Goal: Task Accomplishment & Management: Manage account settings

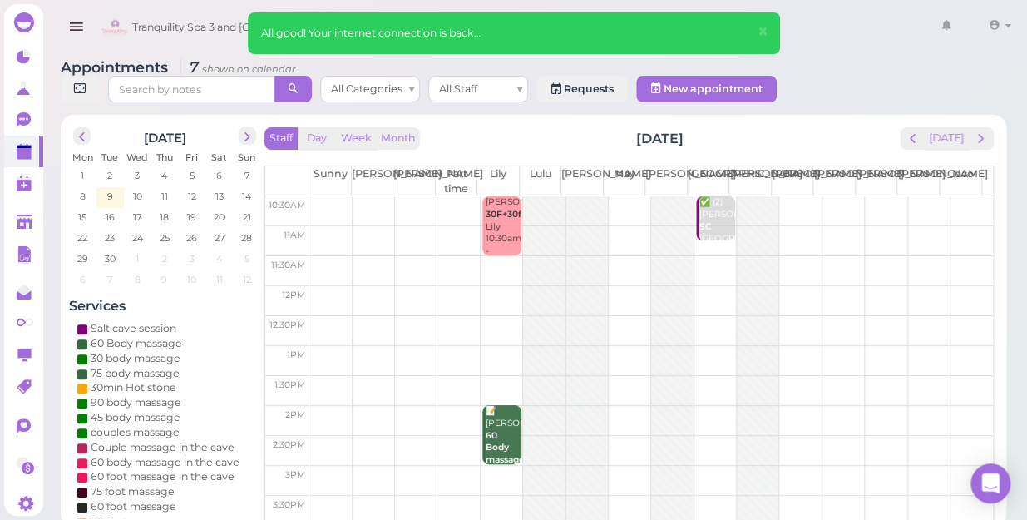
scroll to position [16, 0]
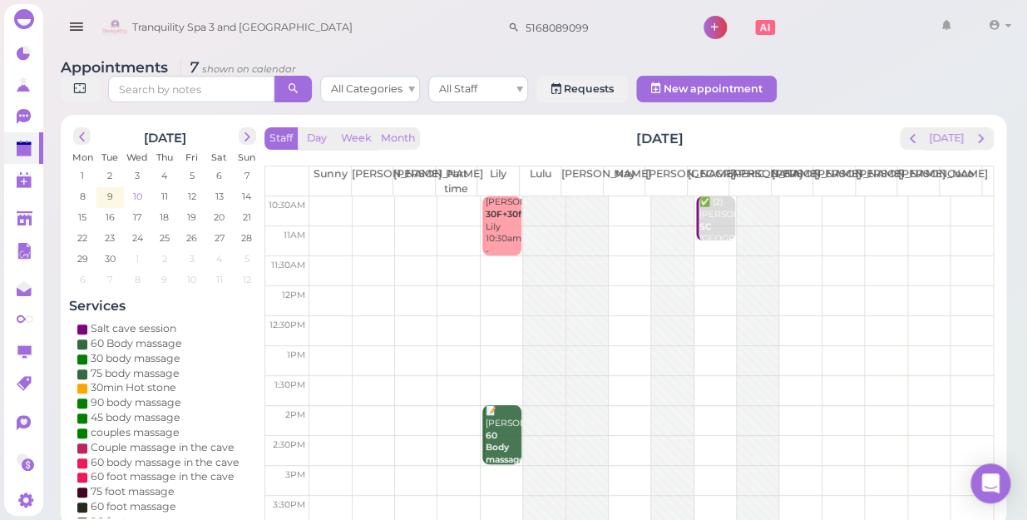
click at [137, 189] on span "10" at bounding box center [137, 196] width 12 height 15
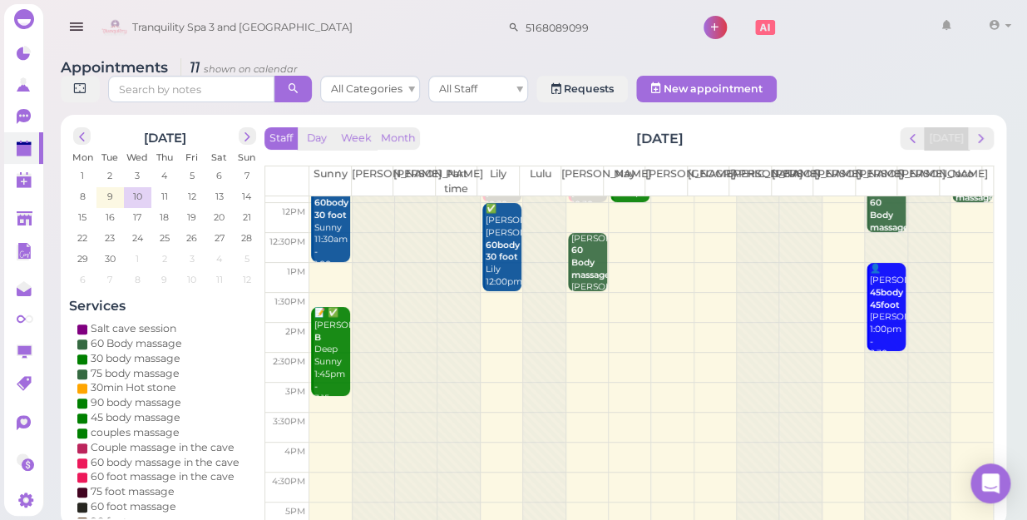
scroll to position [0, 0]
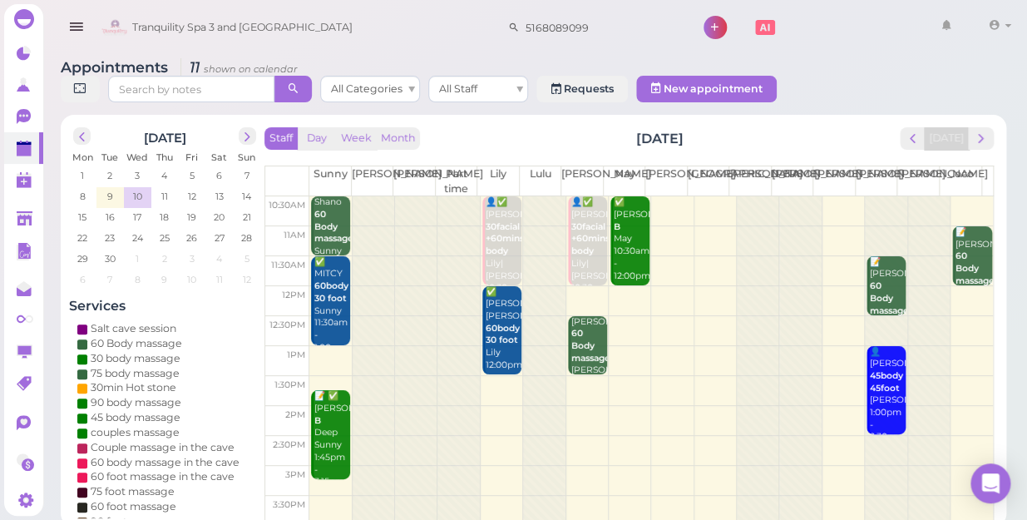
click at [616, 286] on td at bounding box center [651, 301] width 684 height 30
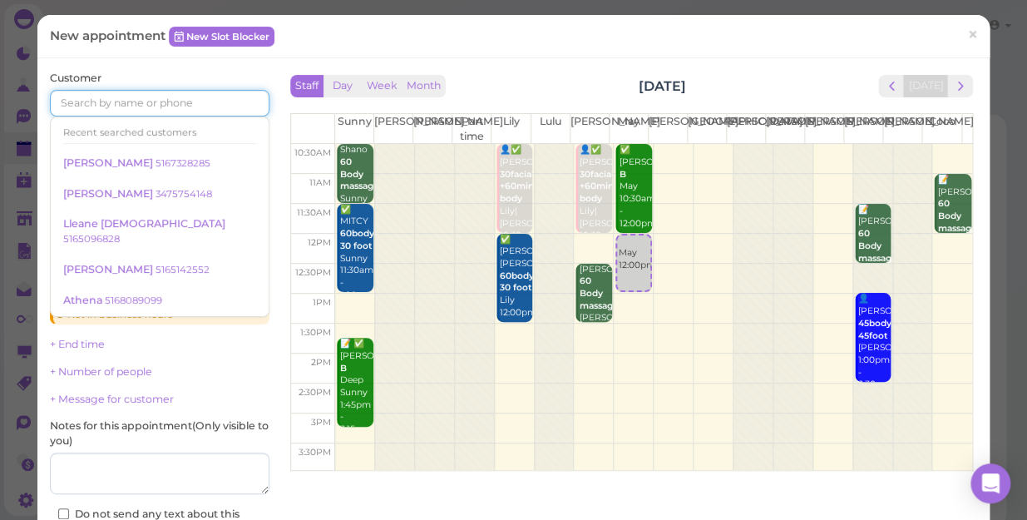
click at [71, 99] on input at bounding box center [160, 103] width 220 height 27
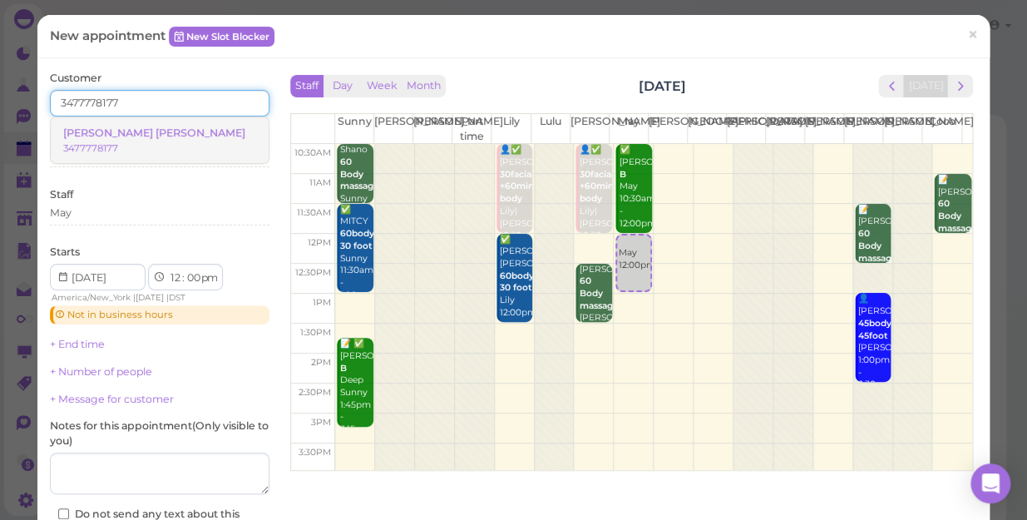
type input "3477778177"
click at [116, 133] on span "[PERSON_NAME] [PERSON_NAME]" at bounding box center [154, 132] width 182 height 12
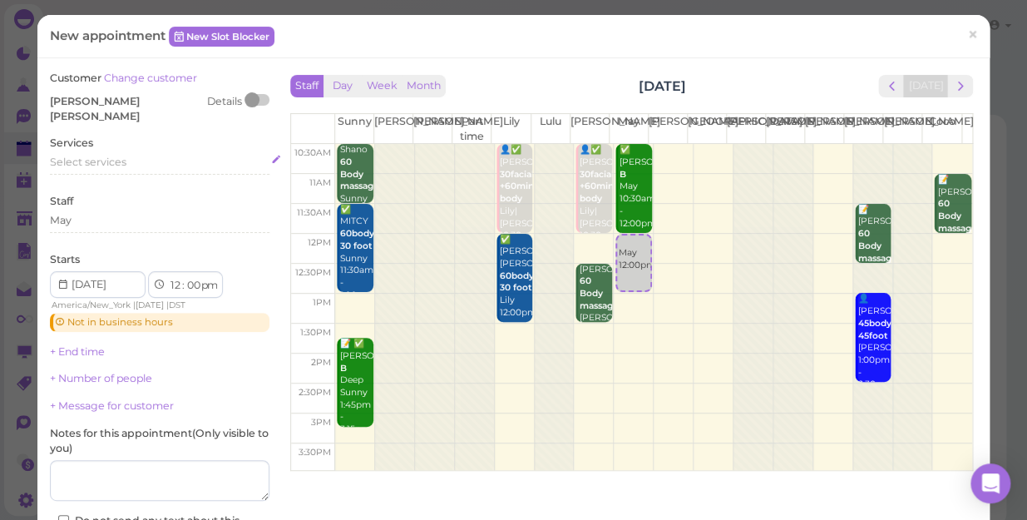
click at [86, 156] on span "Select services" at bounding box center [88, 162] width 77 height 12
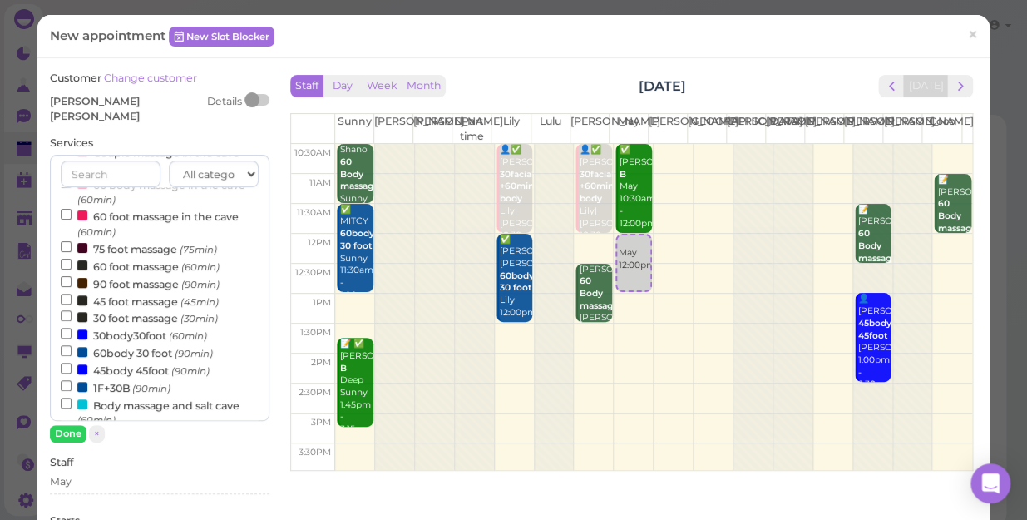
scroll to position [226, 0]
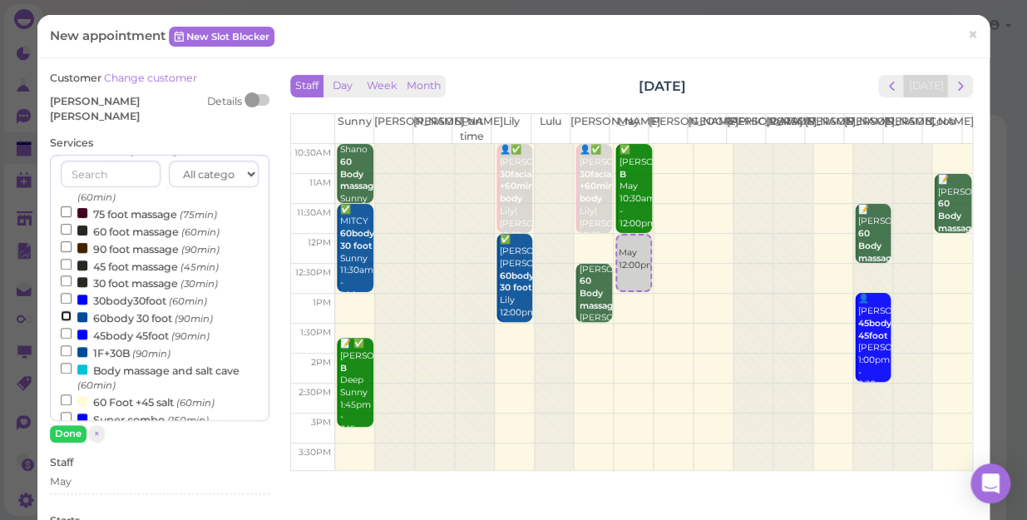
click at [64, 310] on input "60body 30 foot (90min)" at bounding box center [66, 315] width 11 height 11
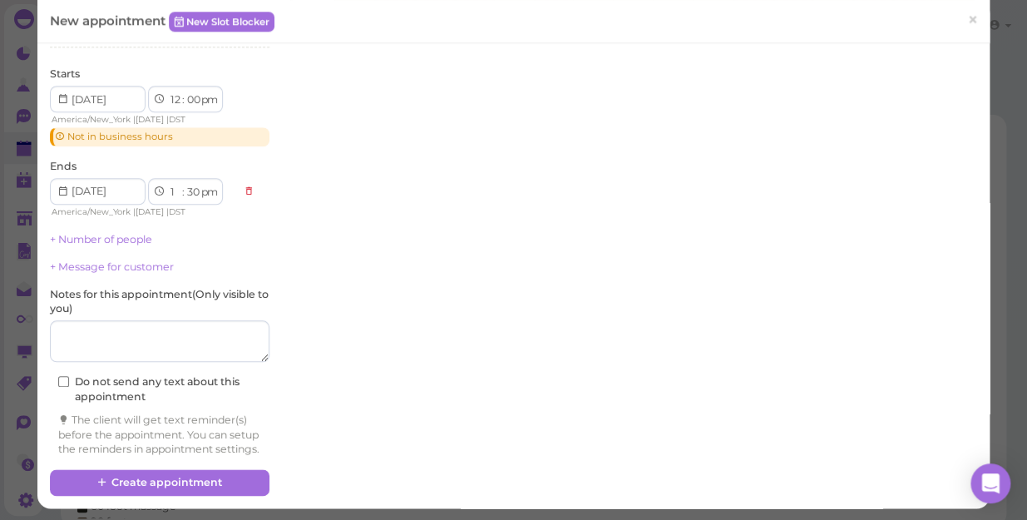
scroll to position [449, 0]
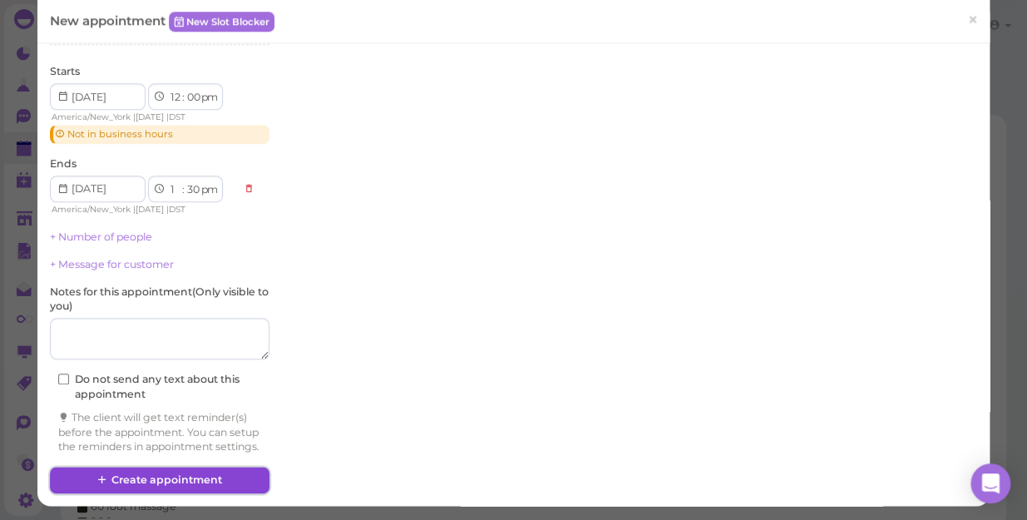
click at [151, 476] on button "Create appointment" at bounding box center [160, 480] width 220 height 27
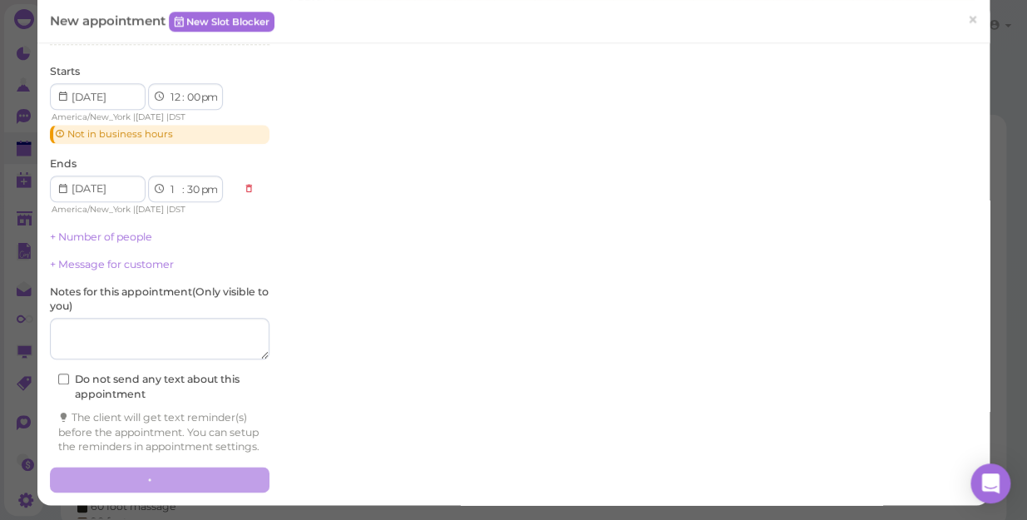
scroll to position [448, 0]
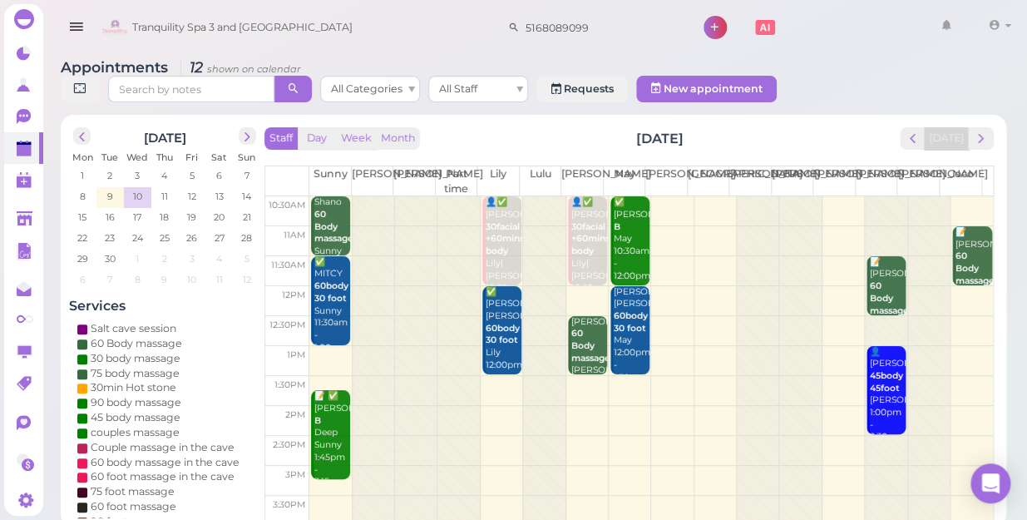
click at [865, 196] on div at bounding box center [886, 509] width 42 height 626
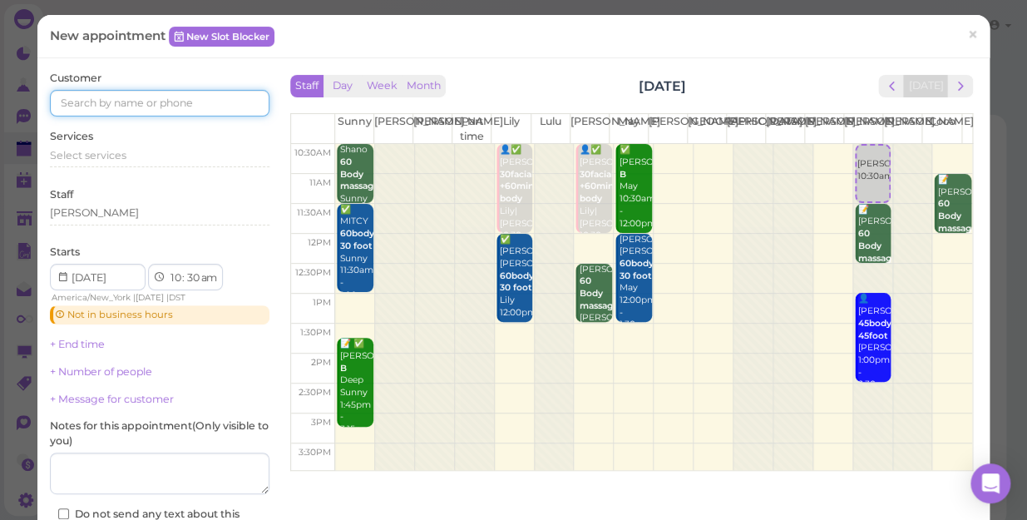
click at [102, 102] on input at bounding box center [160, 103] width 220 height 27
type input "5167828004"
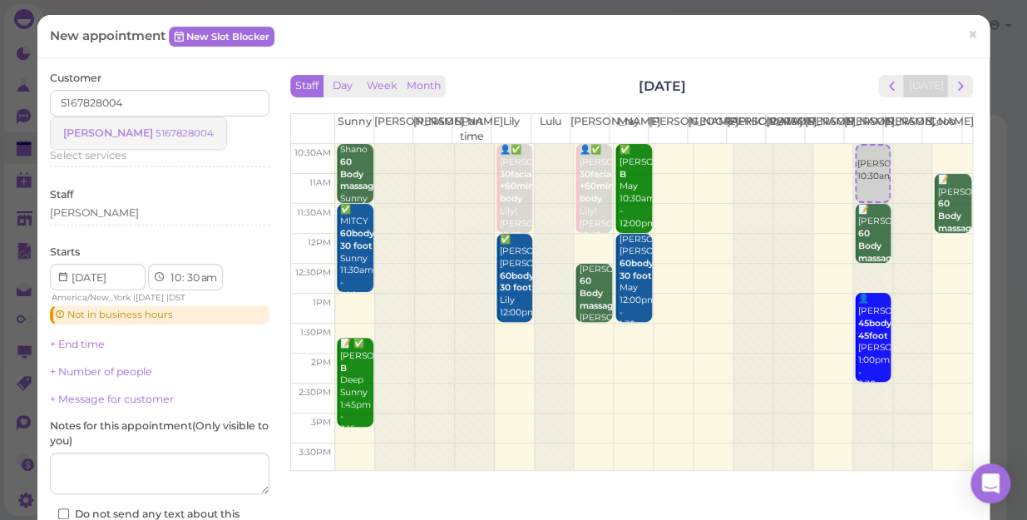
click at [156, 128] on small "5167828004" at bounding box center [185, 133] width 58 height 12
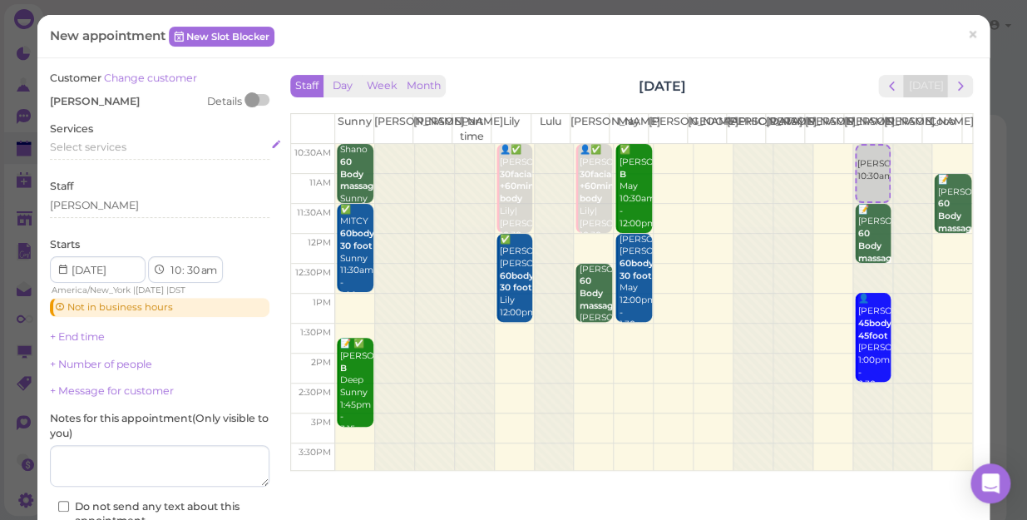
click at [64, 150] on span "Select services" at bounding box center [88, 147] width 77 height 12
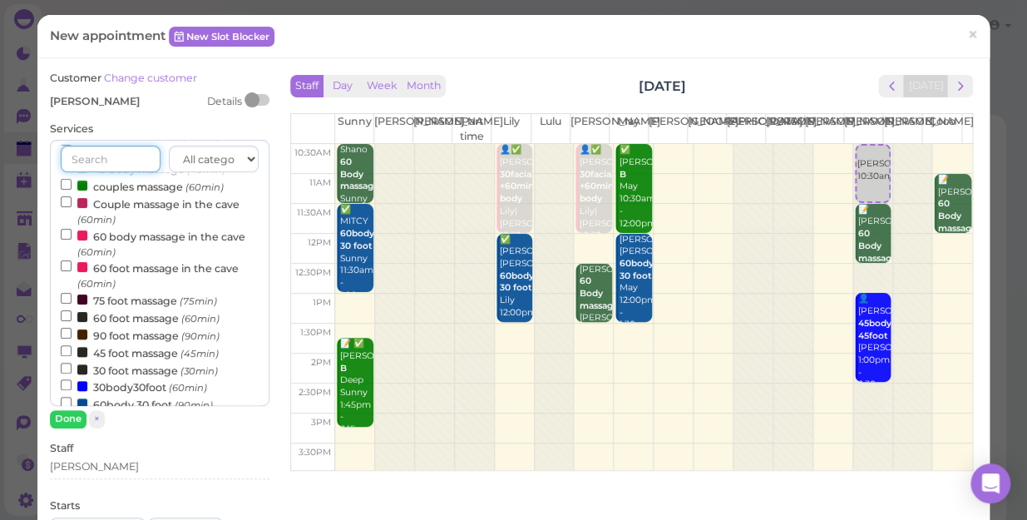
scroll to position [151, 0]
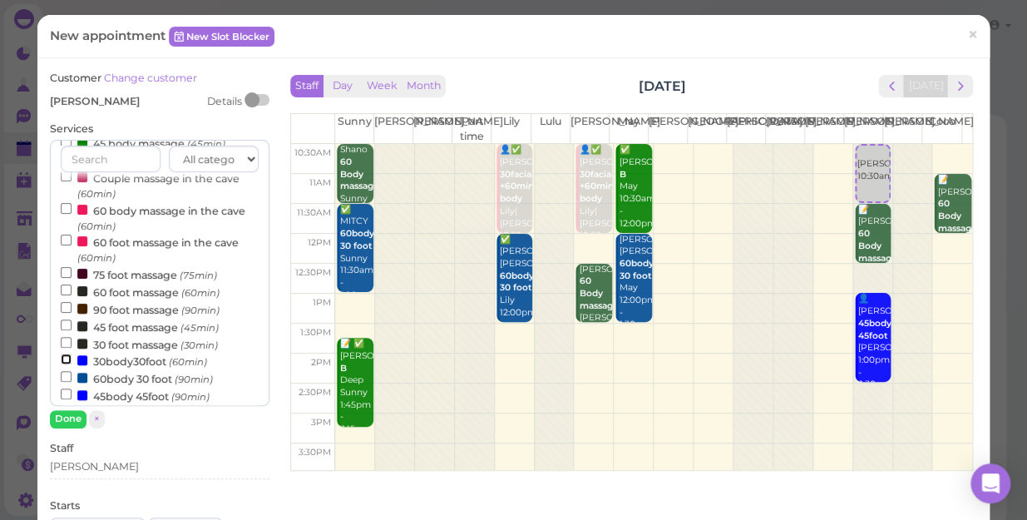
click at [64, 358] on input "30body30foot (60min)" at bounding box center [66, 359] width 11 height 11
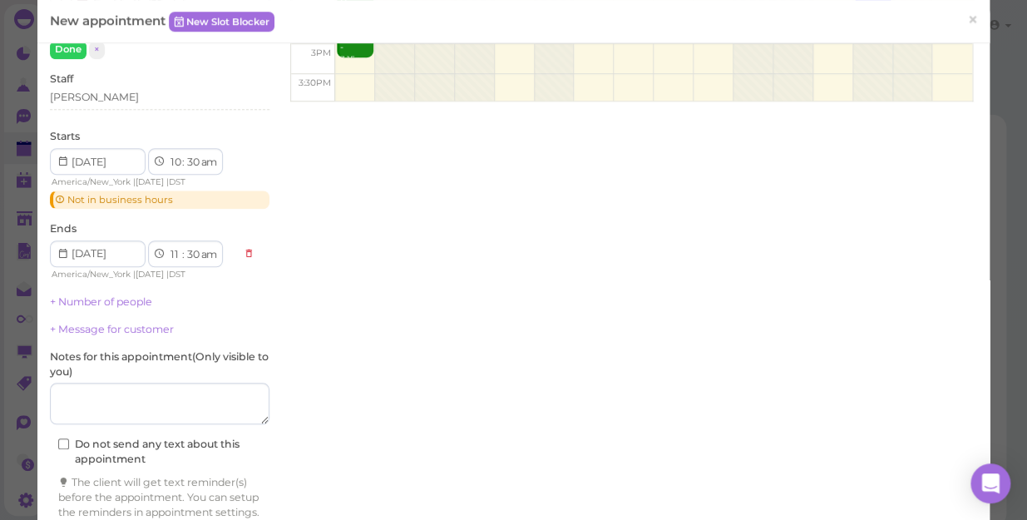
scroll to position [449, 0]
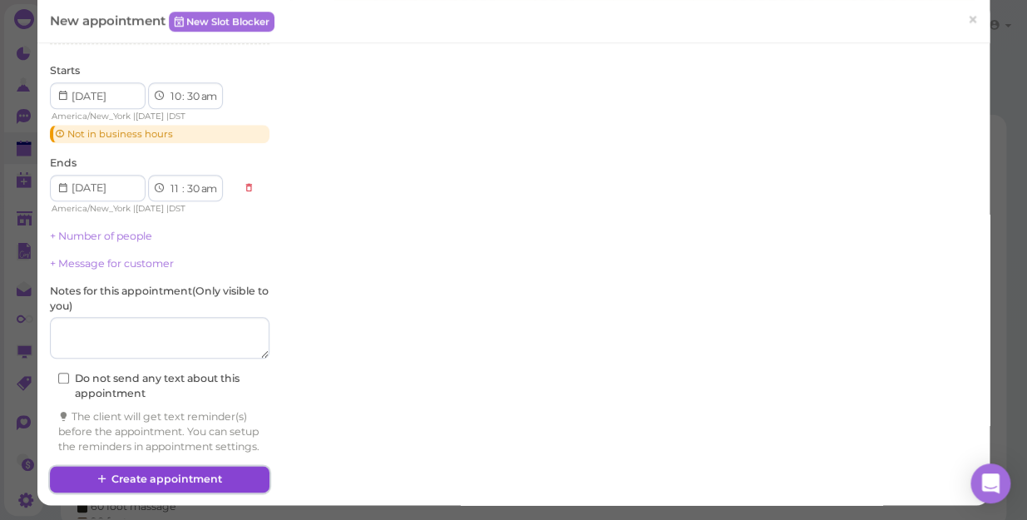
click at [149, 480] on button "Create appointment" at bounding box center [160, 479] width 220 height 27
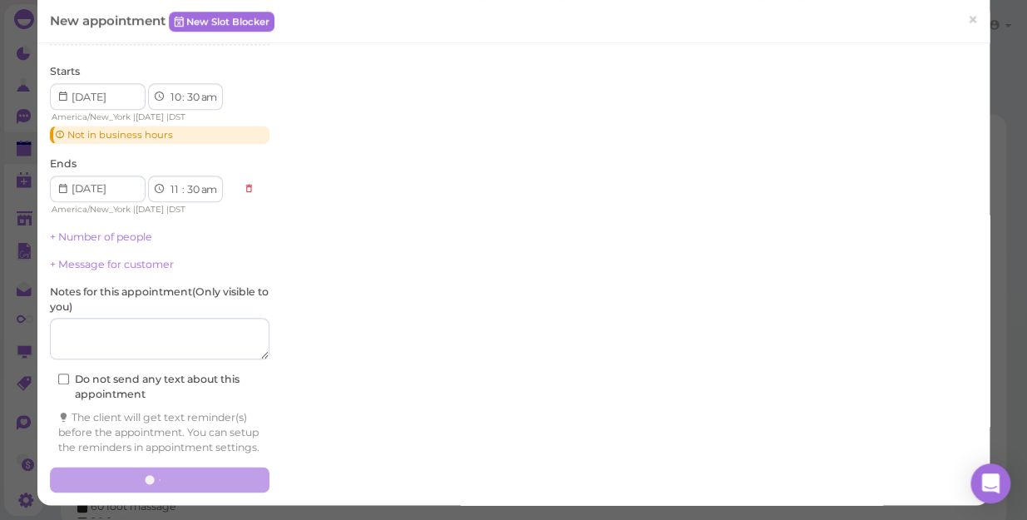
scroll to position [448, 0]
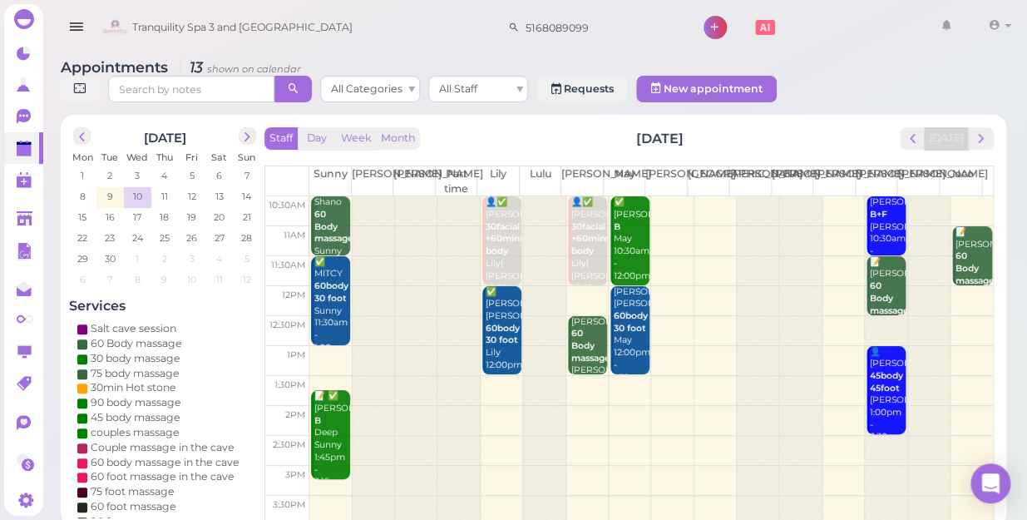
click at [543, 495] on div at bounding box center [544, 509] width 42 height 626
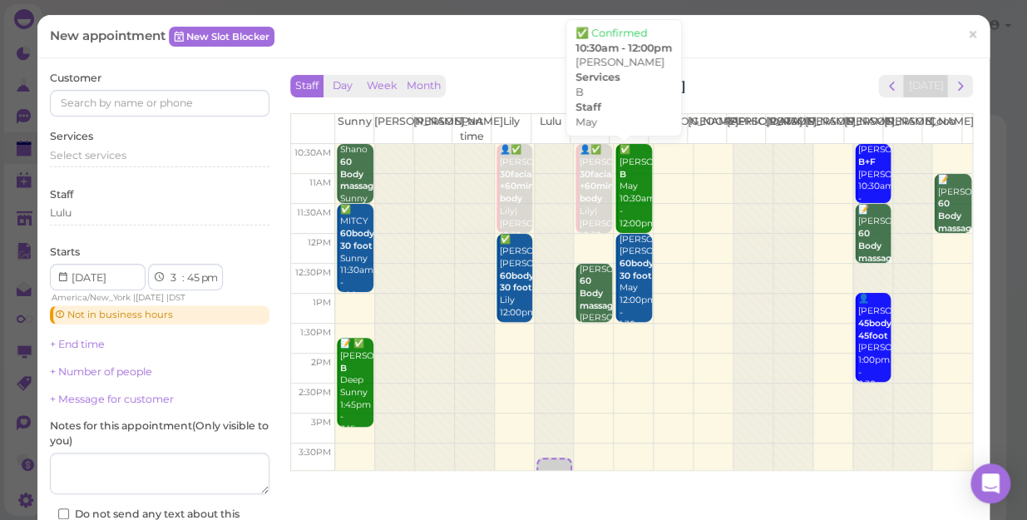
click at [620, 186] on div "✅ Christina B May 10:30am - 12:00pm" at bounding box center [635, 187] width 34 height 86
click at [623, 185] on div "✅ Christina B May 10:30am - 12:00pm" at bounding box center [635, 187] width 34 height 86
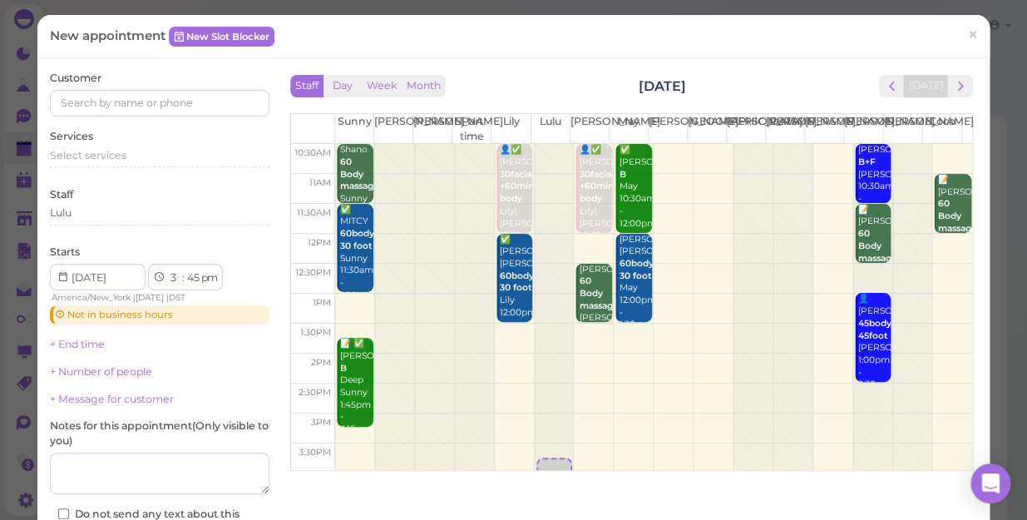
click at [623, 185] on div "✅ Christina B May 10:30am - 12:00pm" at bounding box center [635, 187] width 34 height 86
click at [621, 176] on div "✅ Christina B May 10:30am - 12:00pm" at bounding box center [635, 187] width 34 height 86
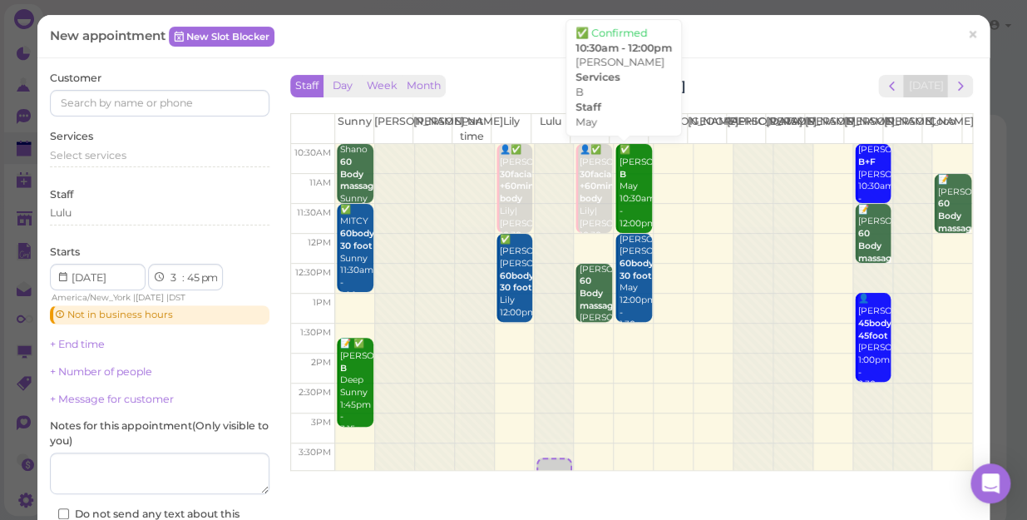
click at [619, 181] on div "✅ Christina B May 10:30am - 12:00pm" at bounding box center [635, 187] width 34 height 86
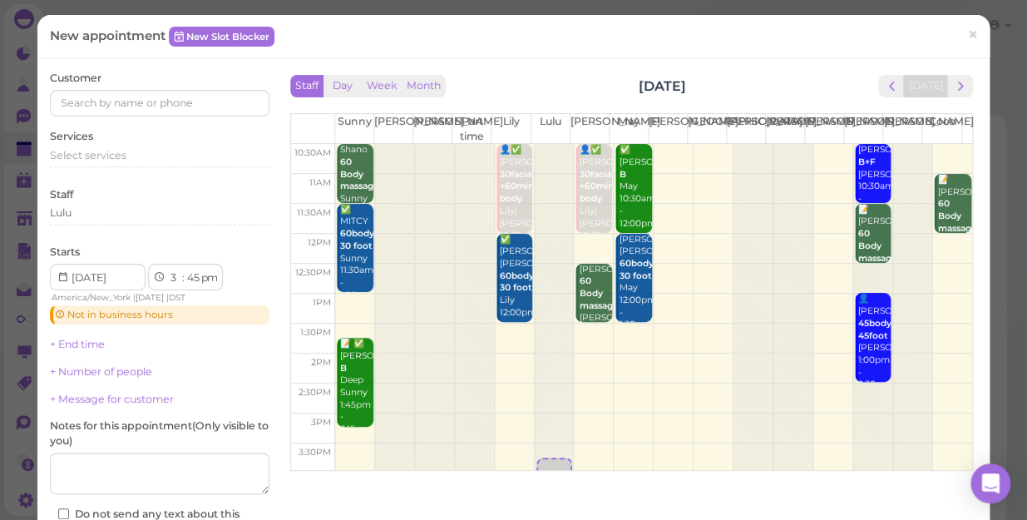
click at [619, 181] on div "✅ Christina B May 10:30am - 12:00pm" at bounding box center [635, 187] width 34 height 86
click at [968, 32] on span "×" at bounding box center [973, 34] width 11 height 23
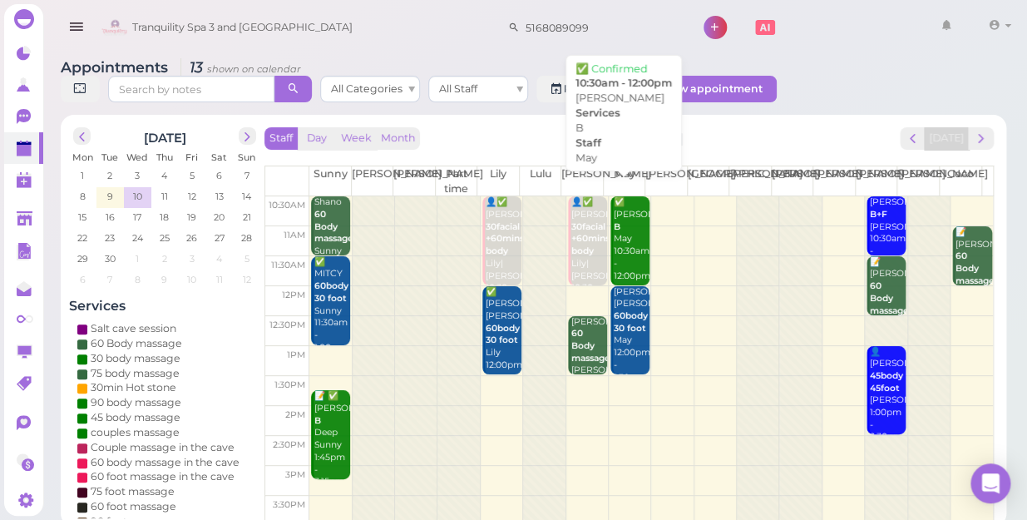
click at [619, 220] on div "✅ Christina B May 10:30am - 12:00pm" at bounding box center [631, 239] width 37 height 86
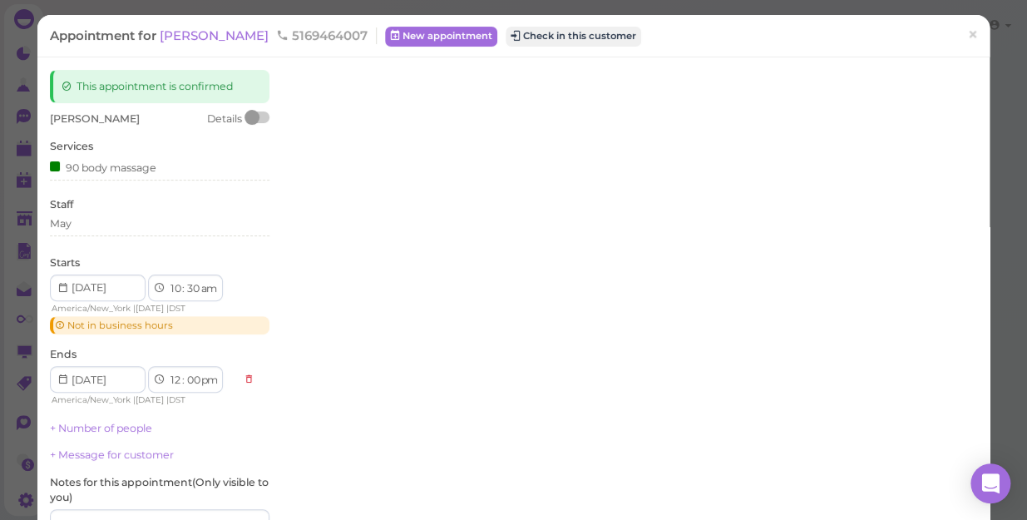
click at [619, 220] on div at bounding box center [631, 267] width 691 height 395
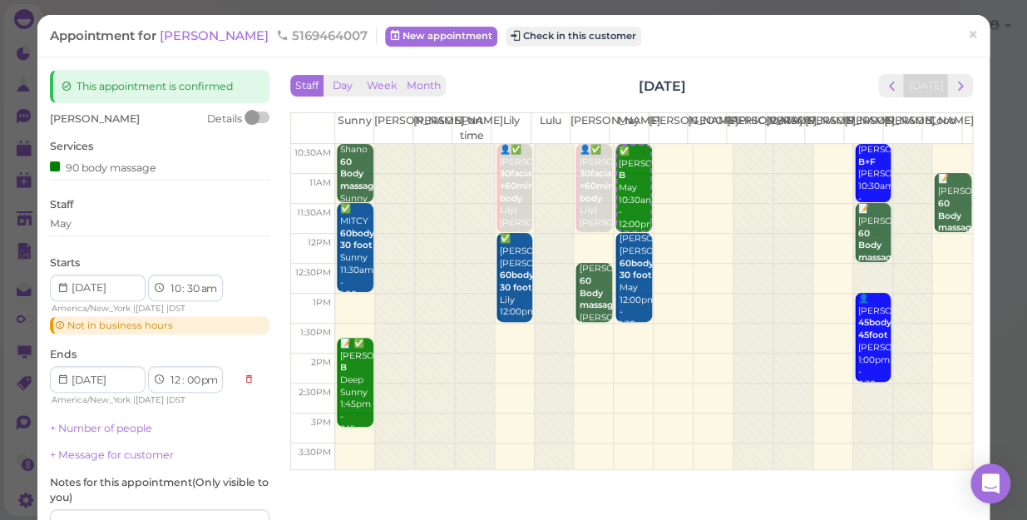
click at [798, 37] on div "Appointment for Christina 5169464007 New appointment Check in this customer" at bounding box center [505, 35] width 910 height 17
click at [521, 33] on button "Check in this customer" at bounding box center [574, 37] width 136 height 20
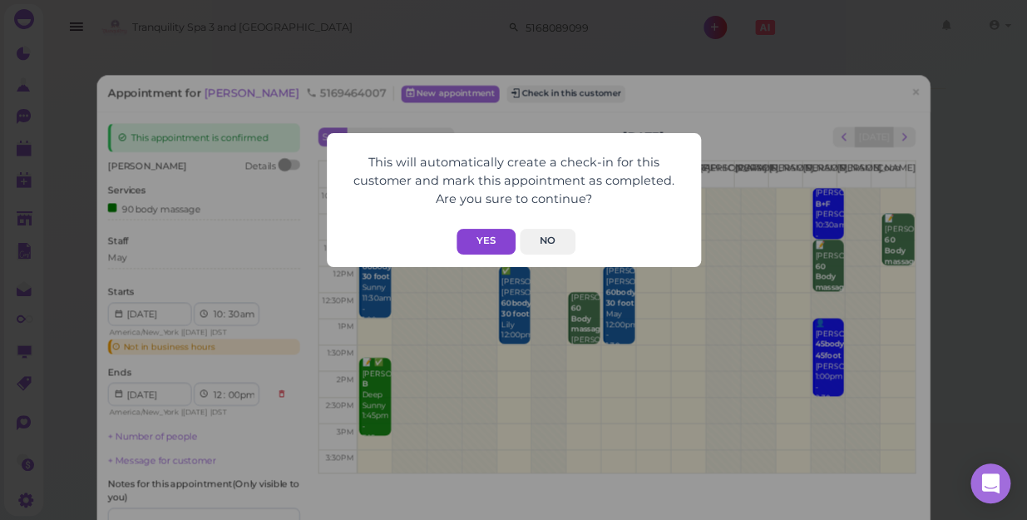
click at [488, 241] on button "Yes" at bounding box center [486, 242] width 59 height 26
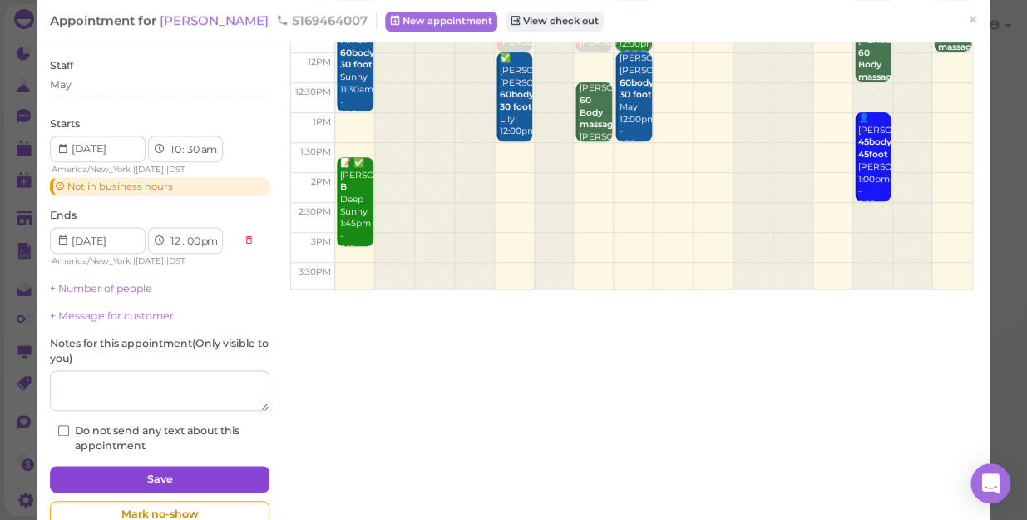
scroll to position [222, 0]
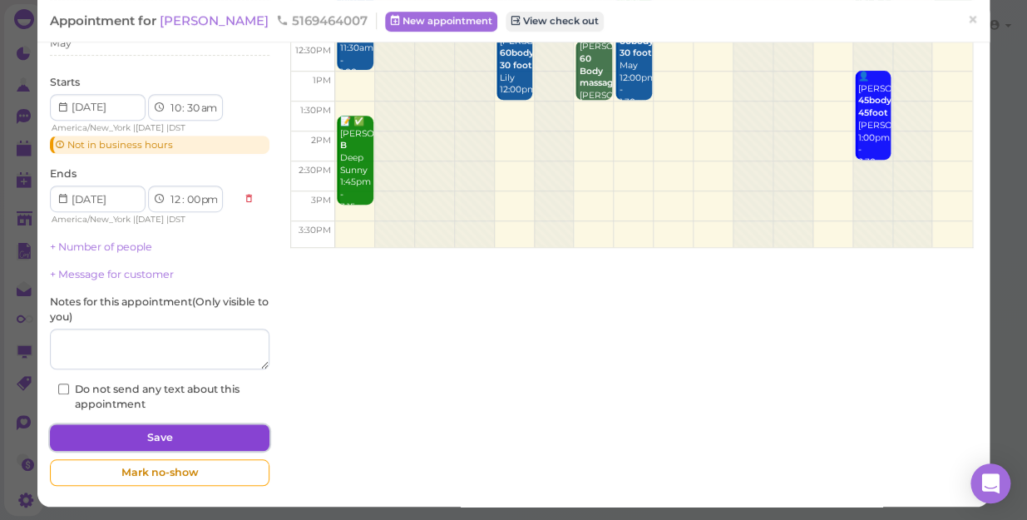
click at [174, 436] on button "Save" at bounding box center [160, 437] width 220 height 27
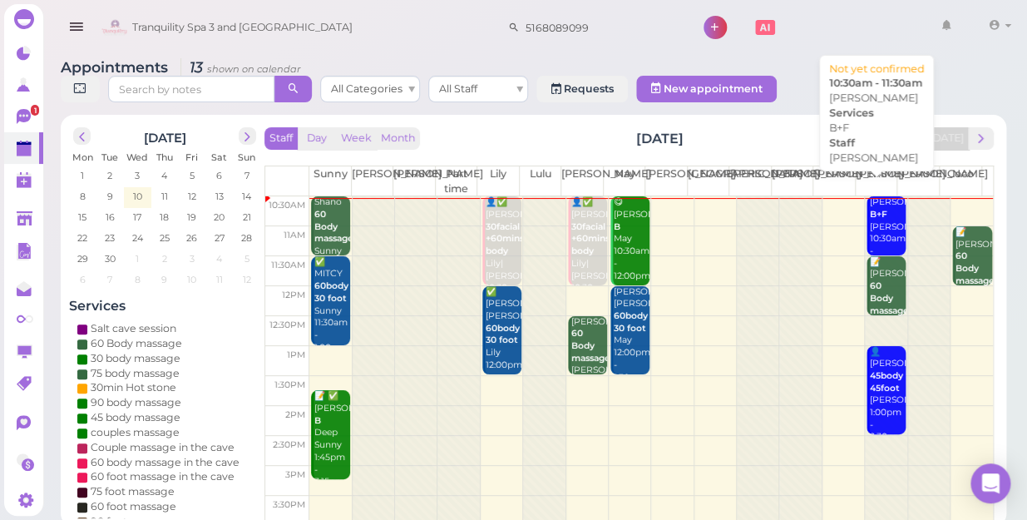
click at [877, 209] on b "B+F" at bounding box center [878, 214] width 17 height 11
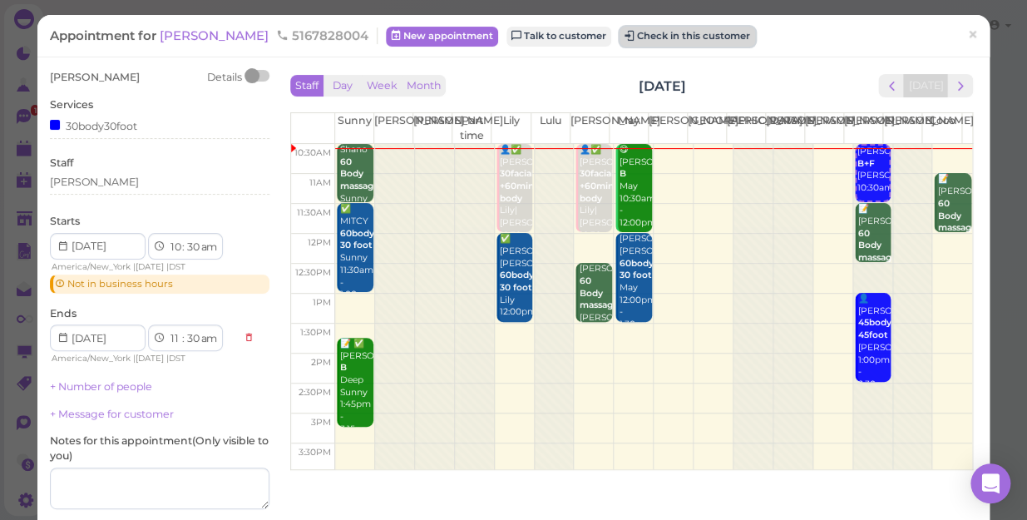
click at [620, 33] on button "Check in this customer" at bounding box center [688, 37] width 136 height 20
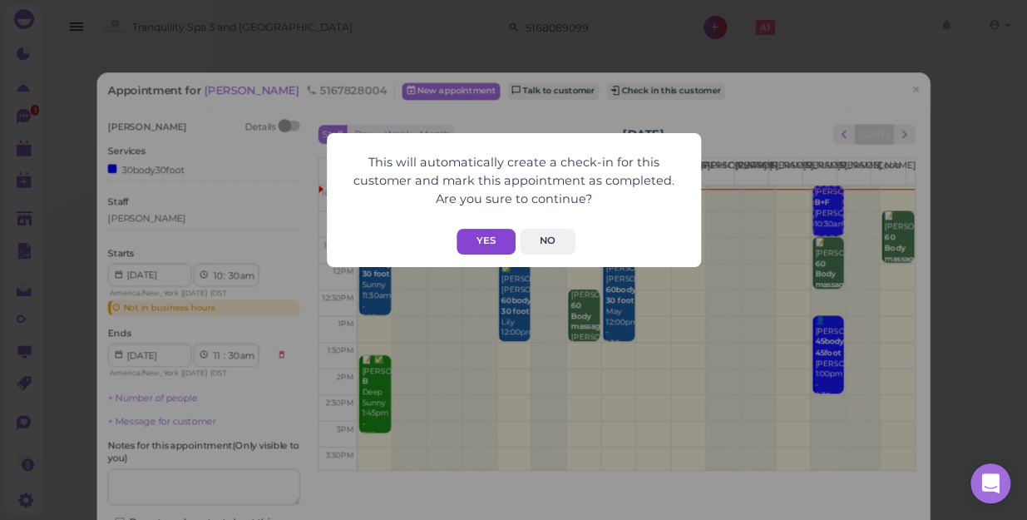
click at [482, 236] on button "Yes" at bounding box center [486, 242] width 59 height 26
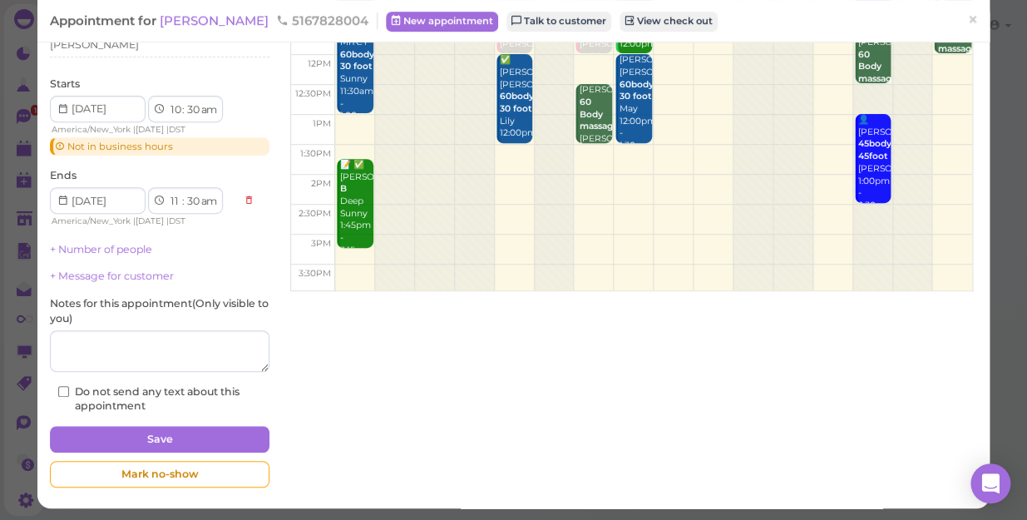
scroll to position [181, 0]
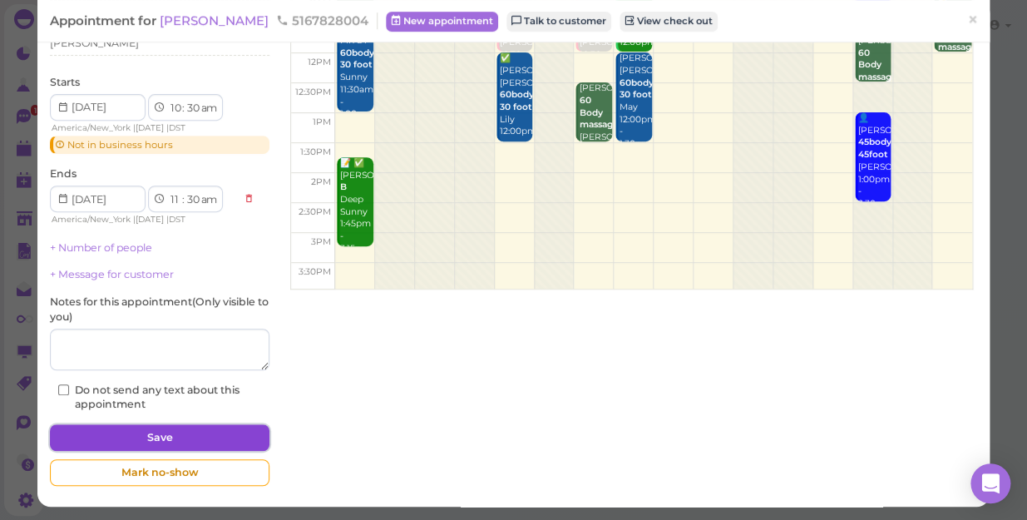
click at [188, 436] on button "Save" at bounding box center [160, 437] width 220 height 27
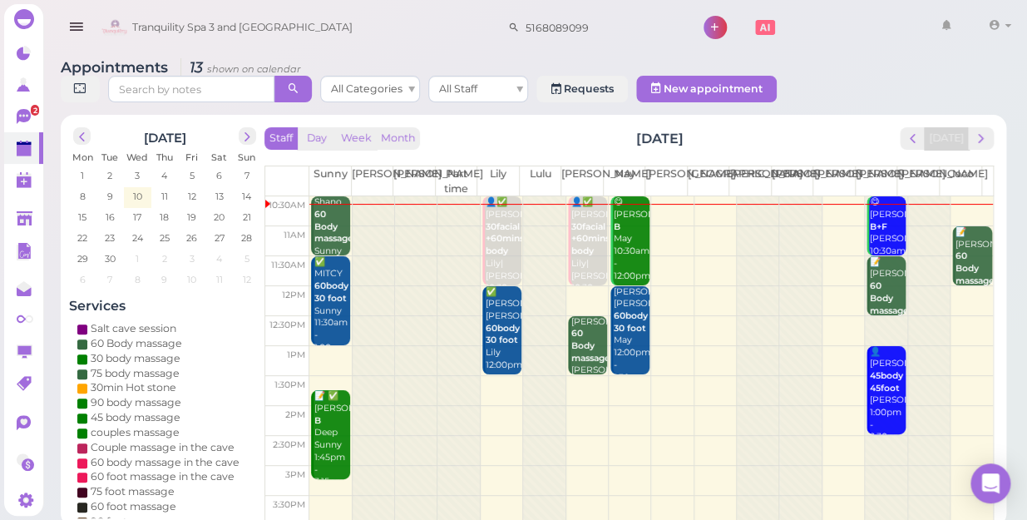
click at [780, 196] on div at bounding box center [801, 509] width 42 height 626
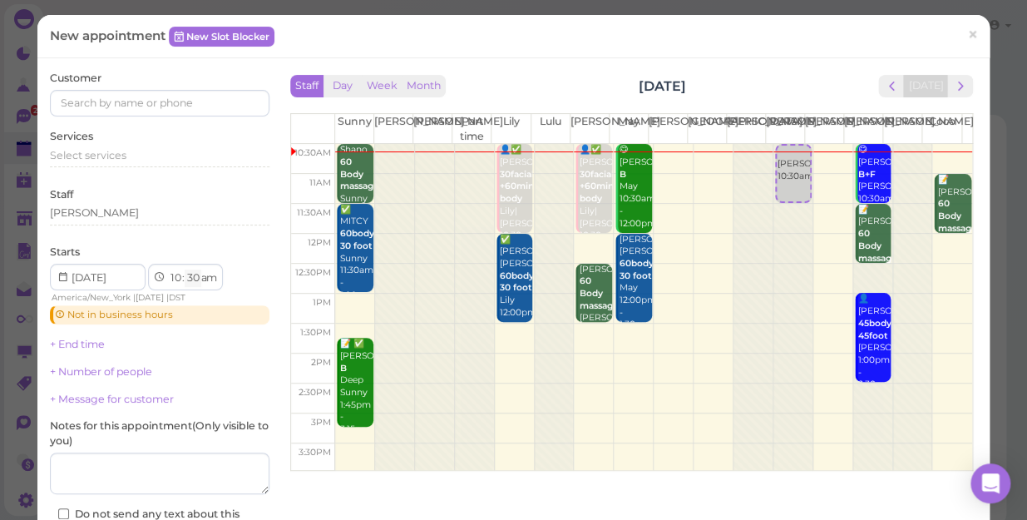
click at [193, 278] on select "00 05 10 15 20 25 30 35 40 45 50 55" at bounding box center [193, 278] width 17 height 17
select select "05"
click at [185, 270] on select "00 05 10 15 20 25 30 35 40 45 50 55" at bounding box center [193, 278] width 17 height 17
click at [80, 101] on input at bounding box center [160, 103] width 220 height 27
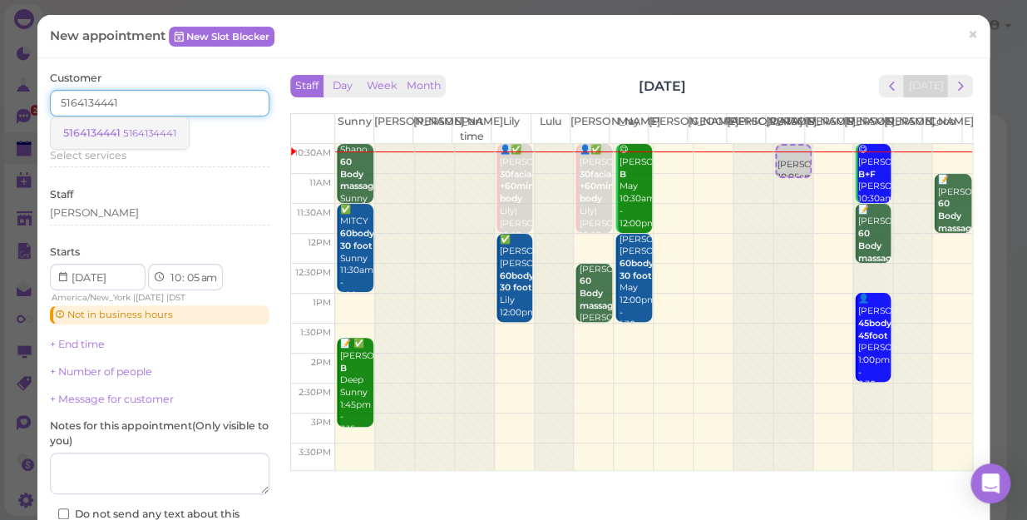
type input "5164134441"
click at [143, 131] on small "5164134441" at bounding box center [149, 133] width 53 height 12
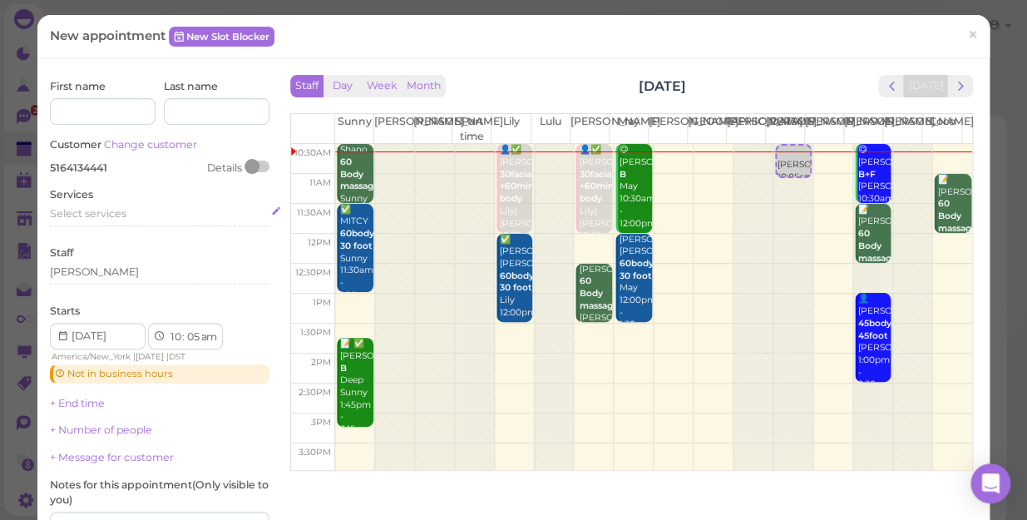
click at [109, 216] on span "Select services" at bounding box center [88, 213] width 77 height 12
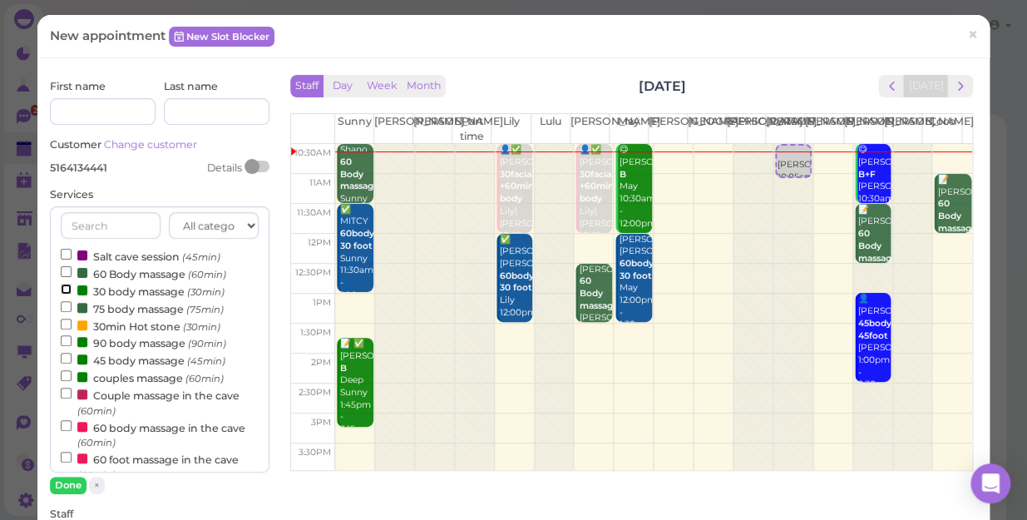
click at [67, 289] on input "30 body massage (30min)" at bounding box center [66, 289] width 11 height 11
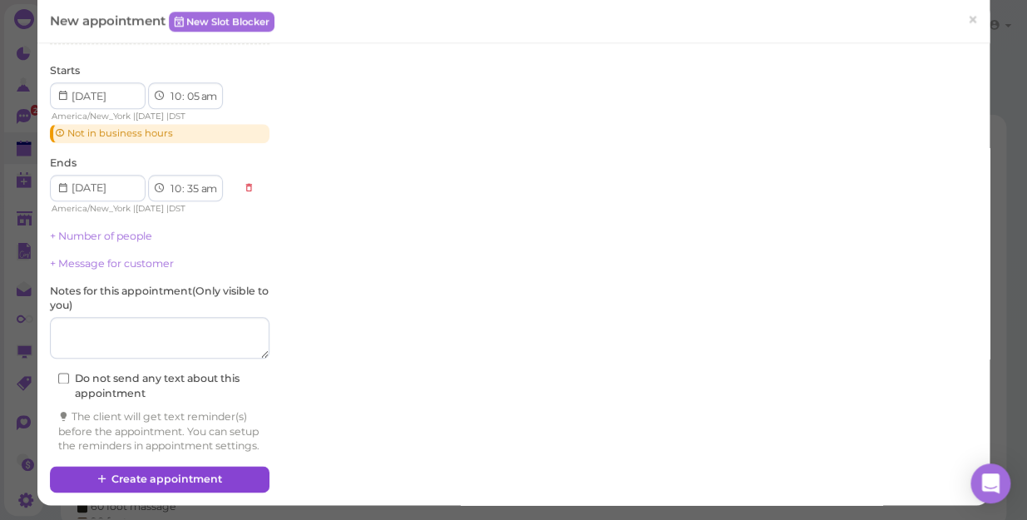
scroll to position [516, 0]
click at [158, 473] on button "Create appointment" at bounding box center [160, 479] width 220 height 27
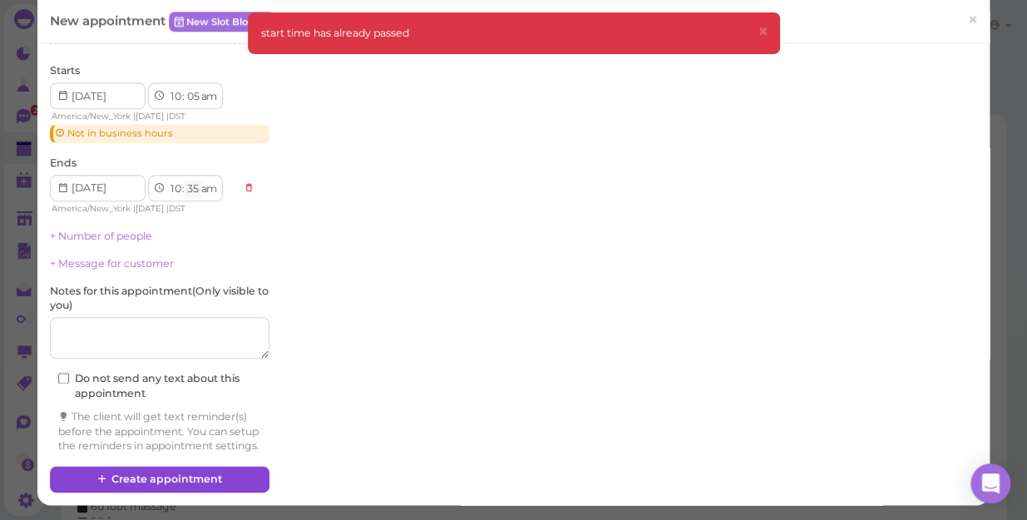
click at [191, 181] on select "00 05 10 15 20 25 30 35 40 45 50 55" at bounding box center [193, 189] width 17 height 17
click at [185, 181] on select "00 05 10 15 20 25 30 35 40 45 50 55" at bounding box center [193, 189] width 17 height 17
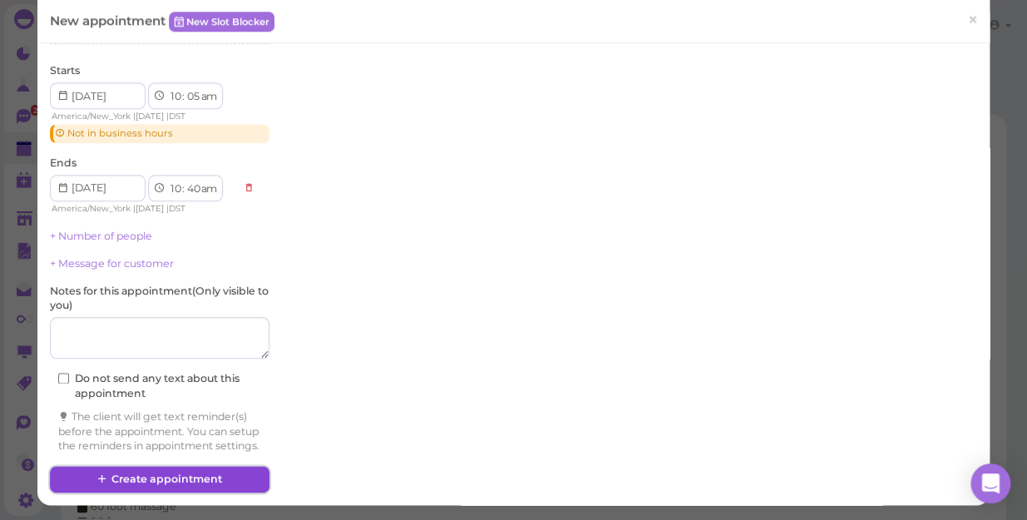
click at [167, 479] on button "Create appointment" at bounding box center [160, 479] width 220 height 27
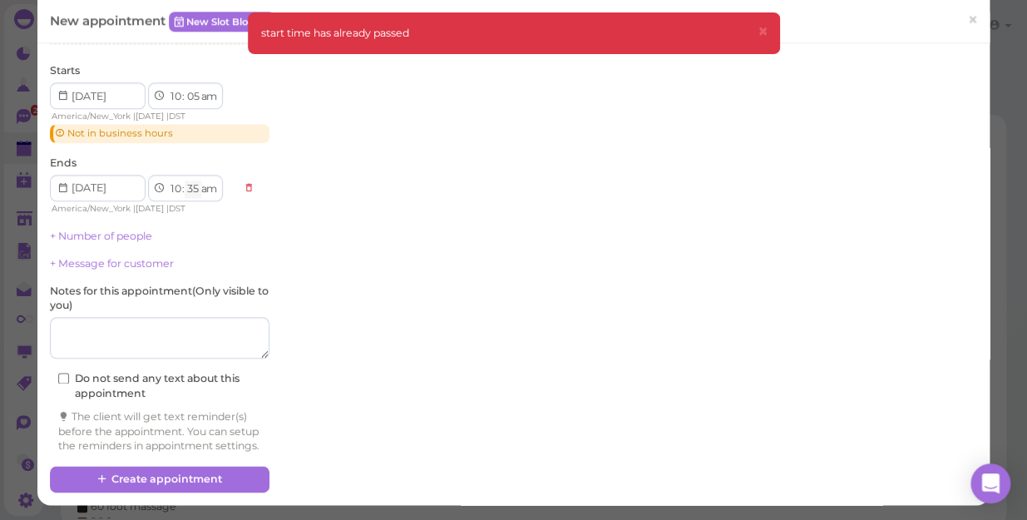
click at [195, 181] on select "00 05 10 15 20 25 30 35 40 45 50 55" at bounding box center [193, 189] width 17 height 17
click at [185, 181] on select "00 05 10 15 20 25 30 35 40 45 50 55" at bounding box center [193, 189] width 17 height 17
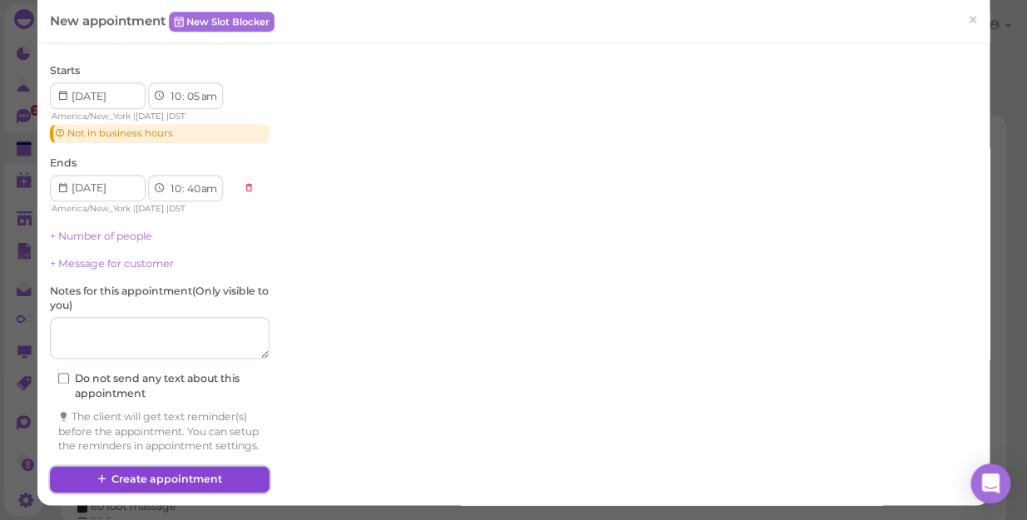
click at [154, 479] on button "Create appointment" at bounding box center [160, 479] width 220 height 27
select select "35"
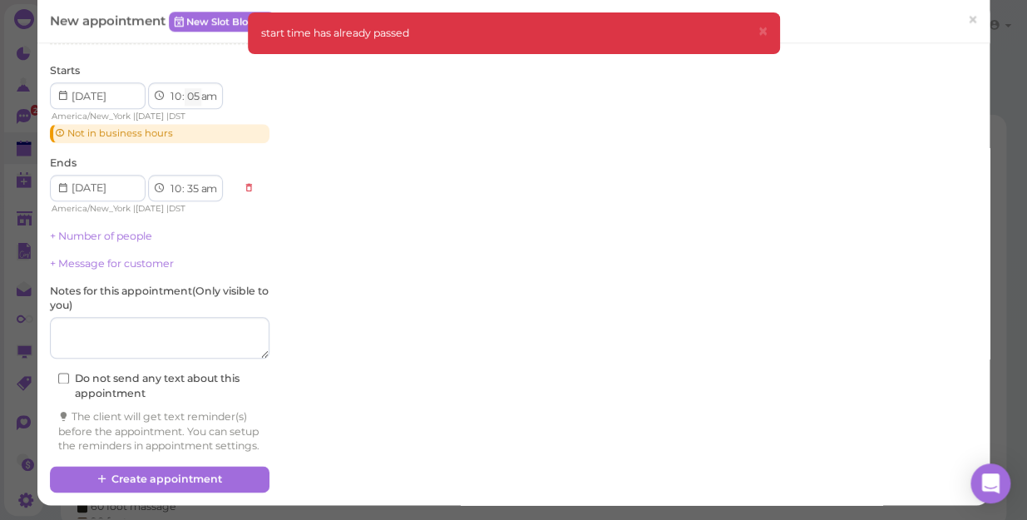
click at [197, 88] on select "00 05 10 15 20 25 30 35 40 45 50 55" at bounding box center [193, 96] width 17 height 17
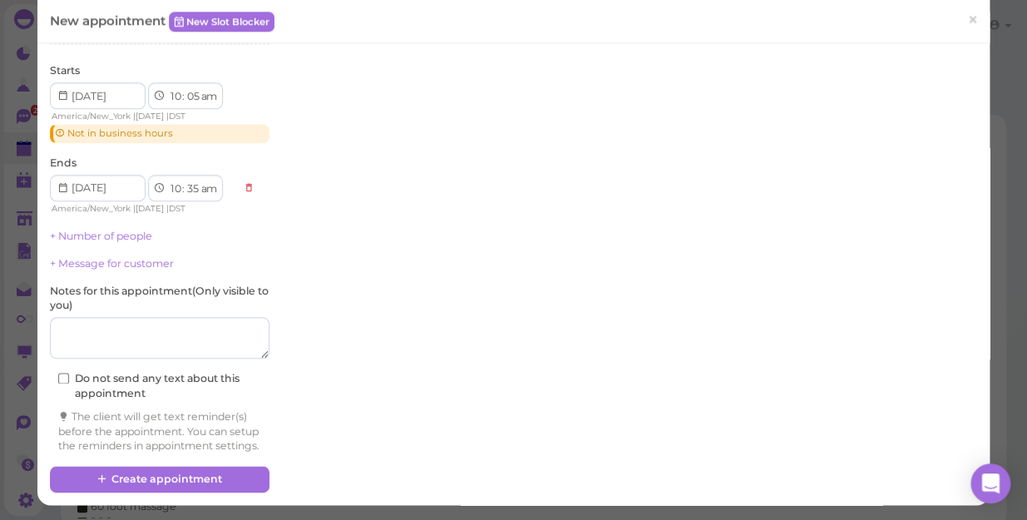
select select "40"
click at [185, 88] on select "00 05 10 15 20 25 30 35 40 45 50 55" at bounding box center [193, 96] width 17 height 17
select select "11"
select select "10"
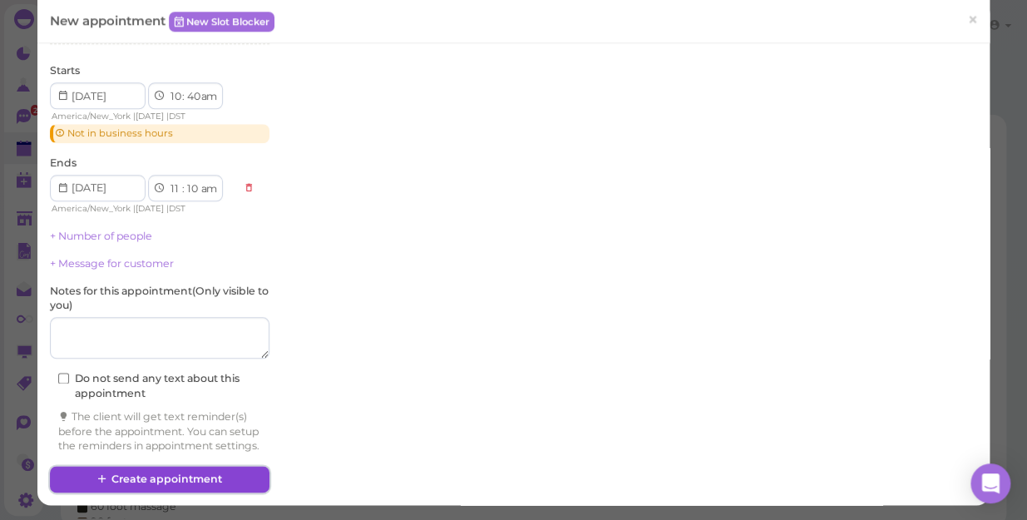
click at [184, 477] on button "Create appointment" at bounding box center [160, 479] width 220 height 27
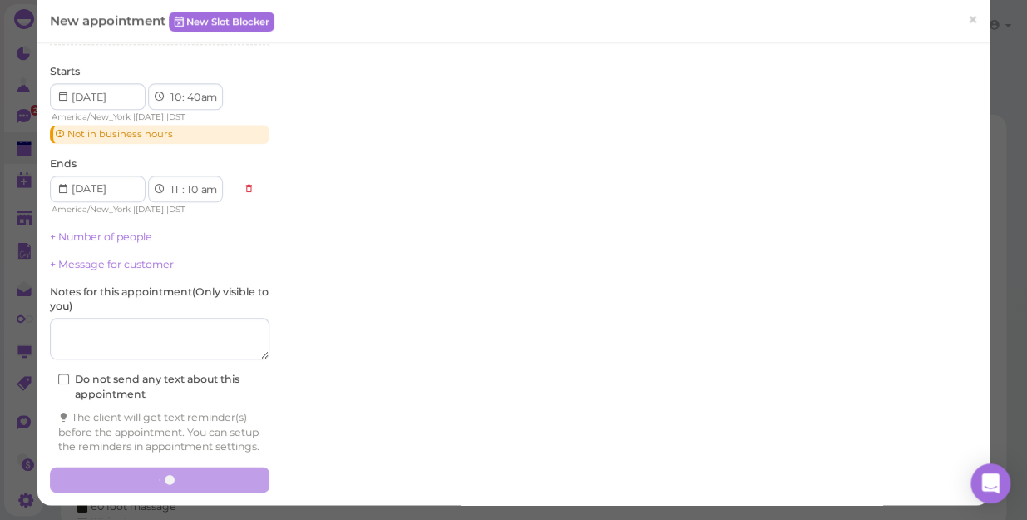
scroll to position [515, 0]
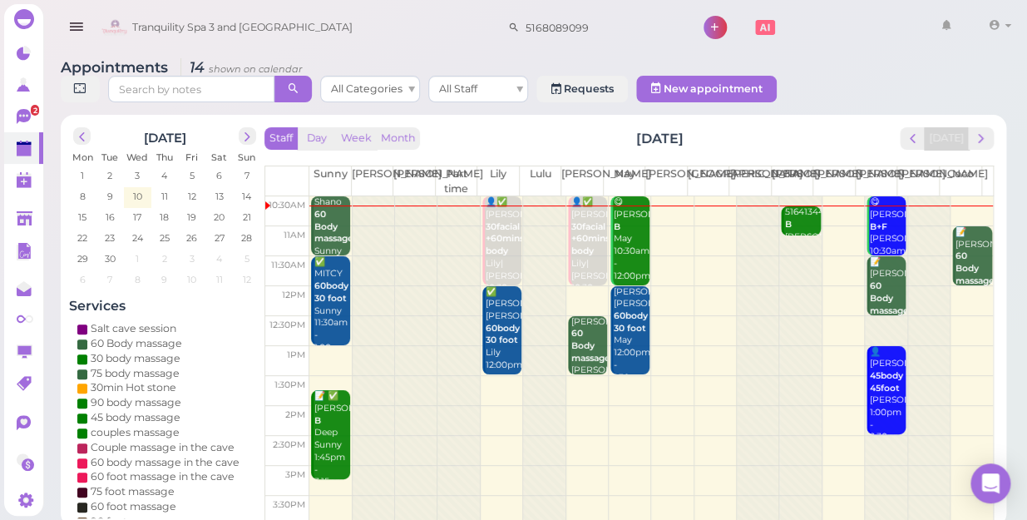
click at [783, 225] on div at bounding box center [801, 509] width 42 height 626
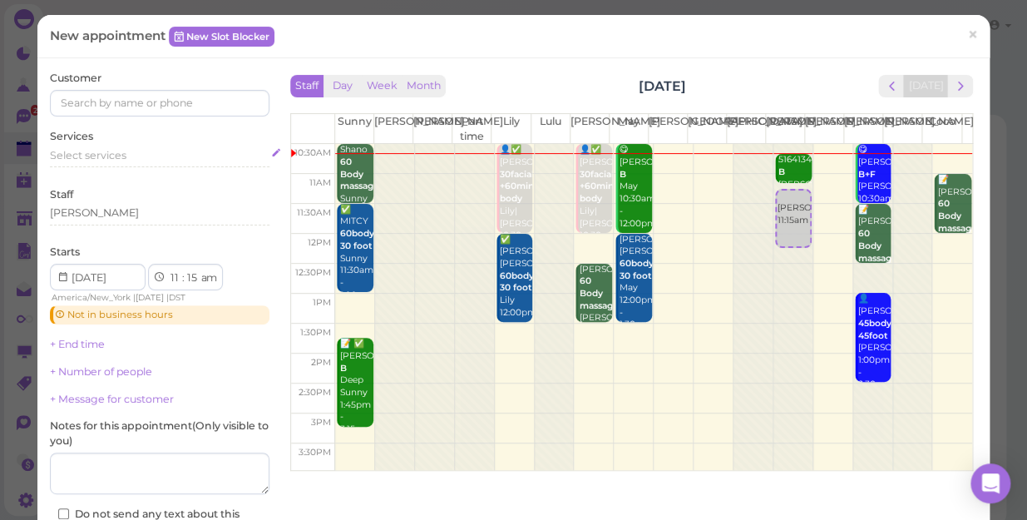
click at [63, 150] on span "Select services" at bounding box center [88, 155] width 77 height 12
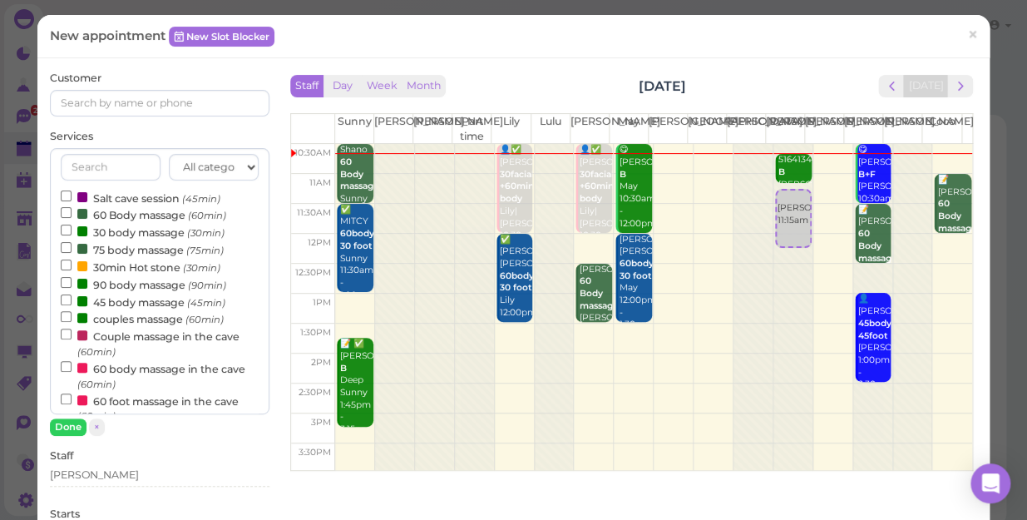
click at [150, 215] on label "60 Body massage (60min)" at bounding box center [144, 213] width 166 height 17
click at [72, 215] on input "60 Body massage (60min)" at bounding box center [66, 212] width 11 height 11
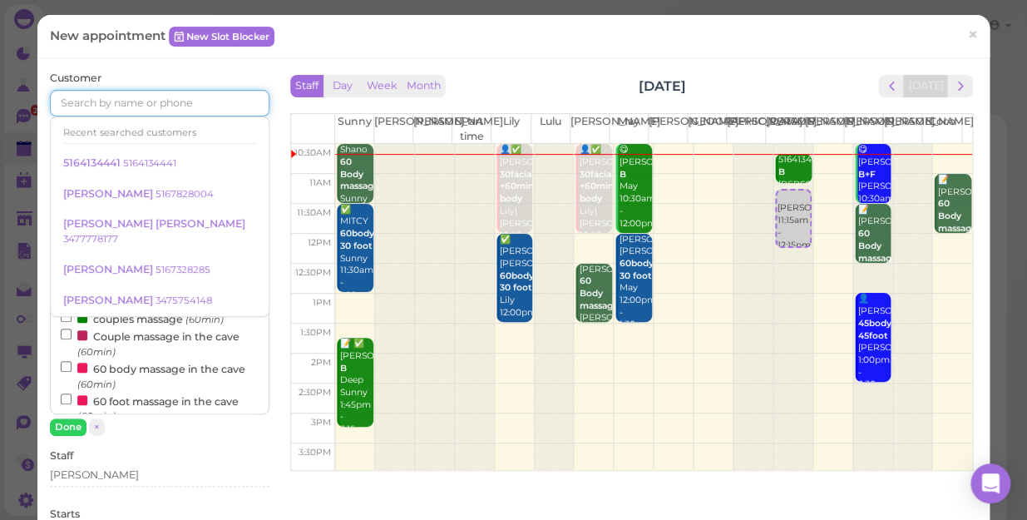
click at [70, 101] on input at bounding box center [160, 103] width 220 height 27
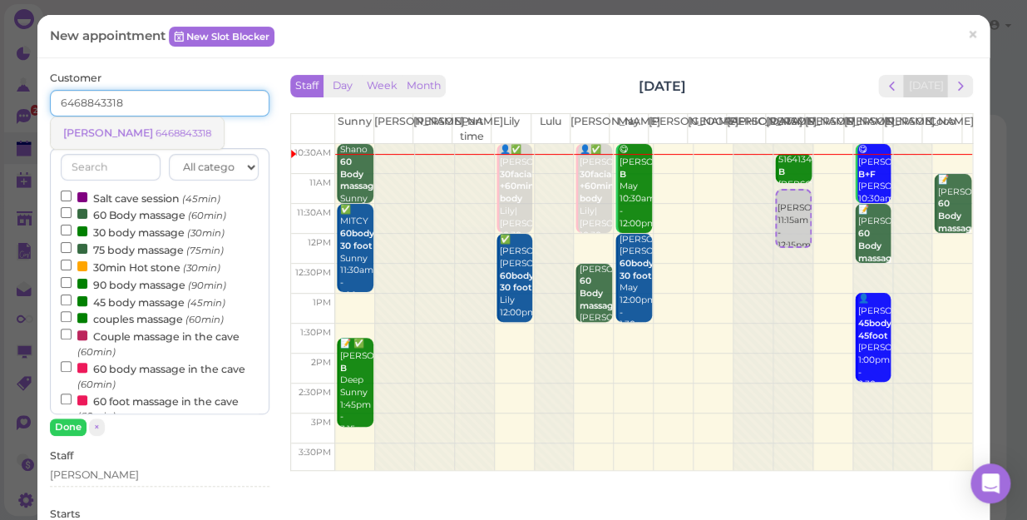
type input "6468843318"
click at [156, 135] on small "6468843318" at bounding box center [184, 133] width 56 height 12
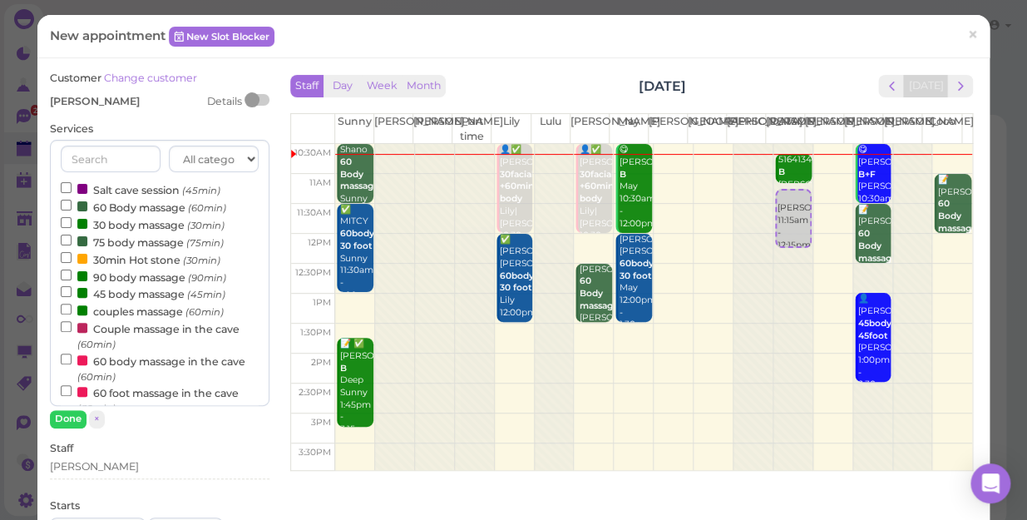
click at [145, 210] on label "60 Body massage (60min)" at bounding box center [144, 206] width 166 height 17
click at [72, 210] on input "60 Body massage (60min)" at bounding box center [66, 205] width 11 height 11
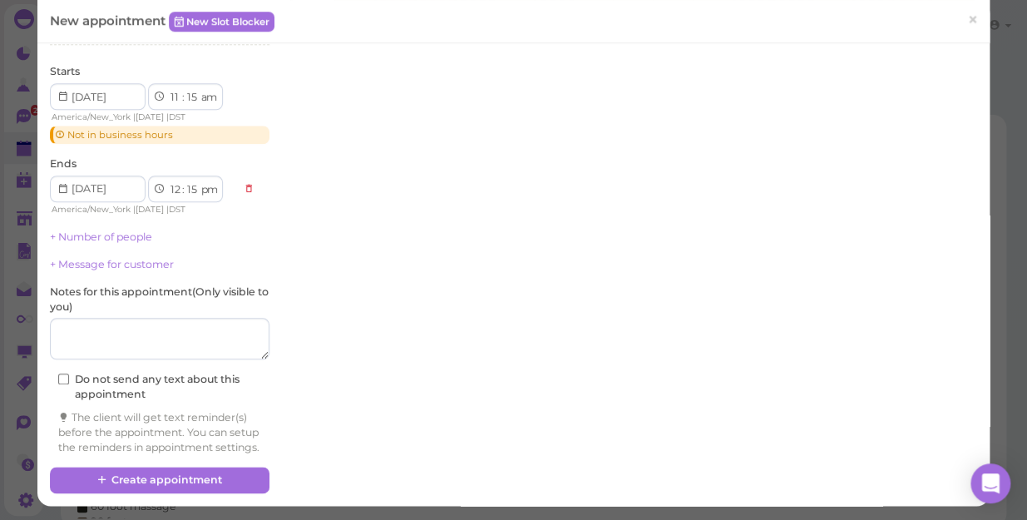
scroll to position [449, 0]
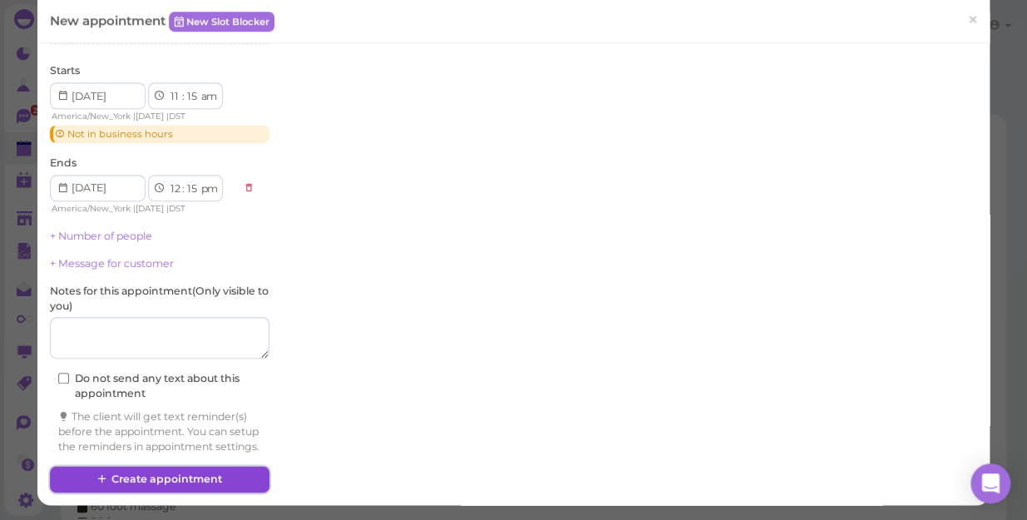
click at [136, 476] on button "Create appointment" at bounding box center [160, 479] width 220 height 27
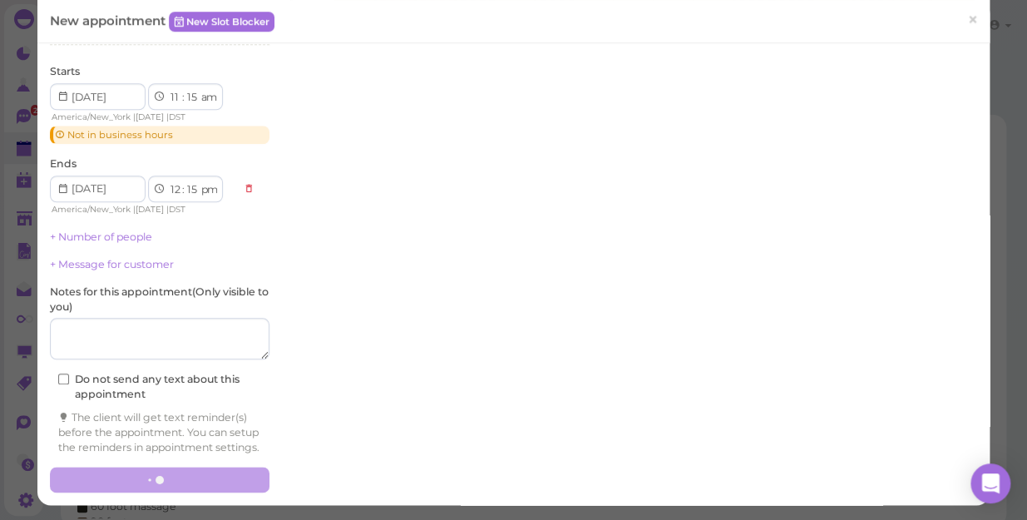
scroll to position [0, 0]
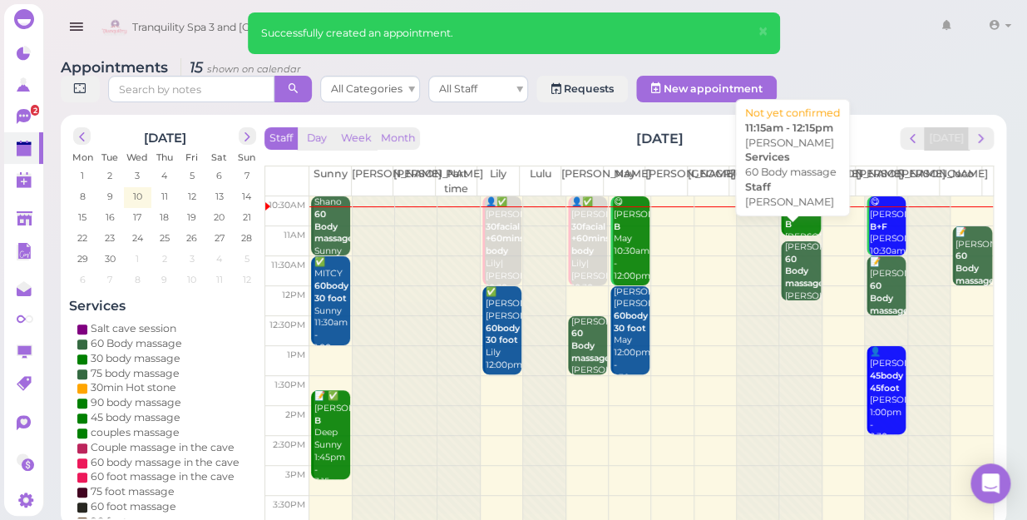
click at [795, 246] on div "Justin 60 Body massage Helen 11:15am - 12:15pm" at bounding box center [802, 290] width 37 height 98
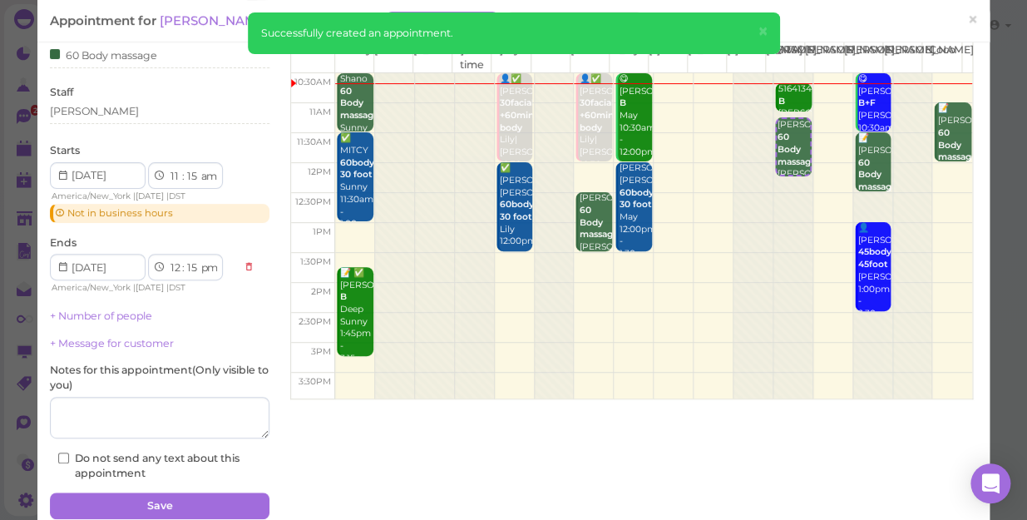
scroll to position [140, 0]
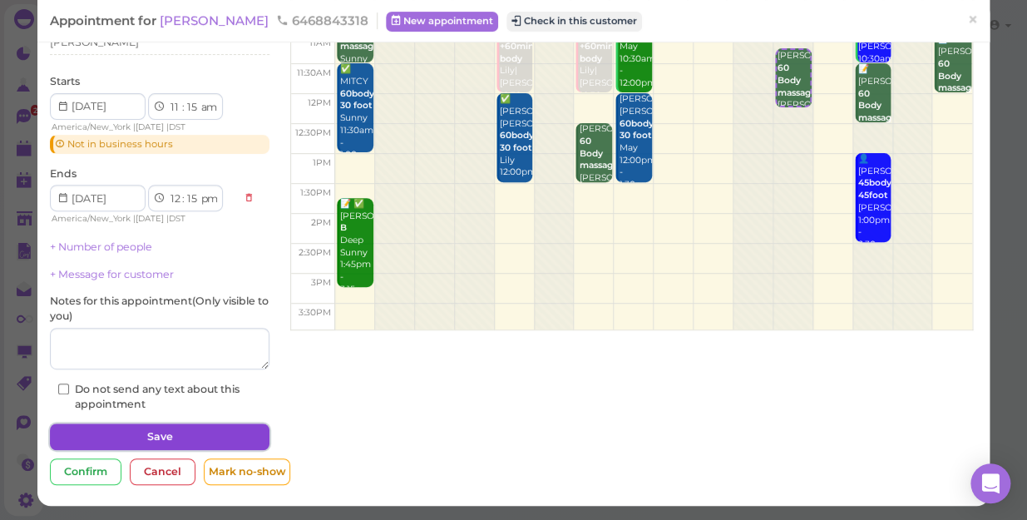
click at [155, 436] on button "Save" at bounding box center [160, 436] width 220 height 27
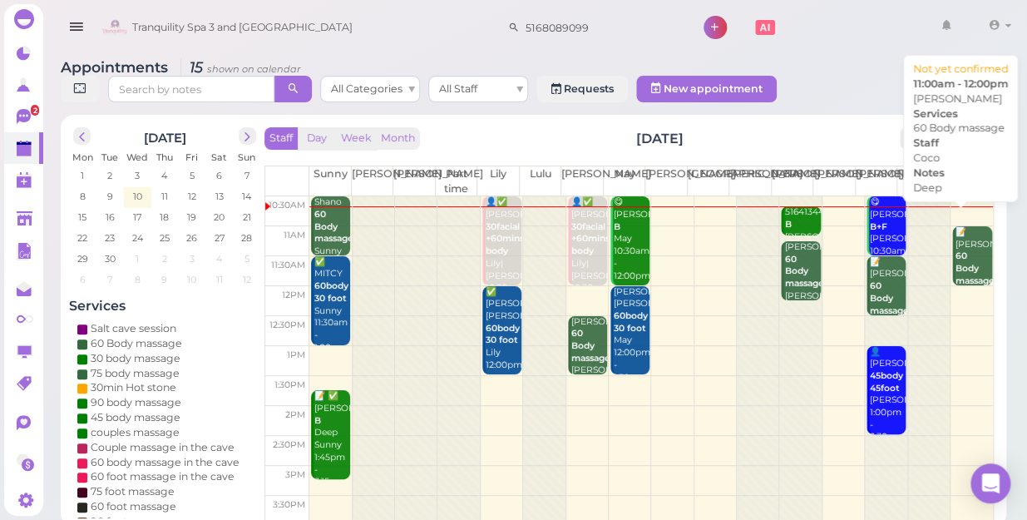
click at [963, 239] on div "📝 Josep 60 Body massage Deep Coco 11:00am - 12:00pm" at bounding box center [973, 287] width 37 height 122
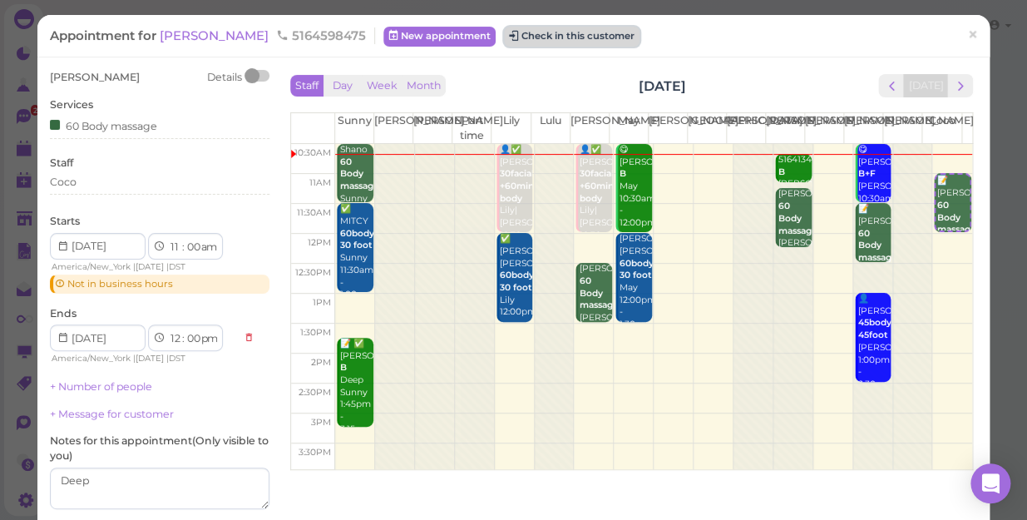
click at [504, 34] on button "Check in this customer" at bounding box center [572, 37] width 136 height 20
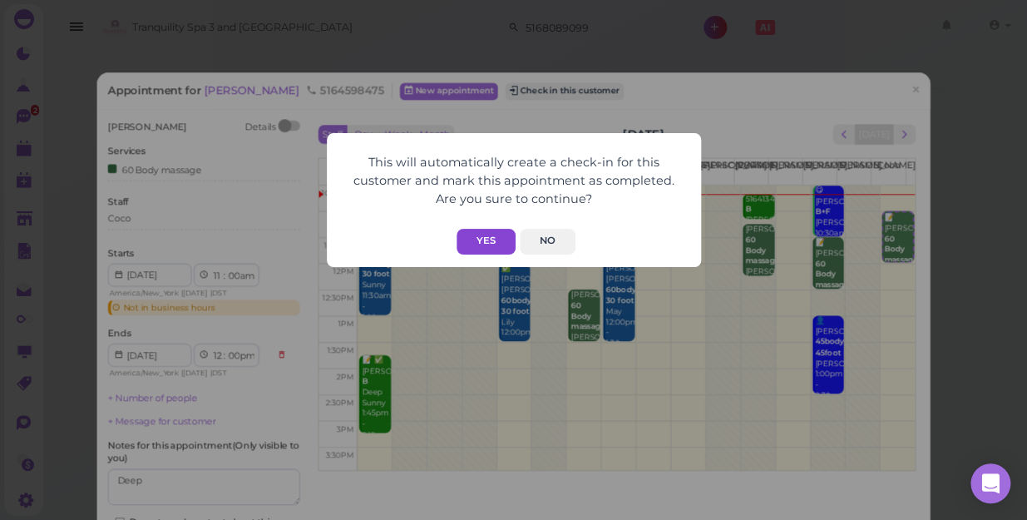
click at [481, 236] on button "Yes" at bounding box center [486, 242] width 59 height 26
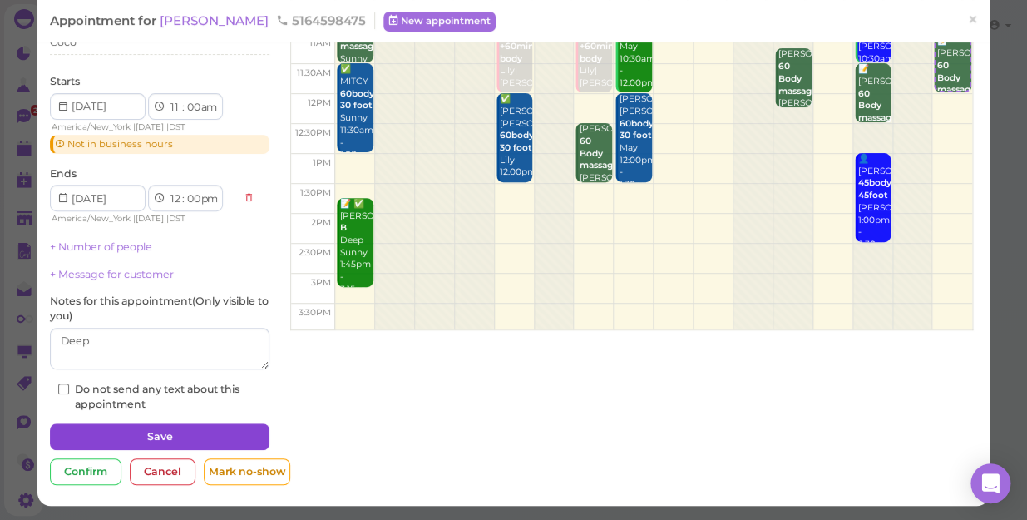
scroll to position [181, 0]
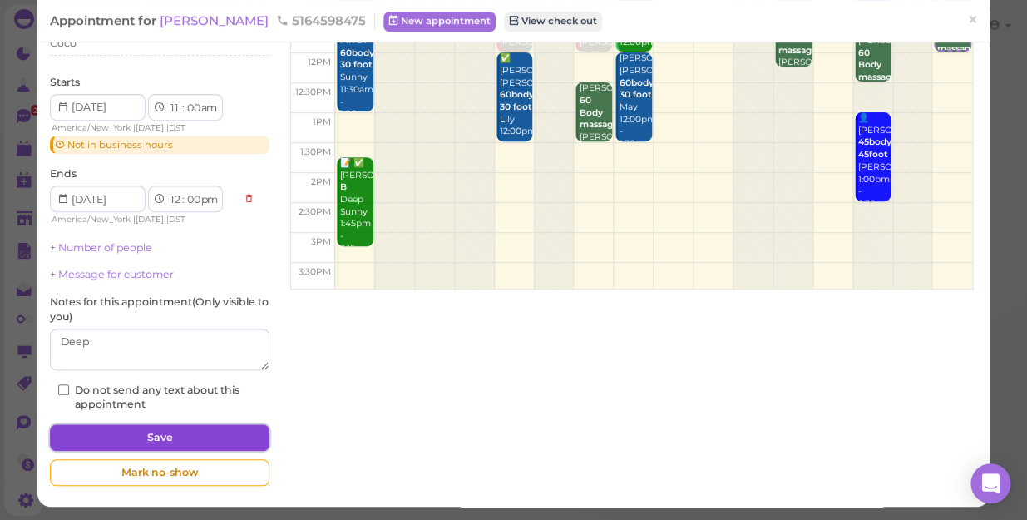
click at [146, 430] on button "Save" at bounding box center [160, 437] width 220 height 27
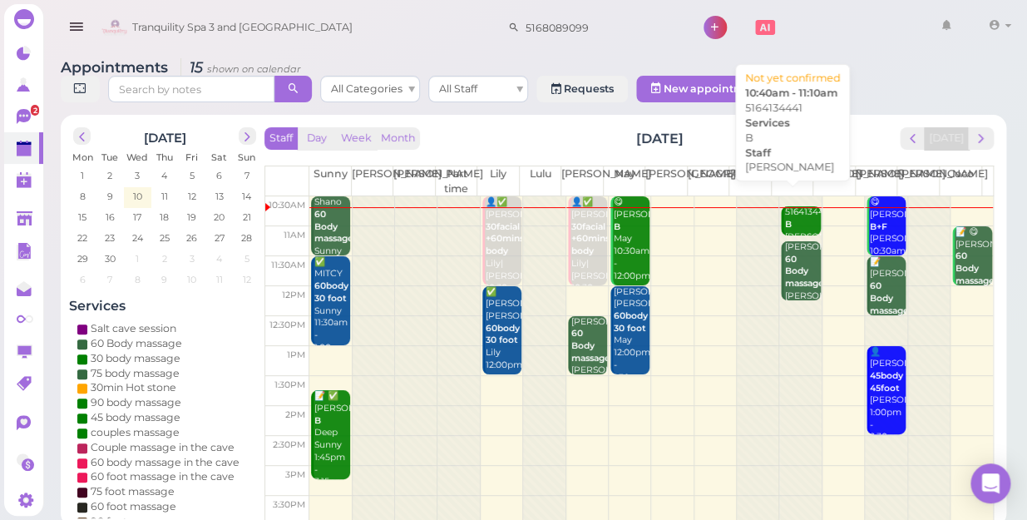
click at [785, 206] on div "5164134441 B Helen 10:40am - 11:10am" at bounding box center [802, 242] width 37 height 73
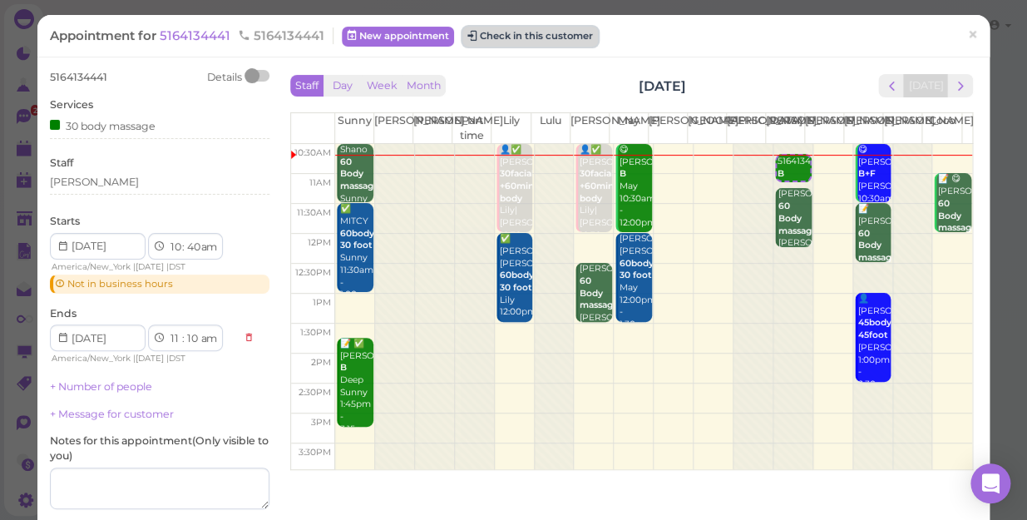
click at [522, 37] on button "Check in this customer" at bounding box center [531, 37] width 136 height 20
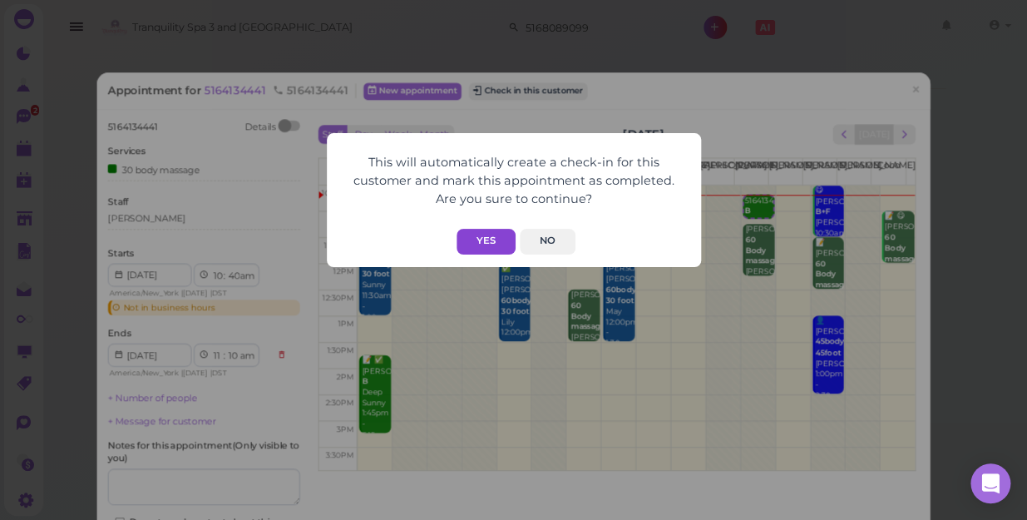
click at [483, 240] on button "Yes" at bounding box center [486, 242] width 59 height 26
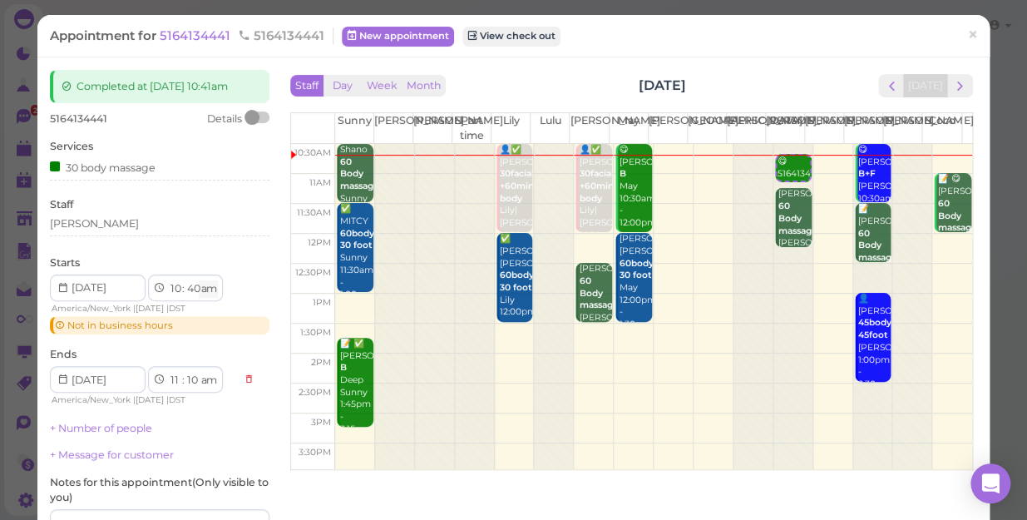
scroll to position [151, 0]
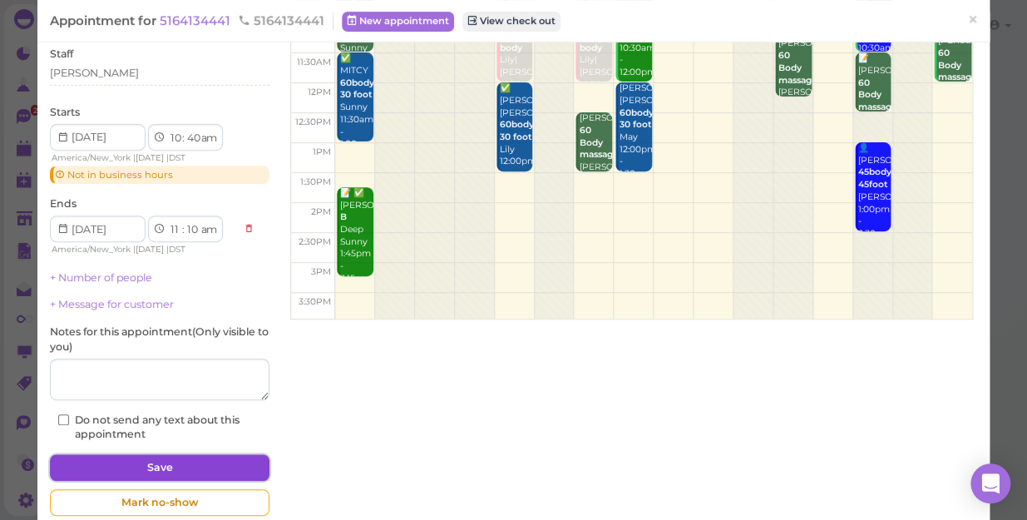
click at [175, 461] on button "Save" at bounding box center [160, 467] width 220 height 27
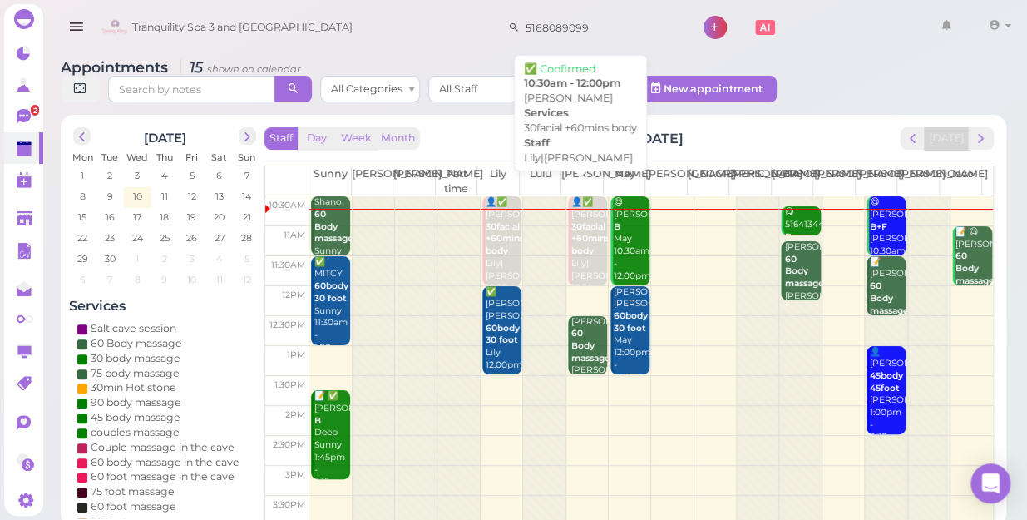
click at [582, 227] on b "30facial +60mins body" at bounding box center [591, 238] width 38 height 35
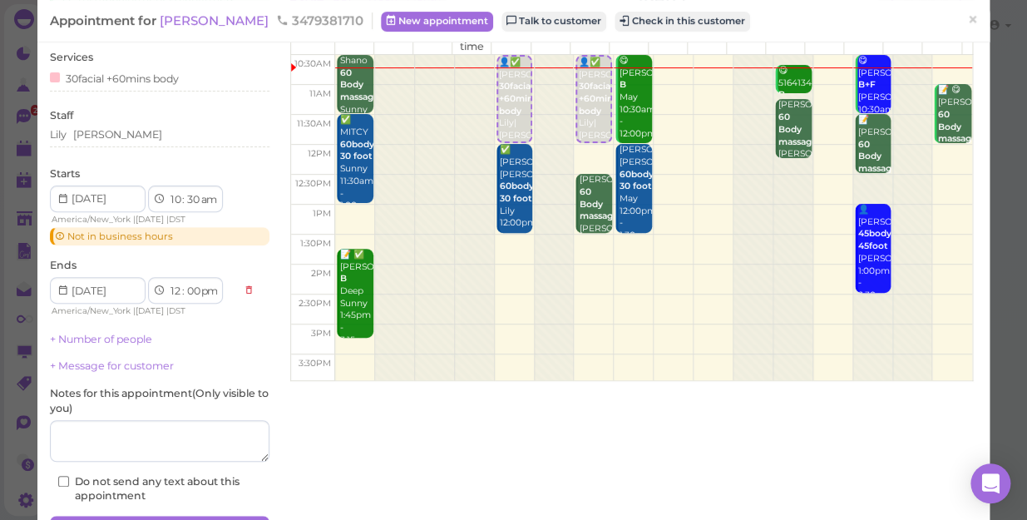
scroll to position [181, 0]
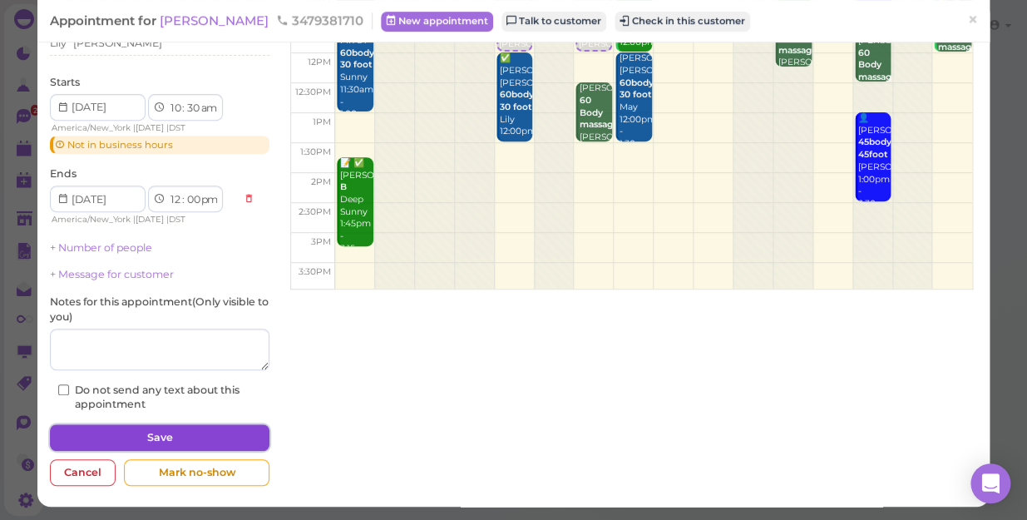
click at [207, 433] on button "Save" at bounding box center [160, 437] width 220 height 27
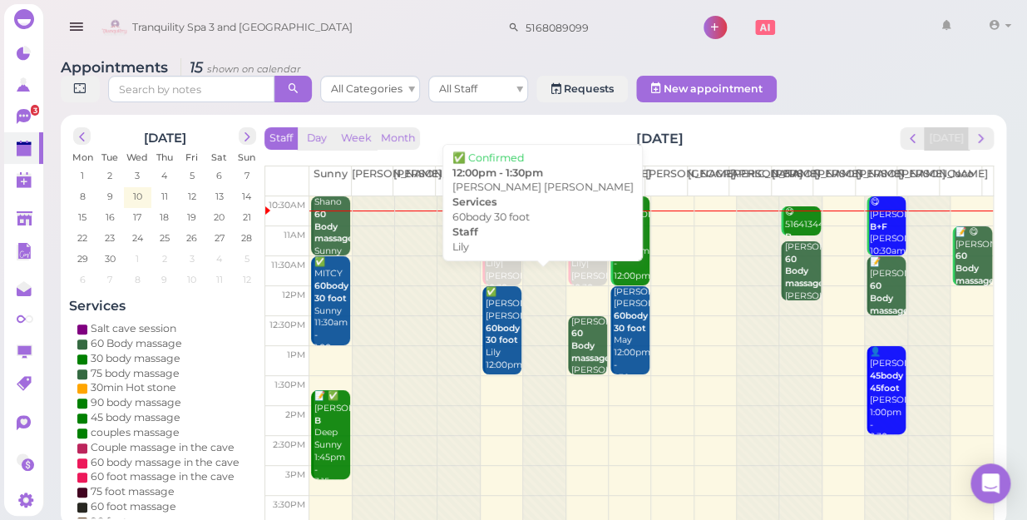
click at [499, 323] on b "60body 30 foot" at bounding box center [503, 334] width 34 height 23
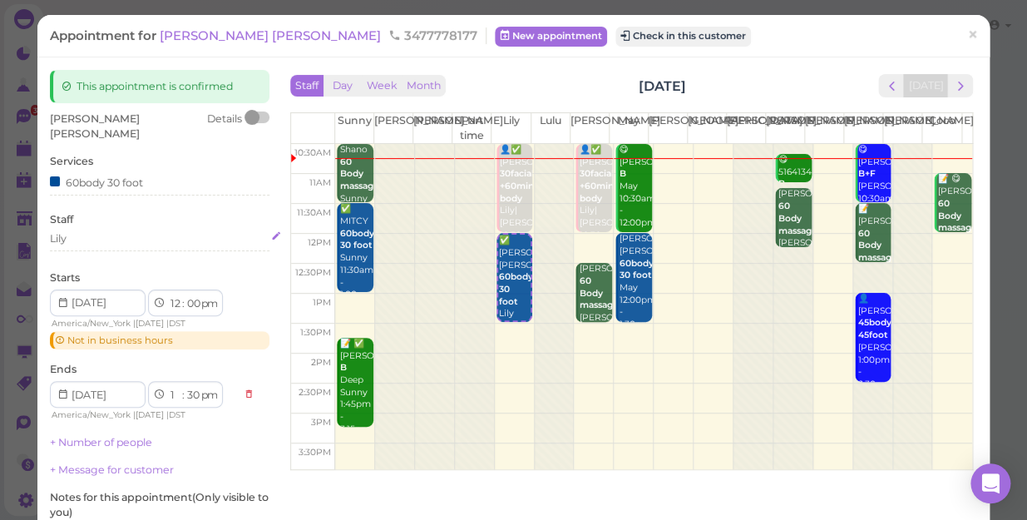
click at [83, 231] on div "Lily" at bounding box center [160, 238] width 220 height 15
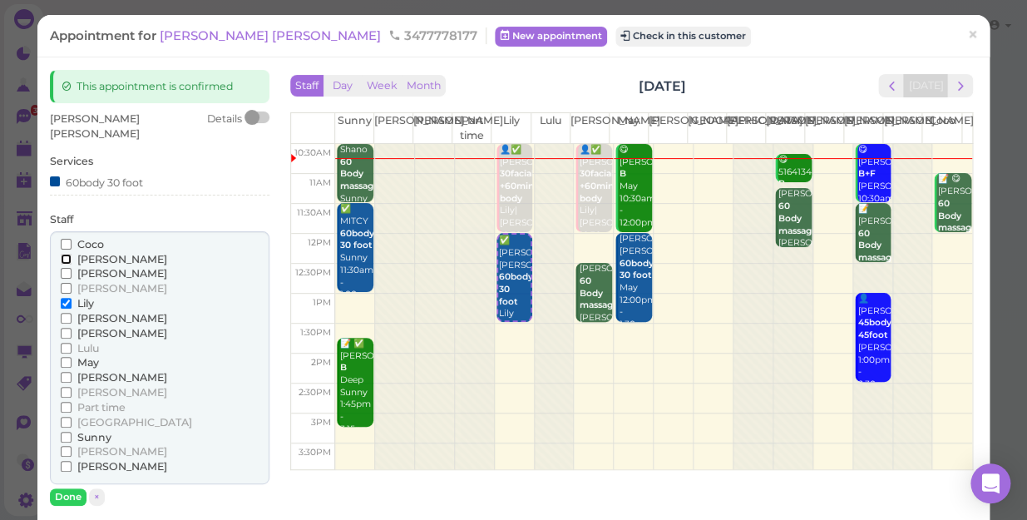
click at [62, 254] on input "[PERSON_NAME]" at bounding box center [66, 259] width 11 height 11
click at [62, 298] on input "Lily" at bounding box center [66, 303] width 11 height 11
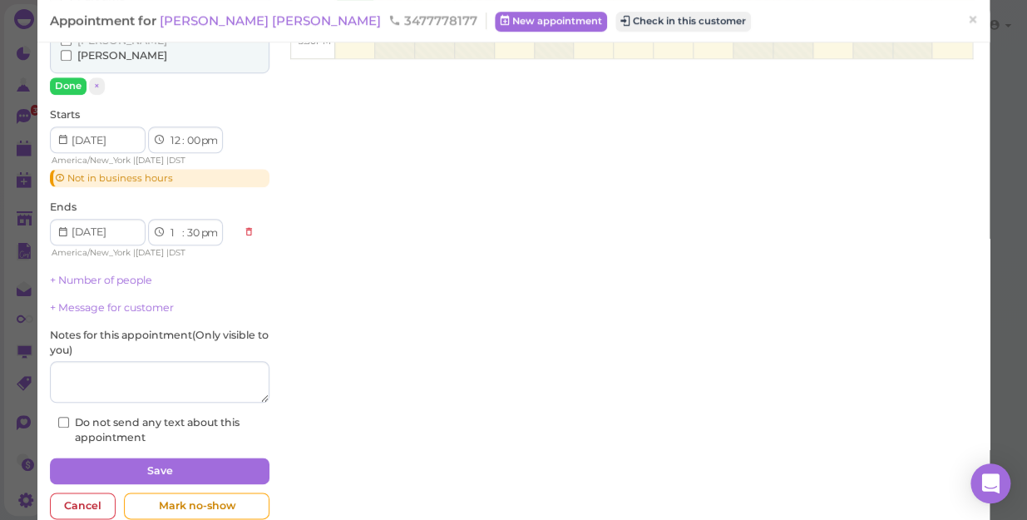
scroll to position [429, 0]
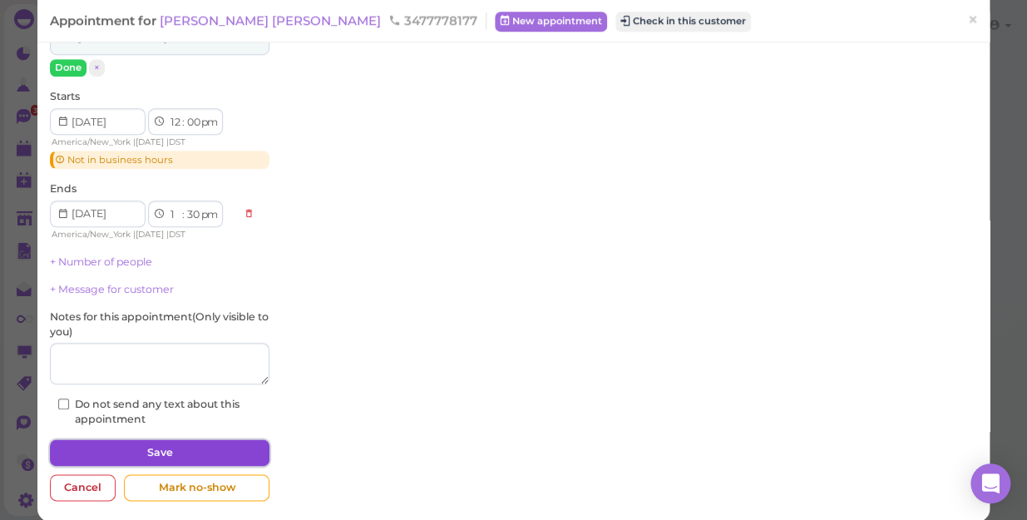
click at [156, 439] on button "Save" at bounding box center [160, 452] width 220 height 27
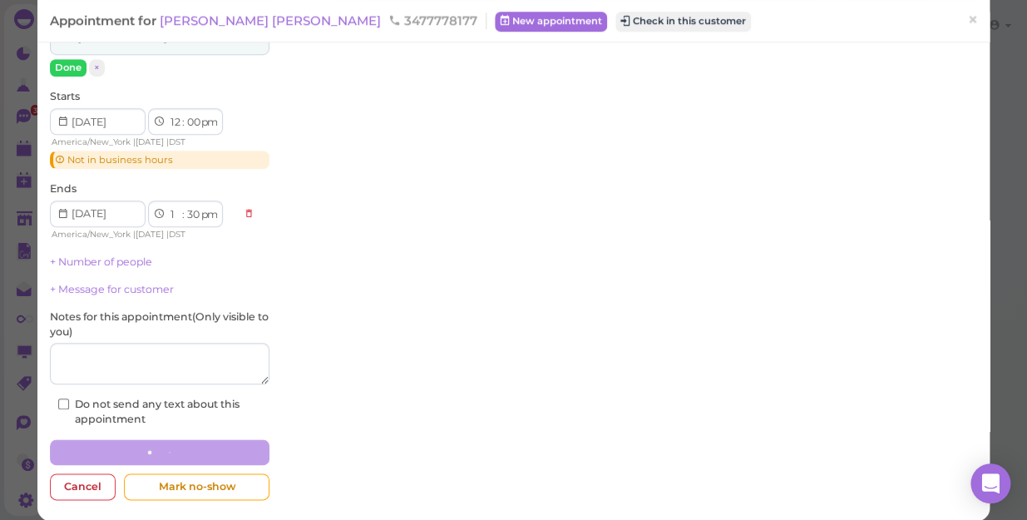
scroll to position [428, 0]
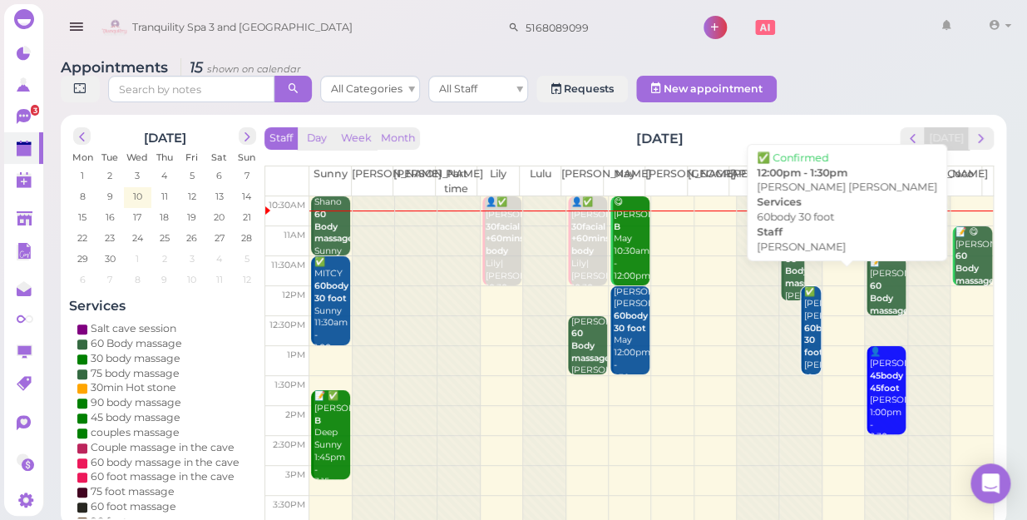
click at [804, 323] on b "60body 30 foot" at bounding box center [821, 340] width 34 height 35
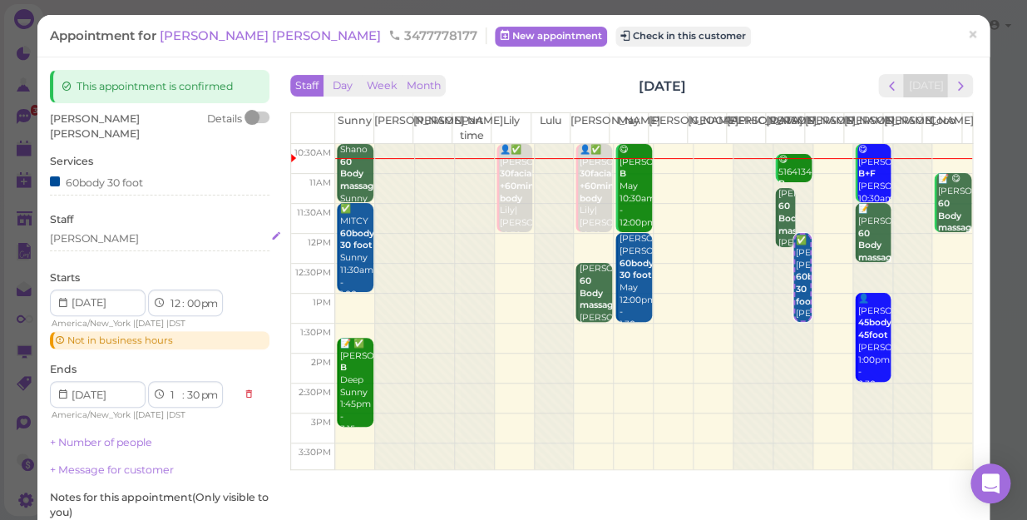
click at [96, 231] on div "[PERSON_NAME]" at bounding box center [160, 238] width 220 height 15
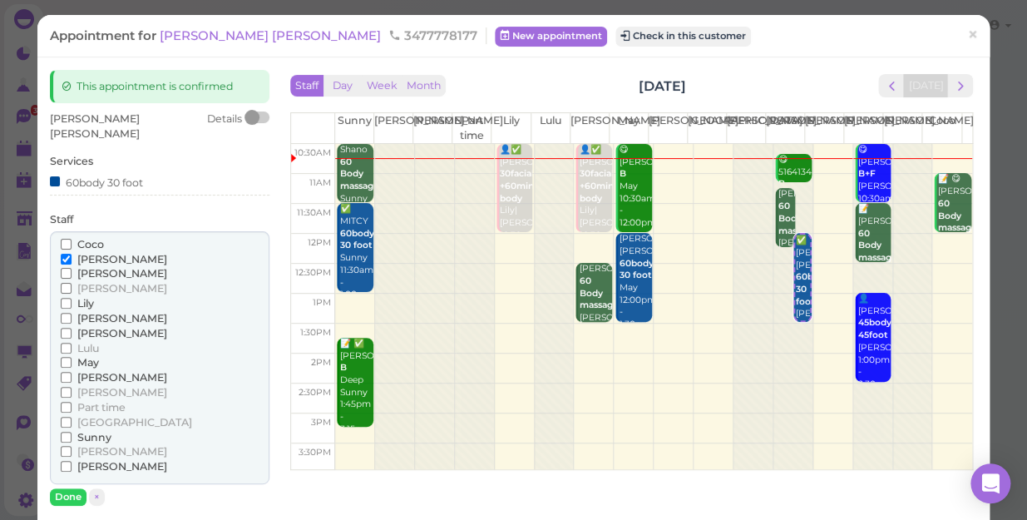
click at [67, 239] on input "Coco" at bounding box center [66, 244] width 11 height 11
click at [61, 254] on input "[PERSON_NAME]" at bounding box center [66, 259] width 11 height 11
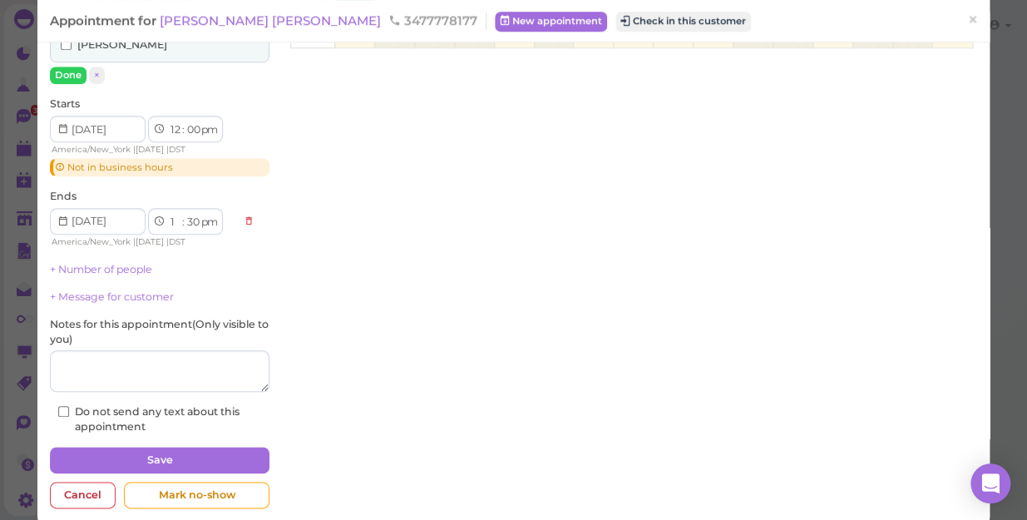
scroll to position [429, 0]
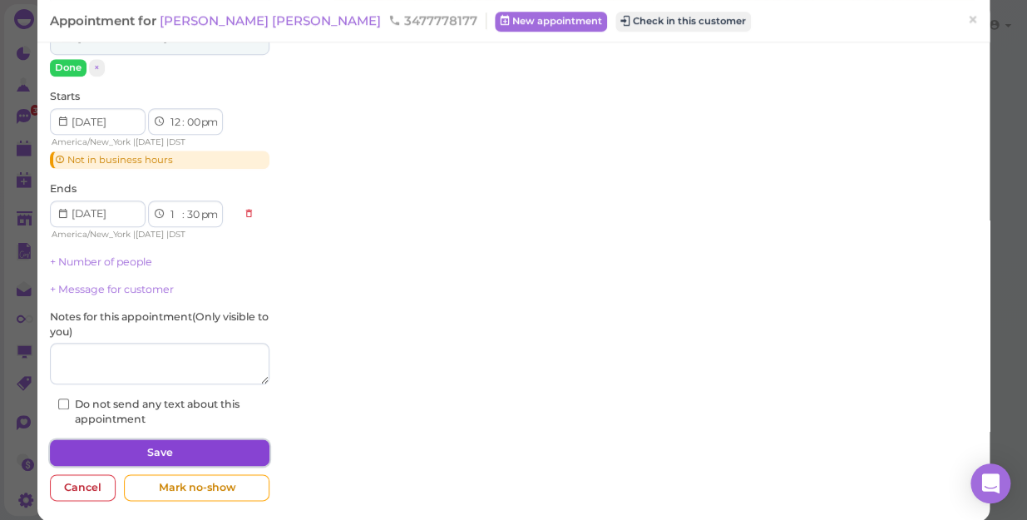
click at [200, 439] on button "Save" at bounding box center [160, 452] width 220 height 27
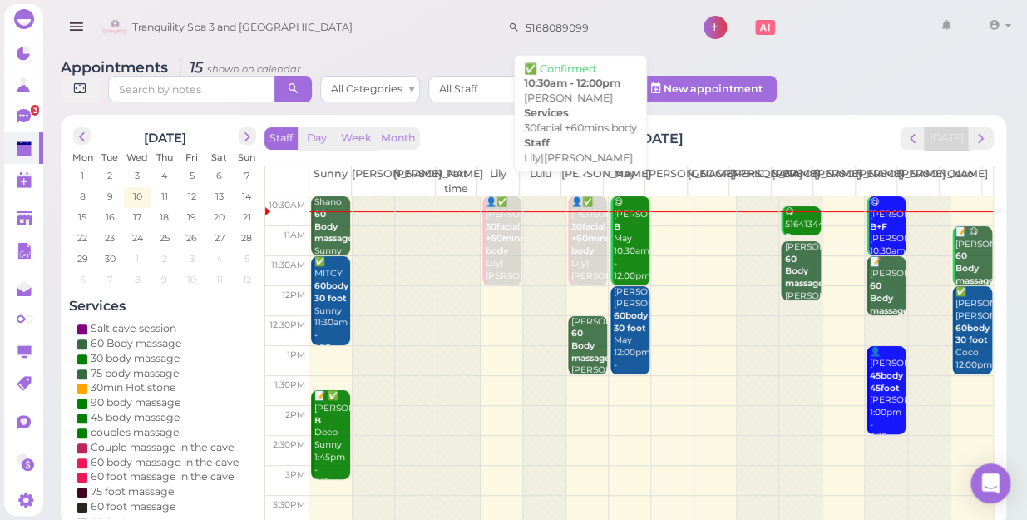
click at [584, 240] on div "👤✅ Ivanna 30facial +60mins body Lily|Lisa 10:30am - 12:00pm" at bounding box center [589, 257] width 37 height 122
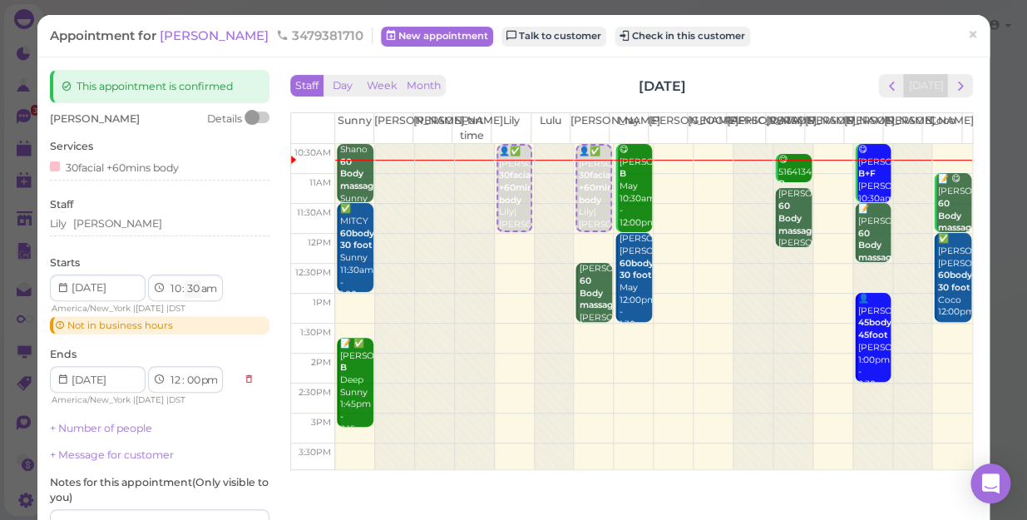
click at [191, 288] on select "00 05 10 15 20 25 30 35 40 45 50 55" at bounding box center [193, 288] width 17 height 17
select select "45"
click at [185, 280] on select "00 05 10 15 20 25 30 35 40 45 50 55" at bounding box center [193, 288] width 17 height 17
select select "15"
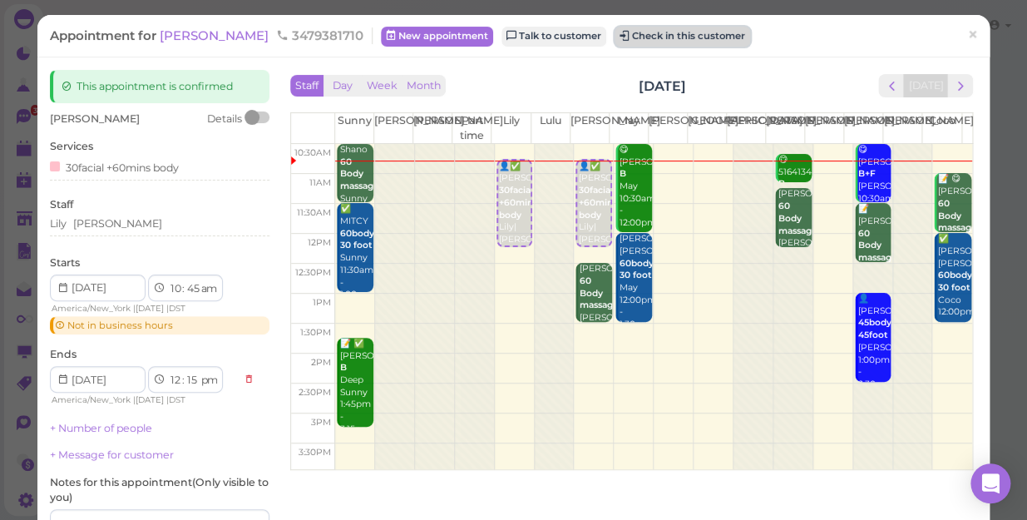
click at [616, 34] on button "Check in this customer" at bounding box center [683, 37] width 136 height 20
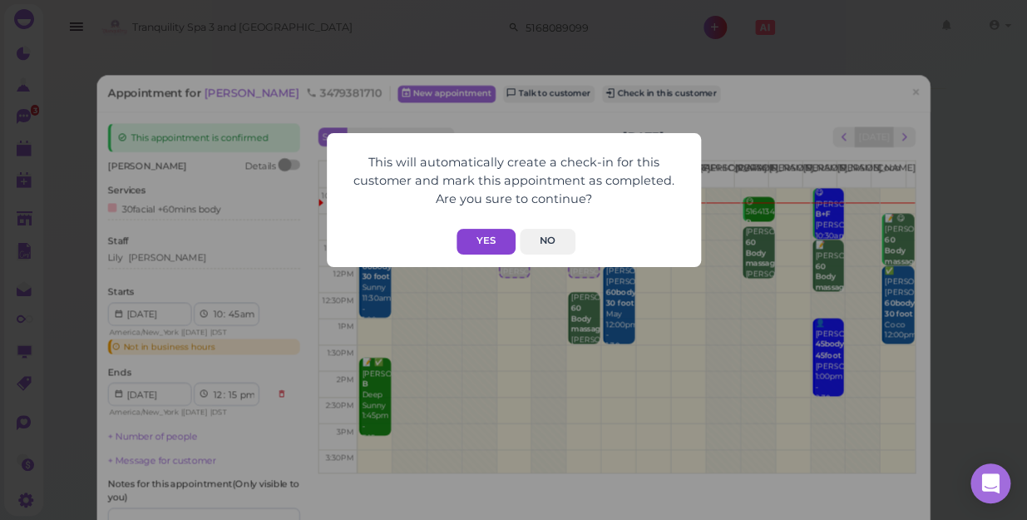
click at [484, 235] on button "Yes" at bounding box center [486, 242] width 59 height 26
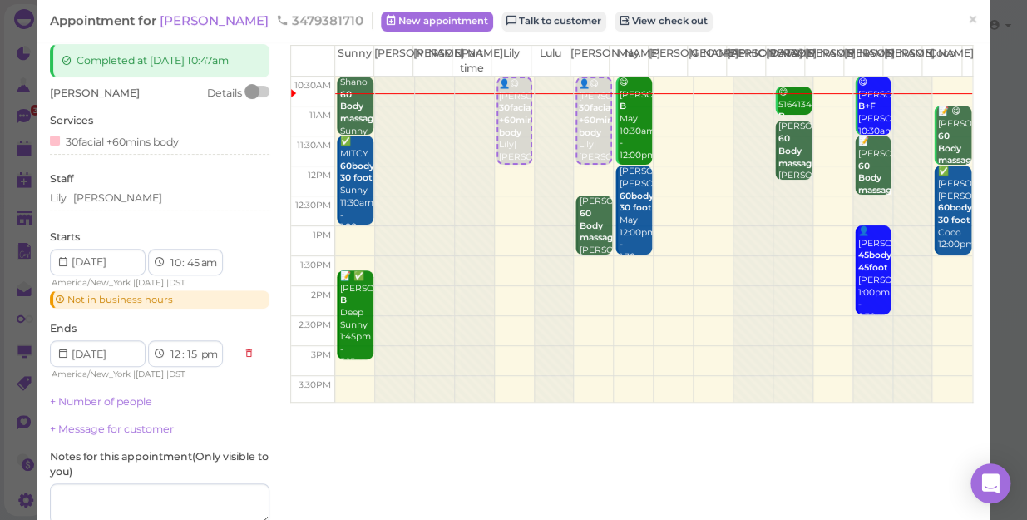
scroll to position [222, 0]
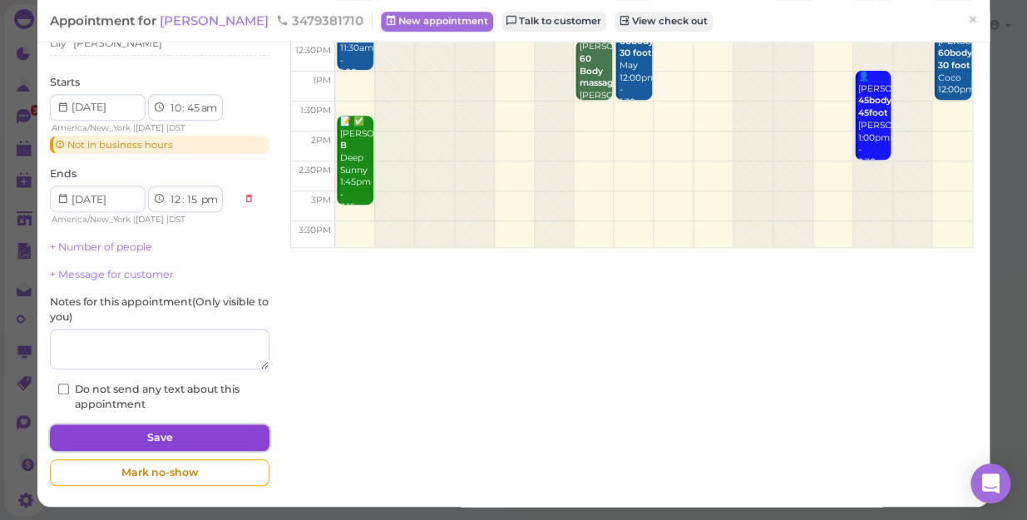
click at [162, 433] on button "Save" at bounding box center [160, 437] width 220 height 27
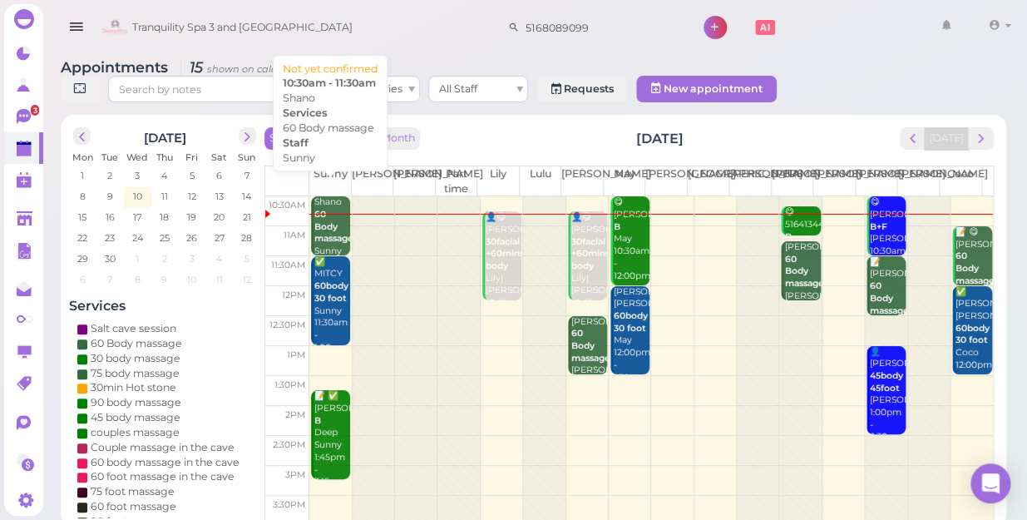
click at [326, 211] on b "60 Body massage" at bounding box center [333, 226] width 39 height 35
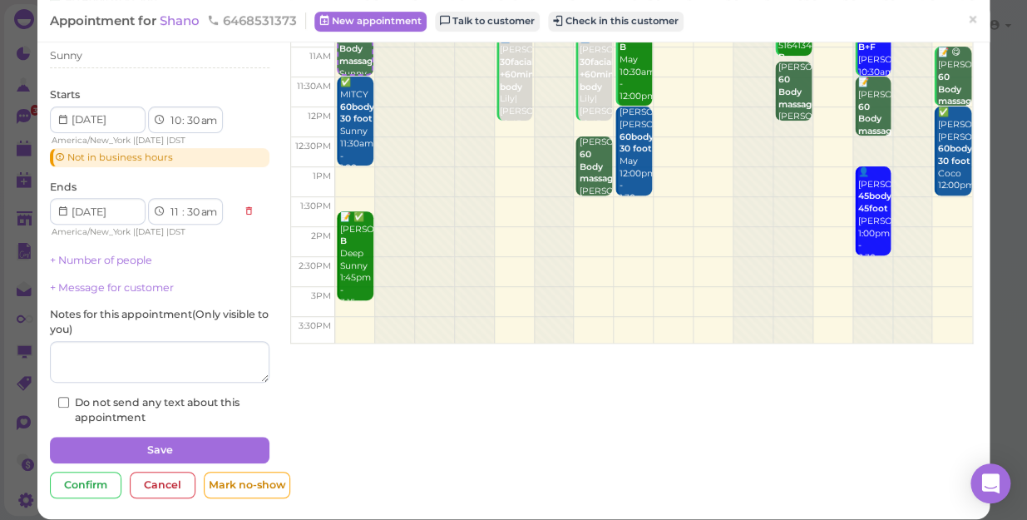
scroll to position [140, 0]
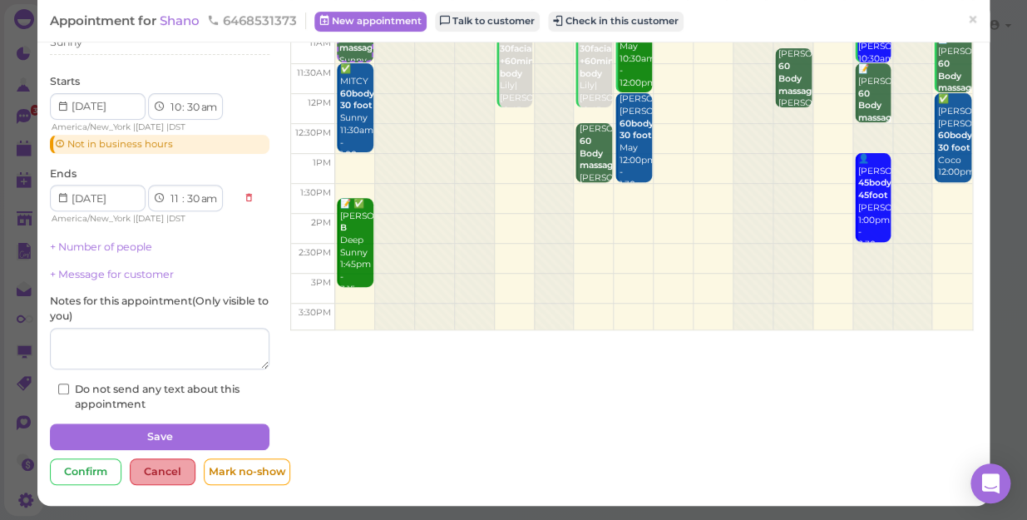
click at [156, 466] on div "Cancel" at bounding box center [163, 471] width 66 height 27
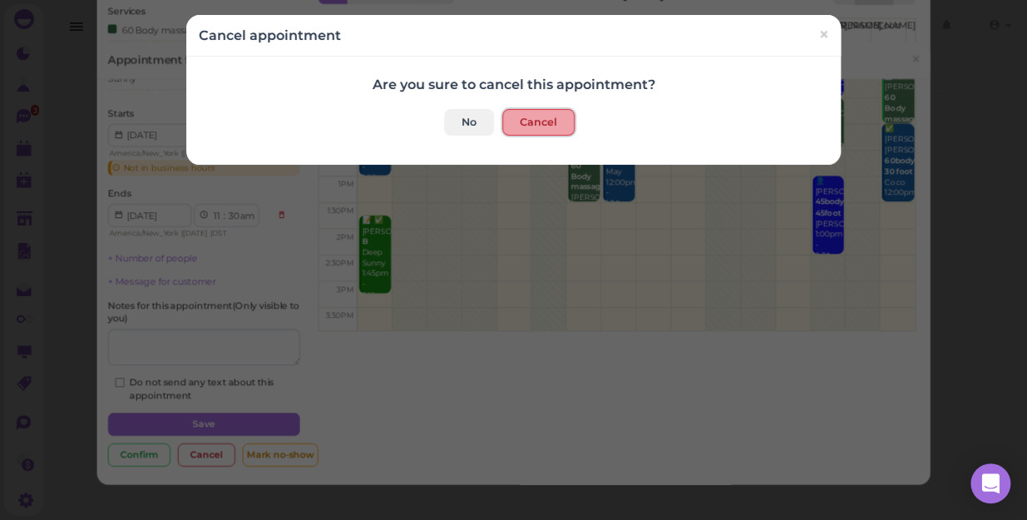
click at [527, 115] on button "Cancel" at bounding box center [538, 122] width 72 height 27
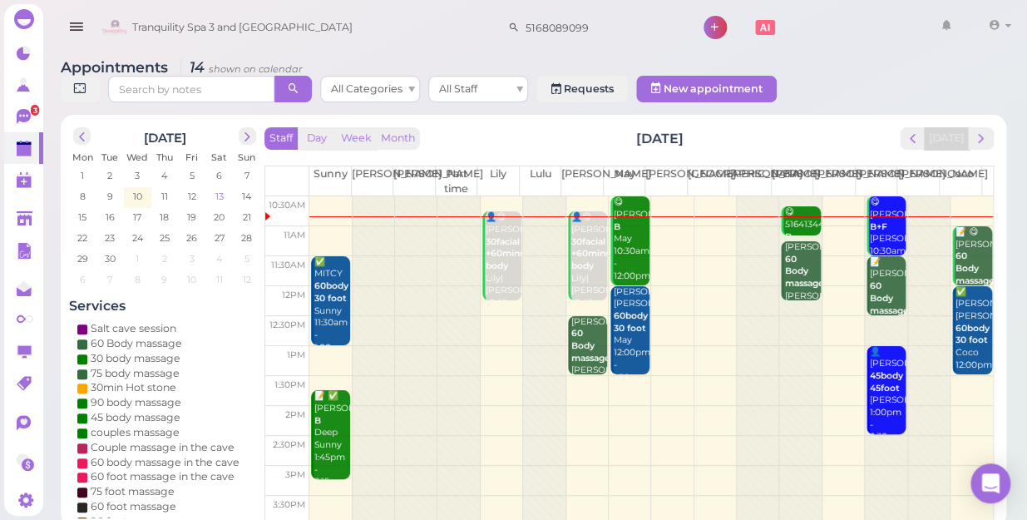
click at [224, 189] on span "13" at bounding box center [220, 196] width 12 height 15
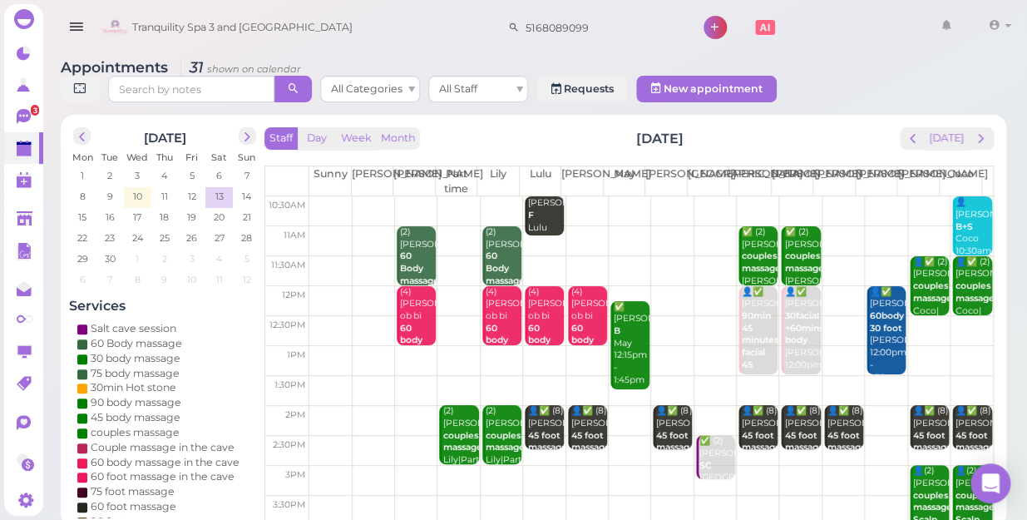
click at [864, 226] on td at bounding box center [651, 241] width 684 height 30
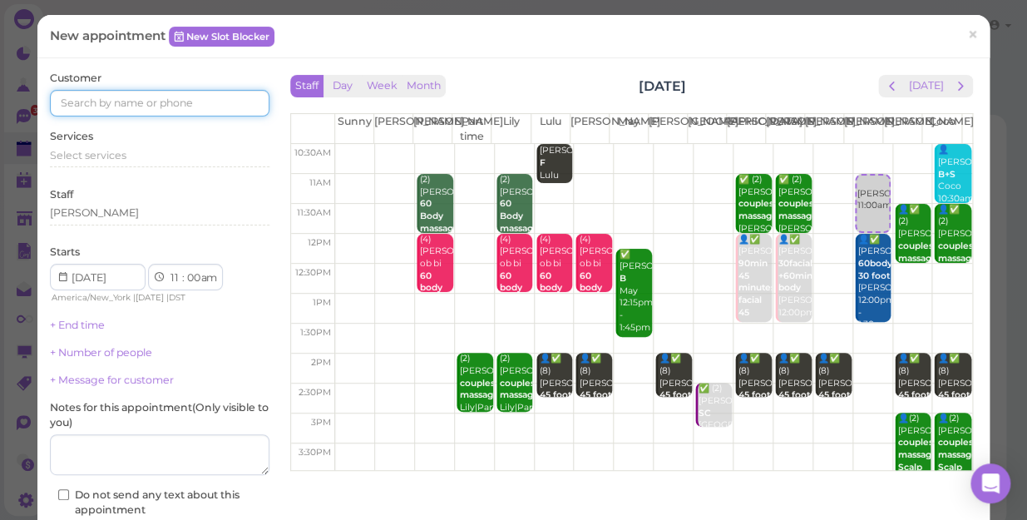
click at [83, 101] on input at bounding box center [160, 103] width 220 height 27
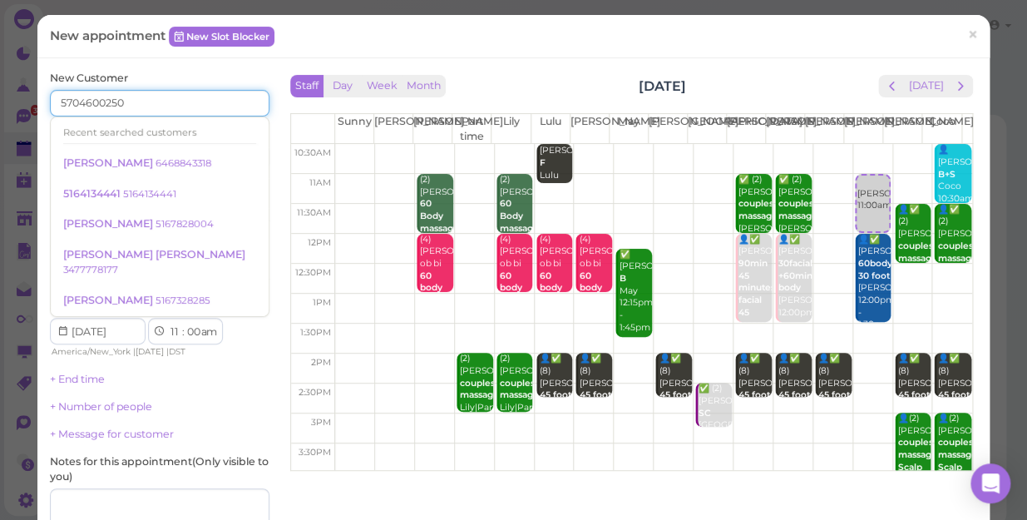
type input "5704600250"
click at [258, 125] on div "Last name" at bounding box center [217, 148] width 106 height 46
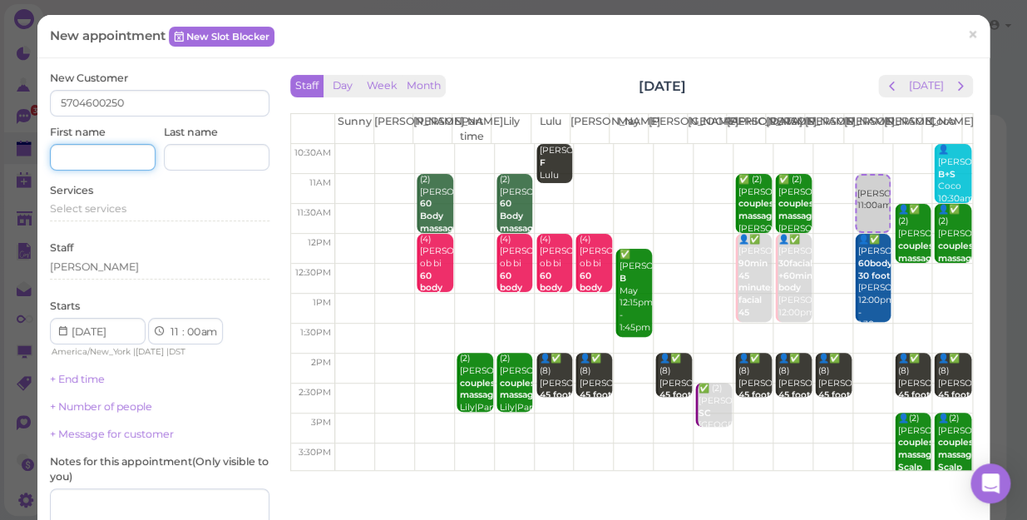
click at [90, 154] on input at bounding box center [103, 157] width 106 height 27
type input "lORRAINE"
click at [99, 204] on span "Select services" at bounding box center [88, 208] width 77 height 12
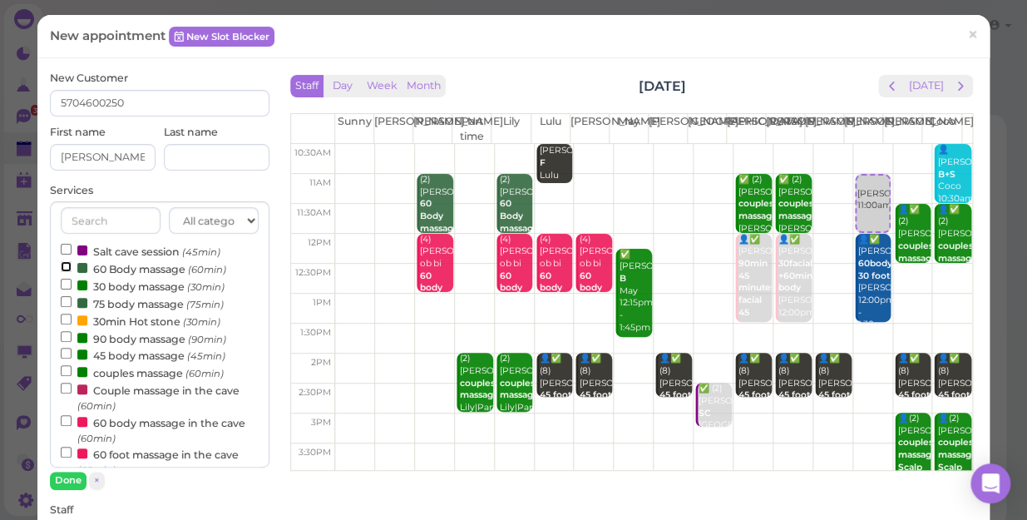
click at [63, 263] on input "60 Body massage (60min)" at bounding box center [66, 266] width 11 height 11
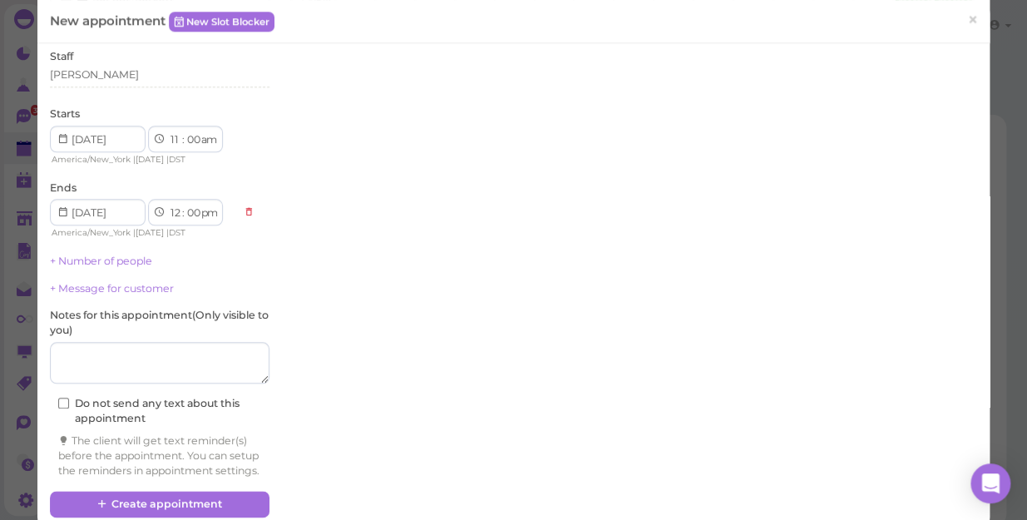
scroll to position [492, 0]
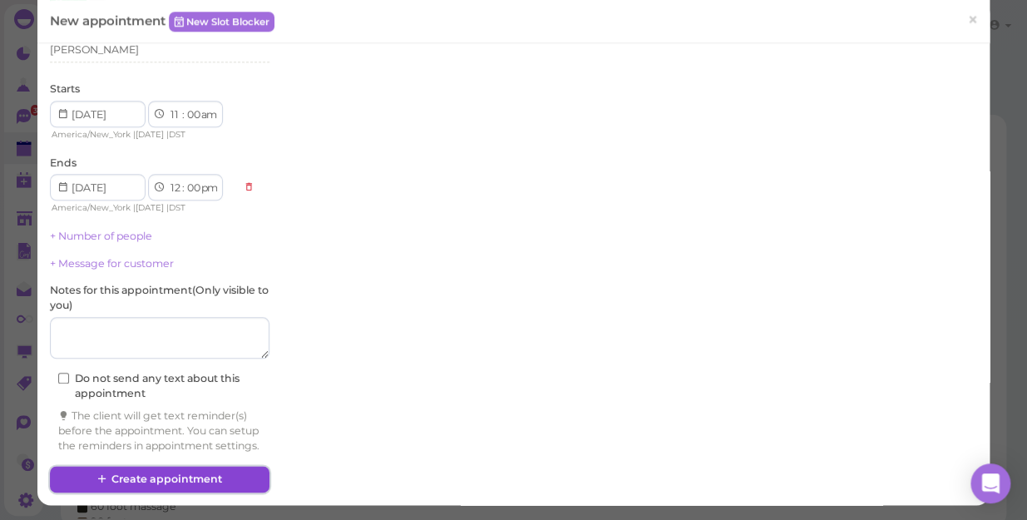
click at [177, 478] on button "Create appointment" at bounding box center [160, 479] width 220 height 27
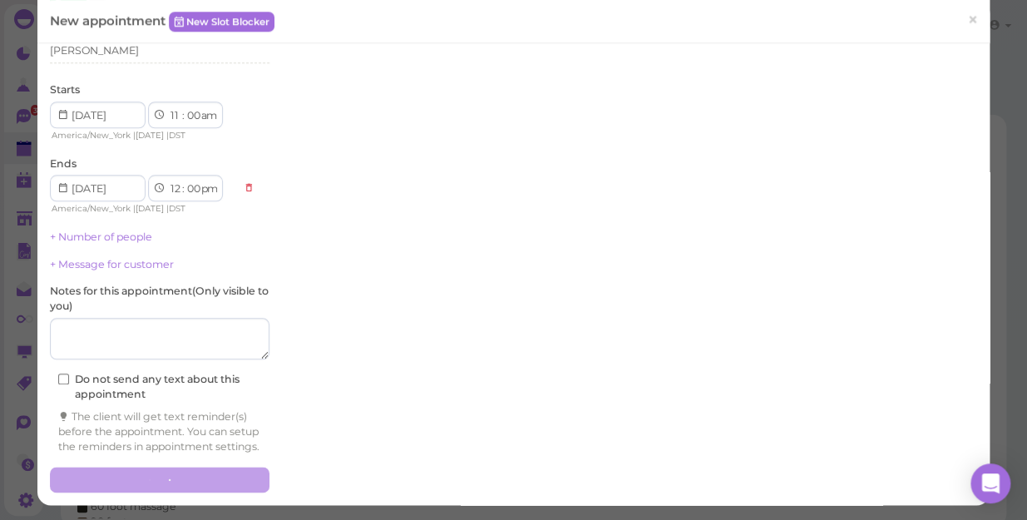
scroll to position [491, 0]
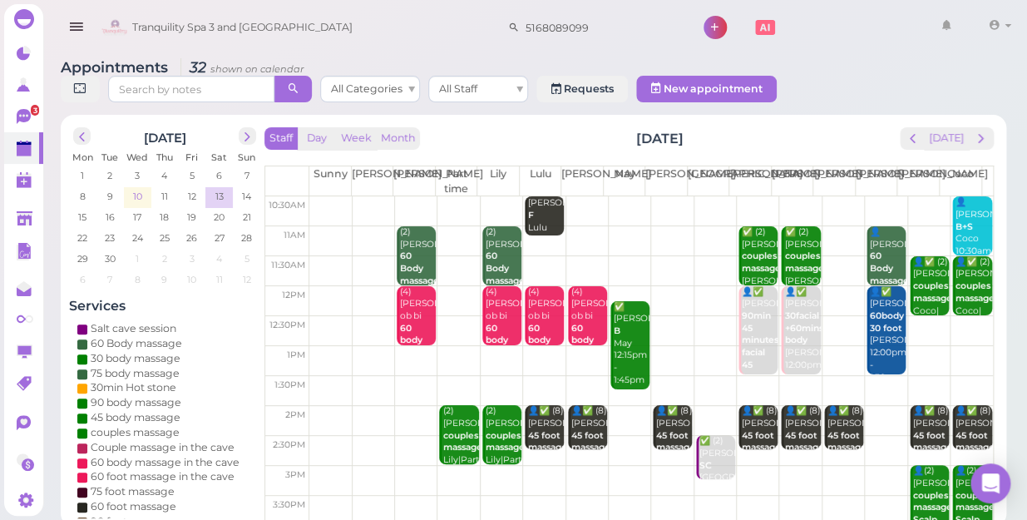
click at [137, 189] on span "10" at bounding box center [137, 196] width 12 height 15
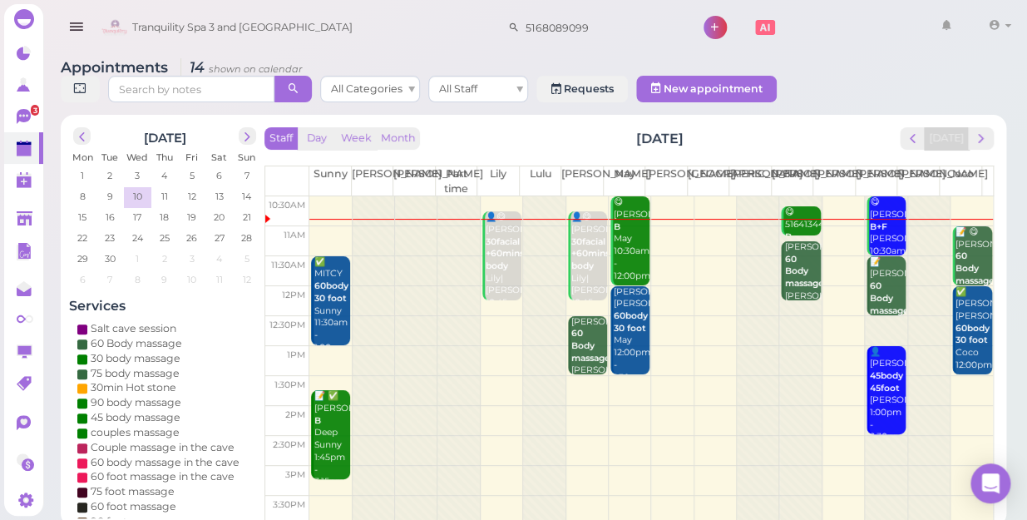
click at [362, 214] on div at bounding box center [374, 509] width 42 height 626
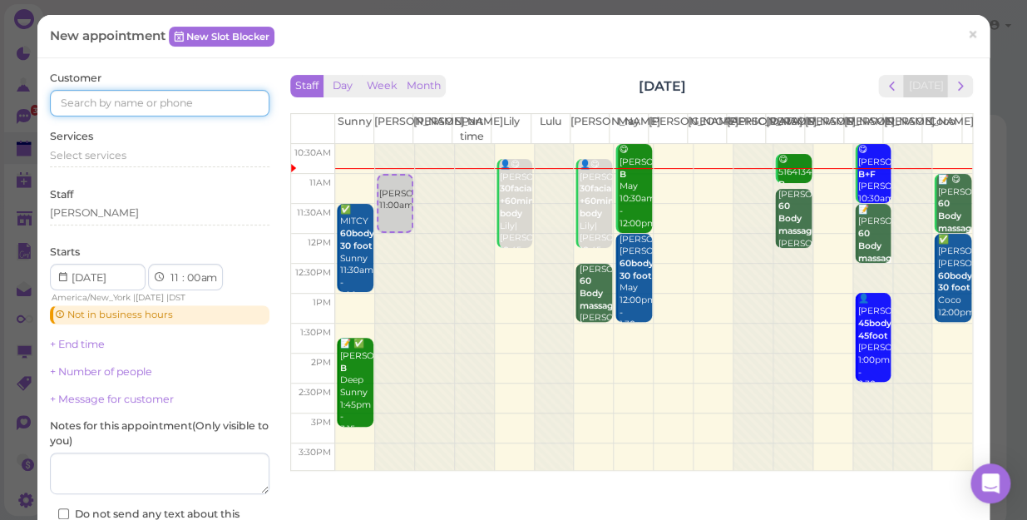
click at [74, 101] on input at bounding box center [160, 103] width 220 height 27
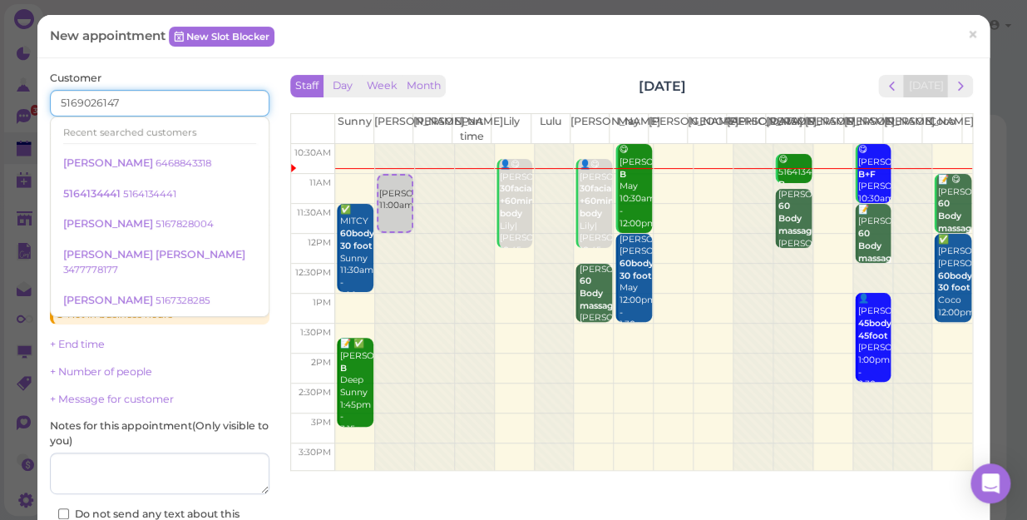
type input "5169026147"
click at [247, 132] on div "Services Select services" at bounding box center [160, 152] width 220 height 46
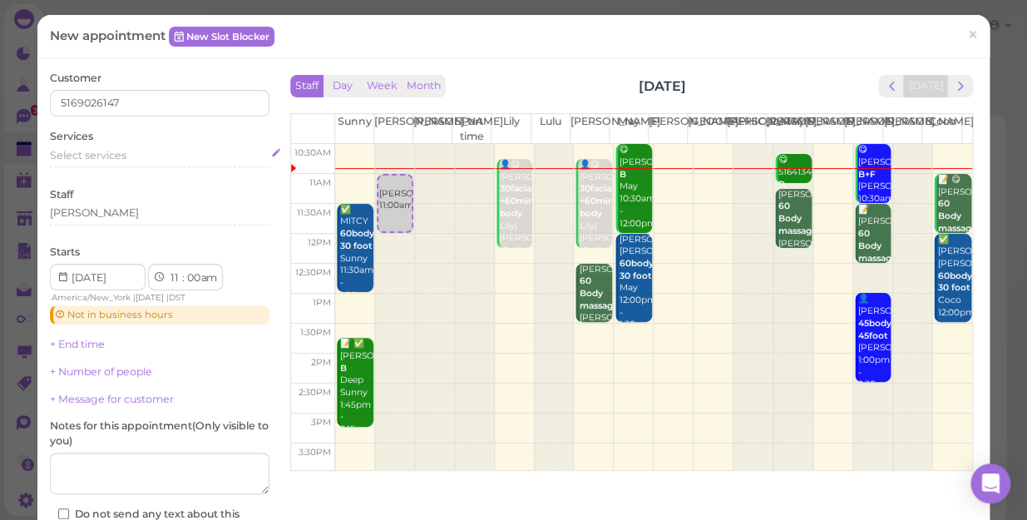
click at [97, 154] on span "Select services" at bounding box center [88, 155] width 77 height 12
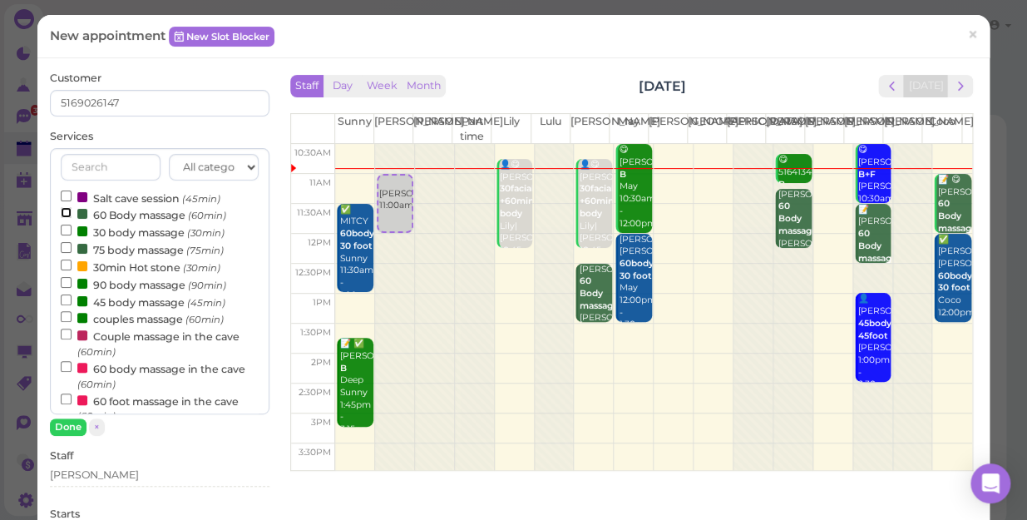
click at [66, 212] on input "60 Body massage (60min)" at bounding box center [66, 212] width 11 height 11
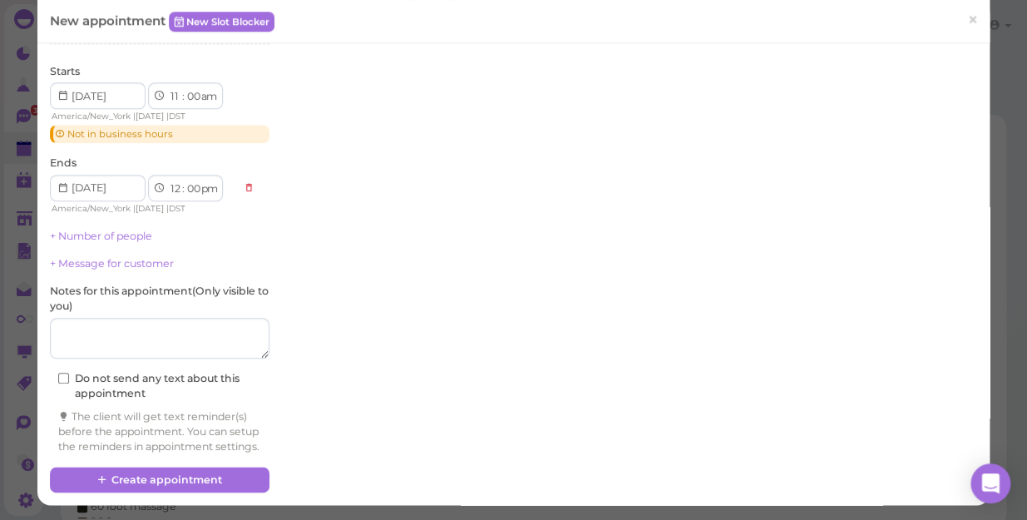
scroll to position [457, 0]
click at [82, 323] on textarea at bounding box center [160, 339] width 220 height 42
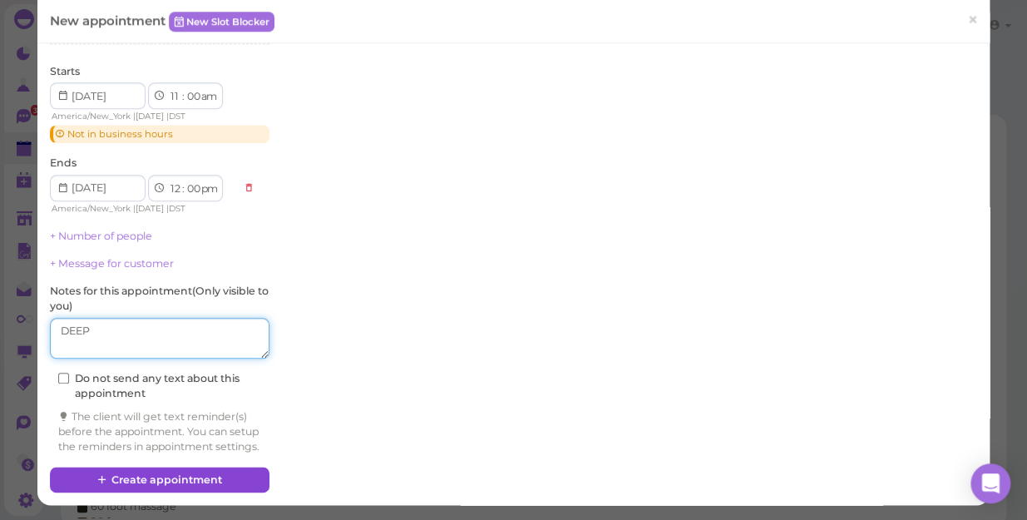
type textarea "DEEP"
click at [140, 482] on button "Create appointment" at bounding box center [160, 480] width 220 height 27
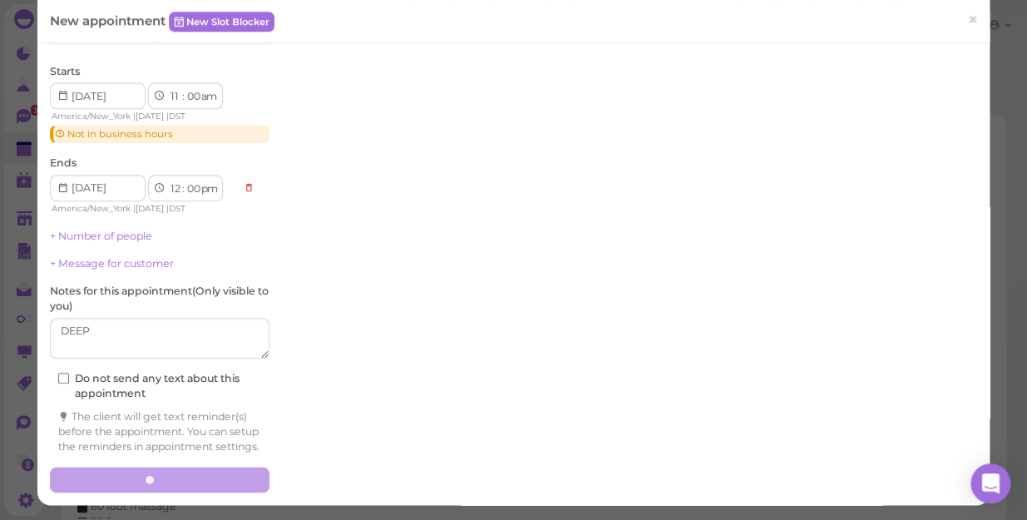
scroll to position [456, 0]
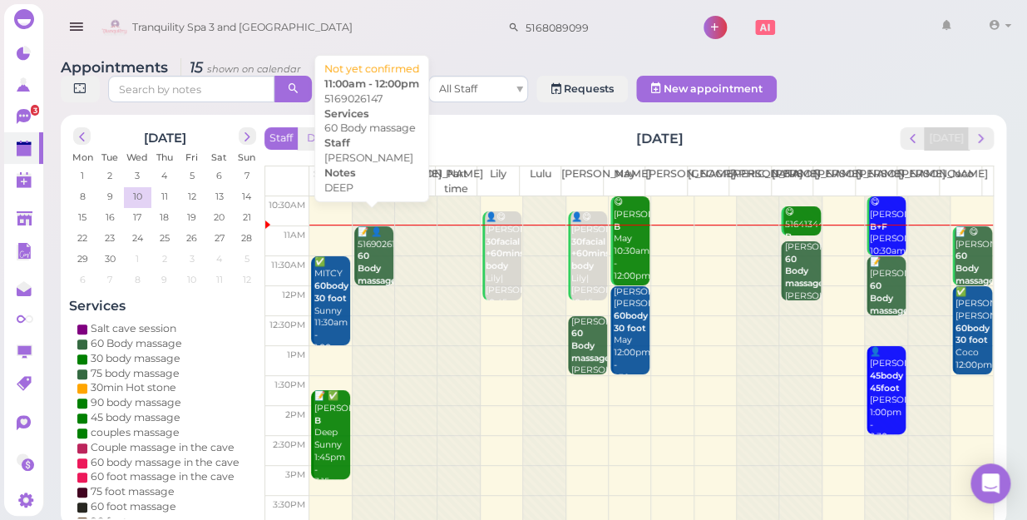
click at [368, 240] on div "📝 👤5169026147 60 Body massage DEEP Kelly 11:00am - 12:00pm" at bounding box center [375, 287] width 37 height 122
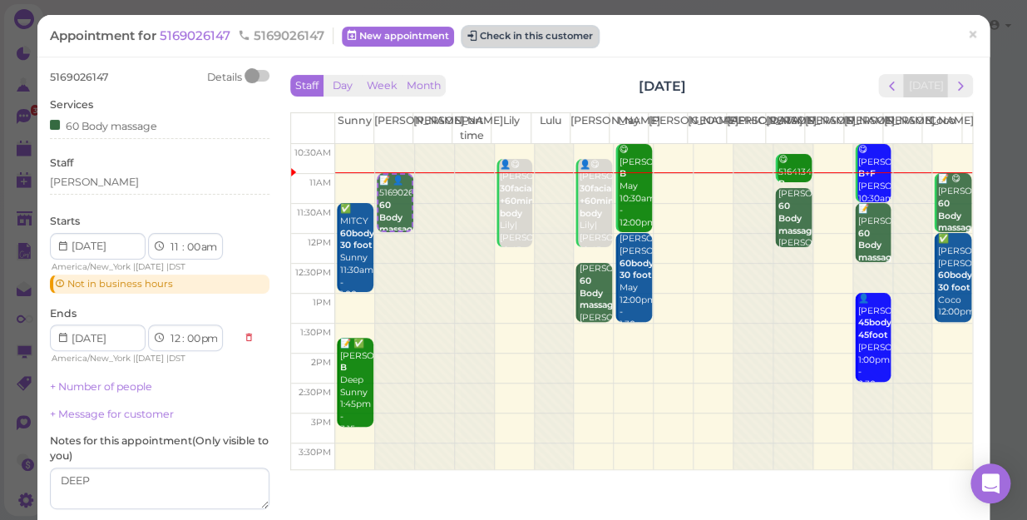
click at [518, 30] on button "Check in this customer" at bounding box center [531, 37] width 136 height 20
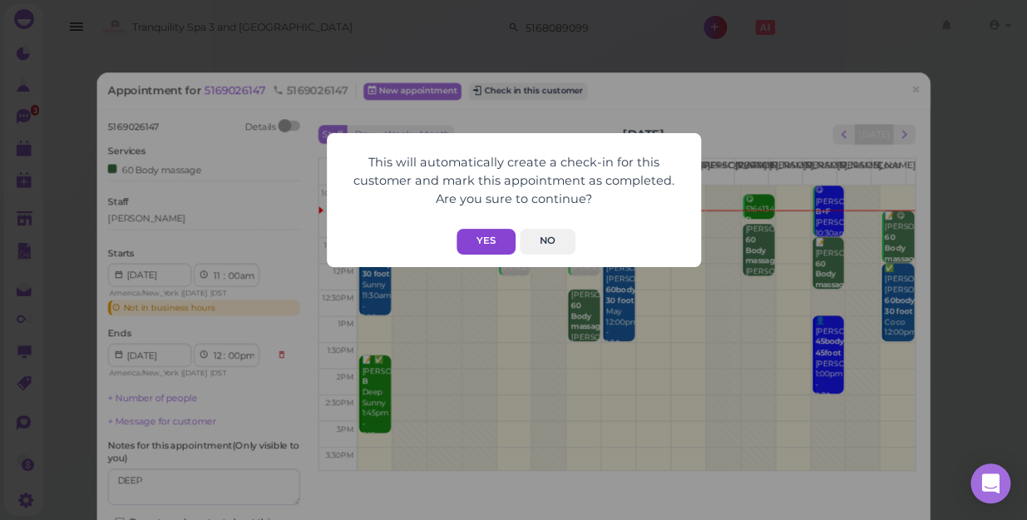
click at [486, 240] on button "Yes" at bounding box center [486, 242] width 59 height 26
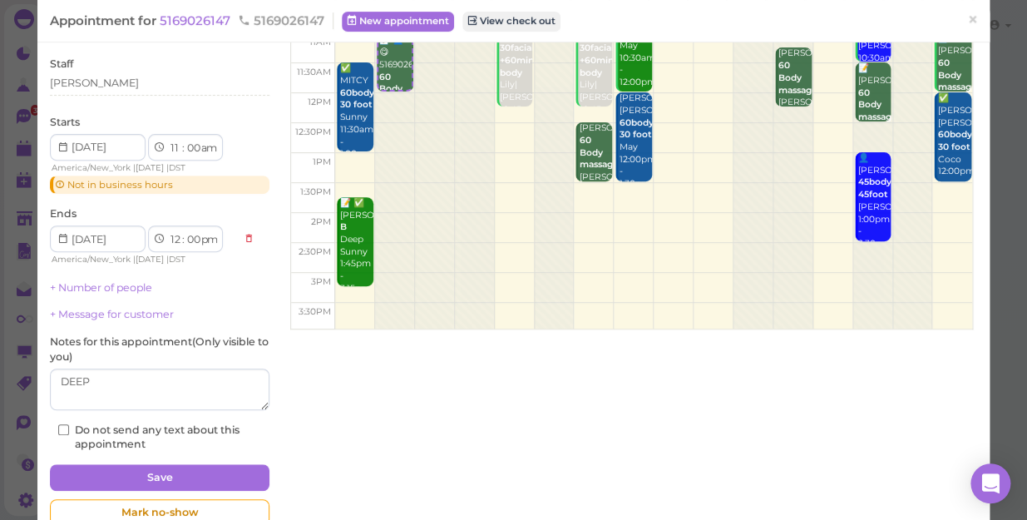
scroll to position [181, 0]
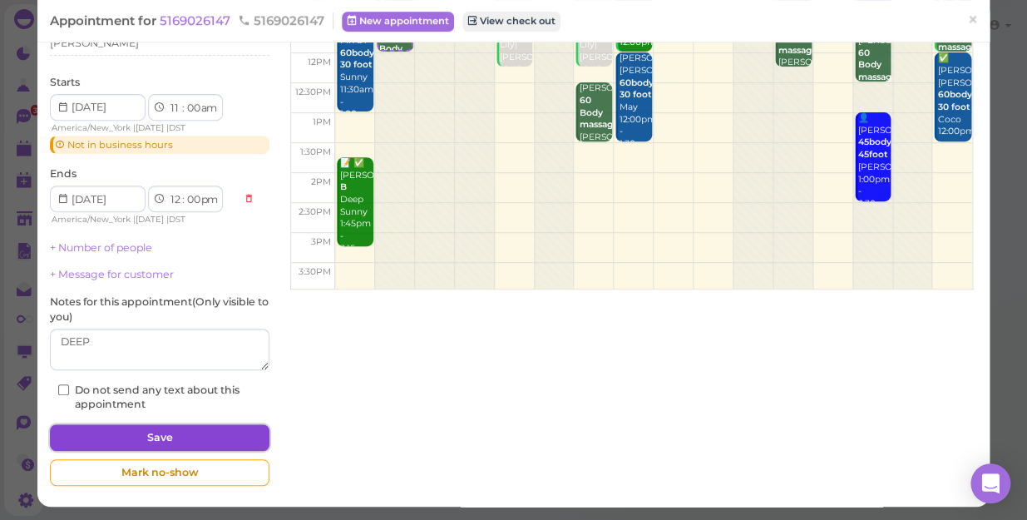
click at [217, 431] on button "Save" at bounding box center [160, 437] width 220 height 27
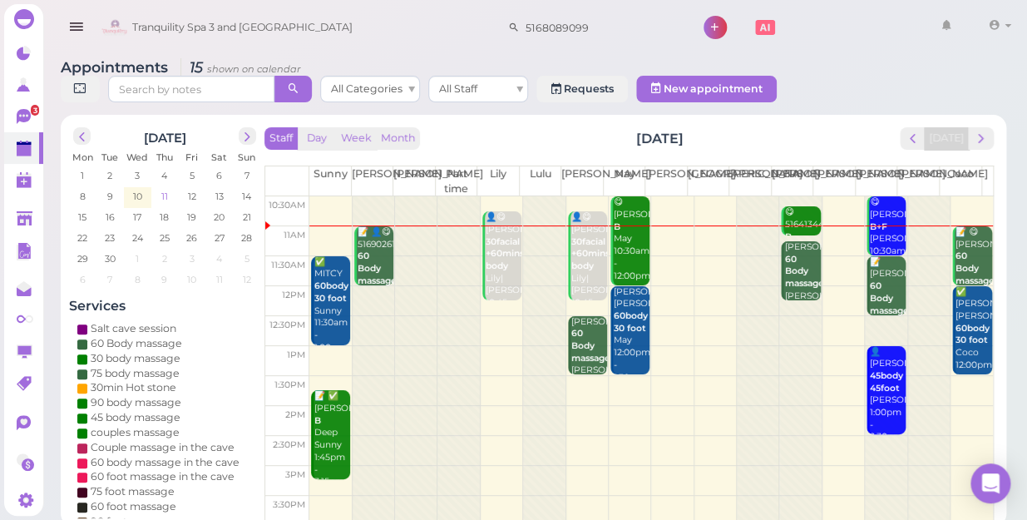
click at [166, 189] on span "11" at bounding box center [165, 196] width 10 height 15
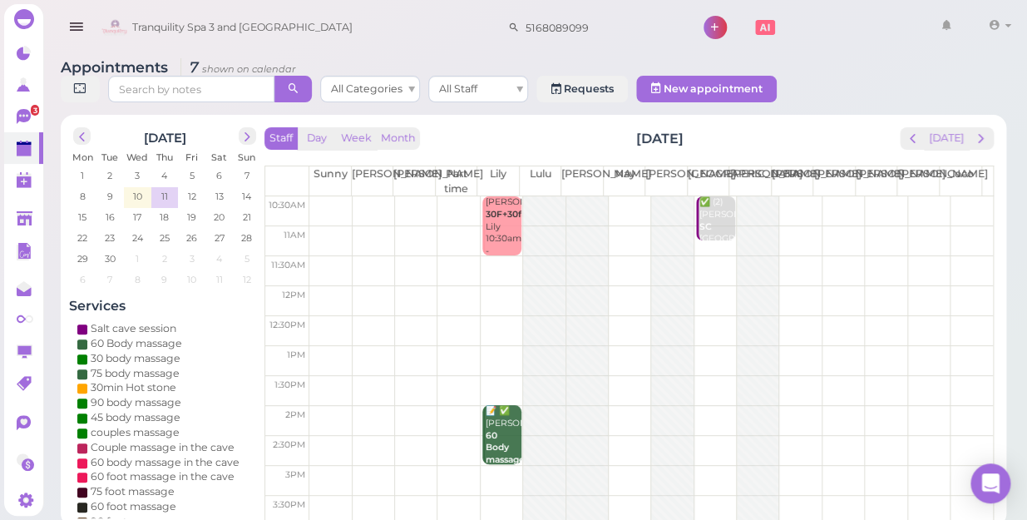
click at [657, 272] on div at bounding box center [672, 509] width 42 height 626
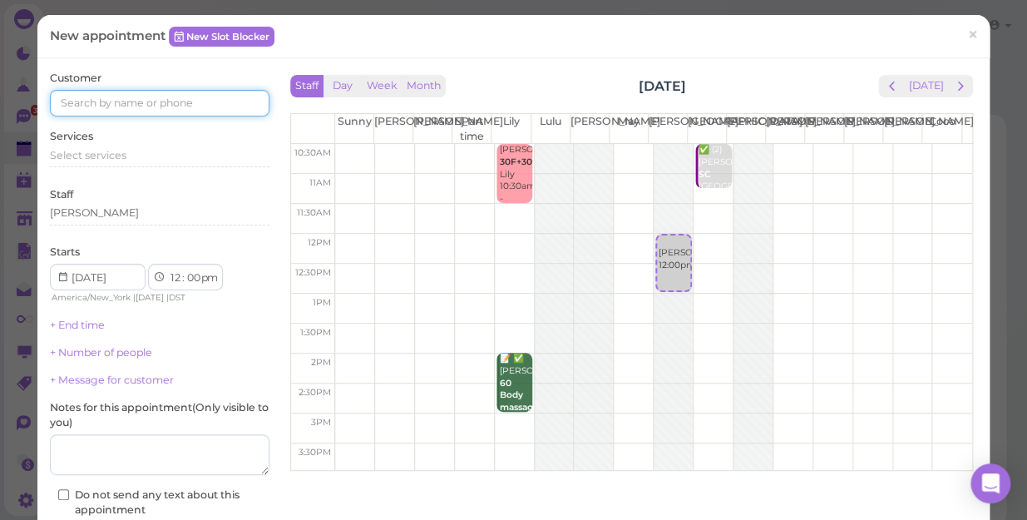
click at [74, 103] on input at bounding box center [160, 103] width 220 height 27
type input "5167360499"
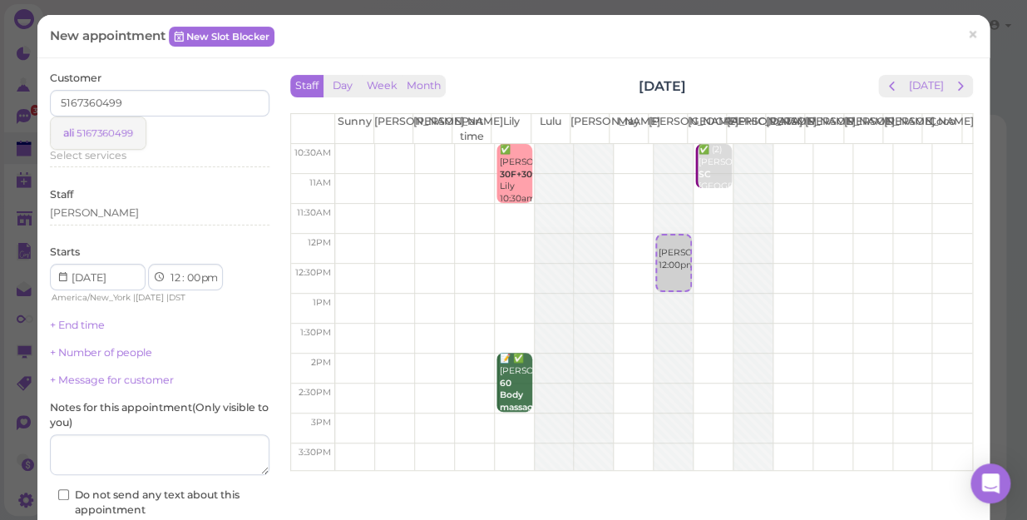
click at [110, 131] on small "5167360499" at bounding box center [105, 133] width 57 height 12
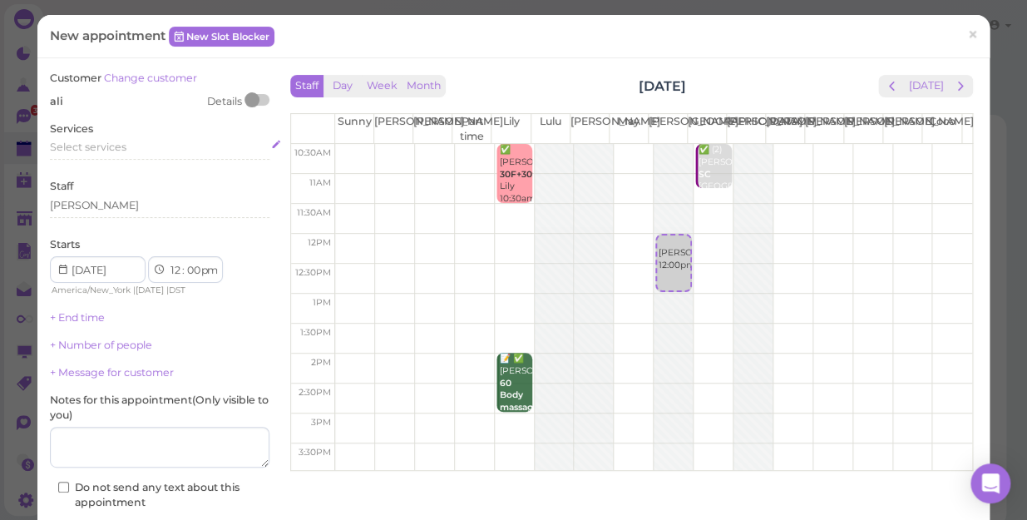
click at [82, 150] on span "Select services" at bounding box center [88, 147] width 77 height 12
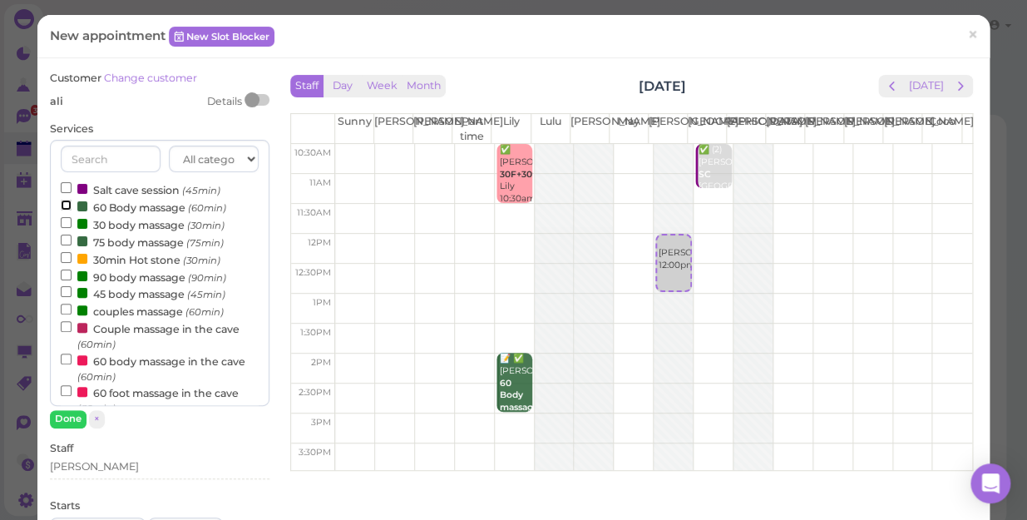
click at [65, 203] on input "60 Body massage (60min)" at bounding box center [66, 205] width 11 height 11
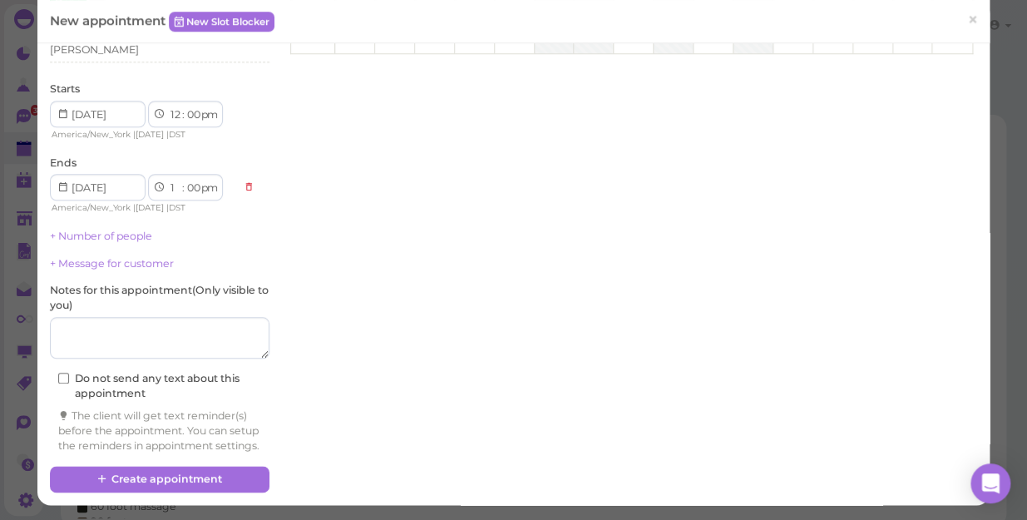
scroll to position [430, 0]
click at [87, 317] on textarea at bounding box center [160, 338] width 220 height 42
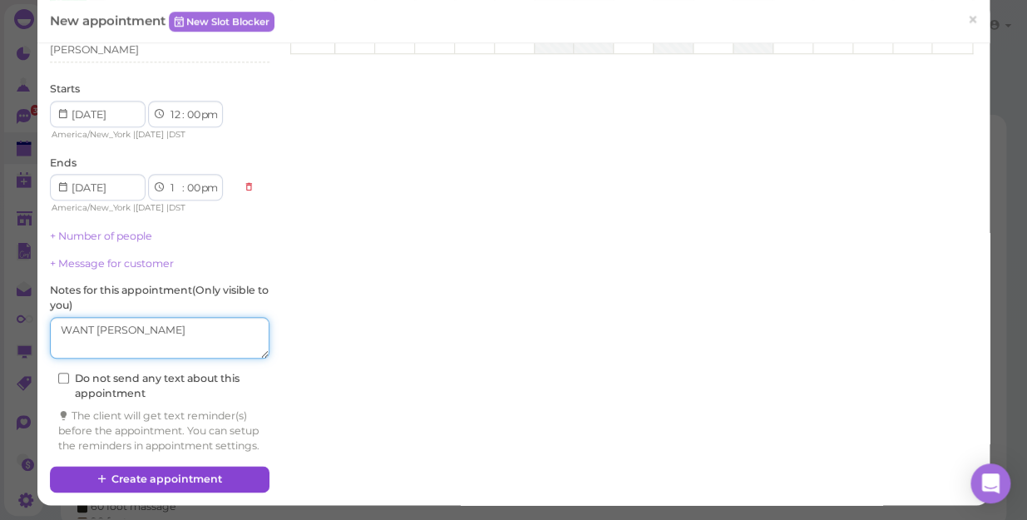
type textarea "WANT [PERSON_NAME]"
click at [175, 477] on button "Create appointment" at bounding box center [160, 479] width 220 height 27
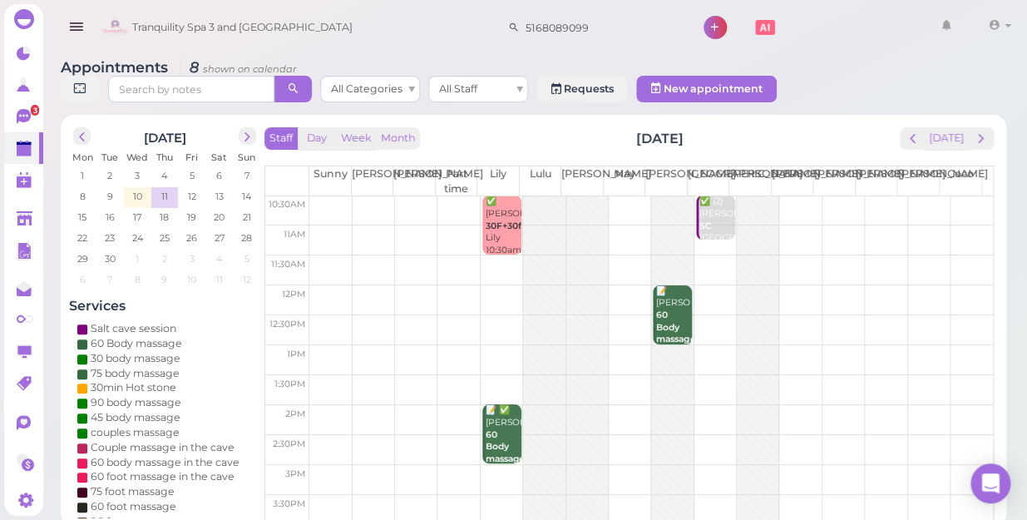
scroll to position [0, 0]
click at [134, 189] on span "10" at bounding box center [137, 196] width 12 height 15
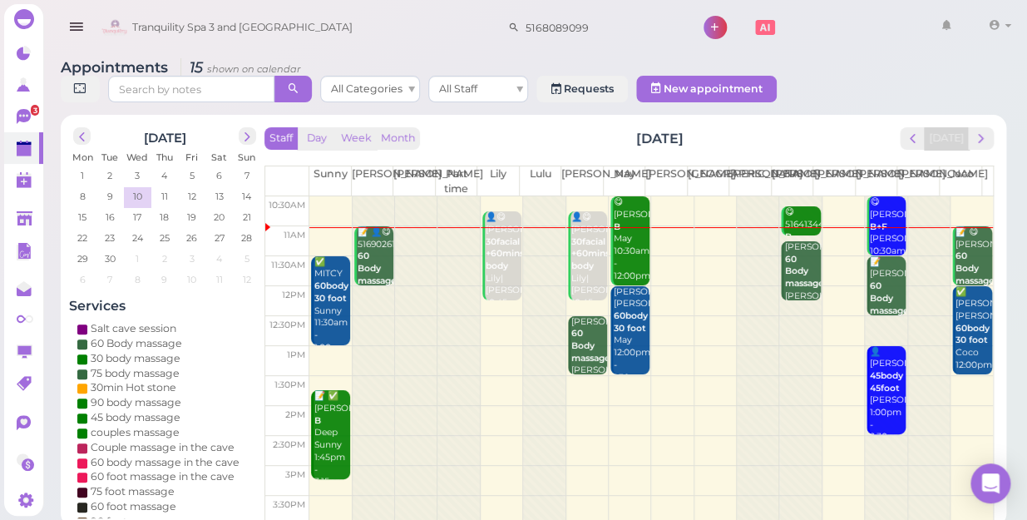
scroll to position [75, 0]
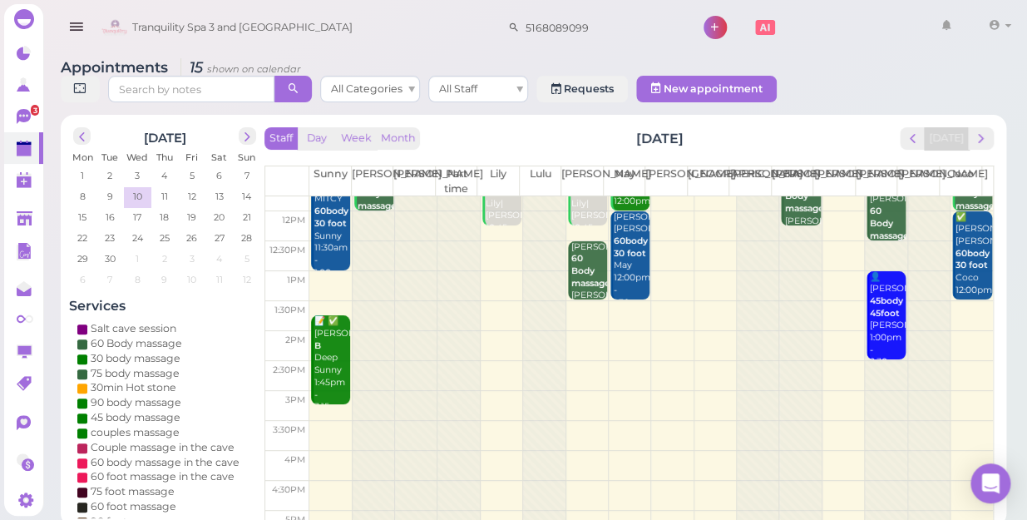
click at [569, 361] on td at bounding box center [651, 376] width 684 height 30
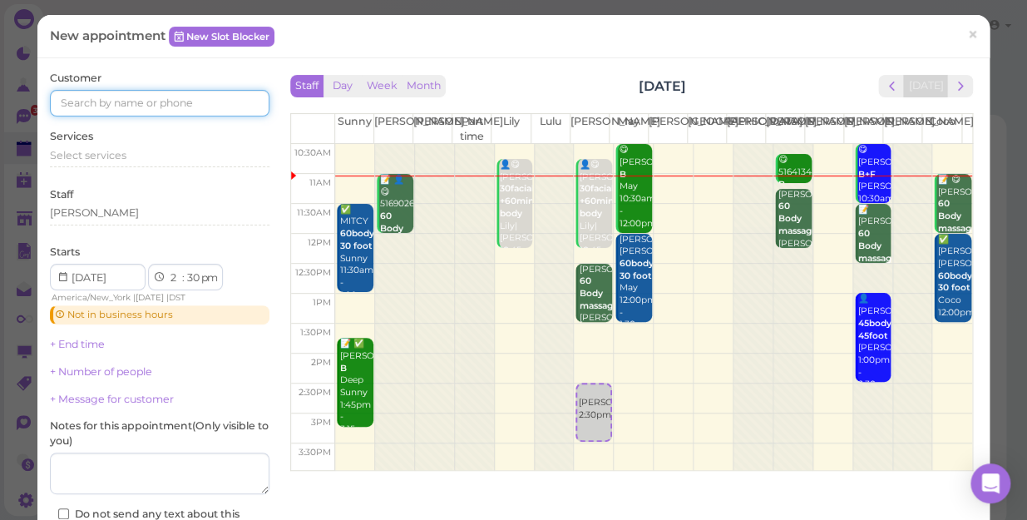
click at [77, 103] on input at bounding box center [160, 103] width 220 height 27
type input "5165218291"
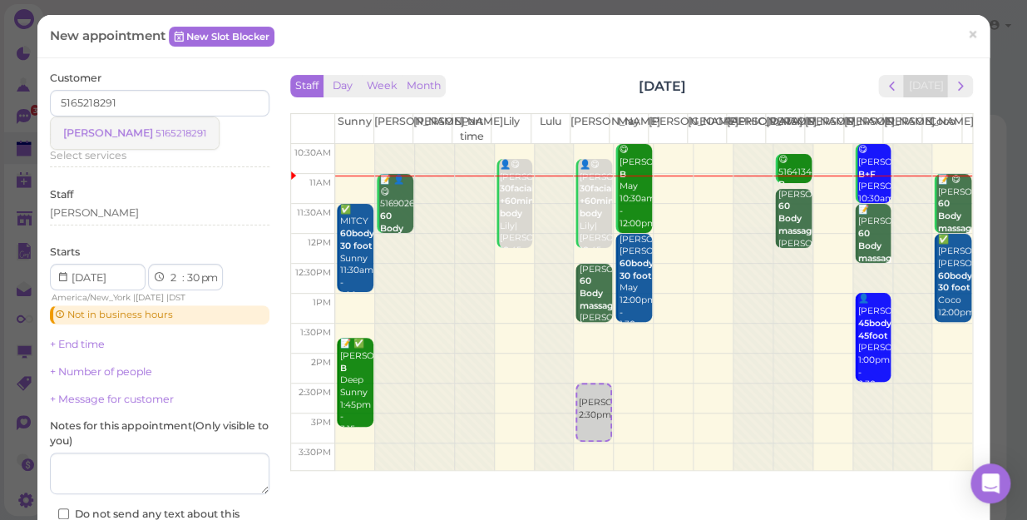
click at [156, 128] on small "5165218291" at bounding box center [181, 133] width 51 height 12
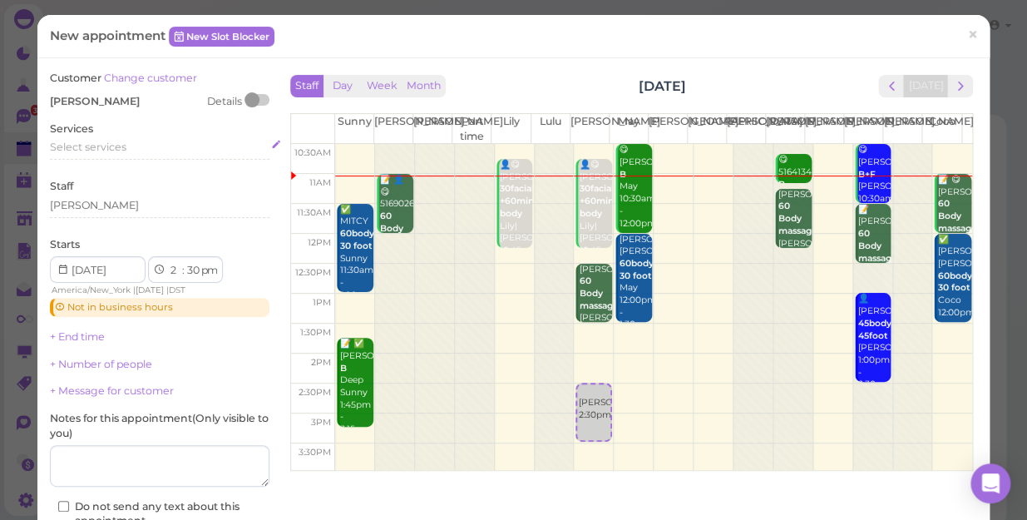
click at [72, 143] on span "Select services" at bounding box center [88, 147] width 77 height 12
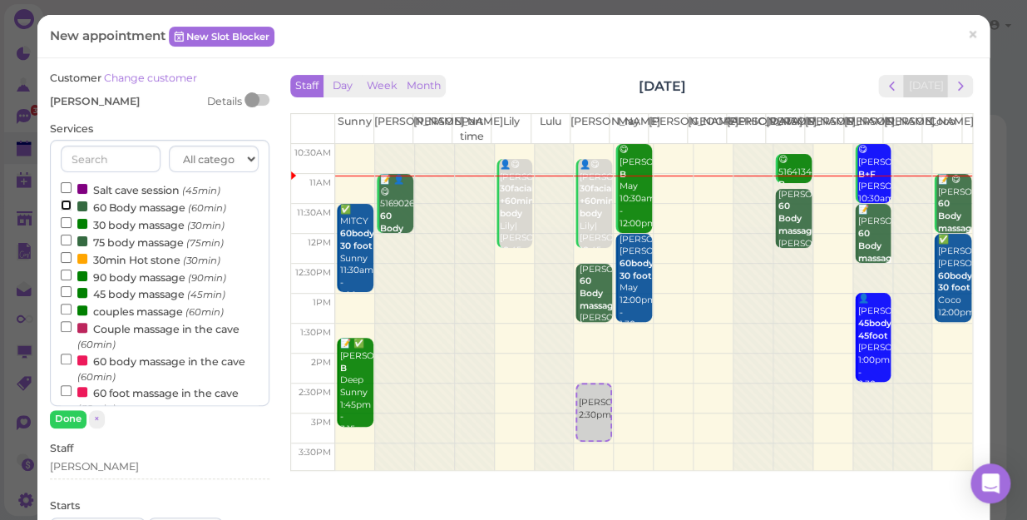
click at [67, 204] on input "60 Body massage (60min)" at bounding box center [66, 205] width 11 height 11
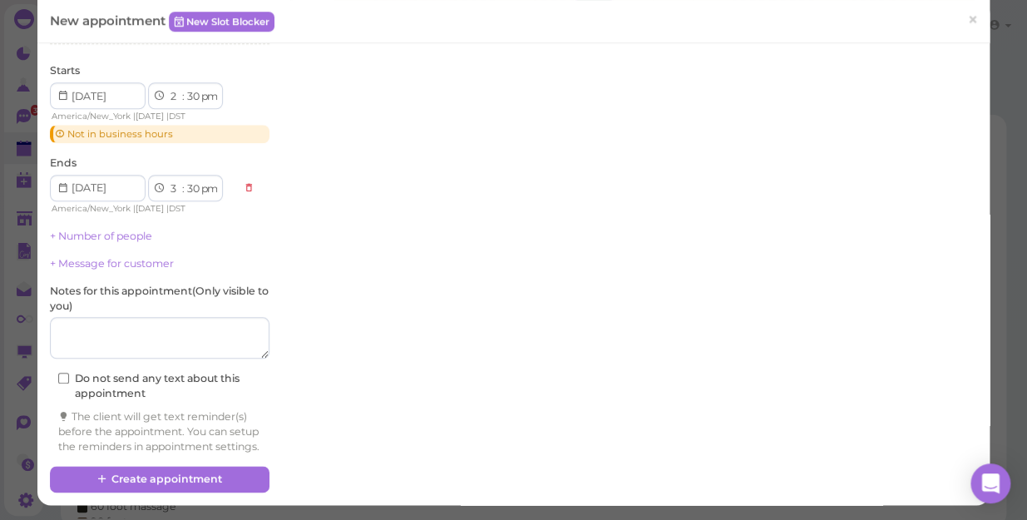
scroll to position [449, 0]
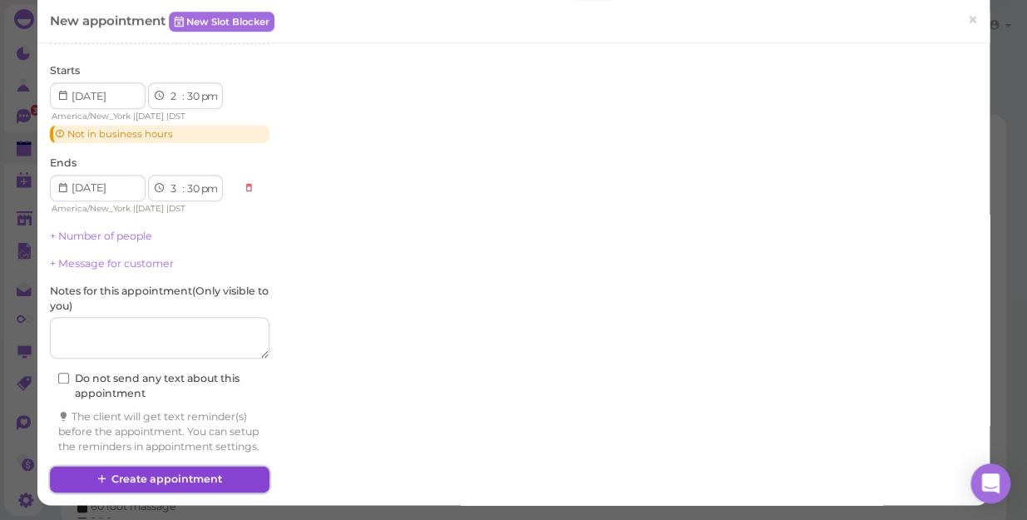
click at [176, 480] on button "Create appointment" at bounding box center [160, 479] width 220 height 27
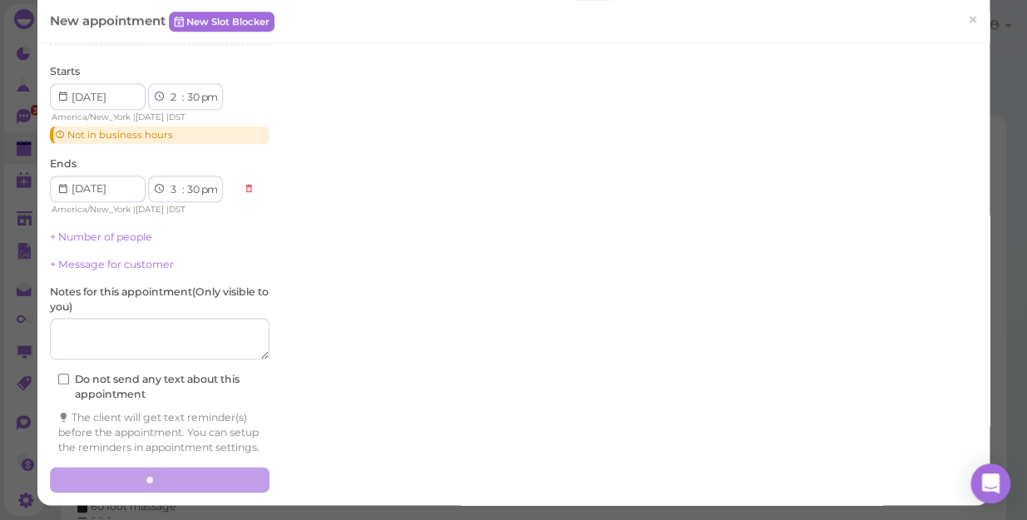
scroll to position [448, 0]
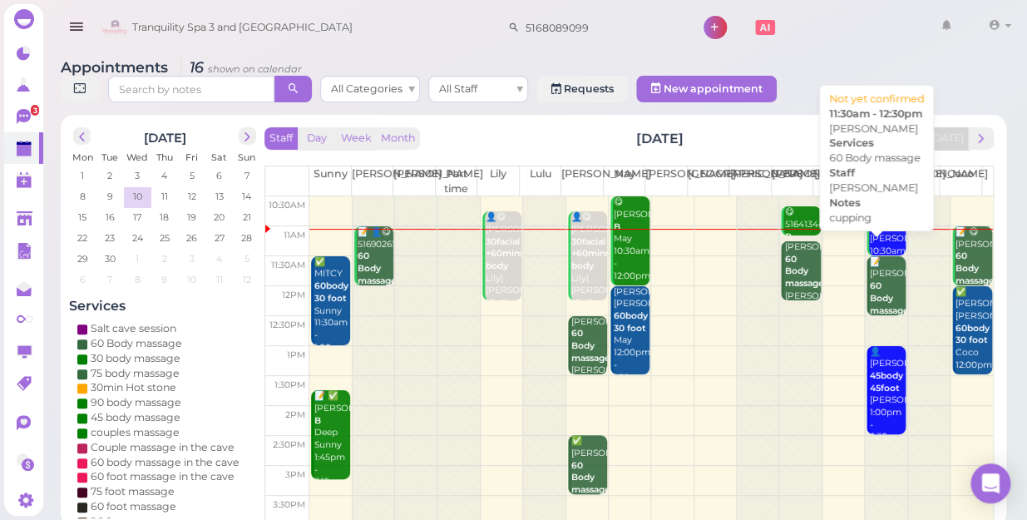
click at [871, 280] on b "60 Body massage" at bounding box center [889, 297] width 39 height 35
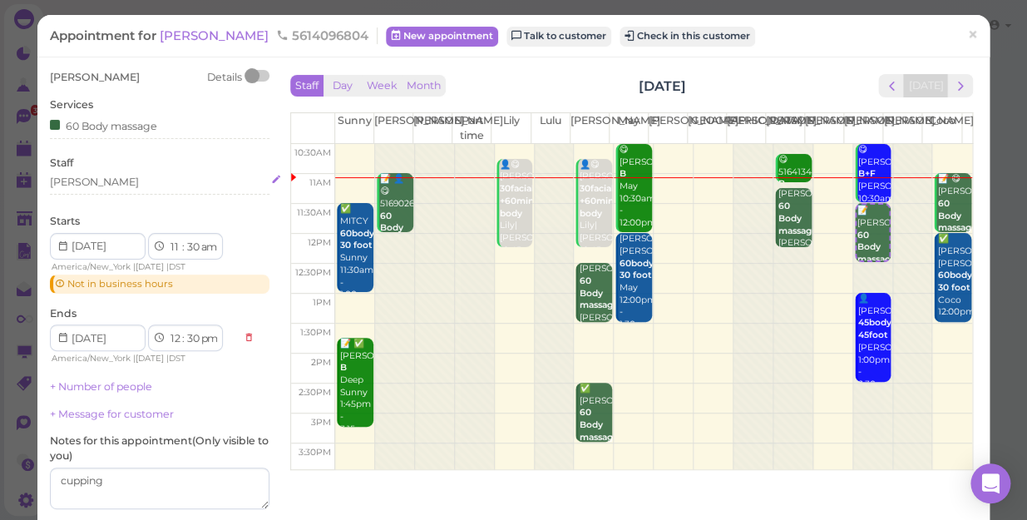
click at [91, 178] on div "[PERSON_NAME]" at bounding box center [160, 182] width 220 height 15
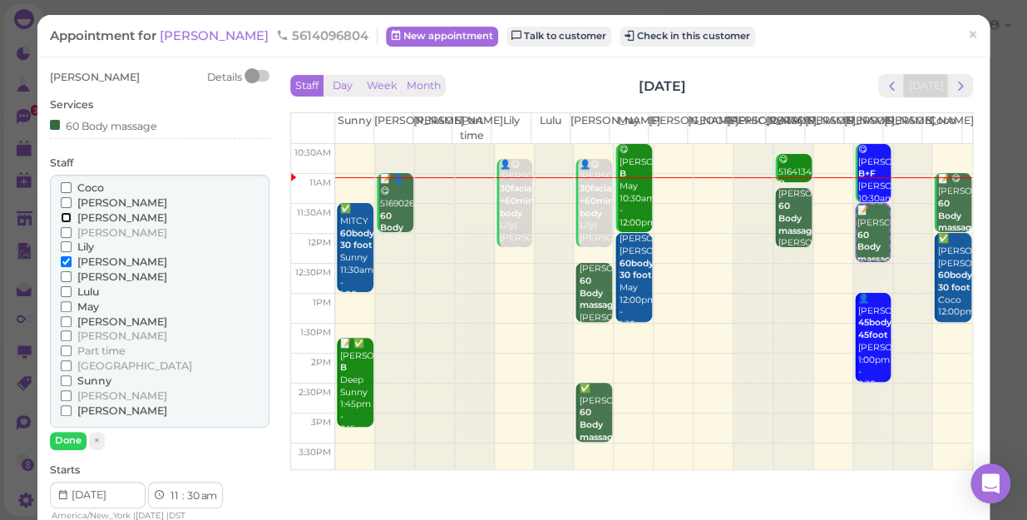
click at [62, 212] on input "[PERSON_NAME]" at bounding box center [66, 217] width 11 height 11
click at [62, 259] on input "[PERSON_NAME]" at bounding box center [66, 261] width 11 height 11
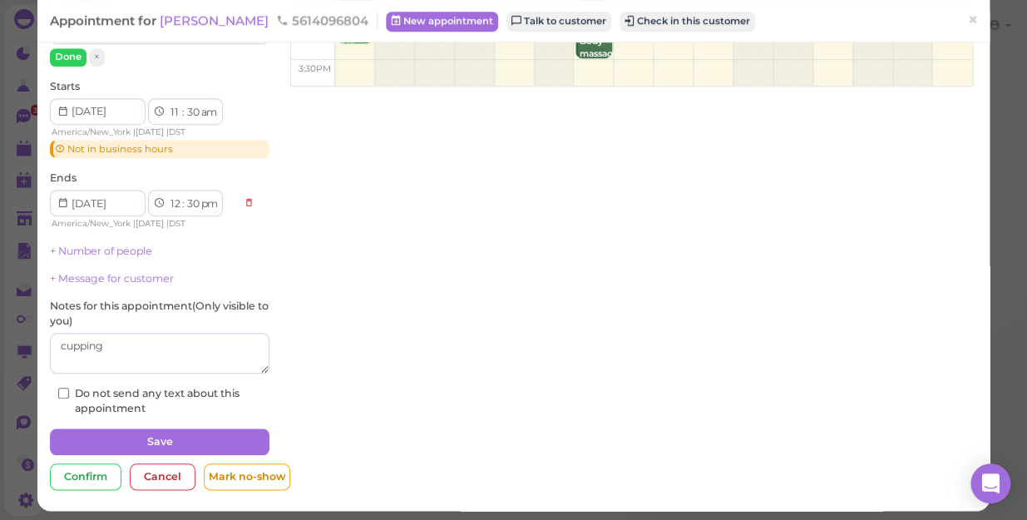
scroll to position [388, 0]
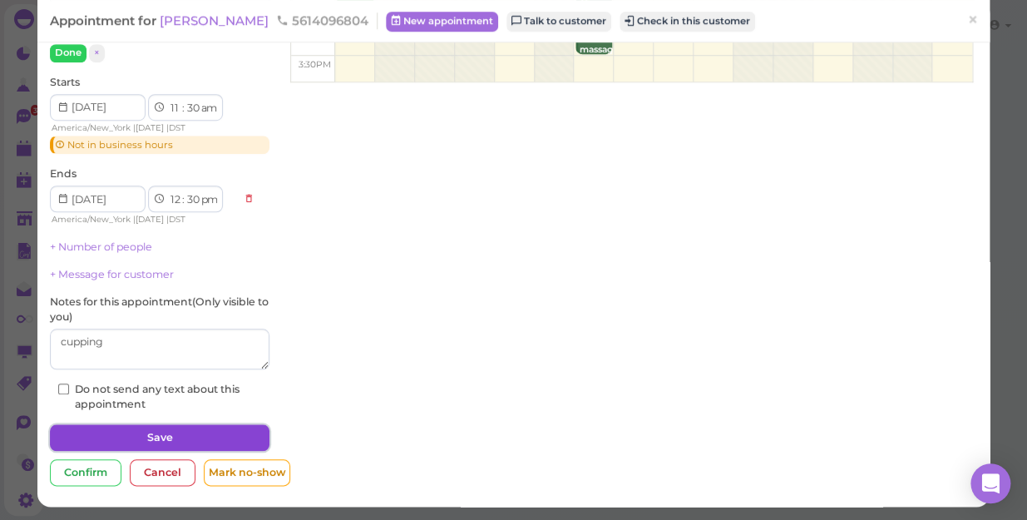
click at [170, 433] on button "Save" at bounding box center [160, 437] width 220 height 27
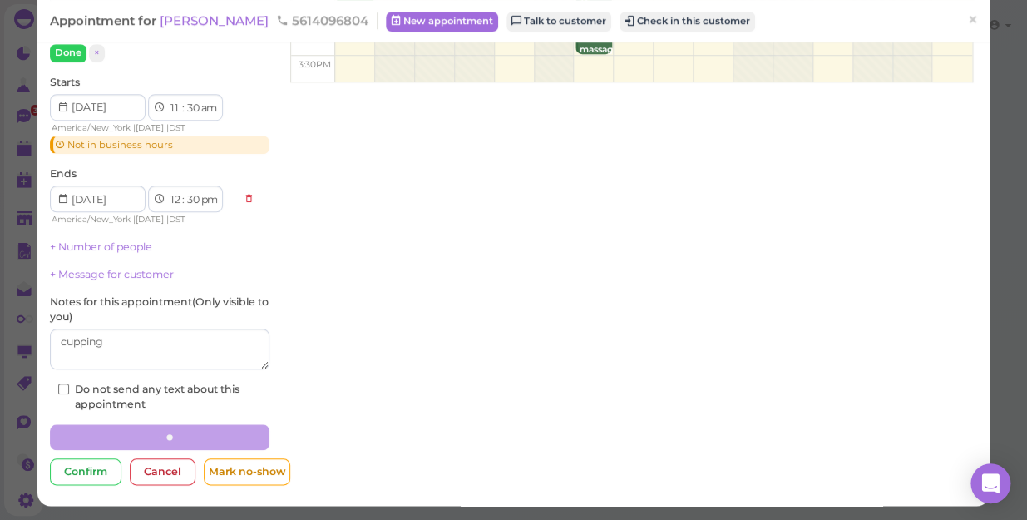
scroll to position [387, 0]
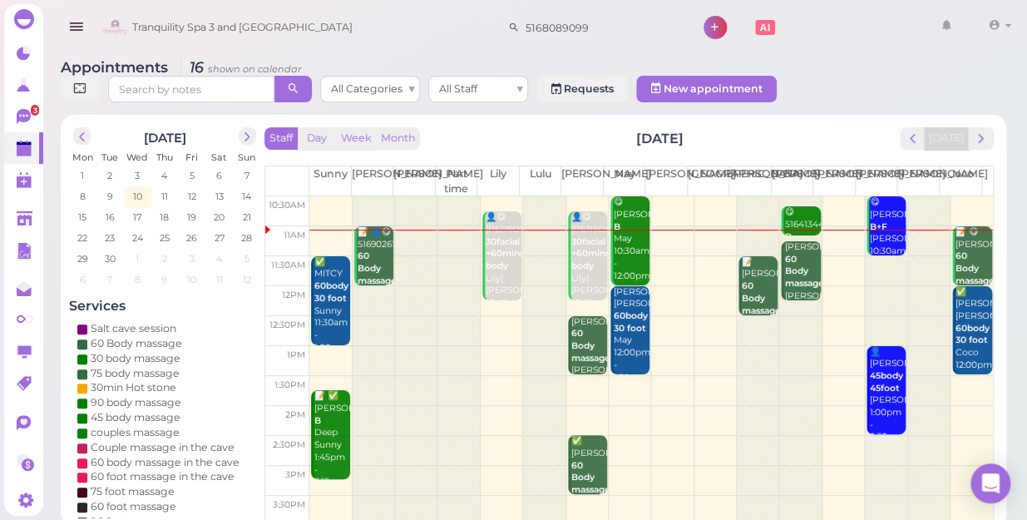
click at [874, 202] on div "😋 Romero B+F Linda 10:30am - 11:30am" at bounding box center [887, 239] width 37 height 86
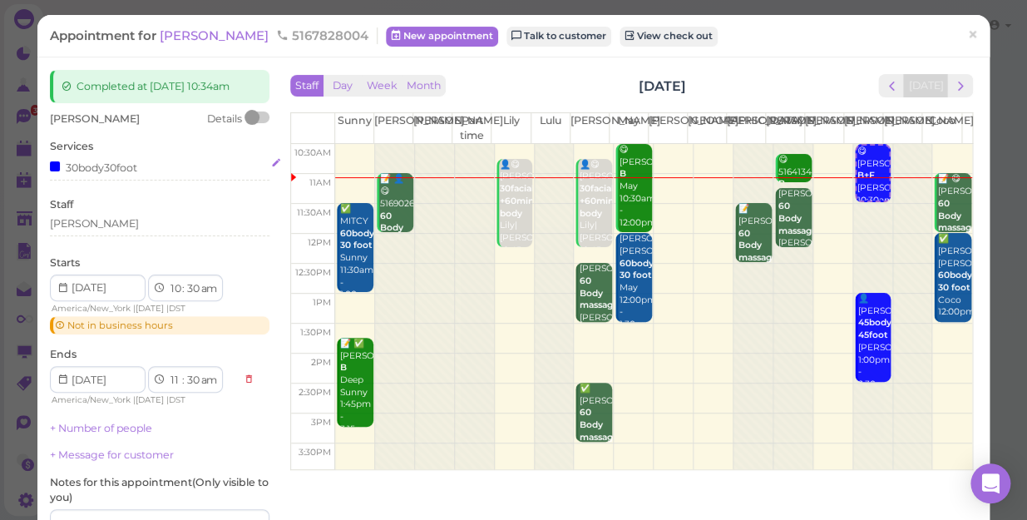
click at [143, 167] on div "30body30foot" at bounding box center [160, 166] width 220 height 17
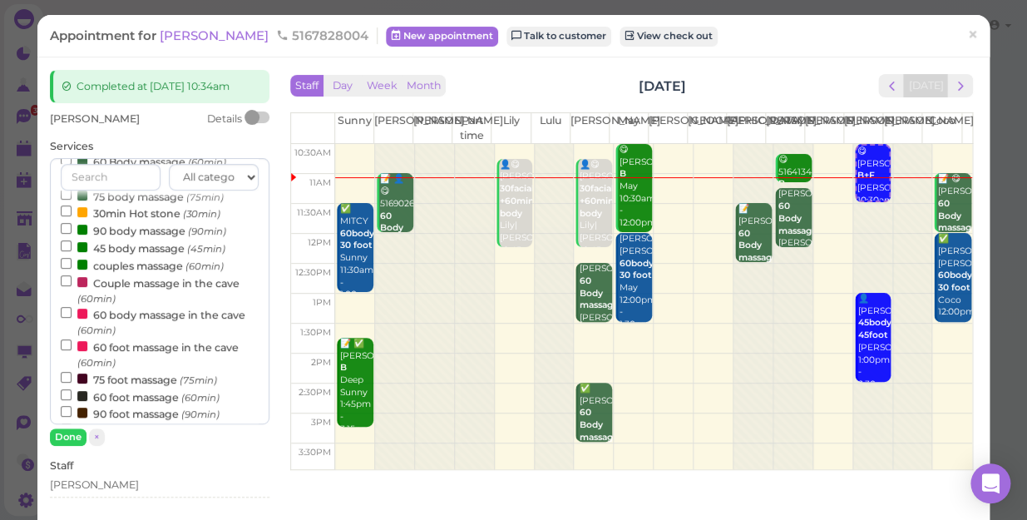
scroll to position [151, 0]
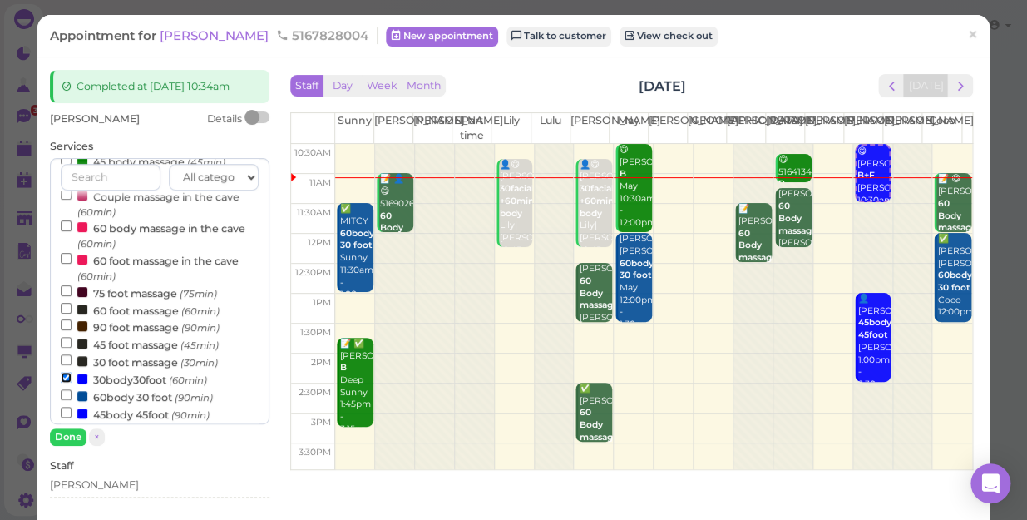
click at [67, 378] on input "30body30foot (60min)" at bounding box center [66, 377] width 11 height 11
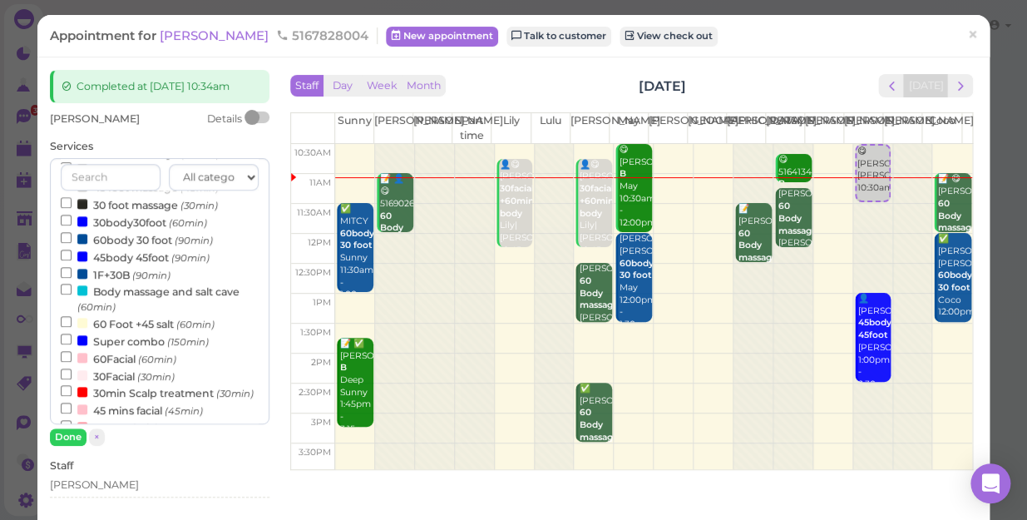
scroll to position [233, 0]
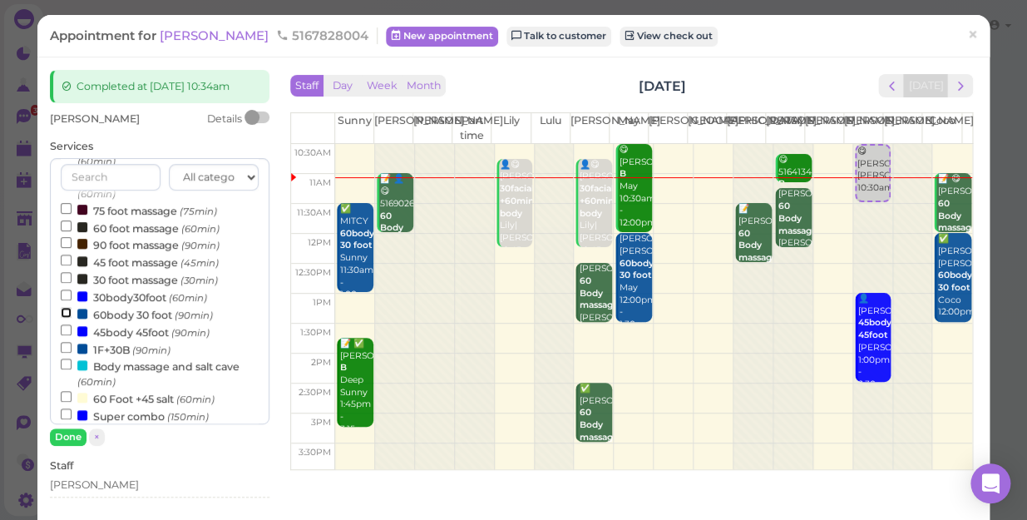
click at [65, 314] on input "60body 30 foot (90min)" at bounding box center [66, 312] width 11 height 11
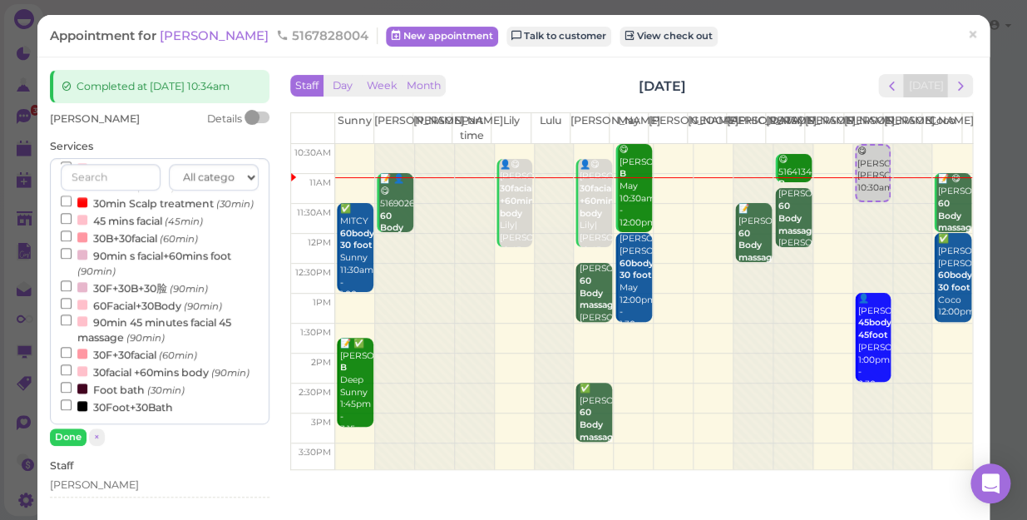
select select "12"
select select "00"
select select "pm"
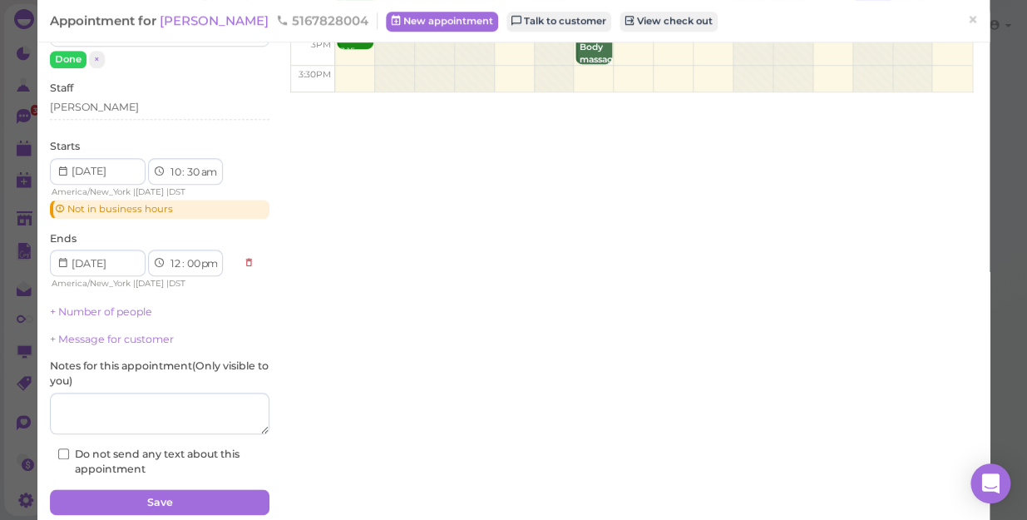
scroll to position [442, 0]
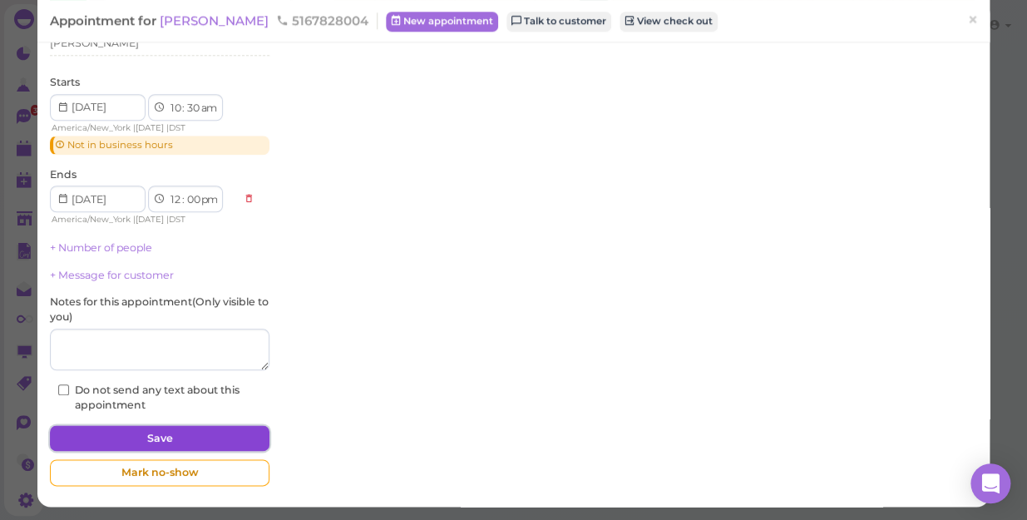
click at [152, 435] on button "Save" at bounding box center [160, 438] width 220 height 27
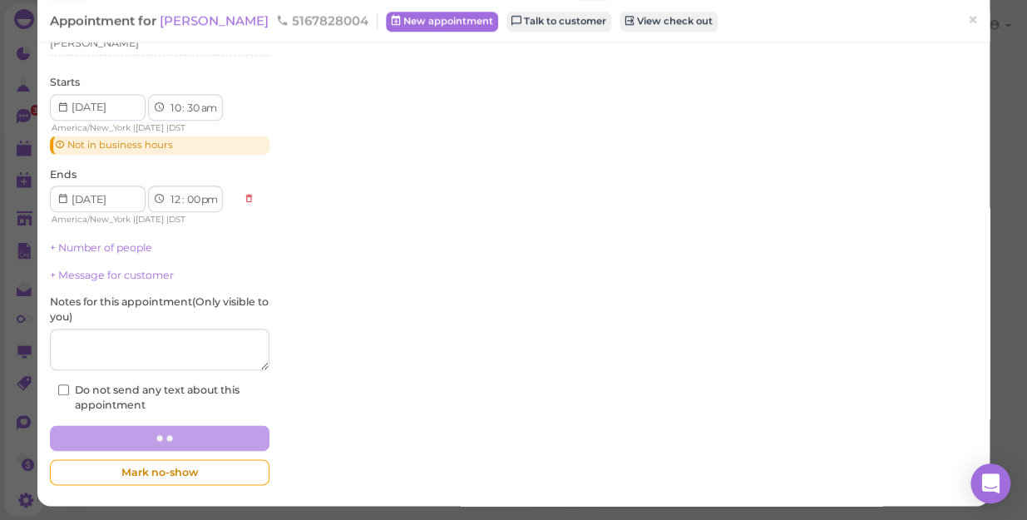
scroll to position [441, 0]
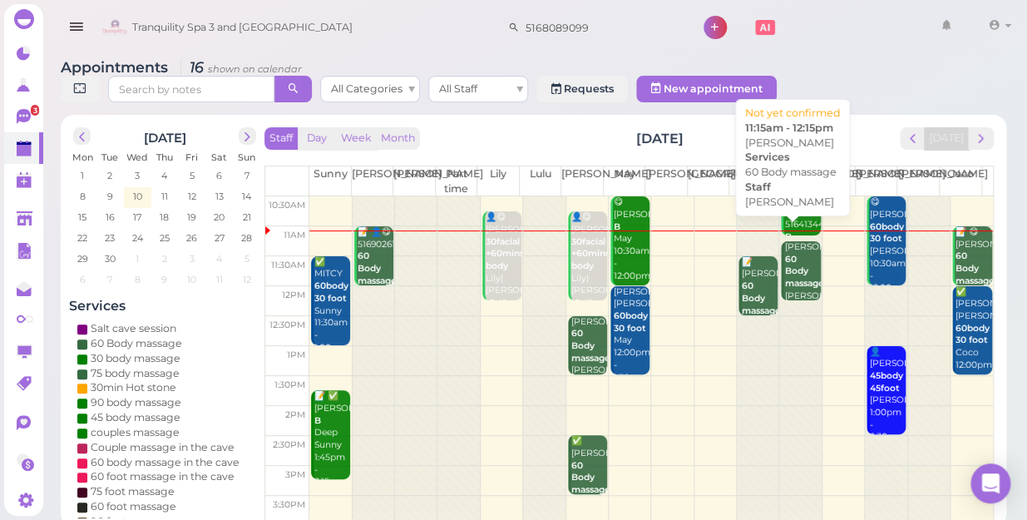
click at [793, 259] on b "60 Body massage" at bounding box center [804, 271] width 39 height 35
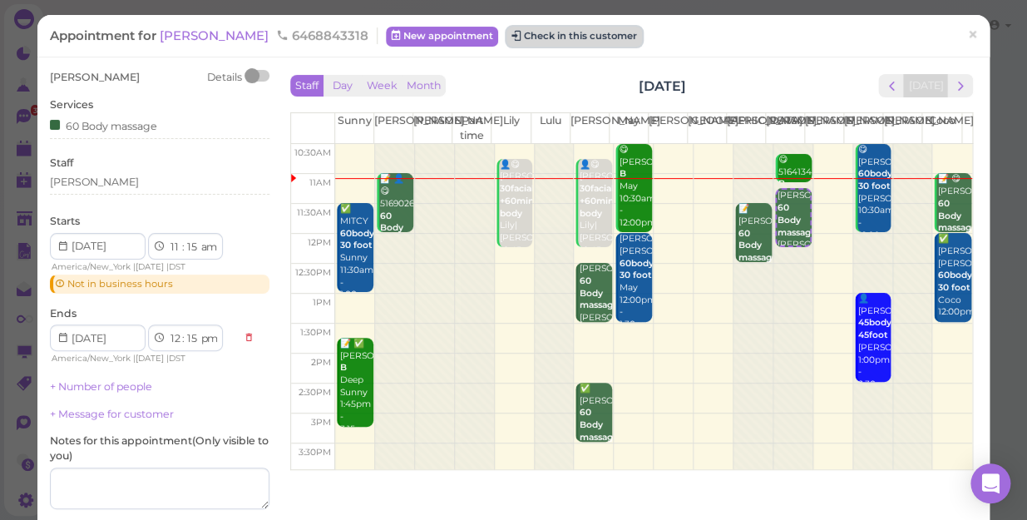
click at [507, 36] on button "Check in this customer" at bounding box center [575, 37] width 136 height 20
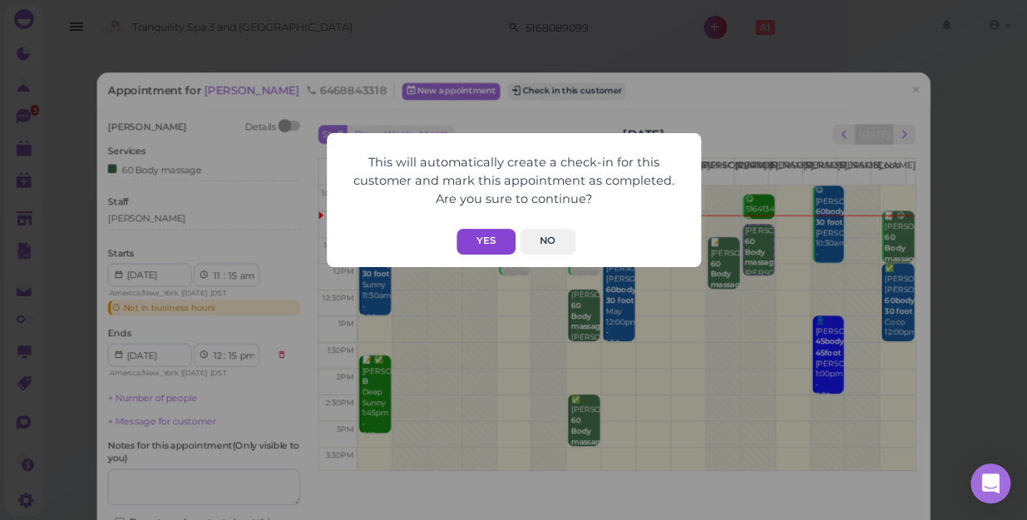
click at [479, 241] on button "Yes" at bounding box center [486, 242] width 59 height 26
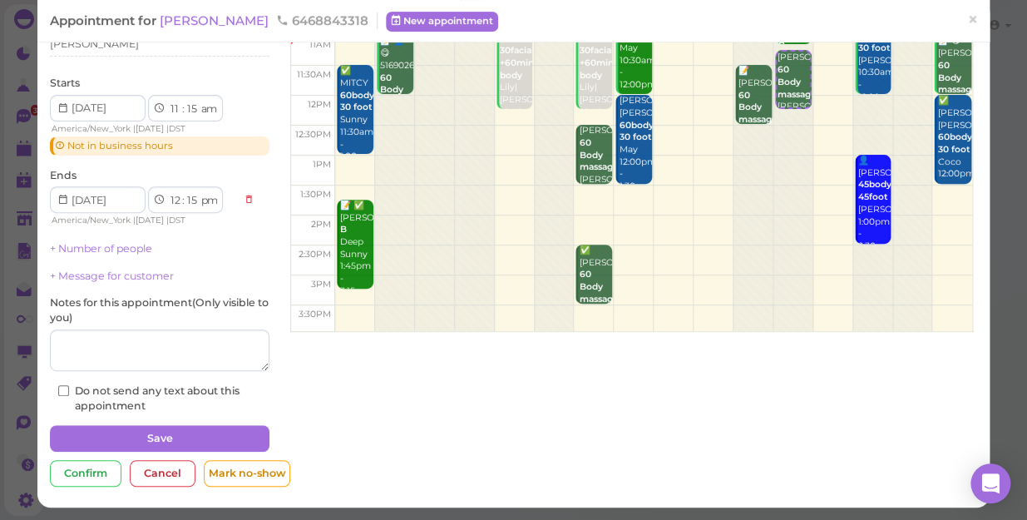
scroll to position [181, 0]
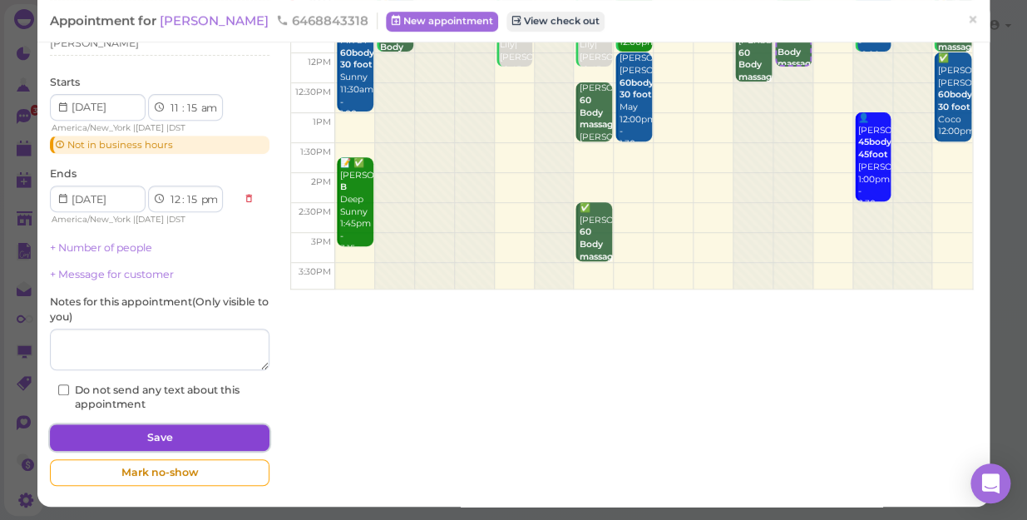
click at [186, 434] on button "Save" at bounding box center [160, 437] width 220 height 27
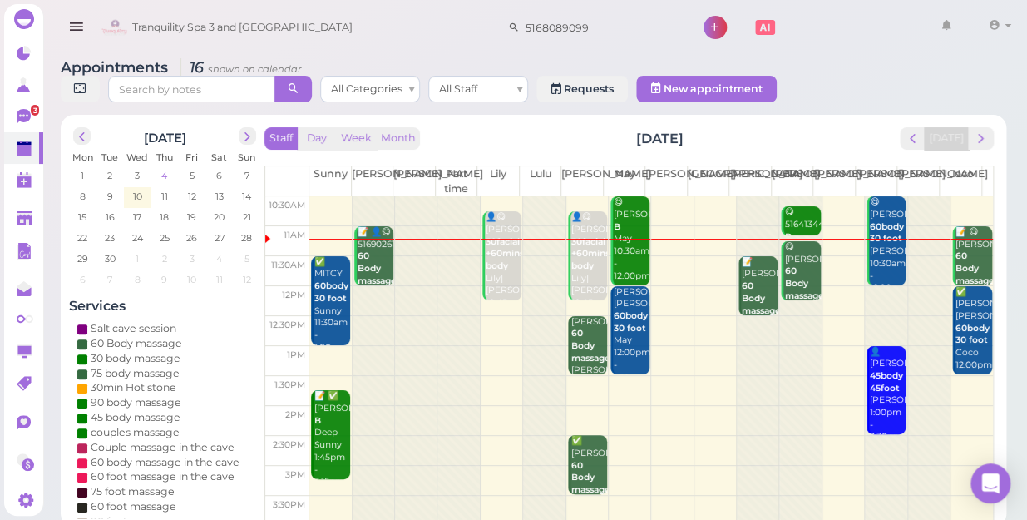
click at [162, 168] on span "4" at bounding box center [164, 175] width 9 height 15
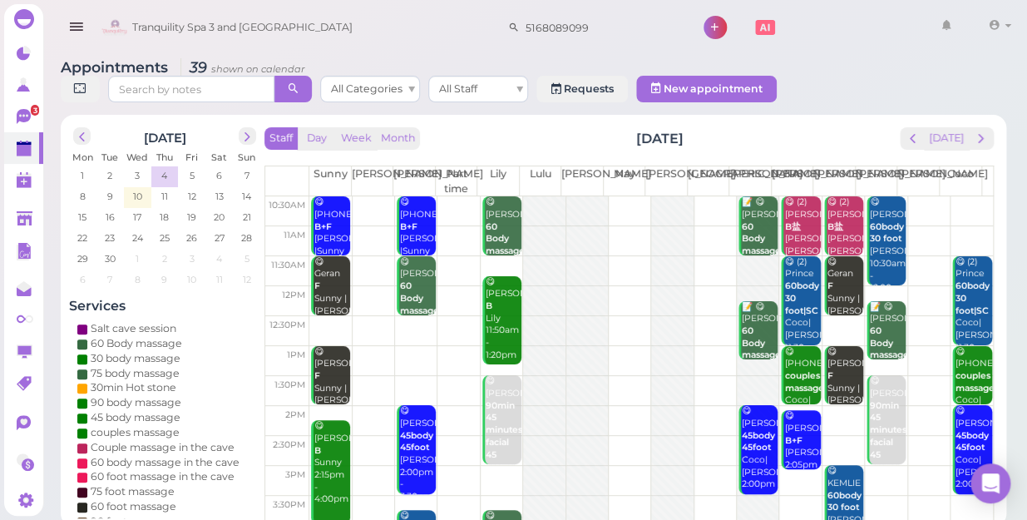
click at [402, 316] on td at bounding box center [651, 331] width 684 height 30
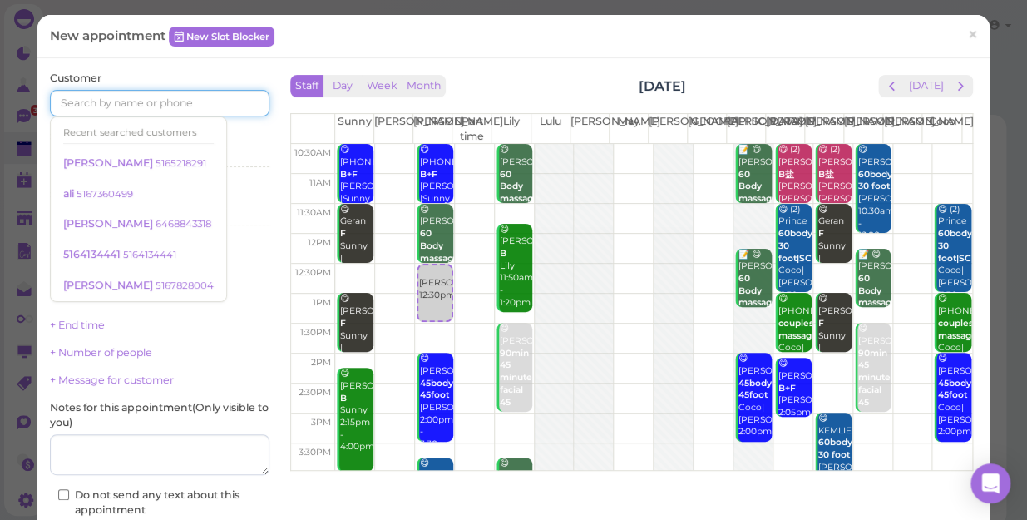
click at [70, 103] on input at bounding box center [160, 103] width 220 height 27
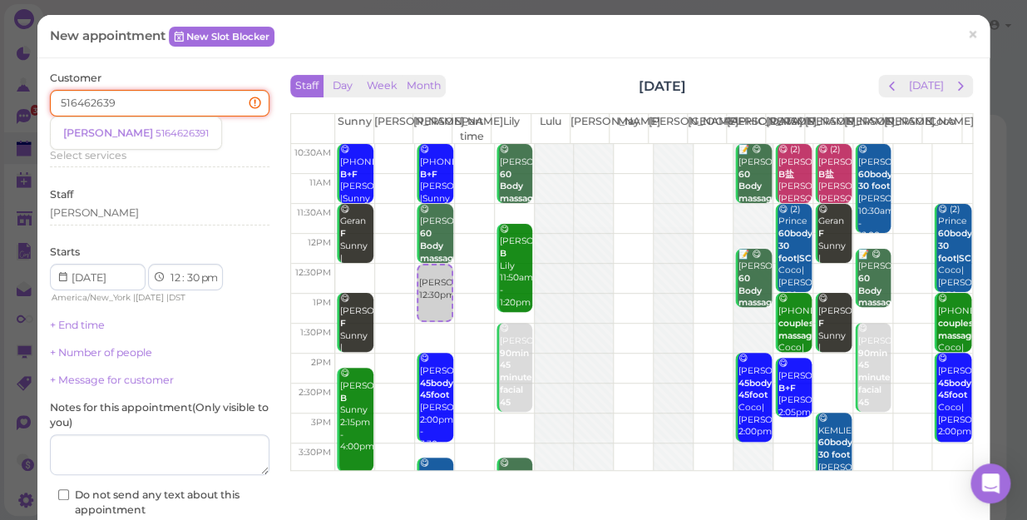
type input "5164626391"
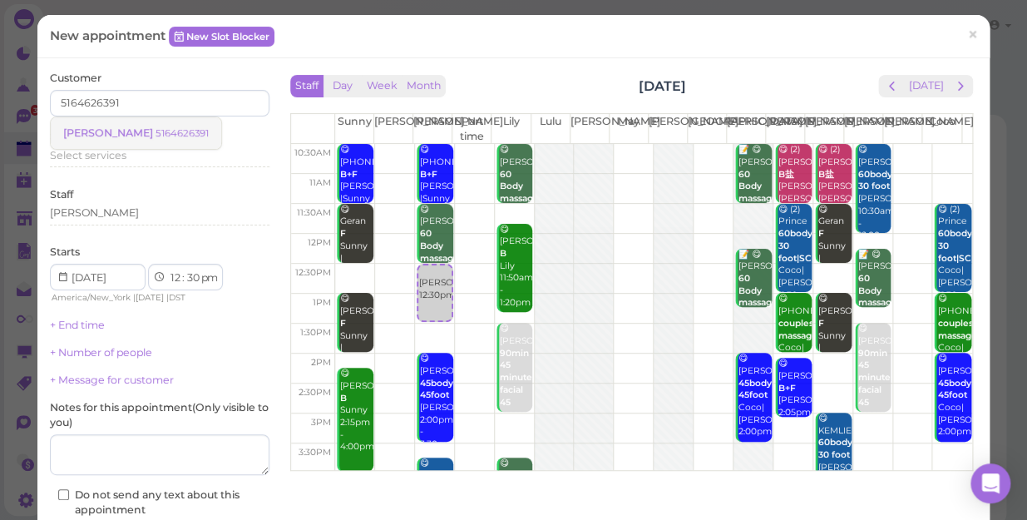
click at [106, 132] on span "[PERSON_NAME]" at bounding box center [109, 132] width 92 height 12
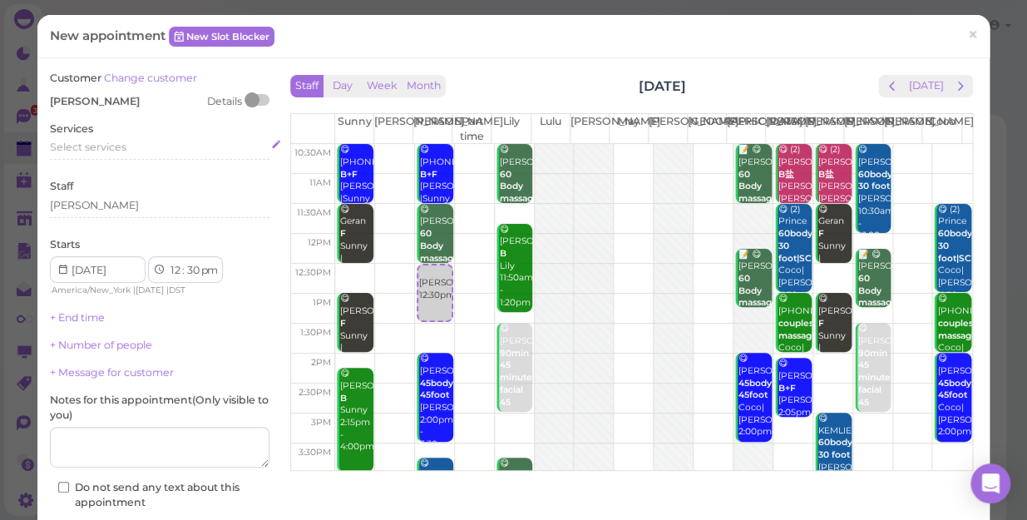
click at [66, 145] on span "Select services" at bounding box center [88, 147] width 77 height 12
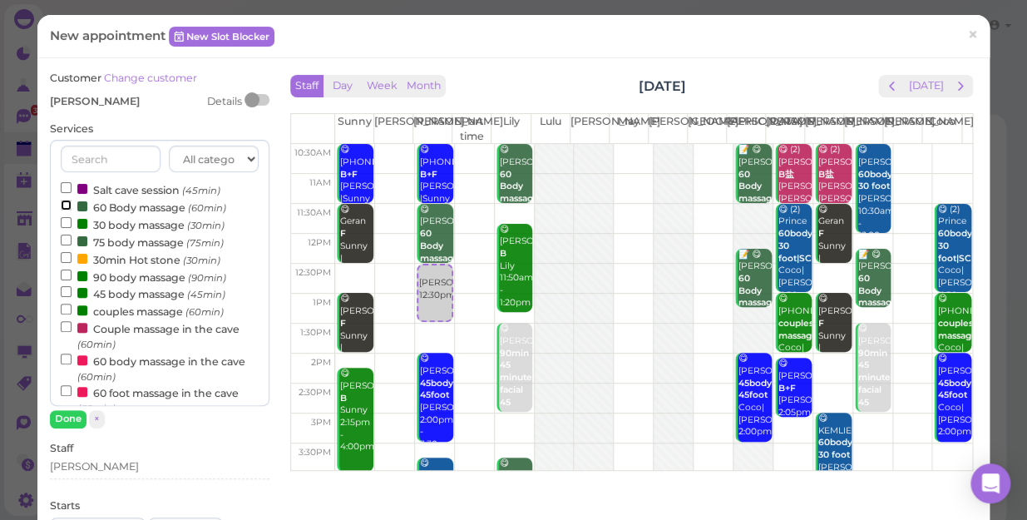
drag, startPoint x: 66, startPoint y: 145, endPoint x: 67, endPoint y: 205, distance: 59.9
click at [67, 205] on input "60 Body massage (60min)" at bounding box center [66, 205] width 11 height 11
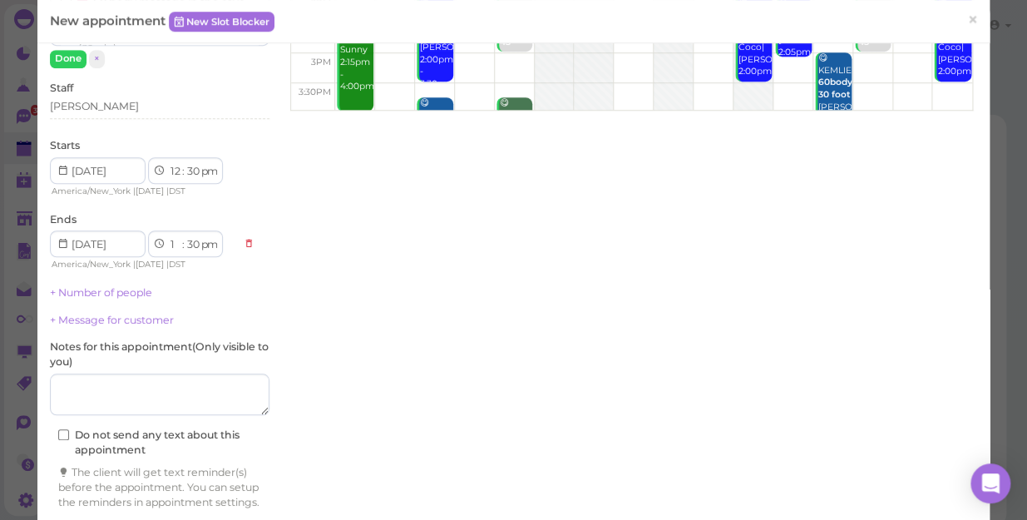
scroll to position [430, 0]
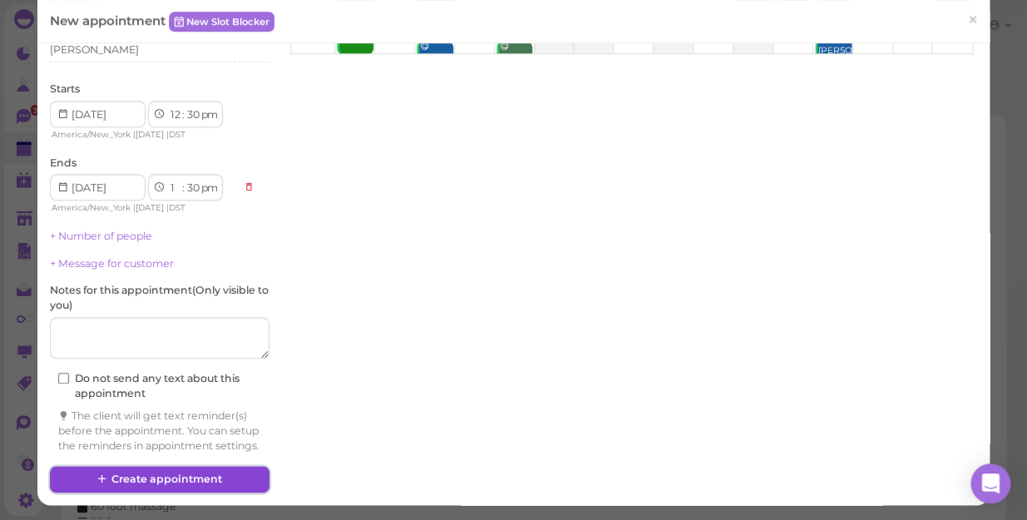
click at [150, 478] on button "Create appointment" at bounding box center [160, 479] width 220 height 27
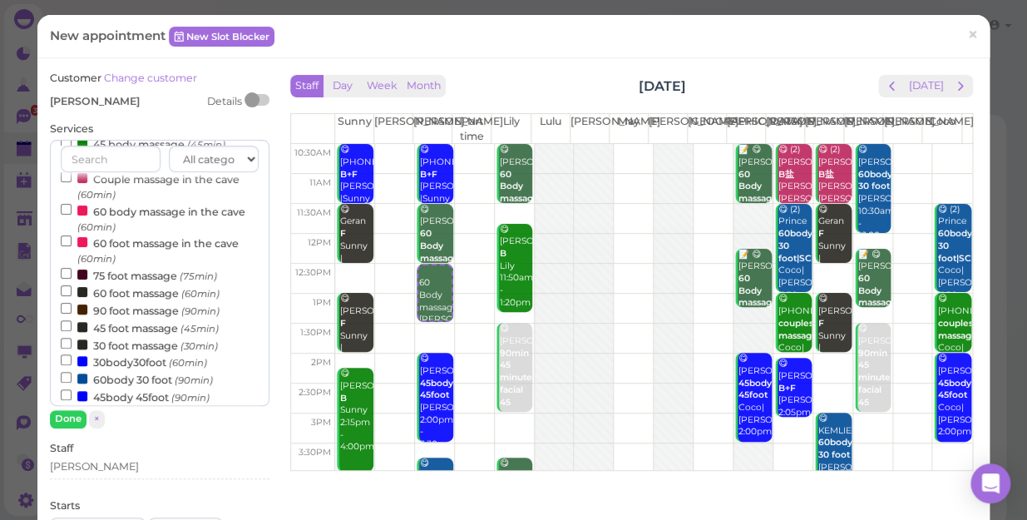
scroll to position [151, 0]
click at [968, 36] on span "×" at bounding box center [973, 34] width 11 height 23
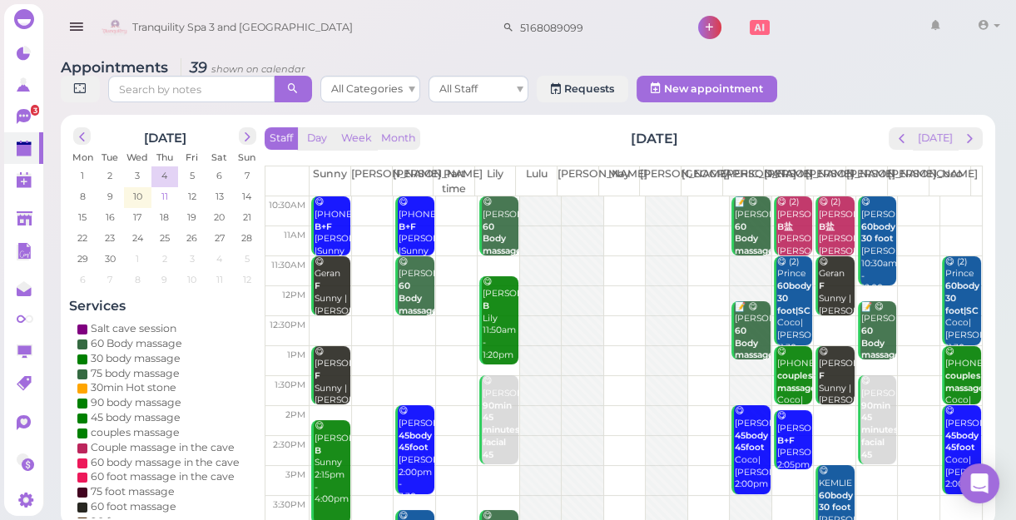
click at [163, 193] on span "11" at bounding box center [165, 196] width 10 height 15
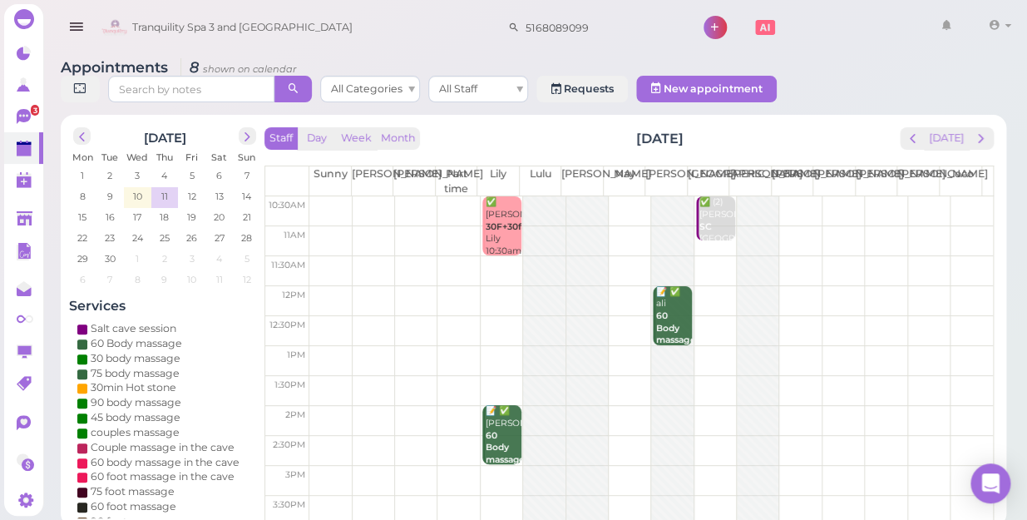
click at [317, 226] on td at bounding box center [651, 241] width 684 height 30
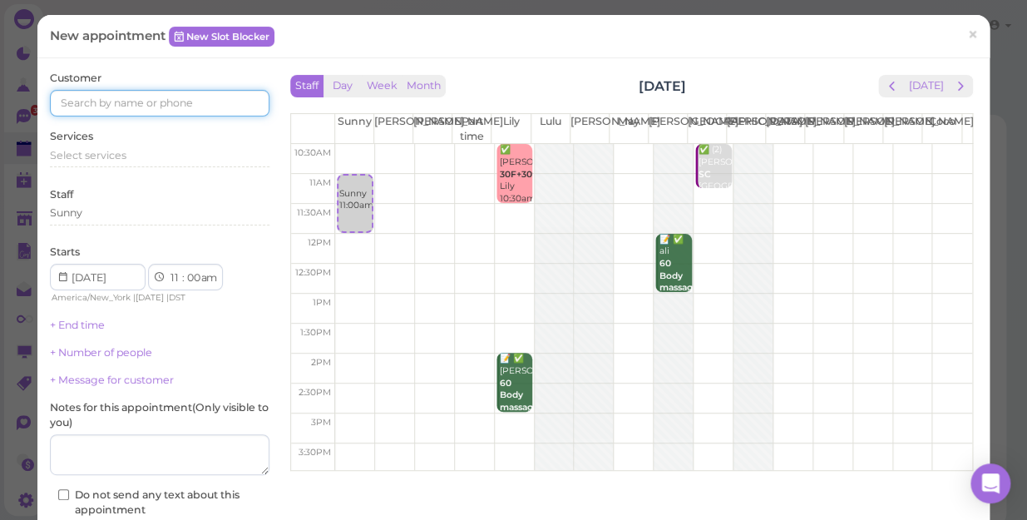
click at [69, 99] on input at bounding box center [160, 103] width 220 height 27
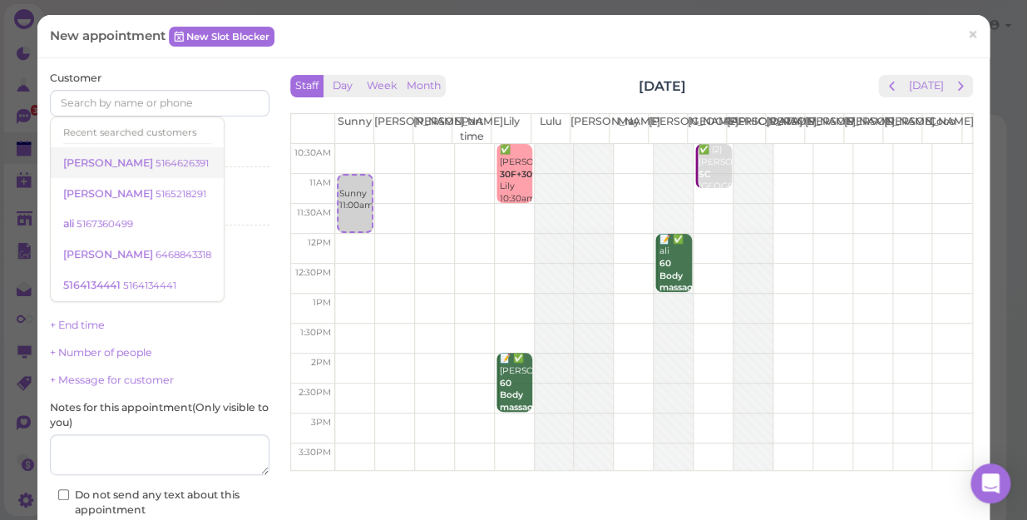
click at [156, 158] on small "5164626391" at bounding box center [182, 163] width 53 height 12
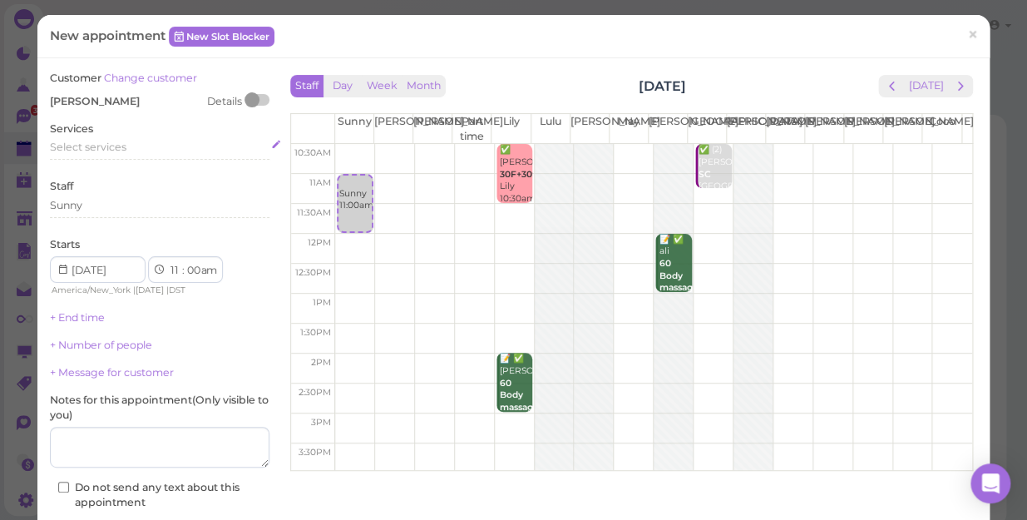
click at [73, 150] on span "Select services" at bounding box center [88, 147] width 77 height 12
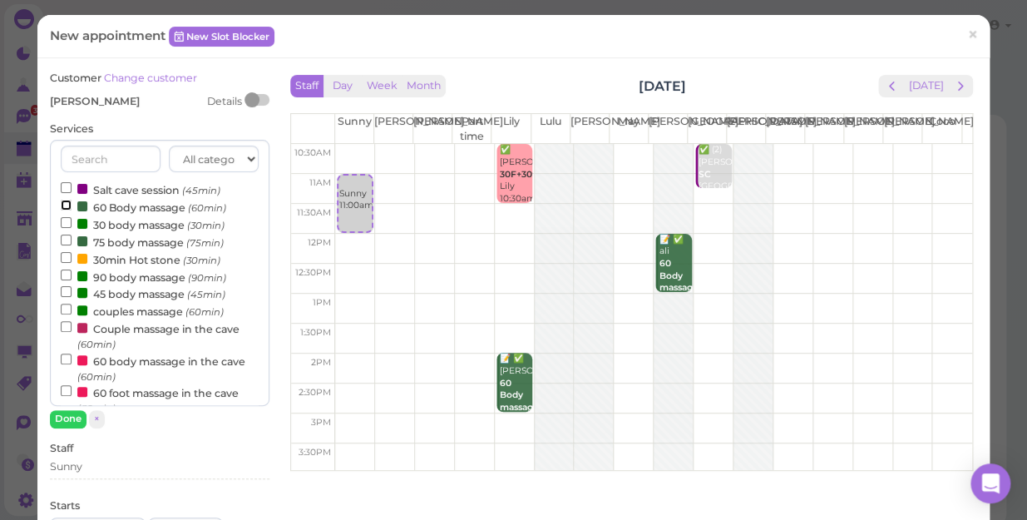
click at [64, 203] on input "60 Body massage (60min)" at bounding box center [66, 205] width 11 height 11
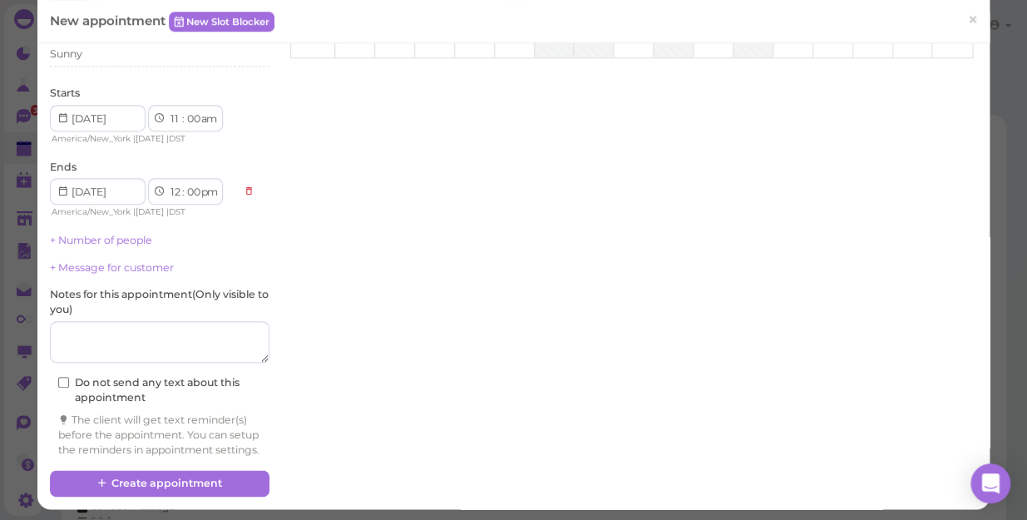
scroll to position [430, 0]
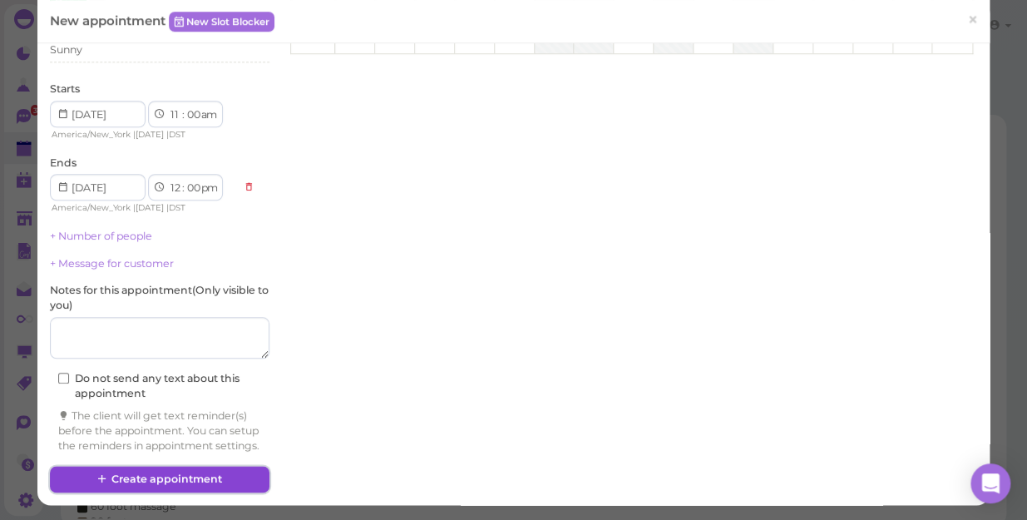
click at [131, 475] on button "Create appointment" at bounding box center [160, 479] width 220 height 27
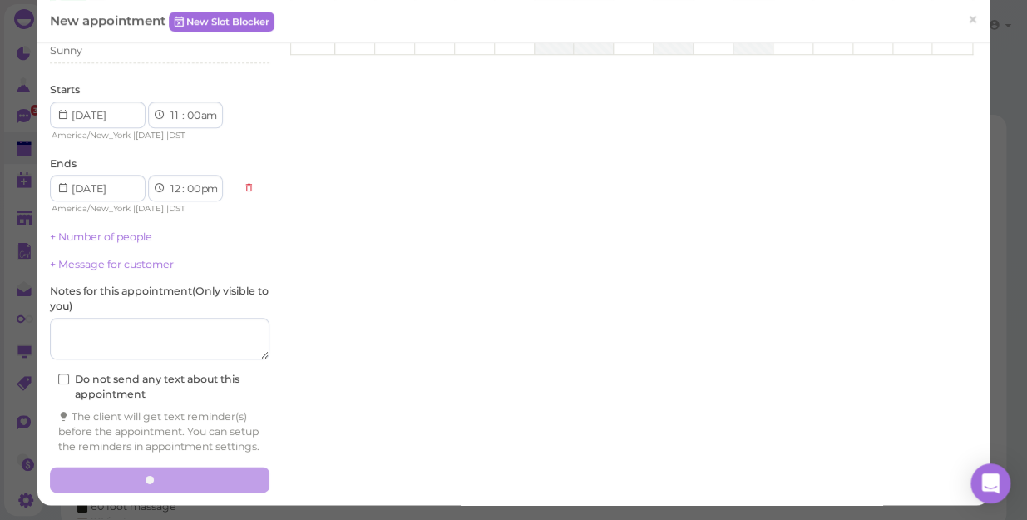
scroll to position [0, 0]
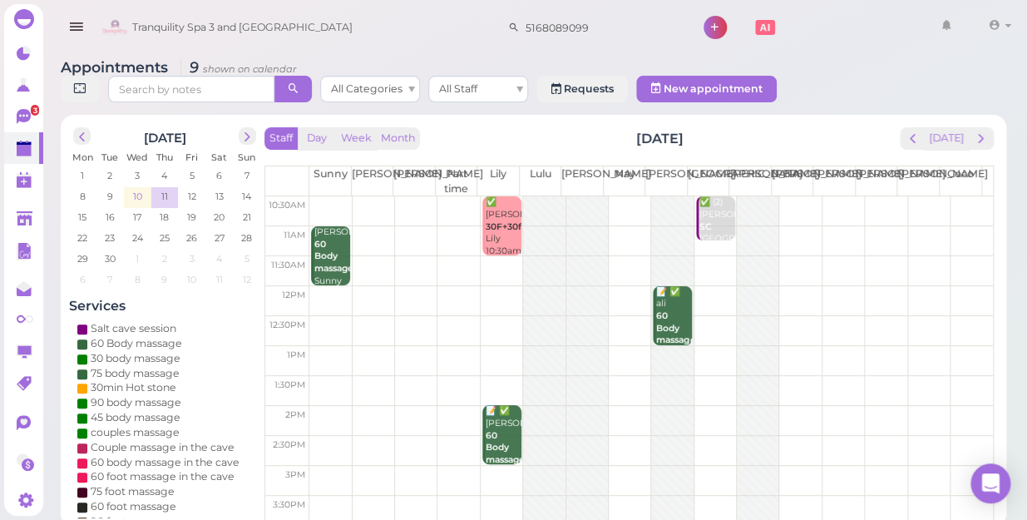
click at [136, 189] on span "10" at bounding box center [137, 196] width 12 height 15
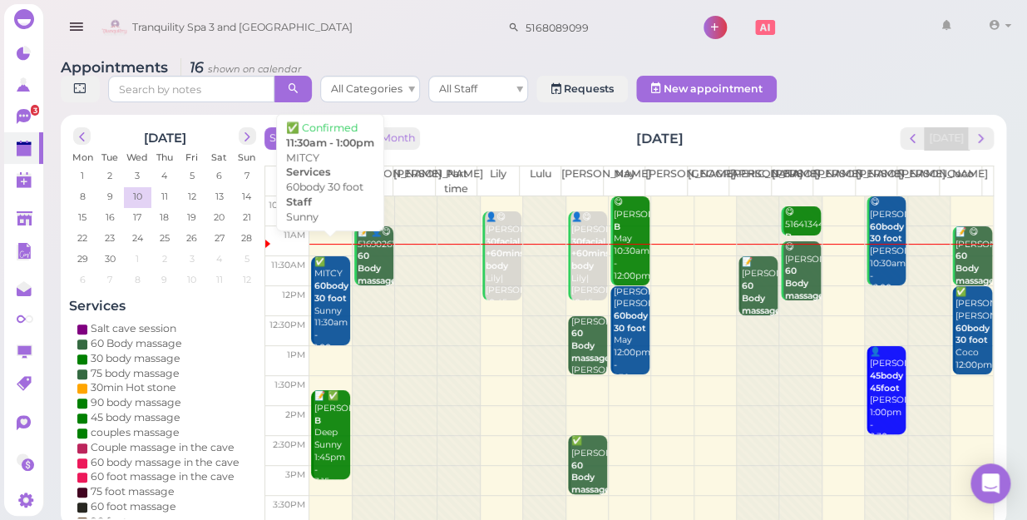
click at [333, 282] on b "60body 30 foot" at bounding box center [331, 291] width 34 height 23
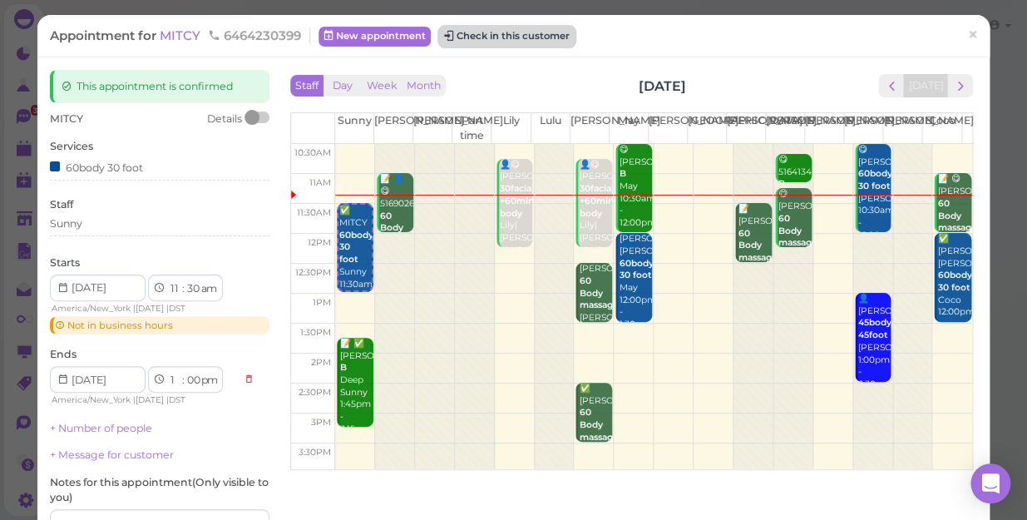
click at [537, 34] on button "Check in this customer" at bounding box center [507, 37] width 136 height 20
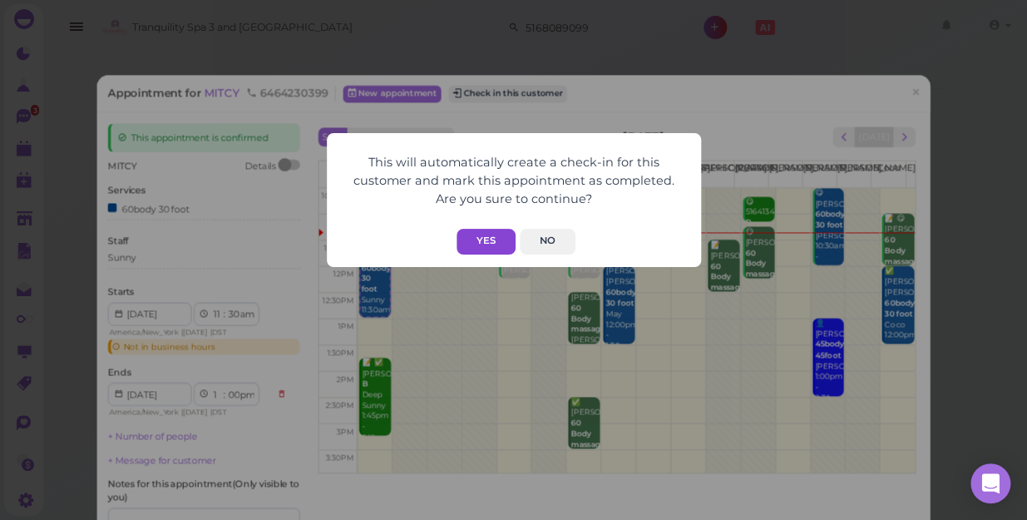
click at [491, 237] on button "Yes" at bounding box center [486, 242] width 59 height 26
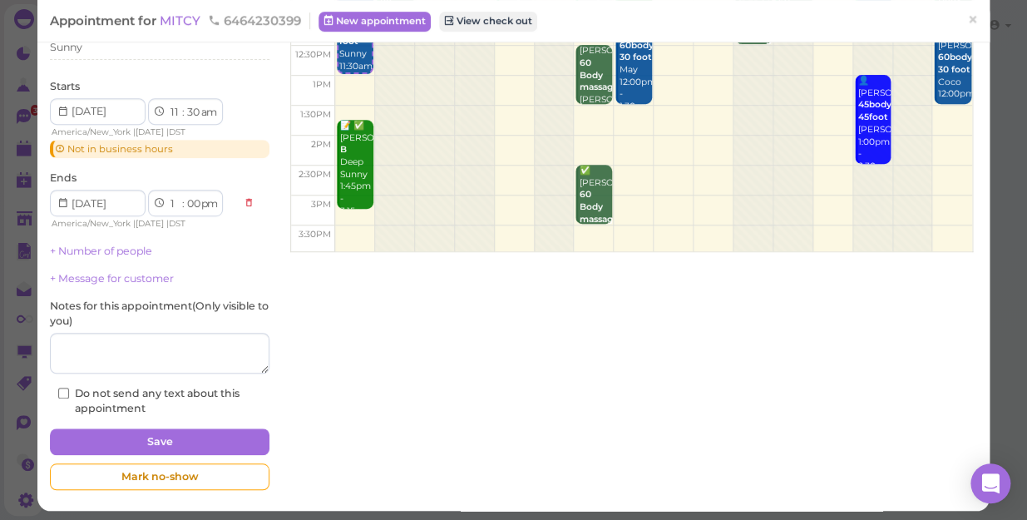
scroll to position [222, 0]
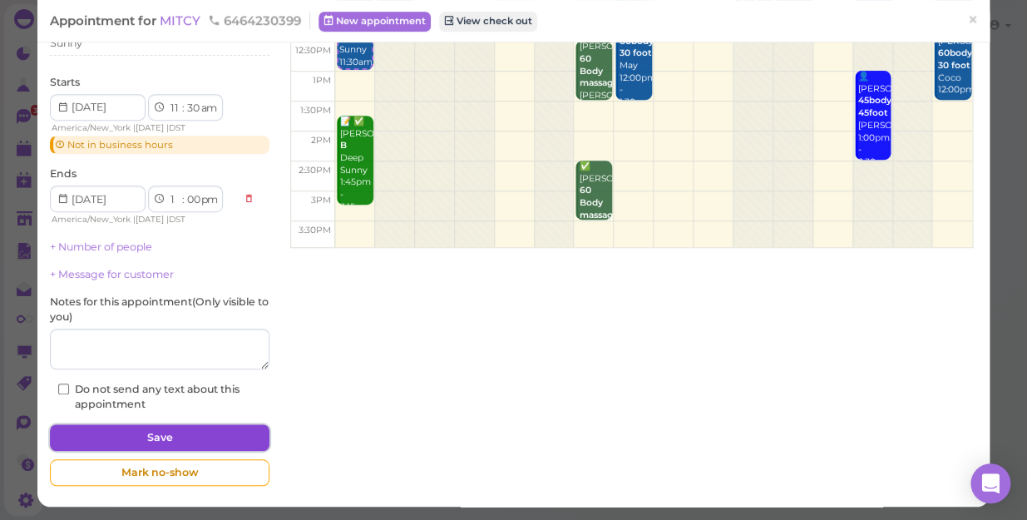
click at [186, 429] on button "Save" at bounding box center [160, 437] width 220 height 27
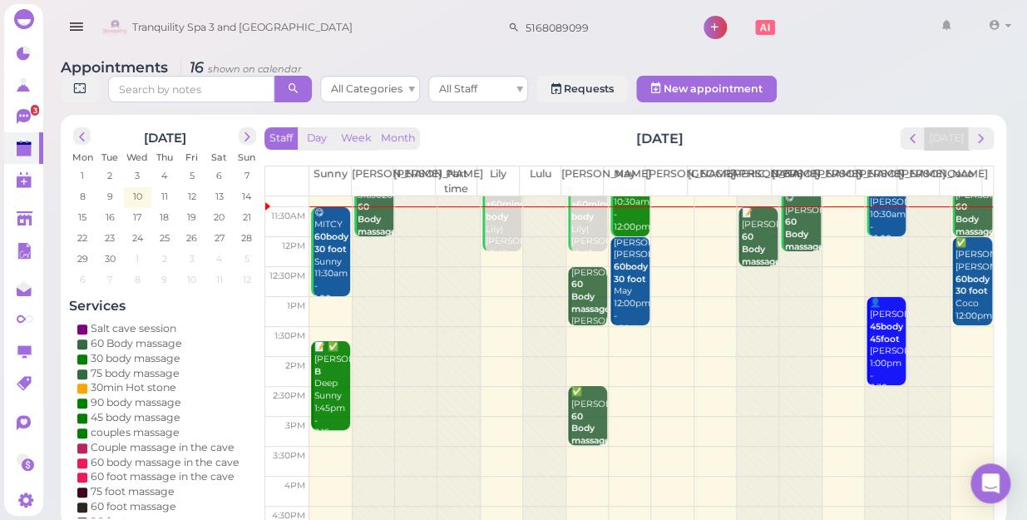
scroll to position [75, 0]
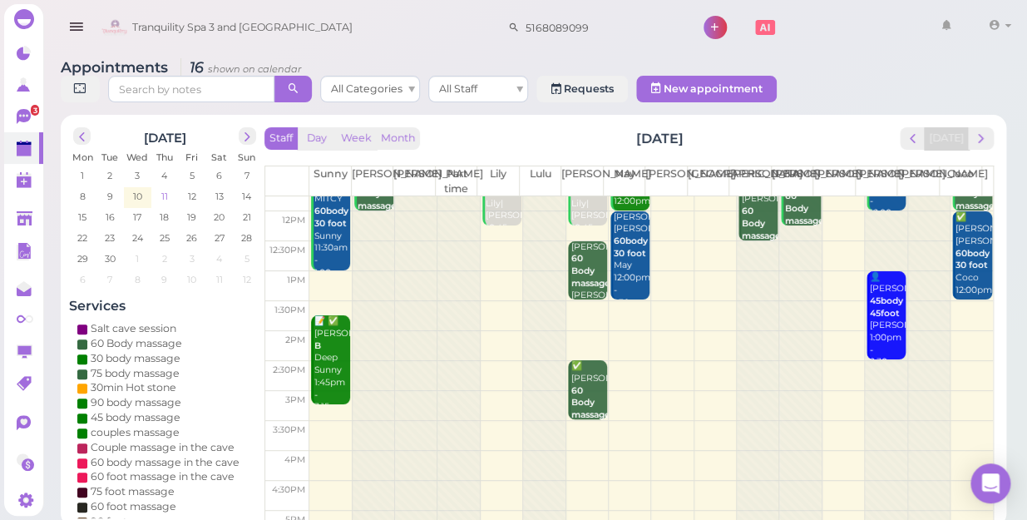
click at [166, 189] on span "11" at bounding box center [165, 196] width 10 height 15
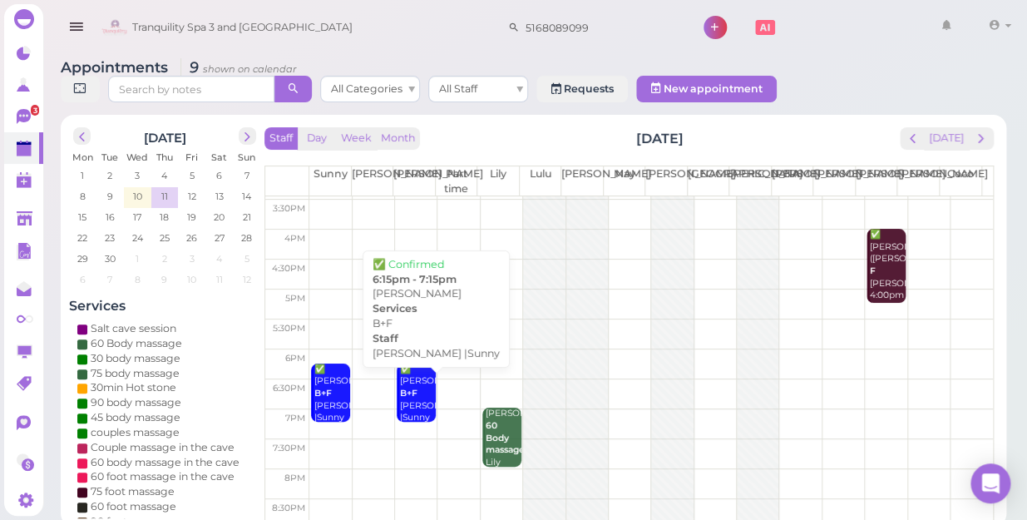
scroll to position [300, 0]
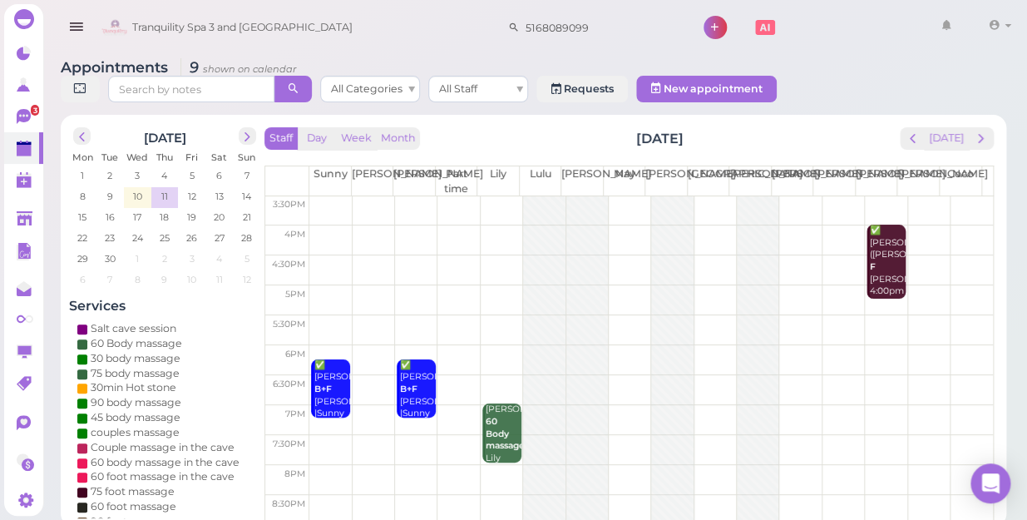
click at [319, 465] on td at bounding box center [651, 480] width 684 height 30
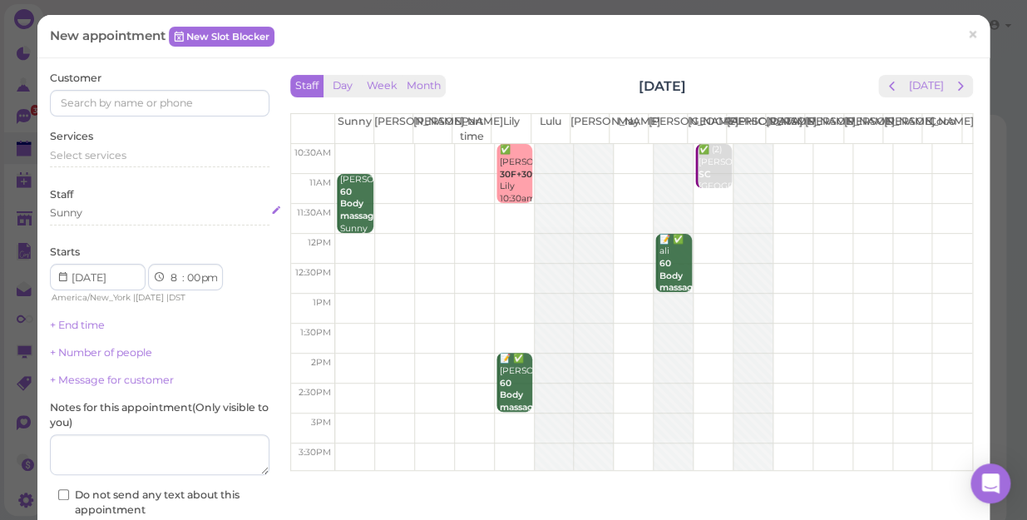
click at [108, 210] on div "Sunny" at bounding box center [160, 212] width 220 height 15
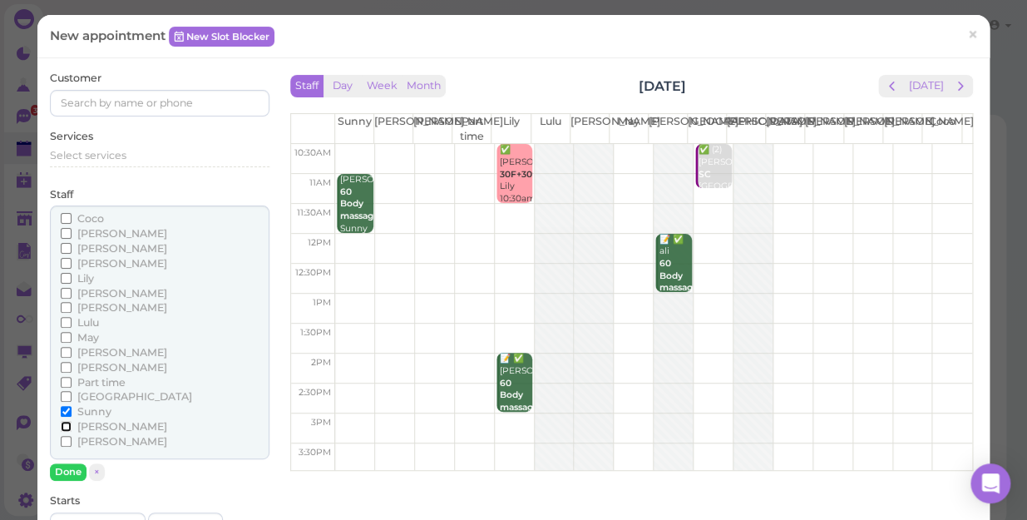
click at [65, 423] on input "[PERSON_NAME]" at bounding box center [66, 426] width 11 height 11
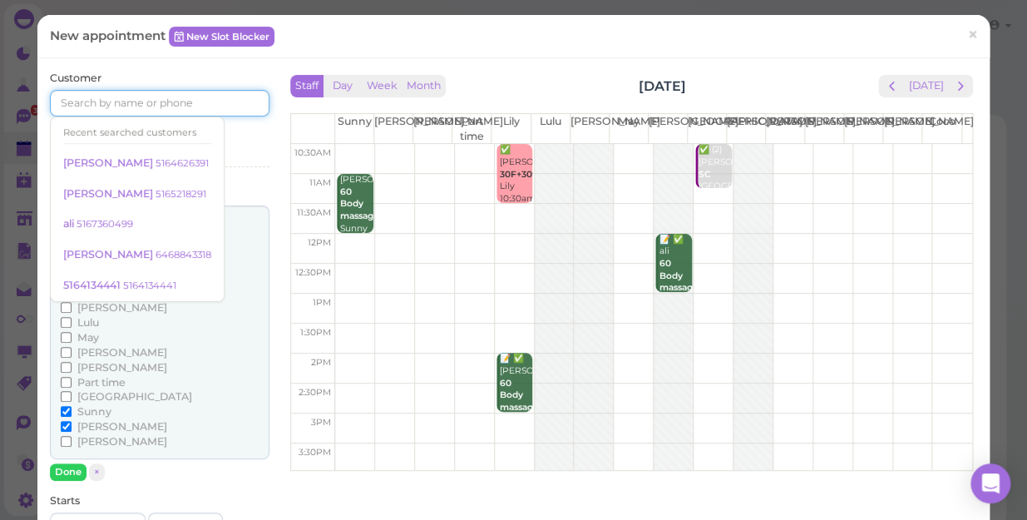
click at [67, 100] on input at bounding box center [160, 103] width 220 height 27
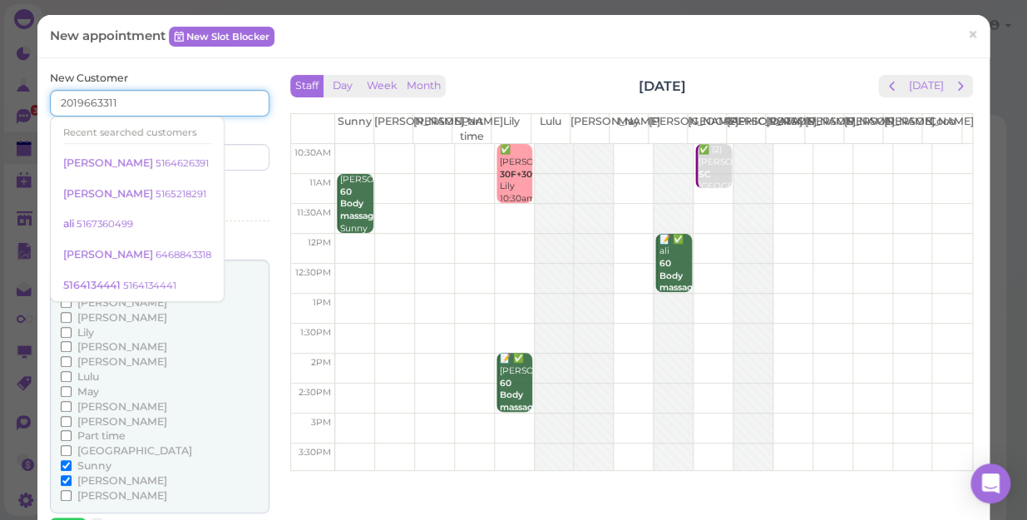
type input "2019663311"
click at [235, 123] on div "New Customer 2019663311 Recent searched customers Jasmine 5164626391 L Hartman …" at bounding box center [160, 121] width 220 height 100
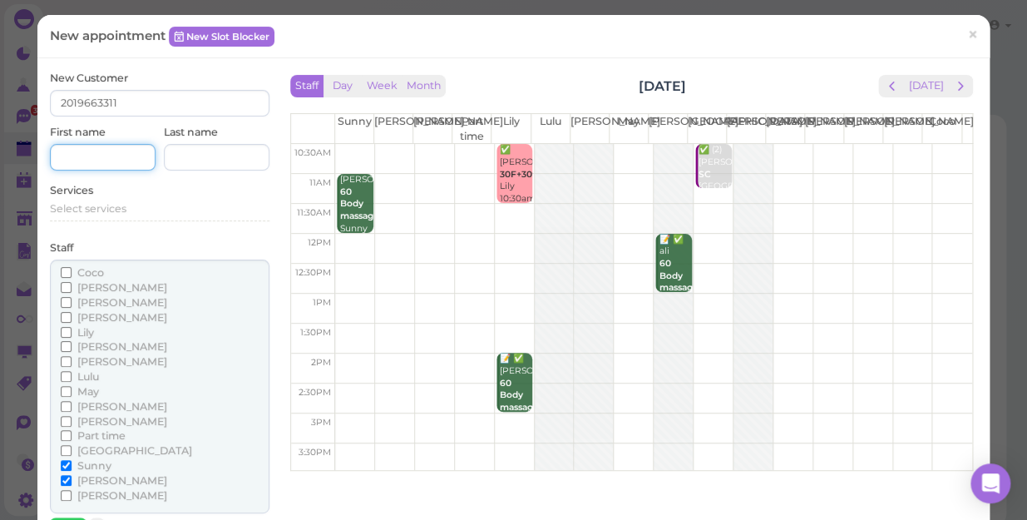
click at [66, 157] on input at bounding box center [103, 157] width 106 height 27
type input "TALYA"
click at [70, 208] on span "Select services" at bounding box center [88, 208] width 77 height 12
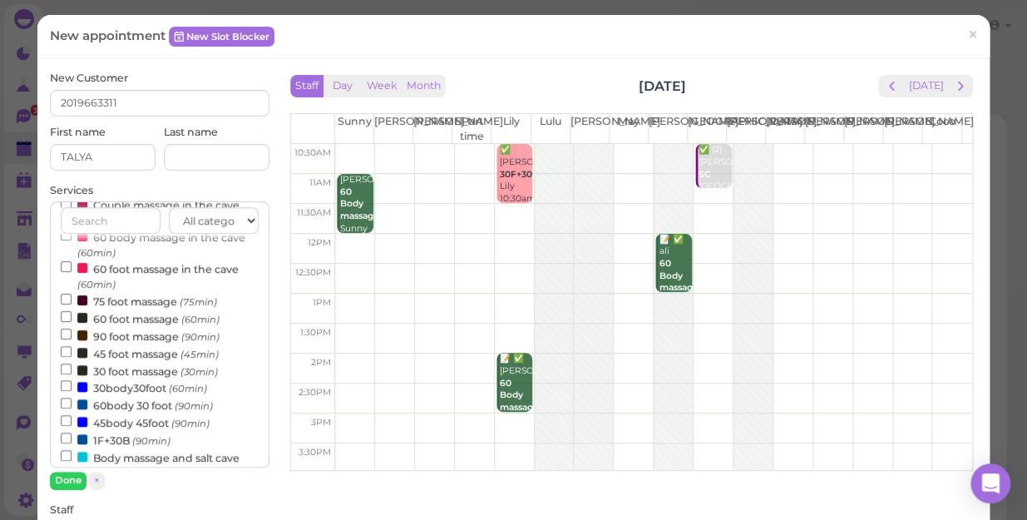
scroll to position [151, 0]
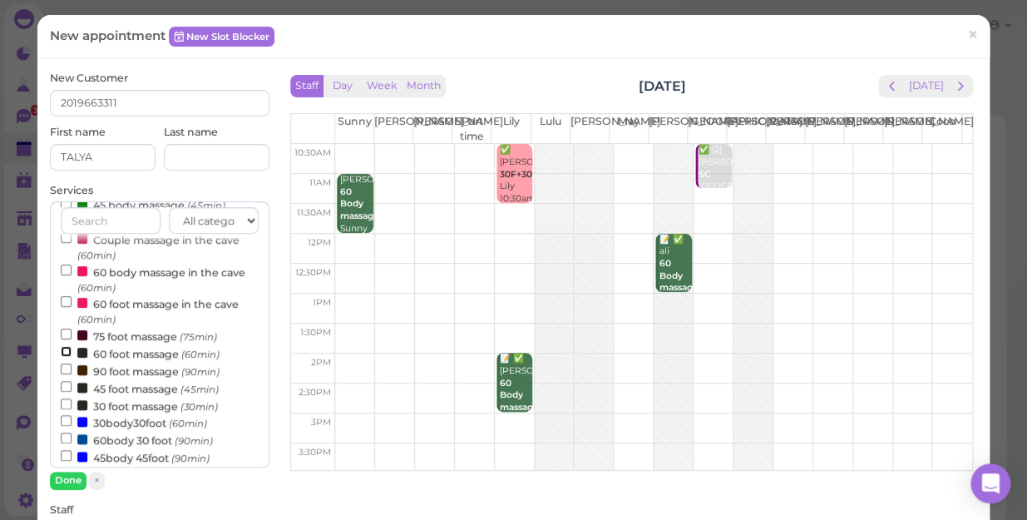
click at [63, 354] on input "60 foot massage (60min)" at bounding box center [66, 351] width 11 height 11
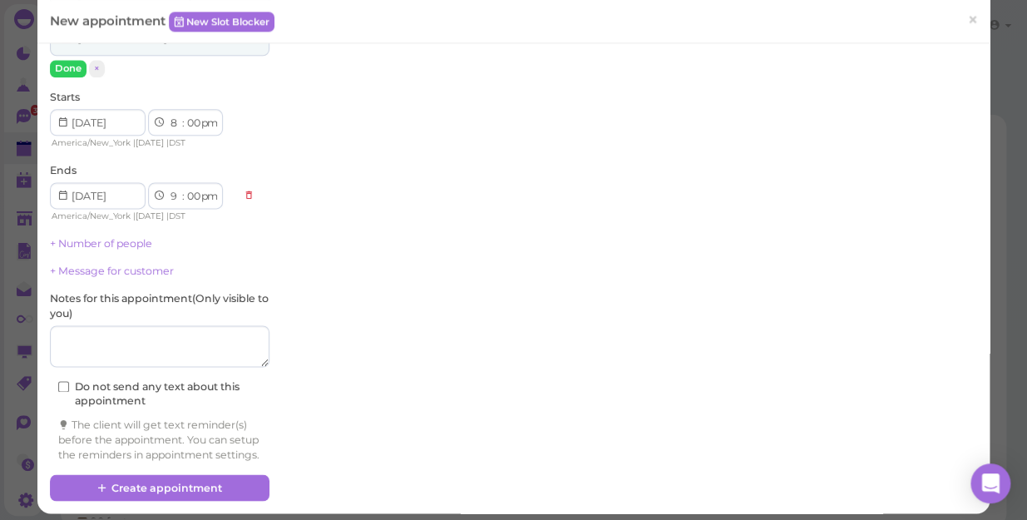
scroll to position [740, 0]
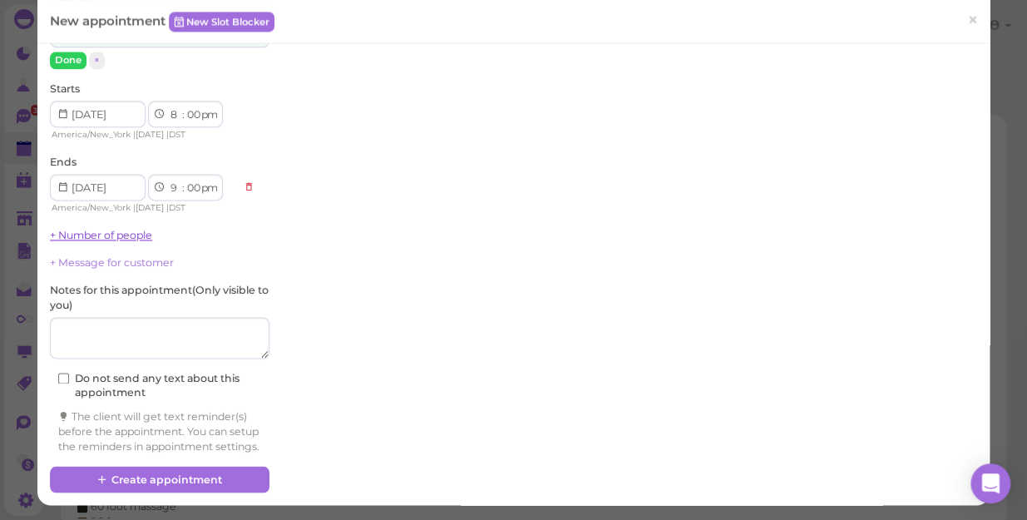
click at [111, 229] on link "+ Number of people" at bounding box center [101, 235] width 102 height 12
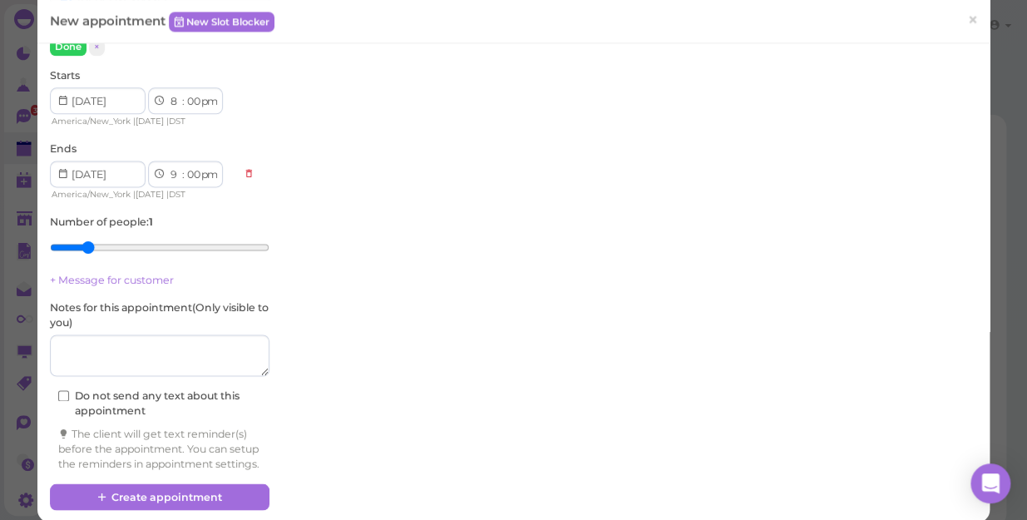
type input "2"
click at [83, 245] on input "range" at bounding box center [160, 247] width 220 height 27
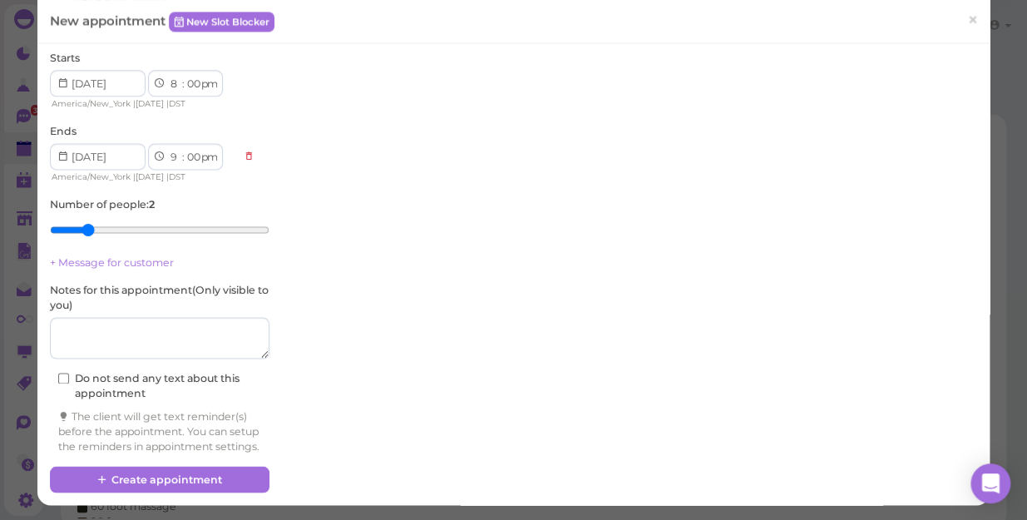
scroll to position [771, 0]
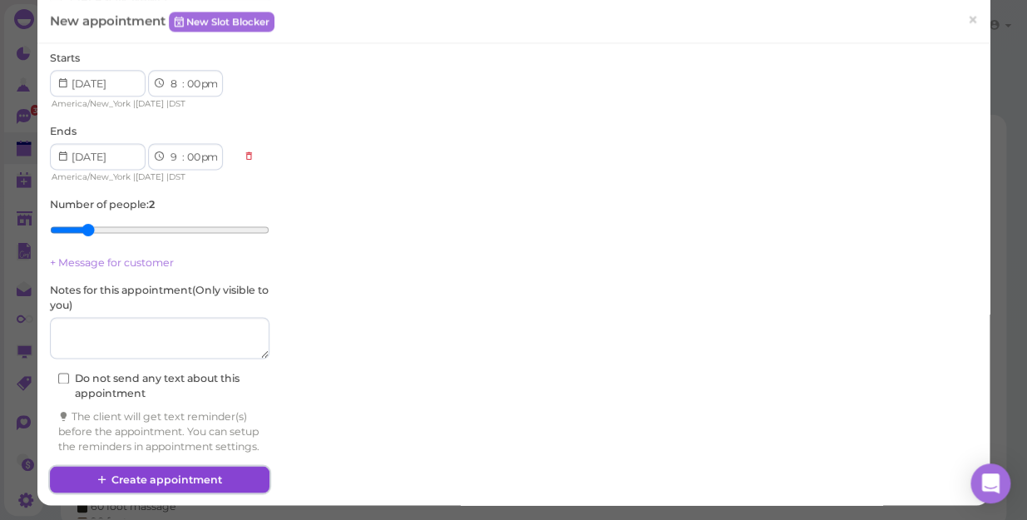
click at [160, 479] on button "Create appointment" at bounding box center [160, 479] width 220 height 27
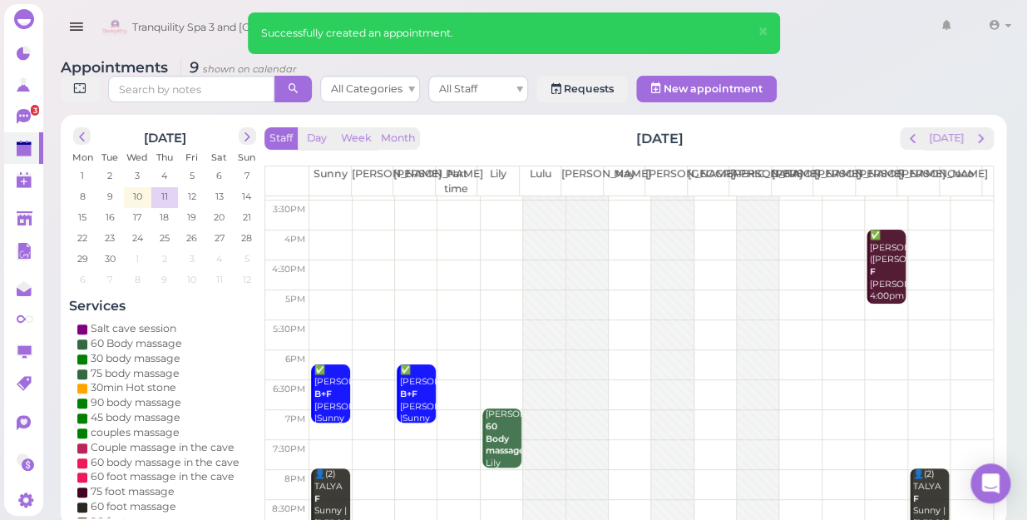
scroll to position [300, 0]
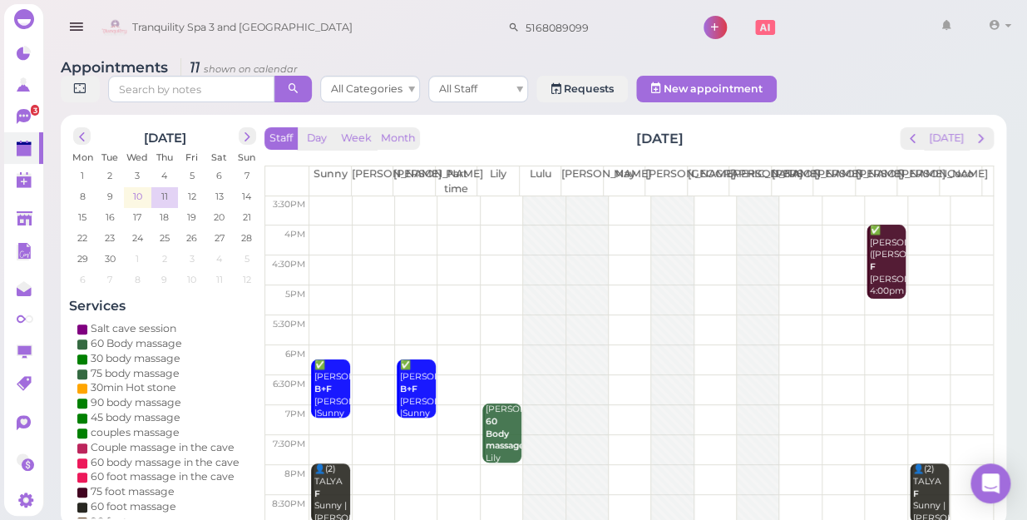
click at [132, 189] on span "10" at bounding box center [137, 196] width 12 height 15
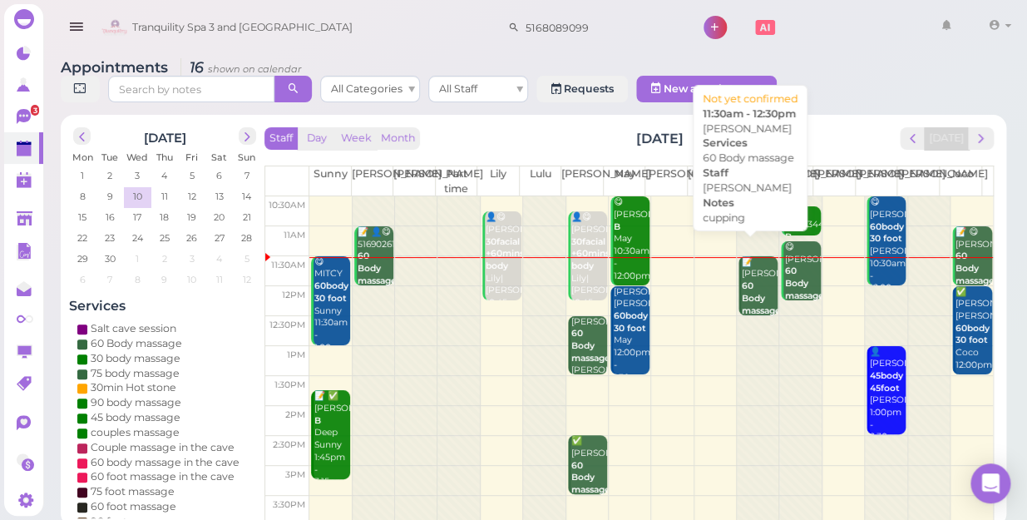
click at [742, 280] on b "60 Body massage" at bounding box center [761, 297] width 39 height 35
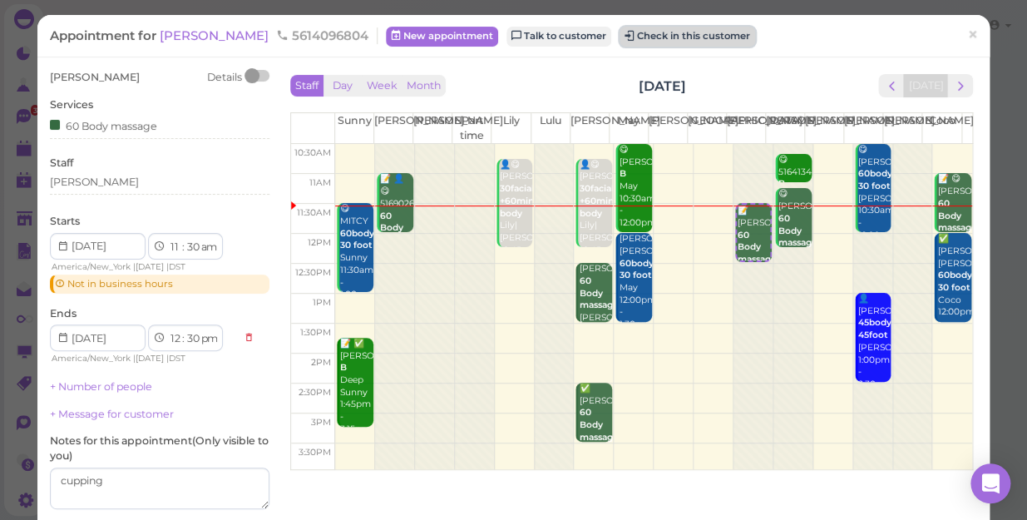
click at [620, 34] on button "Check in this customer" at bounding box center [688, 37] width 136 height 20
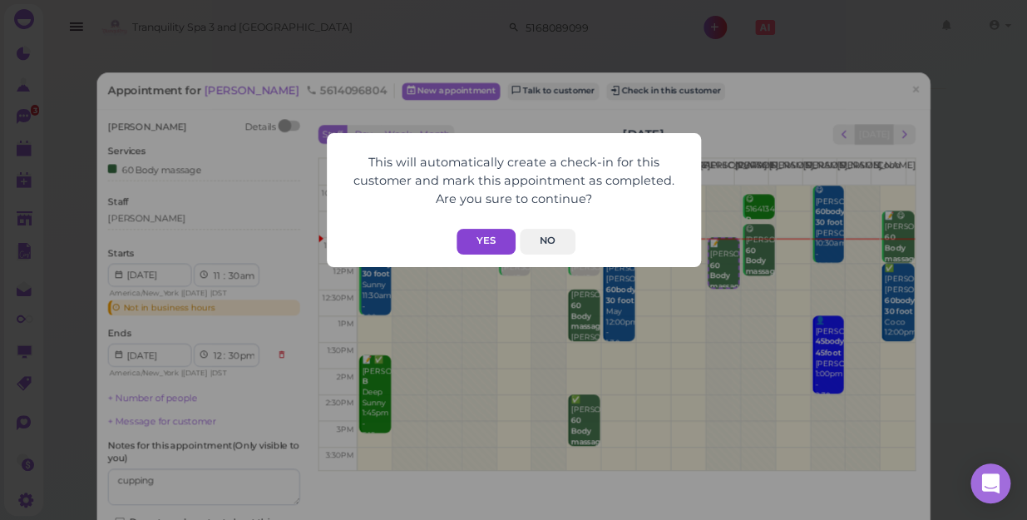
click at [492, 233] on button "Yes" at bounding box center [486, 242] width 59 height 26
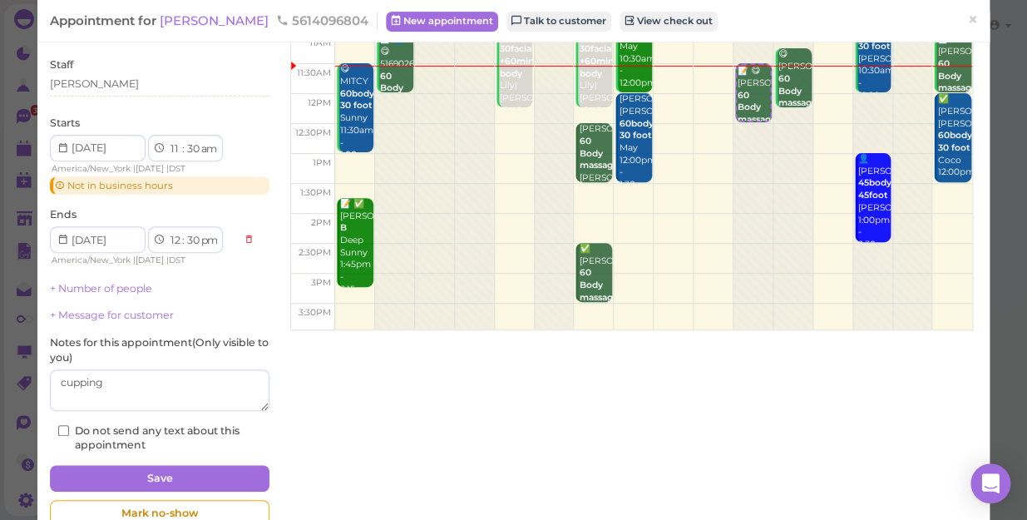
scroll to position [181, 0]
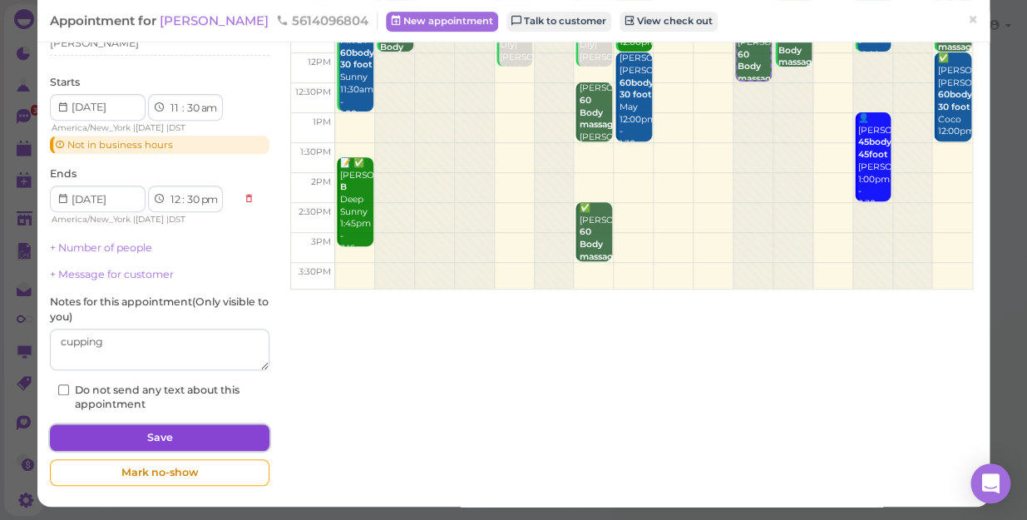
click at [154, 433] on button "Save" at bounding box center [160, 437] width 220 height 27
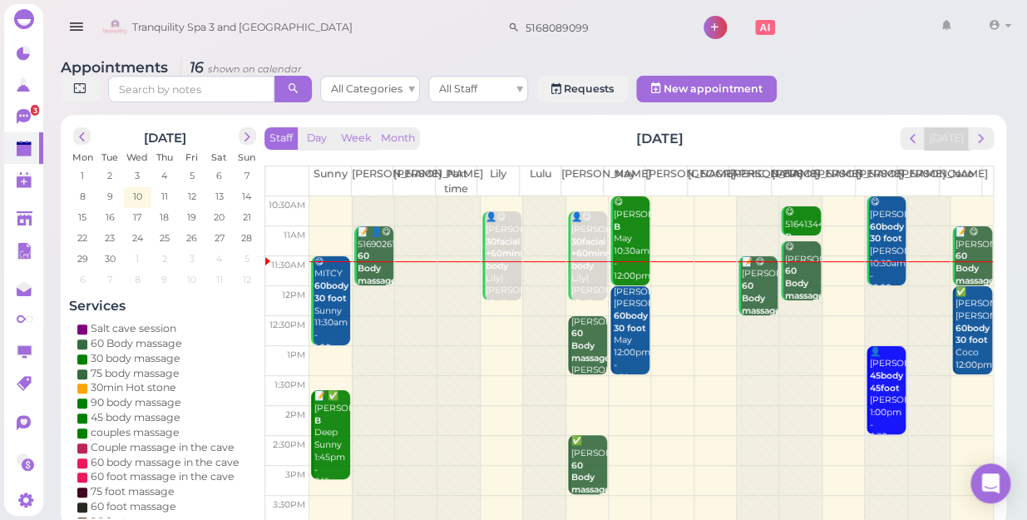
click at [484, 316] on td at bounding box center [651, 331] width 684 height 30
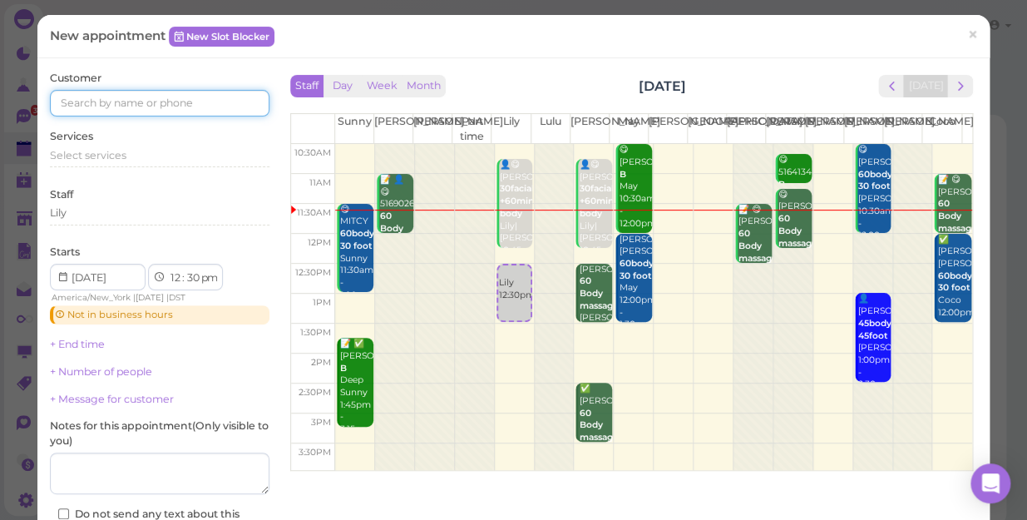
click at [85, 95] on input at bounding box center [160, 103] width 220 height 27
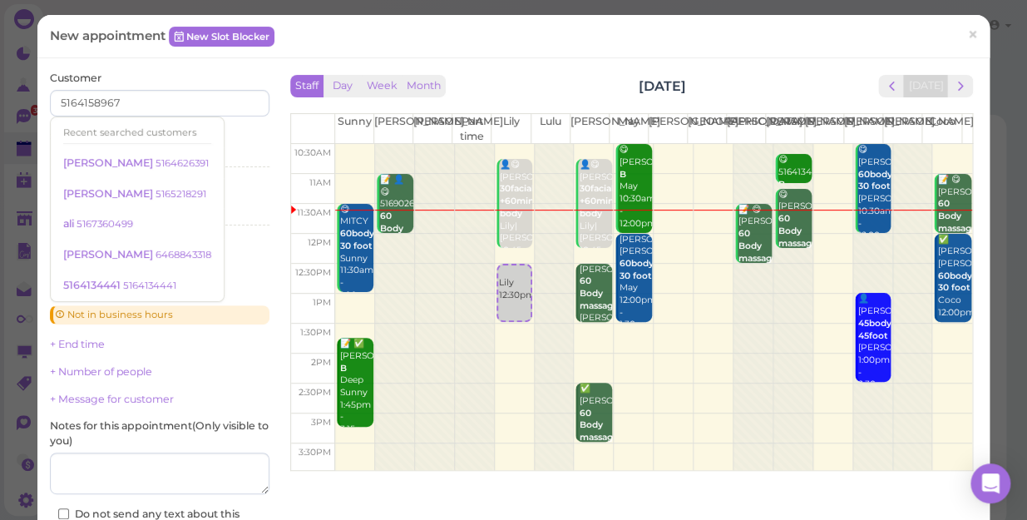
click at [235, 135] on div "Services Select services" at bounding box center [160, 152] width 220 height 46
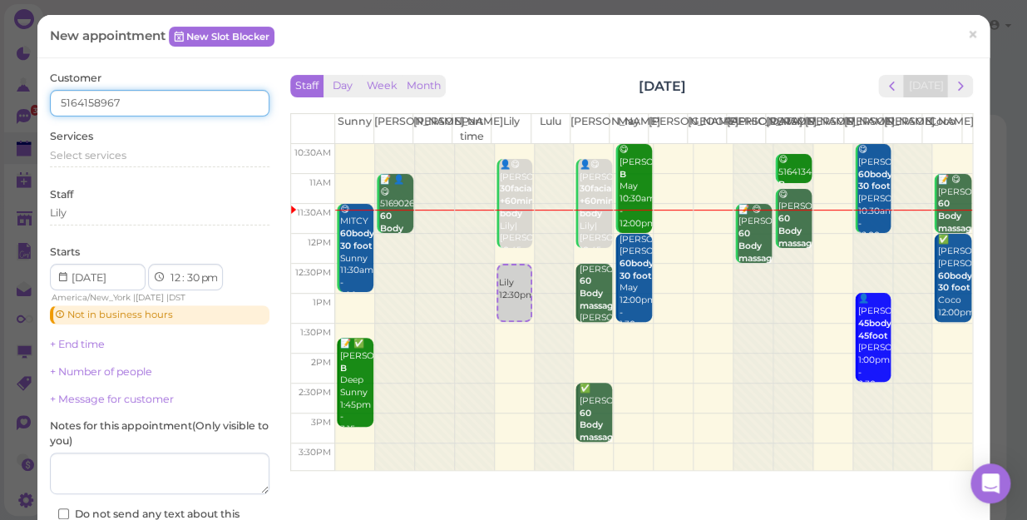
click at [106, 101] on input "5164158967" at bounding box center [160, 103] width 220 height 27
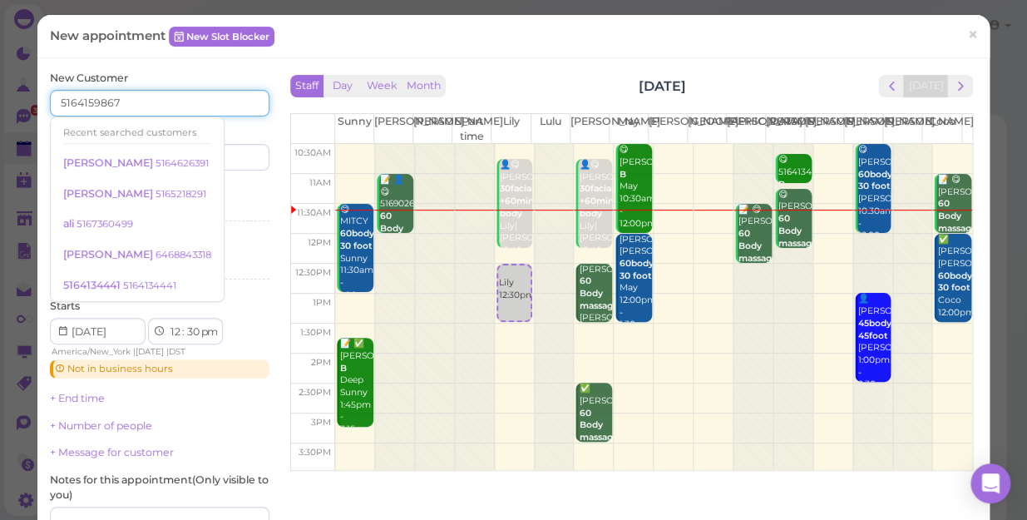
click at [130, 101] on input "5164159867" at bounding box center [160, 103] width 220 height 27
type input "5164159867"
click at [250, 187] on div "Services Select services" at bounding box center [160, 206] width 220 height 46
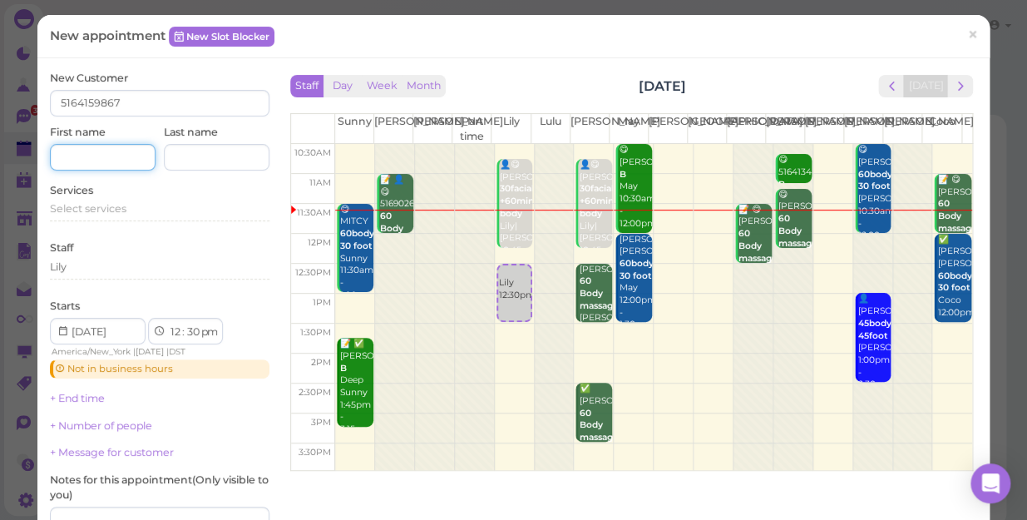
click at [74, 153] on input at bounding box center [103, 157] width 106 height 27
type input "k"
type input "Kyoe"
click at [97, 210] on span "Select services" at bounding box center [88, 208] width 77 height 12
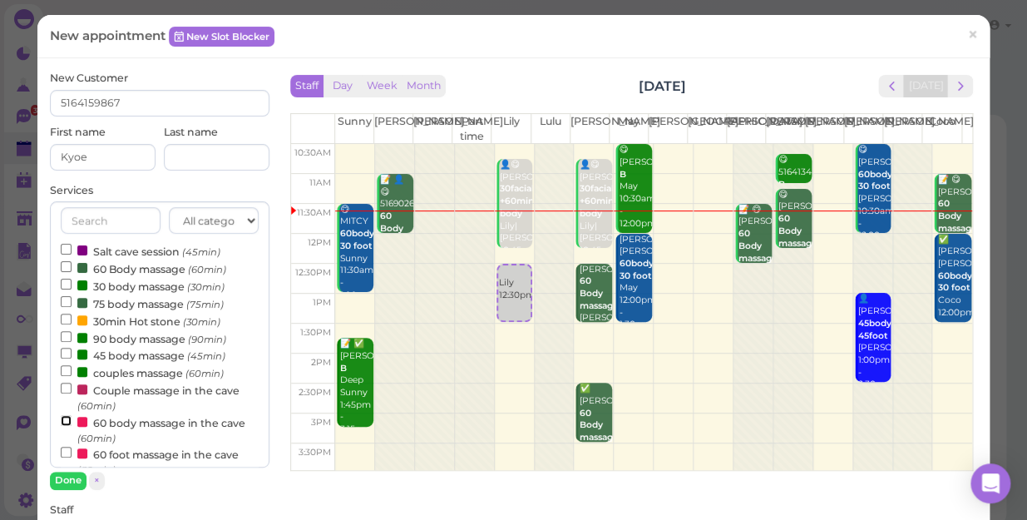
click at [62, 421] on input "60 body massage in the cave (60min)" at bounding box center [66, 420] width 11 height 11
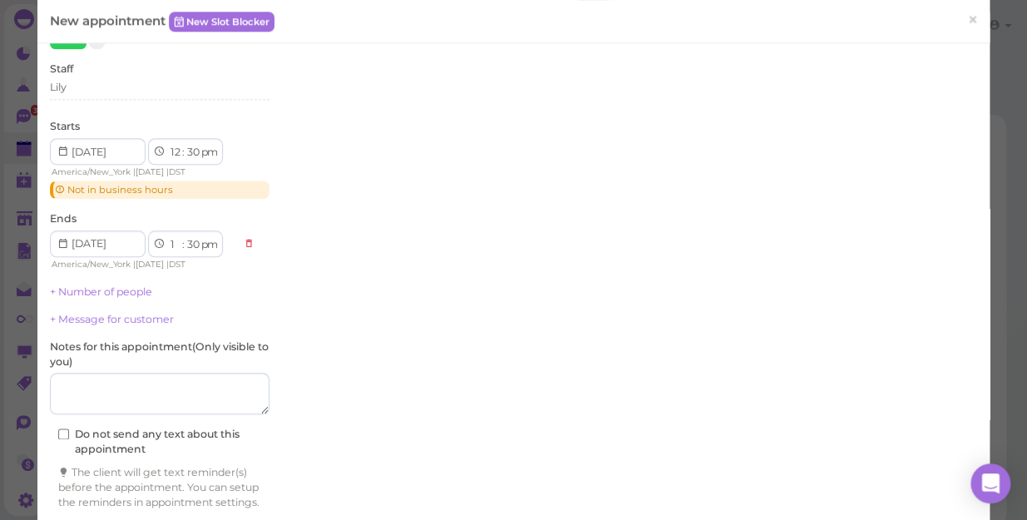
scroll to position [453, 0]
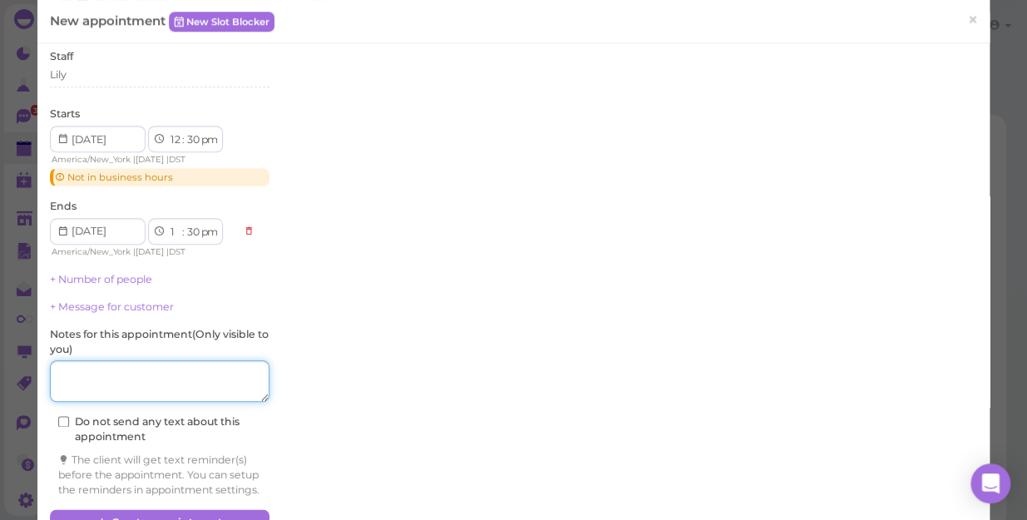
click at [82, 379] on textarea at bounding box center [160, 381] width 220 height 42
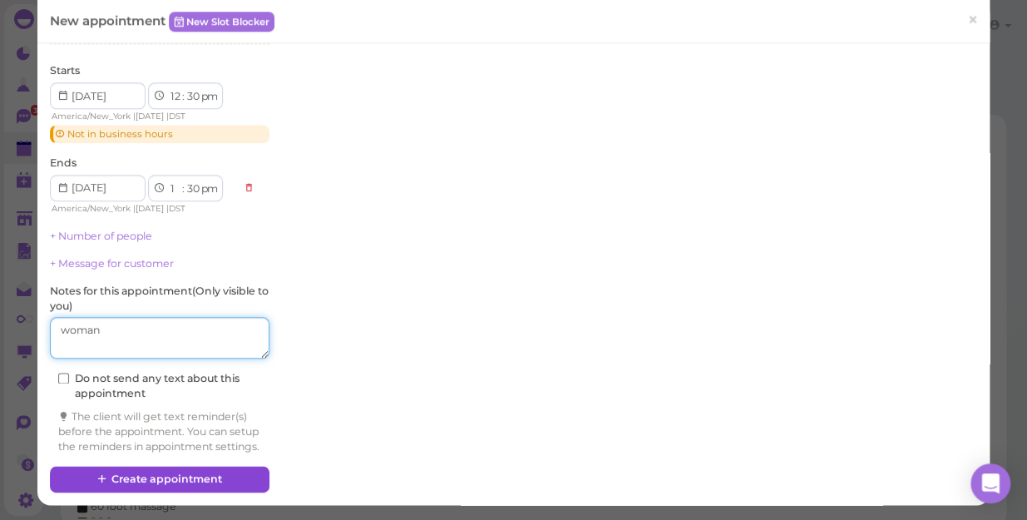
type textarea "woman"
click at [187, 471] on button "Create appointment" at bounding box center [160, 479] width 220 height 27
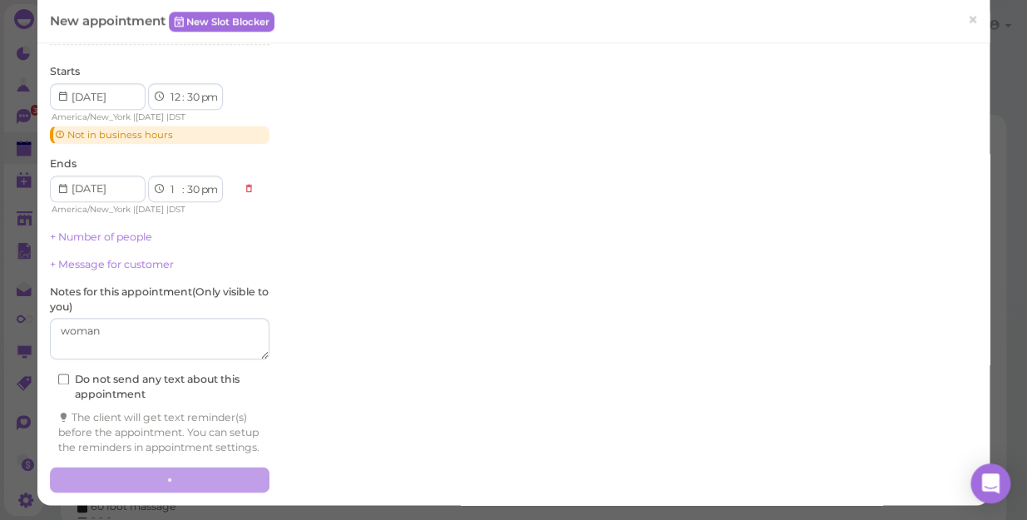
scroll to position [509, 0]
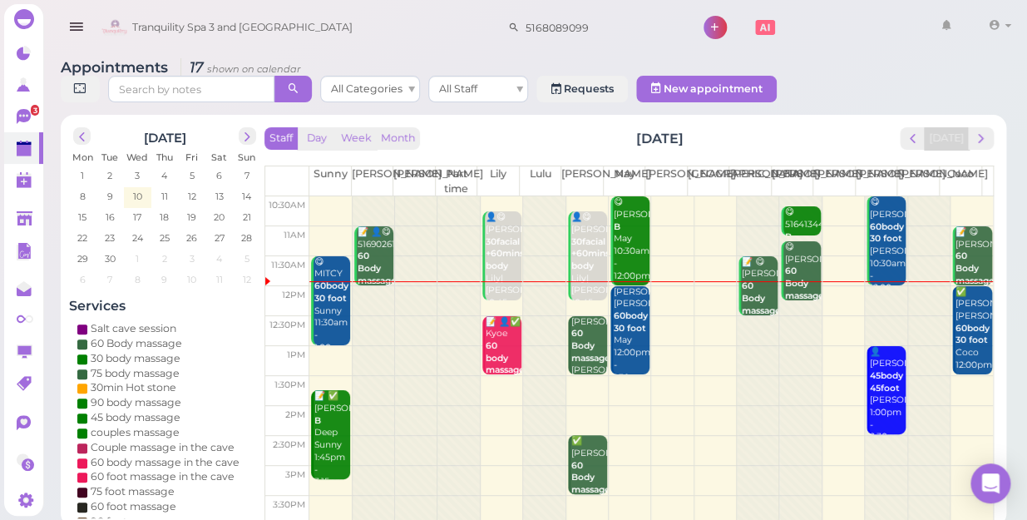
click at [742, 306] on div at bounding box center [758, 509] width 42 height 626
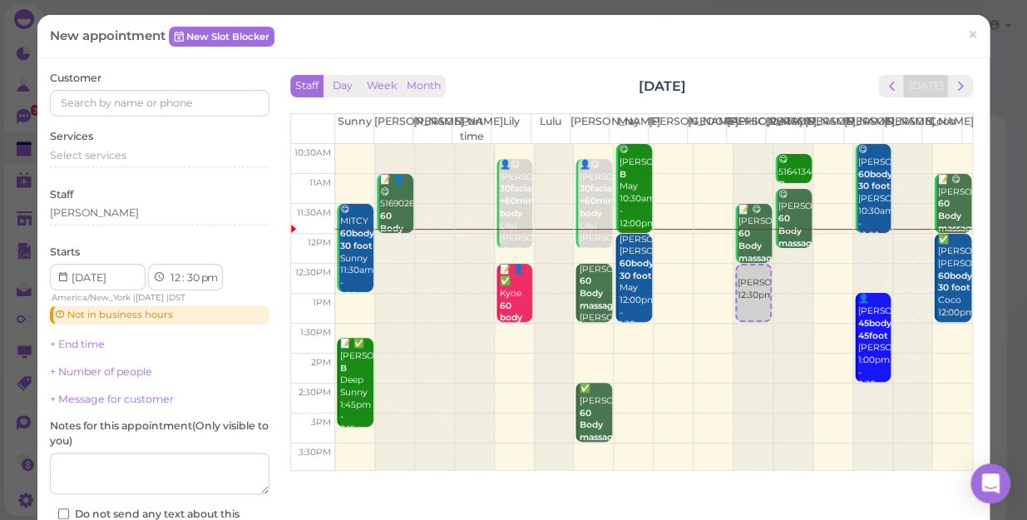
click at [774, 266] on div at bounding box center [793, 457] width 39 height 626
click at [94, 156] on span "Select services" at bounding box center [88, 155] width 77 height 12
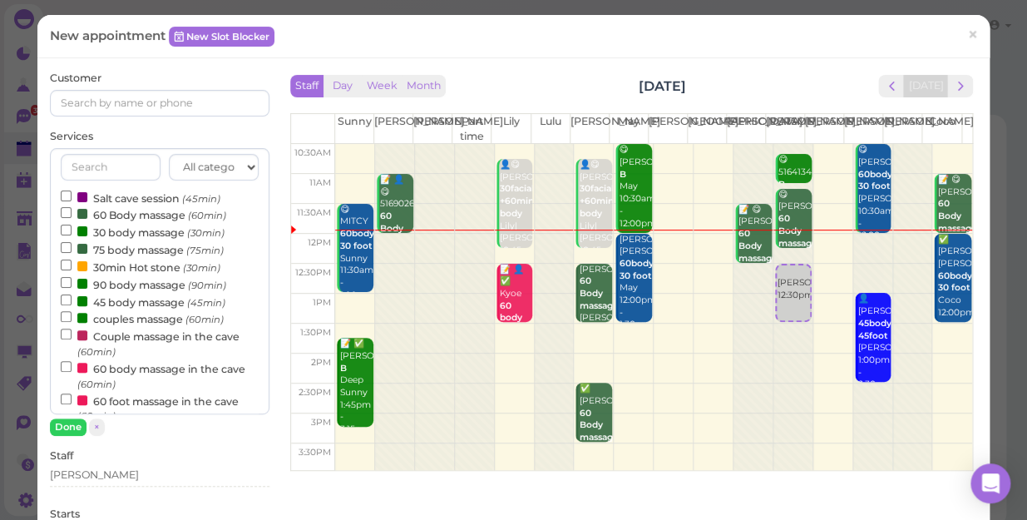
click at [185, 133] on div "Services All categories Relax session Full body Full body full body Salt cave m…" at bounding box center [160, 282] width 220 height 307
click at [145, 215] on label "60 Body massage (60min)" at bounding box center [144, 213] width 166 height 17
click at [72, 215] on input "60 Body massage (60min)" at bounding box center [66, 212] width 11 height 11
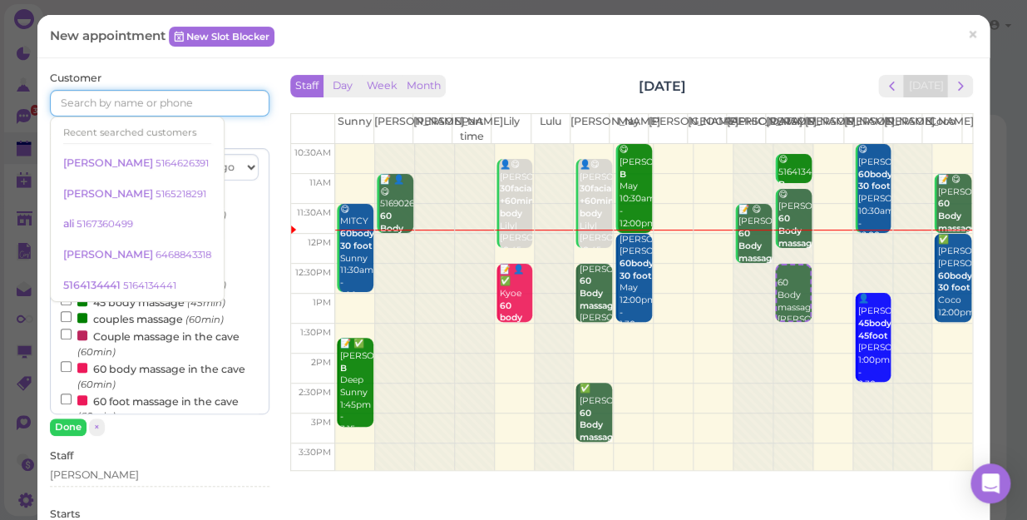
click at [82, 98] on input at bounding box center [160, 103] width 220 height 27
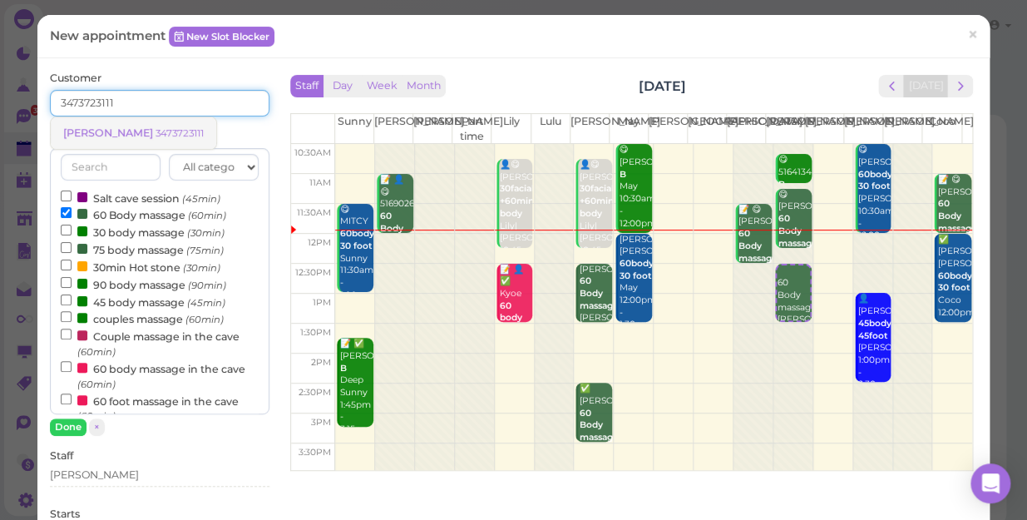
type input "3473723111"
click at [93, 126] on span "[PERSON_NAME]" at bounding box center [109, 132] width 92 height 12
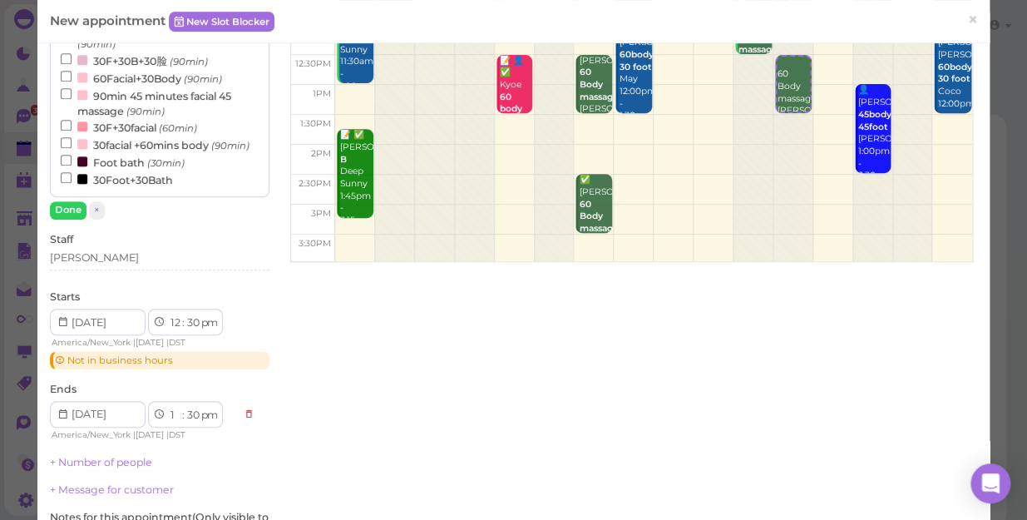
scroll to position [226, 0]
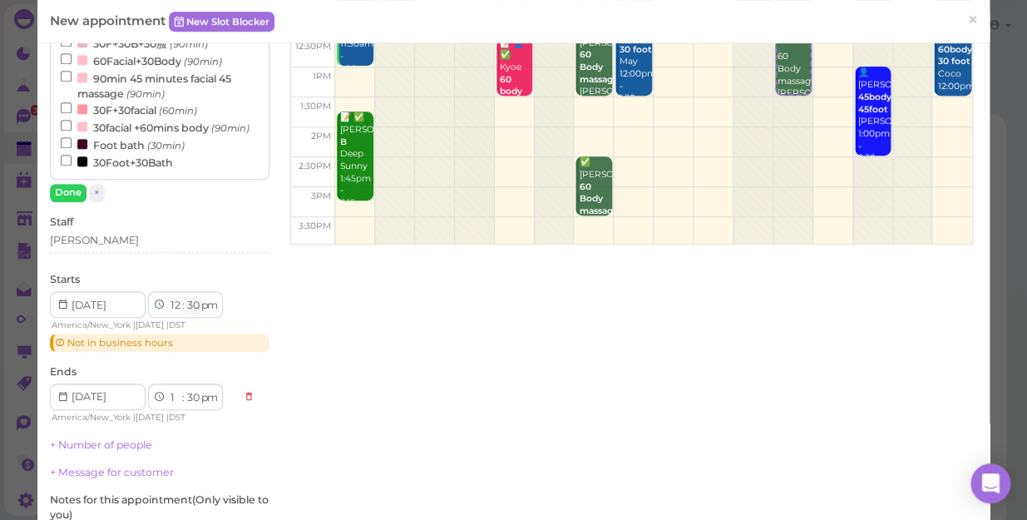
click at [193, 302] on select "00 05 10 15 20 25 30 35 40 45 50 55" at bounding box center [193, 305] width 17 height 17
select select "15"
click at [185, 297] on select "00 05 10 15 20 25 30 35 40 45 50 55" at bounding box center [193, 305] width 17 height 17
select select "15"
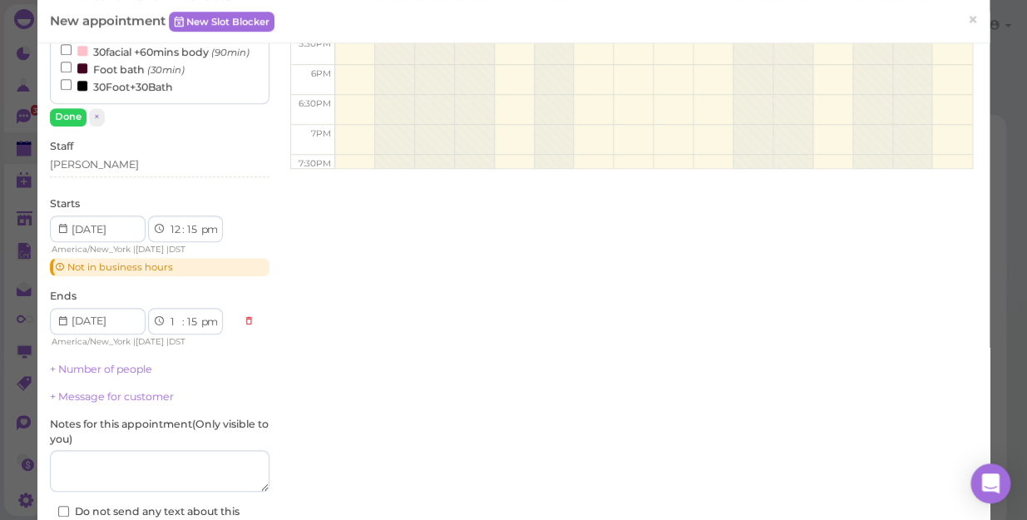
scroll to position [449, 0]
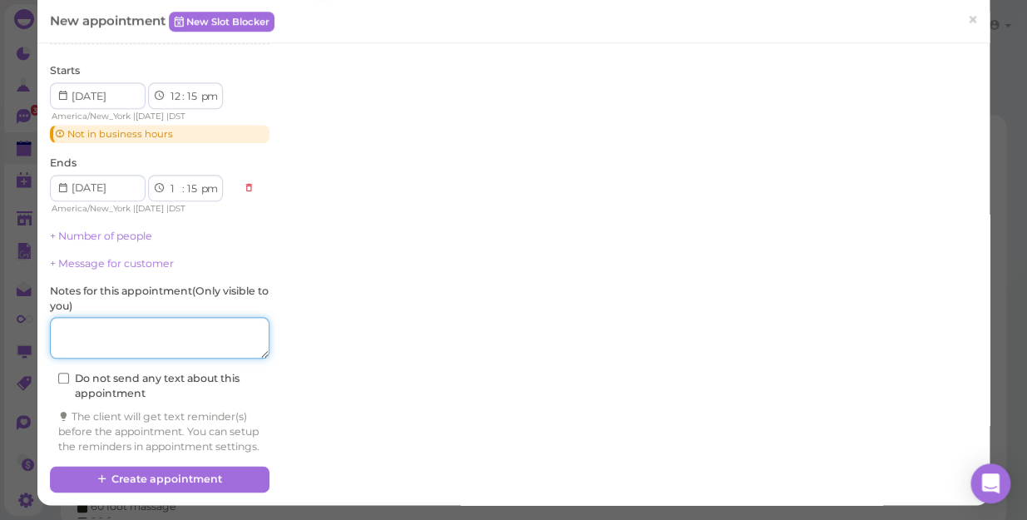
click at [81, 319] on textarea at bounding box center [160, 338] width 220 height 42
type textarea "deep"
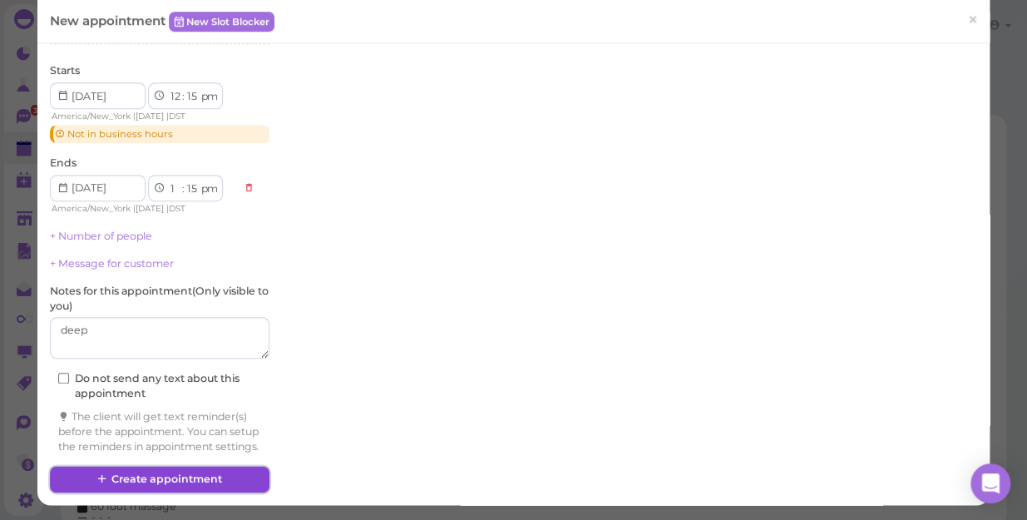
click at [143, 479] on button "Create appointment" at bounding box center [160, 479] width 220 height 27
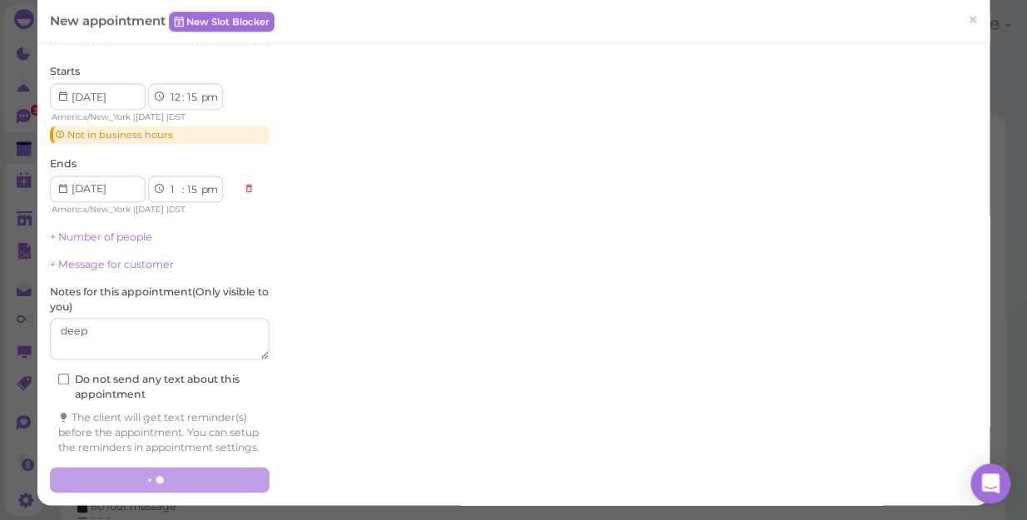
scroll to position [448, 0]
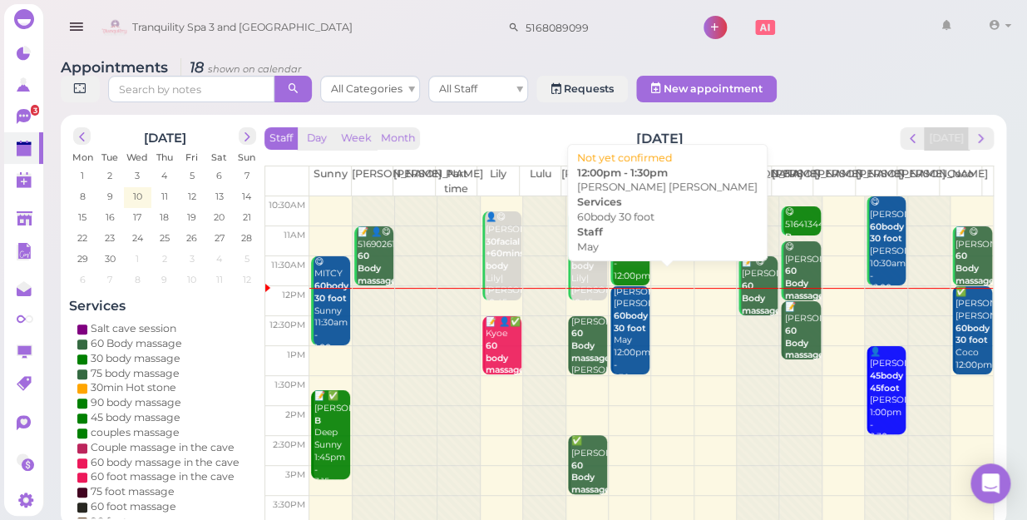
click at [626, 310] on b "60body 30 foot" at bounding box center [631, 321] width 34 height 23
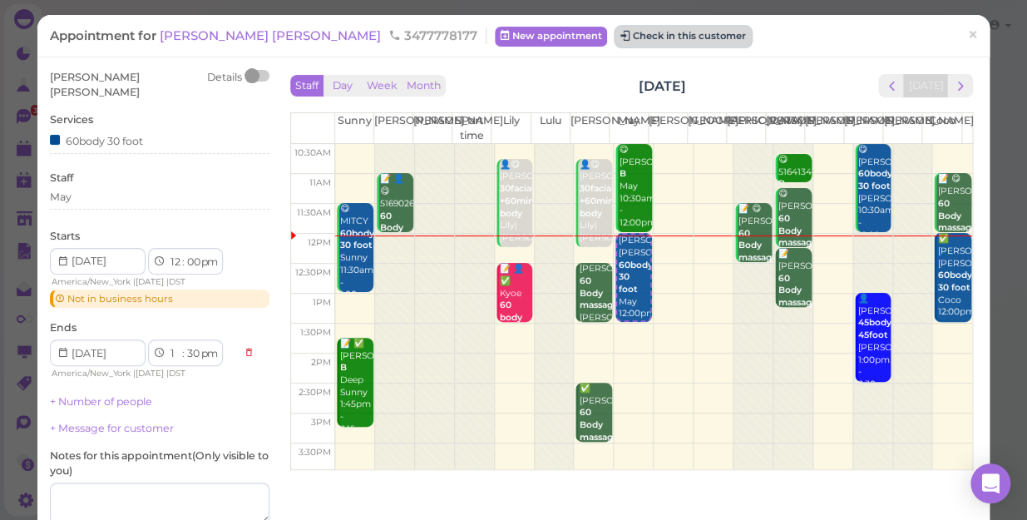
click at [616, 33] on button "Check in this customer" at bounding box center [684, 37] width 136 height 20
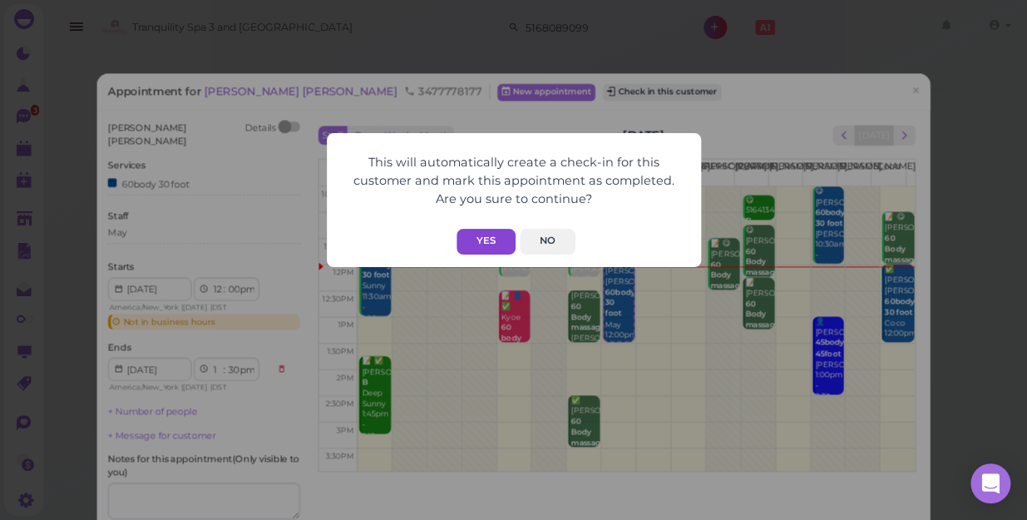
click at [483, 234] on button "Yes" at bounding box center [486, 242] width 59 height 26
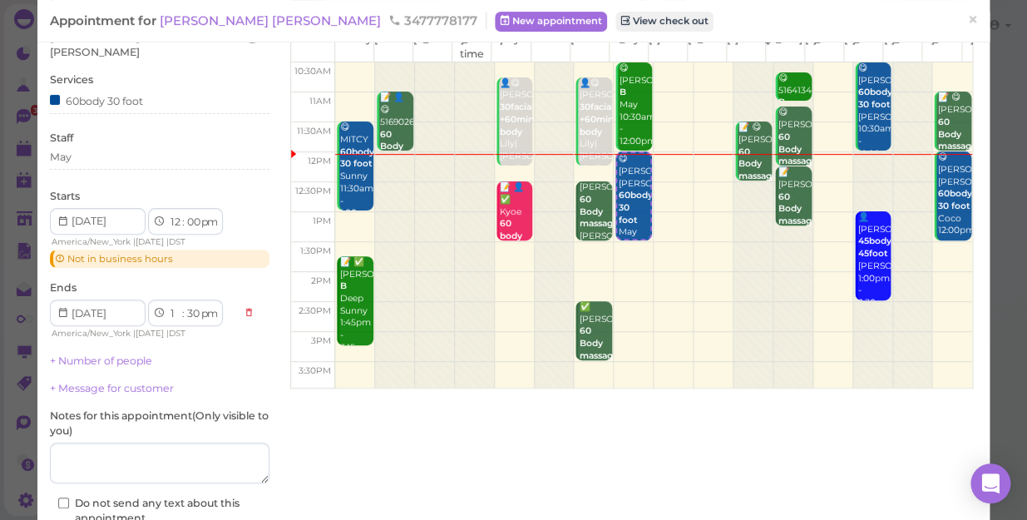
scroll to position [181, 0]
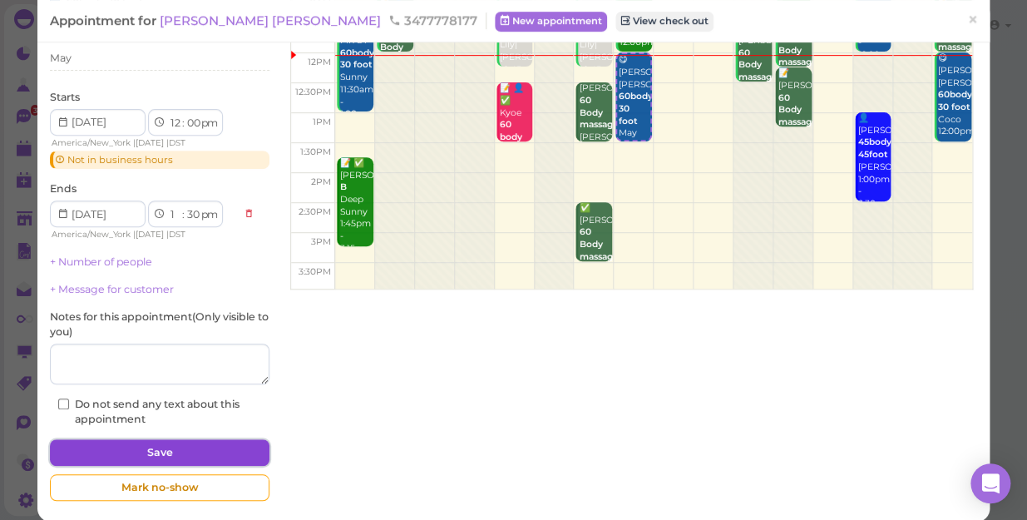
click at [152, 439] on button "Save" at bounding box center [160, 452] width 220 height 27
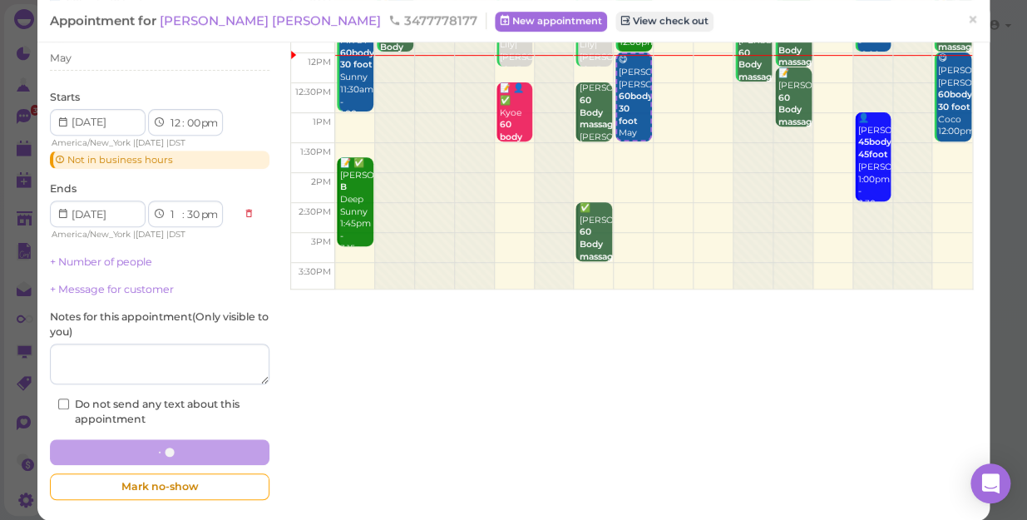
scroll to position [180, 0]
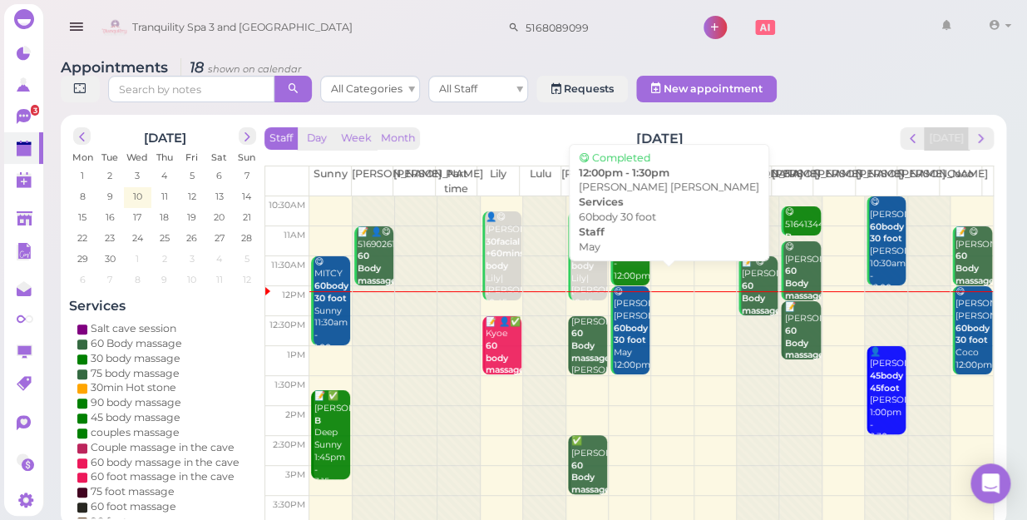
click at [624, 323] on b "60body 30 foot" at bounding box center [631, 334] width 34 height 23
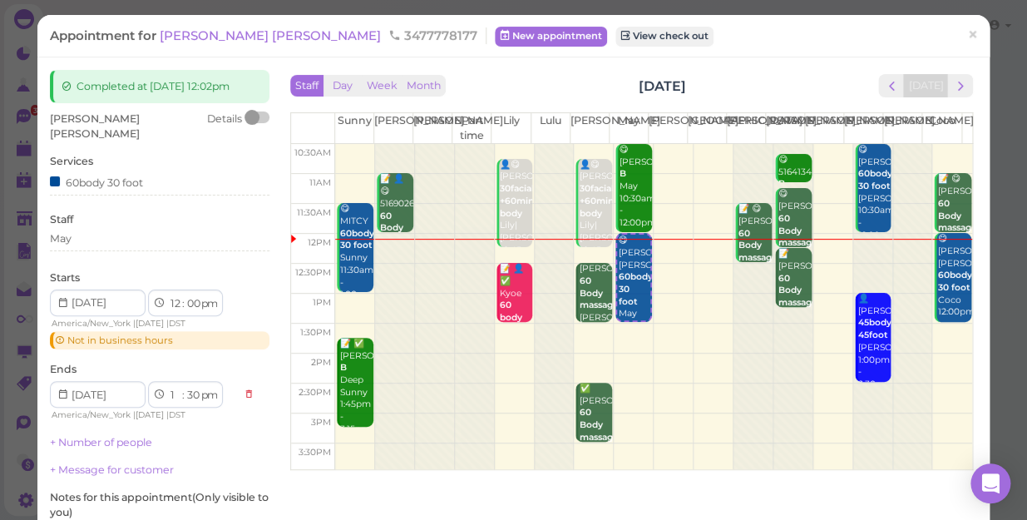
click at [253, 438] on div "Kimberly STEVE Details Services 60body 30 foot Staff May Starts 1 2 3 4 5 6 7 8…" at bounding box center [160, 359] width 220 height 496
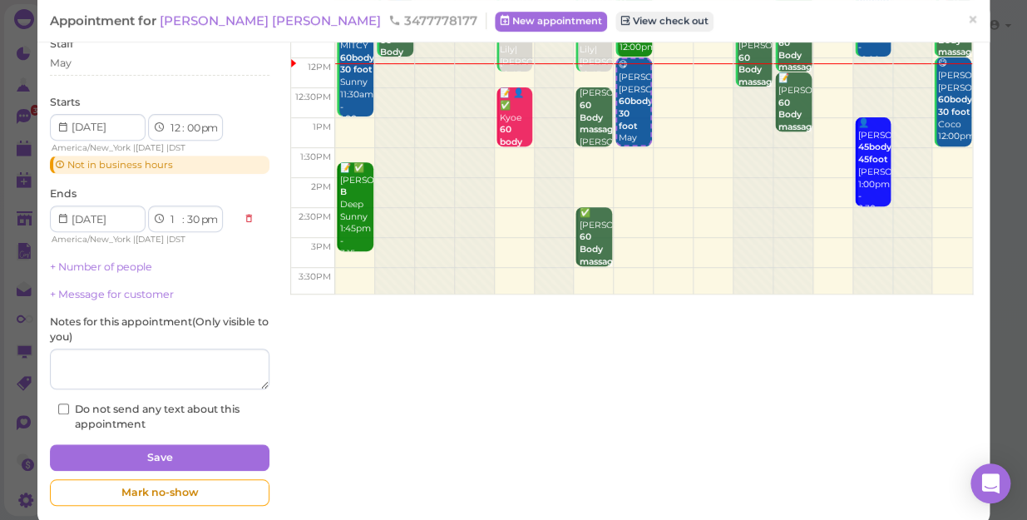
scroll to position [181, 0]
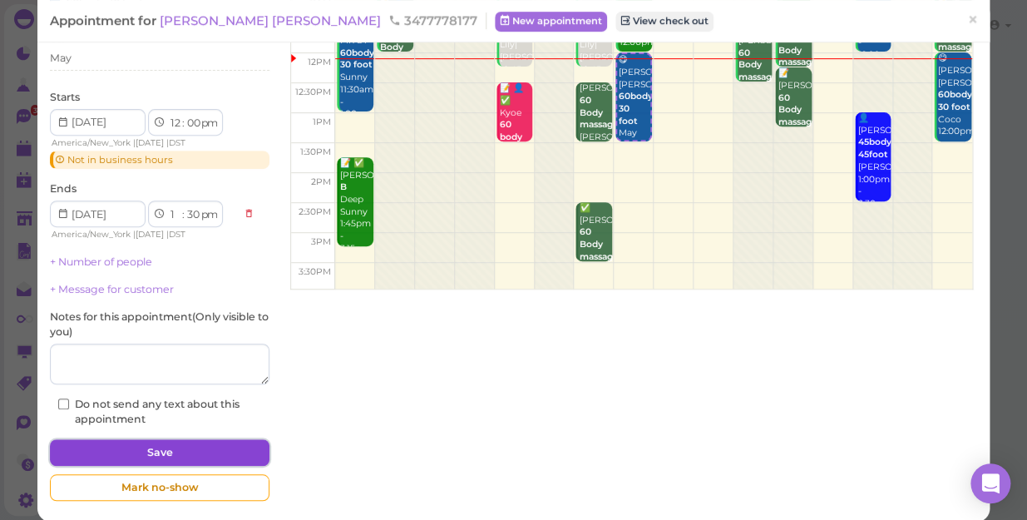
click at [213, 439] on button "Save" at bounding box center [160, 452] width 220 height 27
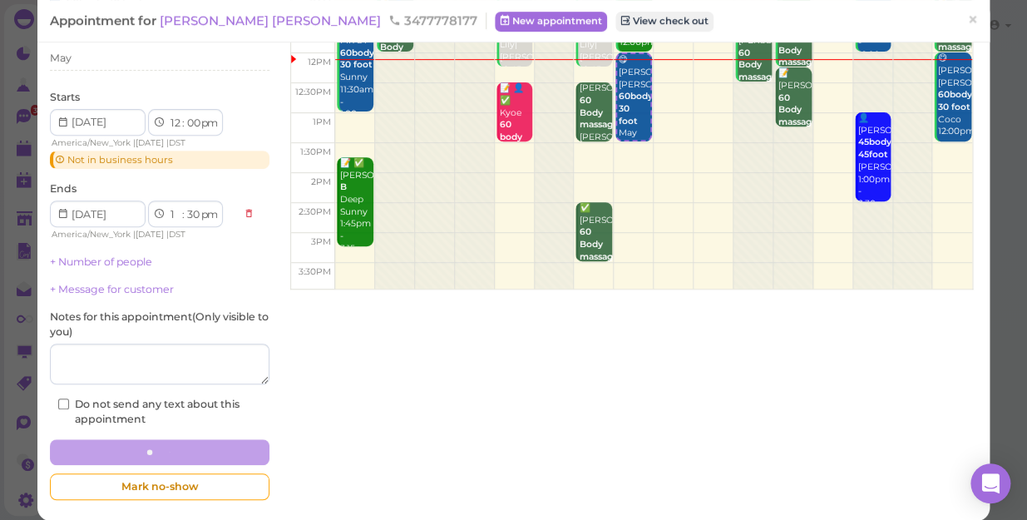
scroll to position [180, 0]
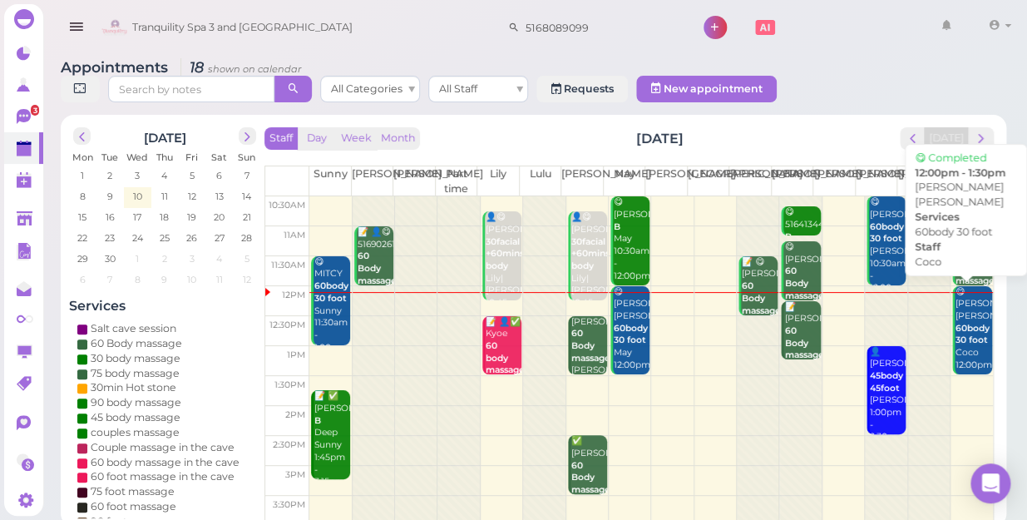
click at [956, 325] on b "60body 30 foot" at bounding box center [973, 334] width 34 height 23
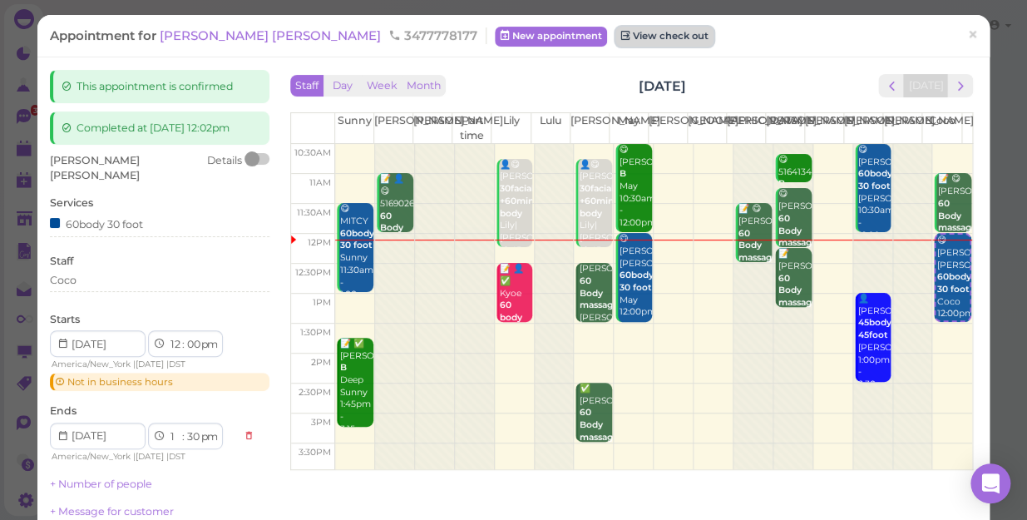
click at [616, 33] on link "View check out" at bounding box center [665, 37] width 98 height 20
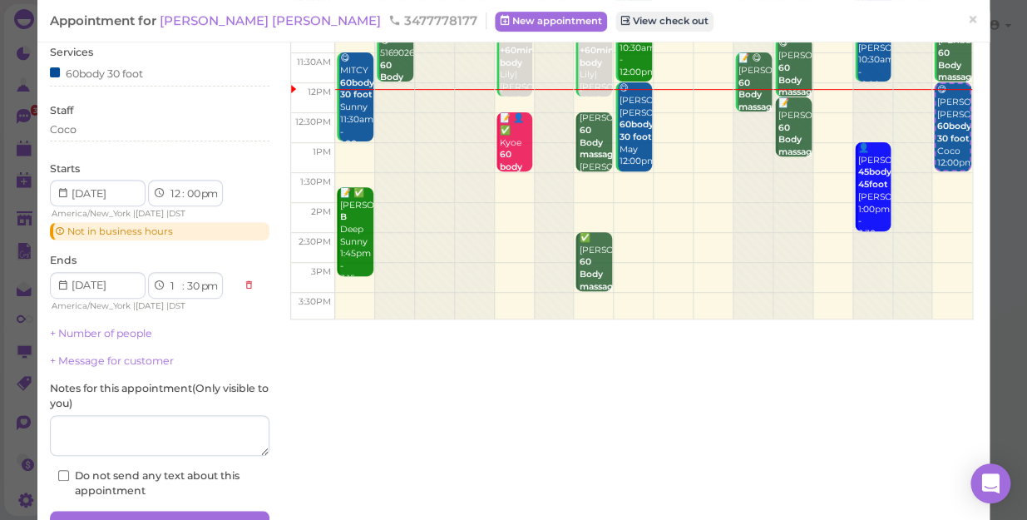
scroll to position [222, 0]
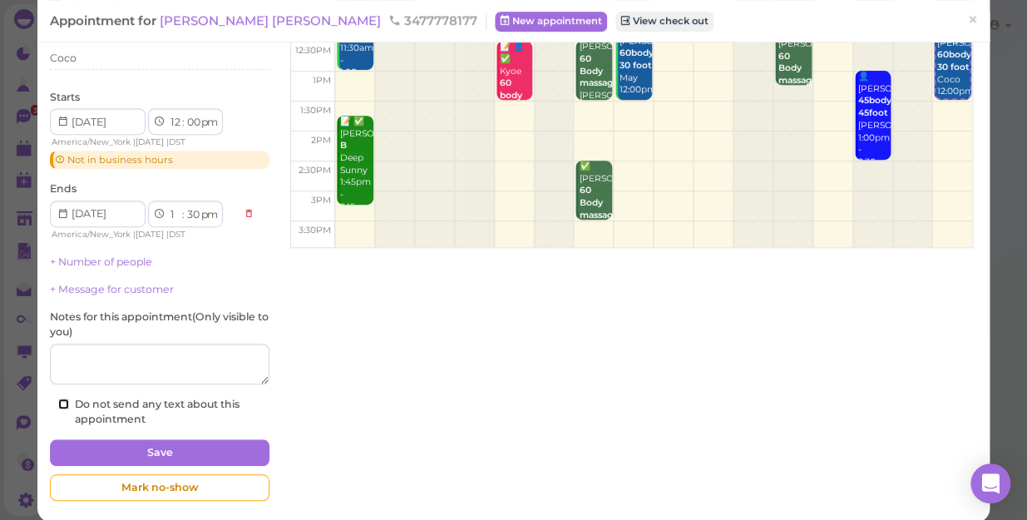
click at [60, 398] on input "Do not send any text about this appointment" at bounding box center [63, 403] width 11 height 11
checkbox input "true"
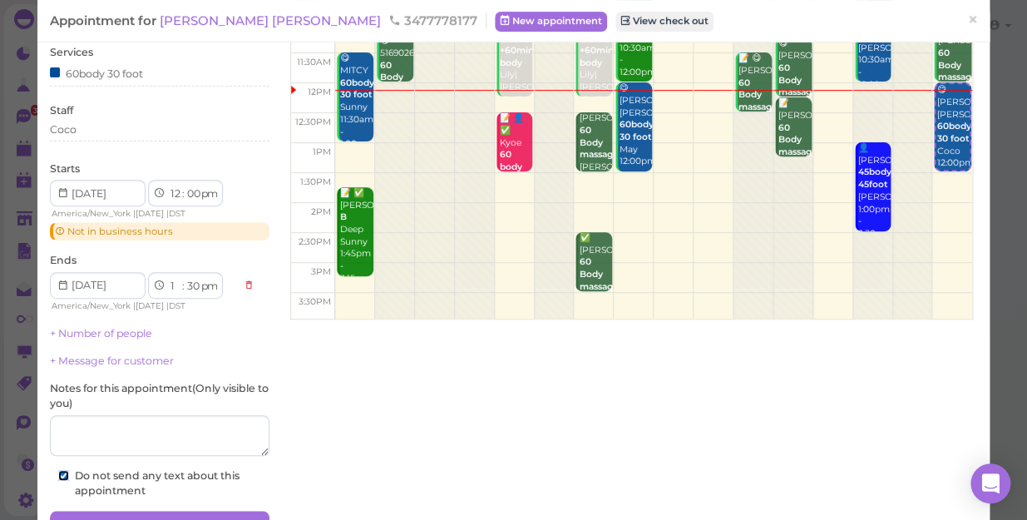
scroll to position [0, 0]
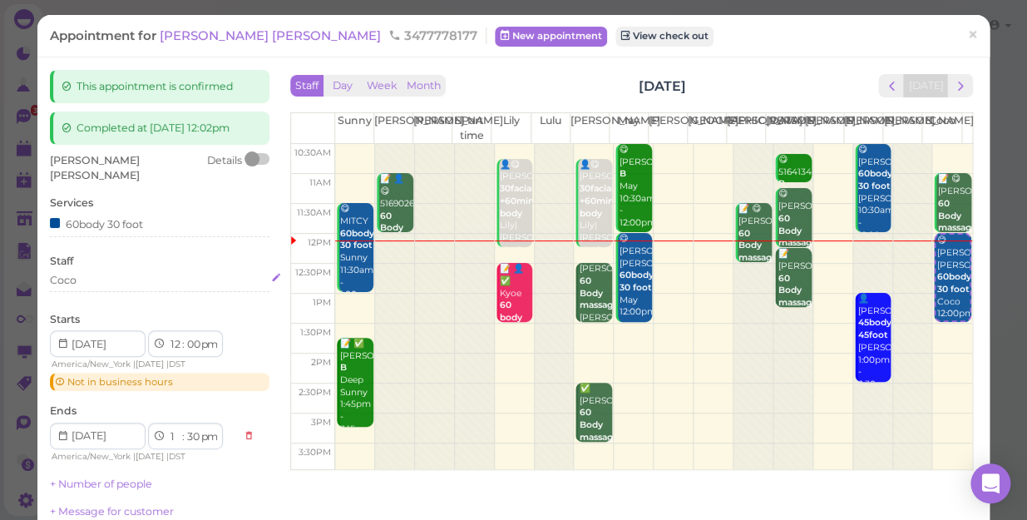
click at [87, 273] on div "Coco" at bounding box center [160, 280] width 220 height 15
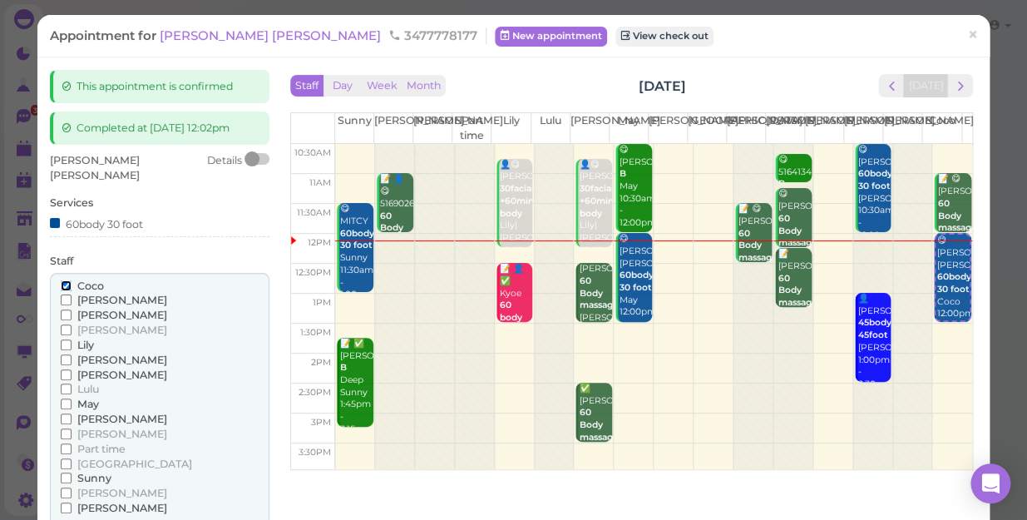
drag, startPoint x: 87, startPoint y: 260, endPoint x: 65, endPoint y: 268, distance: 24.0
click at [65, 280] on input "Coco" at bounding box center [66, 285] width 11 height 11
click at [189, 323] on div "[PERSON_NAME]" at bounding box center [160, 330] width 198 height 15
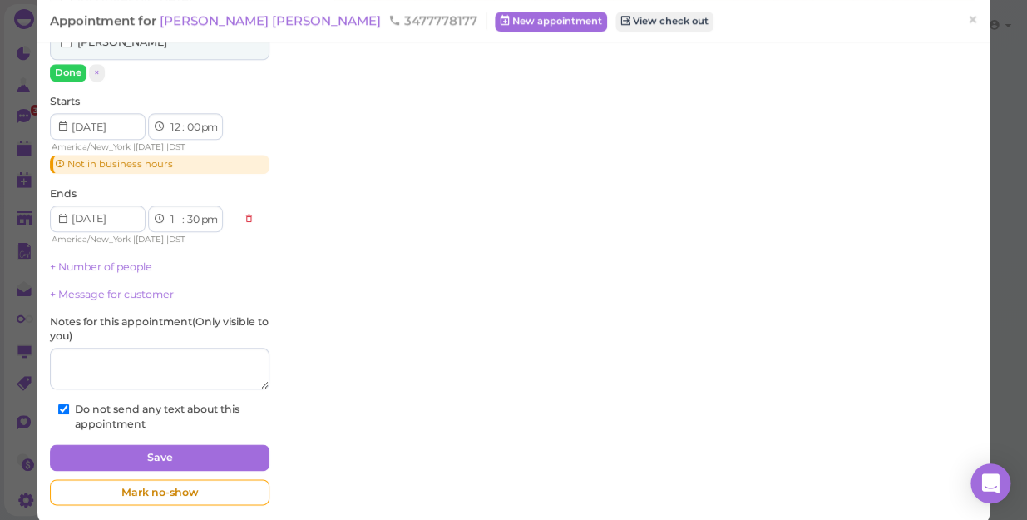
scroll to position [470, 0]
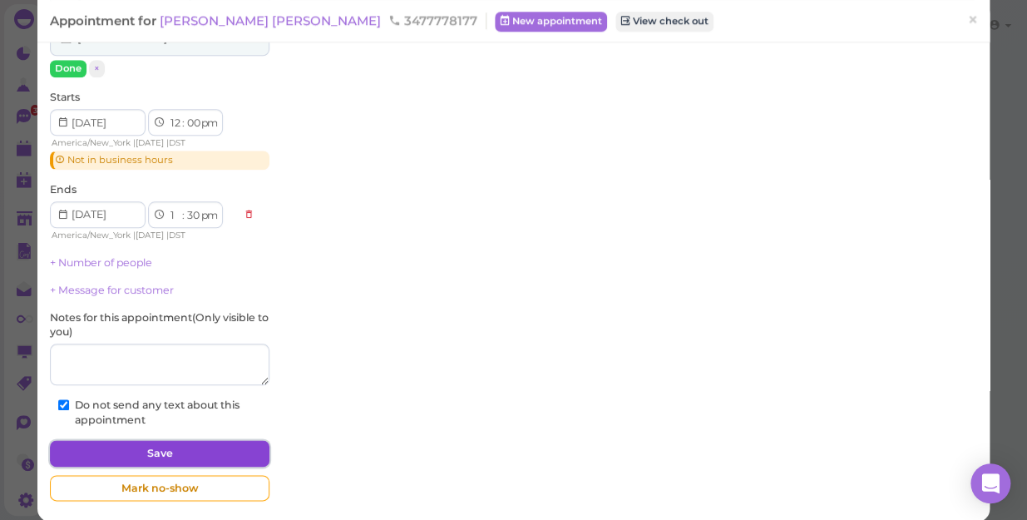
click at [174, 440] on button "Save" at bounding box center [160, 453] width 220 height 27
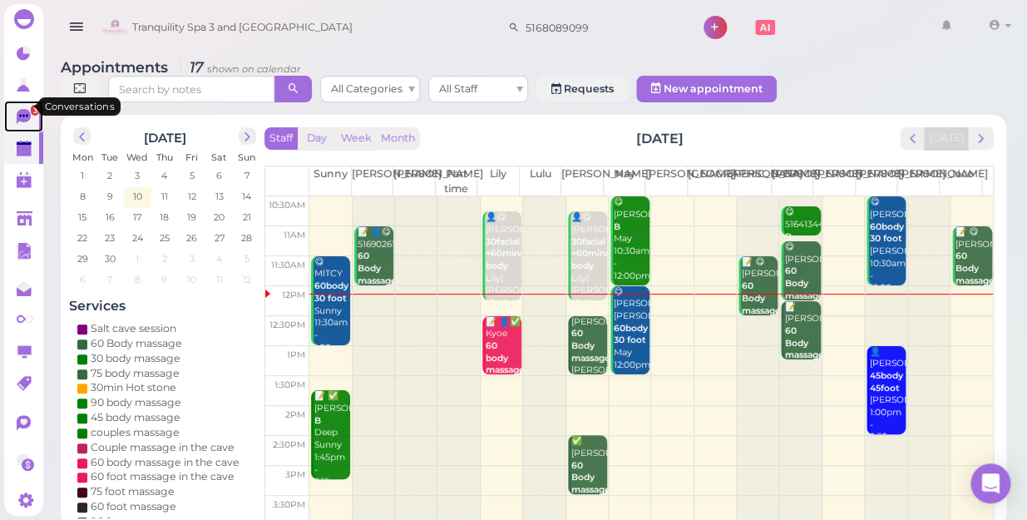
click at [31, 105] on span "3" at bounding box center [35, 110] width 8 height 11
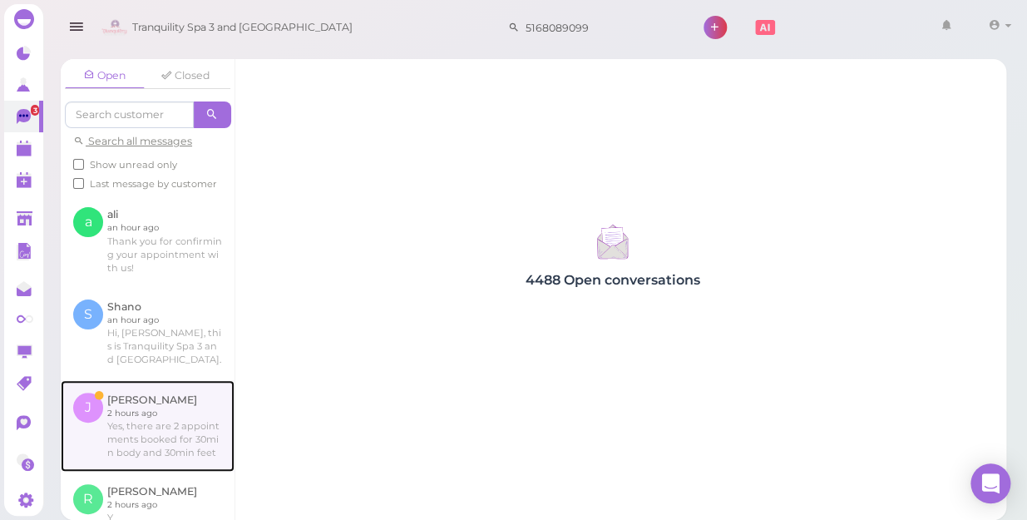
click at [142, 436] on link at bounding box center [148, 426] width 174 height 92
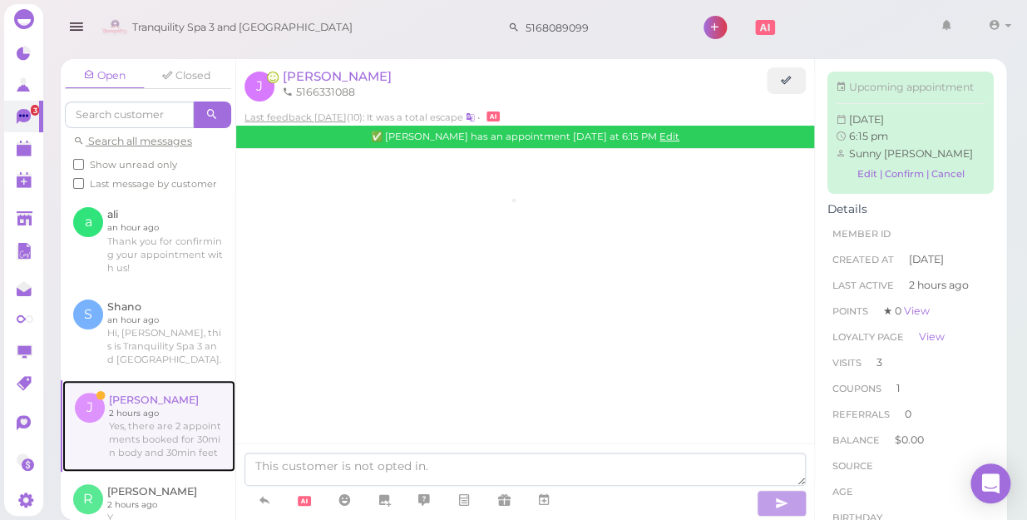
scroll to position [1972, 0]
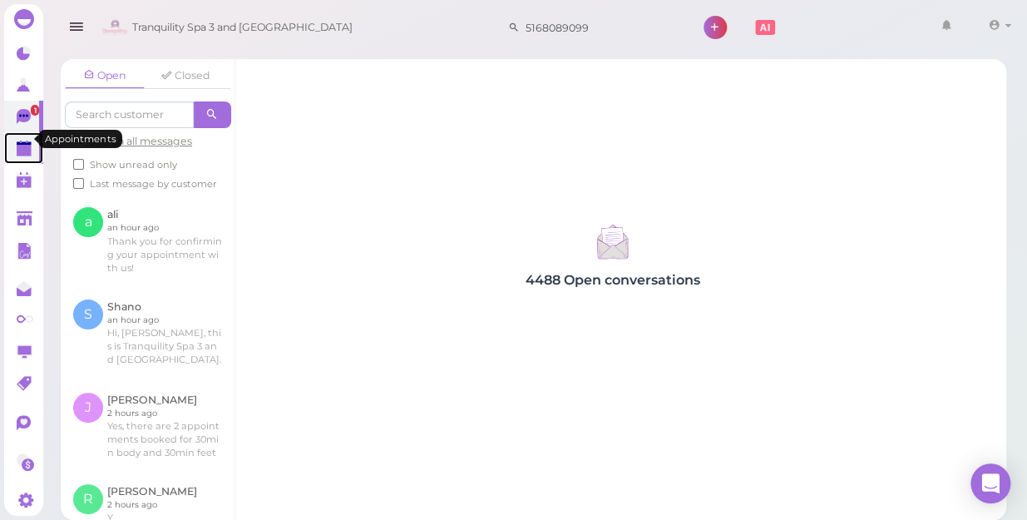
click at [22, 145] on polygon at bounding box center [24, 151] width 15 height 12
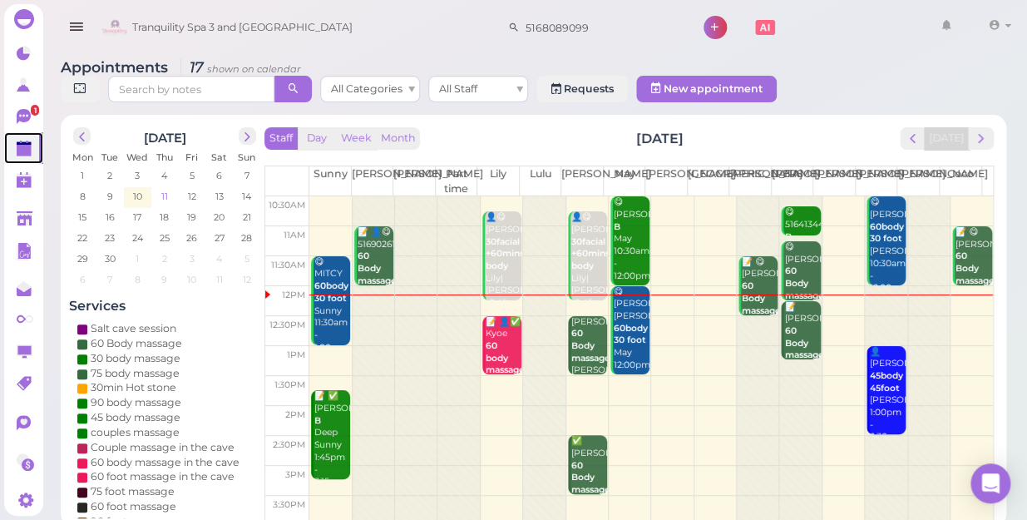
click at [163, 189] on span "11" at bounding box center [165, 196] width 10 height 15
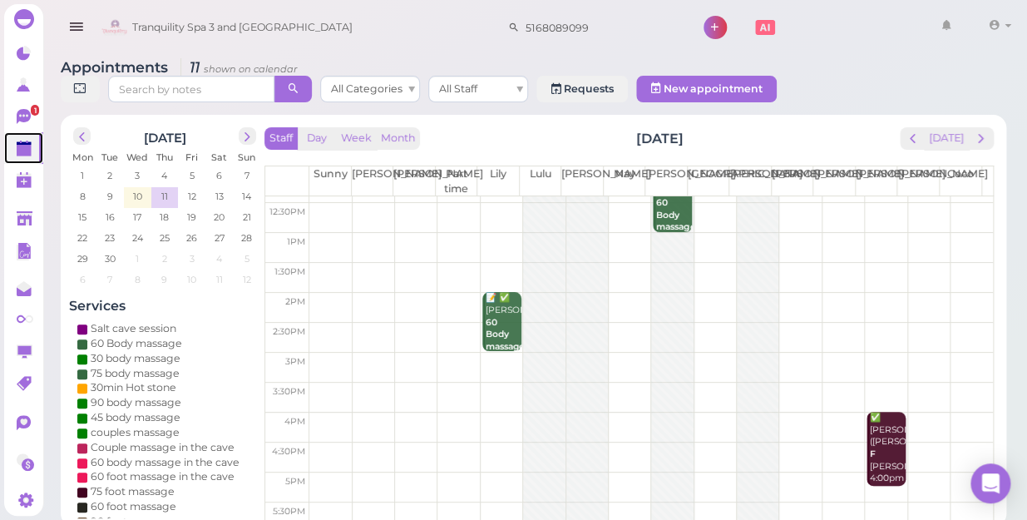
scroll to position [74, 0]
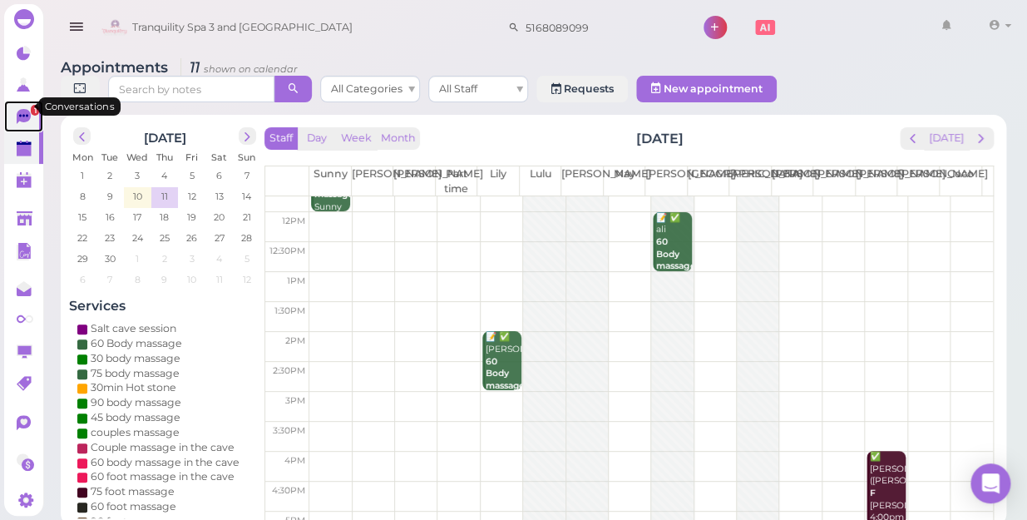
click at [19, 114] on icon at bounding box center [23, 115] width 9 height 2
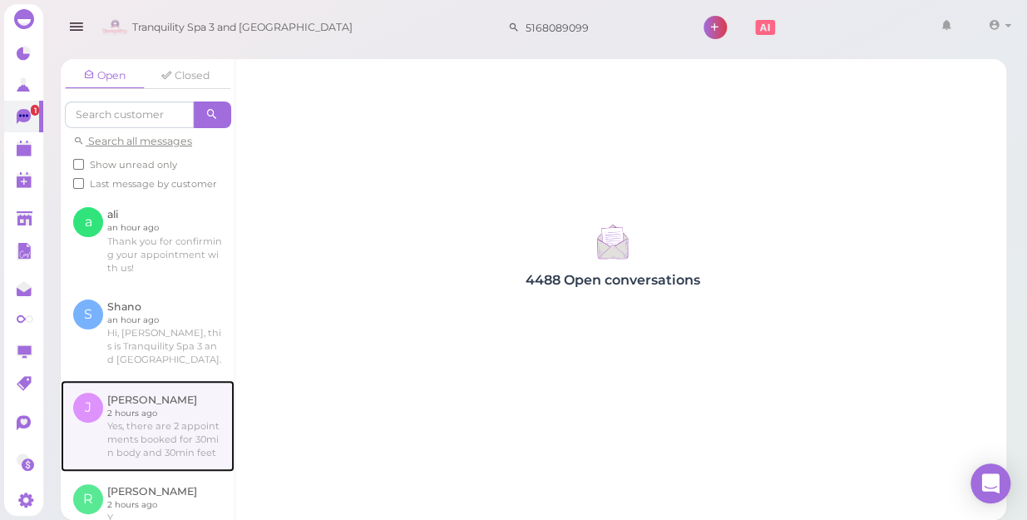
click at [148, 451] on link at bounding box center [148, 426] width 174 height 92
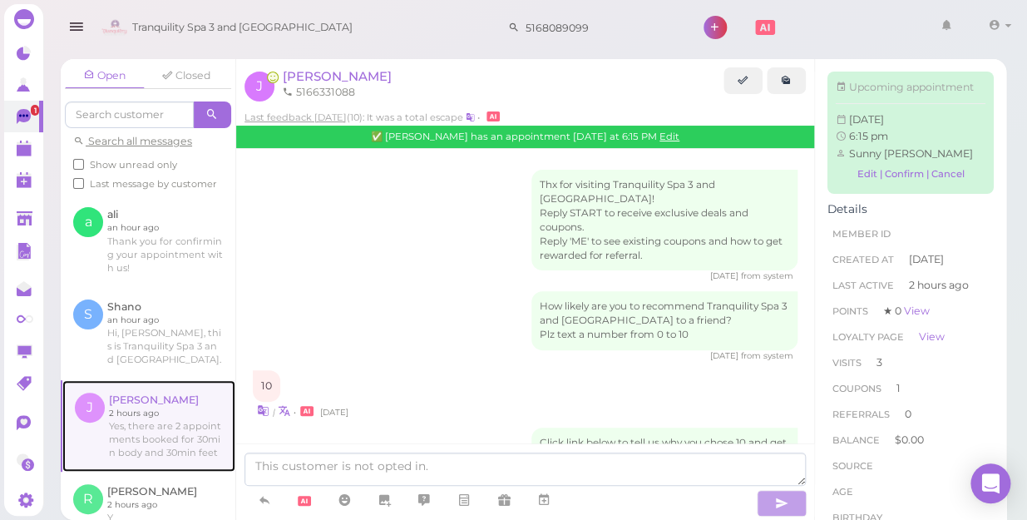
scroll to position [1972, 0]
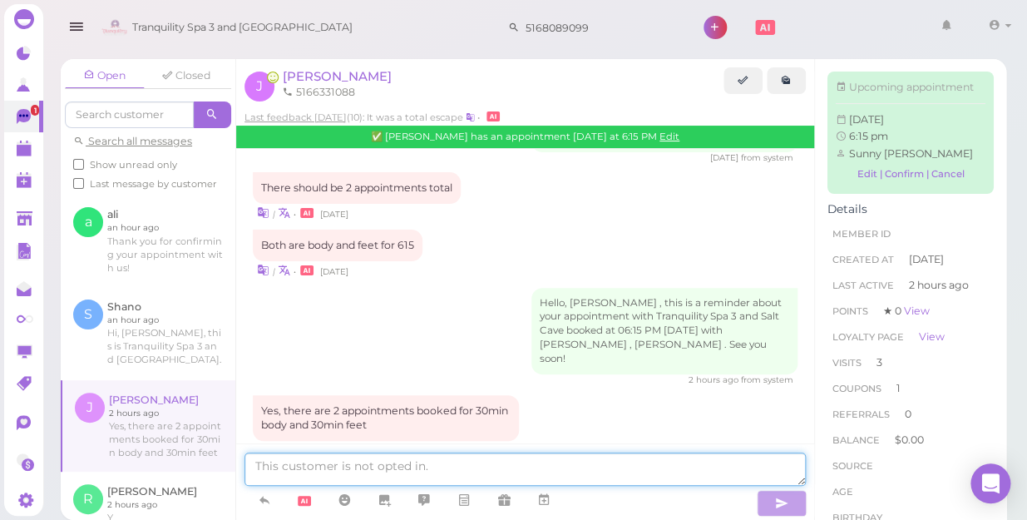
click at [290, 463] on textarea at bounding box center [526, 469] width 562 height 33
type textarea "yes"
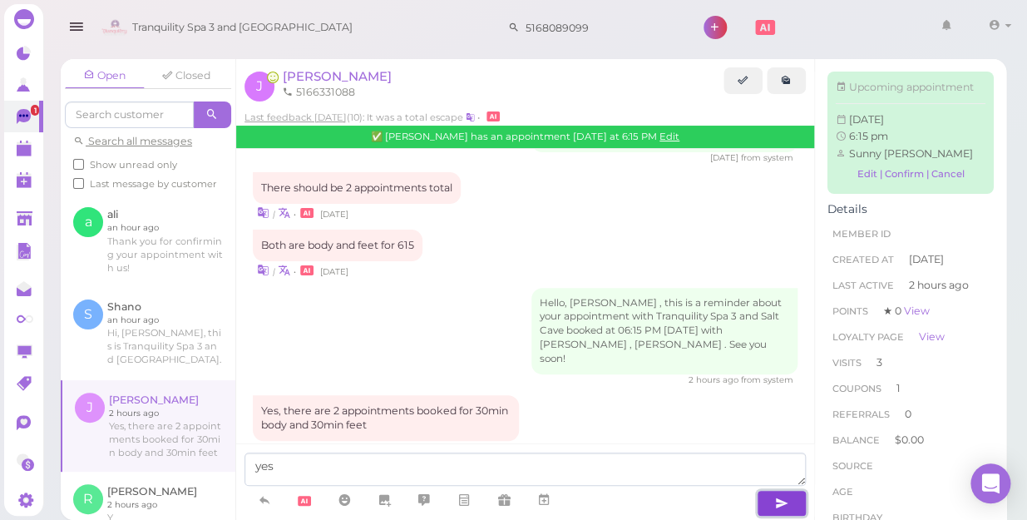
click at [779, 500] on icon "button" at bounding box center [781, 503] width 13 height 17
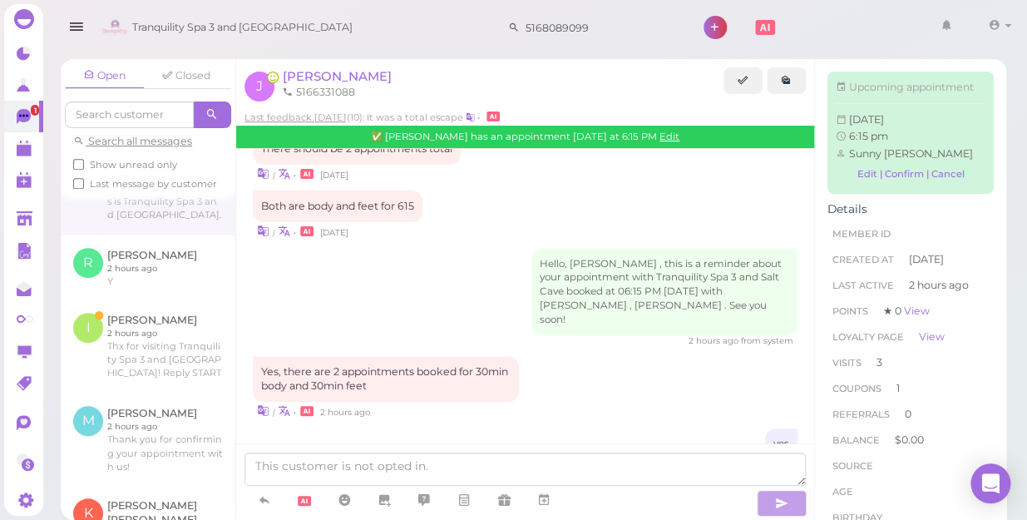
scroll to position [226, 0]
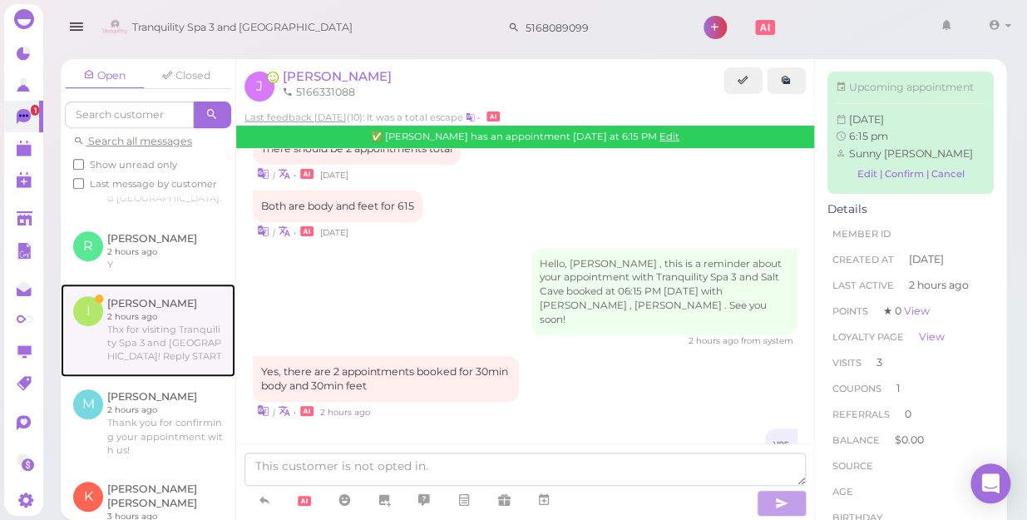
click at [134, 351] on link at bounding box center [148, 330] width 175 height 93
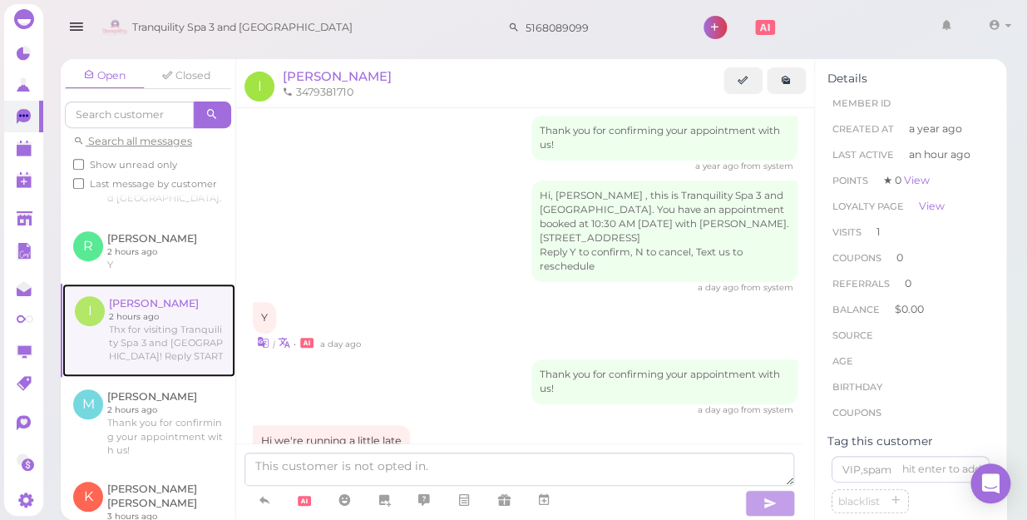
scroll to position [199, 0]
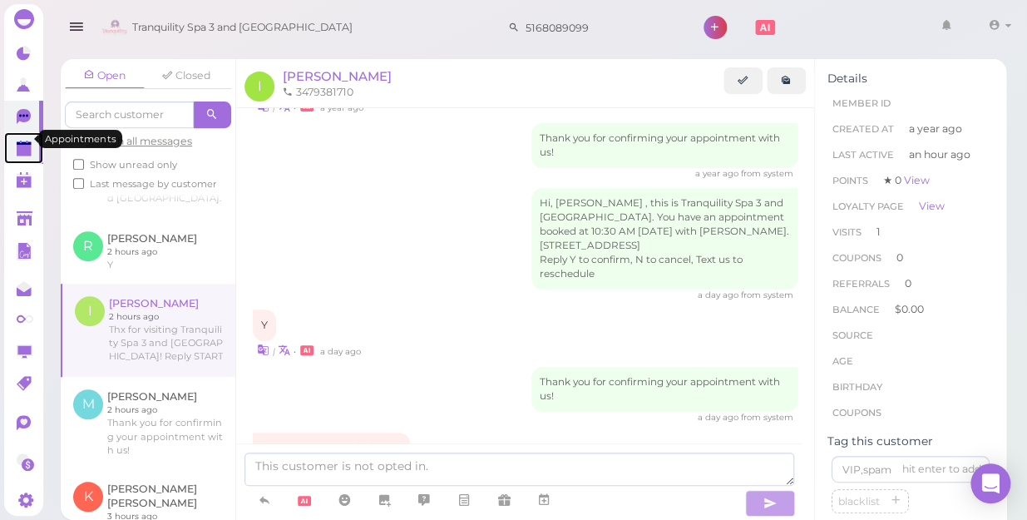
click at [20, 145] on polygon at bounding box center [24, 151] width 15 height 12
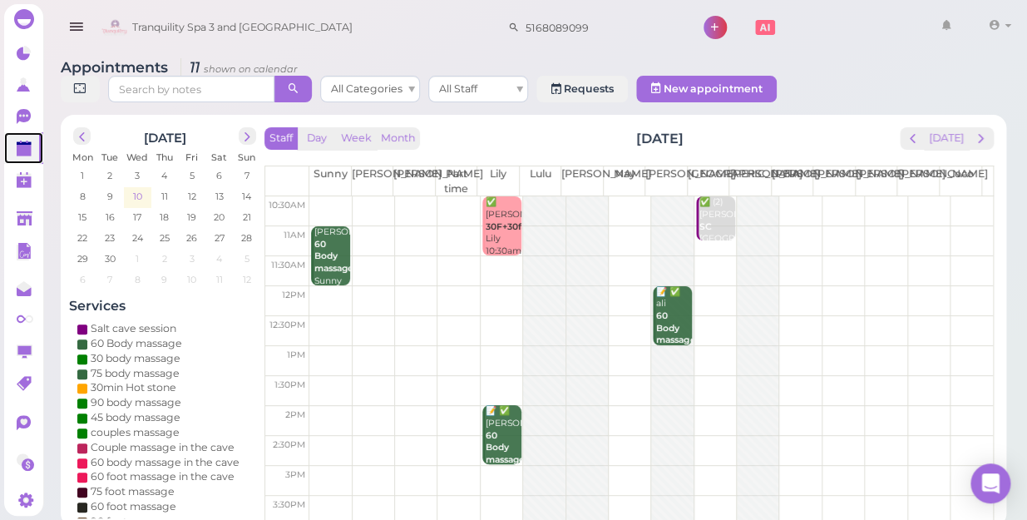
click at [134, 189] on span "10" at bounding box center [137, 196] width 12 height 15
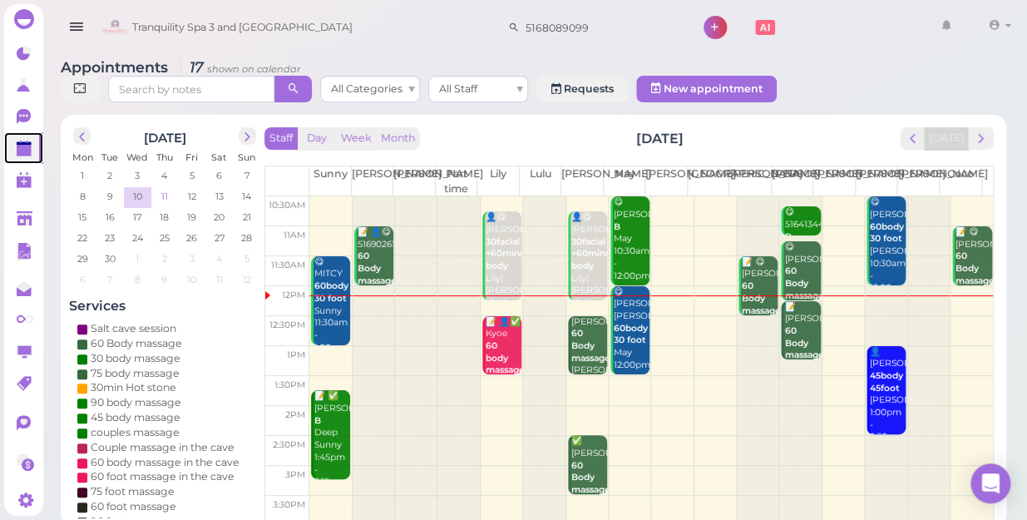
click at [167, 189] on span "11" at bounding box center [165, 196] width 10 height 15
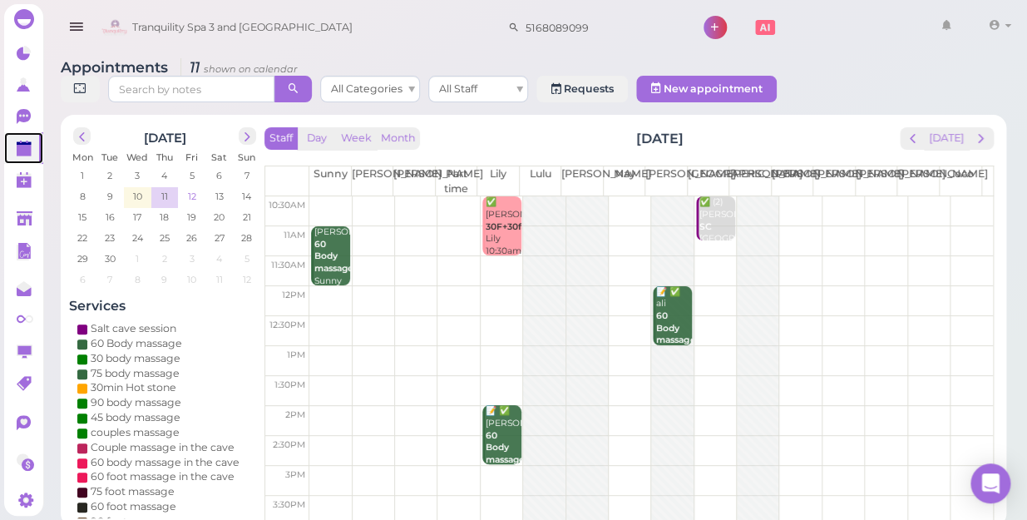
click at [194, 189] on span "12" at bounding box center [192, 196] width 12 height 15
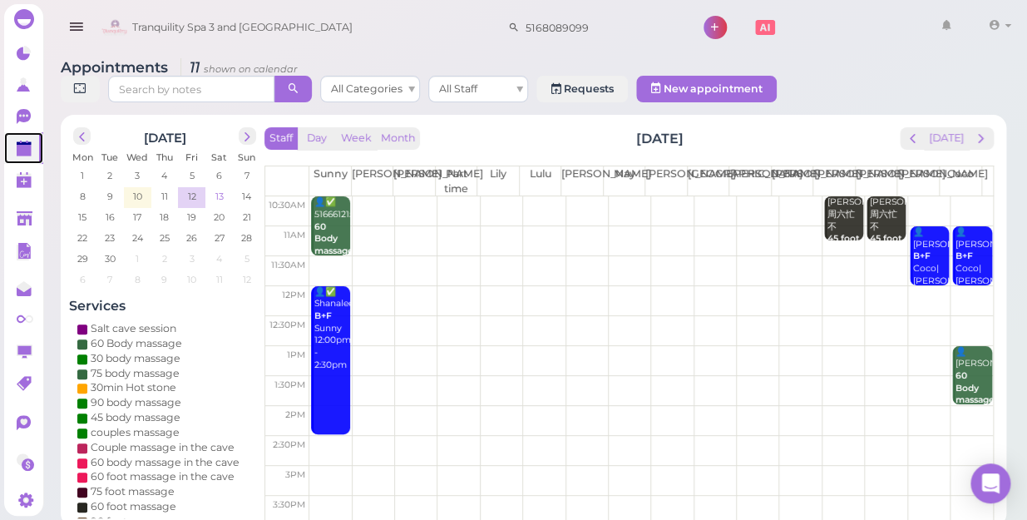
click at [225, 187] on td "13" at bounding box center [218, 195] width 27 height 17
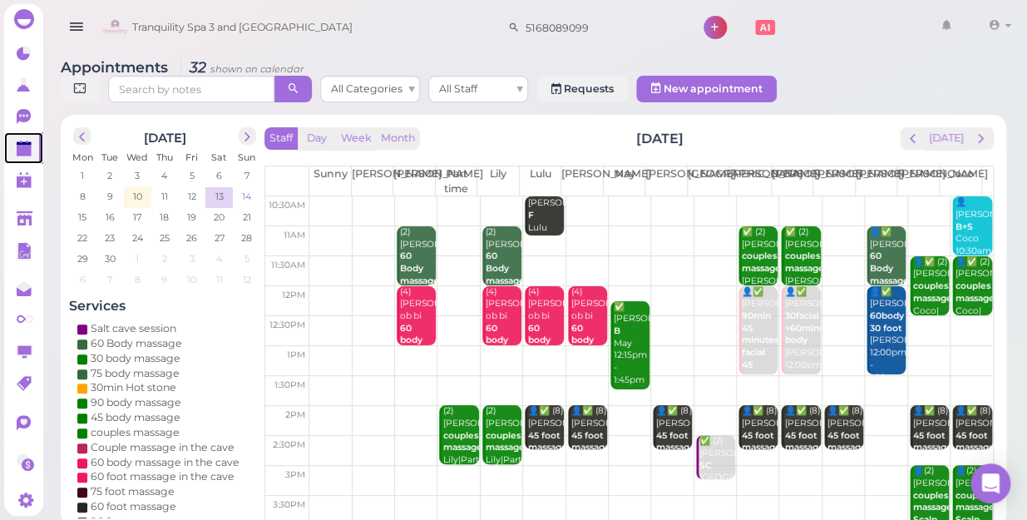
click at [246, 189] on span "14" at bounding box center [246, 196] width 12 height 15
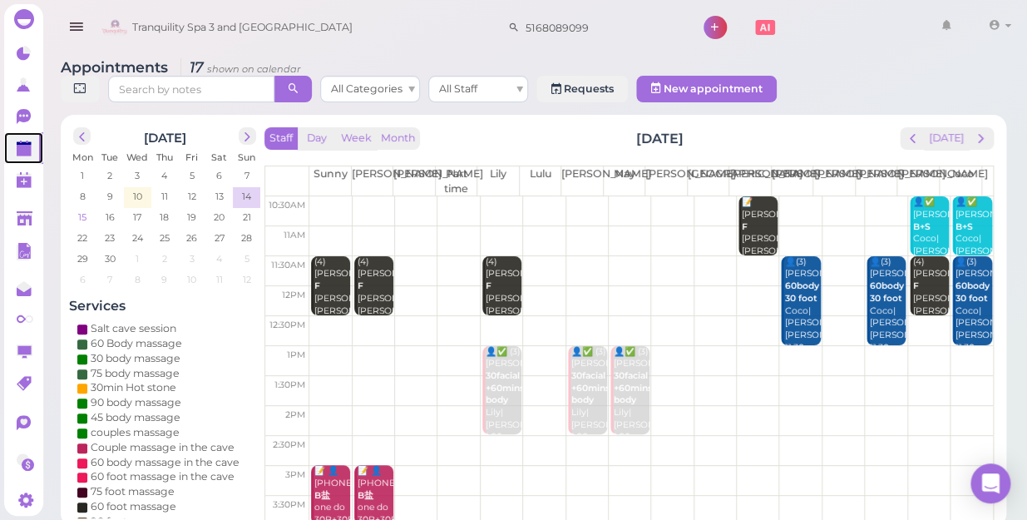
click at [82, 210] on span "15" at bounding box center [83, 217] width 12 height 15
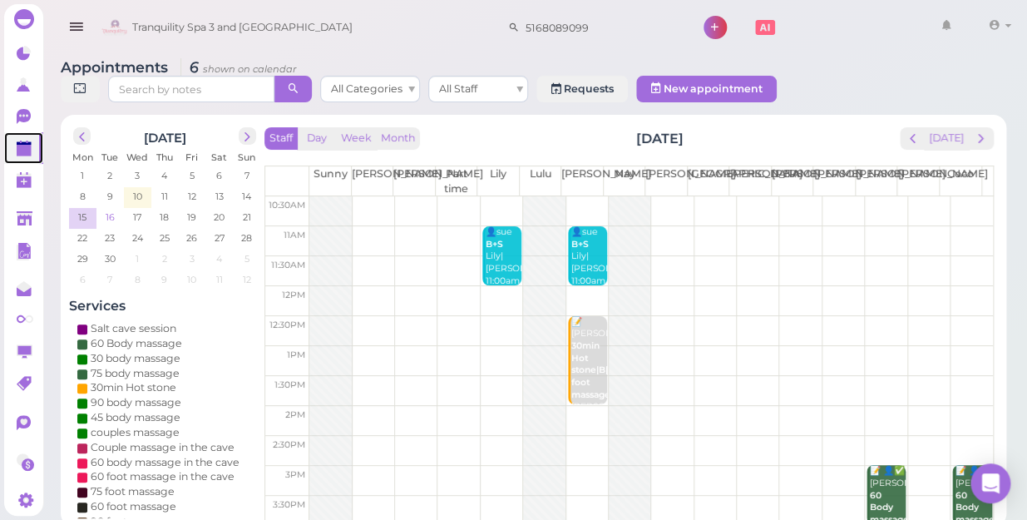
click at [109, 210] on span "16" at bounding box center [110, 217] width 12 height 15
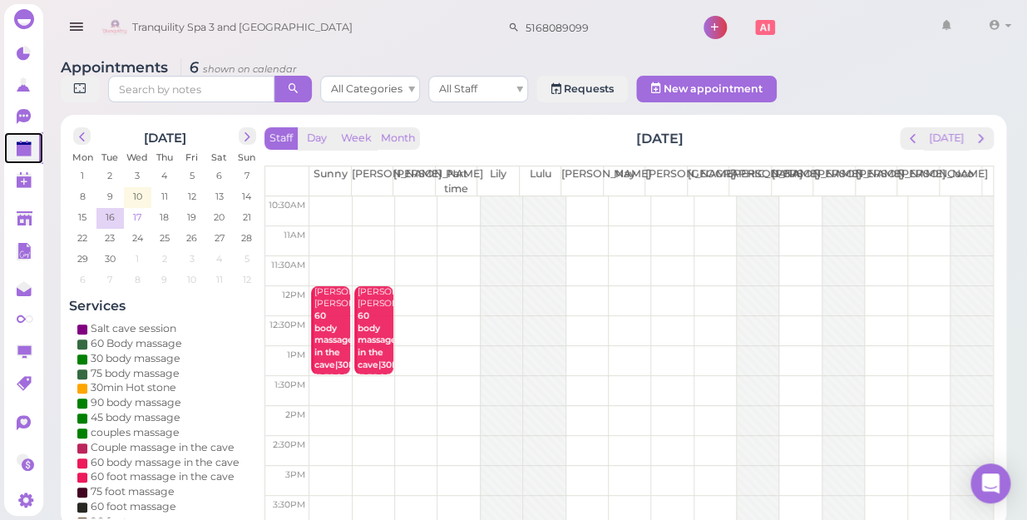
click at [142, 210] on span "17" at bounding box center [137, 217] width 12 height 15
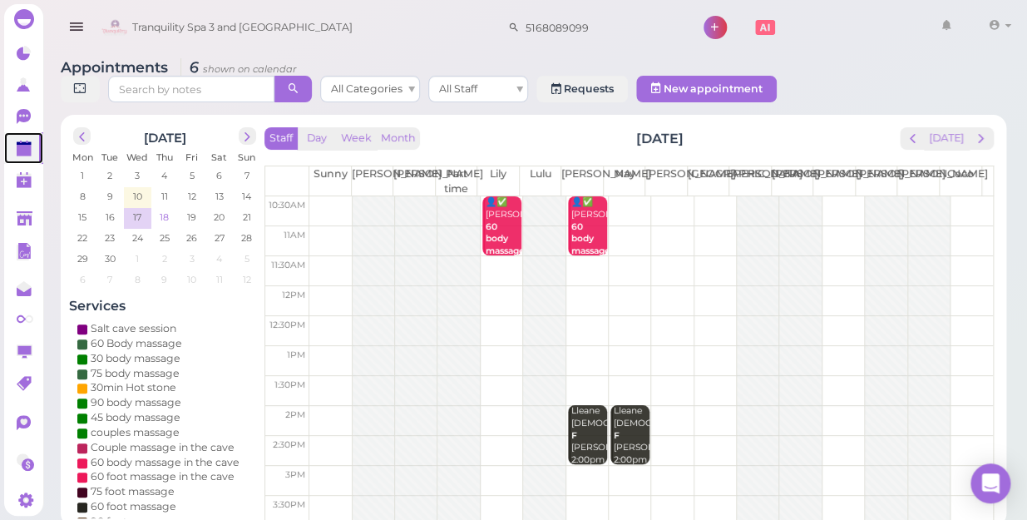
click at [166, 210] on span "18" at bounding box center [164, 217] width 12 height 15
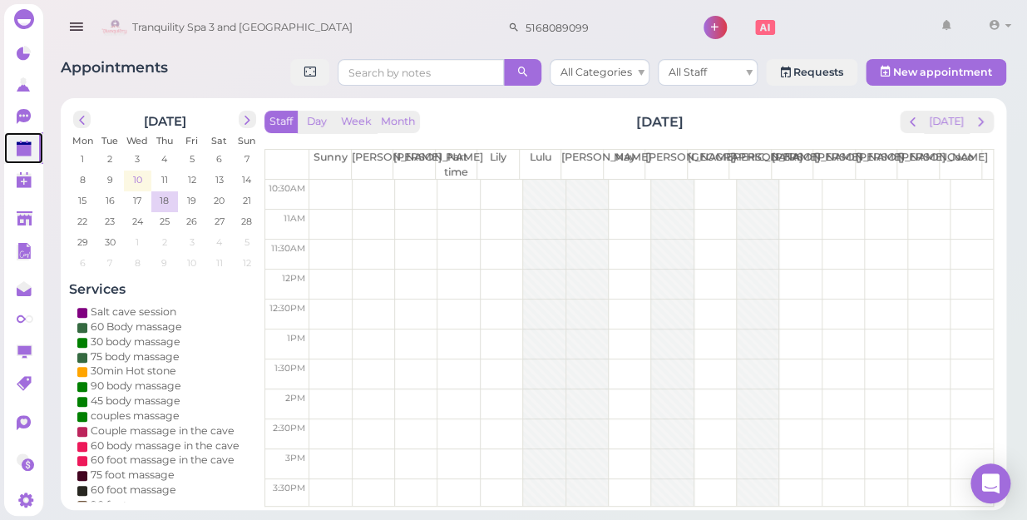
click at [137, 179] on span "10" at bounding box center [137, 179] width 12 height 15
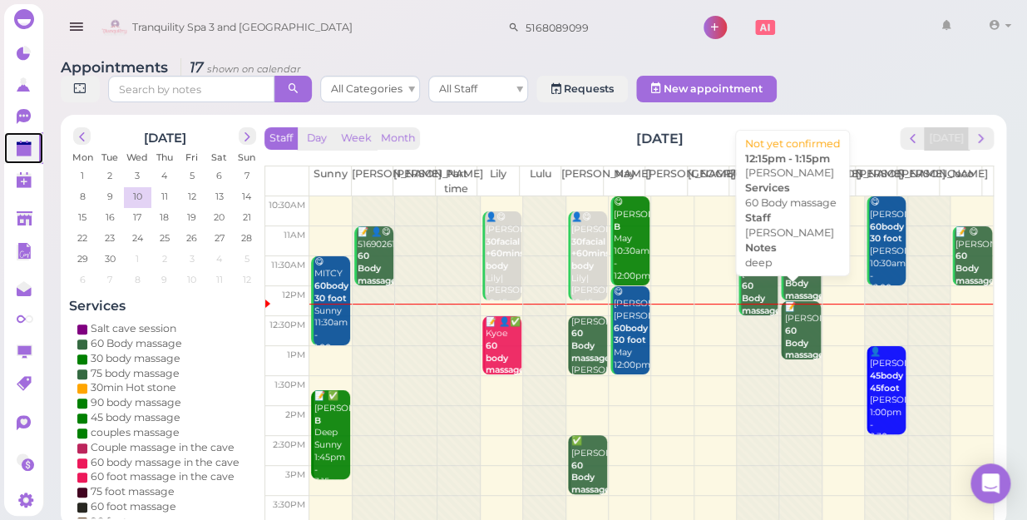
click at [792, 317] on div "📝 Cynthia 60 Body massage deep Helen 12:15pm - 1:15pm" at bounding box center [802, 356] width 37 height 110
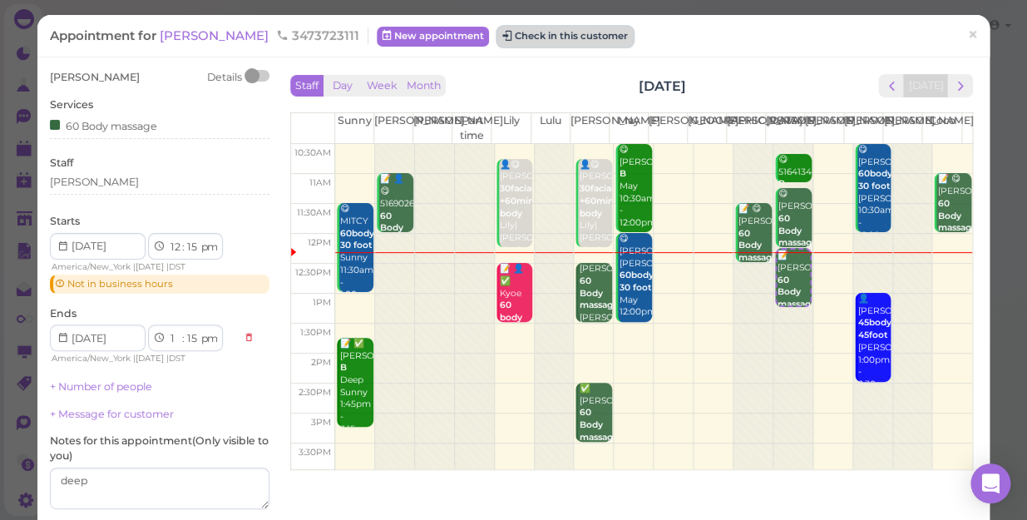
click at [533, 30] on button "Check in this customer" at bounding box center [565, 37] width 136 height 20
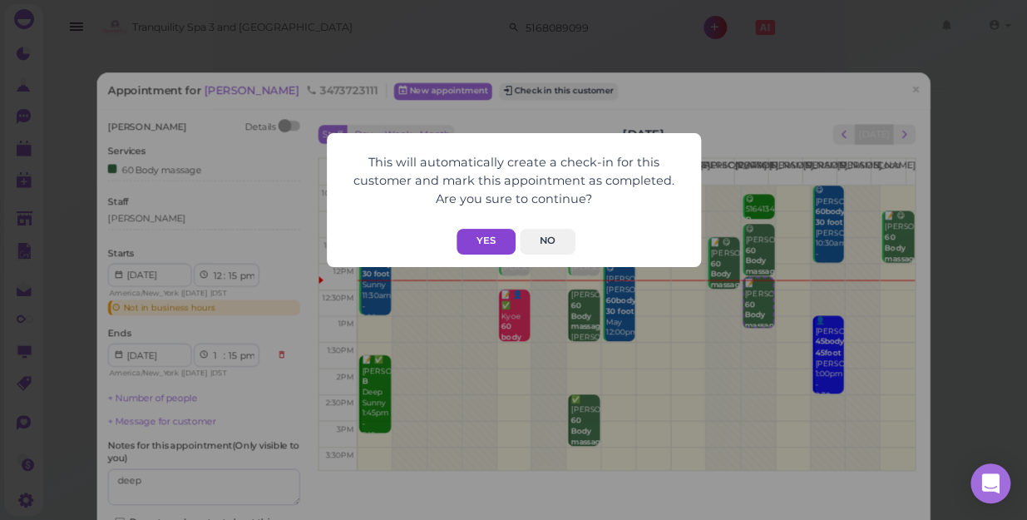
click at [480, 240] on button "Yes" at bounding box center [486, 242] width 59 height 26
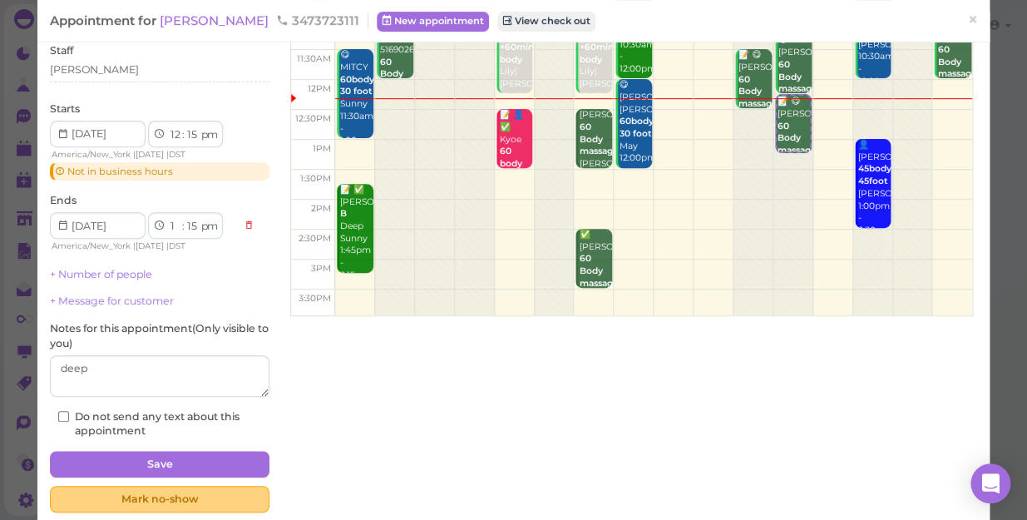
scroll to position [181, 0]
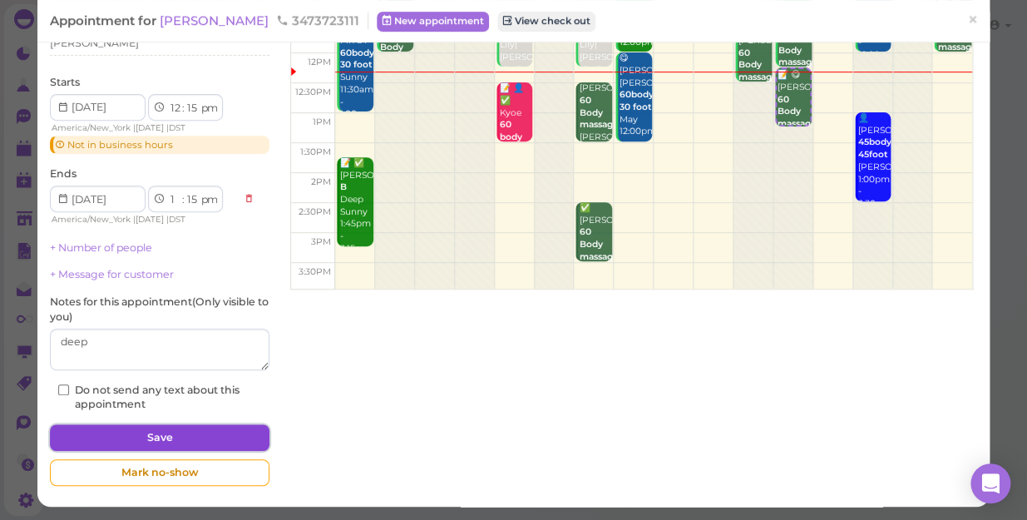
click at [160, 438] on button "Save" at bounding box center [160, 437] width 220 height 27
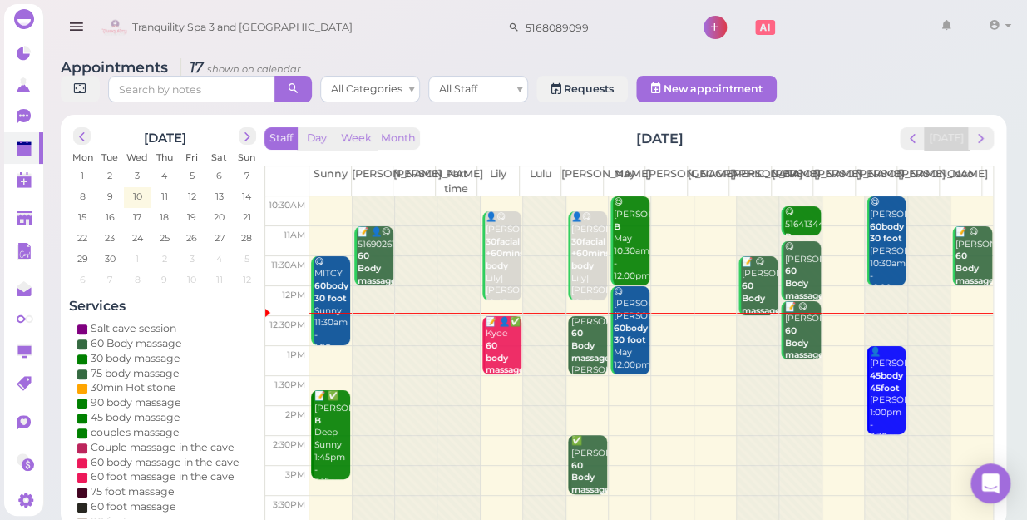
drag, startPoint x: 741, startPoint y: 469, endPoint x: 679, endPoint y: 399, distance: 93.7
click at [679, 406] on td at bounding box center [651, 421] width 684 height 30
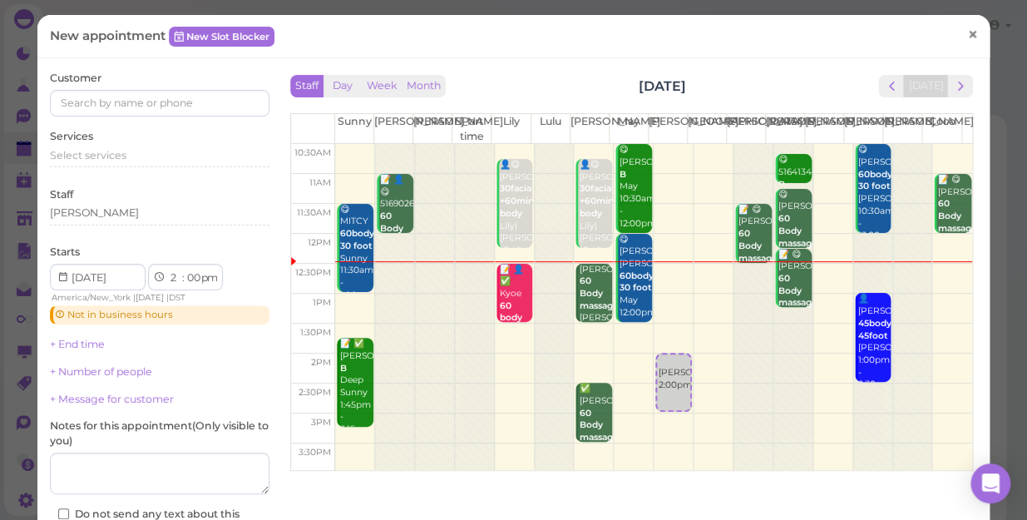
click at [968, 36] on span "×" at bounding box center [973, 34] width 11 height 23
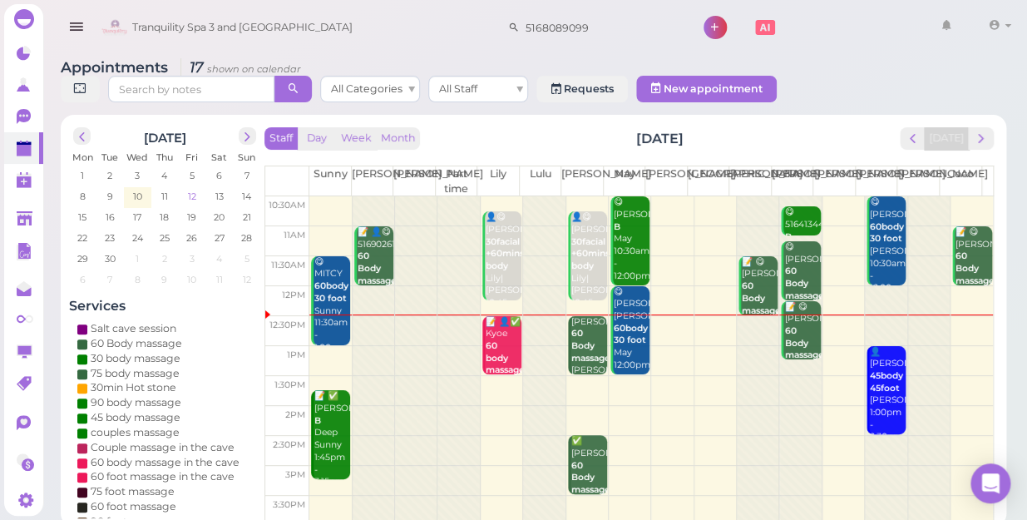
click at [191, 189] on span "12" at bounding box center [192, 196] width 12 height 15
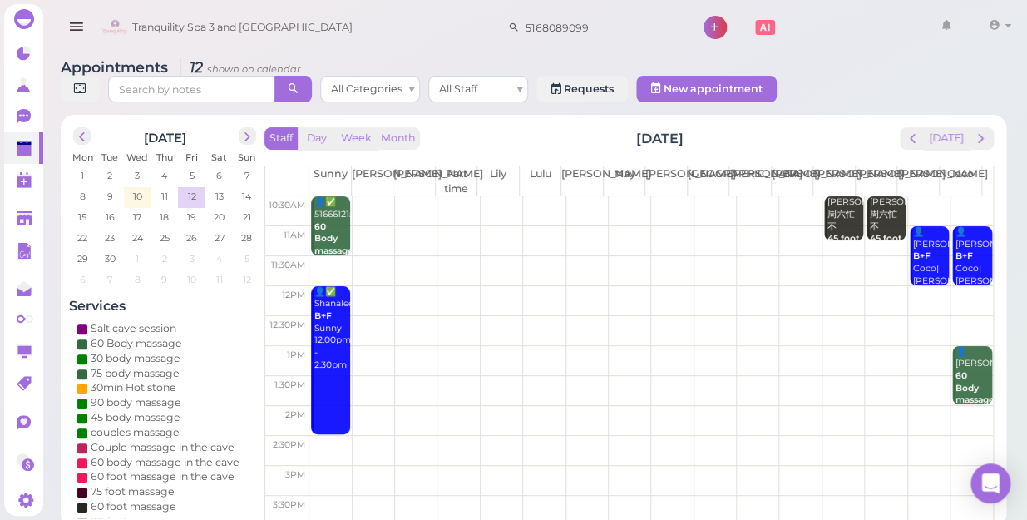
click at [362, 196] on td at bounding box center [651, 211] width 684 height 30
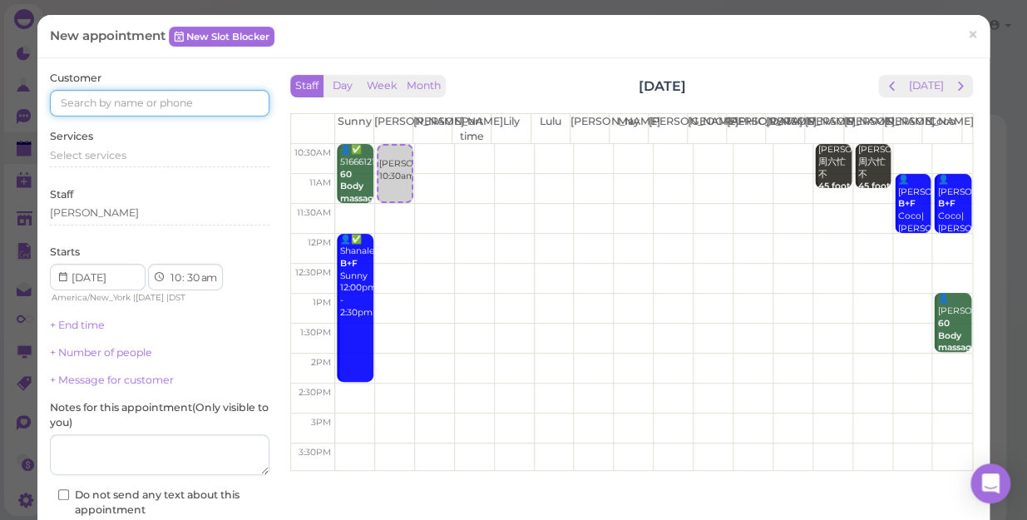
click at [75, 104] on input at bounding box center [160, 103] width 220 height 27
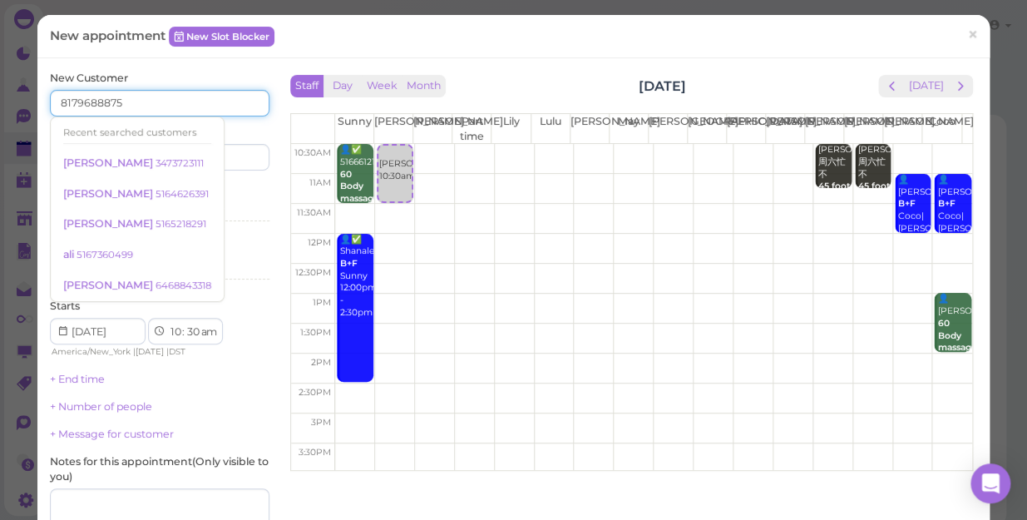
type input "8179688875"
click at [255, 126] on div "Last name" at bounding box center [217, 148] width 106 height 46
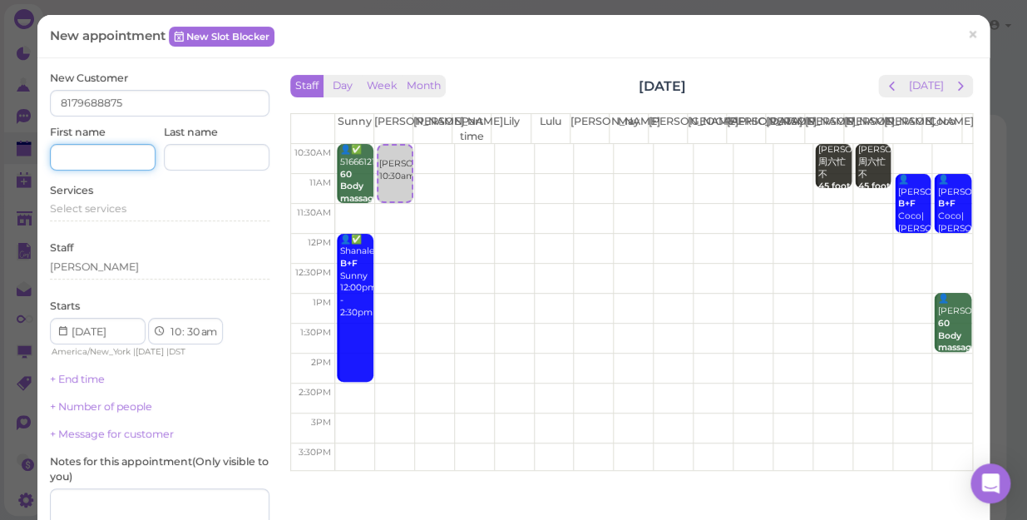
click at [72, 159] on input at bounding box center [103, 157] width 106 height 27
type input "[PERSON_NAME]"
click at [182, 151] on input at bounding box center [217, 157] width 106 height 27
click at [68, 205] on span "Select services" at bounding box center [88, 208] width 77 height 12
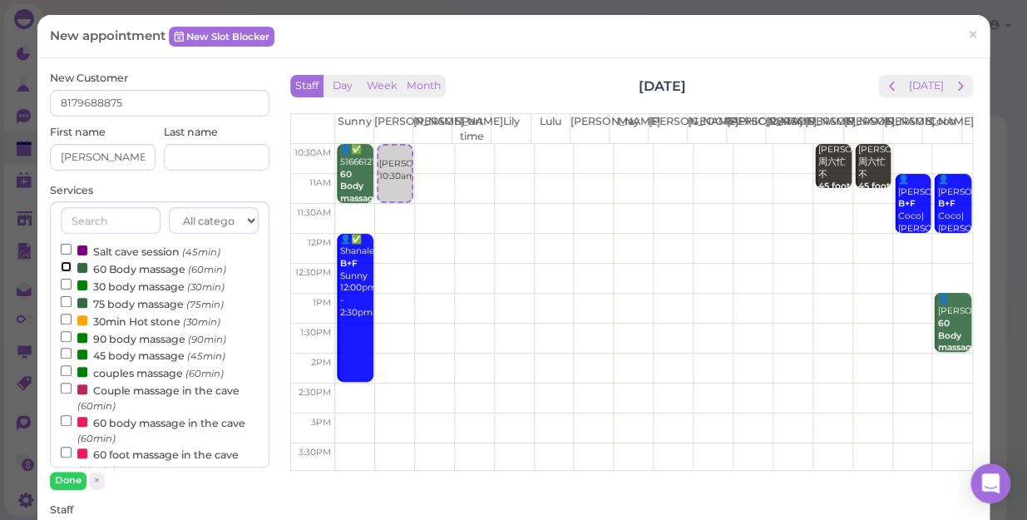
click at [66, 263] on input "60 Body massage (60min)" at bounding box center [66, 266] width 11 height 11
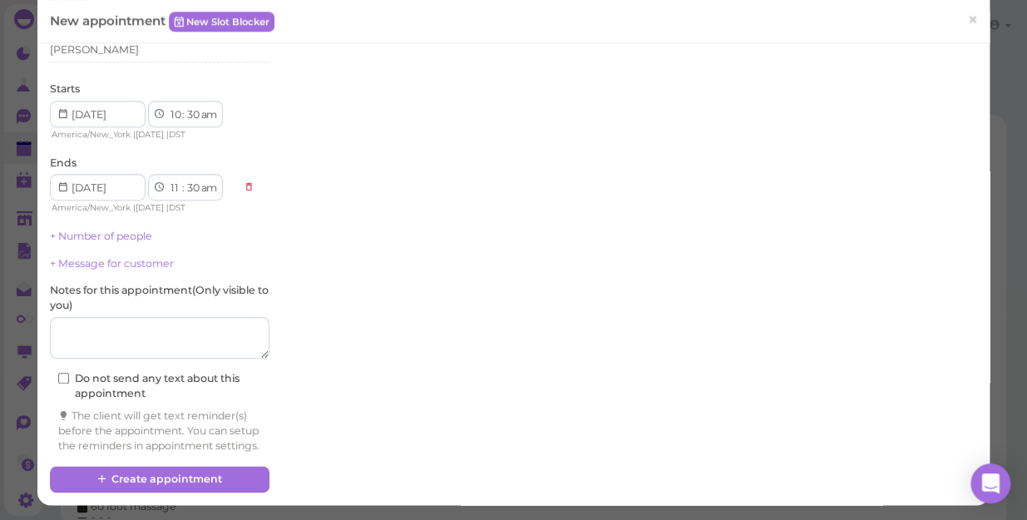
scroll to position [492, 0]
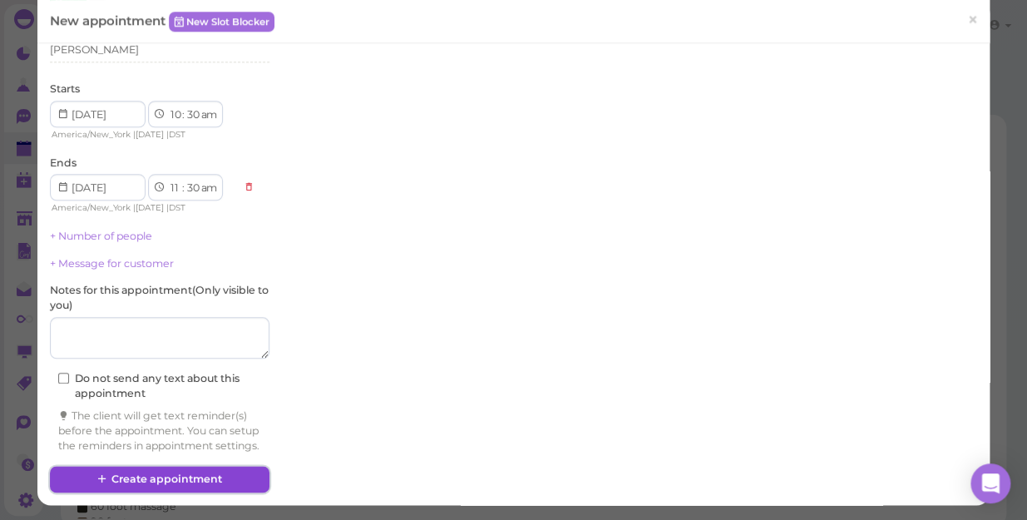
click at [175, 473] on button "Create appointment" at bounding box center [160, 479] width 220 height 27
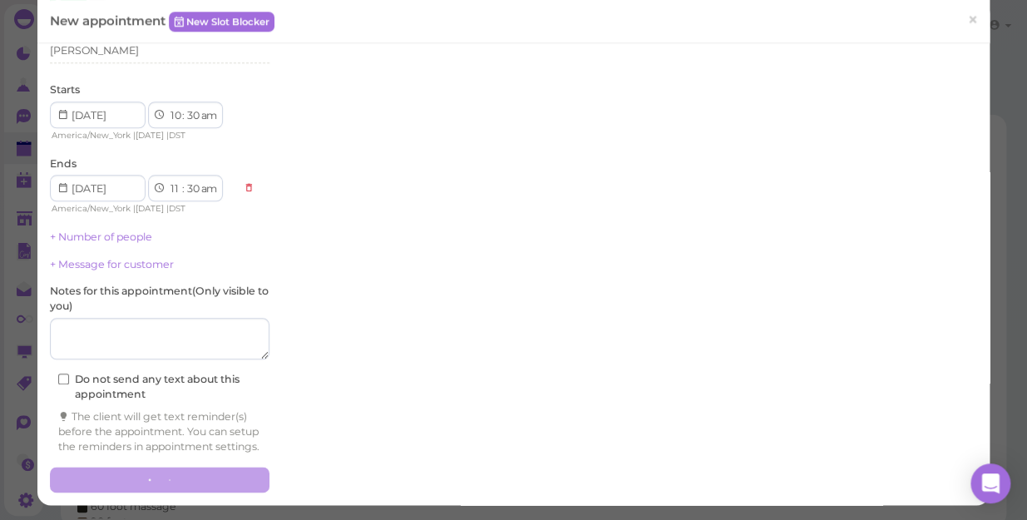
scroll to position [0, 0]
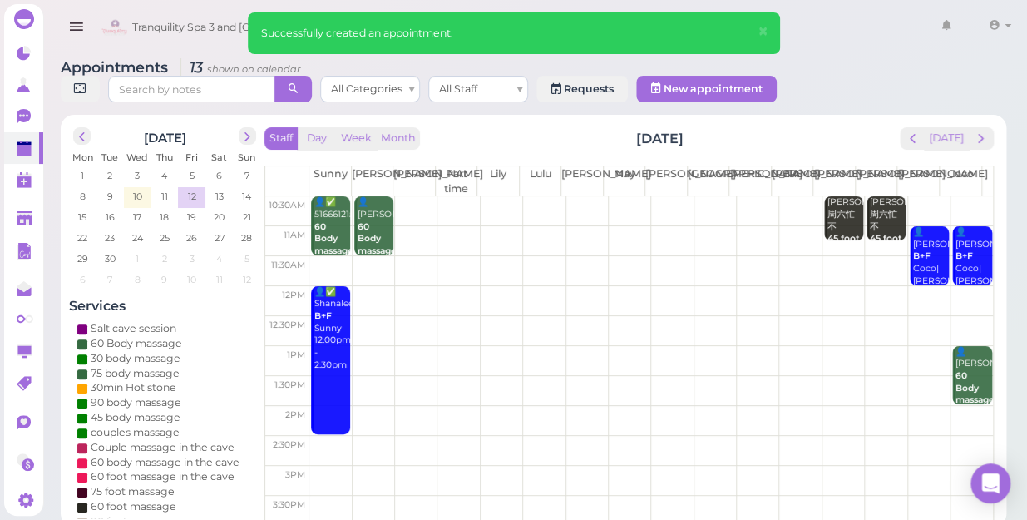
click at [407, 196] on td at bounding box center [651, 211] width 684 height 30
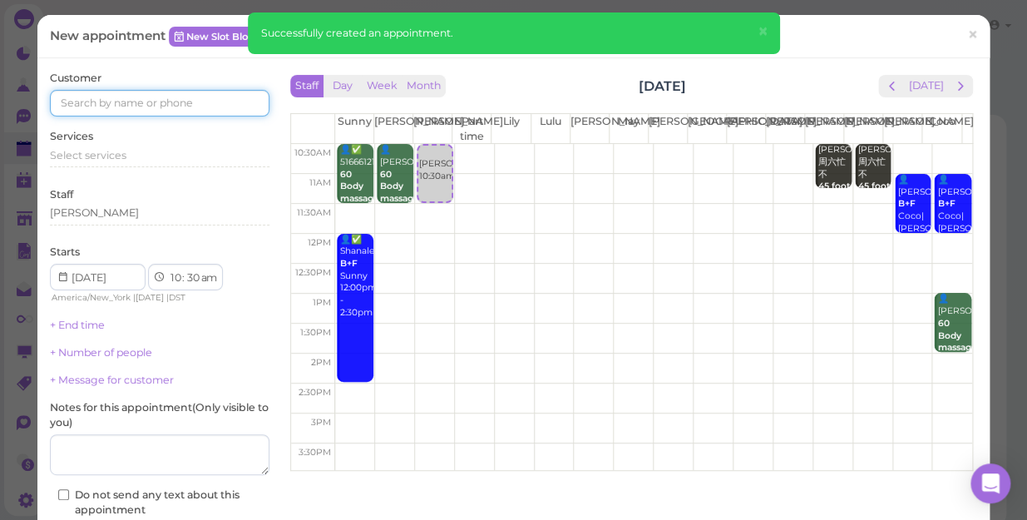
click at [92, 102] on input at bounding box center [160, 103] width 220 height 27
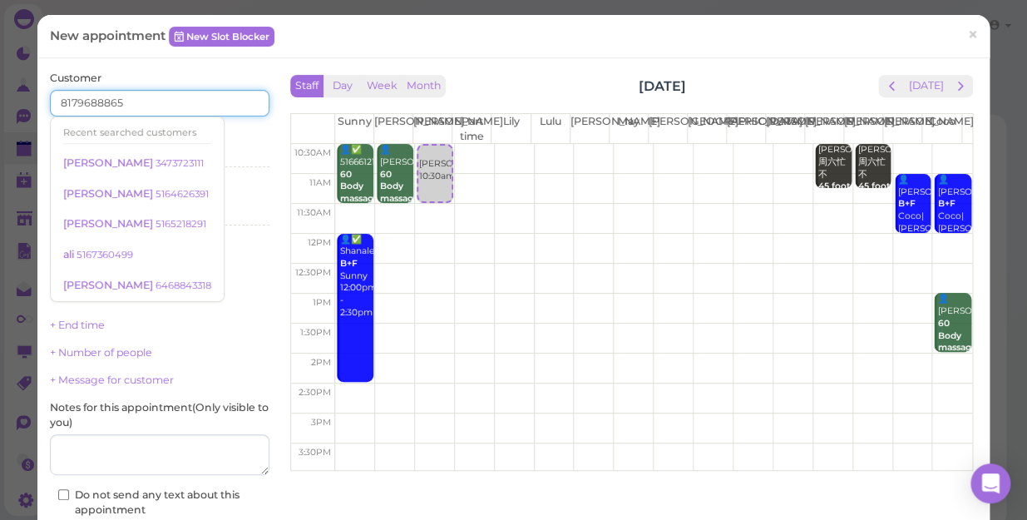
click at [141, 100] on input "8179688865" at bounding box center [160, 103] width 220 height 27
type input "8179688865"
click at [234, 141] on div "Services Select services" at bounding box center [160, 152] width 220 height 46
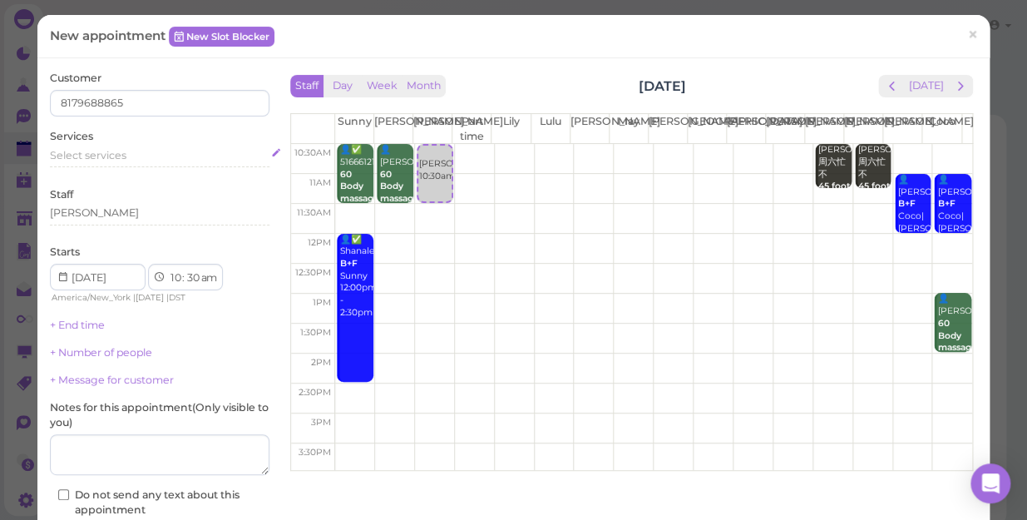
click at [77, 155] on span "Select services" at bounding box center [88, 155] width 77 height 12
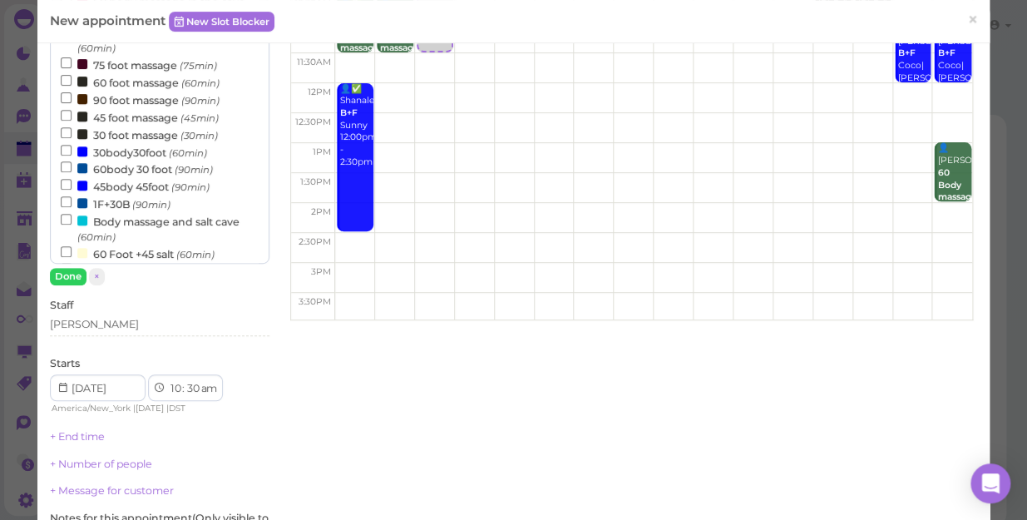
scroll to position [233, 0]
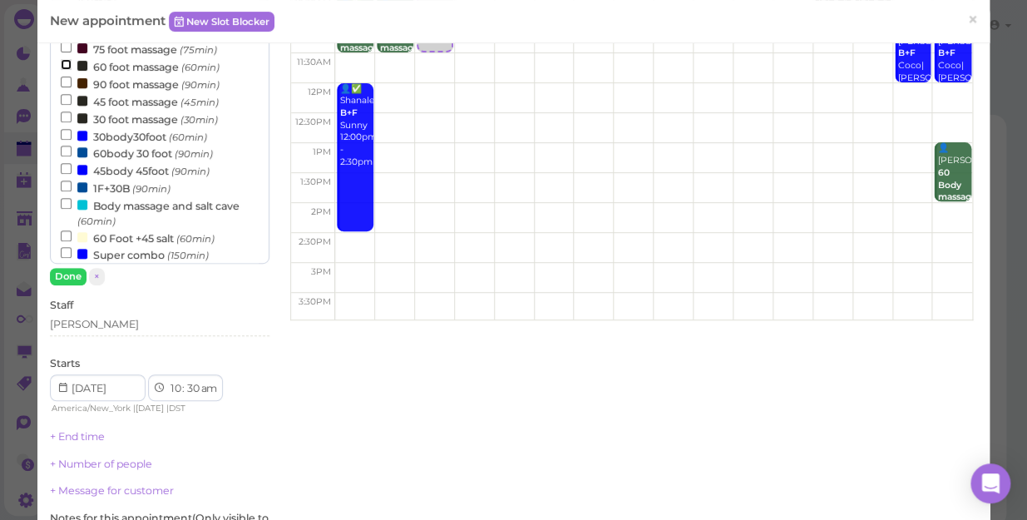
click at [65, 65] on input "60 foot massage (60min)" at bounding box center [66, 64] width 11 height 11
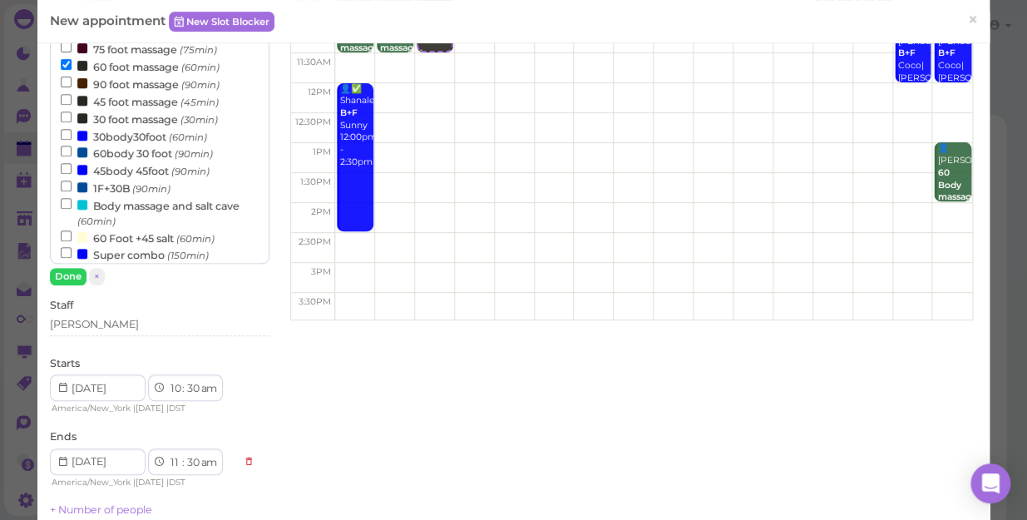
scroll to position [535, 0]
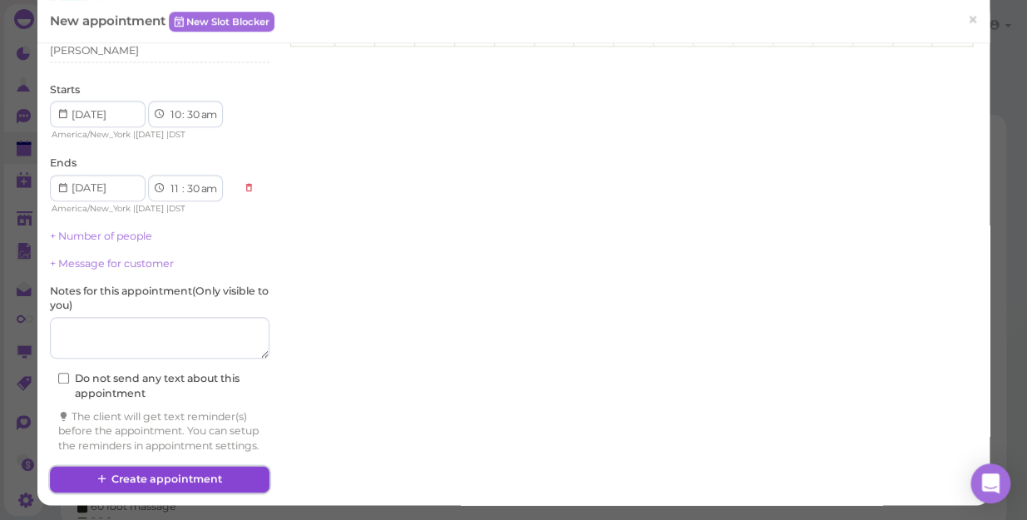
click at [186, 479] on button "Create appointment" at bounding box center [160, 479] width 220 height 27
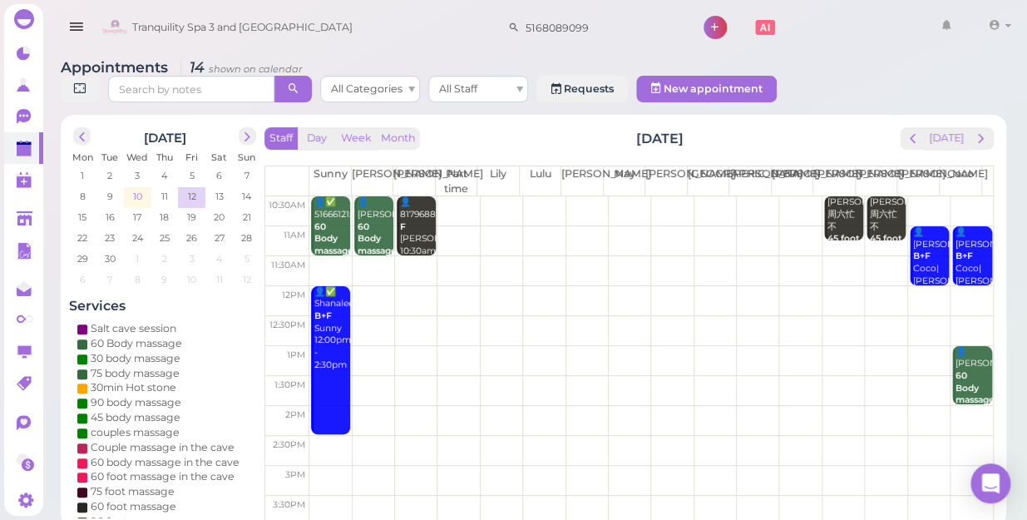
click at [134, 189] on span "10" at bounding box center [137, 196] width 12 height 15
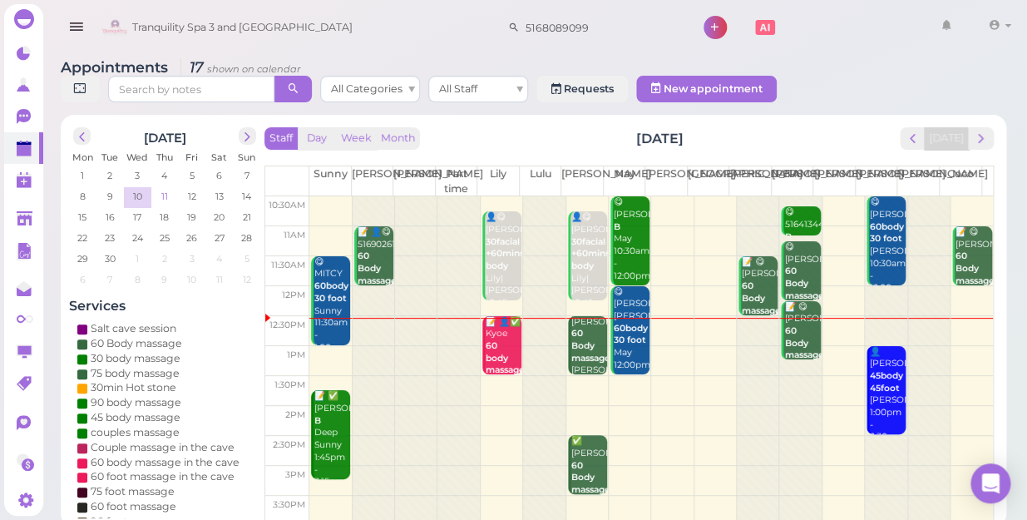
click at [166, 189] on span "11" at bounding box center [165, 196] width 10 height 15
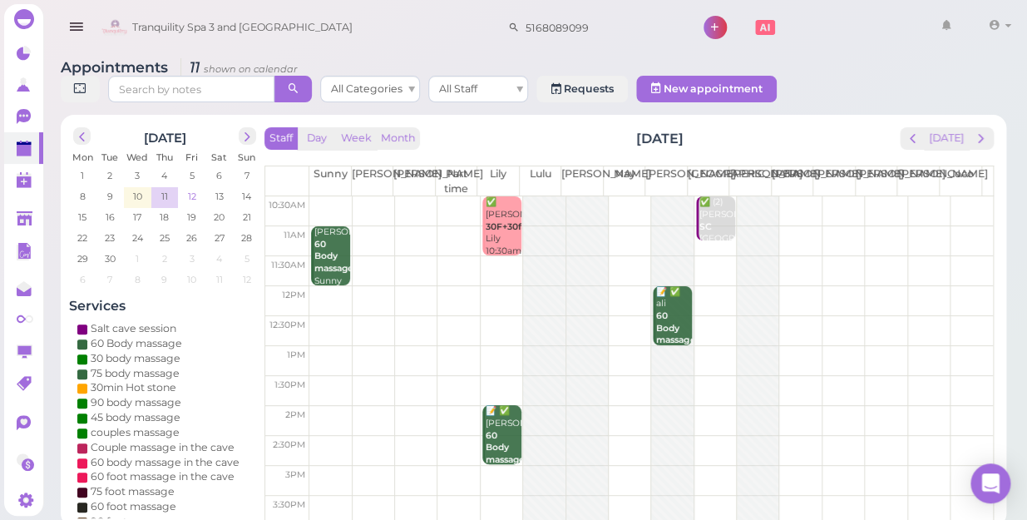
click at [198, 187] on td "12" at bounding box center [191, 195] width 27 height 17
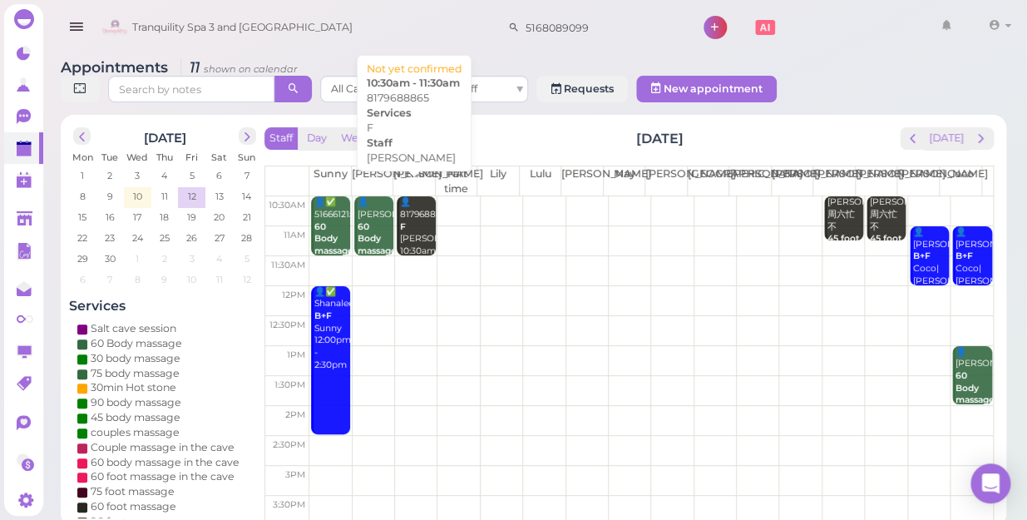
click at [410, 207] on div "👤8179688865 F Nancy 10:30am - 11:30am" at bounding box center [417, 239] width 37 height 86
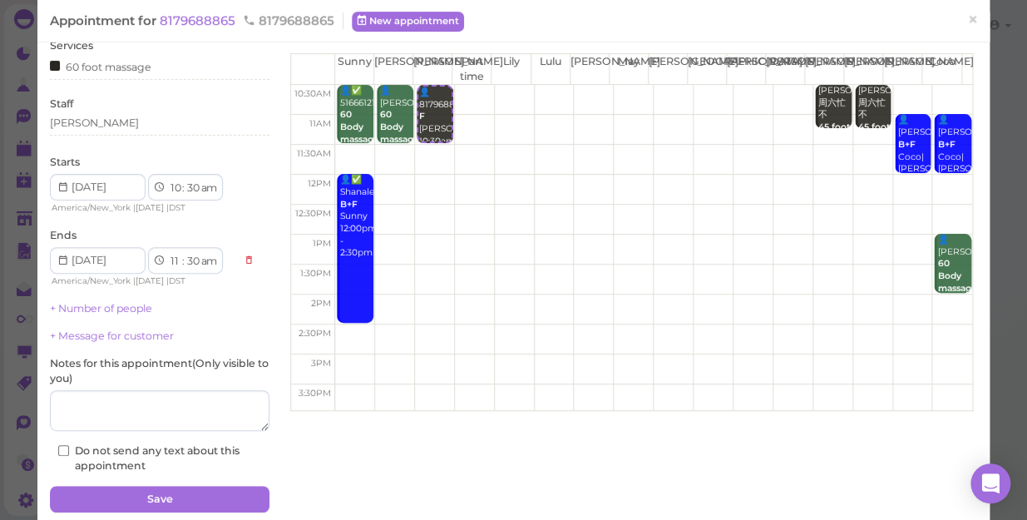
scroll to position [121, 0]
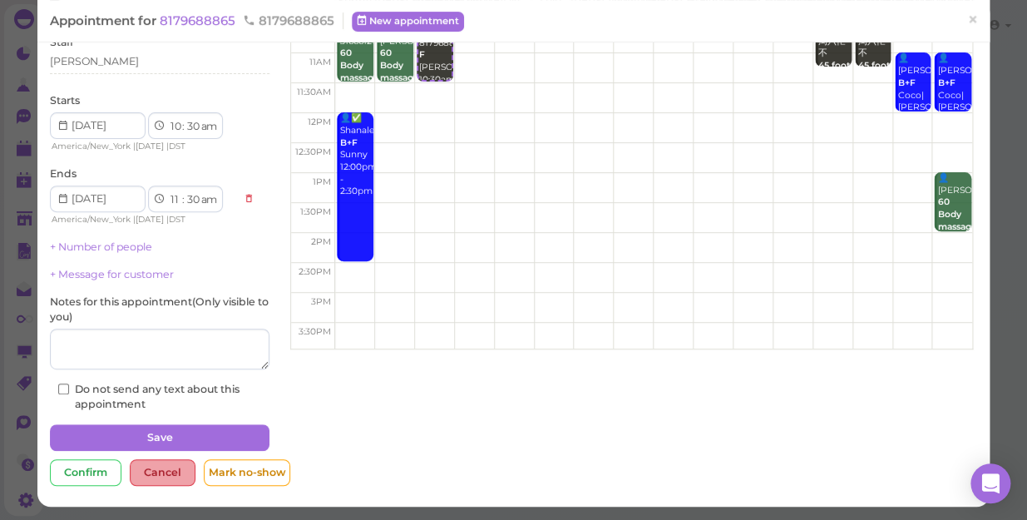
click at [158, 471] on div "Cancel" at bounding box center [163, 472] width 66 height 27
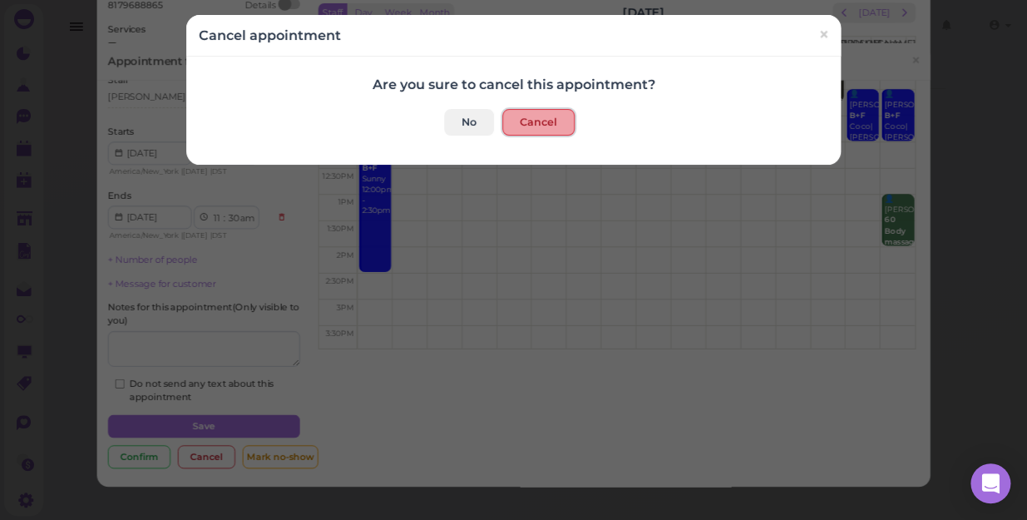
click at [530, 116] on button "Cancel" at bounding box center [538, 122] width 72 height 27
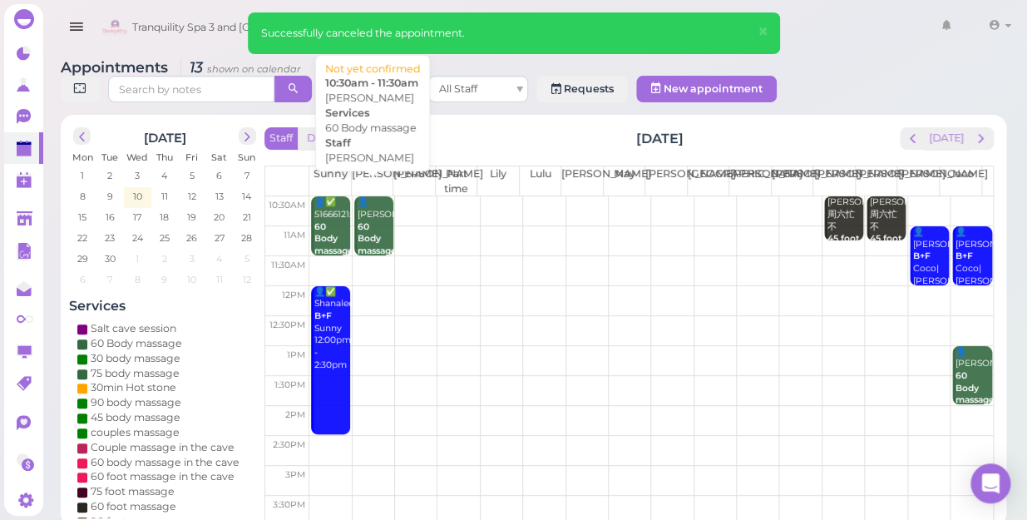
click at [368, 208] on div "👤Monica 60 Body massage Kelly 10:30am - 11:30am" at bounding box center [375, 251] width 37 height 110
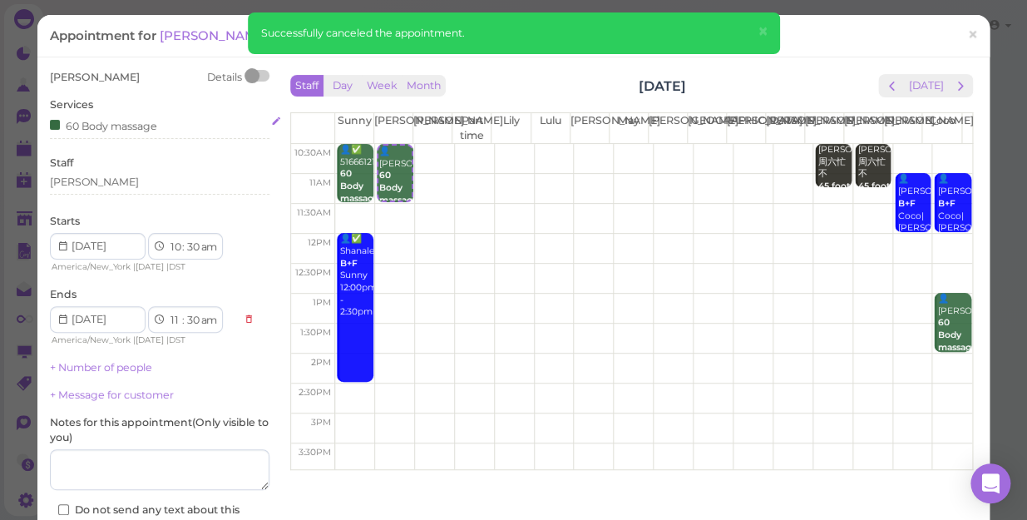
click at [158, 124] on div "60 Body massage" at bounding box center [160, 124] width 220 height 17
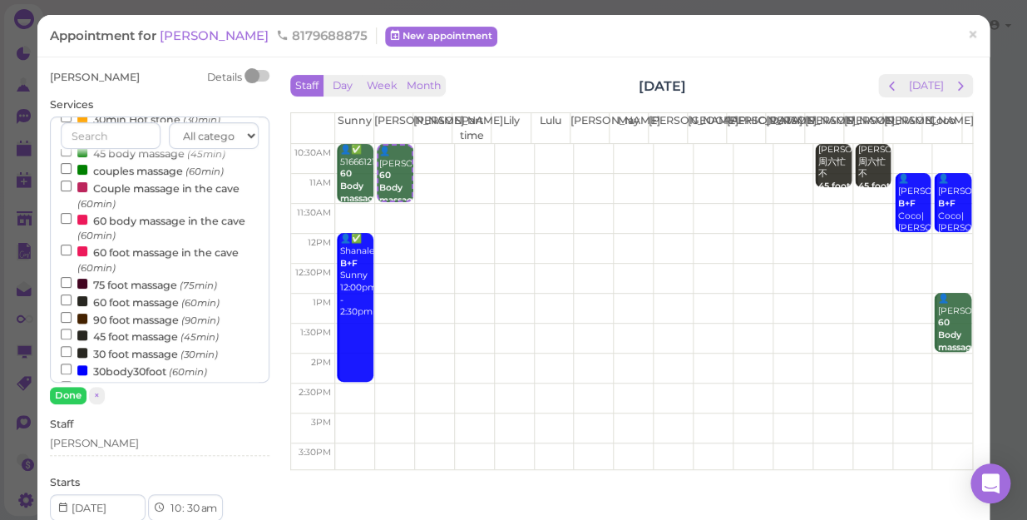
scroll to position [151, 0]
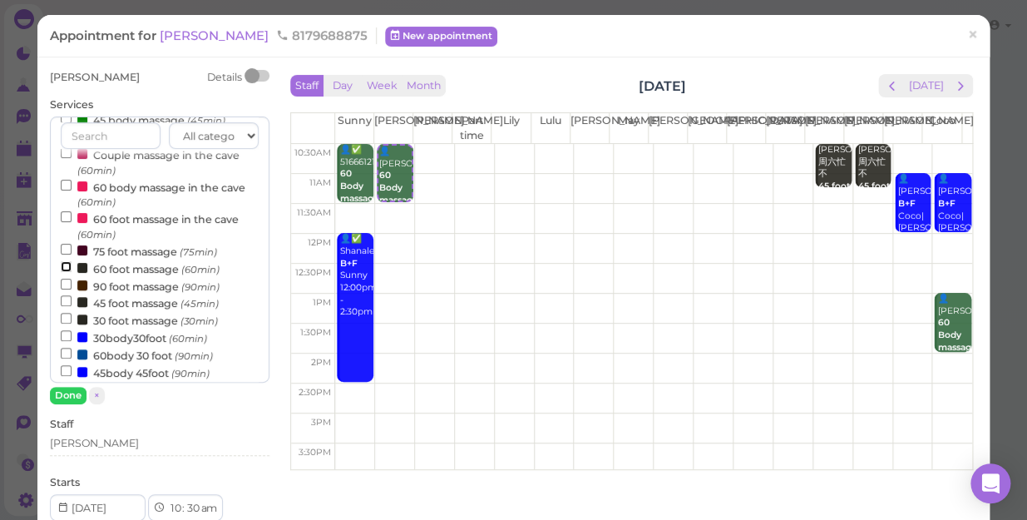
click at [65, 266] on input "60 foot massage (60min)" at bounding box center [66, 266] width 11 height 11
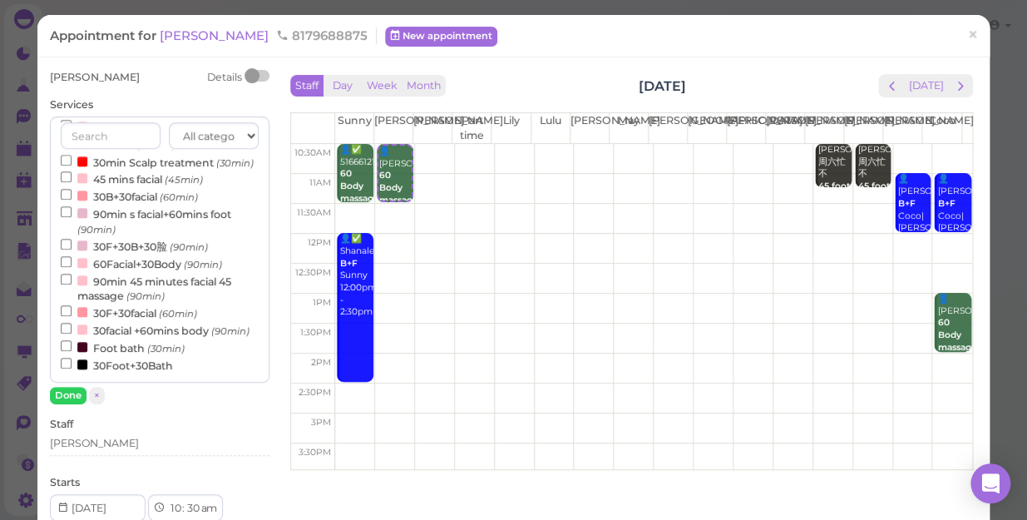
select select "12"
select select "pm"
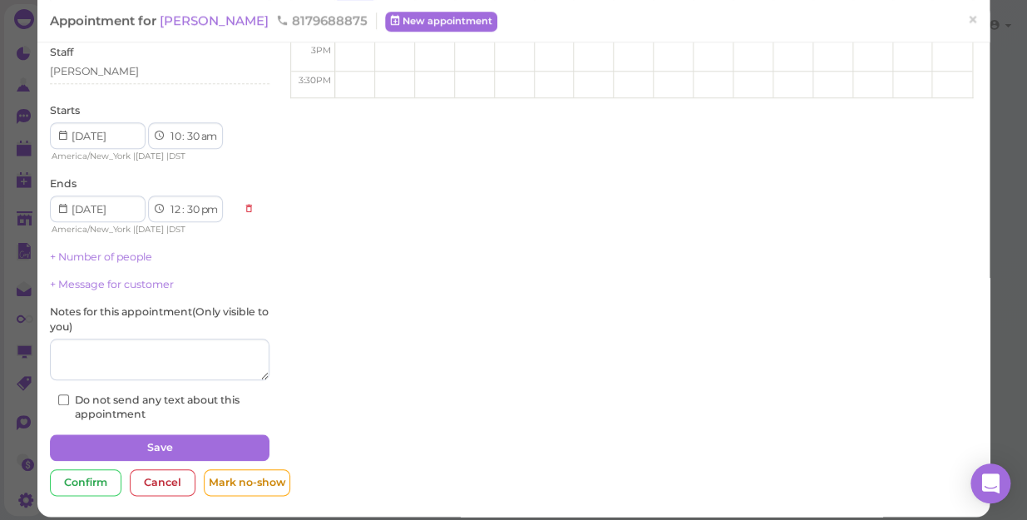
scroll to position [383, 0]
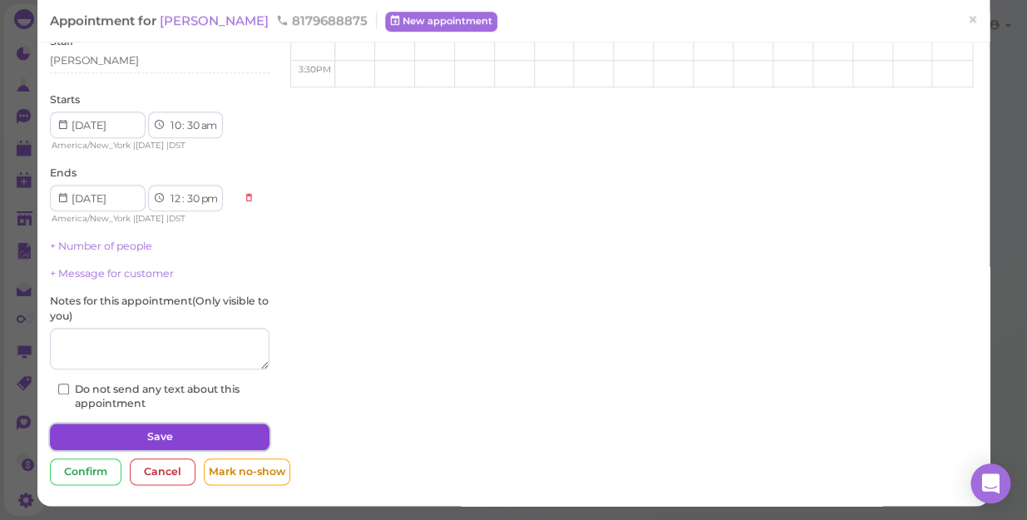
click at [159, 439] on button "Save" at bounding box center [160, 436] width 220 height 27
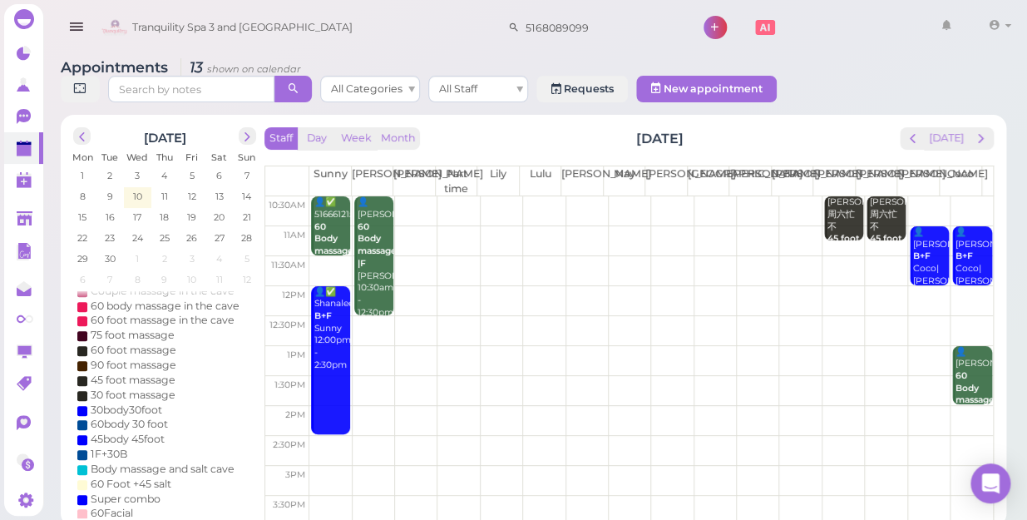
scroll to position [360, 0]
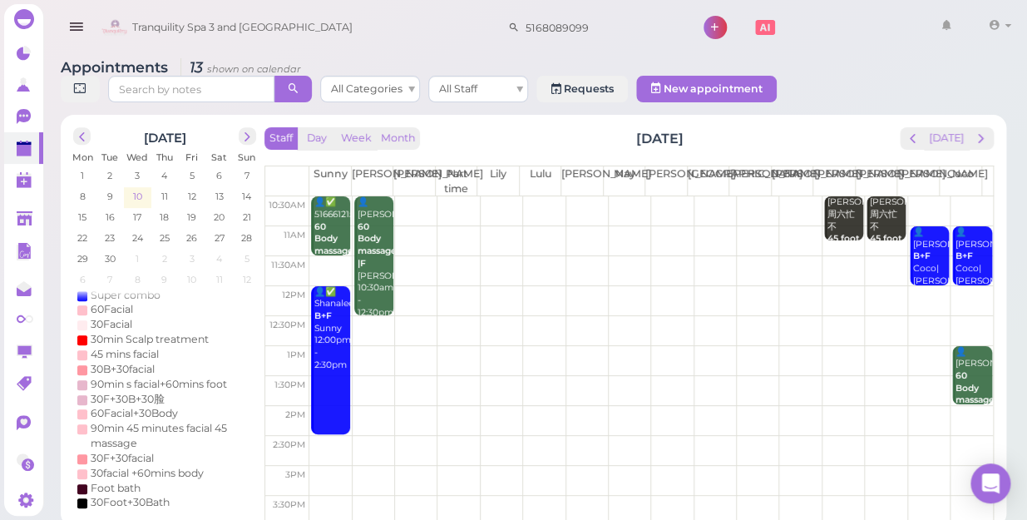
click at [133, 189] on span "10" at bounding box center [137, 196] width 12 height 15
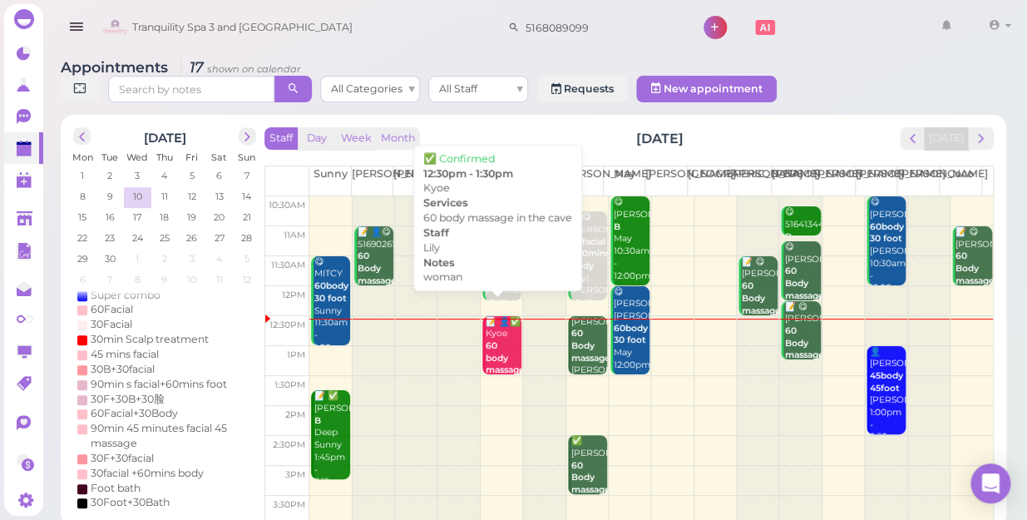
click at [489, 329] on div "📝 👤✅ Kyoe 60 body massage in the cave woman Lily 12:30pm - 1:30pm" at bounding box center [503, 389] width 37 height 146
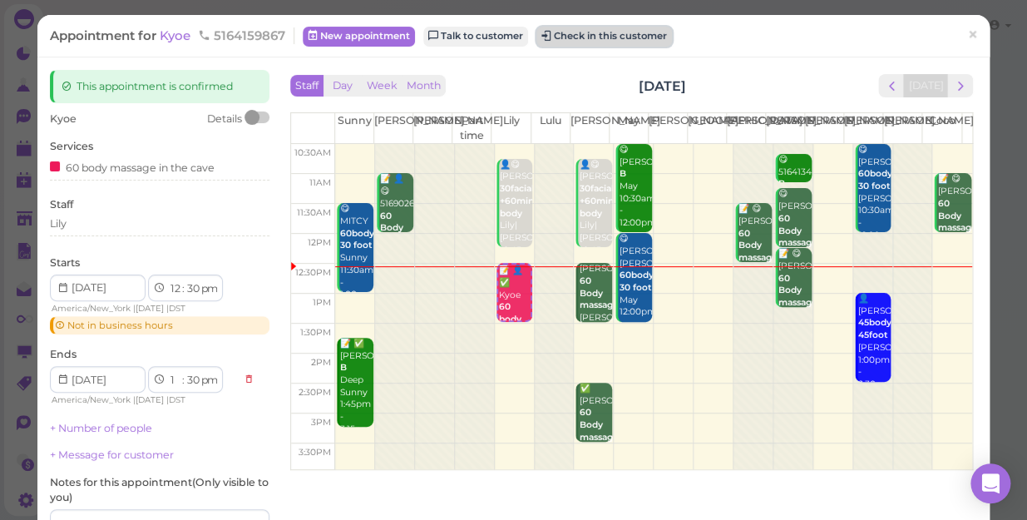
click at [604, 34] on button "Check in this customer" at bounding box center [605, 37] width 136 height 20
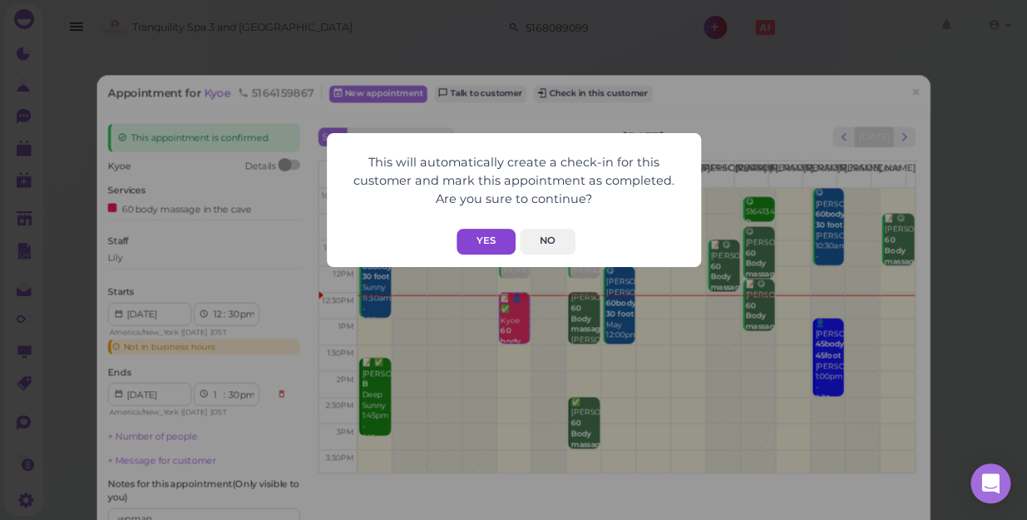
click at [487, 232] on button "Yes" at bounding box center [486, 242] width 59 height 26
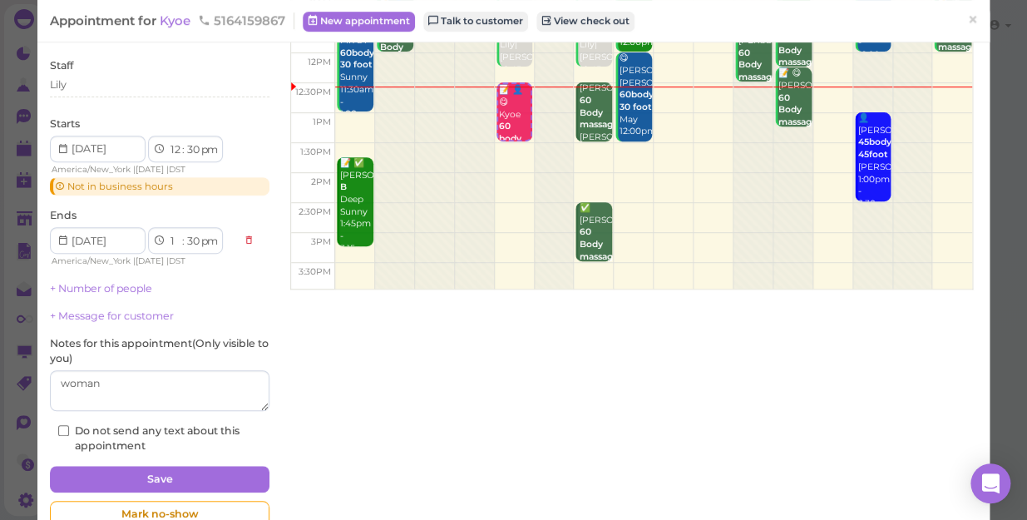
scroll to position [222, 0]
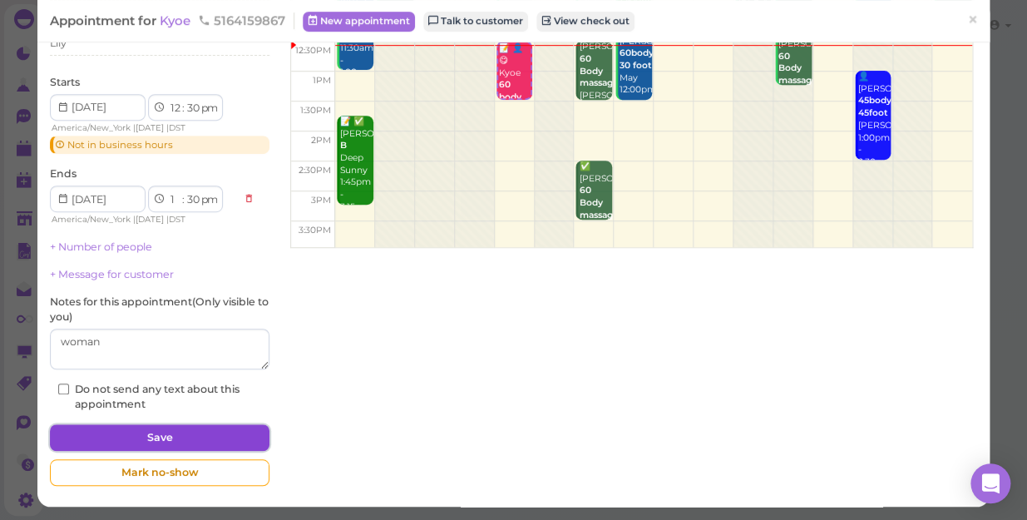
click at [157, 433] on button "Save" at bounding box center [160, 437] width 220 height 27
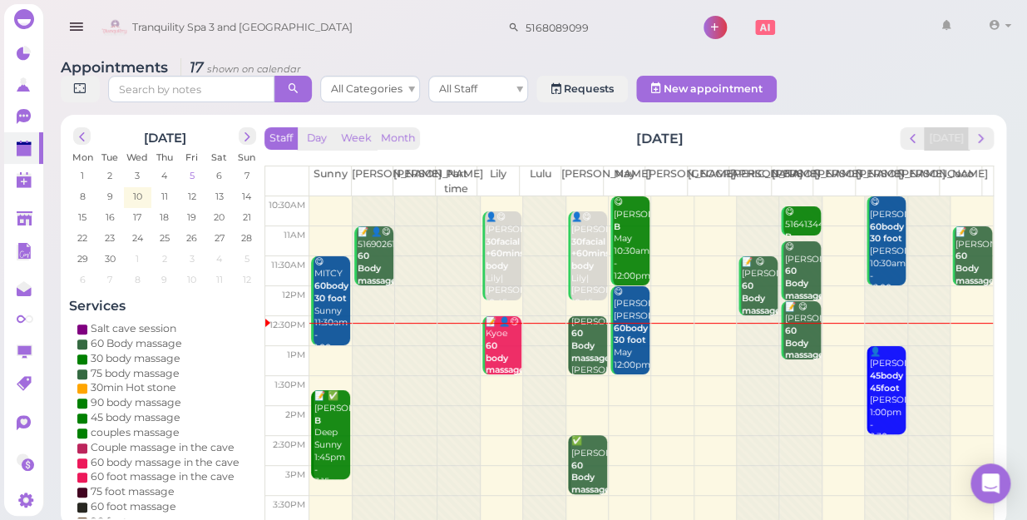
click at [194, 168] on span "5" at bounding box center [192, 175] width 8 height 15
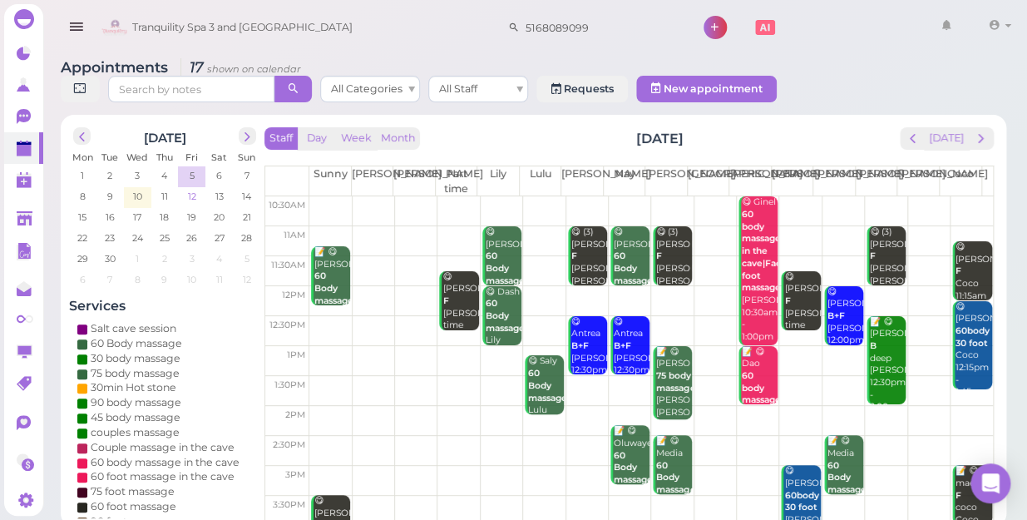
click at [192, 189] on span "12" at bounding box center [192, 196] width 12 height 15
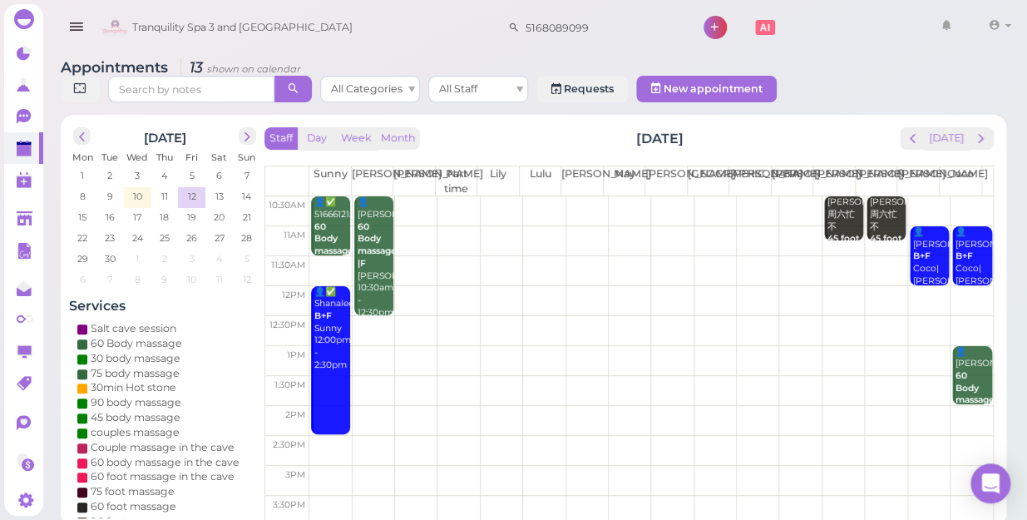
click at [403, 226] on td at bounding box center [651, 241] width 684 height 30
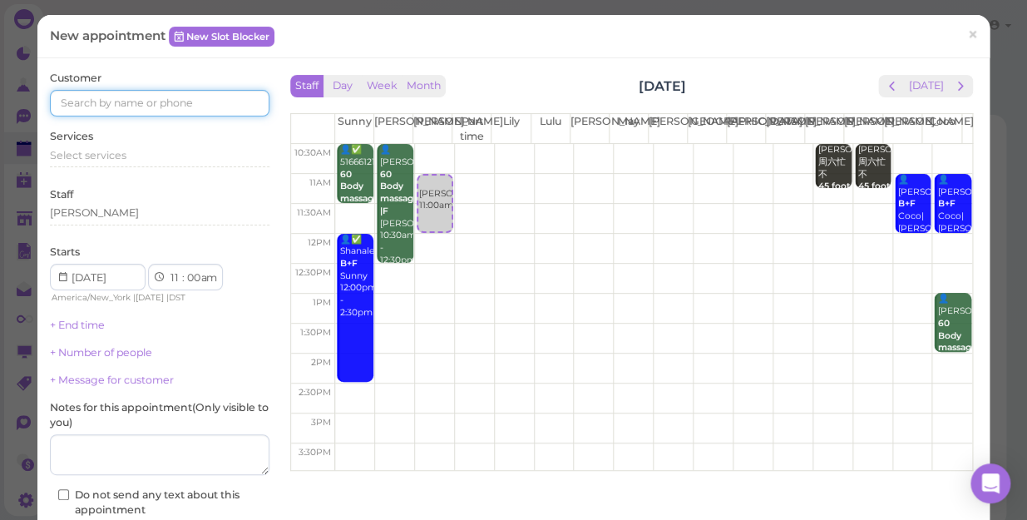
click at [73, 106] on input at bounding box center [160, 103] width 220 height 27
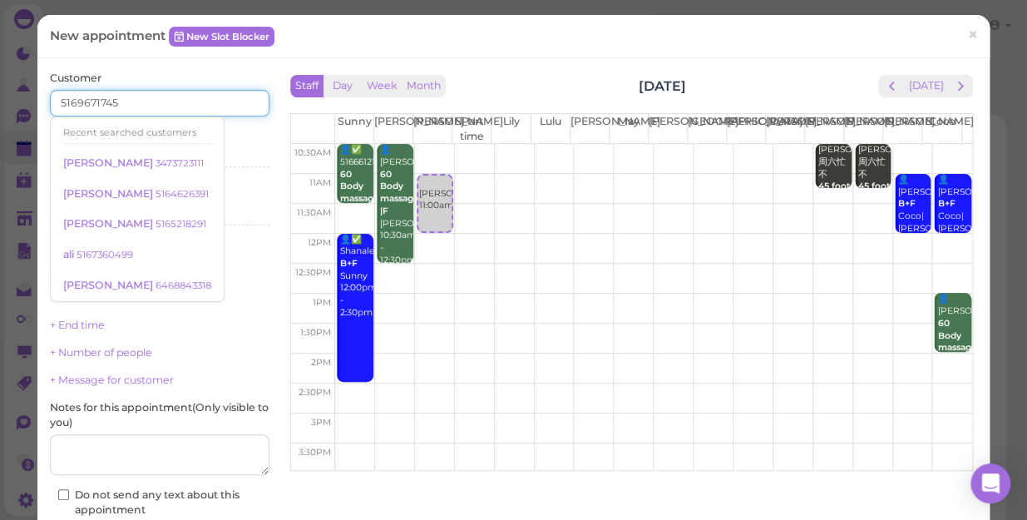
type input "5169671745"
click at [239, 139] on div "Services Select services" at bounding box center [160, 152] width 220 height 46
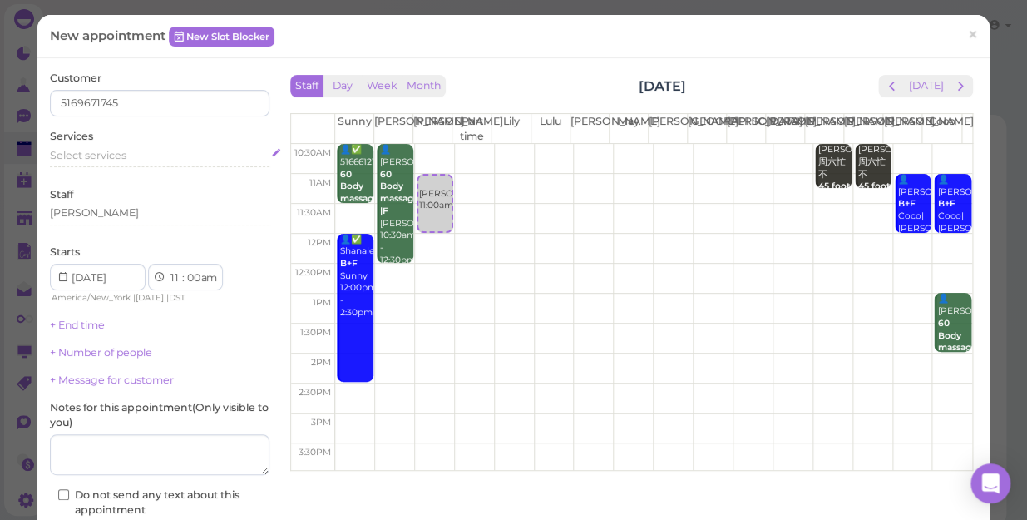
click at [87, 156] on span "Select services" at bounding box center [88, 155] width 77 height 12
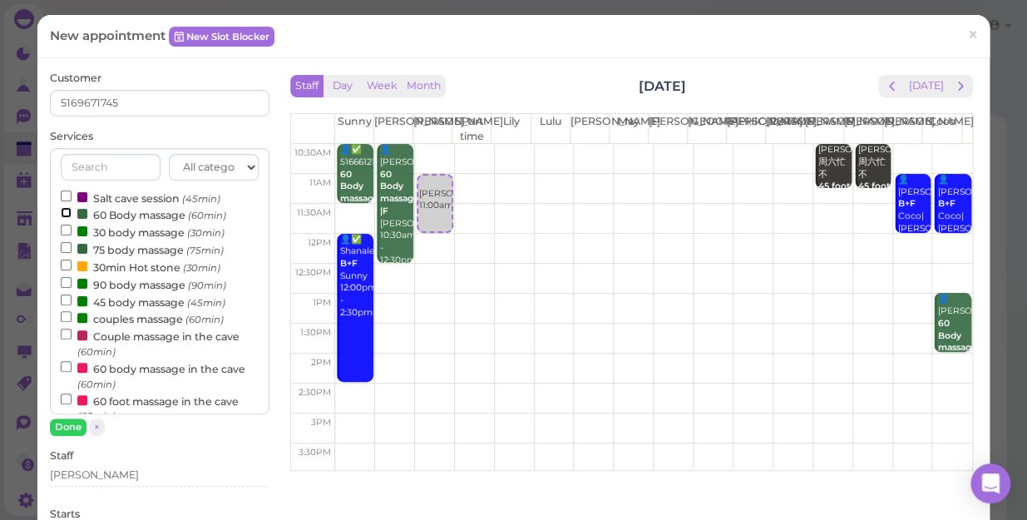
click at [63, 208] on input "60 Body massage (60min)" at bounding box center [66, 212] width 11 height 11
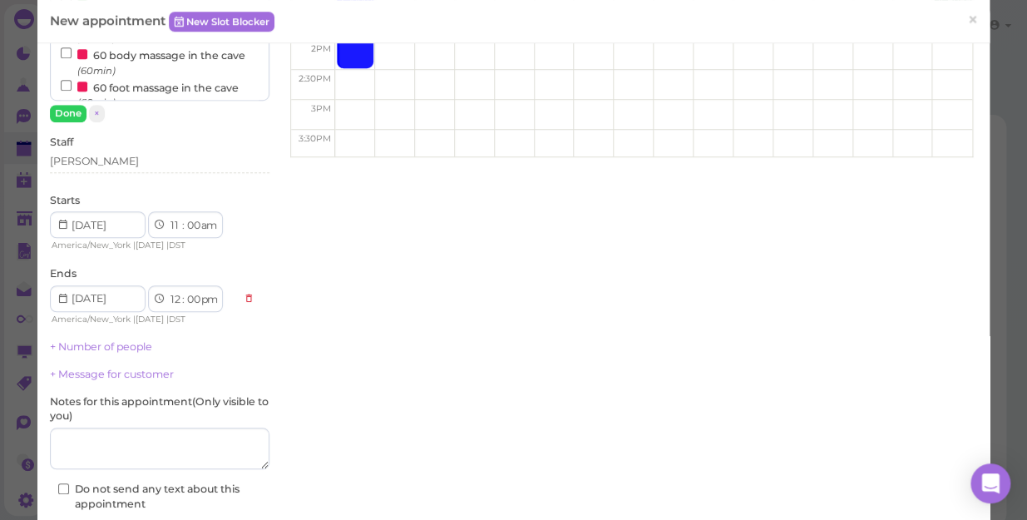
scroll to position [438, 0]
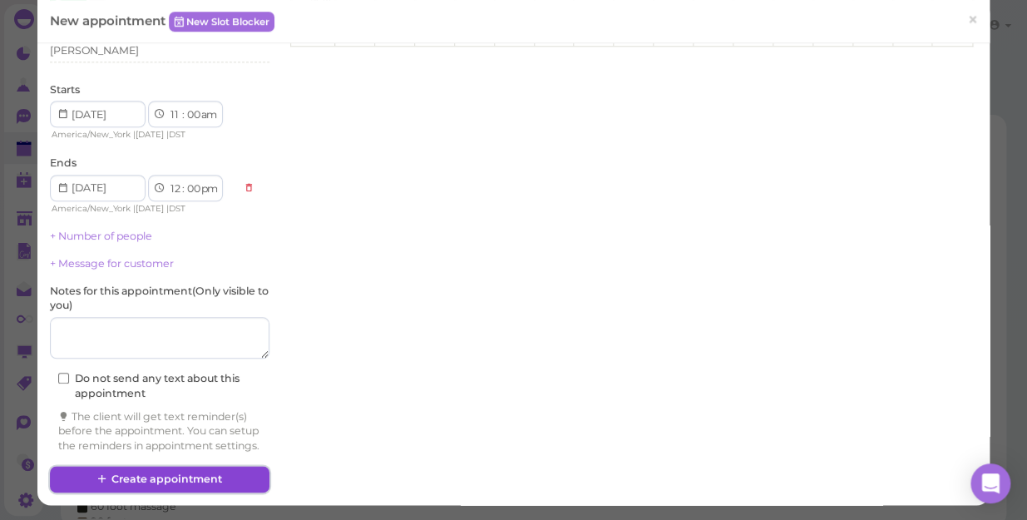
click at [127, 471] on button "Create appointment" at bounding box center [160, 479] width 220 height 27
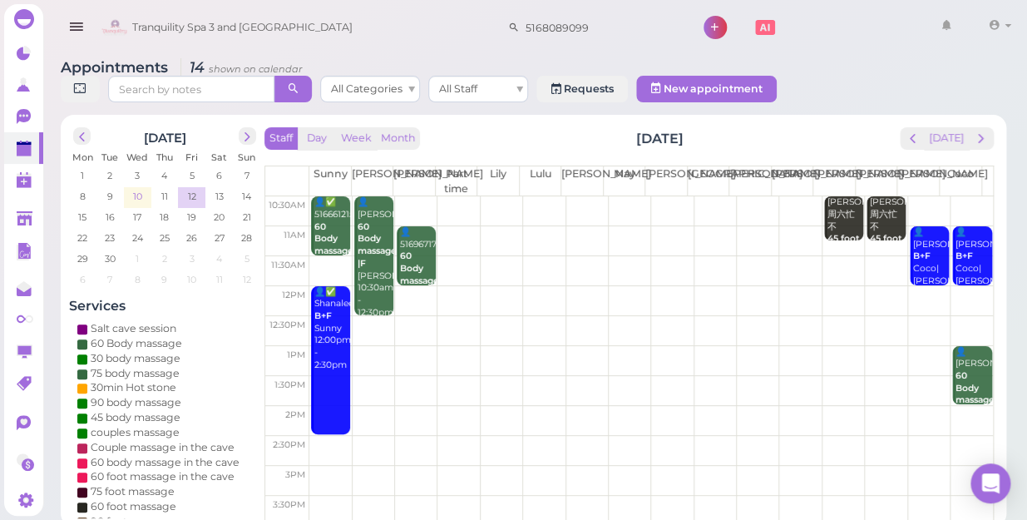
click at [136, 189] on span "10" at bounding box center [137, 196] width 12 height 15
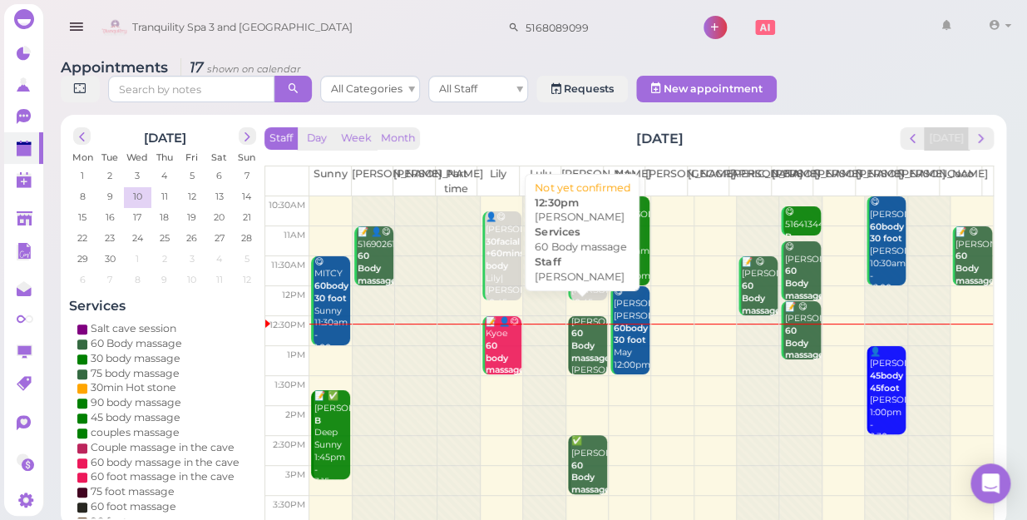
click at [582, 328] on div "Mathiew Jerome 60 Body massage Lisa 12:30pm" at bounding box center [589, 352] width 37 height 73
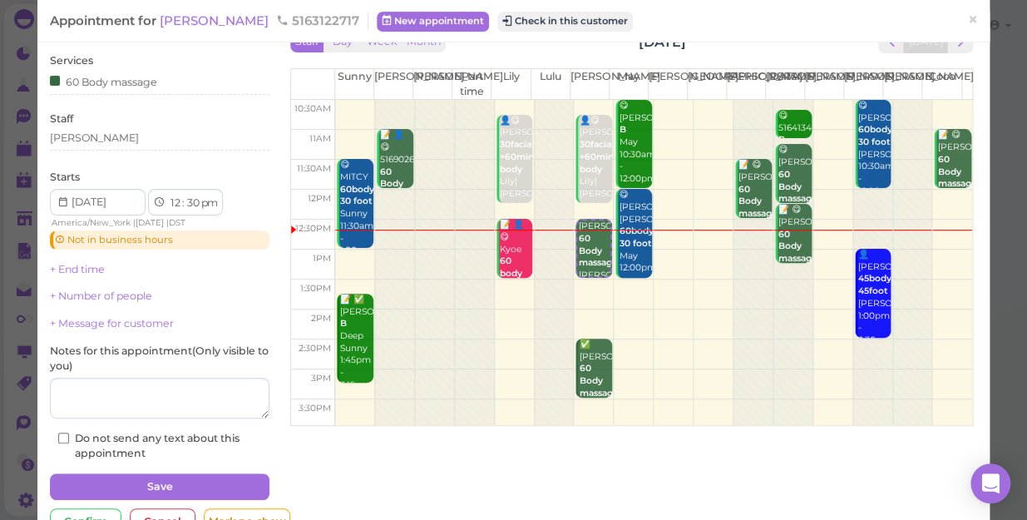
scroll to position [17, 0]
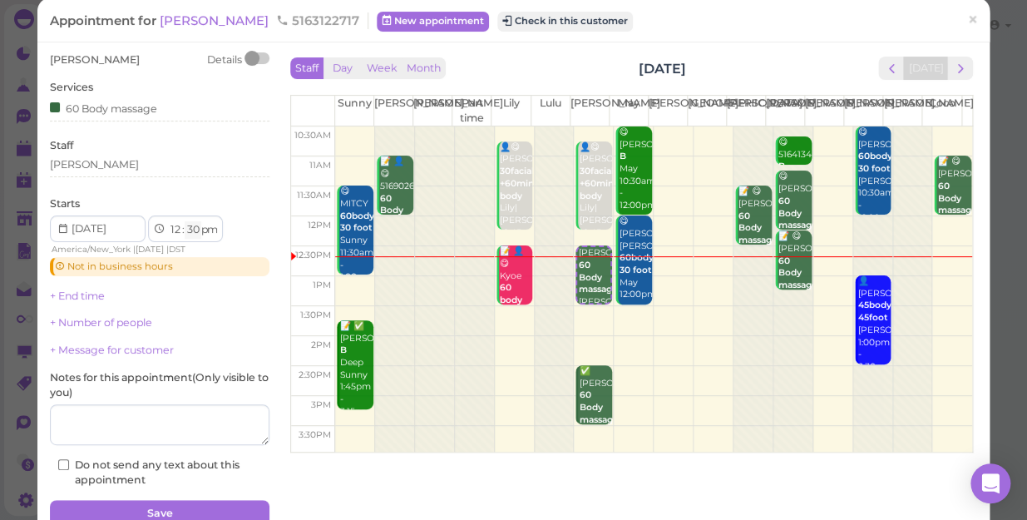
click at [190, 229] on select "00 05 10 15 20 25 30 35 40 45 50 55" at bounding box center [193, 229] width 17 height 17
select select "40"
click at [185, 221] on select "00 05 10 15 20 25 30 35 40 45 50 55" at bounding box center [193, 229] width 17 height 17
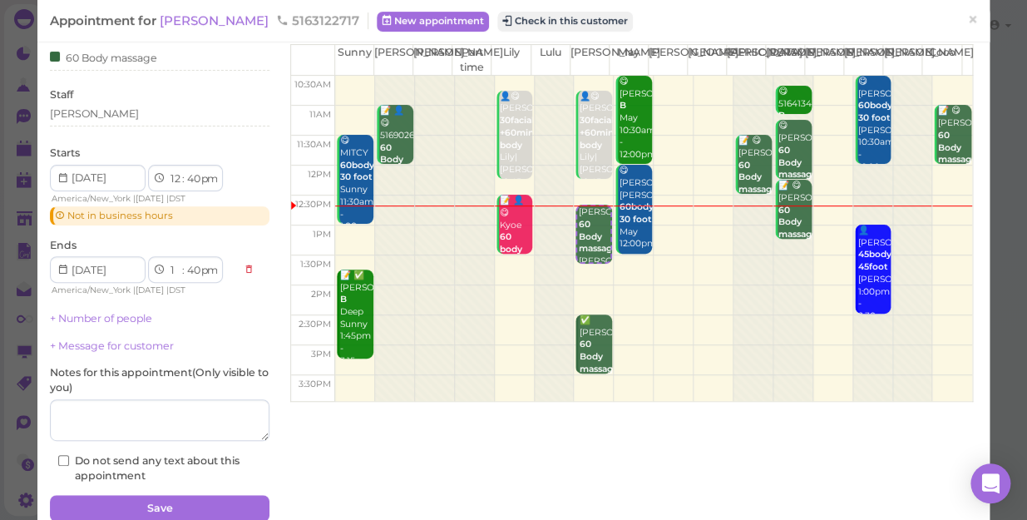
scroll to position [0, 0]
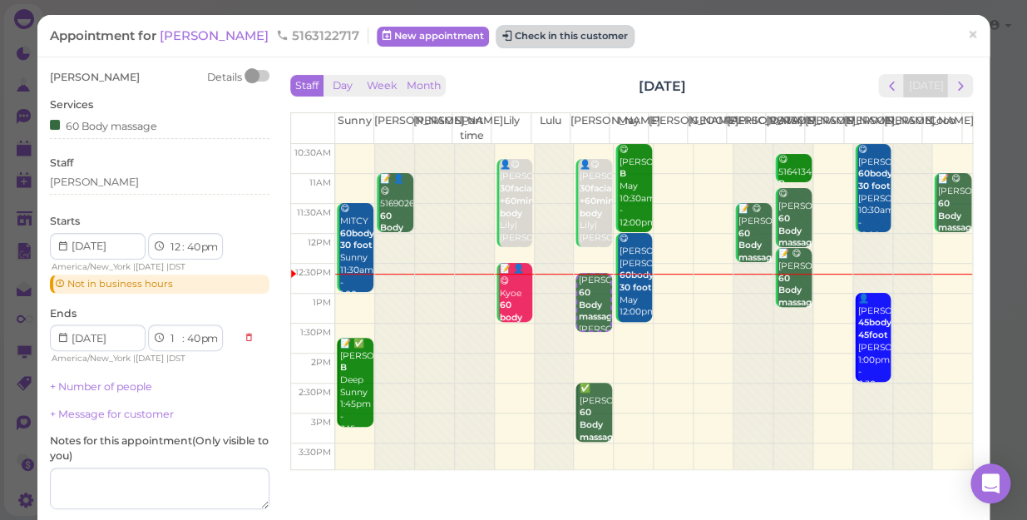
click at [545, 33] on button "Check in this customer" at bounding box center [565, 37] width 136 height 20
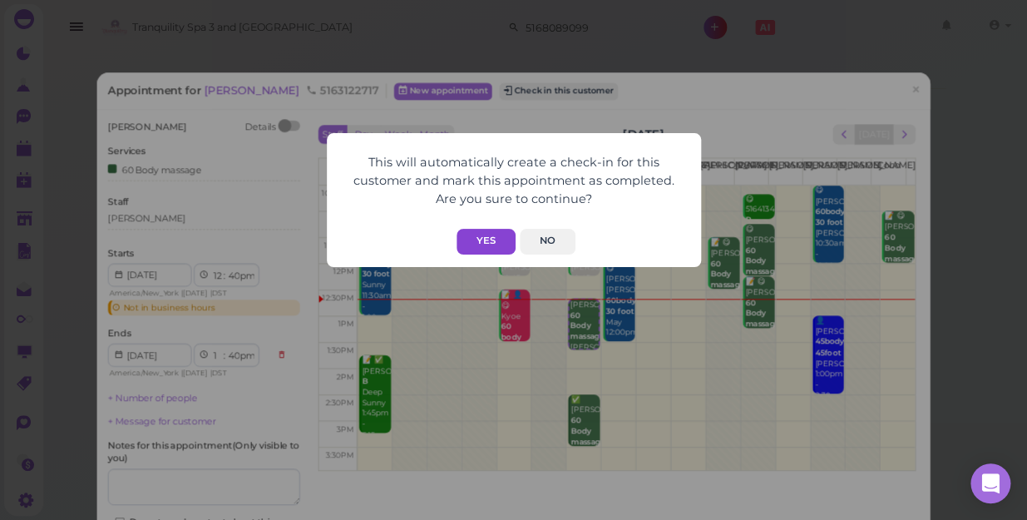
click at [483, 242] on button "Yes" at bounding box center [486, 242] width 59 height 26
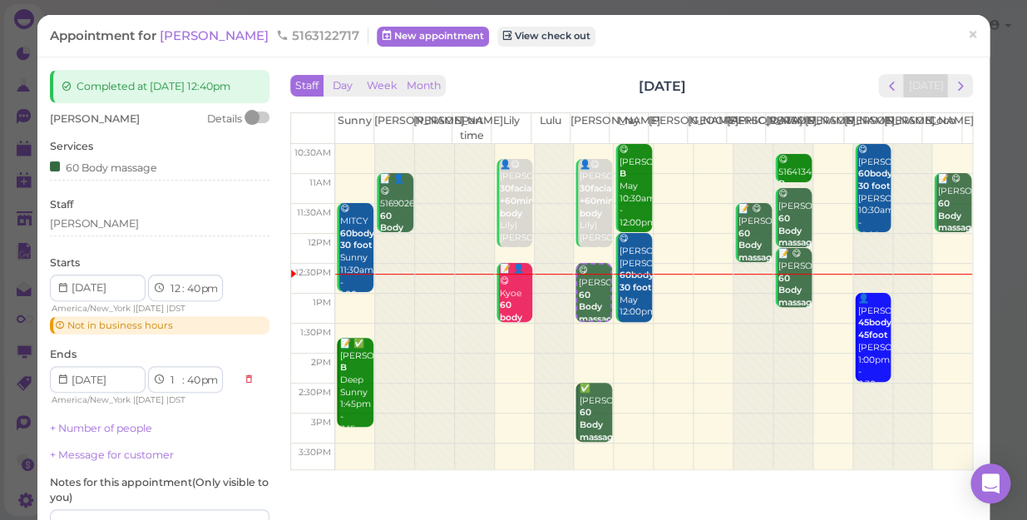
scroll to position [181, 0]
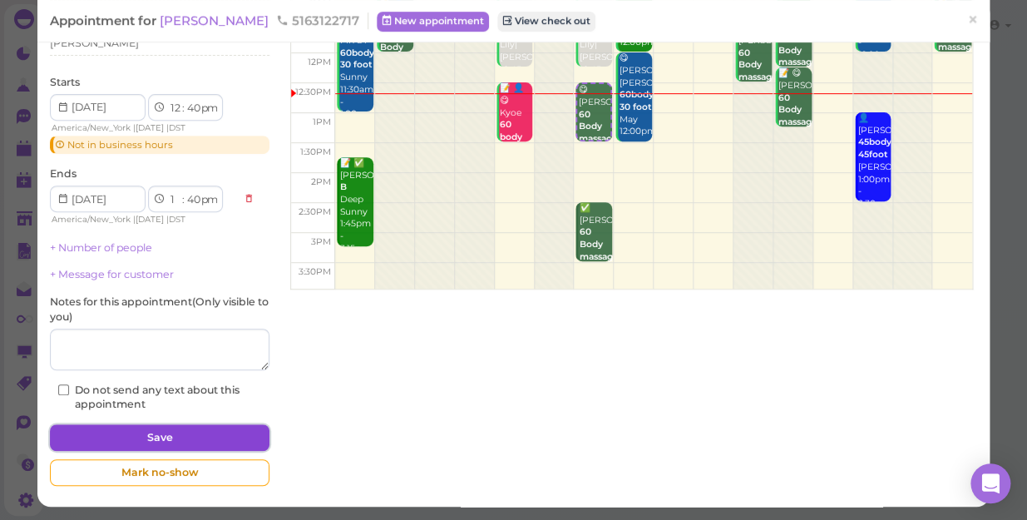
click at [166, 435] on button "Save" at bounding box center [160, 437] width 220 height 27
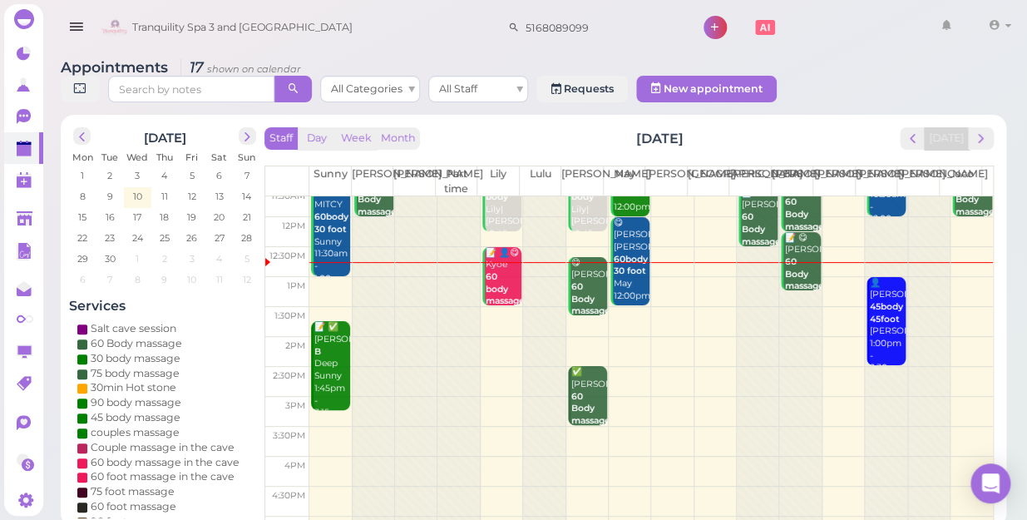
scroll to position [226, 0]
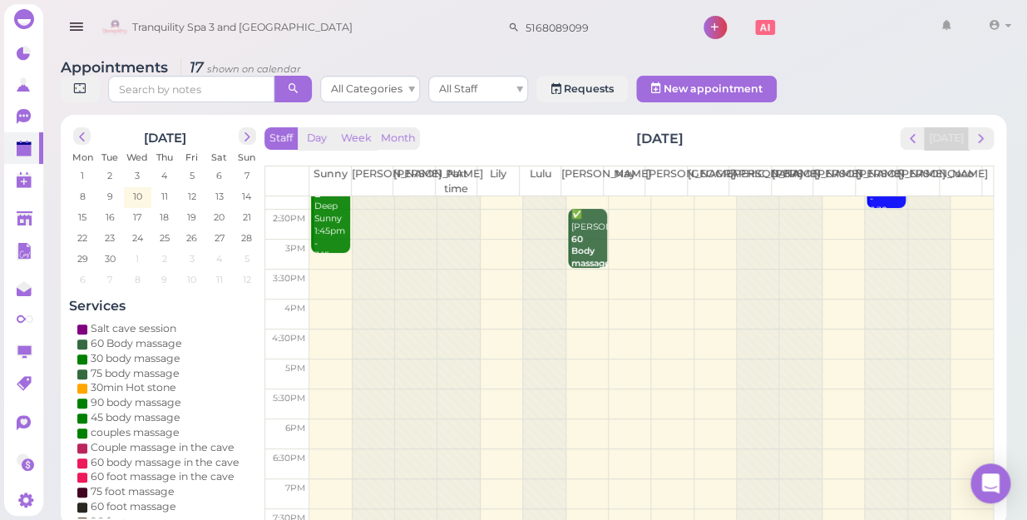
click at [484, 240] on td at bounding box center [651, 255] width 684 height 30
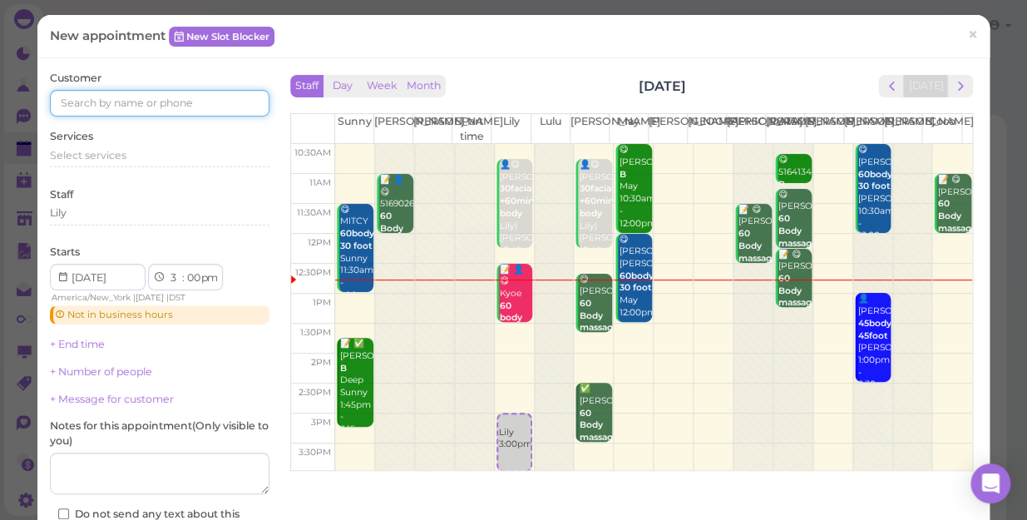
click at [72, 98] on input at bounding box center [160, 103] width 220 height 27
type input "5165923841"
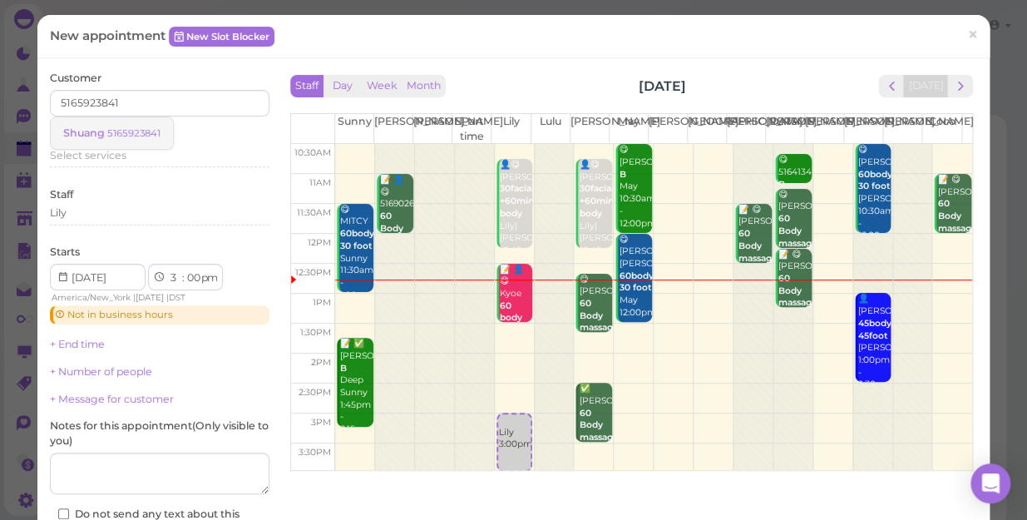
click at [119, 130] on small "5165923841" at bounding box center [133, 133] width 53 height 12
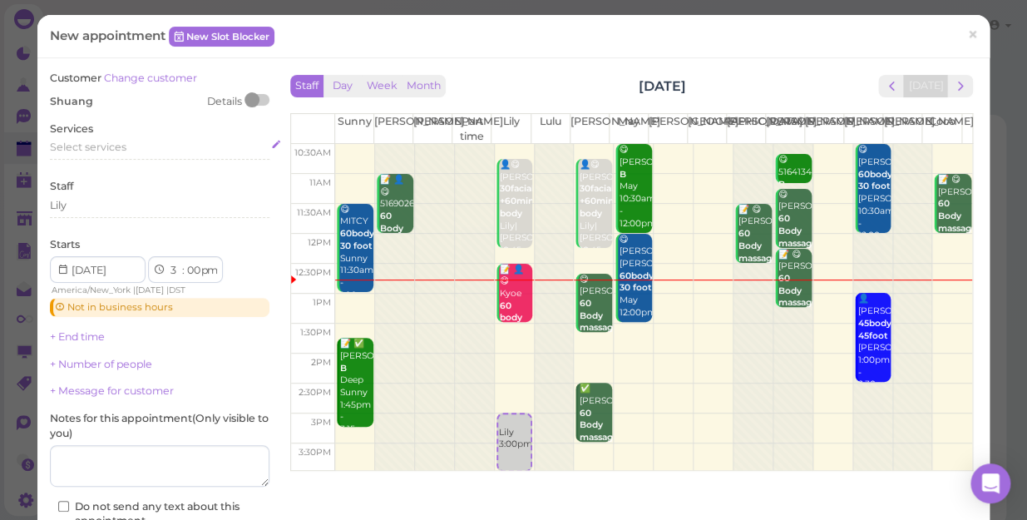
click at [87, 148] on span "Select services" at bounding box center [88, 147] width 77 height 12
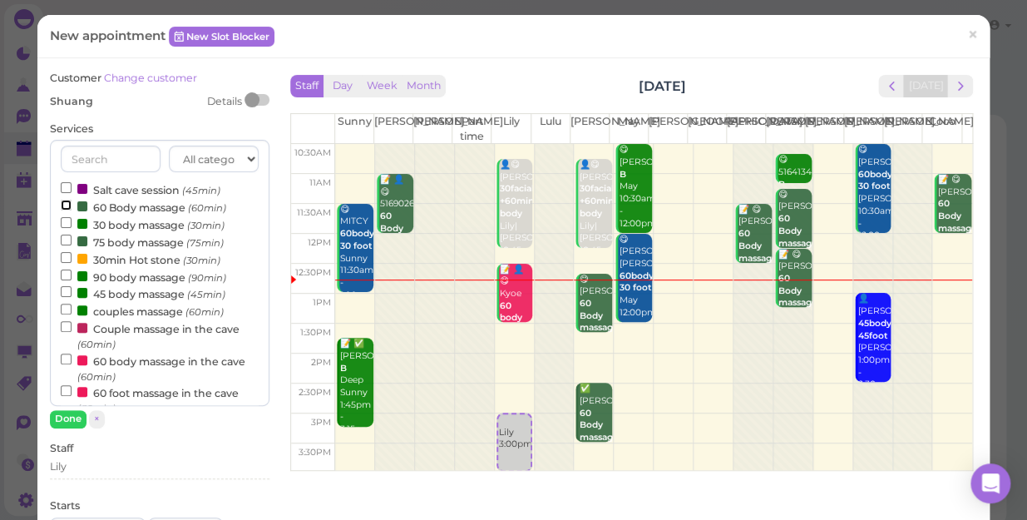
click at [62, 200] on input "60 Body massage (60min)" at bounding box center [66, 205] width 11 height 11
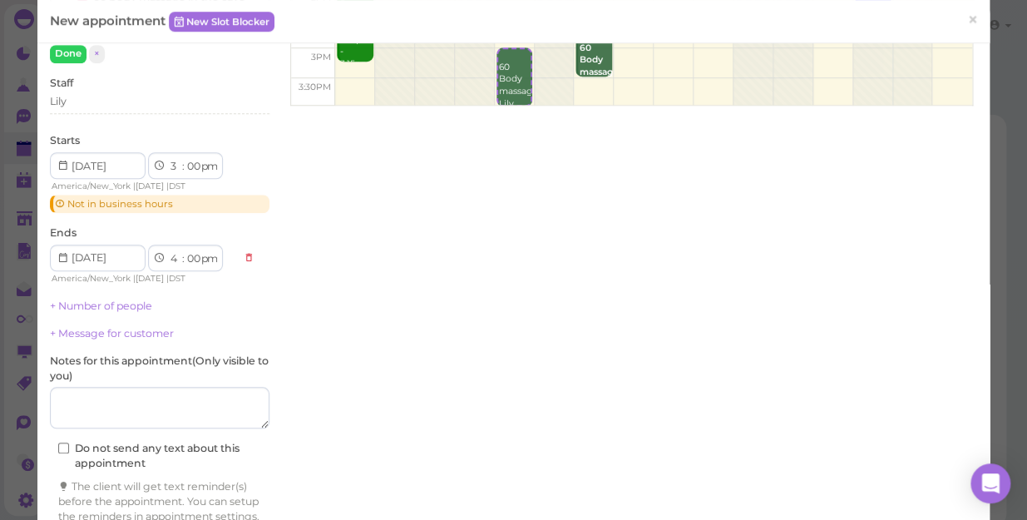
scroll to position [449, 0]
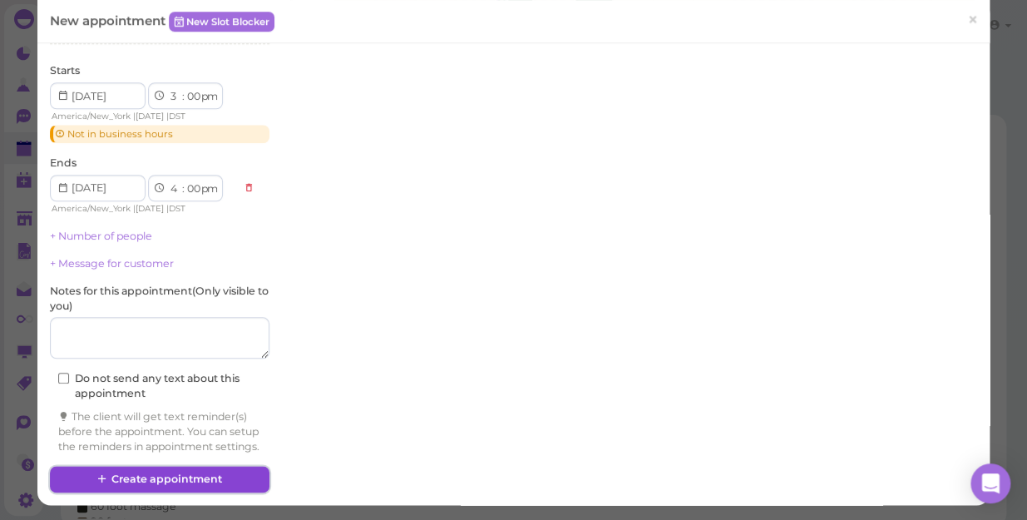
click at [141, 475] on button "Create appointment" at bounding box center [160, 479] width 220 height 27
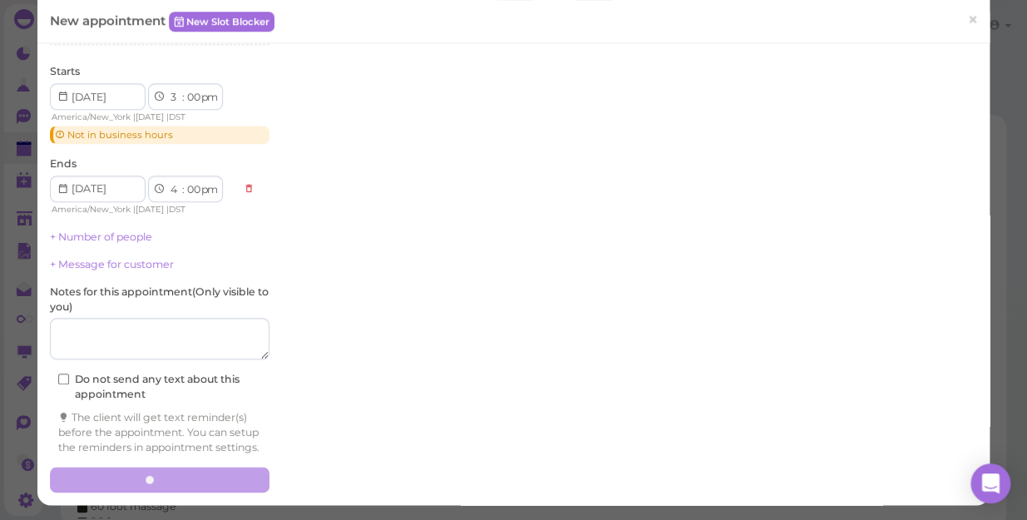
scroll to position [448, 0]
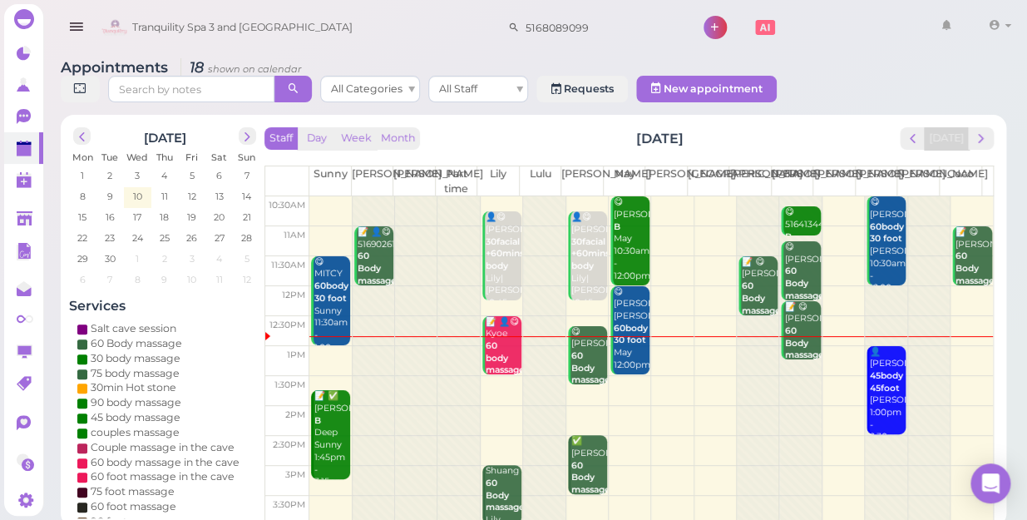
click at [487, 376] on td at bounding box center [651, 391] width 684 height 30
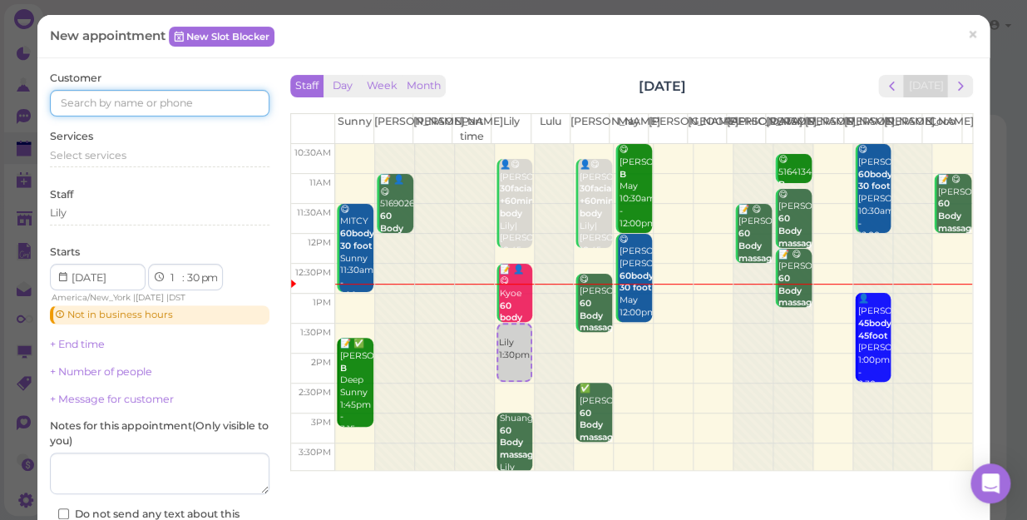
click at [75, 101] on input at bounding box center [160, 103] width 220 height 27
type input "5164808219"
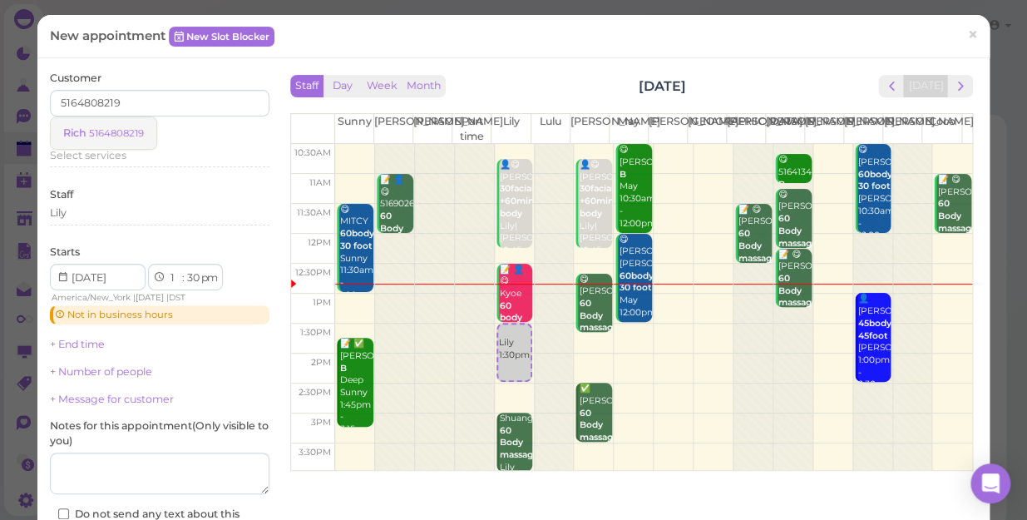
click at [114, 132] on small "5164808219" at bounding box center [116, 133] width 55 height 12
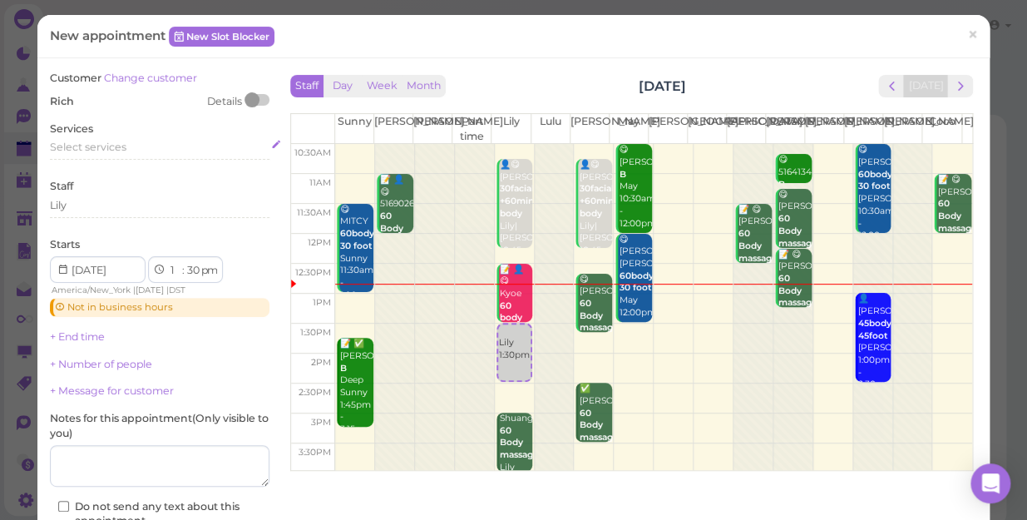
click at [75, 145] on span "Select services" at bounding box center [88, 147] width 77 height 12
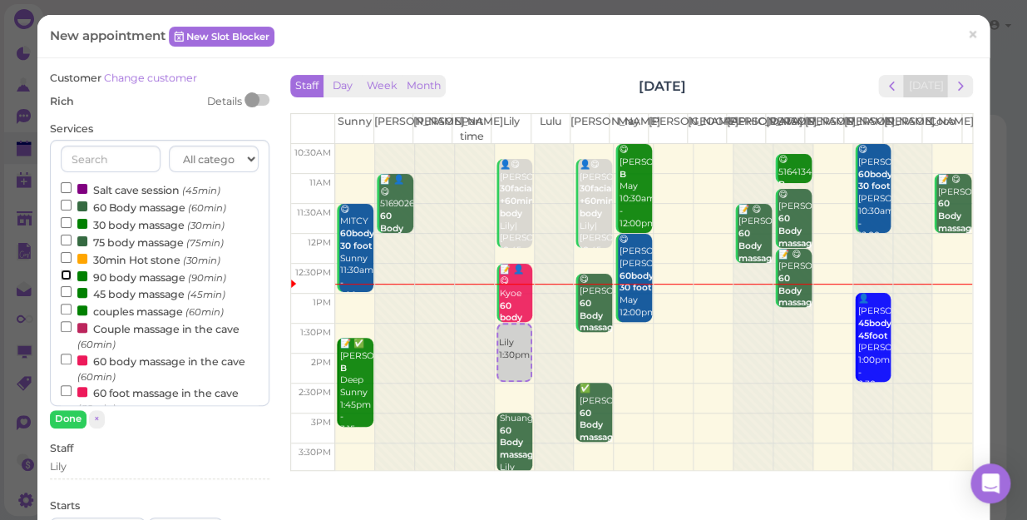
click at [62, 275] on input "90 body massage (90min)" at bounding box center [66, 275] width 11 height 11
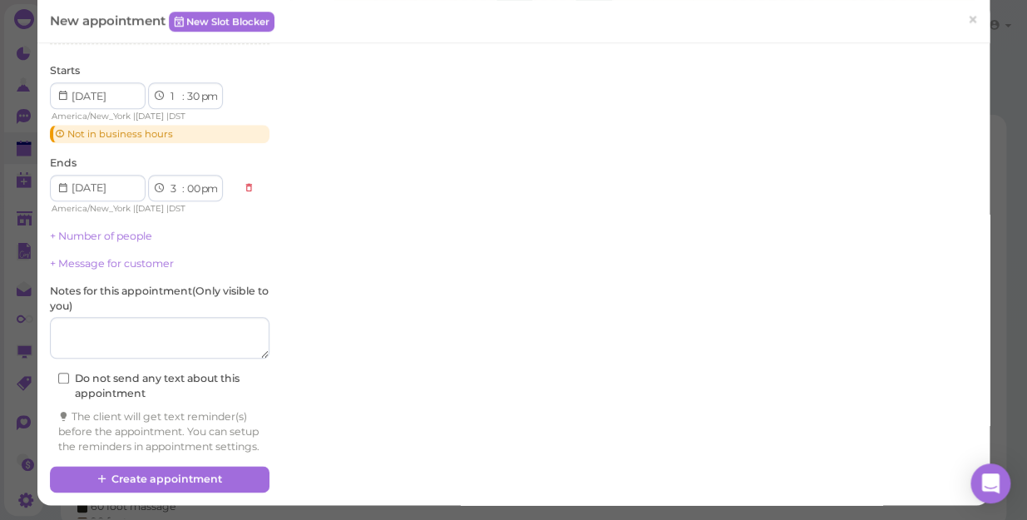
scroll to position [449, 0]
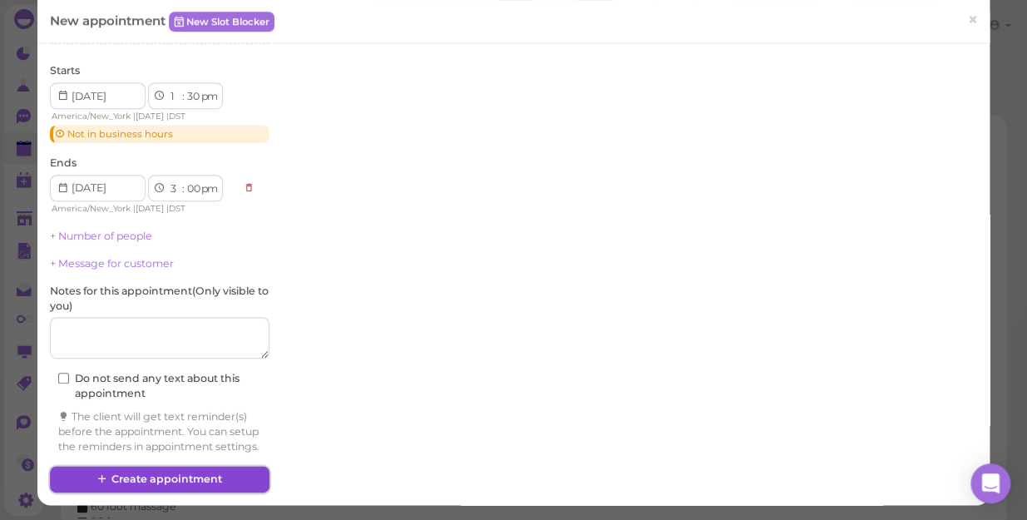
click at [141, 482] on button "Create appointment" at bounding box center [160, 479] width 220 height 27
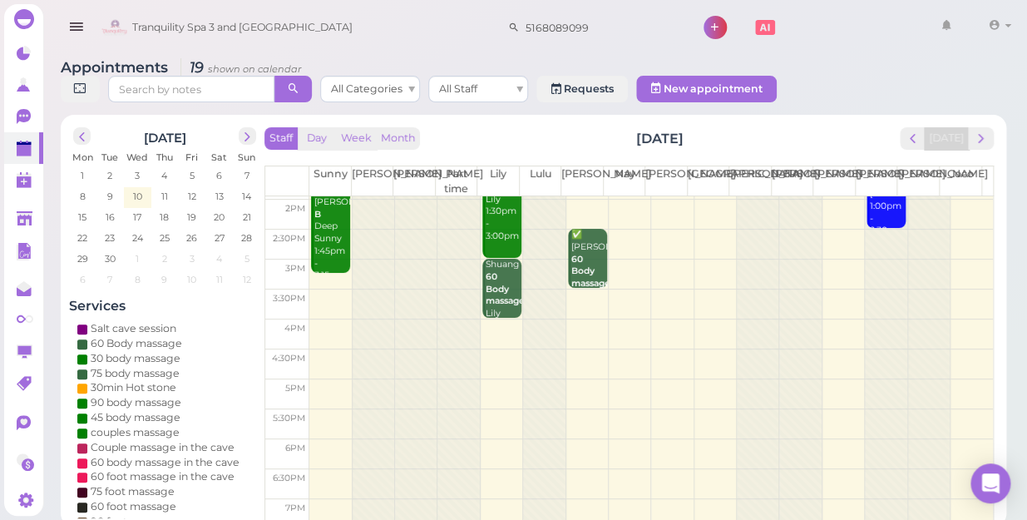
scroll to position [226, 0]
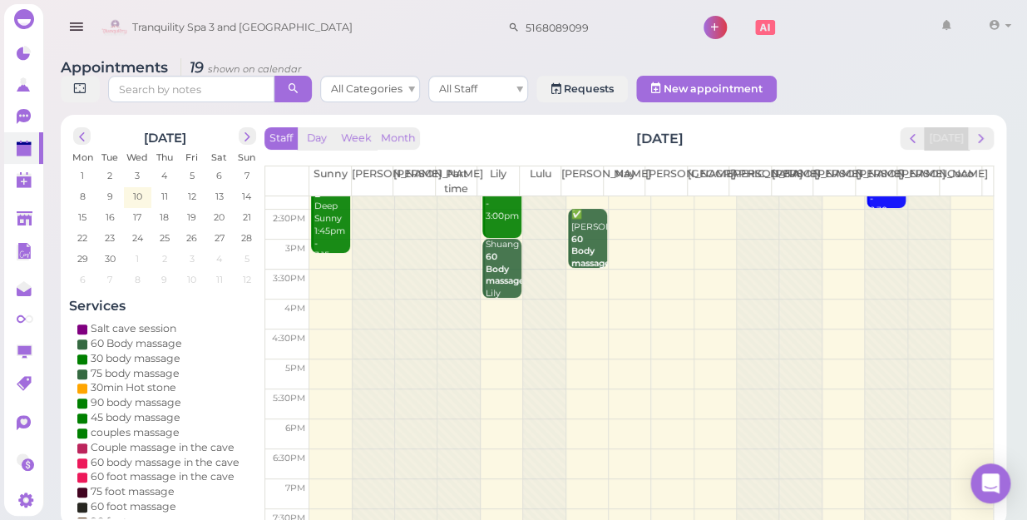
click at [483, 359] on td at bounding box center [651, 374] width 684 height 30
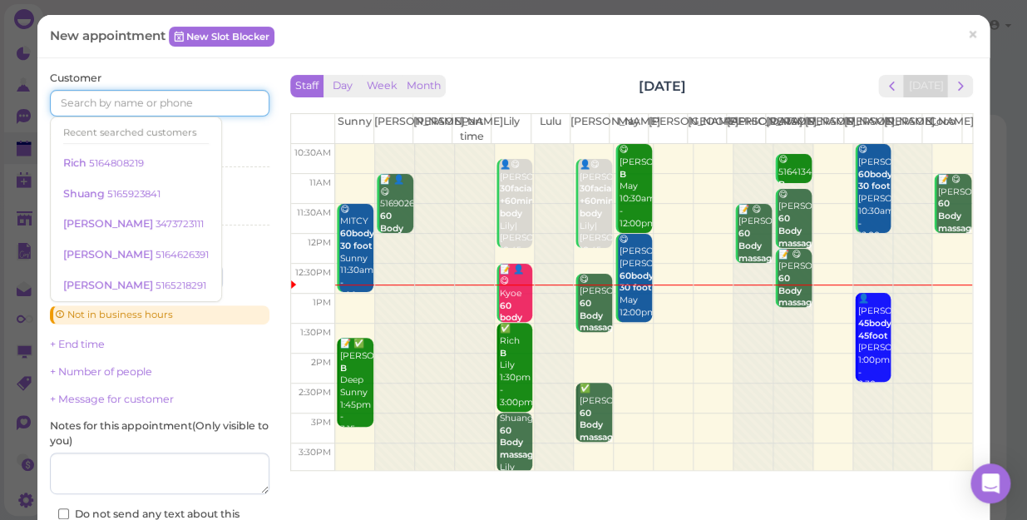
click at [72, 108] on input at bounding box center [160, 103] width 220 height 27
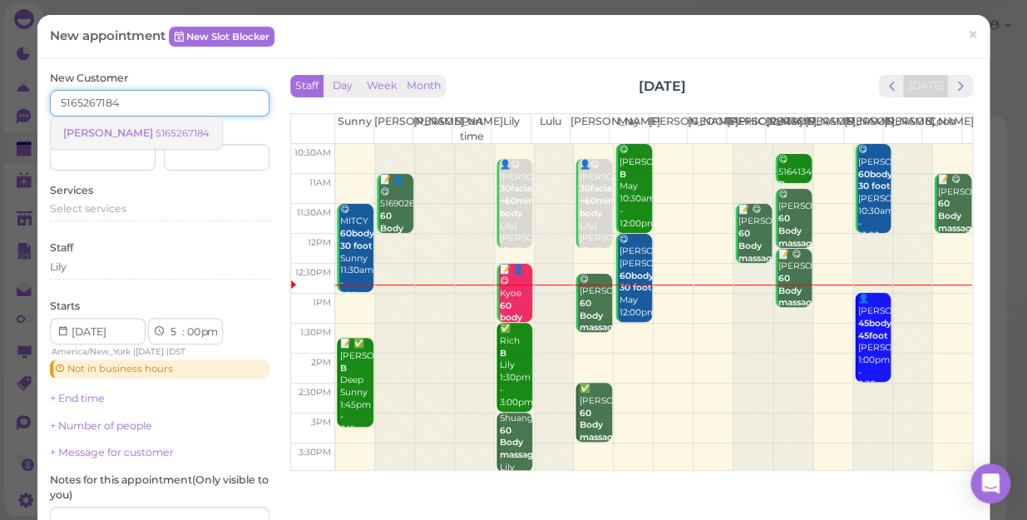
type input "5165267184"
click at [156, 136] on small "5165267184" at bounding box center [183, 133] width 54 height 12
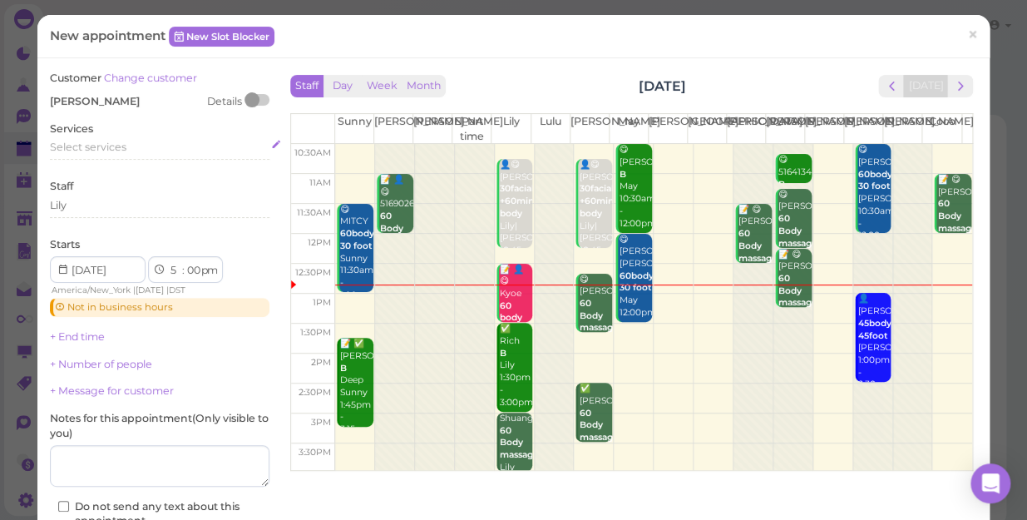
click at [75, 142] on span "Select services" at bounding box center [88, 147] width 77 height 12
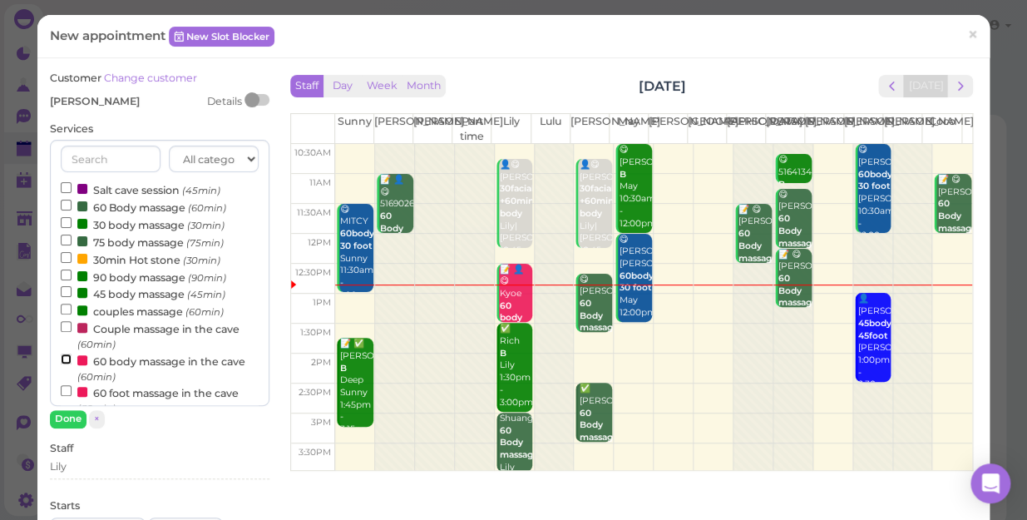
click at [66, 359] on input "60 body massage in the cave (60min)" at bounding box center [66, 359] width 11 height 11
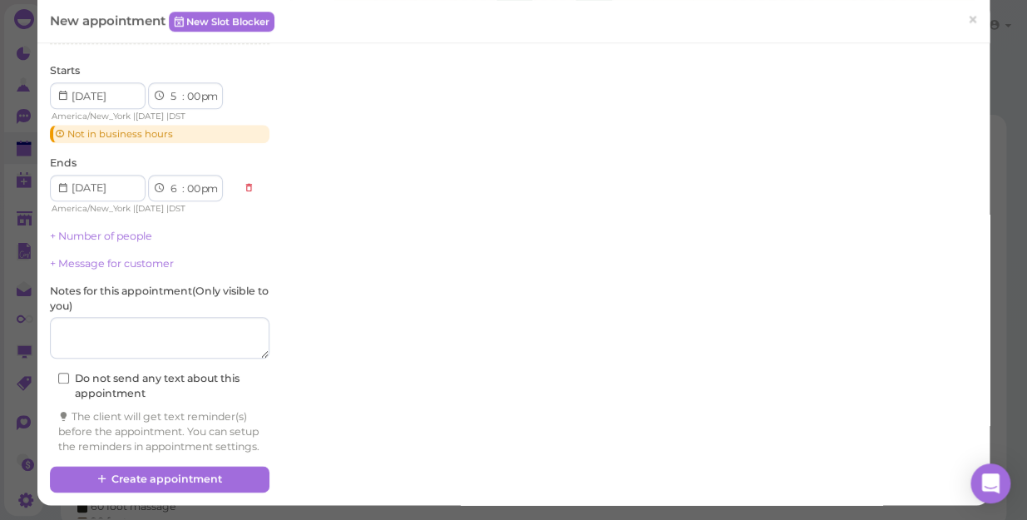
scroll to position [449, 0]
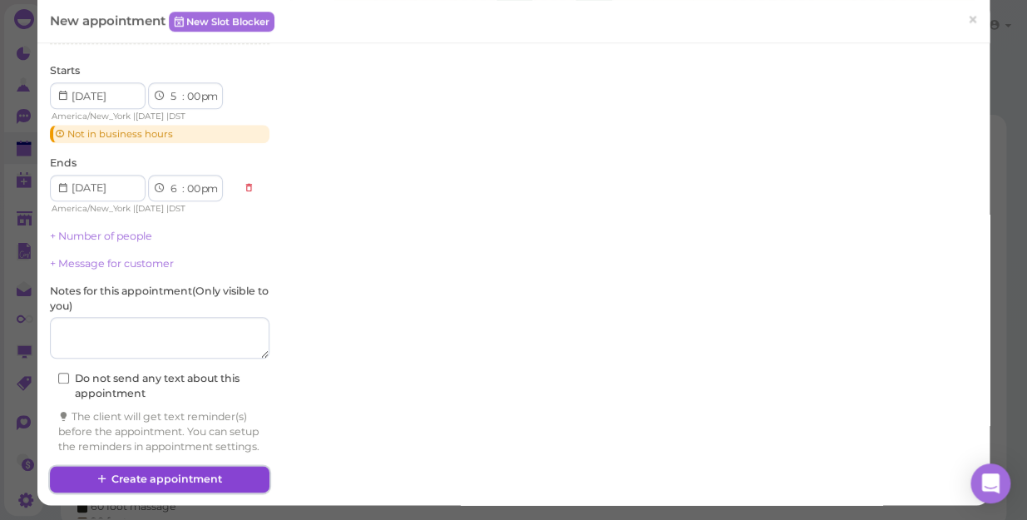
click at [158, 478] on button "Create appointment" at bounding box center [160, 479] width 220 height 27
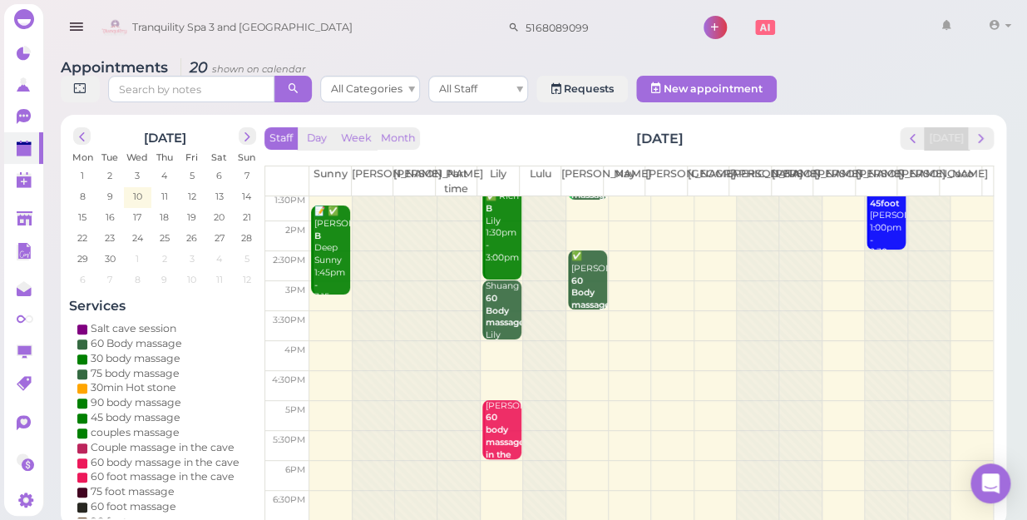
scroll to position [0, 0]
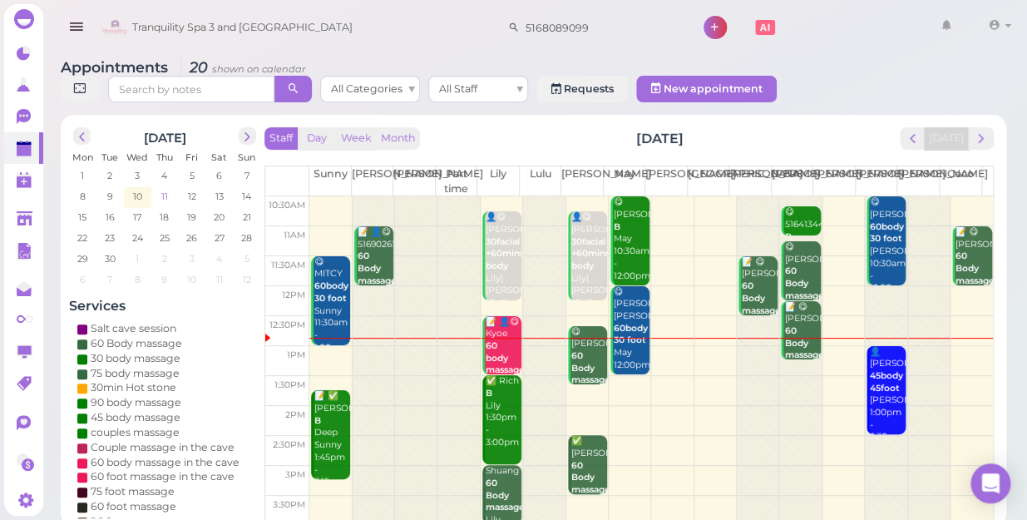
click at [164, 189] on span "11" at bounding box center [165, 196] width 10 height 15
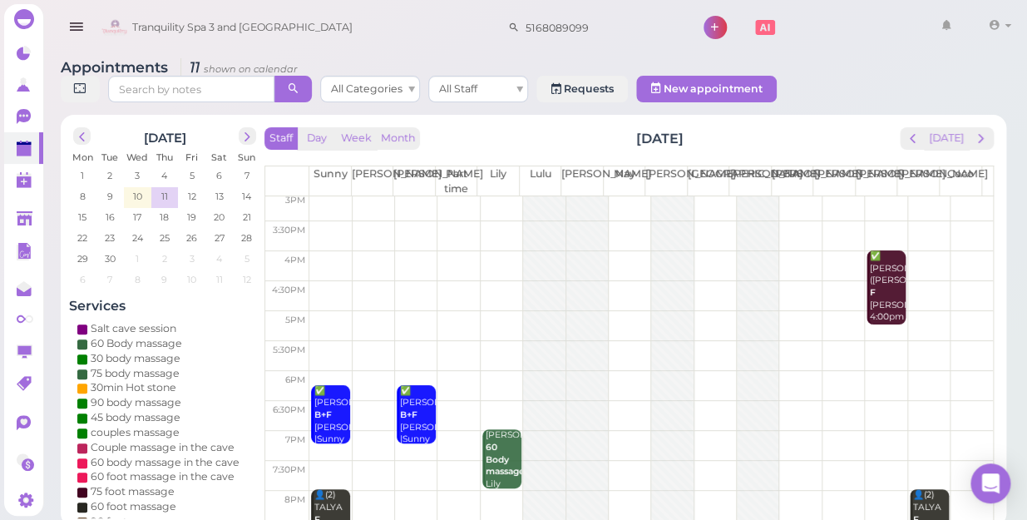
scroll to position [300, 0]
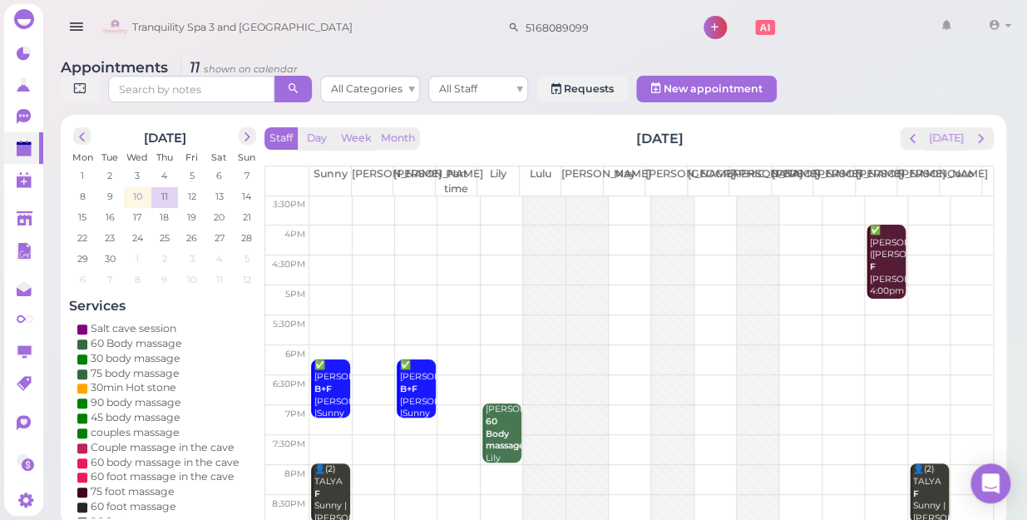
click at [133, 189] on span "10" at bounding box center [137, 196] width 12 height 15
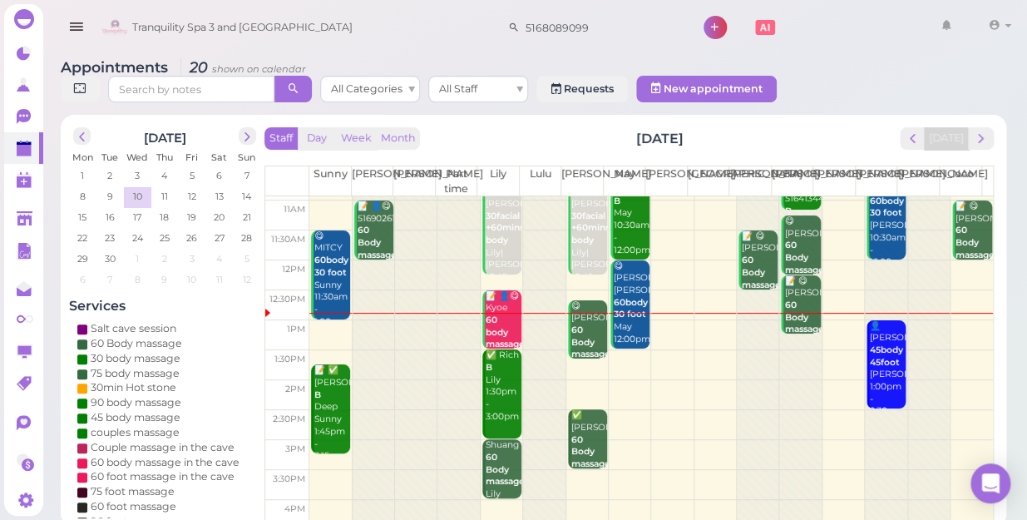
scroll to position [0, 0]
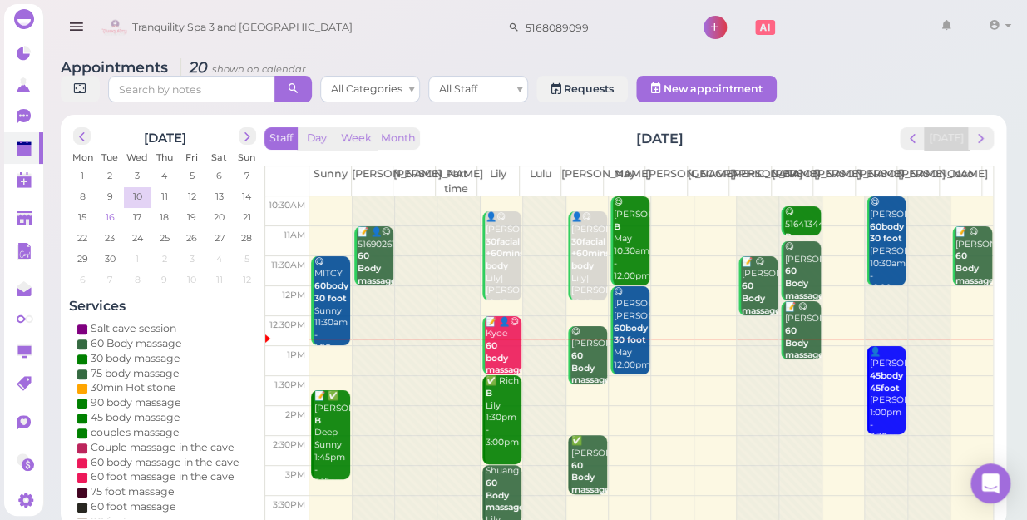
click at [108, 210] on span "16" at bounding box center [110, 217] width 12 height 15
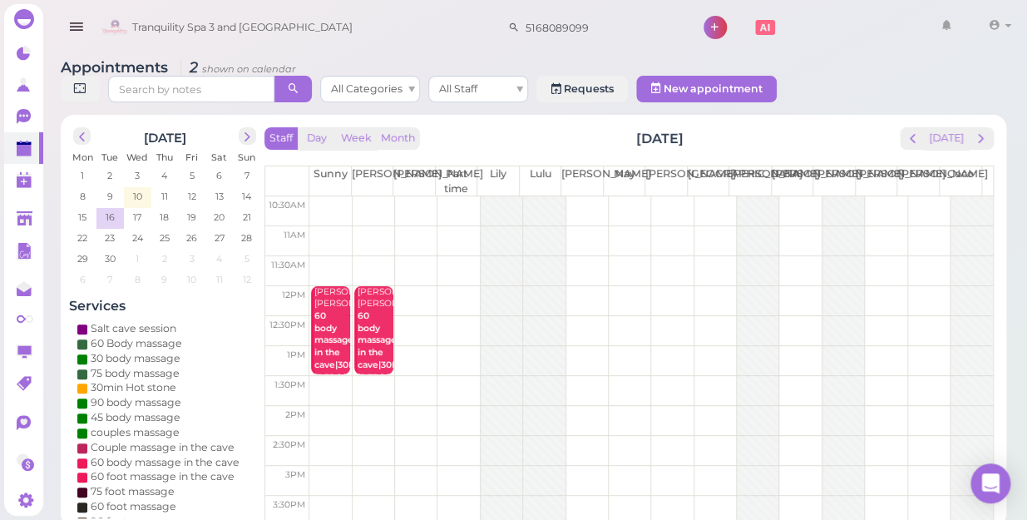
click at [316, 196] on td at bounding box center [651, 211] width 684 height 30
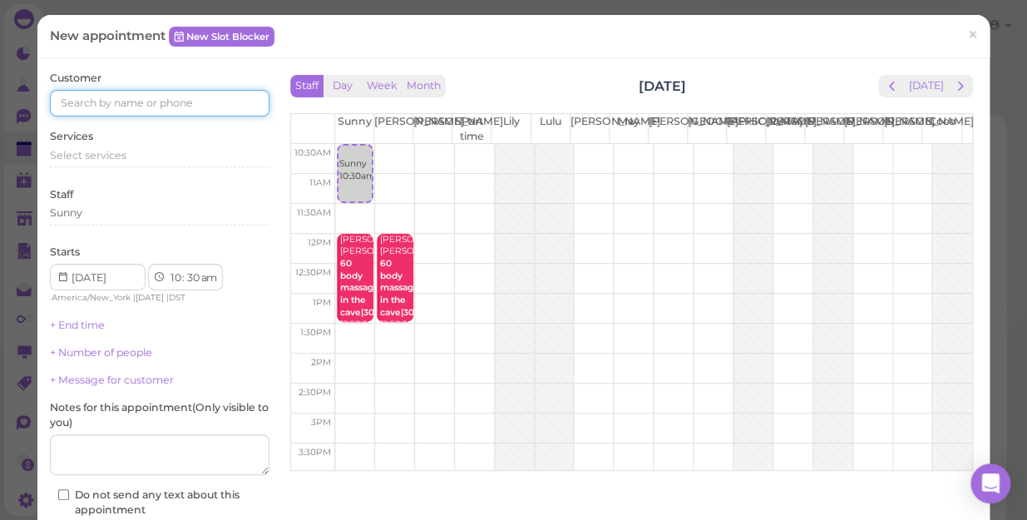
click at [75, 105] on input at bounding box center [160, 103] width 220 height 27
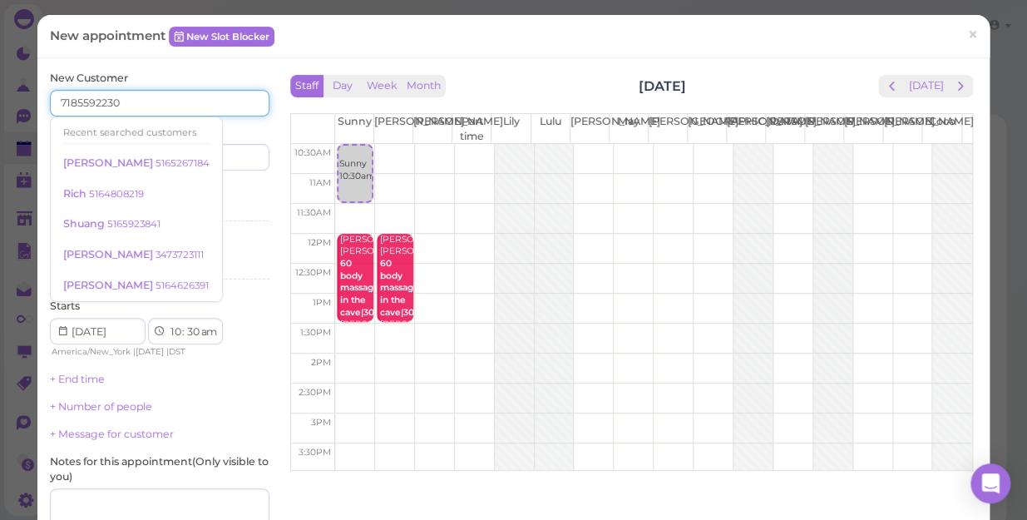
type input "7185592230"
click at [252, 136] on div "Last name" at bounding box center [217, 148] width 106 height 46
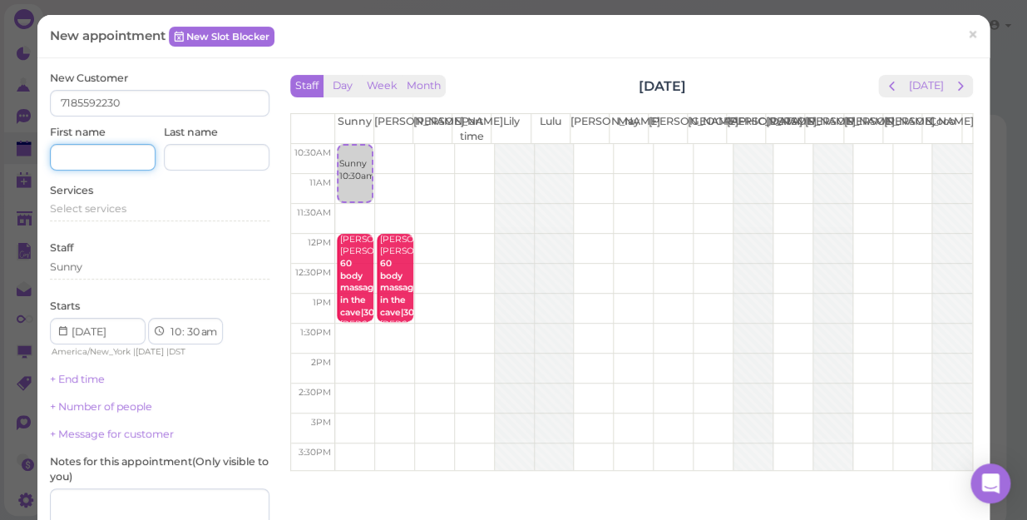
click at [86, 158] on input at bounding box center [103, 157] width 106 height 27
click at [66, 156] on input "pTAZAYE" at bounding box center [103, 157] width 106 height 27
type input "TAZAYE"
click at [119, 212] on span "Select services" at bounding box center [88, 208] width 77 height 12
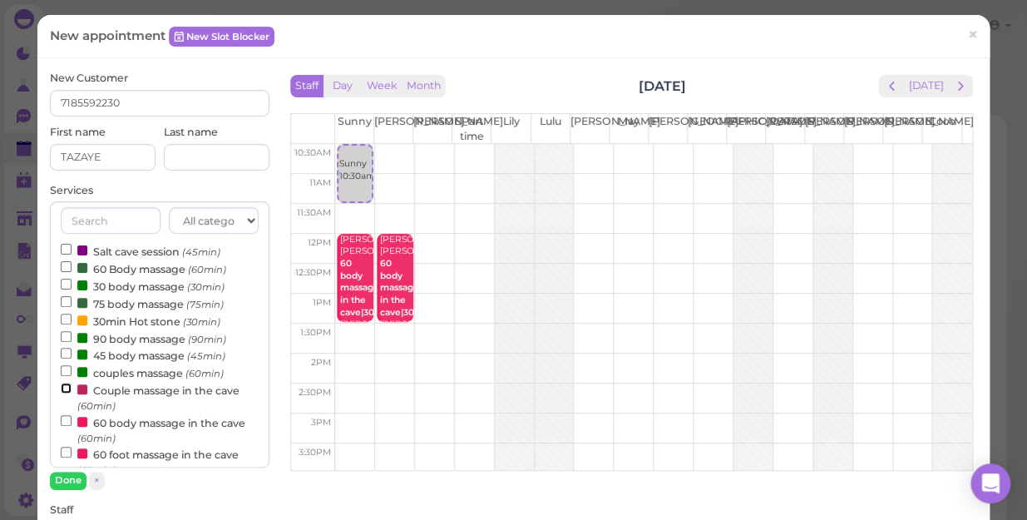
click at [61, 385] on input "Couple massage in the cave (60min)" at bounding box center [66, 388] width 11 height 11
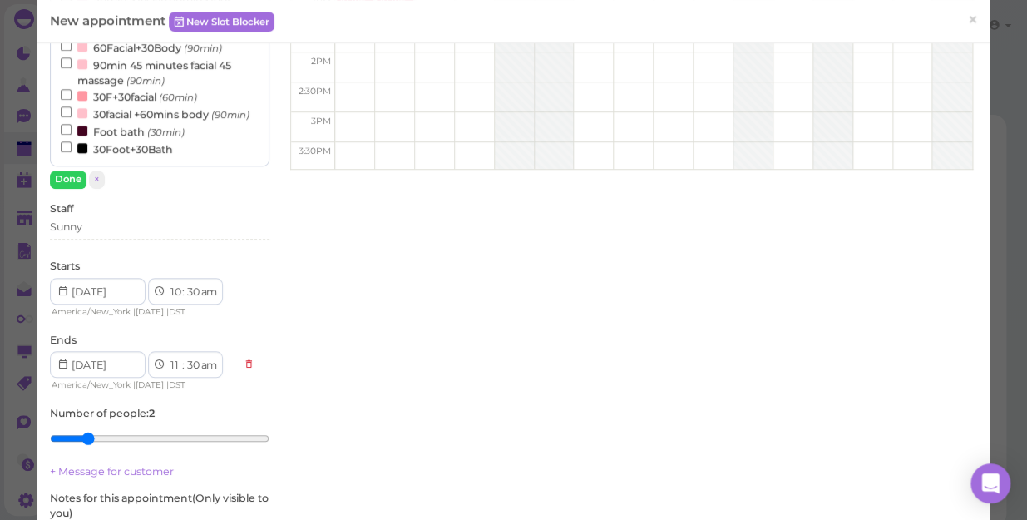
scroll to position [302, 0]
click at [101, 227] on div "Sunny" at bounding box center [160, 226] width 220 height 15
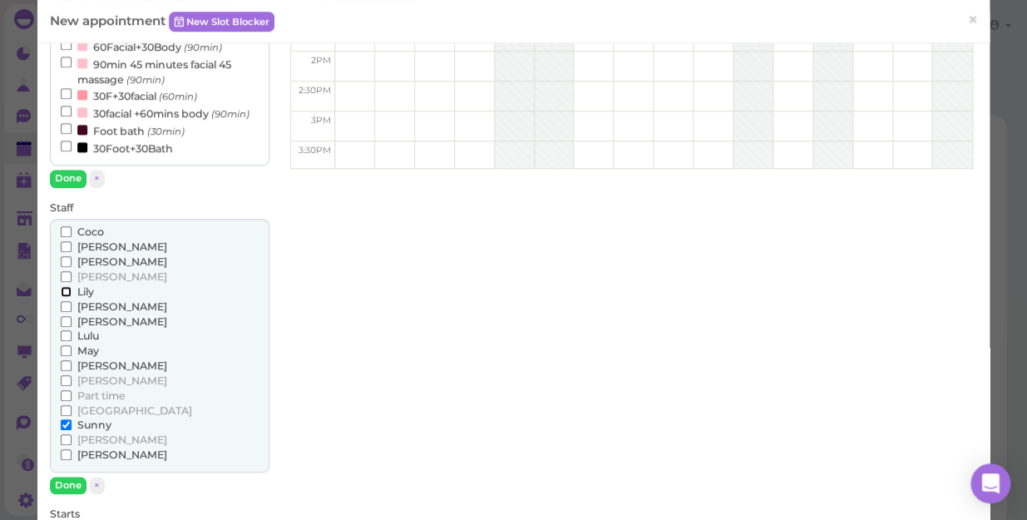
click at [62, 289] on input "Lily" at bounding box center [66, 291] width 11 height 11
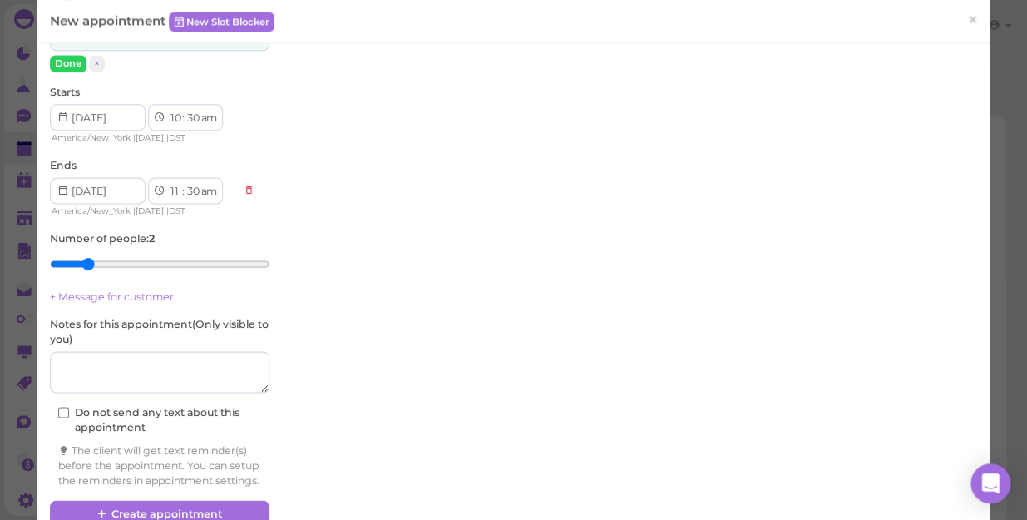
scroll to position [756, 0]
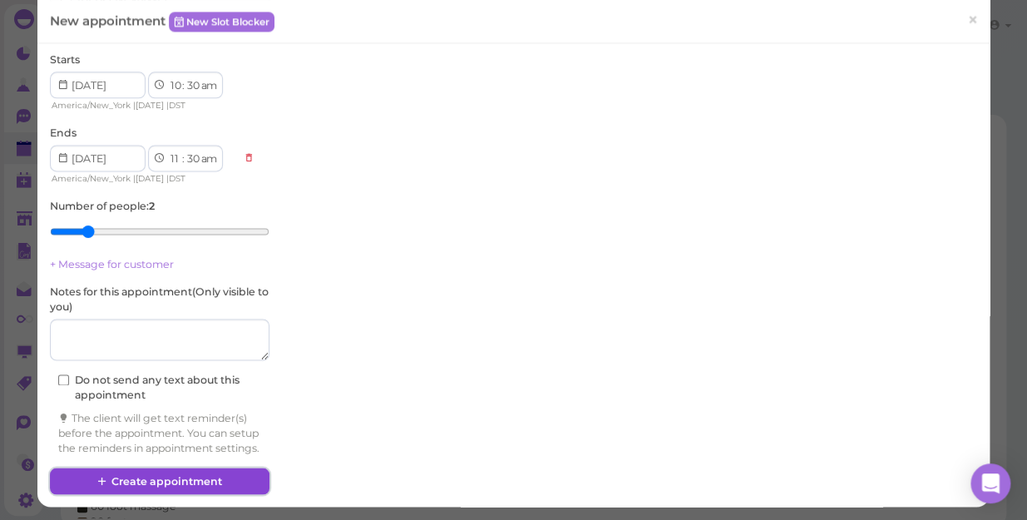
click at [168, 491] on button "Create appointment" at bounding box center [160, 481] width 220 height 27
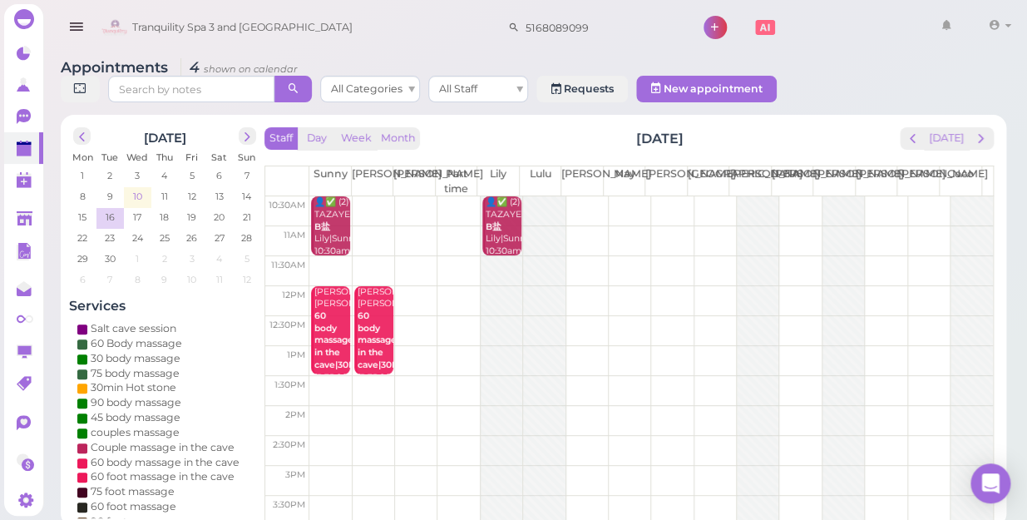
click at [135, 189] on span "10" at bounding box center [137, 196] width 12 height 15
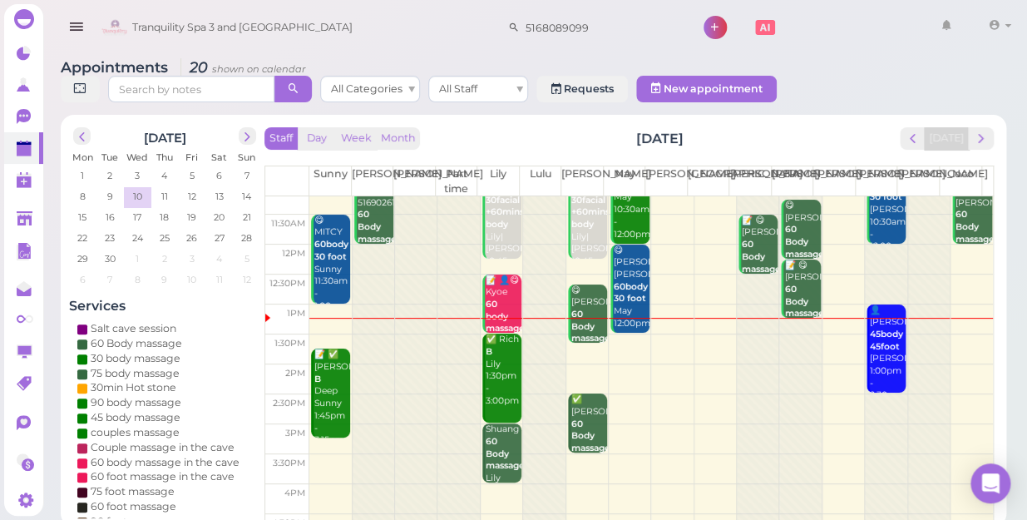
scroll to position [75, 0]
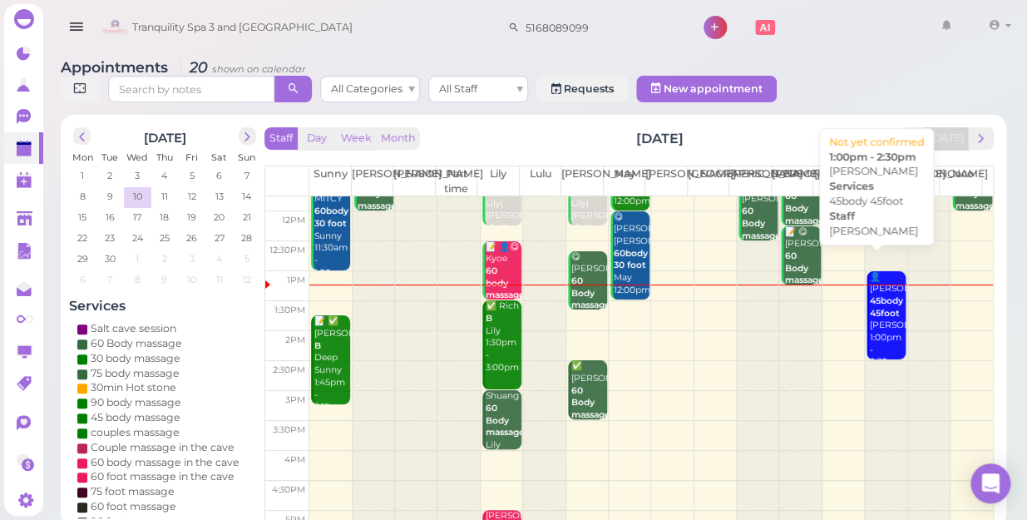
click at [870, 295] on b "45body 45foot" at bounding box center [886, 306] width 33 height 23
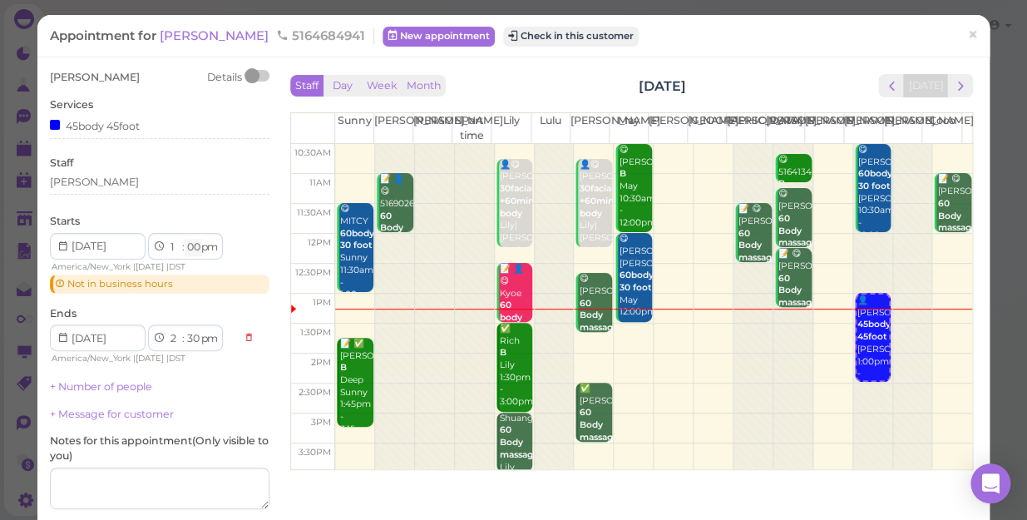
click at [193, 248] on select "00 05 10 15 20 25 30 35 40 45 50 55" at bounding box center [193, 247] width 17 height 17
select select "45"
click at [185, 239] on select "00 05 10 15 20 25 30 35 40 45 50 55" at bounding box center [193, 247] width 17 height 17
select select "3"
select select "15"
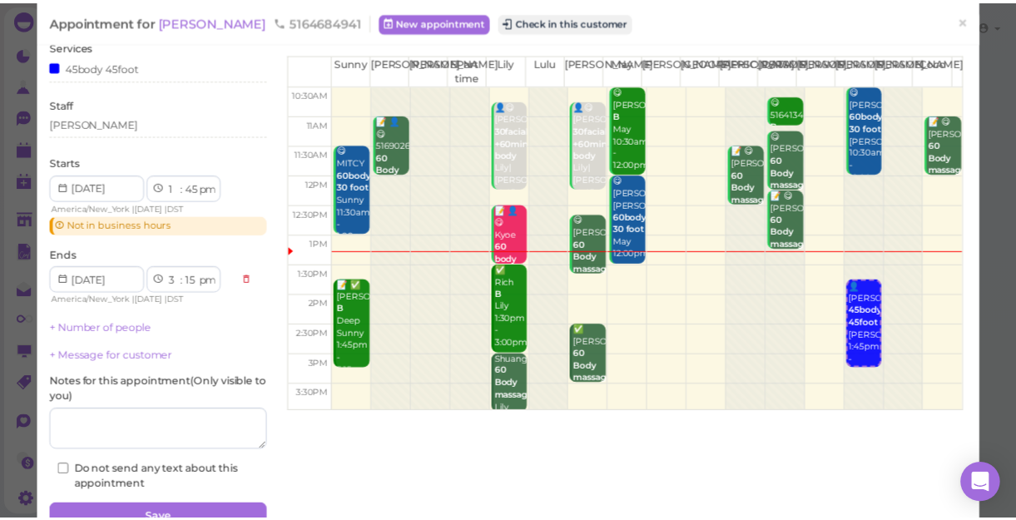
scroll to position [140, 0]
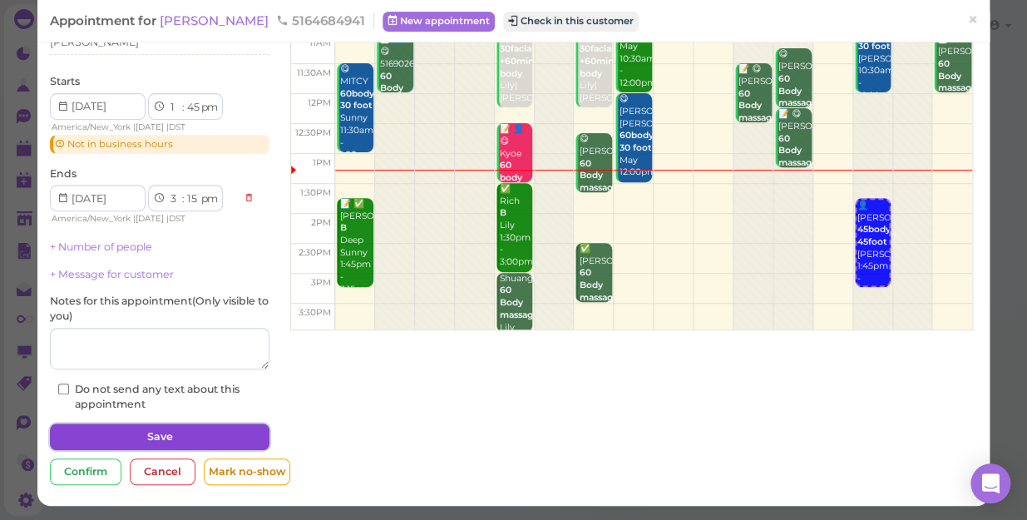
click at [198, 434] on button "Save" at bounding box center [160, 436] width 220 height 27
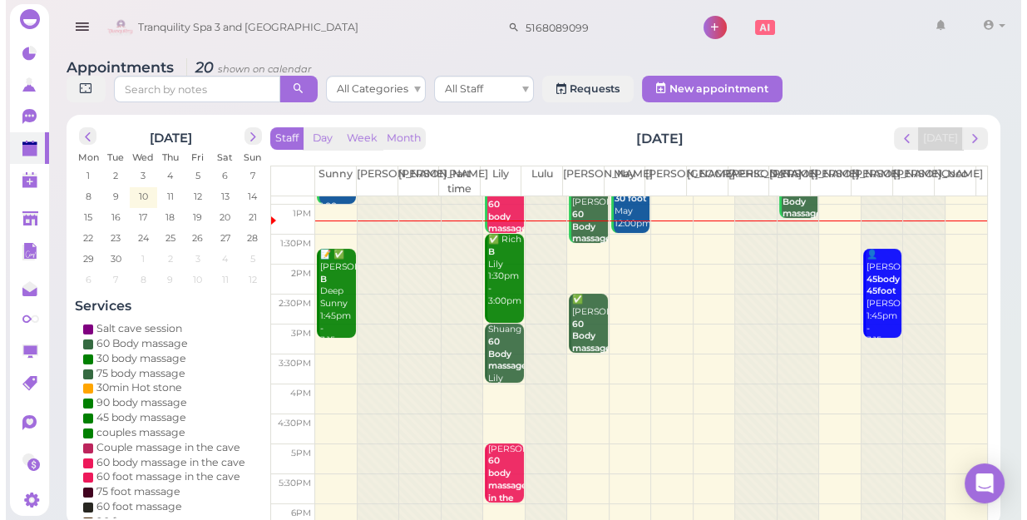
scroll to position [151, 0]
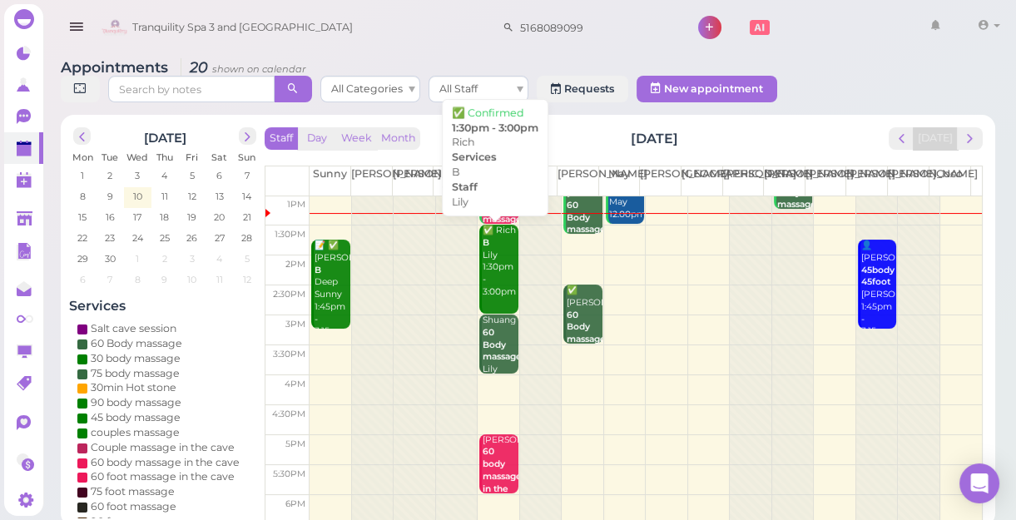
click at [491, 263] on div "✅ Rich B Lily 1:30pm - 3:00pm" at bounding box center [500, 261] width 36 height 73
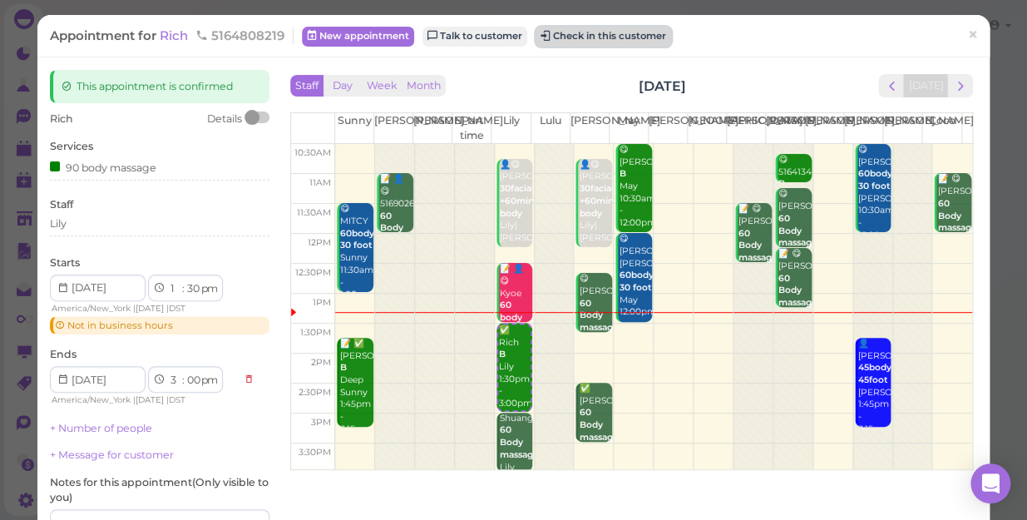
click at [588, 35] on button "Check in this customer" at bounding box center [604, 37] width 136 height 20
drag, startPoint x: 588, startPoint y: 35, endPoint x: 575, endPoint y: 37, distance: 13.4
click at [575, 37] on button "Check in this customer" at bounding box center [604, 37] width 136 height 20
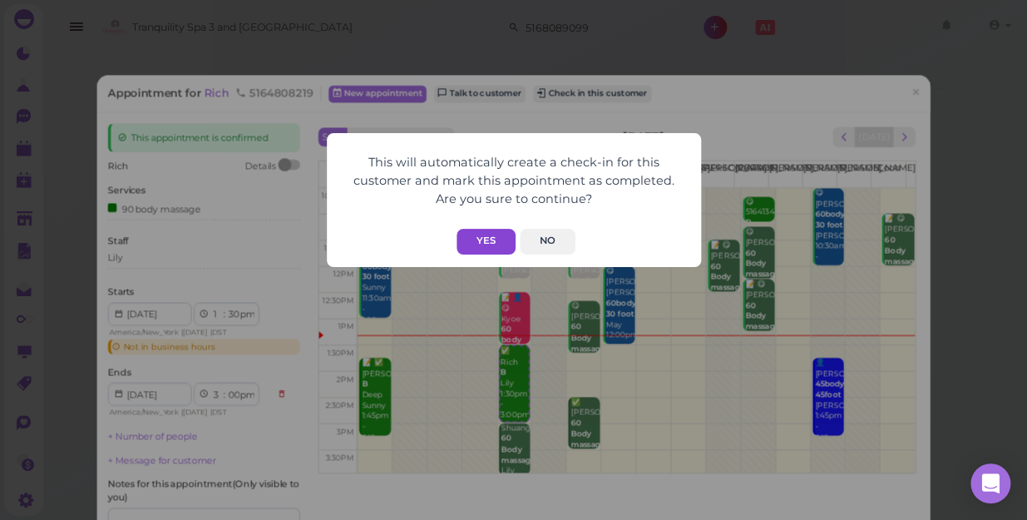
click at [485, 240] on button "Yes" at bounding box center [486, 242] width 59 height 26
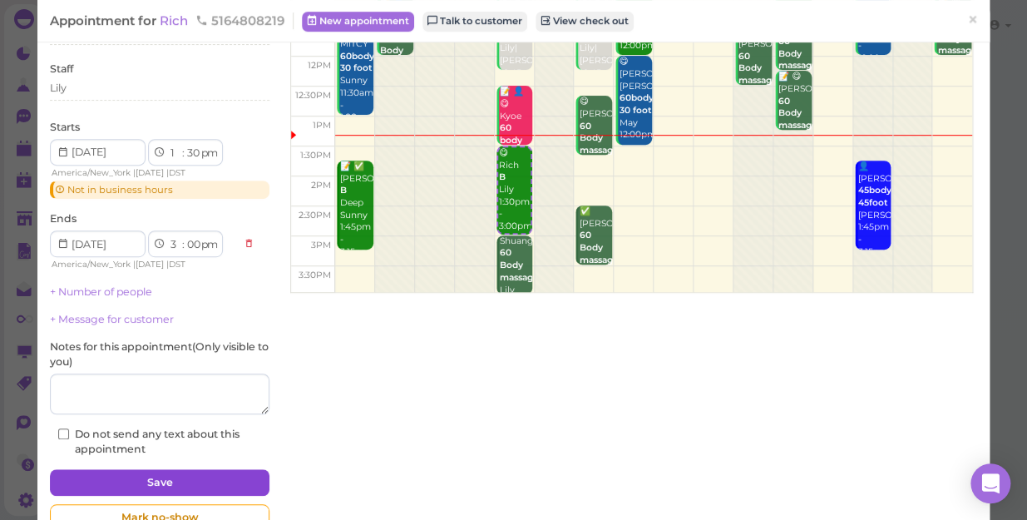
scroll to position [222, 0]
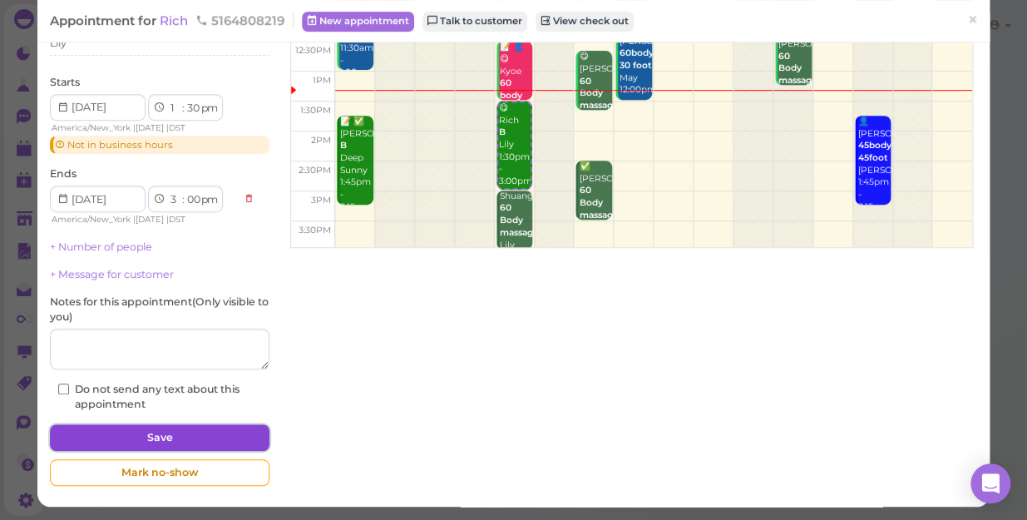
click at [146, 436] on button "Save" at bounding box center [160, 437] width 220 height 27
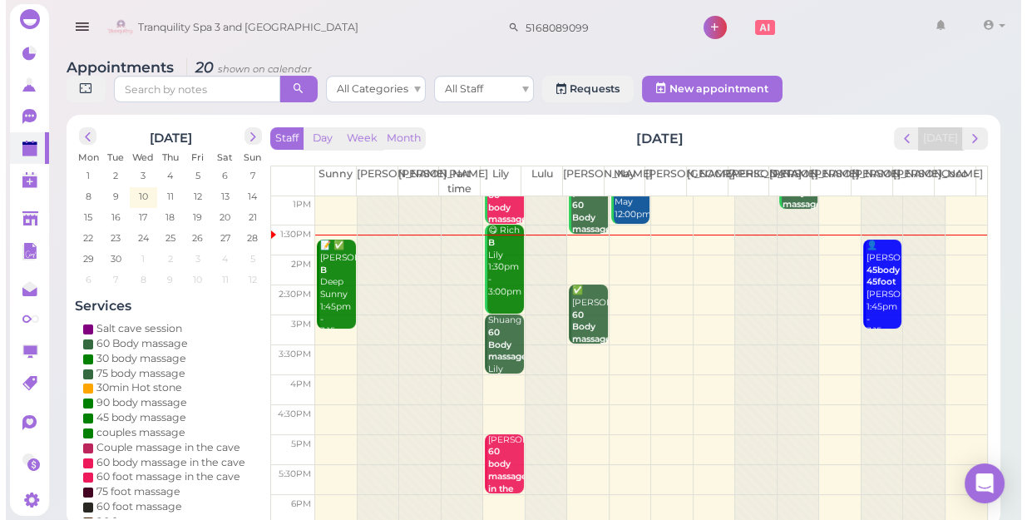
scroll to position [150, 0]
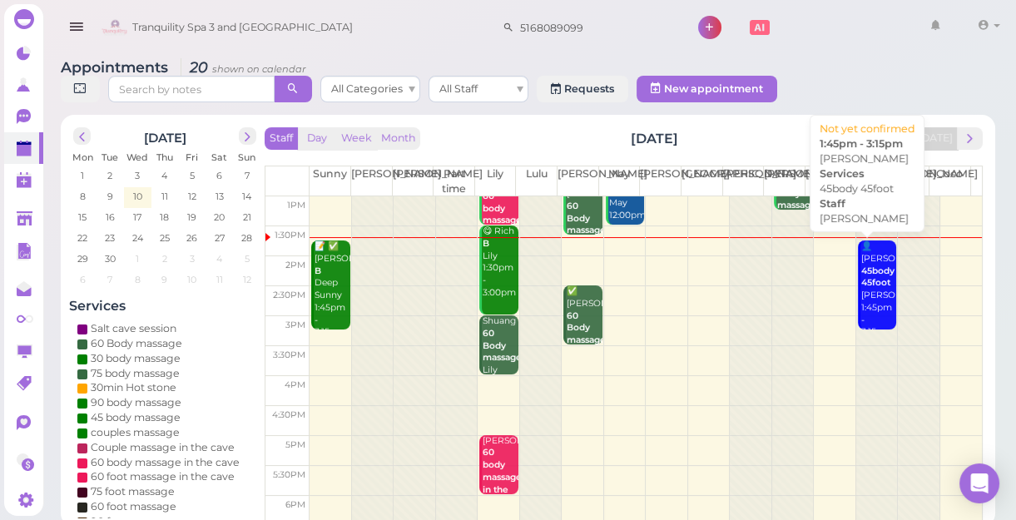
click at [865, 285] on b "45body 45foot" at bounding box center [877, 276] width 33 height 23
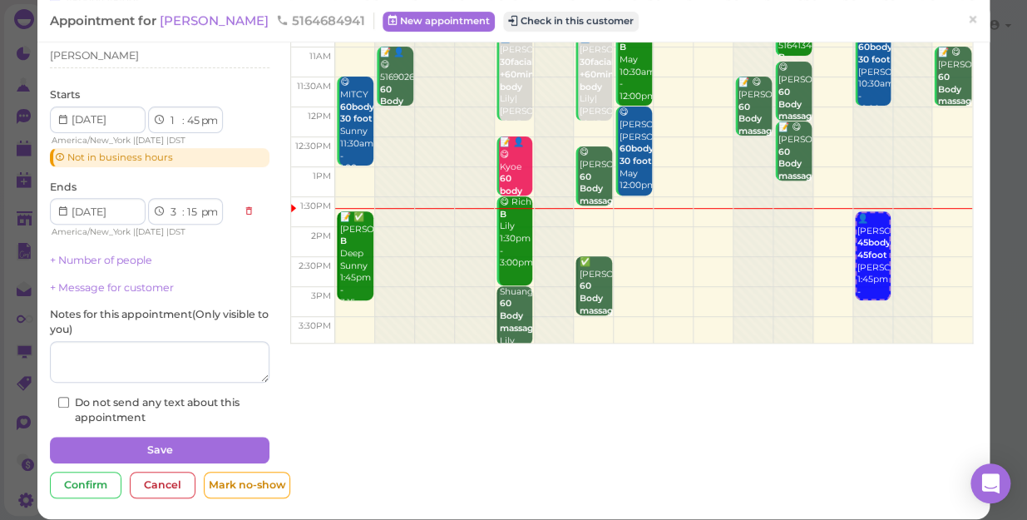
scroll to position [140, 0]
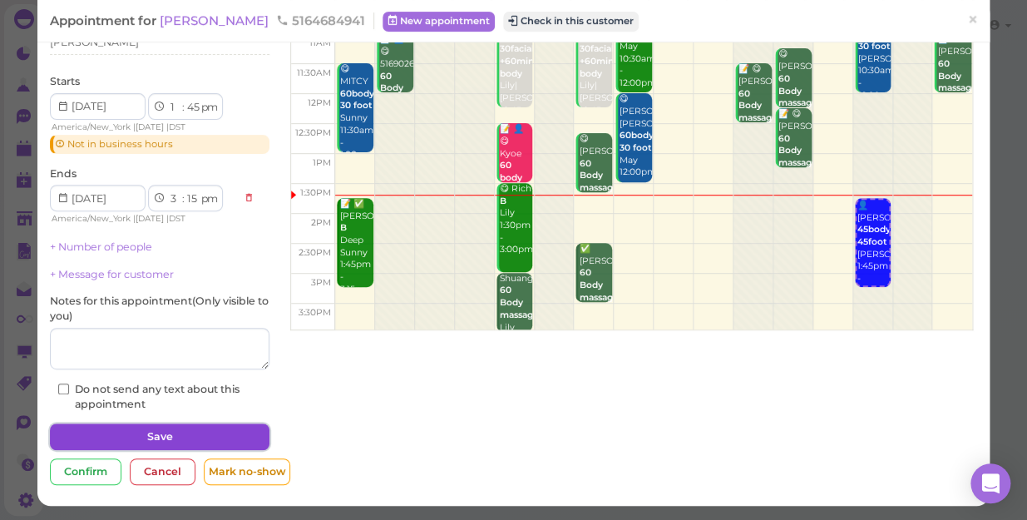
click at [207, 435] on button "Save" at bounding box center [160, 436] width 220 height 27
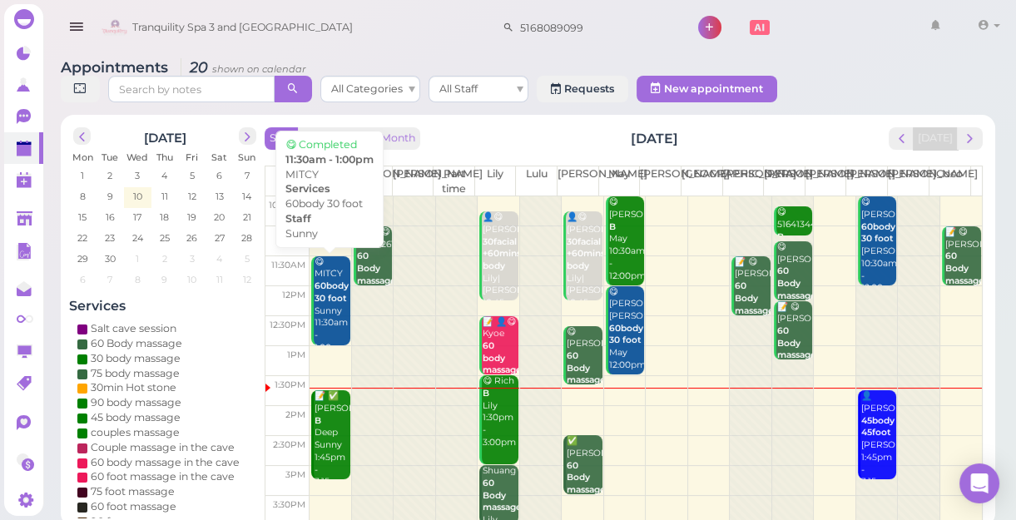
click at [327, 297] on b "60body 30 foot" at bounding box center [331, 291] width 34 height 23
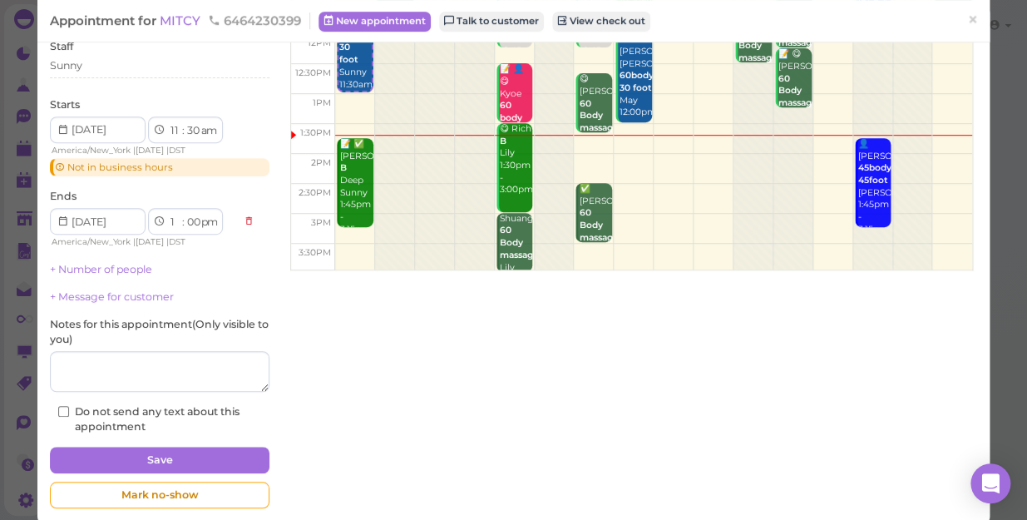
scroll to position [222, 0]
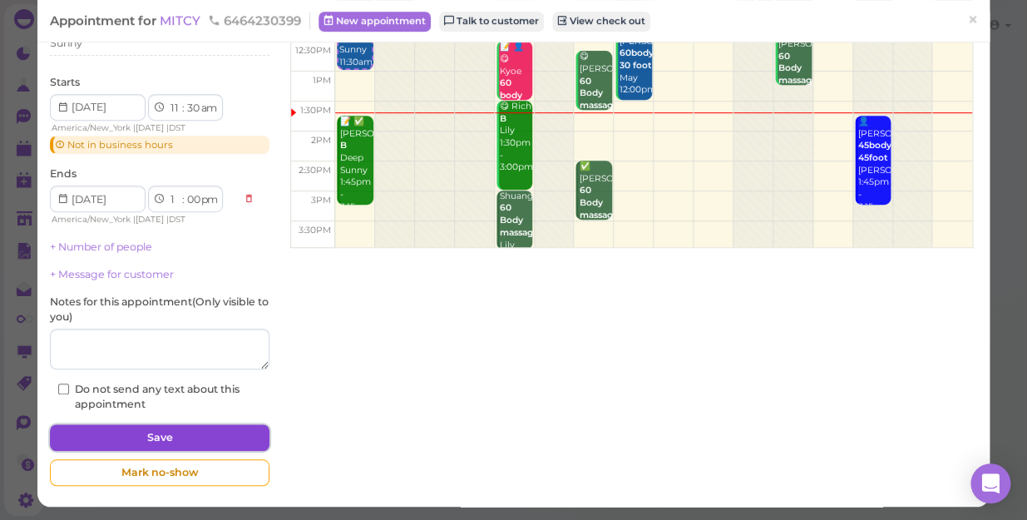
click at [161, 424] on button "Save" at bounding box center [160, 437] width 220 height 27
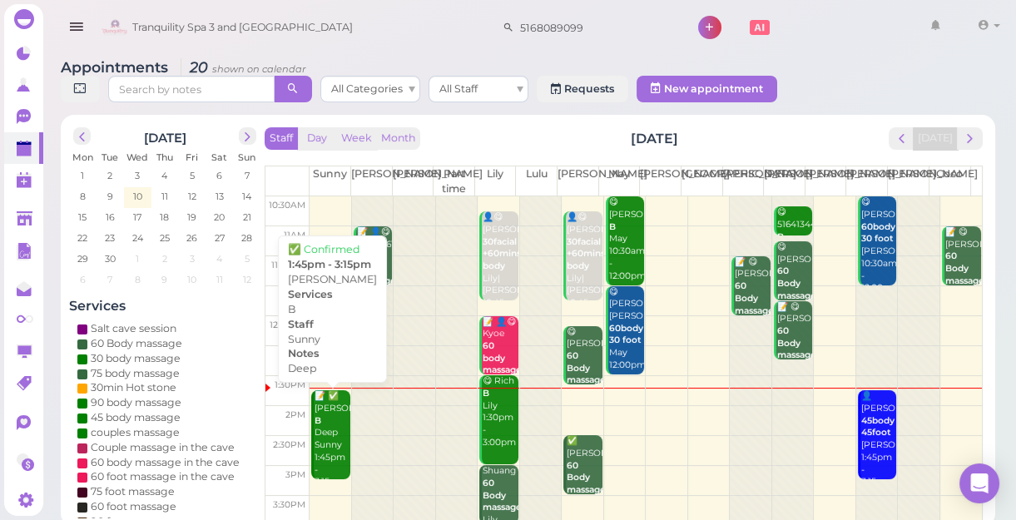
click at [333, 421] on div "📝 ✅ Salvatore B Deep Sunny 1:45pm - 3:15pm" at bounding box center [332, 439] width 36 height 98
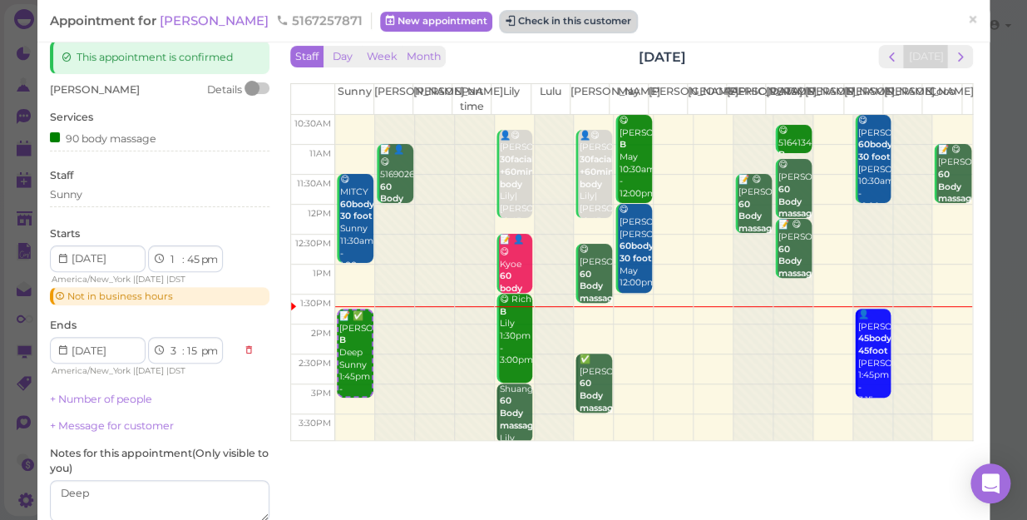
click at [504, 18] on button "Check in this customer" at bounding box center [569, 22] width 136 height 20
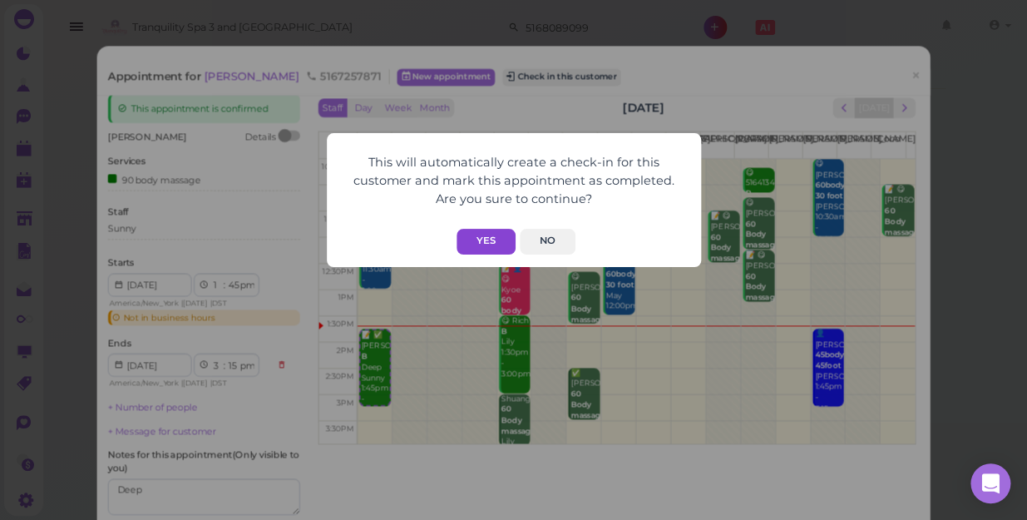
click at [482, 244] on button "Yes" at bounding box center [486, 242] width 59 height 26
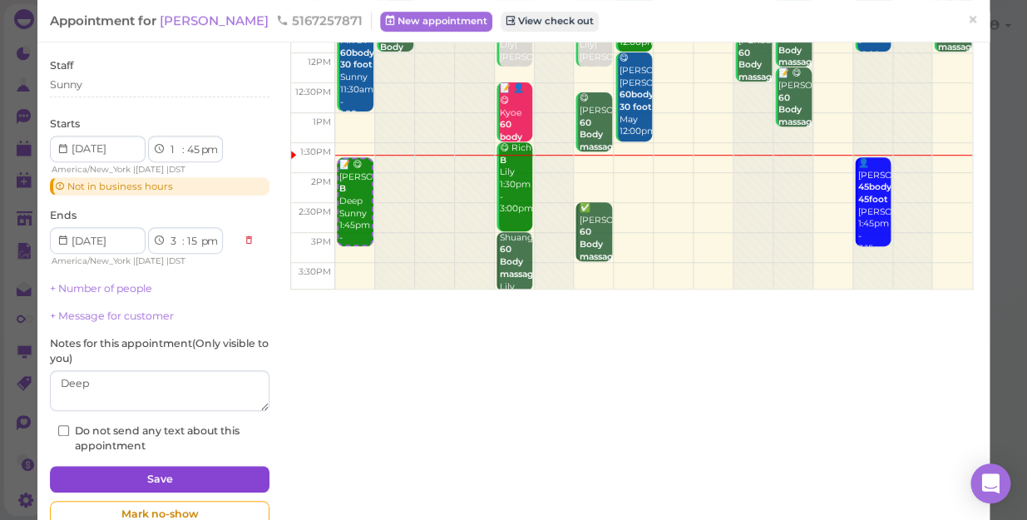
scroll to position [222, 0]
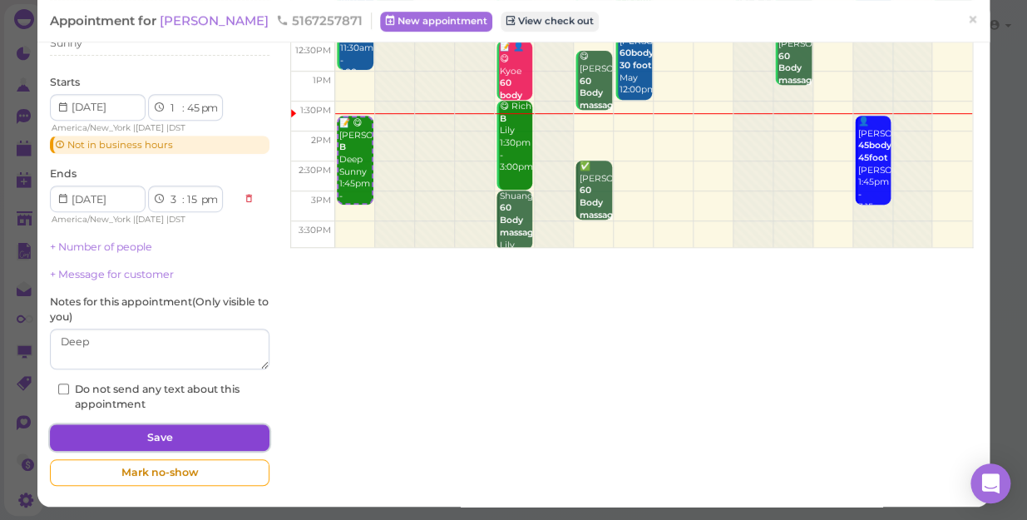
click at [149, 428] on button "Save" at bounding box center [160, 437] width 220 height 27
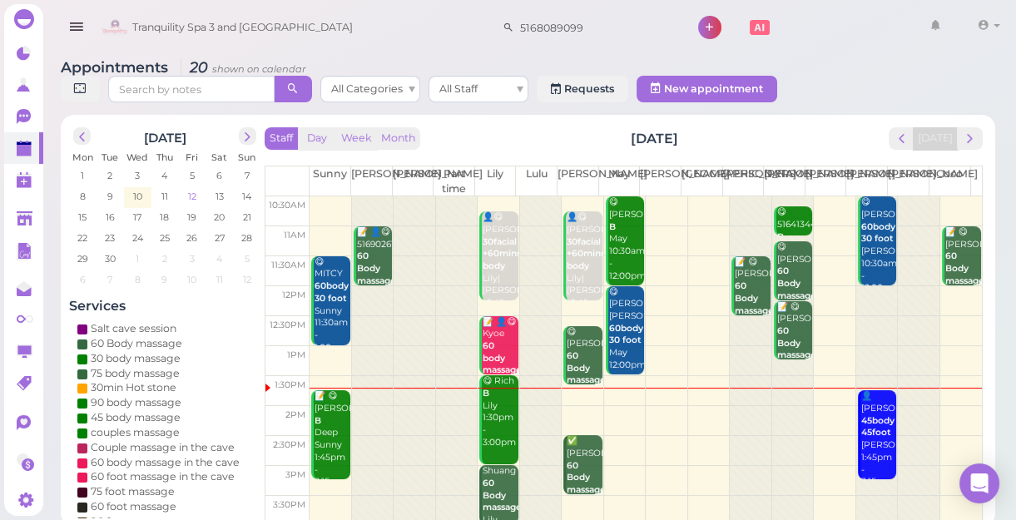
click at [194, 196] on span "12" at bounding box center [192, 196] width 12 height 15
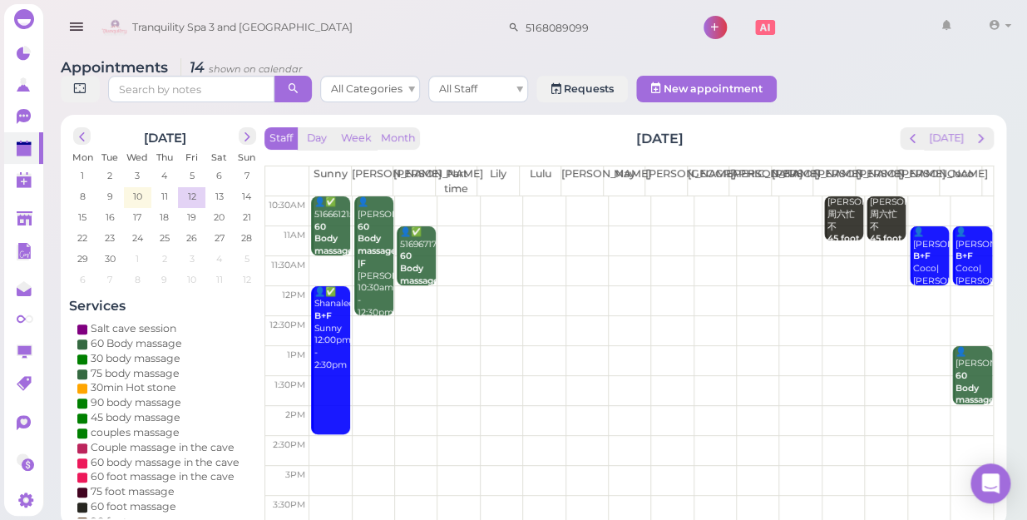
click at [485, 196] on td at bounding box center [651, 211] width 684 height 30
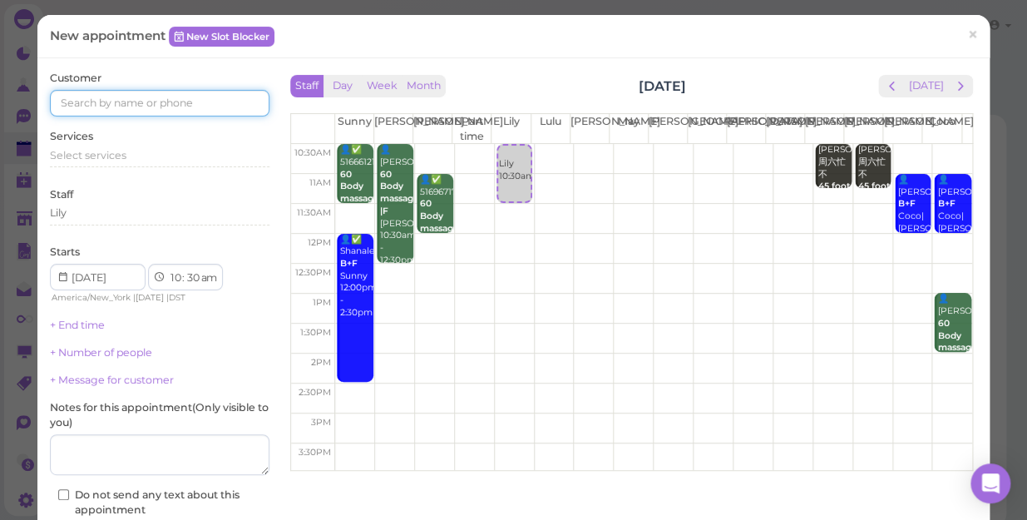
click at [90, 105] on input at bounding box center [160, 103] width 220 height 27
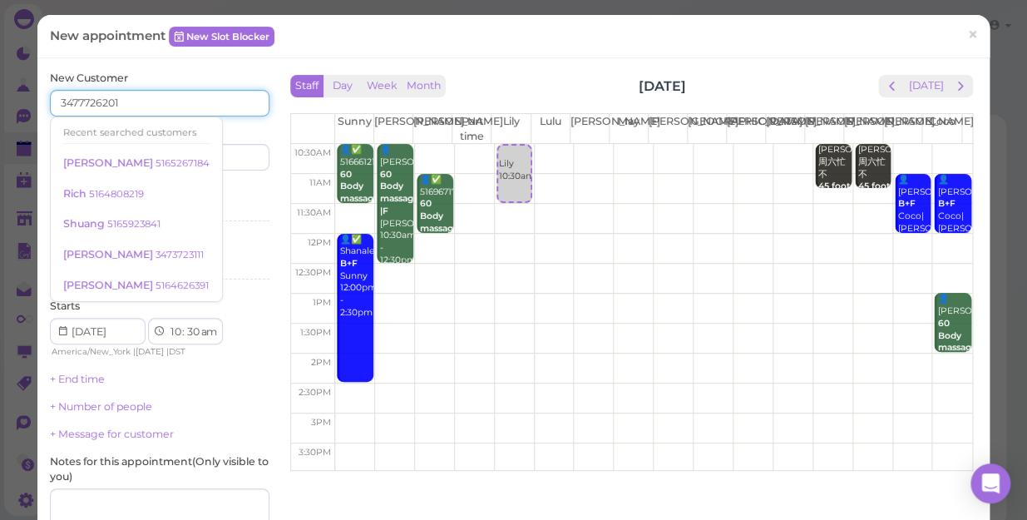
type input "3477726201"
click at [265, 127] on div "Last name" at bounding box center [217, 148] width 106 height 46
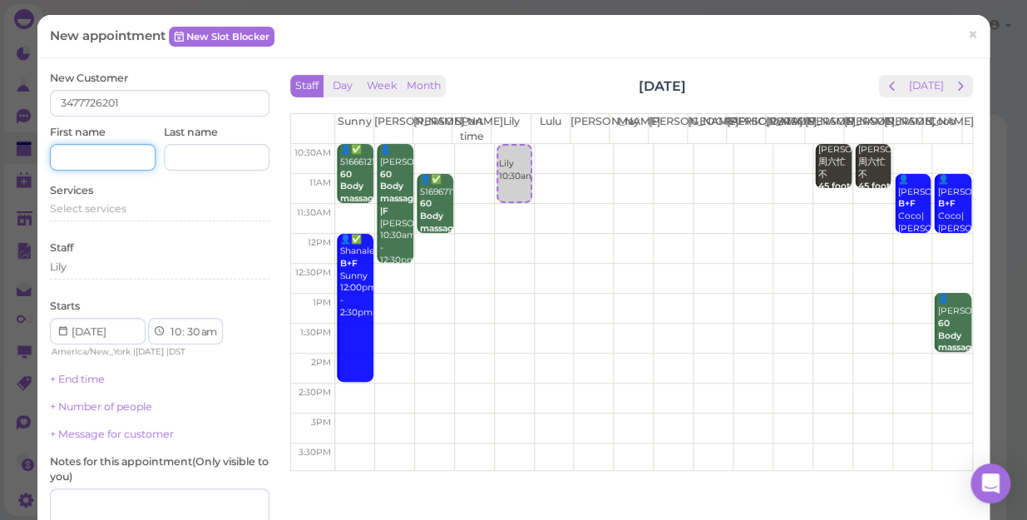
click at [76, 156] on input at bounding box center [103, 157] width 106 height 27
type input "a"
type input "Eddle"
click at [101, 209] on span "Select services" at bounding box center [88, 208] width 77 height 12
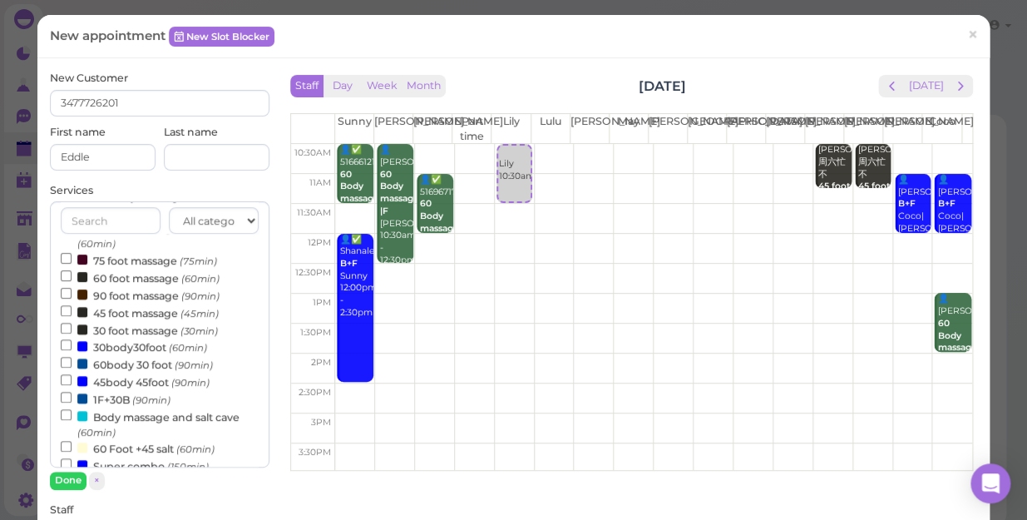
scroll to position [302, 0]
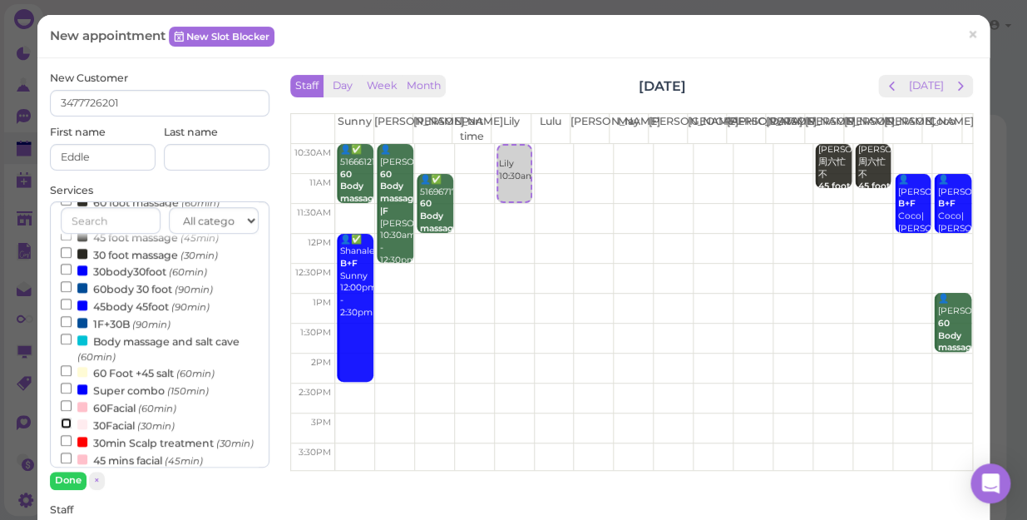
click at [64, 427] on input "30Facial (30min)" at bounding box center [66, 423] width 11 height 11
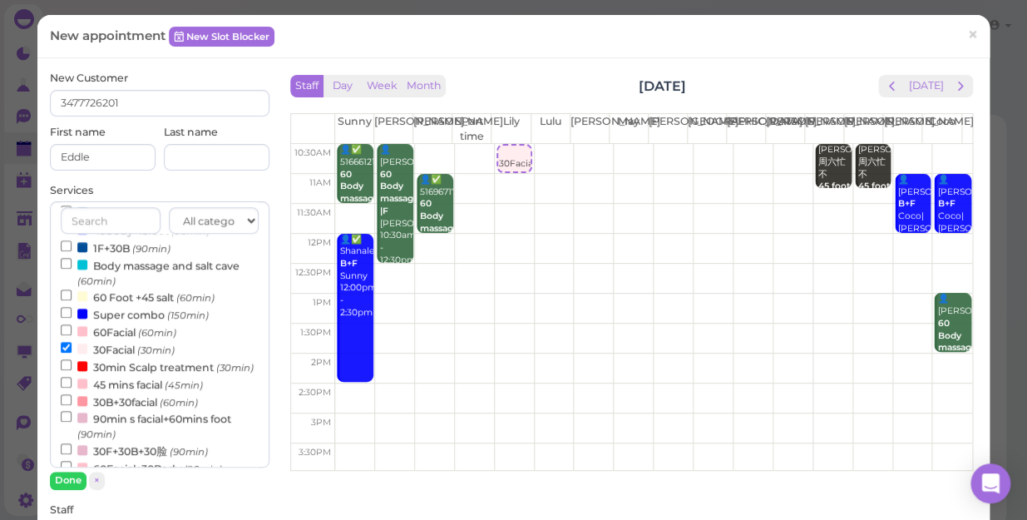
scroll to position [384, 0]
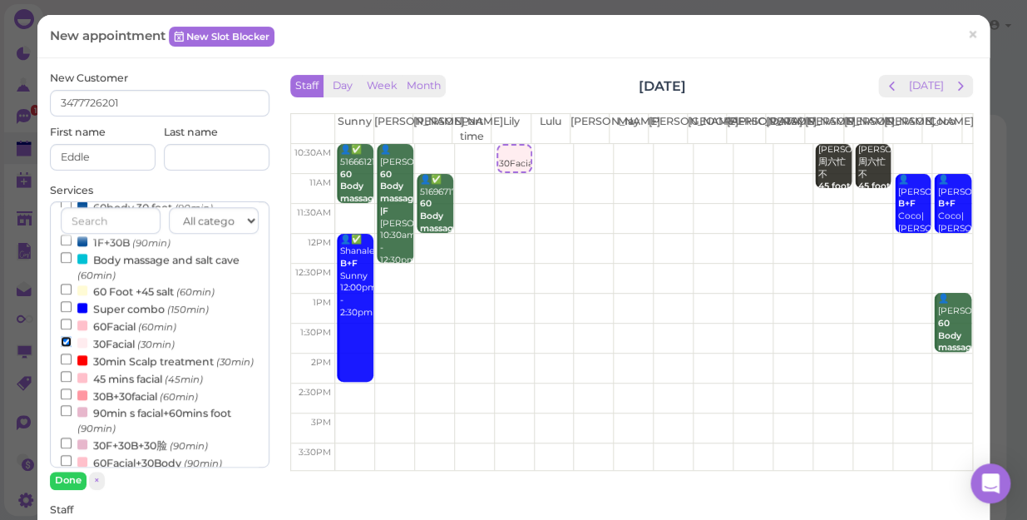
click at [61, 343] on input "30Facial (30min)" at bounding box center [66, 341] width 11 height 11
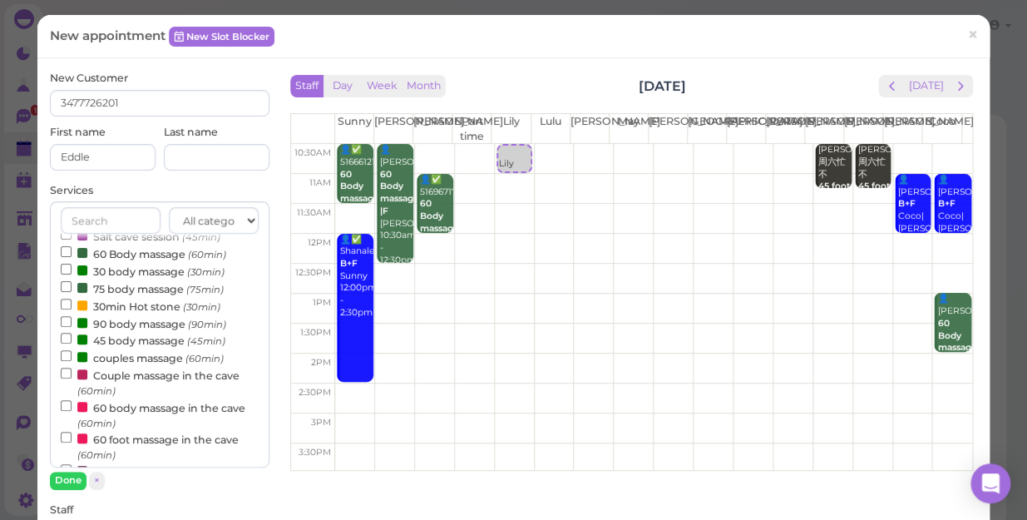
scroll to position [6, 0]
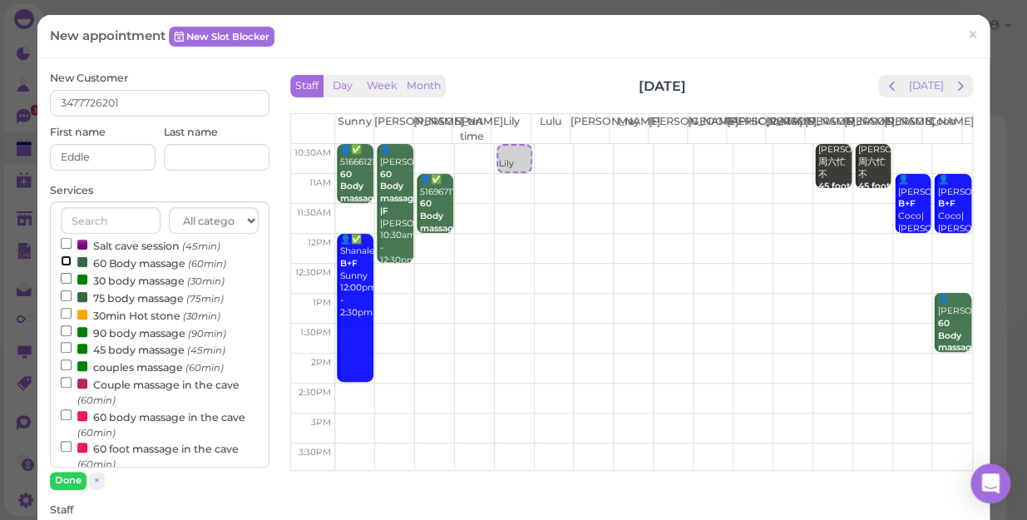
click at [65, 260] on input "60 Body massage (60min)" at bounding box center [66, 260] width 11 height 11
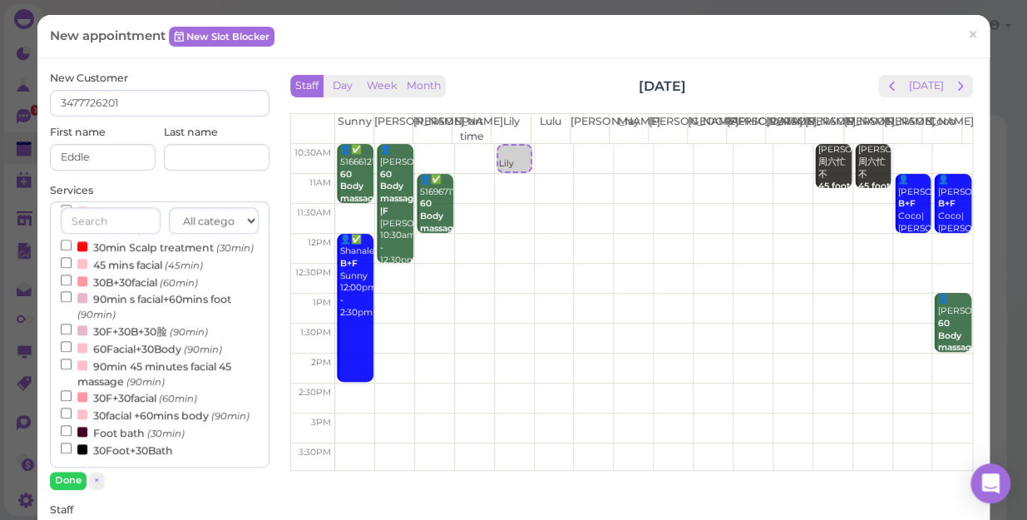
select select "30"
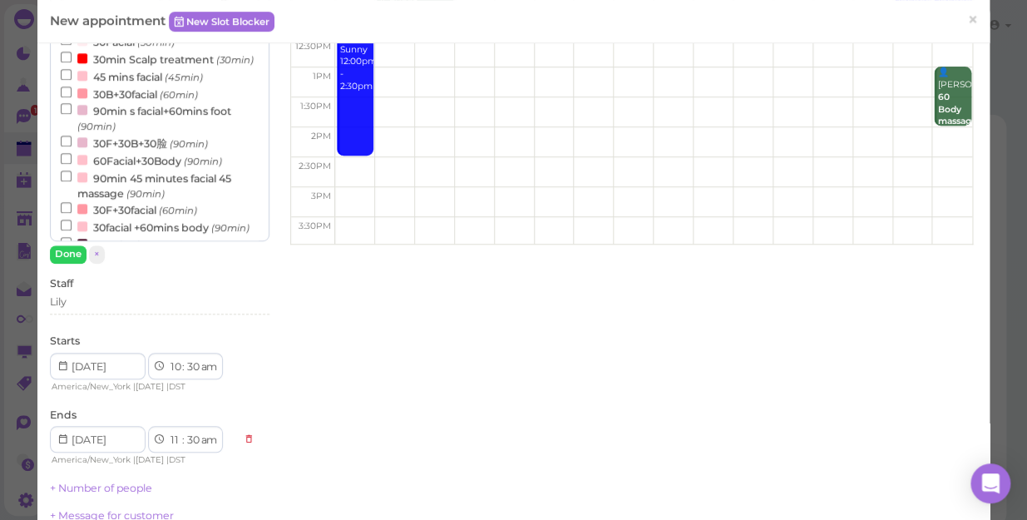
scroll to position [384, 0]
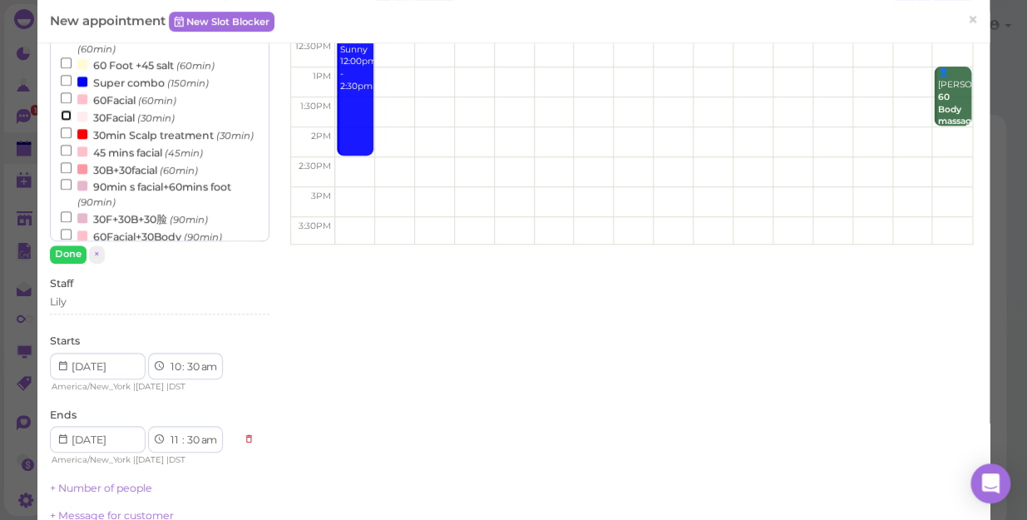
click at [62, 117] on input "30Facial (30min)" at bounding box center [66, 115] width 11 height 11
select select "12"
select select "00"
select select "pm"
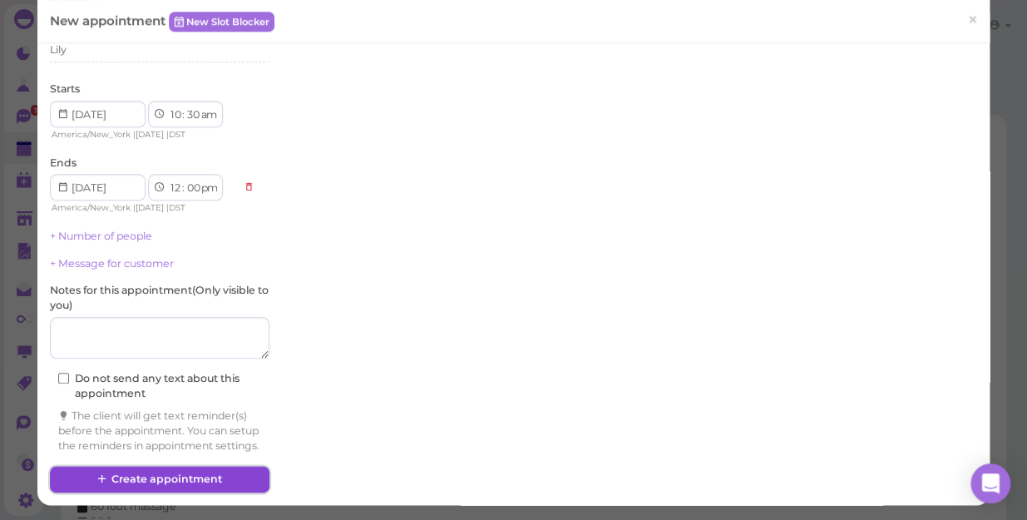
click at [149, 479] on button "Create appointment" at bounding box center [160, 479] width 220 height 27
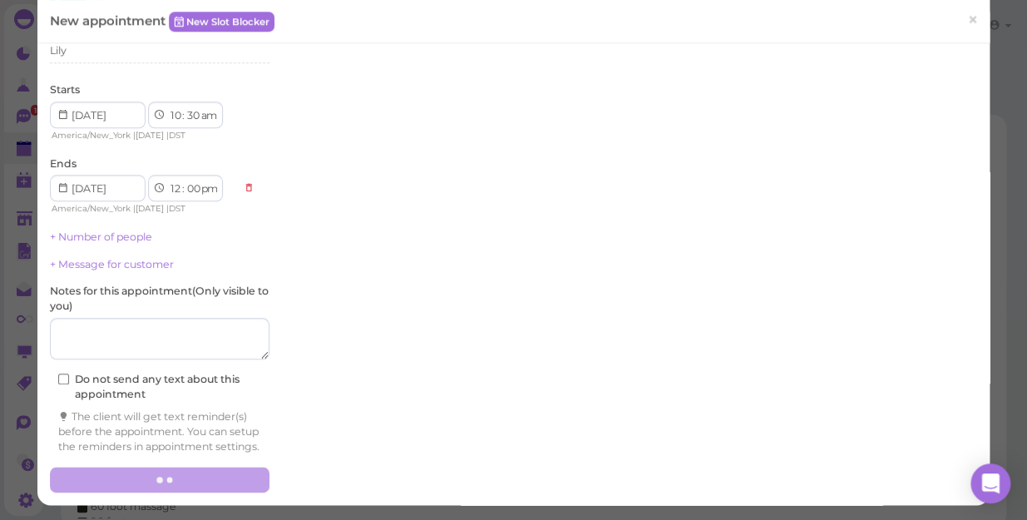
scroll to position [491, 0]
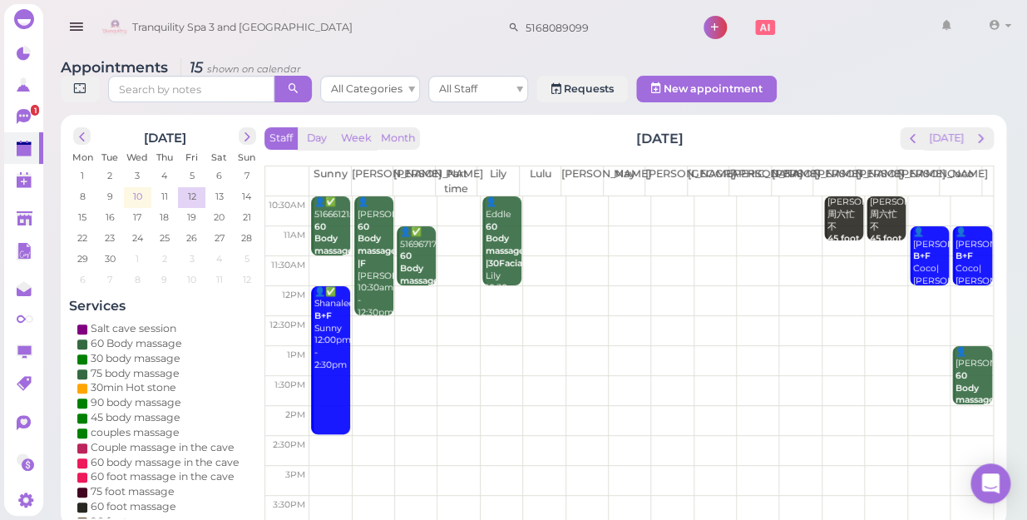
click at [134, 189] on span "10" at bounding box center [137, 196] width 12 height 15
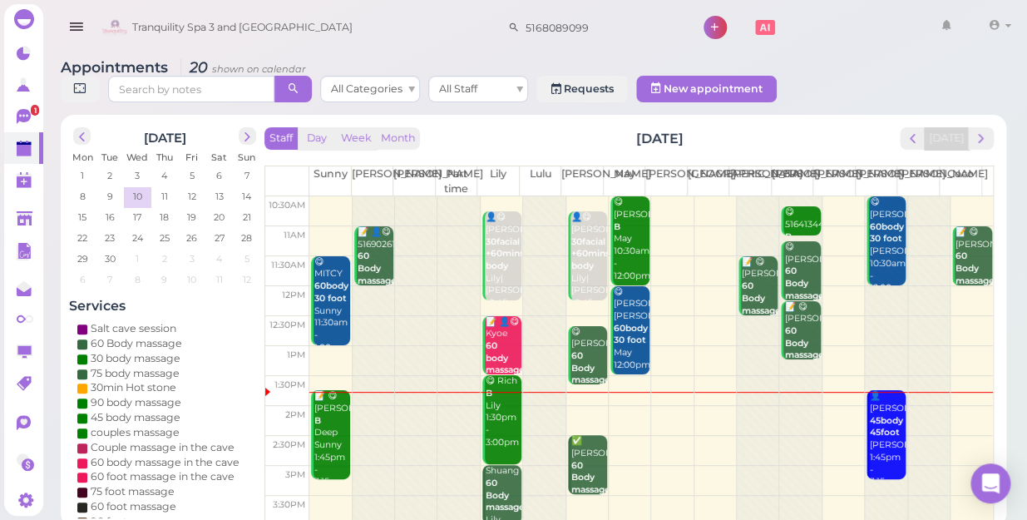
scroll to position [75, 0]
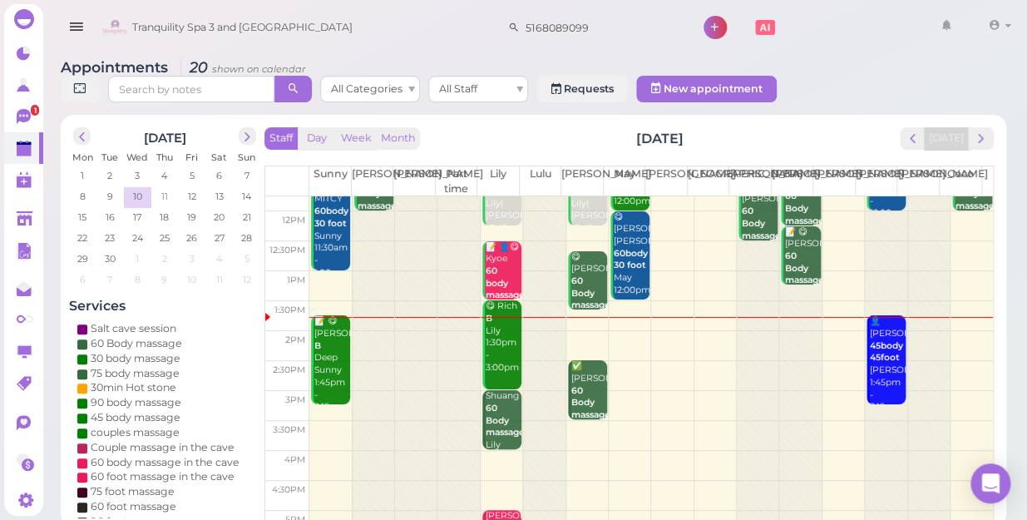
click at [161, 189] on span "11" at bounding box center [165, 196] width 10 height 15
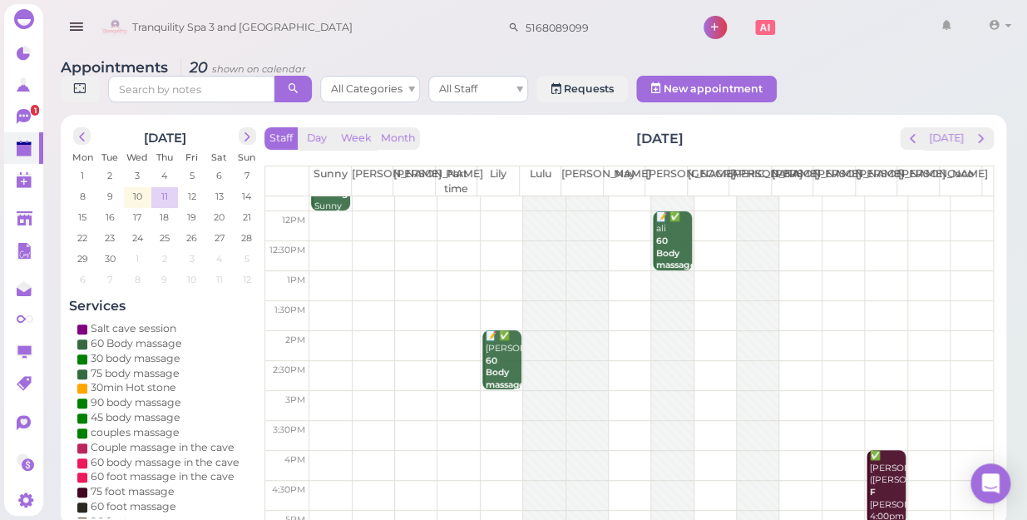
scroll to position [0, 0]
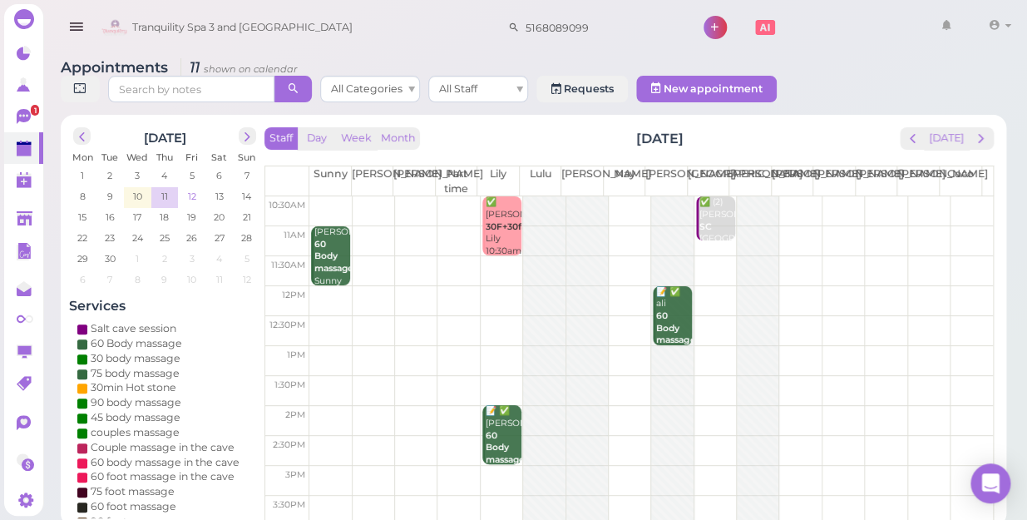
click at [191, 189] on span "12" at bounding box center [192, 196] width 12 height 15
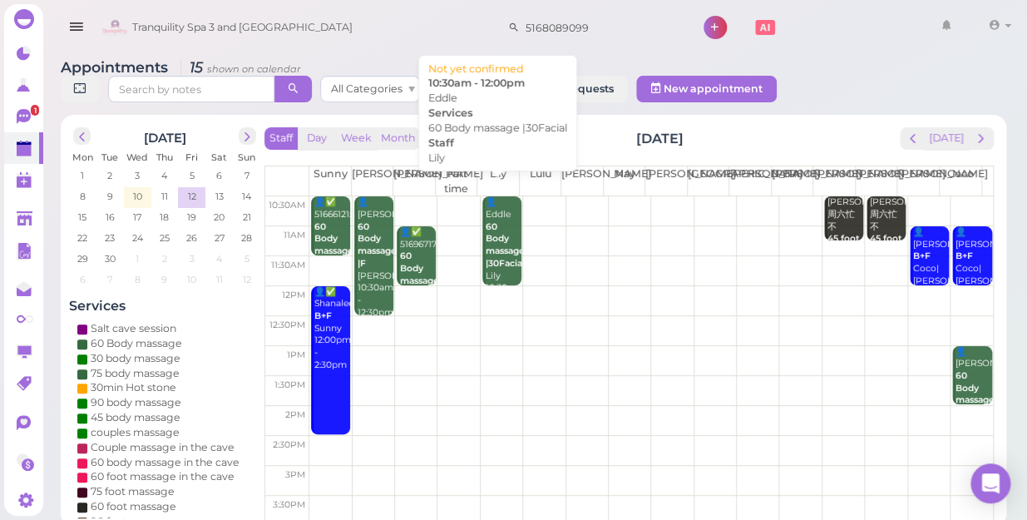
click at [505, 229] on b "60 Body massage |30Facial" at bounding box center [505, 244] width 39 height 47
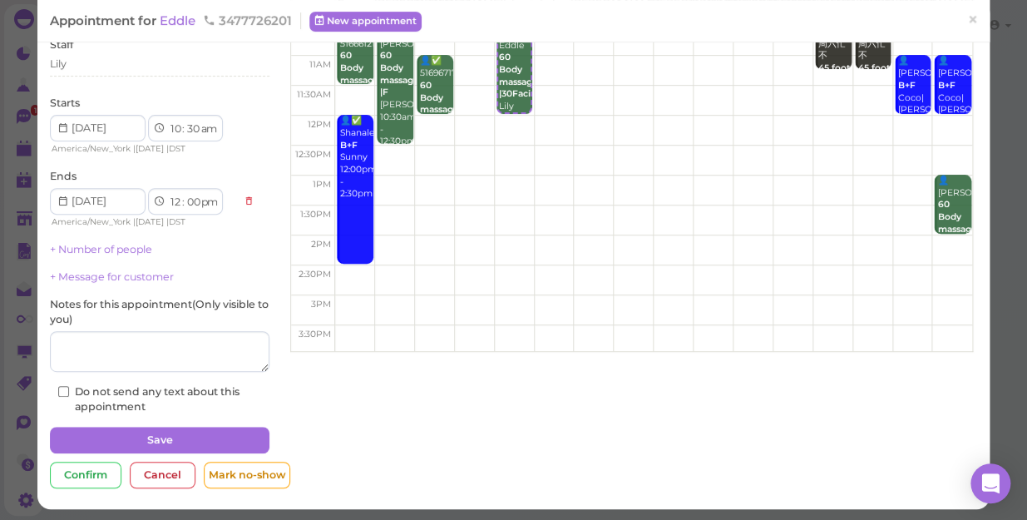
scroll to position [121, 0]
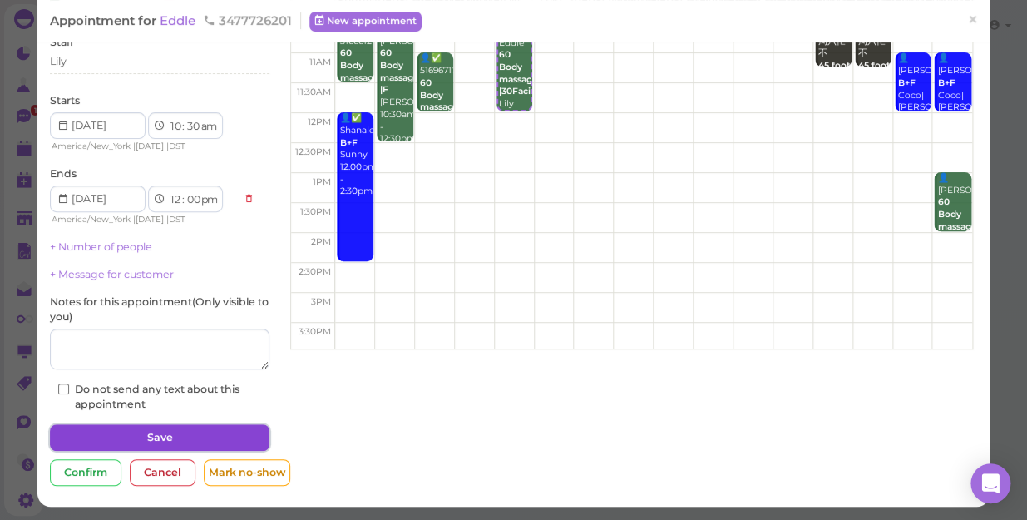
click at [132, 429] on button "Save" at bounding box center [160, 437] width 220 height 27
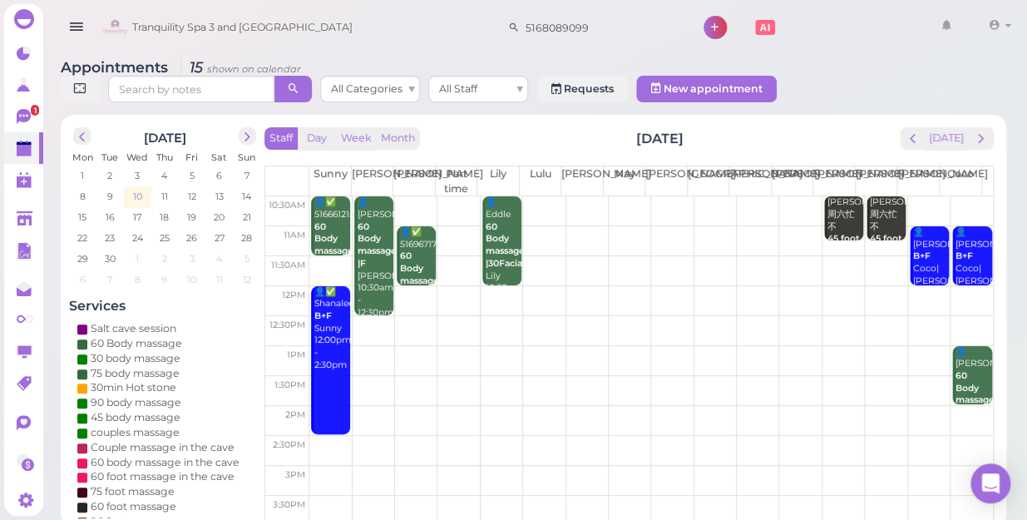
click at [134, 189] on span "10" at bounding box center [137, 196] width 12 height 15
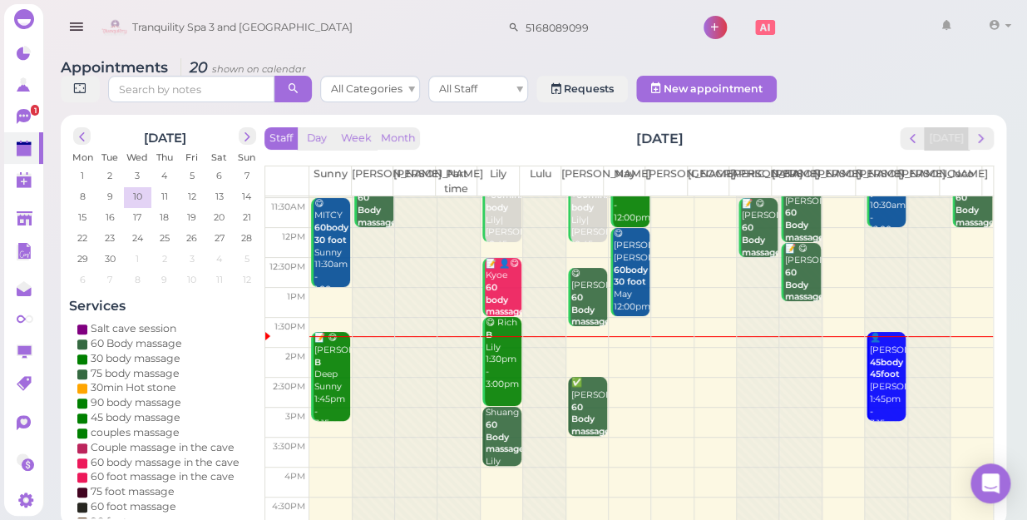
scroll to position [75, 0]
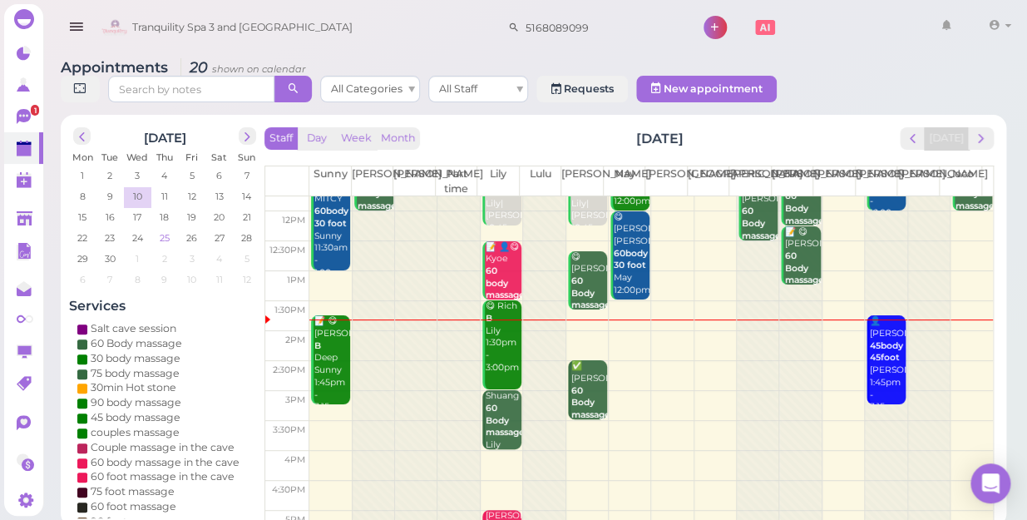
click at [161, 230] on span "25" at bounding box center [164, 237] width 13 height 15
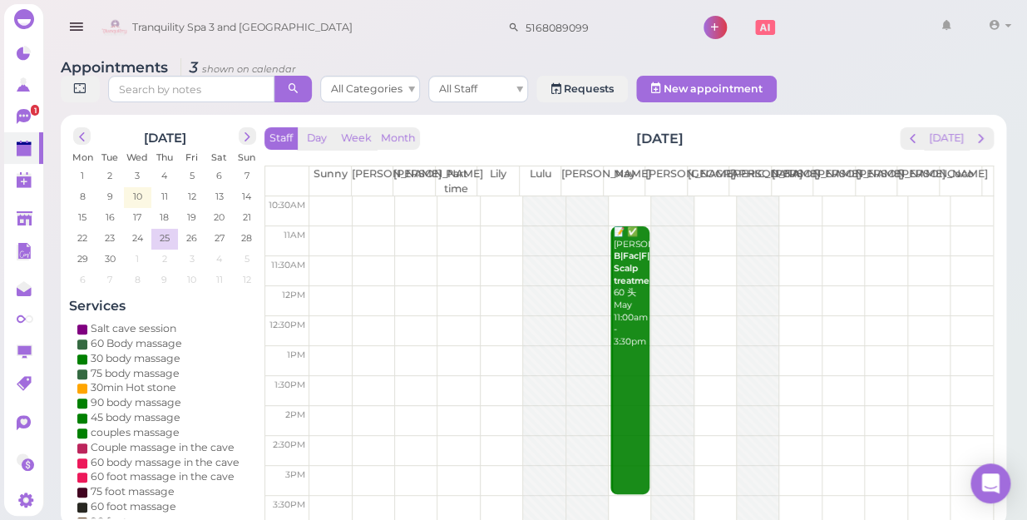
click at [319, 226] on td at bounding box center [651, 241] width 684 height 30
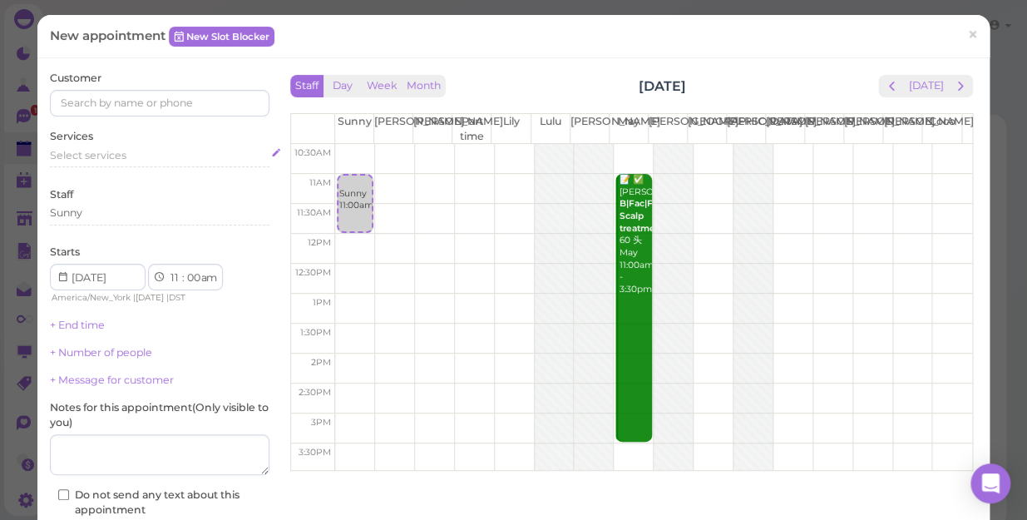
click at [64, 157] on span "Select services" at bounding box center [88, 155] width 77 height 12
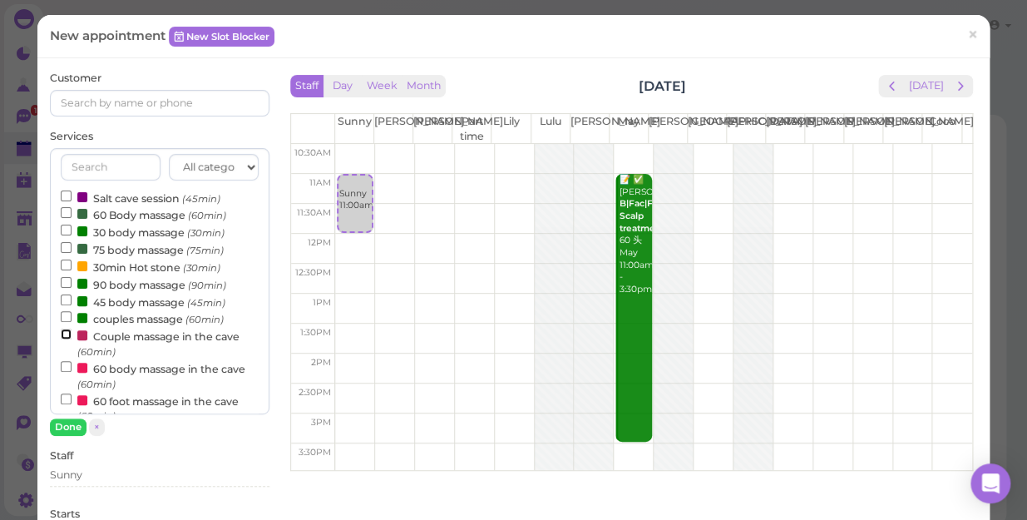
click at [62, 333] on input "Couple massage in the cave (60min)" at bounding box center [66, 334] width 11 height 11
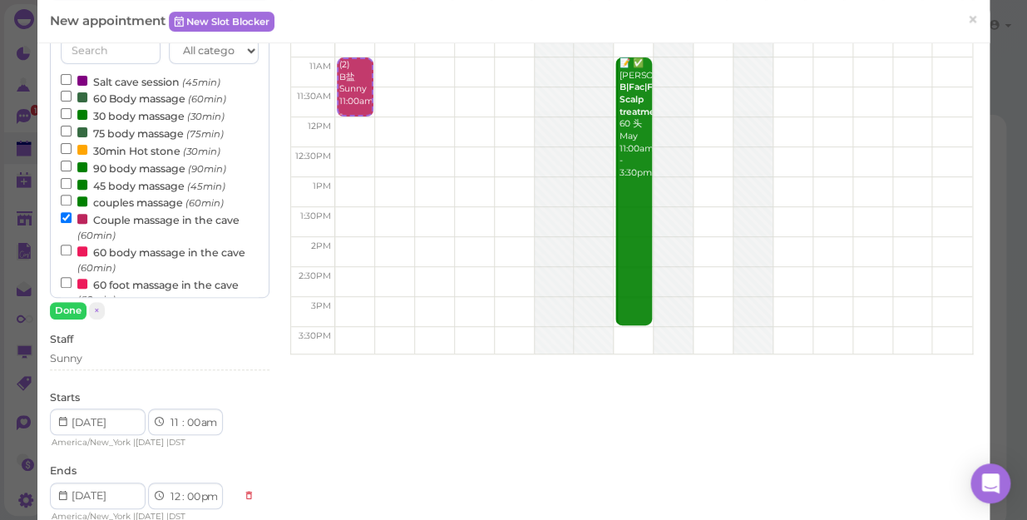
scroll to position [151, 0]
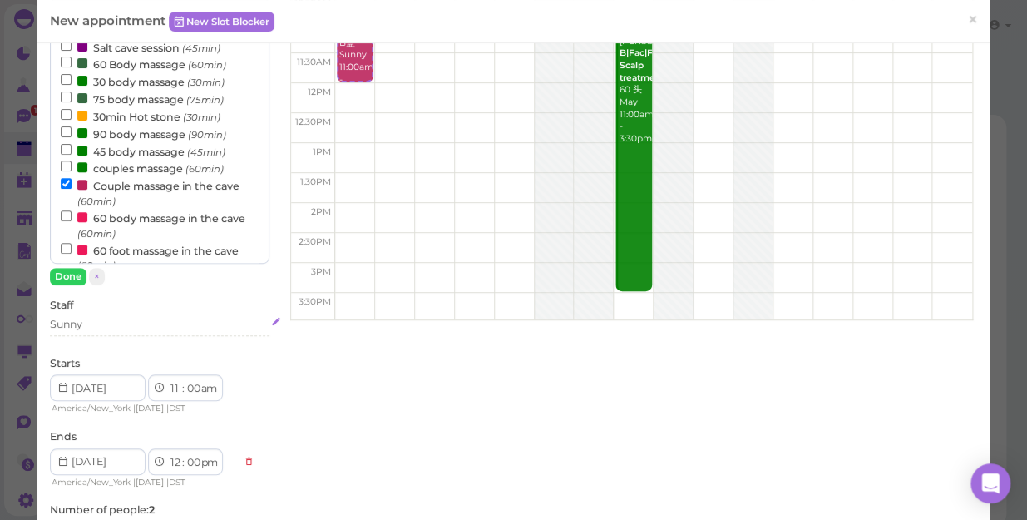
click at [101, 324] on div "Sunny" at bounding box center [160, 324] width 220 height 15
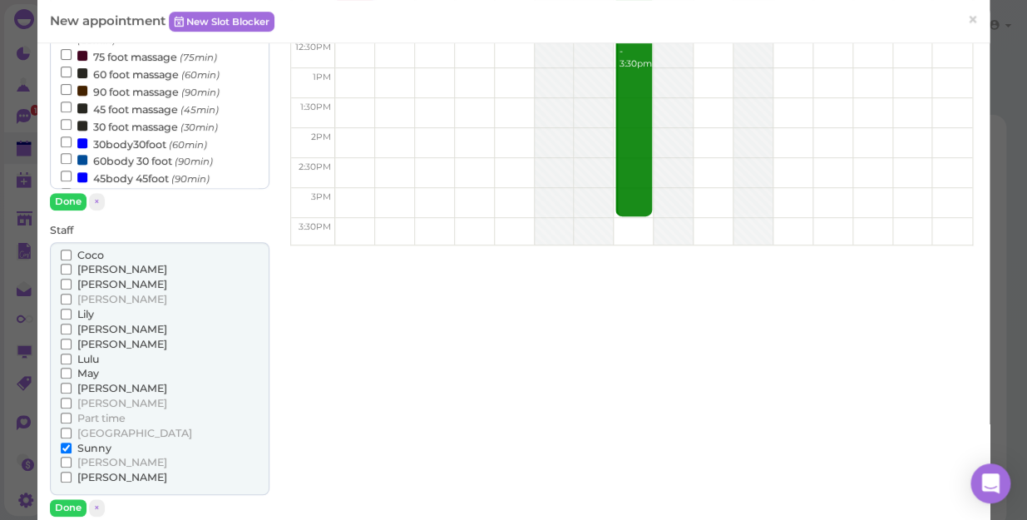
scroll to position [226, 0]
click at [64, 312] on input "Lily" at bounding box center [66, 313] width 11 height 11
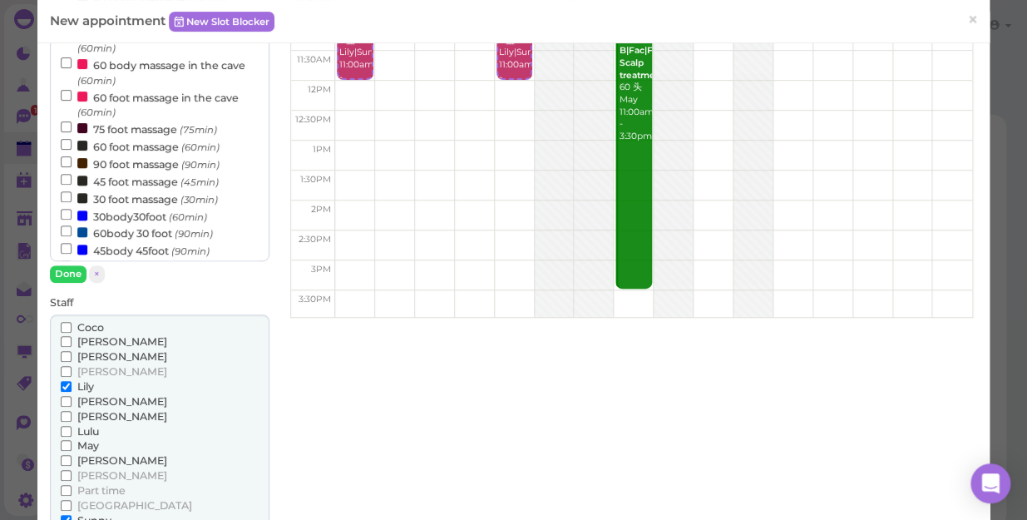
scroll to position [0, 0]
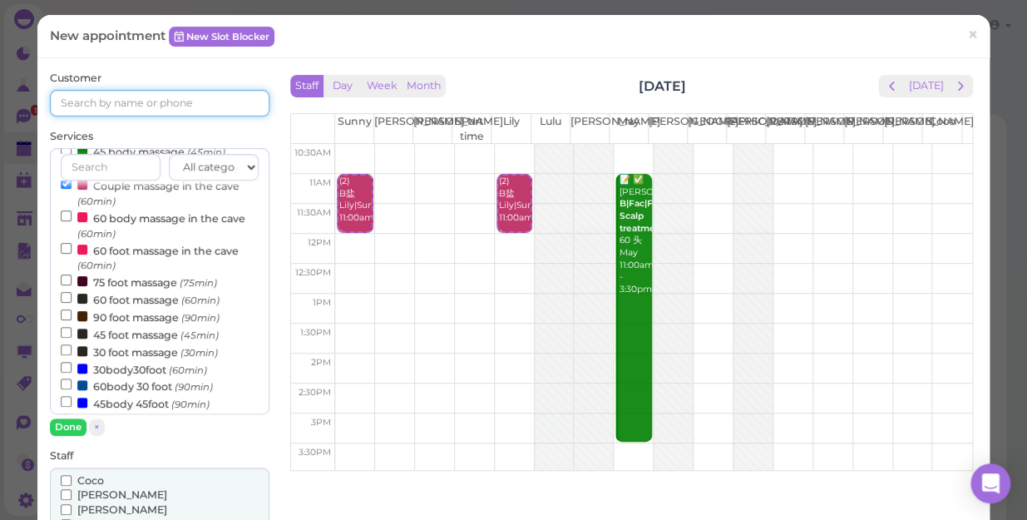
click at [71, 106] on input at bounding box center [160, 103] width 220 height 27
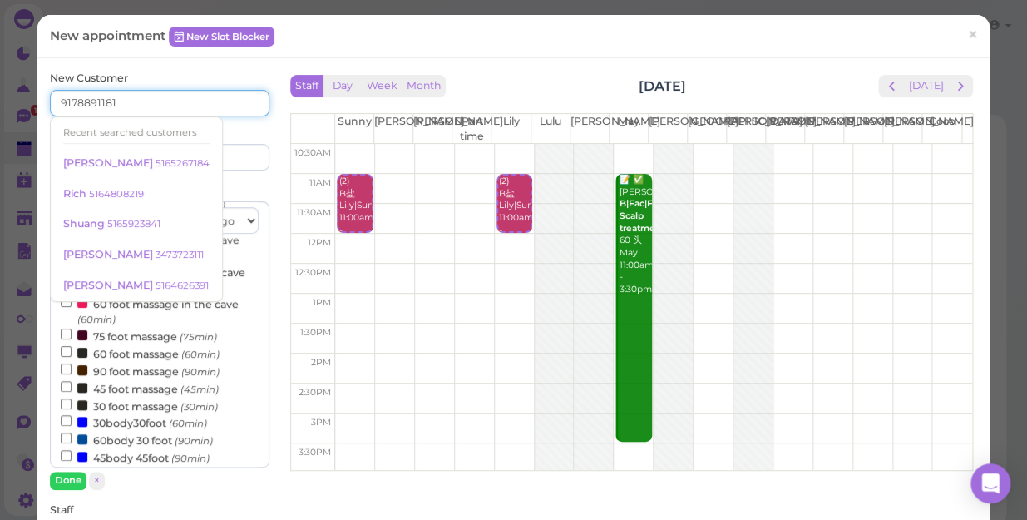
type input "9178891181"
click at [247, 125] on div "Last name" at bounding box center [217, 148] width 106 height 46
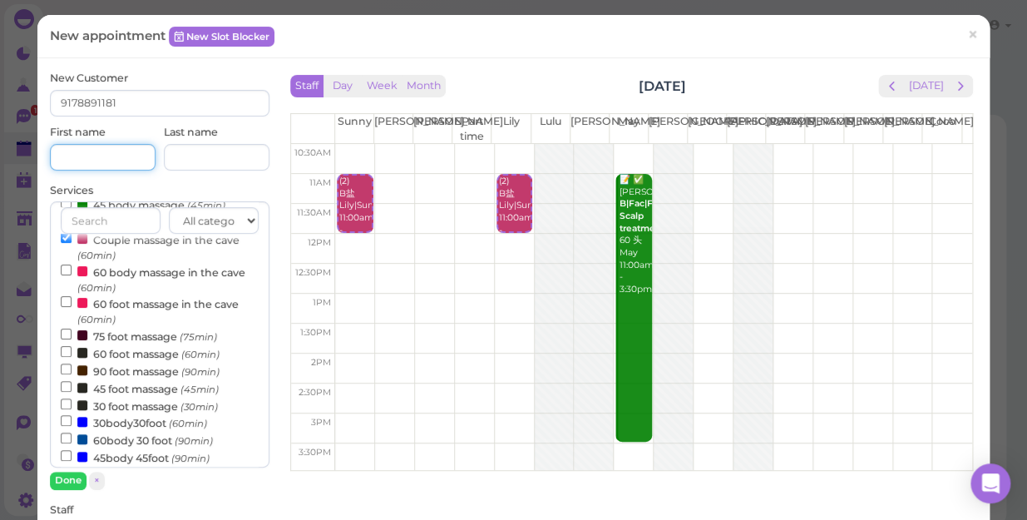
click at [90, 159] on input at bounding box center [103, 157] width 106 height 27
type input "Chricina"
click at [199, 183] on div "Services All categories Relax session Full body Full body full body Salt cave m…" at bounding box center [160, 336] width 220 height 307
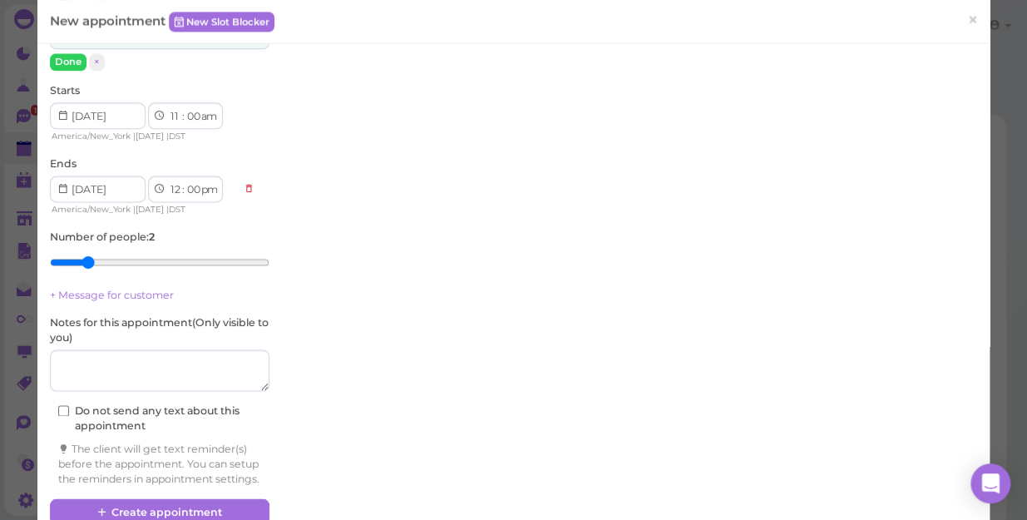
scroll to position [771, 0]
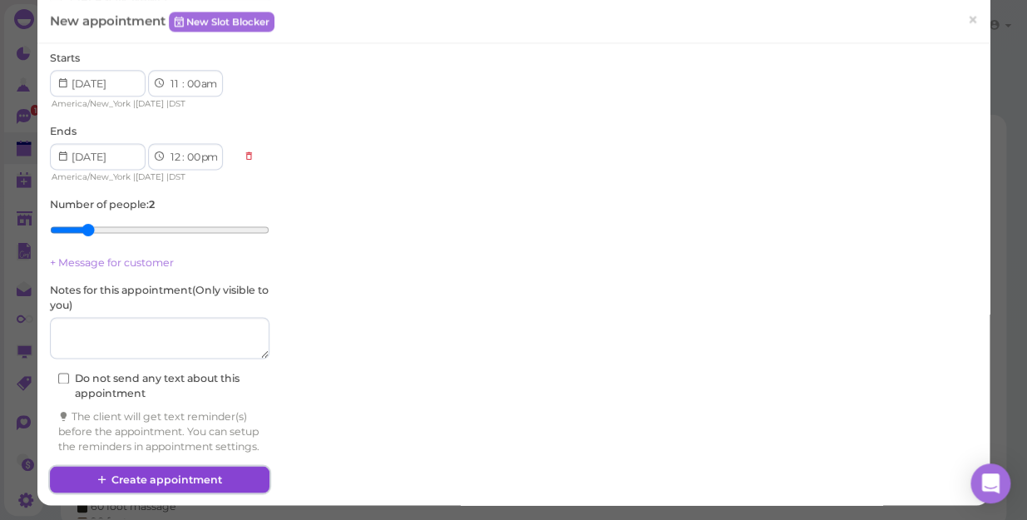
click at [182, 475] on button "Create appointment" at bounding box center [160, 479] width 220 height 27
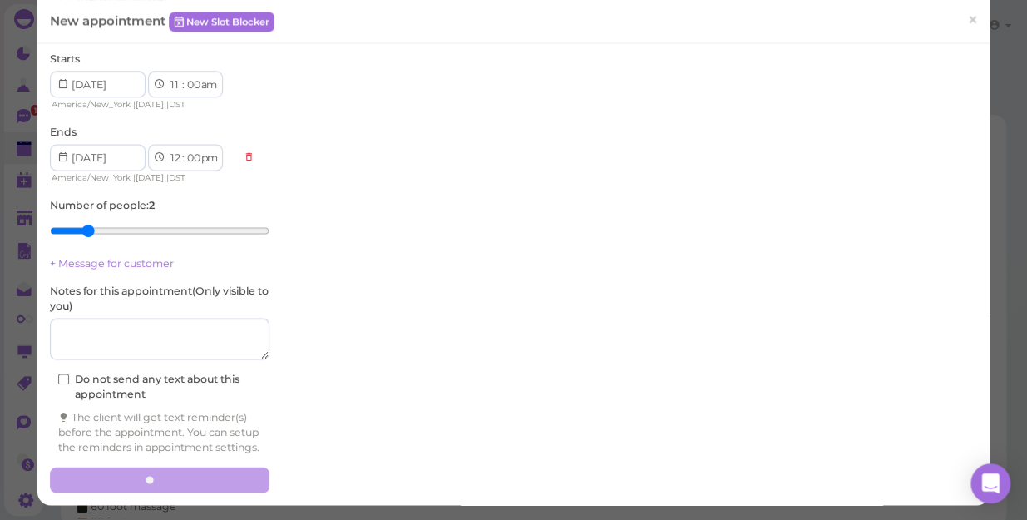
scroll to position [0, 0]
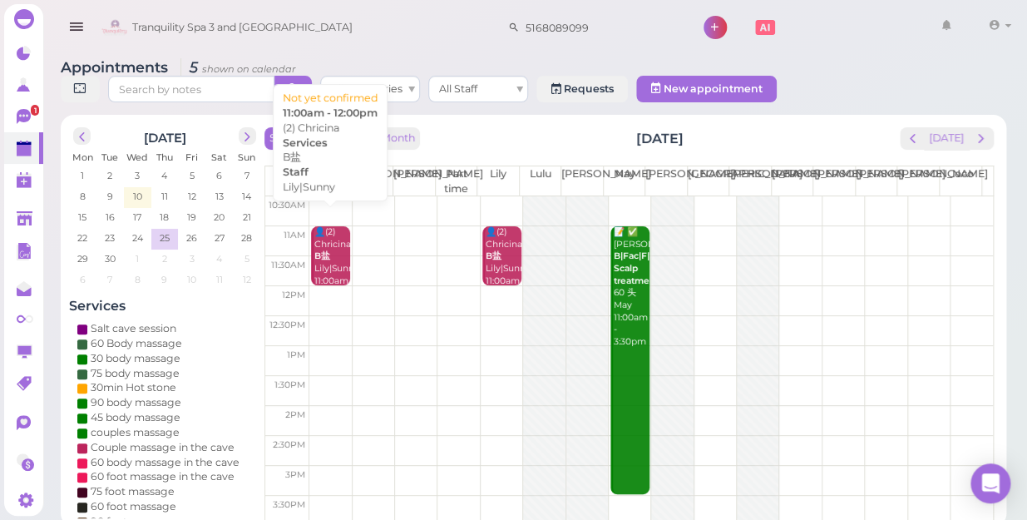
click at [334, 235] on div "👤(2) Chricina B盐 Lily|Sunny 11:00am - 12:00pm" at bounding box center [332, 269] width 37 height 86
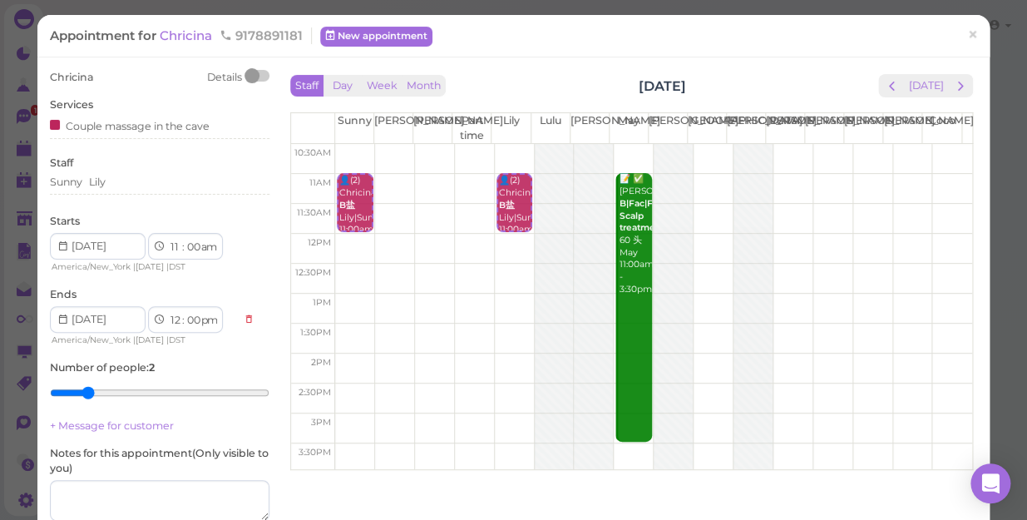
click at [114, 78] on div "Chricina Details" at bounding box center [160, 77] width 220 height 15
click at [91, 75] on span "Chricina" at bounding box center [71, 77] width 43 height 12
click at [94, 77] on div "Chricina Details" at bounding box center [160, 77] width 220 height 15
click at [90, 77] on span "Chricina" at bounding box center [71, 77] width 43 height 12
click at [83, 75] on span "Chricina" at bounding box center [71, 77] width 43 height 12
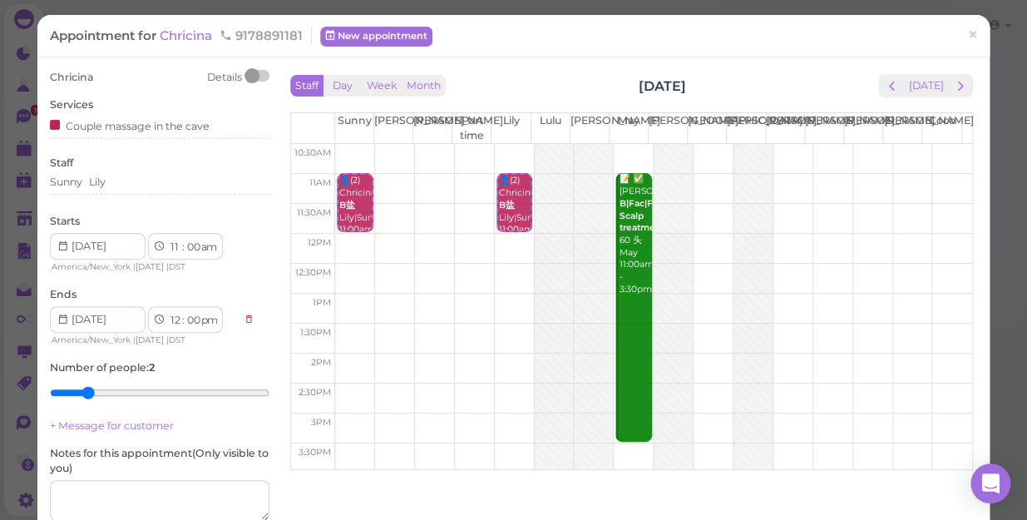
click at [92, 76] on span "Chricina" at bounding box center [71, 77] width 43 height 12
click at [67, 75] on span "Chricina" at bounding box center [71, 77] width 43 height 12
click at [91, 76] on span "Chricina" at bounding box center [71, 77] width 43 height 12
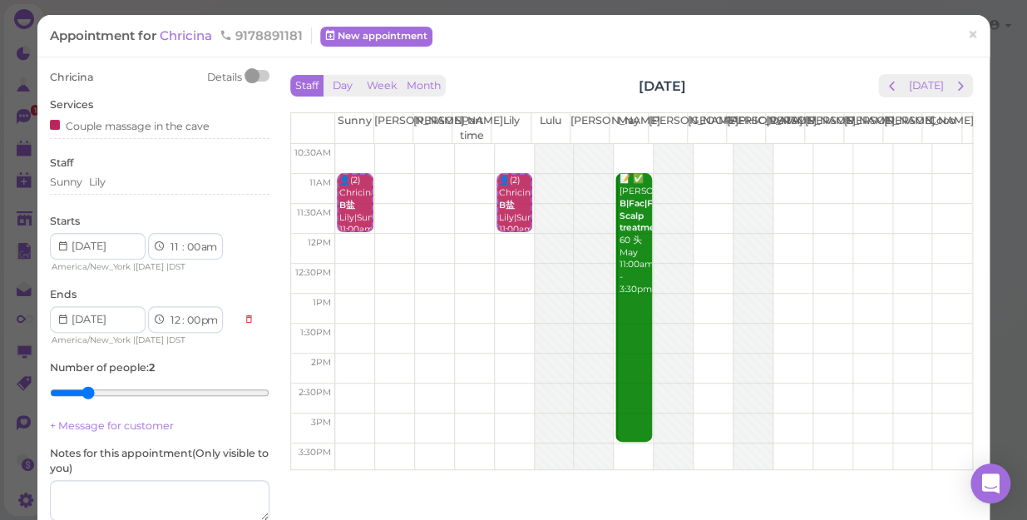
click at [68, 75] on span "Chricina" at bounding box center [71, 77] width 43 height 12
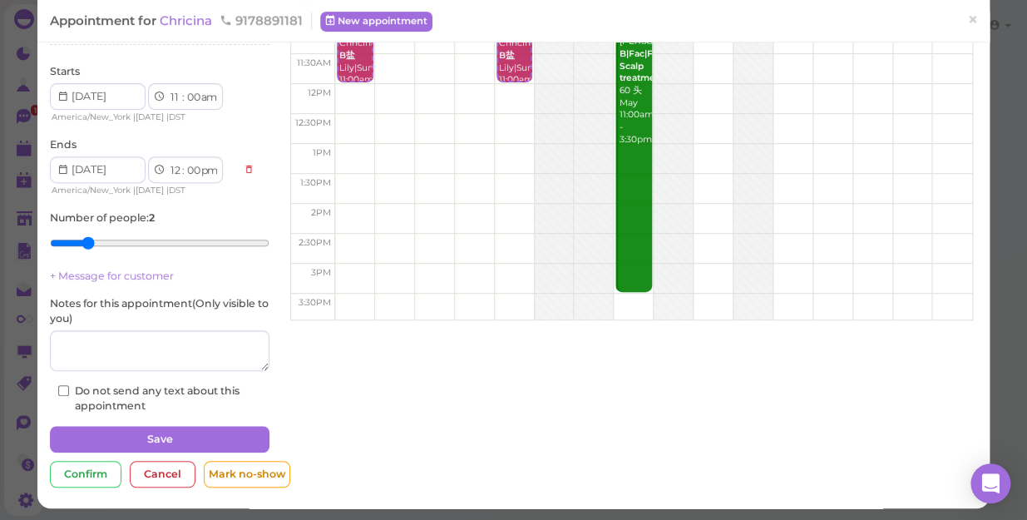
scroll to position [151, 0]
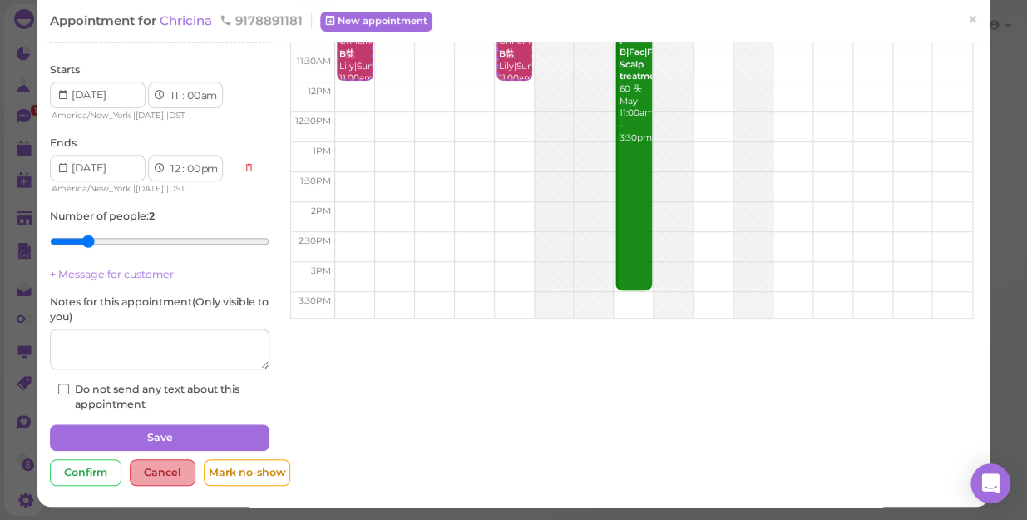
click at [158, 473] on div "Cancel" at bounding box center [163, 472] width 66 height 27
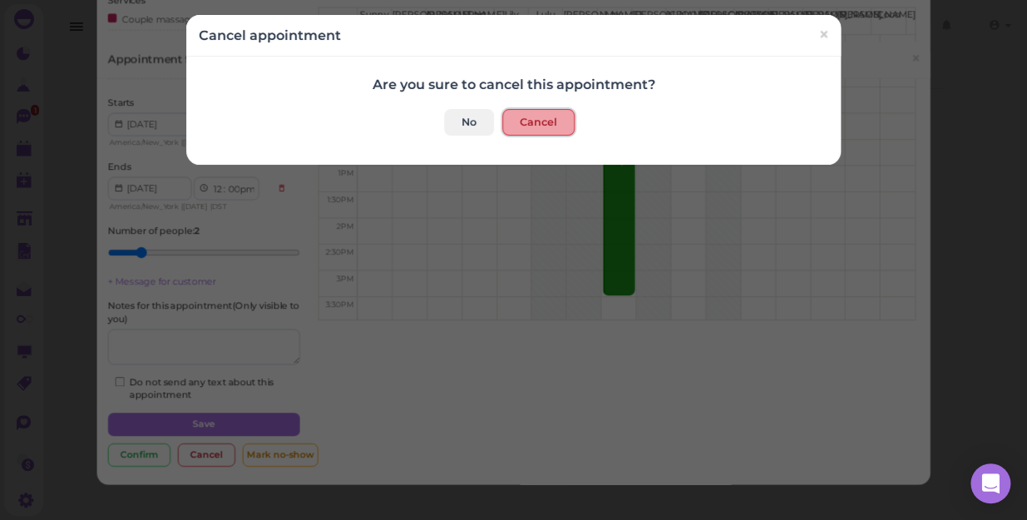
click at [523, 124] on button "Cancel" at bounding box center [538, 122] width 72 height 27
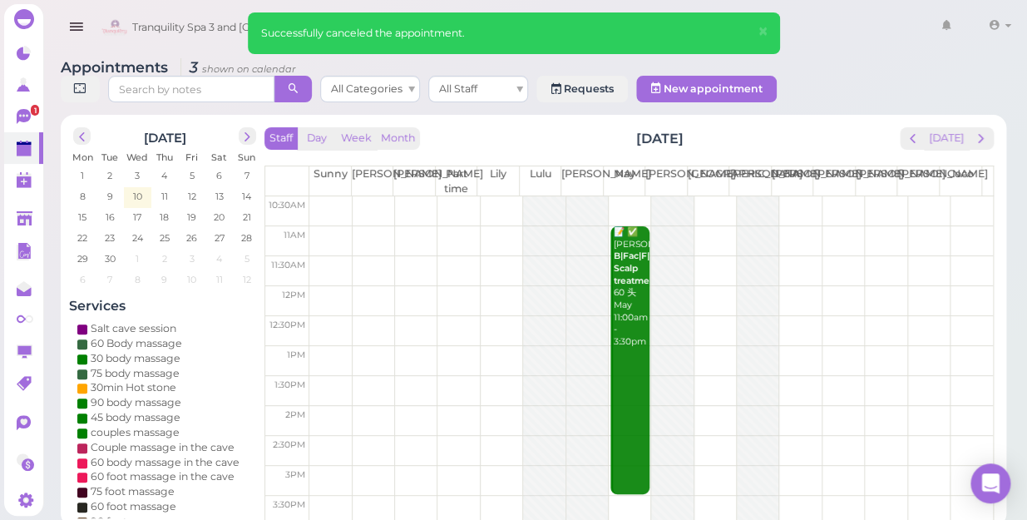
click at [324, 226] on td at bounding box center [651, 241] width 684 height 30
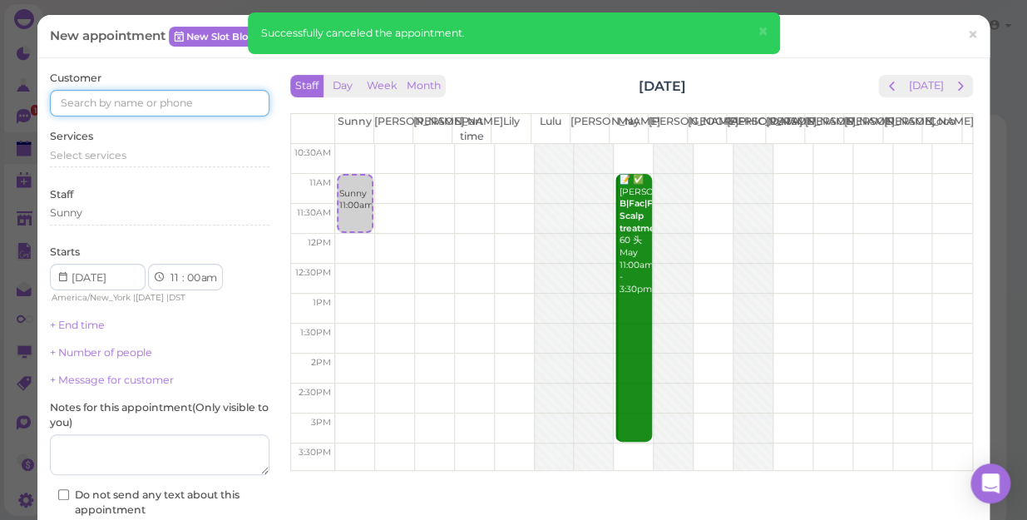
click at [86, 104] on input at bounding box center [160, 103] width 220 height 27
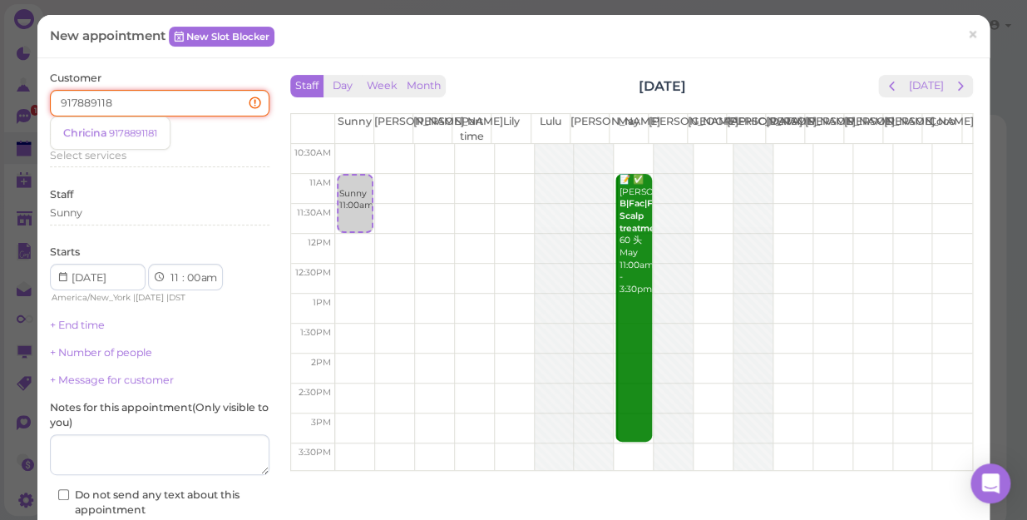
type input "9178891181"
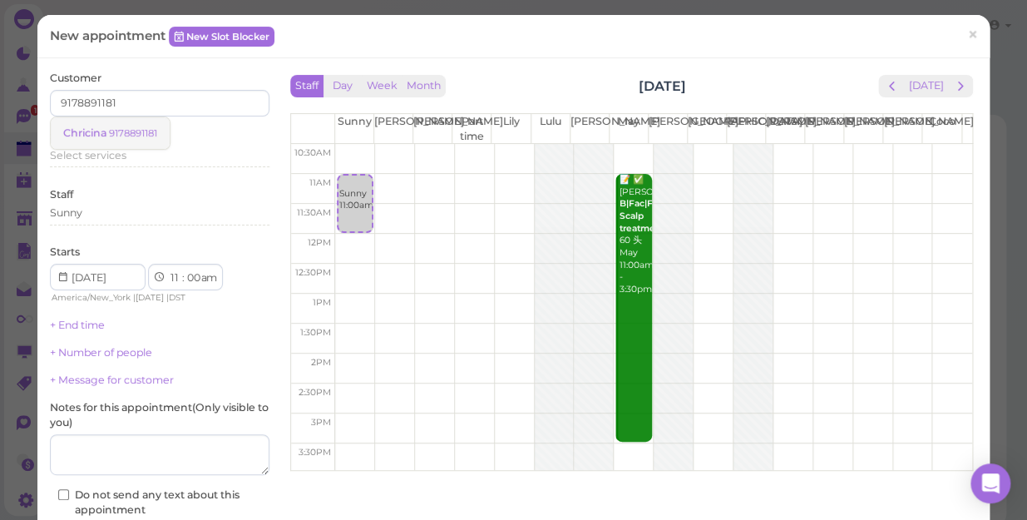
click at [163, 132] on link "Chricina 9178891181" at bounding box center [110, 133] width 119 height 32
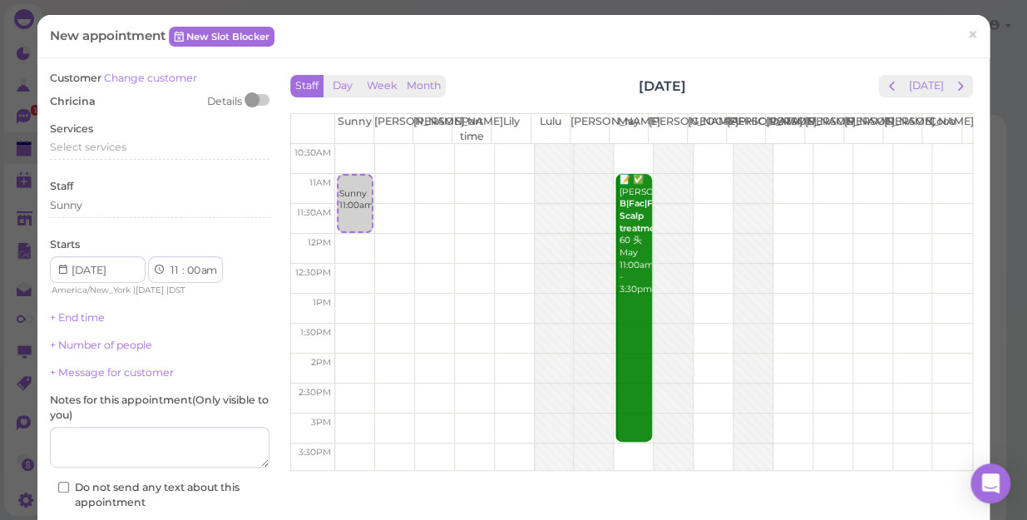
click at [163, 132] on div "Services Select services" at bounding box center [160, 144] width 220 height 46
click at [102, 102] on div "Chricina Details" at bounding box center [160, 101] width 220 height 15
click at [150, 73] on link "Change customer" at bounding box center [150, 78] width 93 height 12
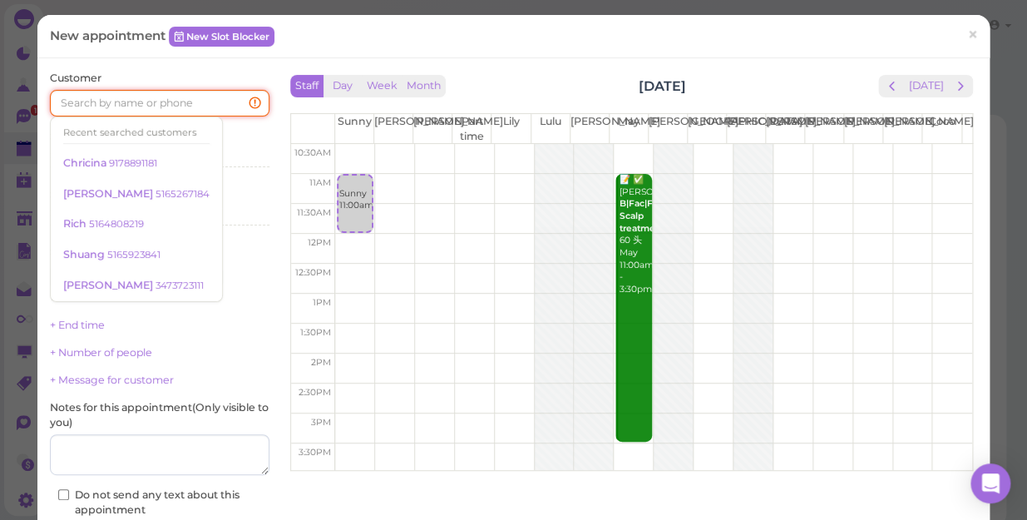
click at [72, 102] on input at bounding box center [160, 103] width 220 height 27
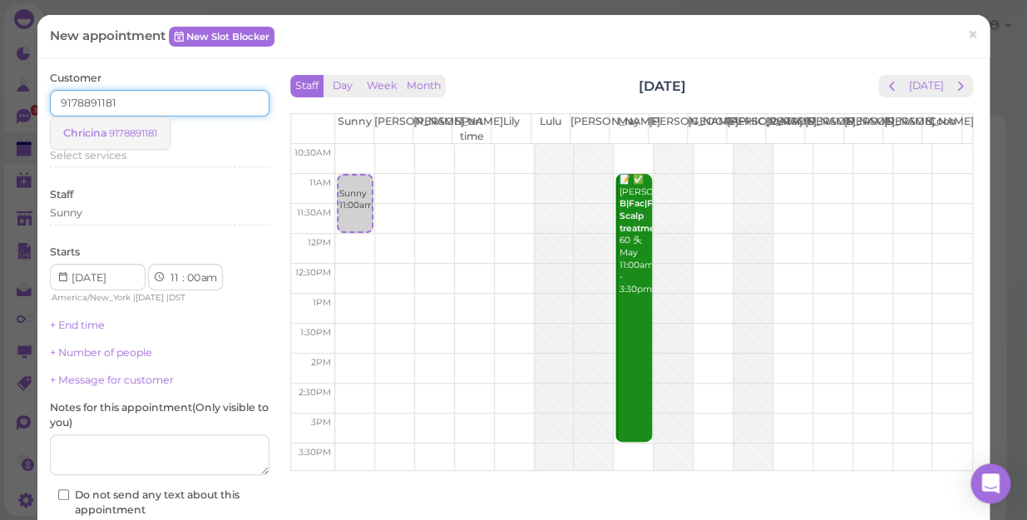
type input "9178891181"
click at [141, 136] on small "9178891181" at bounding box center [133, 133] width 48 height 12
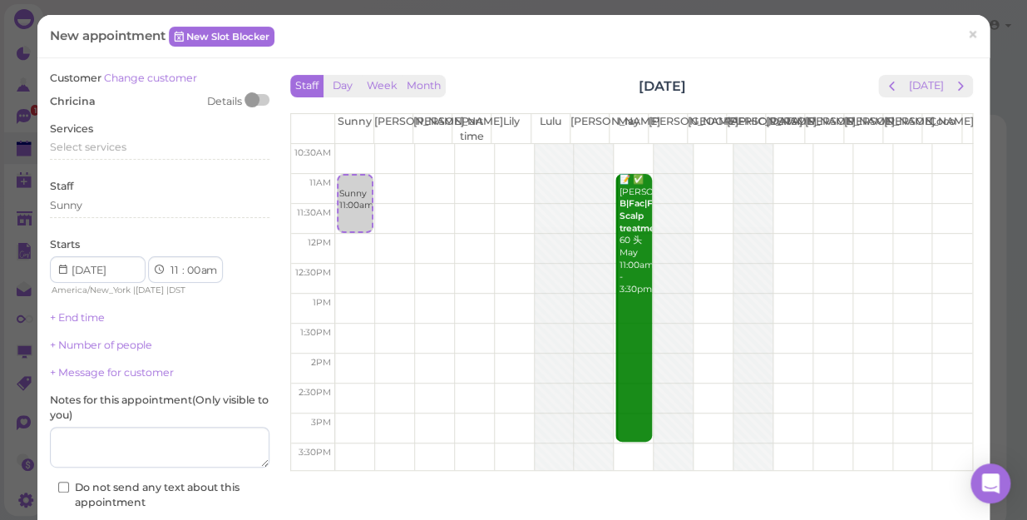
click at [87, 97] on span "Chricina" at bounding box center [73, 101] width 46 height 12
click at [83, 99] on span "Chricina" at bounding box center [73, 101] width 46 height 12
click at [259, 97] on div at bounding box center [257, 100] width 23 height 12
click at [93, 99] on span "Chricina" at bounding box center [73, 101] width 46 height 12
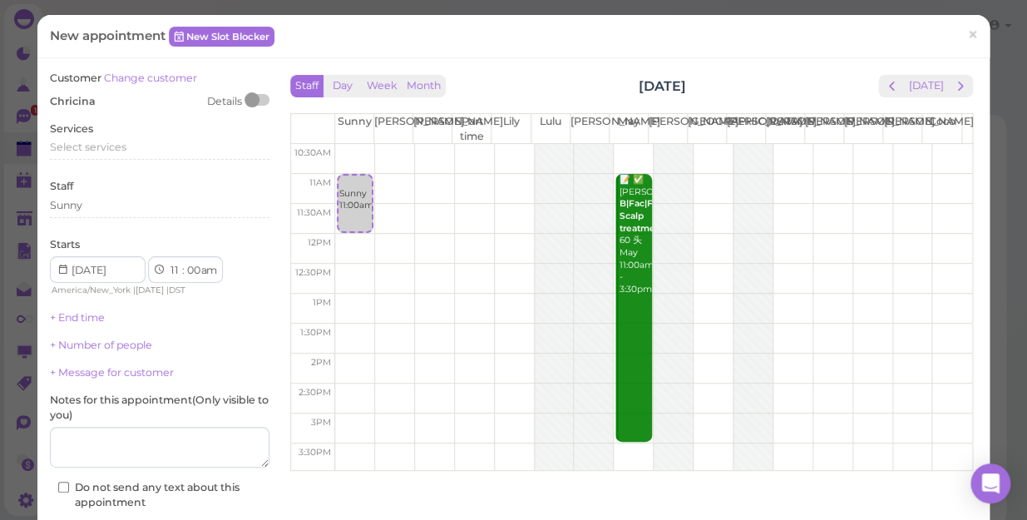
click at [93, 99] on span "Chricina" at bounding box center [73, 101] width 46 height 12
click at [80, 99] on span "Chricina" at bounding box center [73, 101] width 46 height 12
click at [62, 99] on span "Chricina" at bounding box center [73, 101] width 46 height 12
click at [58, 99] on span "Chricina" at bounding box center [73, 101] width 46 height 12
click at [97, 107] on div "Chricina Details" at bounding box center [160, 101] width 220 height 15
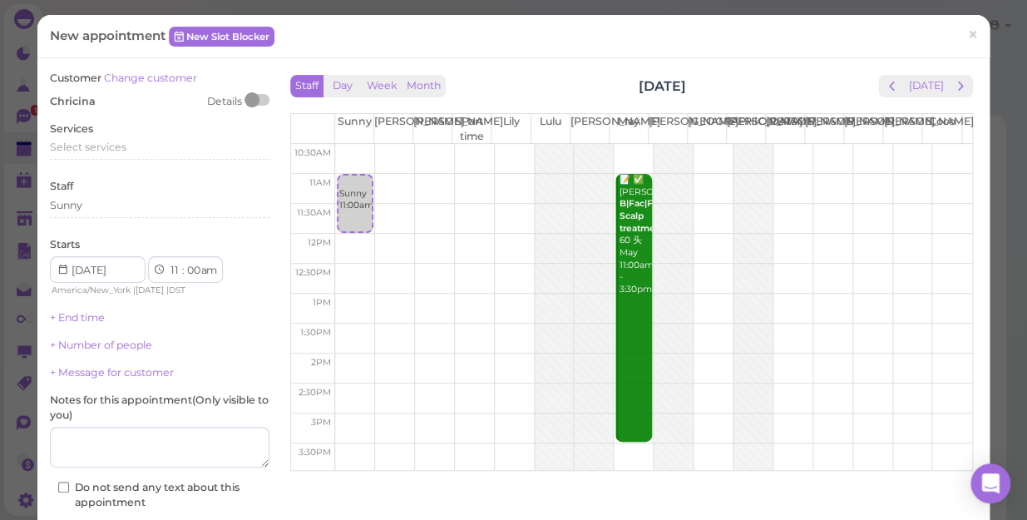
click at [229, 100] on div "Details" at bounding box center [224, 101] width 35 height 15
click at [260, 99] on div at bounding box center [257, 100] width 23 height 12
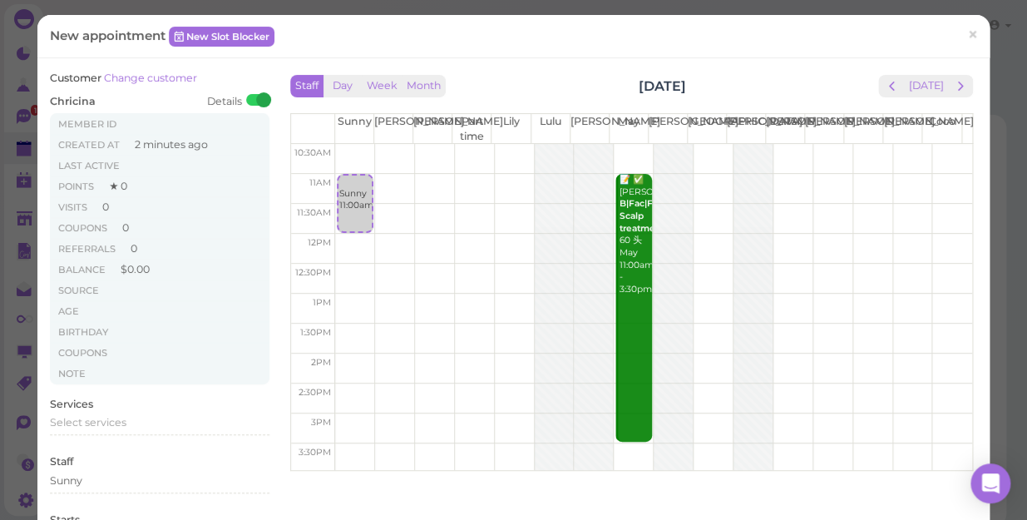
click at [100, 97] on div "Chricina Details" at bounding box center [160, 101] width 220 height 15
click at [246, 98] on div at bounding box center [257, 100] width 23 height 12
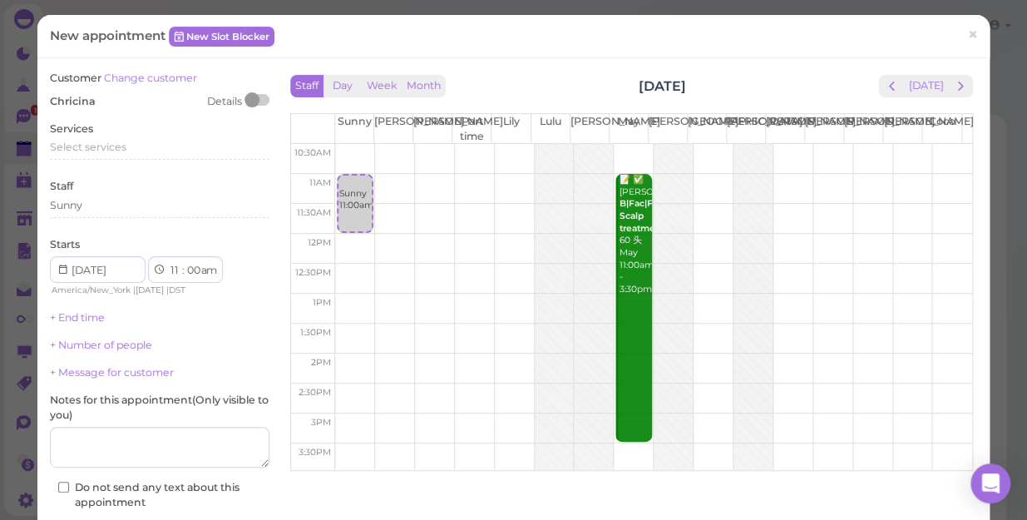
click at [91, 95] on span "Chricina" at bounding box center [73, 101] width 46 height 12
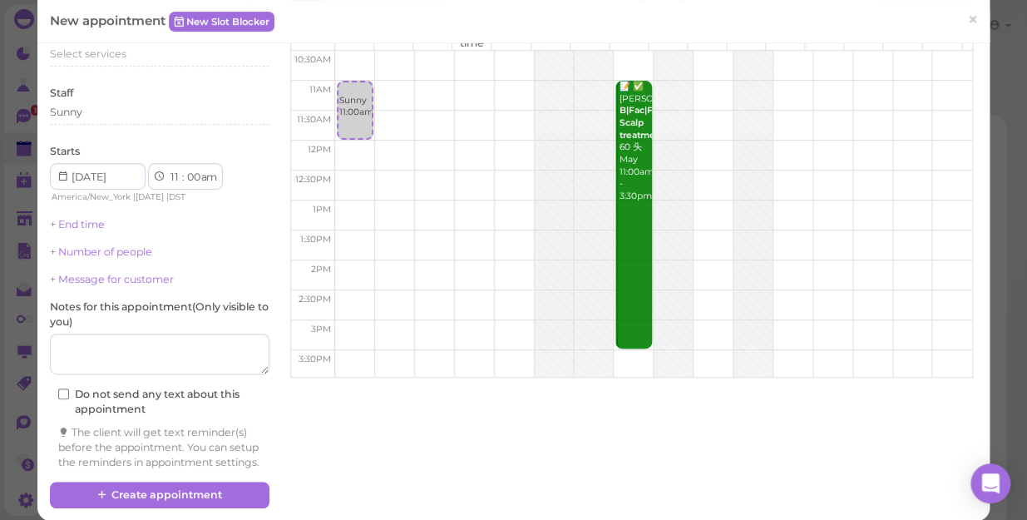
scroll to position [123, 0]
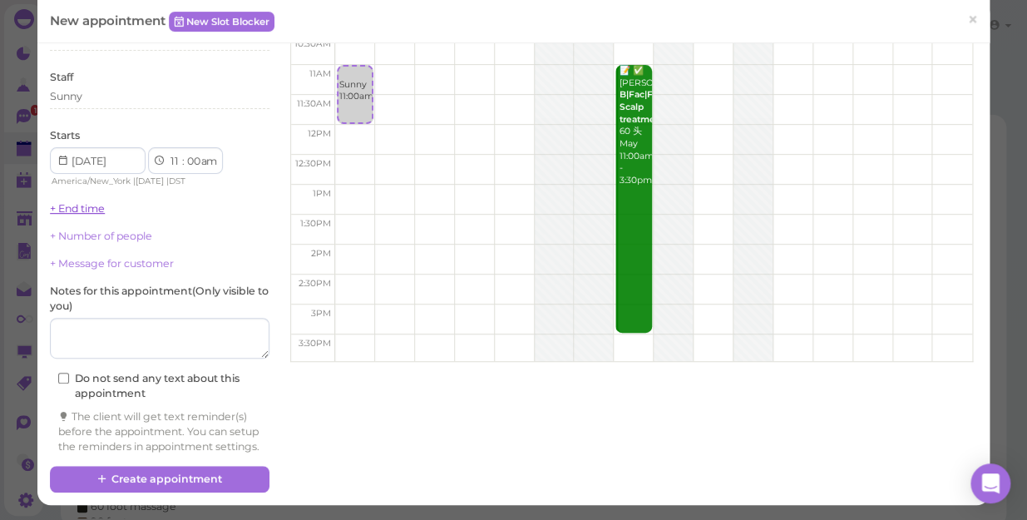
click at [92, 202] on link "+ End time" at bounding box center [77, 208] width 55 height 12
select select "1"
select select "00"
select select "am"
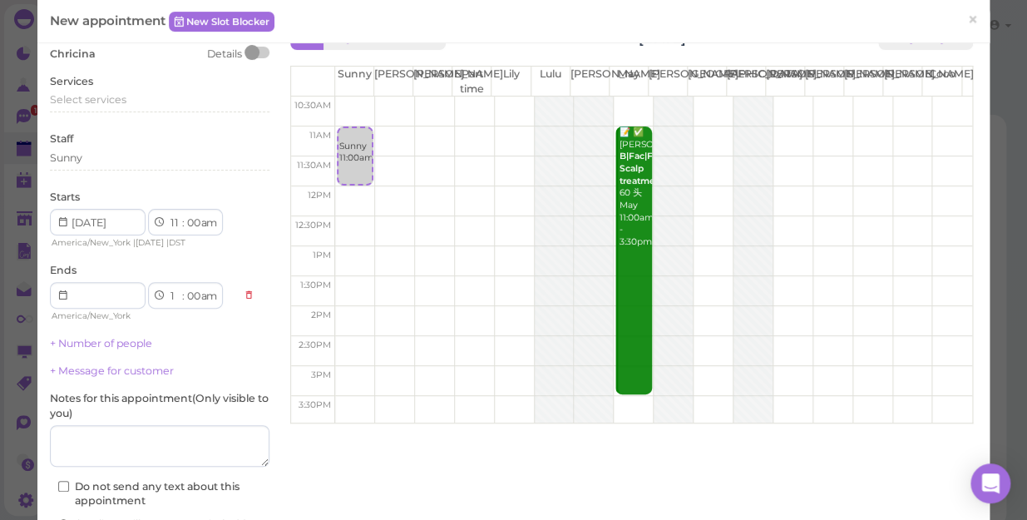
scroll to position [0, 0]
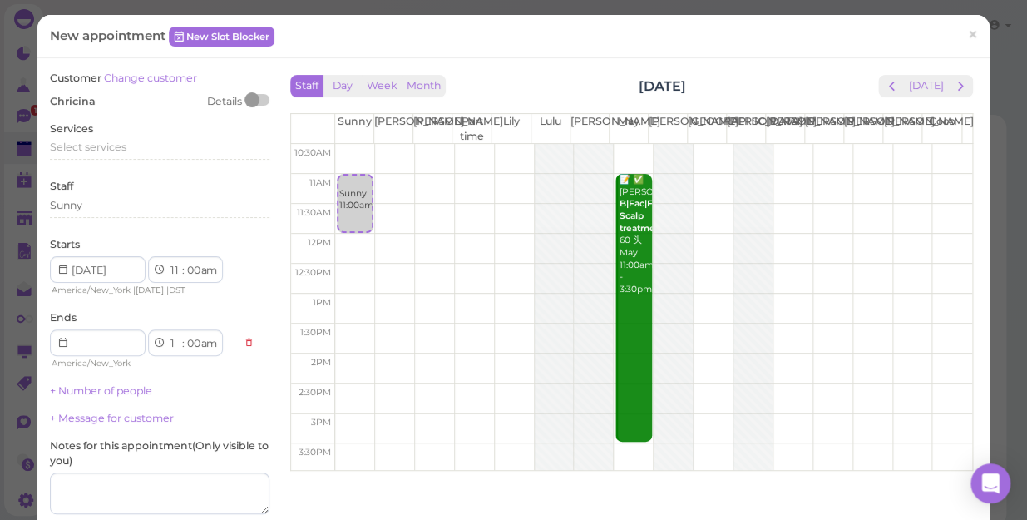
click at [87, 98] on span "Chricina" at bounding box center [73, 101] width 46 height 12
click at [82, 101] on span "Chricina" at bounding box center [73, 101] width 46 height 12
click at [48, 99] on div "Customer Change customer Chricina Details Services Select services Staff Sunny …" at bounding box center [160, 346] width 236 height 551
click at [96, 100] on div "Chricina Details" at bounding box center [160, 101] width 220 height 15
click at [91, 98] on span "Chricina" at bounding box center [73, 101] width 46 height 12
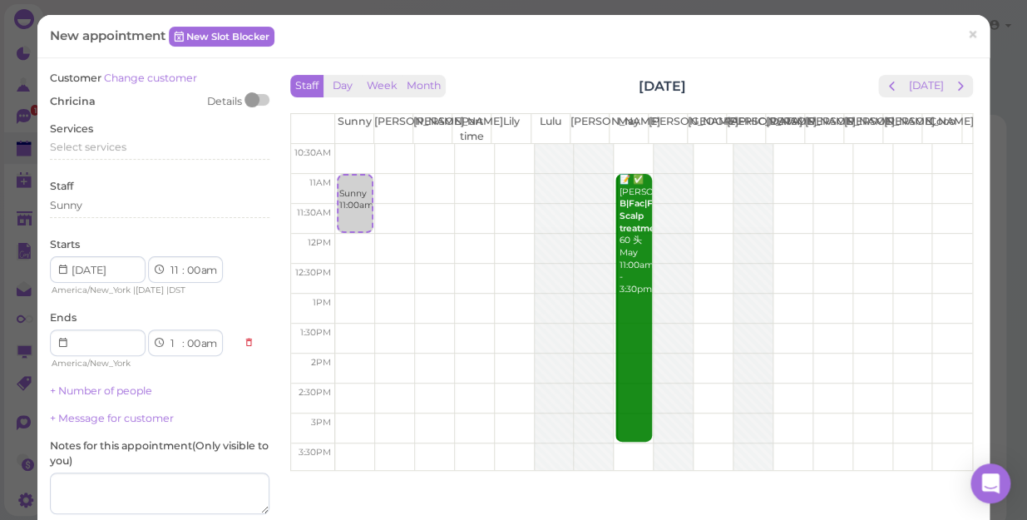
click at [65, 100] on span "Chricina" at bounding box center [73, 101] width 46 height 12
click at [52, 98] on span "Chricina" at bounding box center [73, 101] width 46 height 12
click at [65, 95] on span "Chricina" at bounding box center [73, 101] width 46 height 12
click at [97, 107] on div "Chricina Details" at bounding box center [160, 101] width 220 height 15
click at [100, 99] on div "Chricina Details" at bounding box center [160, 101] width 220 height 15
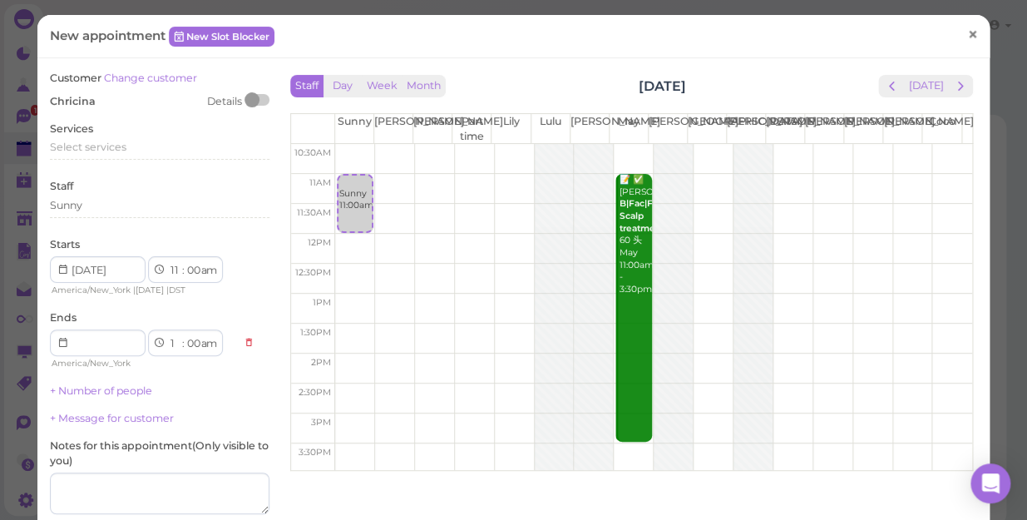
click at [968, 34] on span "×" at bounding box center [973, 34] width 11 height 23
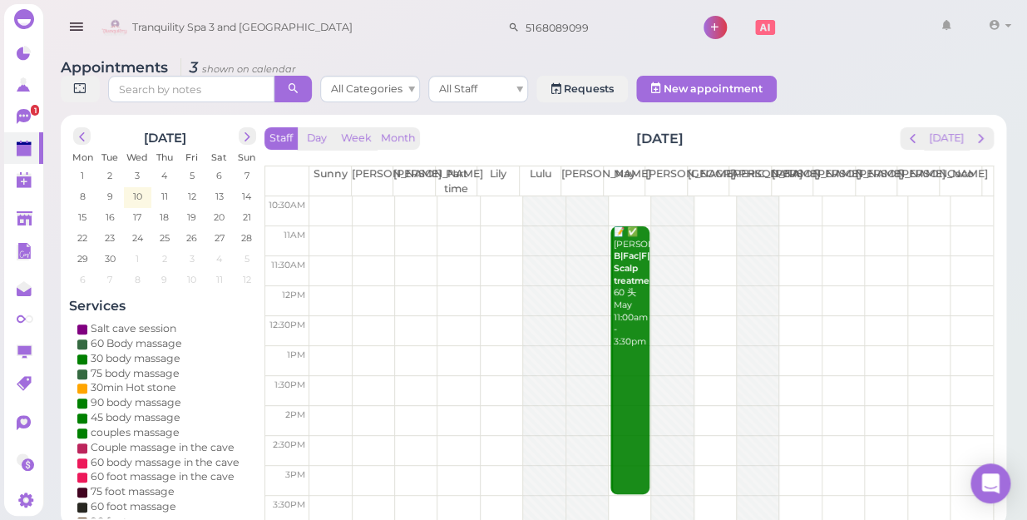
click at [319, 226] on td at bounding box center [651, 241] width 684 height 30
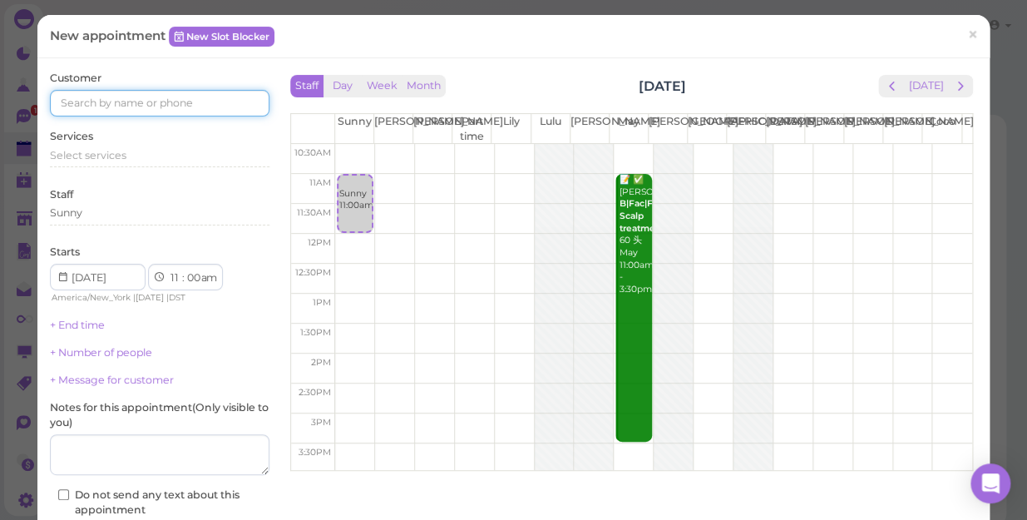
click at [77, 99] on input at bounding box center [160, 103] width 220 height 27
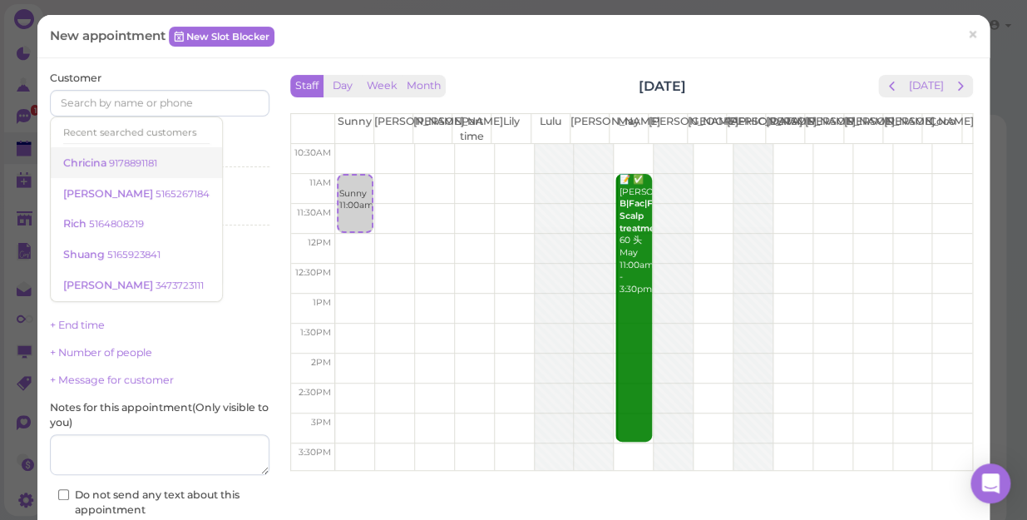
click at [87, 164] on span "Chricina" at bounding box center [86, 162] width 46 height 12
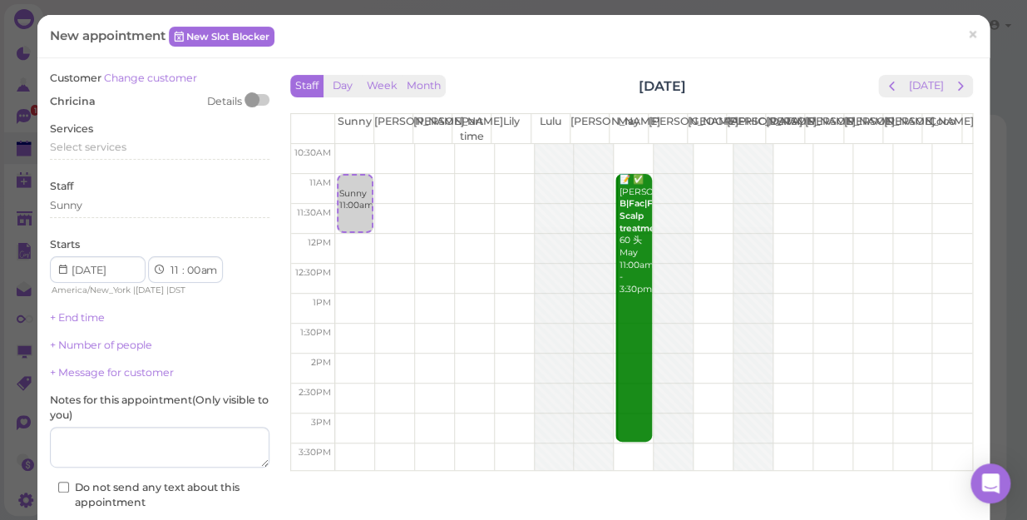
click at [82, 101] on span "Chricina" at bounding box center [73, 101] width 46 height 12
click at [70, 101] on span "Chricina" at bounding box center [73, 101] width 46 height 12
click at [115, 103] on div "Chricina Details" at bounding box center [160, 101] width 220 height 15
click at [97, 156] on div "Select services" at bounding box center [160, 150] width 220 height 20
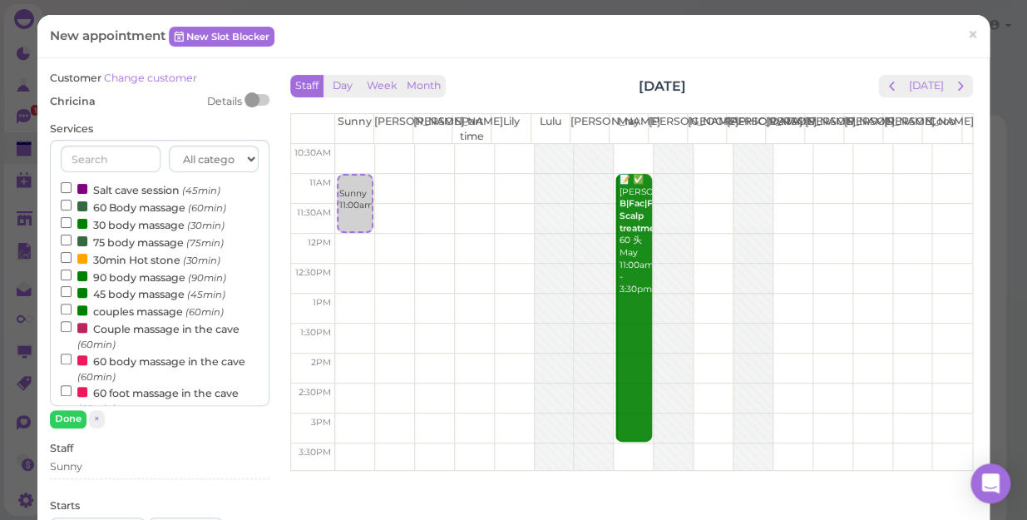
click at [143, 113] on div "Customer Change customer Chricina Details Services All categories Relax session…" at bounding box center [160, 448] width 220 height 754
click at [92, 2] on div "New appointment New Slot Blocker × Customer Change customer Chricina Details Se…" at bounding box center [513, 260] width 1027 height 520
click at [968, 31] on span "×" at bounding box center [973, 34] width 11 height 23
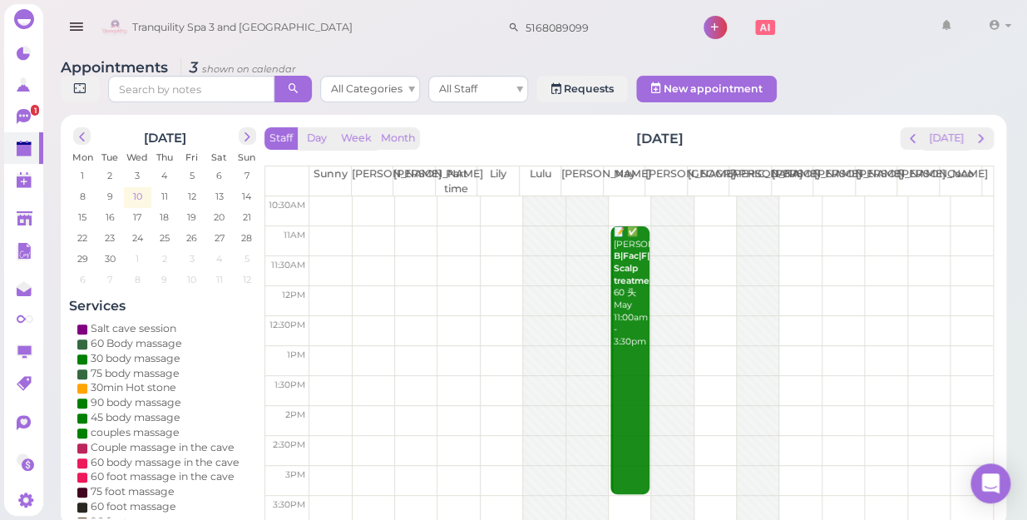
click at [139, 189] on span "10" at bounding box center [137, 196] width 12 height 15
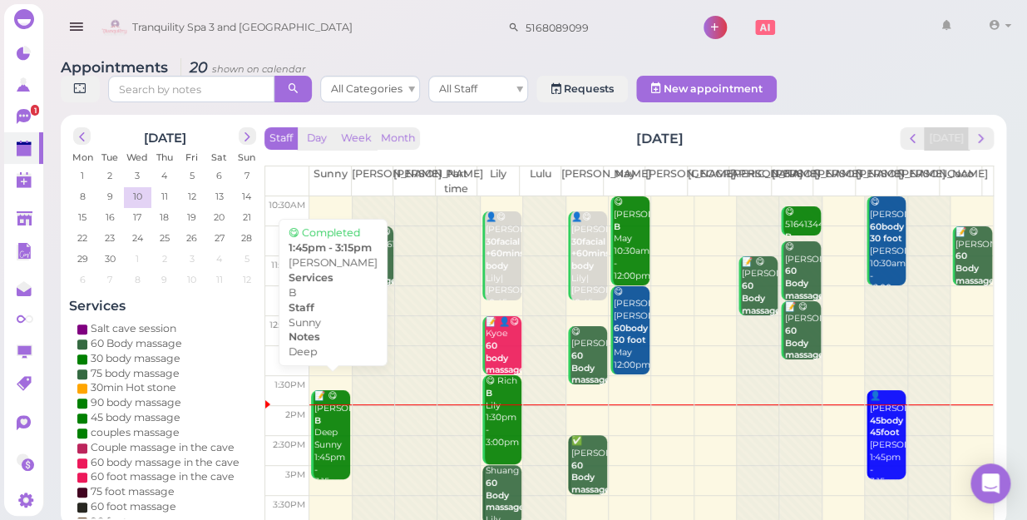
click at [324, 419] on div "📝 😋 Salvatore B Deep Sunny 1:45pm - 3:15pm" at bounding box center [332, 439] width 37 height 98
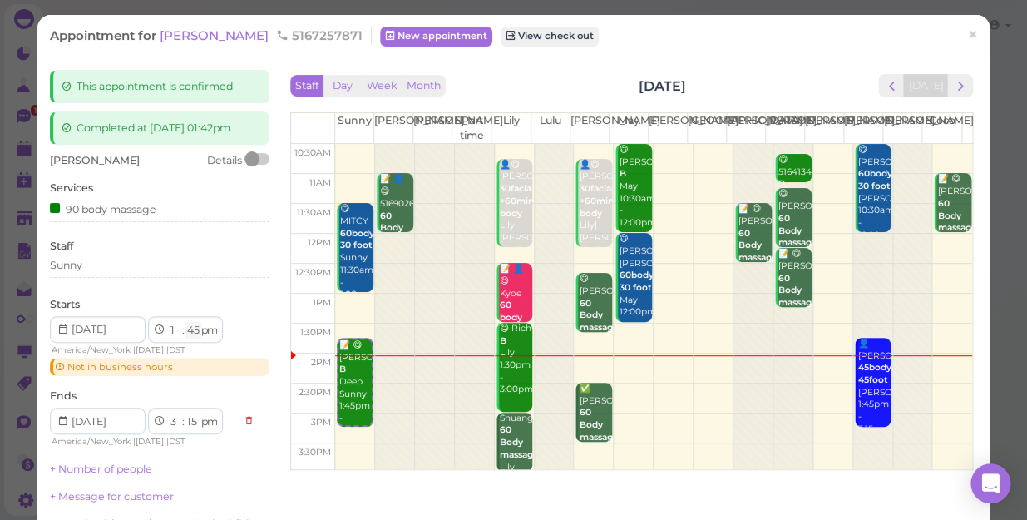
click at [192, 330] on select "00 05 10 15 20 25 30 35 40 45 50 55" at bounding box center [193, 330] width 17 height 17
select select "00"
click at [185, 322] on select "00 05 10 15 20 25 30 35 40 45 50 55" at bounding box center [193, 330] width 17 height 17
select select "2"
select select "30"
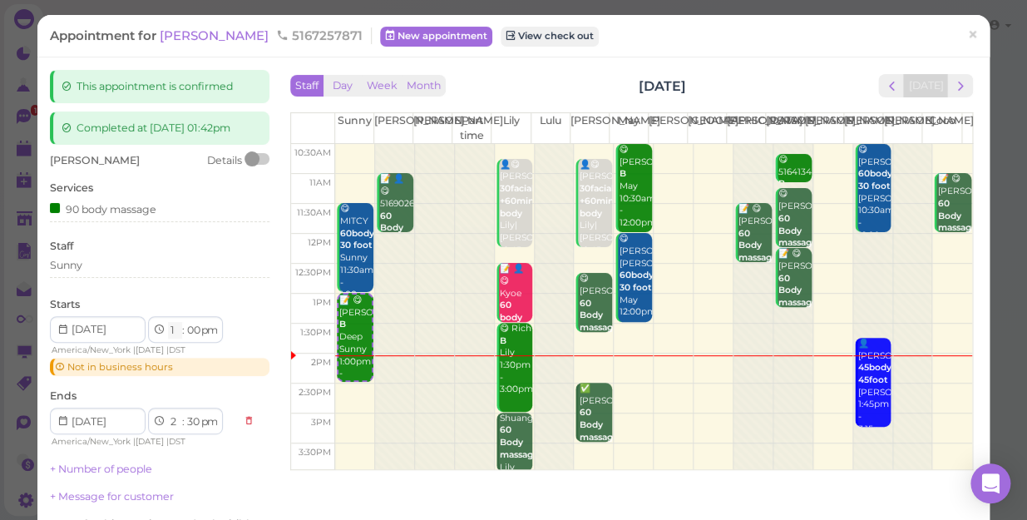
click at [169, 324] on select "1 2 3 4 5 6 7 8 9 10 11 12" at bounding box center [175, 330] width 14 height 17
select select "2"
click at [168, 322] on select "1 2 3 4 5 6 7 8 9 10 11 12" at bounding box center [175, 330] width 14 height 17
select select "3"
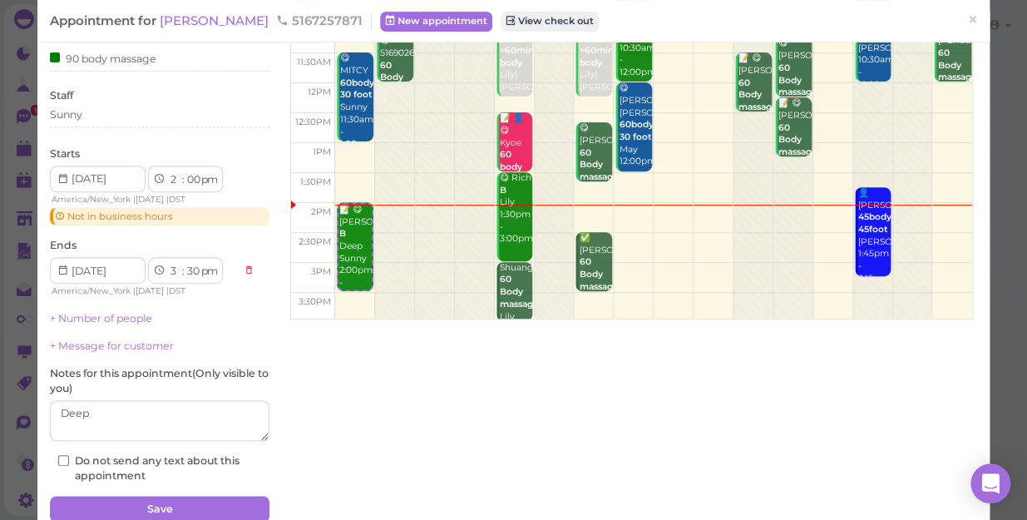
scroll to position [222, 0]
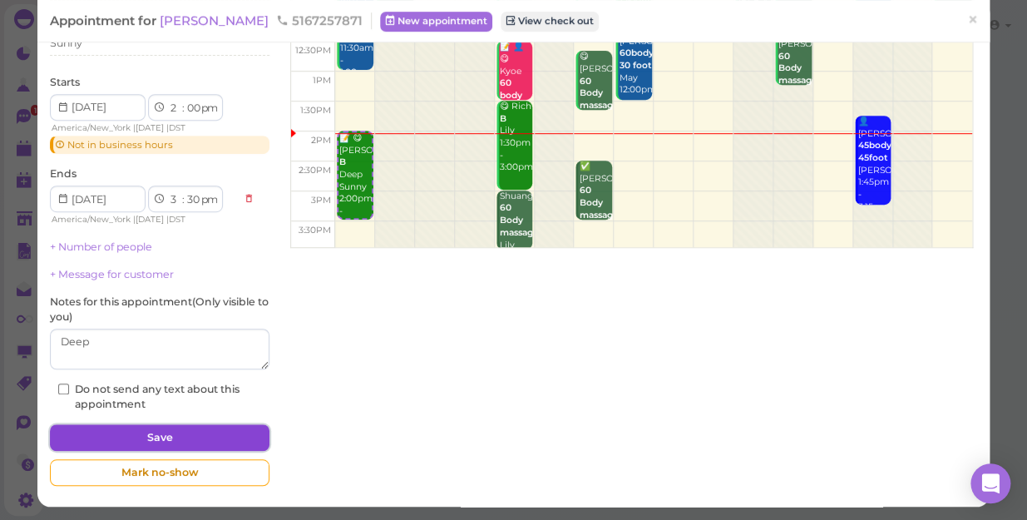
click at [187, 437] on button "Save" at bounding box center [160, 437] width 220 height 27
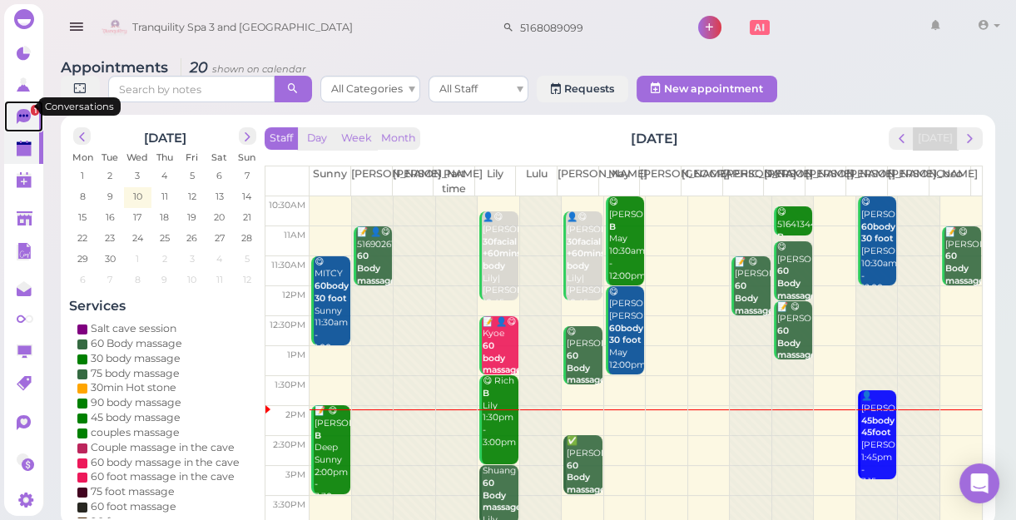
click at [31, 105] on span "1" at bounding box center [35, 110] width 8 height 11
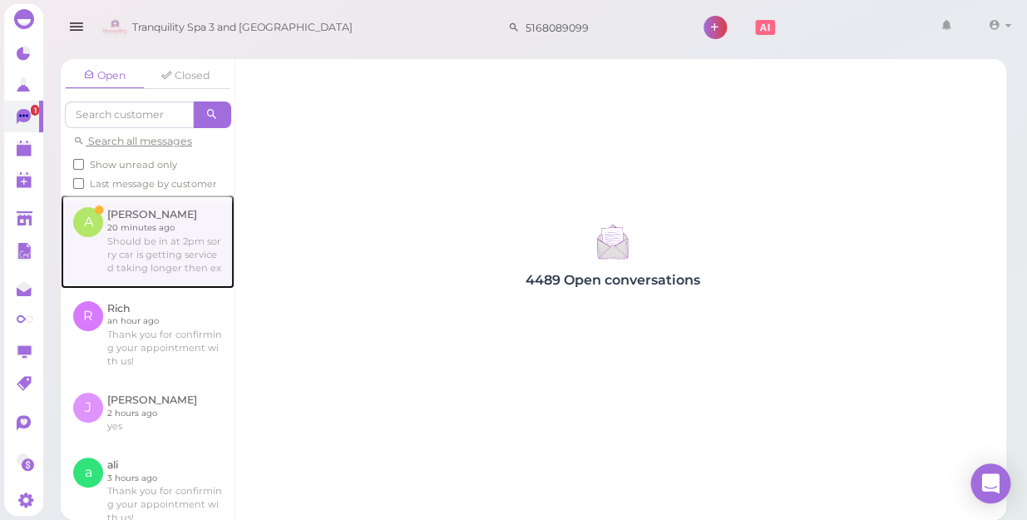
click at [152, 250] on link at bounding box center [148, 241] width 174 height 93
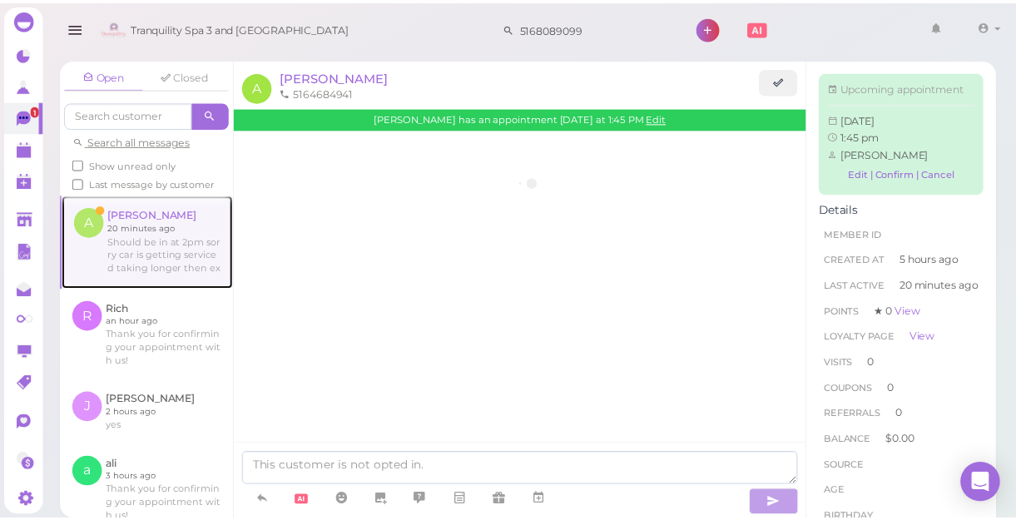
scroll to position [42, 0]
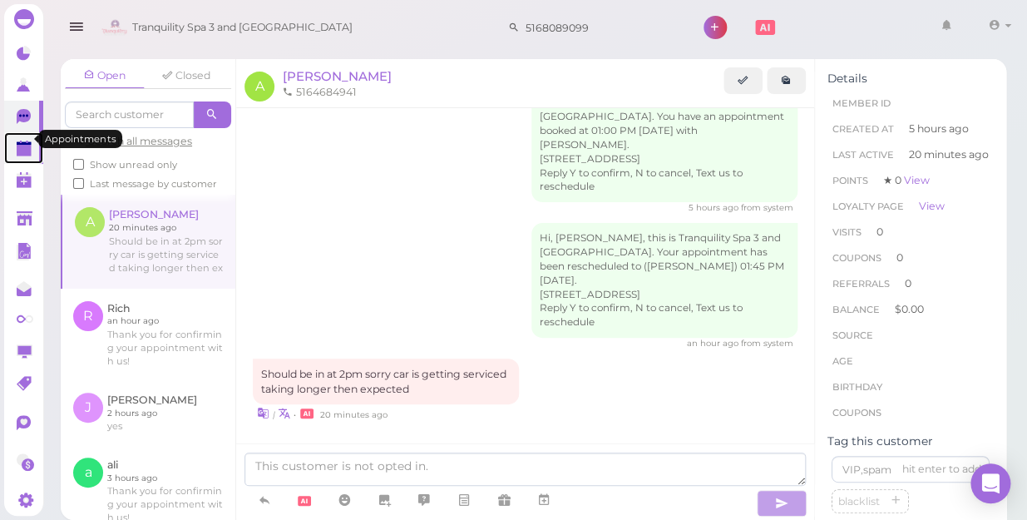
click at [22, 145] on polygon at bounding box center [24, 151] width 15 height 12
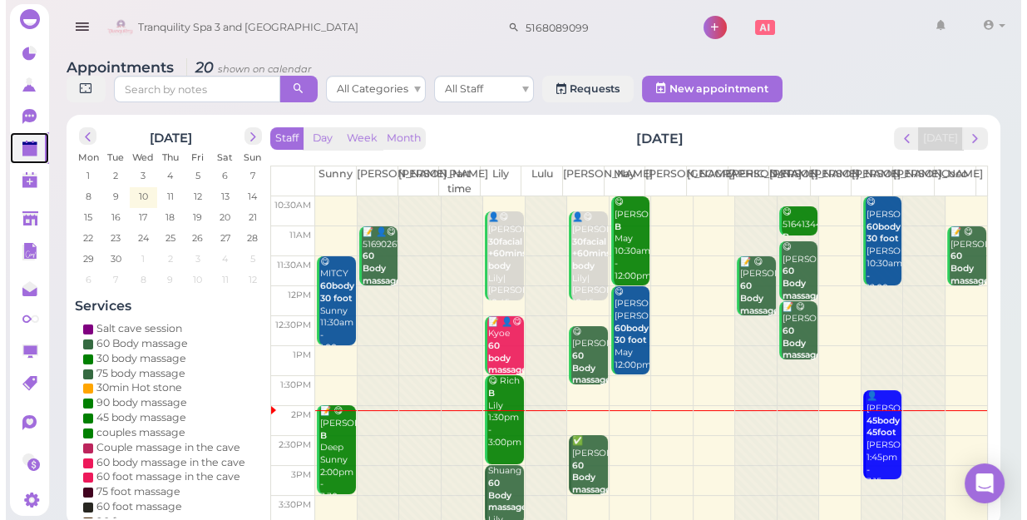
scroll to position [75, 0]
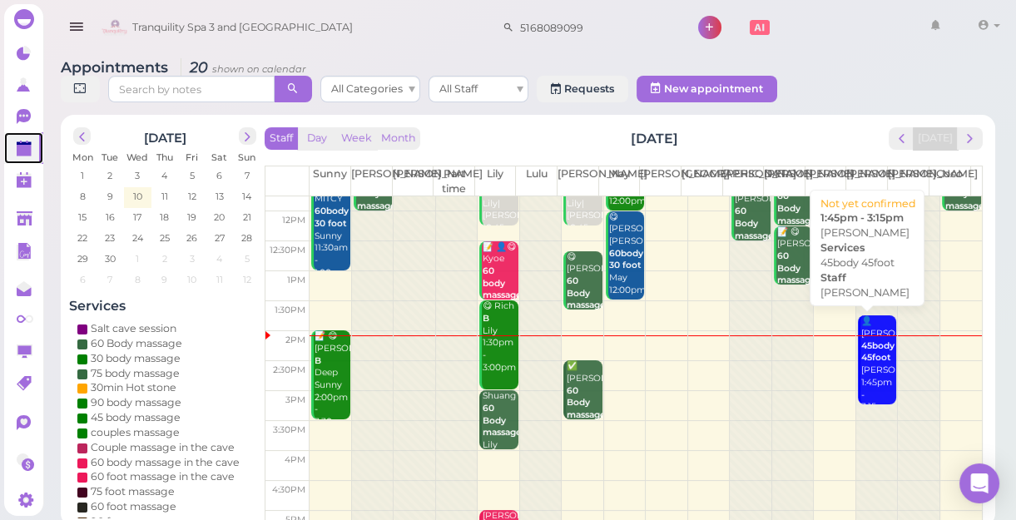
click at [865, 363] on div "👤Anthony 45body 45foot Linda 1:45pm - 3:15pm" at bounding box center [878, 364] width 36 height 98
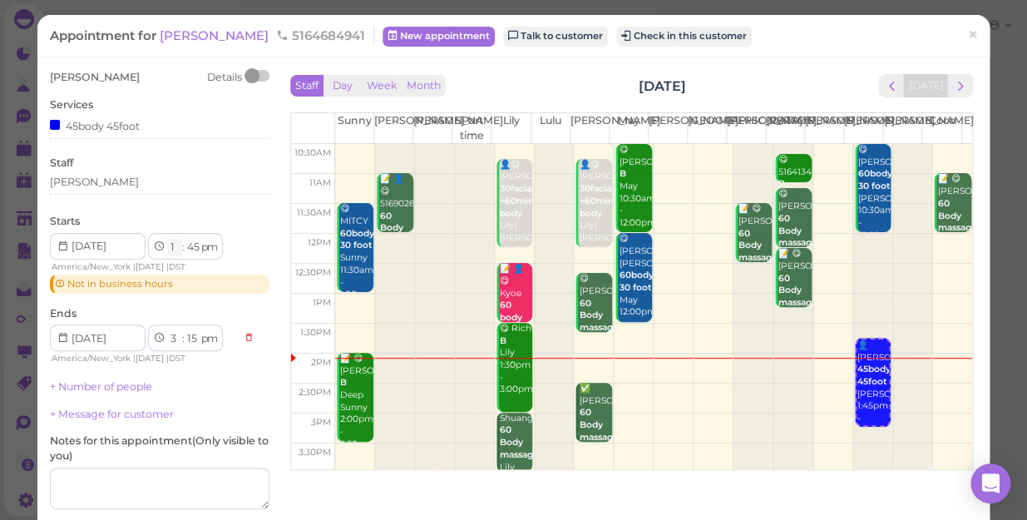
click at [172, 245] on select "1 2 3 4 5 6 7 8 9 10 11 12" at bounding box center [175, 247] width 14 height 17
select select "2"
click at [168, 239] on select "1 2 3 4 5 6 7 8 9 10 11 12" at bounding box center [175, 247] width 14 height 17
select select "4"
click at [193, 241] on select "00 05 10 15 20 25 30 35 40 45 50 55" at bounding box center [193, 247] width 17 height 17
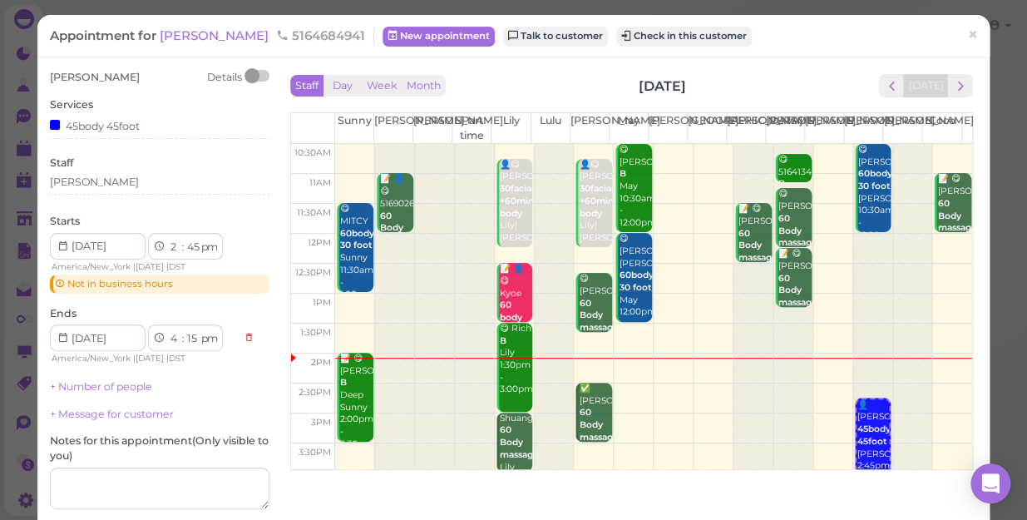
select select "00"
click at [185, 239] on select "00 05 10 15 20 25 30 35 40 45 50 55" at bounding box center [193, 247] width 17 height 17
select select "3"
select select "30"
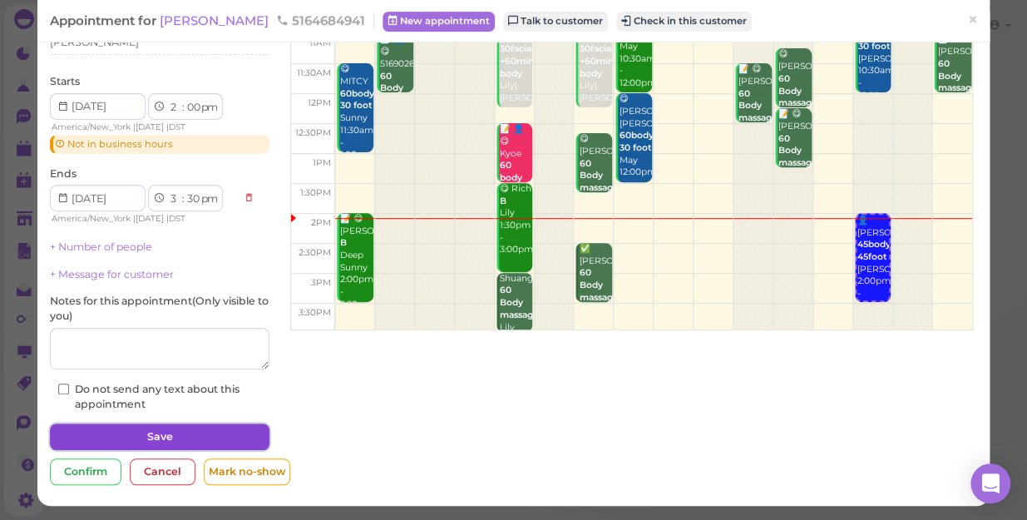
click at [182, 435] on button "Save" at bounding box center [160, 436] width 220 height 27
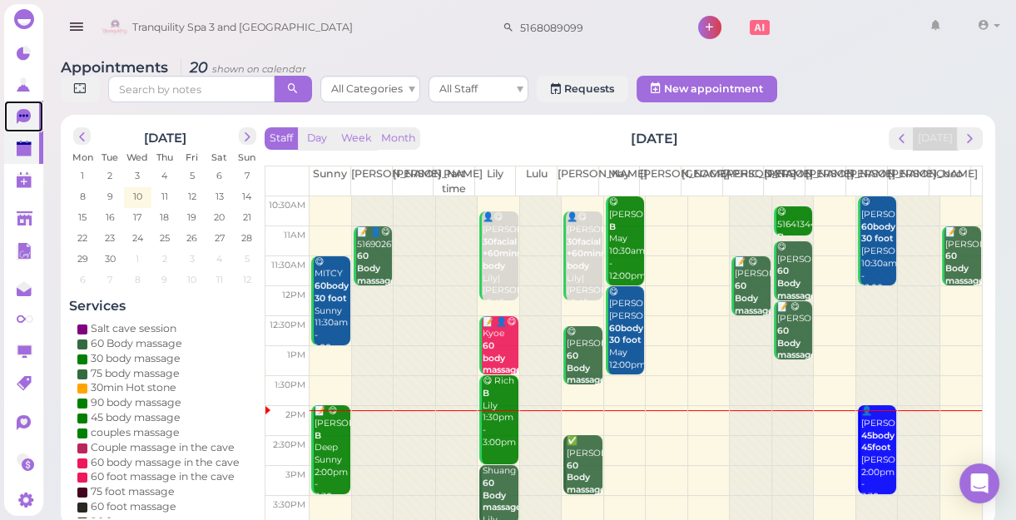
click at [22, 109] on icon at bounding box center [24, 116] width 14 height 15
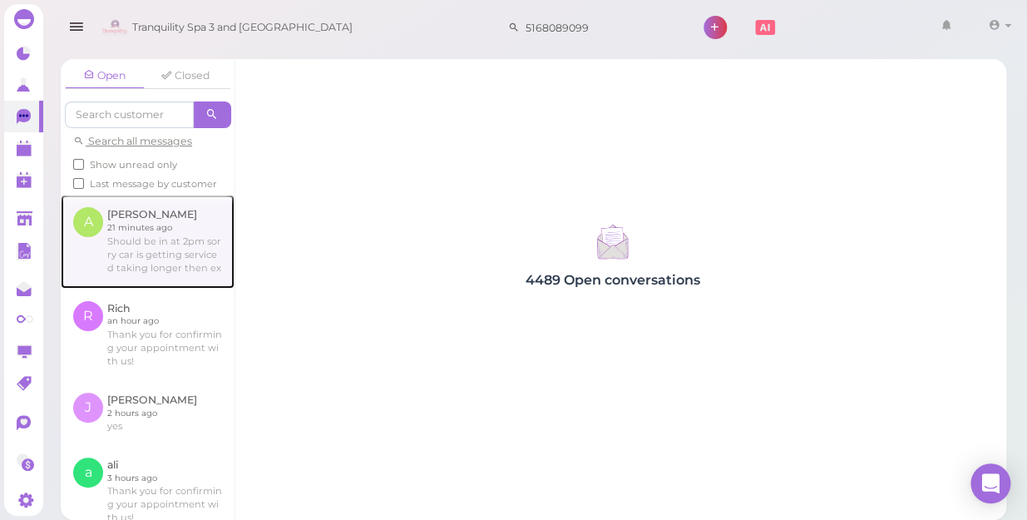
click at [158, 261] on link at bounding box center [148, 241] width 174 height 93
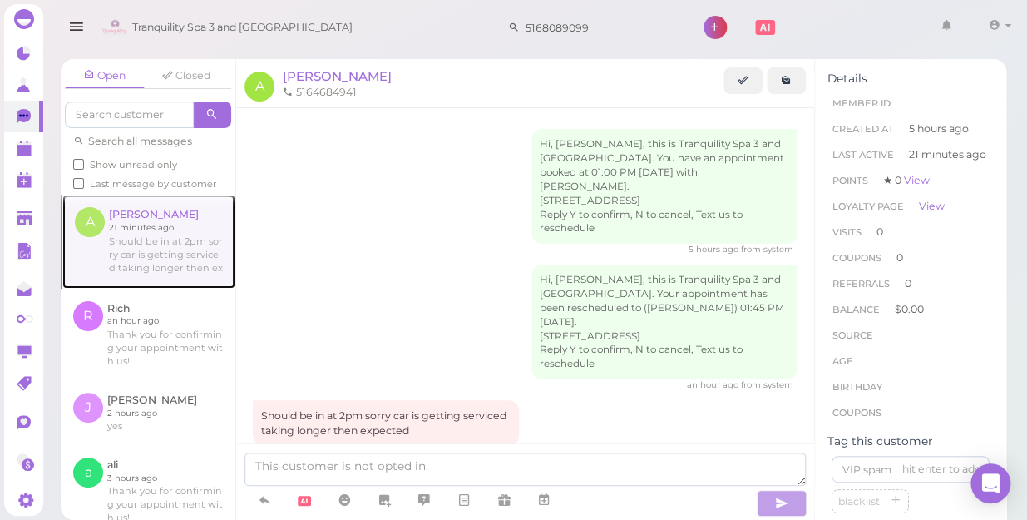
scroll to position [42, 0]
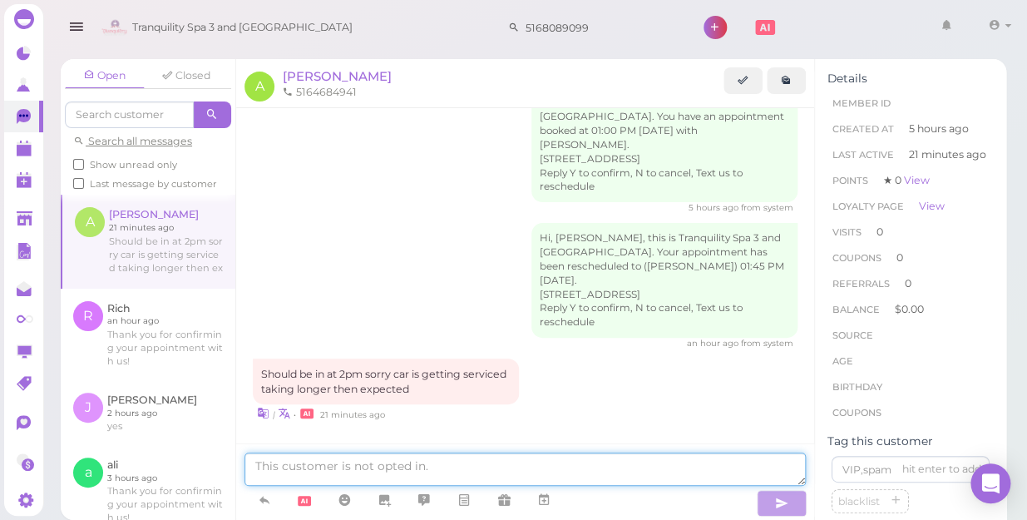
click at [324, 474] on textarea at bounding box center [526, 469] width 562 height 33
type textarea "ok"
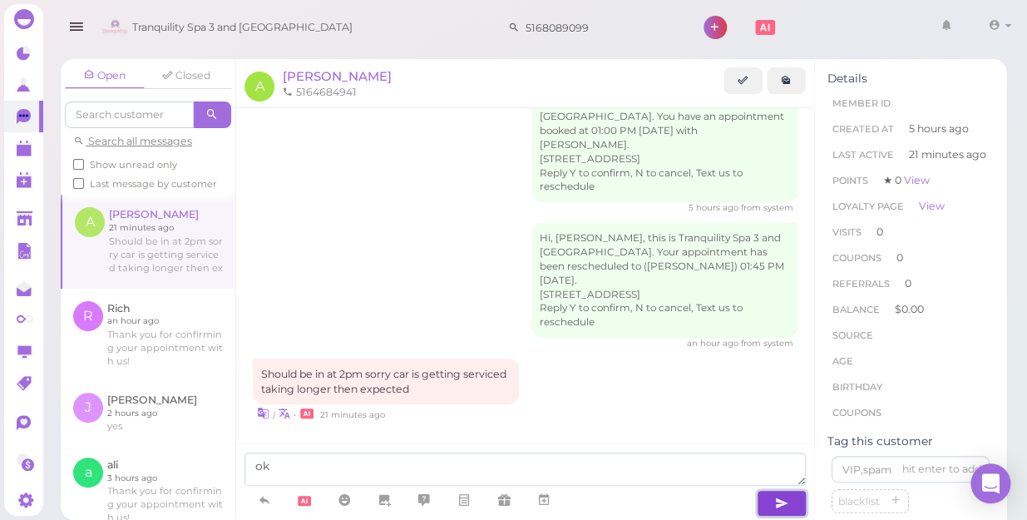
click at [778, 500] on icon "button" at bounding box center [781, 503] width 13 height 17
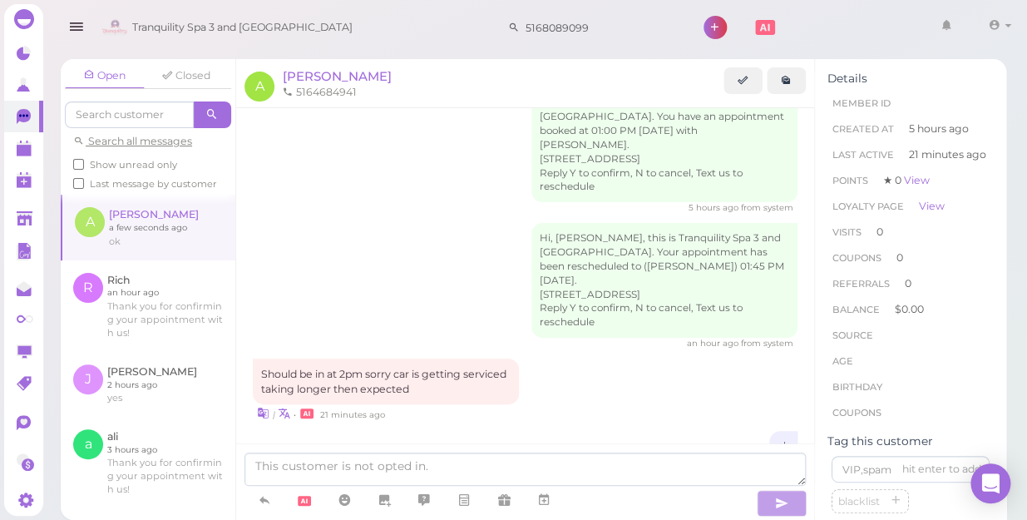
scroll to position [82, 0]
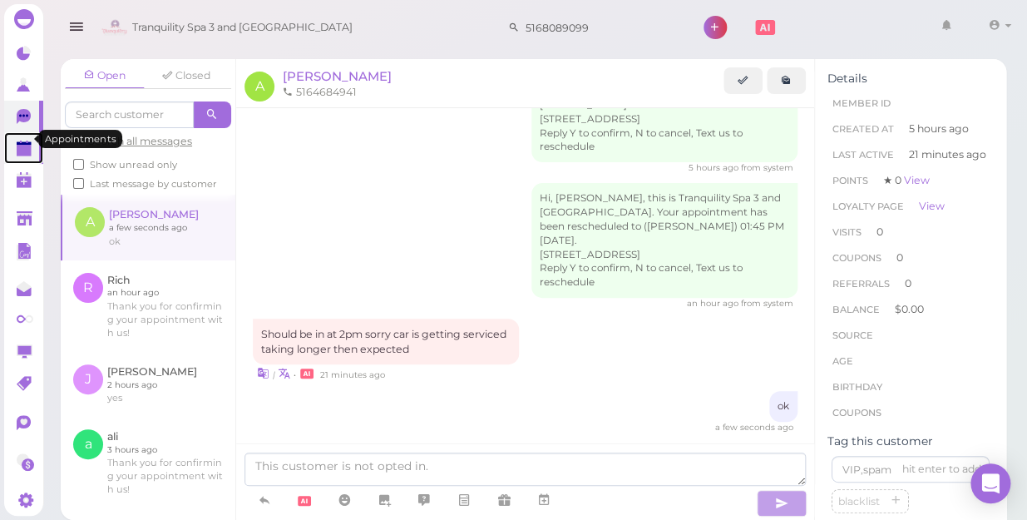
click at [19, 145] on polygon at bounding box center [24, 151] width 15 height 12
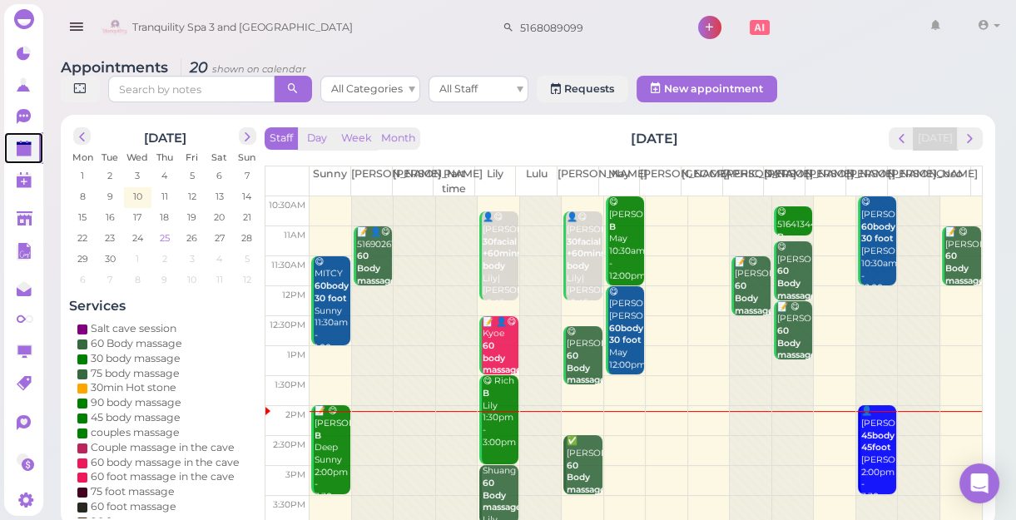
click at [165, 235] on span "25" at bounding box center [164, 237] width 13 height 15
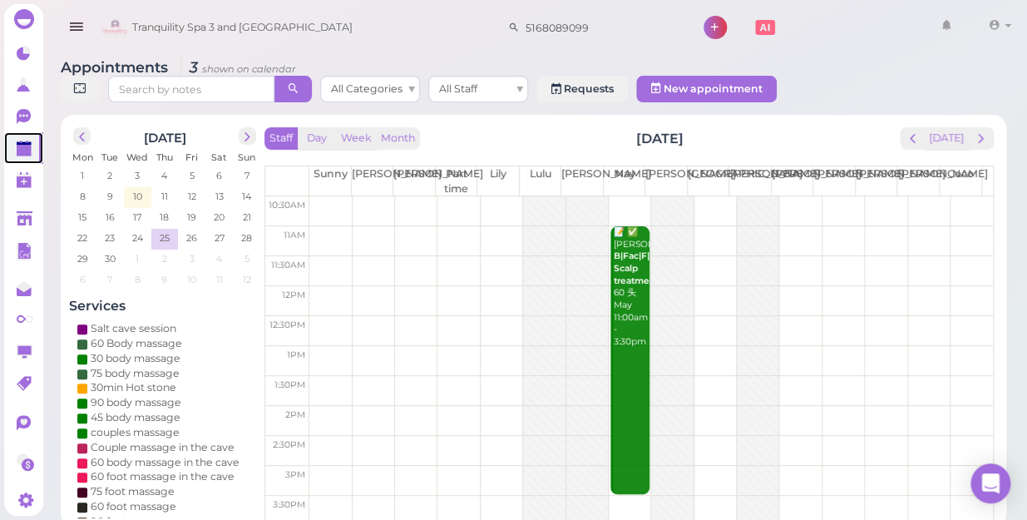
click at [359, 226] on td at bounding box center [651, 241] width 684 height 30
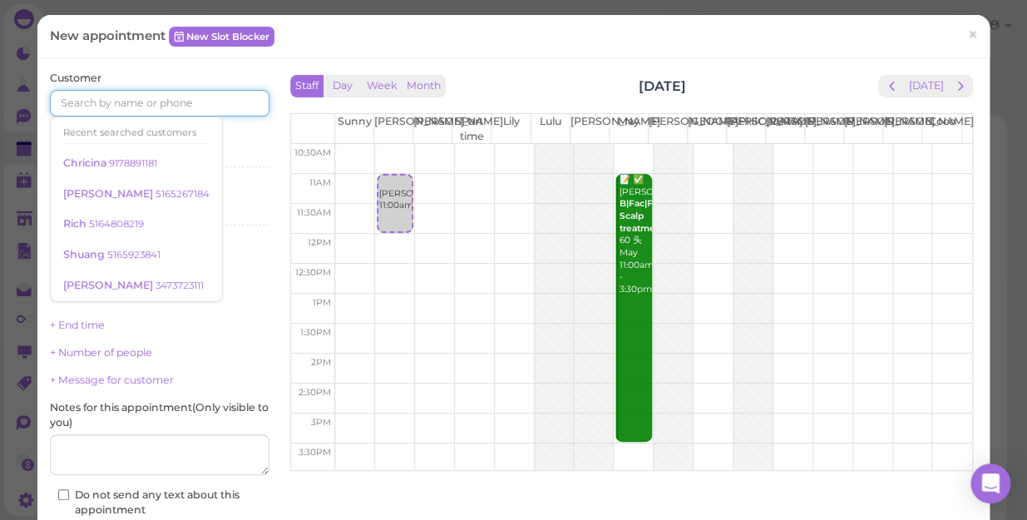
click at [97, 105] on input at bounding box center [160, 103] width 220 height 27
click at [136, 165] on small "9178891181" at bounding box center [133, 163] width 48 height 12
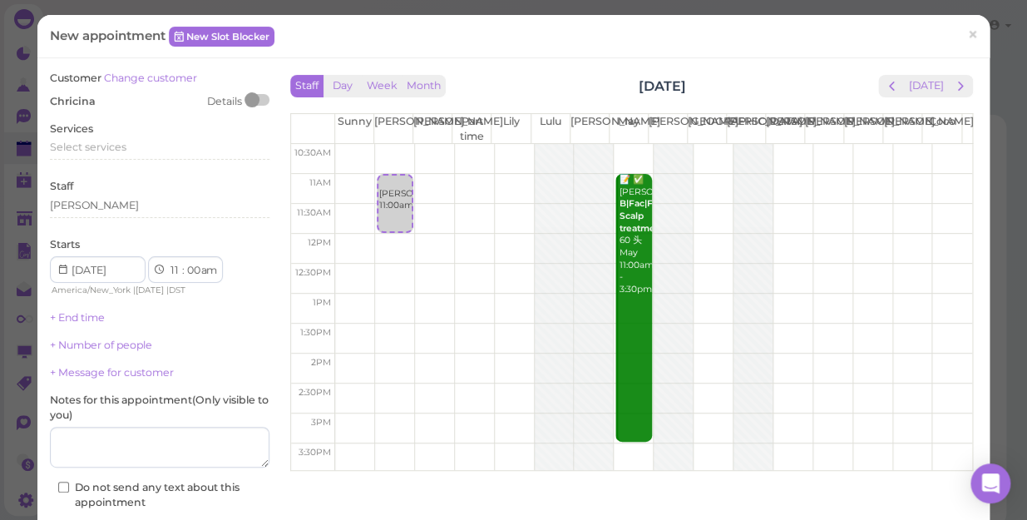
click at [261, 97] on div at bounding box center [257, 100] width 23 height 12
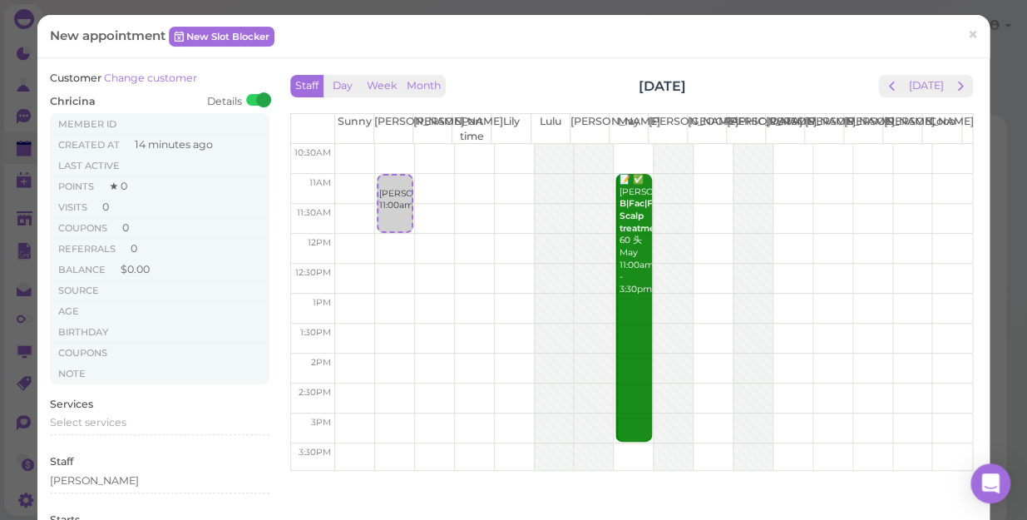
click at [81, 99] on span "Chricina" at bounding box center [73, 101] width 46 height 12
click at [247, 98] on div at bounding box center [257, 100] width 23 height 12
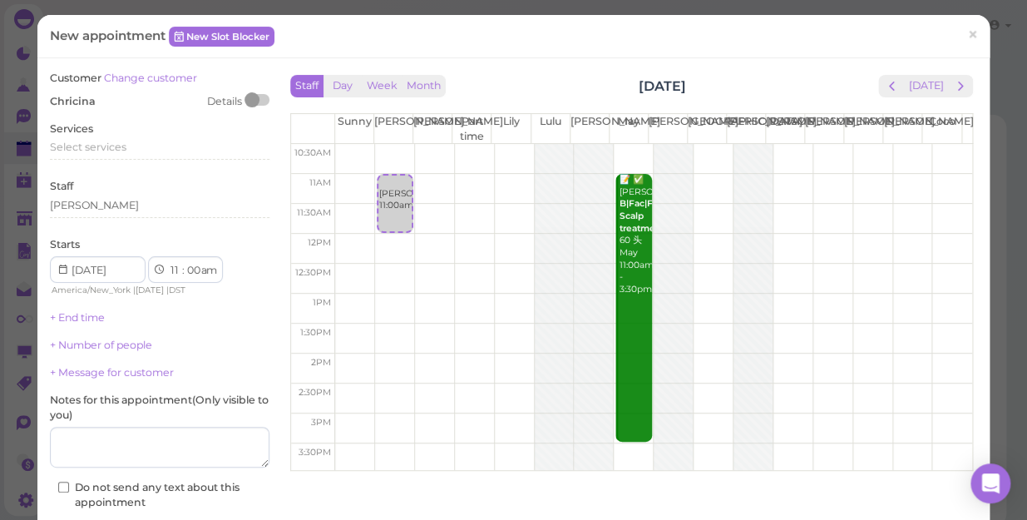
click at [66, 99] on span "Chricina" at bounding box center [73, 101] width 46 height 12
click at [57, 99] on span "Chricina" at bounding box center [73, 101] width 46 height 12
click at [48, 99] on div "Customer Change customer Chricina Details Services Select services Staff Kelly …" at bounding box center [160, 323] width 236 height 505
click at [80, 96] on span "Chricina" at bounding box center [73, 101] width 46 height 12
click at [358, 42] on div "New appointment New Slot Blocker ×" at bounding box center [514, 35] width 928 height 17
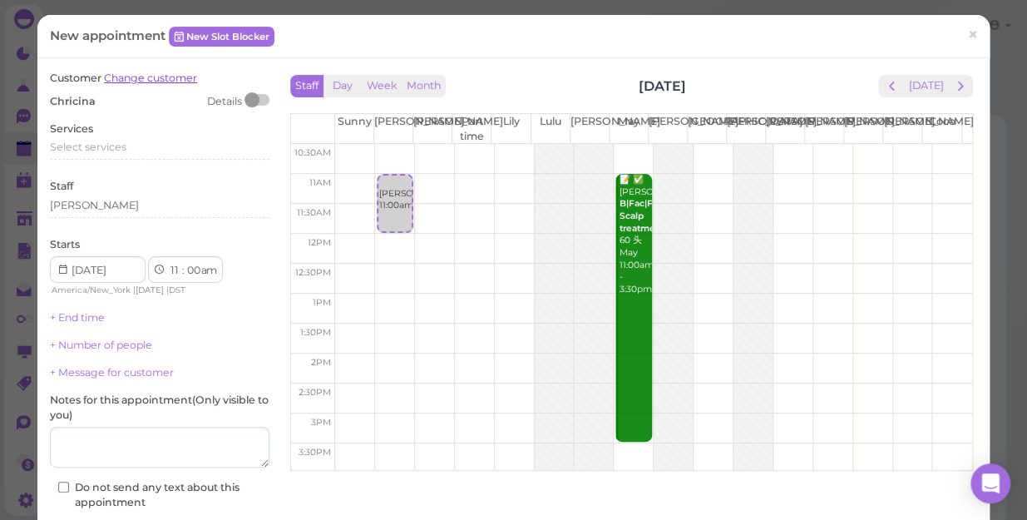
click at [142, 76] on link "Change customer" at bounding box center [150, 78] width 93 height 12
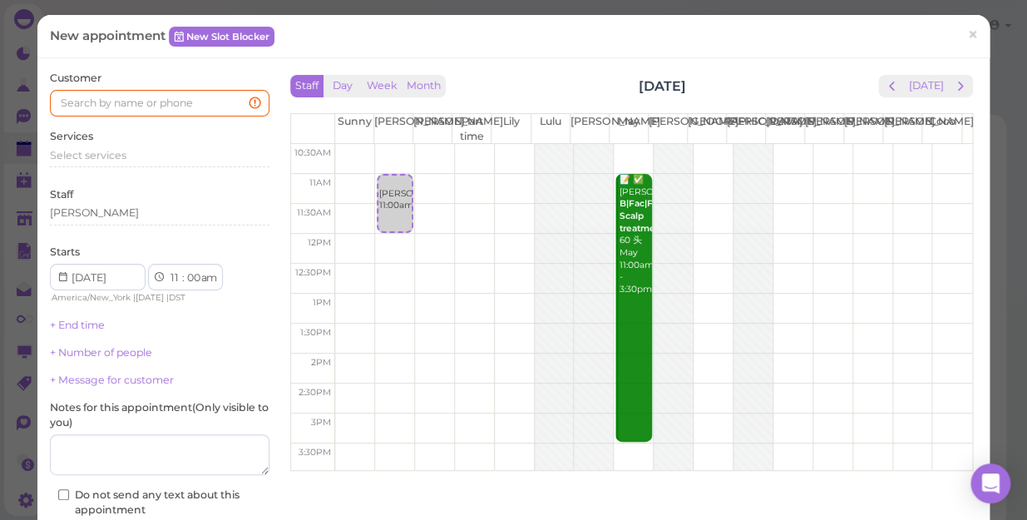
click at [125, 138] on div "Services Select services" at bounding box center [160, 152] width 220 height 46
click at [188, 101] on input at bounding box center [160, 103] width 220 height 27
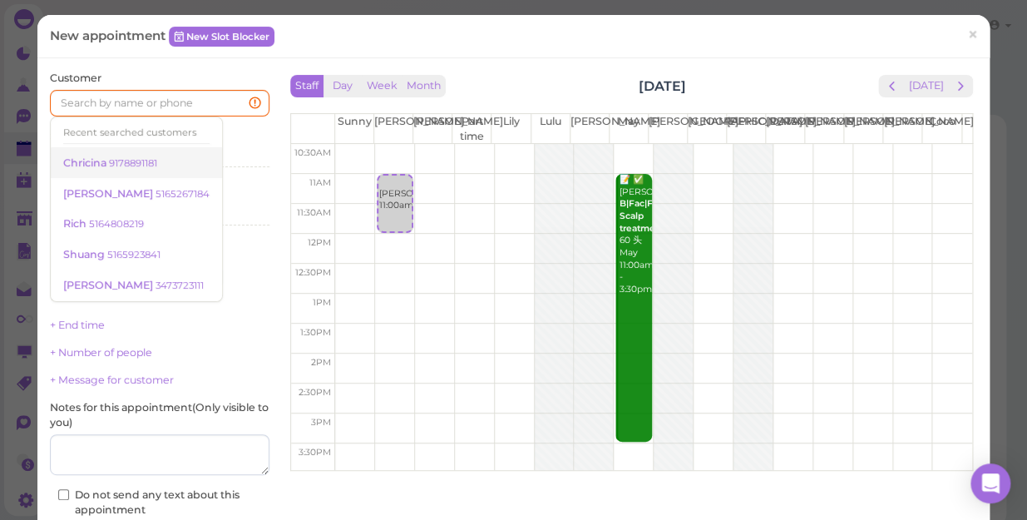
click at [133, 160] on small "9178891181" at bounding box center [133, 163] width 48 height 12
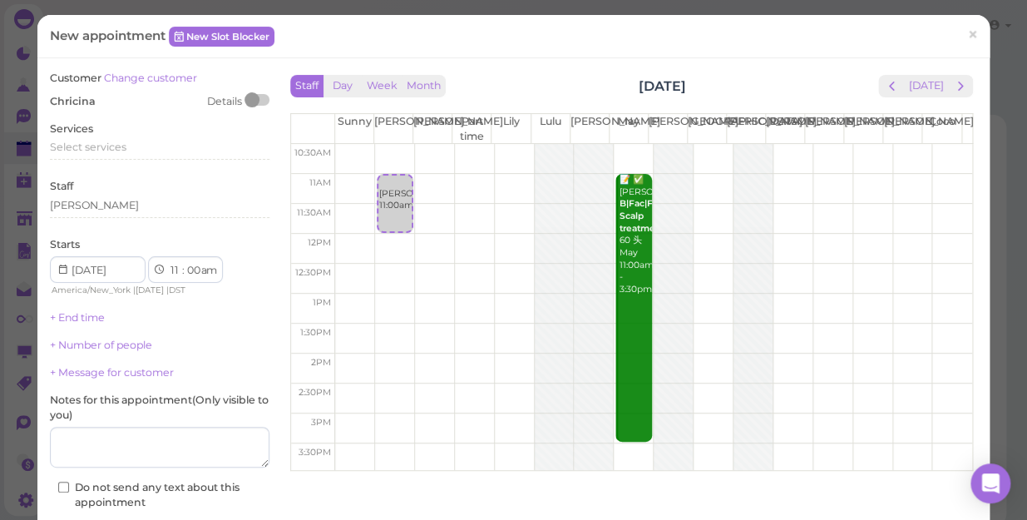
click at [83, 101] on span "Chricina" at bounding box center [73, 101] width 46 height 12
click at [75, 101] on span "Chricina" at bounding box center [73, 101] width 46 height 12
click at [67, 98] on span "Chricina" at bounding box center [73, 101] width 46 height 12
click at [62, 99] on span "Chricina" at bounding box center [73, 101] width 46 height 12
click at [110, 94] on div "Chricina Details" at bounding box center [160, 101] width 220 height 15
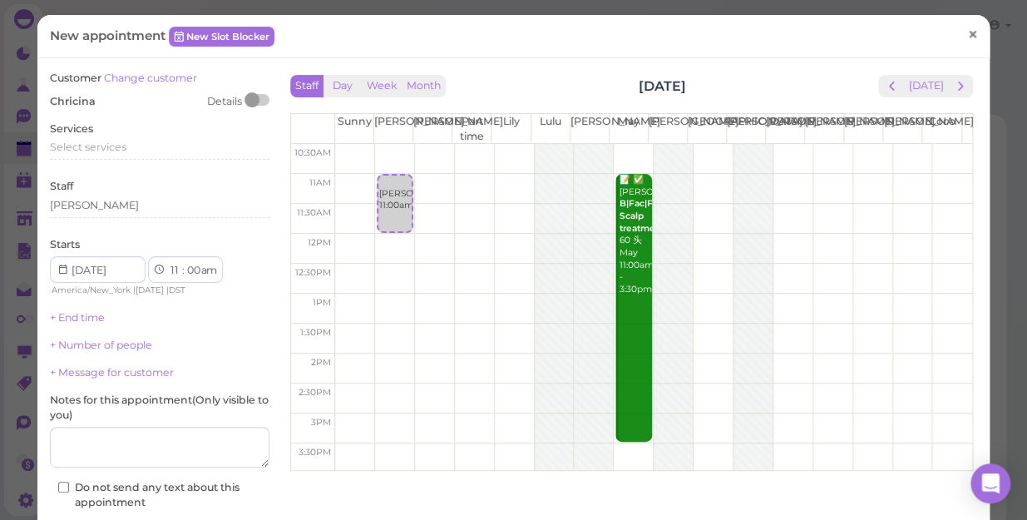
click at [968, 33] on span "×" at bounding box center [973, 34] width 11 height 23
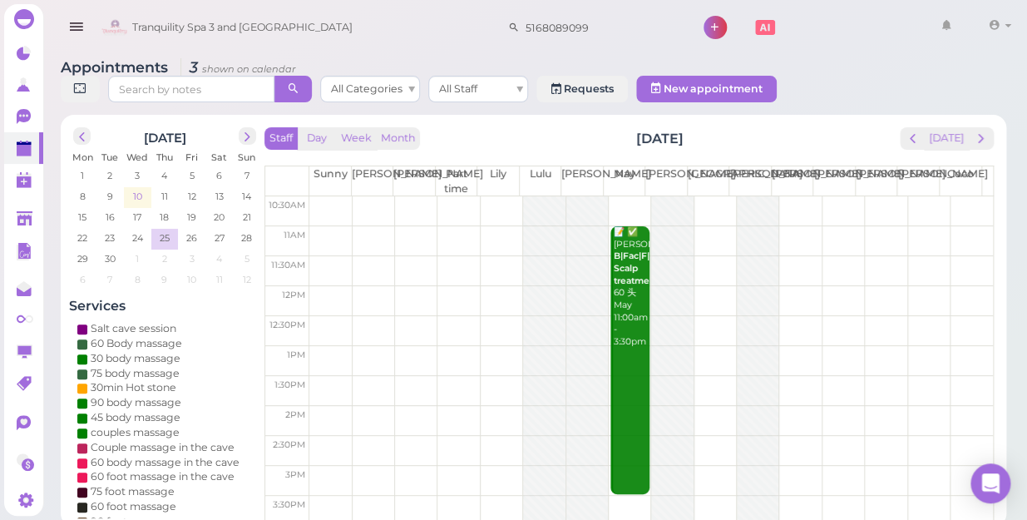
click at [136, 189] on span "10" at bounding box center [137, 196] width 12 height 15
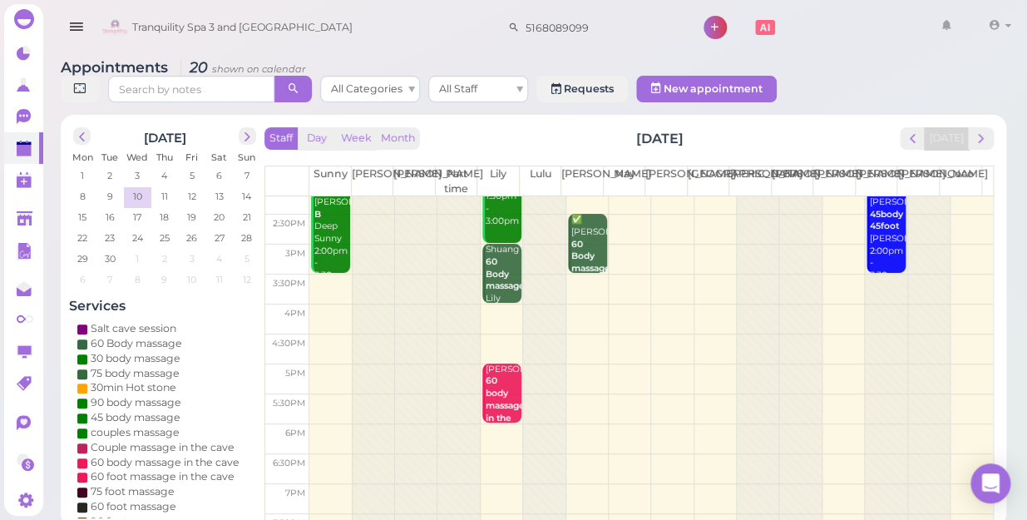
scroll to position [225, 0]
click at [572, 301] on td at bounding box center [651, 316] width 684 height 30
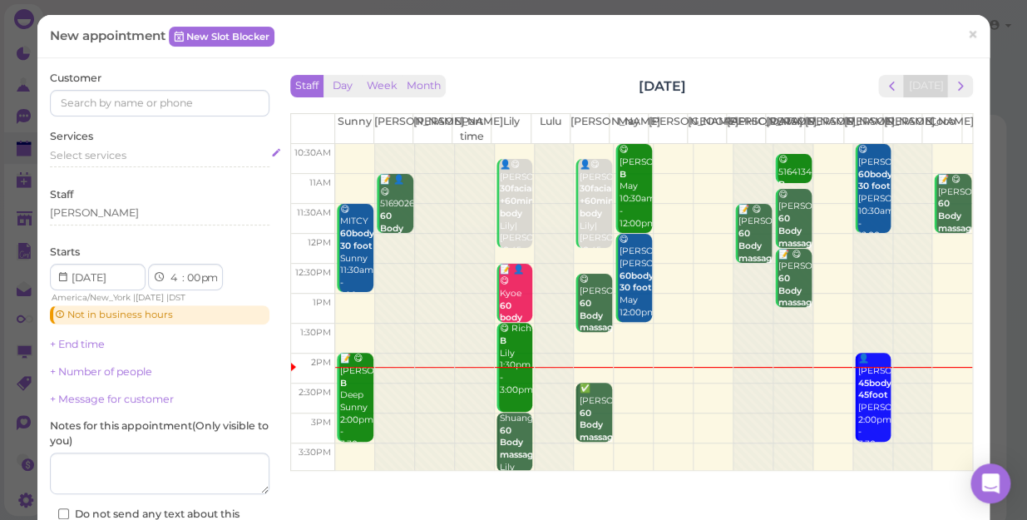
click at [81, 153] on span "Select services" at bounding box center [88, 155] width 77 height 12
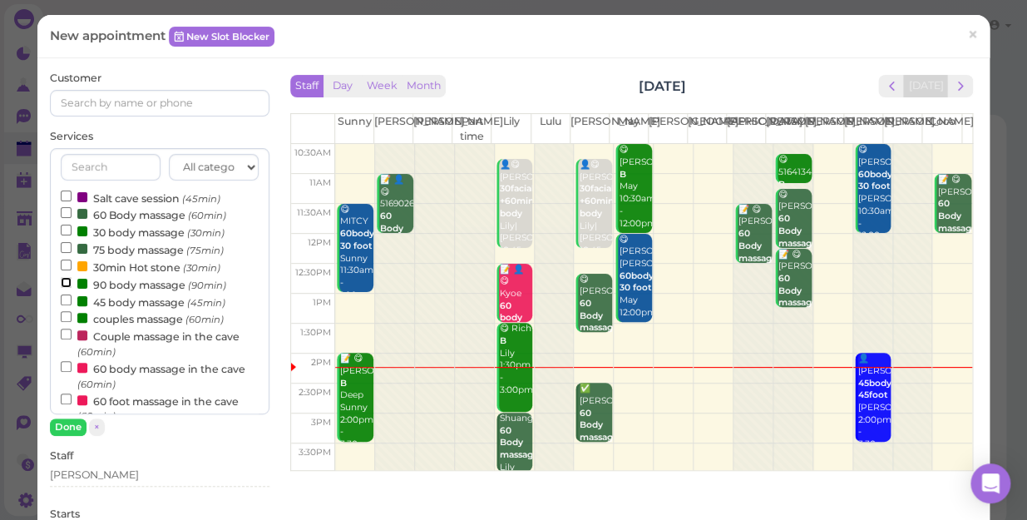
click at [66, 280] on input "90 body massage (90min)" at bounding box center [66, 282] width 11 height 11
click at [62, 280] on input "90 body massage (90min)" at bounding box center [66, 282] width 11 height 11
click at [72, 98] on input at bounding box center [160, 103] width 220 height 27
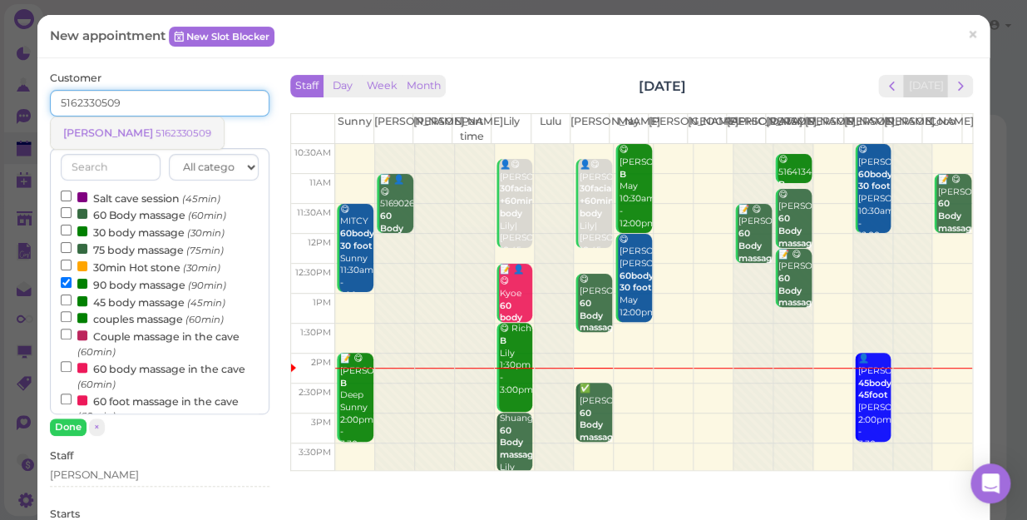
type input "5162330509"
click at [156, 128] on small "5162330509" at bounding box center [184, 133] width 56 height 12
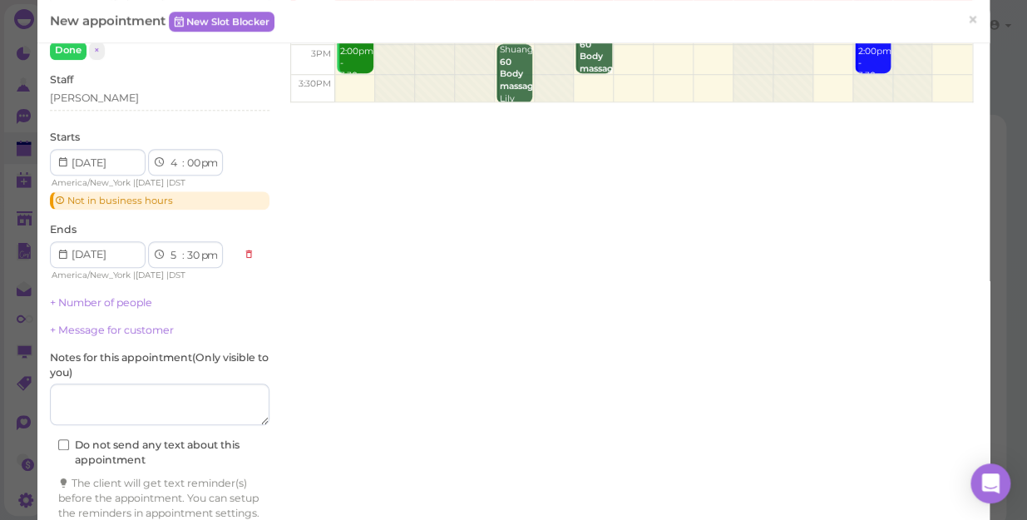
scroll to position [449, 0]
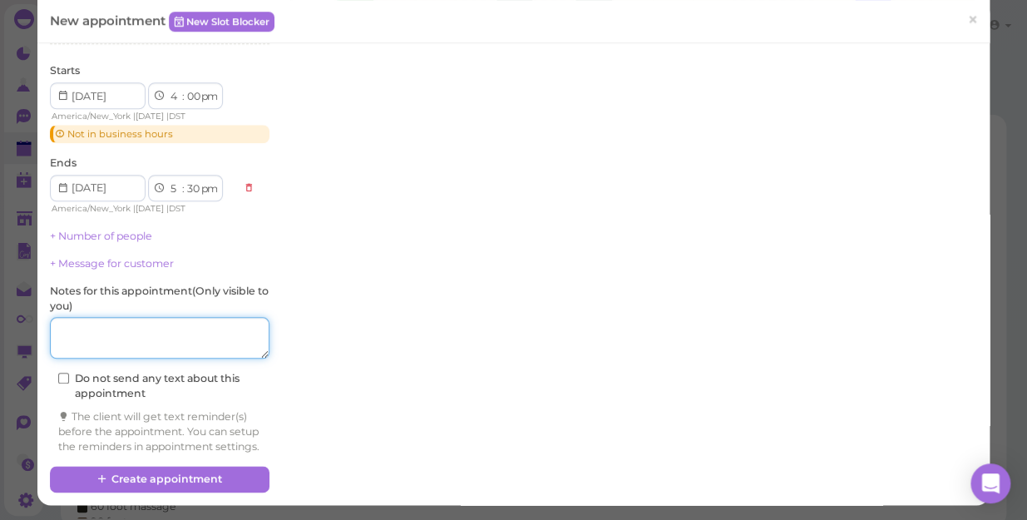
click at [85, 322] on textarea at bounding box center [160, 338] width 220 height 42
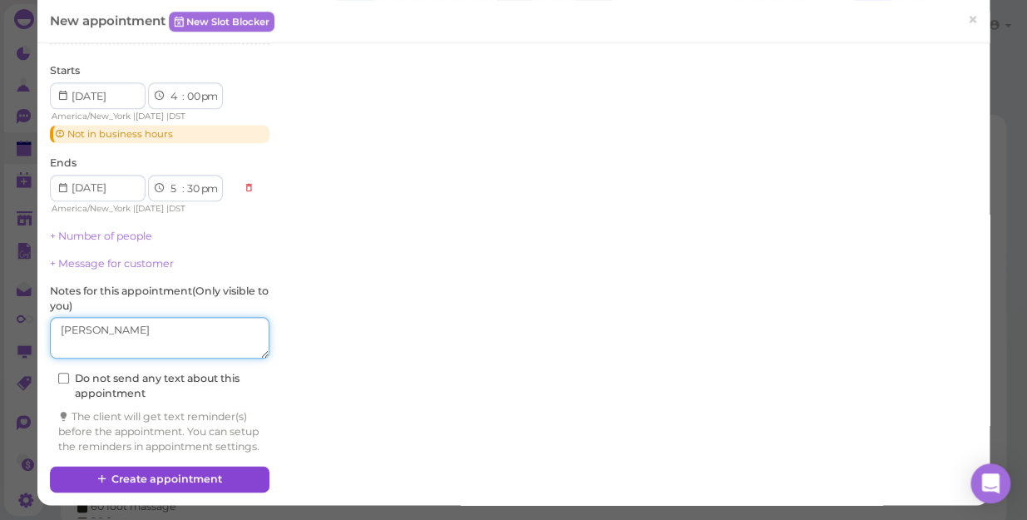
type textarea "[PERSON_NAME]"
click at [140, 475] on button "Create appointment" at bounding box center [160, 479] width 220 height 27
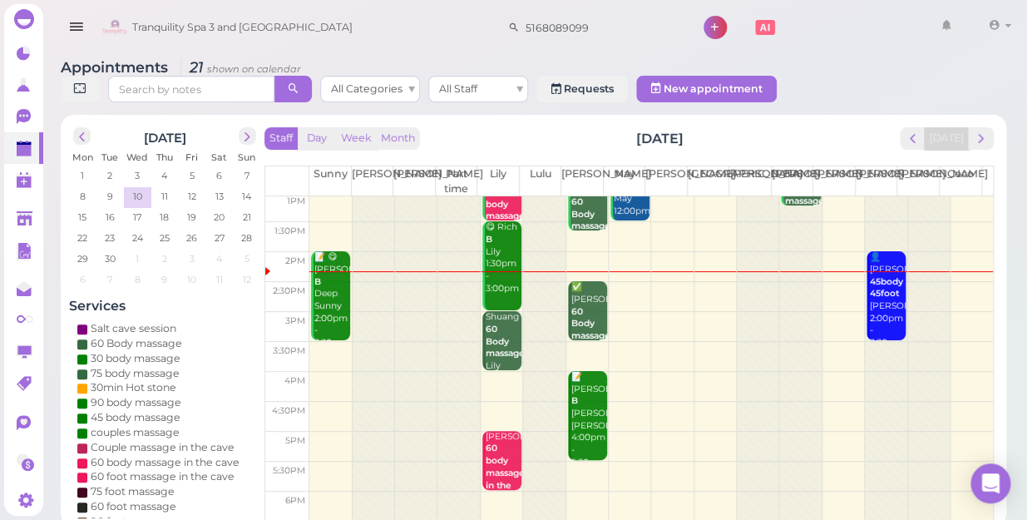
scroll to position [150, 0]
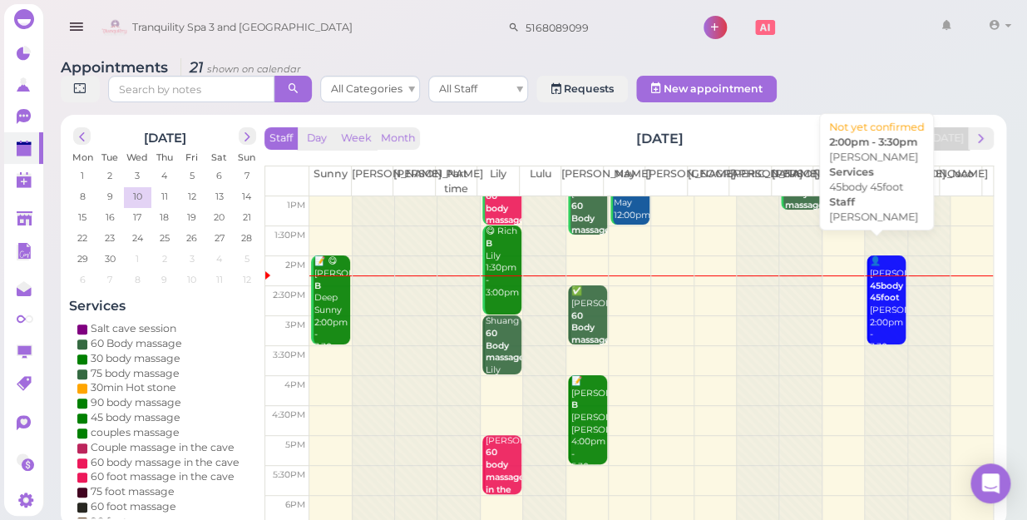
click at [882, 293] on div "👤Anthony 45body 45foot Linda 2:00pm - 3:30pm" at bounding box center [887, 304] width 37 height 98
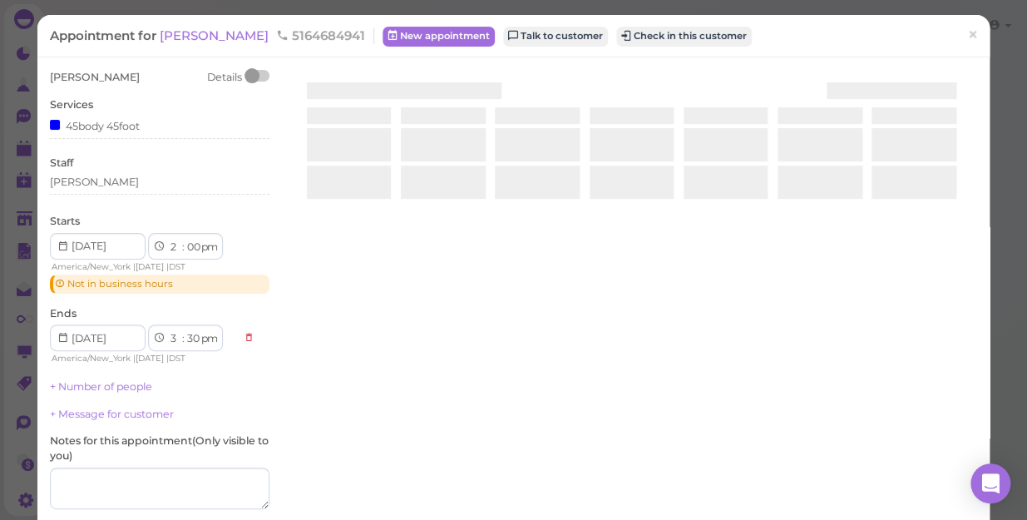
click at [882, 293] on div at bounding box center [631, 267] width 691 height 395
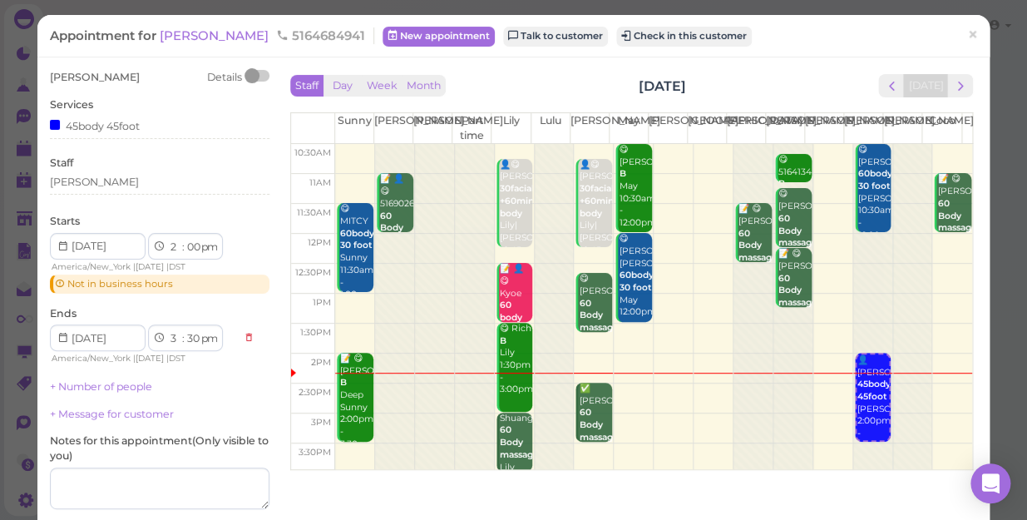
click at [851, 37] on div "Appointment for Anthony 5164684941 New appointment Talk to customer Check in th…" at bounding box center [505, 35] width 910 height 17
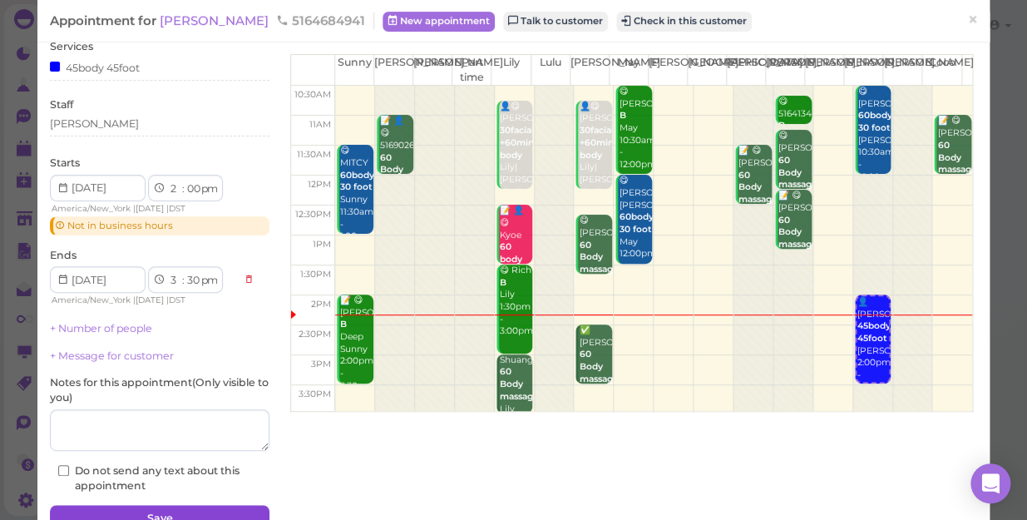
scroll to position [140, 0]
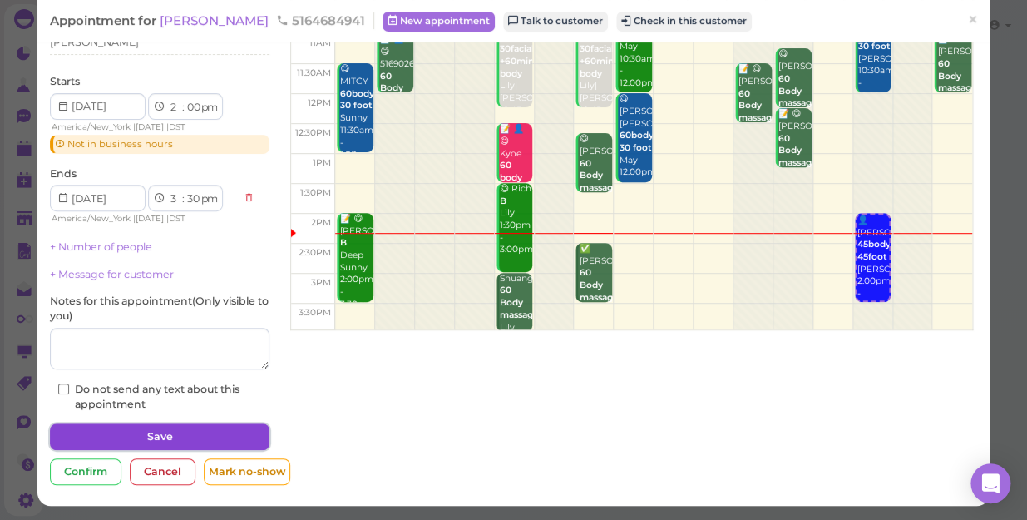
click at [192, 436] on button "Save" at bounding box center [160, 436] width 220 height 27
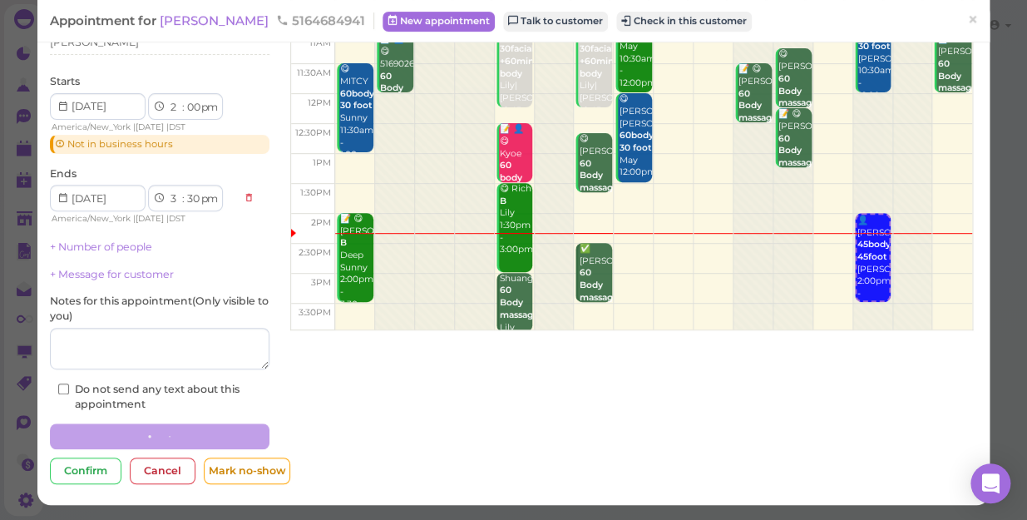
scroll to position [139, 0]
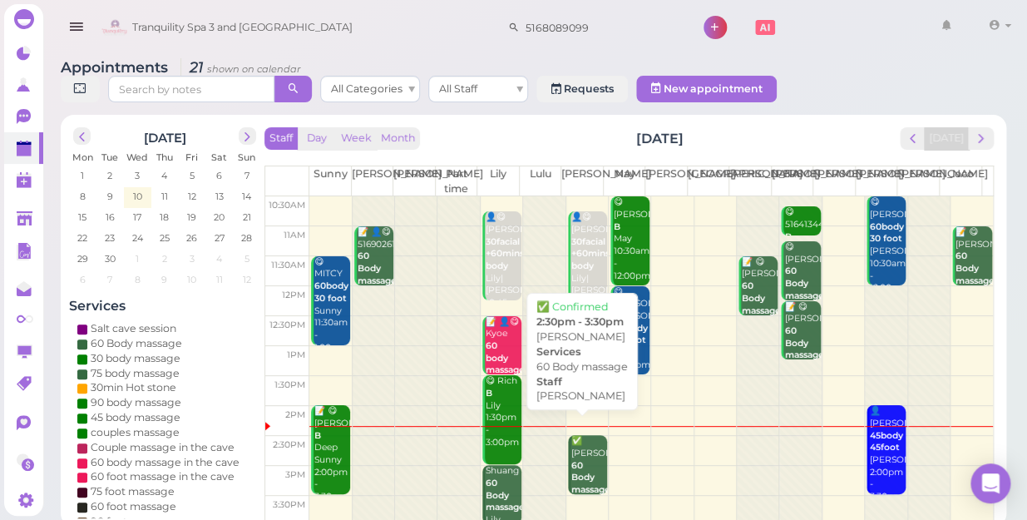
click at [578, 450] on div "✅ L Hartman 60 Body massage Lisa 2:30pm - 3:30pm" at bounding box center [589, 490] width 37 height 110
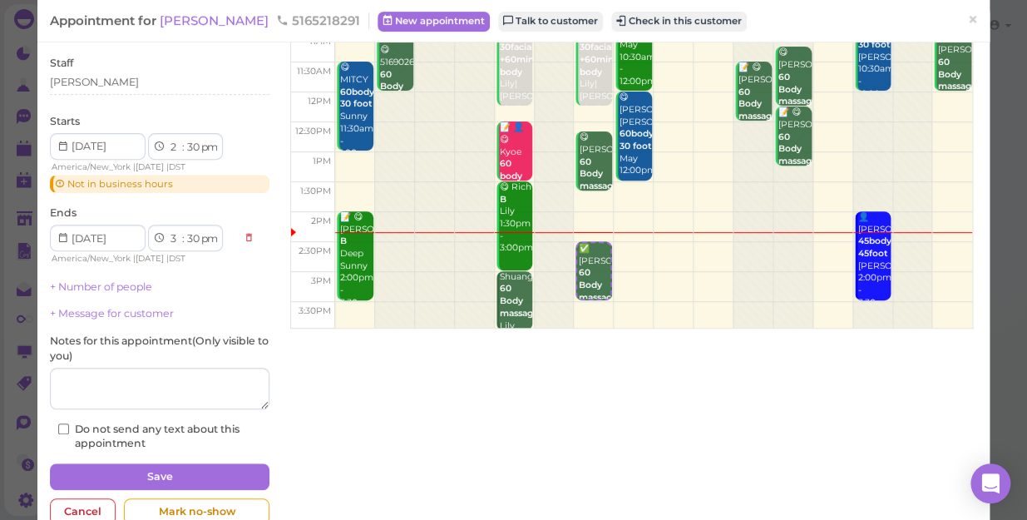
scroll to position [151, 0]
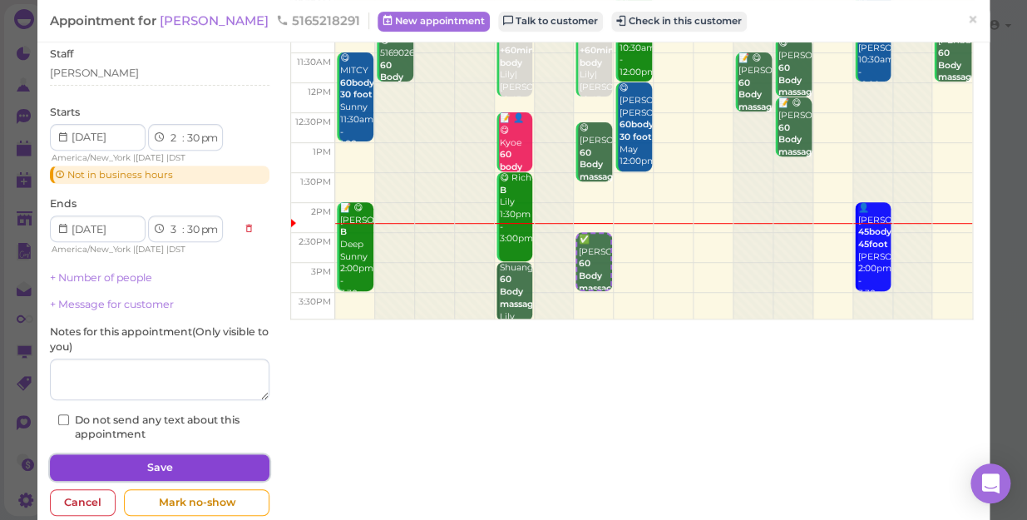
click at [178, 461] on button "Save" at bounding box center [160, 467] width 220 height 27
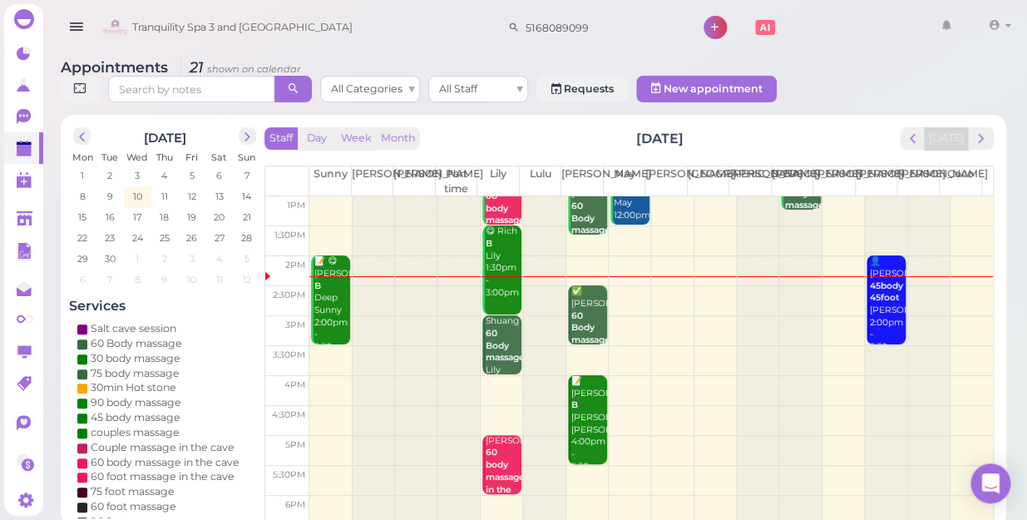
scroll to position [151, 0]
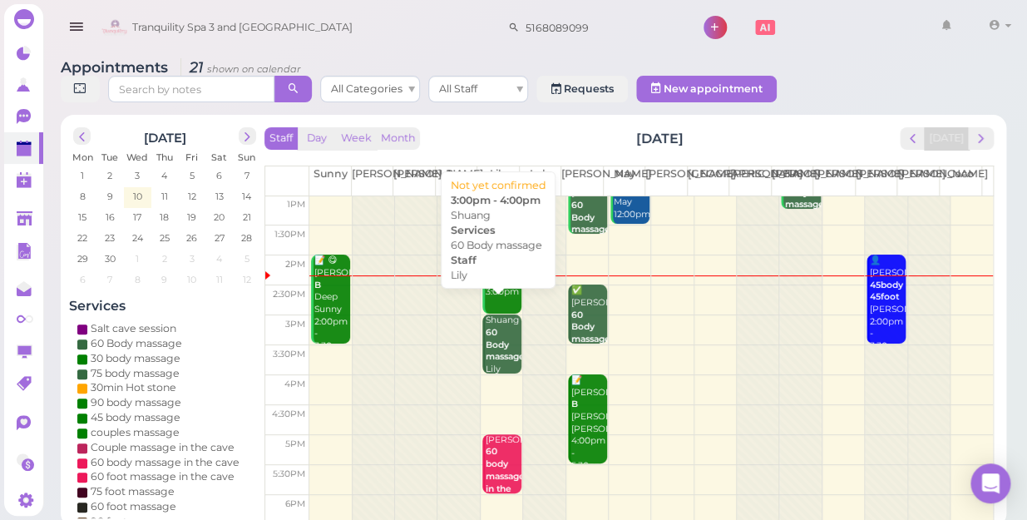
click at [492, 327] on b "60 Body massage" at bounding box center [505, 344] width 39 height 35
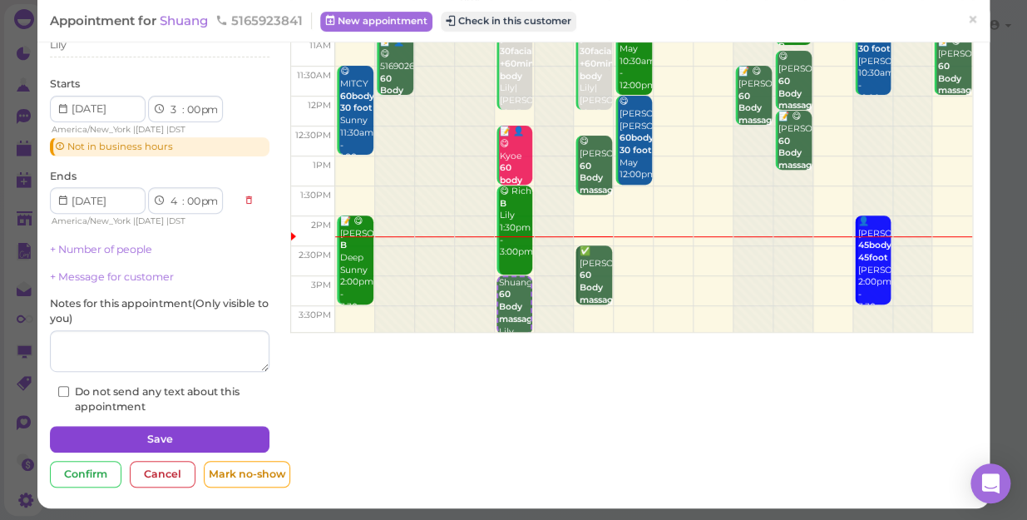
scroll to position [140, 0]
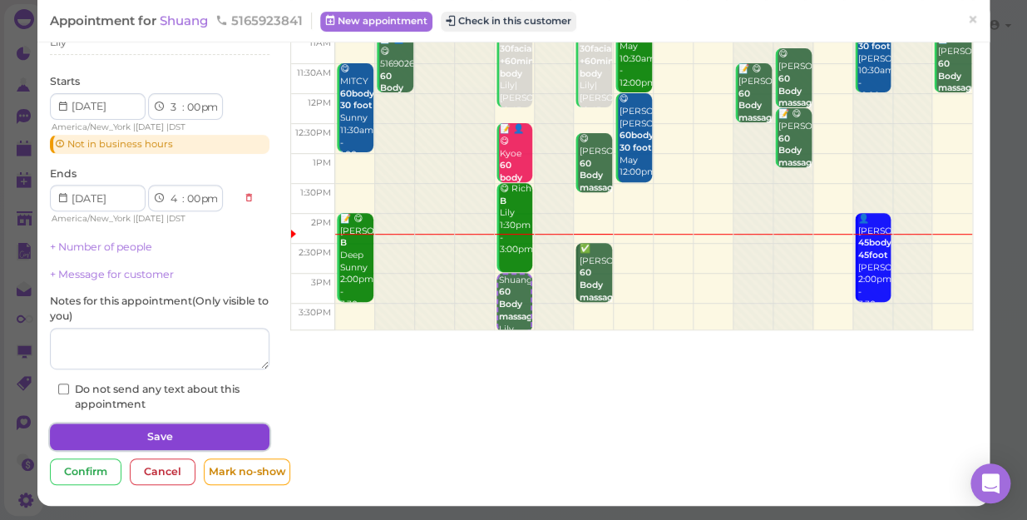
click at [215, 434] on button "Save" at bounding box center [160, 436] width 220 height 27
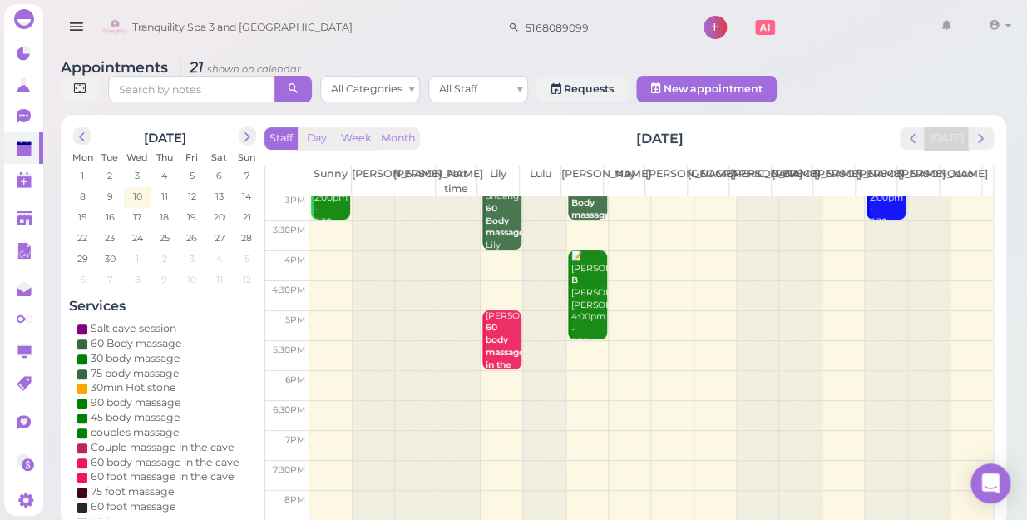
scroll to position [300, 0]
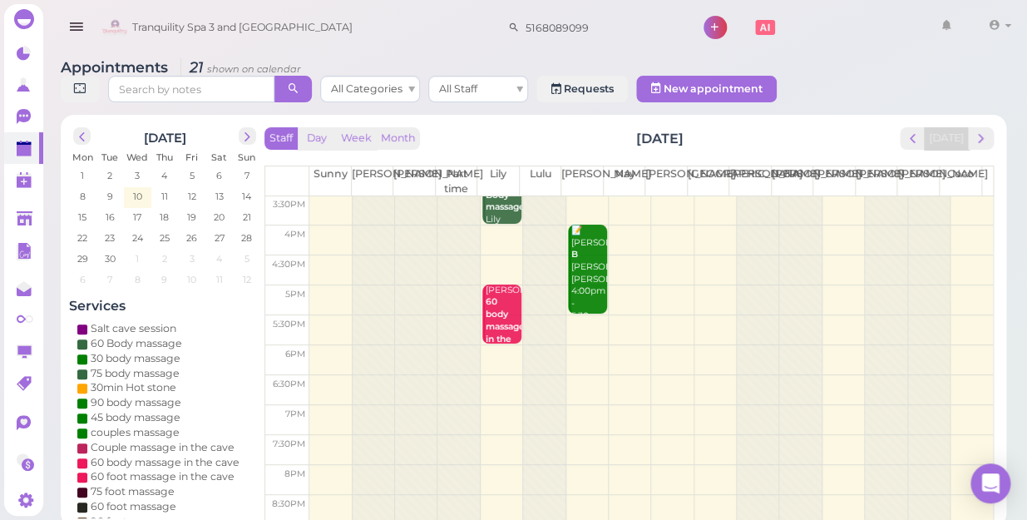
click at [318, 285] on td at bounding box center [651, 300] width 684 height 30
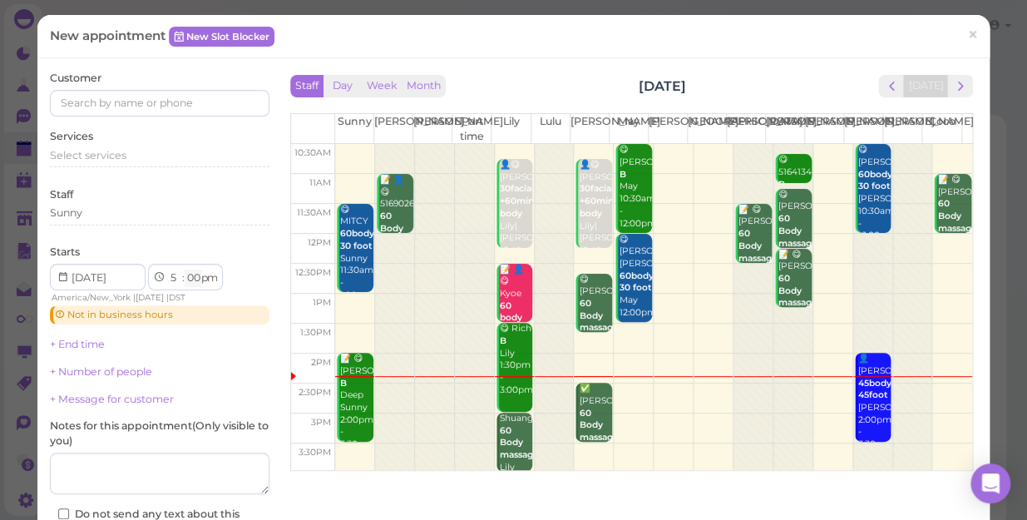
click at [192, 275] on select "00 05 10 15 20 25 30 35 40 45 50 55" at bounding box center [193, 278] width 17 height 17
select select "15"
click at [185, 270] on select "00 05 10 15 20 25 30 35 40 45 50 55" at bounding box center [193, 278] width 17 height 17
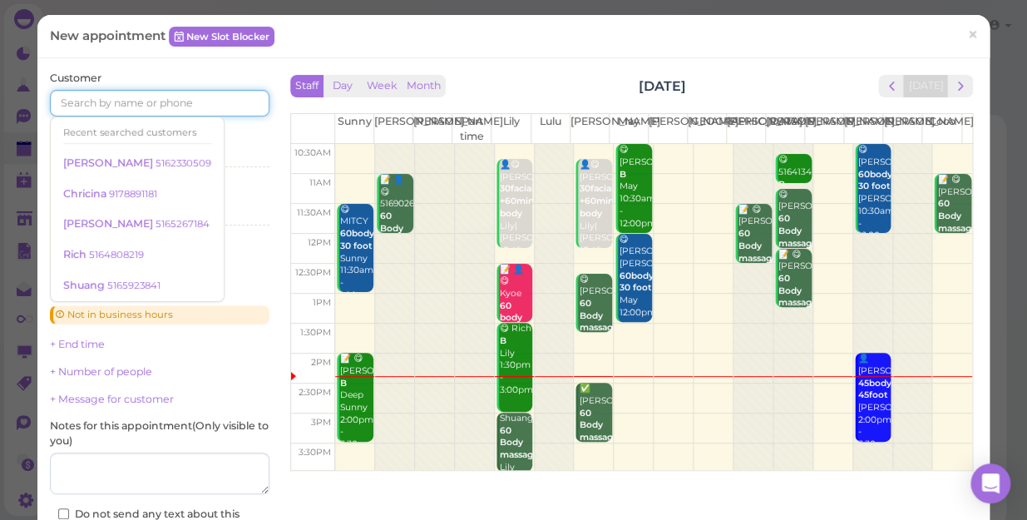
click at [79, 100] on input at bounding box center [160, 103] width 220 height 27
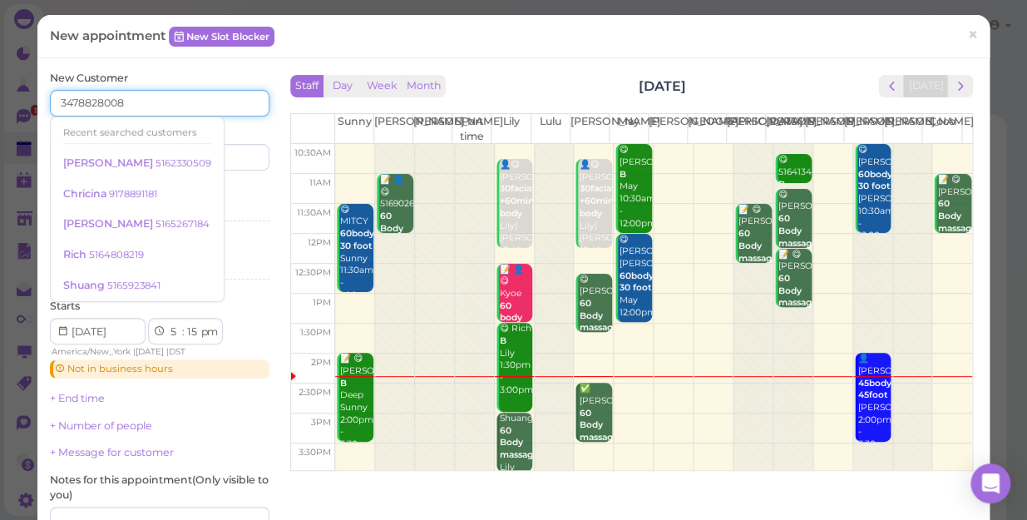
type input "3478828008"
click at [240, 133] on div "Last name" at bounding box center [217, 148] width 106 height 46
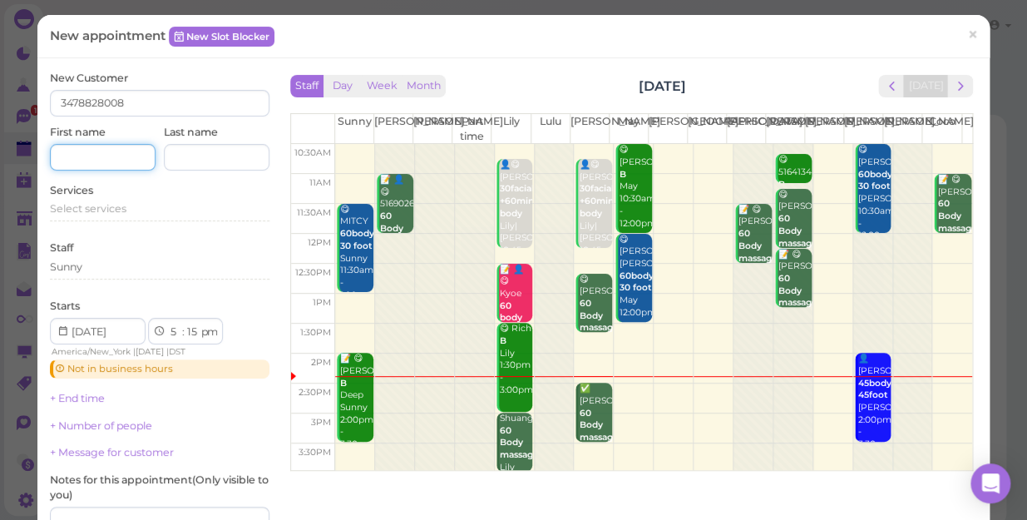
click at [80, 158] on input at bounding box center [103, 157] width 106 height 27
type input "[PERSON_NAME]"
click at [77, 207] on span "Select services" at bounding box center [88, 208] width 77 height 12
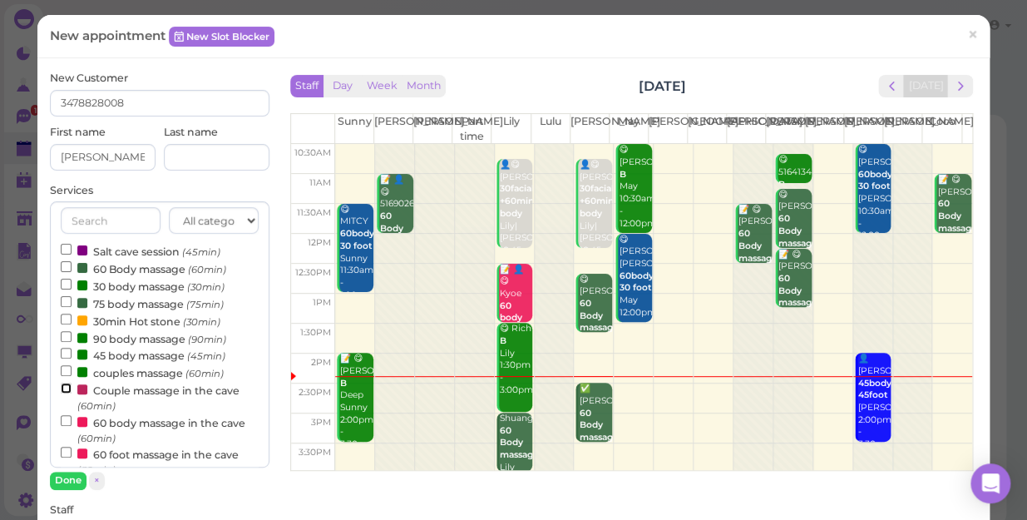
click at [66, 389] on input "Couple massage in the cave (60min)" at bounding box center [66, 388] width 11 height 11
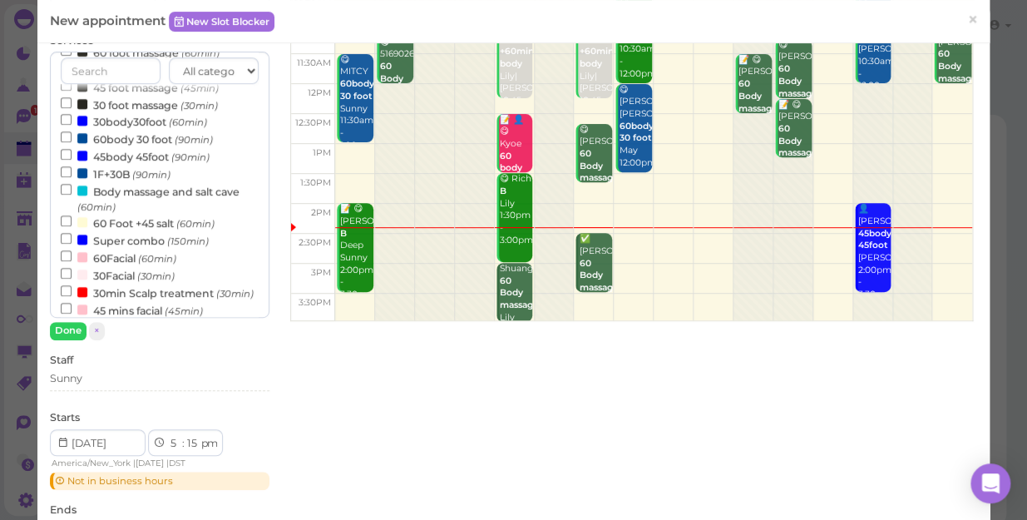
scroll to position [151, 0]
click at [102, 378] on div "Sunny" at bounding box center [160, 377] width 220 height 15
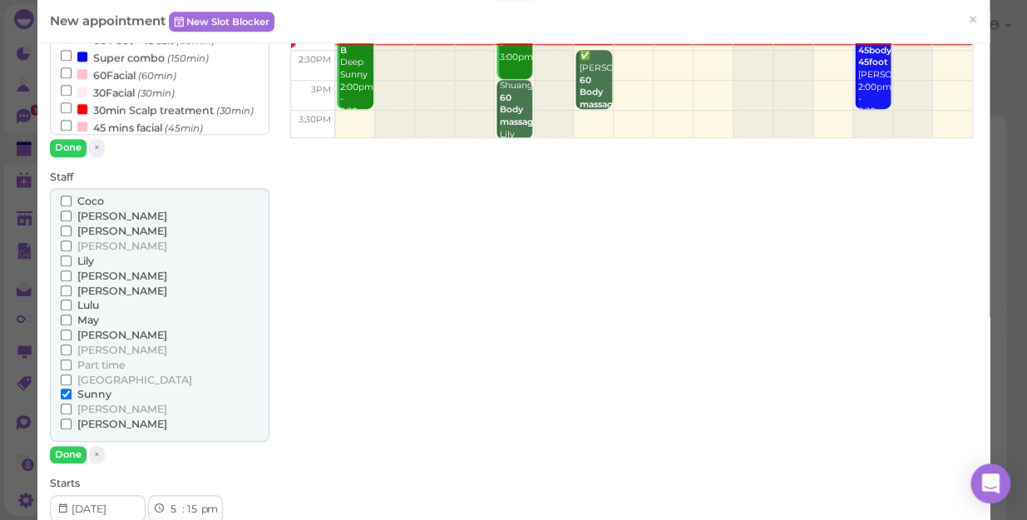
scroll to position [378, 0]
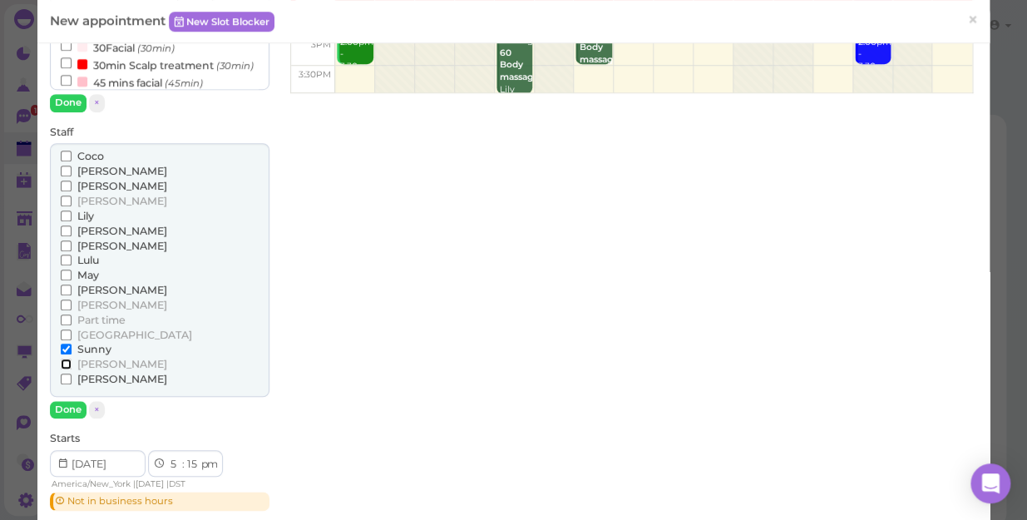
click at [64, 362] on input "[PERSON_NAME]" at bounding box center [66, 364] width 11 height 11
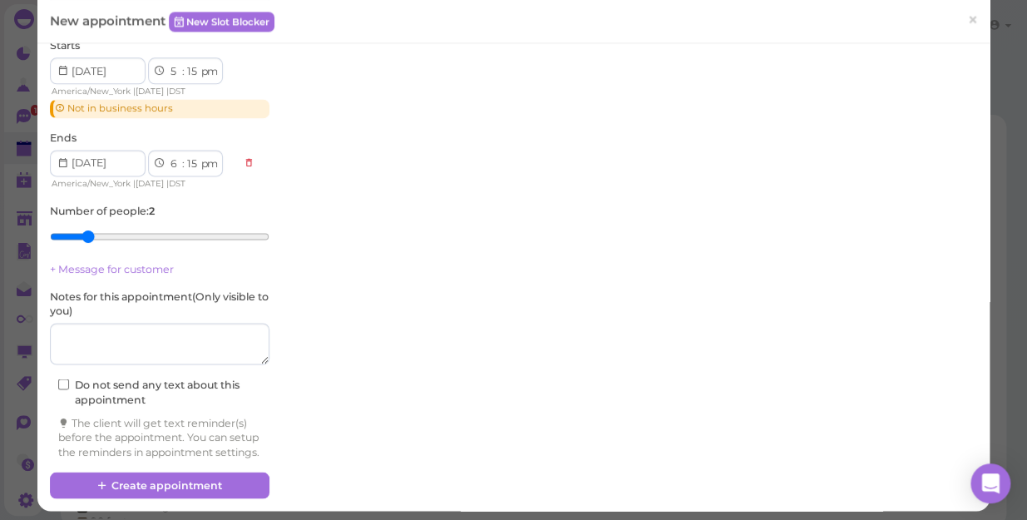
scroll to position [789, 0]
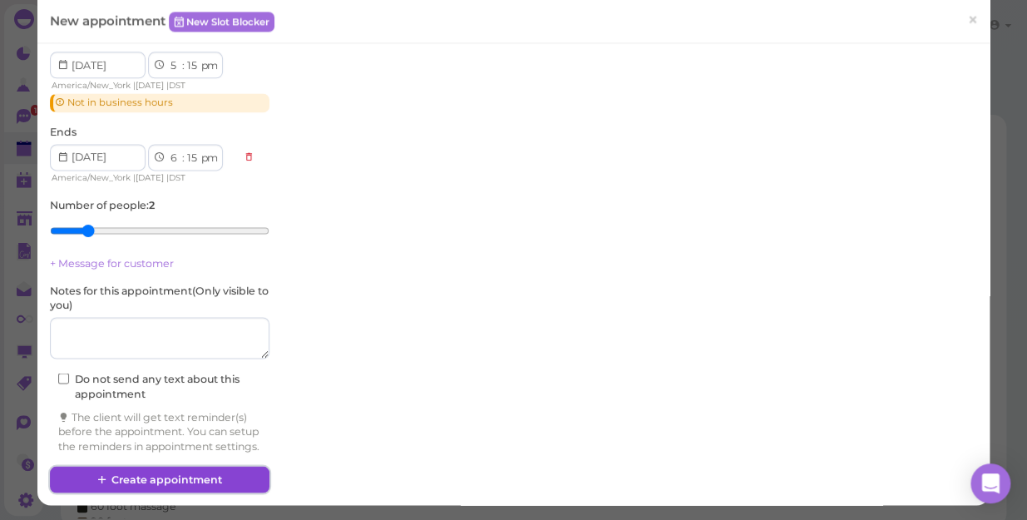
click at [166, 478] on button "Create appointment" at bounding box center [160, 479] width 220 height 27
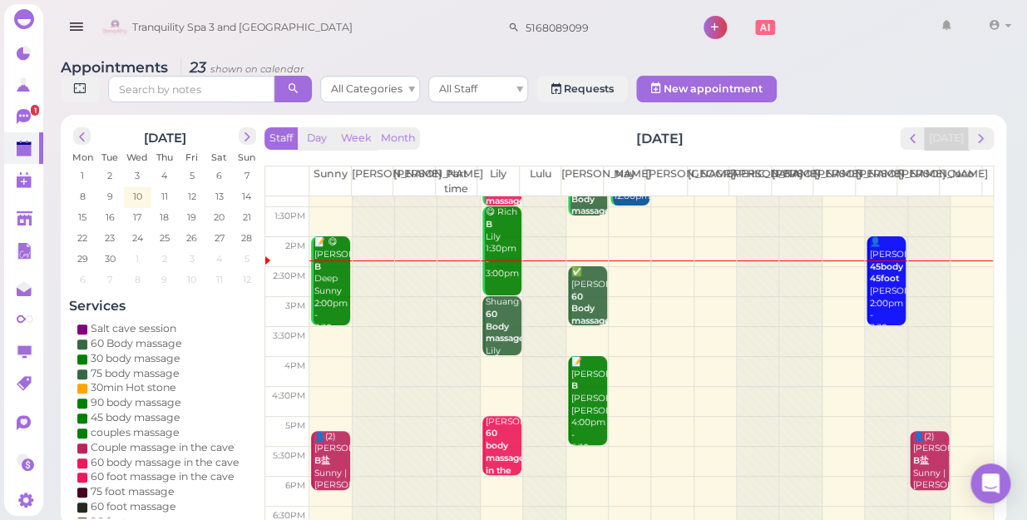
scroll to position [226, 0]
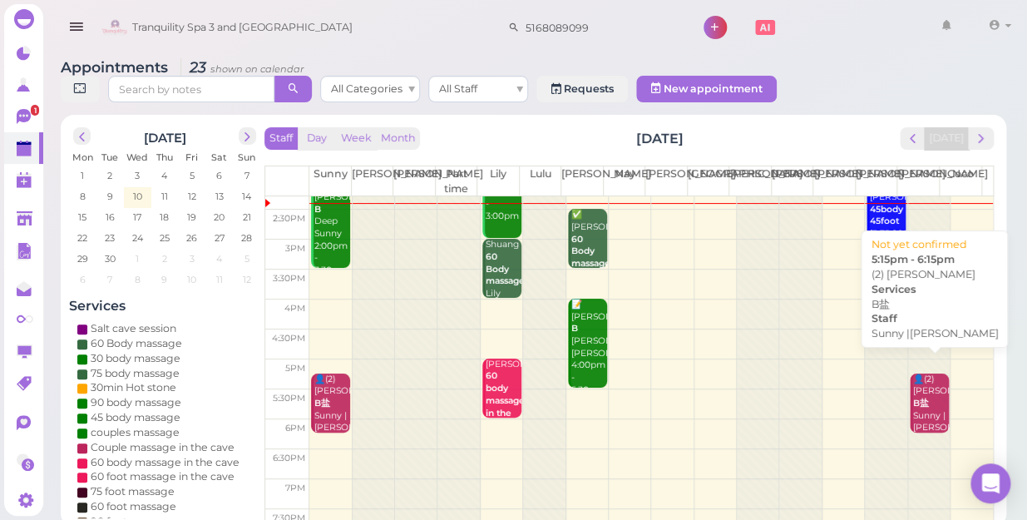
click at [913, 398] on b "B盐" at bounding box center [921, 403] width 16 height 11
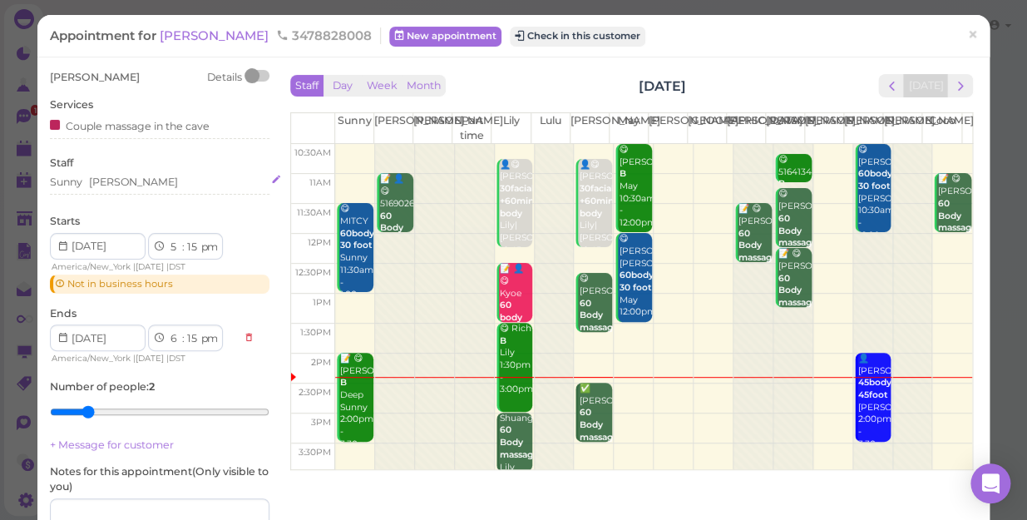
click at [121, 183] on div "Sunny Tina" at bounding box center [160, 182] width 220 height 15
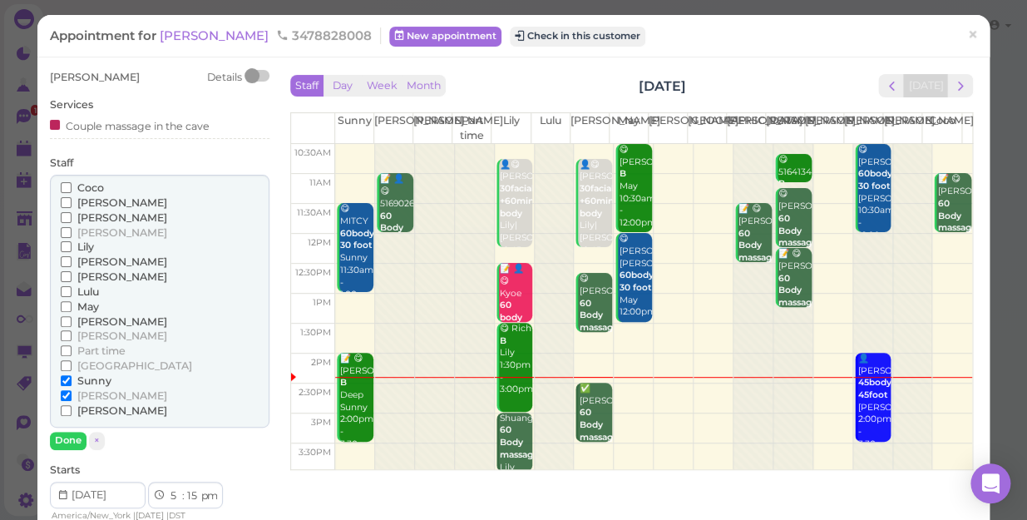
click at [121, 183] on div "Coco" at bounding box center [160, 188] width 198 height 15
click at [61, 393] on input "[PERSON_NAME]" at bounding box center [66, 395] width 11 height 11
click at [63, 260] on input "[PERSON_NAME]" at bounding box center [66, 261] width 11 height 11
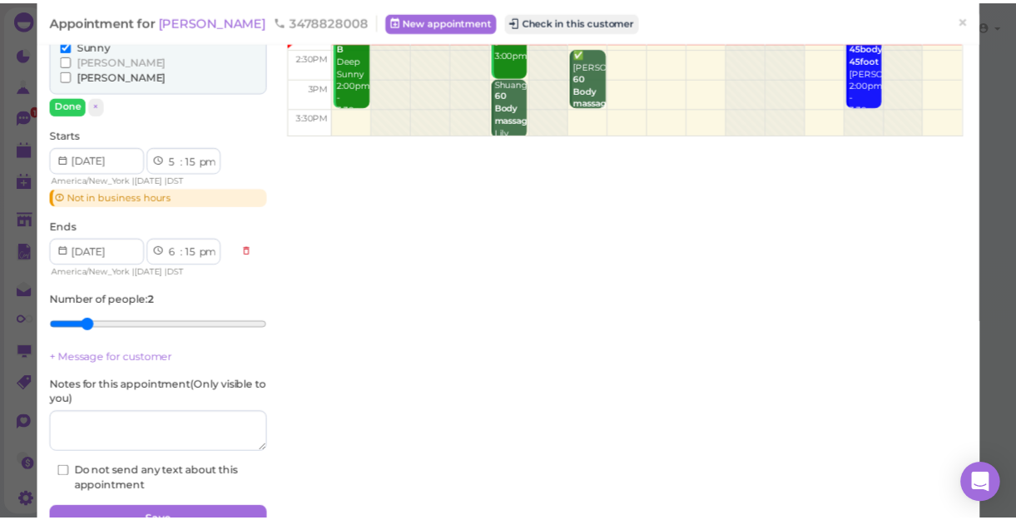
scroll to position [378, 0]
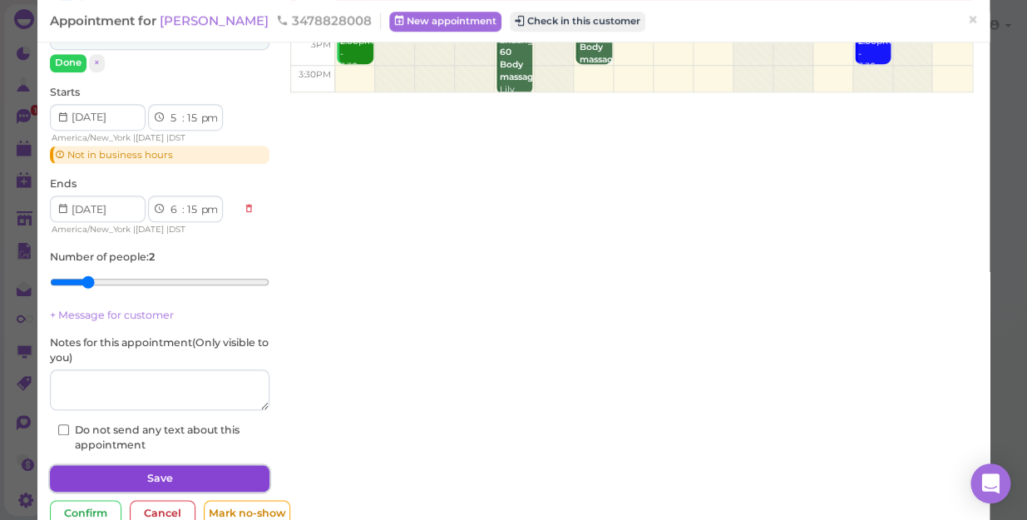
click at [168, 474] on button "Save" at bounding box center [160, 478] width 220 height 27
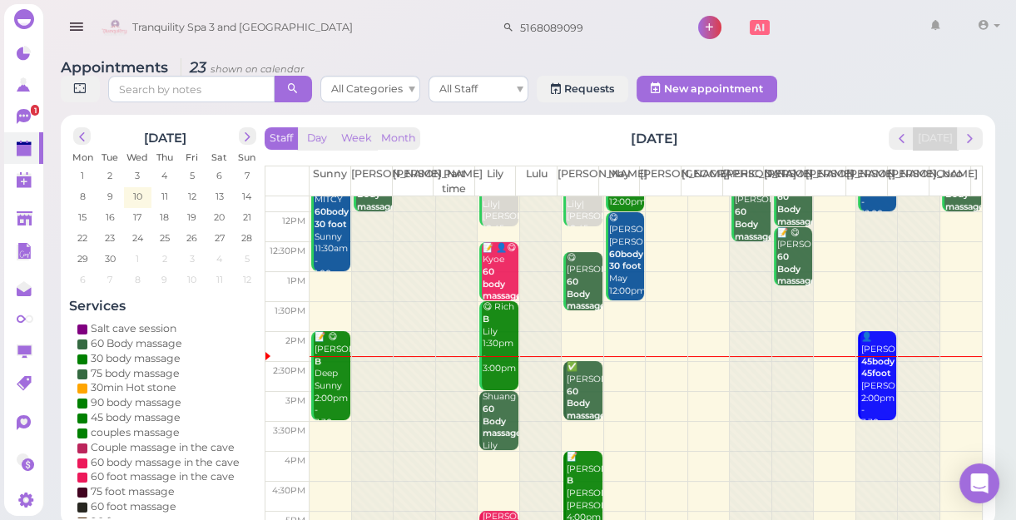
scroll to position [225, 0]
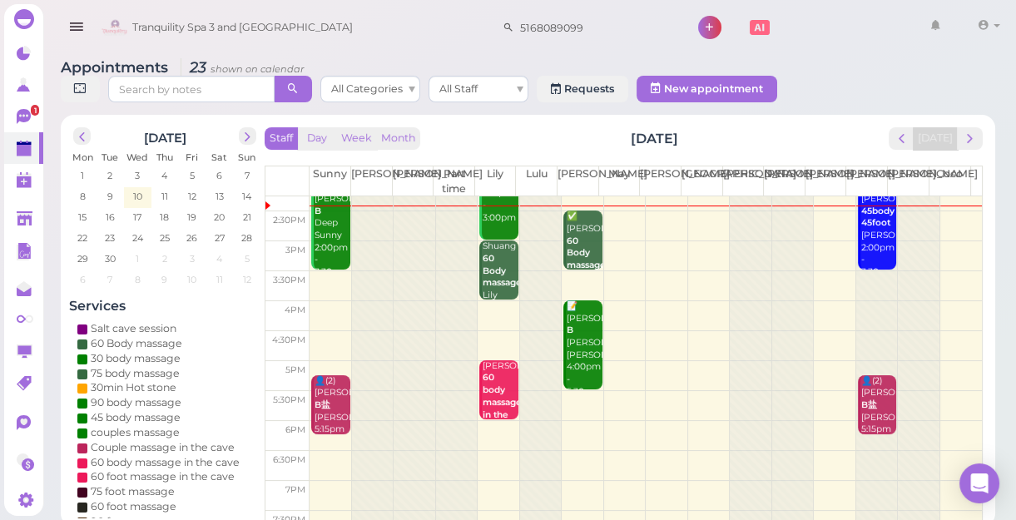
click at [611, 374] on td at bounding box center [645, 376] width 672 height 30
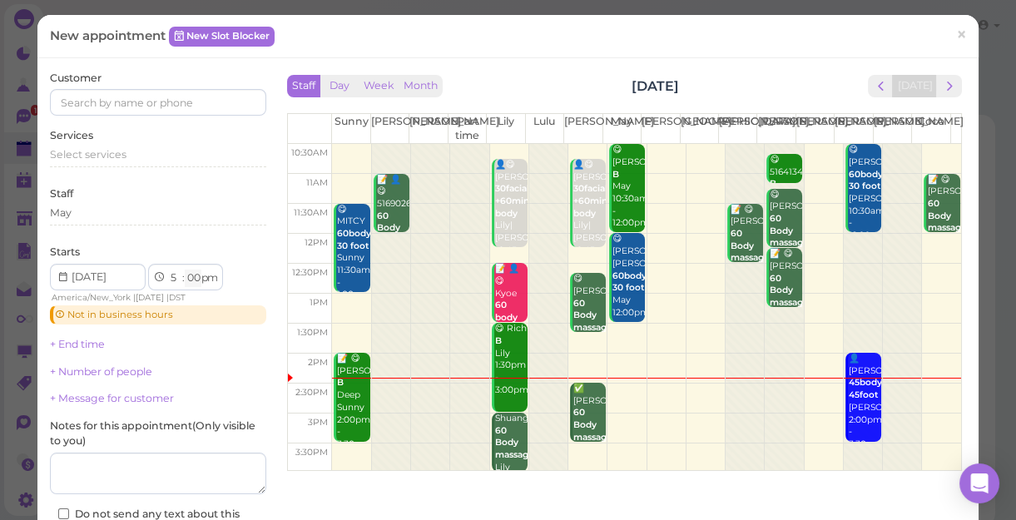
click at [191, 279] on select "00 05 10 15 20 25 30 35 40 45 50 55" at bounding box center [193, 278] width 17 height 17
select select "45"
click at [185, 270] on select "00 05 10 15 20 25 30 35 40 45 50 55" at bounding box center [193, 278] width 17 height 17
click at [81, 104] on input at bounding box center [158, 102] width 216 height 27
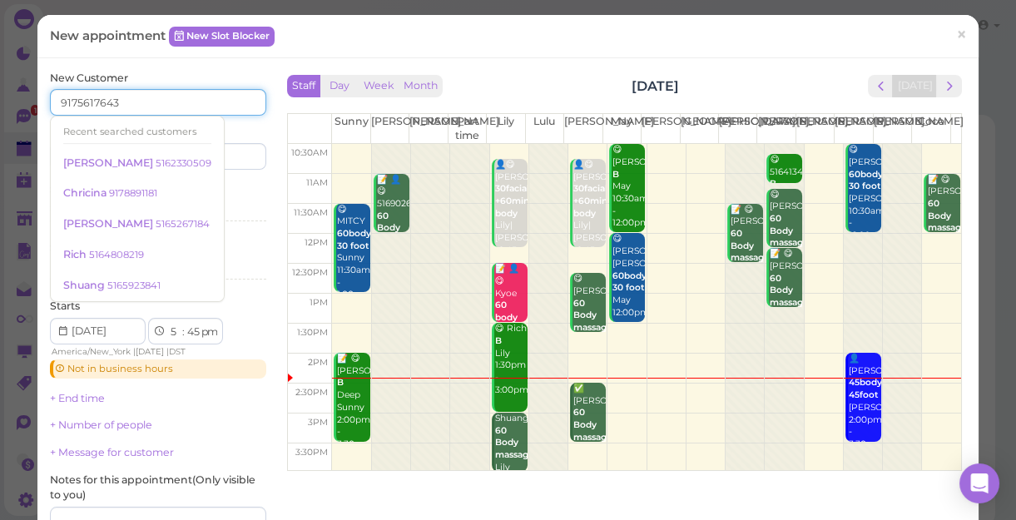
type input "9175617643"
click at [253, 126] on div "Last name" at bounding box center [214, 147] width 104 height 46
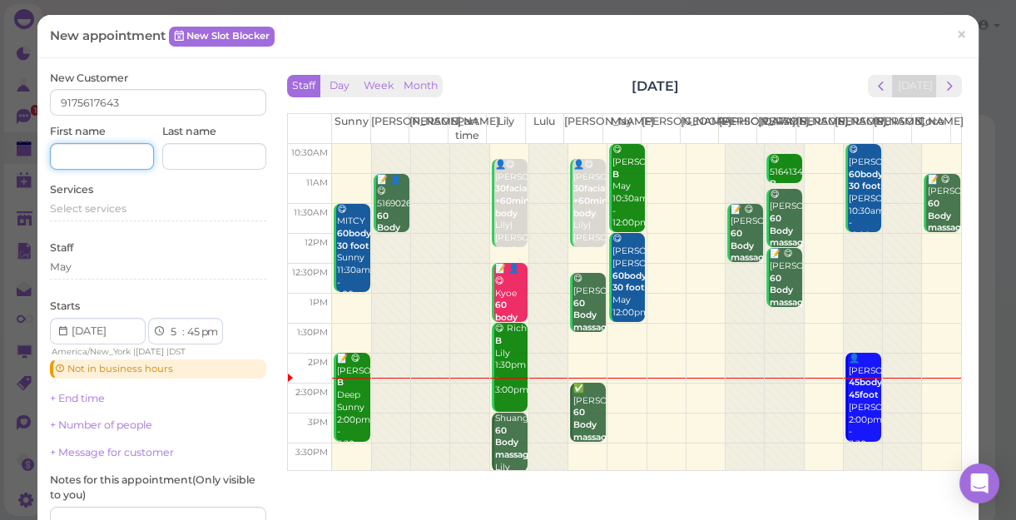
click at [75, 157] on input at bounding box center [102, 156] width 104 height 27
type input "[PERSON_NAME]"
click at [103, 207] on span "Select services" at bounding box center [88, 208] width 77 height 12
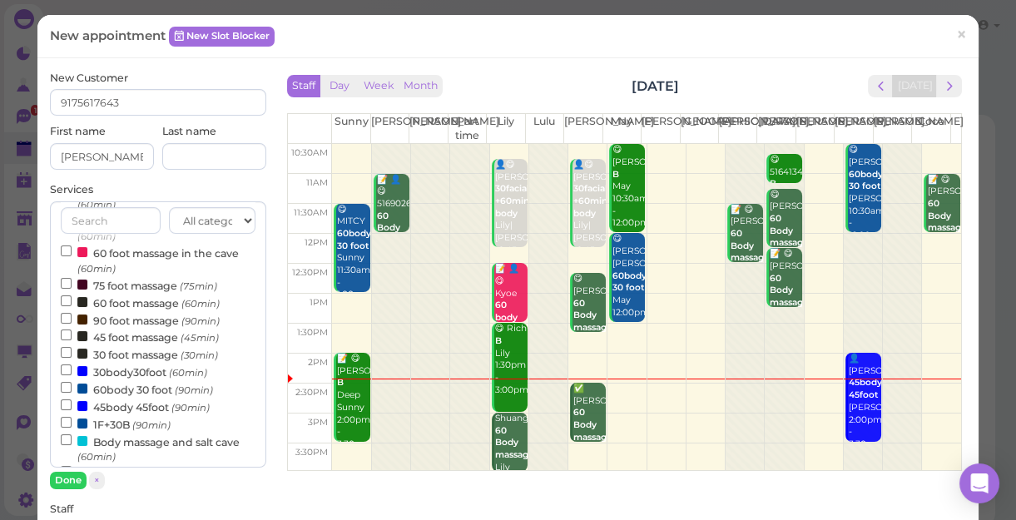
scroll to position [226, 0]
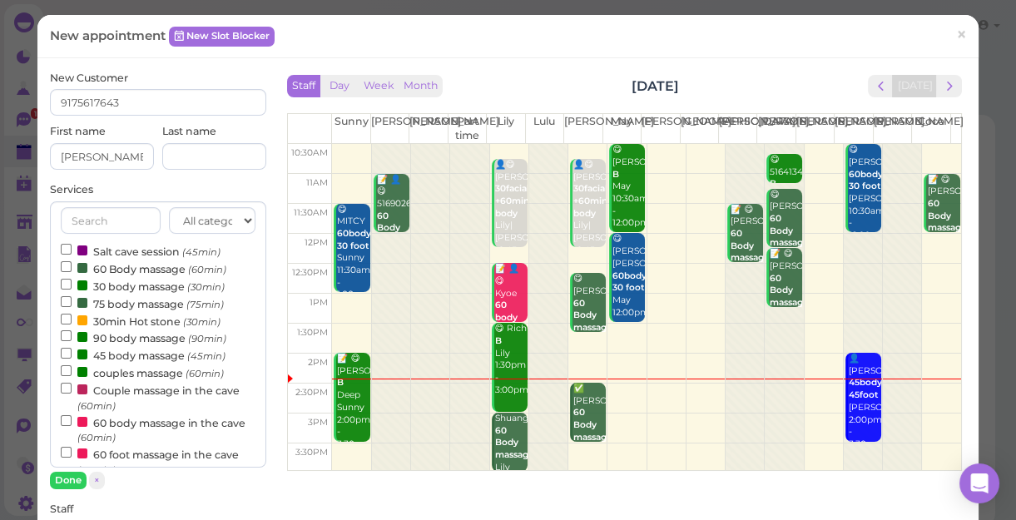
scroll to position [16, 0]
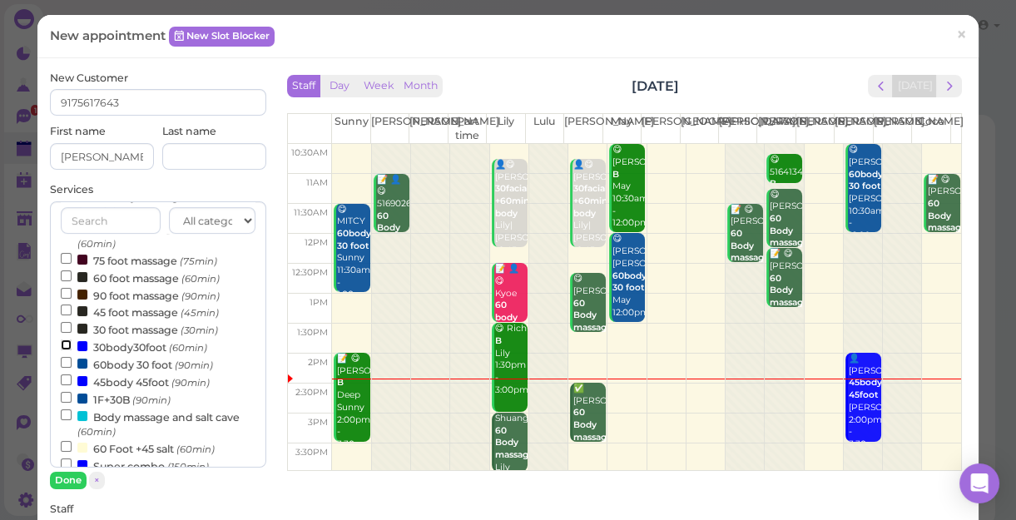
click at [65, 344] on input "30body30foot (60min)" at bounding box center [66, 344] width 11 height 11
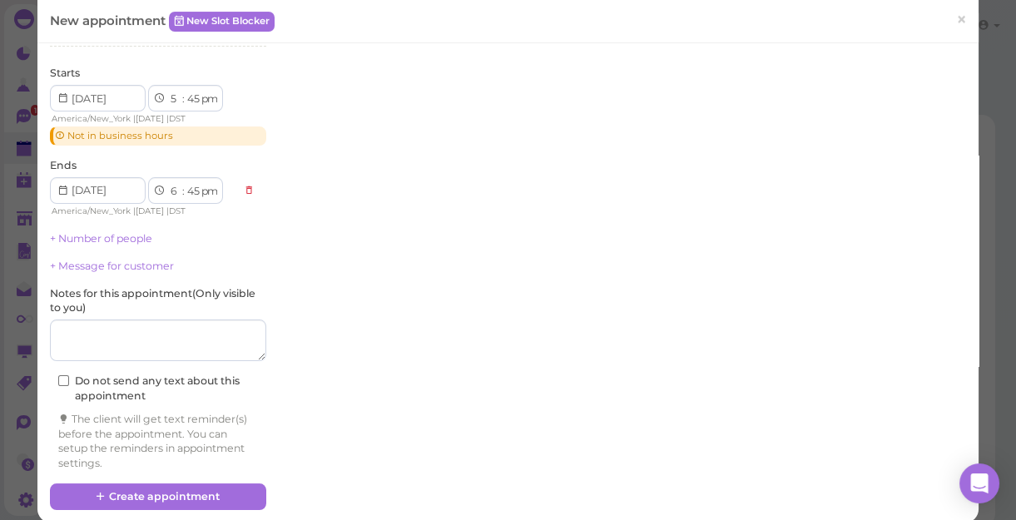
scroll to position [510, 0]
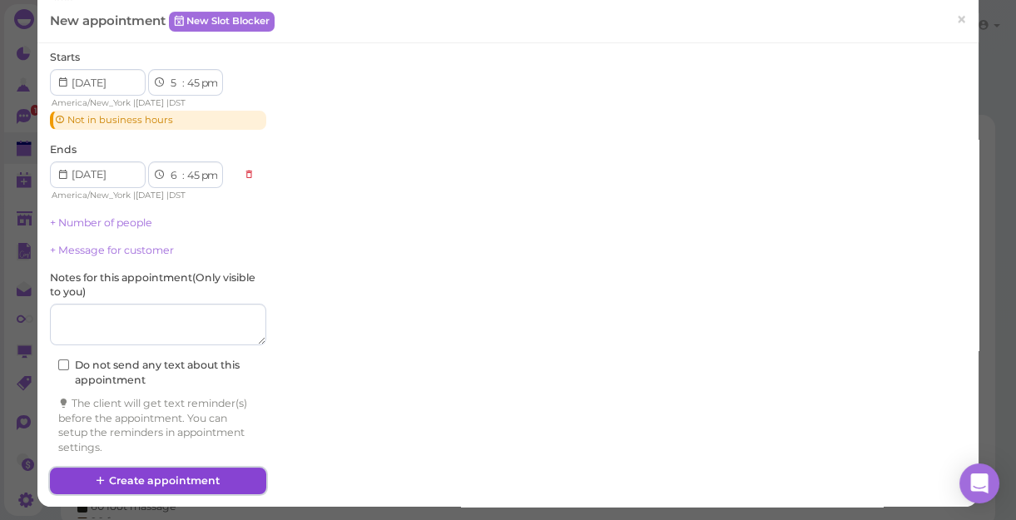
click at [151, 480] on button "Create appointment" at bounding box center [158, 481] width 216 height 27
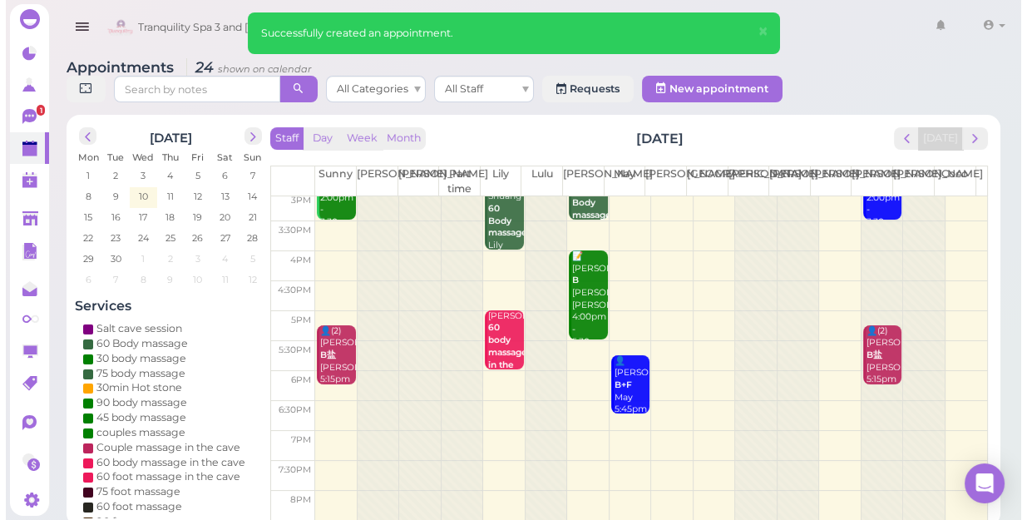
scroll to position [300, 0]
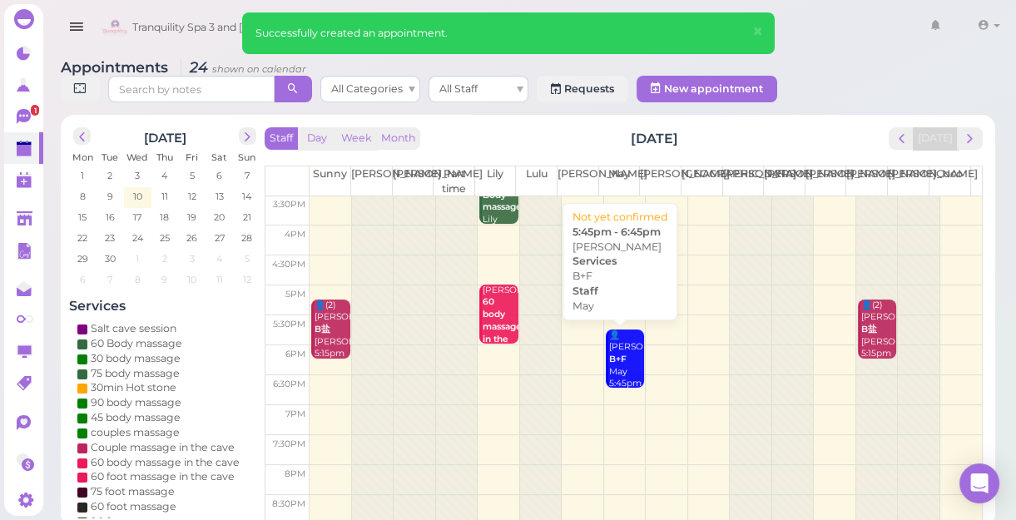
click at [620, 361] on b "B+F" at bounding box center [617, 359] width 17 height 11
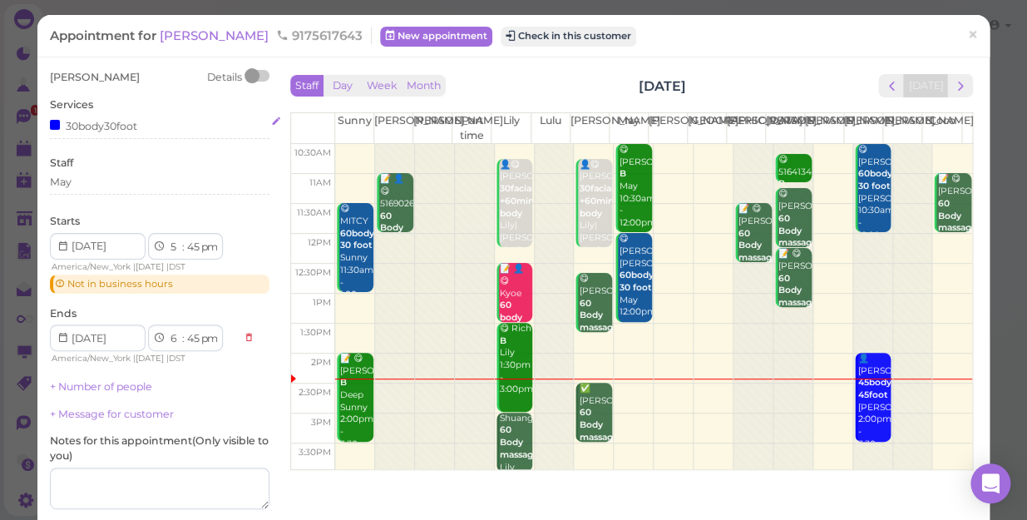
click at [140, 124] on div "30body30foot" at bounding box center [160, 124] width 220 height 17
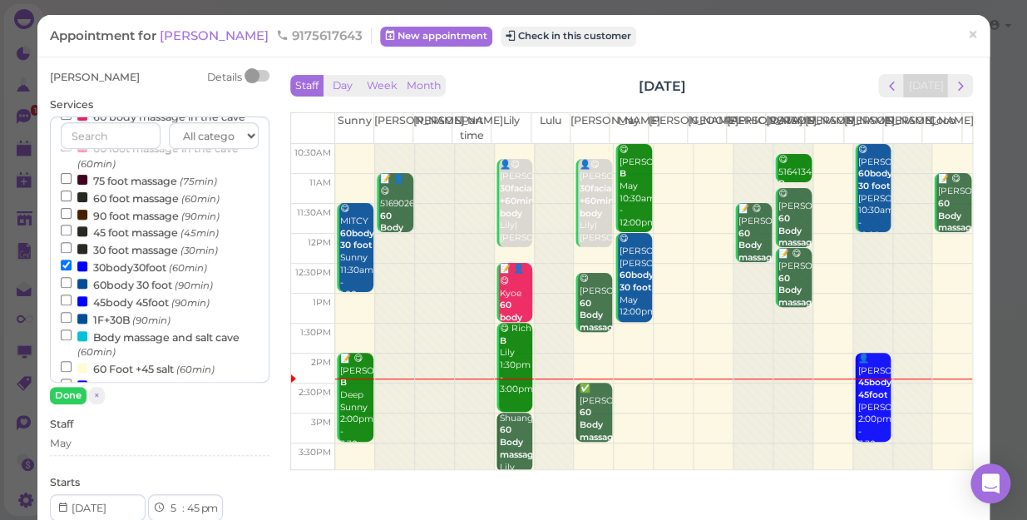
scroll to position [226, 0]
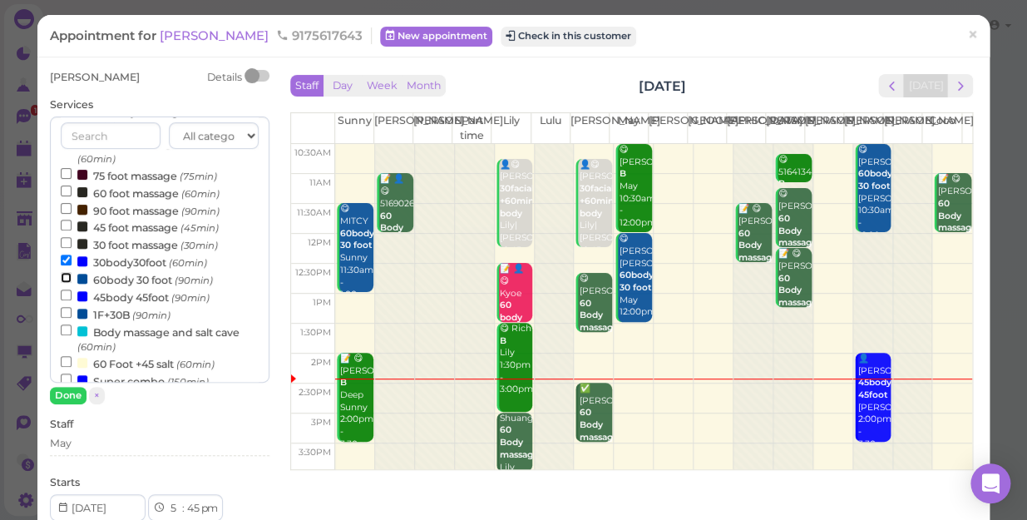
click at [62, 279] on input "60body 30 foot (90min)" at bounding box center [66, 277] width 11 height 11
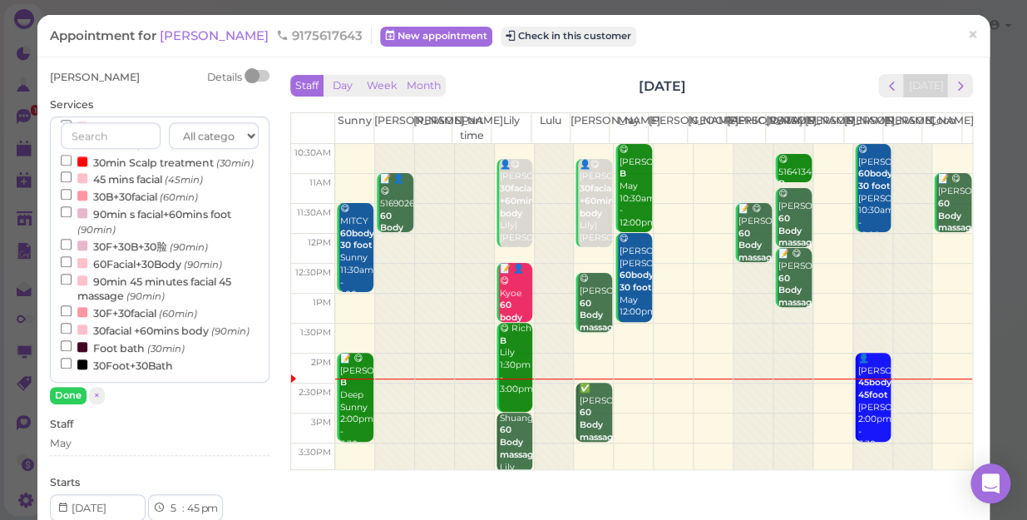
select select "8"
select select "15"
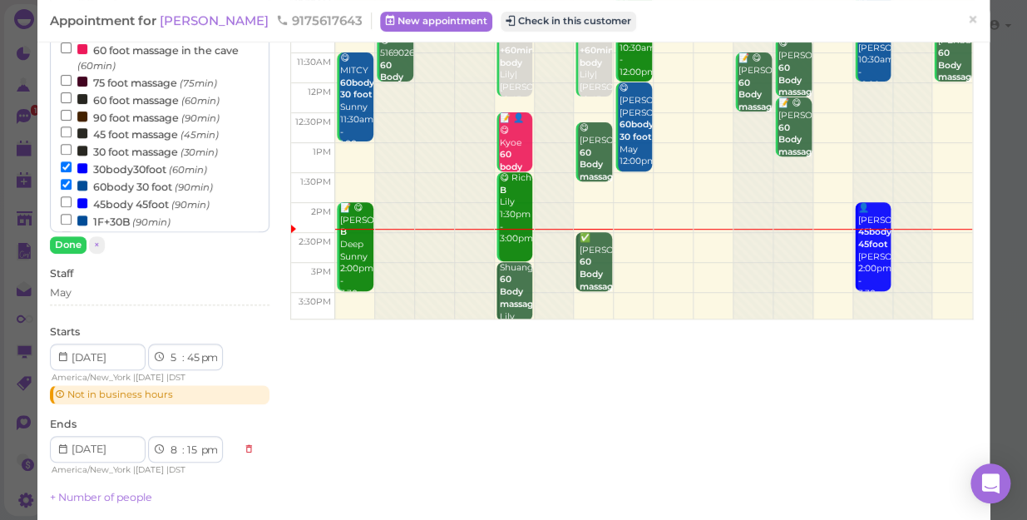
scroll to position [157, 0]
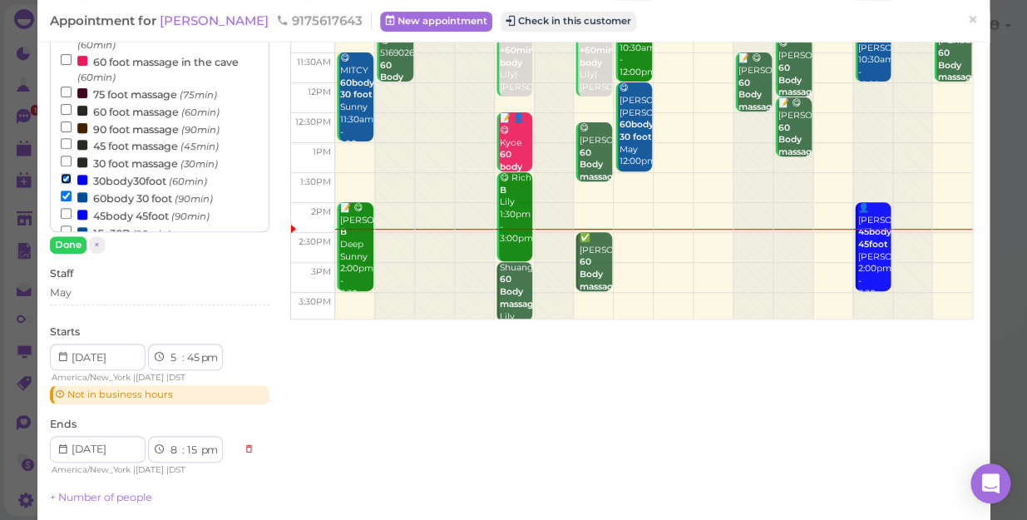
click at [67, 179] on input "30body30foot (60min)" at bounding box center [66, 178] width 11 height 11
select select "7"
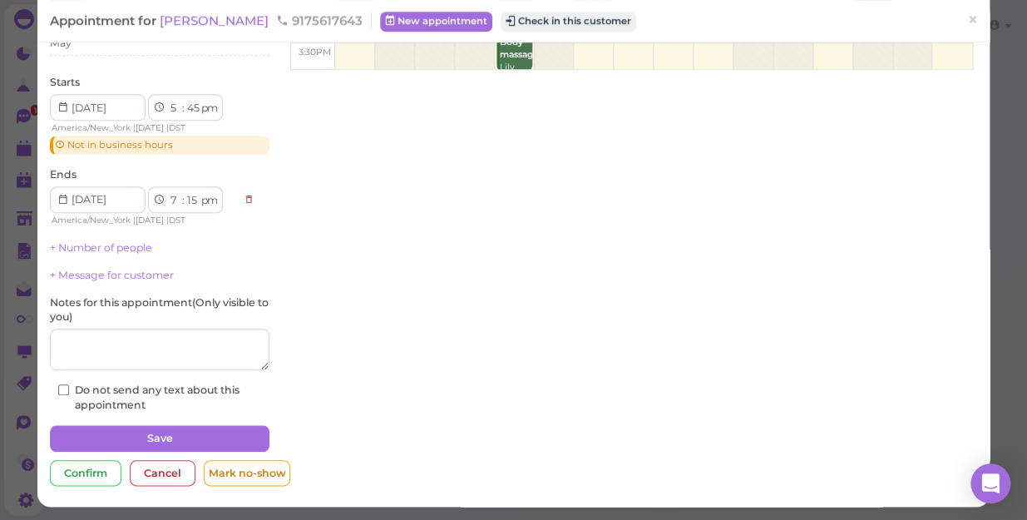
scroll to position [535, 0]
click at [155, 435] on button "Save" at bounding box center [160, 438] width 220 height 27
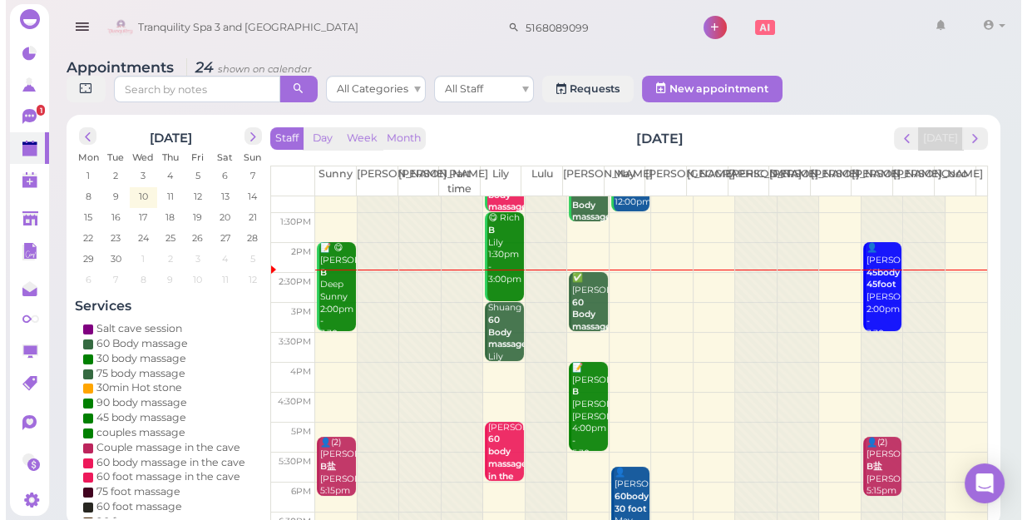
scroll to position [150, 0]
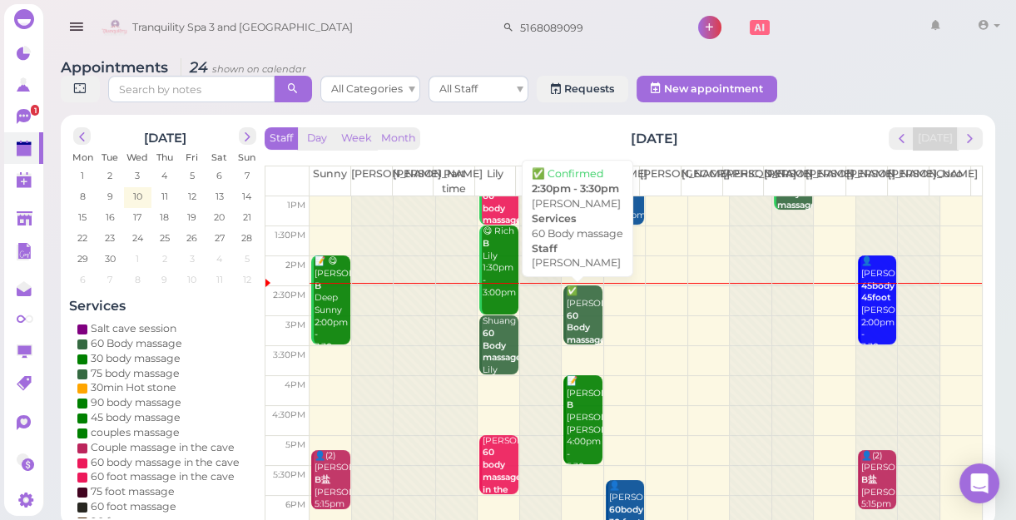
click at [579, 305] on div "✅ L Hartman 60 Body massage Lisa 2:30pm - 3:30pm" at bounding box center [584, 340] width 36 height 110
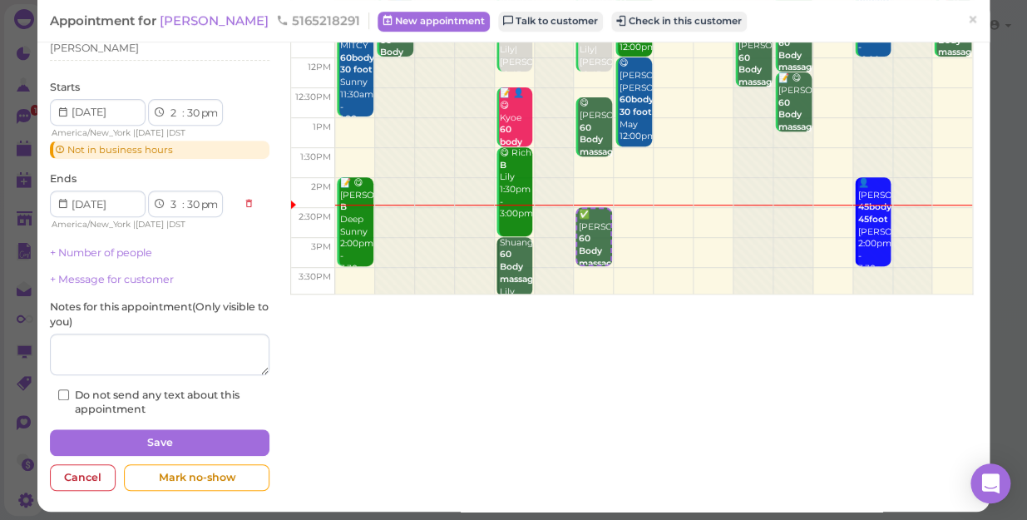
scroll to position [181, 0]
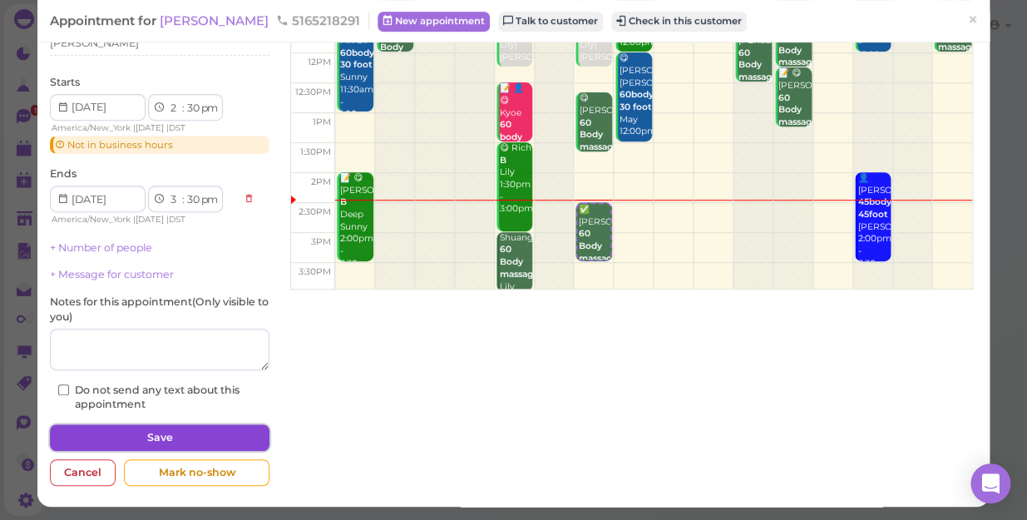
click at [170, 431] on button "Save" at bounding box center [160, 437] width 220 height 27
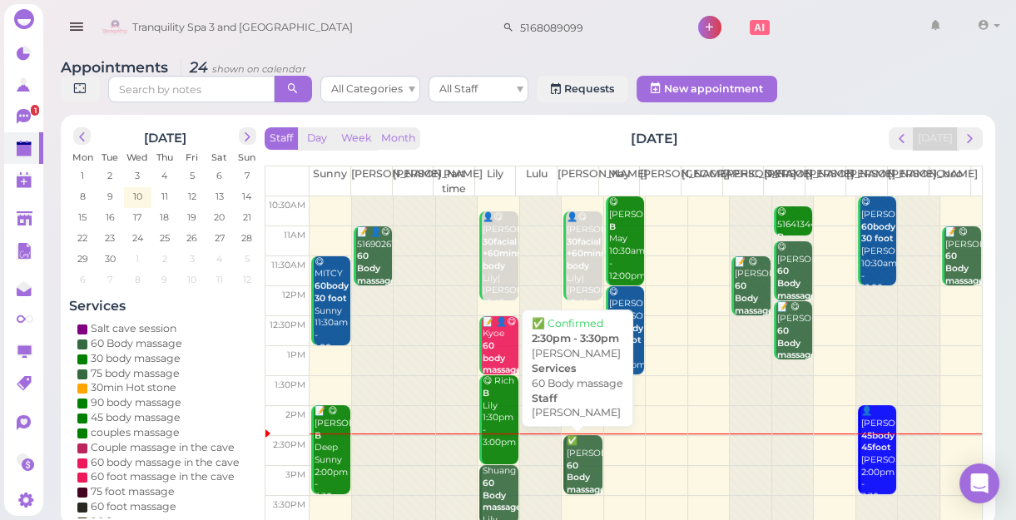
click at [582, 463] on div "✅ L Hartman 60 Body massage Lisa 2:30pm - 3:30pm" at bounding box center [584, 490] width 36 height 110
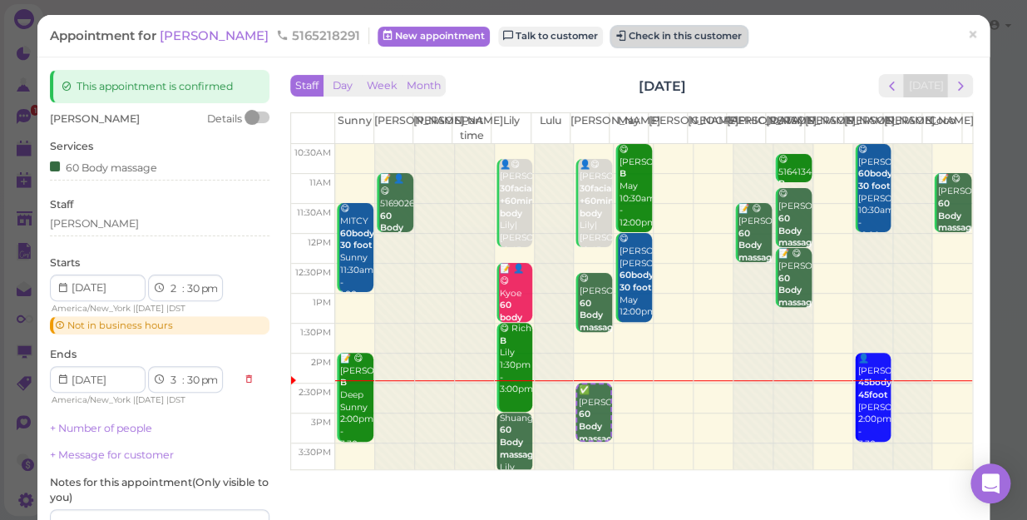
click at [656, 33] on button "Check in this customer" at bounding box center [679, 37] width 136 height 20
click at [629, 35] on button "Check in this customer" at bounding box center [679, 37] width 136 height 20
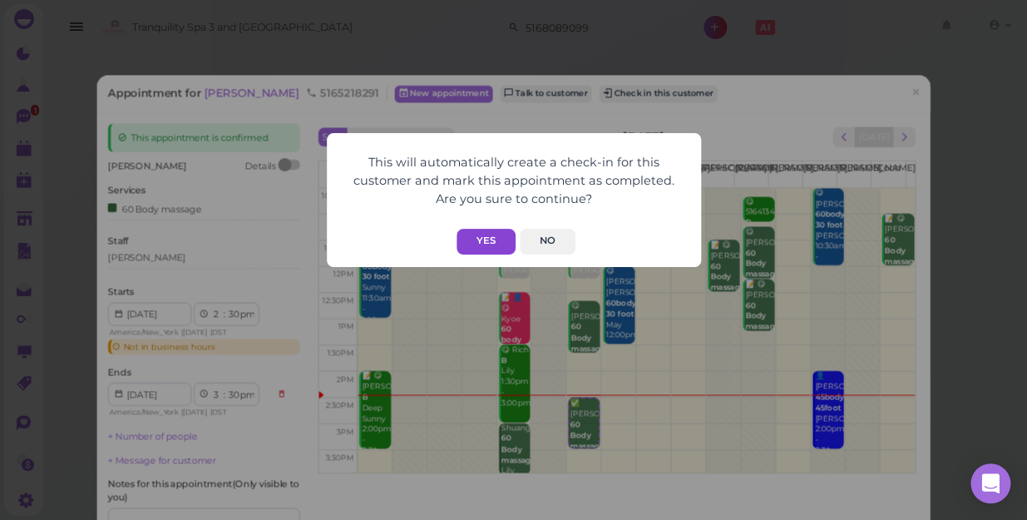
click at [488, 236] on button "Yes" at bounding box center [486, 242] width 59 height 26
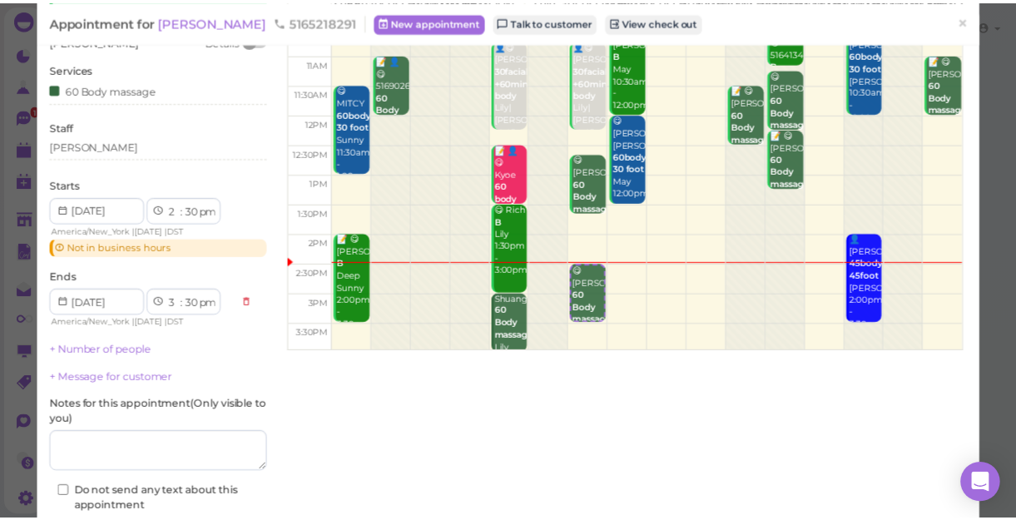
scroll to position [222, 0]
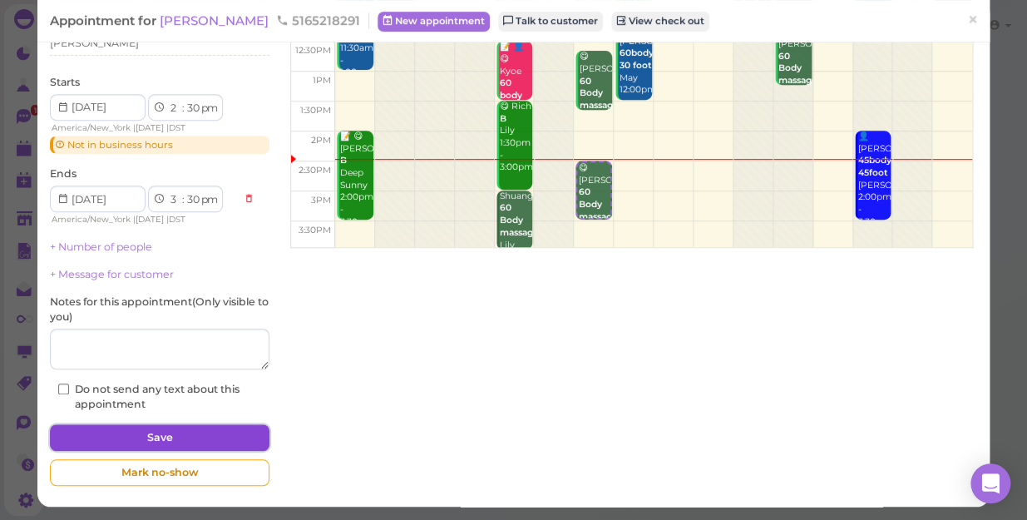
click at [152, 433] on button "Save" at bounding box center [160, 437] width 220 height 27
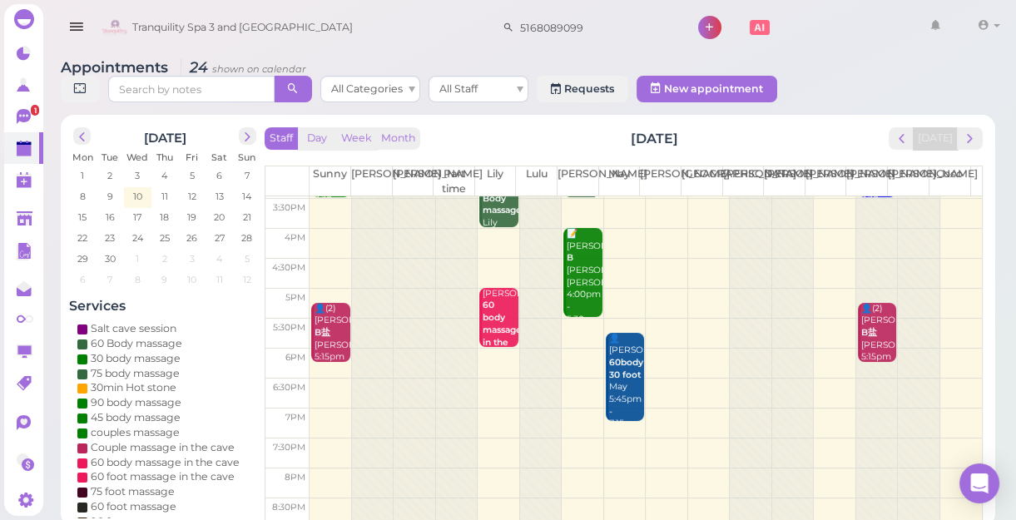
scroll to position [300, 0]
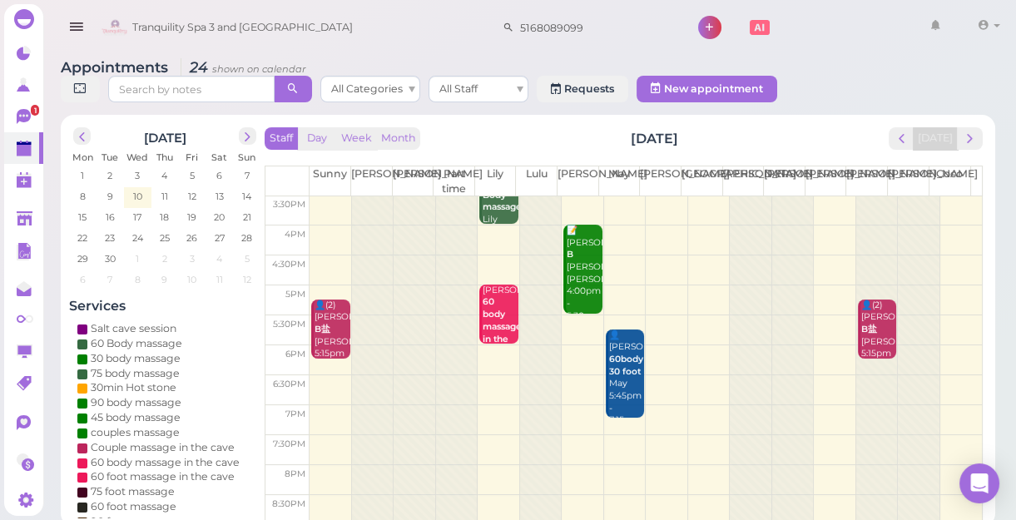
click at [359, 207] on div at bounding box center [373, 209] width 42 height 626
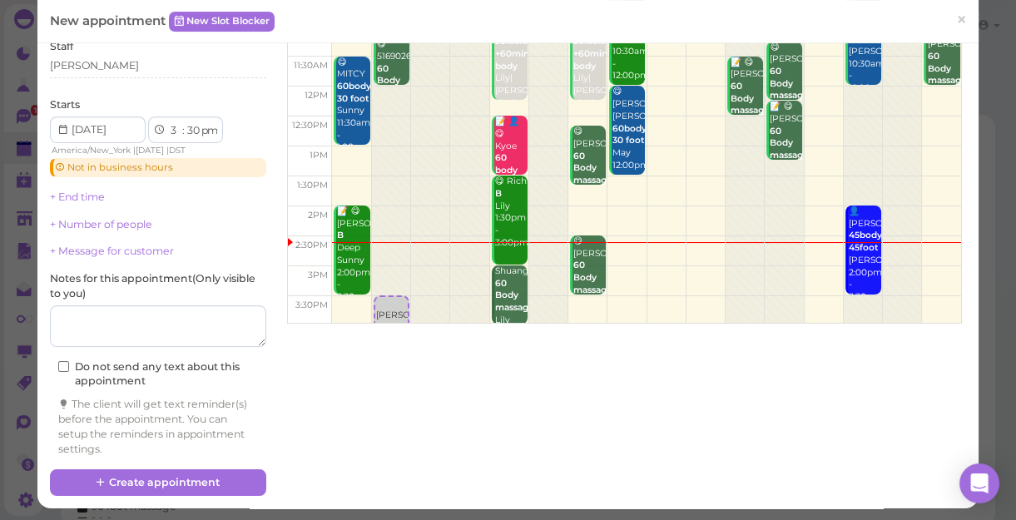
scroll to position [149, 0]
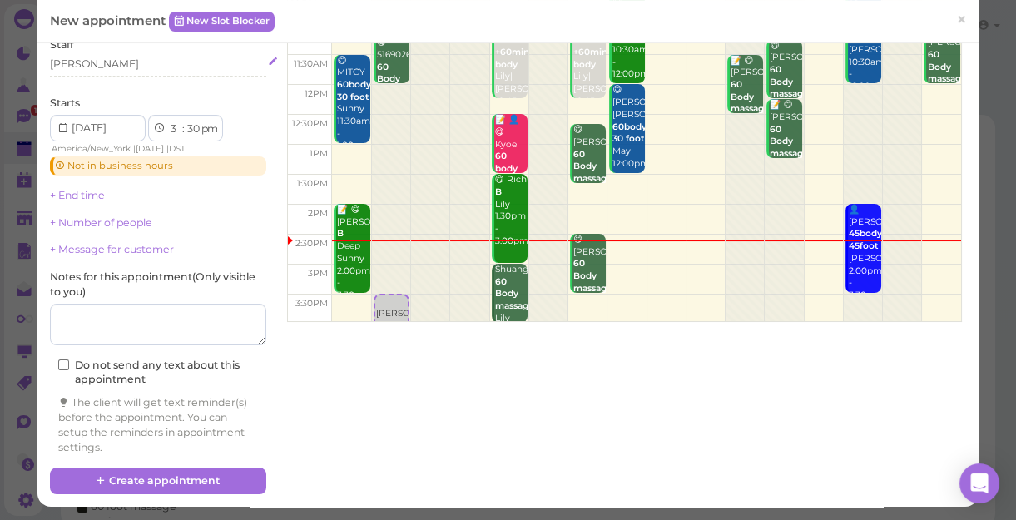
click at [87, 63] on div "[PERSON_NAME]" at bounding box center [158, 64] width 216 height 15
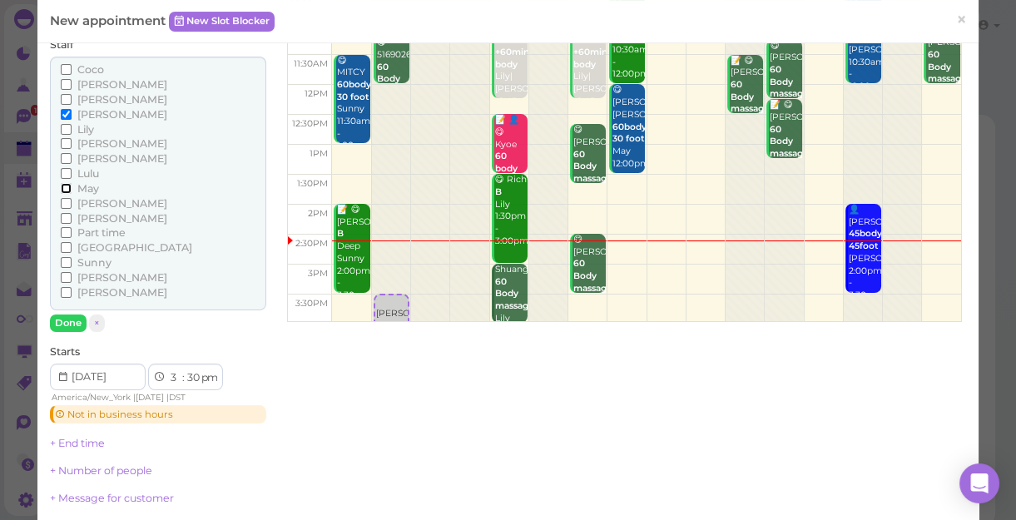
click at [63, 190] on input "May" at bounding box center [66, 188] width 11 height 11
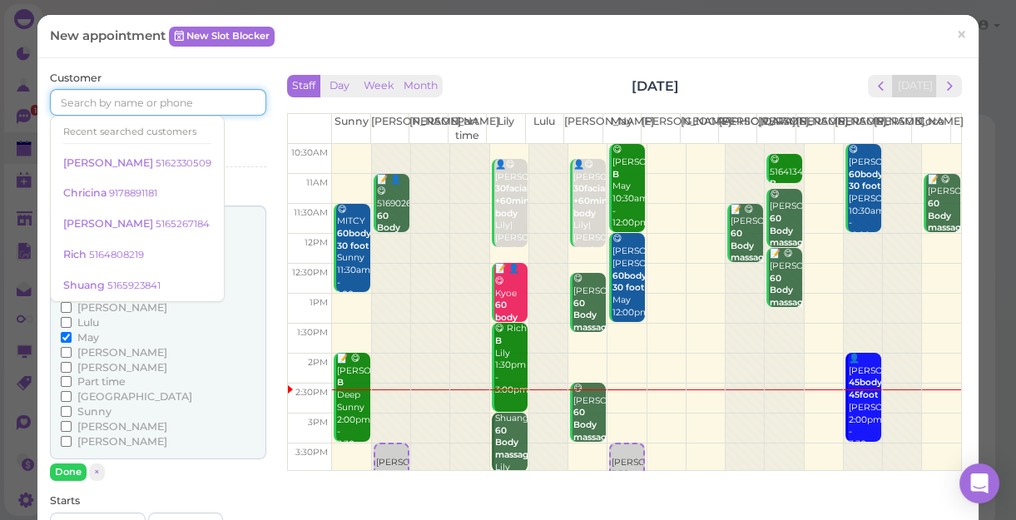
click at [82, 101] on input at bounding box center [158, 102] width 216 height 27
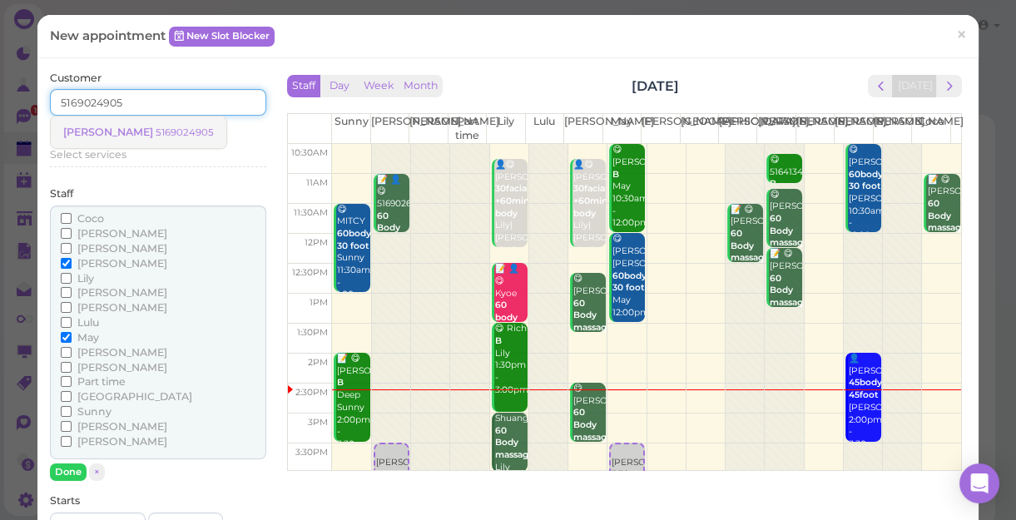
type input "5169024905"
click at [156, 134] on small "5169024905" at bounding box center [185, 132] width 58 height 12
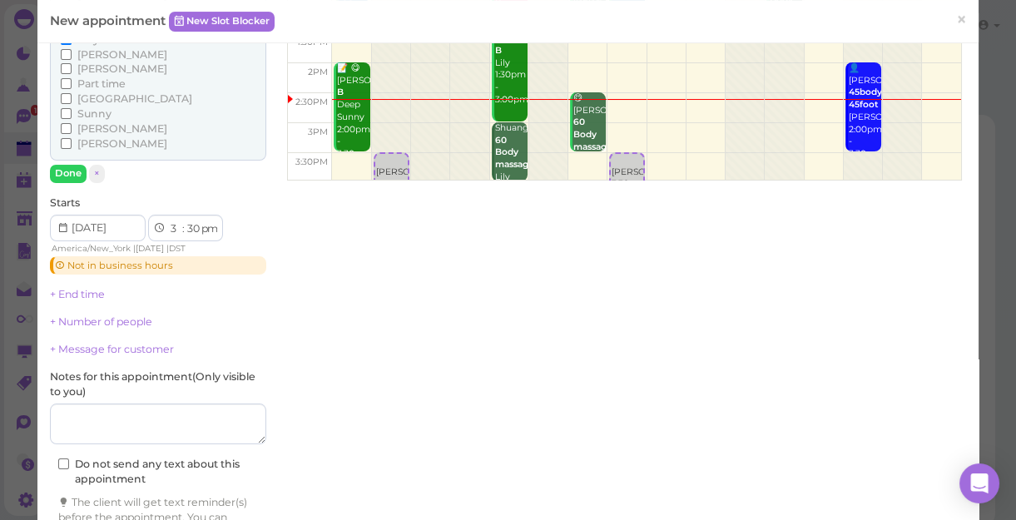
scroll to position [390, 0]
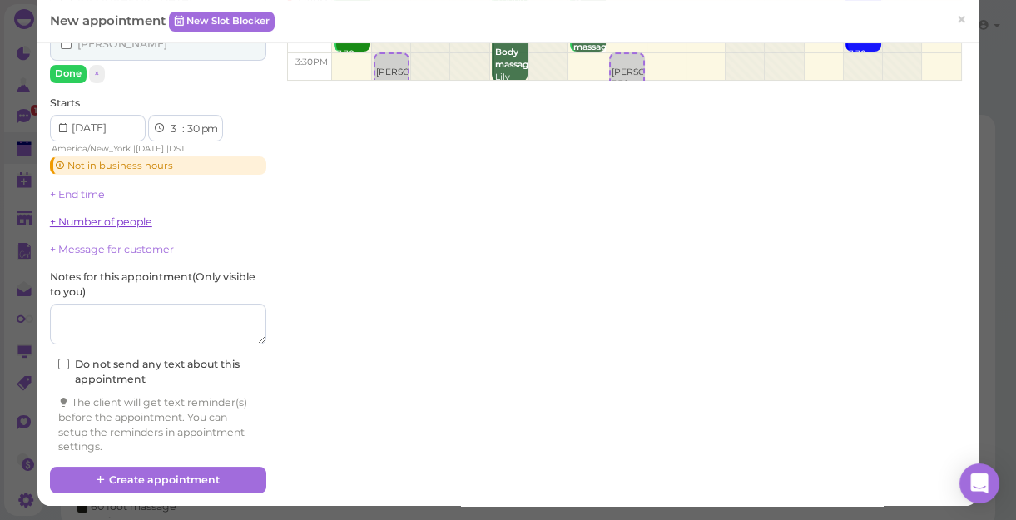
click at [117, 223] on link "+ Number of people" at bounding box center [101, 221] width 102 height 12
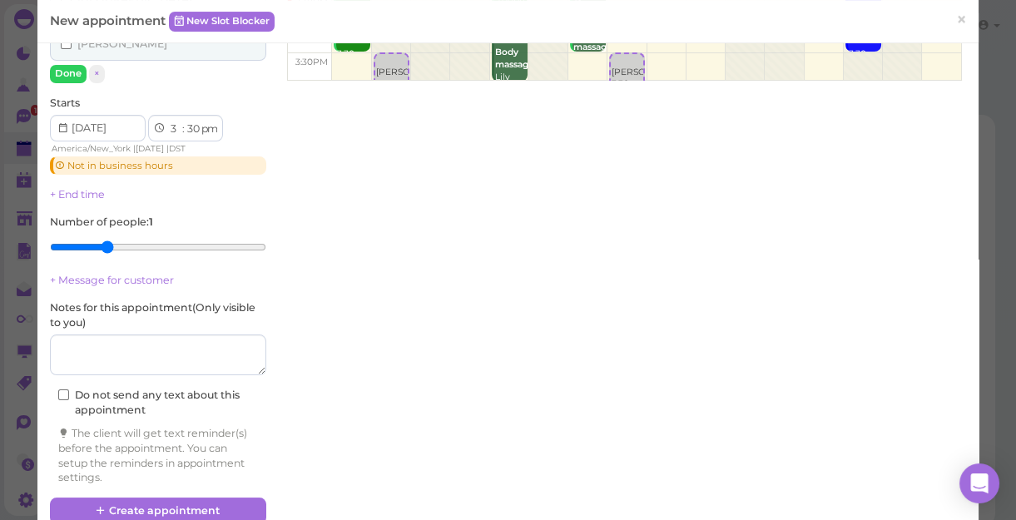
click at [99, 241] on input "range" at bounding box center [158, 247] width 216 height 27
type input "2"
click at [84, 242] on input "range" at bounding box center [158, 247] width 216 height 27
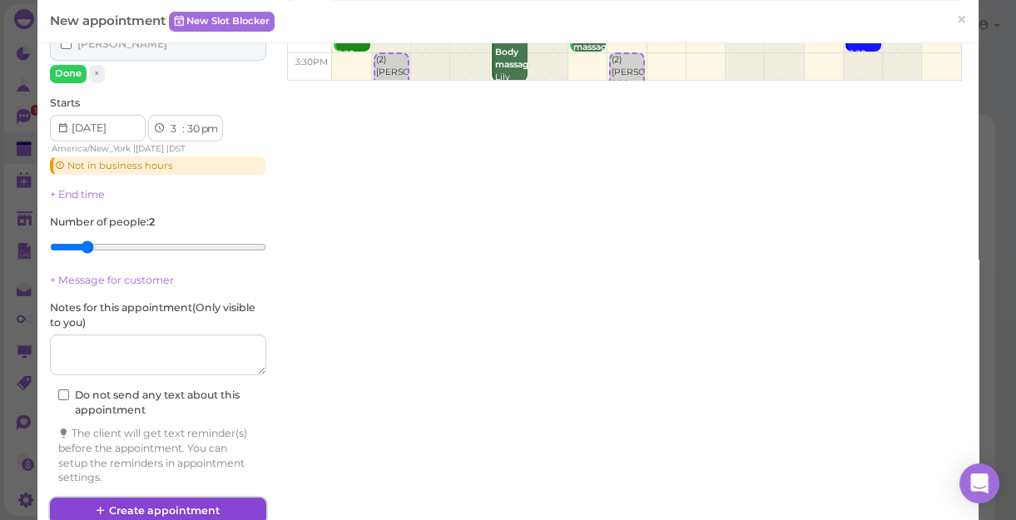
click at [146, 502] on button "Create appointment" at bounding box center [158, 510] width 216 height 27
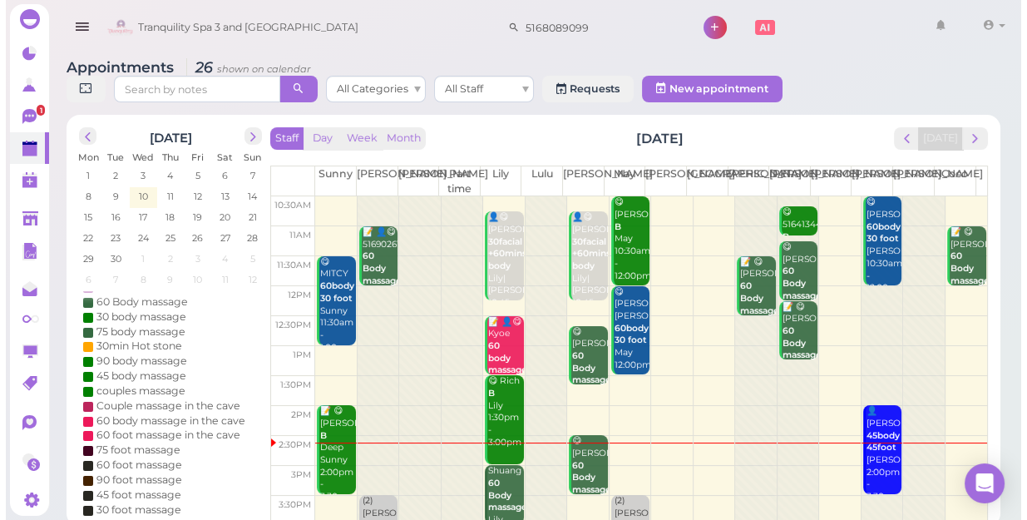
scroll to position [151, 0]
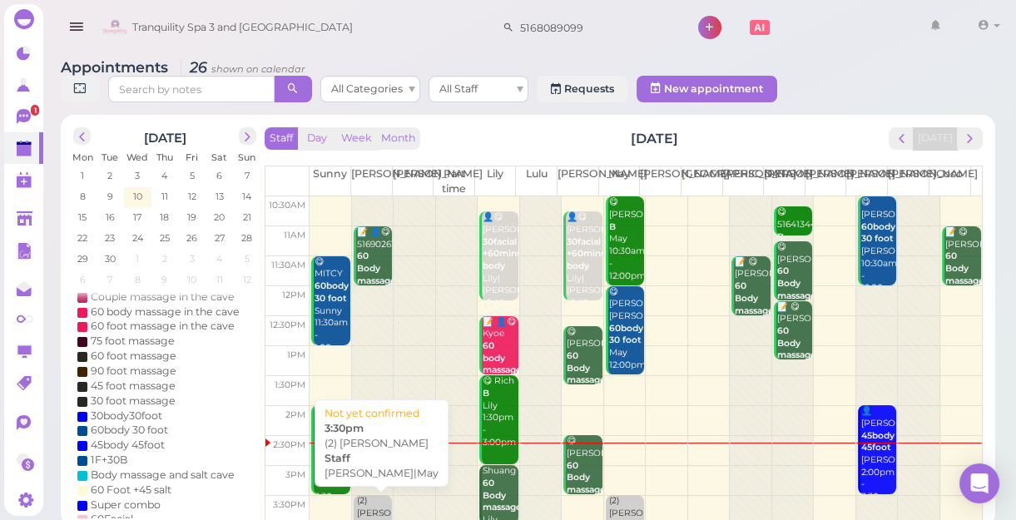
click at [369, 512] on div "(2) Catherine Kelly|May 3:30pm" at bounding box center [374, 519] width 36 height 49
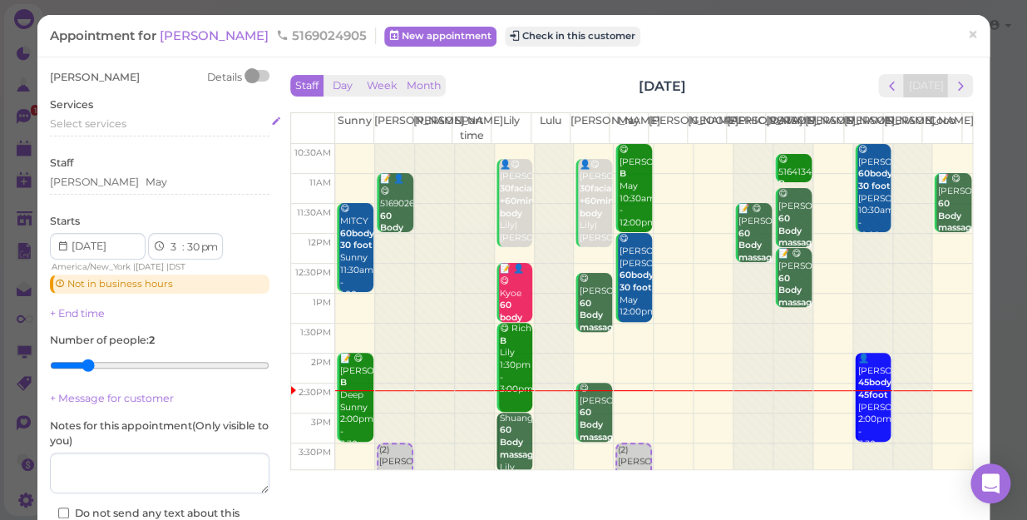
click at [83, 124] on span "Select services" at bounding box center [88, 123] width 77 height 12
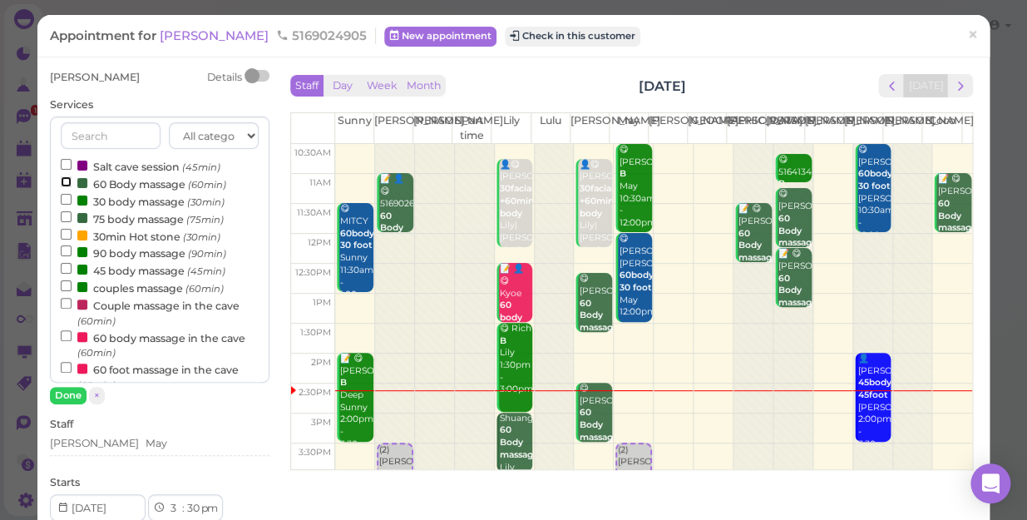
click at [64, 181] on input "60 Body massage (60min)" at bounding box center [66, 181] width 11 height 11
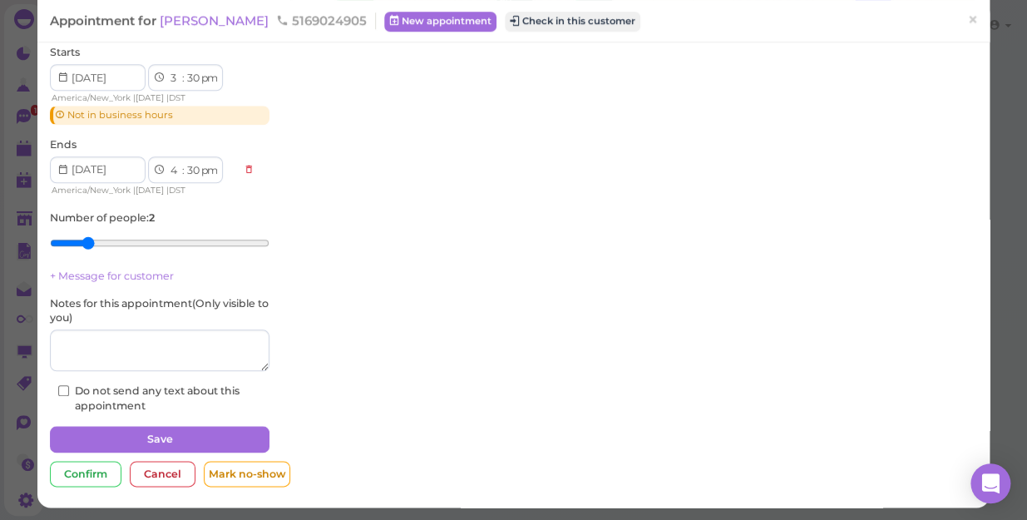
scroll to position [432, 0]
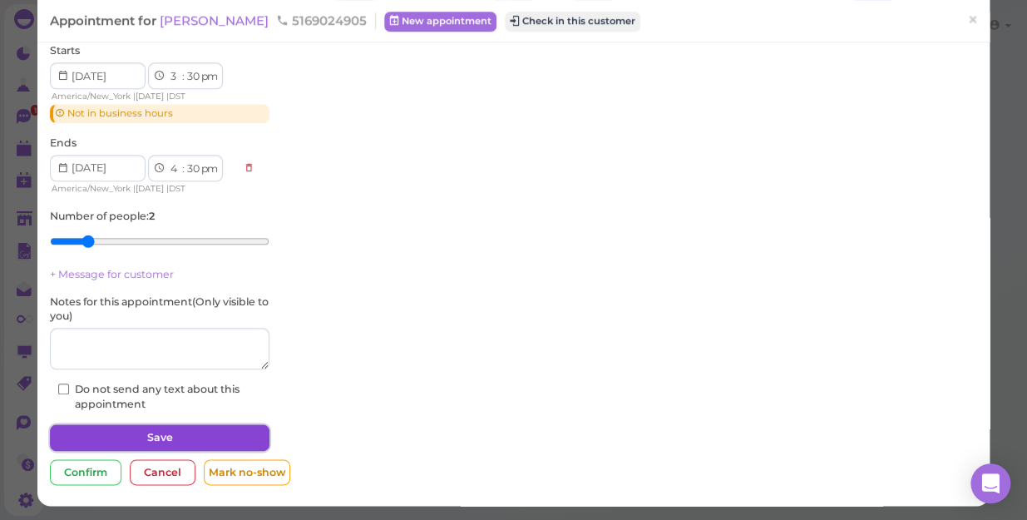
click at [172, 435] on button "Save" at bounding box center [160, 437] width 220 height 27
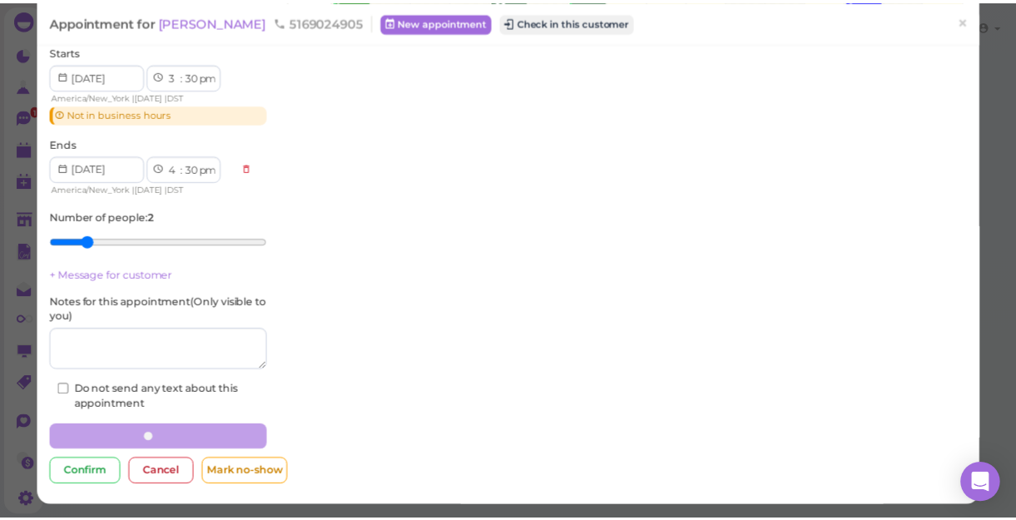
scroll to position [431, 0]
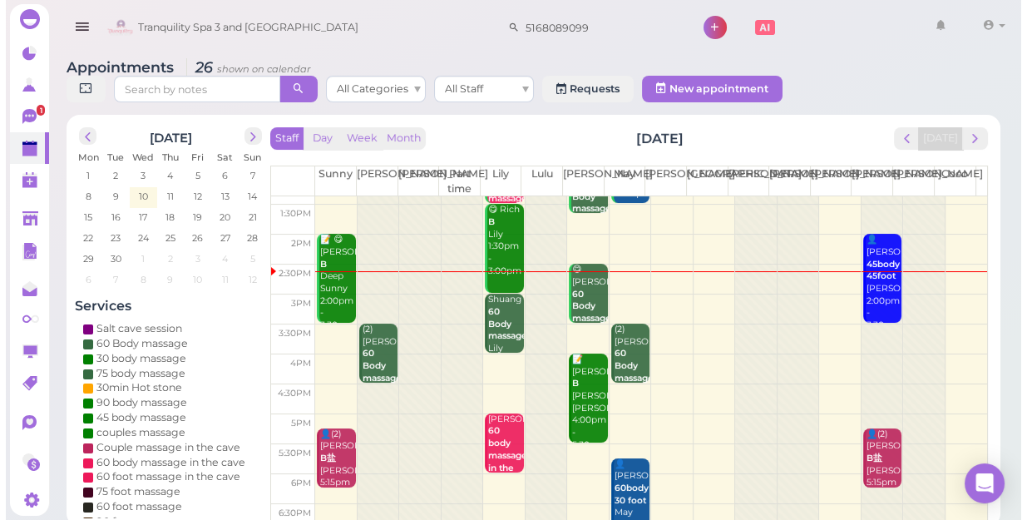
scroll to position [150, 0]
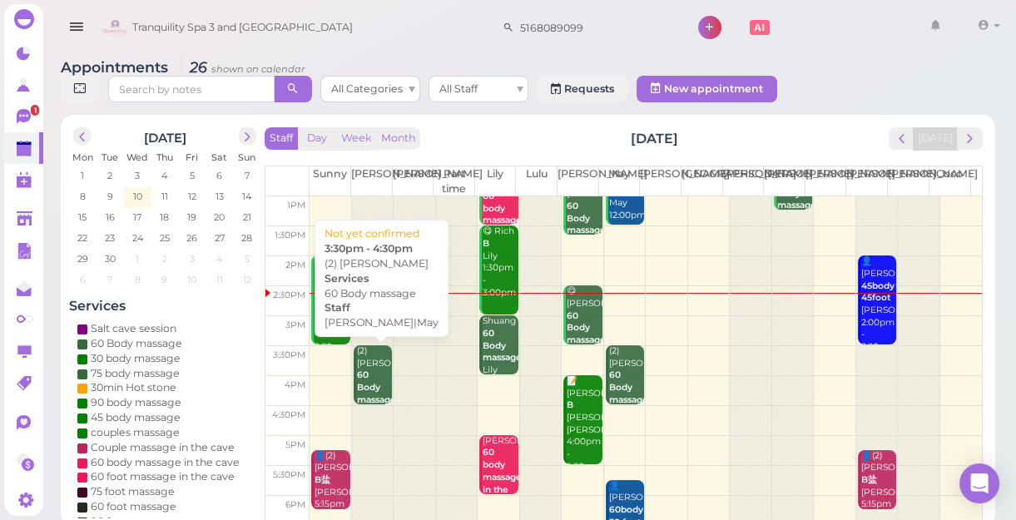
click at [369, 374] on div "(2) [PERSON_NAME] 60 Body massage [PERSON_NAME]|May 3:30pm - 4:30pm" at bounding box center [374, 400] width 36 height 110
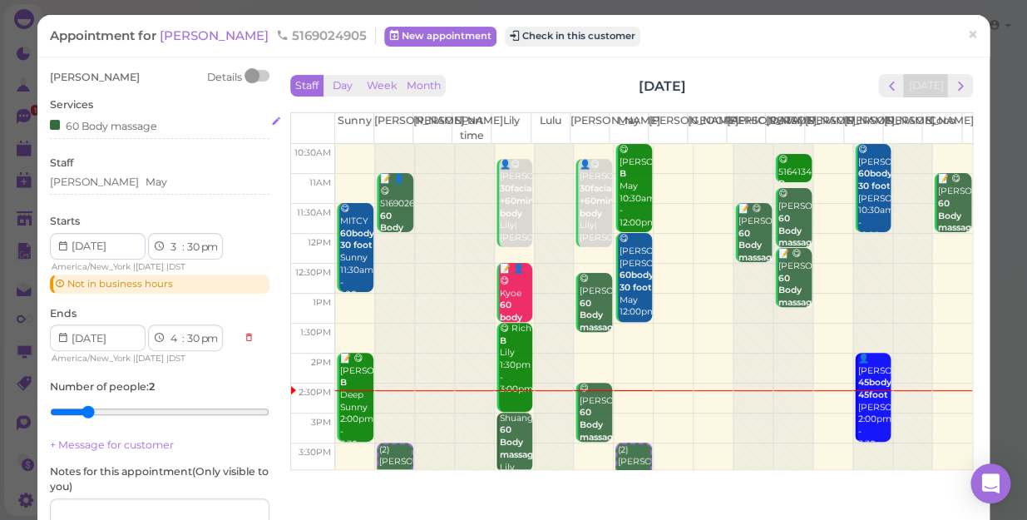
click at [161, 126] on div "60 Body massage" at bounding box center [160, 124] width 220 height 17
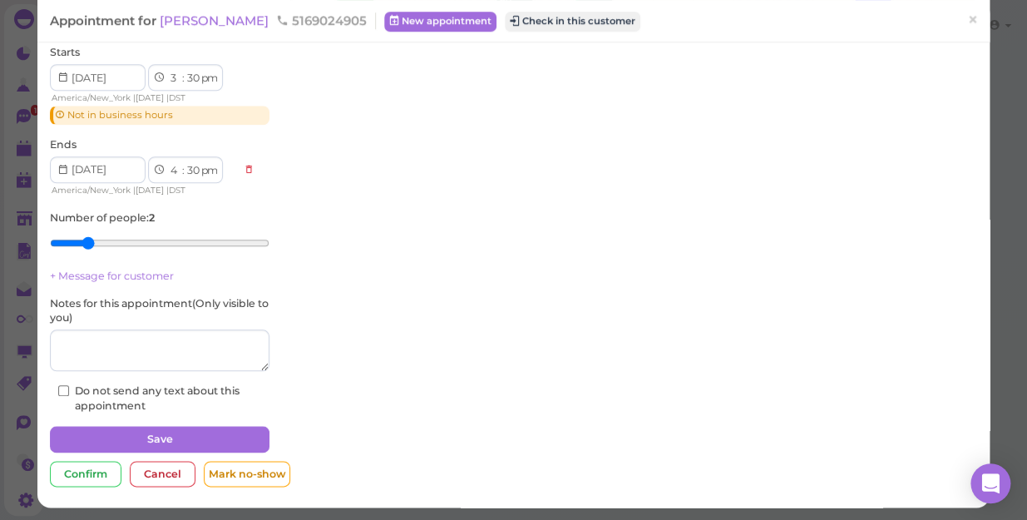
scroll to position [432, 0]
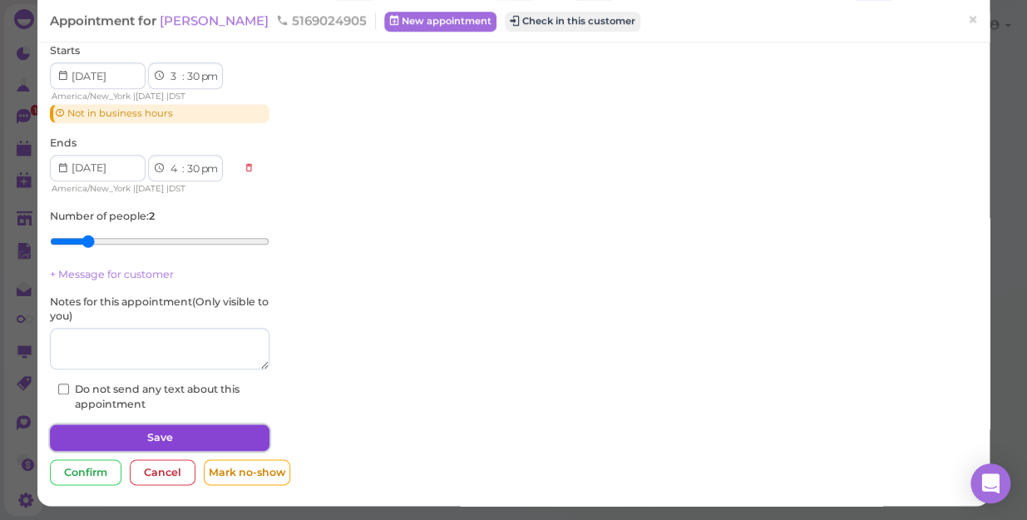
click at [166, 436] on button "Save" at bounding box center [160, 437] width 220 height 27
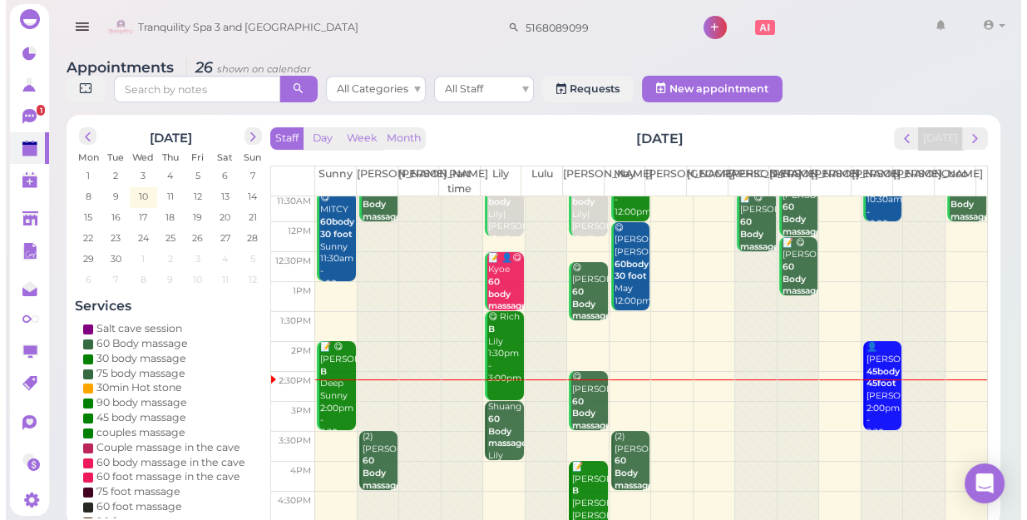
scroll to position [226, 0]
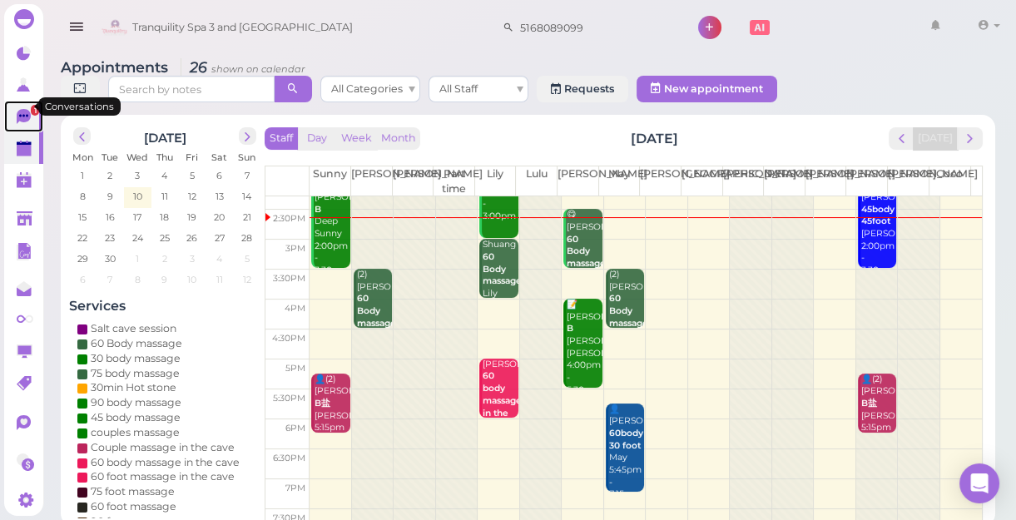
click at [31, 105] on span "1" at bounding box center [35, 110] width 8 height 11
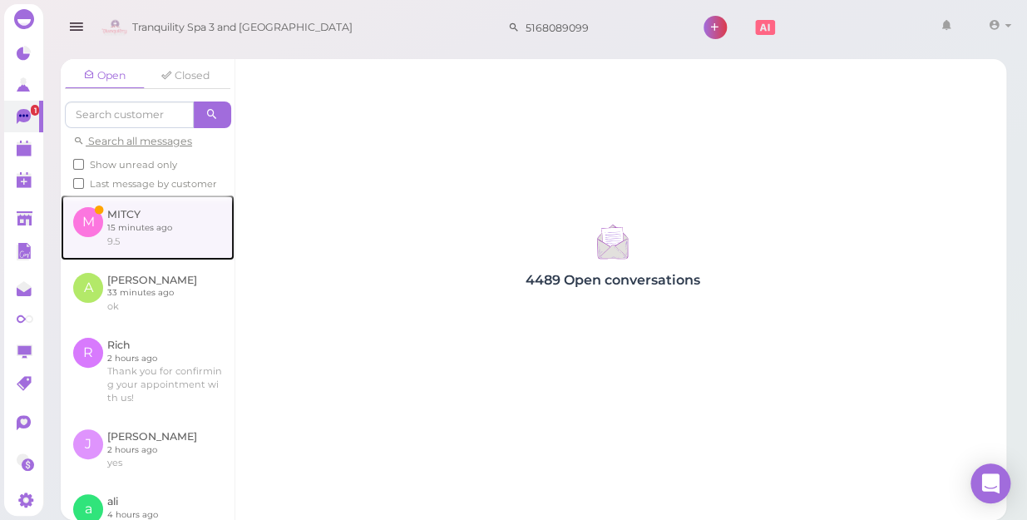
click at [128, 240] on link at bounding box center [148, 227] width 174 height 65
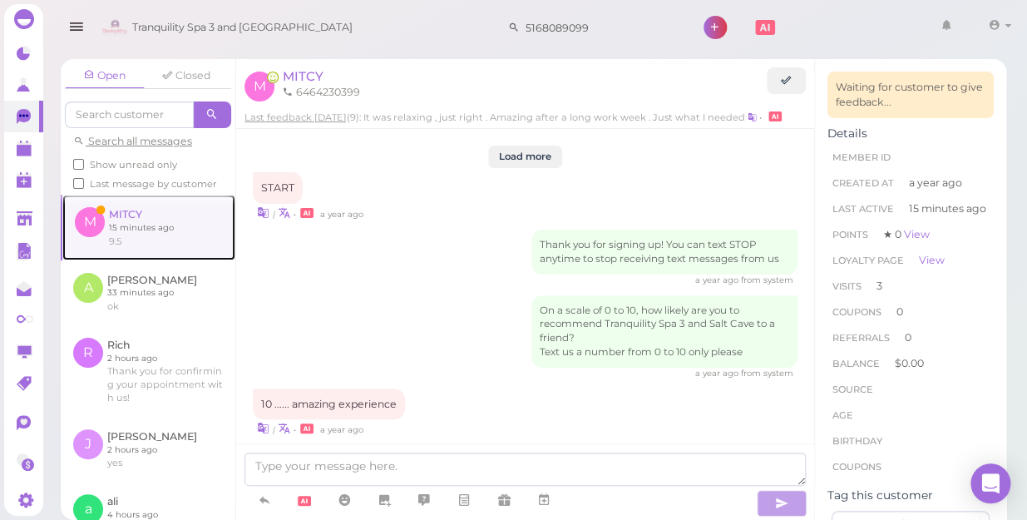
scroll to position [2098, 0]
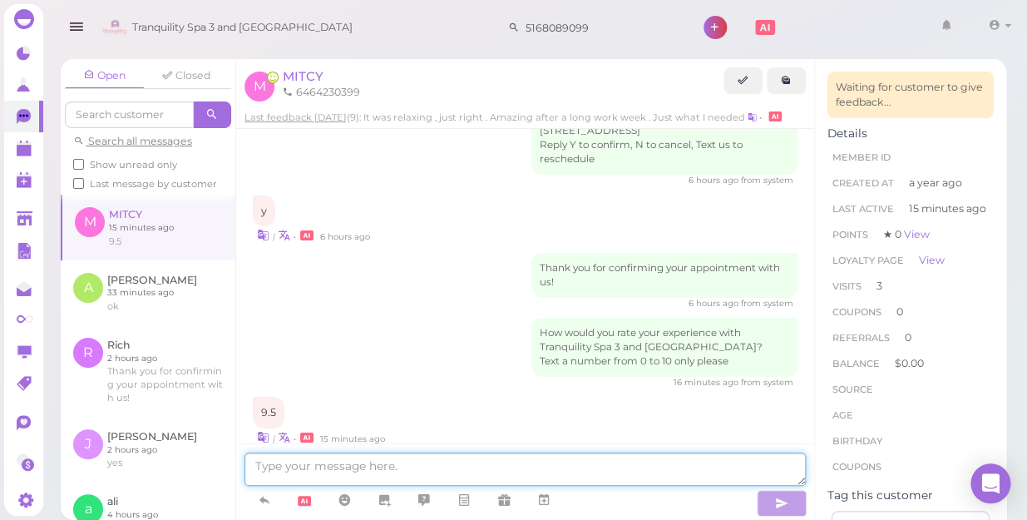
click at [294, 473] on textarea at bounding box center [526, 469] width 562 height 33
type textarea "thanks"
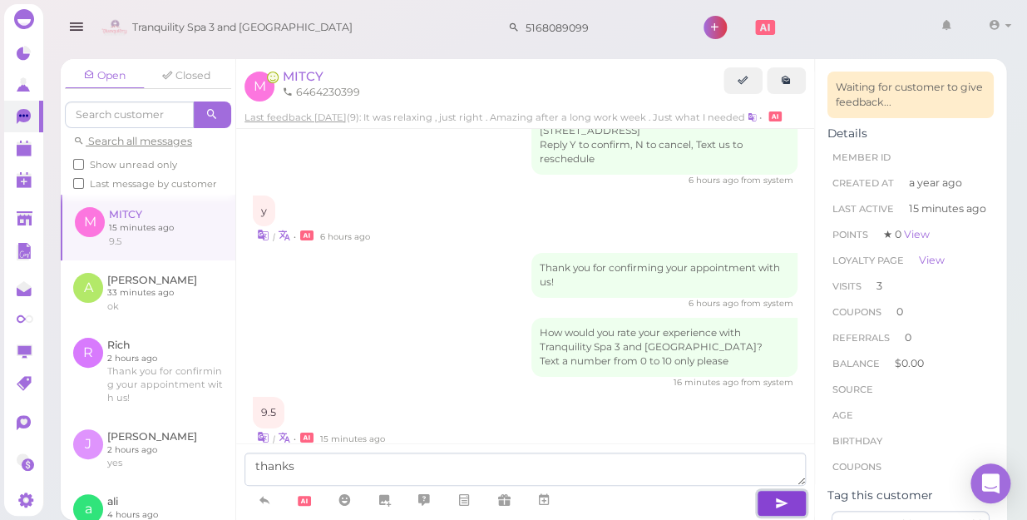
click at [780, 502] on icon "button" at bounding box center [781, 503] width 13 height 17
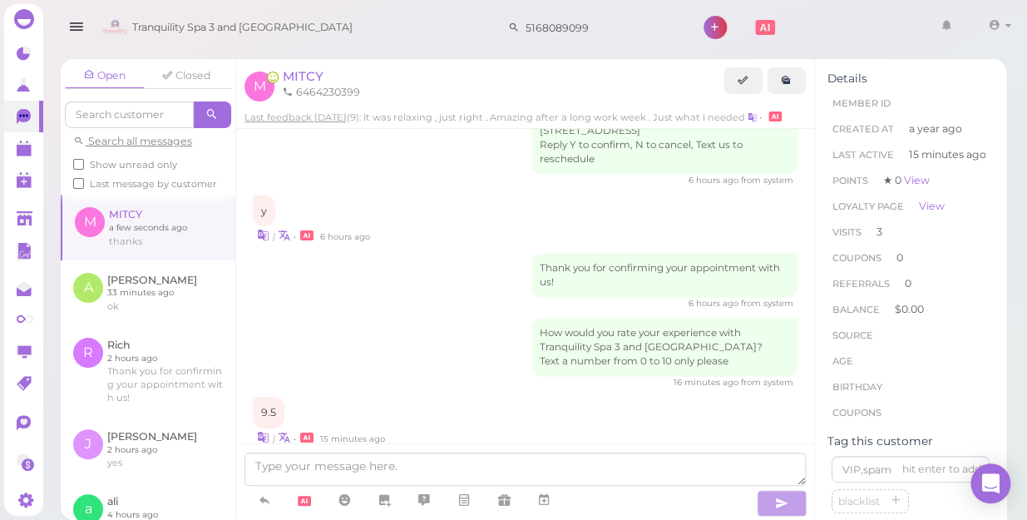
scroll to position [2138, 0]
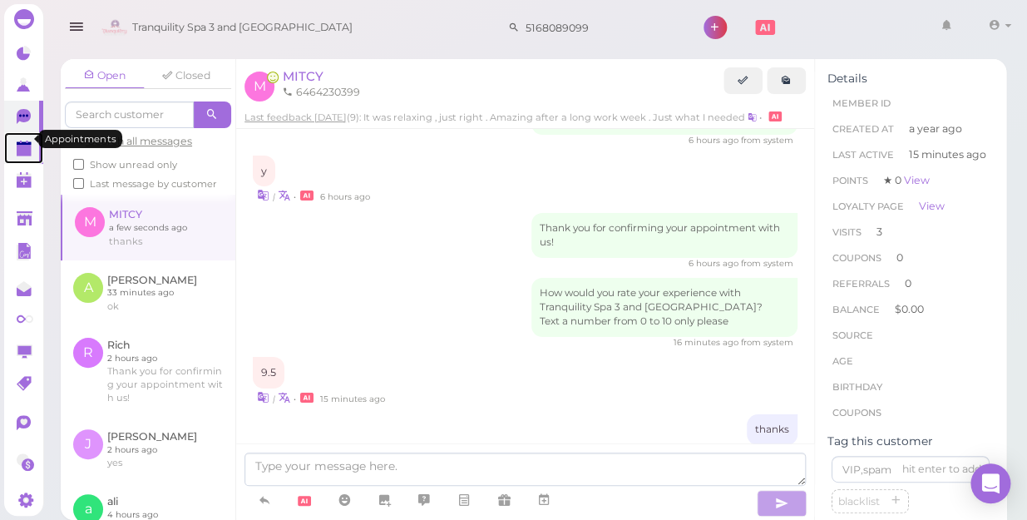
click at [24, 145] on polygon at bounding box center [24, 151] width 15 height 12
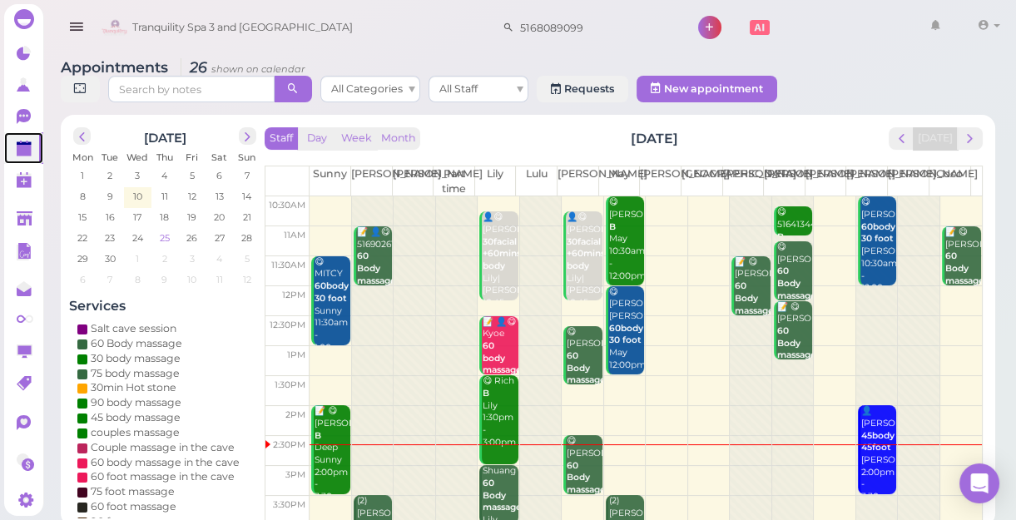
click at [162, 239] on span "25" at bounding box center [164, 237] width 13 height 15
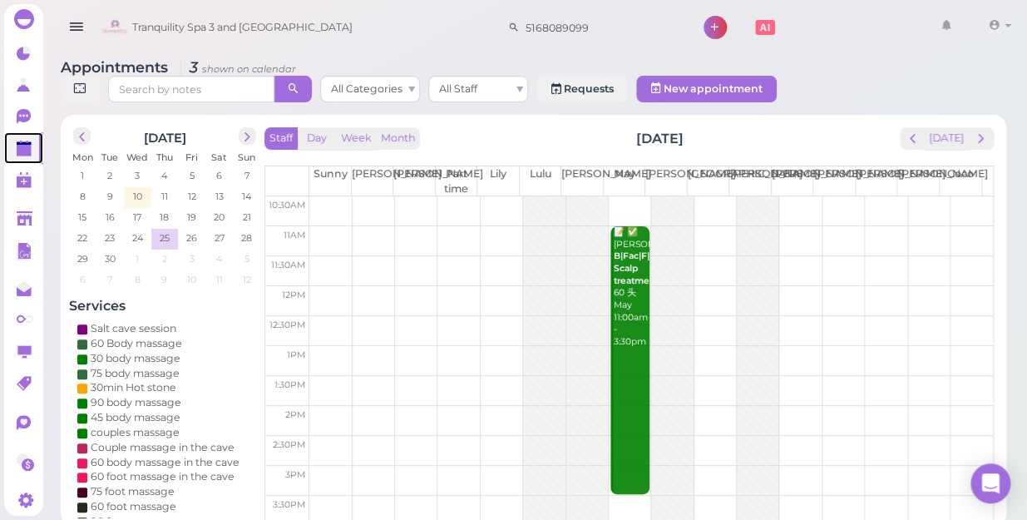
click at [324, 226] on td at bounding box center [651, 241] width 684 height 30
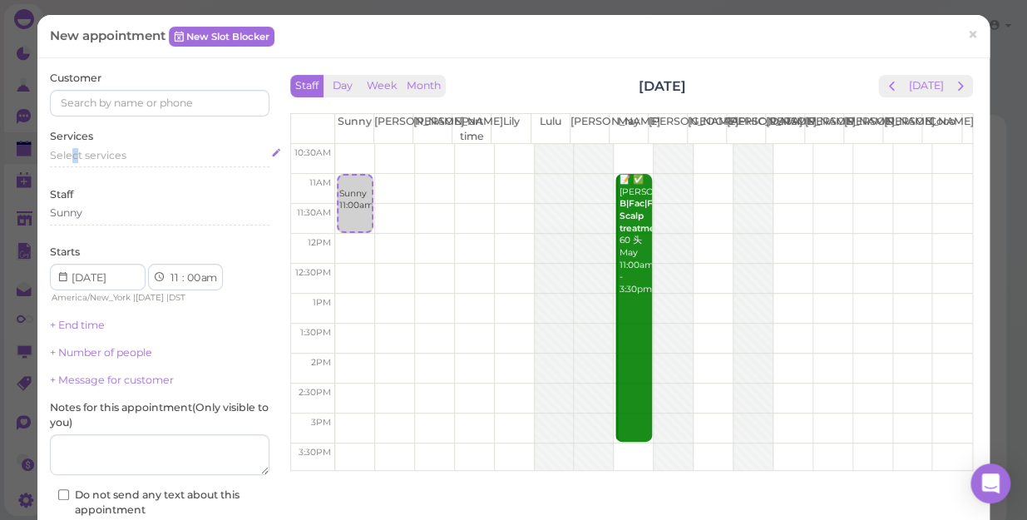
click at [77, 150] on span "Select services" at bounding box center [88, 155] width 77 height 12
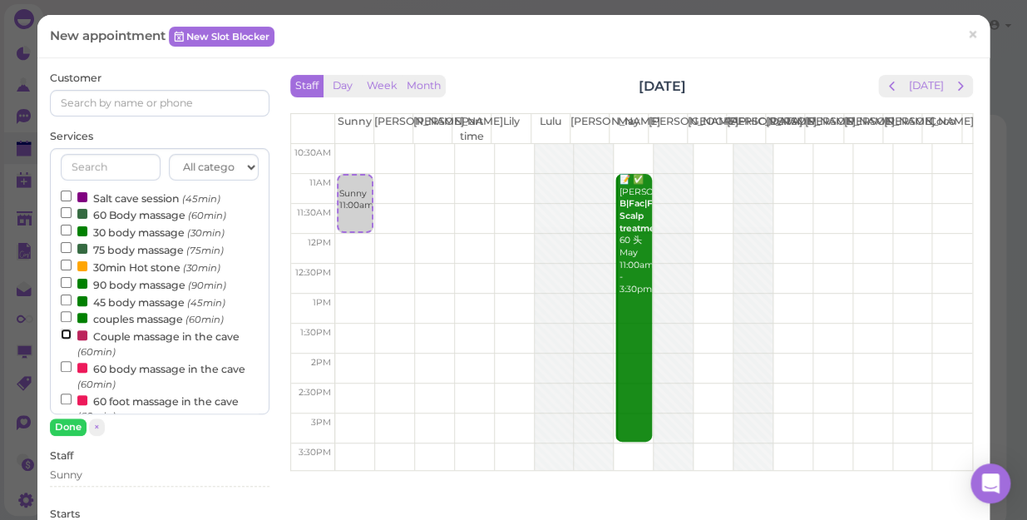
click at [67, 332] on input "Couple massage in the cave (60min)" at bounding box center [66, 334] width 11 height 11
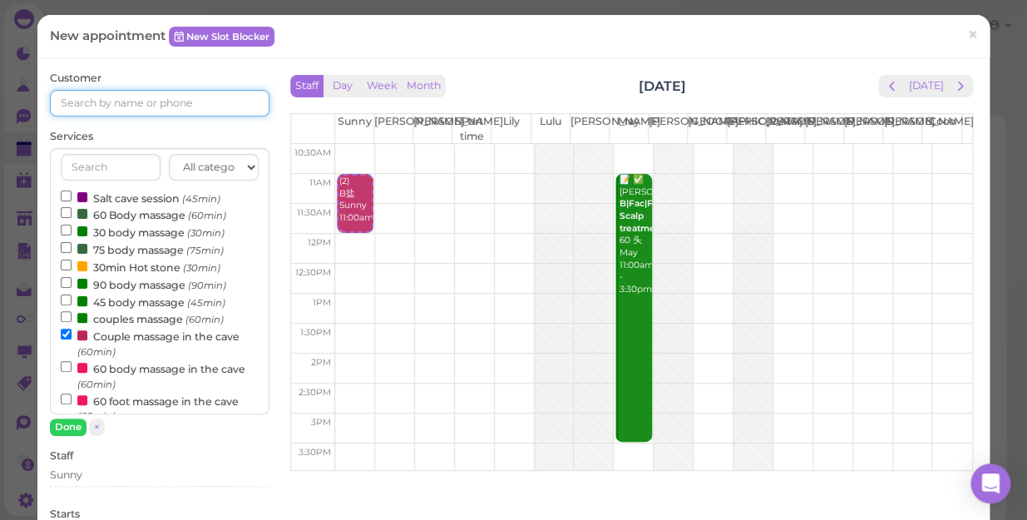
click at [75, 101] on input at bounding box center [160, 103] width 220 height 27
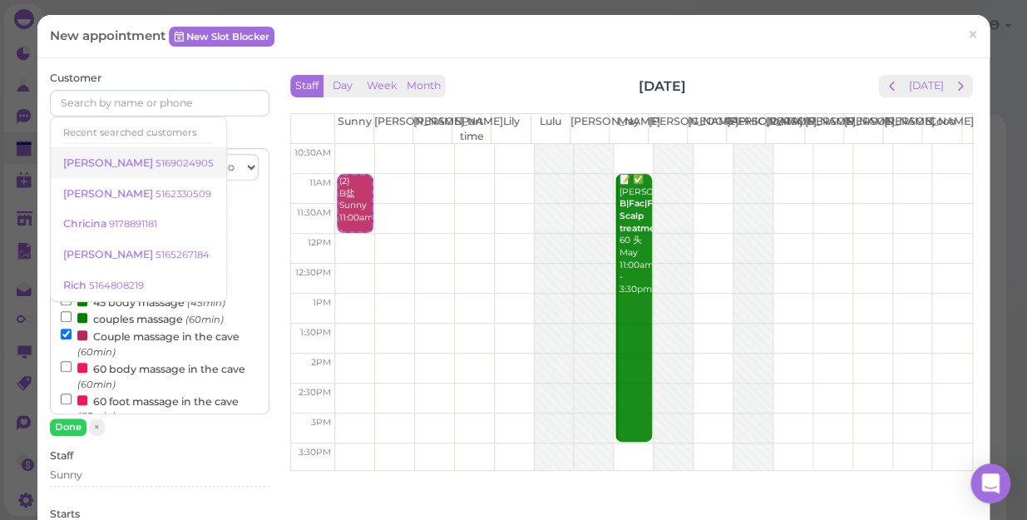
click at [156, 161] on small "5169024905" at bounding box center [185, 163] width 58 height 12
click at [130, 161] on input "text" at bounding box center [111, 167] width 100 height 27
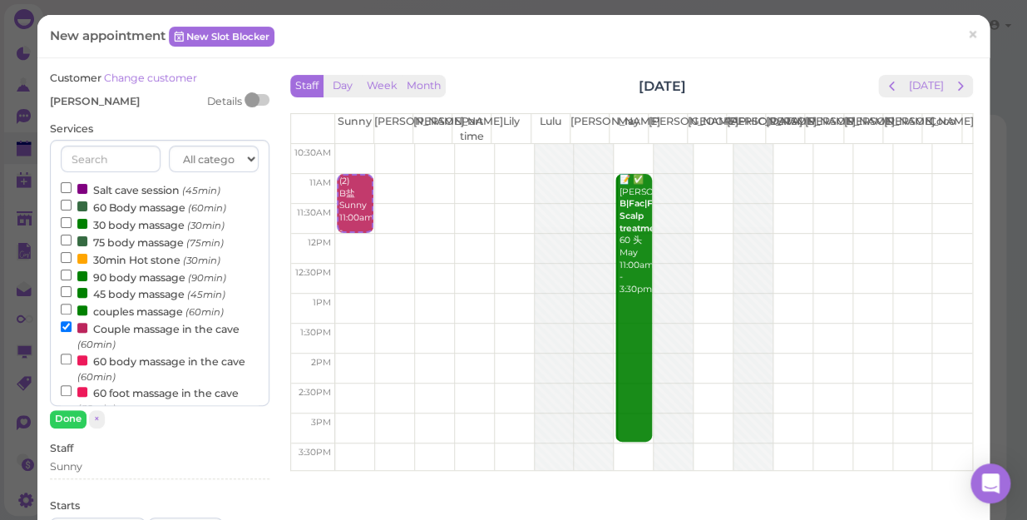
click at [77, 100] on span "[PERSON_NAME]" at bounding box center [95, 101] width 90 height 12
click at [82, 101] on span "[PERSON_NAME]" at bounding box center [95, 101] width 90 height 12
click at [63, 101] on span "[PERSON_NAME]" at bounding box center [95, 101] width 90 height 12
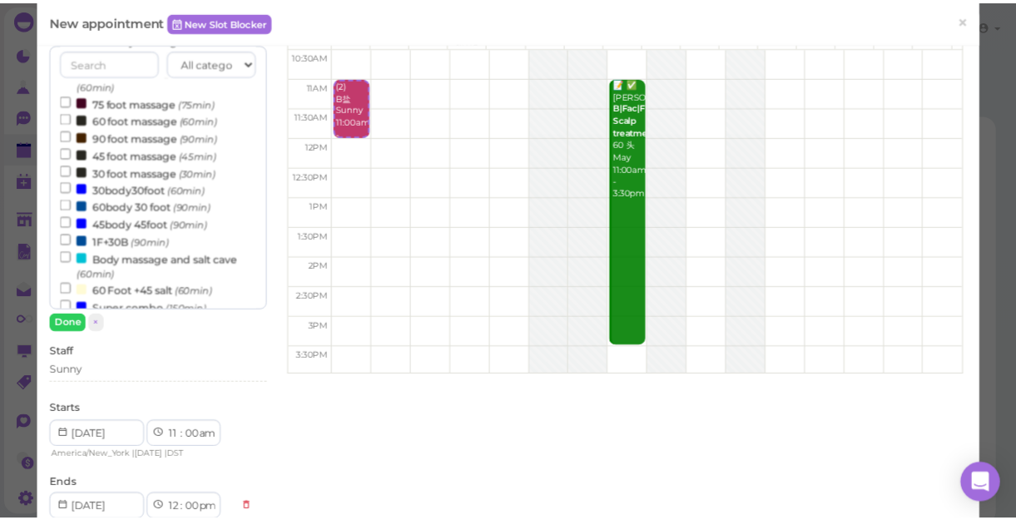
scroll to position [83, 0]
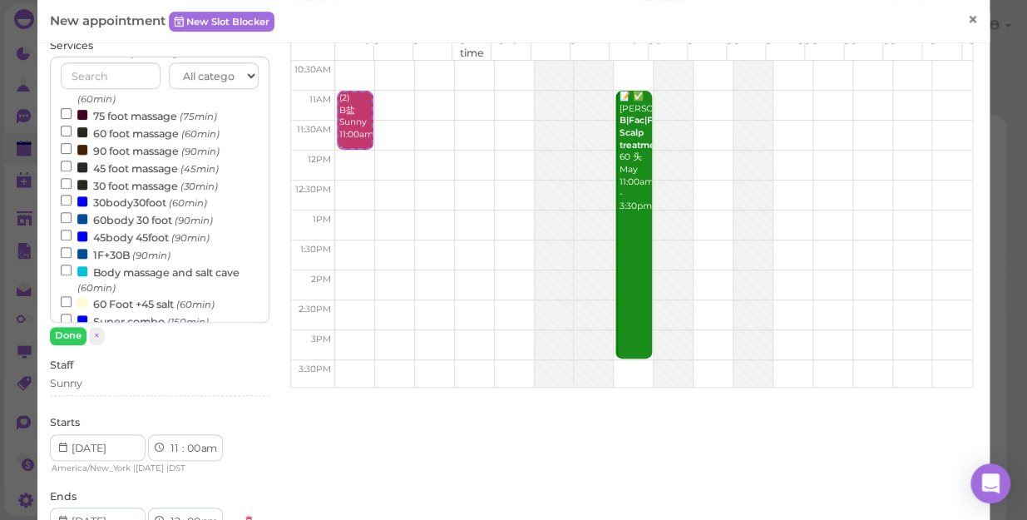
click at [968, 19] on span "×" at bounding box center [973, 19] width 11 height 23
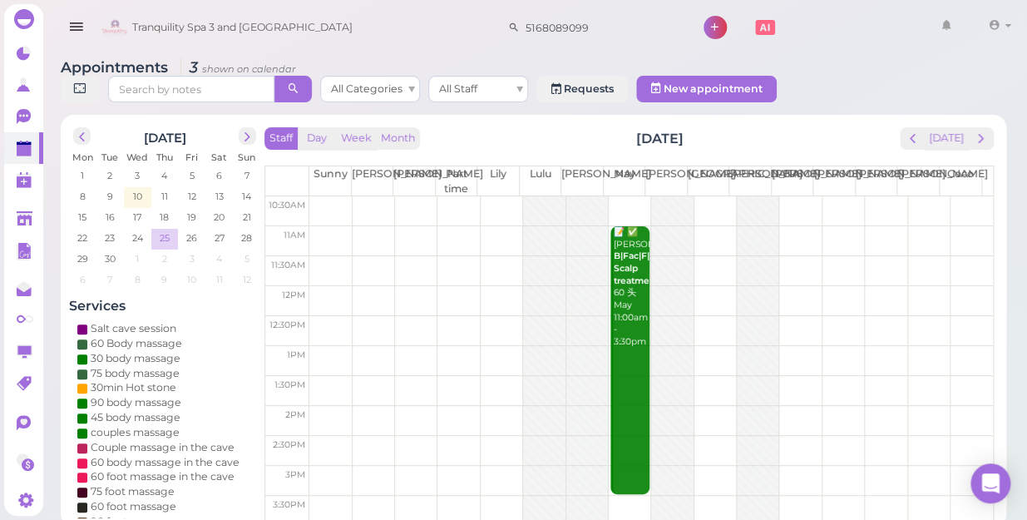
click at [161, 230] on span "25" at bounding box center [164, 237] width 13 height 15
click at [299, 82] on icon at bounding box center [293, 88] width 11 height 12
click at [275, 76] on input at bounding box center [191, 89] width 166 height 27
click at [322, 226] on td at bounding box center [651, 241] width 684 height 30
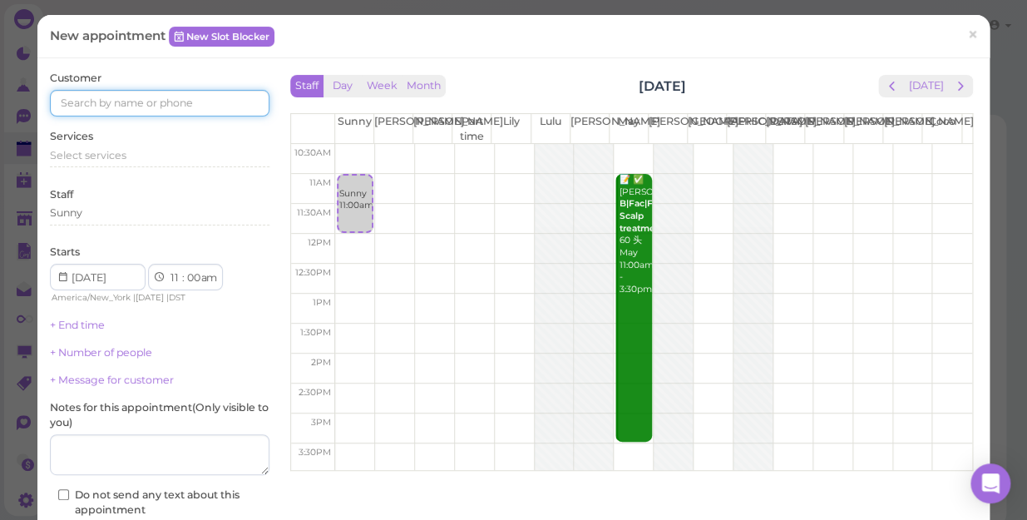
click at [127, 99] on input at bounding box center [160, 103] width 220 height 27
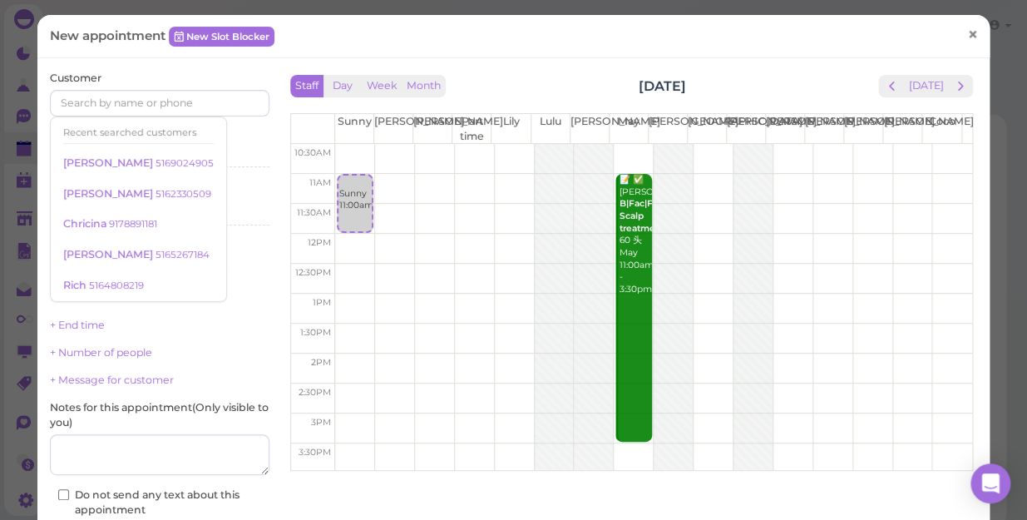
click at [968, 31] on span "×" at bounding box center [973, 34] width 11 height 23
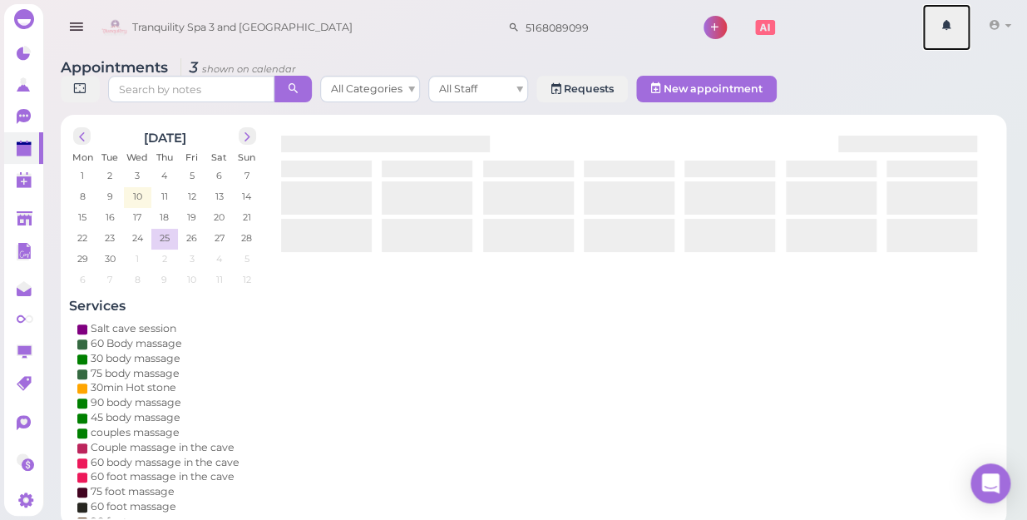
click at [964, 31] on link at bounding box center [947, 27] width 48 height 47
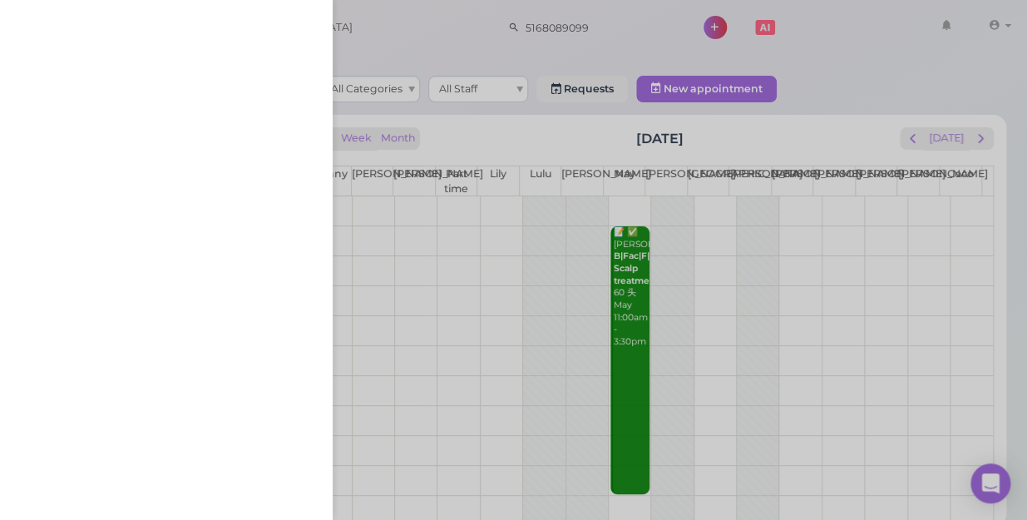
click at [524, 67] on div at bounding box center [513, 260] width 1027 height 520
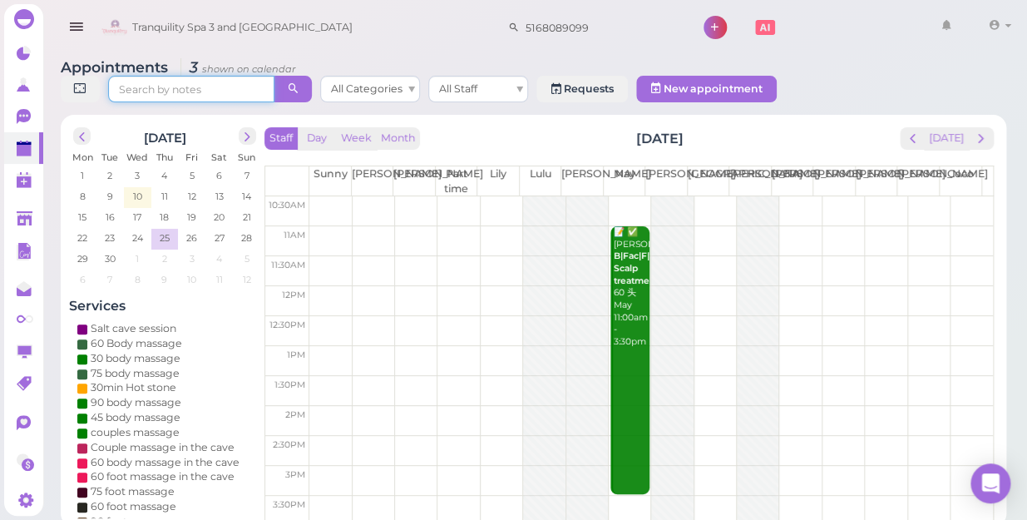
click at [275, 76] on input at bounding box center [191, 89] width 166 height 27
type input "9178891181"
click at [299, 82] on icon at bounding box center [293, 88] width 11 height 12
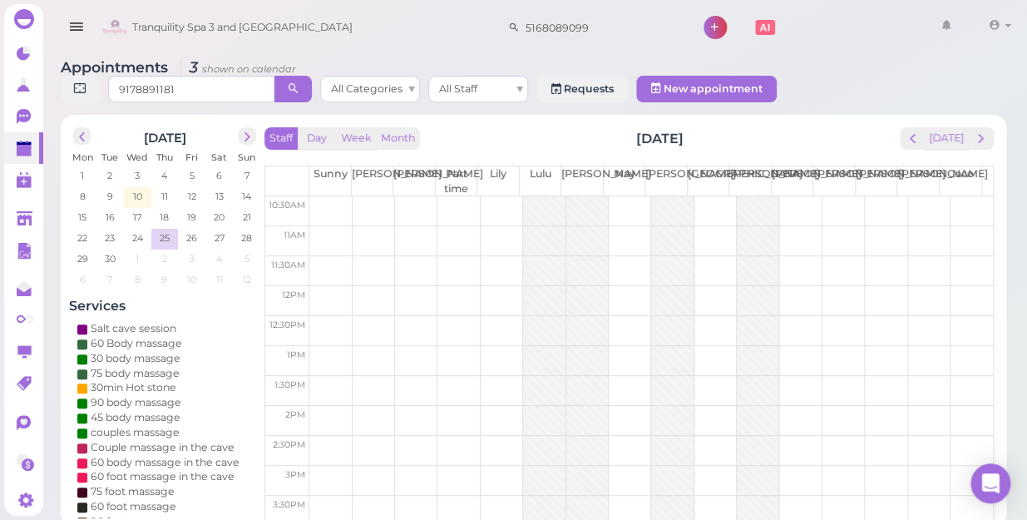
click at [299, 82] on icon at bounding box center [293, 88] width 11 height 12
click at [574, 25] on input "5168089099" at bounding box center [600, 27] width 161 height 27
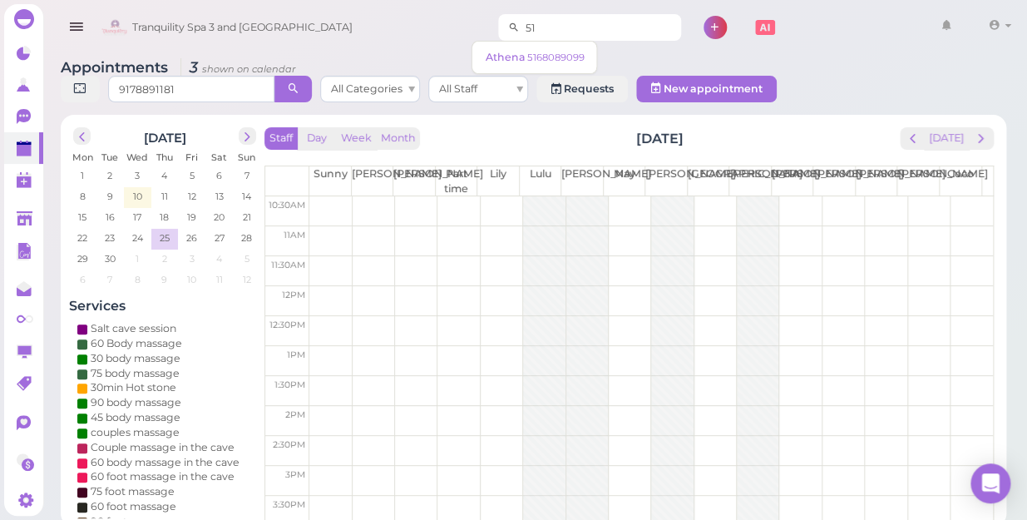
type input "5"
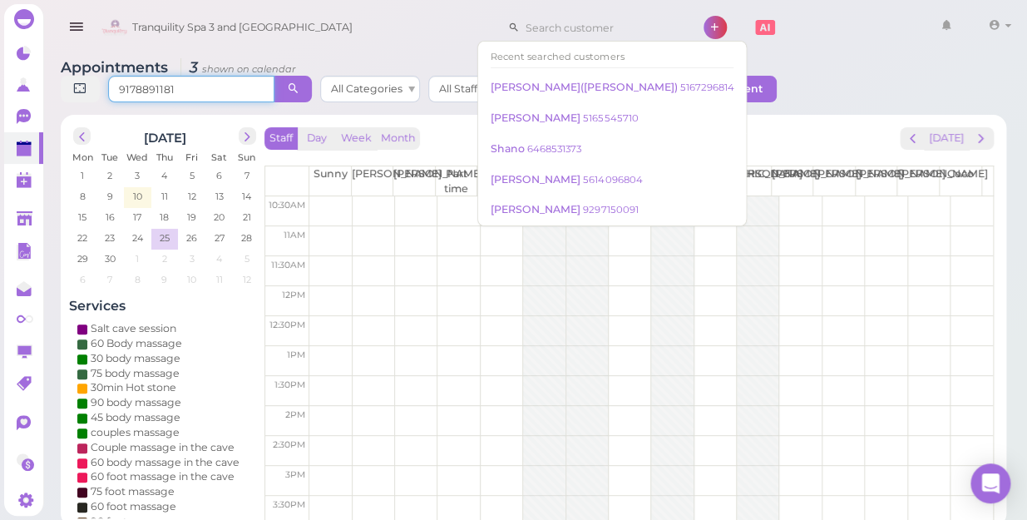
click at [275, 76] on input "9178891181" at bounding box center [191, 89] width 166 height 27
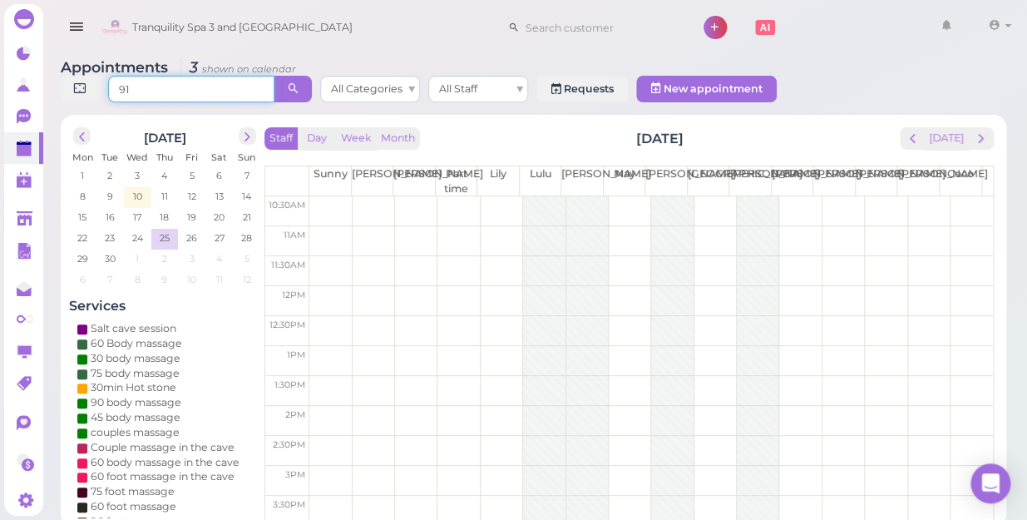
type input "9"
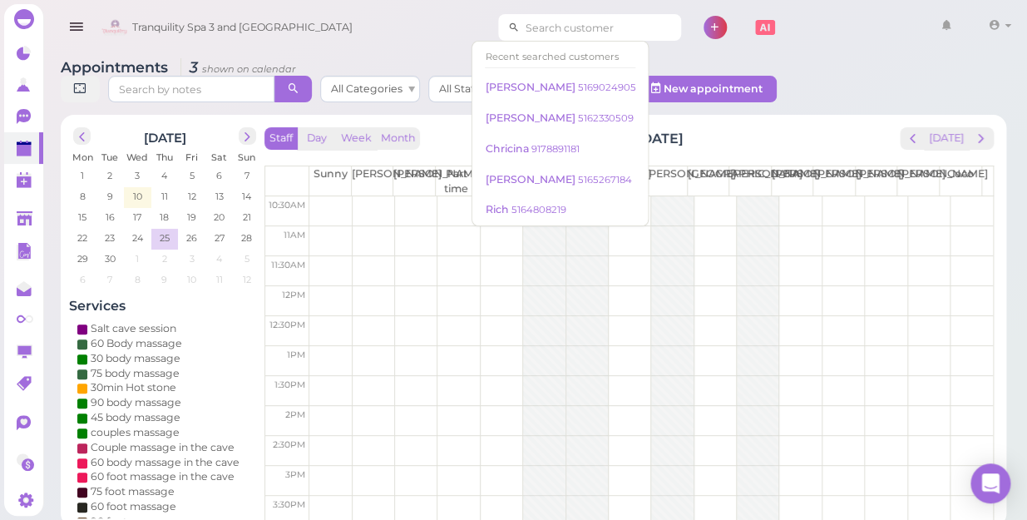
click at [597, 27] on input at bounding box center [600, 27] width 161 height 27
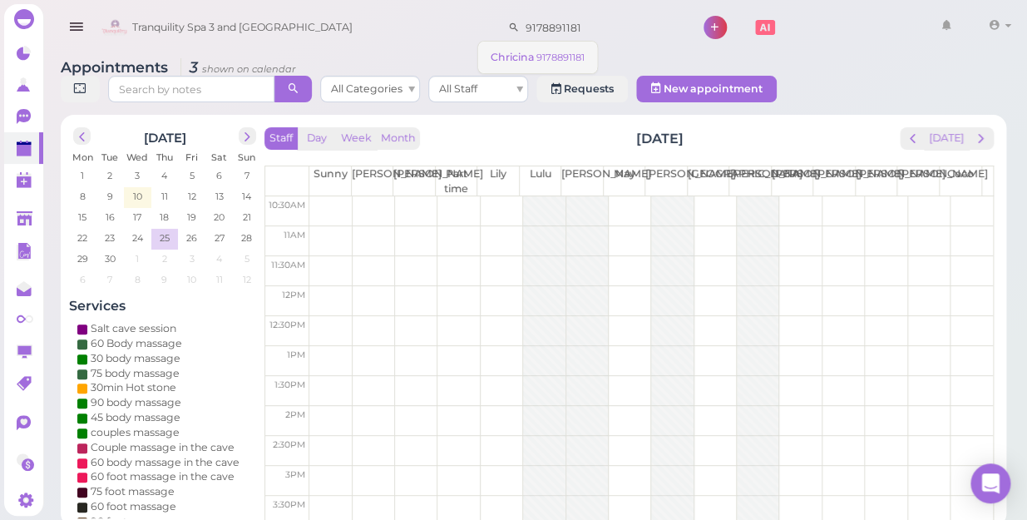
click at [567, 57] on small "9178891181" at bounding box center [561, 58] width 48 height 12
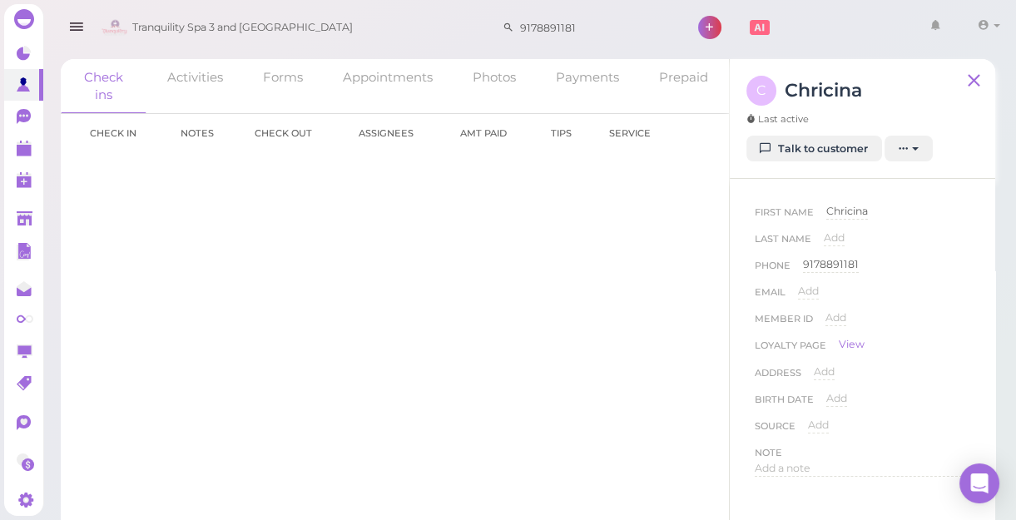
click at [861, 90] on h3 "Chricina" at bounding box center [823, 90] width 77 height 29
click at [821, 94] on h3 "Chricina" at bounding box center [823, 90] width 77 height 29
copy h3 "Chricina"
click at [976, 79] on icon at bounding box center [973, 80] width 21 height 25
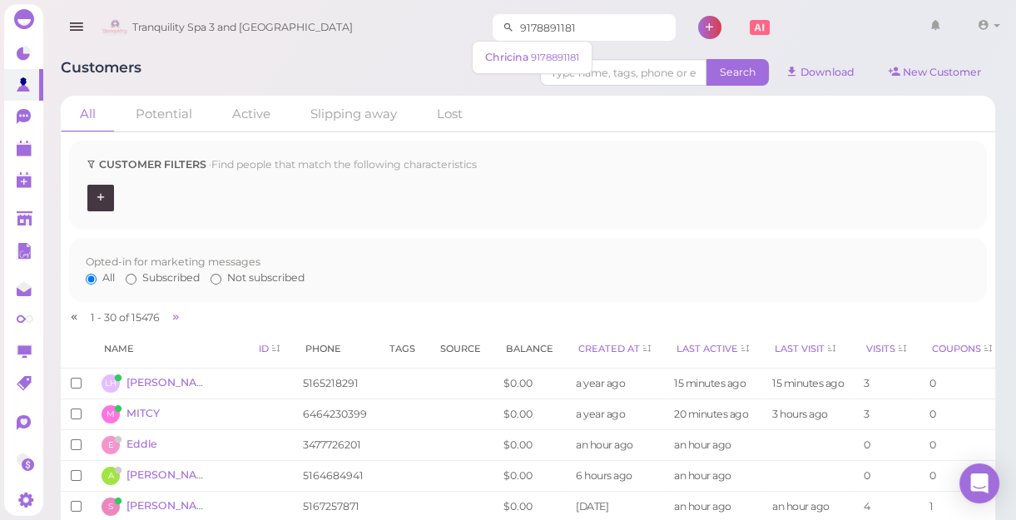
click at [563, 18] on input "9178891181" at bounding box center [594, 27] width 161 height 27
type input "9"
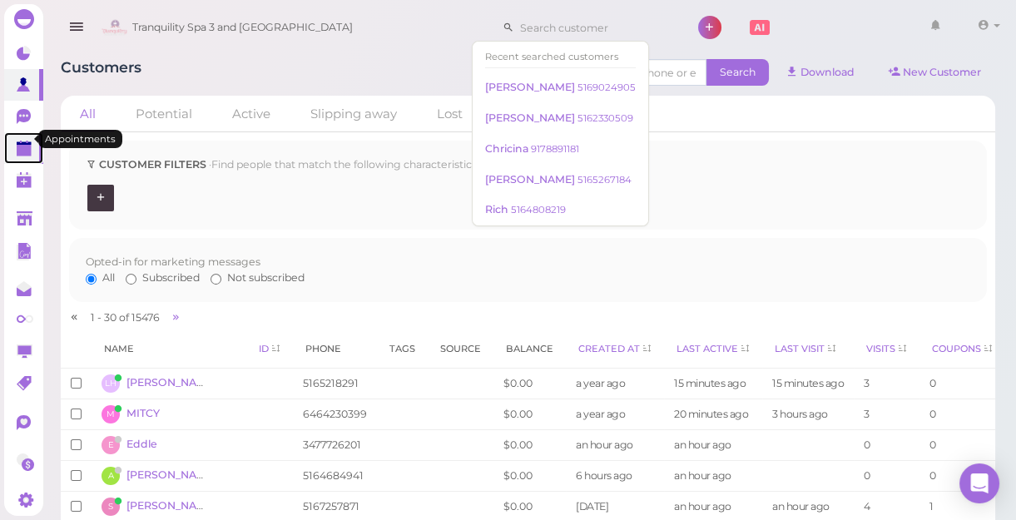
click at [27, 145] on polygon at bounding box center [24, 151] width 15 height 12
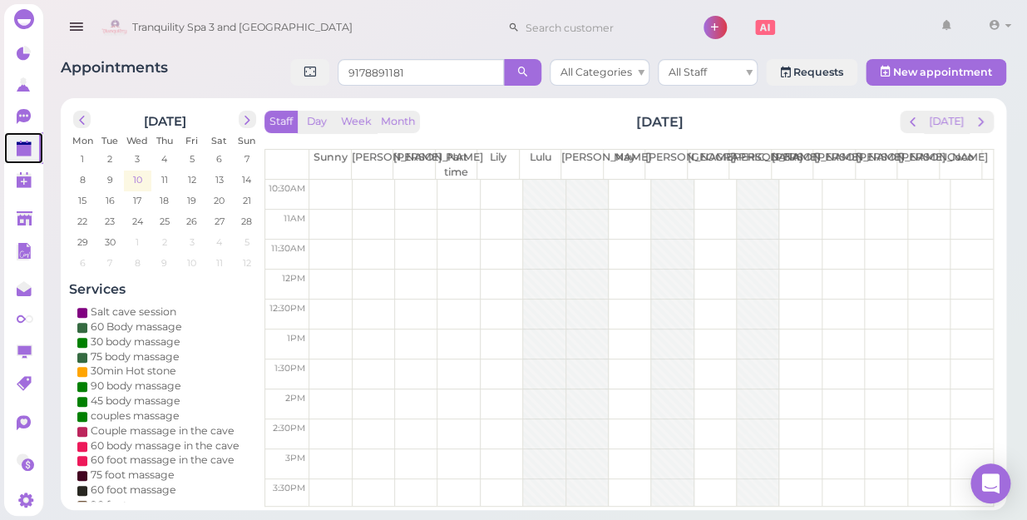
click at [133, 180] on span "10" at bounding box center [137, 179] width 12 height 15
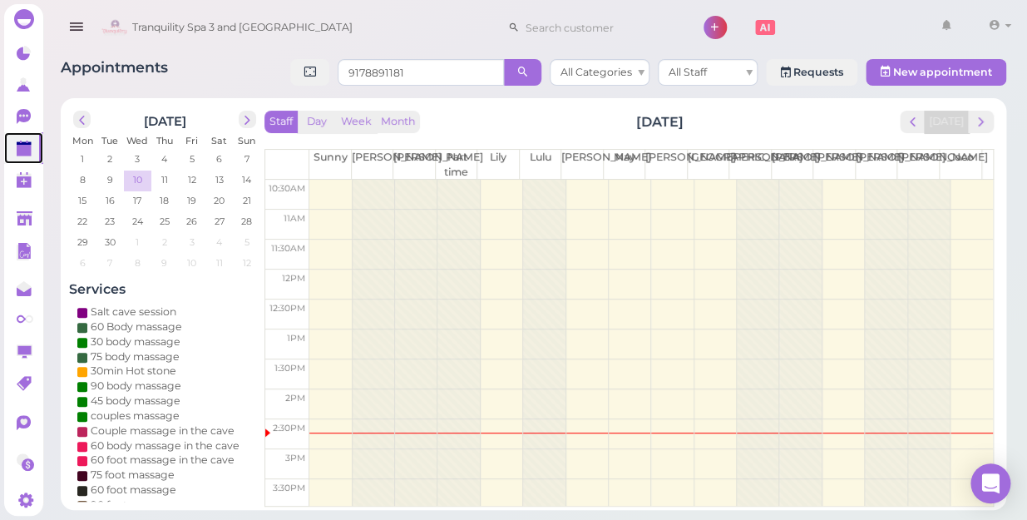
click at [138, 176] on span "10" at bounding box center [137, 179] width 12 height 15
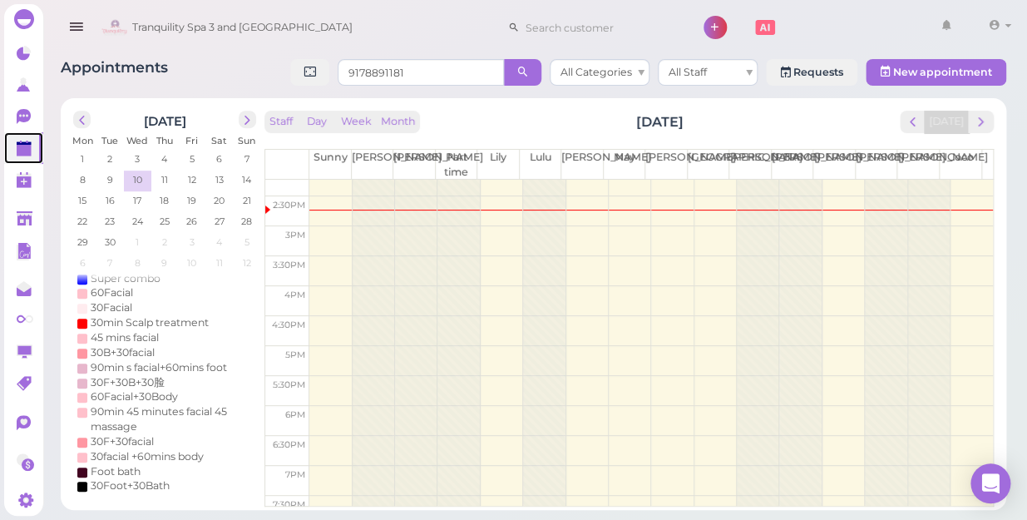
scroll to position [300, 0]
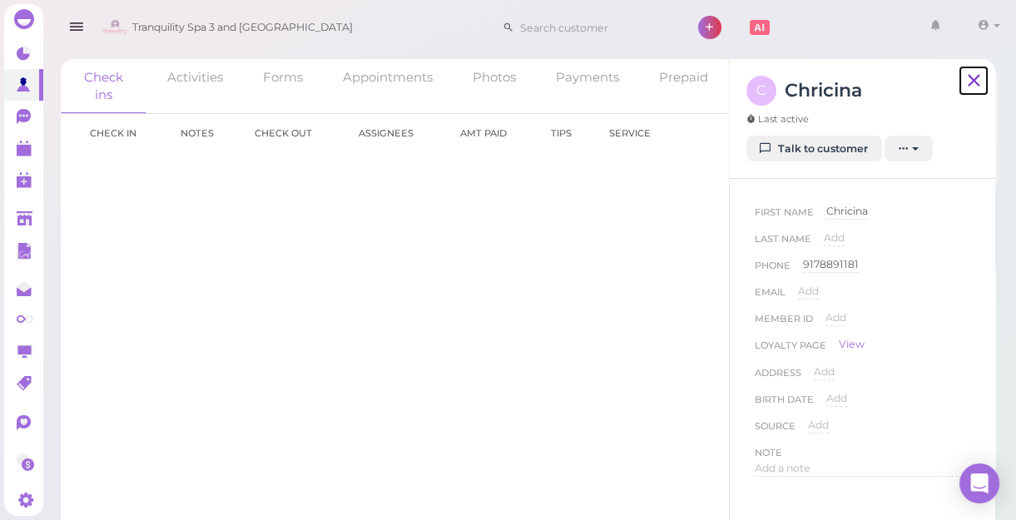
click at [968, 77] on icon at bounding box center [973, 80] width 21 height 25
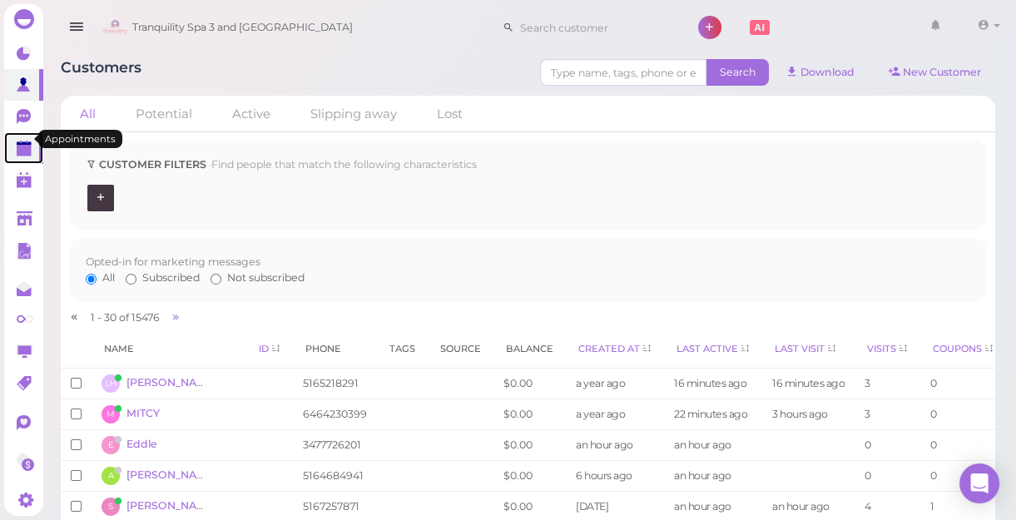
click at [26, 132] on link at bounding box center [23, 148] width 39 height 32
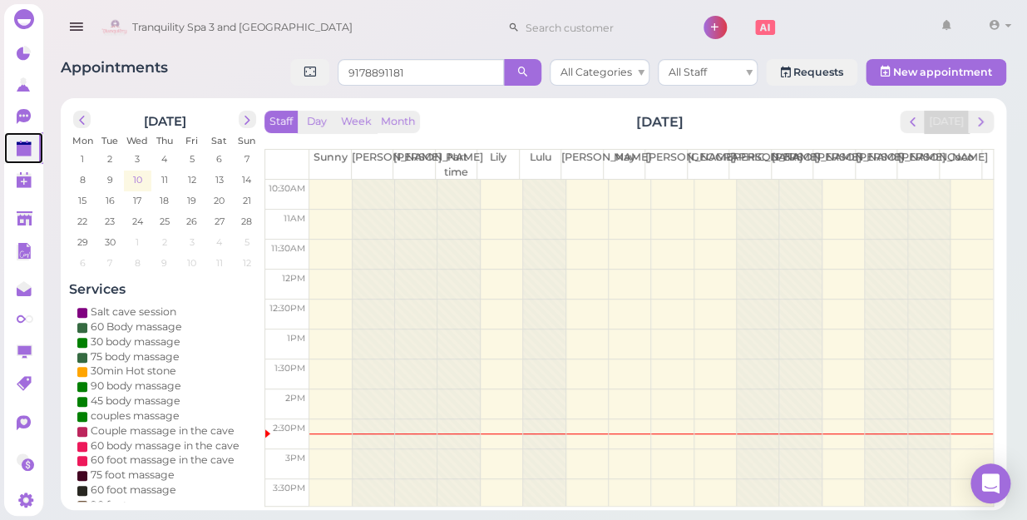
click at [141, 179] on span "10" at bounding box center [137, 179] width 12 height 15
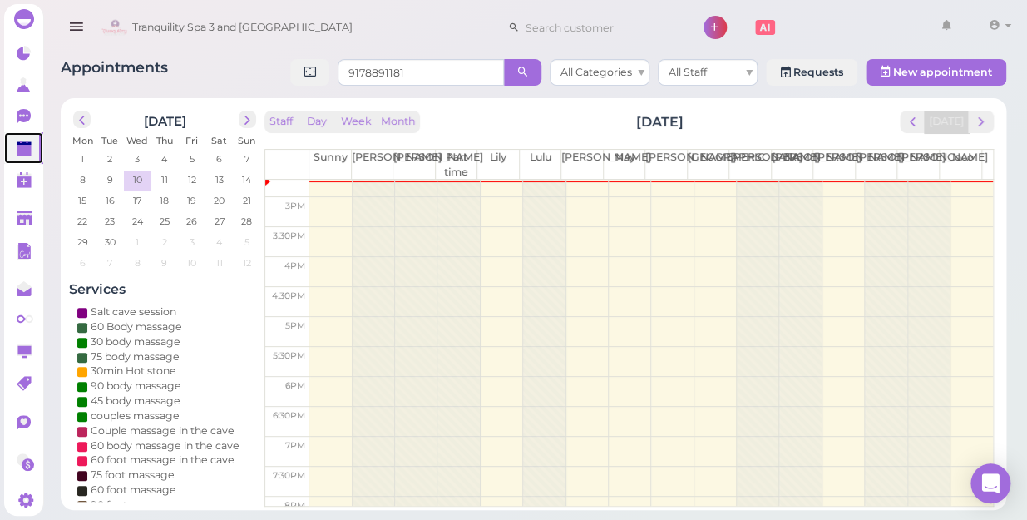
scroll to position [225, 0]
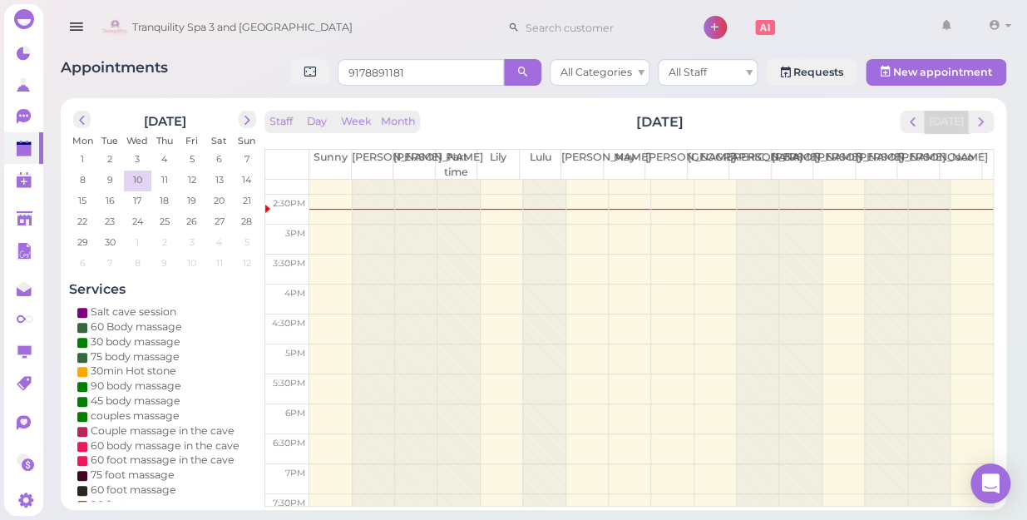
click at [689, 91] on div "Appointments 9178891181 All Categories All Staff Requests New appointment Septe…" at bounding box center [533, 278] width 987 height 463
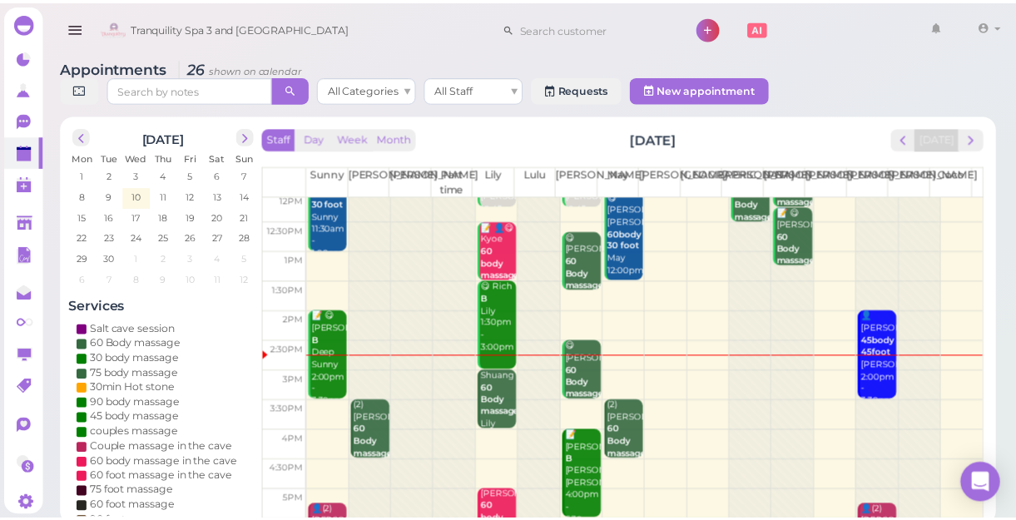
scroll to position [74, 0]
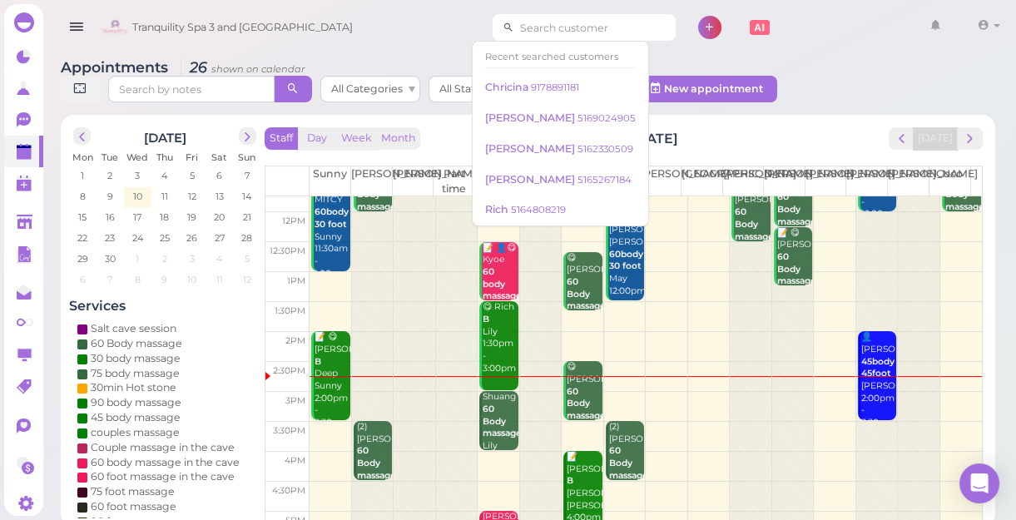
click at [554, 27] on input at bounding box center [594, 27] width 161 height 27
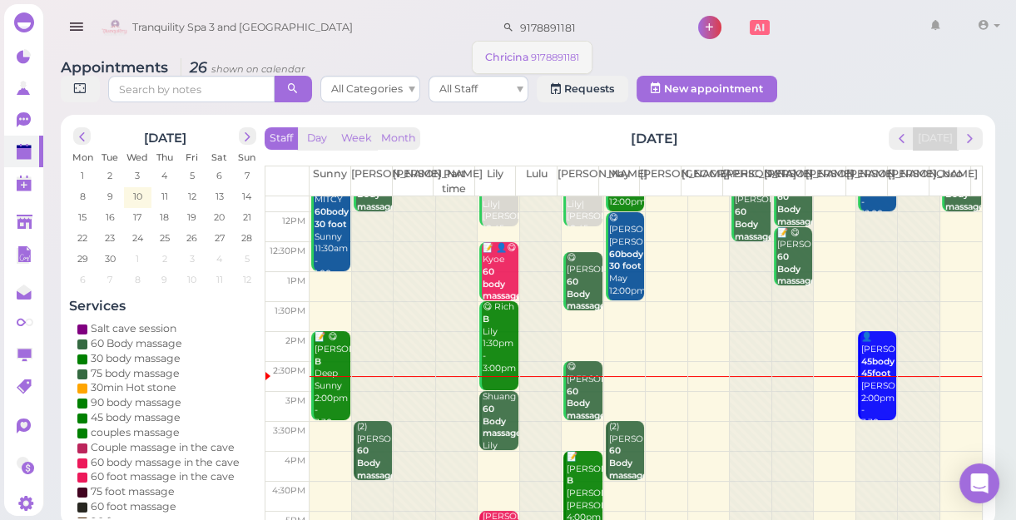
type input "9178891181"
click at [511, 58] on span "Chricina" at bounding box center [508, 57] width 46 height 12
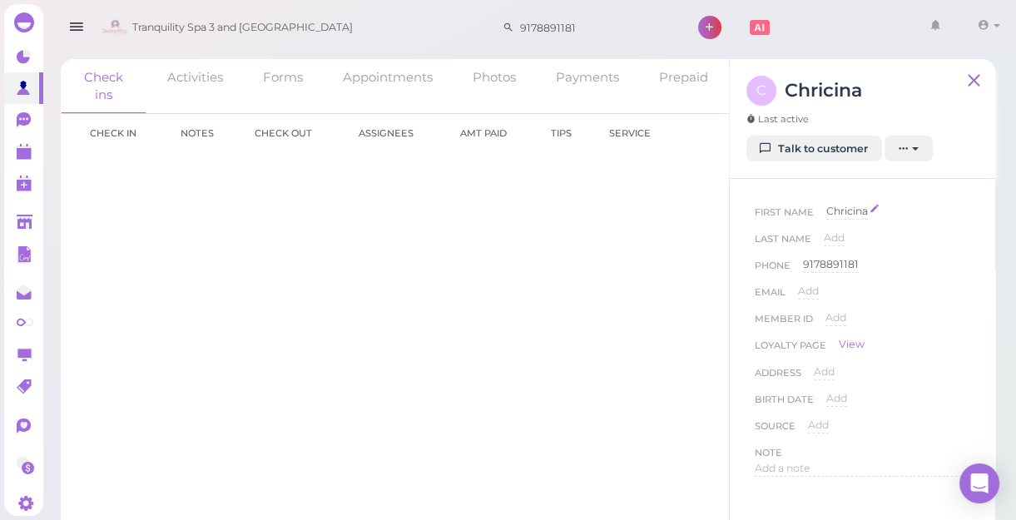
click at [866, 210] on span "Chricina" at bounding box center [847, 211] width 42 height 12
type input "[PERSON_NAME]"
click at [847, 241] on button "Done" at bounding box center [846, 240] width 37 height 17
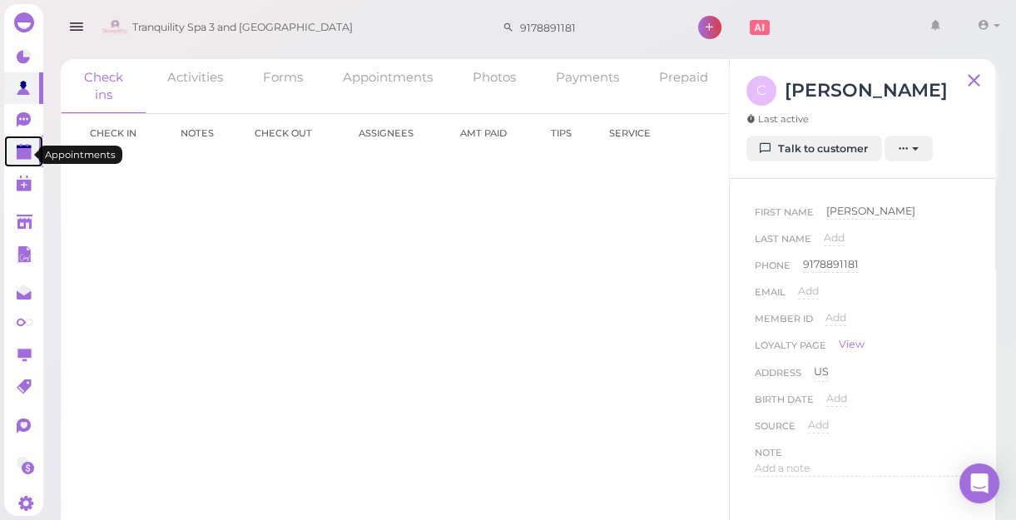
click at [20, 151] on polygon at bounding box center [24, 154] width 15 height 12
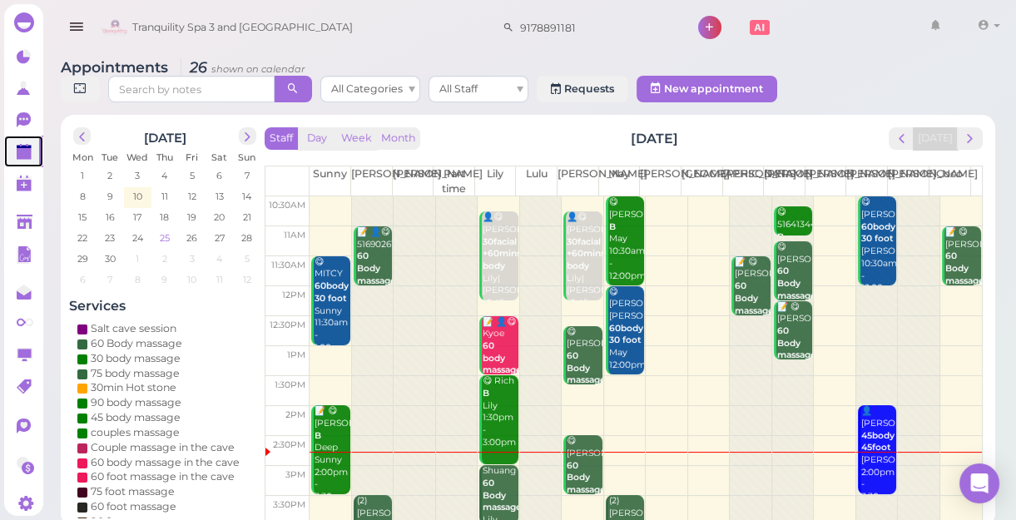
click at [164, 235] on span "25" at bounding box center [164, 237] width 13 height 15
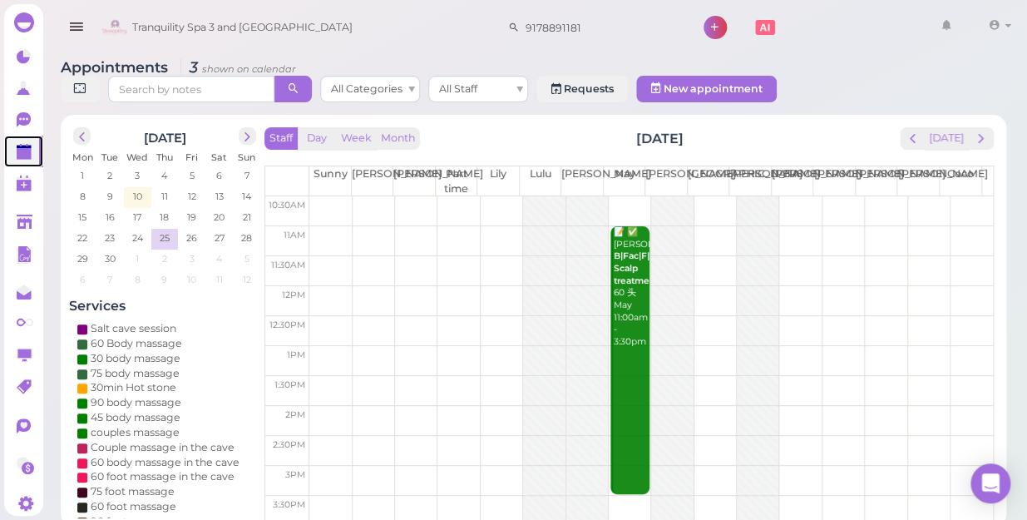
click at [322, 226] on td at bounding box center [651, 241] width 684 height 30
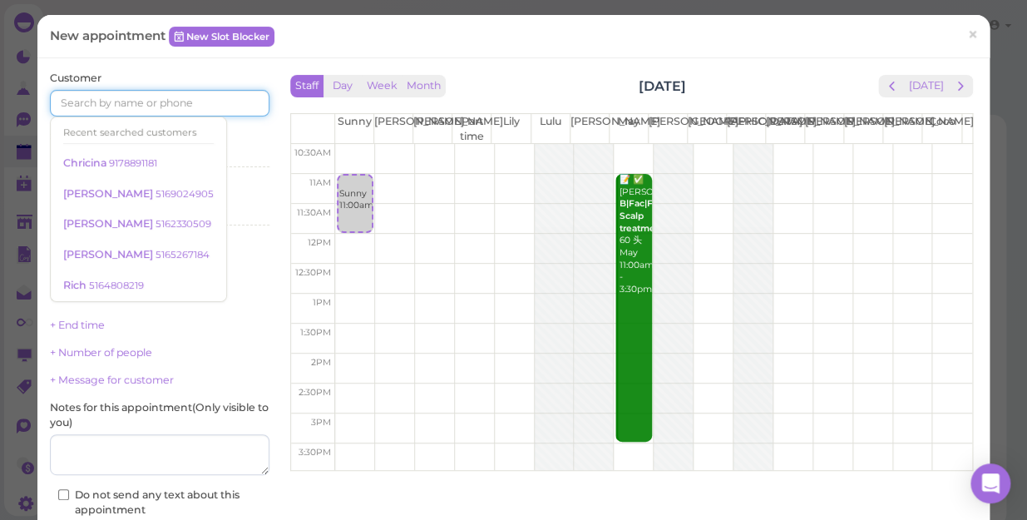
click at [68, 101] on input at bounding box center [160, 103] width 220 height 27
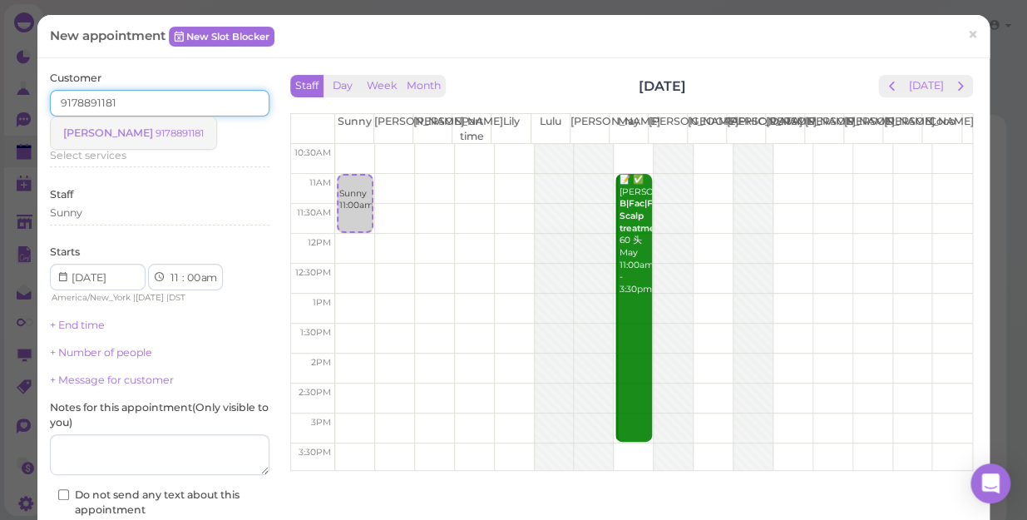
type input "9178891181"
click at [156, 135] on small "9178891181" at bounding box center [180, 133] width 48 height 12
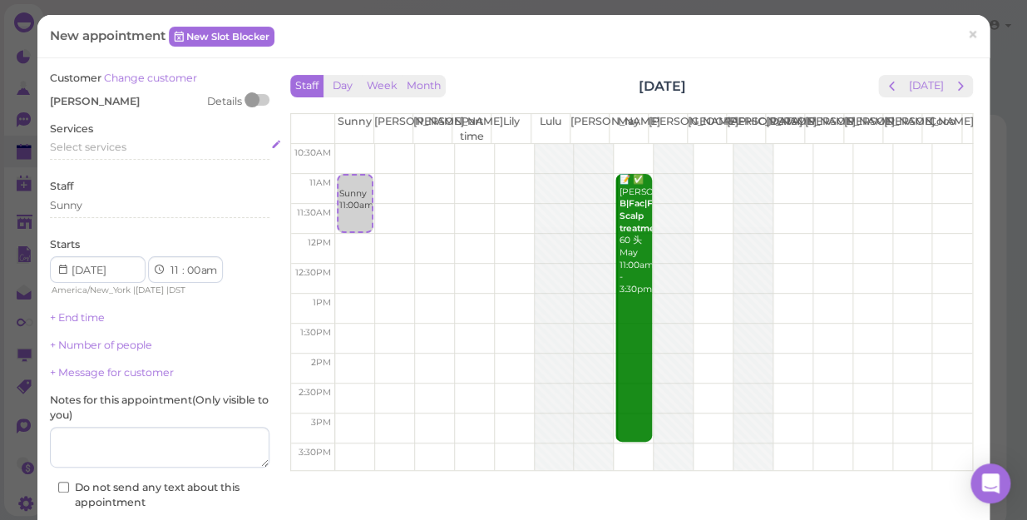
click at [72, 147] on span "Select services" at bounding box center [88, 147] width 77 height 12
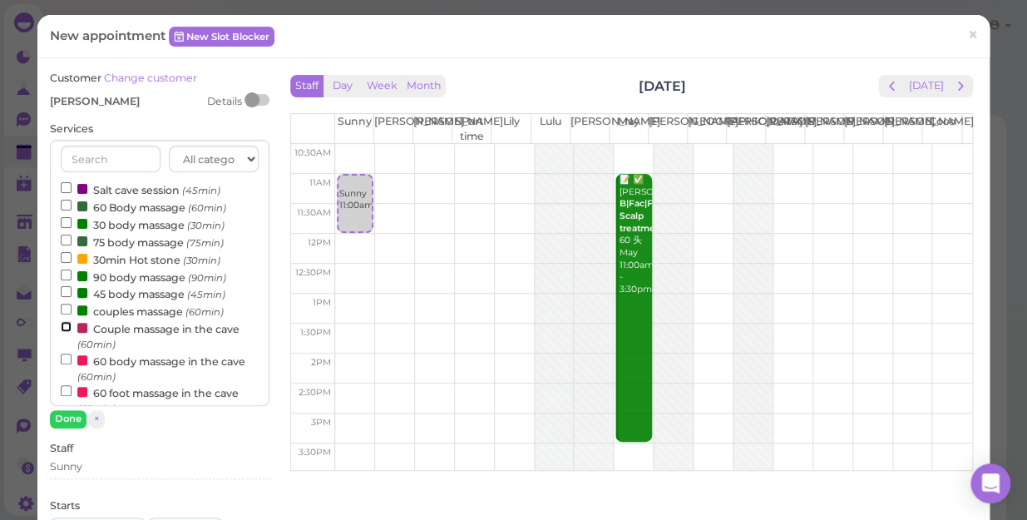
click at [62, 326] on input "Couple massage in the cave (60min)" at bounding box center [66, 326] width 11 height 11
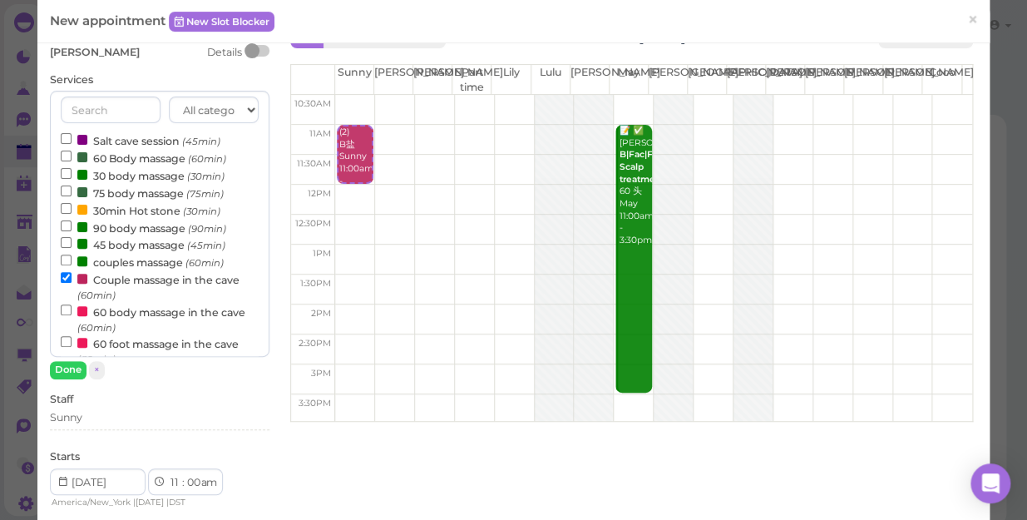
scroll to position [75, 0]
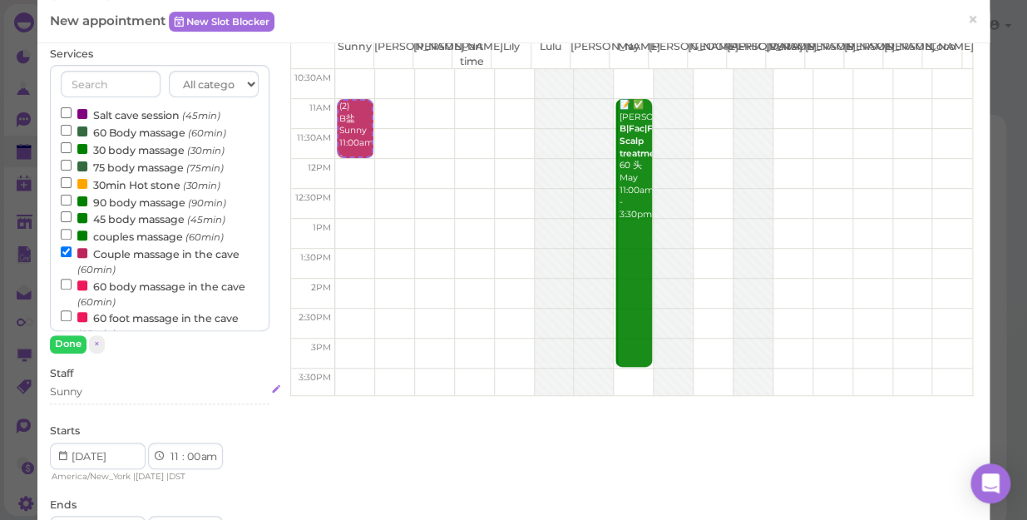
click at [96, 395] on div "Sunny" at bounding box center [160, 391] width 220 height 15
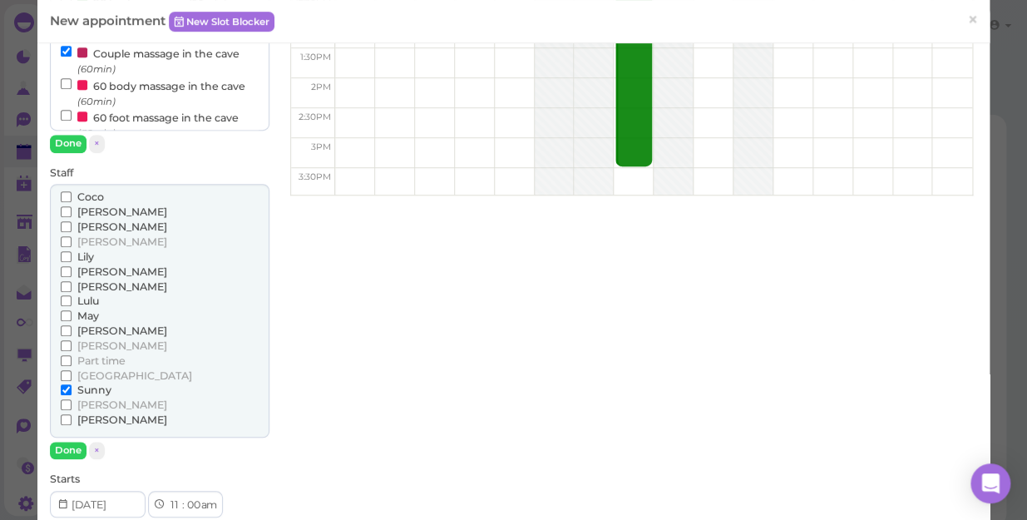
scroll to position [302, 0]
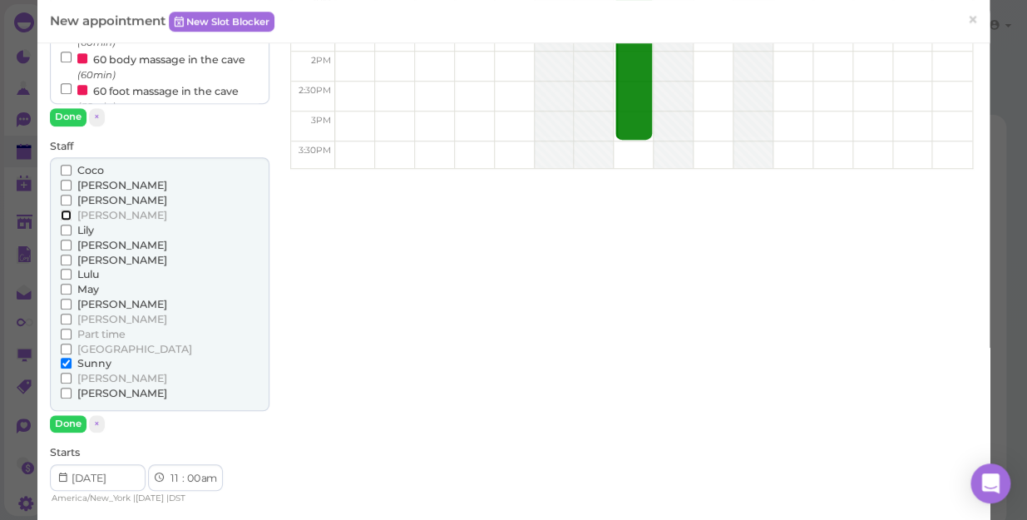
click at [66, 215] on input "[PERSON_NAME]" at bounding box center [66, 215] width 11 height 11
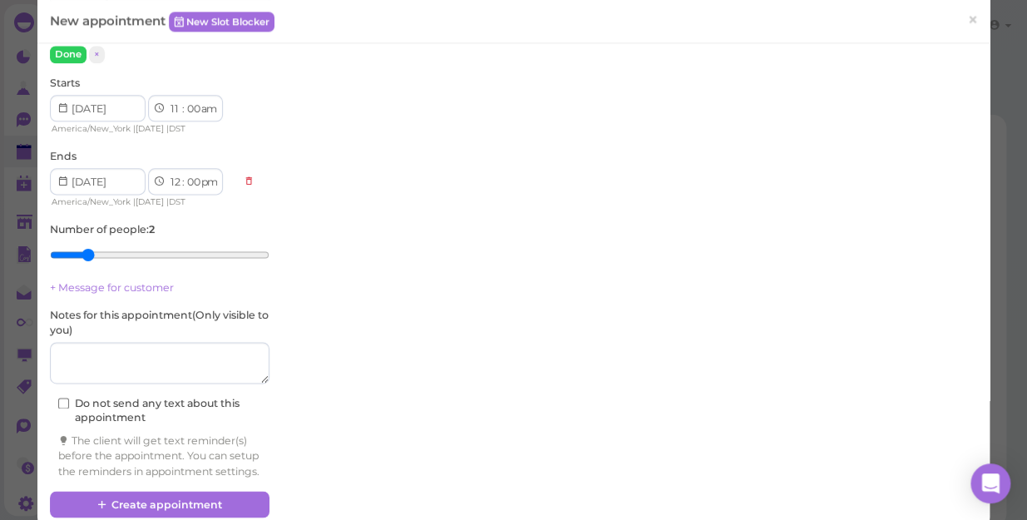
scroll to position [681, 0]
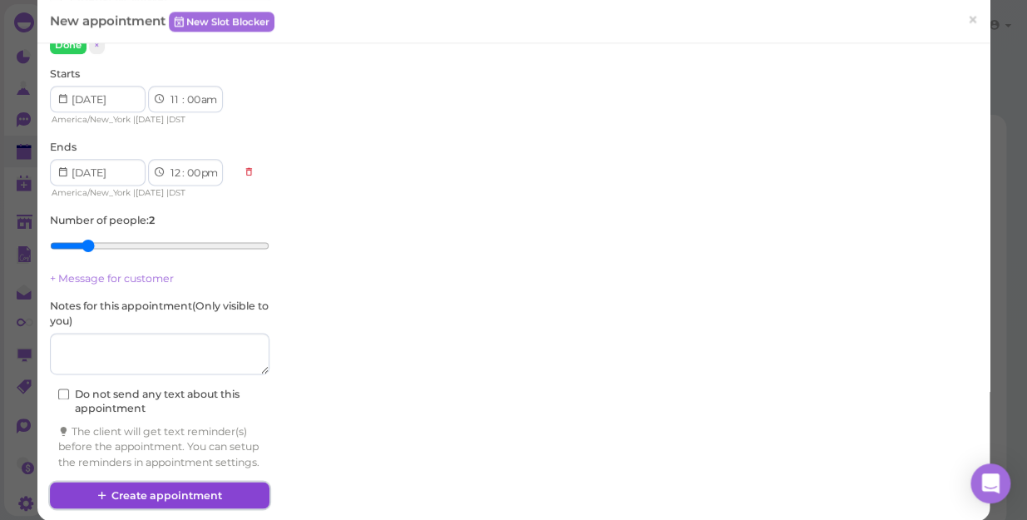
click at [156, 506] on button "Create appointment" at bounding box center [160, 495] width 220 height 27
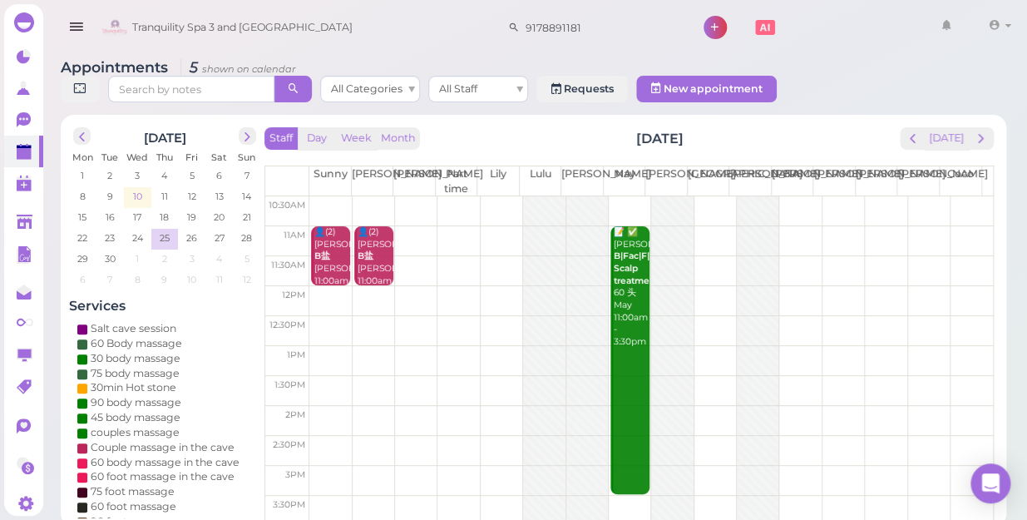
click at [136, 189] on span "10" at bounding box center [137, 196] width 12 height 15
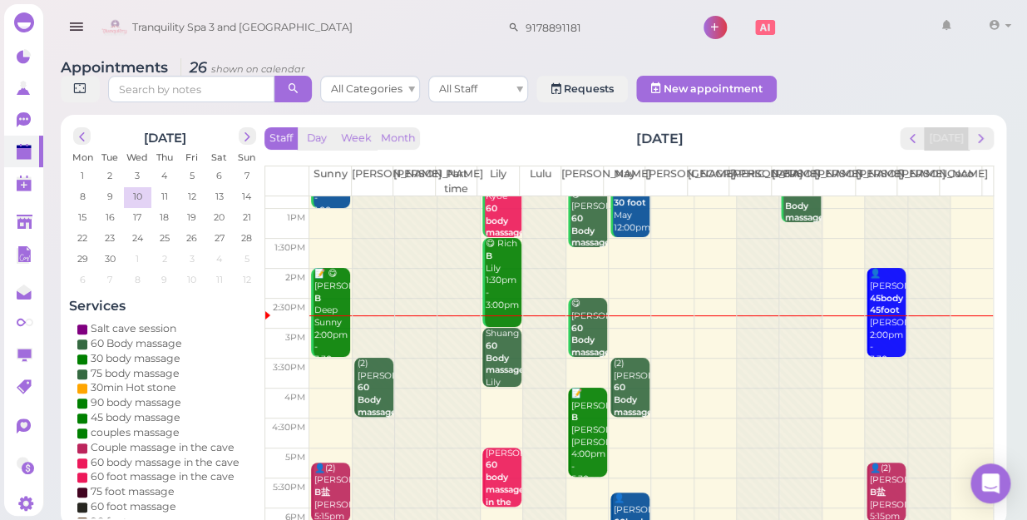
scroll to position [151, 0]
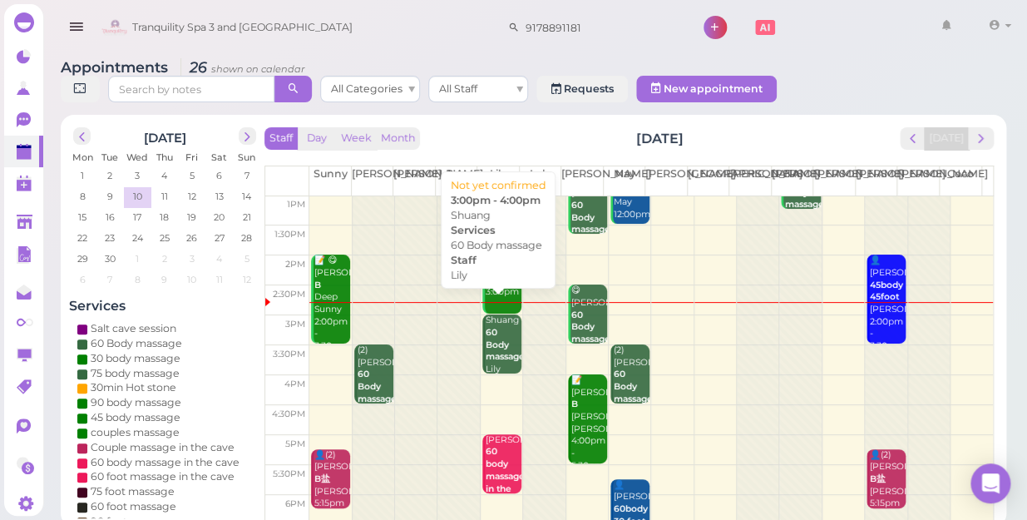
click at [495, 327] on b "60 Body massage" at bounding box center [505, 344] width 39 height 35
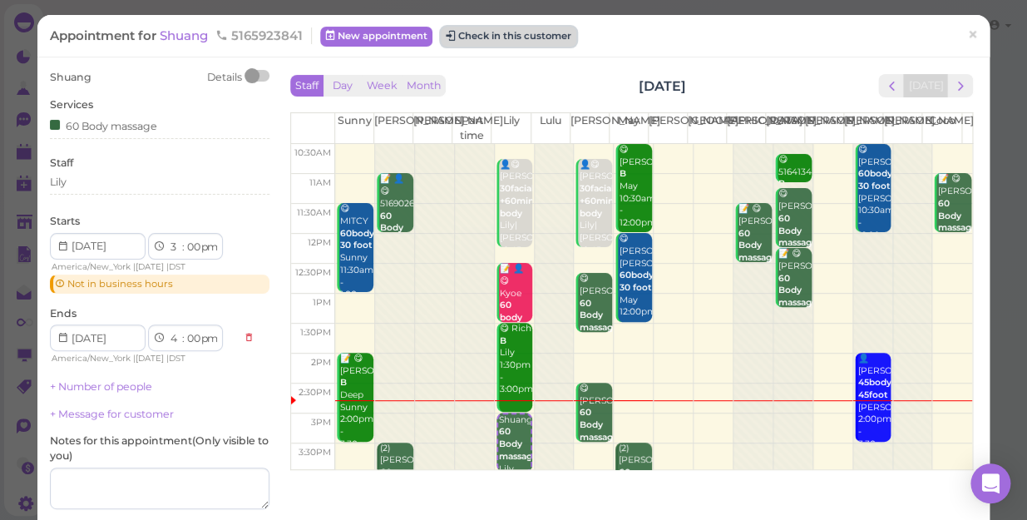
click at [504, 34] on button "Check in this customer" at bounding box center [509, 37] width 136 height 20
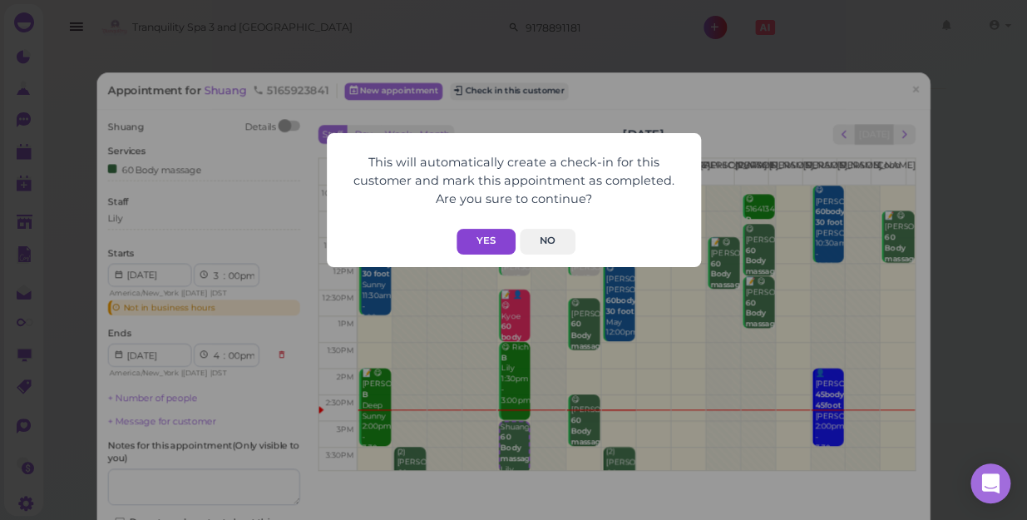
click at [483, 239] on button "Yes" at bounding box center [486, 242] width 59 height 26
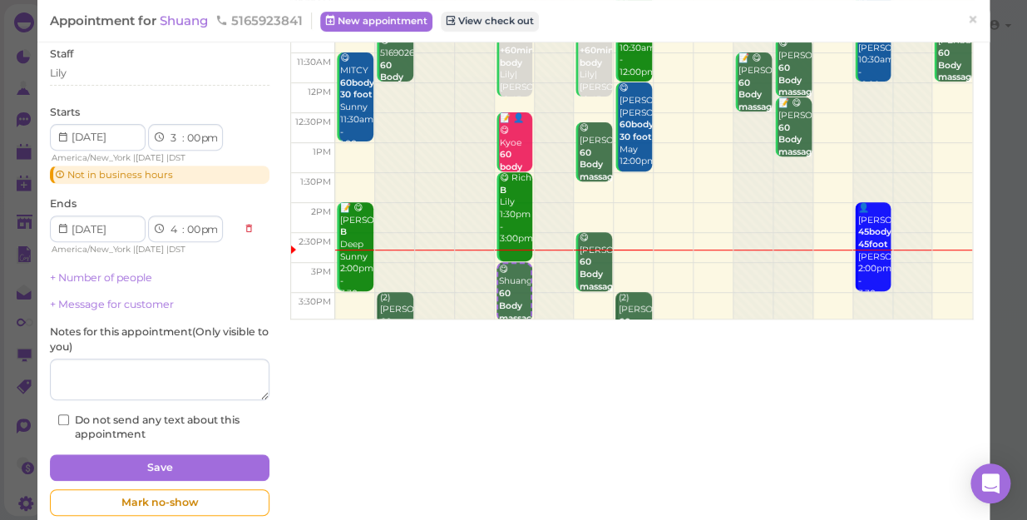
scroll to position [181, 0]
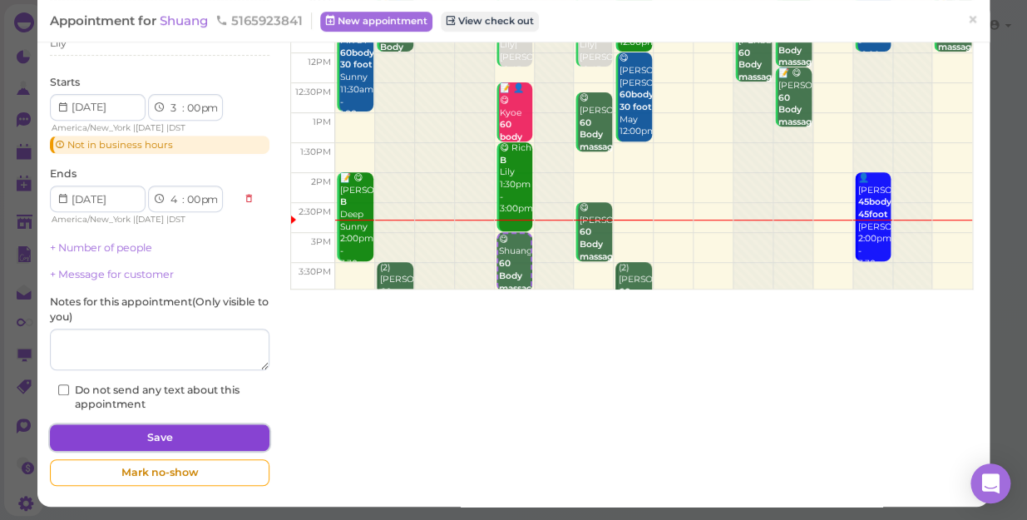
click at [154, 435] on button "Save" at bounding box center [160, 437] width 220 height 27
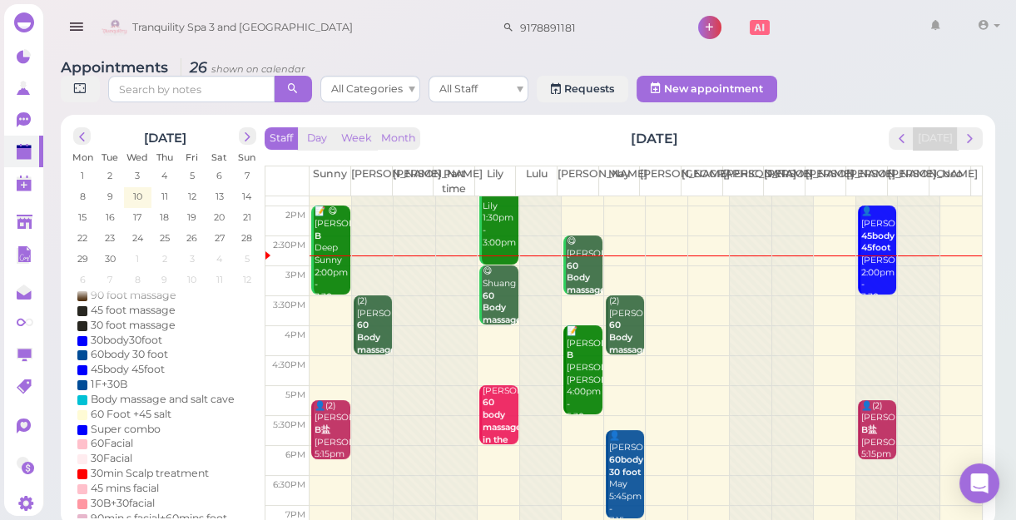
scroll to position [226, 0]
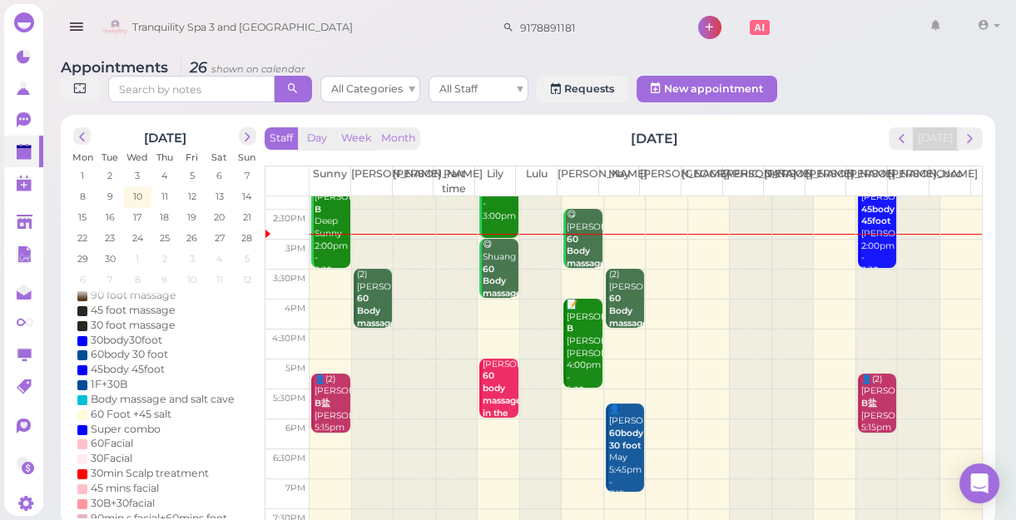
click at [684, 285] on td at bounding box center [645, 285] width 672 height 30
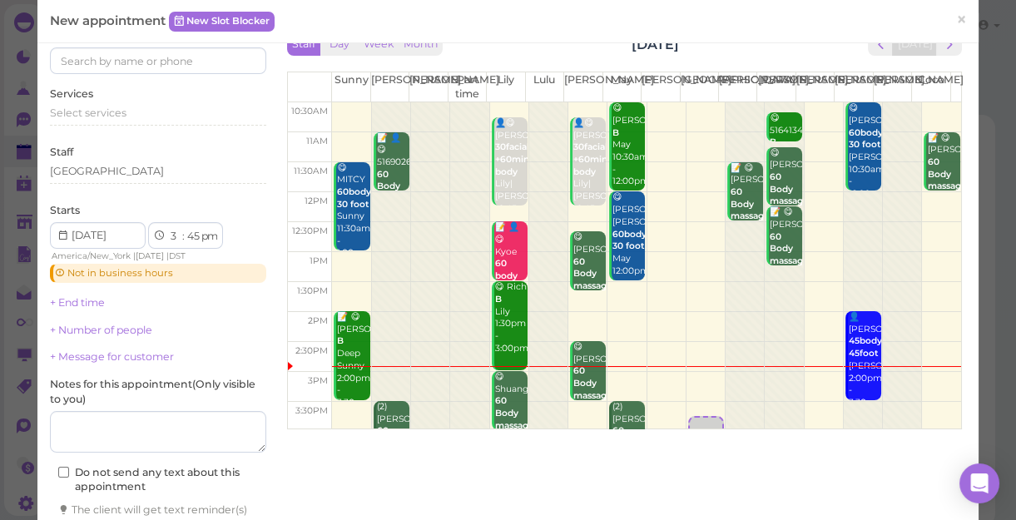
scroll to position [75, 0]
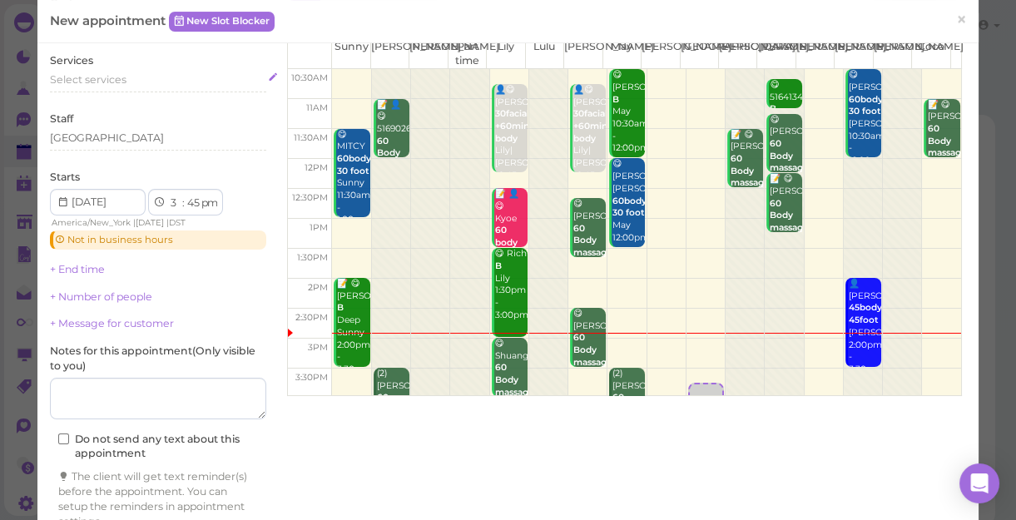
click at [90, 76] on span "Select services" at bounding box center [88, 79] width 77 height 12
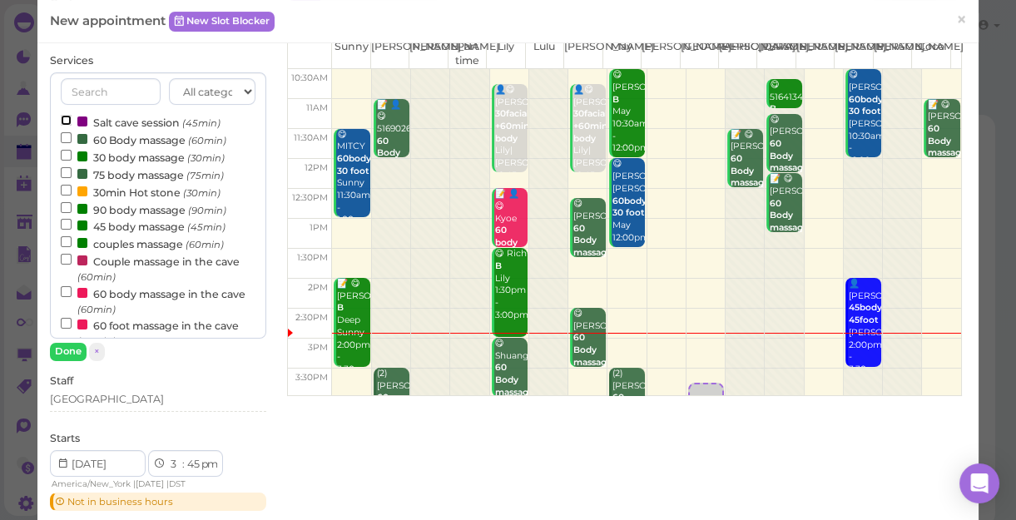
click at [67, 117] on input "Salt cave session (45min)" at bounding box center [66, 120] width 11 height 11
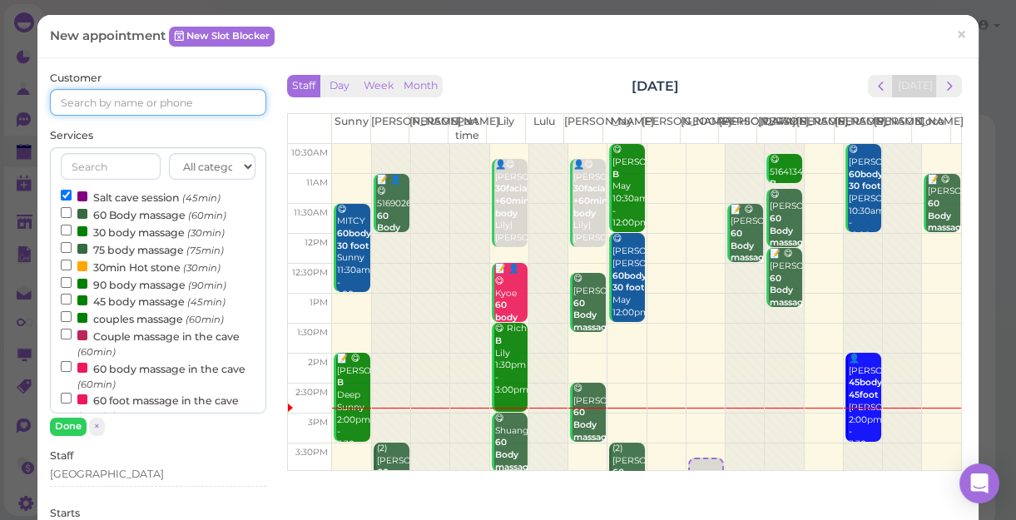
click at [76, 99] on input at bounding box center [158, 102] width 216 height 27
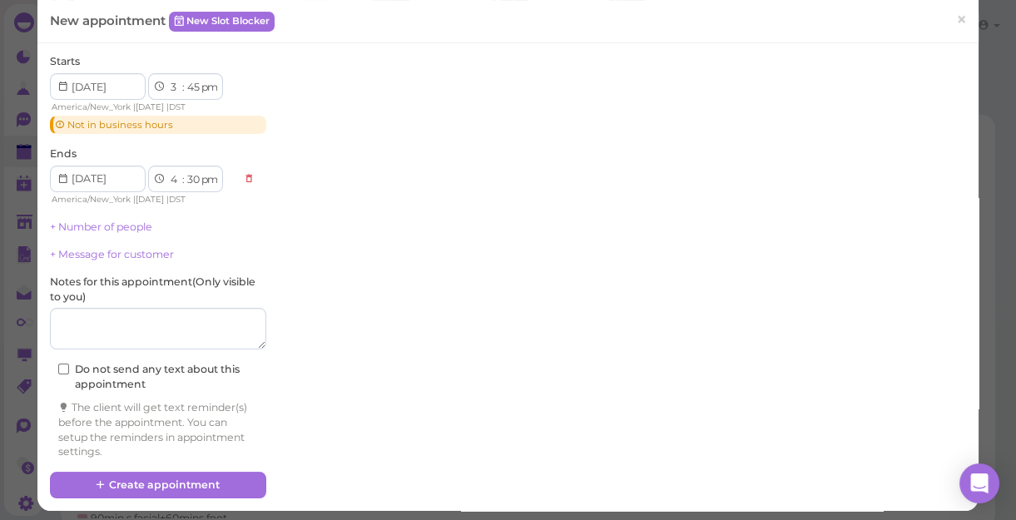
scroll to position [457, 0]
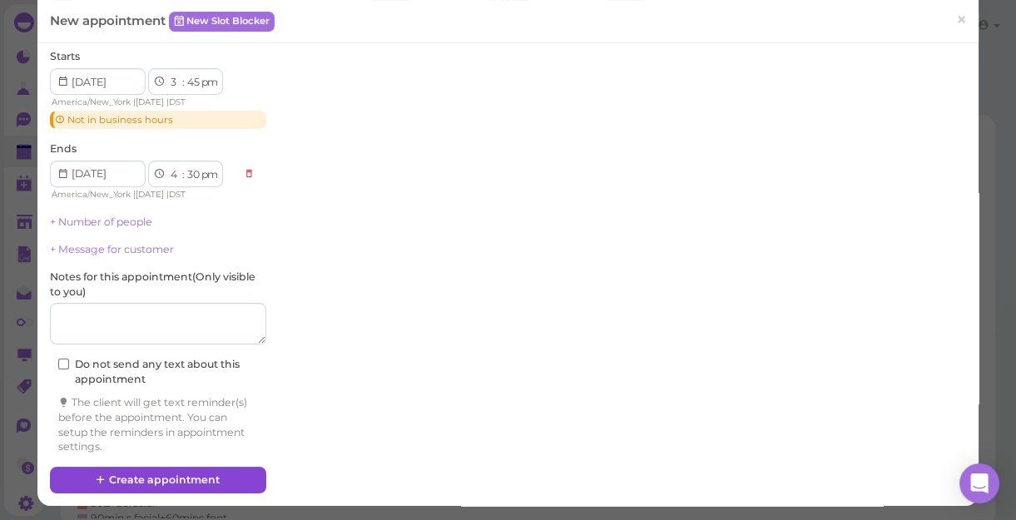
type input "6462395328"
click at [151, 478] on button "Create appointment" at bounding box center [158, 480] width 216 height 27
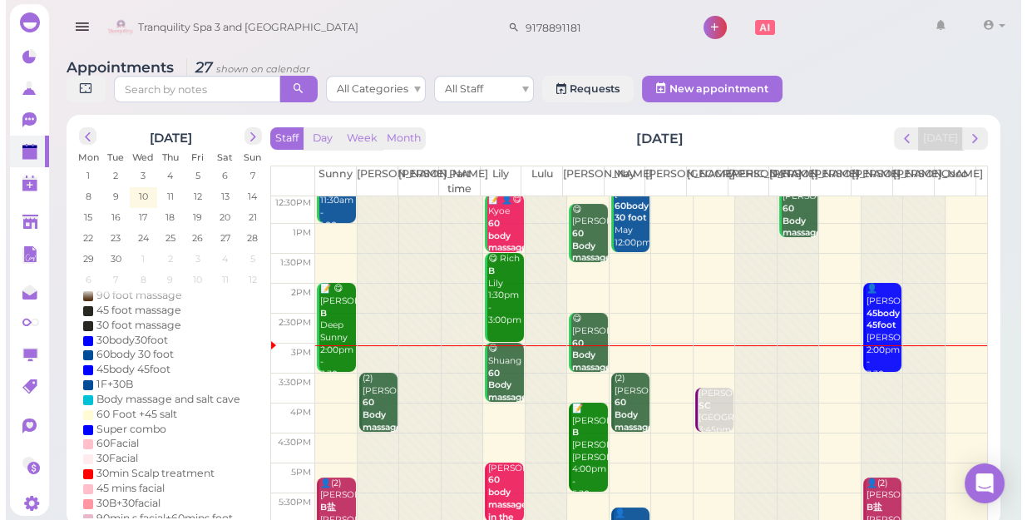
scroll to position [151, 0]
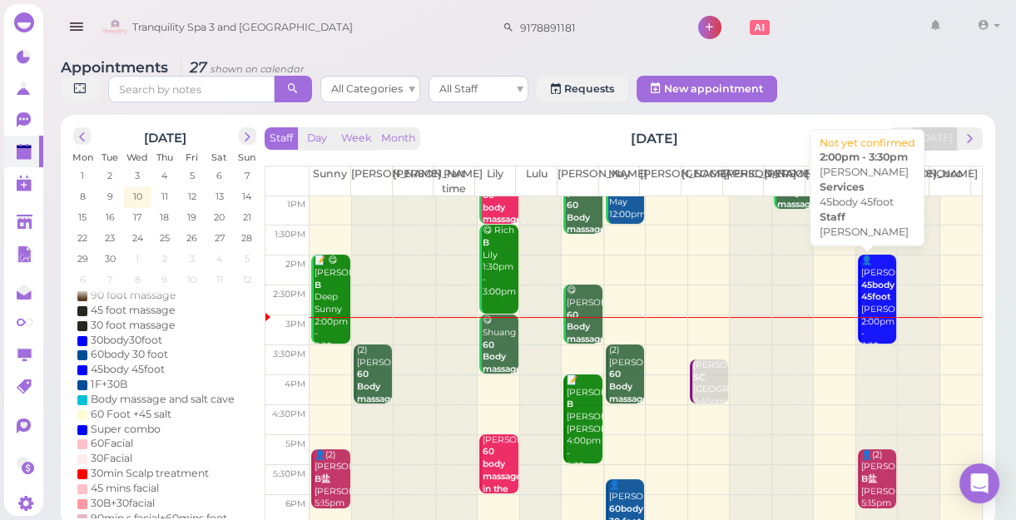
click at [869, 294] on b "45body 45foot" at bounding box center [877, 291] width 33 height 23
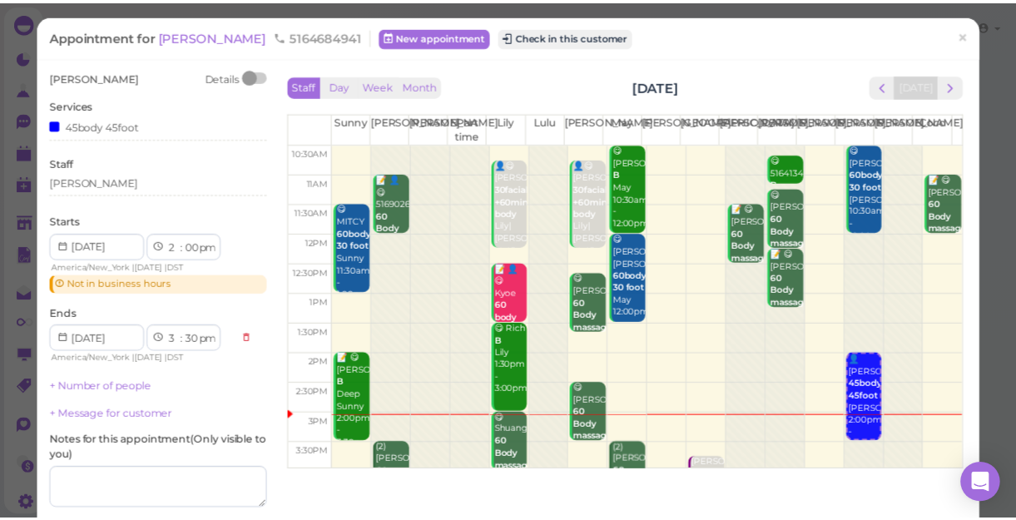
scroll to position [140, 0]
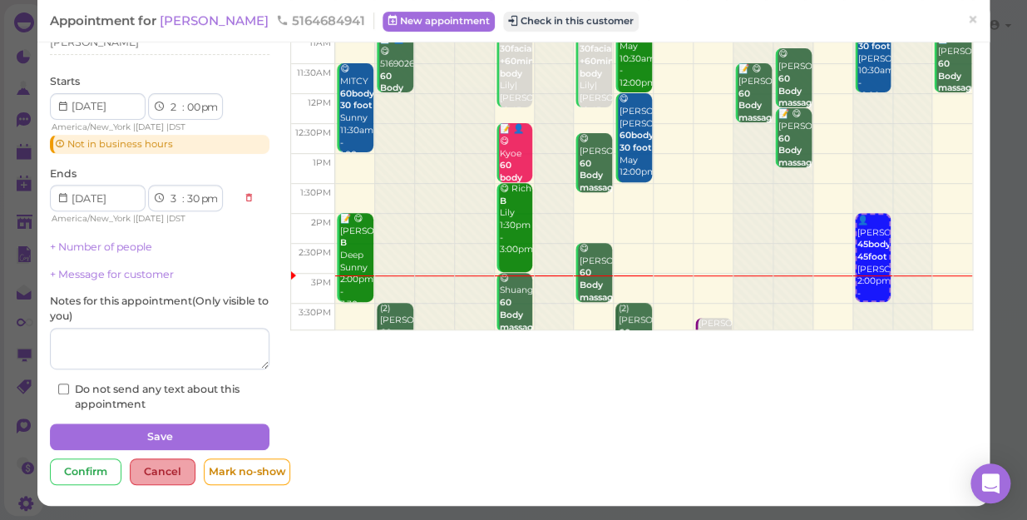
click at [147, 466] on div "Cancel" at bounding box center [163, 471] width 66 height 27
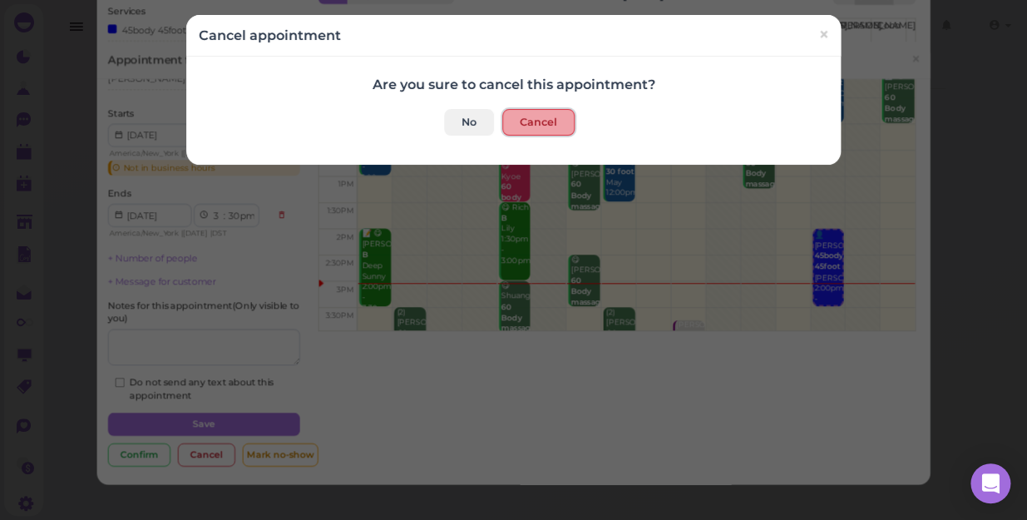
click at [524, 115] on button "Cancel" at bounding box center [538, 122] width 72 height 27
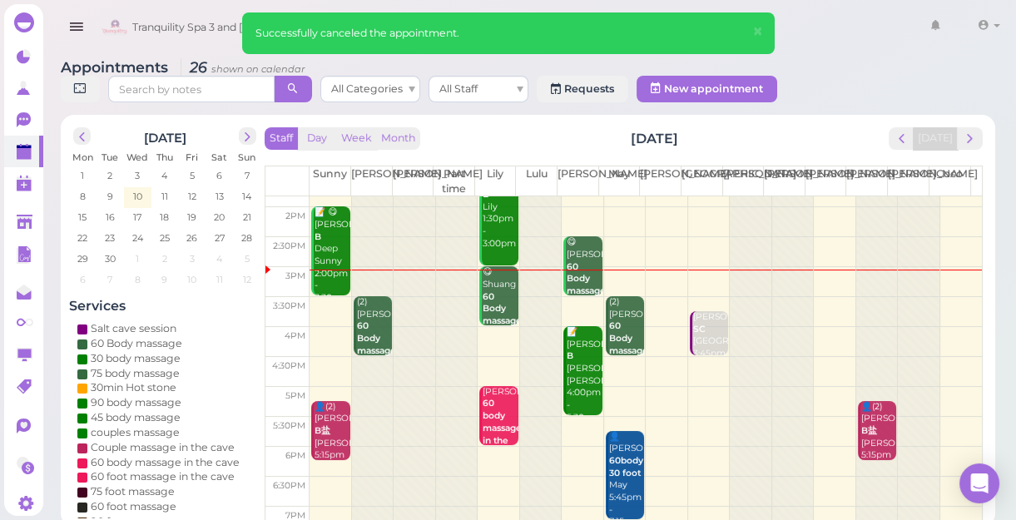
scroll to position [225, 0]
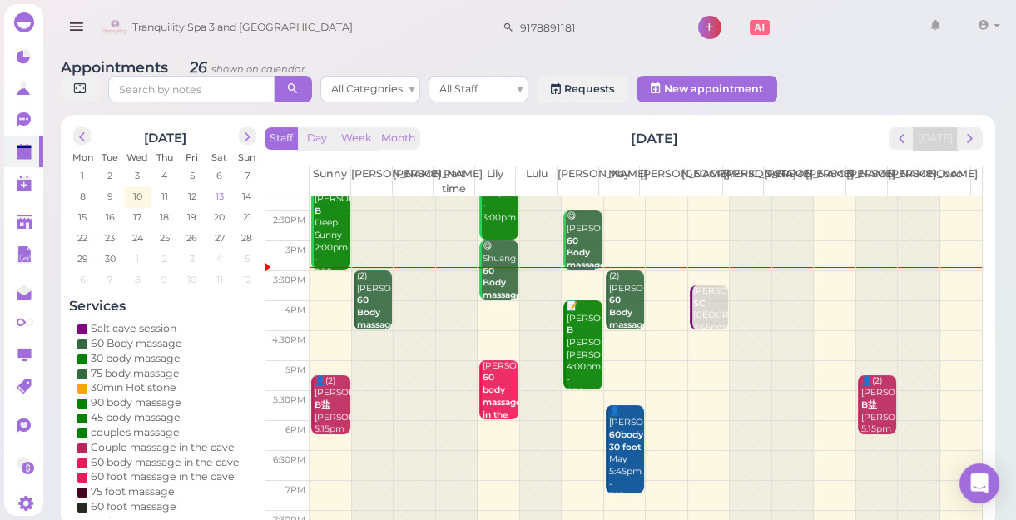
click at [218, 196] on span "13" at bounding box center [220, 196] width 12 height 15
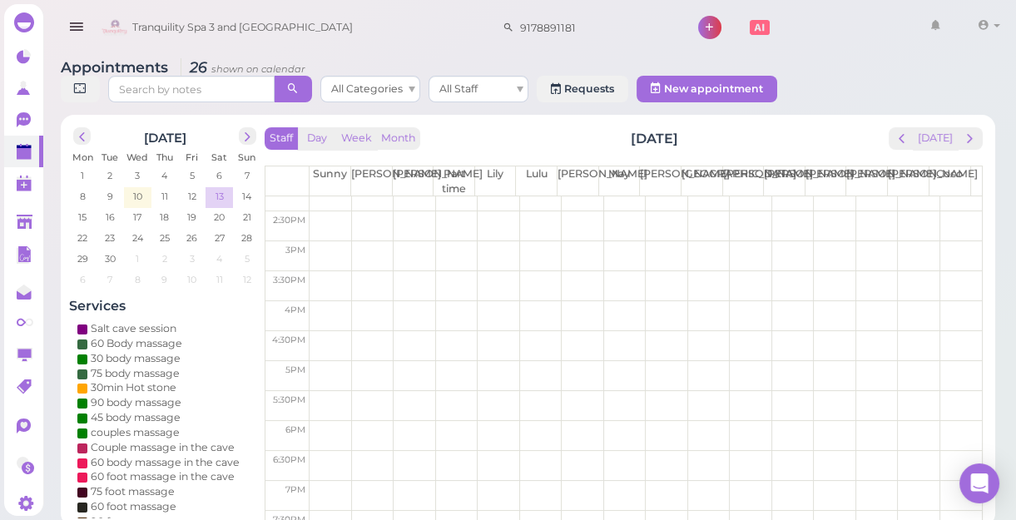
scroll to position [0, 0]
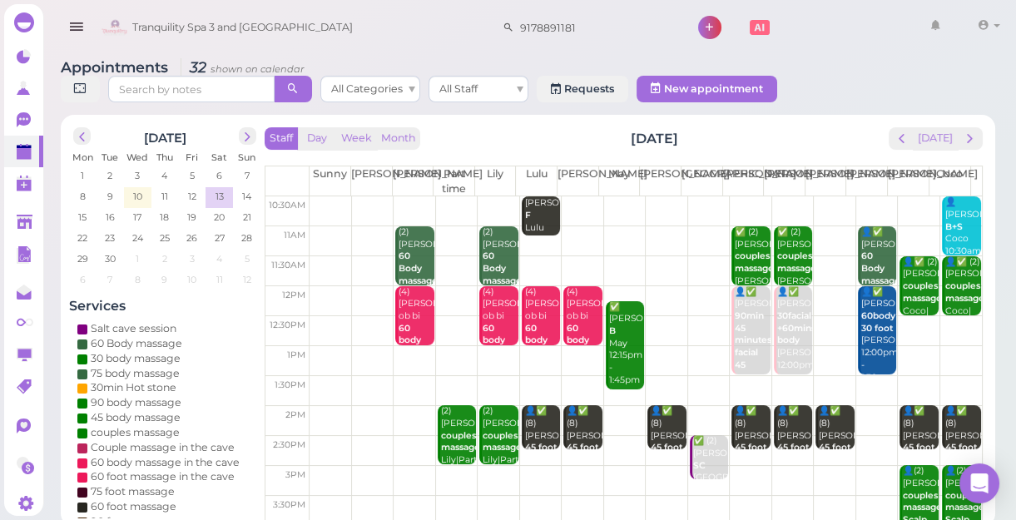
click at [359, 261] on td at bounding box center [645, 271] width 672 height 30
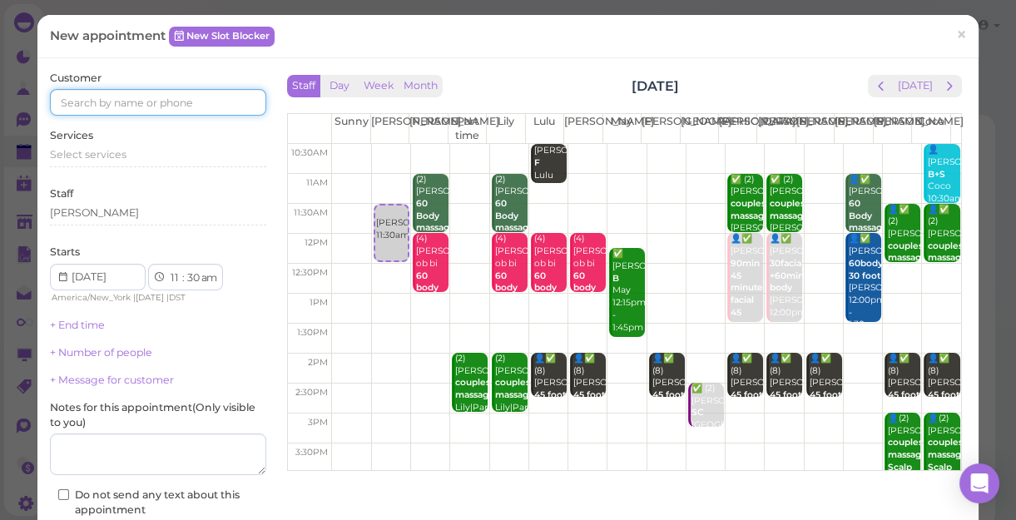
click at [86, 99] on input at bounding box center [158, 102] width 216 height 27
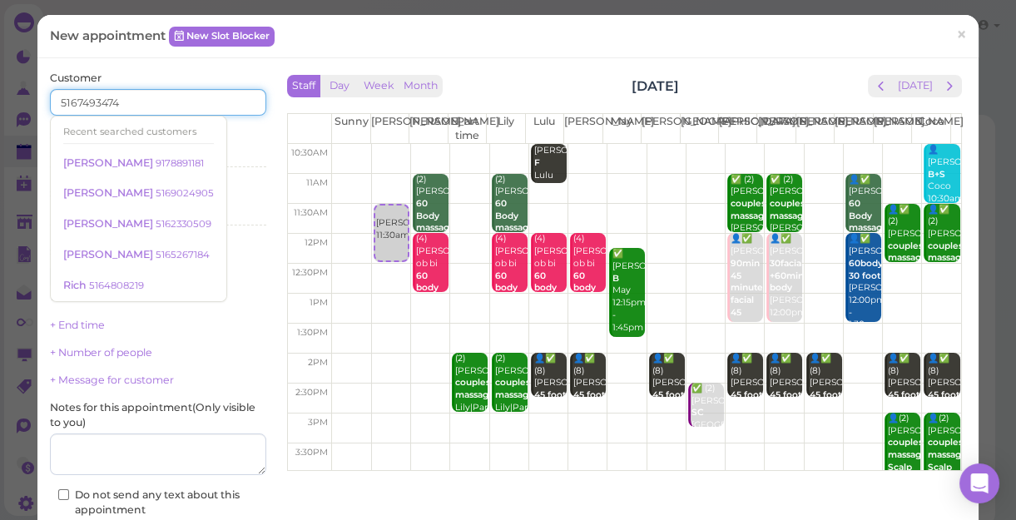
type input "5167493474"
click at [240, 129] on div "Services Select services" at bounding box center [158, 151] width 216 height 46
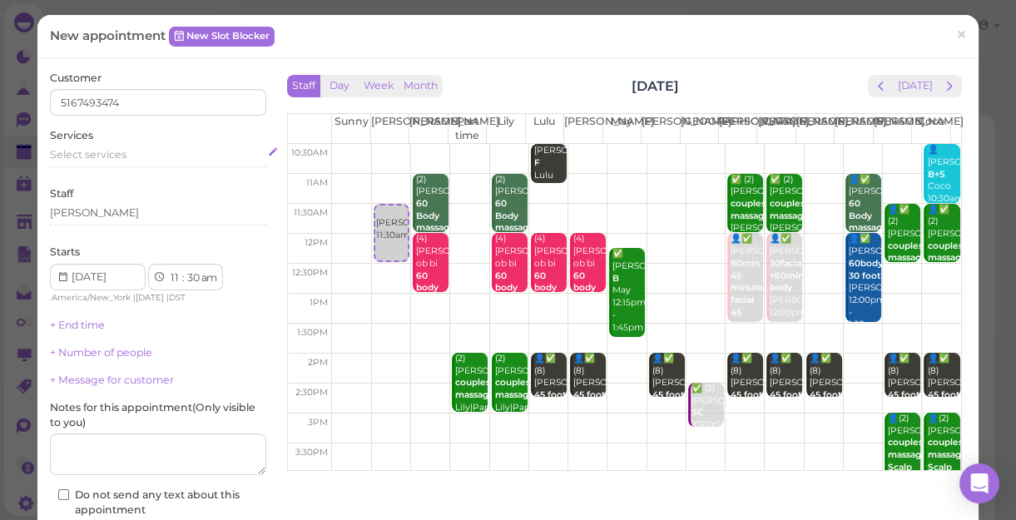
click at [84, 157] on span "Select services" at bounding box center [88, 154] width 77 height 12
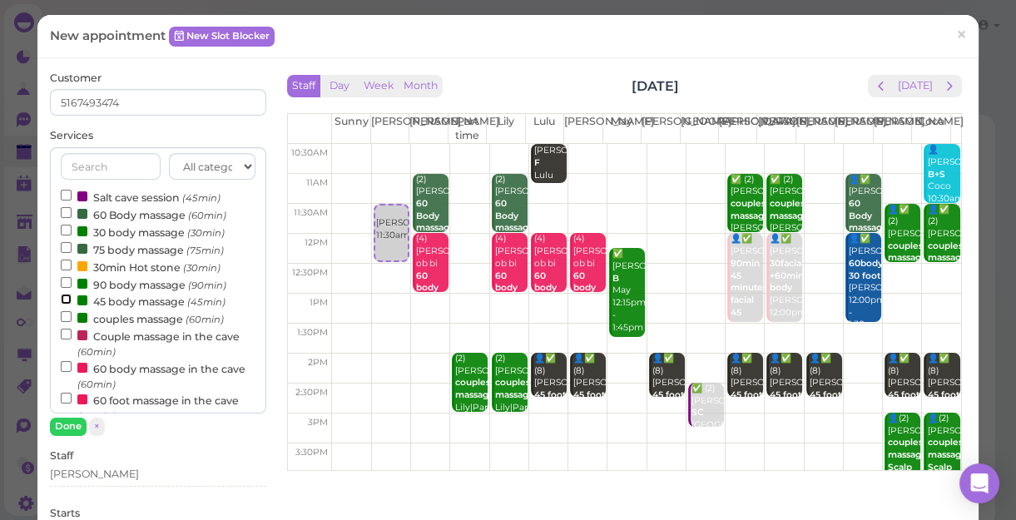
click at [67, 298] on input "45 body massage (45min)" at bounding box center [66, 299] width 11 height 11
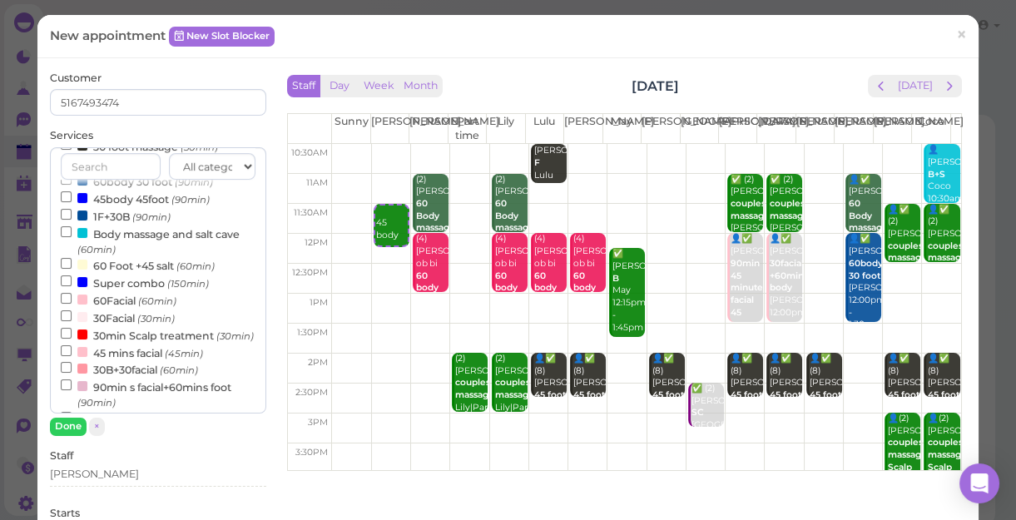
scroll to position [378, 0]
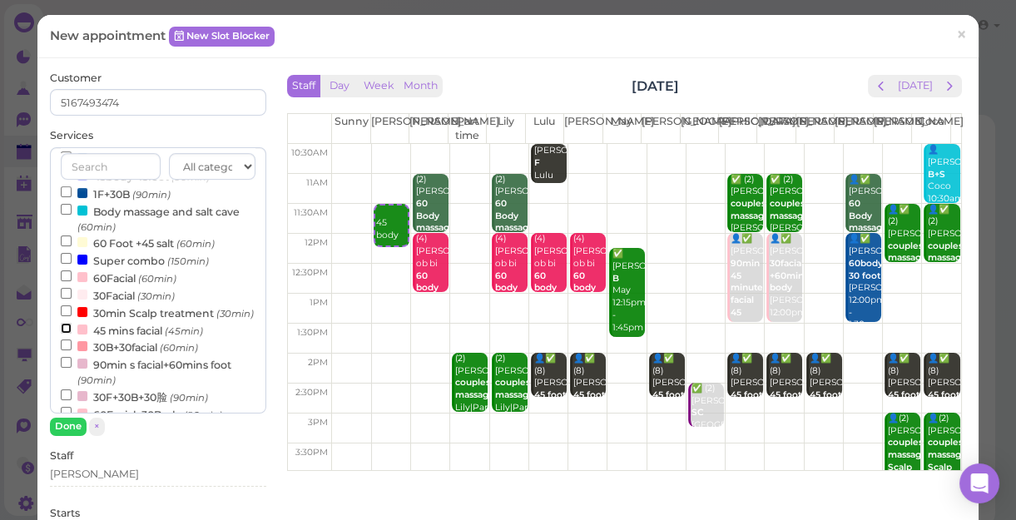
click at [67, 334] on input "45 mins facial (45min)" at bounding box center [66, 328] width 11 height 11
select select "1"
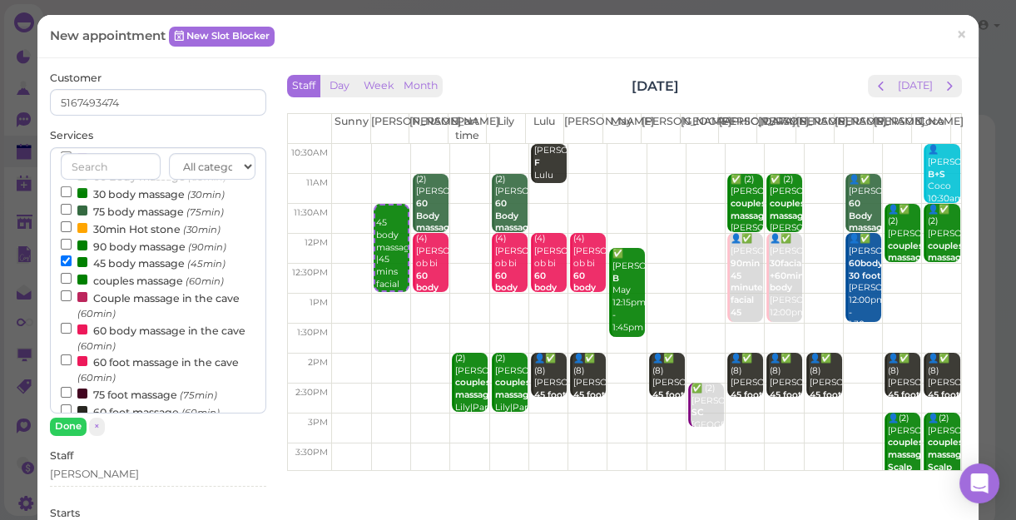
scroll to position [0, 0]
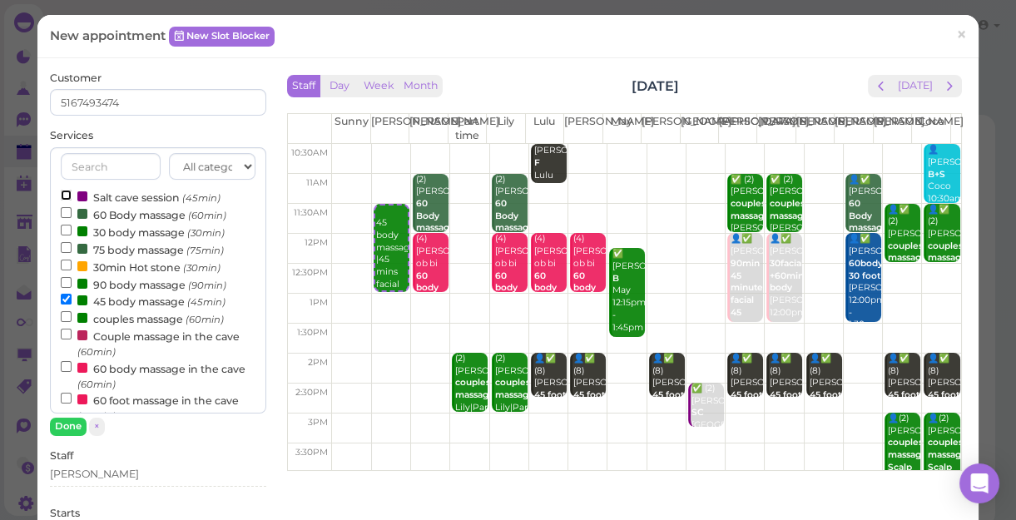
click at [66, 193] on input "Salt cave session (45min)" at bounding box center [66, 195] width 11 height 11
click at [64, 298] on input "45 body massage (45min)" at bounding box center [66, 299] width 11 height 11
select select "00"
click at [62, 209] on input "60 Body massage (60min)" at bounding box center [66, 212] width 11 height 11
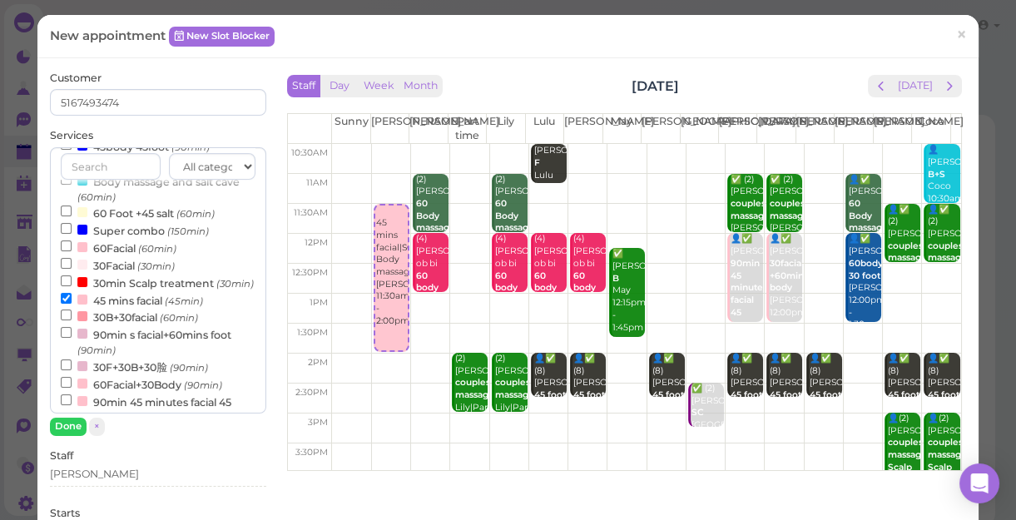
scroll to position [453, 0]
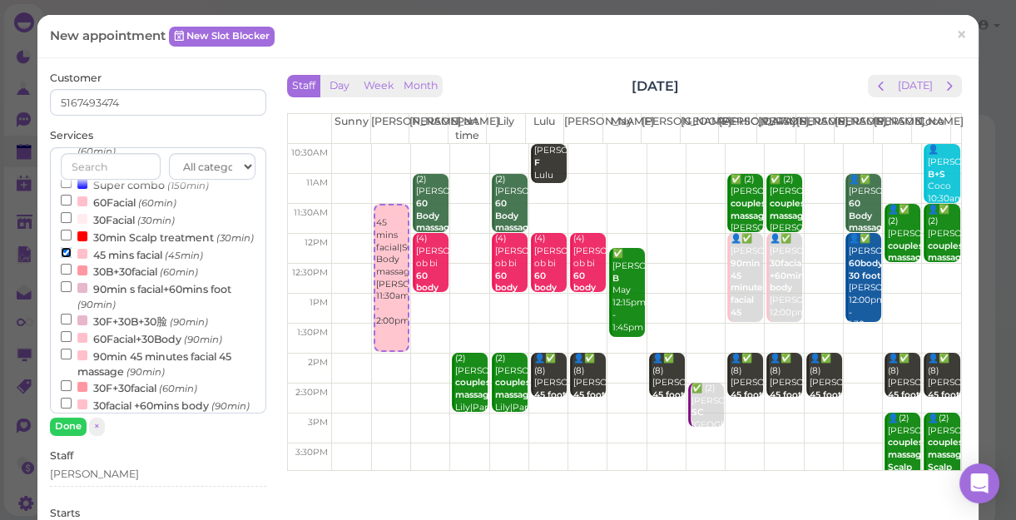
click at [63, 258] on input "45 mins facial (45min)" at bounding box center [66, 252] width 11 height 11
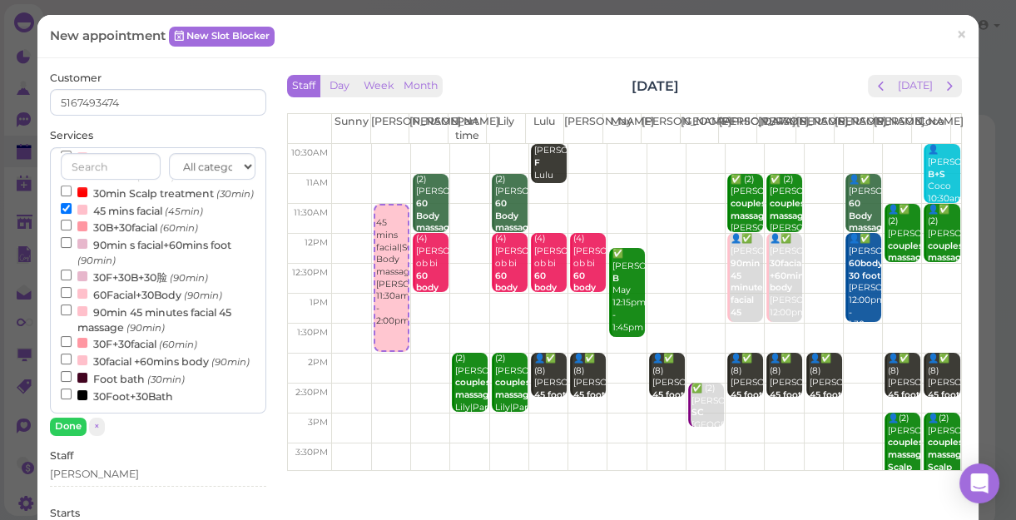
select select "1"
select select "15"
click at [64, 354] on input "30facial +60mins body (90min)" at bounding box center [66, 359] width 11 height 11
select select "2"
select select "45"
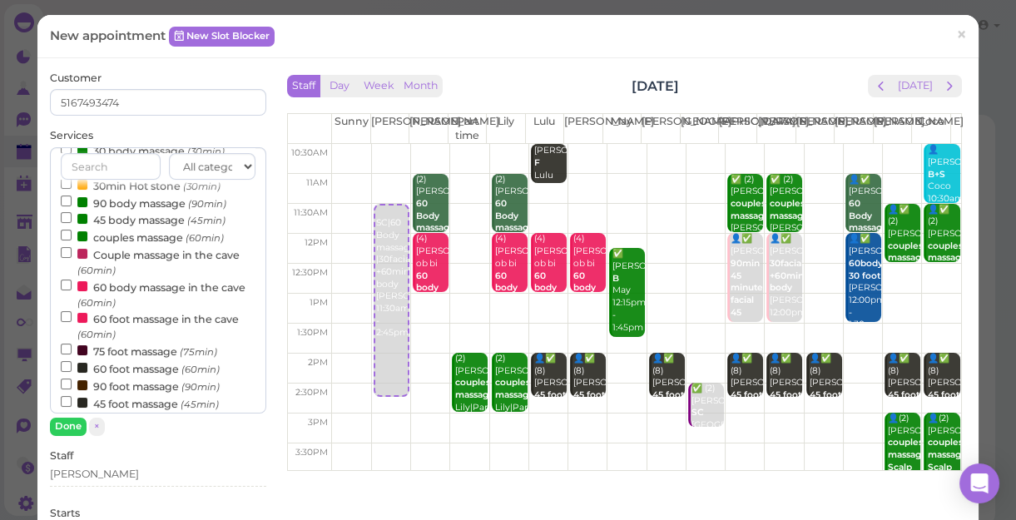
scroll to position [6, 0]
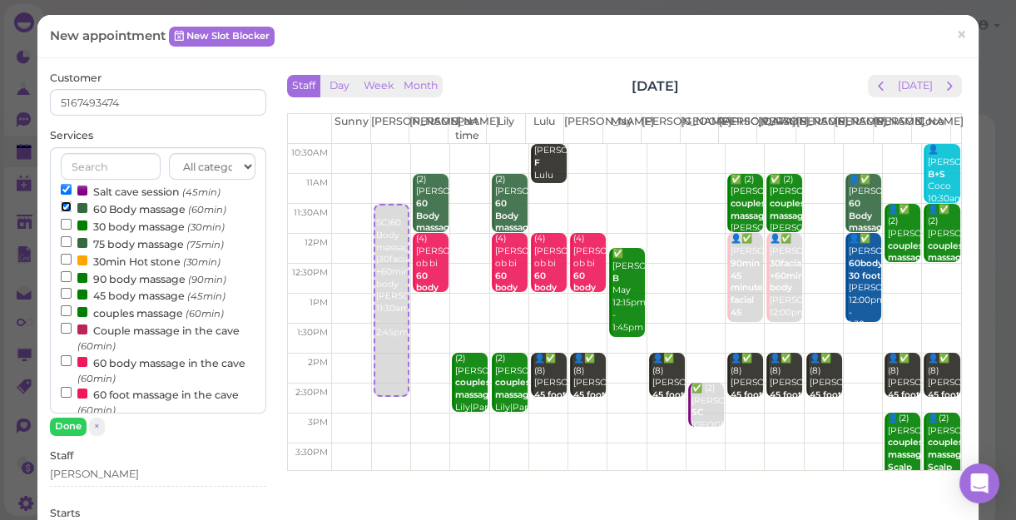
click at [62, 205] on input "60 Body massage (60min)" at bounding box center [66, 206] width 11 height 11
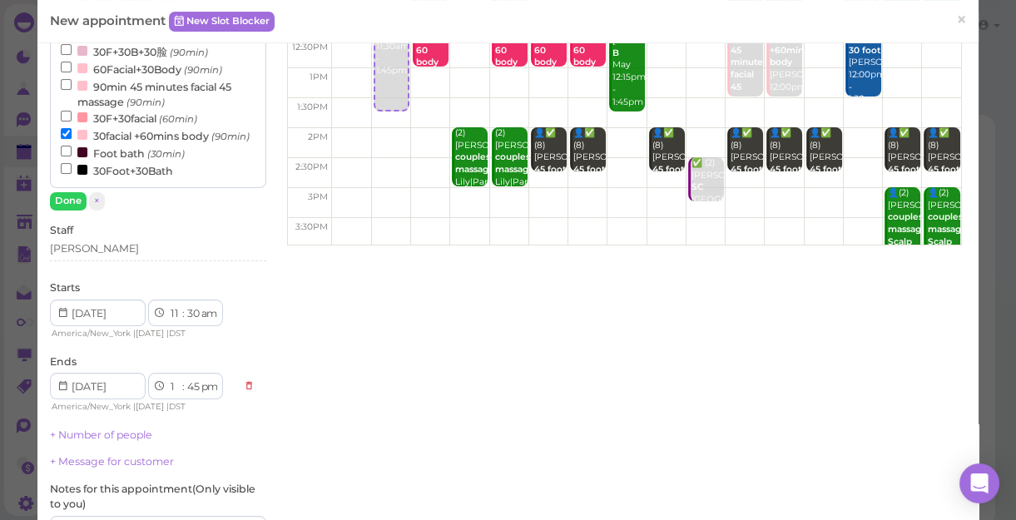
scroll to position [226, 0]
click at [91, 247] on div "[PERSON_NAME]" at bounding box center [158, 247] width 216 height 15
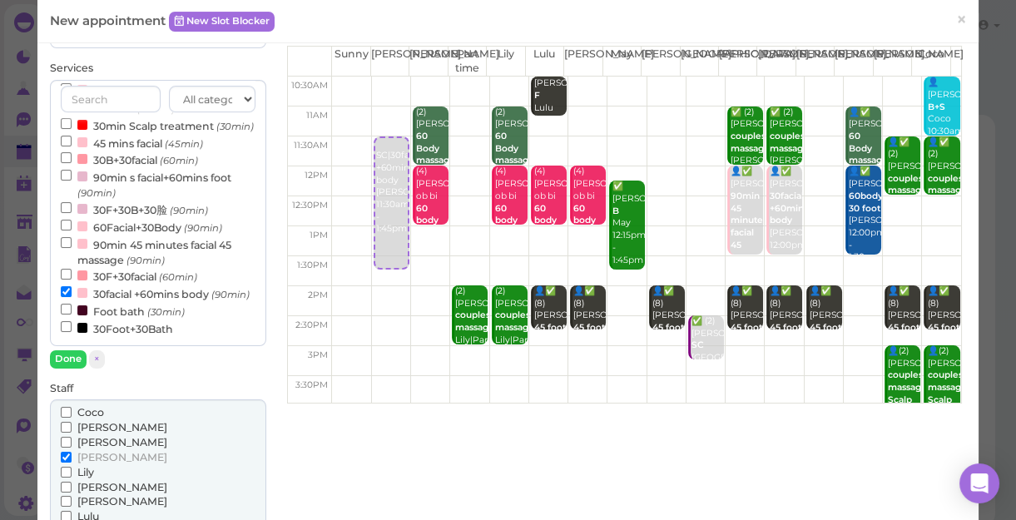
scroll to position [151, 0]
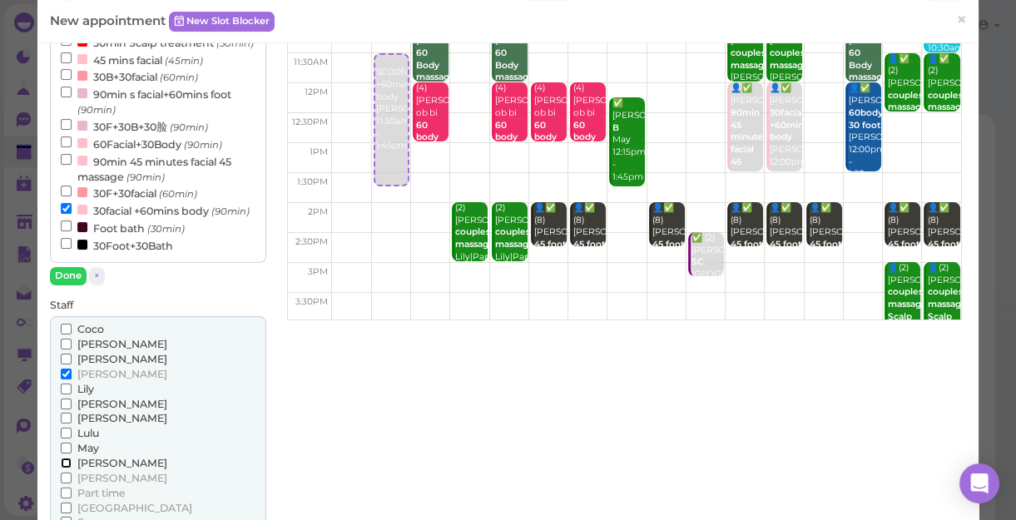
click at [62, 460] on input "[PERSON_NAME]" at bounding box center [66, 463] width 11 height 11
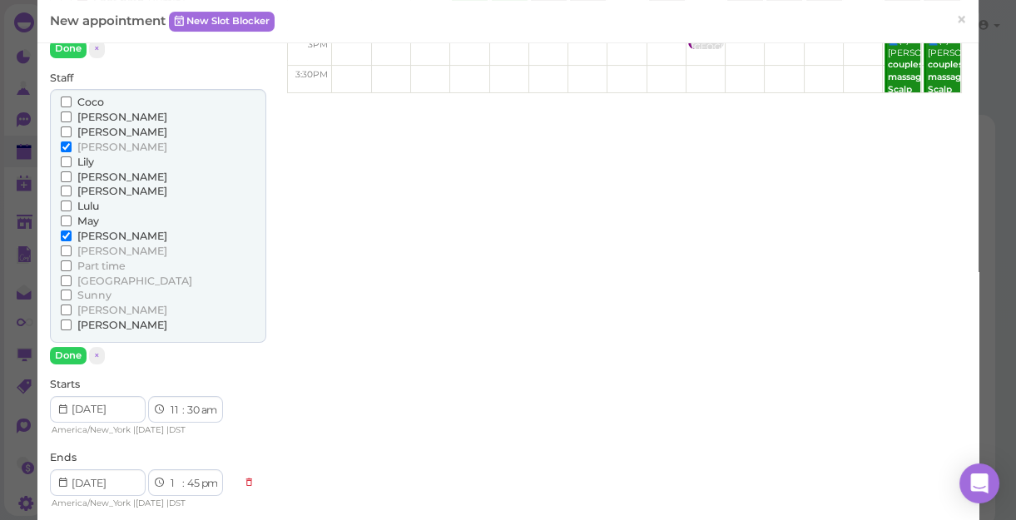
scroll to position [453, 0]
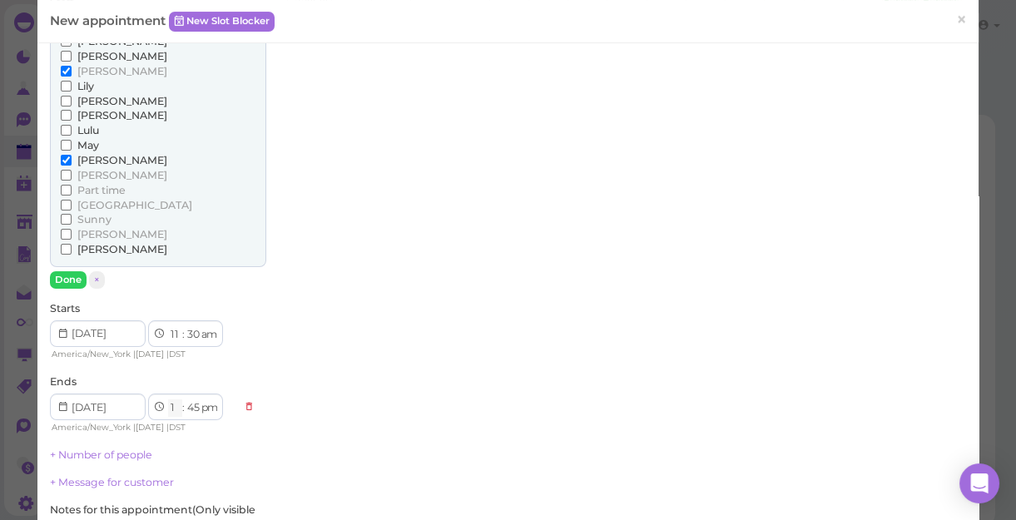
click at [172, 408] on select "1 2 3 4 5 6 7 8 9 10 11 12" at bounding box center [175, 407] width 14 height 17
select select "12"
click at [168, 399] on select "1 2 3 4 5 6 7 8 9 10 11 12" at bounding box center [175, 407] width 14 height 17
click at [193, 403] on select "00 05 10 15 20 25 30 35 40 45 50 55" at bounding box center [193, 407] width 17 height 17
select select "00"
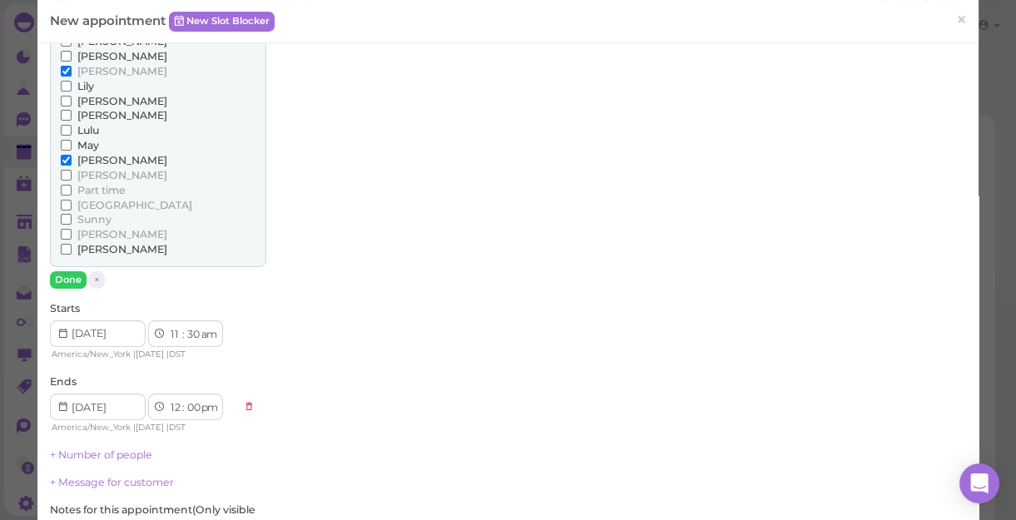
click at [185, 399] on select "00 05 10 15 20 25 30 35 40 45 50 55" at bounding box center [193, 407] width 17 height 17
click at [171, 402] on select "1 2 3 4 5 6 7 8 9 10 11 12" at bounding box center [175, 407] width 14 height 17
select select "1"
click at [168, 399] on select "1 2 3 4 5 6 7 8 9 10 11 12" at bounding box center [175, 407] width 14 height 17
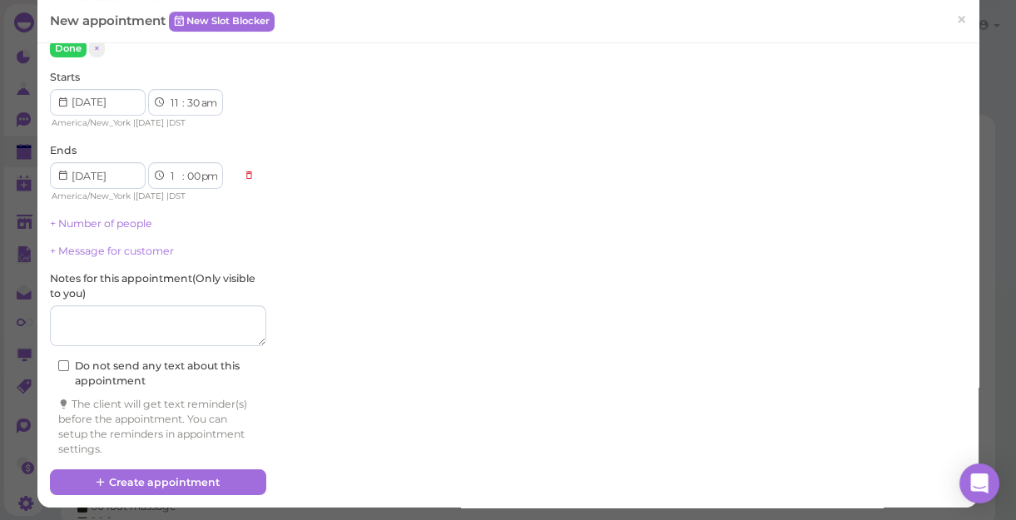
scroll to position [686, 0]
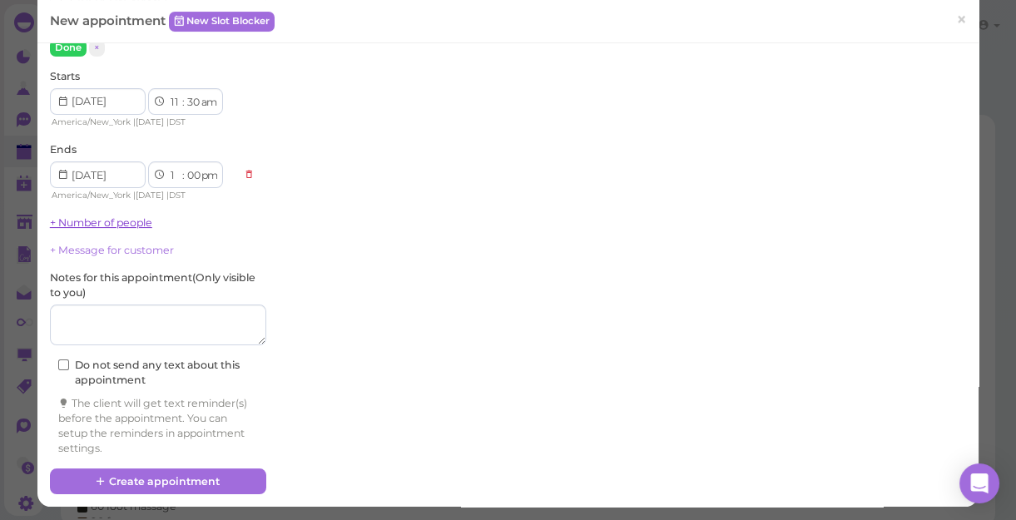
click at [128, 223] on link "+ Number of people" at bounding box center [101, 222] width 102 height 12
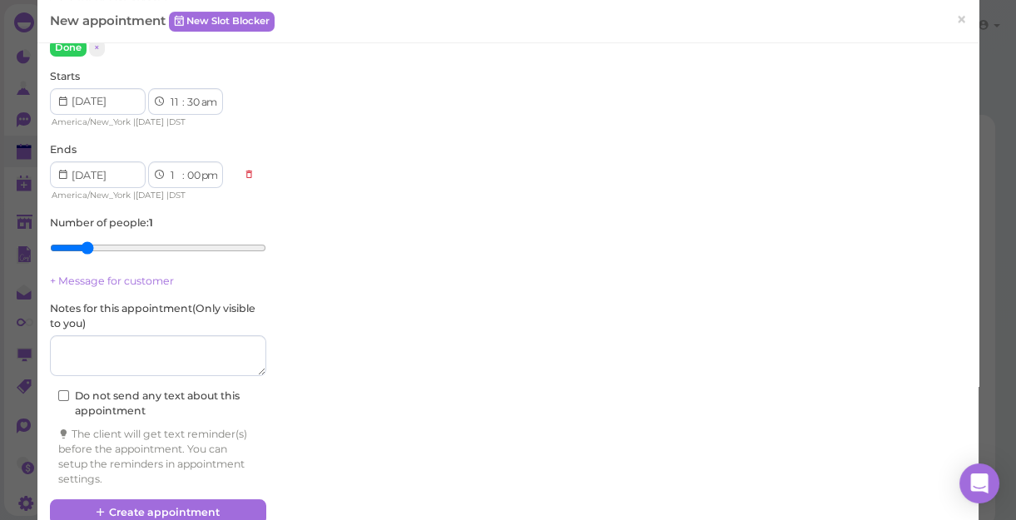
type input "2"
click at [93, 243] on input "range" at bounding box center [158, 248] width 216 height 27
click at [168, 507] on button "Create appointment" at bounding box center [158, 512] width 216 height 27
select select "45"
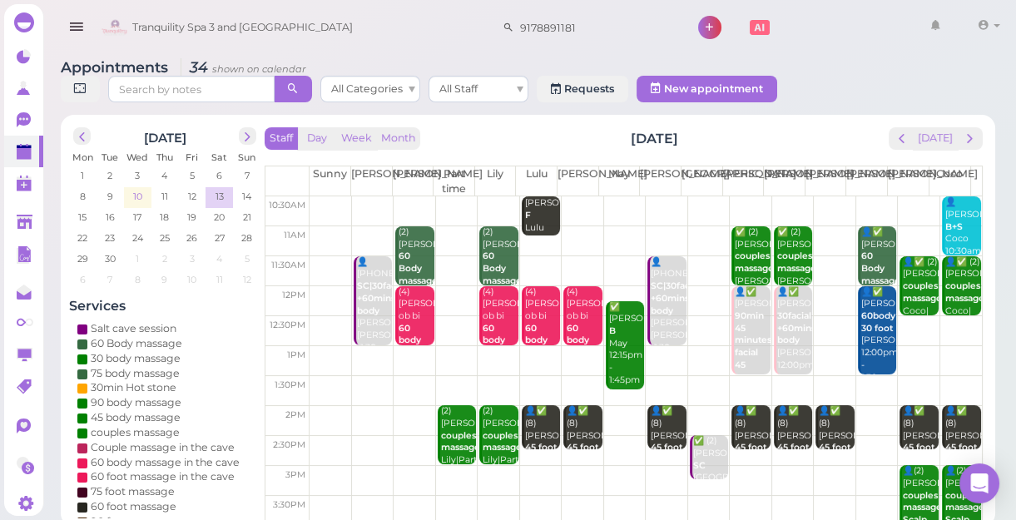
click at [134, 194] on span "10" at bounding box center [137, 196] width 12 height 15
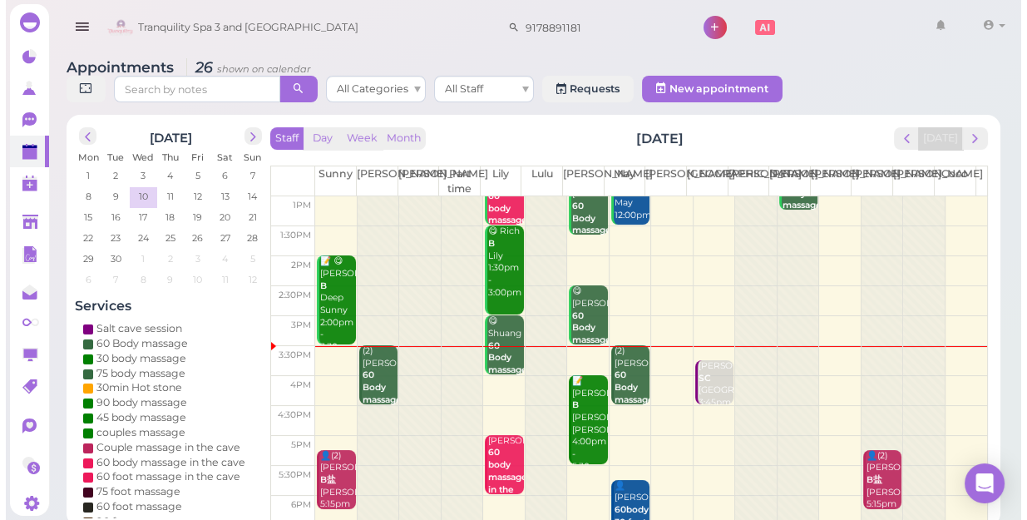
scroll to position [151, 0]
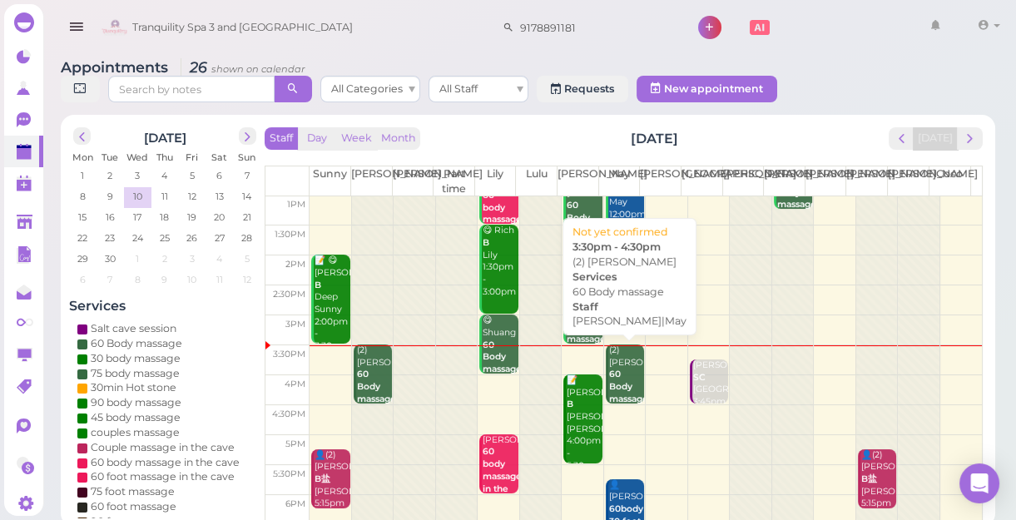
click at [618, 365] on div "(2) [PERSON_NAME] 60 Body massage [PERSON_NAME]|May 3:30pm - 4:30pm" at bounding box center [626, 399] width 36 height 110
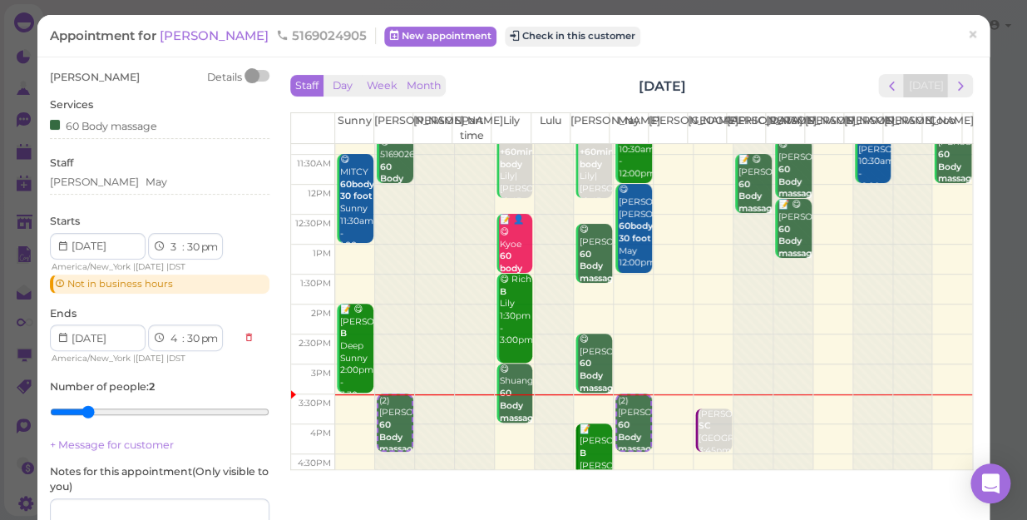
scroll to position [75, 0]
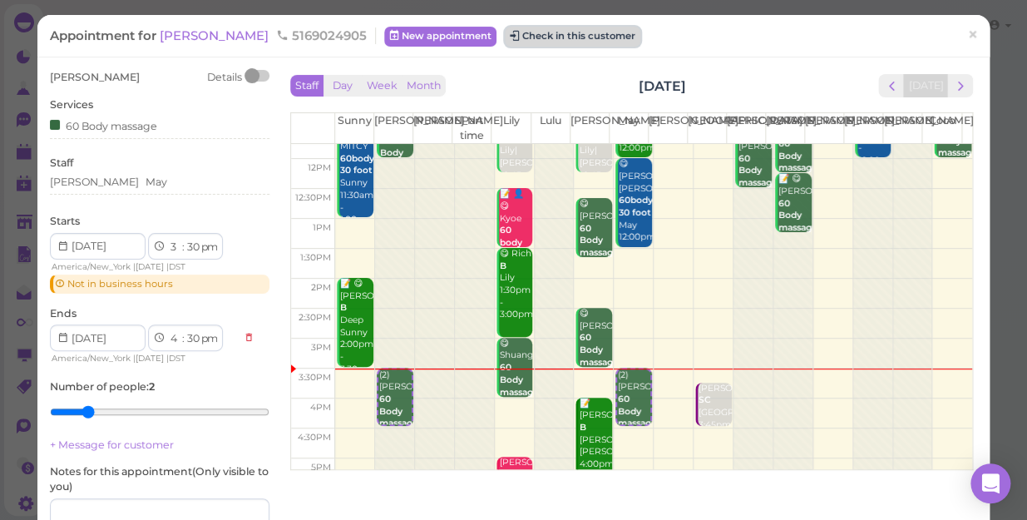
click at [553, 32] on button "Check in this customer" at bounding box center [573, 37] width 136 height 20
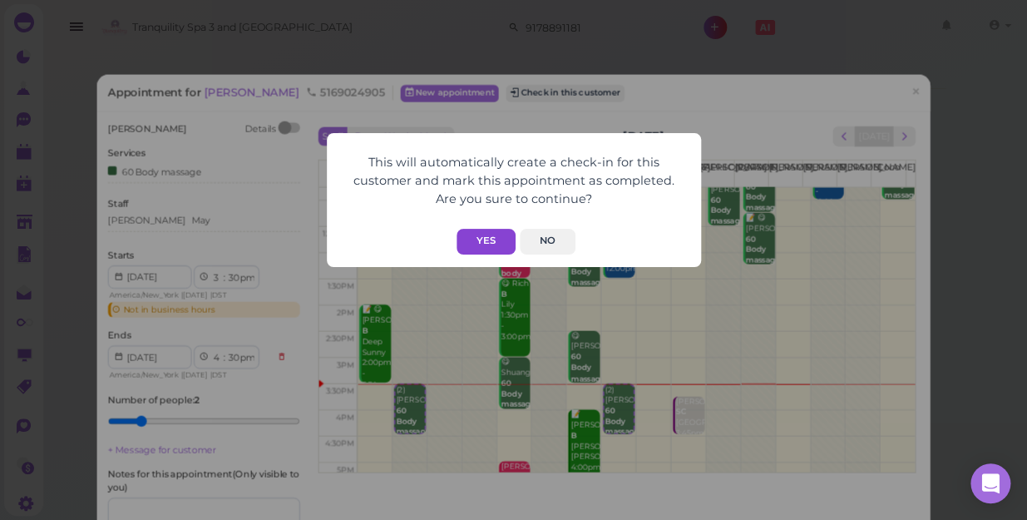
click at [497, 240] on button "Yes" at bounding box center [486, 242] width 59 height 26
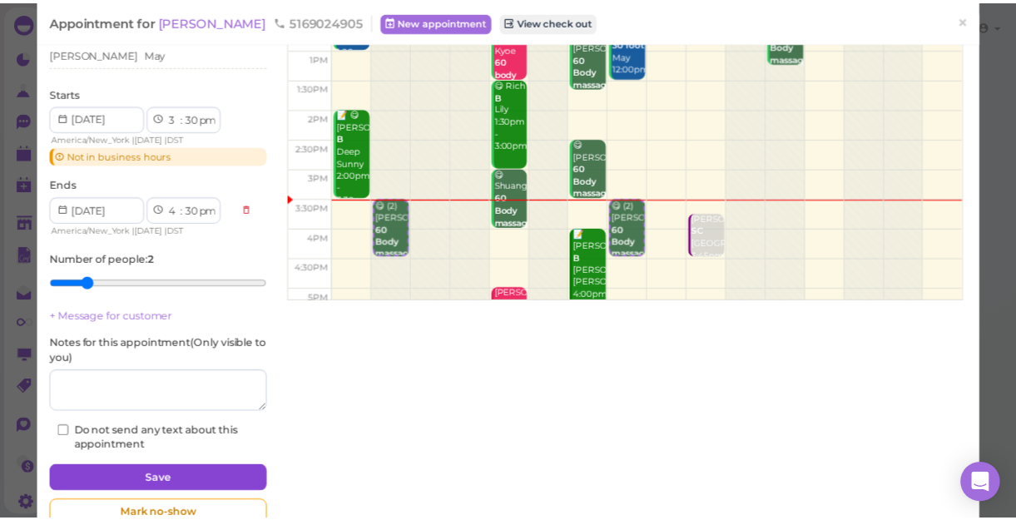
scroll to position [211, 0]
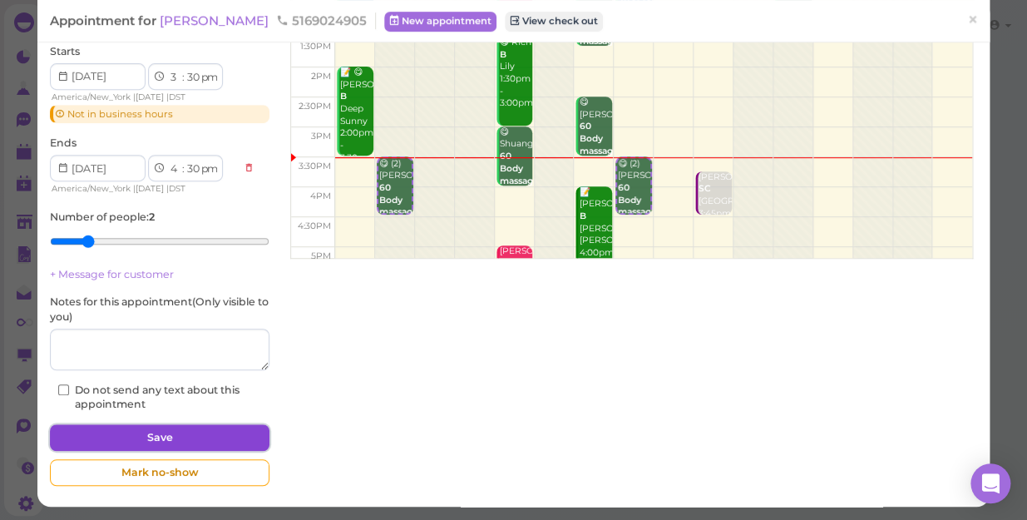
click at [158, 429] on button "Save" at bounding box center [160, 437] width 220 height 27
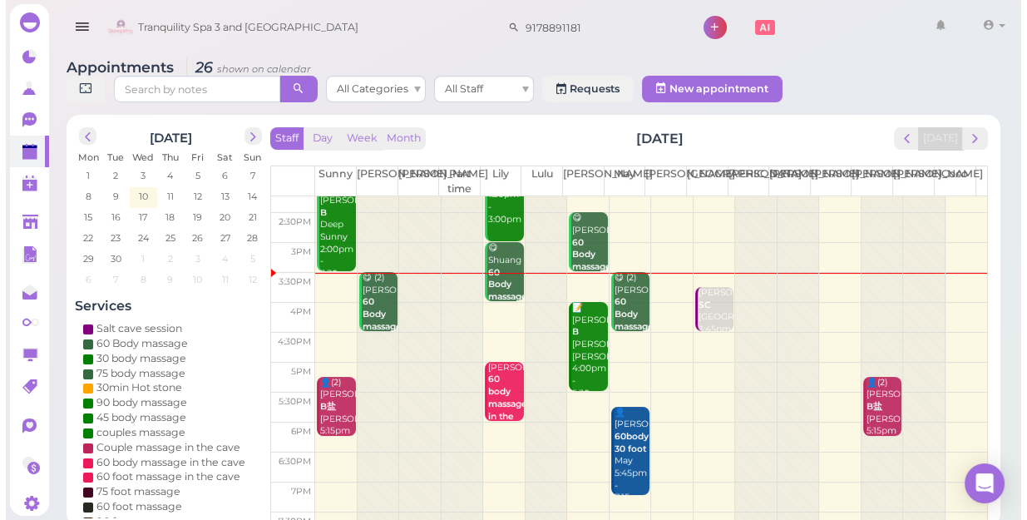
scroll to position [226, 0]
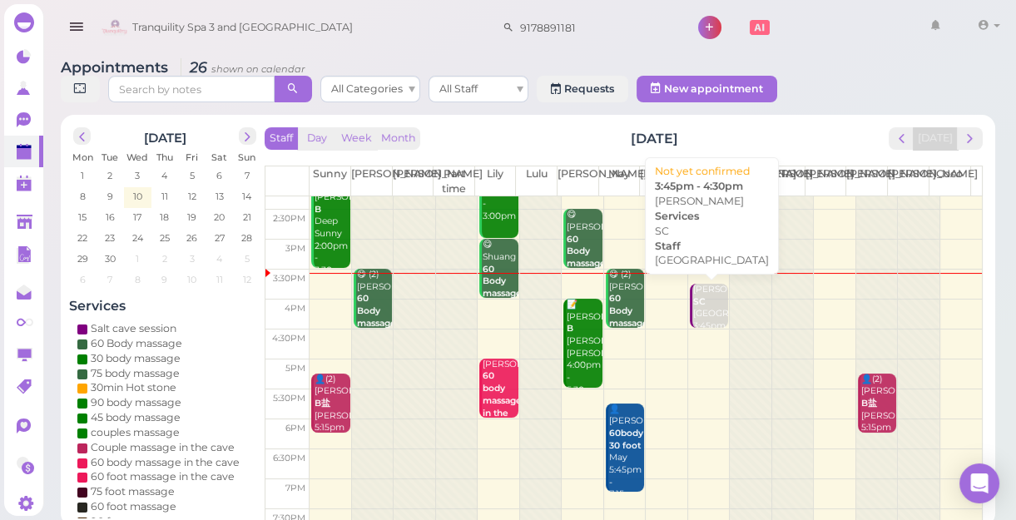
click at [710, 302] on div "[PERSON_NAME] SC [GEOGRAPHIC_DATA] 3:45pm - 4:30pm" at bounding box center [710, 320] width 36 height 73
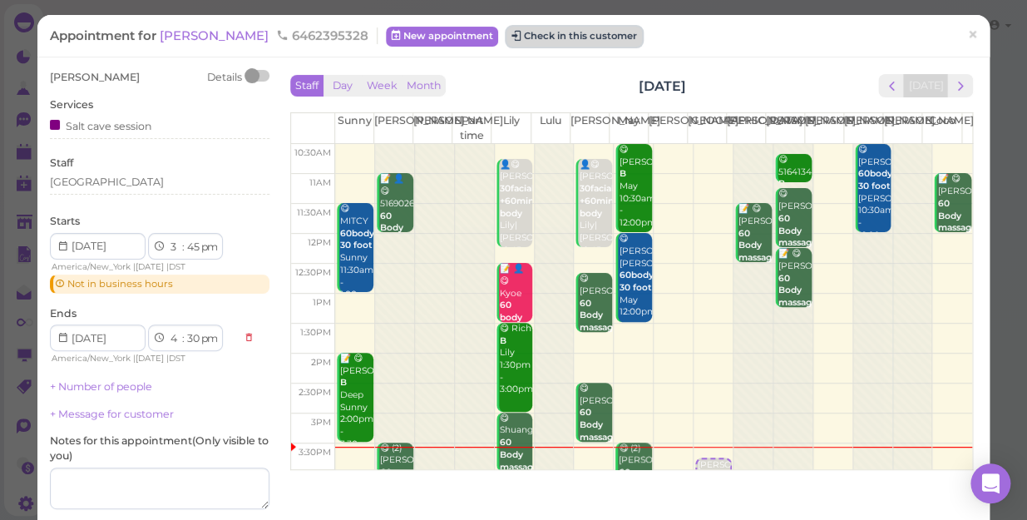
click at [507, 36] on button "Check in this customer" at bounding box center [575, 37] width 136 height 20
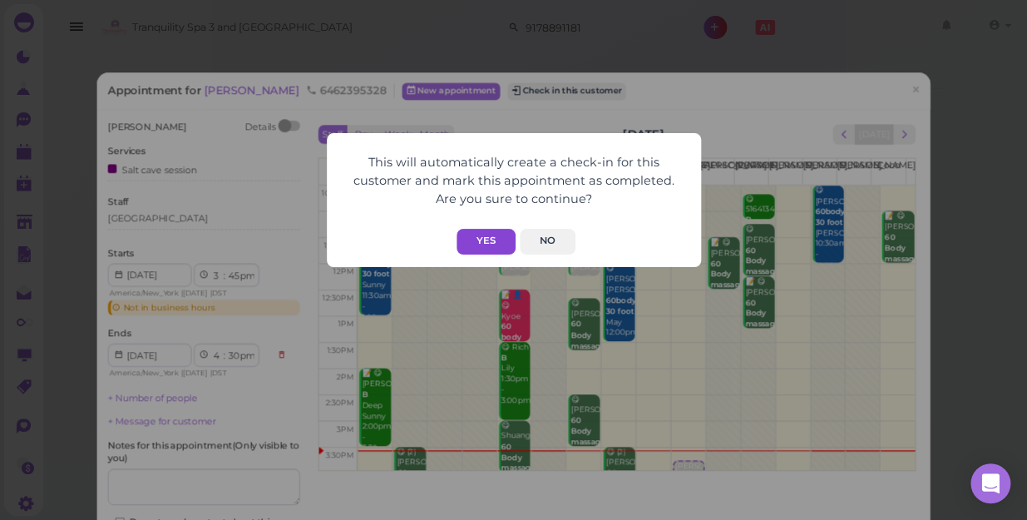
click at [478, 244] on button "Yes" at bounding box center [486, 242] width 59 height 26
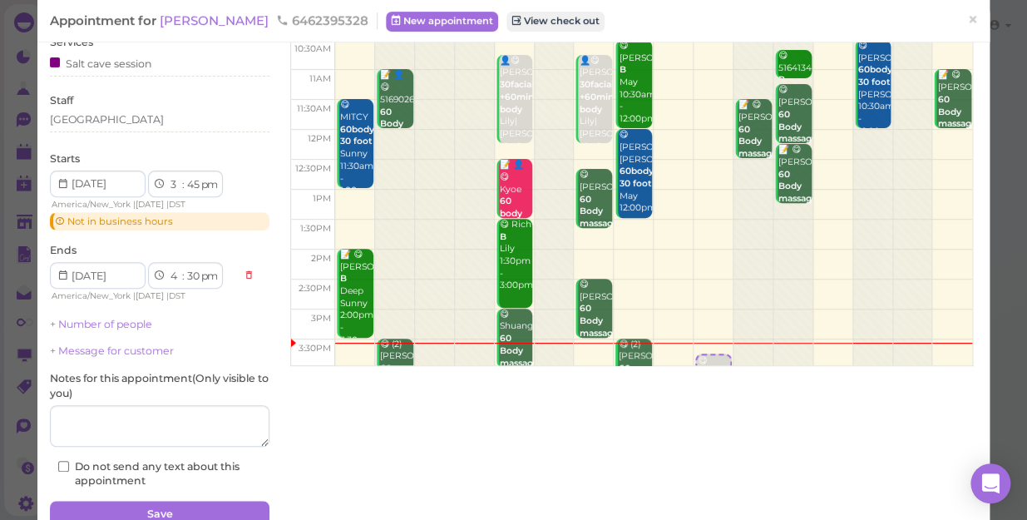
scroll to position [181, 0]
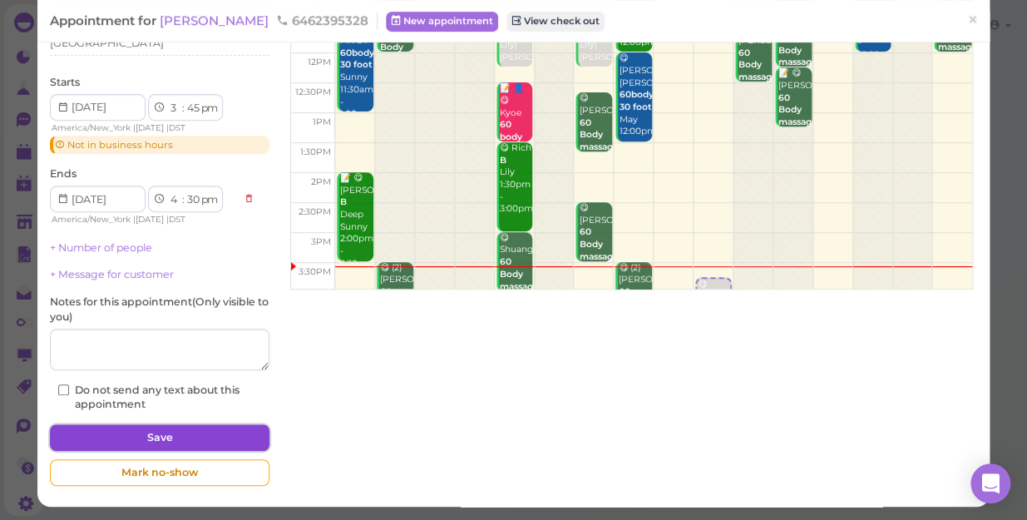
click at [179, 440] on button "Save" at bounding box center [160, 437] width 220 height 27
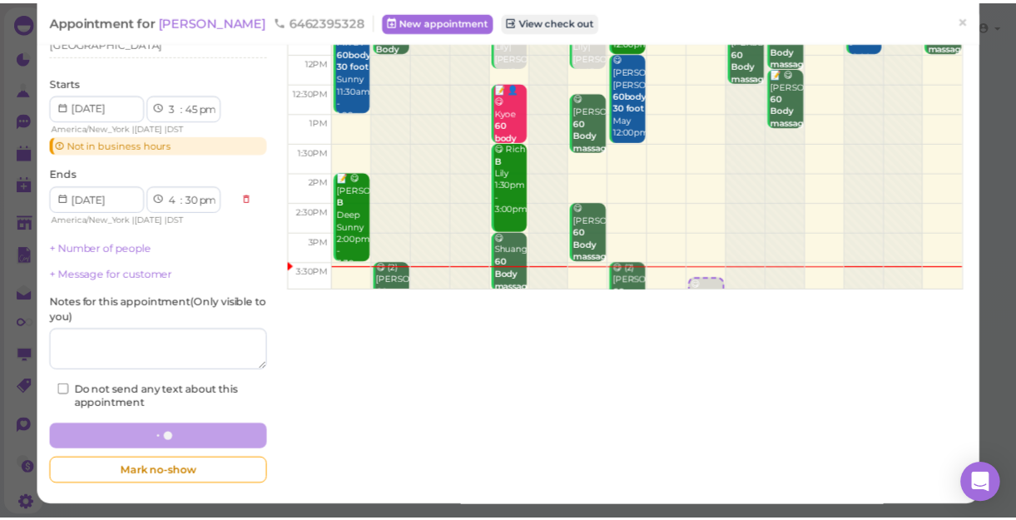
scroll to position [180, 0]
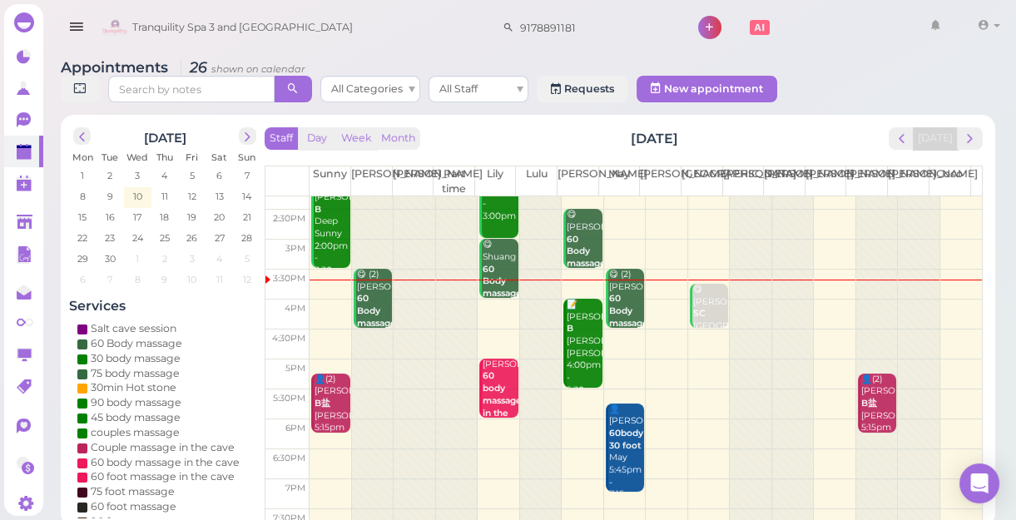
scroll to position [300, 0]
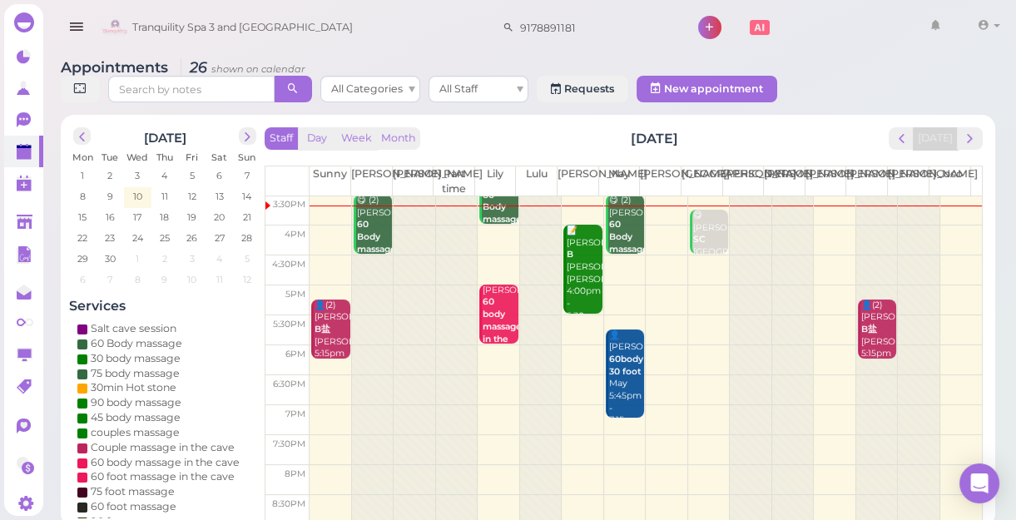
click at [317, 468] on td at bounding box center [645, 480] width 672 height 30
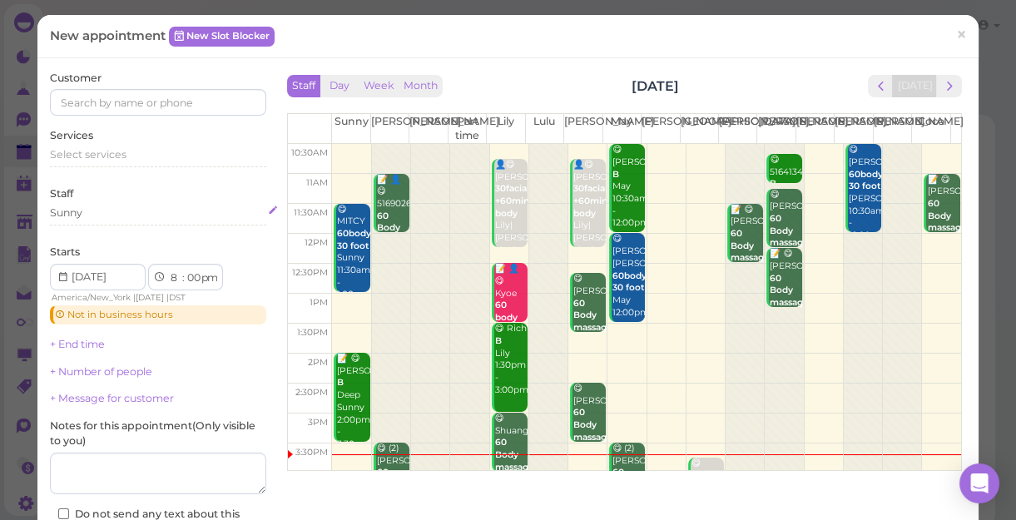
click at [101, 210] on div "Sunny" at bounding box center [158, 212] width 216 height 15
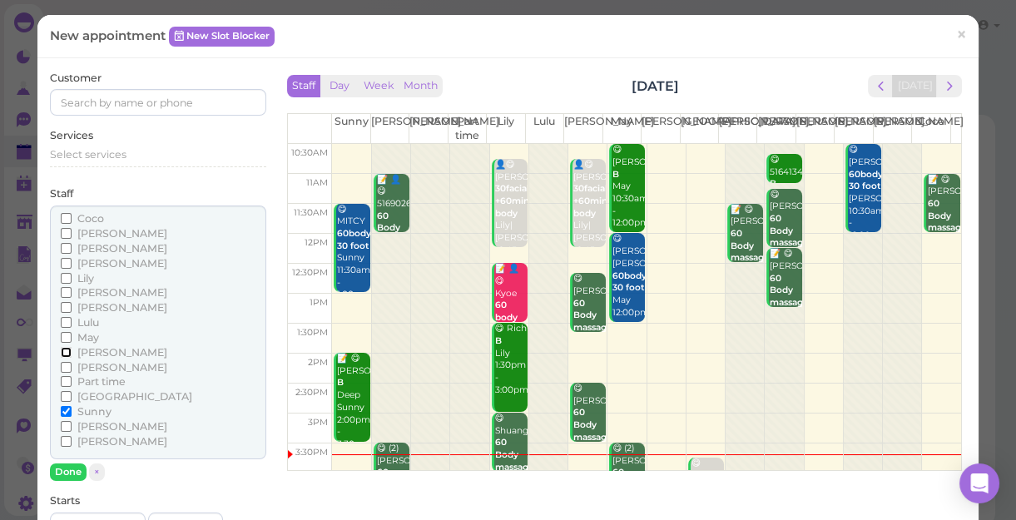
click at [64, 349] on input "[PERSON_NAME]" at bounding box center [66, 352] width 11 height 11
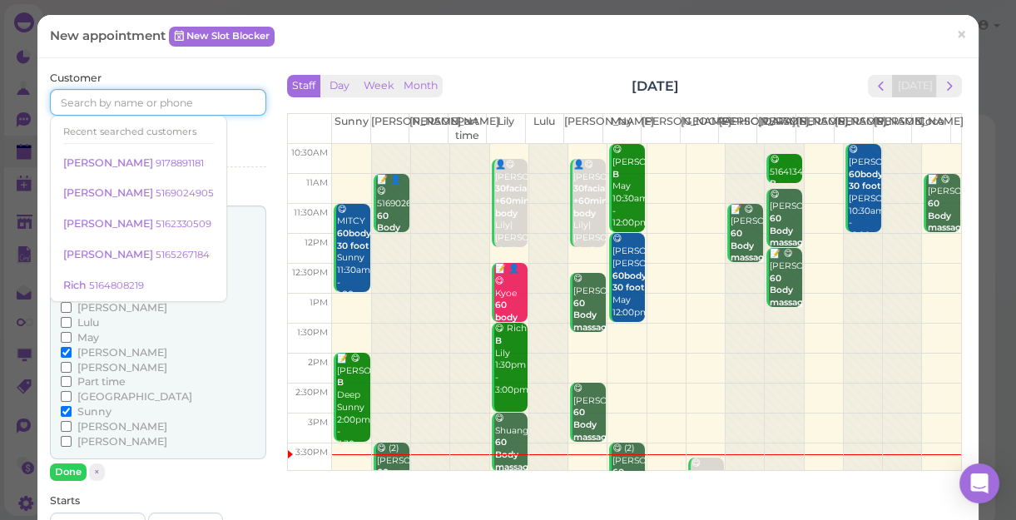
click at [81, 99] on input at bounding box center [158, 102] width 216 height 27
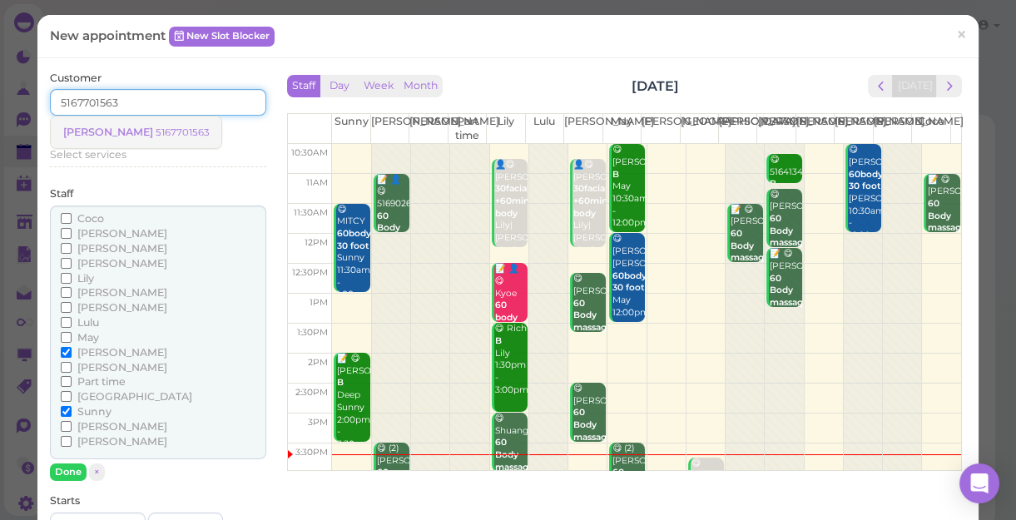
type input "5167701563"
click at [156, 132] on small "5167701563" at bounding box center [182, 132] width 53 height 12
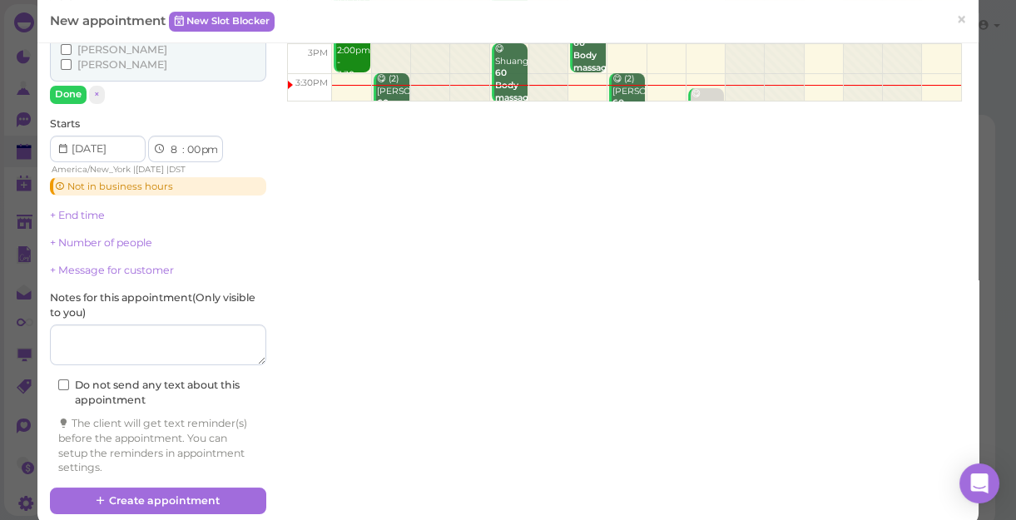
scroll to position [378, 0]
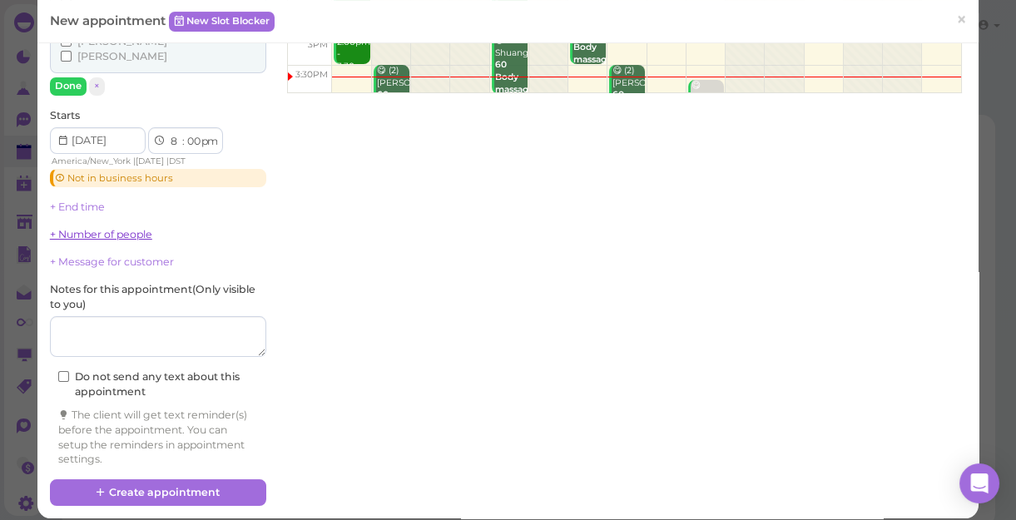
click at [133, 237] on link "+ Number of people" at bounding box center [101, 234] width 102 height 12
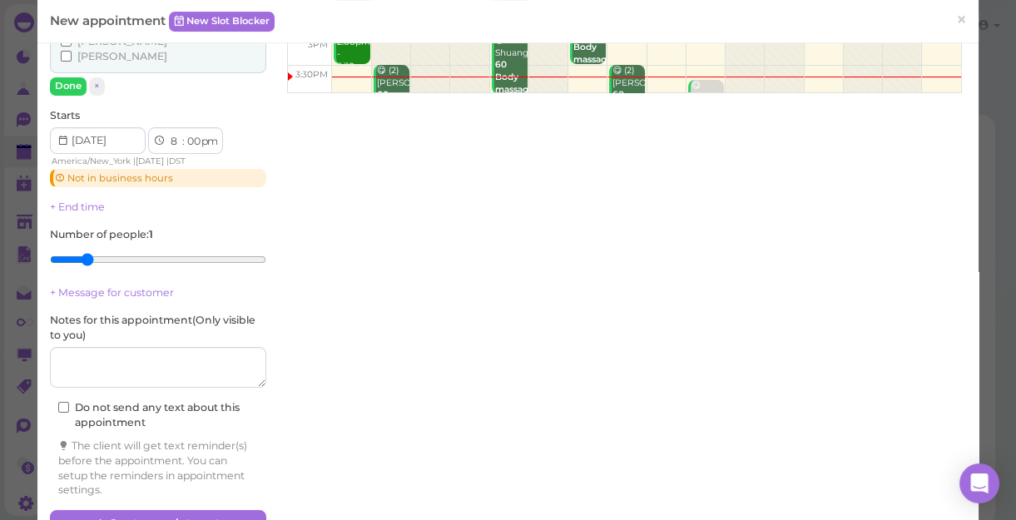
type input "2"
click at [91, 253] on input "range" at bounding box center [158, 259] width 216 height 27
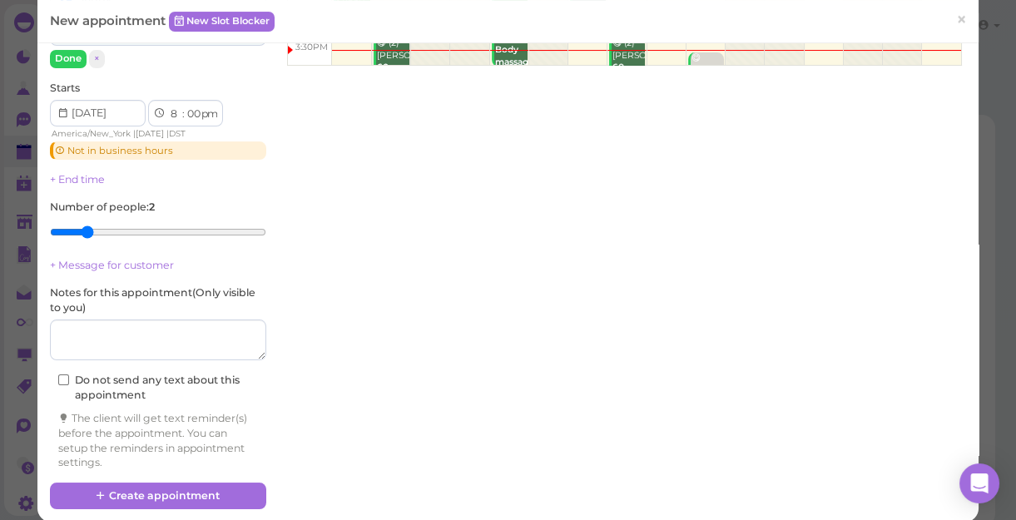
scroll to position [420, 0]
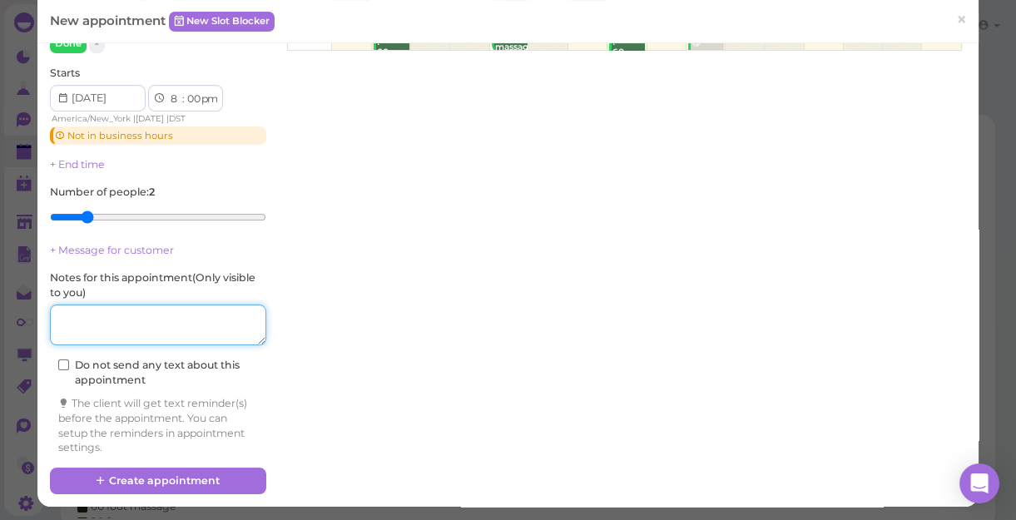
click at [87, 314] on textarea at bounding box center [158, 325] width 216 height 42
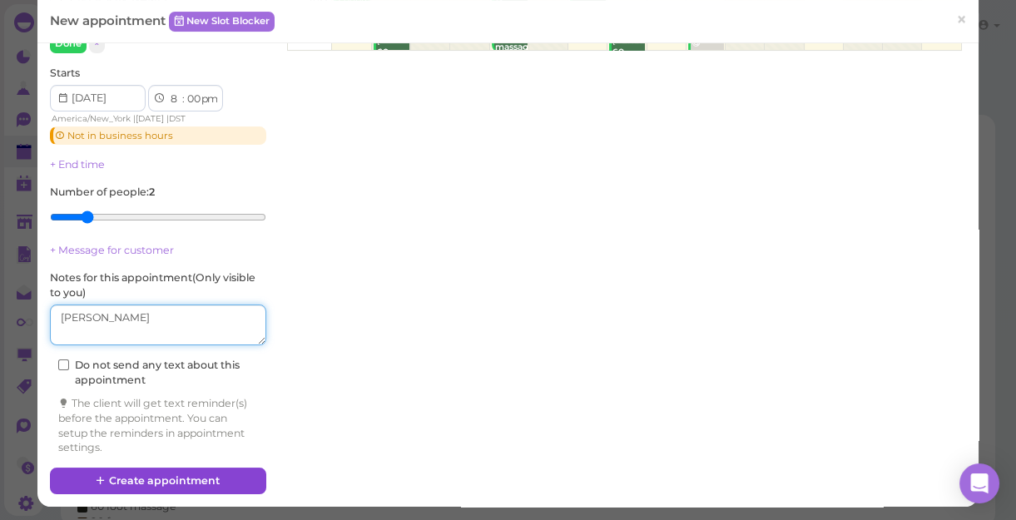
type textarea "[PERSON_NAME]"
click at [161, 475] on button "Create appointment" at bounding box center [158, 481] width 216 height 27
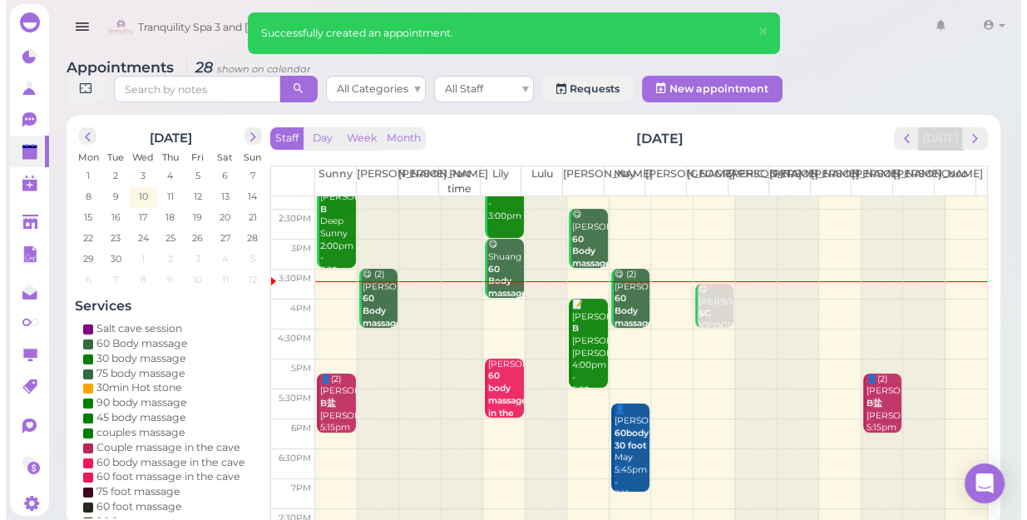
scroll to position [300, 0]
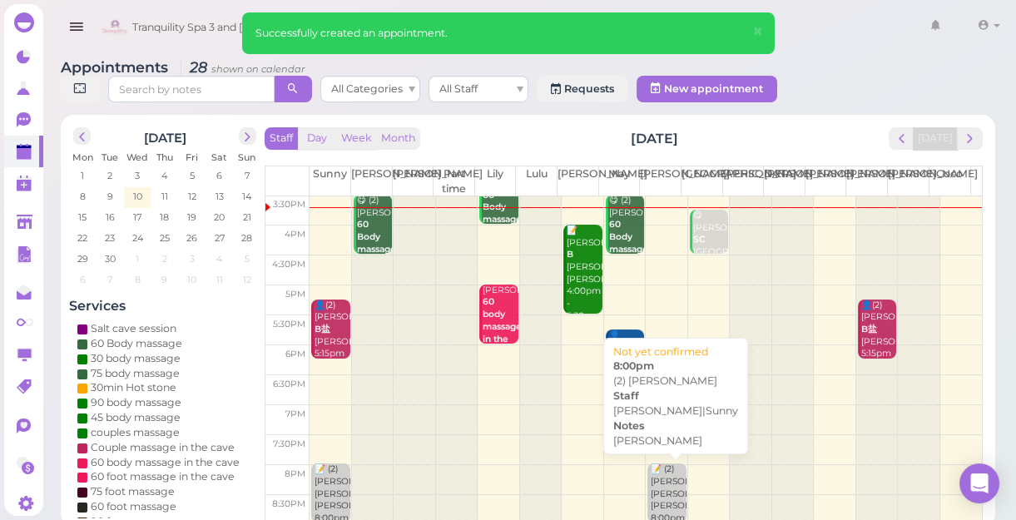
click at [660, 488] on div "📝 (2) [PERSON_NAME] [PERSON_NAME]|Sunny 8:00pm" at bounding box center [668, 493] width 36 height 61
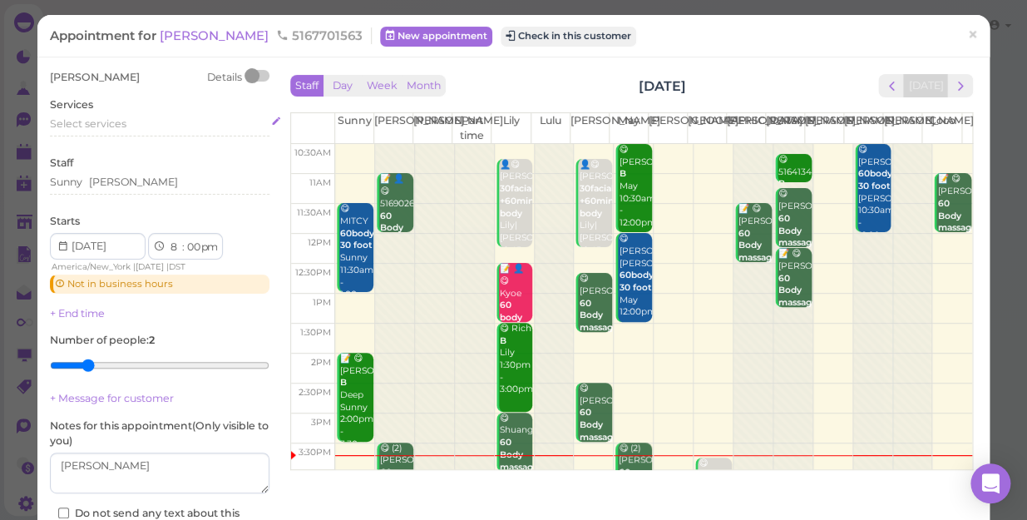
click at [67, 121] on span "Select services" at bounding box center [88, 123] width 77 height 12
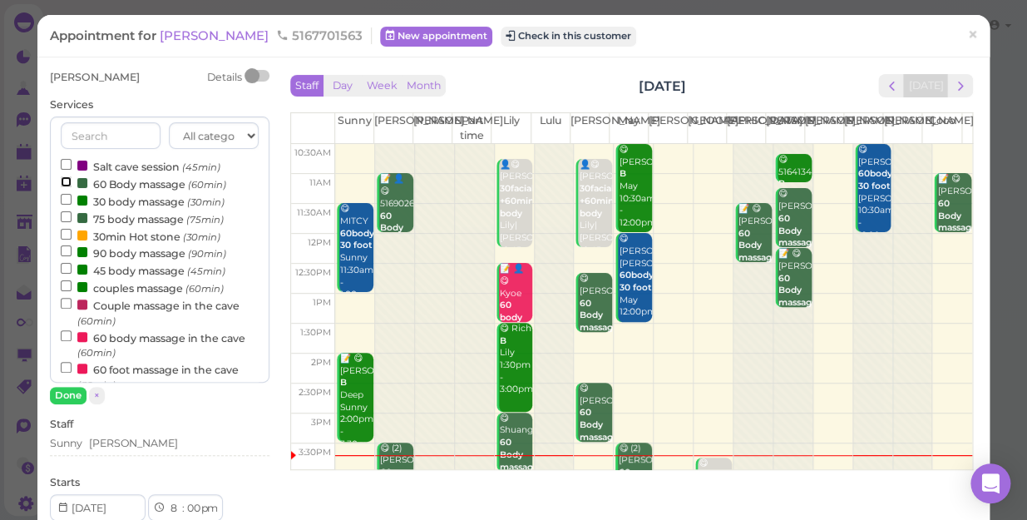
click at [67, 178] on input "60 Body massage (60min)" at bounding box center [66, 181] width 11 height 11
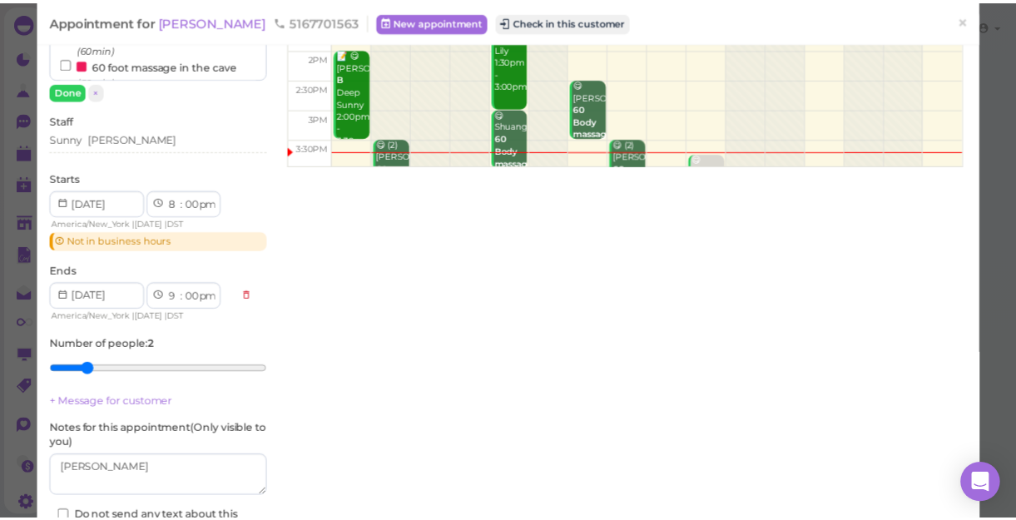
scroll to position [378, 0]
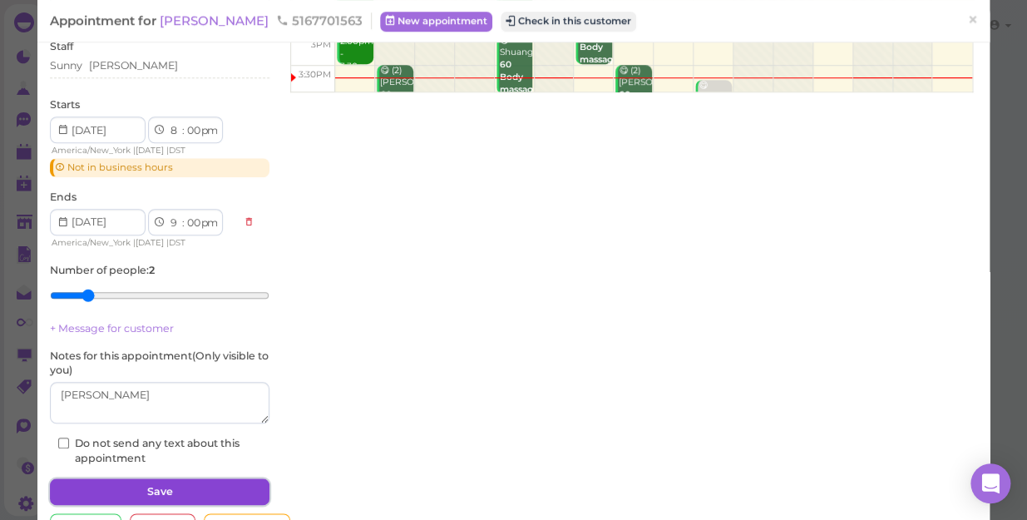
click at [168, 488] on button "Save" at bounding box center [160, 491] width 220 height 27
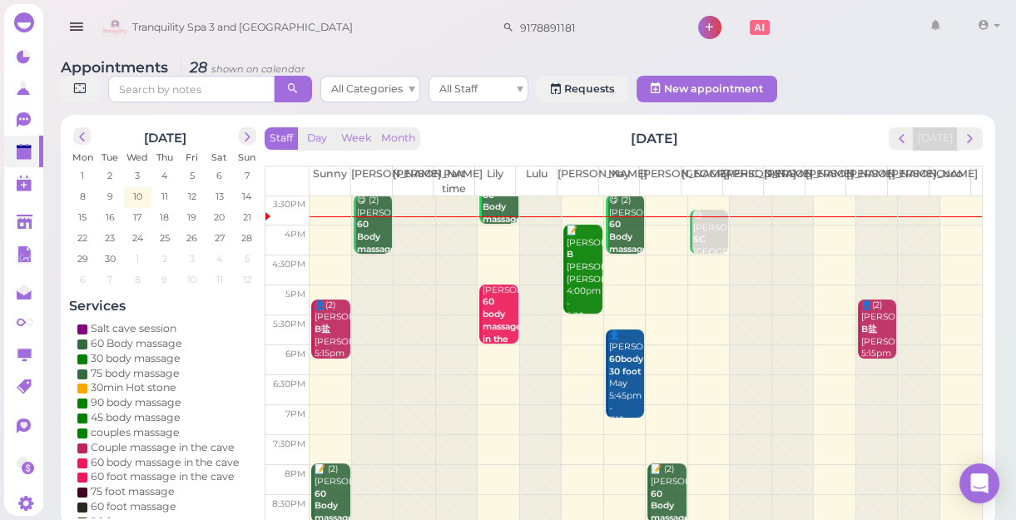
scroll to position [6, 0]
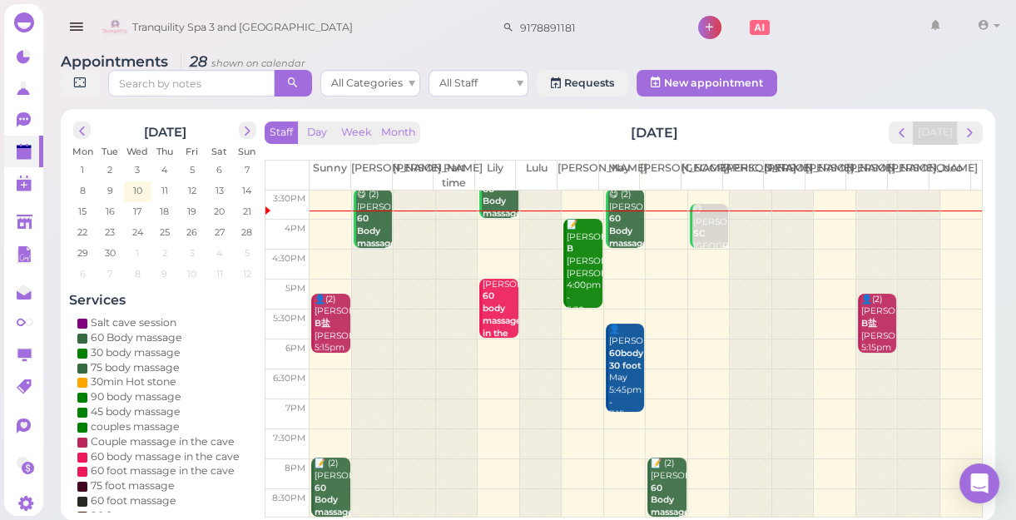
click at [360, 253] on div at bounding box center [373, 203] width 42 height 626
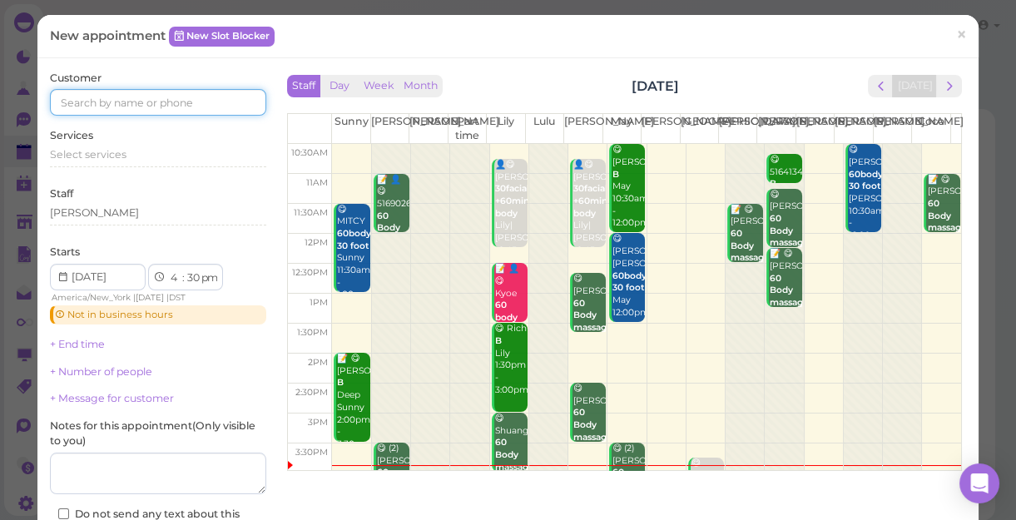
click at [77, 107] on input at bounding box center [158, 102] width 216 height 27
type input "9173858397"
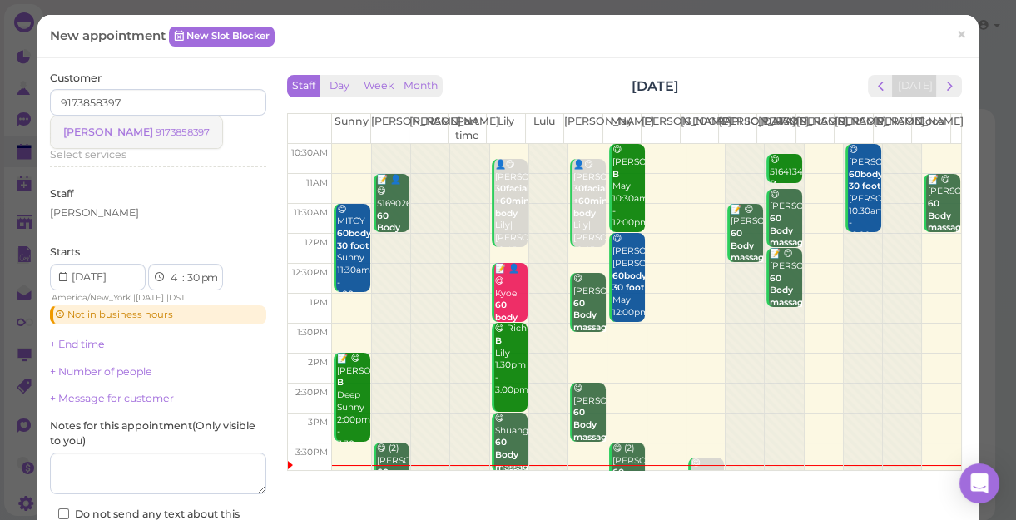
click at [165, 131] on small "9173858397" at bounding box center [183, 132] width 54 height 12
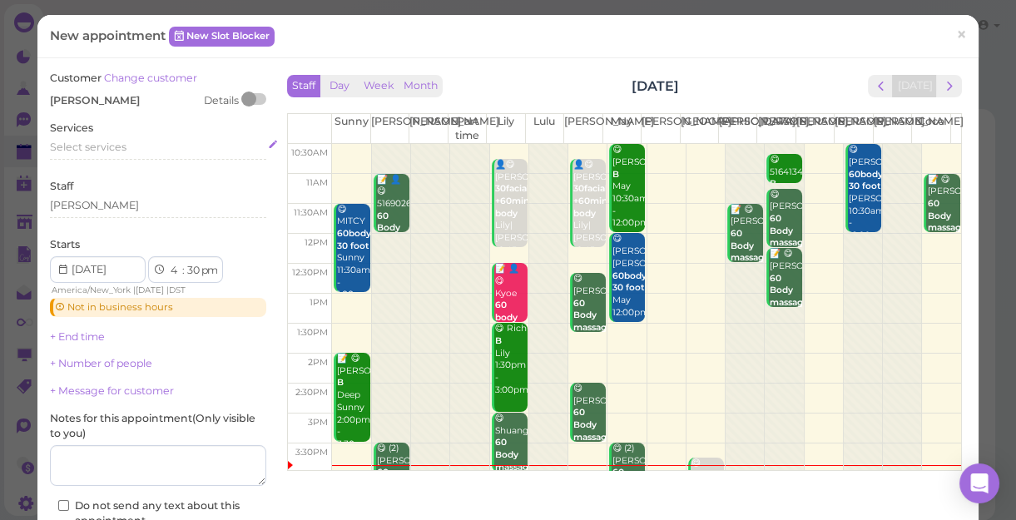
click at [95, 150] on span "Select services" at bounding box center [88, 147] width 77 height 12
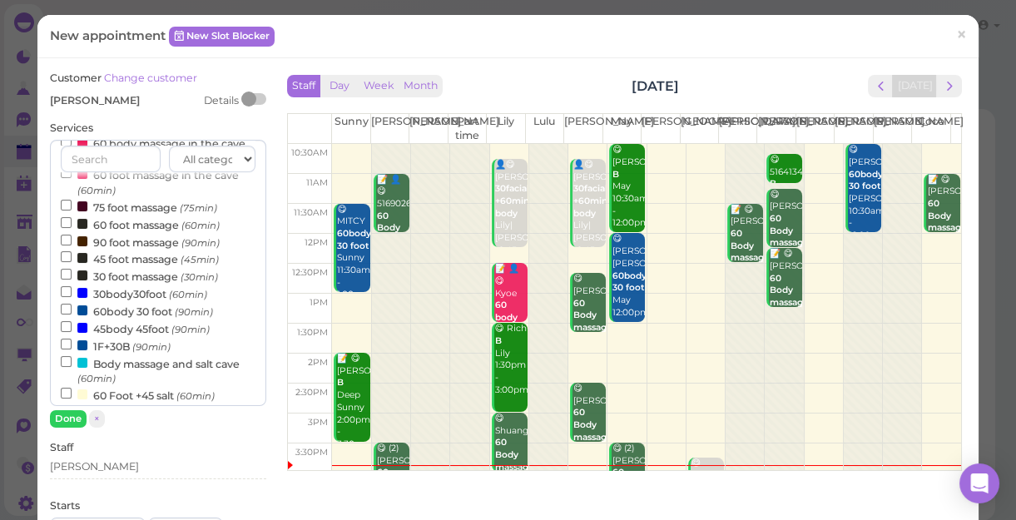
scroll to position [226, 0]
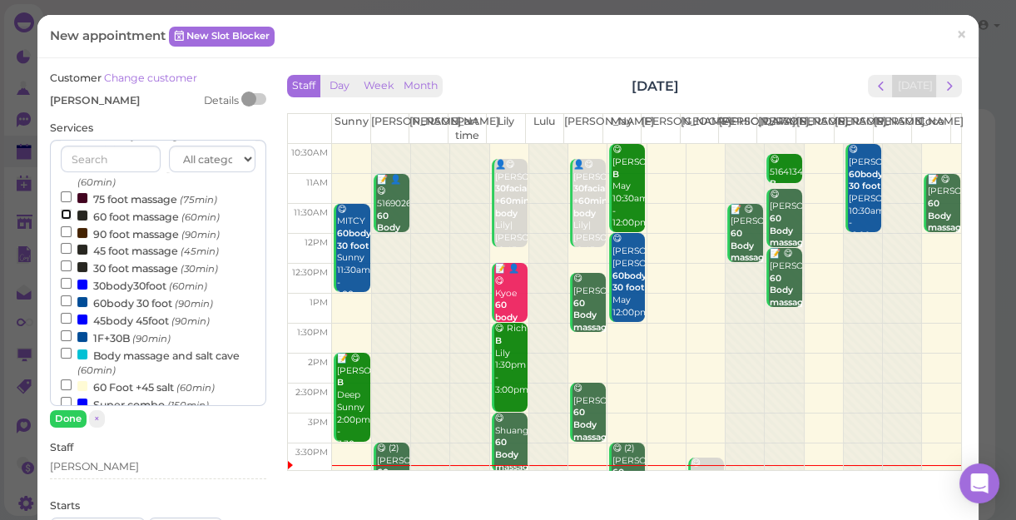
click at [61, 214] on input "60 foot massage (60min)" at bounding box center [66, 214] width 11 height 11
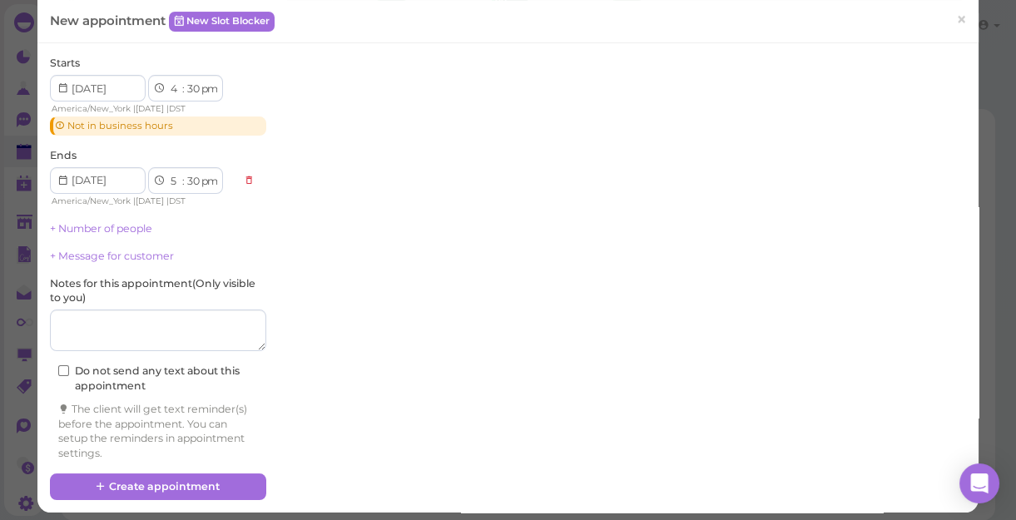
scroll to position [448, 0]
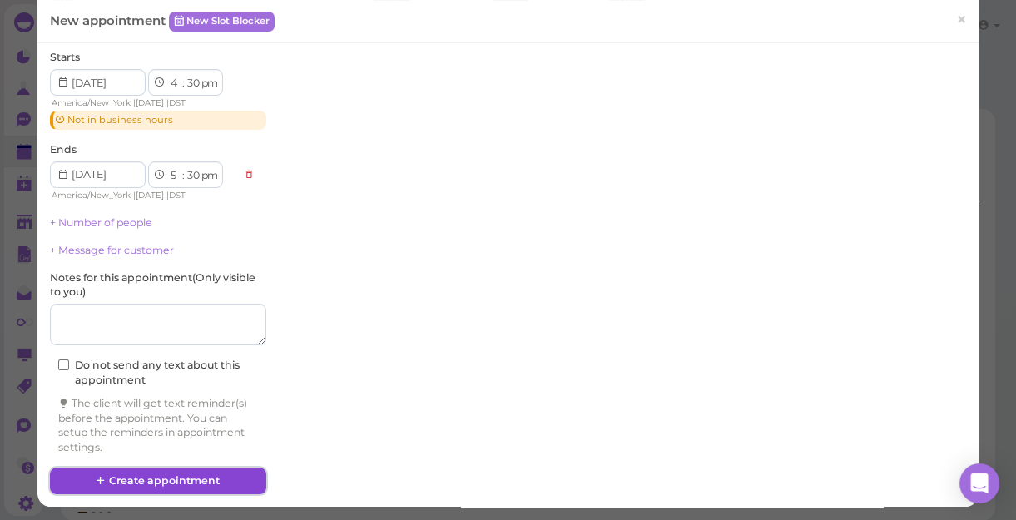
click at [158, 475] on button "Create appointment" at bounding box center [158, 481] width 216 height 27
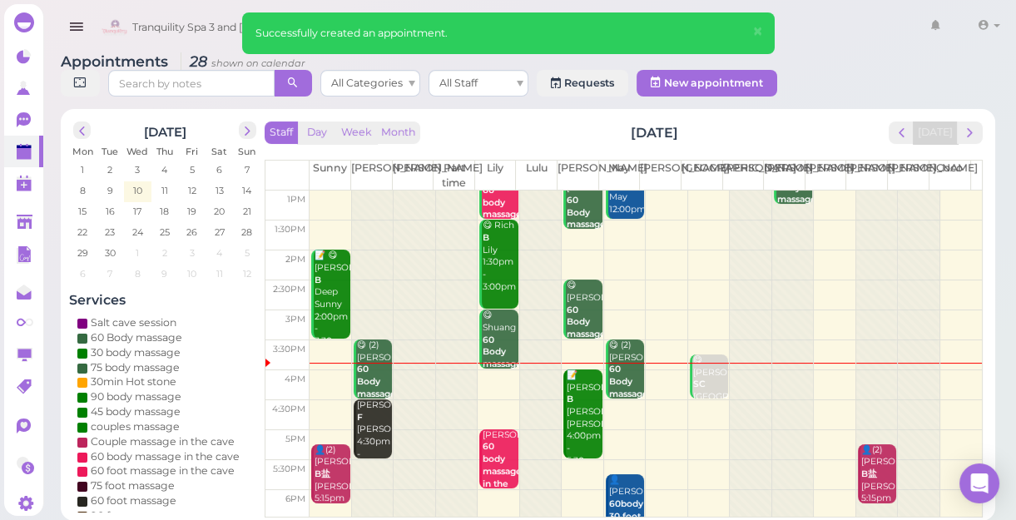
scroll to position [151, 0]
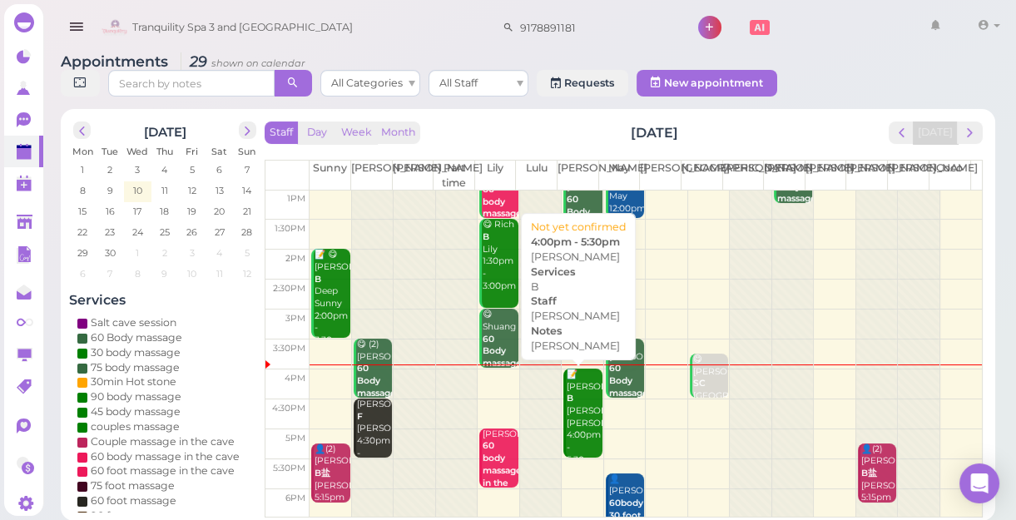
click at [570, 397] on div "📝 [PERSON_NAME] B [PERSON_NAME] [PERSON_NAME] 4:00pm - 5:30pm" at bounding box center [584, 418] width 36 height 98
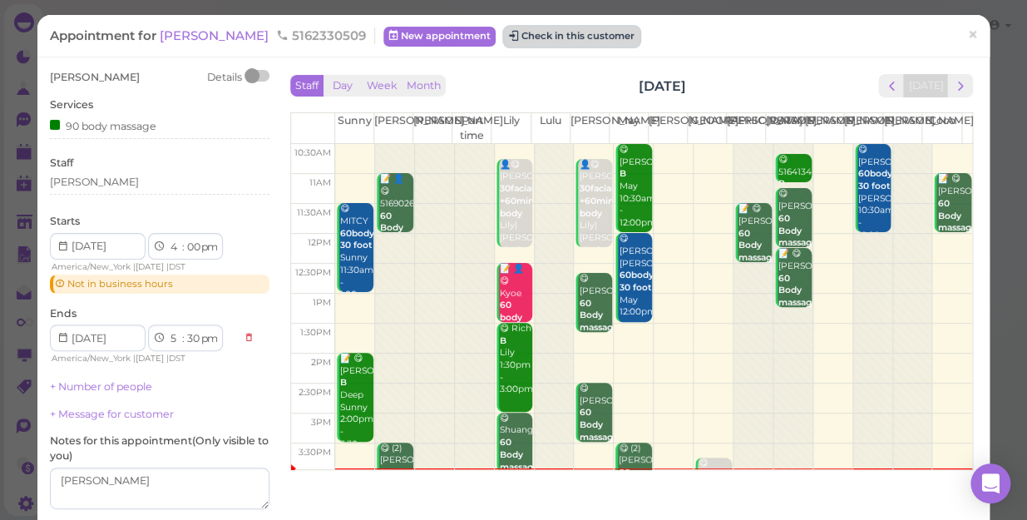
click at [517, 37] on button "Check in this customer" at bounding box center [572, 37] width 136 height 20
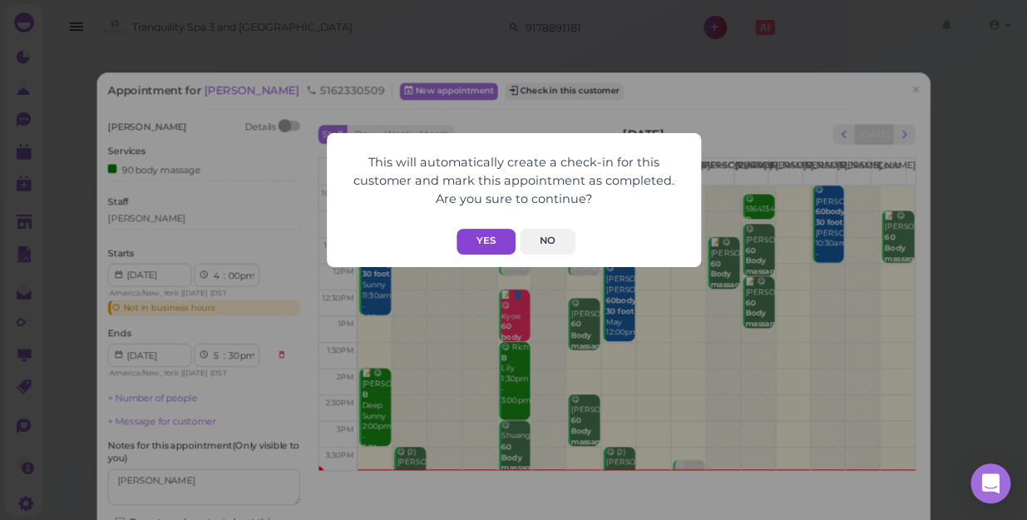
click at [483, 238] on button "Yes" at bounding box center [486, 242] width 59 height 26
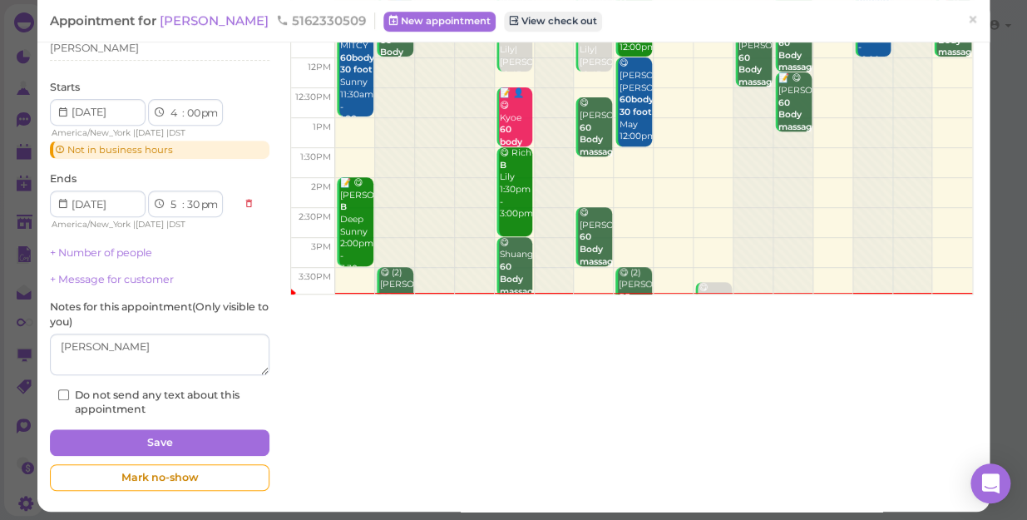
scroll to position [181, 0]
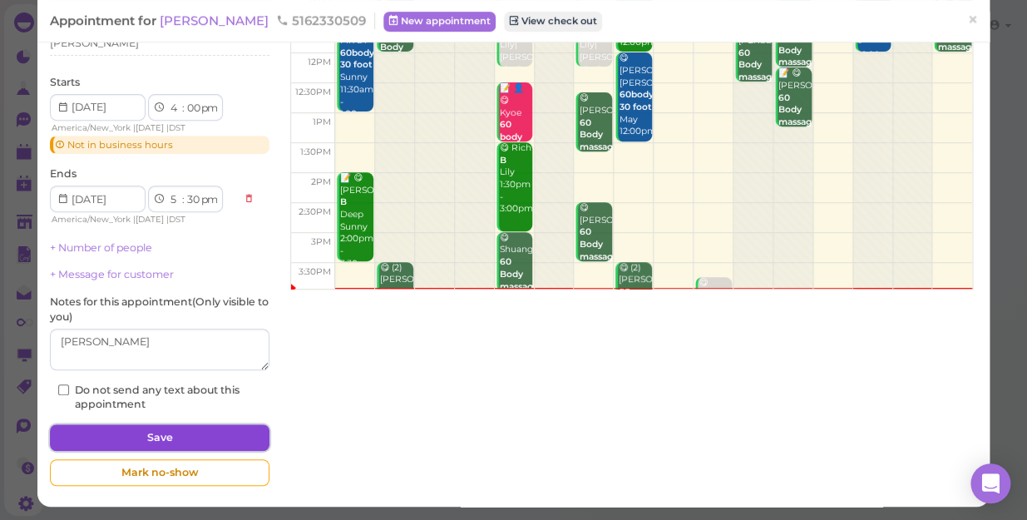
click at [166, 433] on button "Save" at bounding box center [160, 437] width 220 height 27
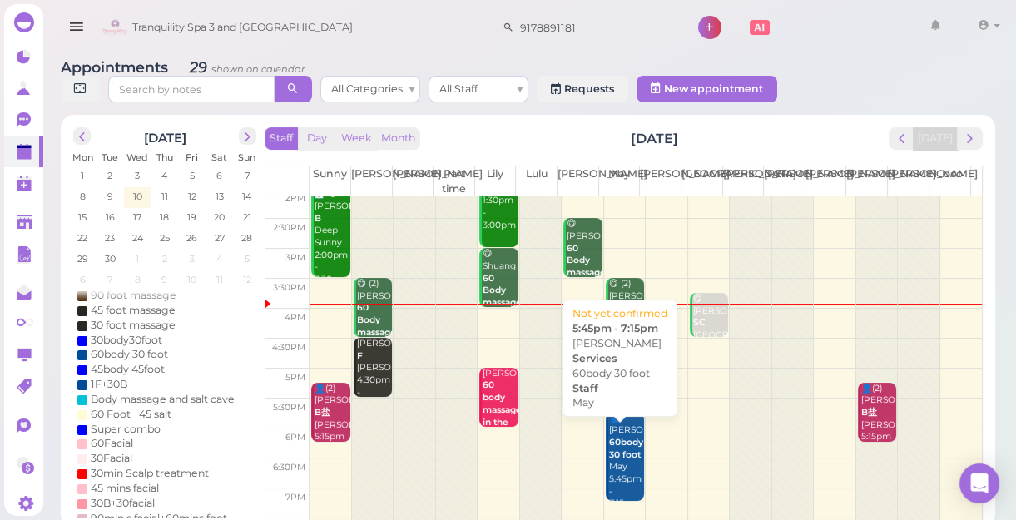
scroll to position [226, 0]
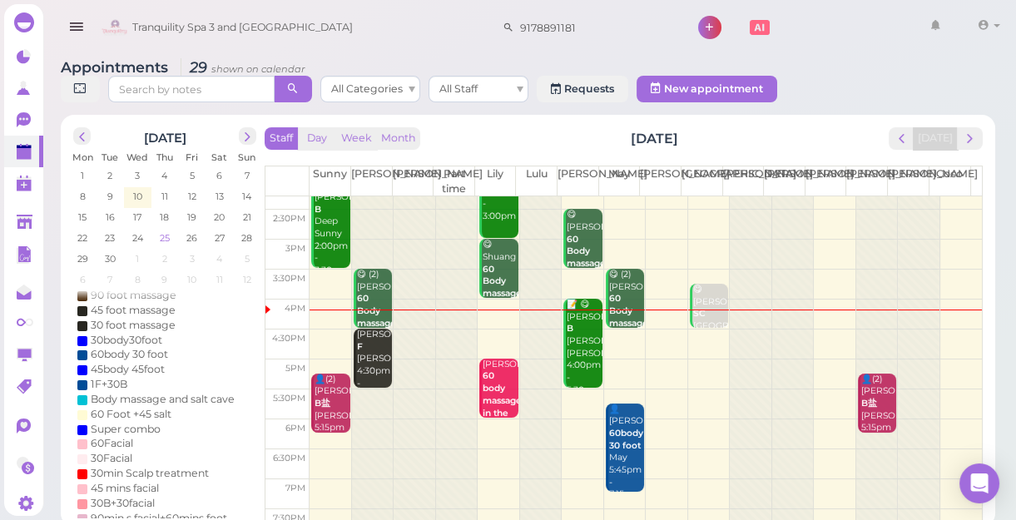
click at [166, 238] on span "25" at bounding box center [164, 237] width 13 height 15
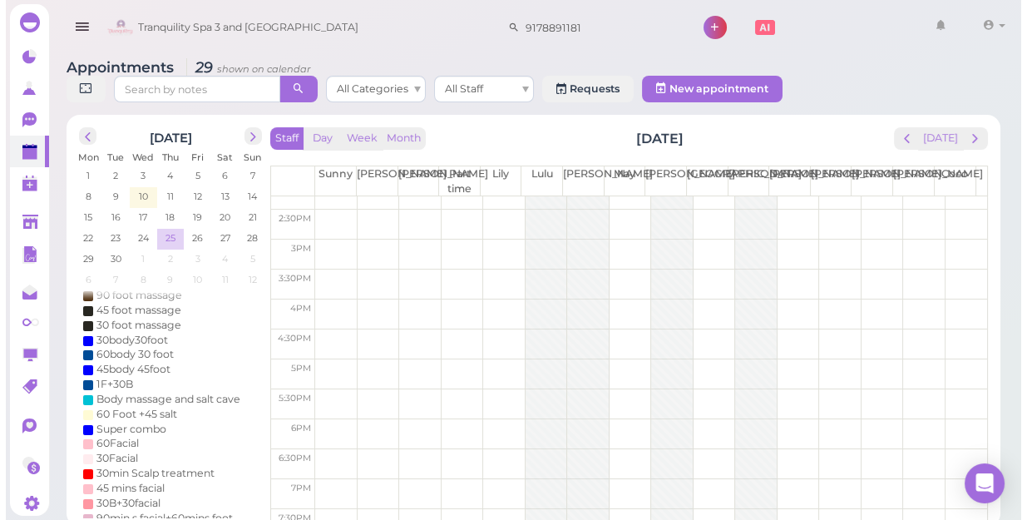
scroll to position [0, 0]
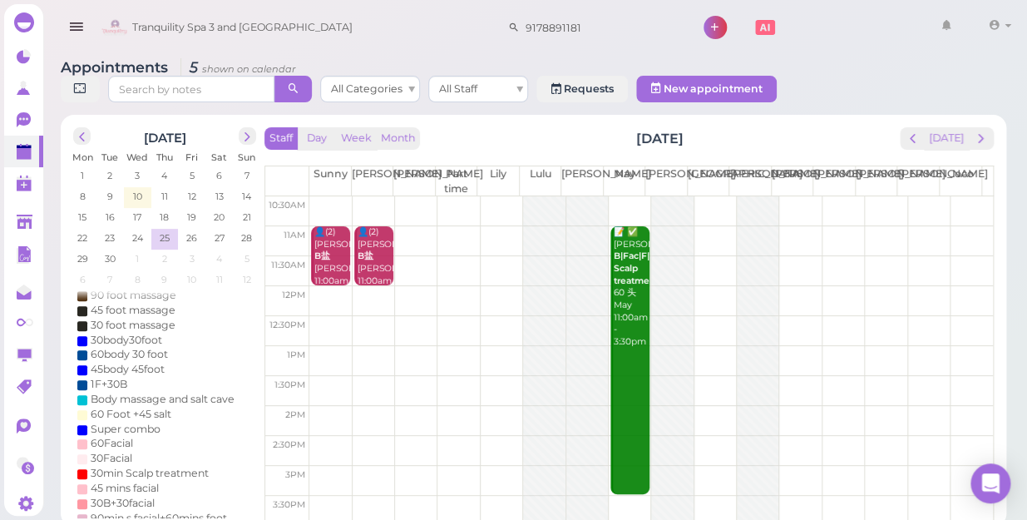
click at [412, 196] on td at bounding box center [651, 211] width 684 height 30
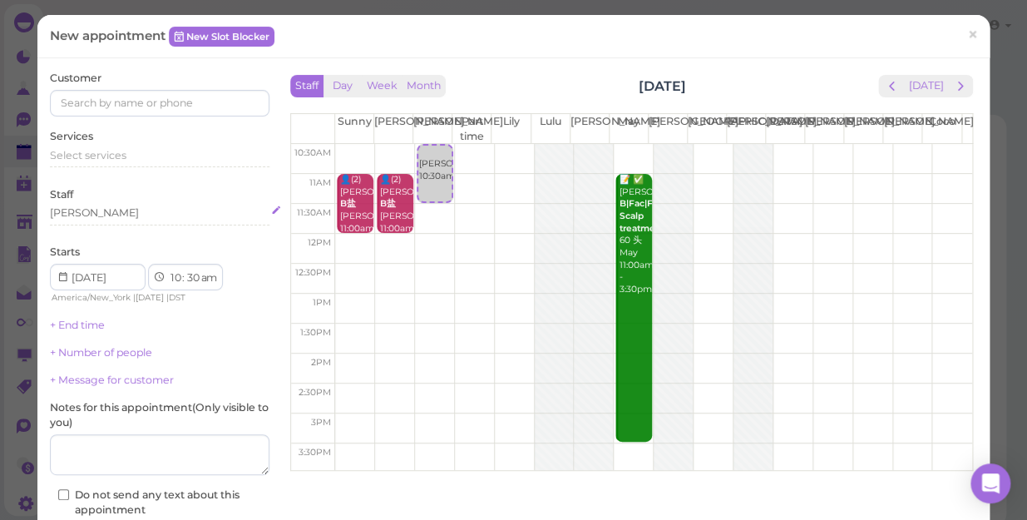
click at [94, 214] on div "[PERSON_NAME]" at bounding box center [160, 212] width 220 height 15
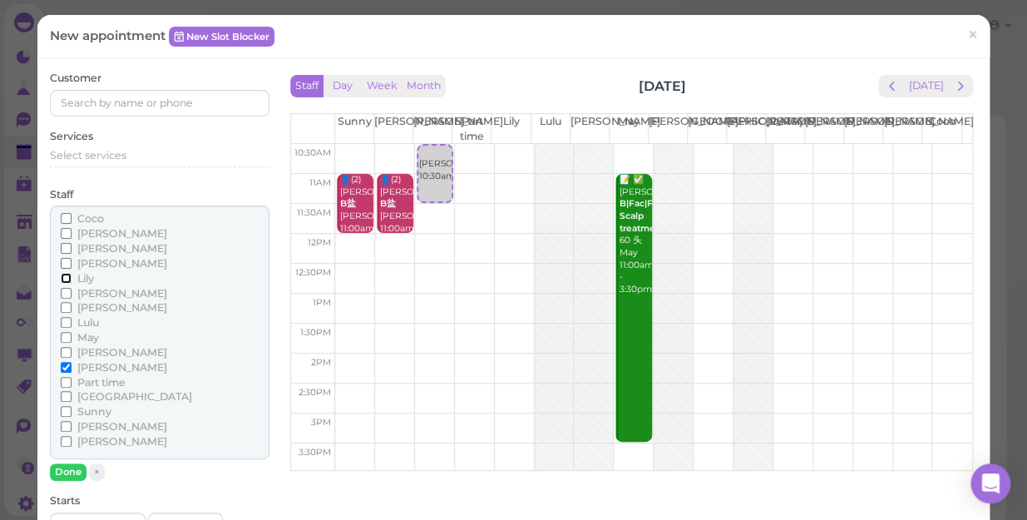
click at [64, 275] on input "Lily" at bounding box center [66, 278] width 11 height 11
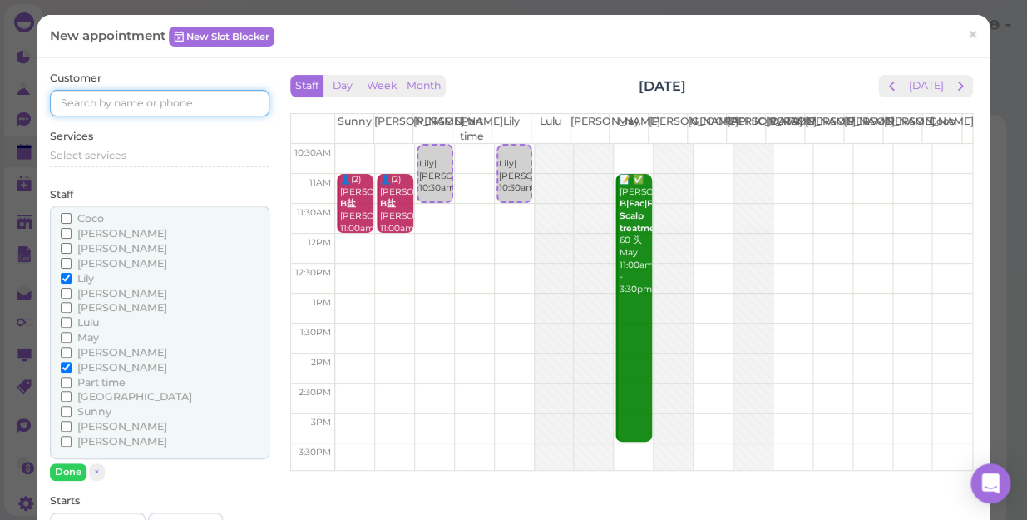
click at [77, 101] on input at bounding box center [160, 103] width 220 height 27
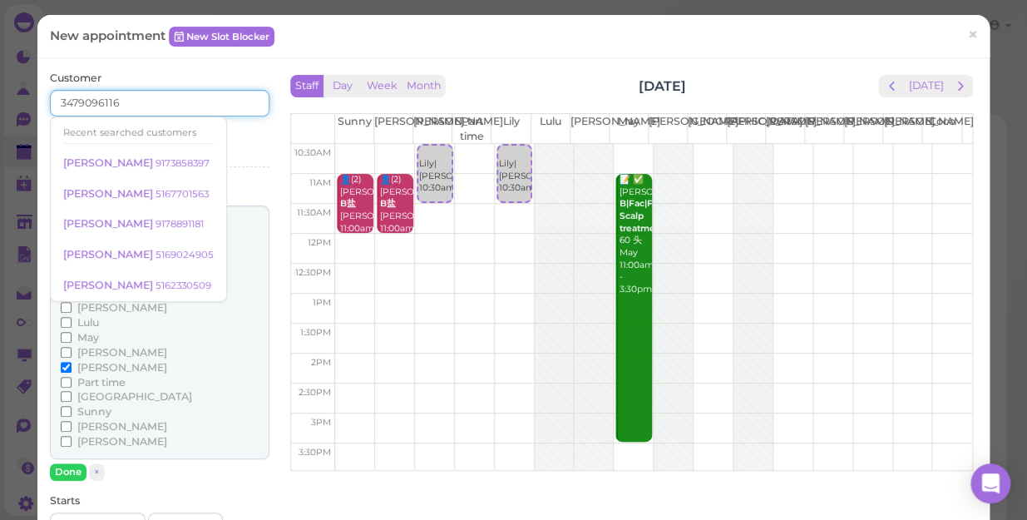
type input "3479096116"
click at [235, 134] on div "Services Select services" at bounding box center [160, 152] width 220 height 46
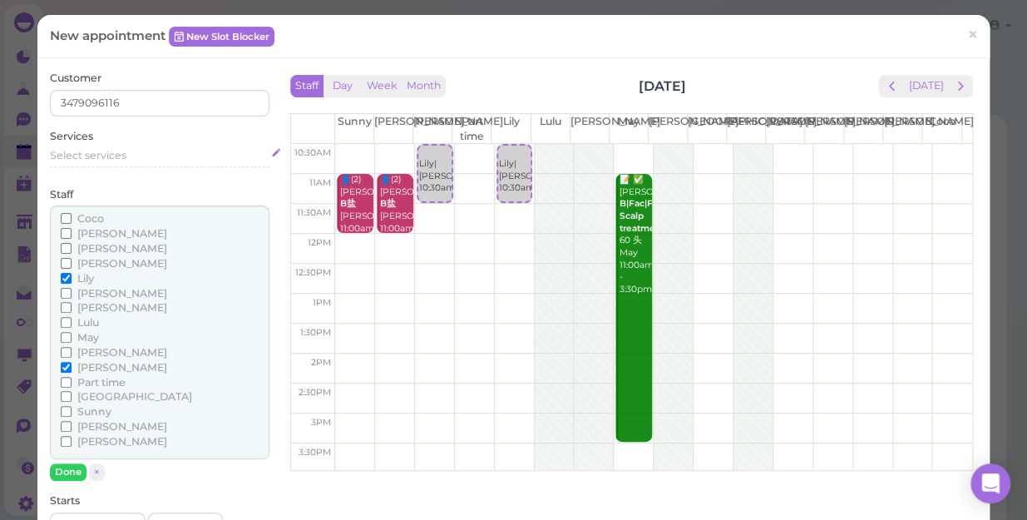
click at [116, 151] on span "Select services" at bounding box center [88, 155] width 77 height 12
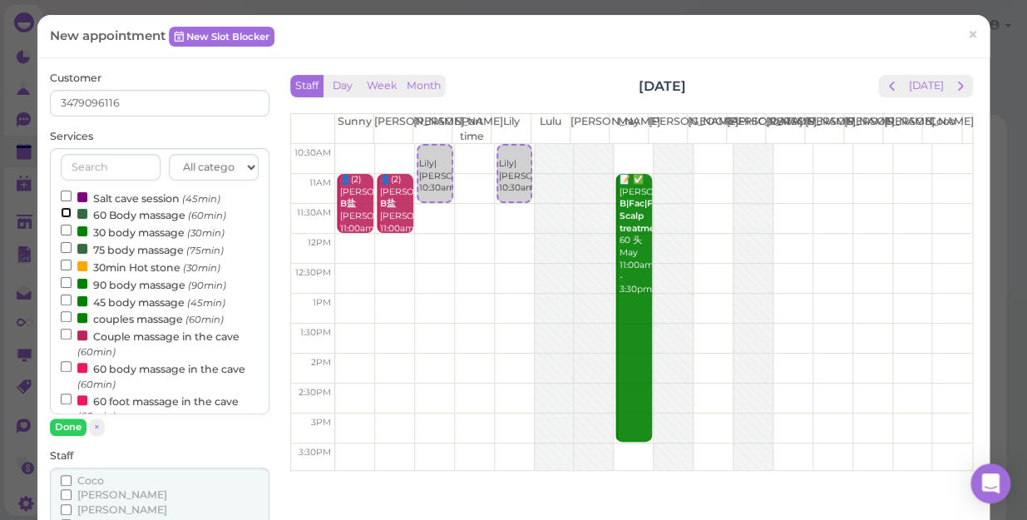
click at [67, 208] on input "60 Body massage (60min)" at bounding box center [66, 212] width 11 height 11
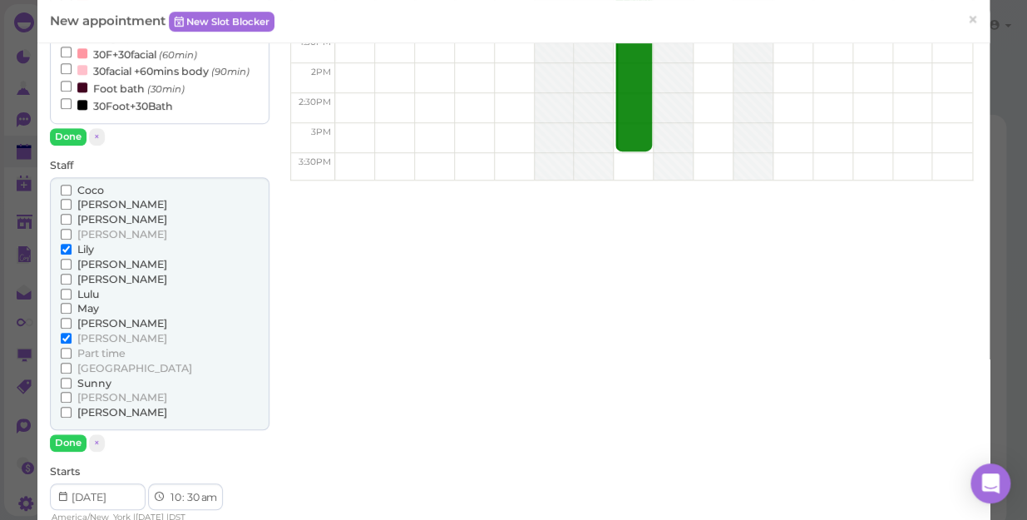
scroll to position [453, 0]
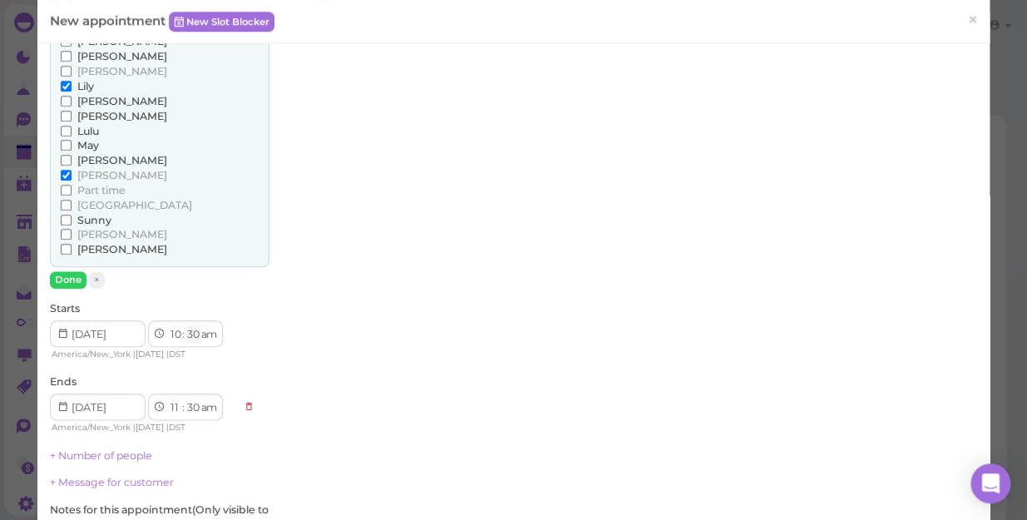
click at [196, 331] on select "00 05 10 15 20 25 30 35 40 45 50 55" at bounding box center [193, 334] width 17 height 17
select select "00"
click at [185, 326] on select "00 05 10 15 20 25 30 35 40 45 50 55" at bounding box center [193, 334] width 17 height 17
select select "00"
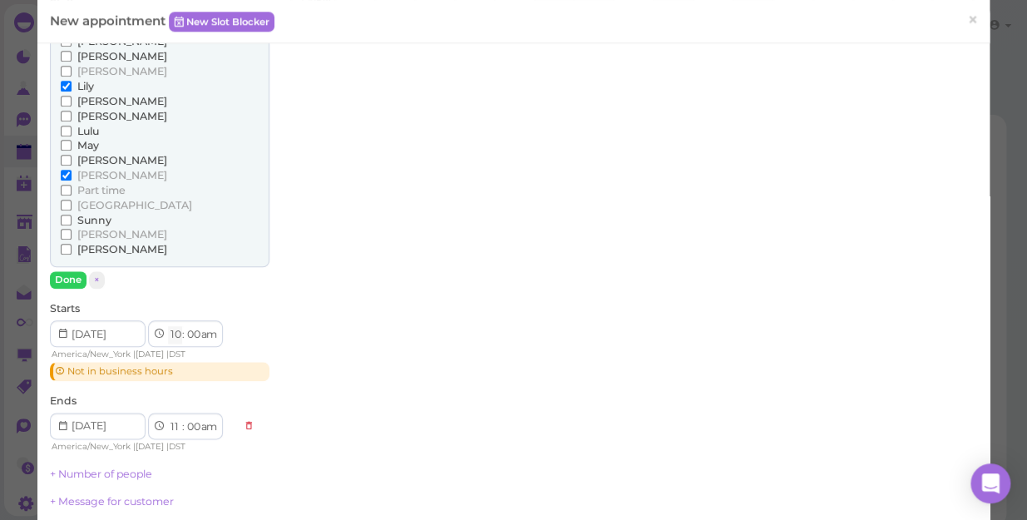
click at [174, 329] on select "1 2 3 4 5 6 7 8 9 10 11 12" at bounding box center [175, 334] width 14 height 17
select select "11"
click at [168, 326] on select "1 2 3 4 5 6 7 8 9 10 11 12" at bounding box center [175, 334] width 14 height 17
select select "12"
select select "pm"
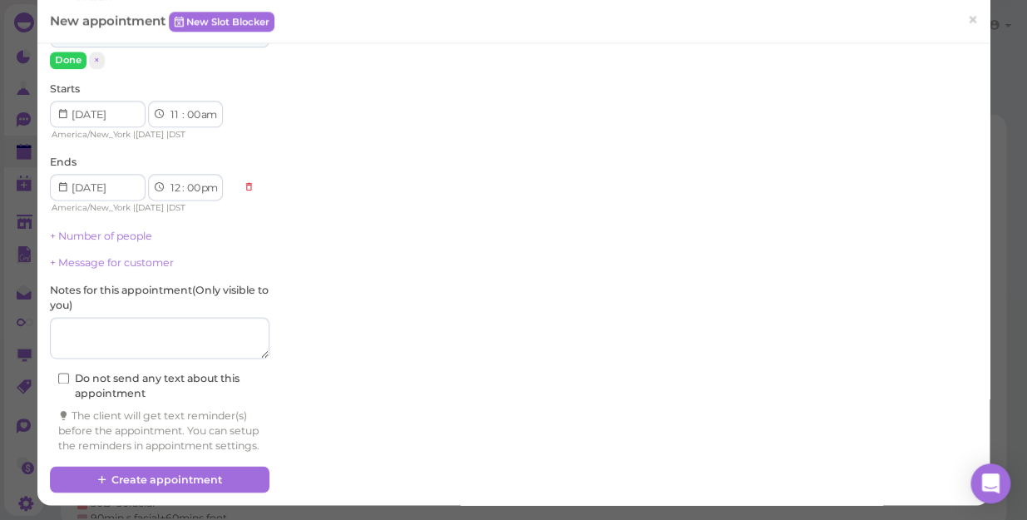
scroll to position [686, 0]
click at [111, 230] on link "+ Number of people" at bounding box center [101, 236] width 102 height 12
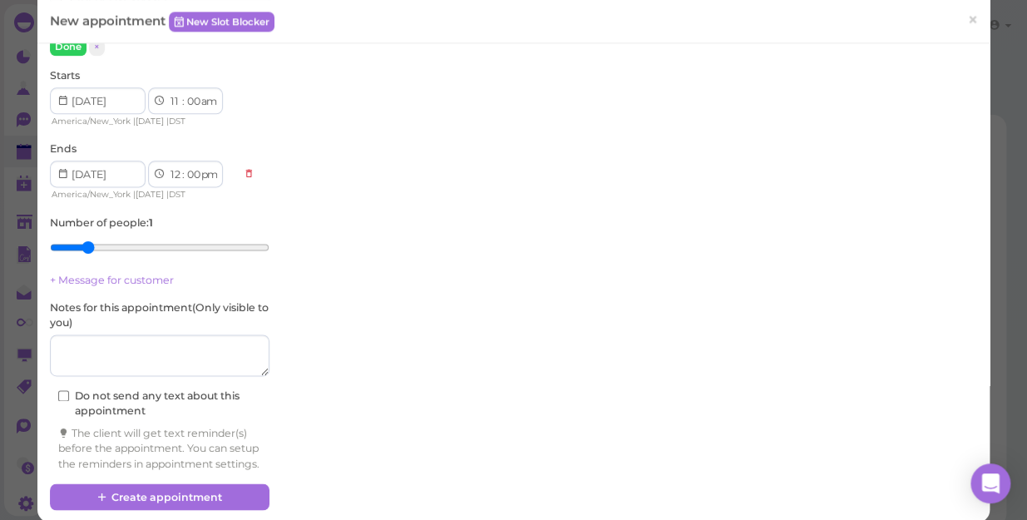
type input "2"
click at [81, 244] on input "range" at bounding box center [160, 247] width 220 height 27
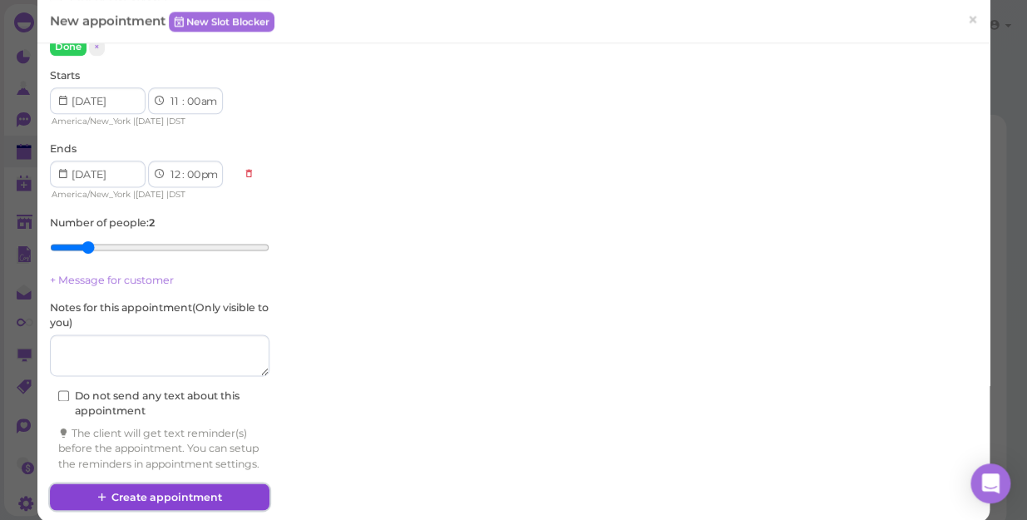
click at [157, 509] on button "Create appointment" at bounding box center [160, 496] width 220 height 27
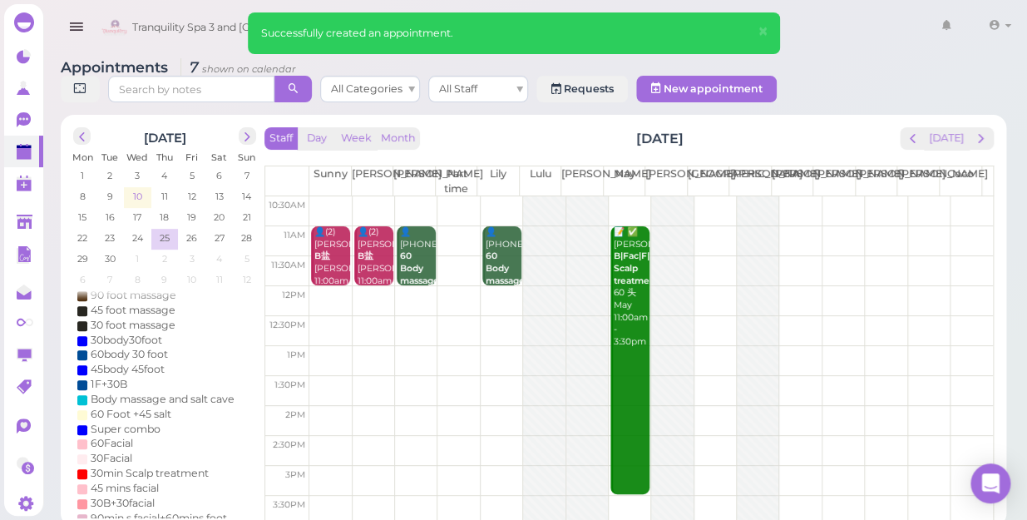
click at [134, 189] on span "10" at bounding box center [137, 196] width 12 height 15
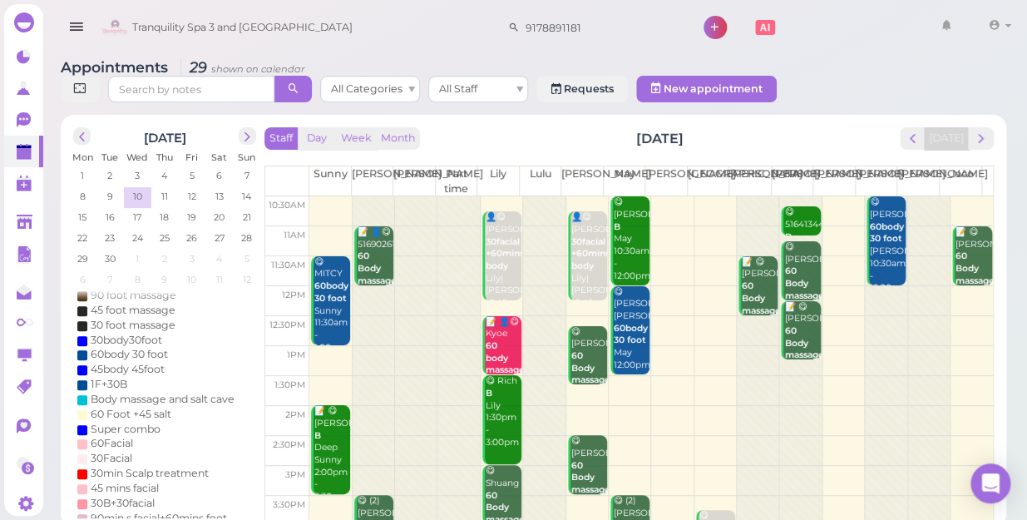
scroll to position [226, 0]
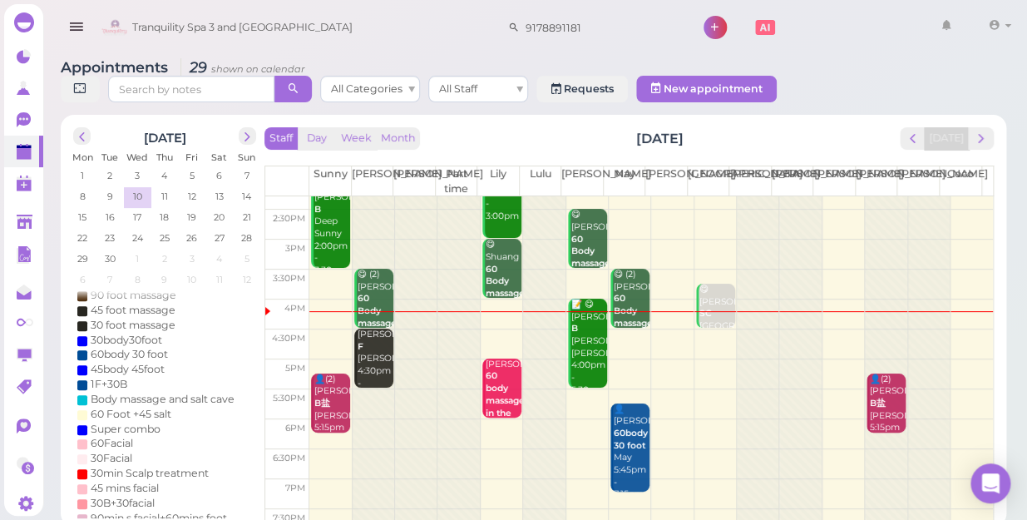
click at [787, 349] on div at bounding box center [801, 283] width 42 height 626
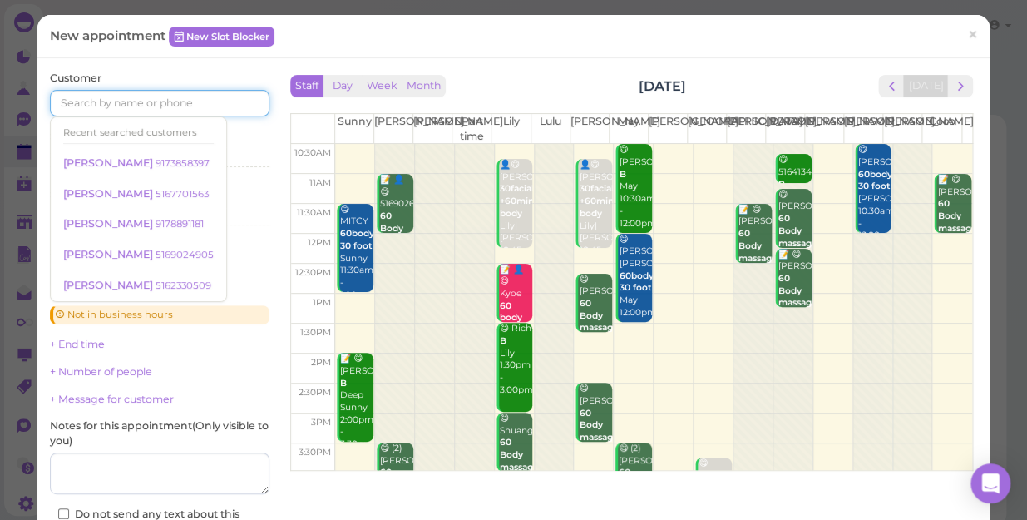
click at [119, 101] on input at bounding box center [160, 103] width 220 height 27
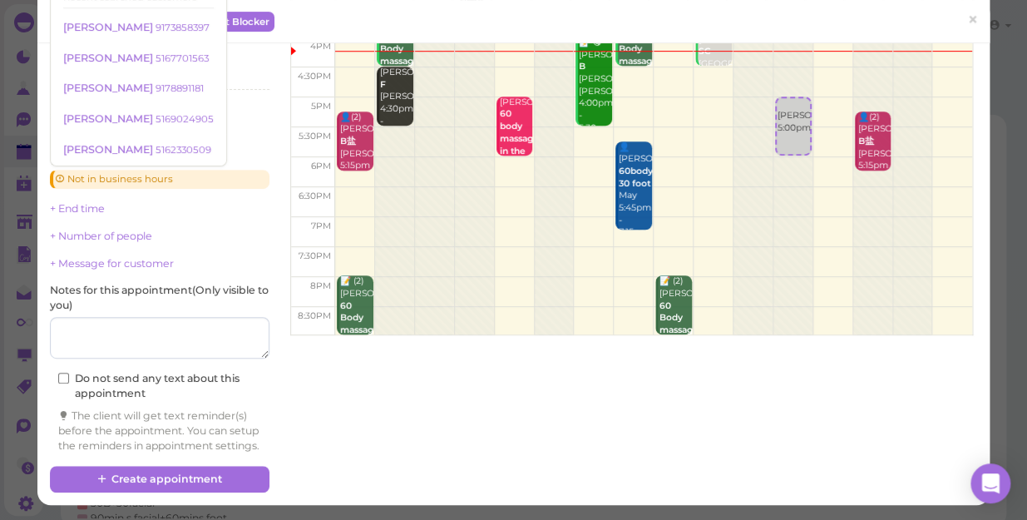
scroll to position [150, 0]
click at [774, 207] on div at bounding box center [793, 21] width 39 height 626
select select "7"
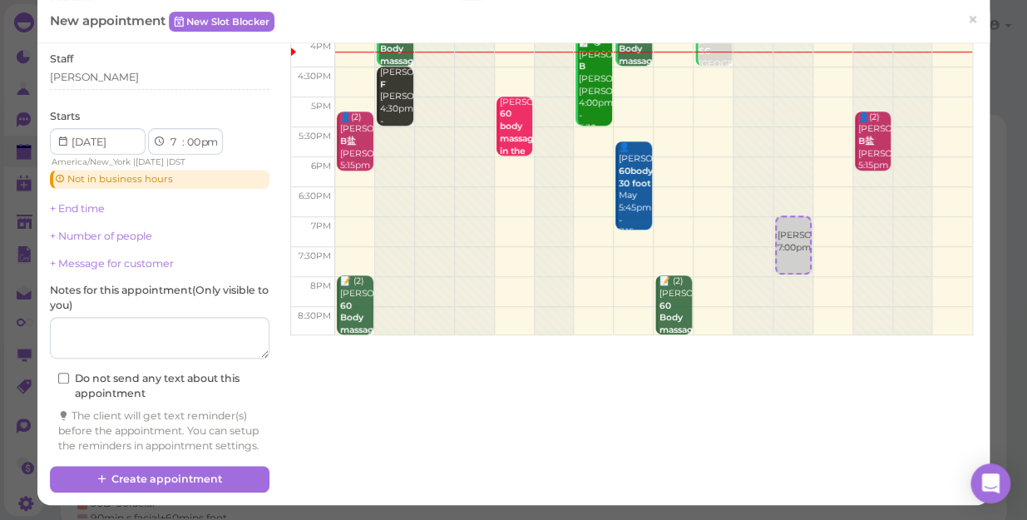
scroll to position [0, 0]
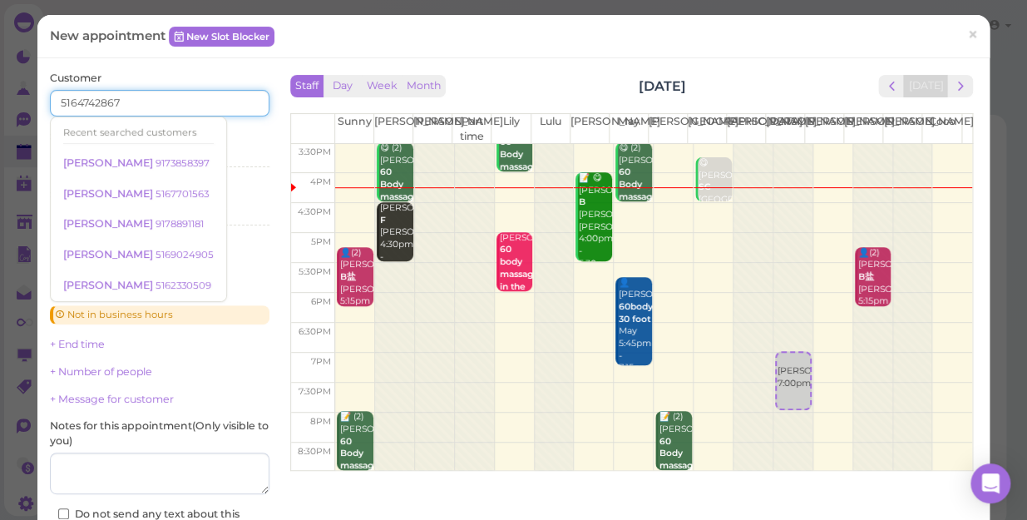
type input "5164742867"
click at [237, 125] on div "Customer 5164742867 Recent searched customers [PERSON_NAME] 9173858397 [PERSON_…" at bounding box center [160, 330] width 220 height 518
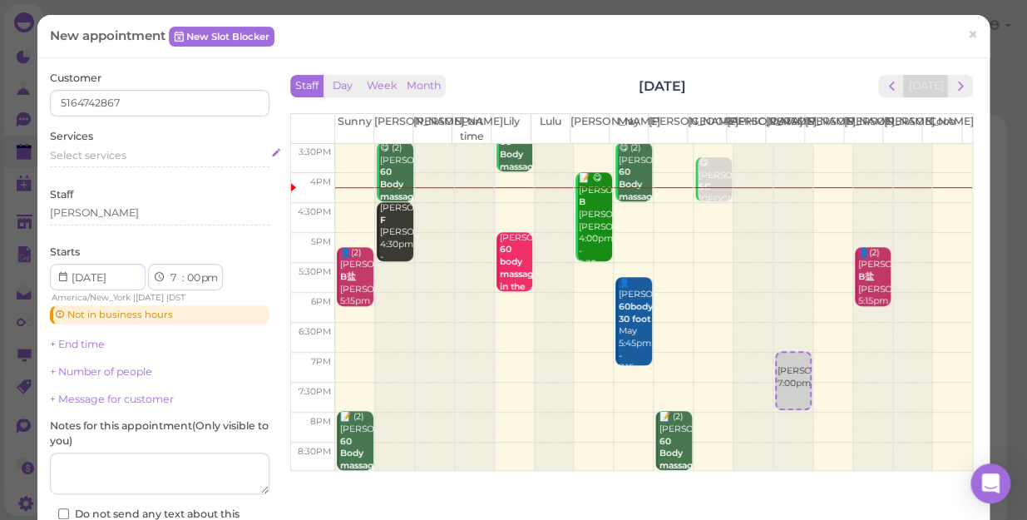
click at [87, 150] on span "Select services" at bounding box center [88, 155] width 77 height 12
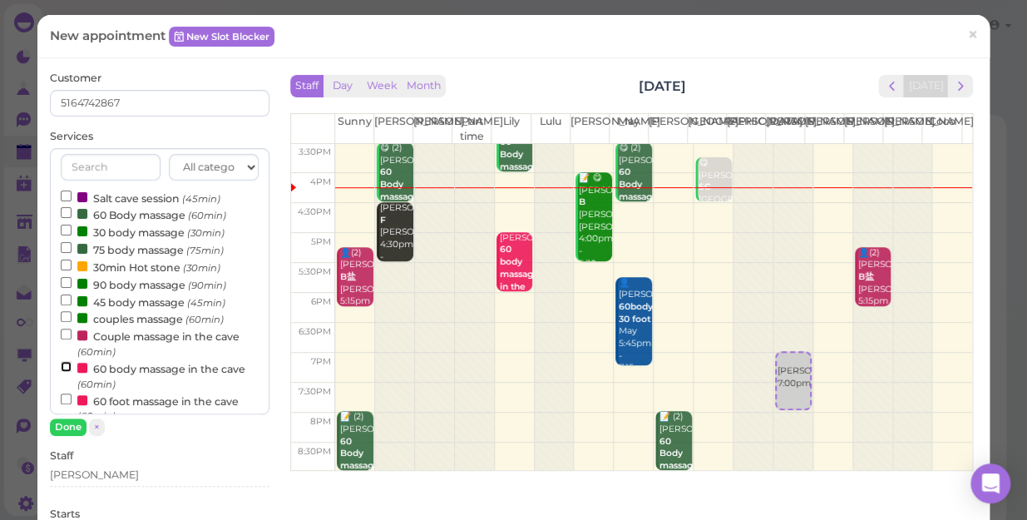
click at [66, 369] on input "60 body massage in the cave (60min)" at bounding box center [66, 366] width 11 height 11
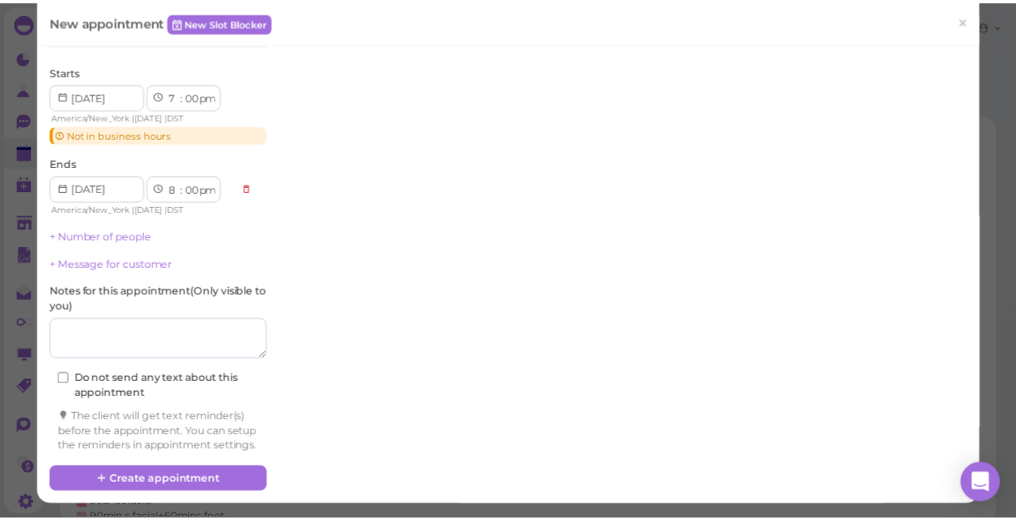
scroll to position [457, 0]
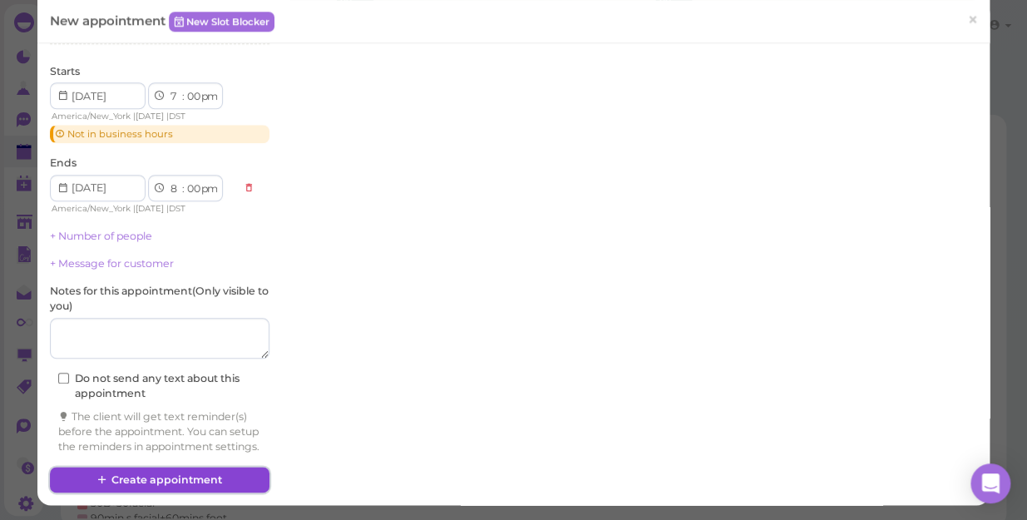
click at [179, 479] on button "Create appointment" at bounding box center [160, 480] width 220 height 27
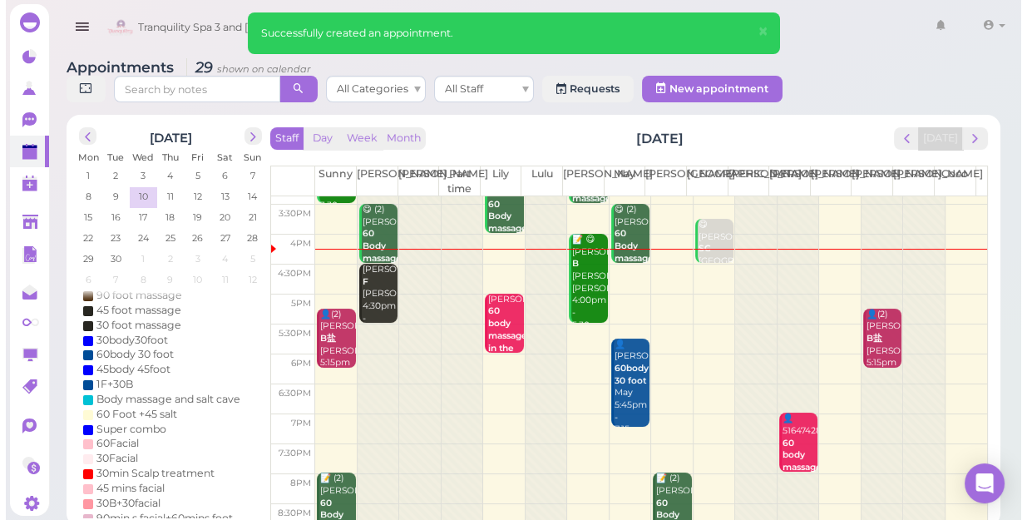
scroll to position [300, 0]
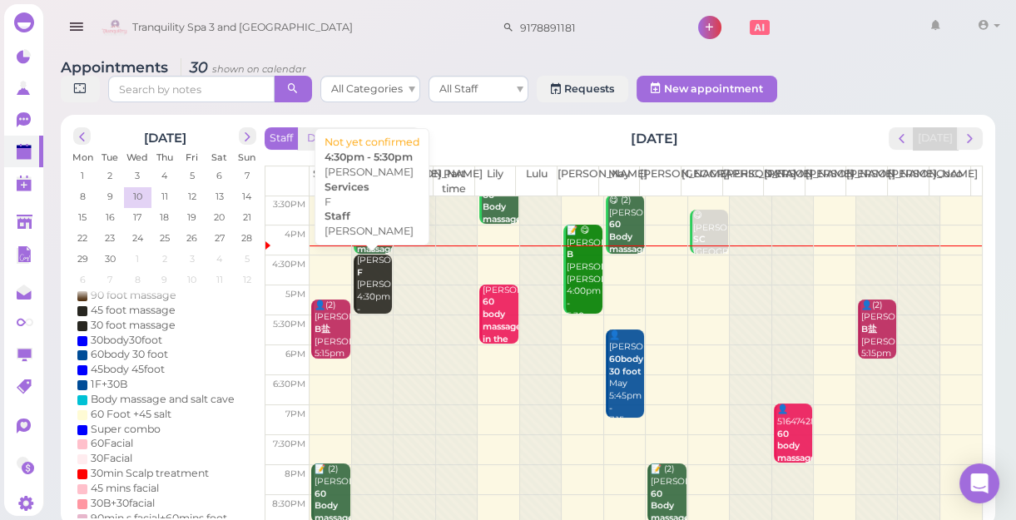
click at [374, 290] on div "[PERSON_NAME] F [PERSON_NAME] 4:30pm - 5:30pm" at bounding box center [374, 291] width 36 height 73
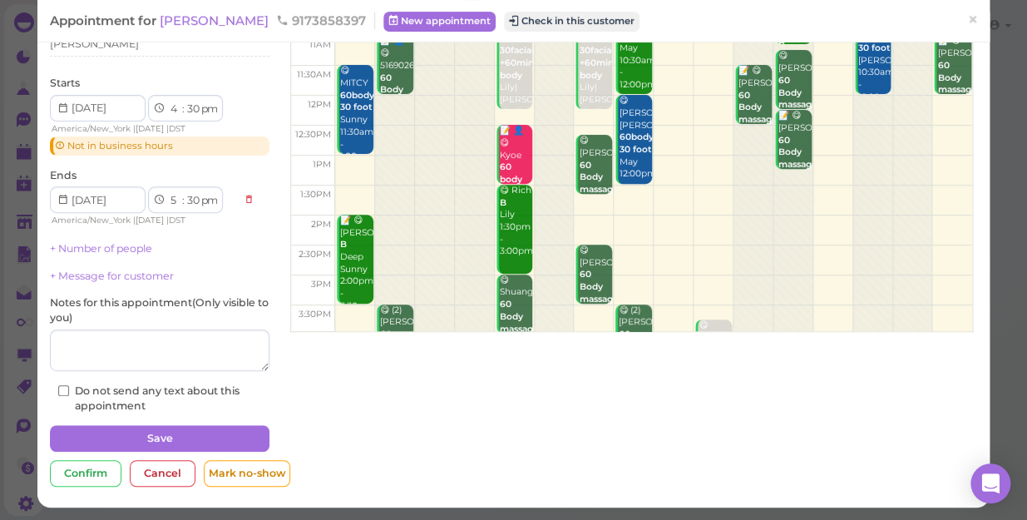
scroll to position [140, 0]
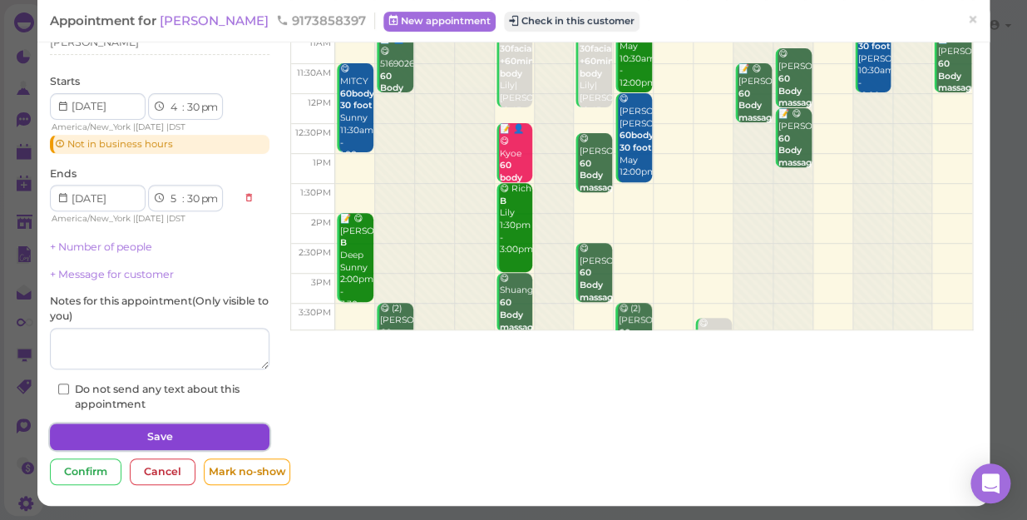
click at [199, 433] on button "Save" at bounding box center [160, 436] width 220 height 27
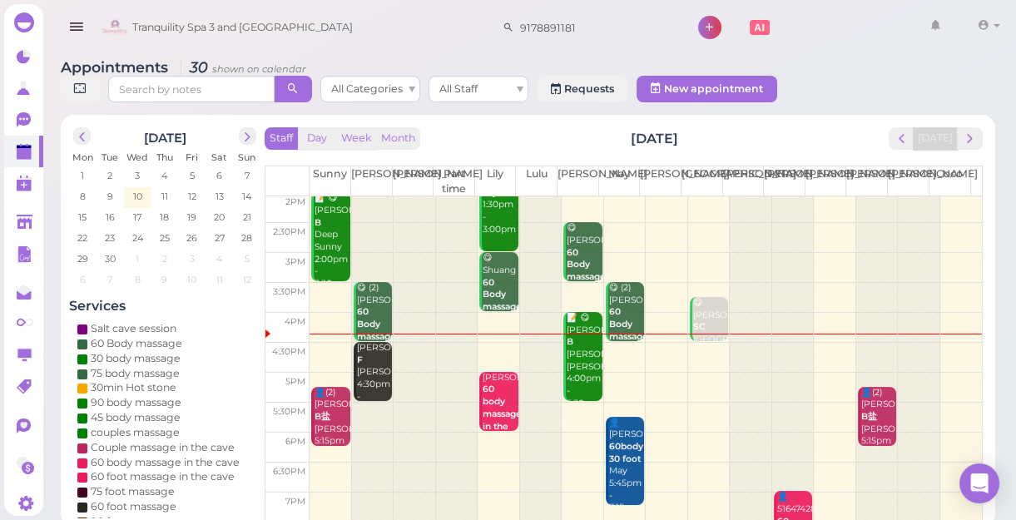
scroll to position [226, 0]
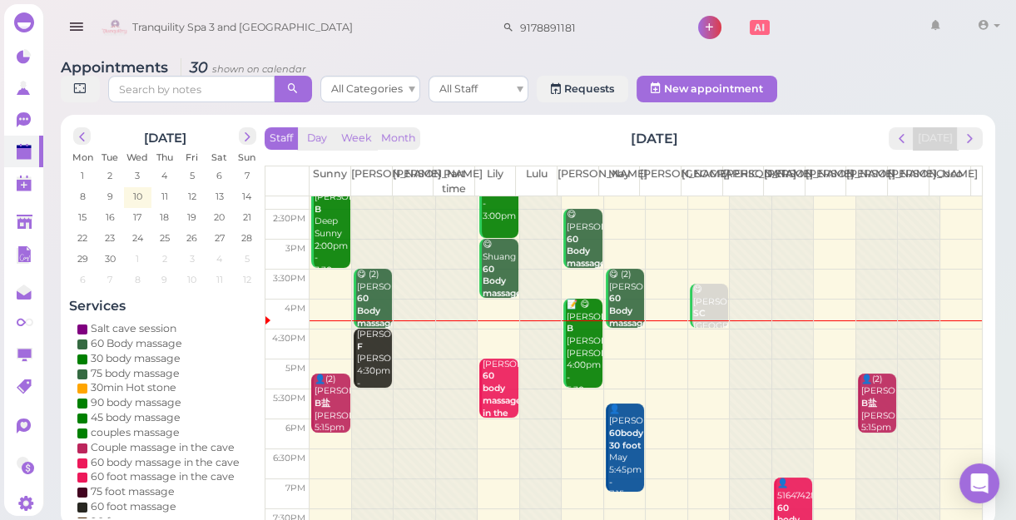
click at [774, 333] on div at bounding box center [793, 283] width 42 height 626
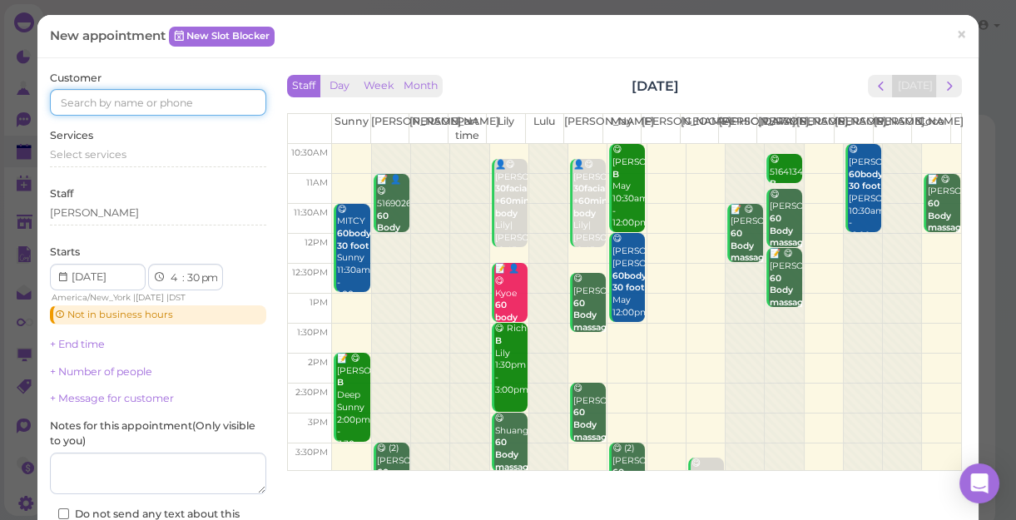
click at [122, 91] on input at bounding box center [158, 102] width 216 height 27
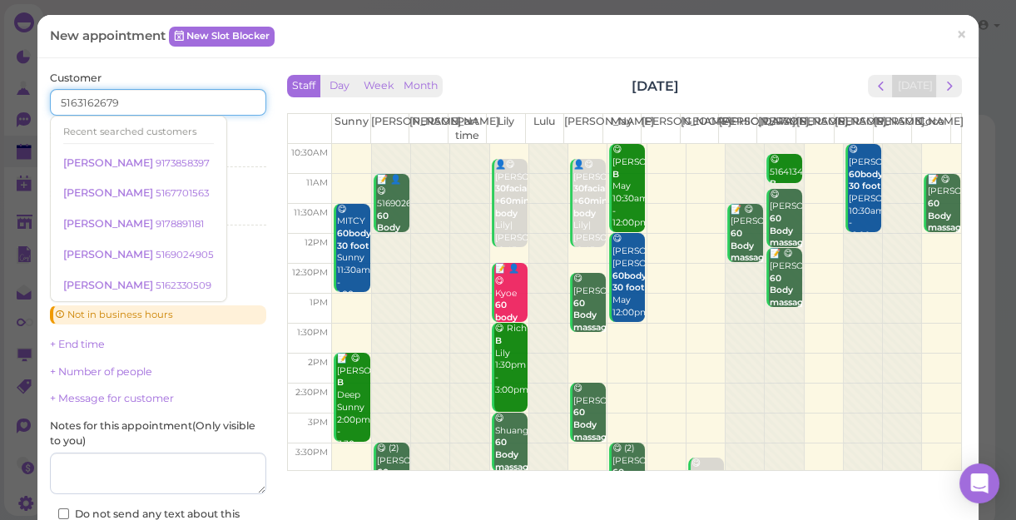
type input "5163162679"
click at [235, 136] on div "Services Select services" at bounding box center [158, 151] width 216 height 46
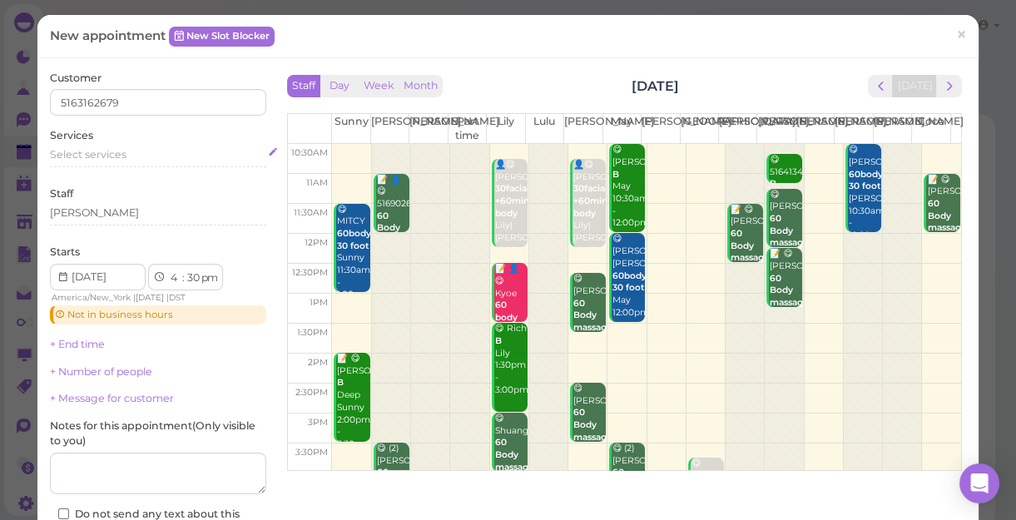
click at [101, 156] on span "Select services" at bounding box center [88, 154] width 77 height 12
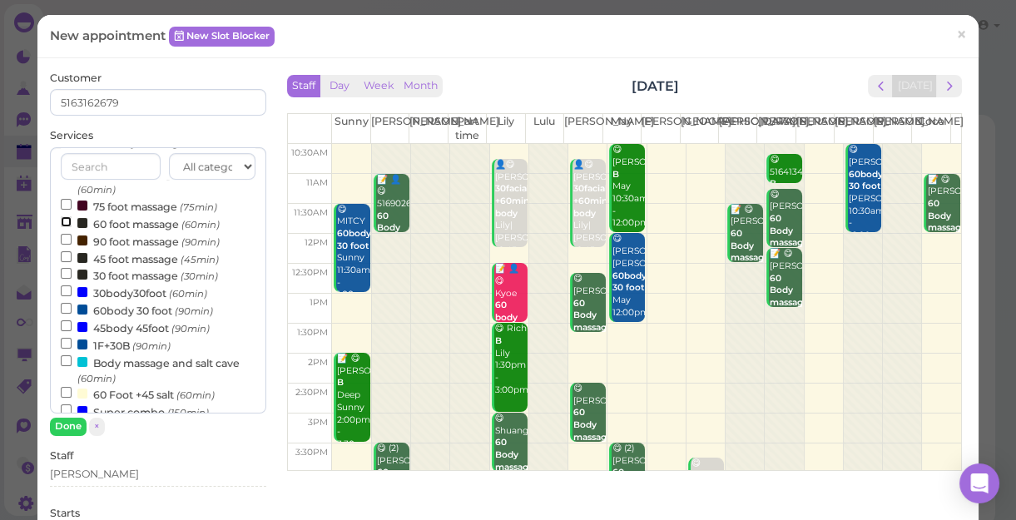
click at [62, 222] on input "60 foot massage (60min)" at bounding box center [66, 221] width 11 height 11
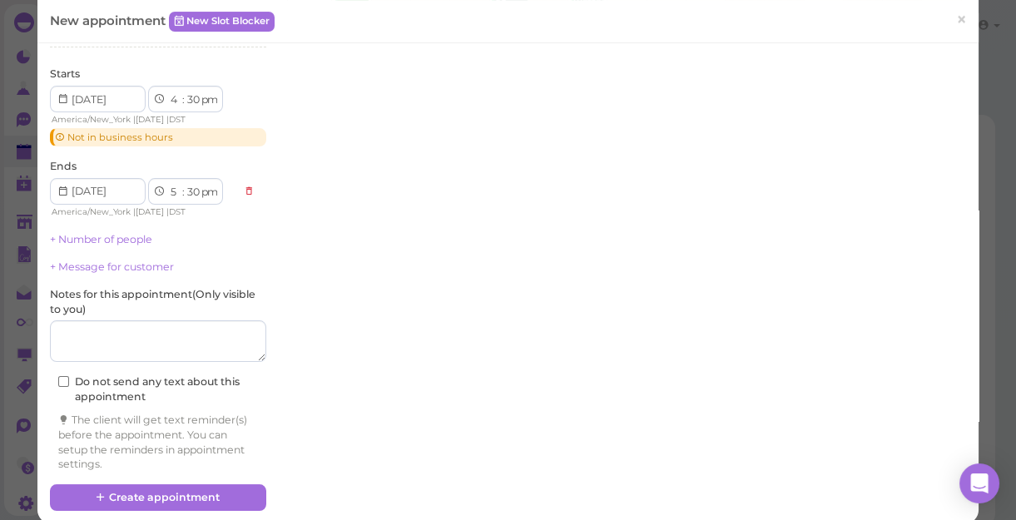
scroll to position [457, 0]
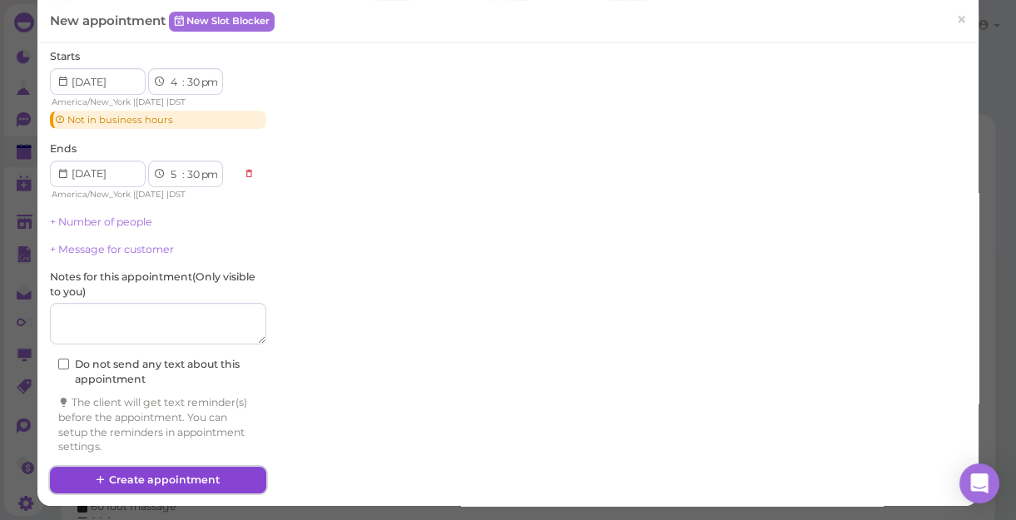
click at [175, 473] on button "Create appointment" at bounding box center [158, 480] width 216 height 27
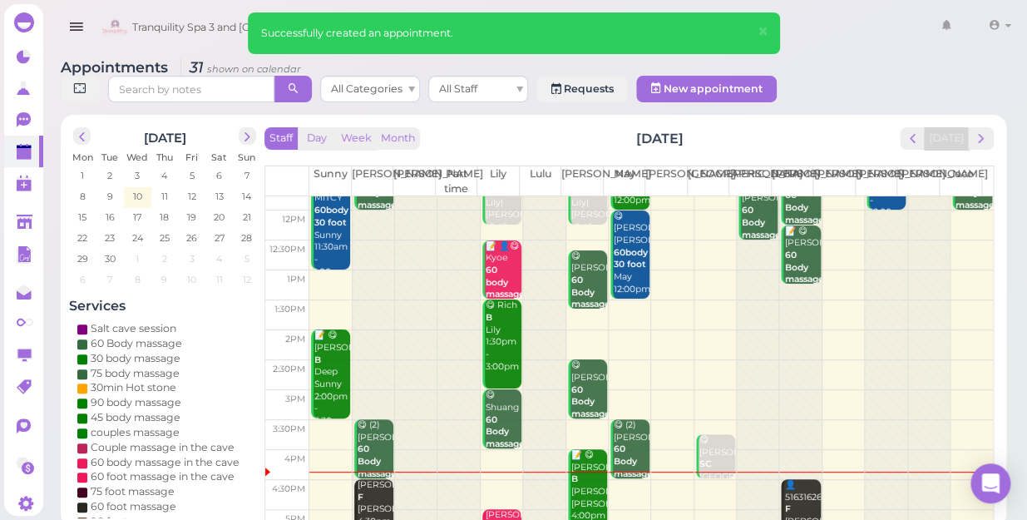
scroll to position [226, 0]
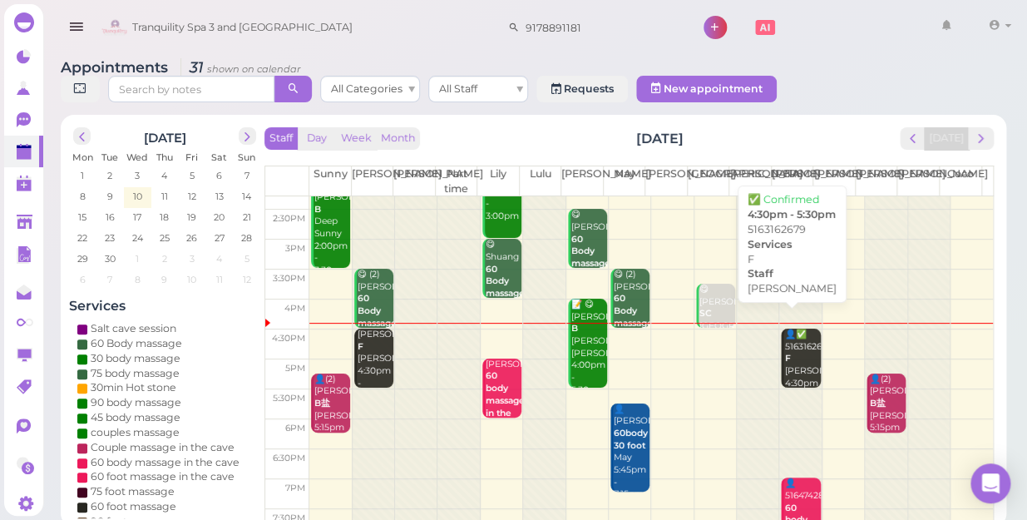
click at [789, 343] on div "👤✅ 5163162679 F [PERSON_NAME] 4:30pm - 5:30pm" at bounding box center [802, 372] width 37 height 86
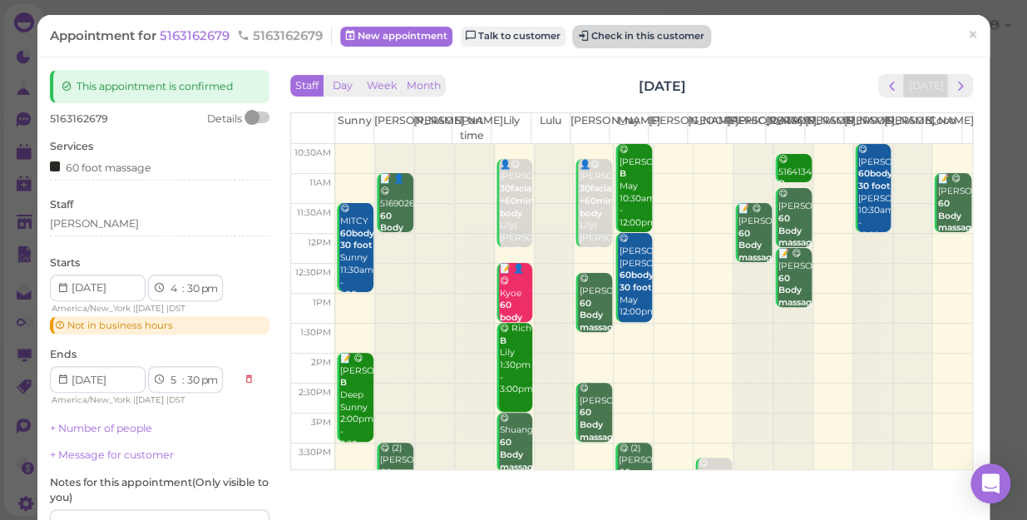
click at [635, 32] on button "Check in this customer" at bounding box center [642, 37] width 136 height 20
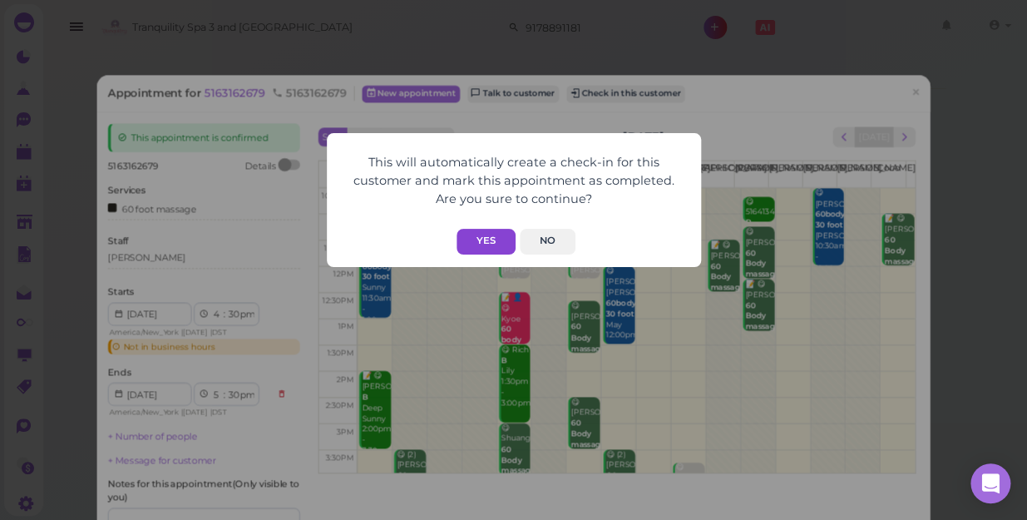
click at [487, 234] on button "Yes" at bounding box center [486, 242] width 59 height 26
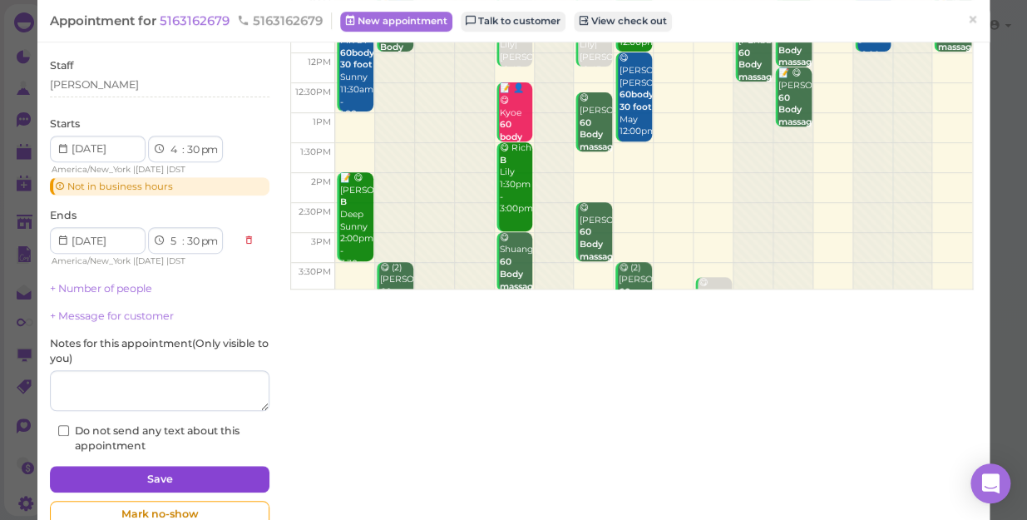
scroll to position [222, 0]
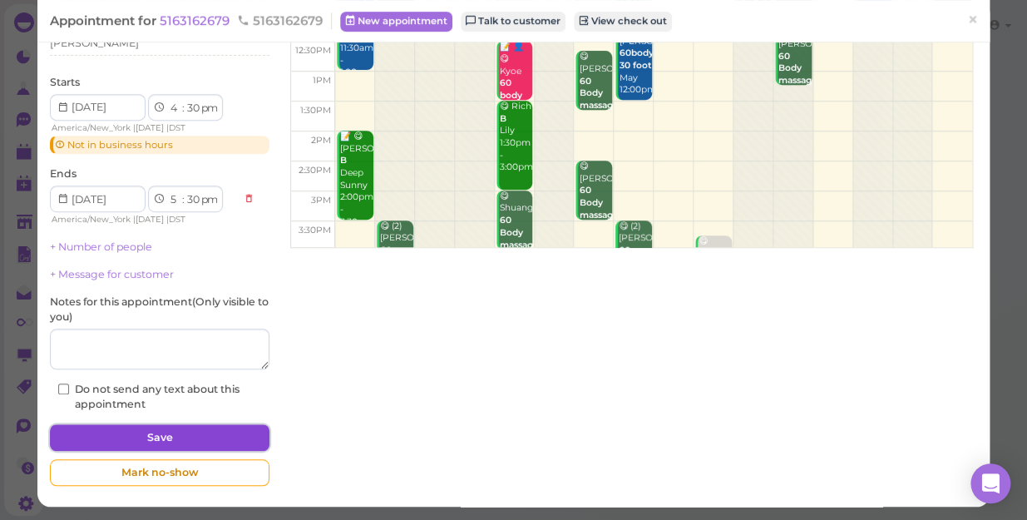
click at [155, 432] on button "Save" at bounding box center [160, 437] width 220 height 27
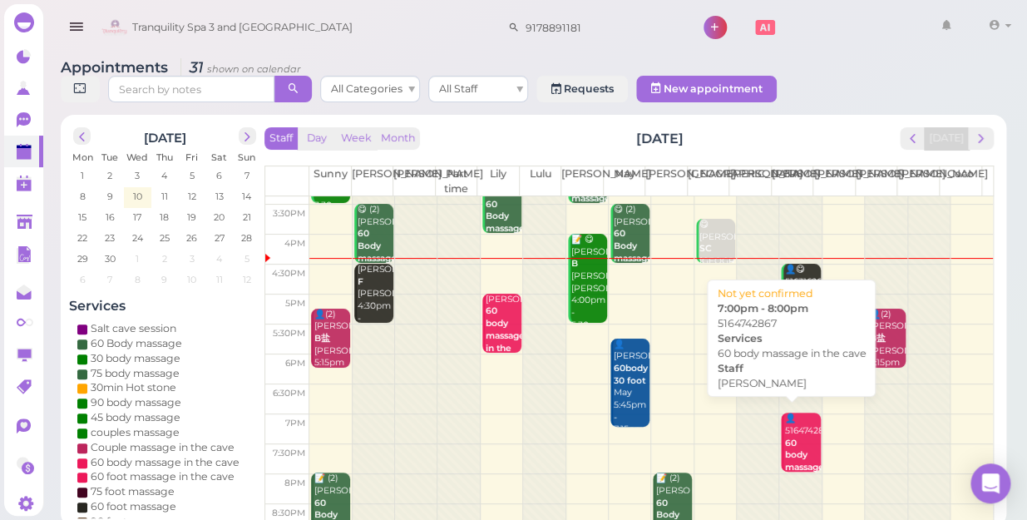
scroll to position [300, 0]
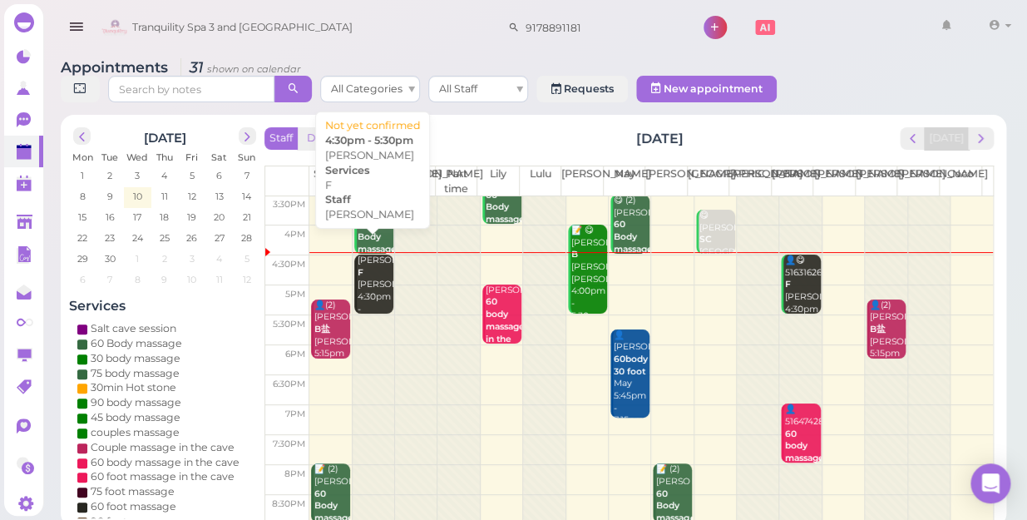
click at [367, 255] on div "[PERSON_NAME] F [PERSON_NAME] 4:30pm - 5:30pm" at bounding box center [375, 291] width 37 height 73
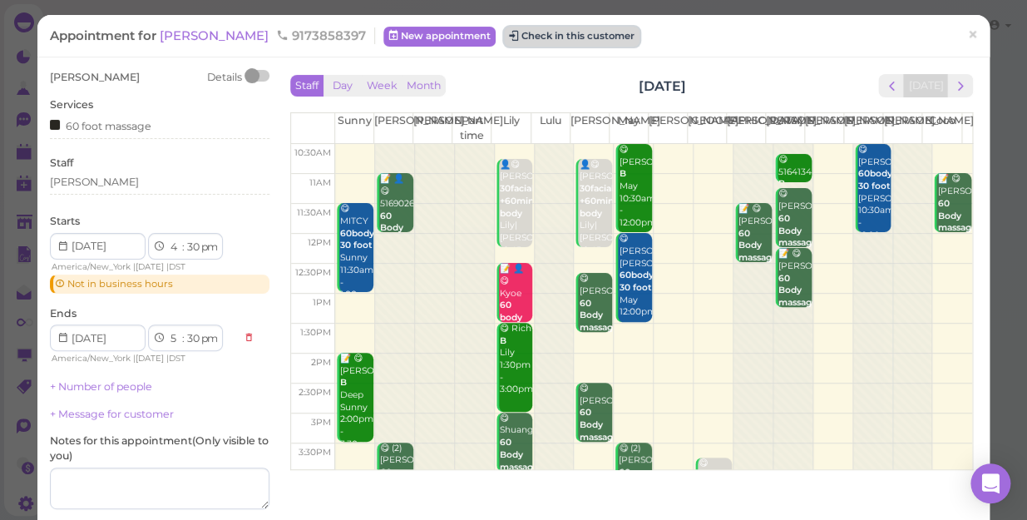
click at [528, 36] on button "Check in this customer" at bounding box center [572, 37] width 136 height 20
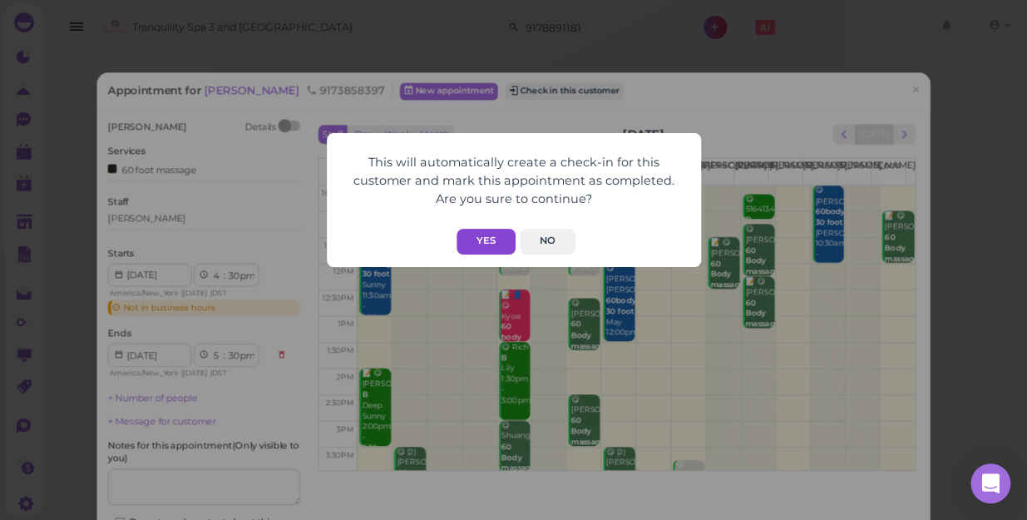
click at [492, 244] on button "Yes" at bounding box center [486, 242] width 59 height 26
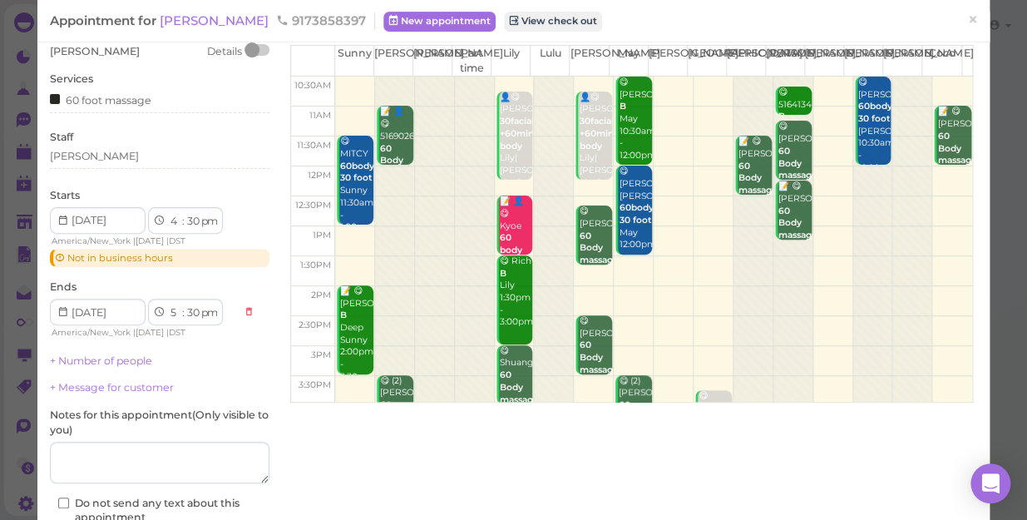
scroll to position [181, 0]
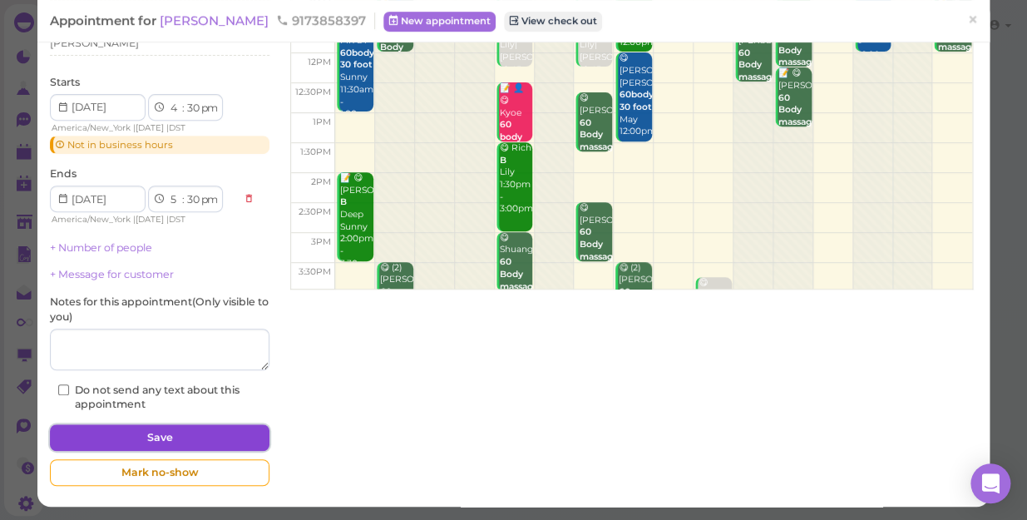
click at [172, 435] on button "Save" at bounding box center [160, 437] width 220 height 27
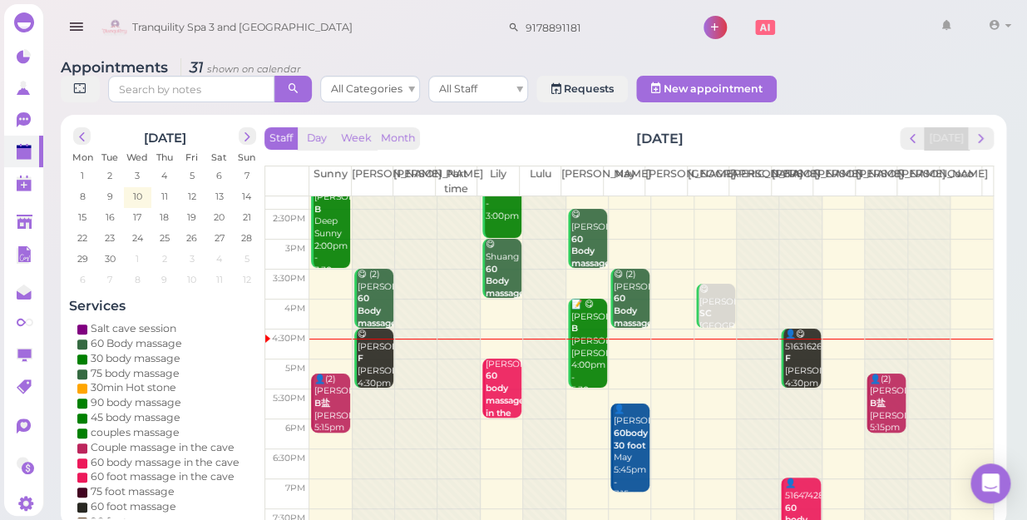
scroll to position [300, 0]
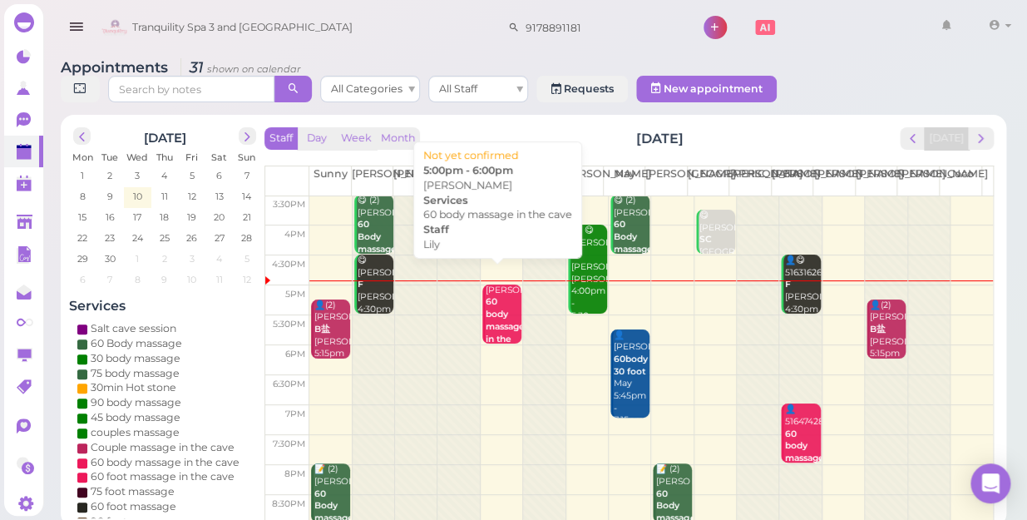
click at [504, 296] on b "60 body massage in the cave" at bounding box center [505, 326] width 39 height 60
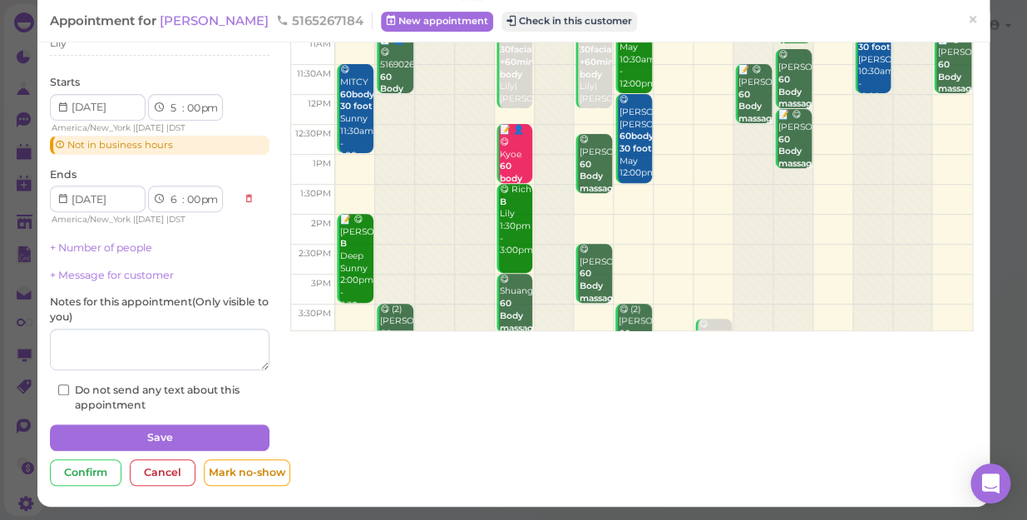
scroll to position [140, 0]
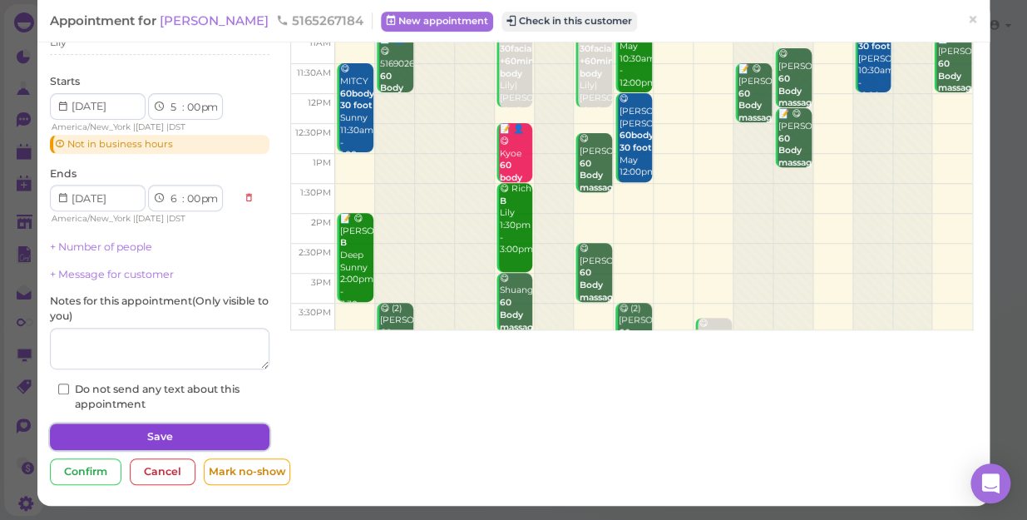
click at [203, 433] on button "Save" at bounding box center [160, 436] width 220 height 27
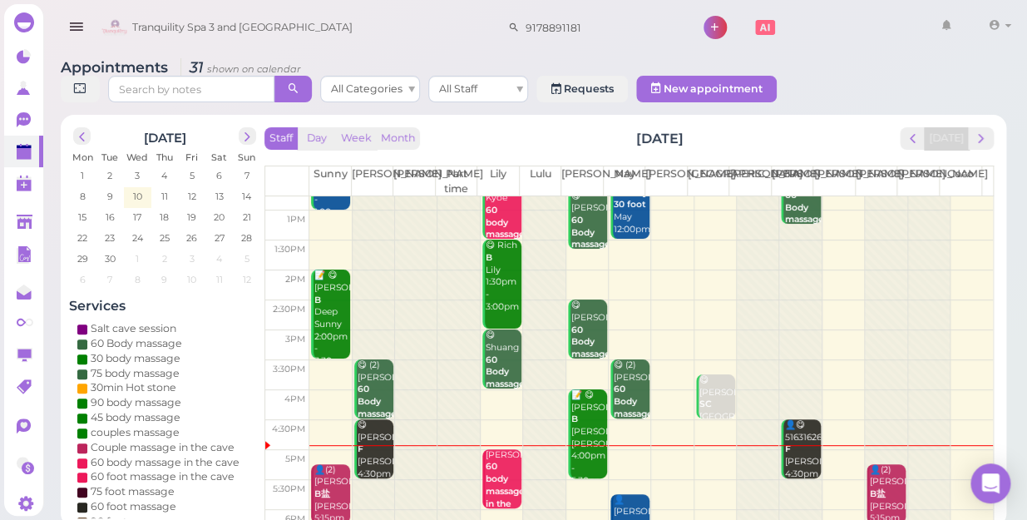
scroll to position [226, 0]
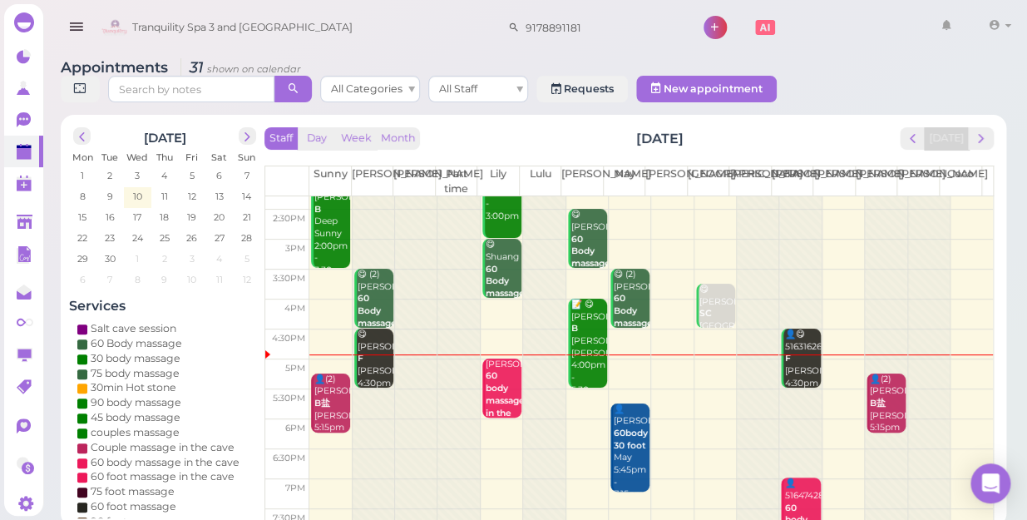
click at [696, 359] on td at bounding box center [651, 374] width 684 height 30
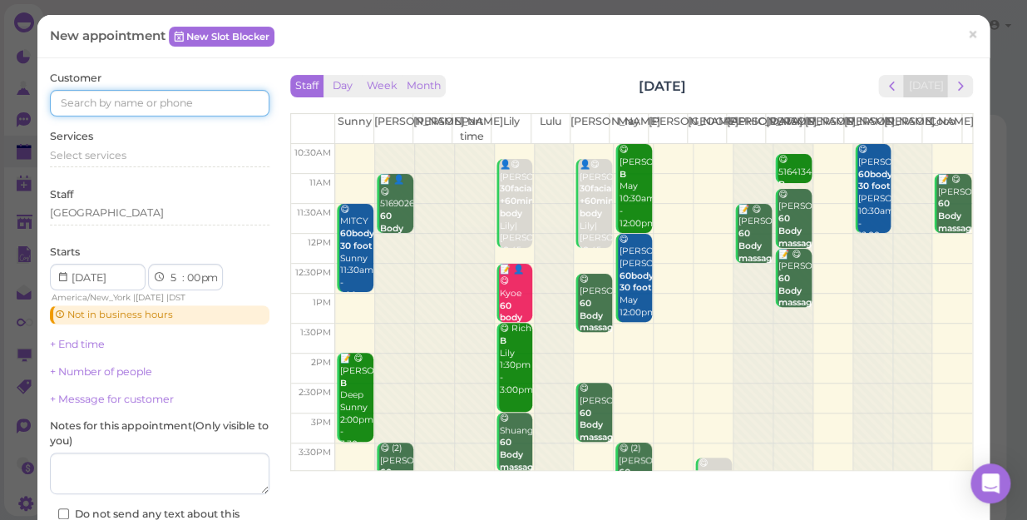
click at [84, 106] on input at bounding box center [160, 103] width 220 height 27
type input "3475714074"
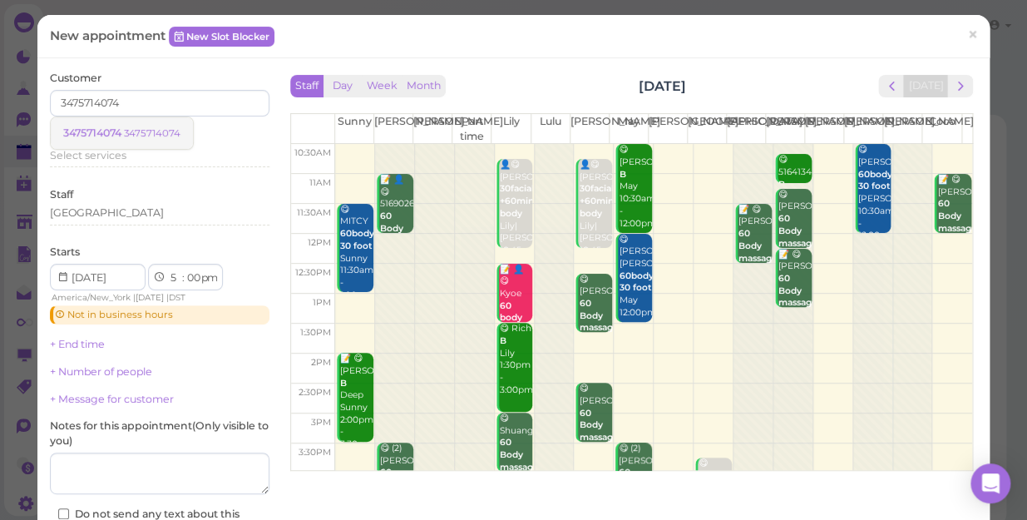
click at [133, 131] on small "3475714074" at bounding box center [152, 133] width 57 height 12
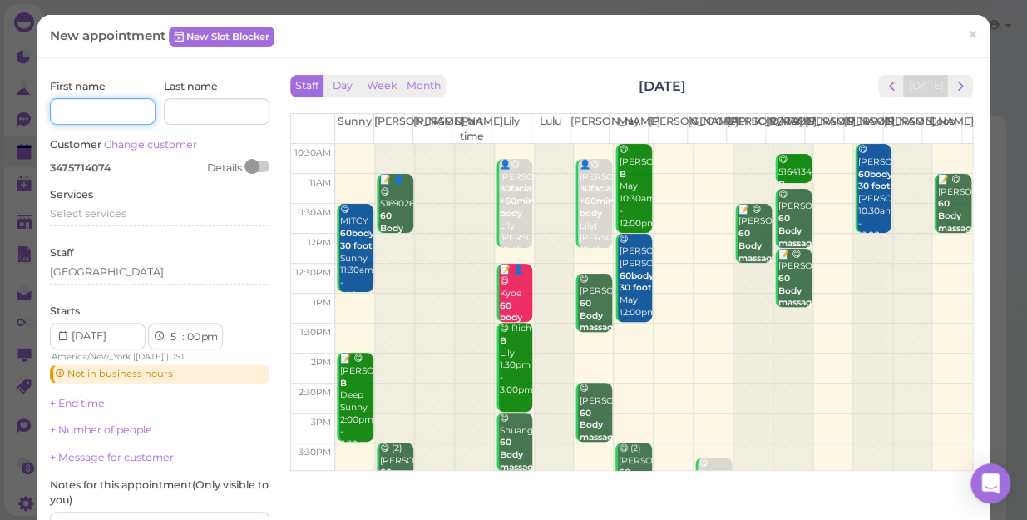
click at [75, 110] on input at bounding box center [103, 111] width 106 height 27
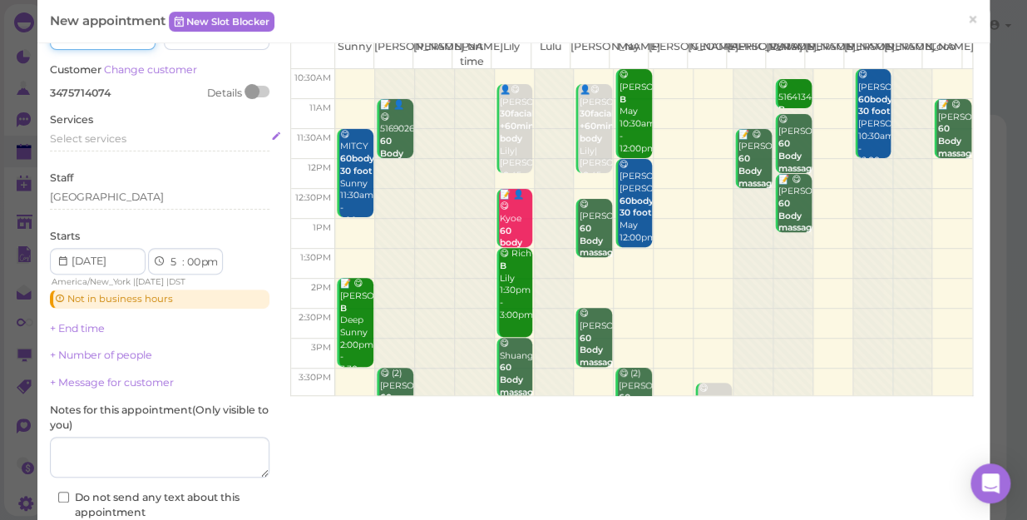
type input "[PERSON_NAME]"
click at [67, 136] on span "Select services" at bounding box center [88, 138] width 77 height 12
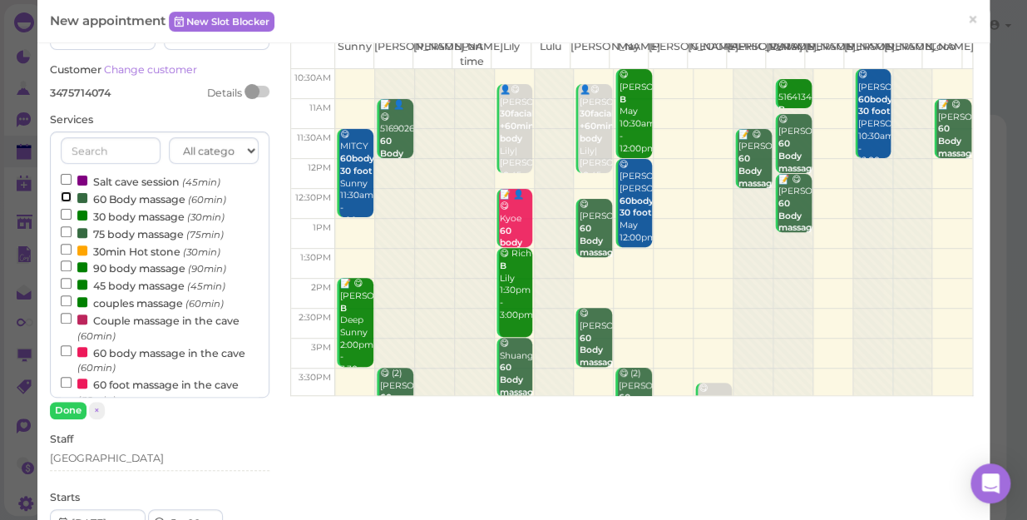
click at [65, 191] on input "60 Body massage (60min)" at bounding box center [66, 196] width 11 height 11
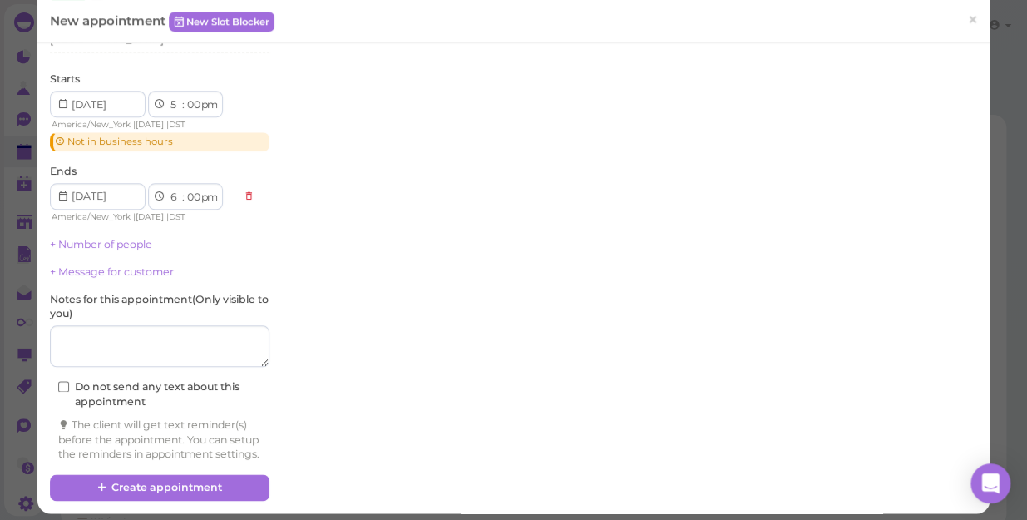
scroll to position [516, 0]
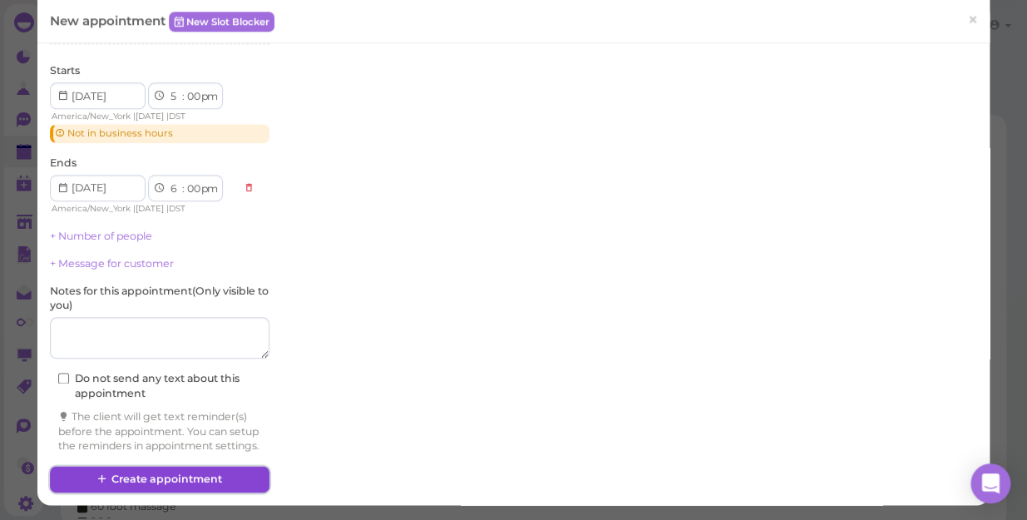
click at [151, 483] on button "Create appointment" at bounding box center [160, 479] width 220 height 27
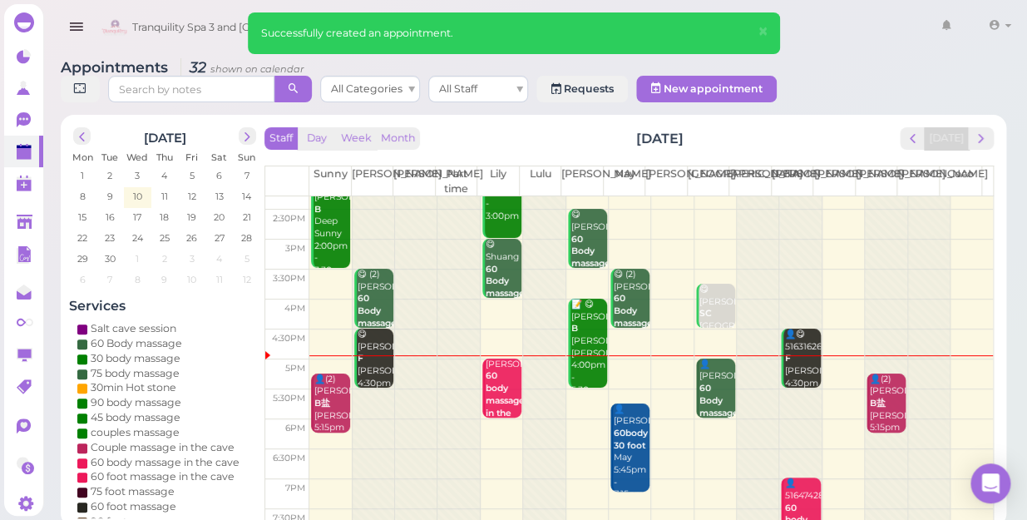
scroll to position [300, 0]
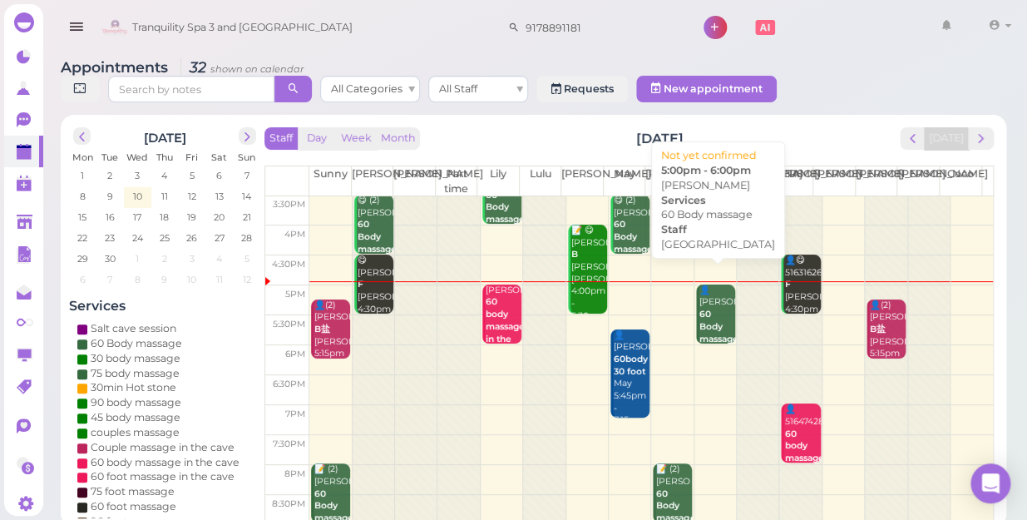
click at [709, 309] on b "60 Body massage" at bounding box center [719, 326] width 39 height 35
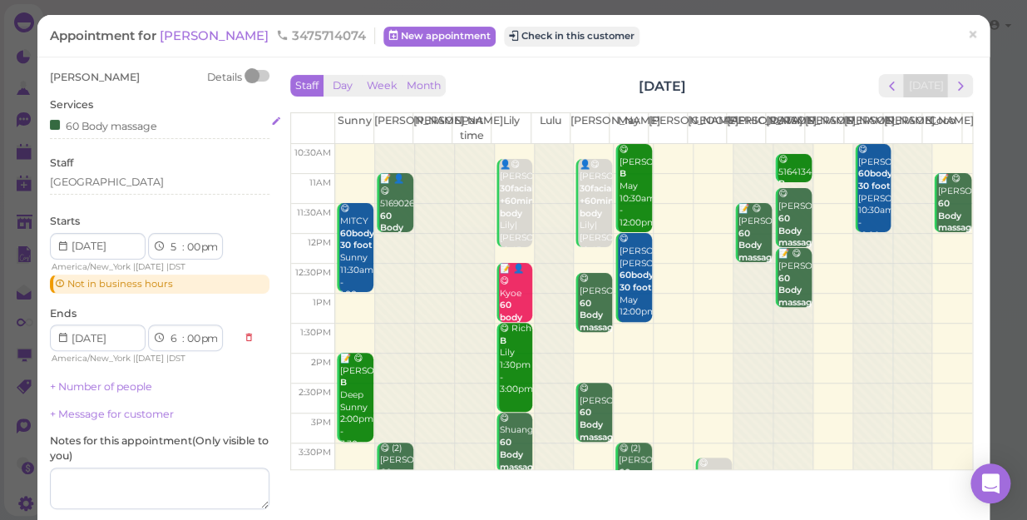
click at [165, 128] on div "60 Body massage" at bounding box center [160, 124] width 220 height 17
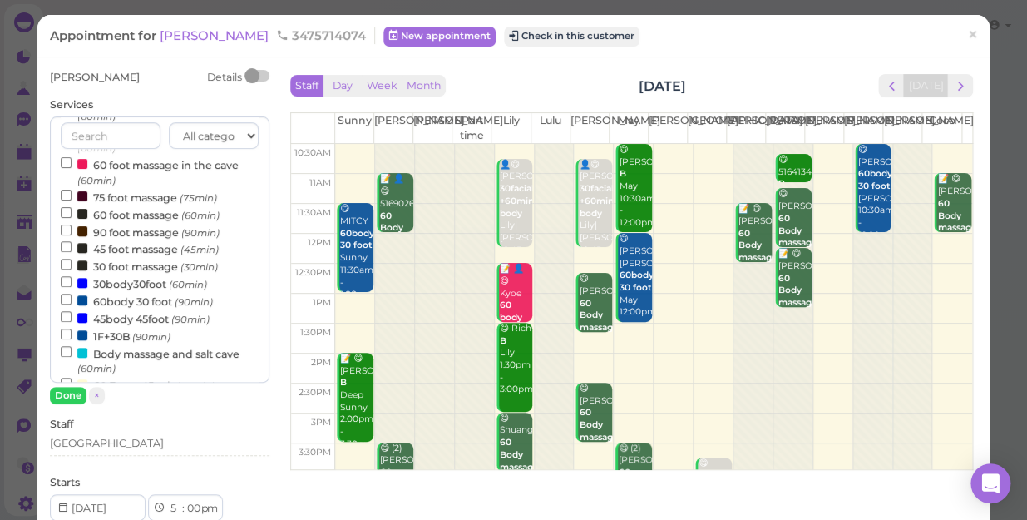
scroll to position [226, 0]
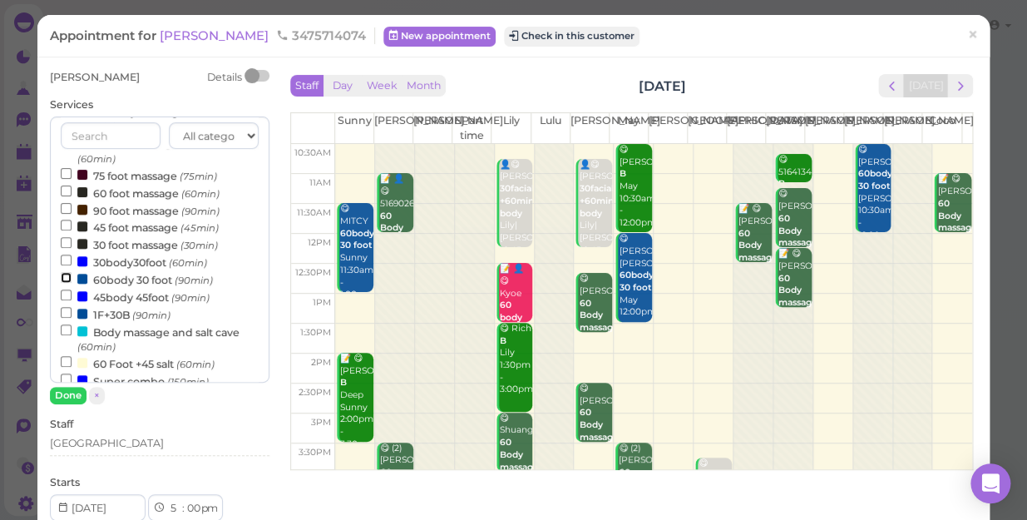
click at [63, 279] on input "60body 30 foot (90min)" at bounding box center [66, 277] width 11 height 11
select select "7"
select select "30"
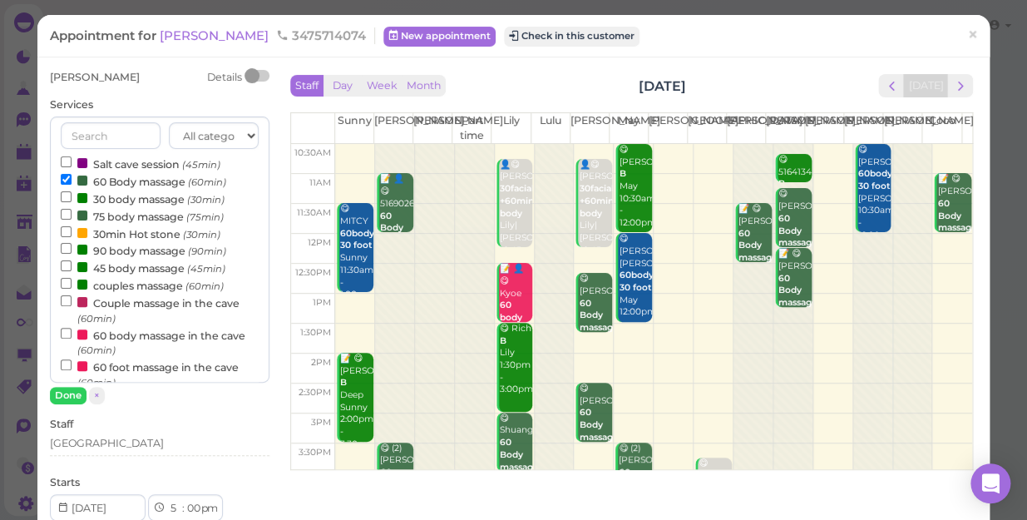
scroll to position [0, 0]
click at [65, 178] on input "60 Body massage (60min)" at bounding box center [66, 181] width 11 height 11
select select "6"
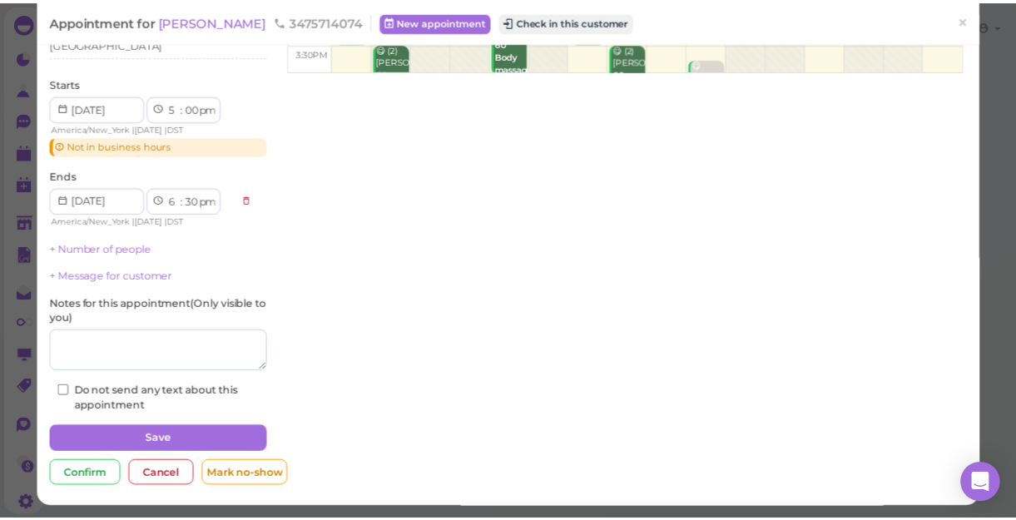
scroll to position [400, 0]
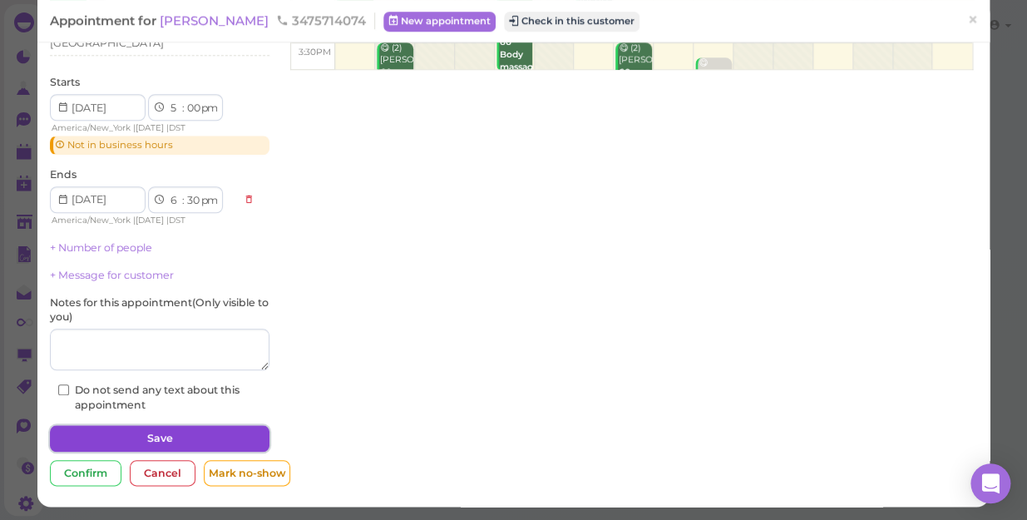
click at [172, 433] on button "Save" at bounding box center [160, 438] width 220 height 27
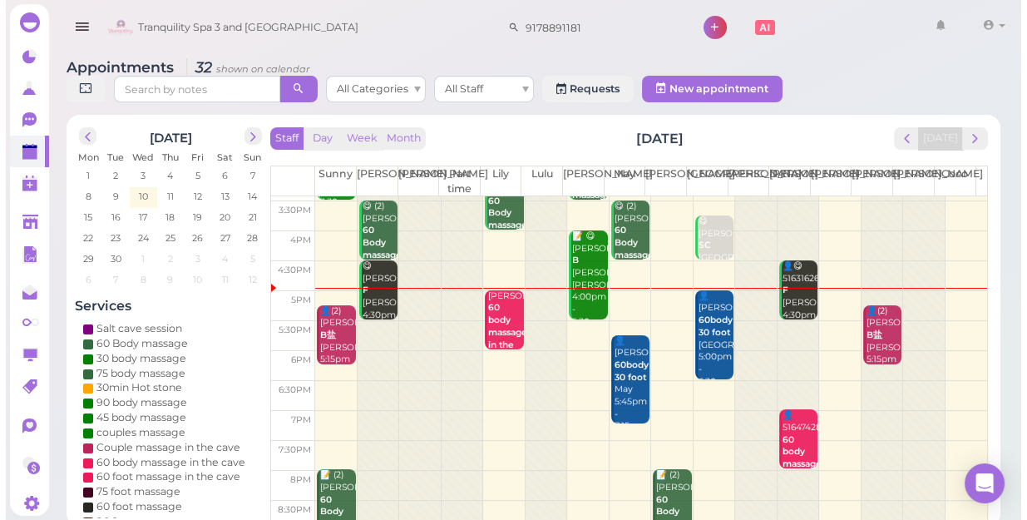
scroll to position [300, 0]
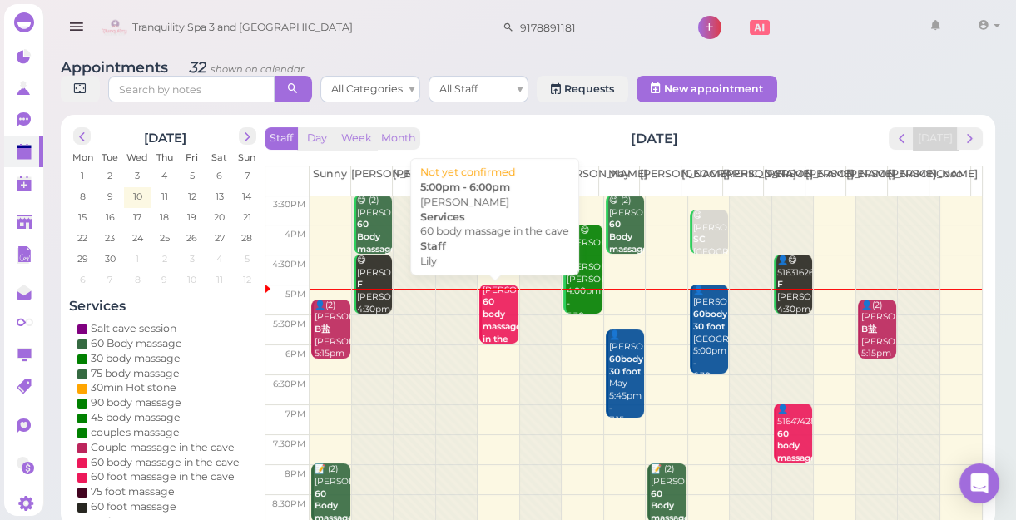
click at [499, 322] on b "60 body massage in the cave" at bounding box center [502, 326] width 39 height 60
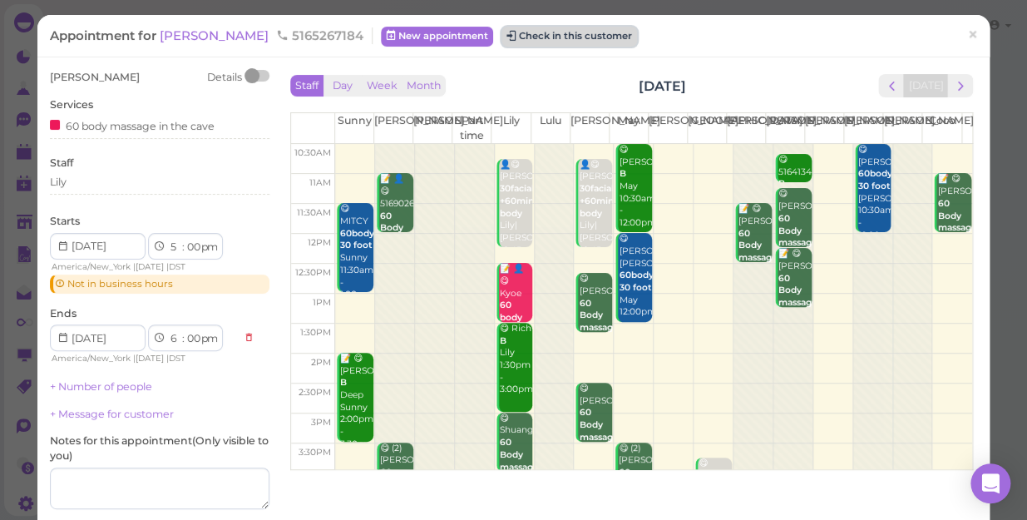
click at [502, 35] on button "Check in this customer" at bounding box center [570, 37] width 136 height 20
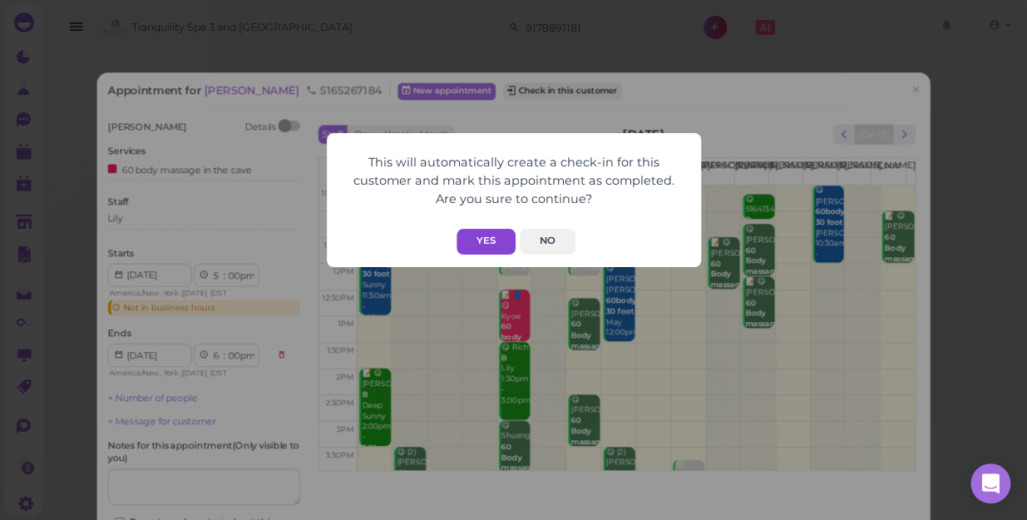
click at [479, 230] on button "Yes" at bounding box center [486, 242] width 59 height 26
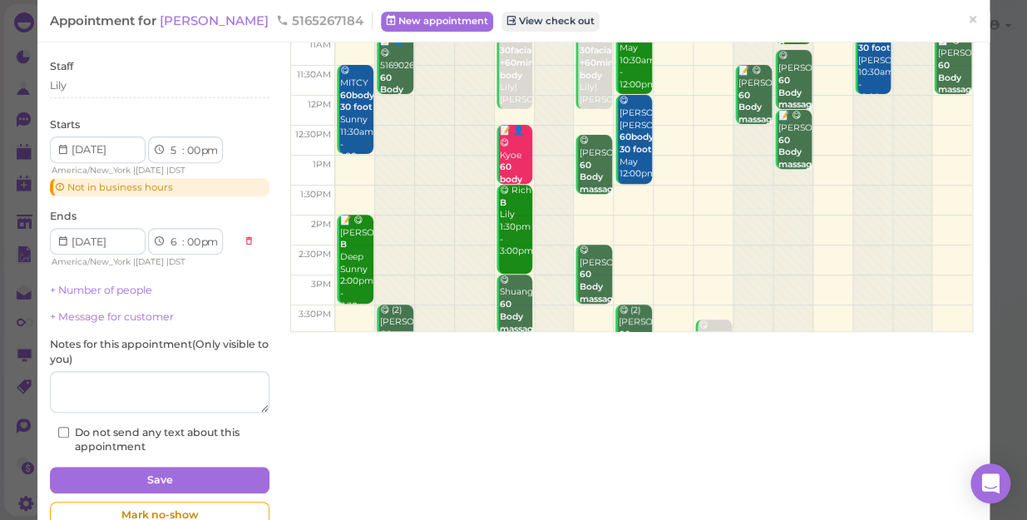
scroll to position [181, 0]
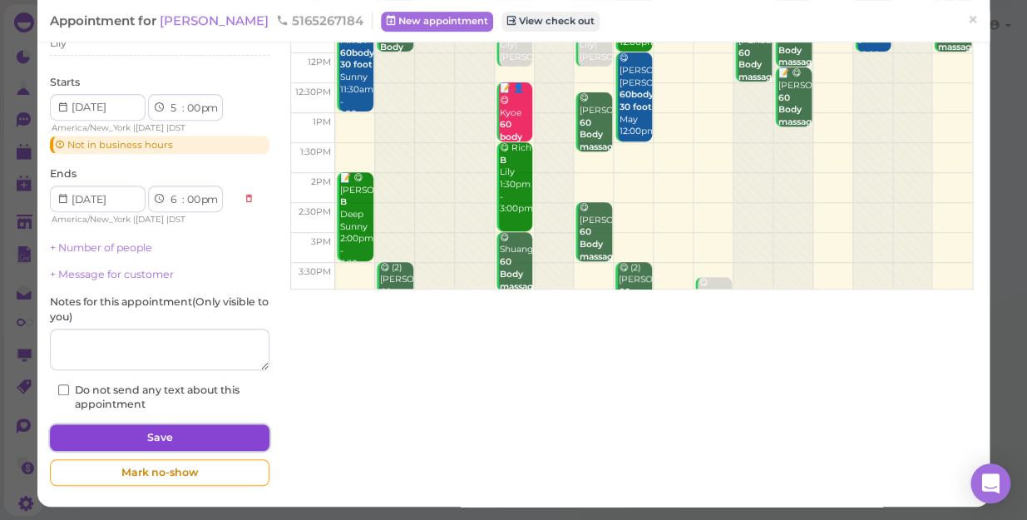
click at [167, 436] on button "Save" at bounding box center [160, 437] width 220 height 27
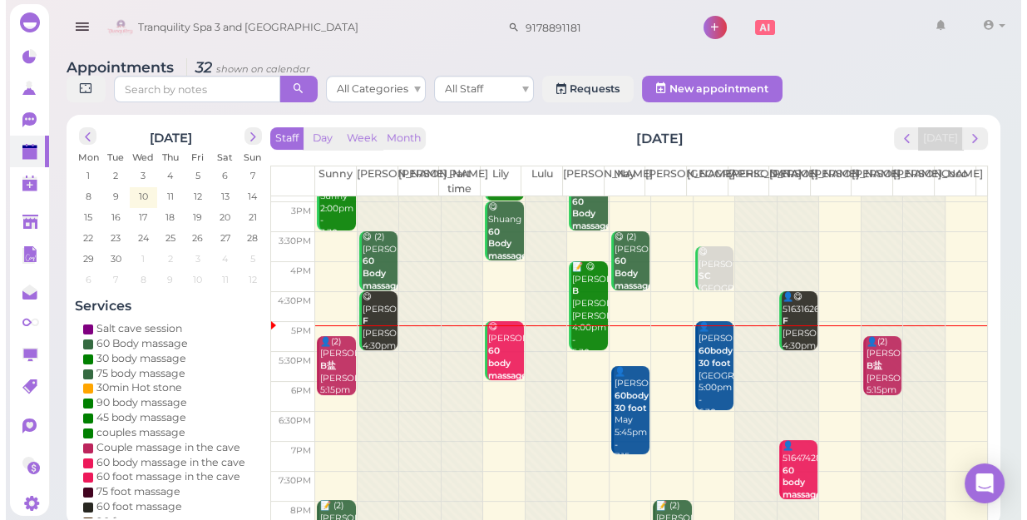
scroll to position [300, 0]
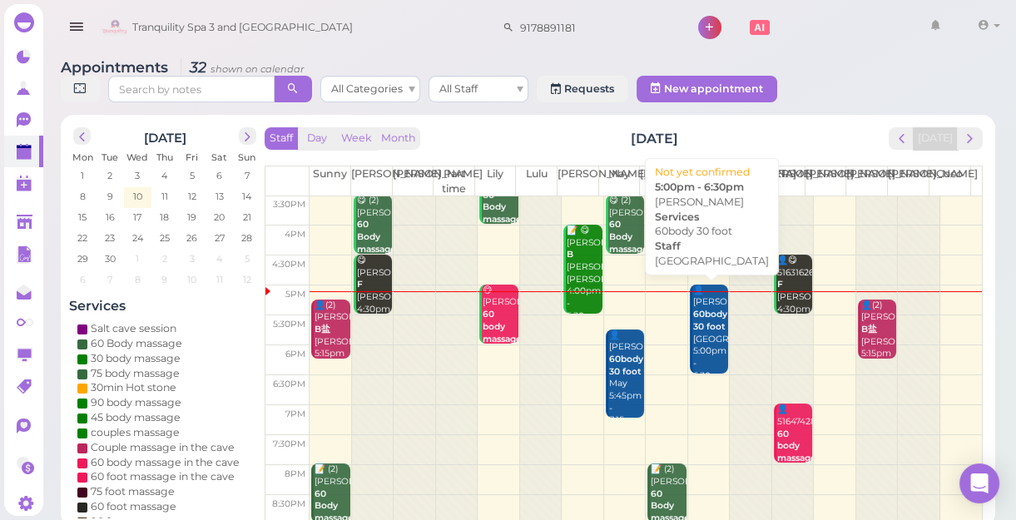
click at [699, 335] on div "👤[PERSON_NAME] 60body 30 foot [GEOGRAPHIC_DATA] 5:00pm - 6:30pm" at bounding box center [710, 334] width 36 height 98
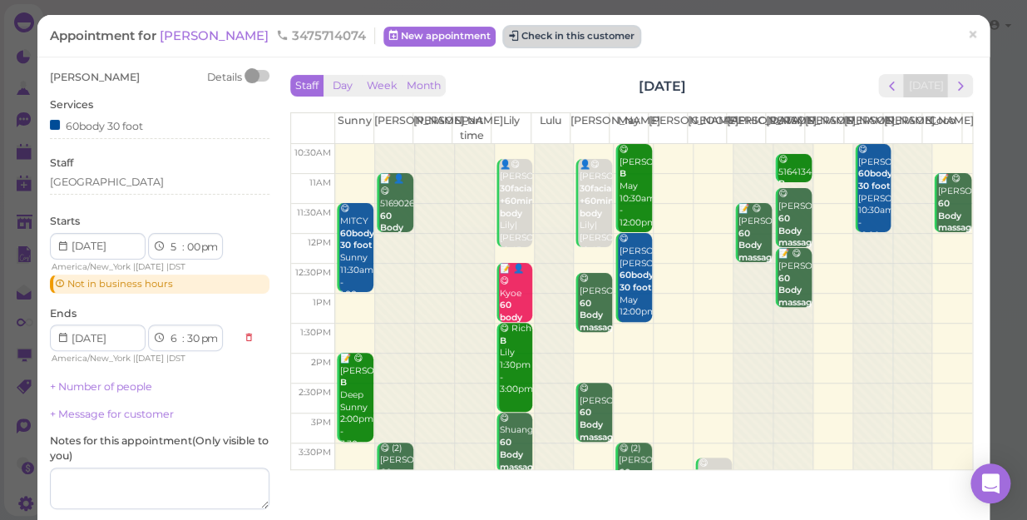
click at [509, 35] on button "Check in this customer" at bounding box center [572, 37] width 136 height 20
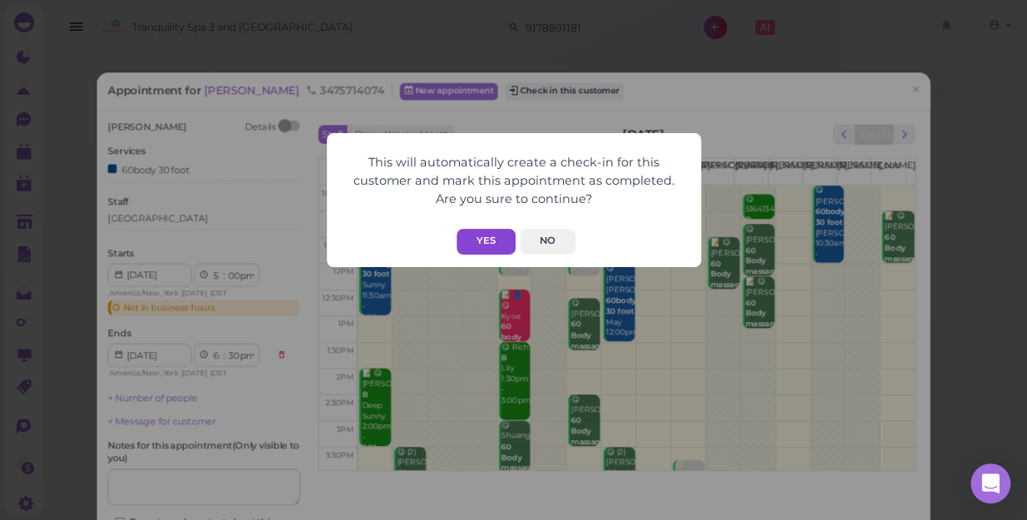
click at [483, 237] on button "Yes" at bounding box center [486, 242] width 59 height 26
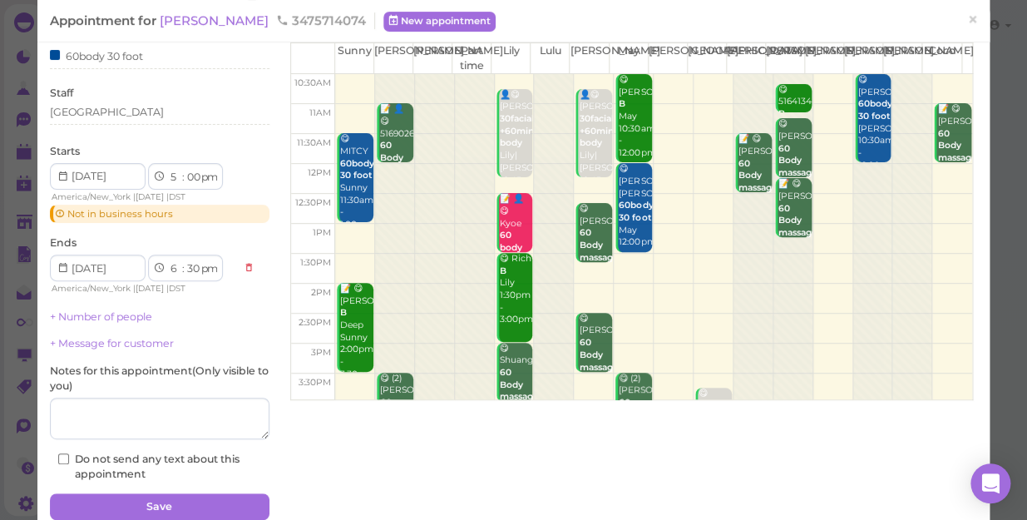
scroll to position [140, 0]
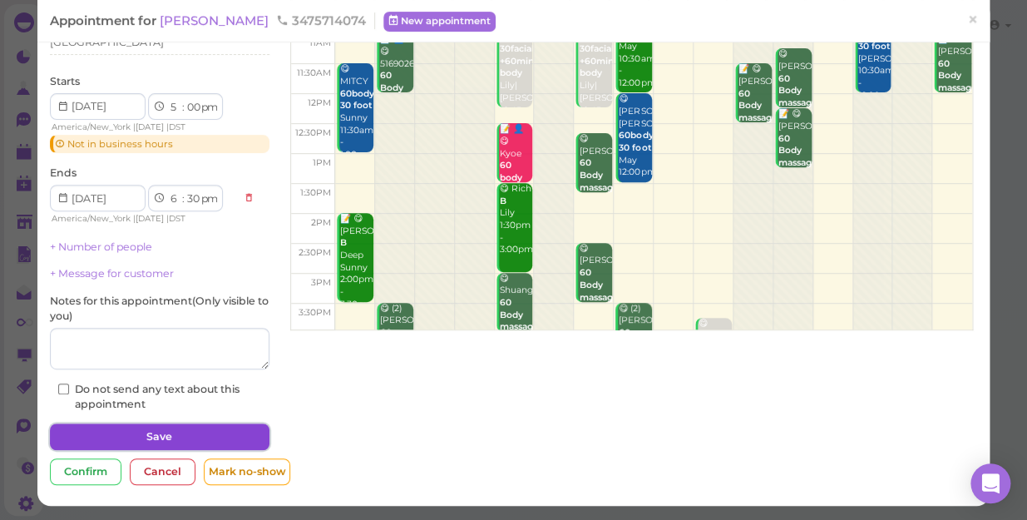
click at [169, 433] on button "Save" at bounding box center [160, 436] width 220 height 27
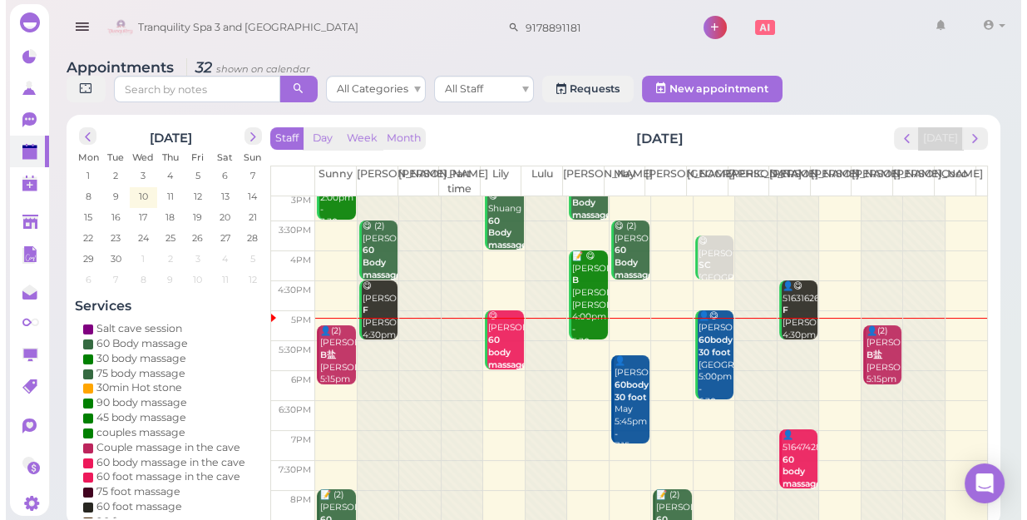
scroll to position [300, 0]
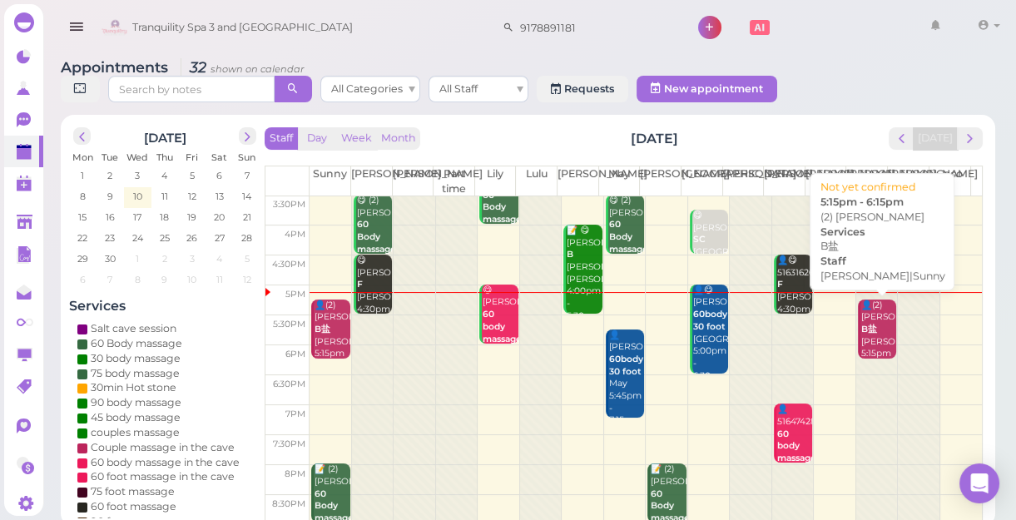
click at [866, 330] on b "B盐" at bounding box center [869, 329] width 16 height 11
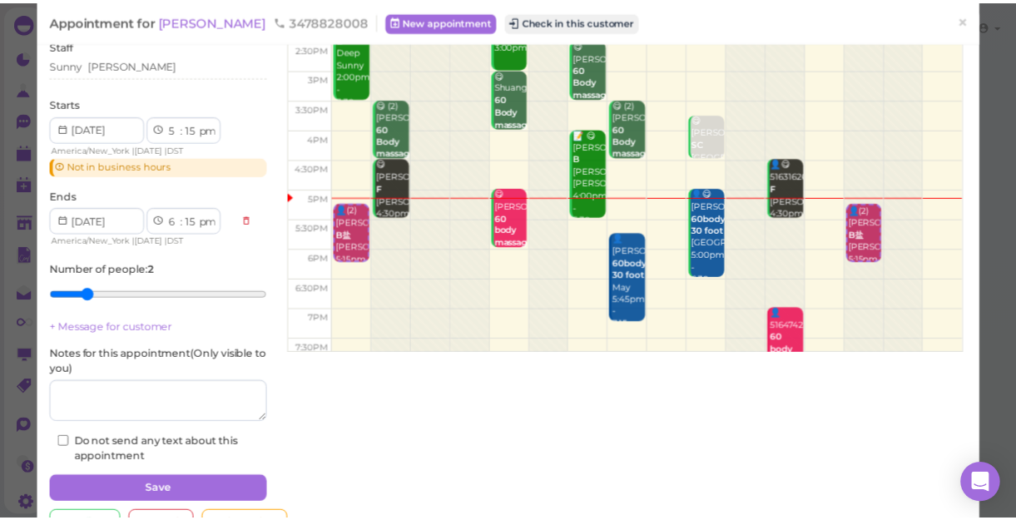
scroll to position [151, 0]
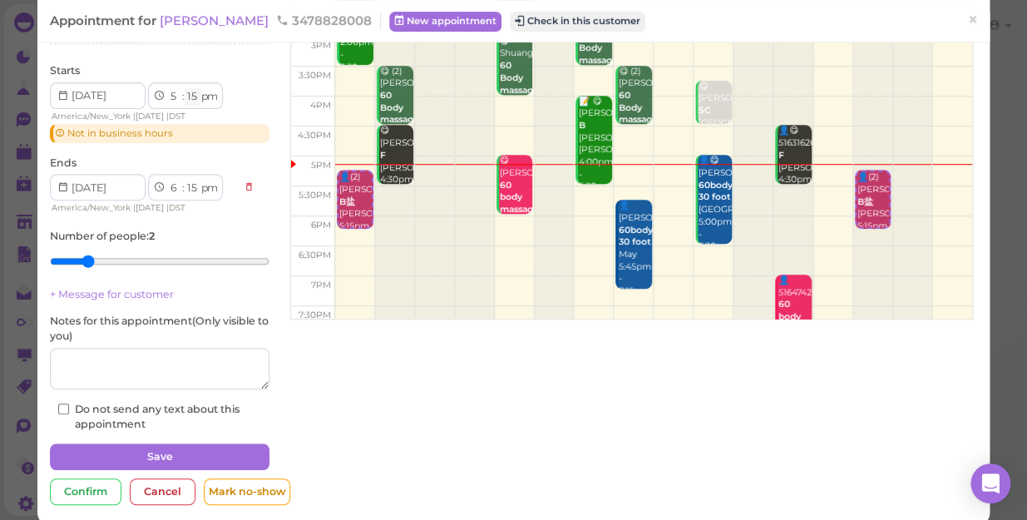
click at [191, 94] on select "00 05 10 15 20 25 30 35 40 45 50 55" at bounding box center [193, 96] width 17 height 17
select select "20"
click at [185, 88] on select "00 05 10 15 20 25 30 35 40 45 50 55" at bounding box center [193, 96] width 17 height 17
select select "20"
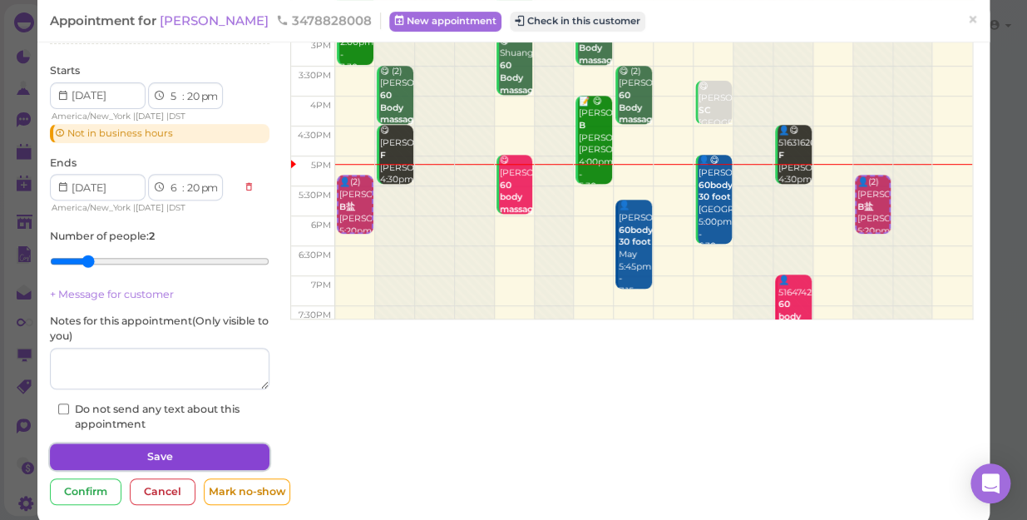
click at [179, 457] on button "Save" at bounding box center [160, 456] width 220 height 27
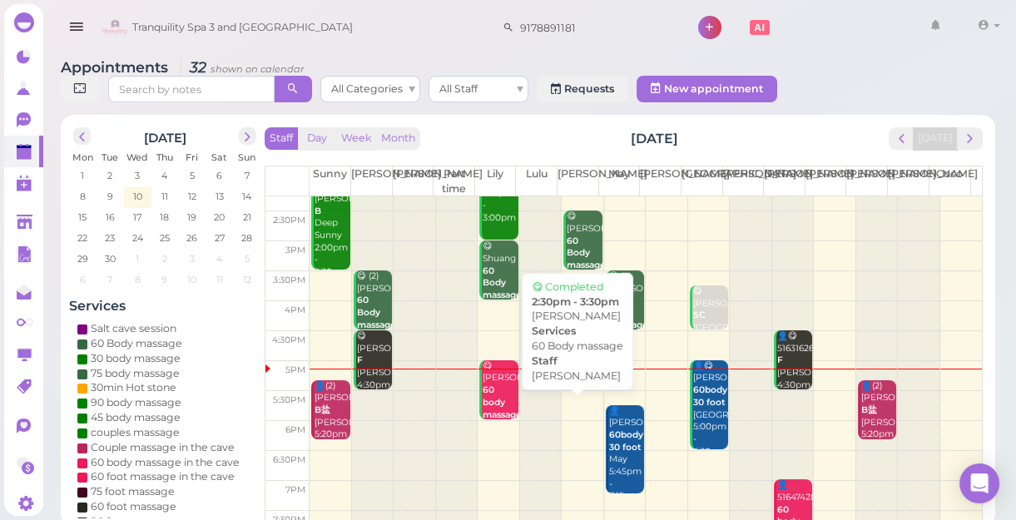
scroll to position [226, 0]
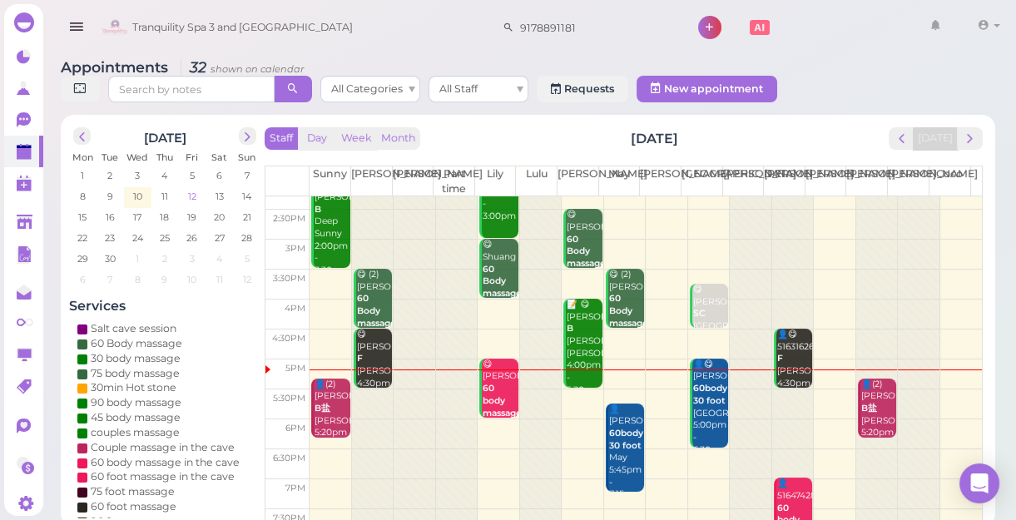
click at [191, 197] on span "12" at bounding box center [192, 196] width 12 height 15
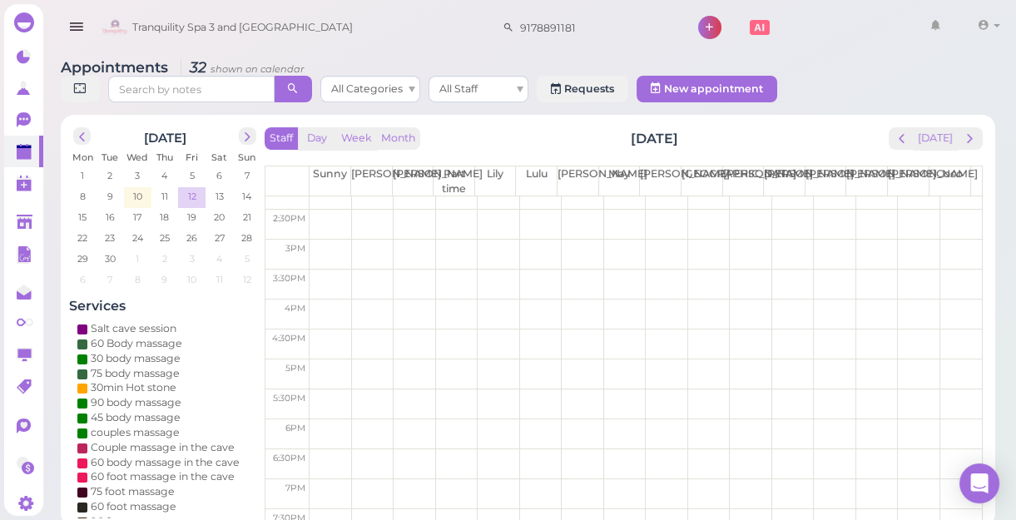
click at [191, 197] on span "12" at bounding box center [192, 196] width 12 height 15
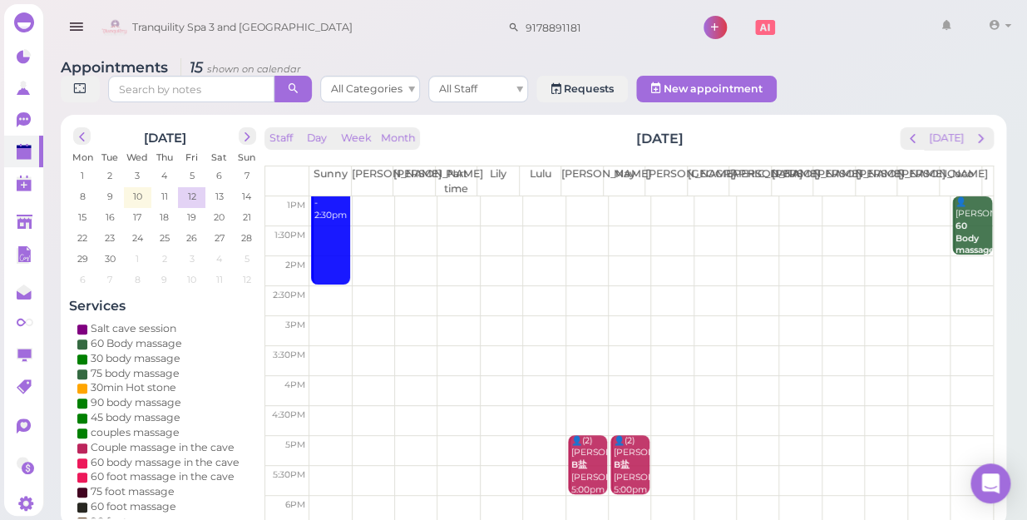
scroll to position [151, 0]
click at [319, 375] on td at bounding box center [651, 390] width 684 height 30
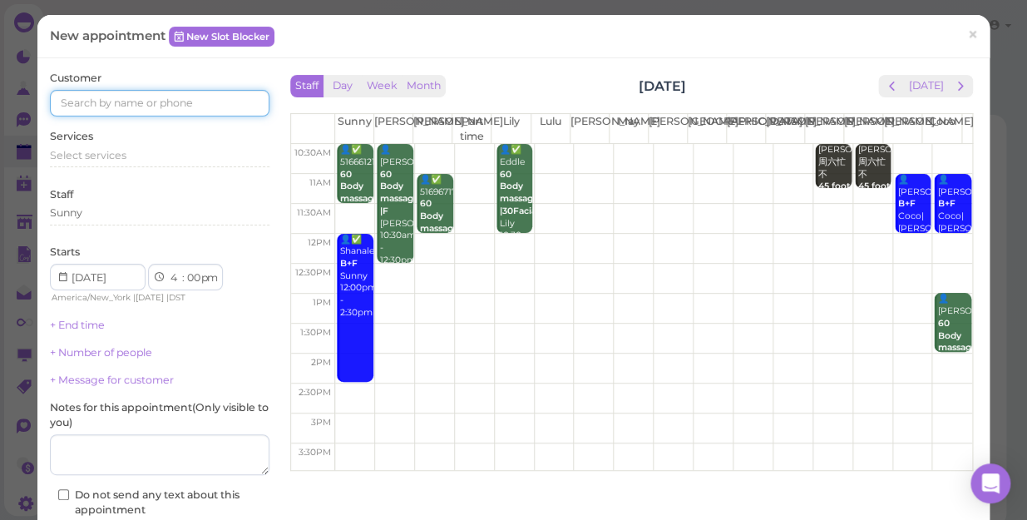
click at [87, 103] on input at bounding box center [160, 103] width 220 height 27
type input "5163143204"
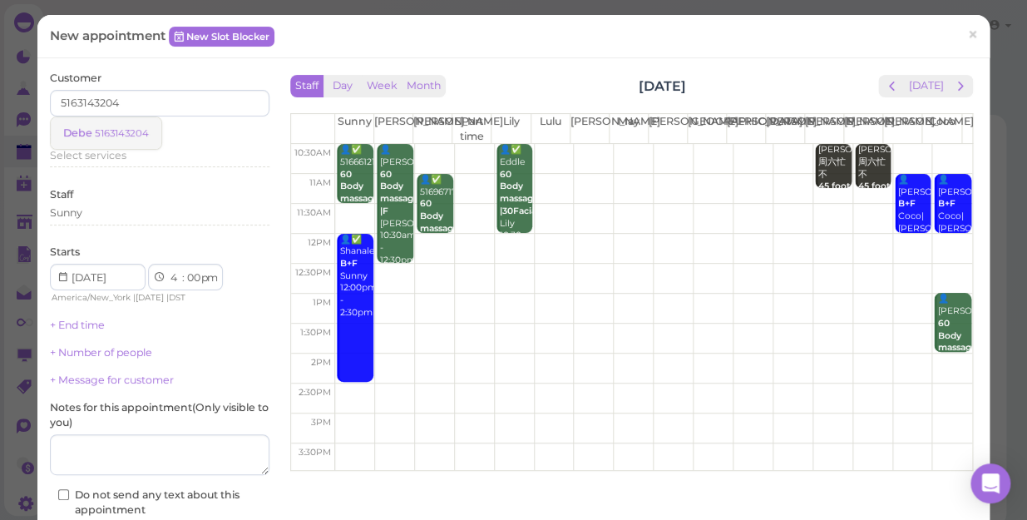
click at [118, 131] on small "5163143204" at bounding box center [122, 133] width 54 height 12
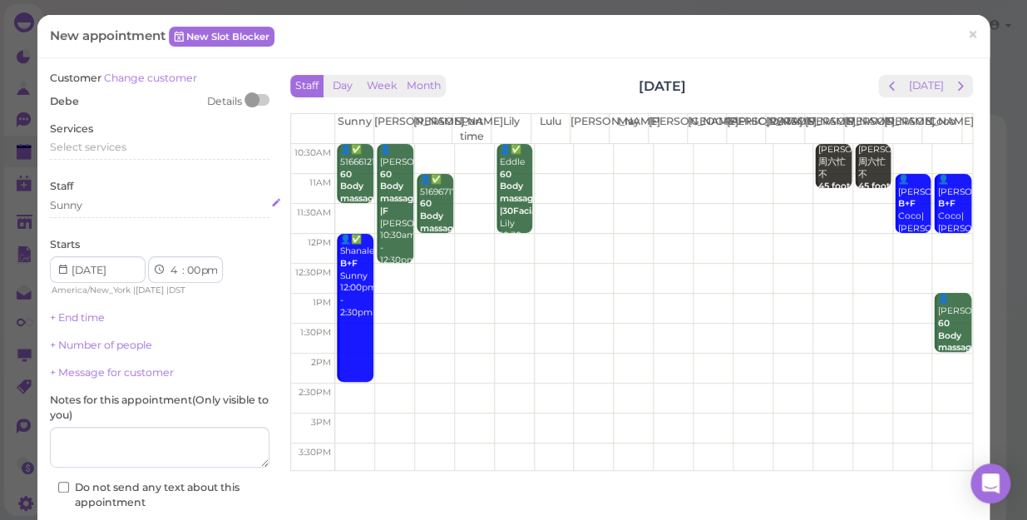
click at [106, 201] on div "Sunny" at bounding box center [160, 205] width 220 height 15
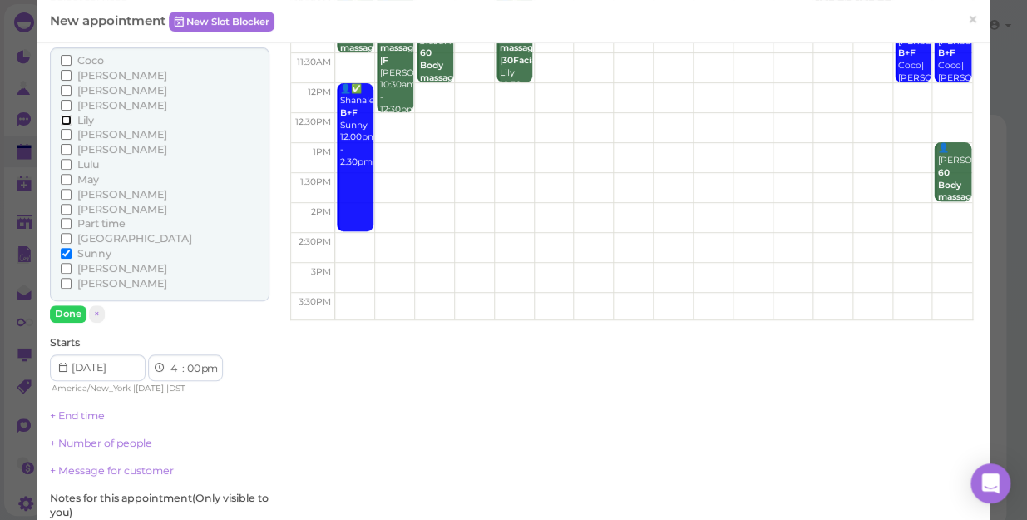
click at [67, 116] on input "Lily" at bounding box center [66, 120] width 11 height 11
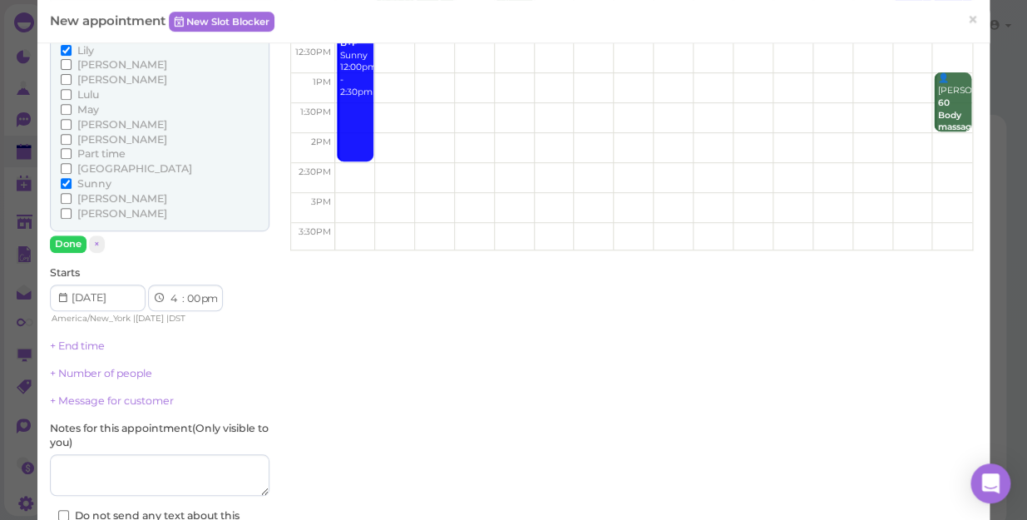
scroll to position [145, 0]
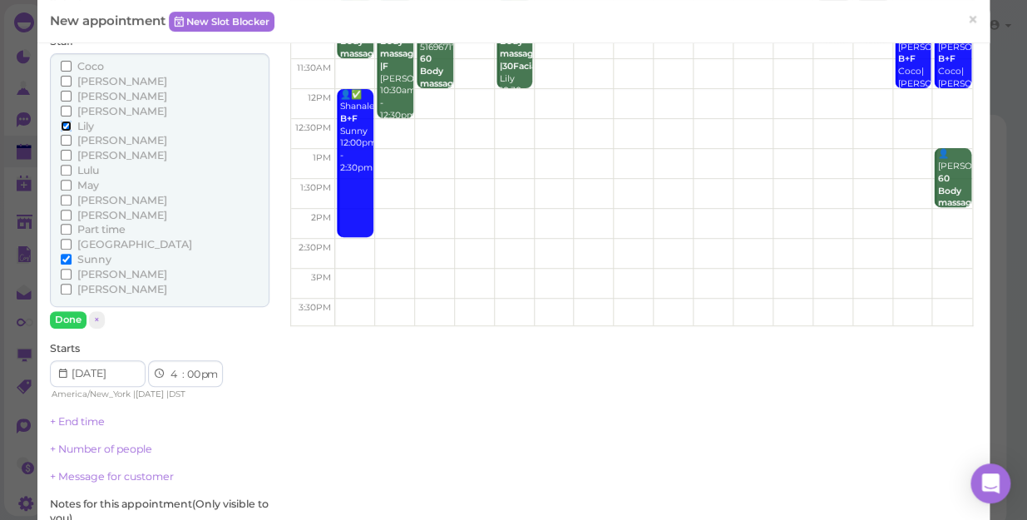
click at [65, 121] on input "Lily" at bounding box center [66, 126] width 11 height 11
click at [65, 181] on input "May" at bounding box center [66, 185] width 11 height 11
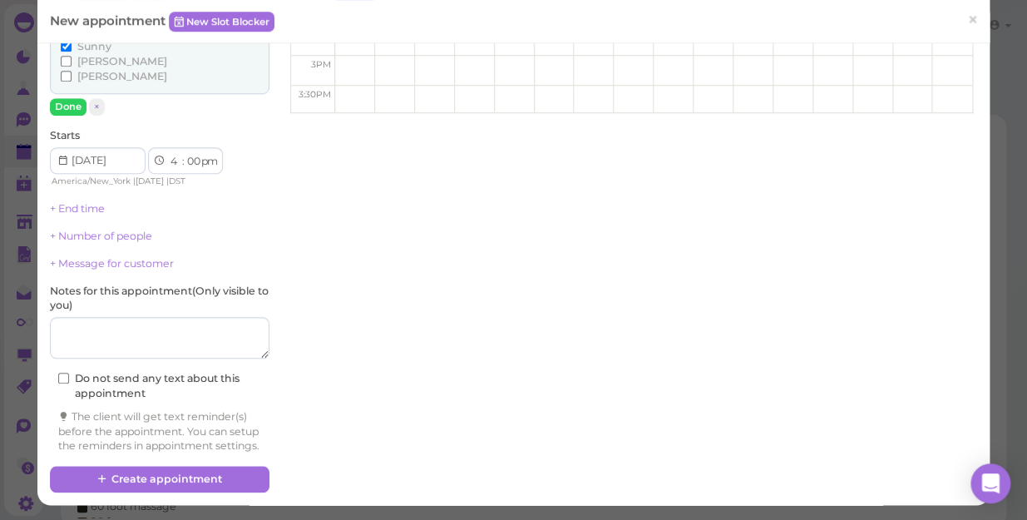
scroll to position [372, 0]
click at [101, 230] on link "+ Number of people" at bounding box center [101, 236] width 102 height 12
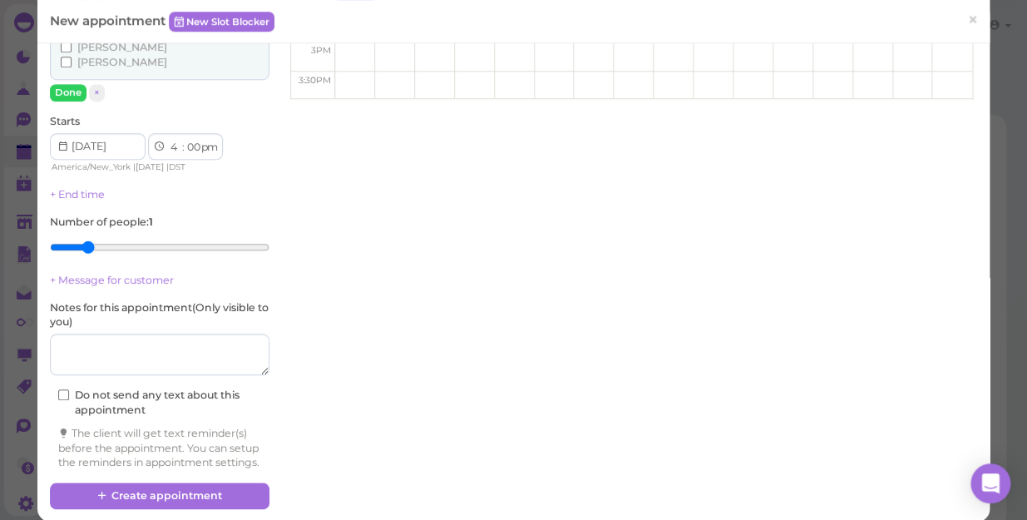
type input "2"
click at [87, 244] on input "range" at bounding box center [160, 247] width 220 height 27
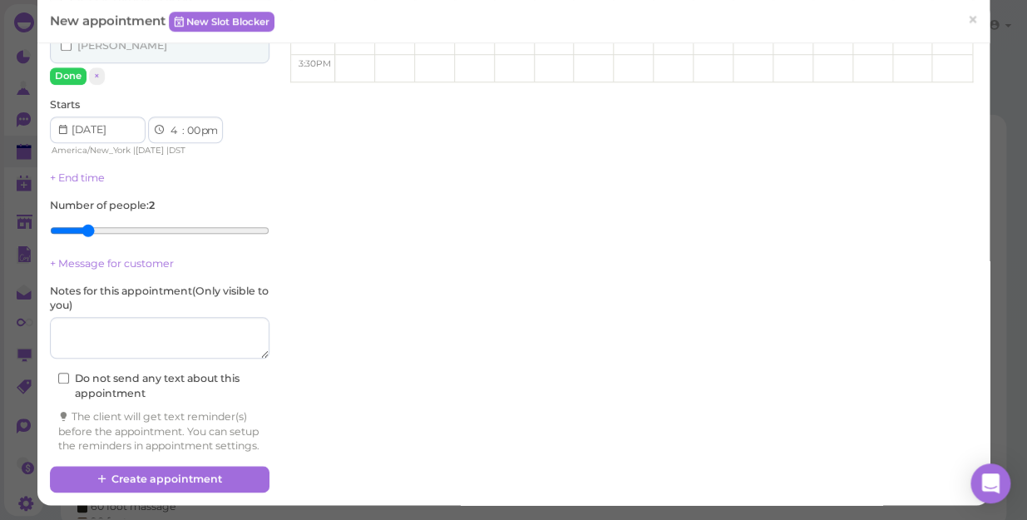
scroll to position [402, 0]
click at [86, 323] on textarea at bounding box center [160, 338] width 220 height 42
click at [52, 319] on textarea at bounding box center [160, 338] width 220 height 42
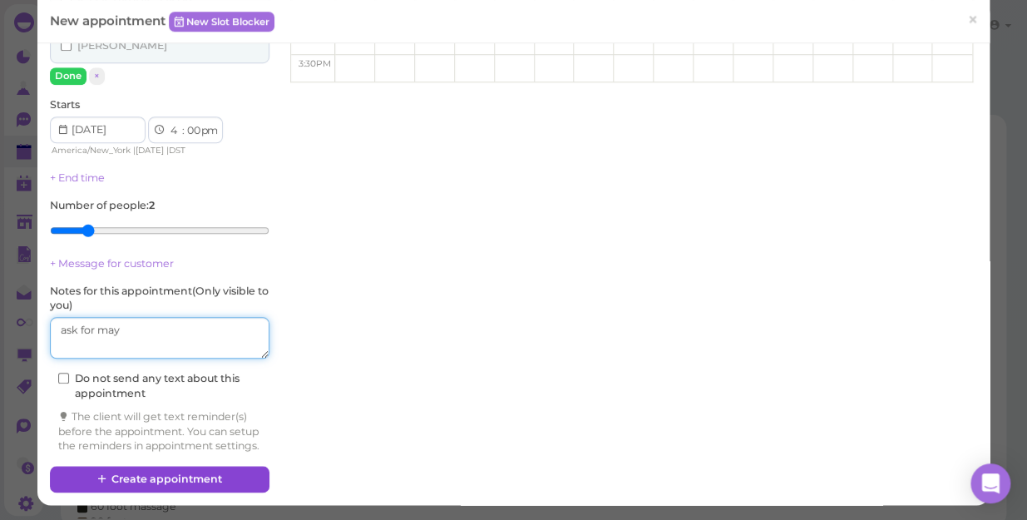
type textarea "ask for may"
click at [199, 478] on button "Create appointment" at bounding box center [160, 479] width 220 height 27
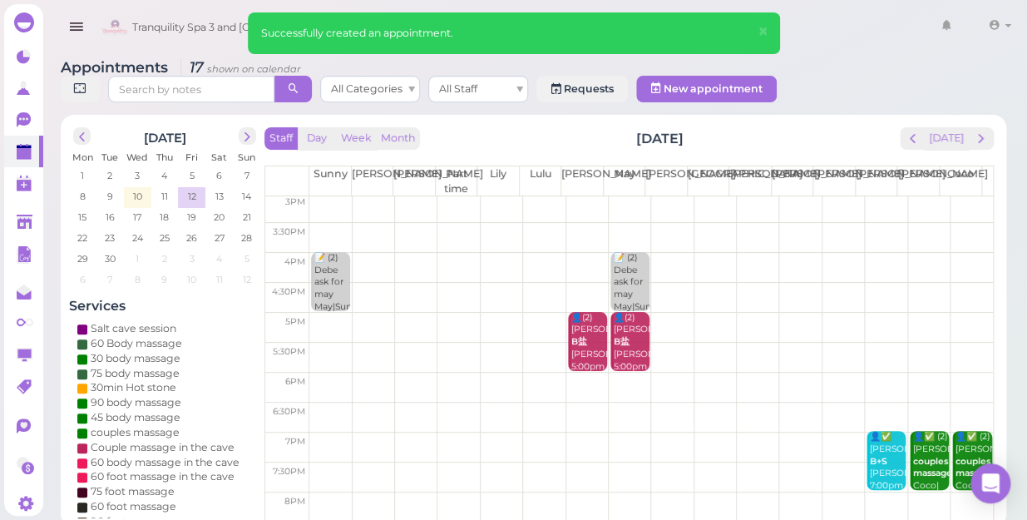
scroll to position [300, 0]
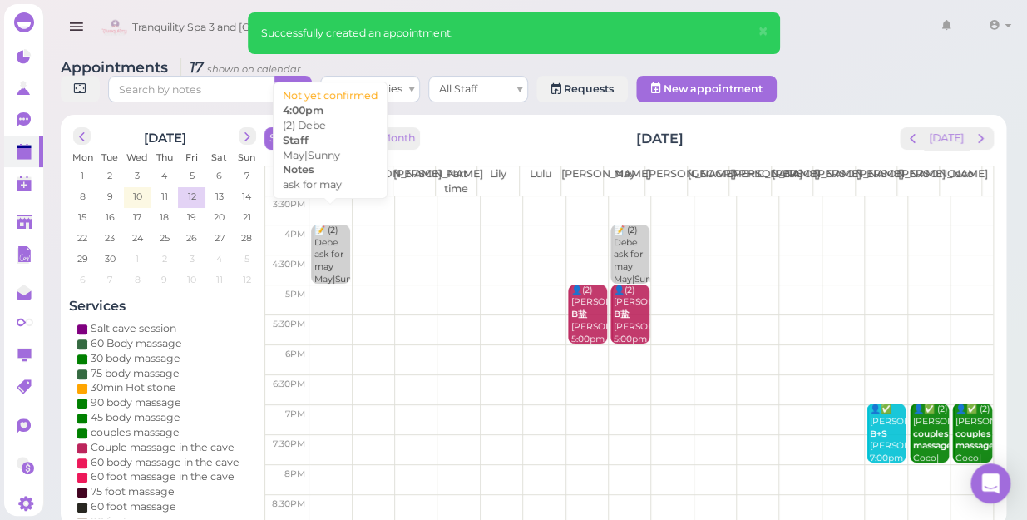
click at [331, 245] on div "📝 (2) Debe ask for may May|Sunny 4:00pm" at bounding box center [332, 261] width 37 height 73
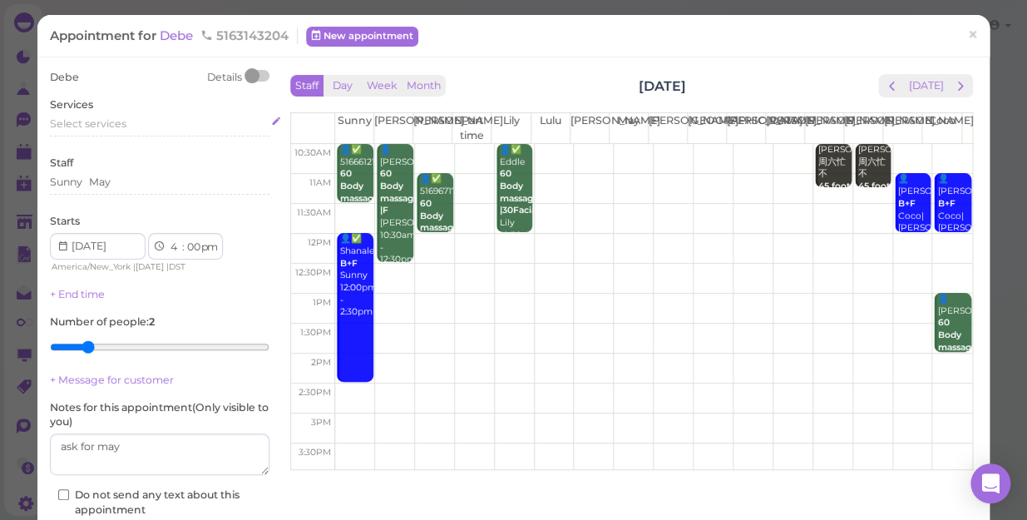
click at [111, 123] on span "Select services" at bounding box center [88, 123] width 77 height 12
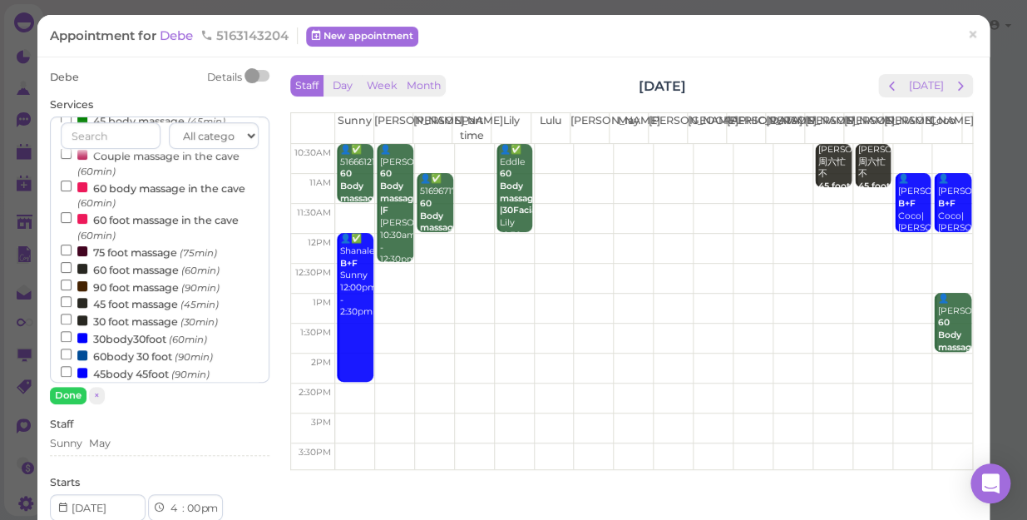
scroll to position [151, 0]
click at [62, 267] on input "60 foot massage (60min)" at bounding box center [66, 266] width 11 height 11
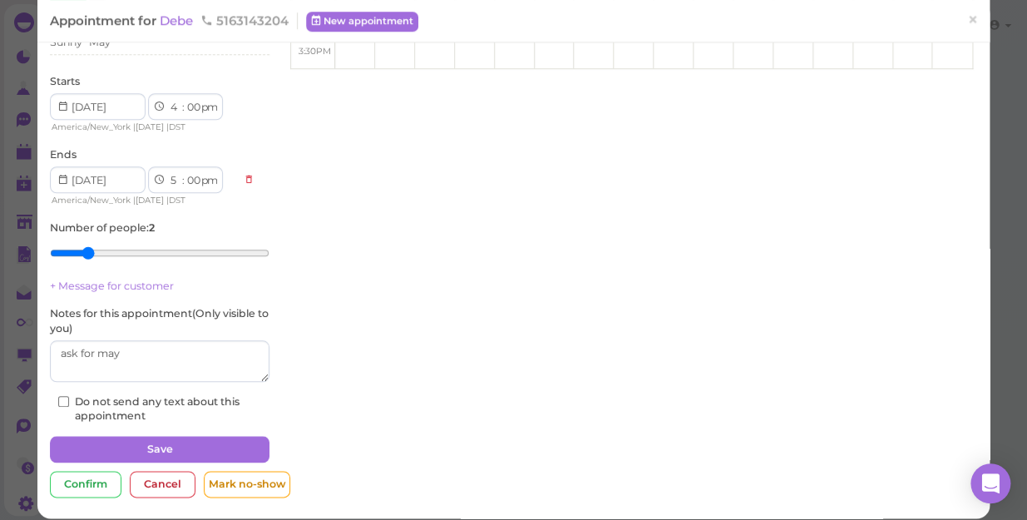
scroll to position [413, 0]
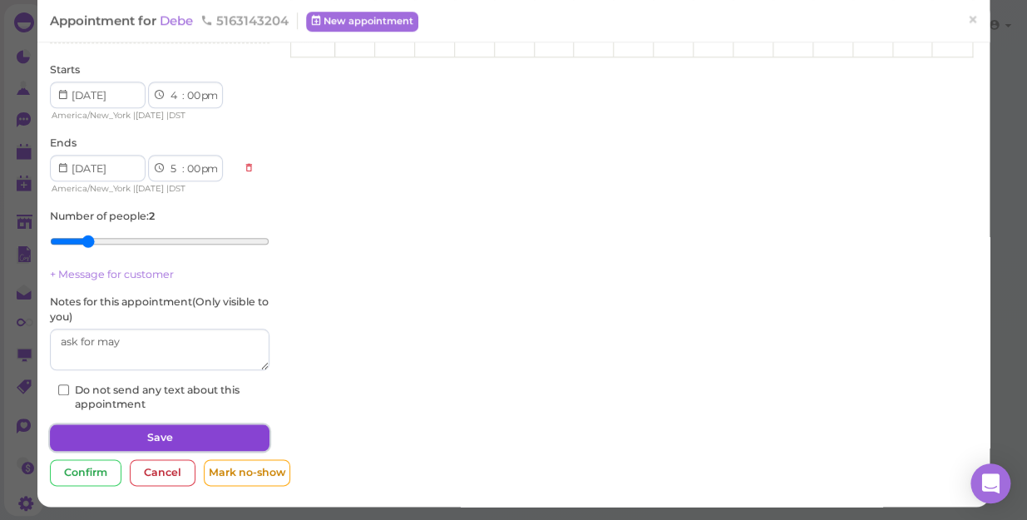
click at [167, 436] on button "Save" at bounding box center [160, 437] width 220 height 27
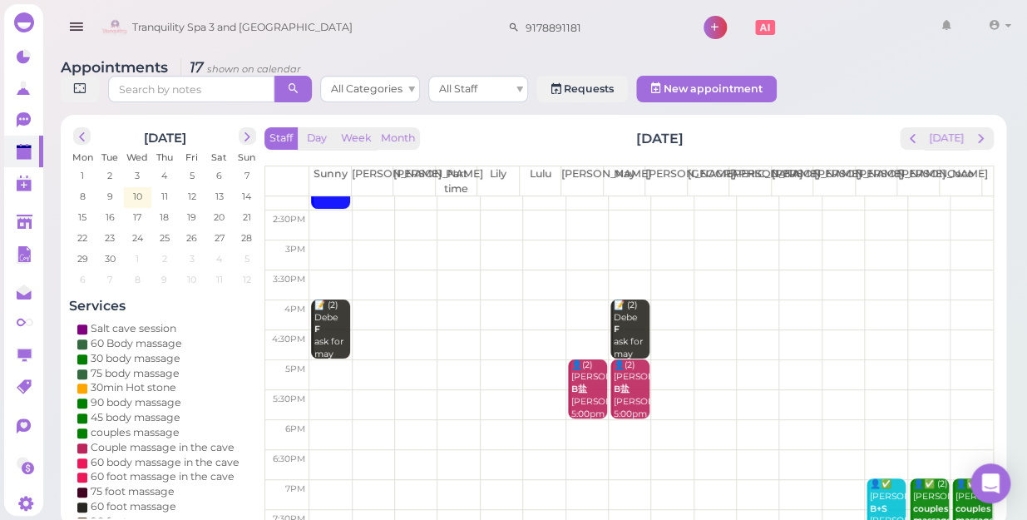
scroll to position [226, 0]
click at [83, 129] on span "prev" at bounding box center [82, 137] width 16 height 16
click at [250, 129] on span "next" at bounding box center [248, 137] width 16 height 16
click at [136, 189] on span "10" at bounding box center [137, 196] width 12 height 15
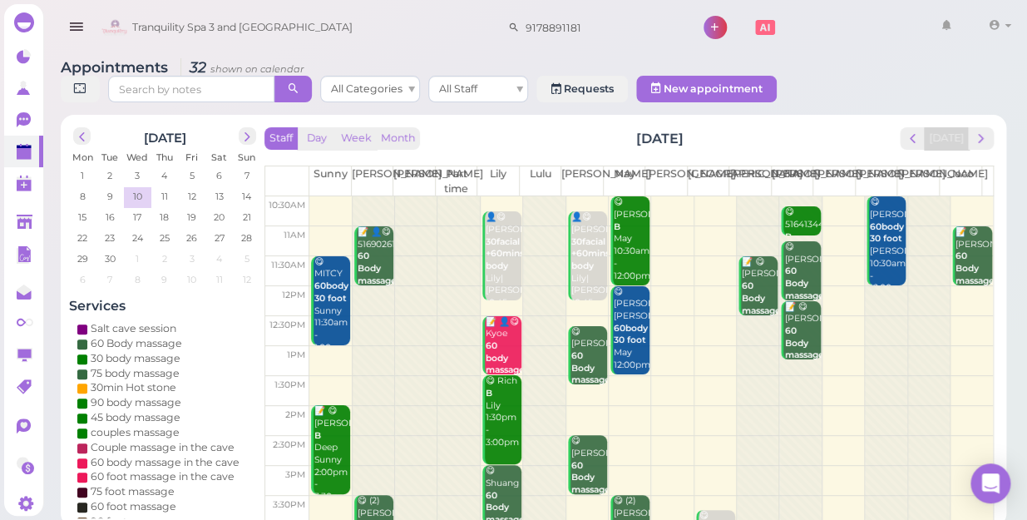
scroll to position [300, 0]
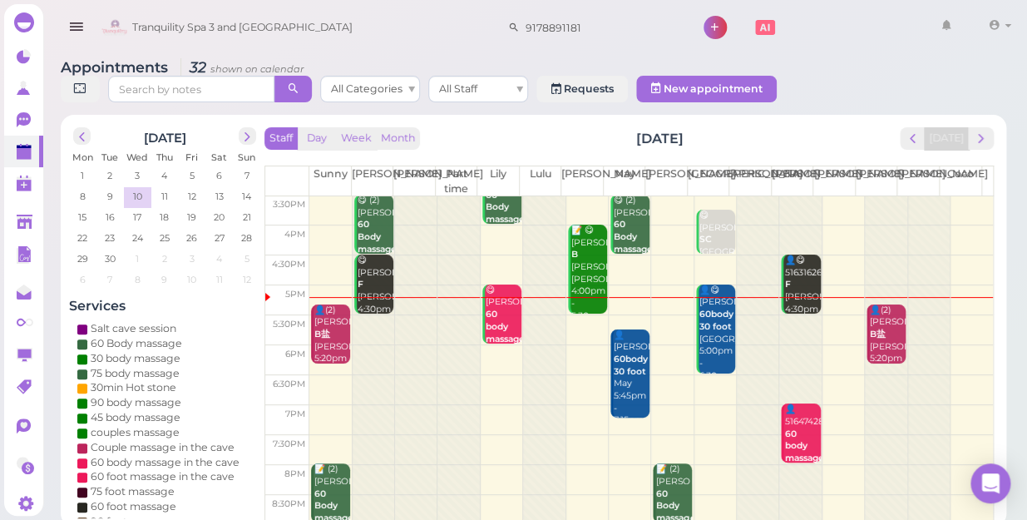
click at [485, 435] on td at bounding box center [651, 450] width 684 height 30
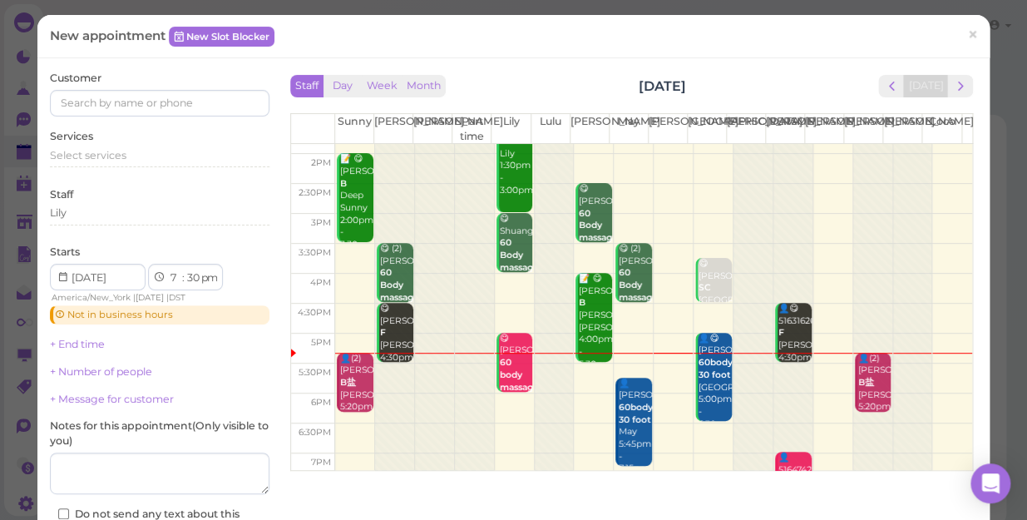
scroll to position [226, 0]
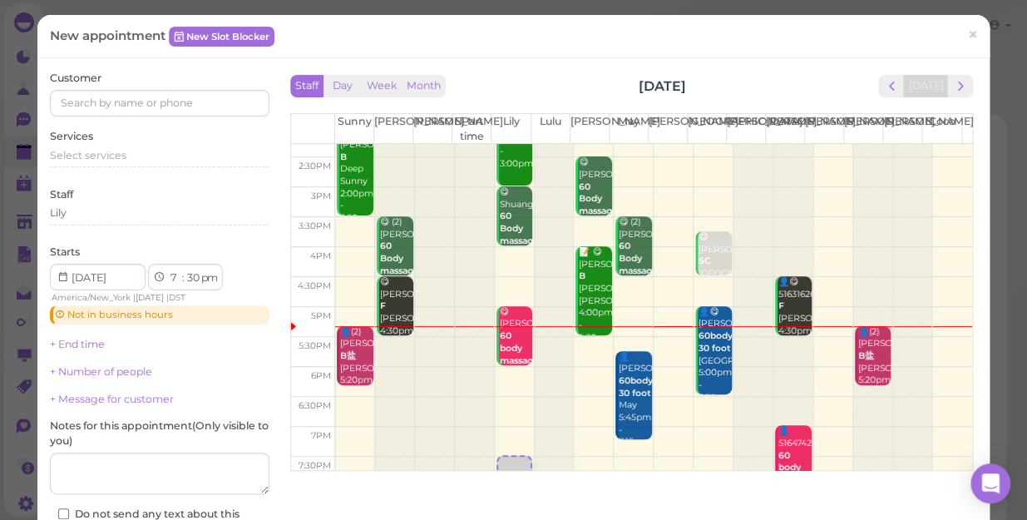
click at [495, 430] on td at bounding box center [653, 442] width 637 height 30
select select "00"
click at [97, 93] on input at bounding box center [160, 103] width 220 height 27
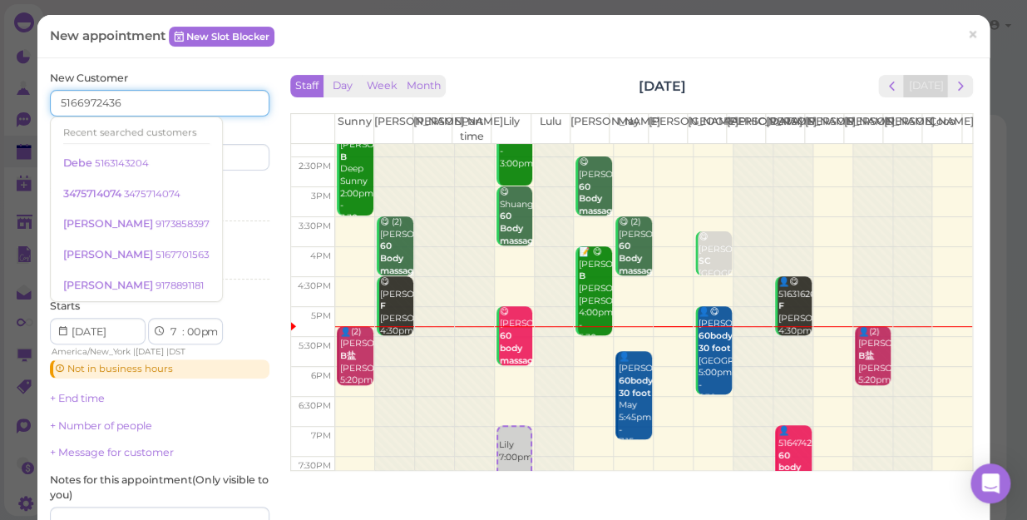
type input "5166972436"
click at [251, 125] on div "Last name" at bounding box center [217, 148] width 106 height 46
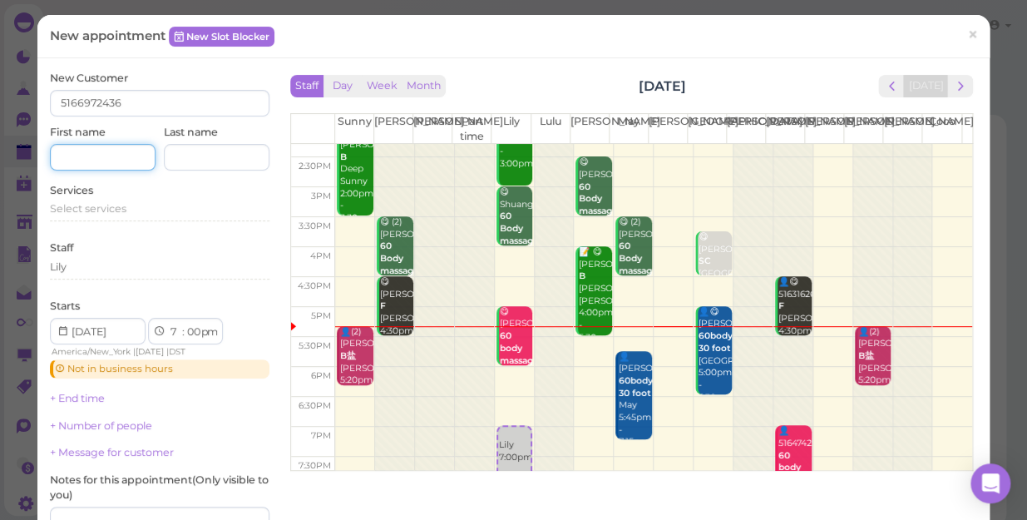
click at [94, 160] on input at bounding box center [103, 157] width 106 height 27
type input "Mesha"
click at [198, 154] on input at bounding box center [217, 157] width 106 height 27
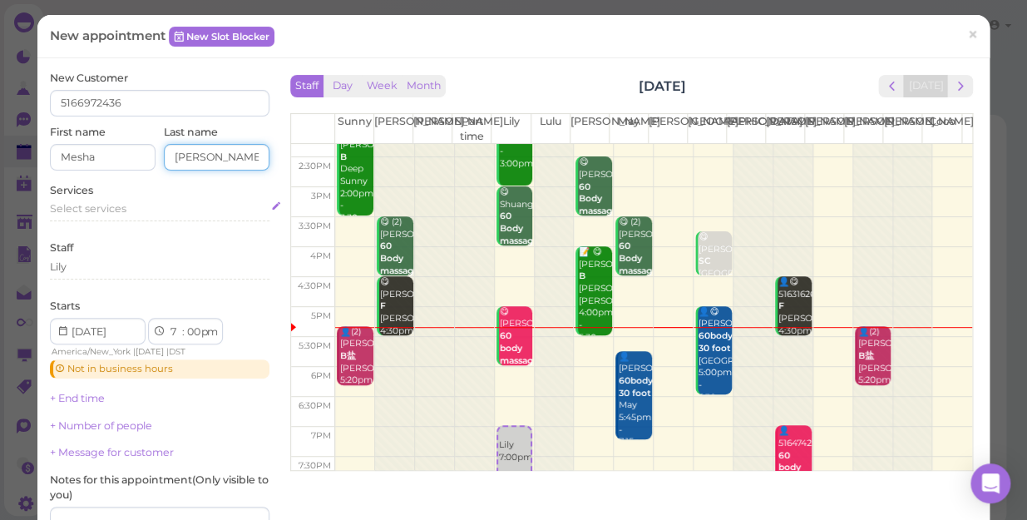
type input "[PERSON_NAME]"
click at [82, 209] on span "Select services" at bounding box center [88, 208] width 77 height 12
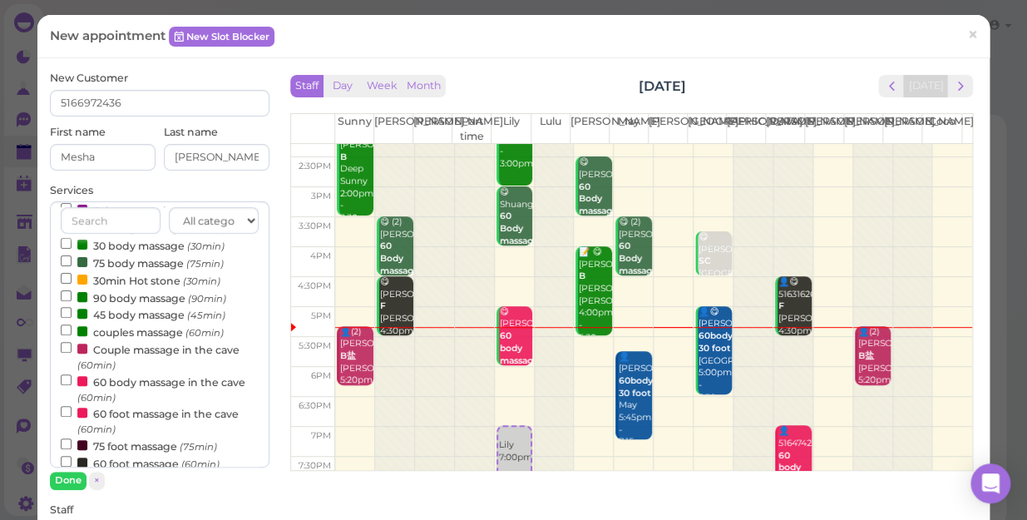
scroll to position [151, 0]
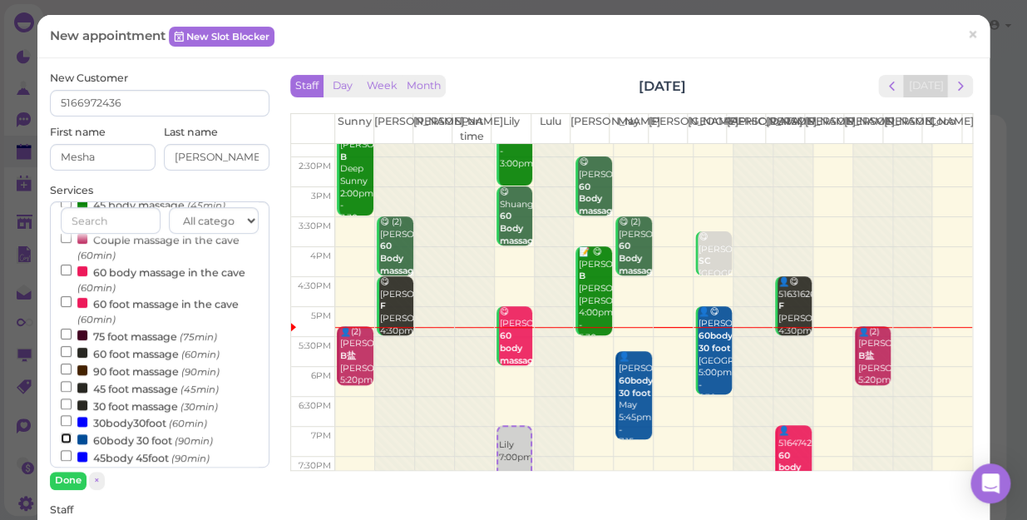
click at [64, 439] on input "60body 30 foot (90min)" at bounding box center [66, 438] width 11 height 11
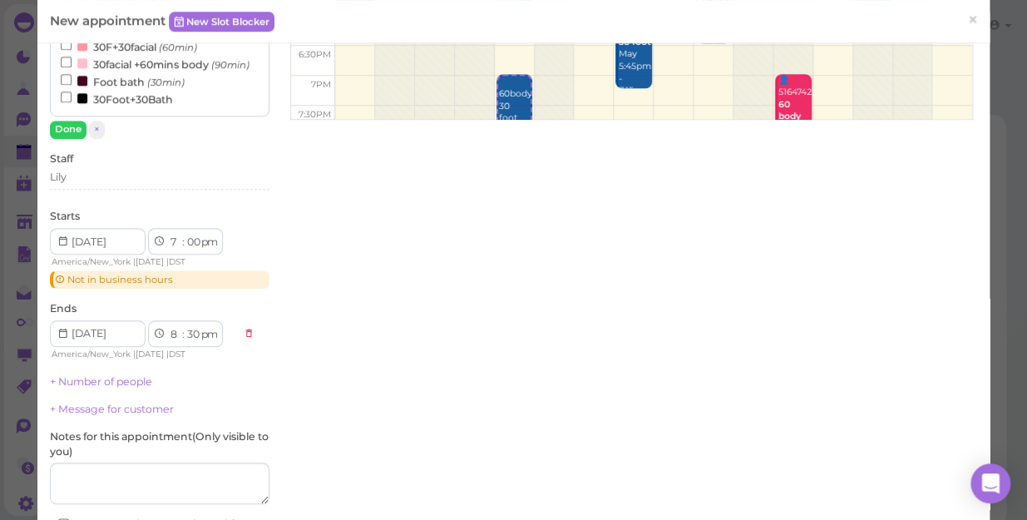
scroll to position [378, 0]
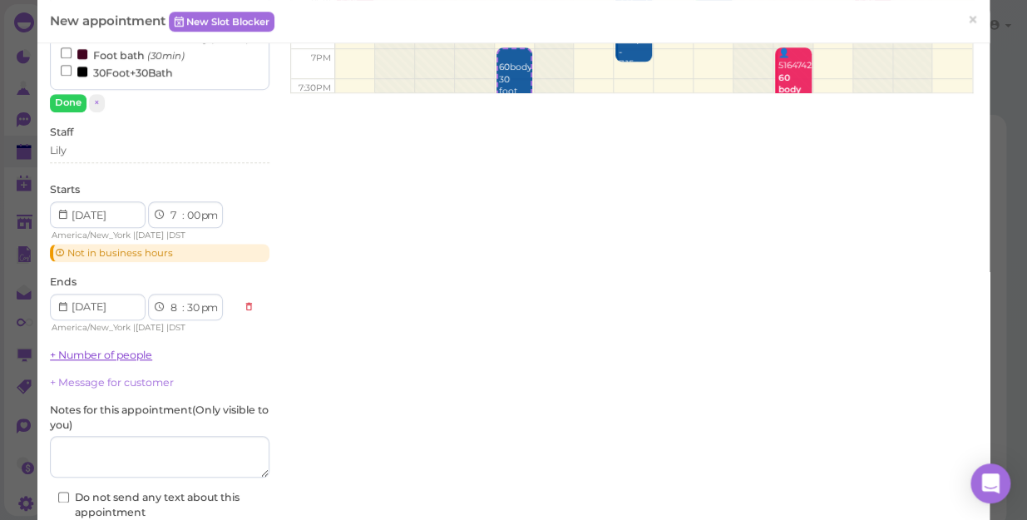
click at [103, 355] on link "+ Number of people" at bounding box center [101, 355] width 102 height 12
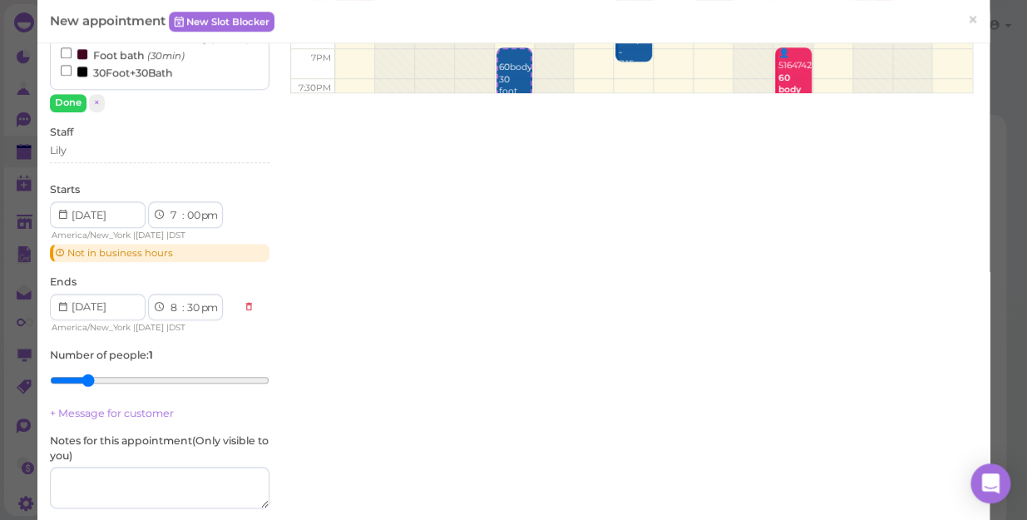
type input "2"
click at [91, 376] on input "range" at bounding box center [160, 380] width 220 height 27
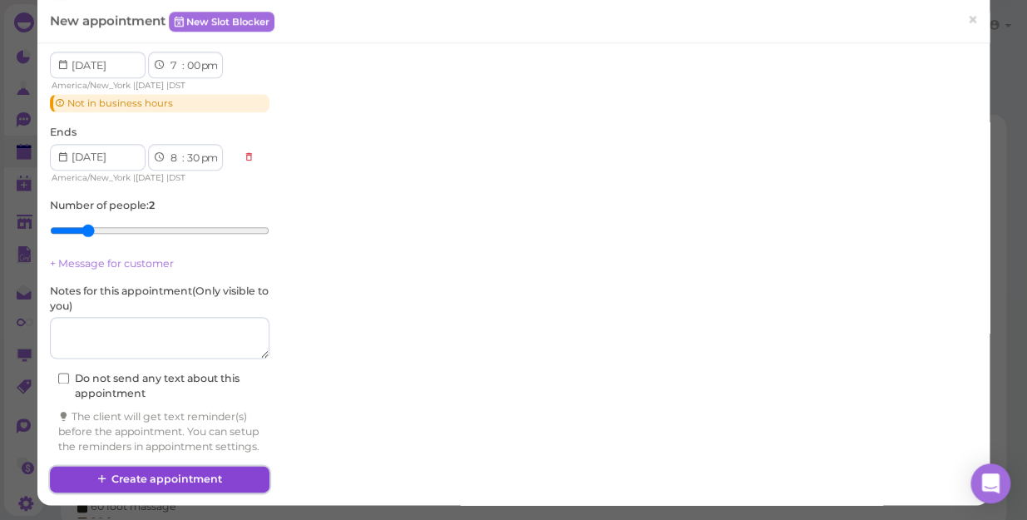
click at [175, 471] on button "Create appointment" at bounding box center [160, 479] width 220 height 27
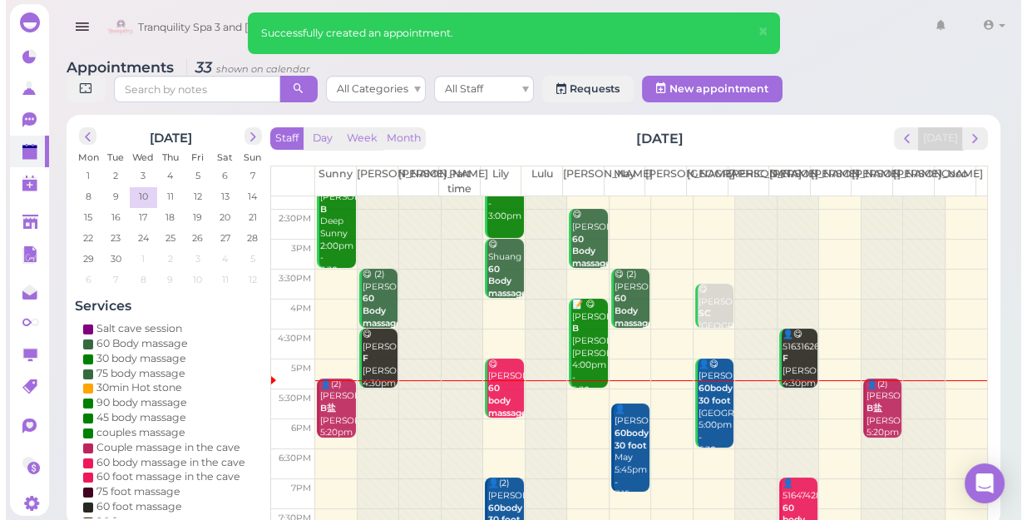
scroll to position [300, 0]
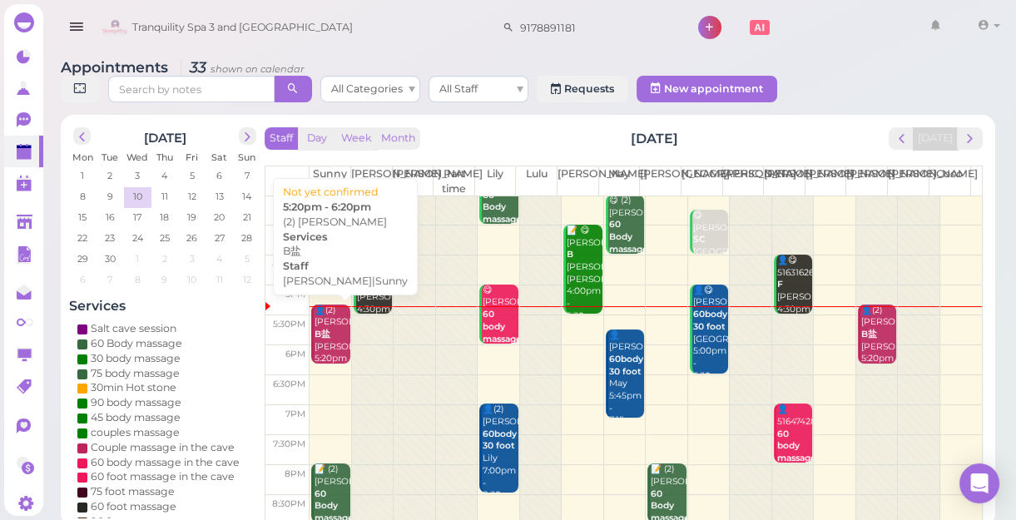
click at [330, 328] on div "👤(2) [PERSON_NAME] B盐 [PERSON_NAME]|Sunny 5:20pm - 6:20pm" at bounding box center [332, 347] width 36 height 86
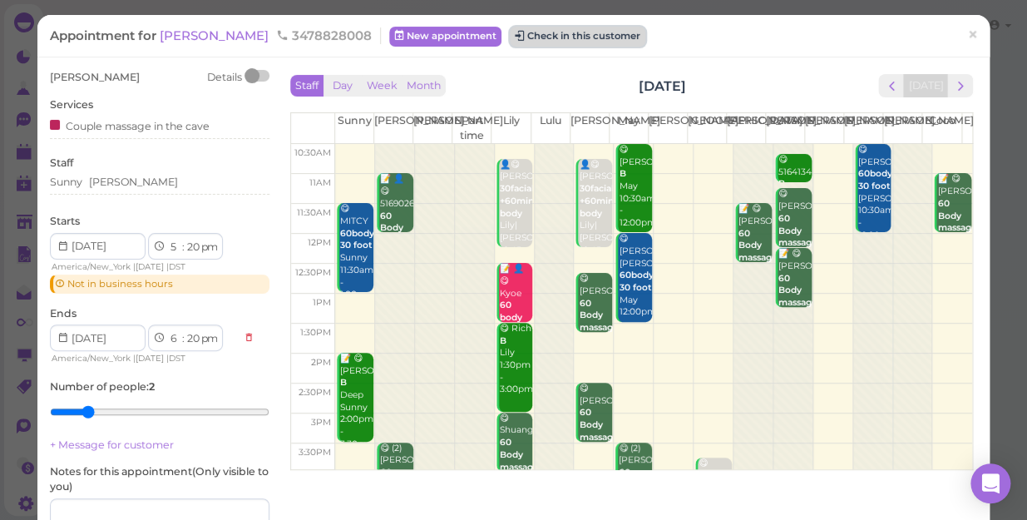
click at [510, 36] on button "Check in this customer" at bounding box center [578, 37] width 136 height 20
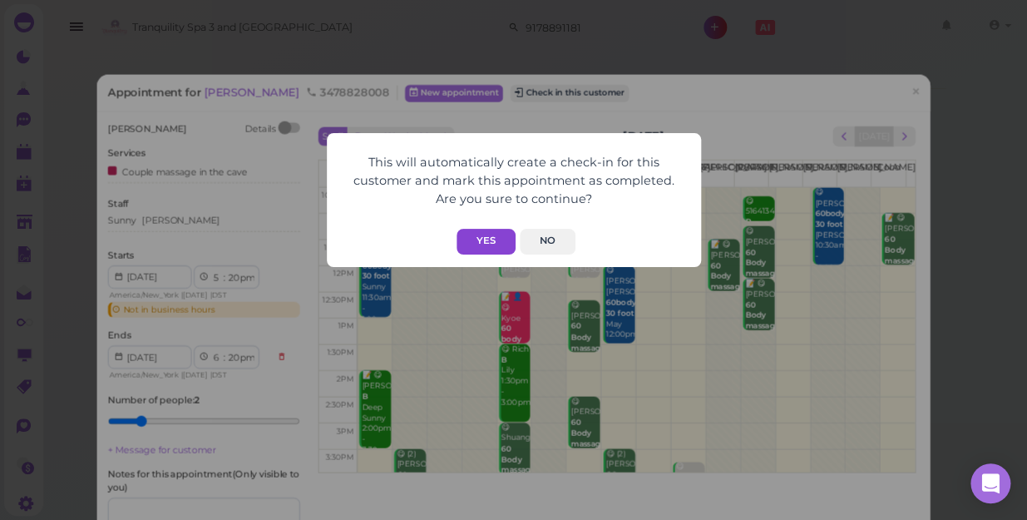
click at [479, 244] on button "Yes" at bounding box center [486, 242] width 59 height 26
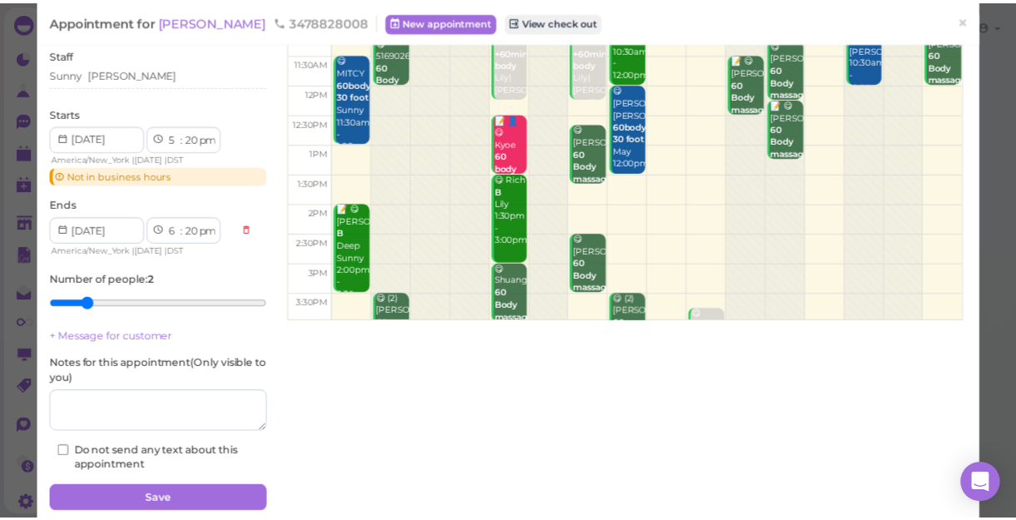
scroll to position [151, 0]
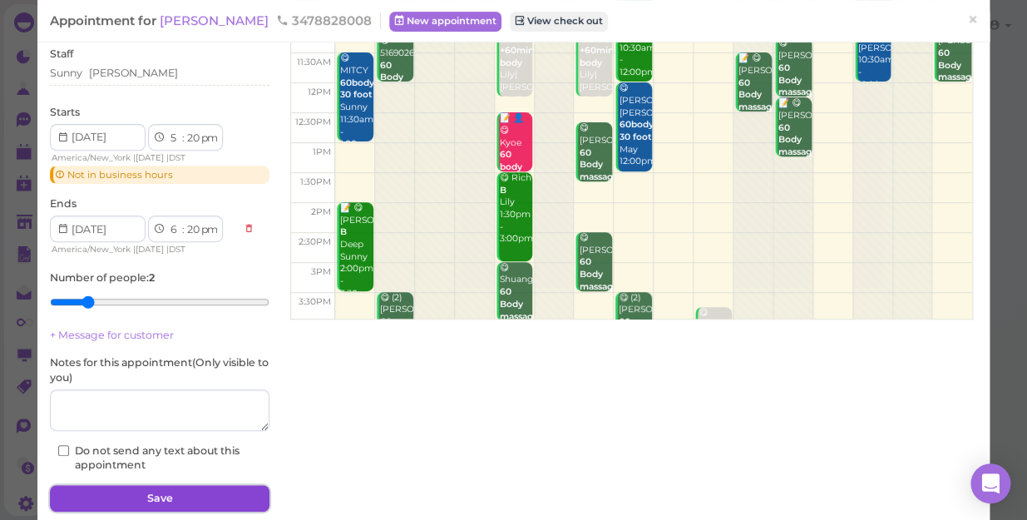
click at [156, 492] on button "Save" at bounding box center [160, 498] width 220 height 27
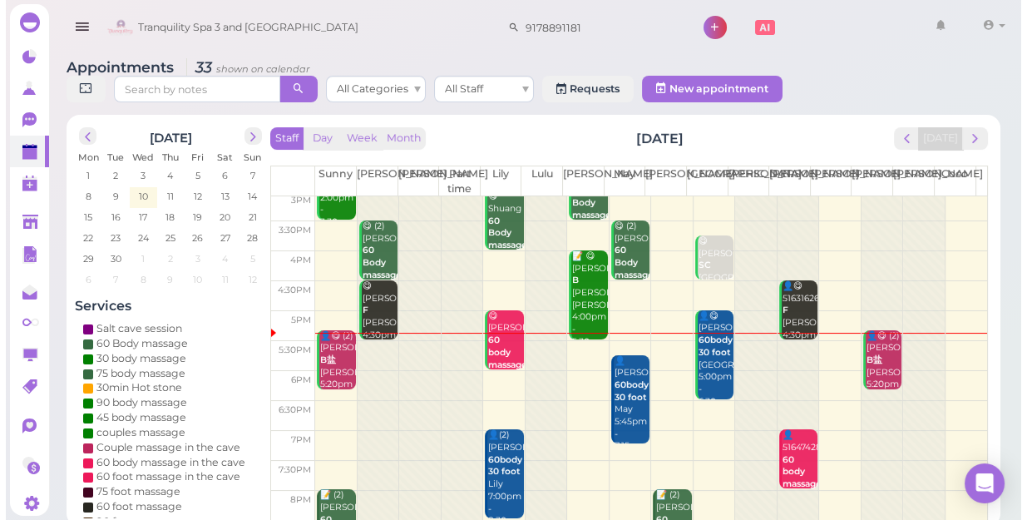
scroll to position [300, 0]
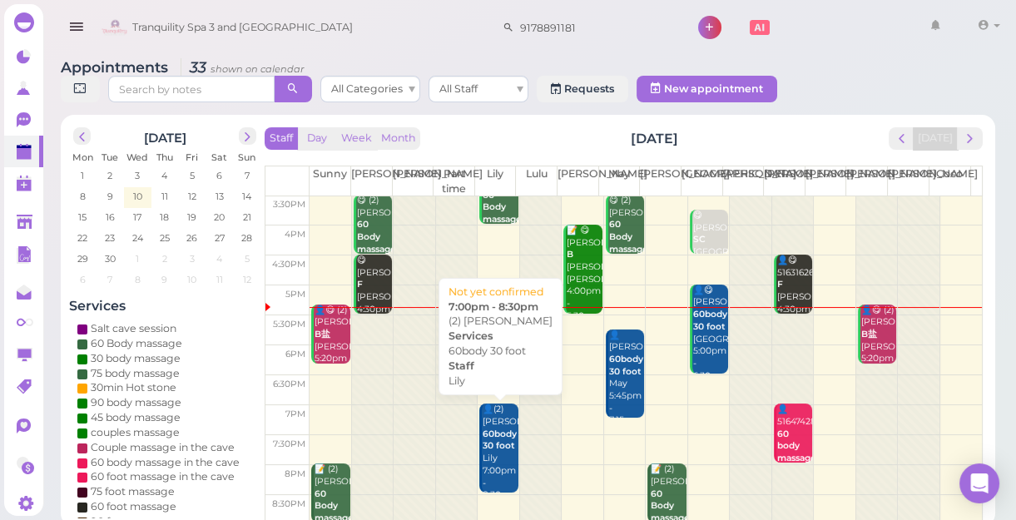
click at [499, 447] on b "60body 30 foot" at bounding box center [500, 439] width 34 height 23
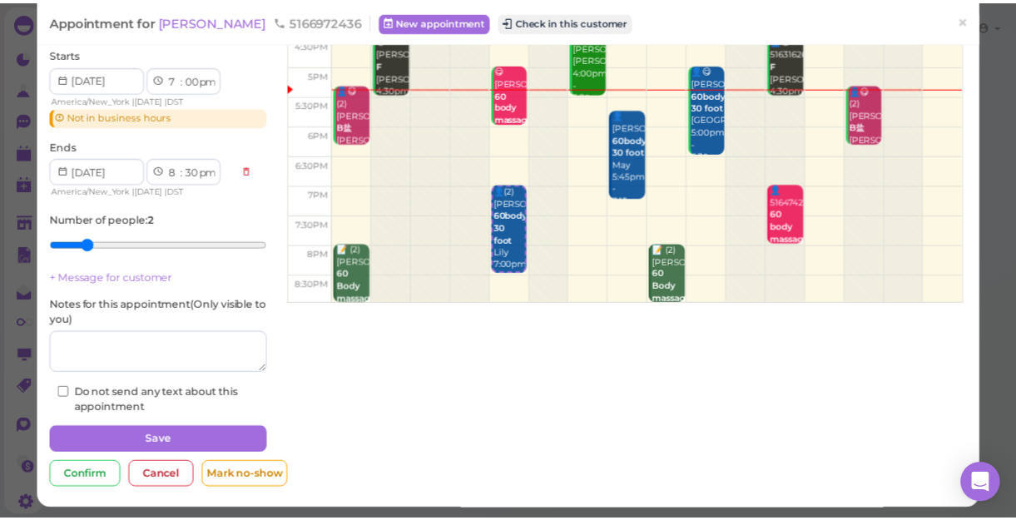
scroll to position [170, 0]
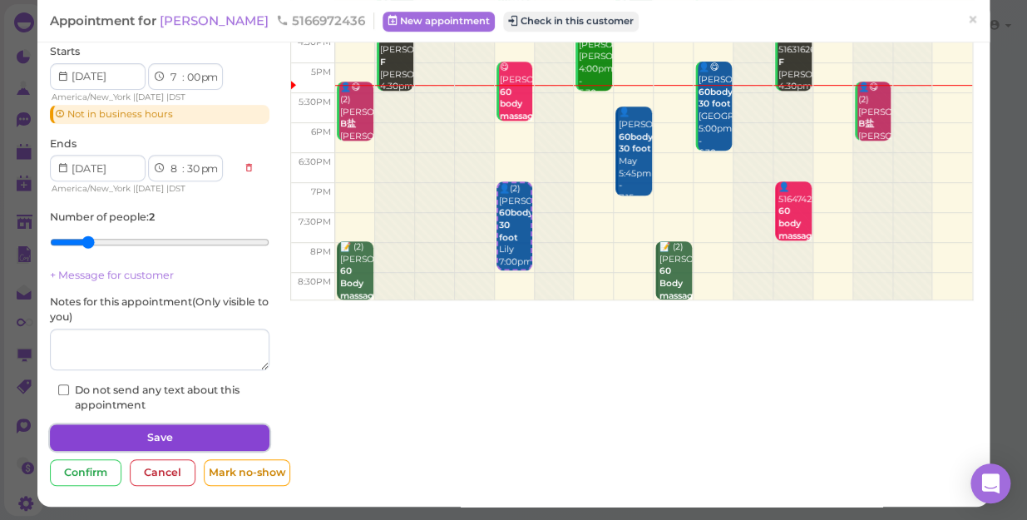
click at [213, 438] on button "Save" at bounding box center [160, 437] width 220 height 27
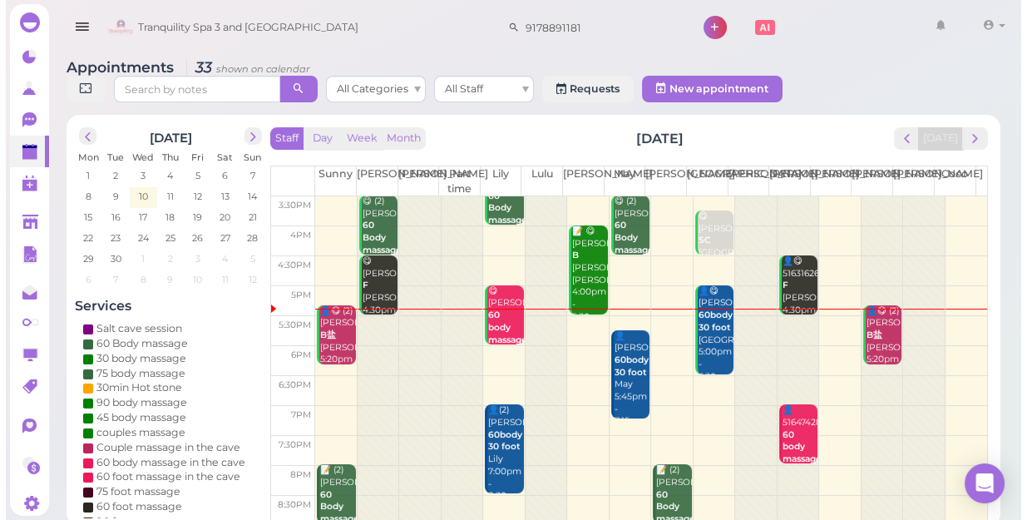
scroll to position [300, 0]
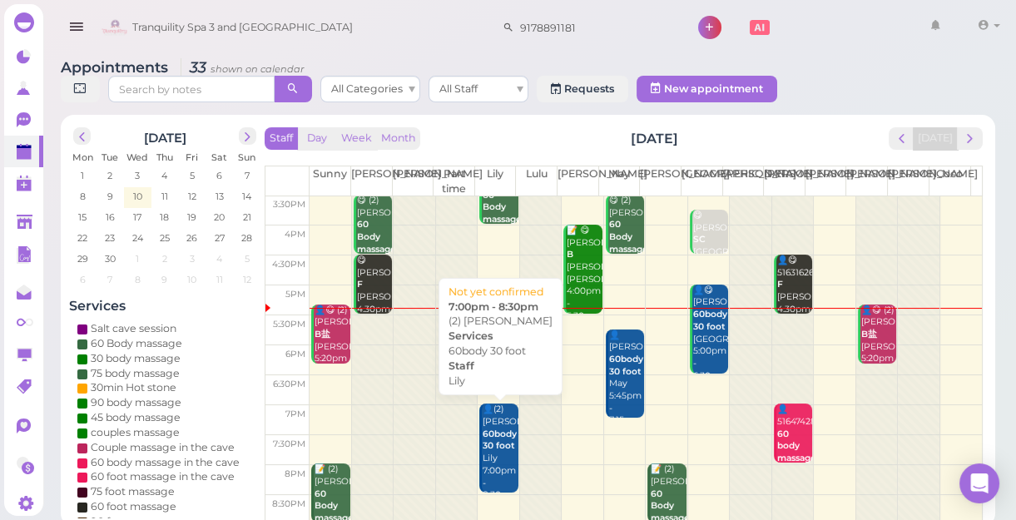
click at [494, 444] on b "60body 30 foot" at bounding box center [500, 439] width 34 height 23
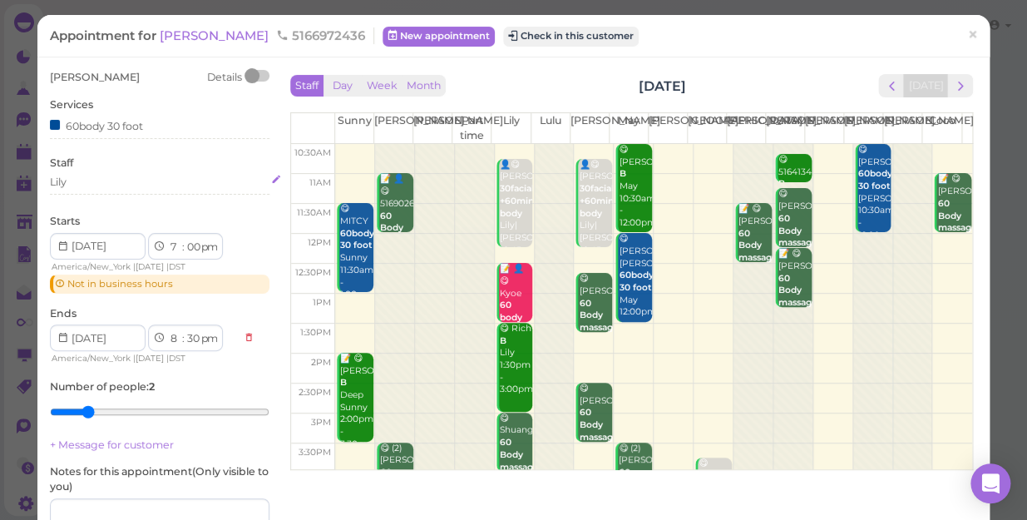
click at [82, 180] on div "Lily" at bounding box center [160, 182] width 220 height 15
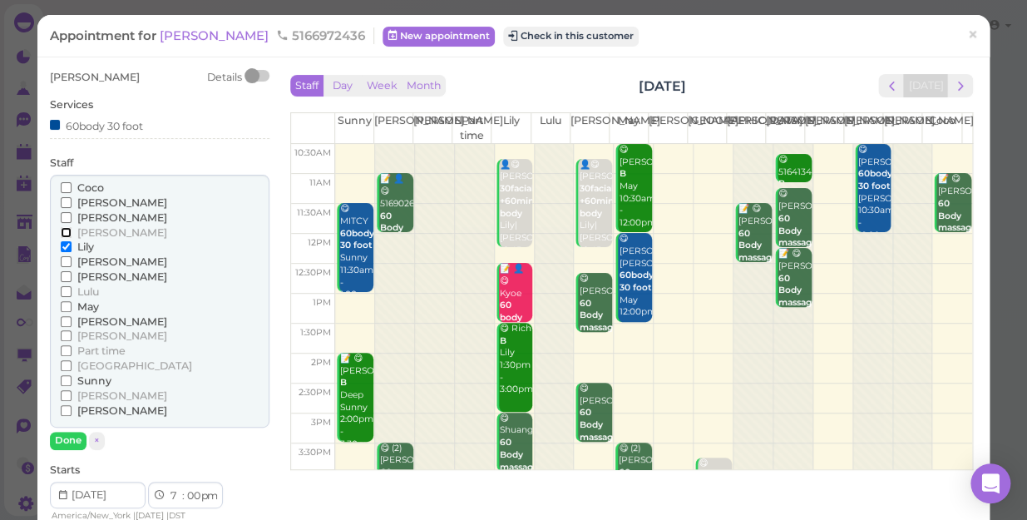
click at [67, 233] on input "[PERSON_NAME]" at bounding box center [66, 232] width 11 height 11
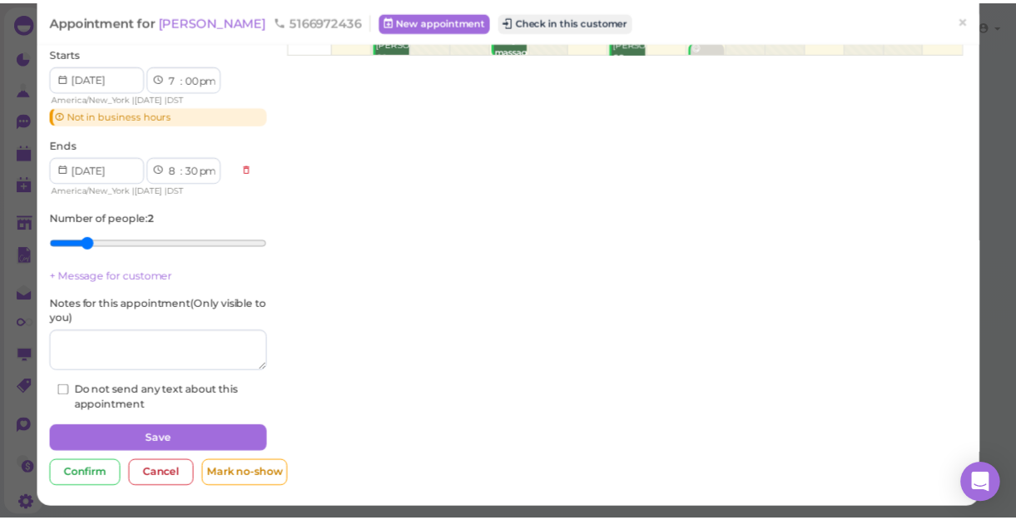
scroll to position [418, 0]
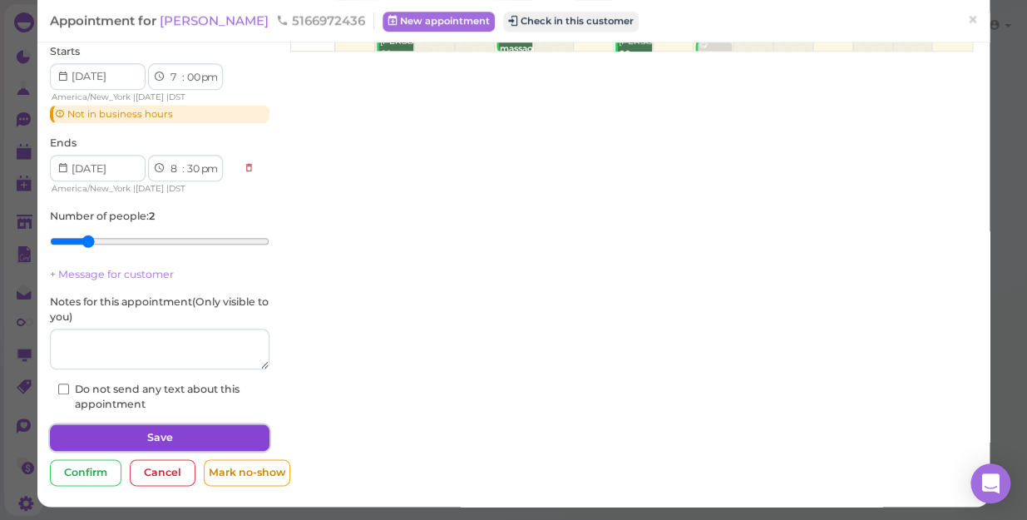
click at [186, 433] on button "Save" at bounding box center [160, 437] width 220 height 27
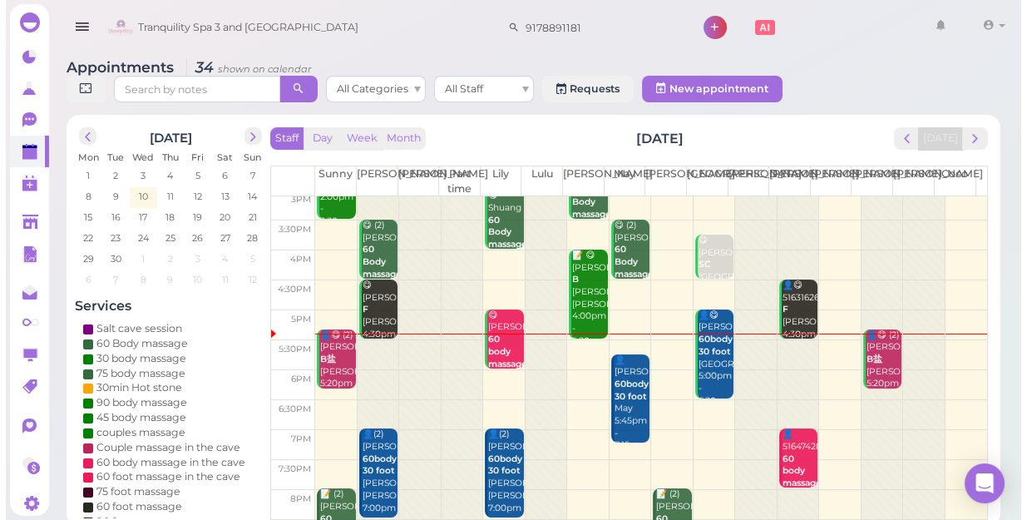
scroll to position [300, 0]
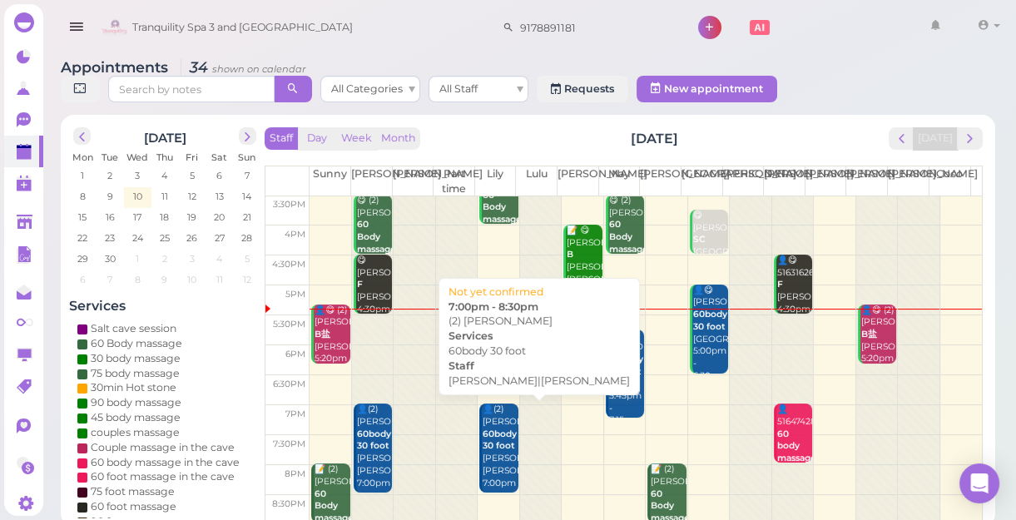
click at [489, 449] on b "60body 30 foot" at bounding box center [500, 439] width 34 height 23
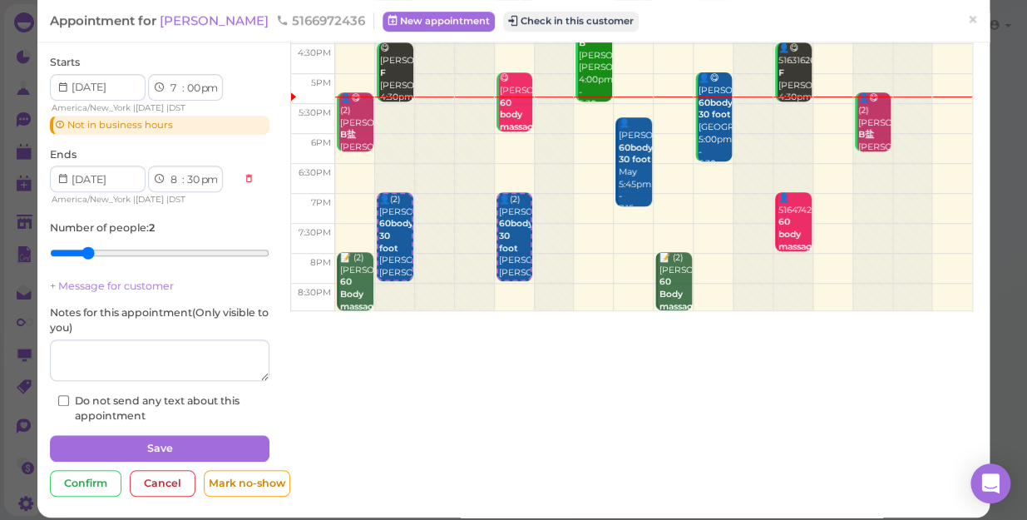
scroll to position [170, 0]
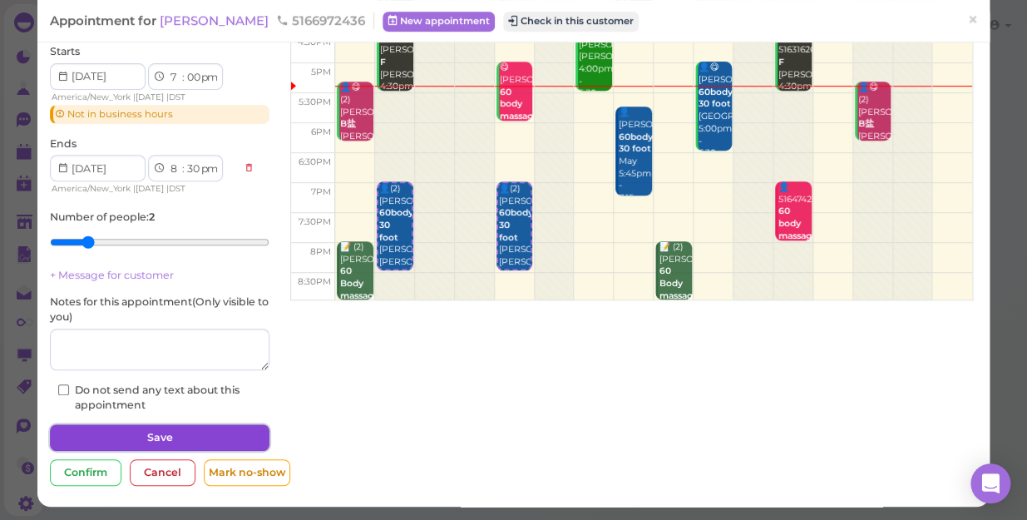
click at [172, 435] on button "Save" at bounding box center [160, 437] width 220 height 27
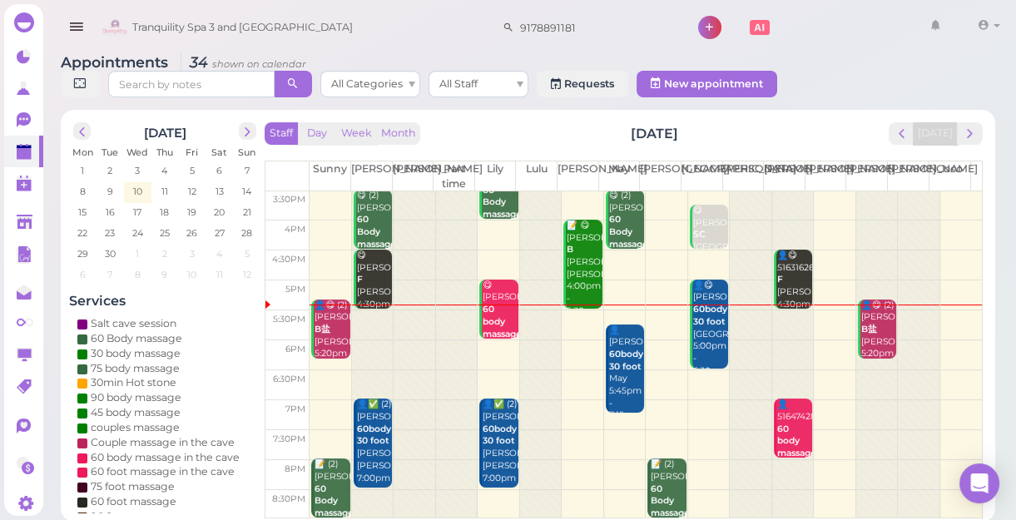
scroll to position [6, 0]
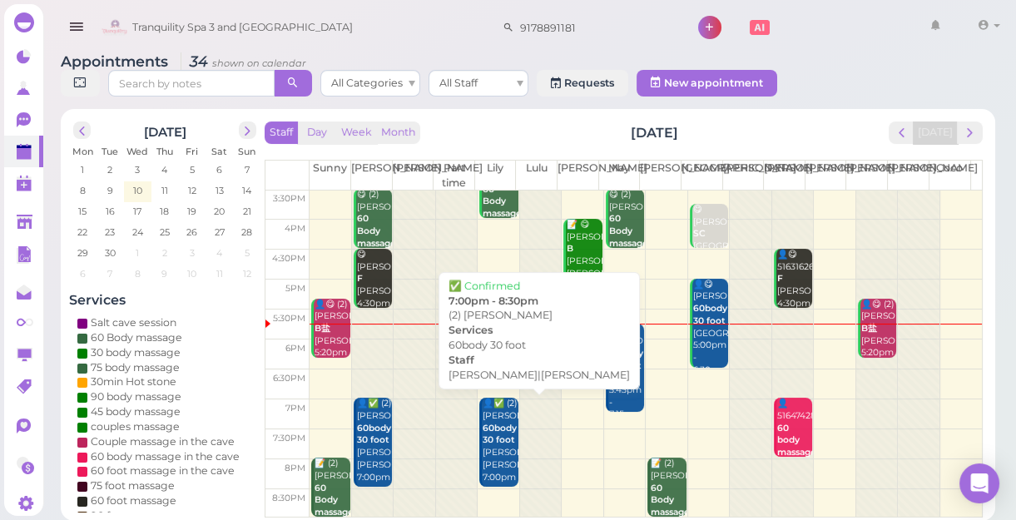
click at [494, 446] on b "60body 30 foot" at bounding box center [500, 434] width 34 height 23
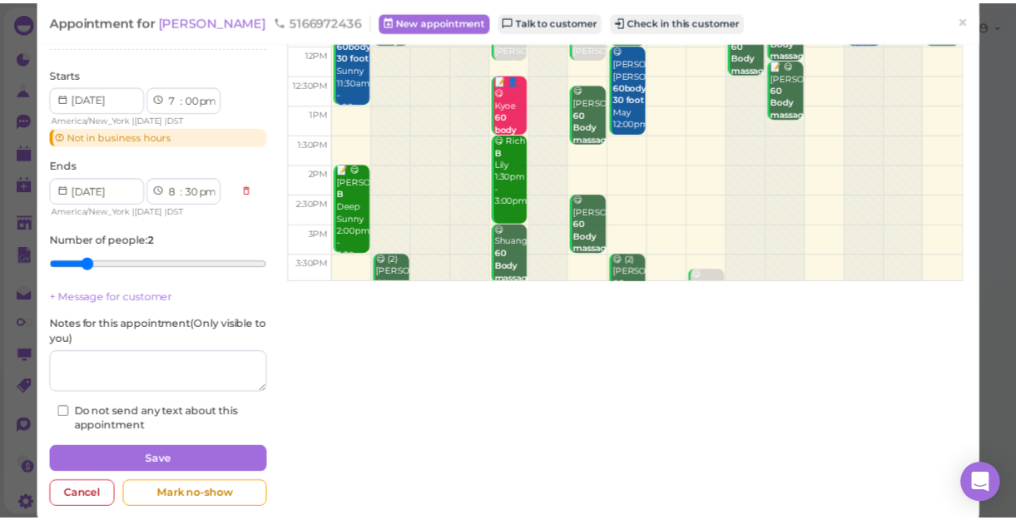
scroll to position [211, 0]
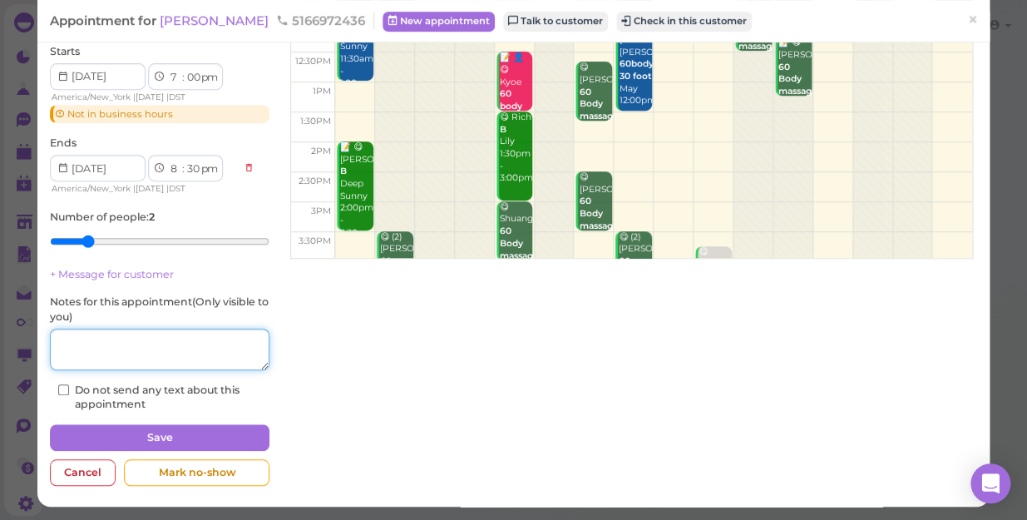
click at [92, 349] on textarea at bounding box center [160, 350] width 220 height 42
type textarea "deep"
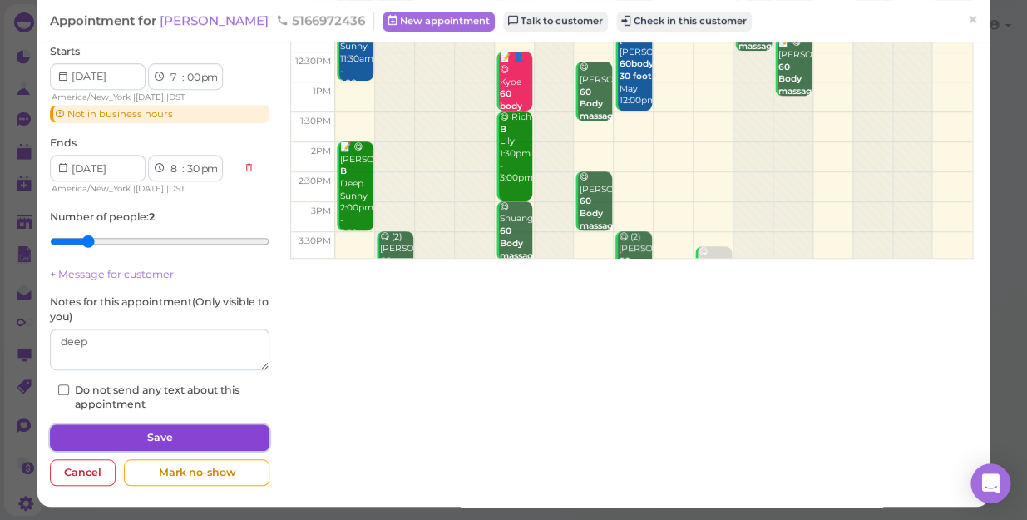
click at [146, 434] on button "Save" at bounding box center [160, 437] width 220 height 27
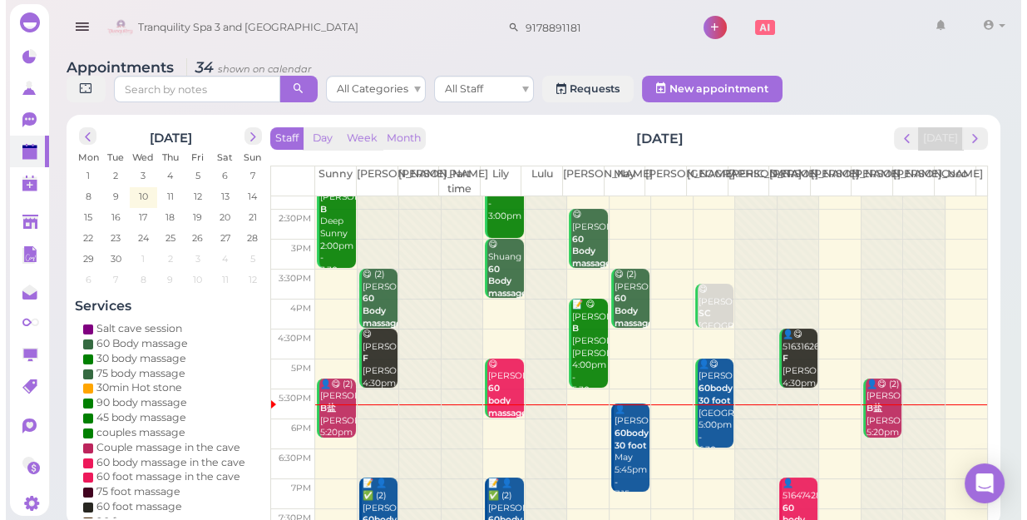
scroll to position [300, 0]
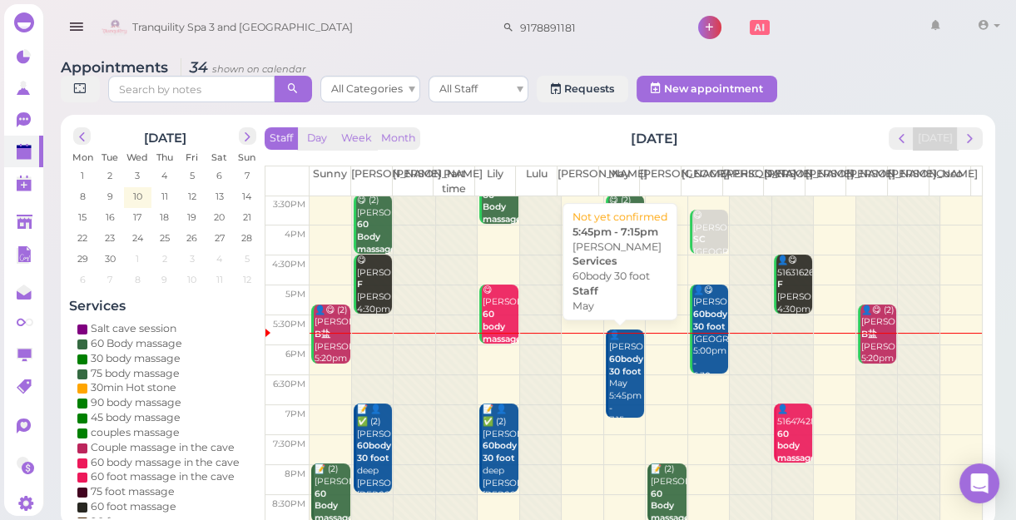
click at [625, 361] on b "60body 30 foot" at bounding box center [626, 365] width 34 height 23
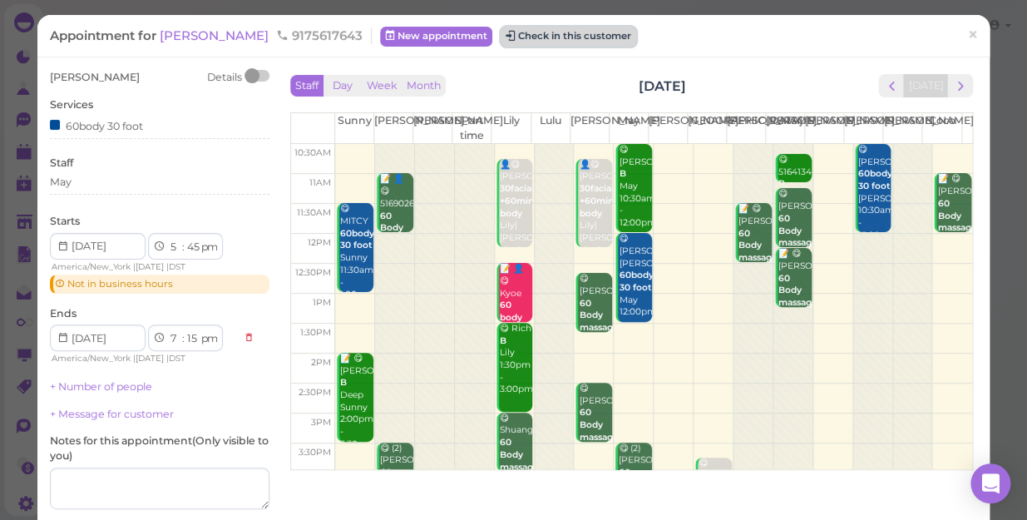
click at [516, 34] on button "Check in this customer" at bounding box center [569, 37] width 136 height 20
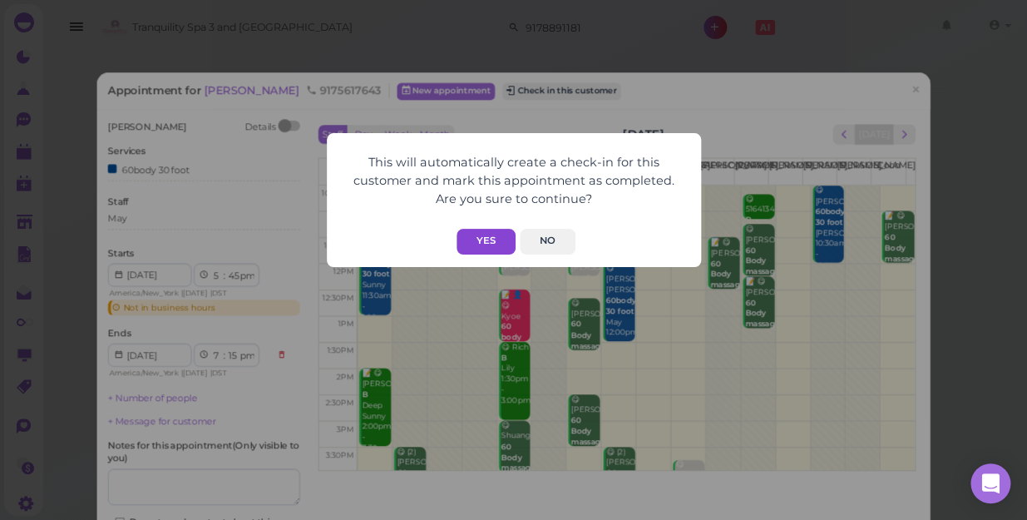
click at [482, 234] on button "Yes" at bounding box center [486, 242] width 59 height 26
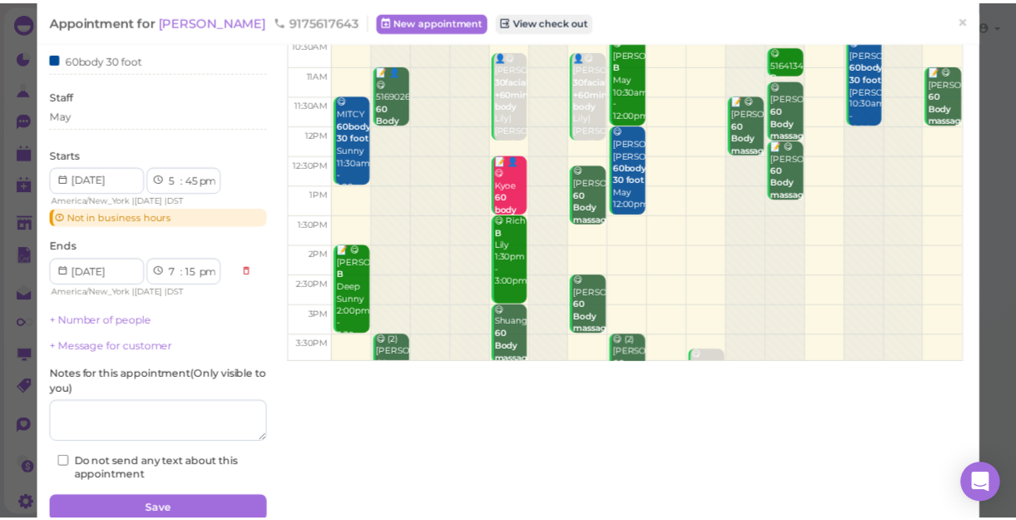
scroll to position [181, 0]
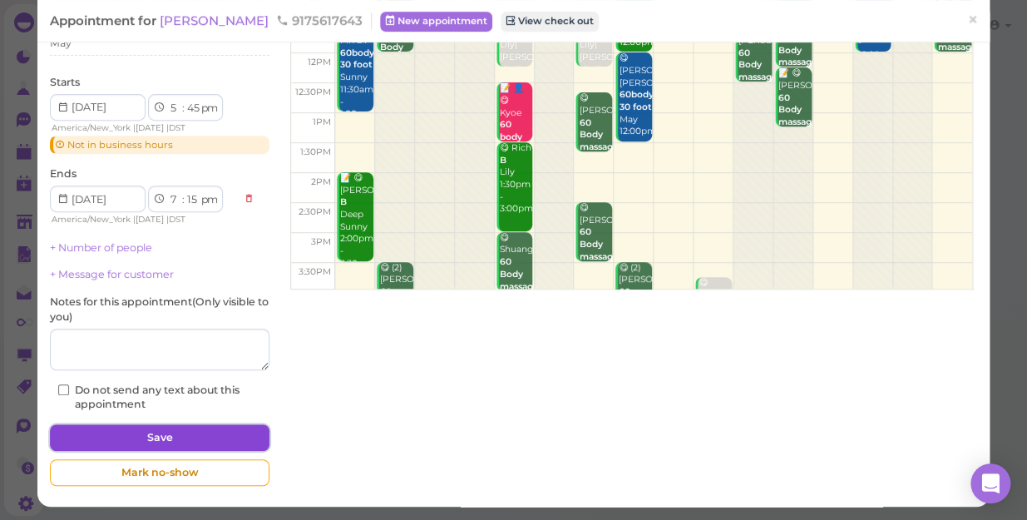
click at [160, 438] on button "Save" at bounding box center [160, 437] width 220 height 27
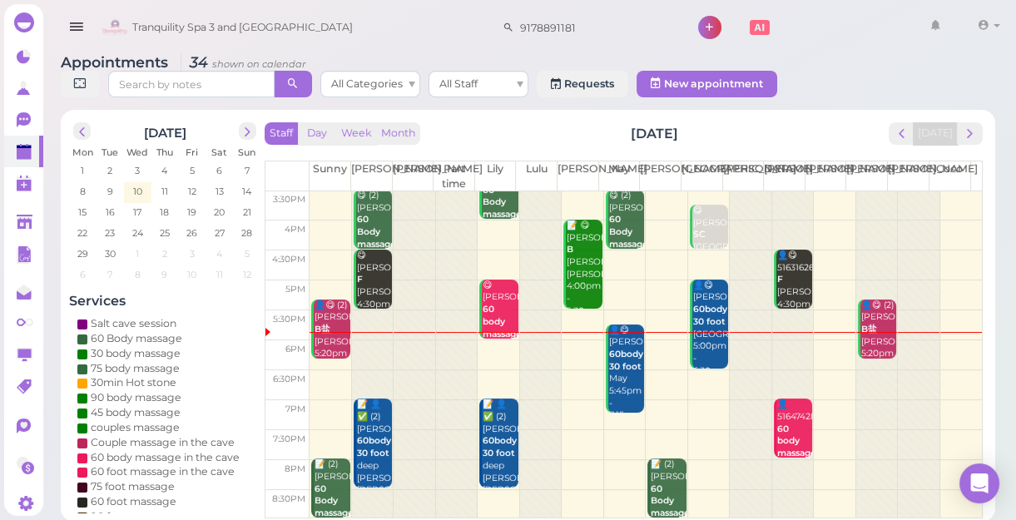
scroll to position [6, 0]
click at [690, 406] on td at bounding box center [645, 414] width 672 height 30
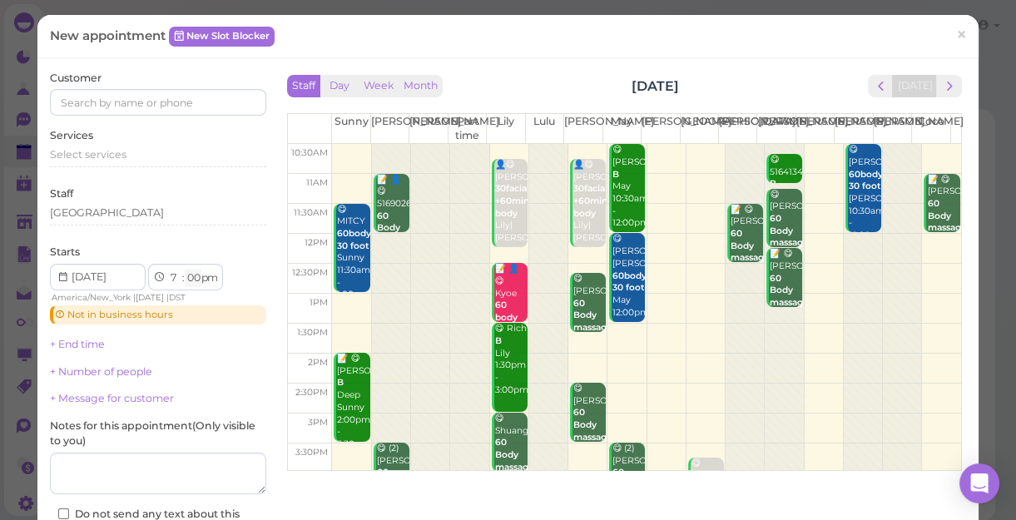
click at [191, 277] on select "00 05 10 15 20 25 30 35 40 45 50 55" at bounding box center [193, 278] width 17 height 17
select select "15"
click at [185, 270] on select "00 05 10 15 20 25 30 35 40 45 50 55" at bounding box center [193, 278] width 17 height 17
click at [90, 101] on input at bounding box center [158, 102] width 216 height 27
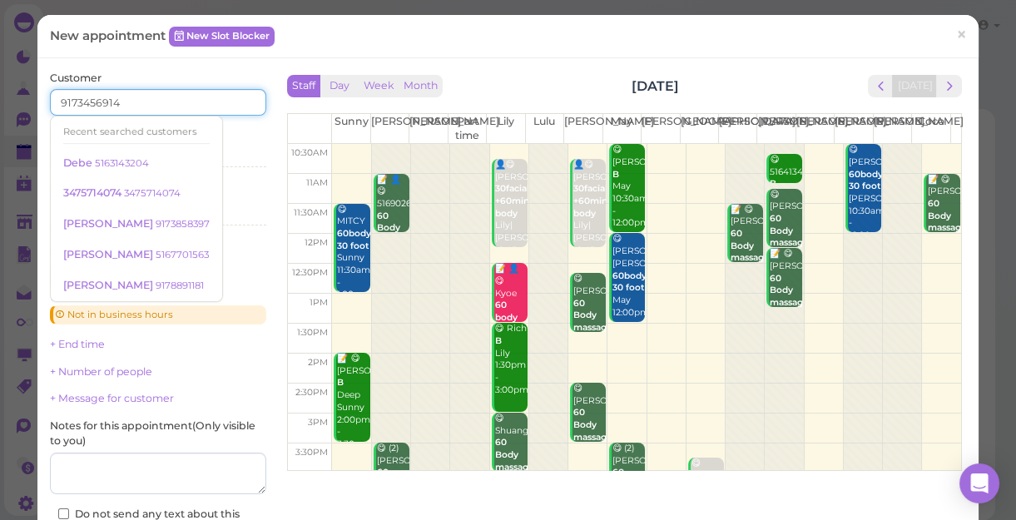
type input "9173456914"
click at [240, 133] on div "Services Select services" at bounding box center [158, 151] width 216 height 46
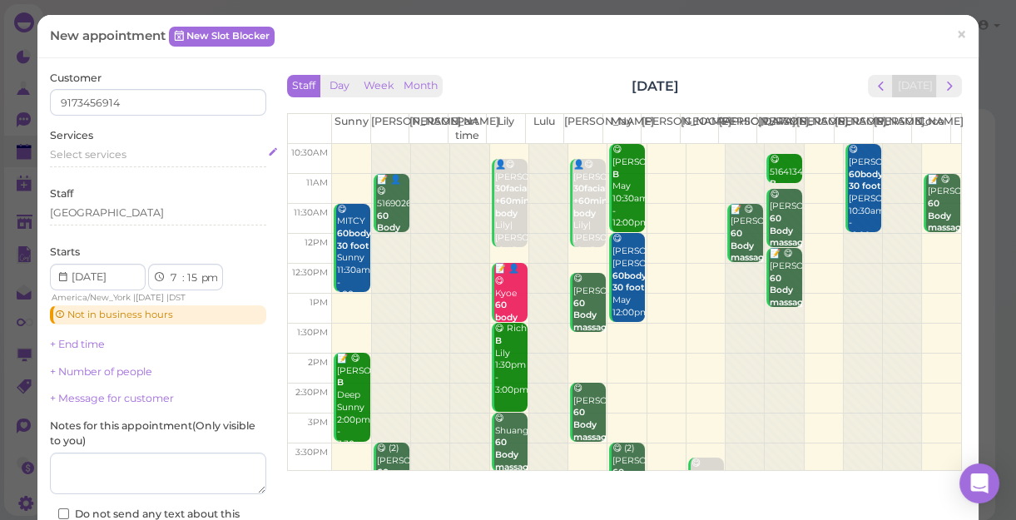
click at [75, 152] on span "Select services" at bounding box center [88, 154] width 77 height 12
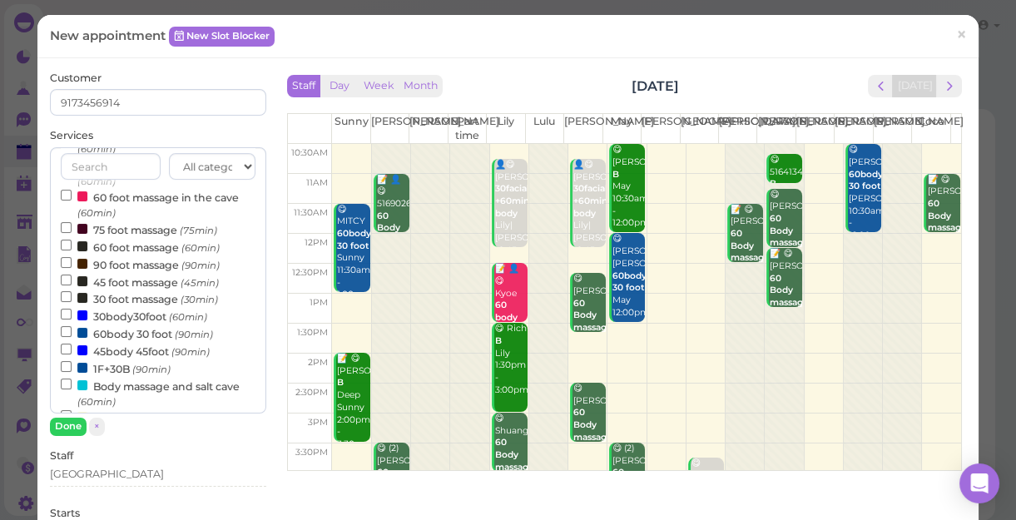
scroll to position [226, 0]
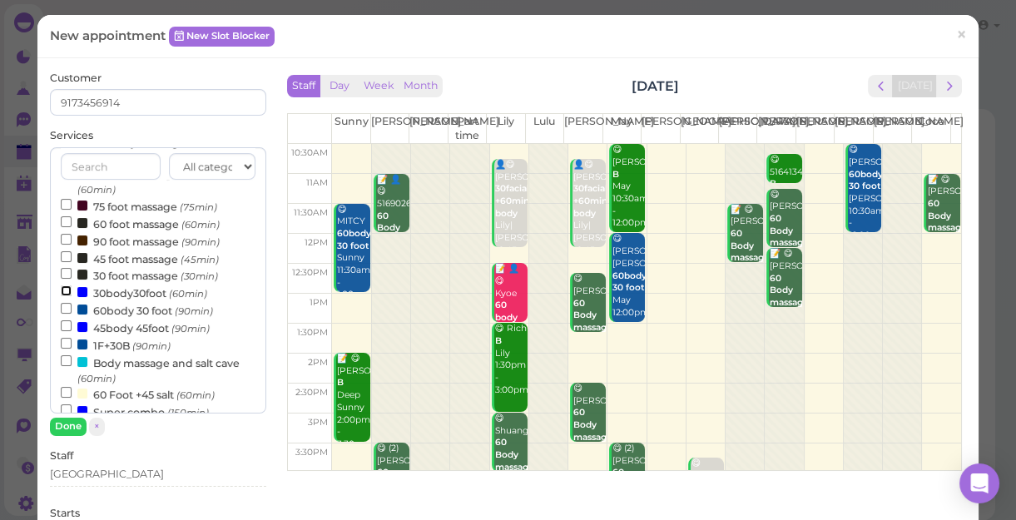
click at [63, 293] on input "30body30foot (60min)" at bounding box center [66, 290] width 11 height 11
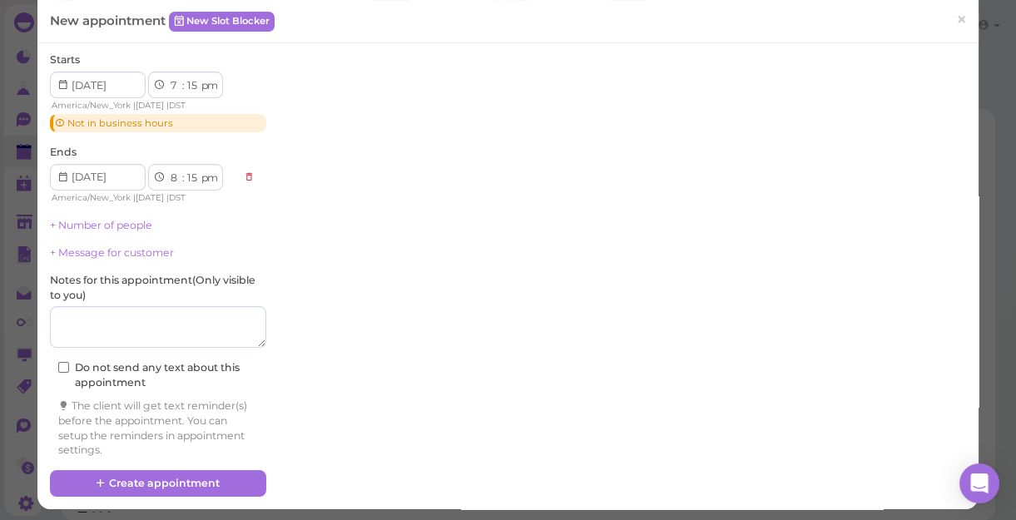
scroll to position [457, 0]
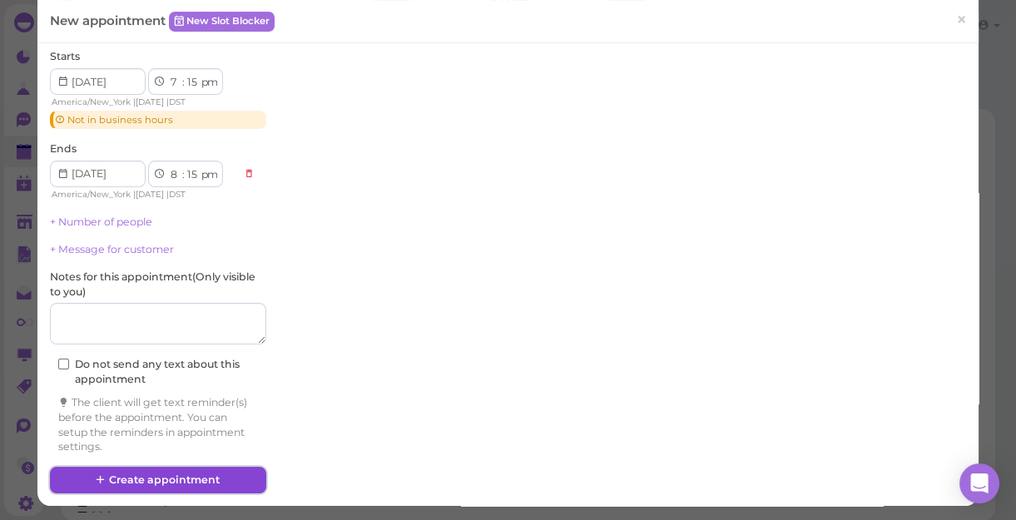
click at [138, 476] on button "Create appointment" at bounding box center [158, 480] width 216 height 27
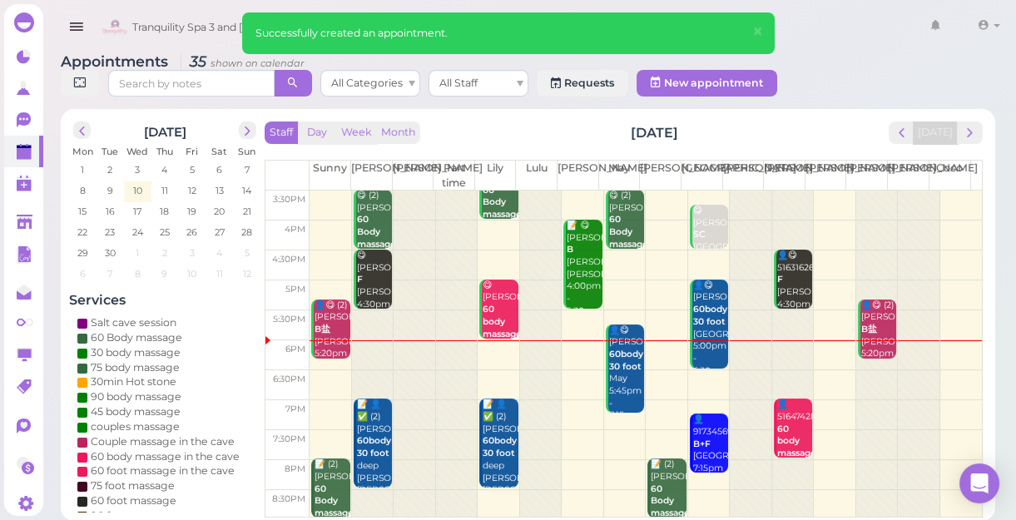
scroll to position [300, 0]
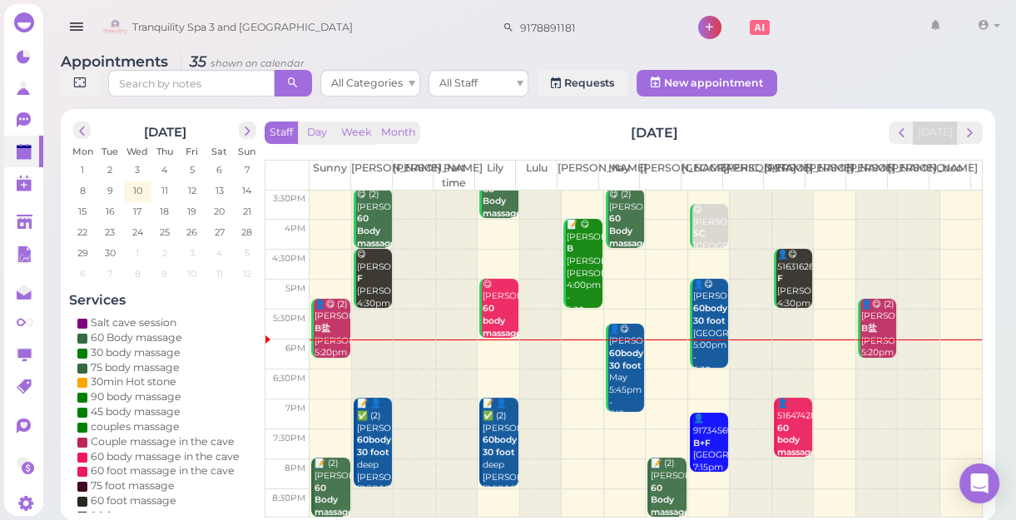
click at [571, 402] on td at bounding box center [645, 414] width 672 height 30
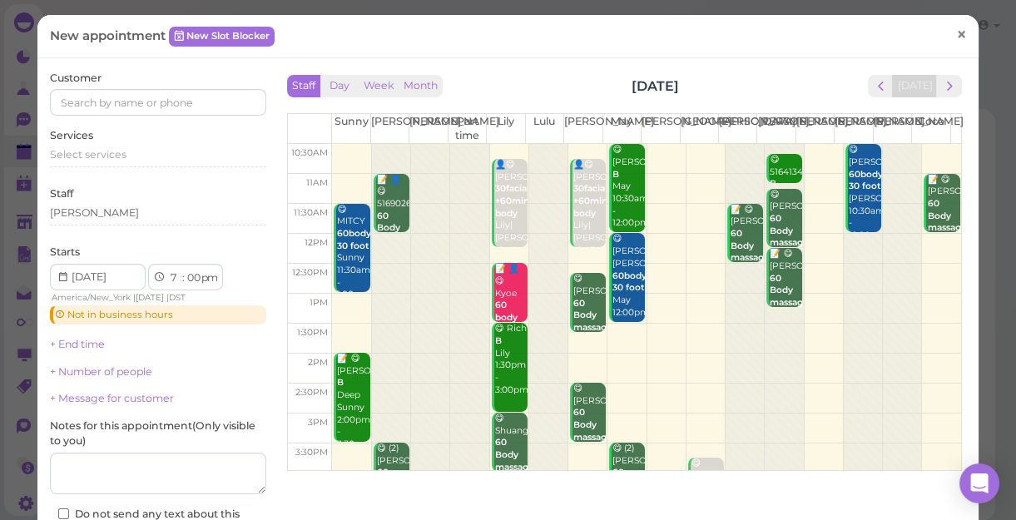
click at [956, 33] on span "×" at bounding box center [961, 33] width 11 height 23
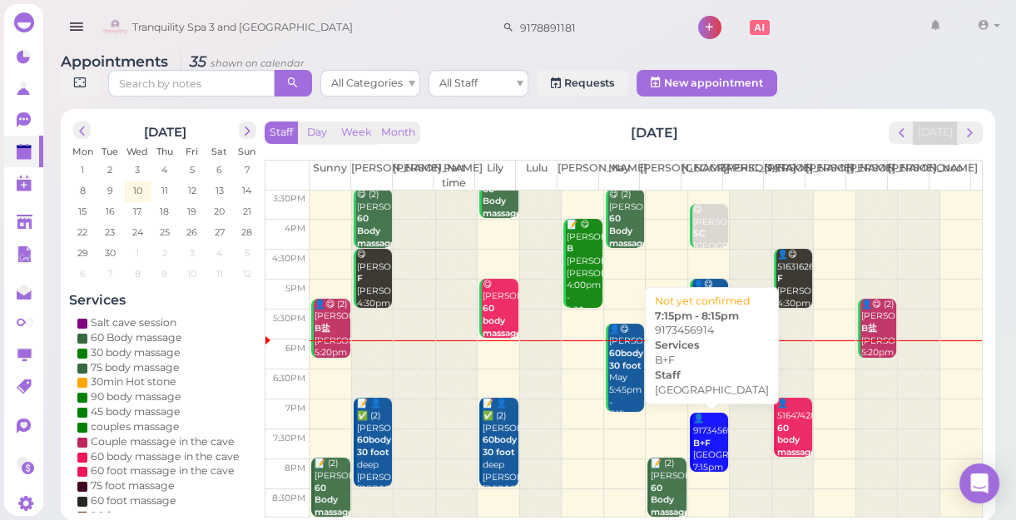
click at [699, 443] on b "B+F" at bounding box center [701, 443] width 17 height 11
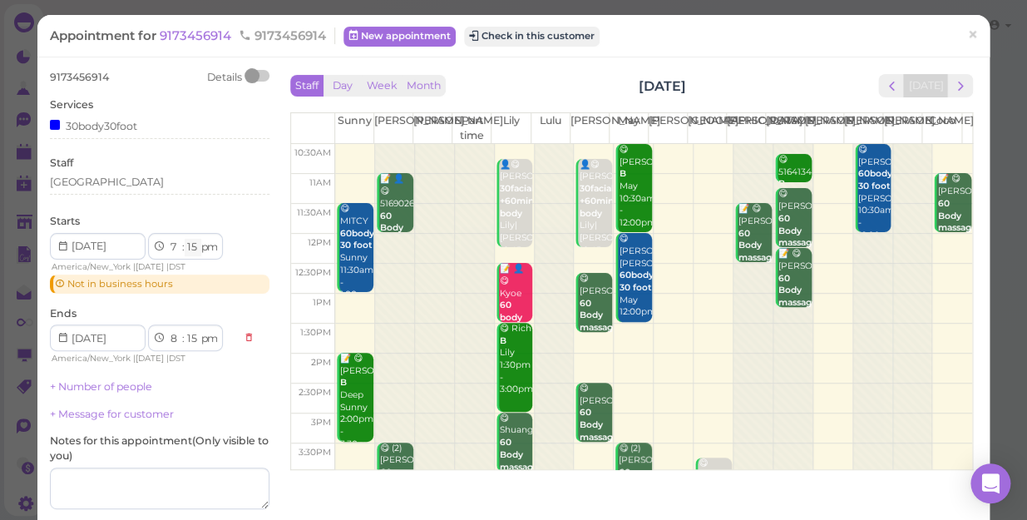
click at [193, 245] on select "00 05 10 15 20 25 30 35 40 45 50 55" at bounding box center [193, 247] width 17 height 17
select select "00"
click at [185, 239] on select "00 05 10 15 20 25 30 35 40 45 50 55" at bounding box center [193, 247] width 17 height 17
select select "00"
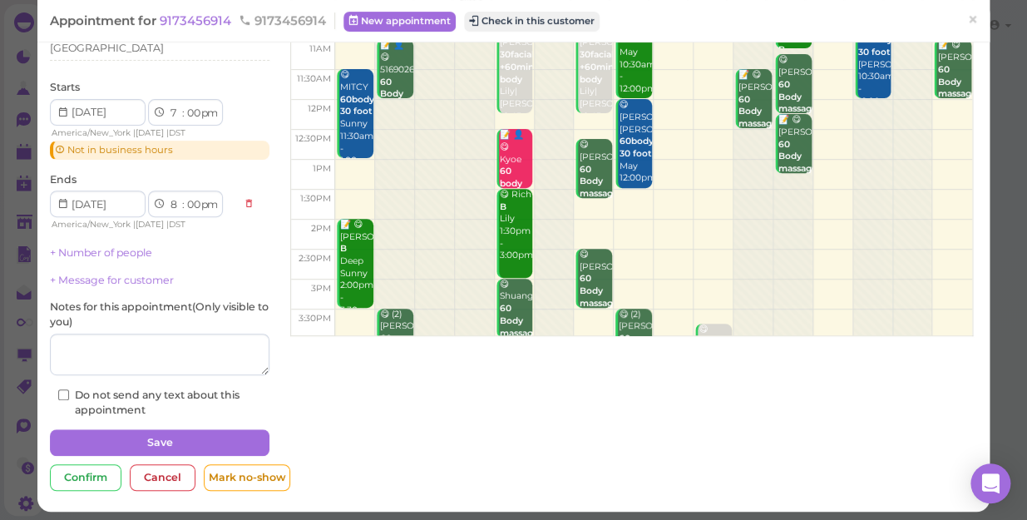
scroll to position [140, 0]
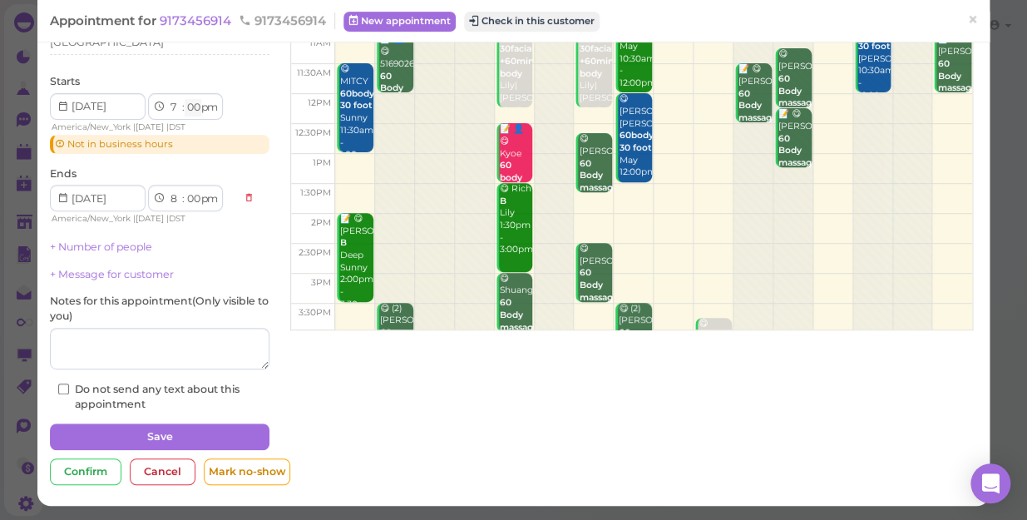
click at [195, 108] on select "00 05 10 15 20 25 30 35 40 45 50 55" at bounding box center [193, 107] width 17 height 17
select select "45"
click at [185, 99] on select "00 05 10 15 20 25 30 35 40 45 50 55" at bounding box center [193, 107] width 17 height 17
select select "45"
click at [174, 110] on select "1 2 3 4 5 6 7 8 9 10 11 12" at bounding box center [175, 107] width 14 height 17
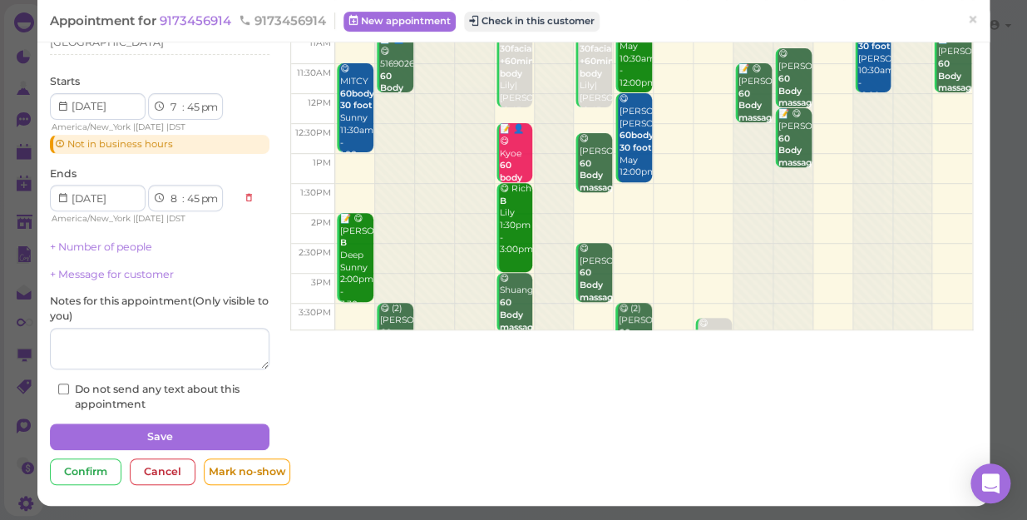
select select "6"
click at [168, 99] on select "1 2 3 4 5 6 7 8 9 10 11 12" at bounding box center [175, 107] width 14 height 17
select select "7"
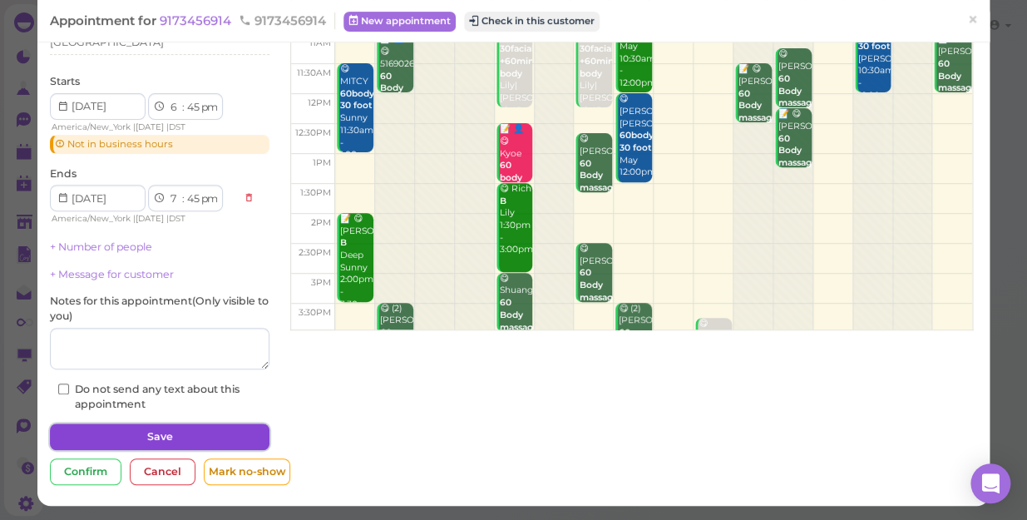
click at [200, 433] on button "Save" at bounding box center [160, 436] width 220 height 27
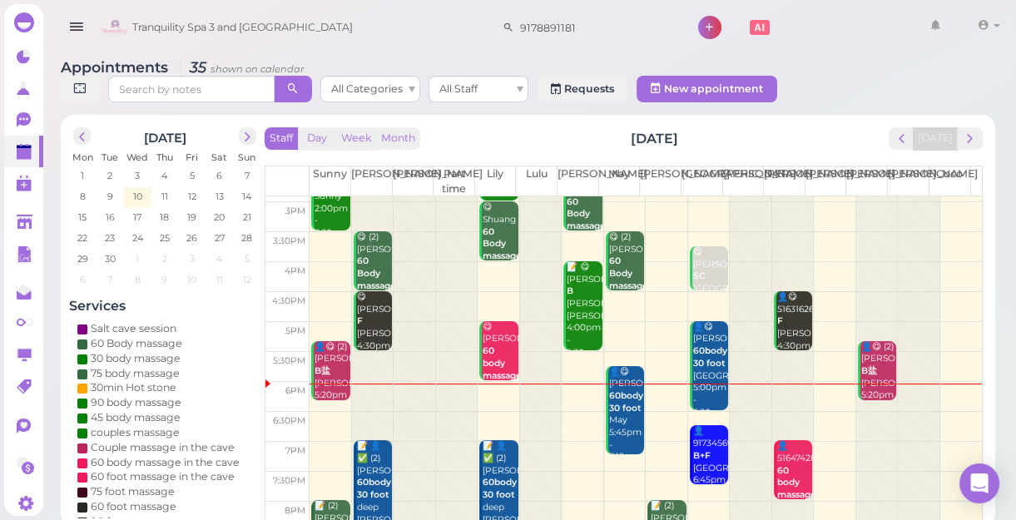
scroll to position [300, 0]
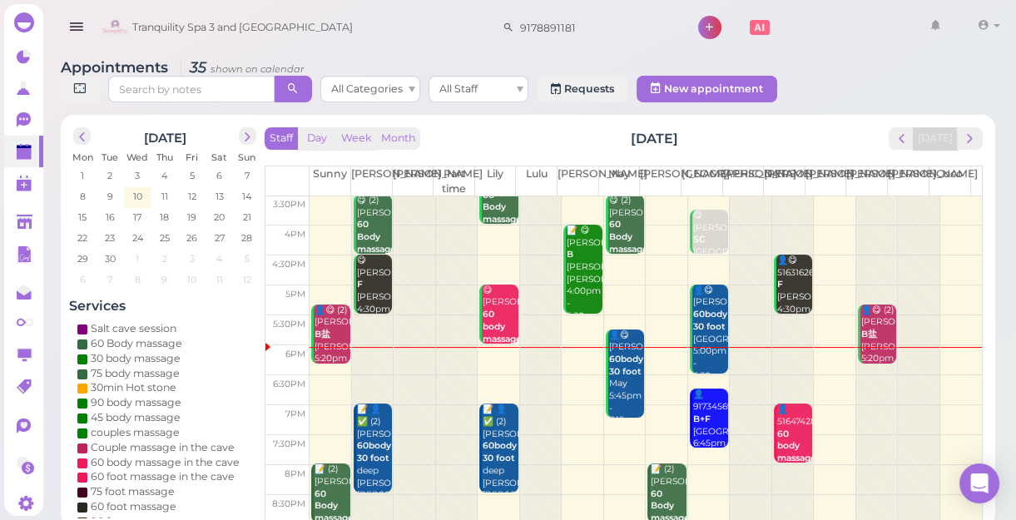
click at [857, 408] on div at bounding box center [877, 209] width 42 height 626
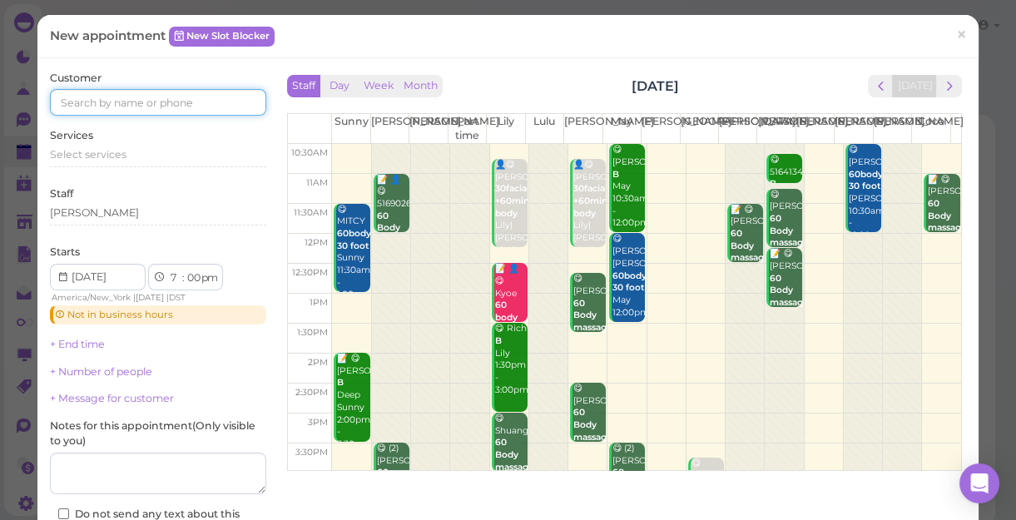
click at [161, 104] on input at bounding box center [158, 102] width 216 height 27
type input "5165821253"
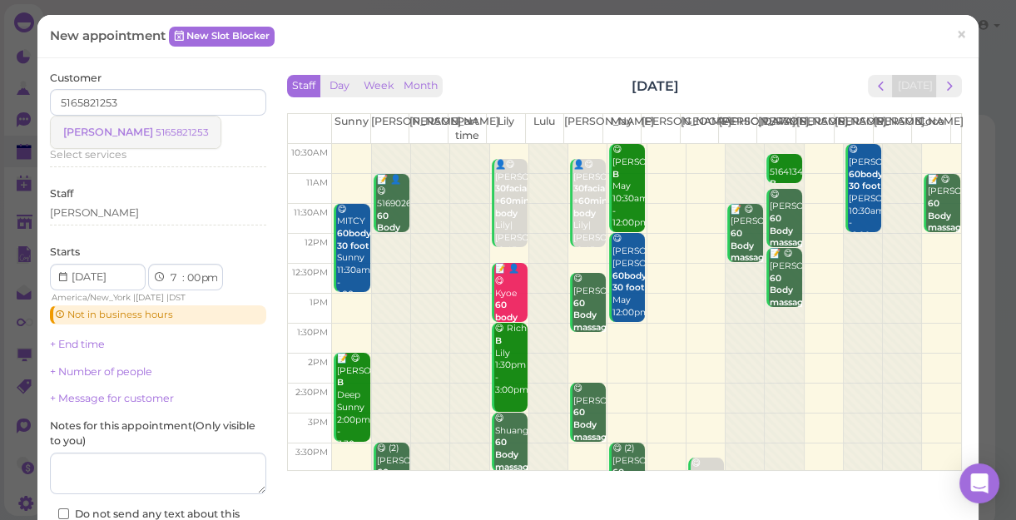
click at [156, 127] on small "5165821253" at bounding box center [182, 132] width 52 height 12
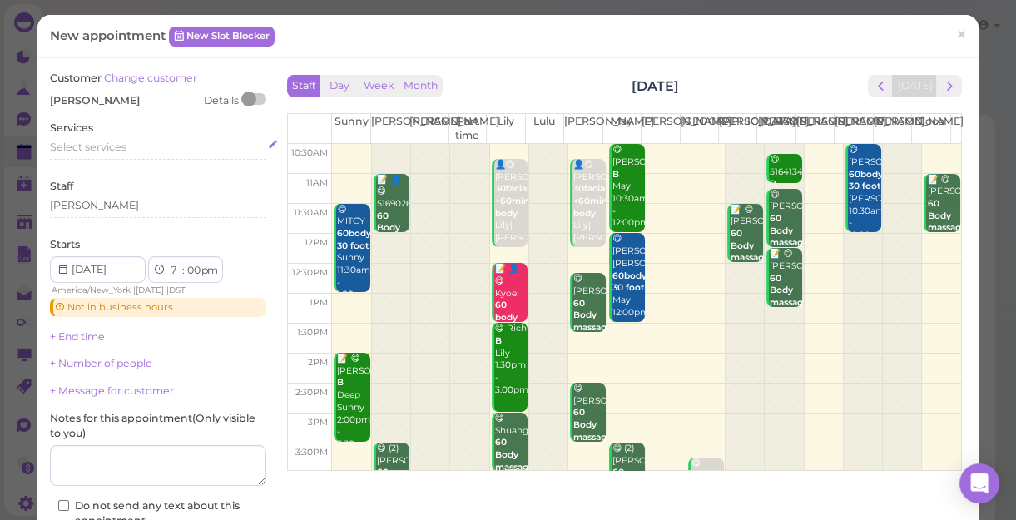
click at [71, 144] on span "Select services" at bounding box center [88, 147] width 77 height 12
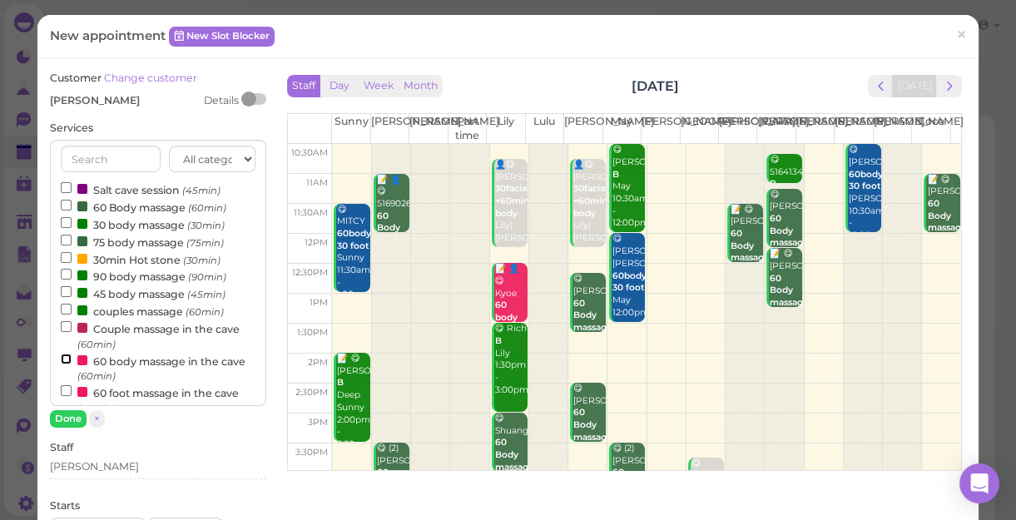
click at [62, 357] on input "60 body massage in the cave (60min)" at bounding box center [66, 359] width 11 height 11
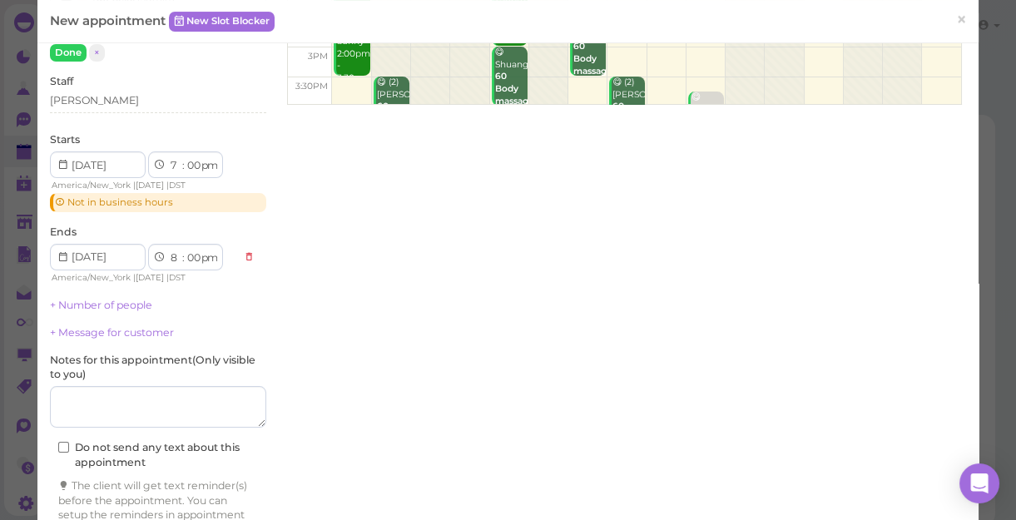
scroll to position [448, 0]
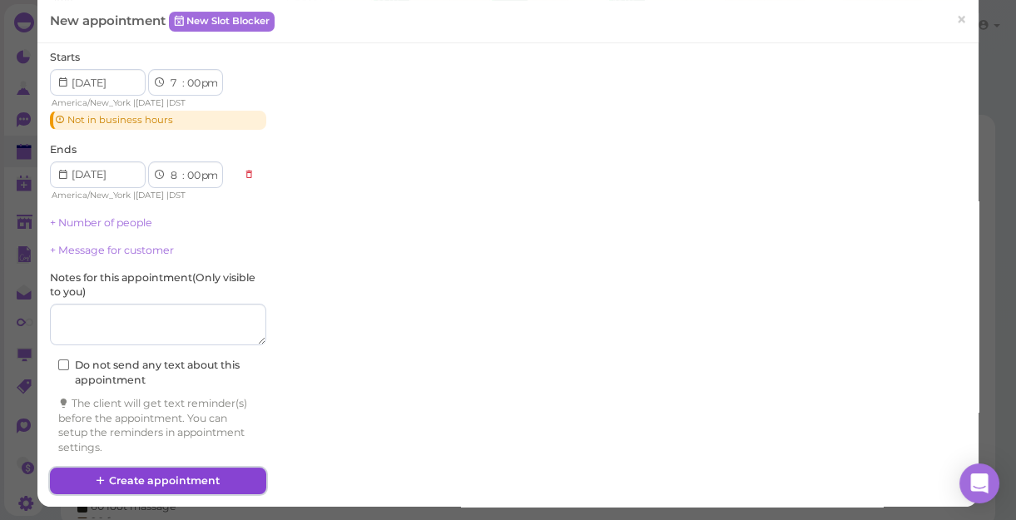
click at [171, 477] on button "Create appointment" at bounding box center [158, 481] width 216 height 27
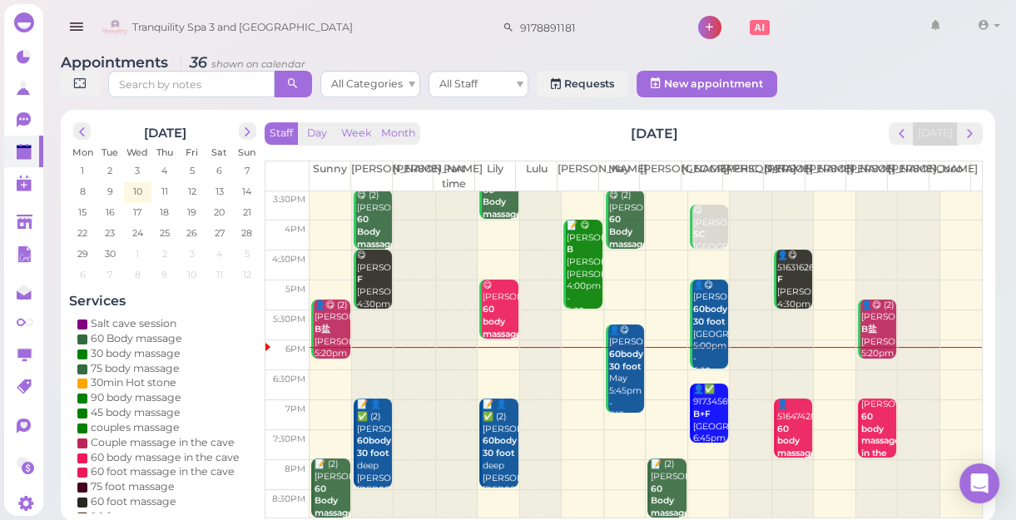
scroll to position [6, 0]
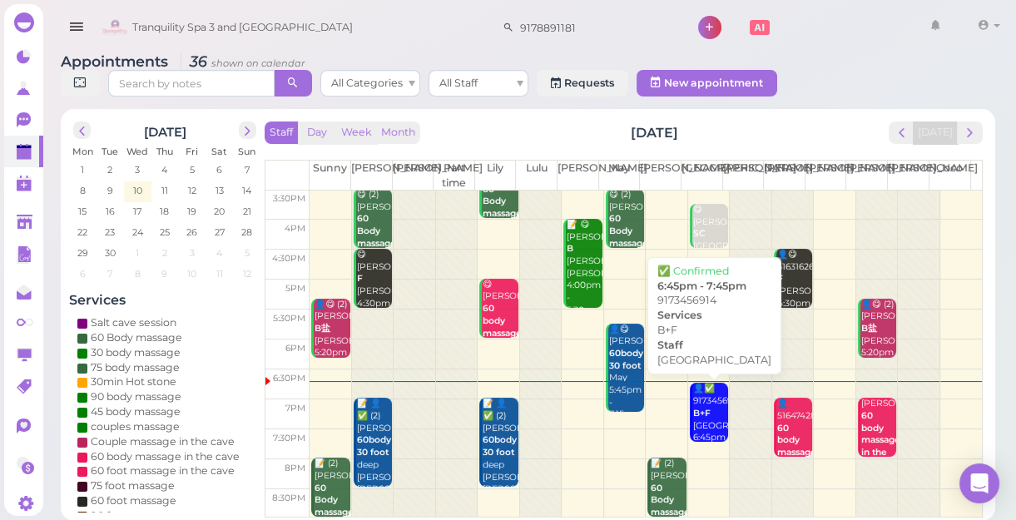
click at [700, 410] on b "B+F" at bounding box center [701, 413] width 17 height 11
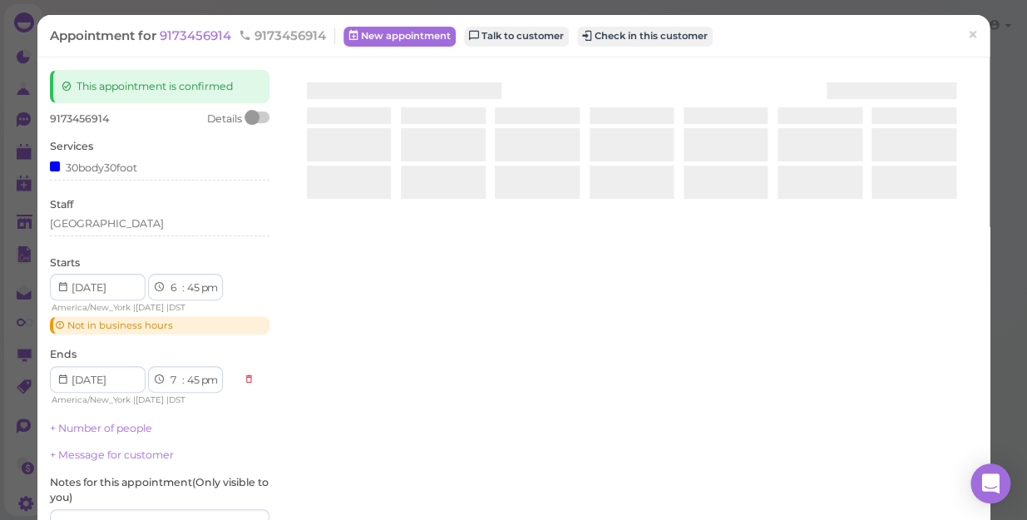
click at [700, 410] on div at bounding box center [631, 267] width 691 height 395
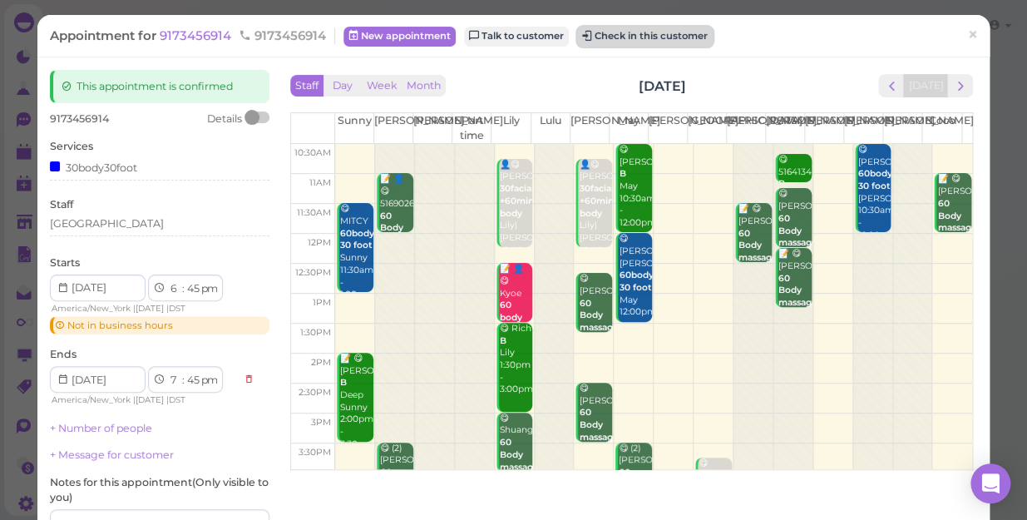
click at [638, 32] on button "Check in this customer" at bounding box center [645, 37] width 136 height 20
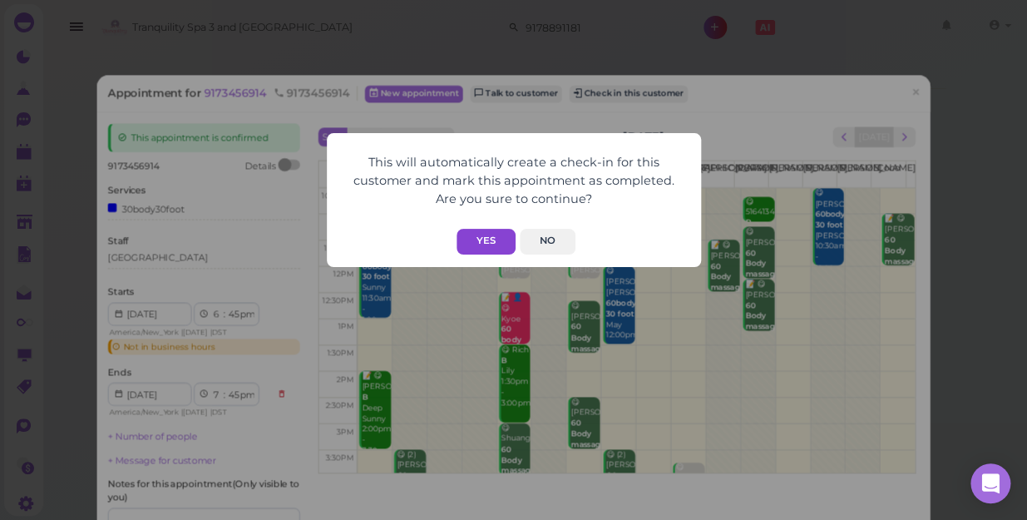
click at [483, 231] on button "Yes" at bounding box center [486, 242] width 59 height 26
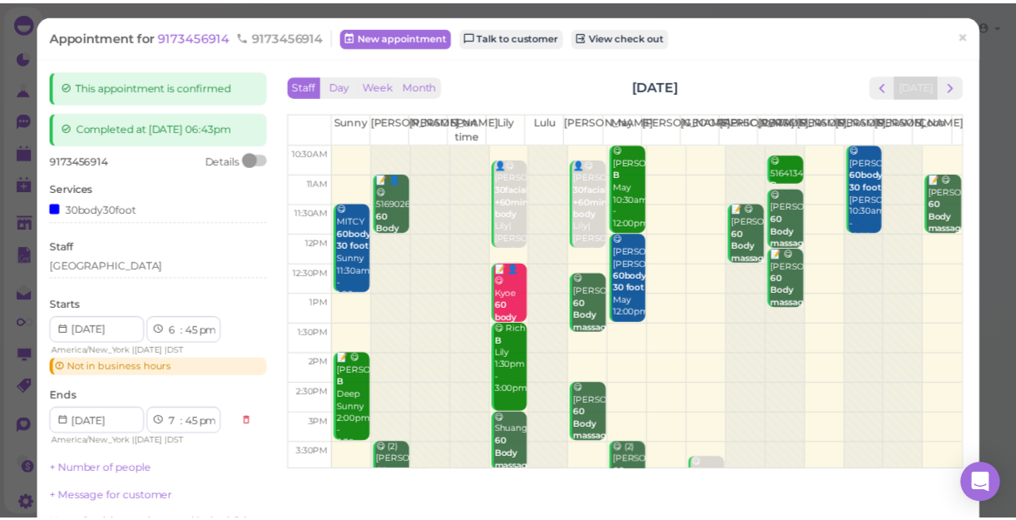
scroll to position [181, 0]
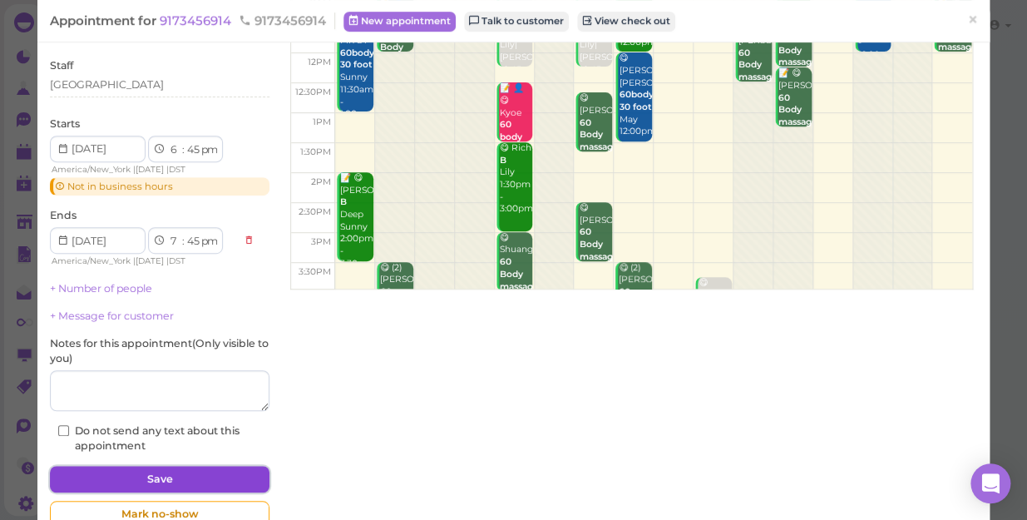
click at [165, 475] on button "Save" at bounding box center [160, 479] width 220 height 27
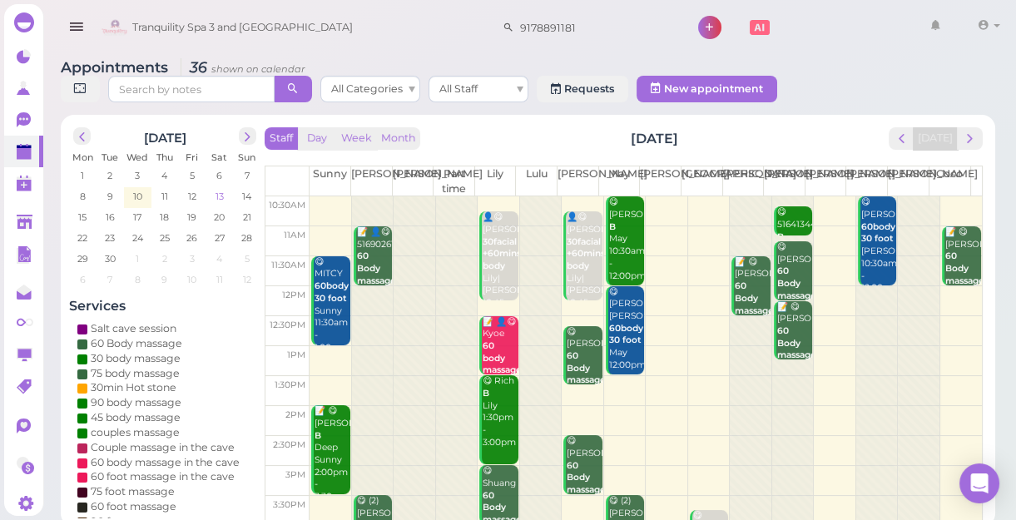
click at [224, 196] on span "13" at bounding box center [220, 196] width 12 height 15
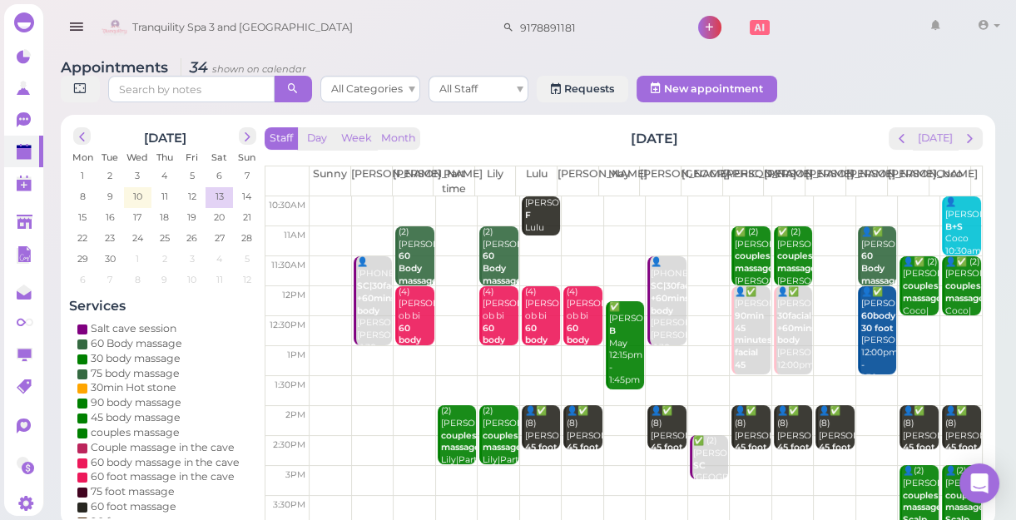
click at [316, 230] on td at bounding box center [645, 241] width 672 height 30
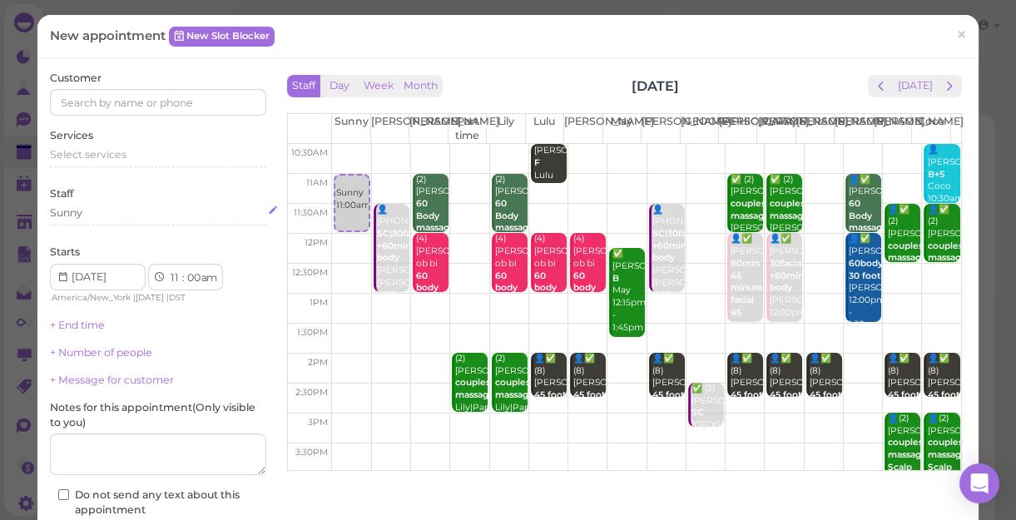
click at [103, 208] on div "Sunny" at bounding box center [158, 212] width 216 height 15
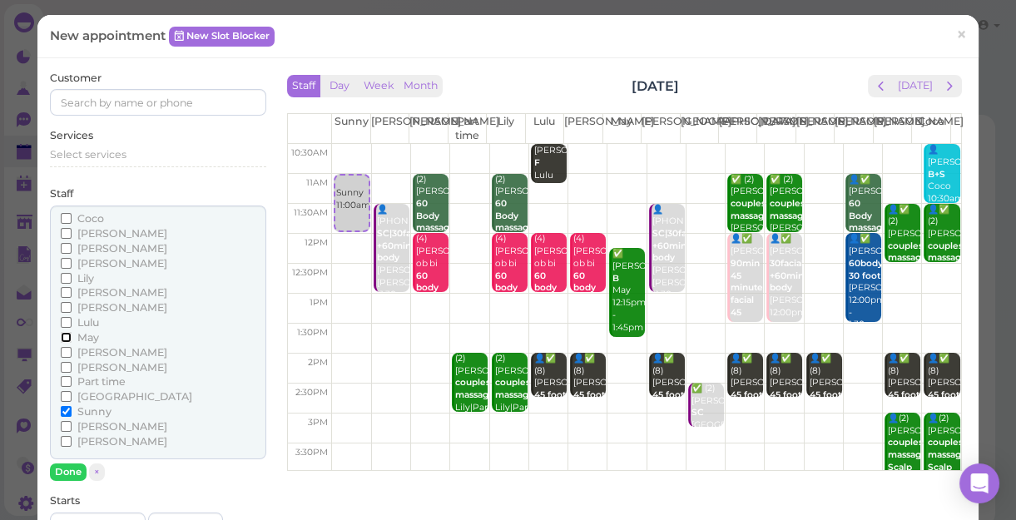
click at [63, 334] on input "May" at bounding box center [66, 337] width 11 height 11
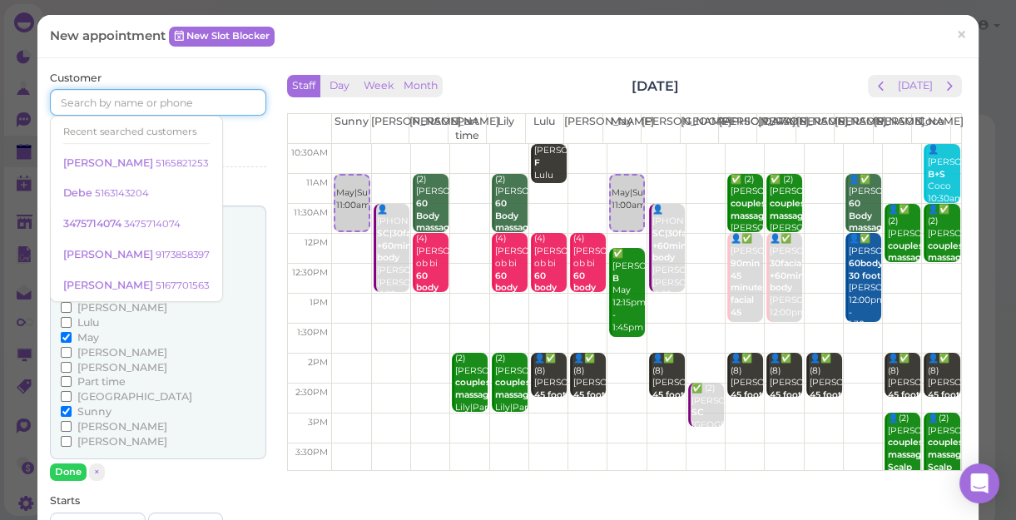
click at [92, 103] on input at bounding box center [158, 102] width 216 height 27
type input "5166606204"
click at [227, 130] on div "Services Select services" at bounding box center [158, 151] width 216 height 46
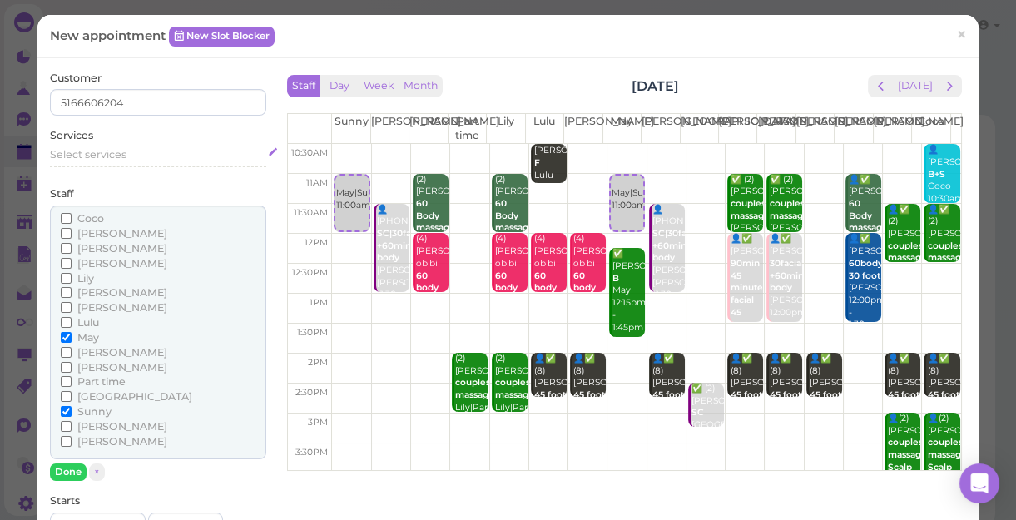
click at [94, 153] on span "Select services" at bounding box center [88, 154] width 77 height 12
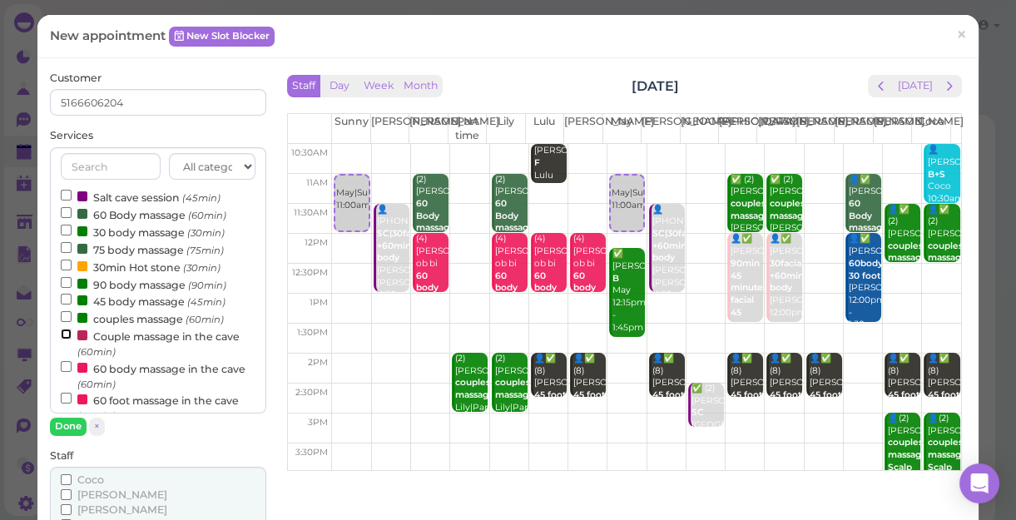
click at [64, 334] on input "Couple massage in the cave (60min)" at bounding box center [66, 334] width 11 height 11
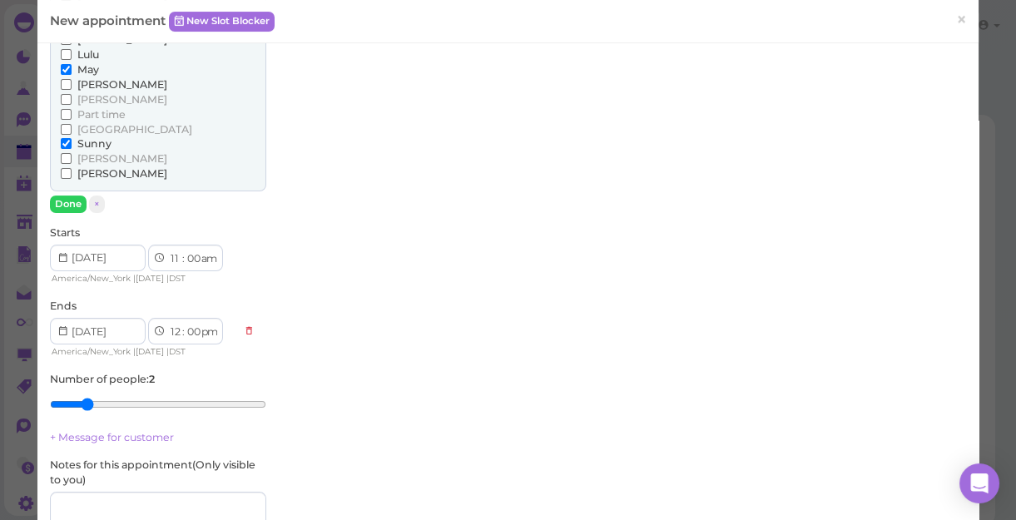
scroll to position [716, 0]
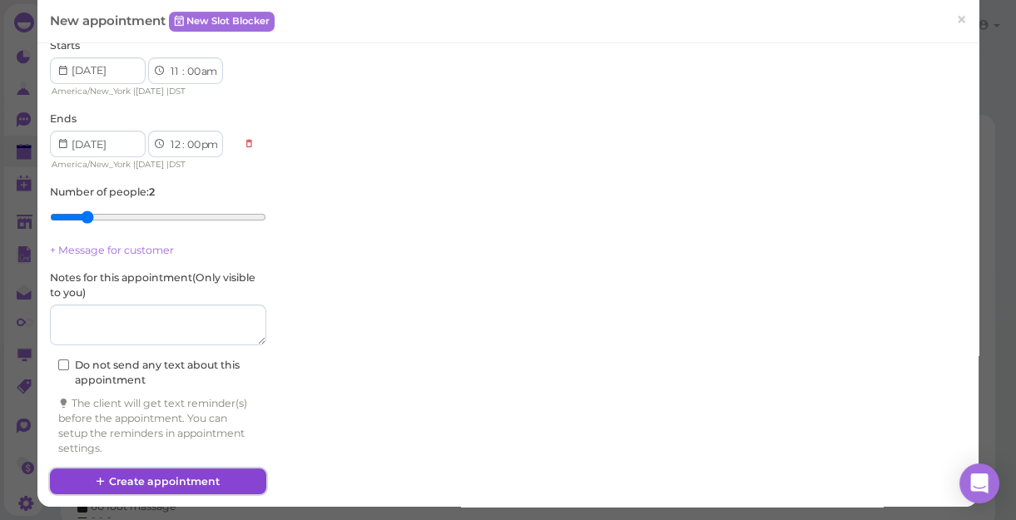
click at [168, 479] on button "Create appointment" at bounding box center [158, 481] width 216 height 27
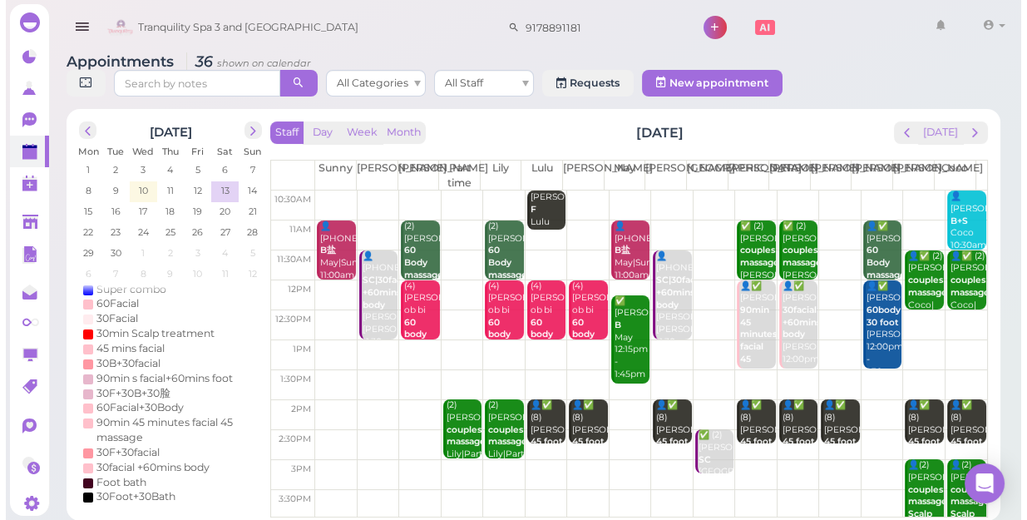
scroll to position [0, 0]
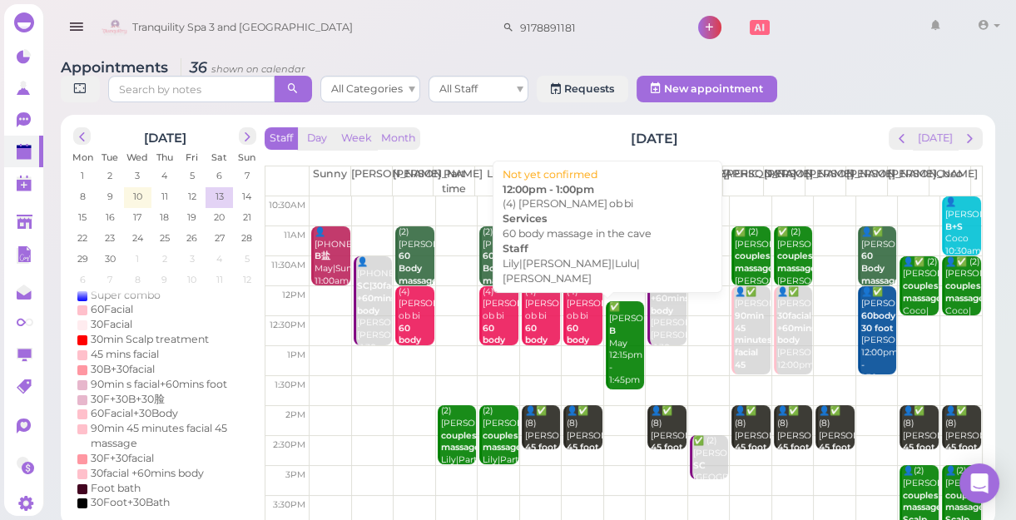
click at [577, 314] on div "(4) [PERSON_NAME] ob bi 60 body massage in the cave Lily|[PERSON_NAME]|Lulu|[PE…" at bounding box center [584, 371] width 36 height 171
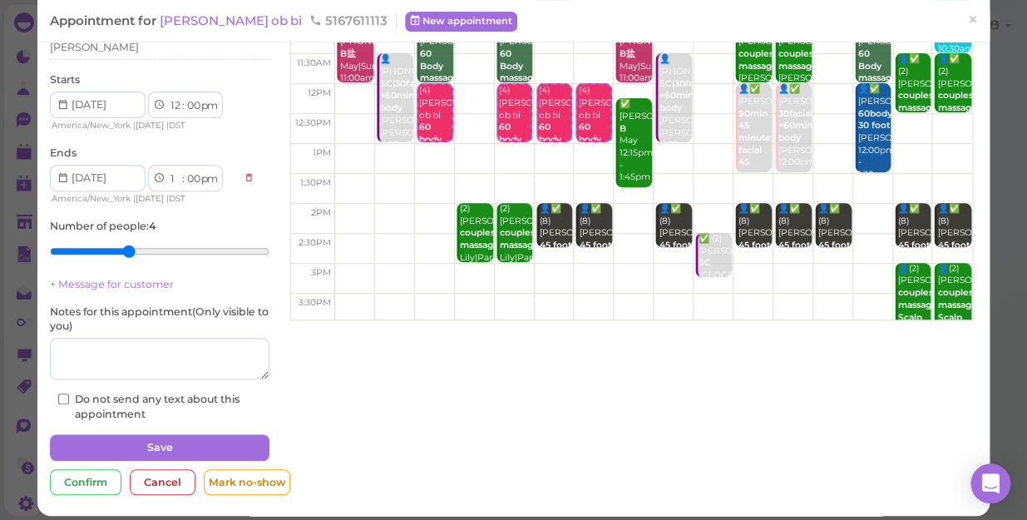
scroll to position [151, 0]
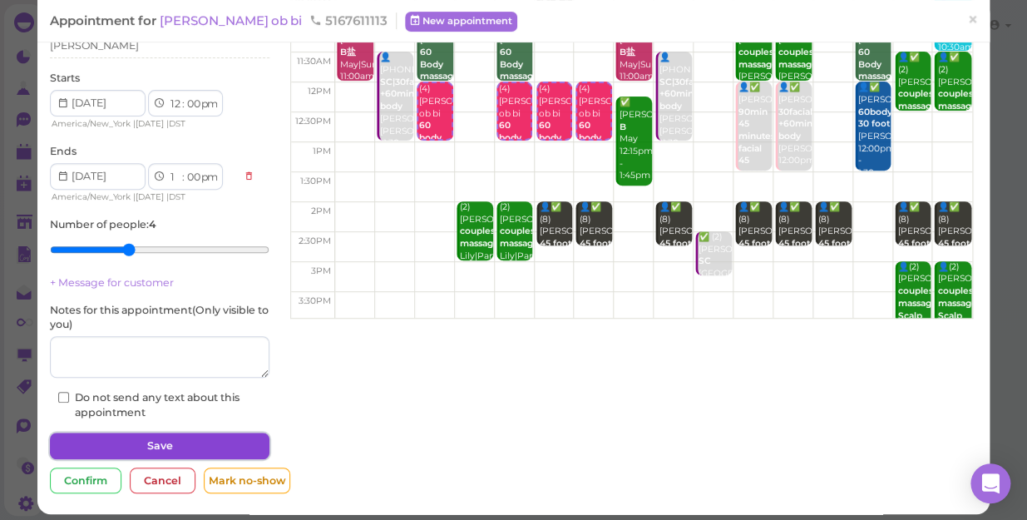
click at [176, 433] on button "Save" at bounding box center [160, 446] width 220 height 27
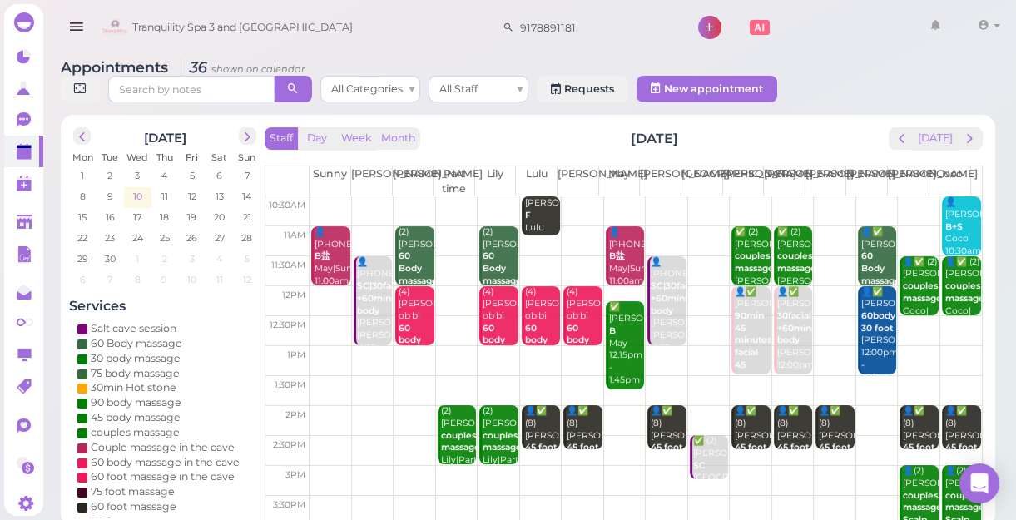
click at [132, 195] on span "10" at bounding box center [137, 196] width 12 height 15
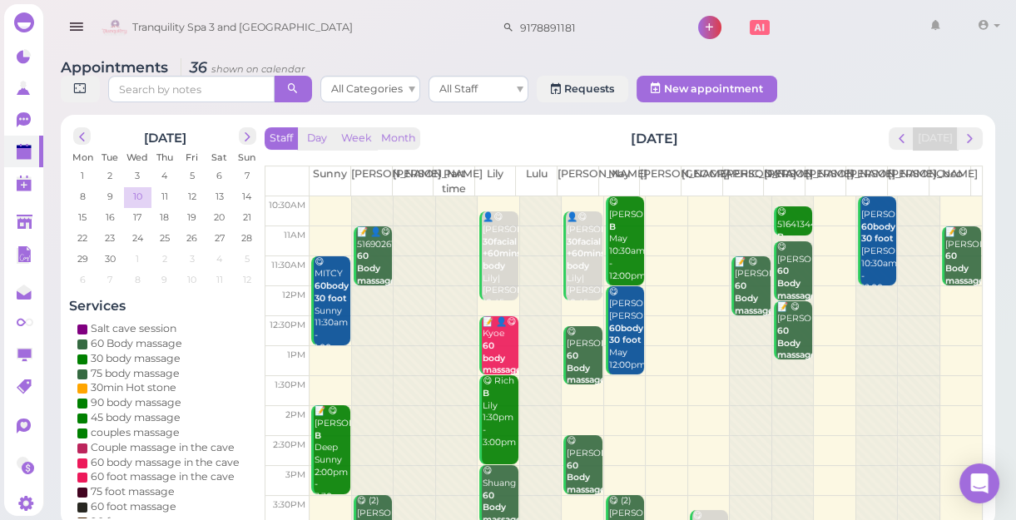
click at [136, 193] on span "10" at bounding box center [137, 196] width 12 height 15
click at [166, 196] on span "11" at bounding box center [165, 196] width 10 height 15
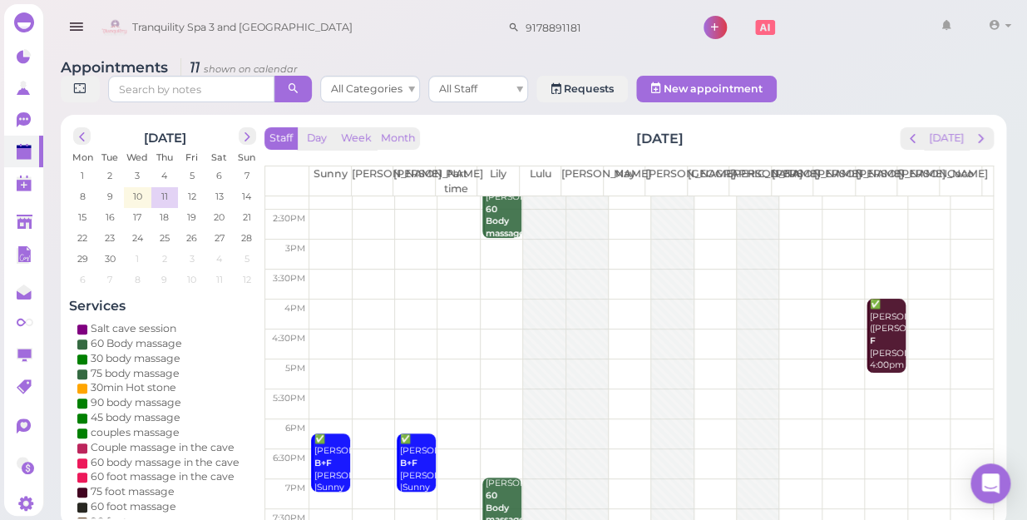
scroll to position [300, 0]
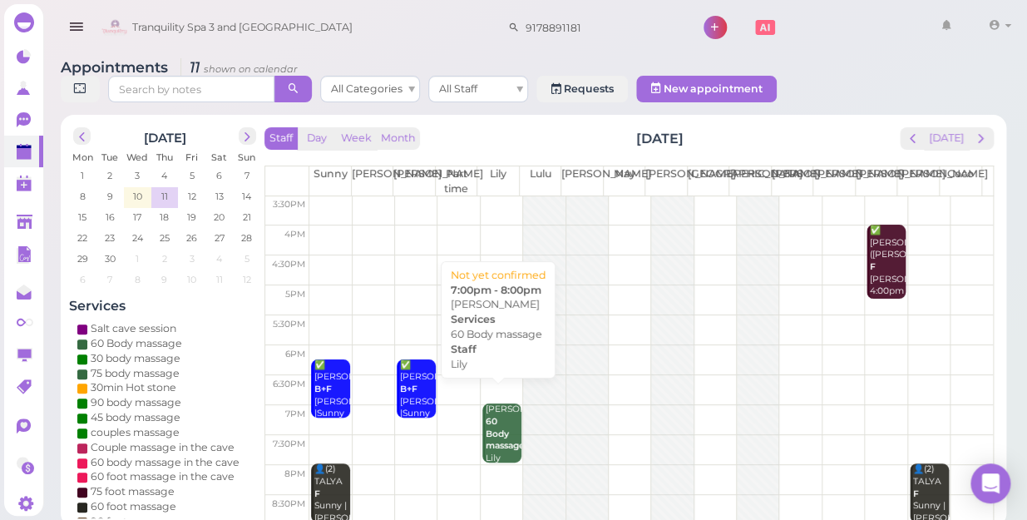
click at [506, 413] on div "[PERSON_NAME] 60 Body massage Lily 7:00pm - 8:00pm" at bounding box center [503, 452] width 37 height 98
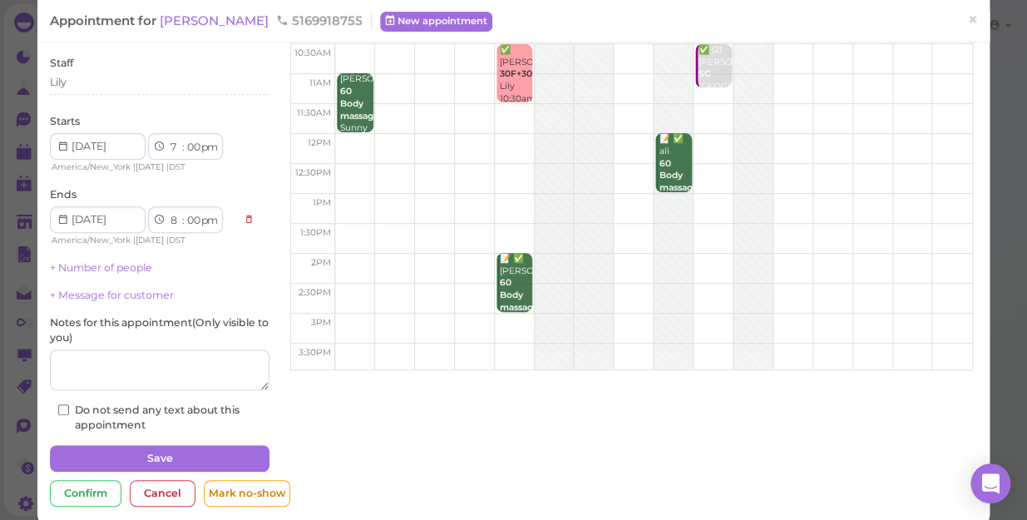
scroll to position [121, 0]
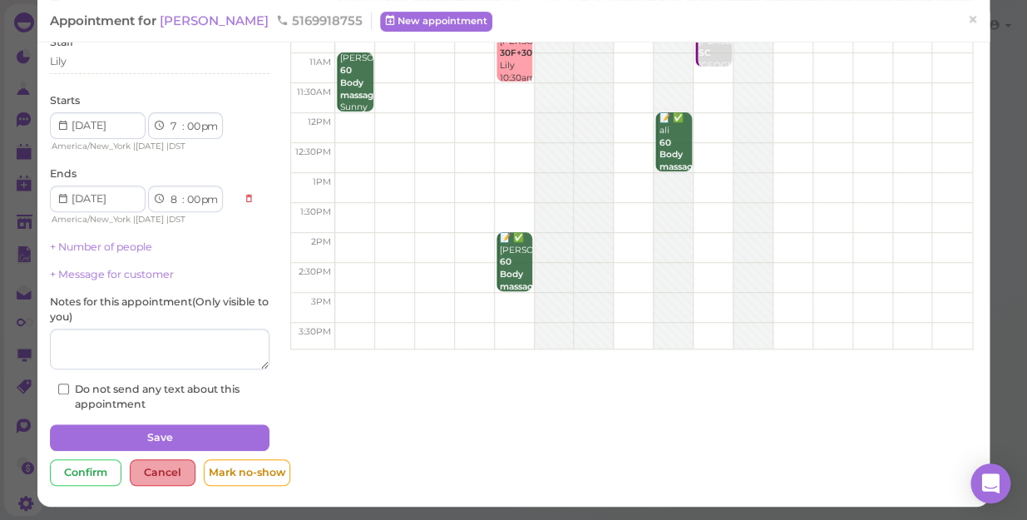
click at [146, 466] on div "Cancel" at bounding box center [163, 472] width 66 height 27
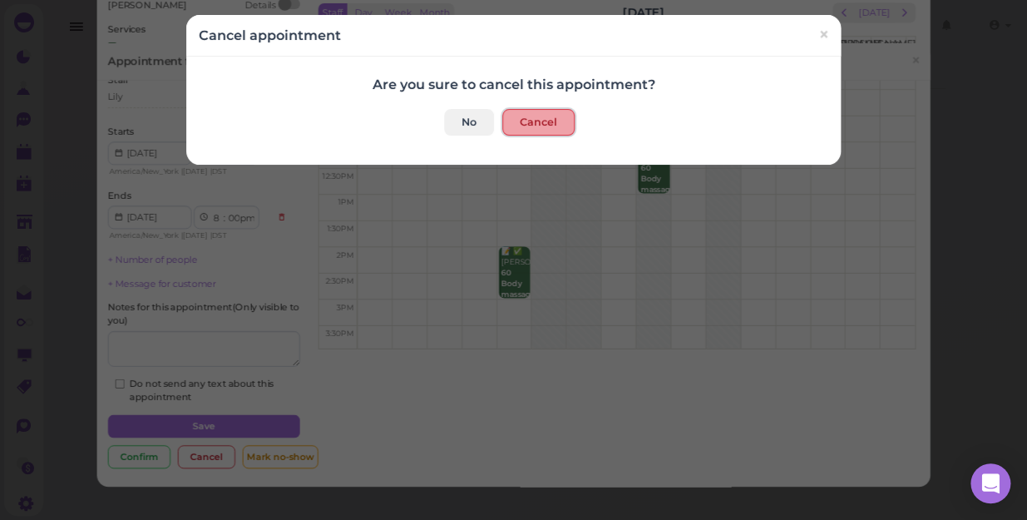
click at [532, 116] on button "Cancel" at bounding box center [538, 122] width 72 height 27
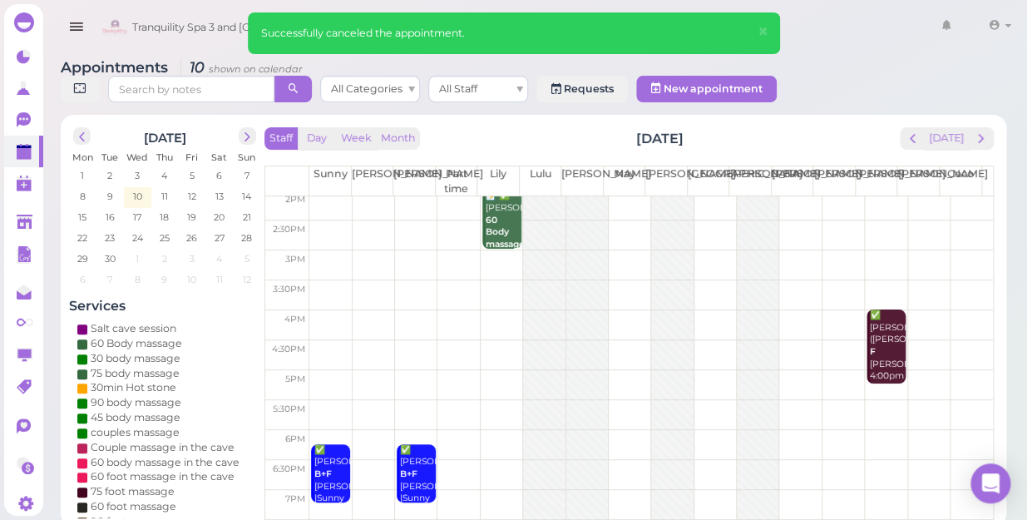
scroll to position [74, 0]
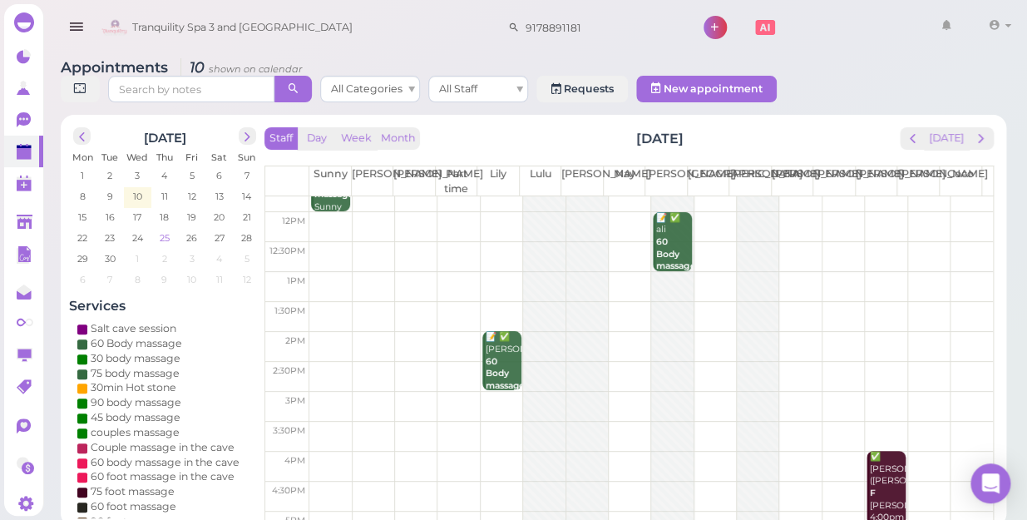
click at [166, 230] on span "25" at bounding box center [164, 237] width 13 height 15
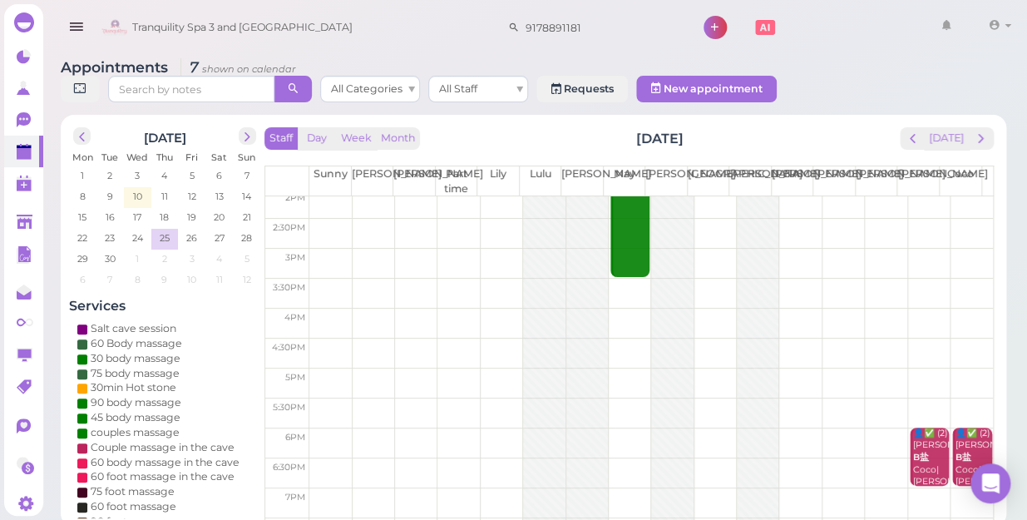
scroll to position [300, 0]
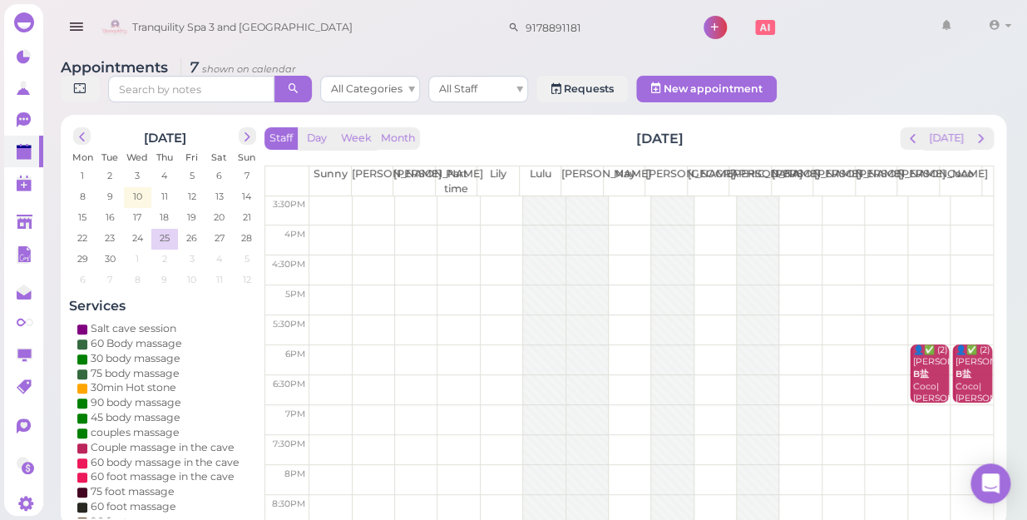
click at [488, 405] on td at bounding box center [651, 420] width 684 height 30
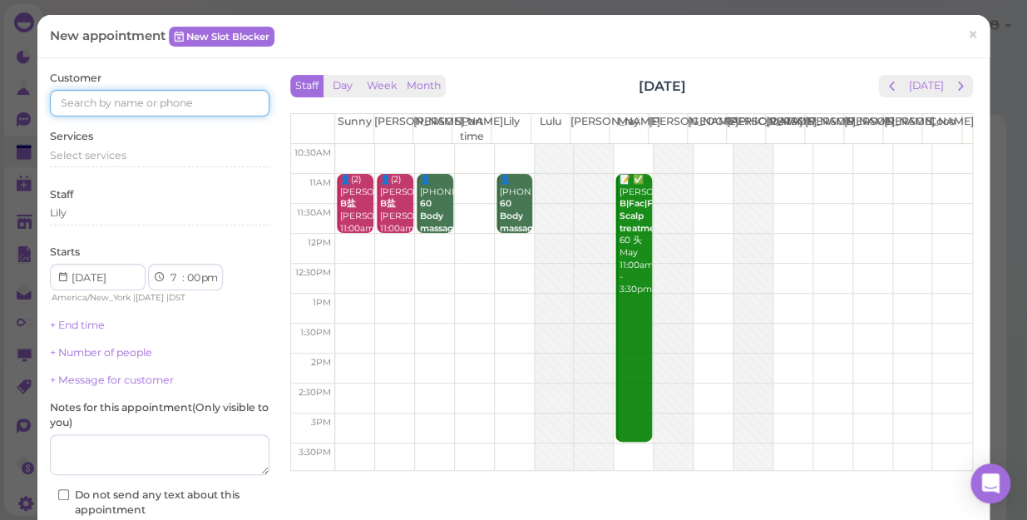
click at [76, 99] on input at bounding box center [160, 103] width 220 height 27
type input "5169918755"
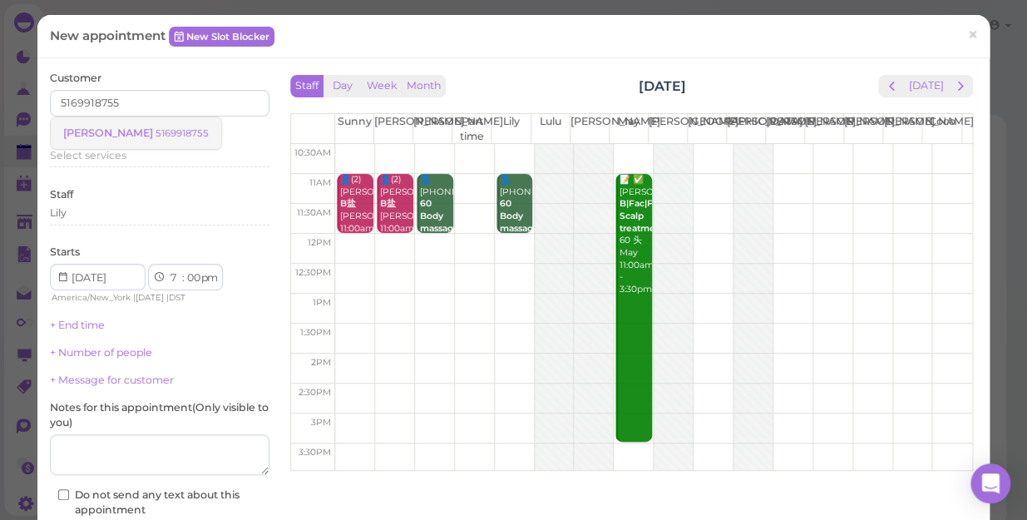
click at [156, 130] on small "5169918755" at bounding box center [182, 133] width 53 height 12
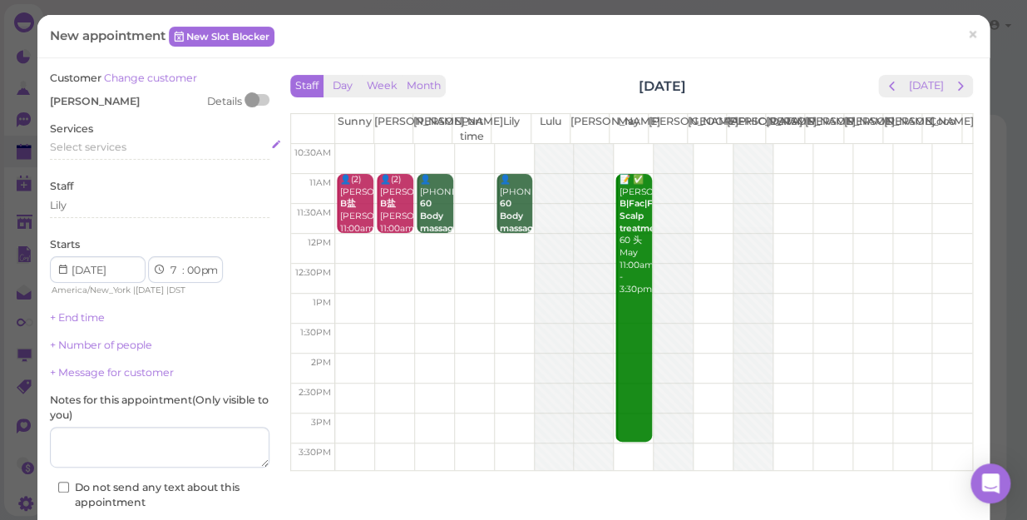
click at [81, 149] on span "Select services" at bounding box center [88, 147] width 77 height 12
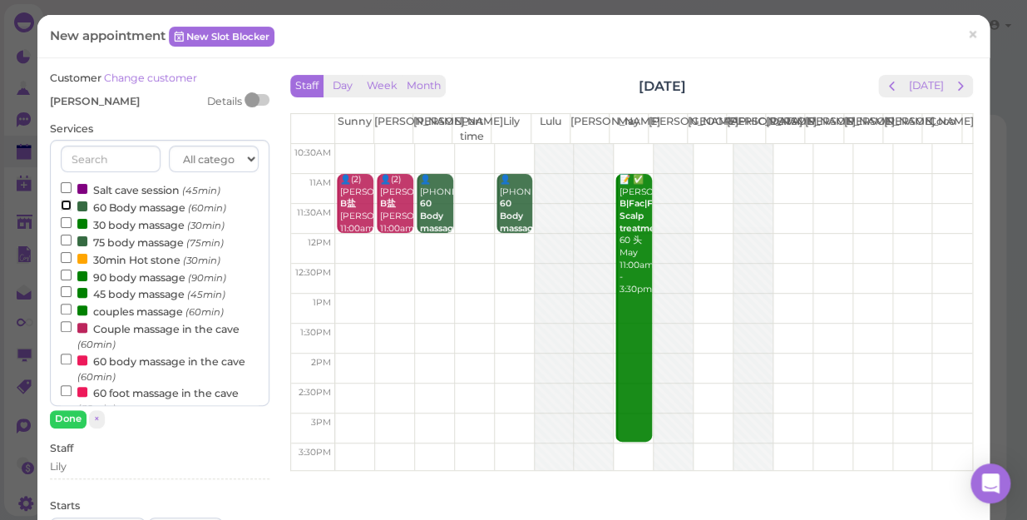
click at [63, 204] on input "60 Body massage (60min)" at bounding box center [66, 205] width 11 height 11
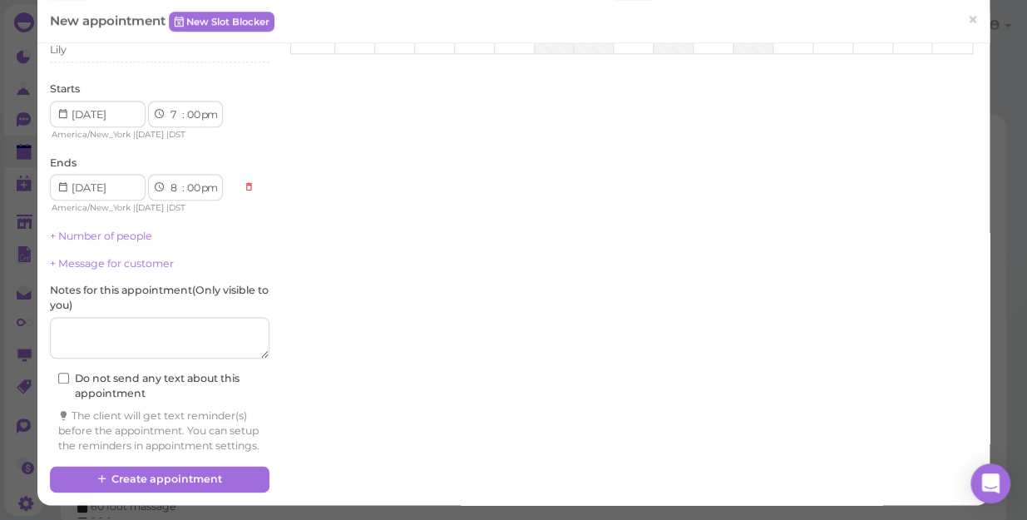
scroll to position [430, 0]
click at [87, 319] on textarea at bounding box center [160, 338] width 220 height 42
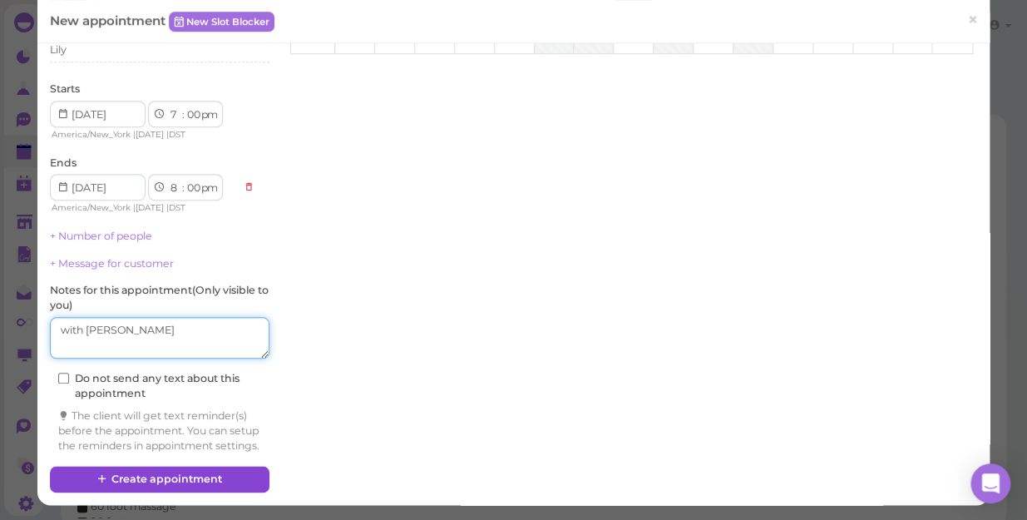
type textarea "with [PERSON_NAME]"
click at [158, 476] on button "Create appointment" at bounding box center [160, 479] width 220 height 27
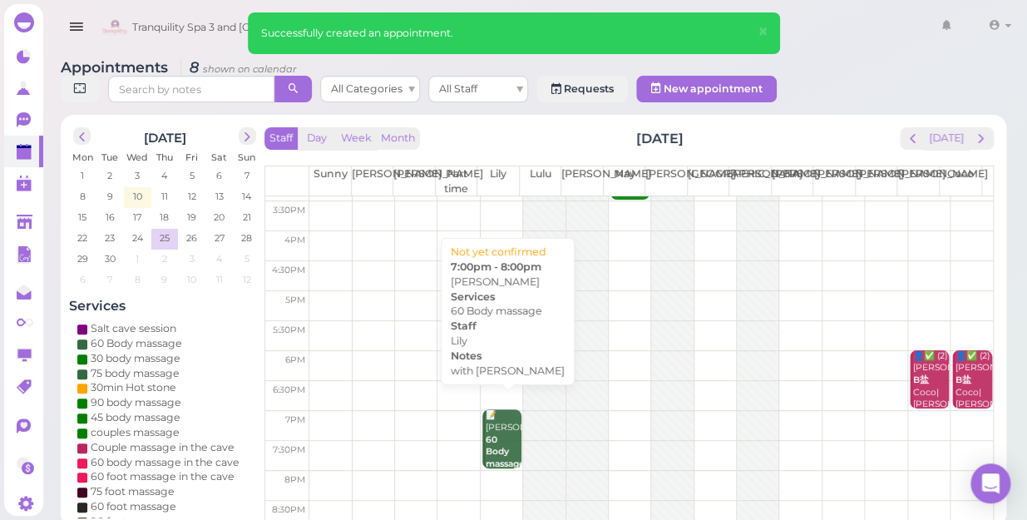
scroll to position [300, 0]
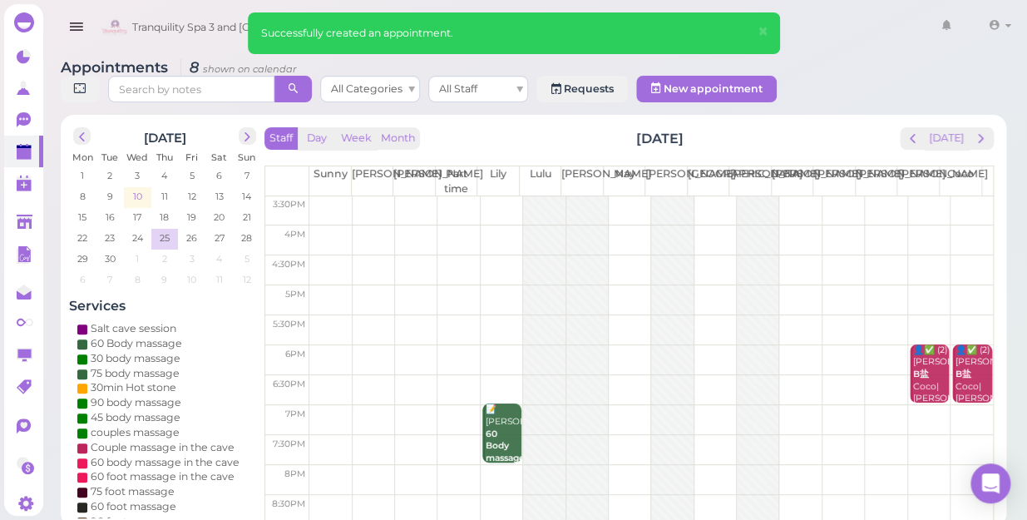
click at [136, 189] on span "10" at bounding box center [137, 196] width 12 height 15
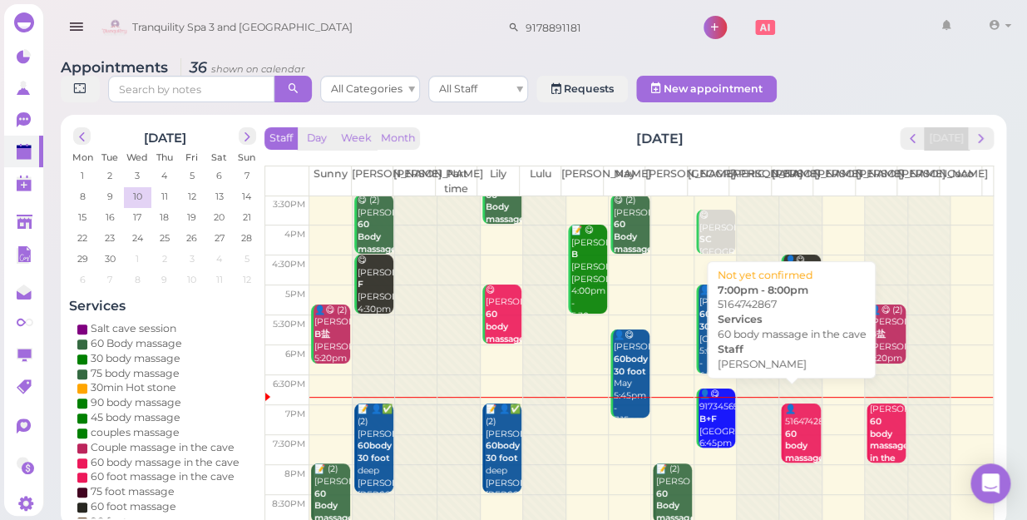
click at [785, 428] on b "60 body massage in the cave" at bounding box center [804, 458] width 39 height 60
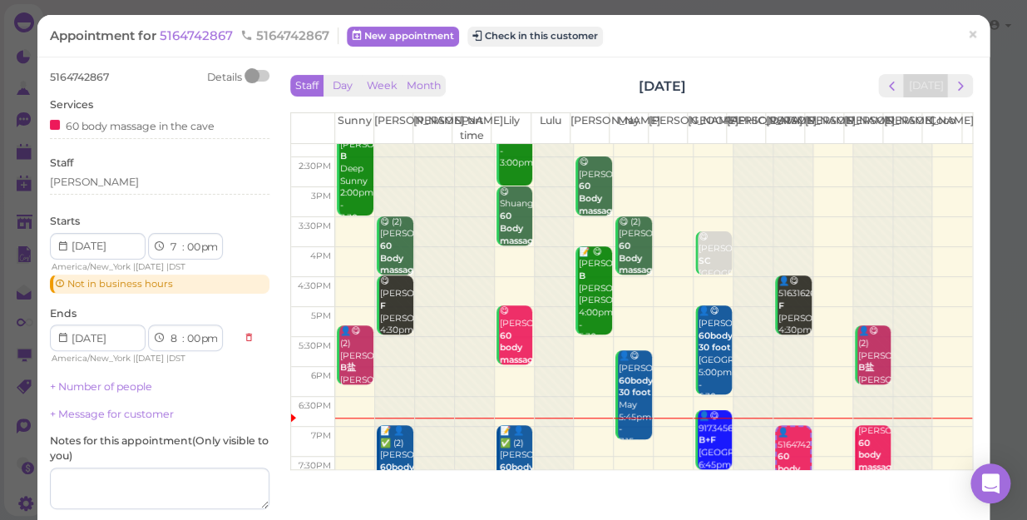
scroll to position [300, 0]
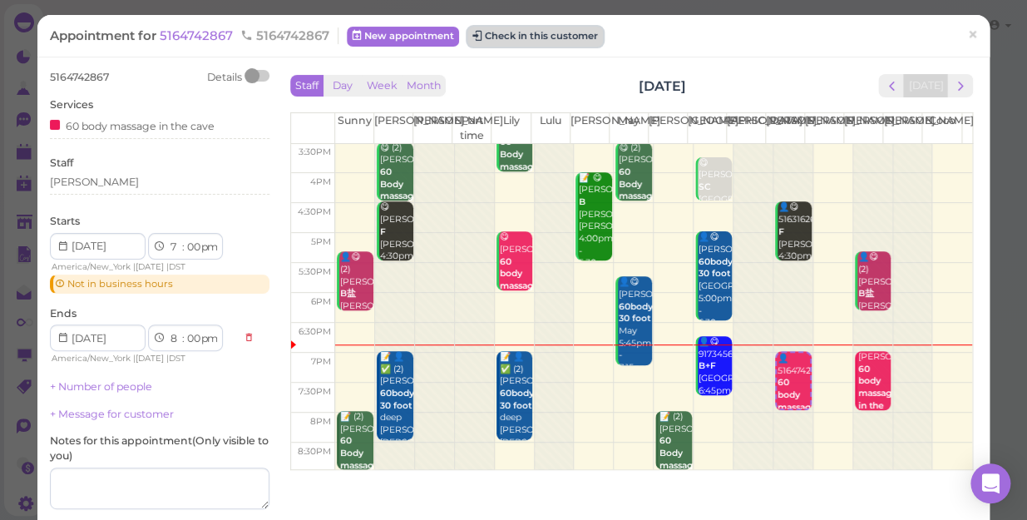
click at [548, 33] on button "Check in this customer" at bounding box center [536, 37] width 136 height 20
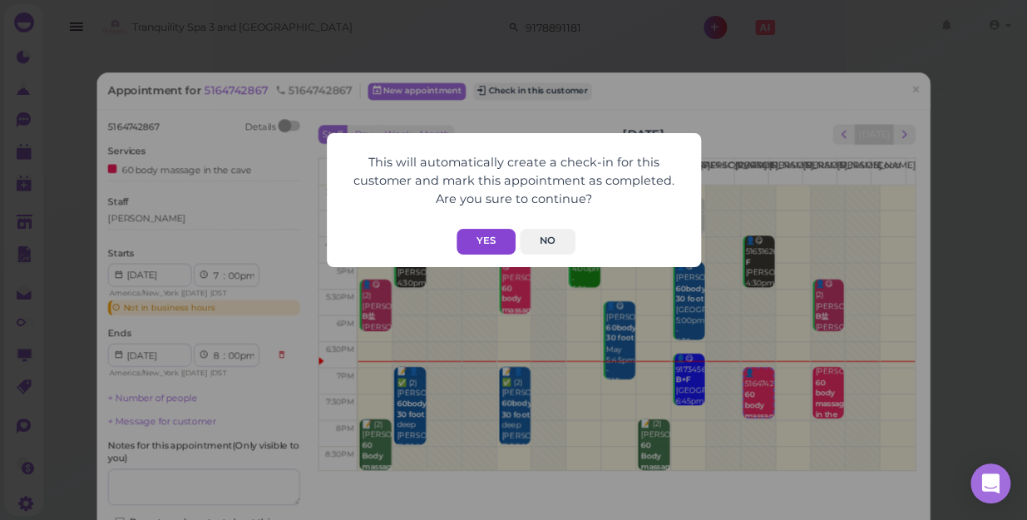
click at [487, 235] on button "Yes" at bounding box center [486, 242] width 59 height 26
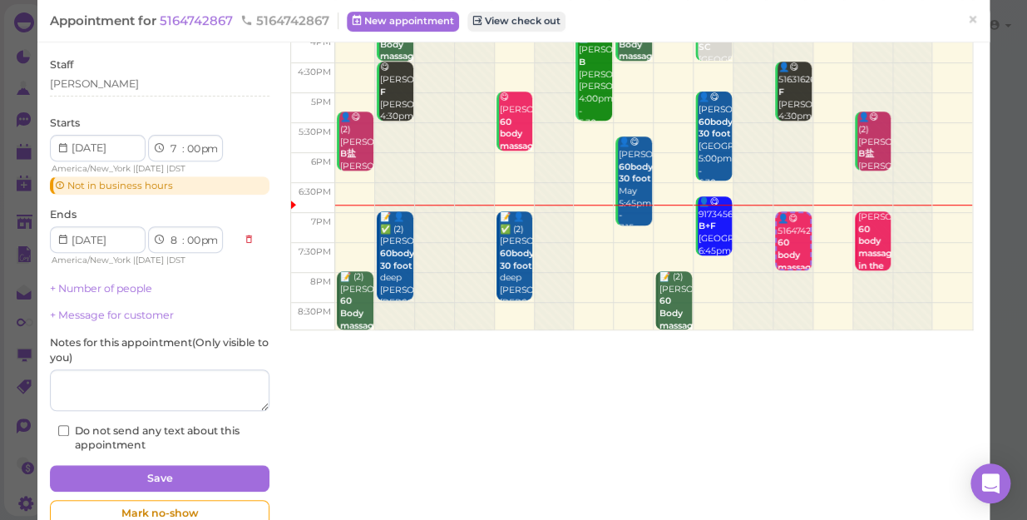
scroll to position [181, 0]
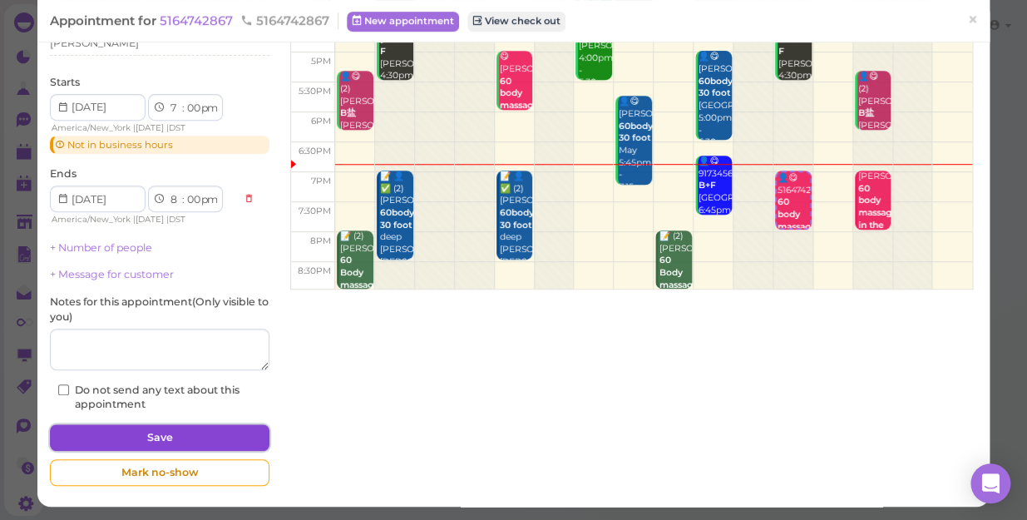
click at [201, 435] on button "Save" at bounding box center [160, 437] width 220 height 27
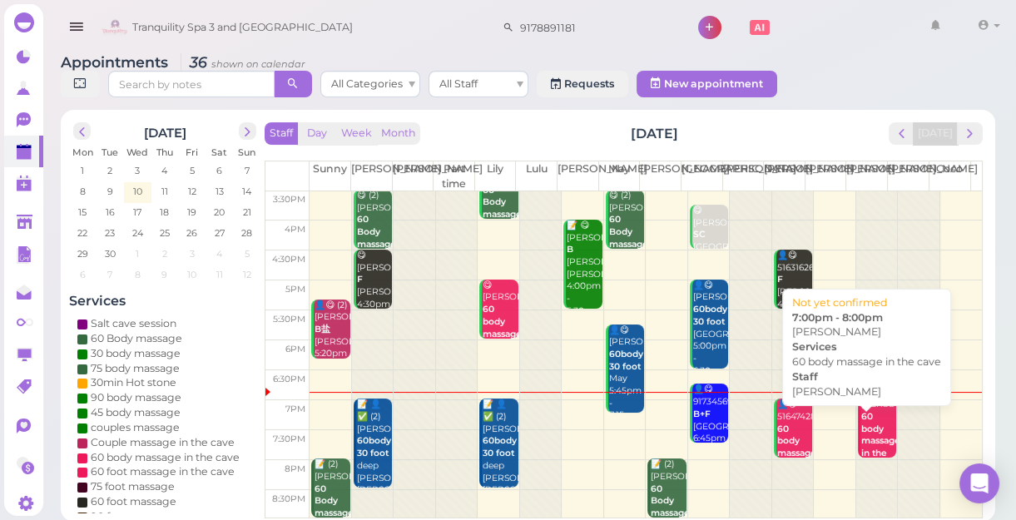
scroll to position [6, 0]
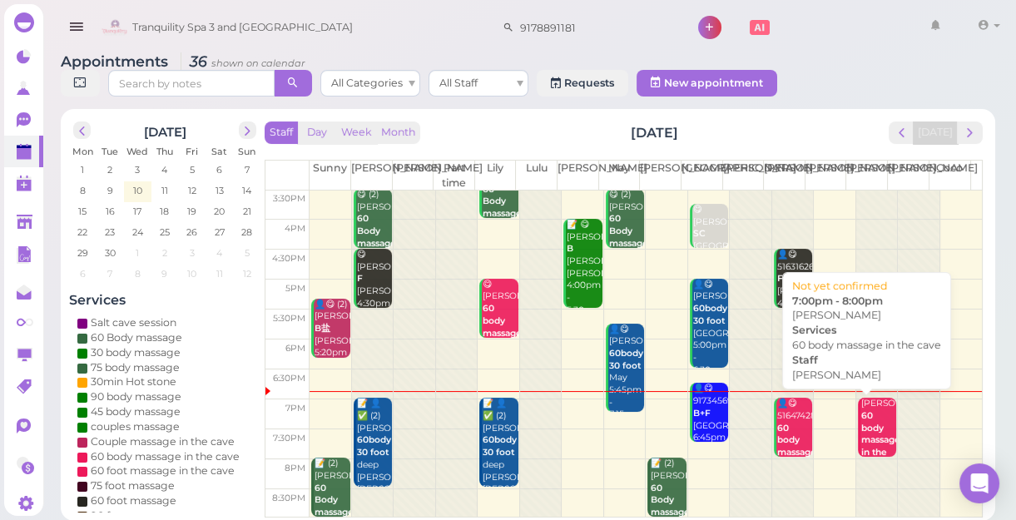
click at [869, 416] on div "[PERSON_NAME] 60 body massage in the [PERSON_NAME] 7:00pm - 8:00pm" at bounding box center [878, 459] width 36 height 122
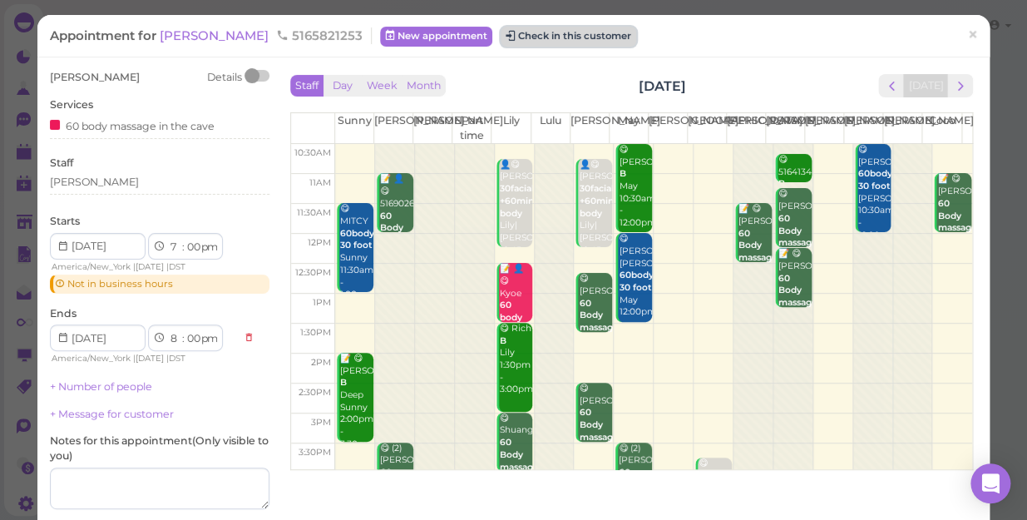
click at [544, 37] on button "Check in this customer" at bounding box center [569, 37] width 136 height 20
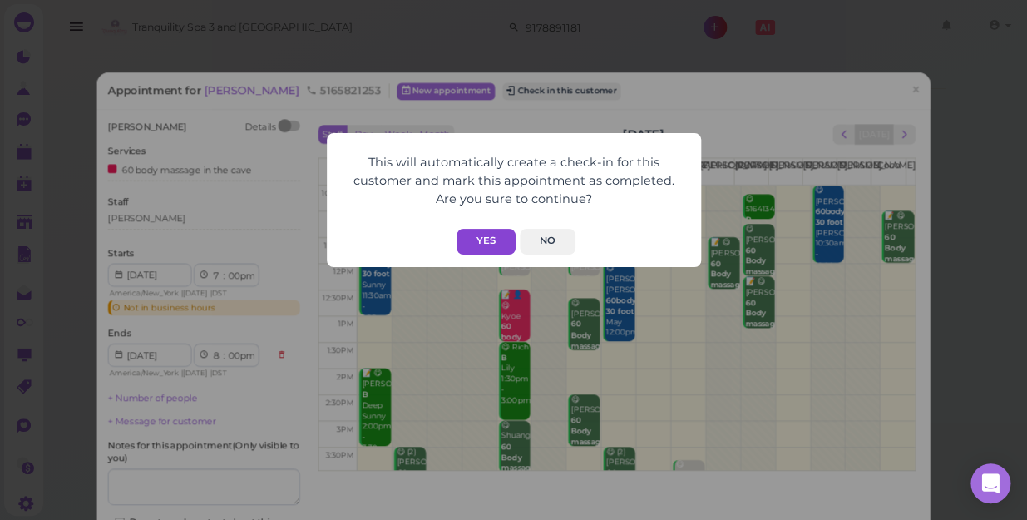
click at [479, 239] on button "Yes" at bounding box center [486, 242] width 59 height 26
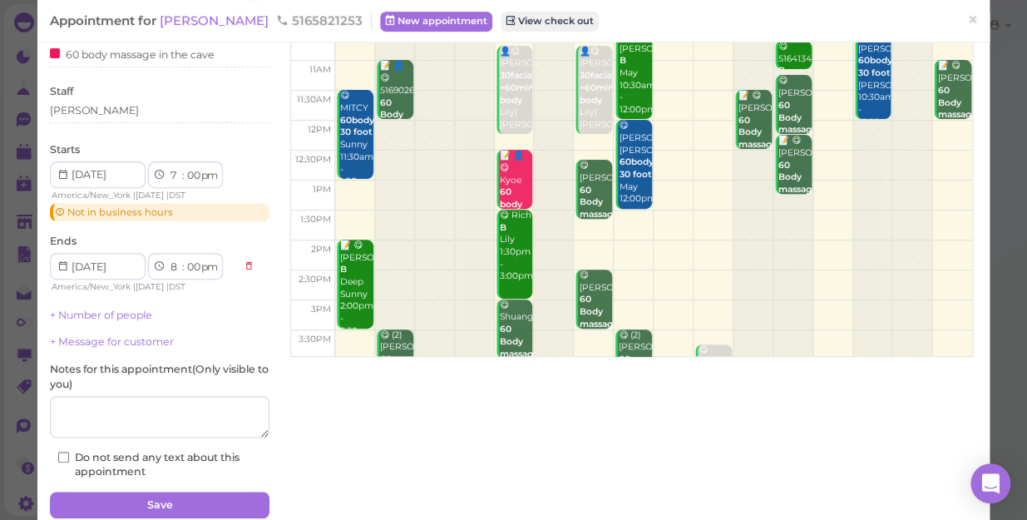
scroll to position [181, 0]
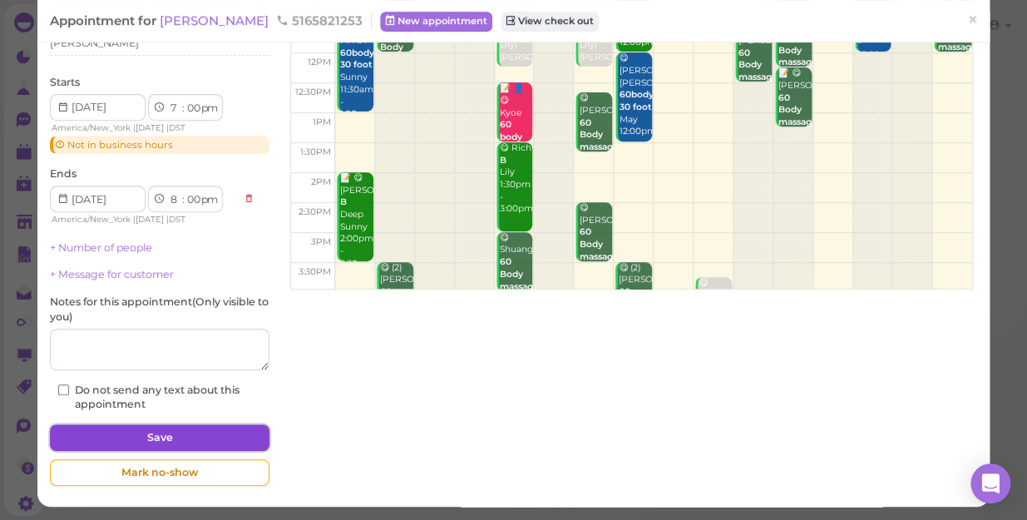
click at [180, 433] on button "Save" at bounding box center [160, 437] width 220 height 27
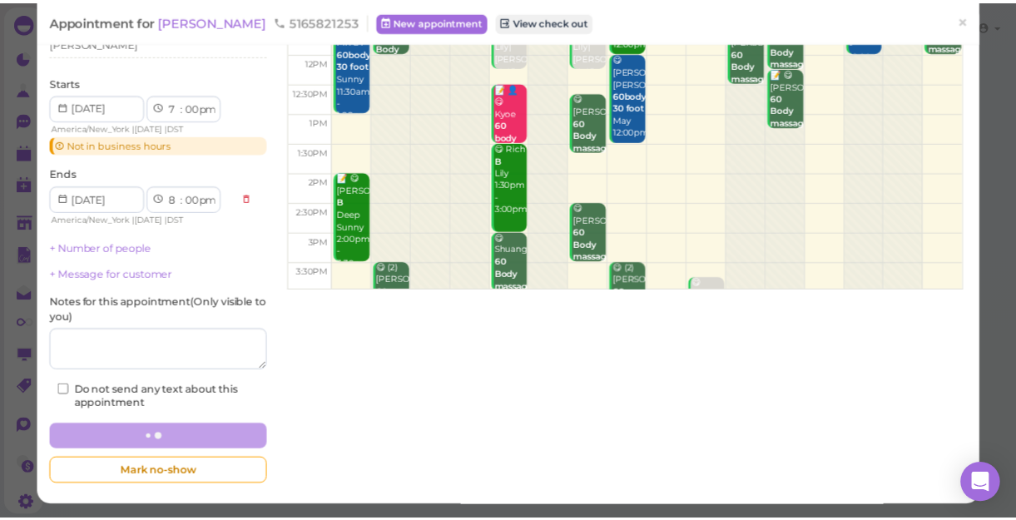
scroll to position [180, 0]
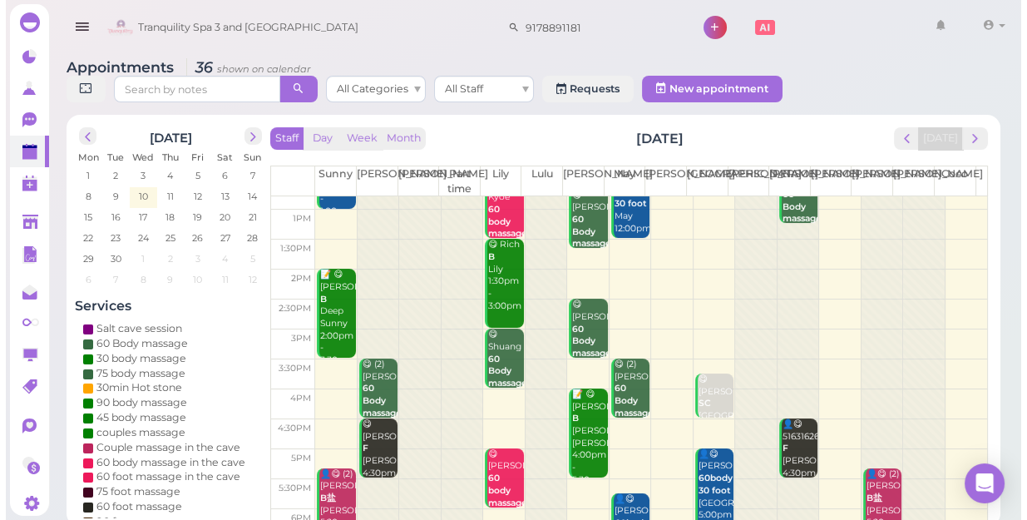
scroll to position [300, 0]
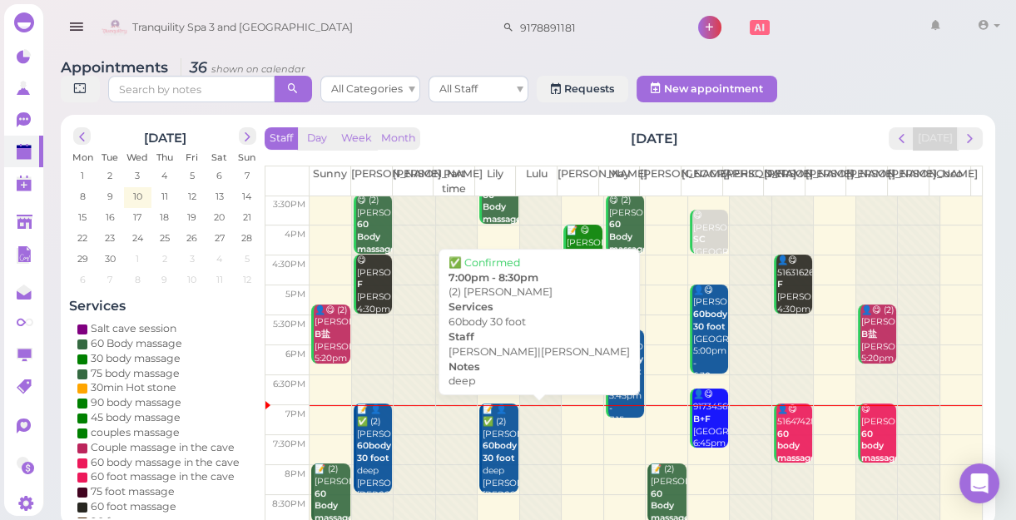
click at [490, 438] on div "📝 👤✅ (2) [PERSON_NAME] 60body 30 foot deep [PERSON_NAME]|Lily 7:00pm - 8:30pm" at bounding box center [500, 470] width 36 height 135
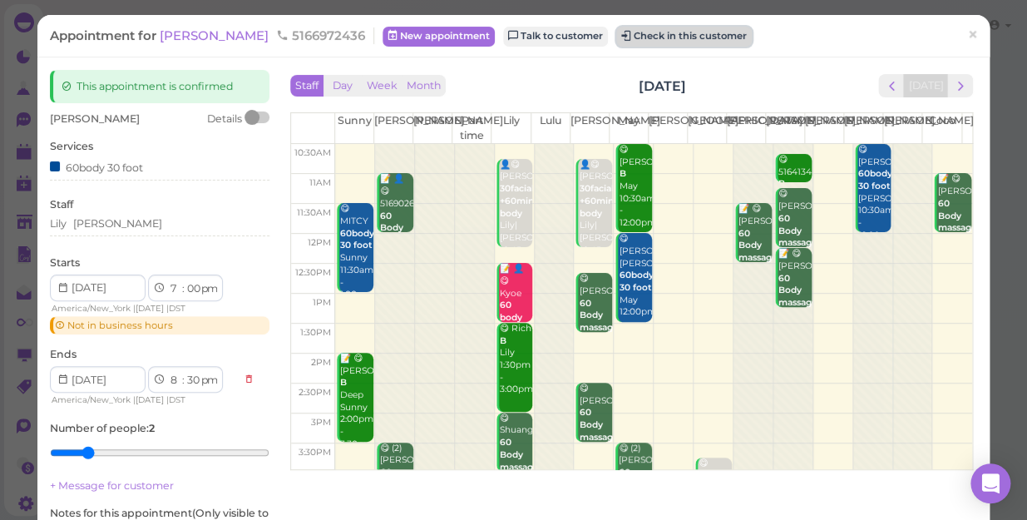
click at [665, 38] on button "Check in this customer" at bounding box center [684, 37] width 136 height 20
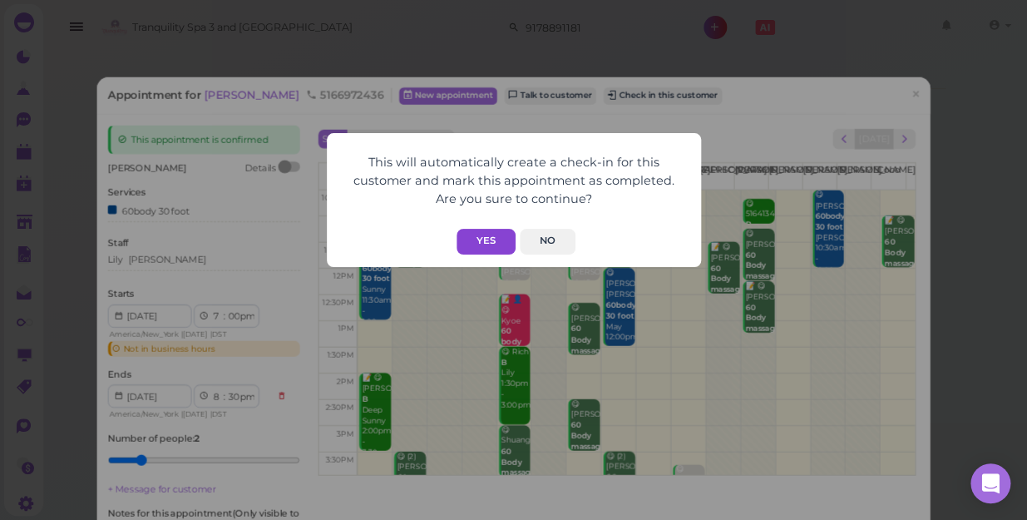
click at [486, 235] on button "Yes" at bounding box center [486, 242] width 59 height 26
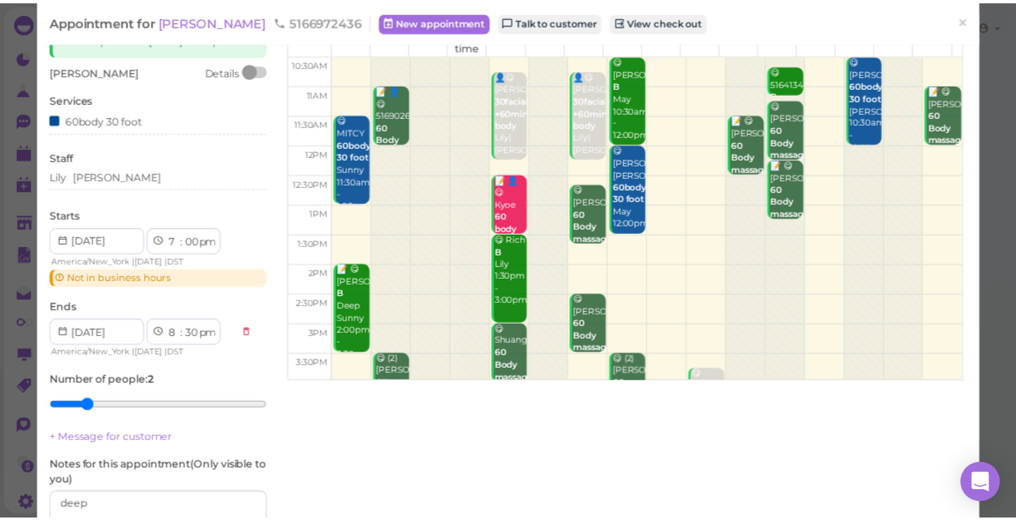
scroll to position [226, 0]
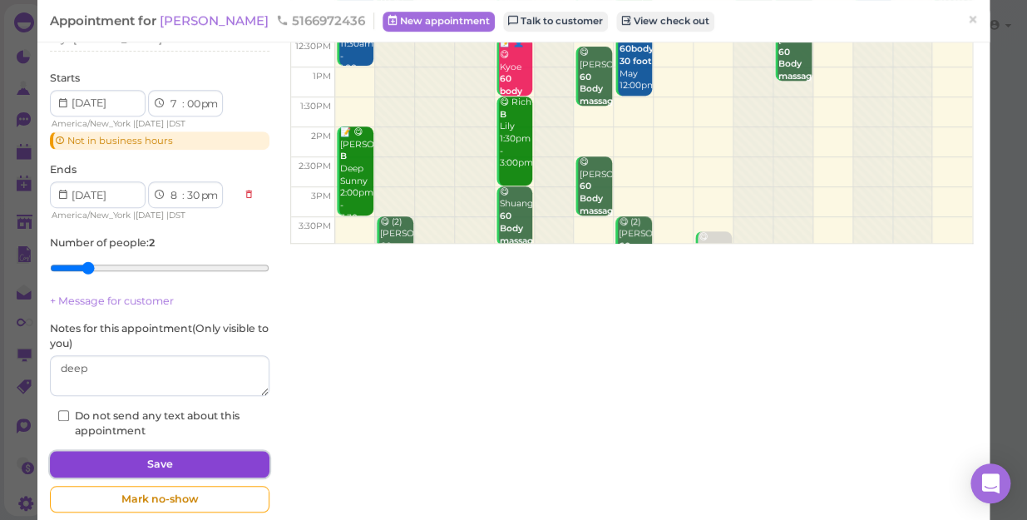
click at [190, 459] on button "Save" at bounding box center [160, 464] width 220 height 27
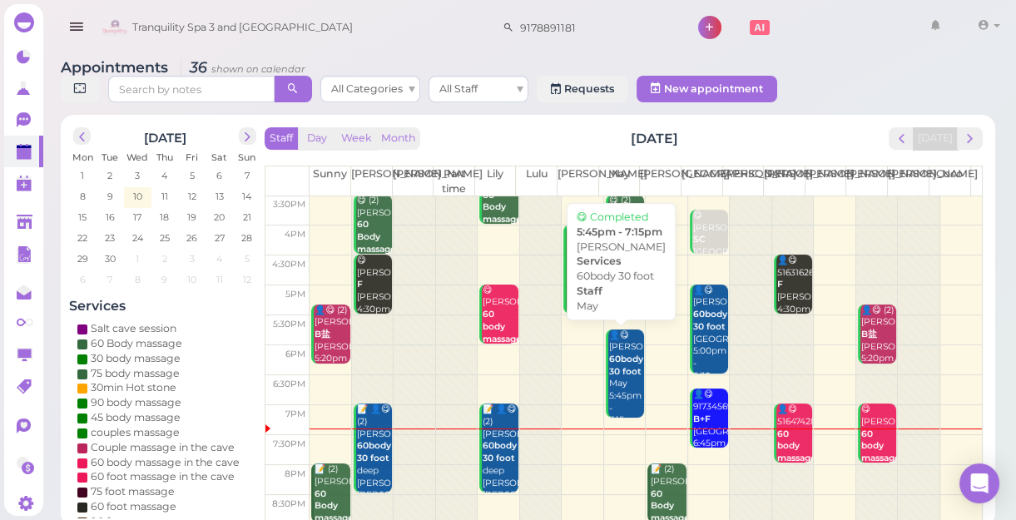
scroll to position [6, 0]
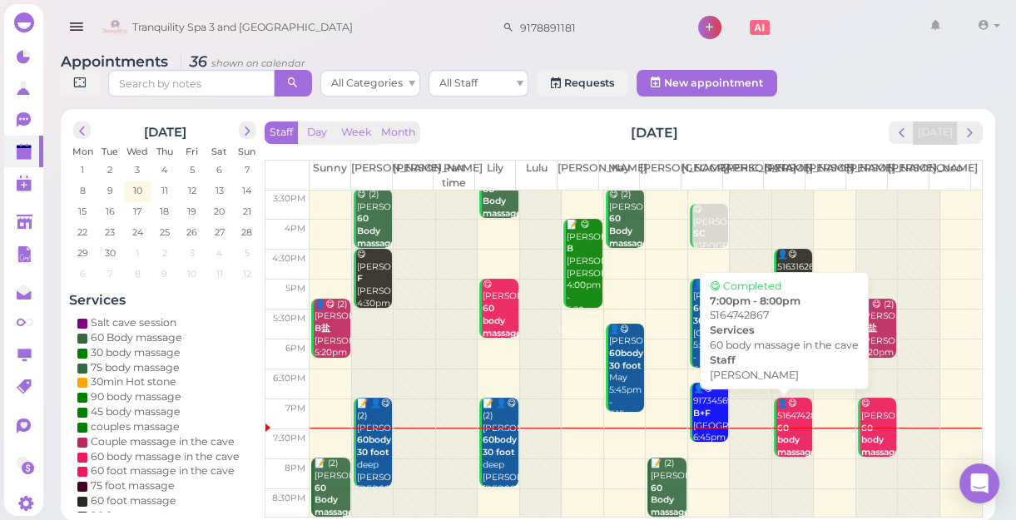
click at [788, 438] on b "60 body massage in the cave" at bounding box center [796, 453] width 39 height 60
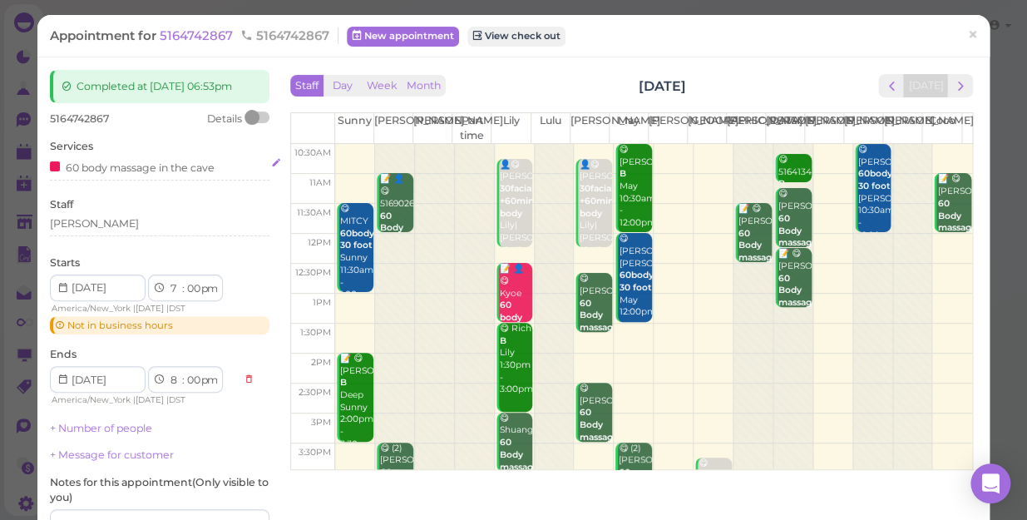
click at [225, 166] on div "60 body massage in the cave" at bounding box center [160, 166] width 220 height 17
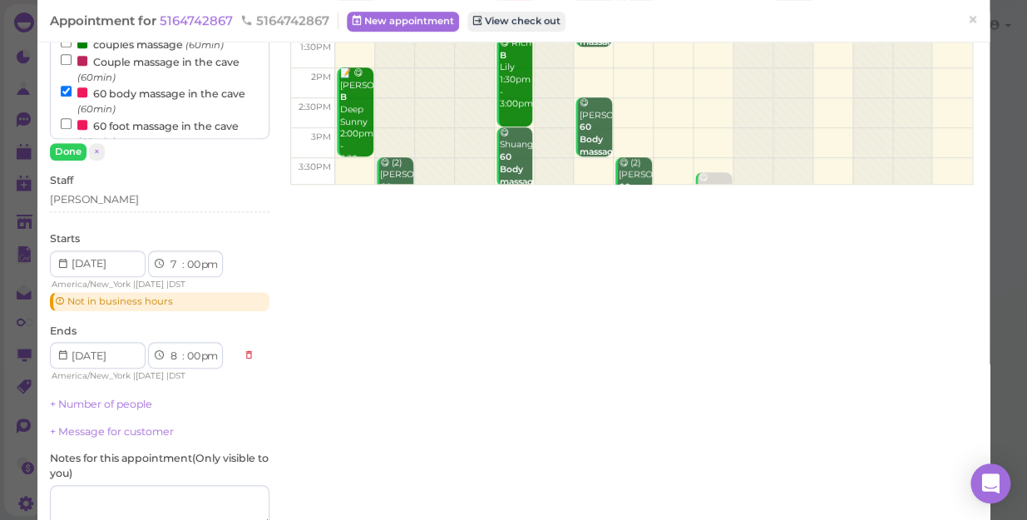
scroll to position [302, 0]
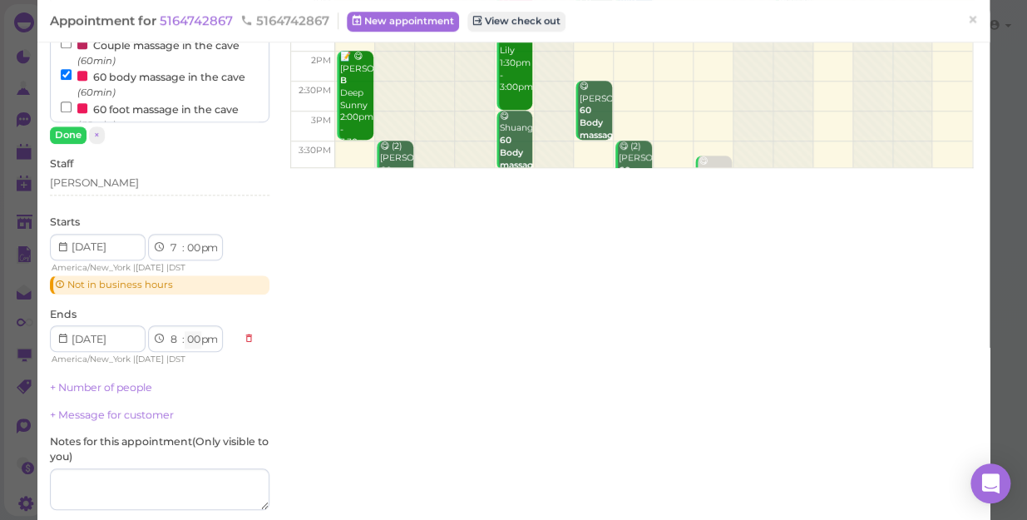
click at [196, 333] on select "00 05 10 15 20 25 30 35 40 45 50 55" at bounding box center [193, 339] width 17 height 17
select select "30"
click at [185, 331] on select "00 05 10 15 20 25 30 35 40 45 50 55" at bounding box center [193, 339] width 17 height 17
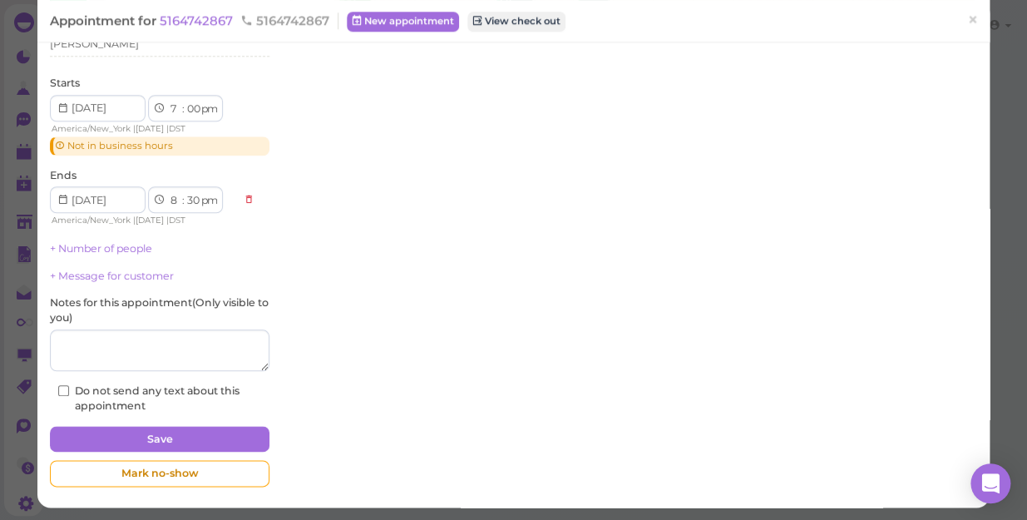
scroll to position [442, 0]
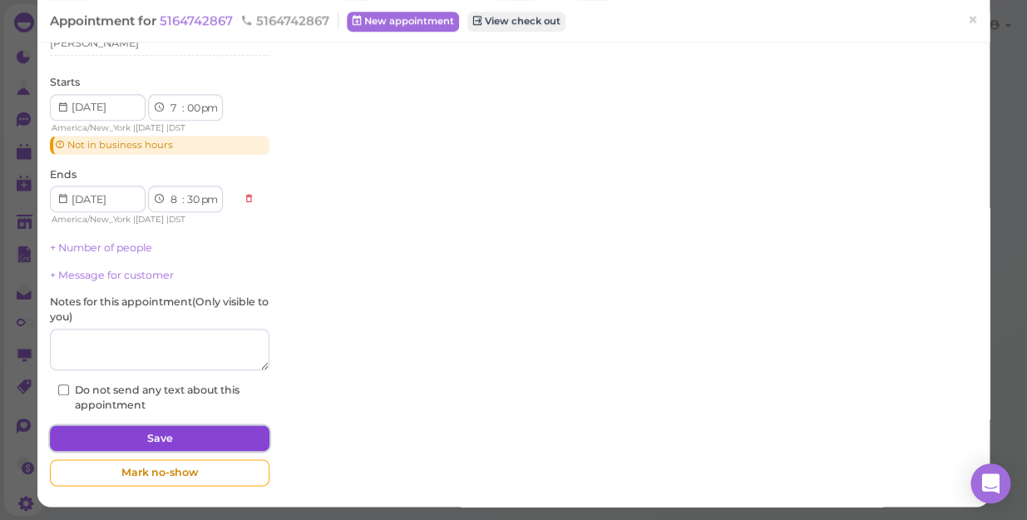
click at [209, 438] on button "Save" at bounding box center [160, 438] width 220 height 27
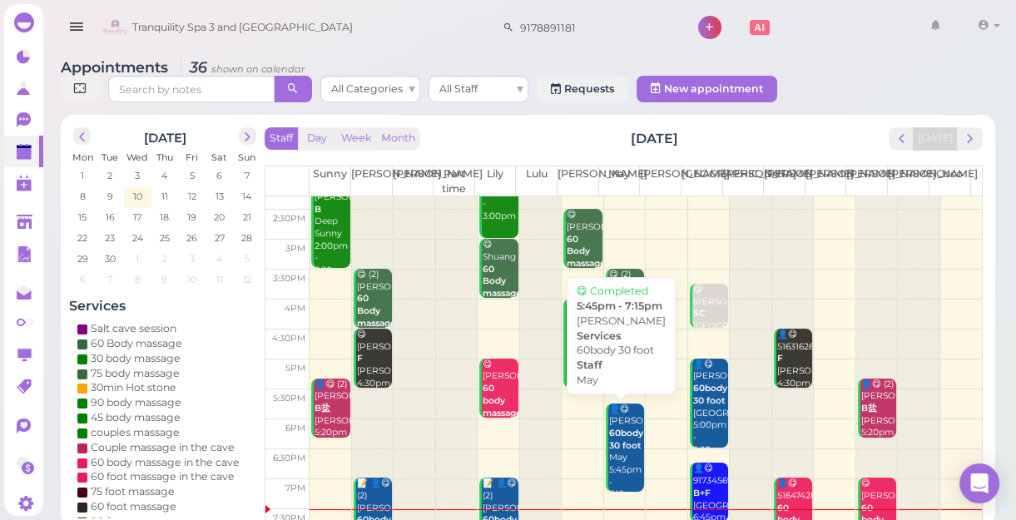
scroll to position [300, 0]
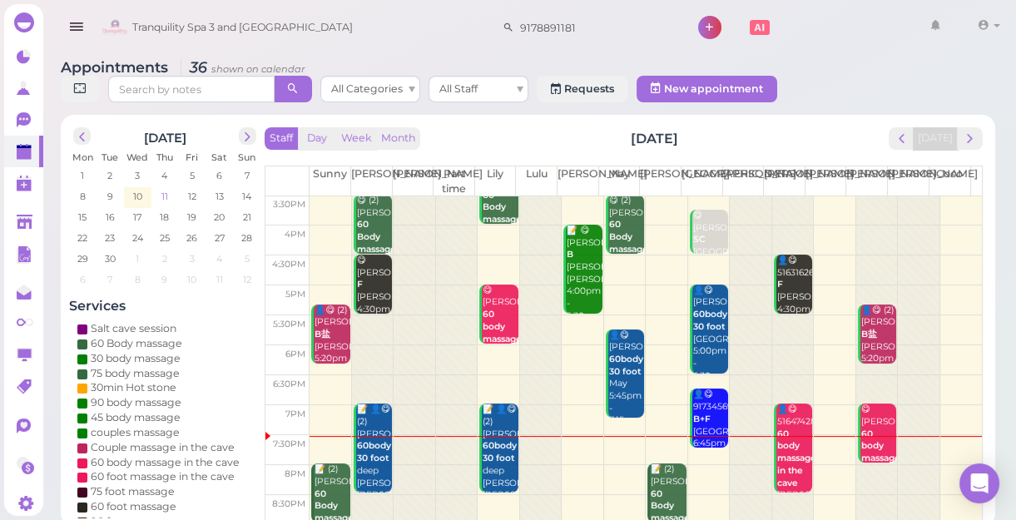
click at [162, 196] on span "11" at bounding box center [165, 196] width 10 height 15
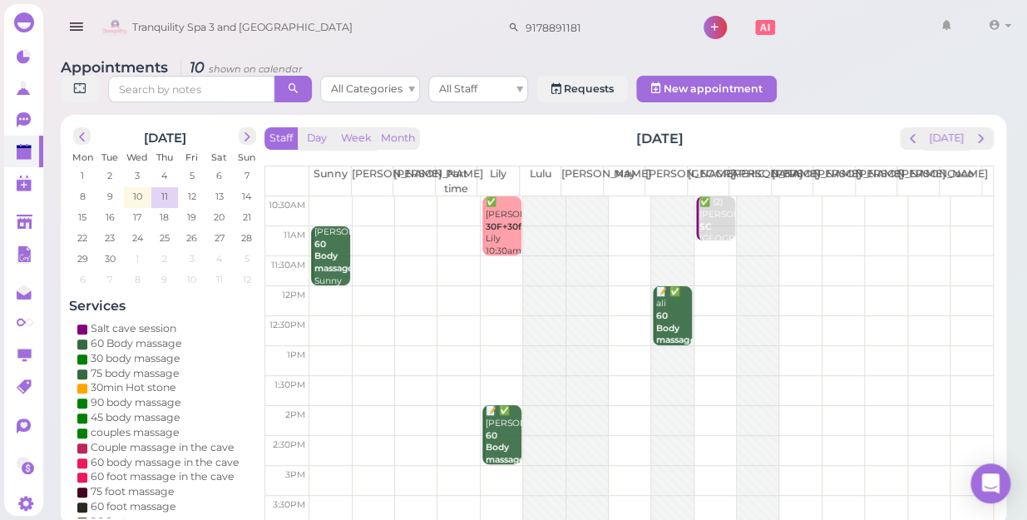
scroll to position [151, 0]
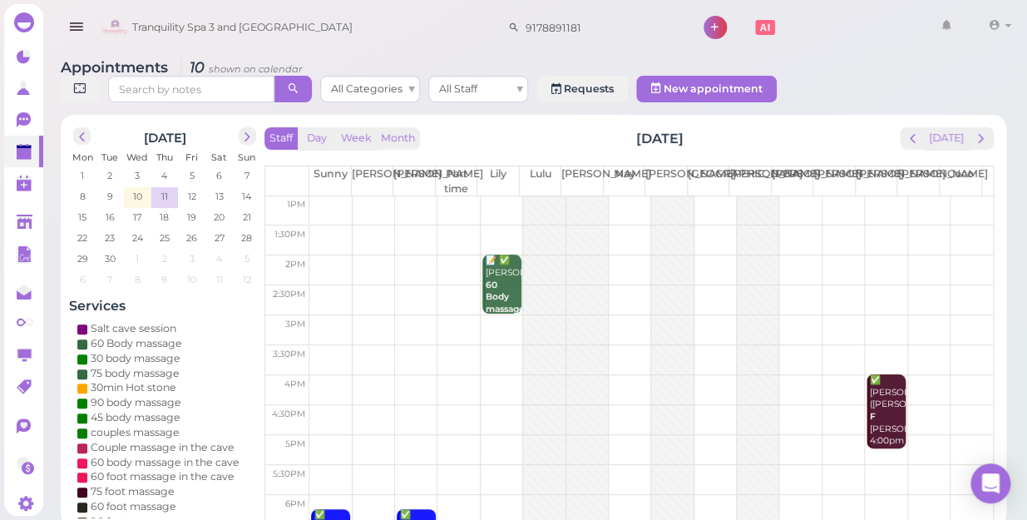
click at [324, 405] on td at bounding box center [651, 420] width 684 height 30
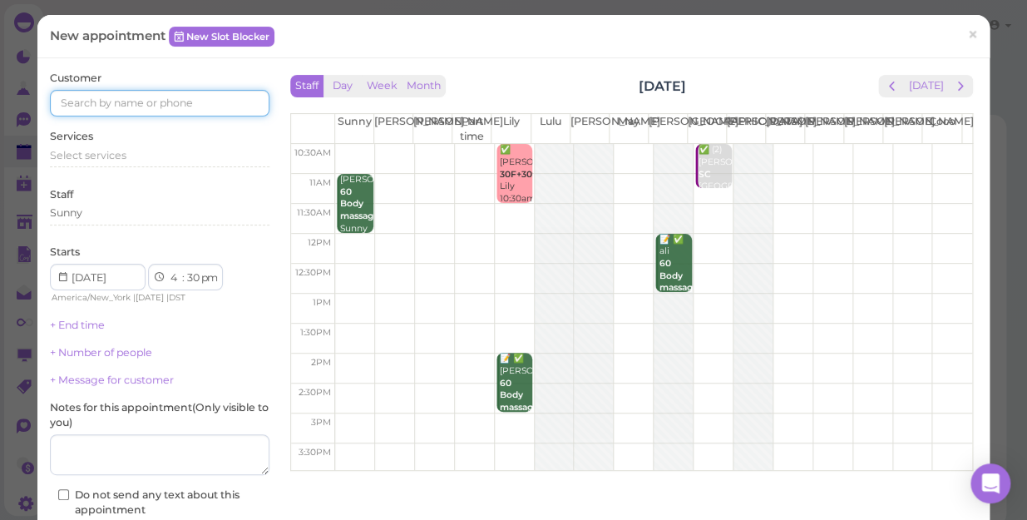
click at [72, 101] on input at bounding box center [160, 103] width 220 height 27
type input "5164484041"
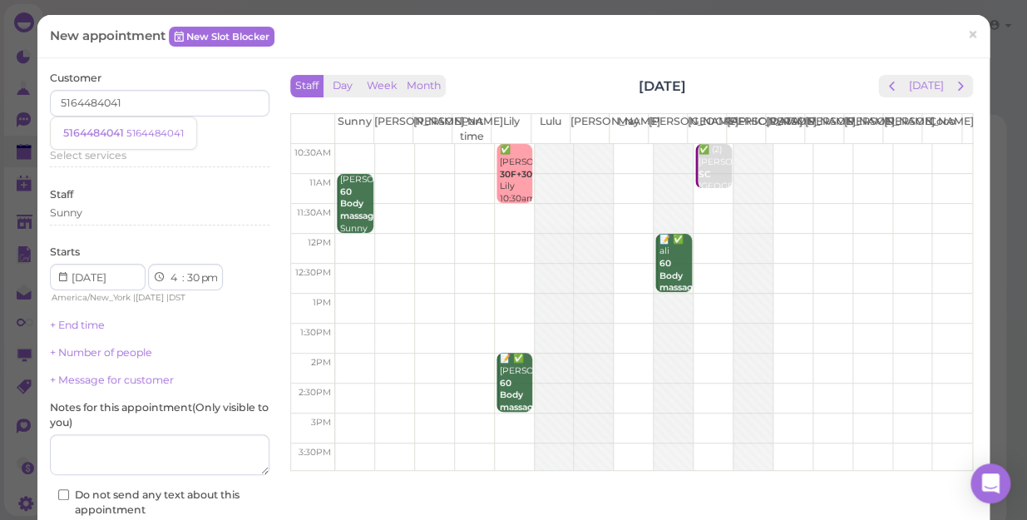
click at [216, 134] on div "Services Select services" at bounding box center [160, 152] width 220 height 46
click at [116, 161] on div "Select services" at bounding box center [160, 155] width 220 height 15
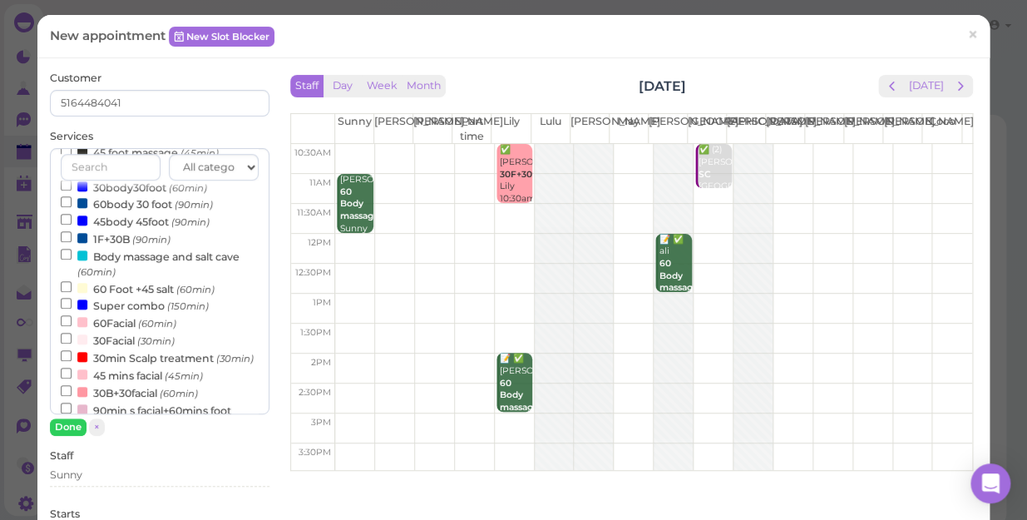
scroll to position [378, 0]
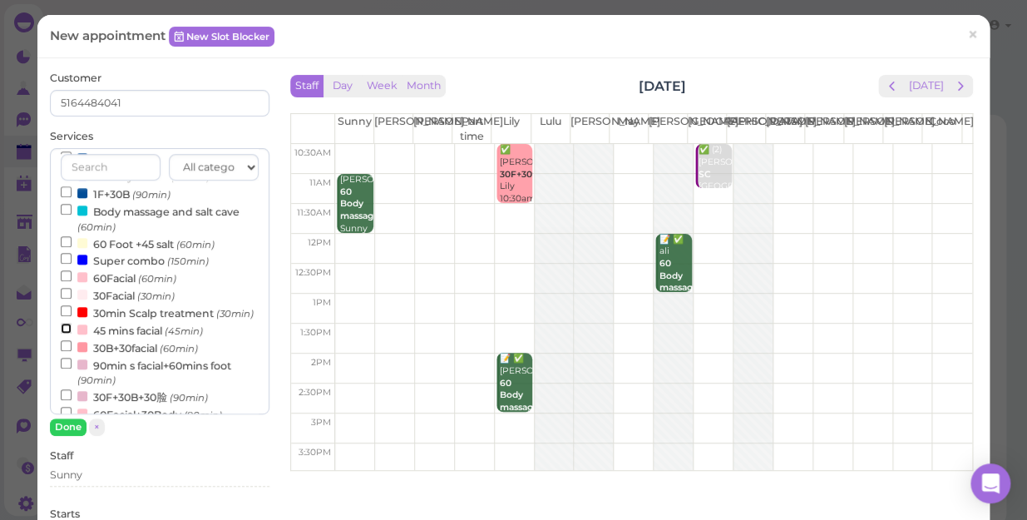
click at [62, 334] on input "45 mins facial (45min)" at bounding box center [66, 328] width 11 height 11
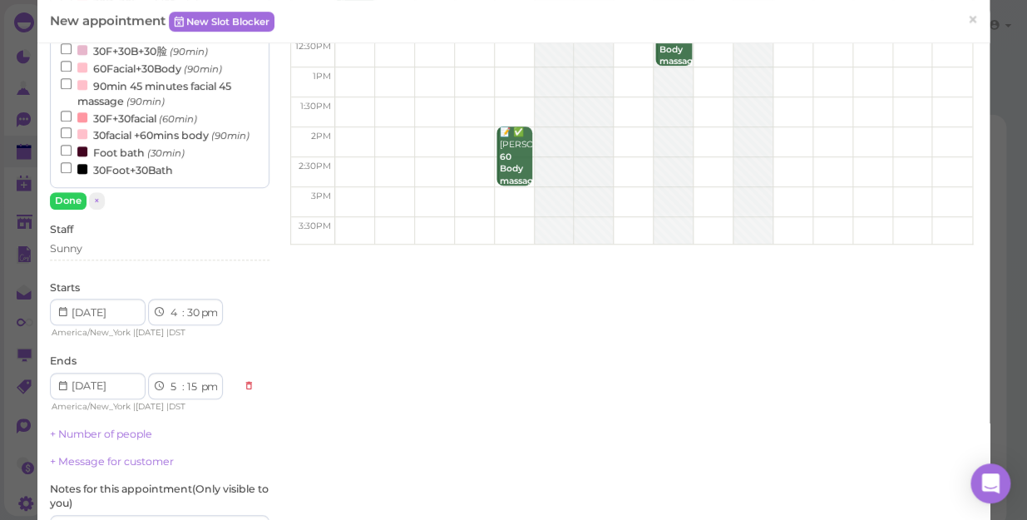
scroll to position [438, 0]
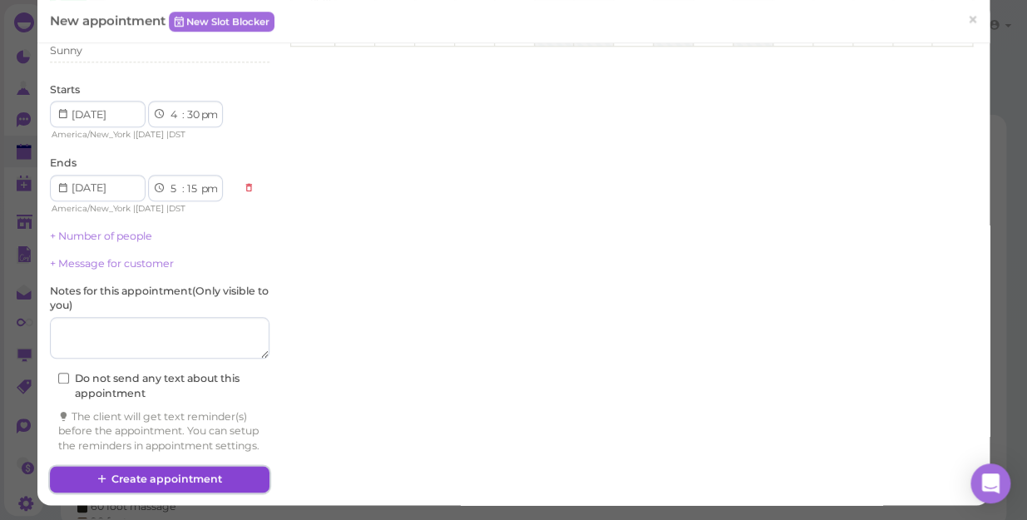
click at [166, 483] on button "Create appointment" at bounding box center [160, 479] width 220 height 27
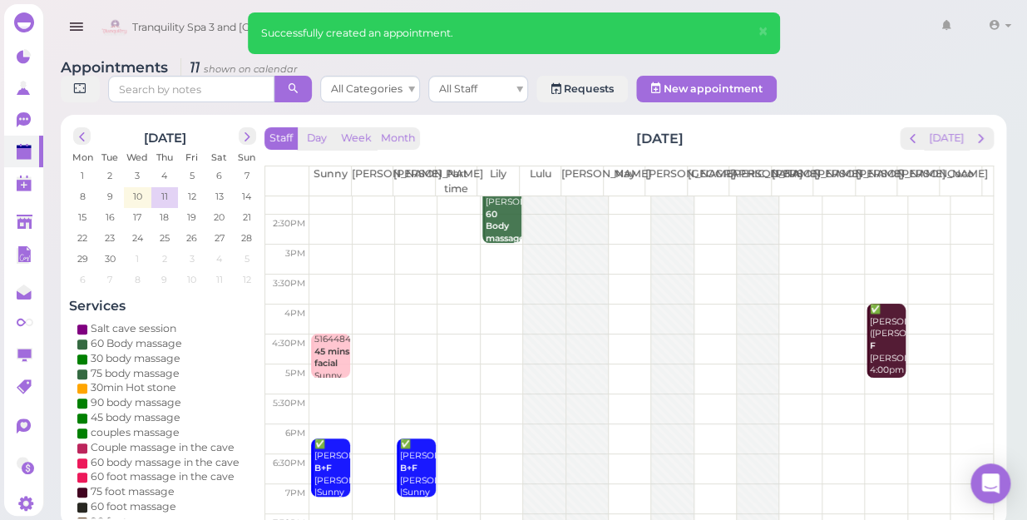
scroll to position [226, 0]
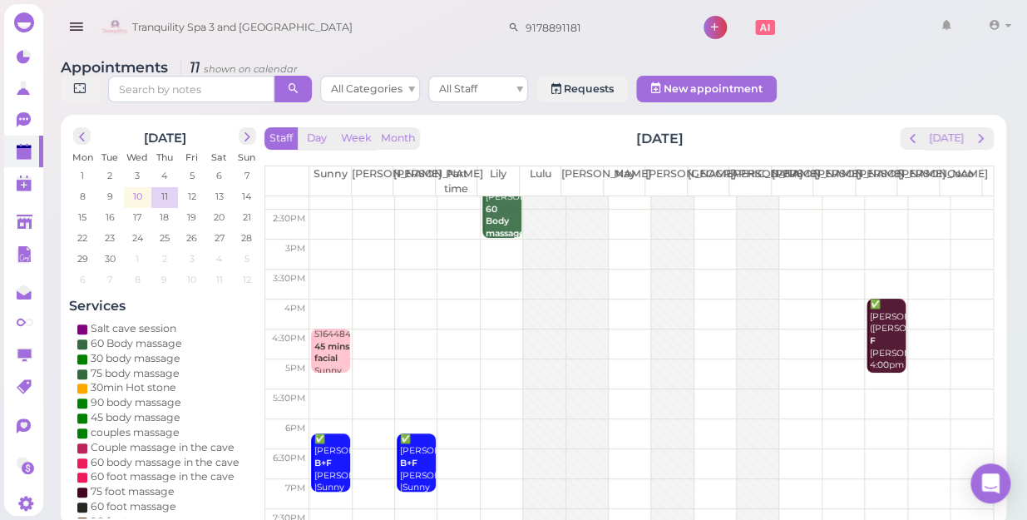
click at [136, 189] on span "10" at bounding box center [137, 196] width 12 height 15
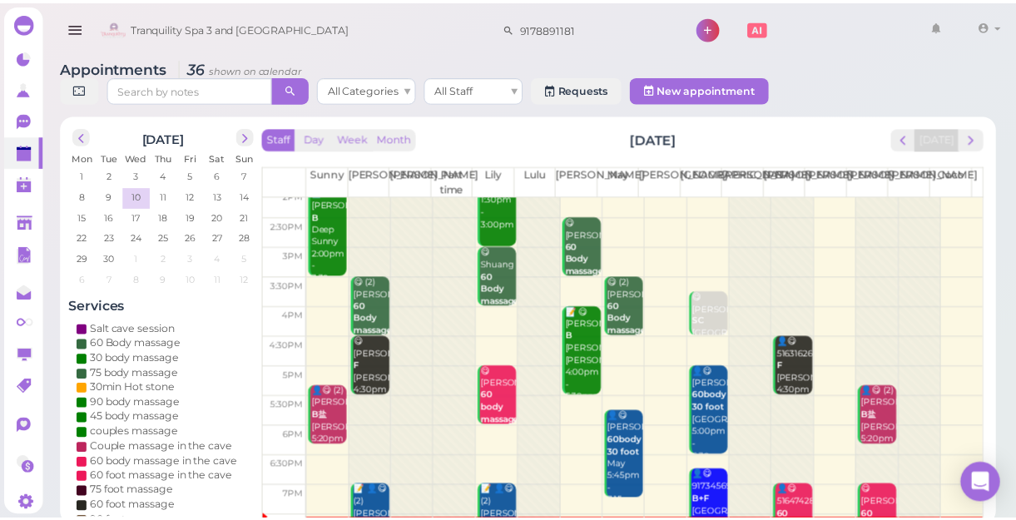
scroll to position [300, 0]
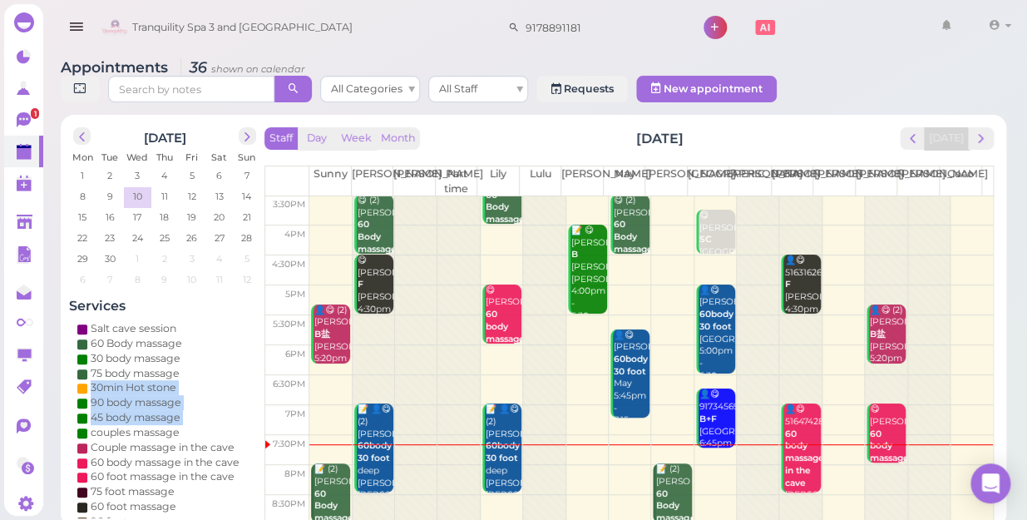
drag, startPoint x: 0, startPoint y: 374, endPoint x: -1, endPoint y: 408, distance: 35.0
click at [0, 408] on html "Dashboard Reports Customers Conversations 1" at bounding box center [513, 263] width 1027 height 527
click at [221, 278] on div "[DATE] Mon Tue Wed Thu Fri Sat Sun 1 2 3 4 5 6 7 8 9 10 11 12 13 14 15 16 17 18…" at bounding box center [164, 320] width 191 height 395
drag, startPoint x: 972, startPoint y: 369, endPoint x: 969, endPoint y: 381, distance: 11.9
click at [969, 381] on td at bounding box center [651, 390] width 684 height 30
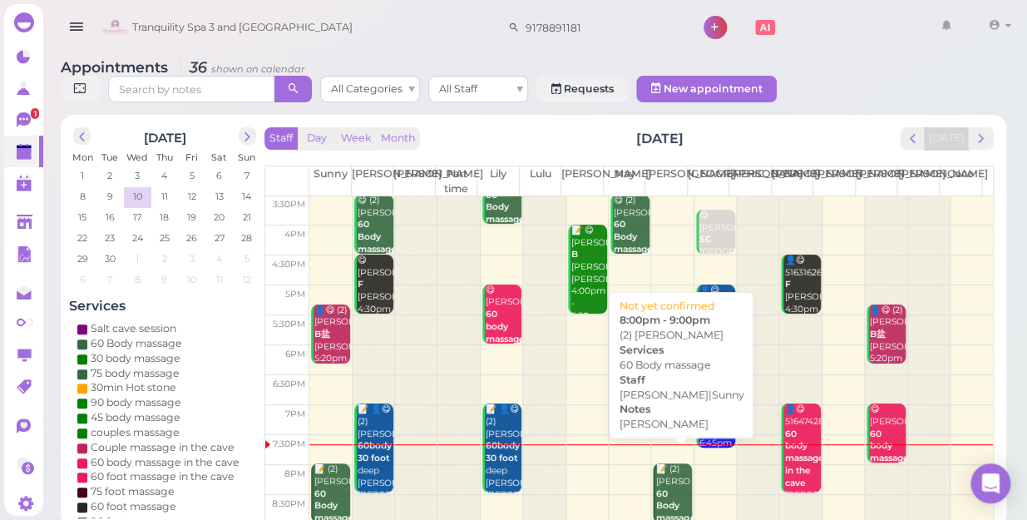
click at [665, 463] on div "📝 (2) [PERSON_NAME] 60 Body massage [PERSON_NAME] [PERSON_NAME]|Sunny 8:00pm - …" at bounding box center [674, 524] width 37 height 122
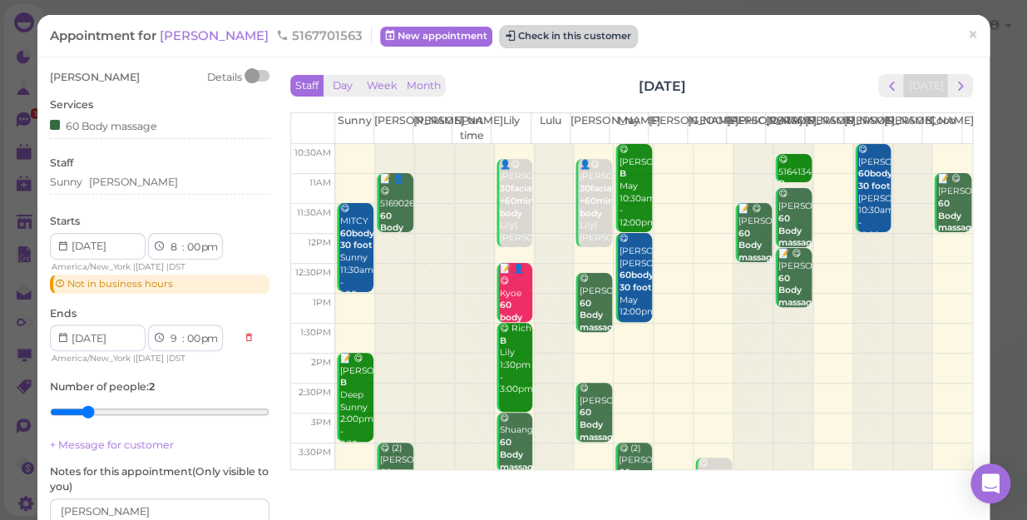
click at [501, 30] on button "Check in this customer" at bounding box center [569, 37] width 136 height 20
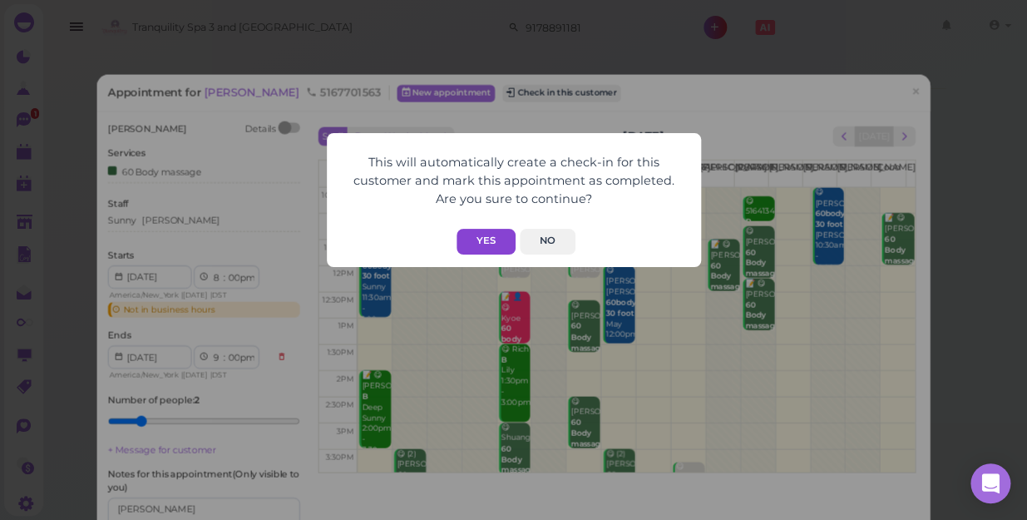
click at [492, 241] on button "Yes" at bounding box center [486, 242] width 59 height 26
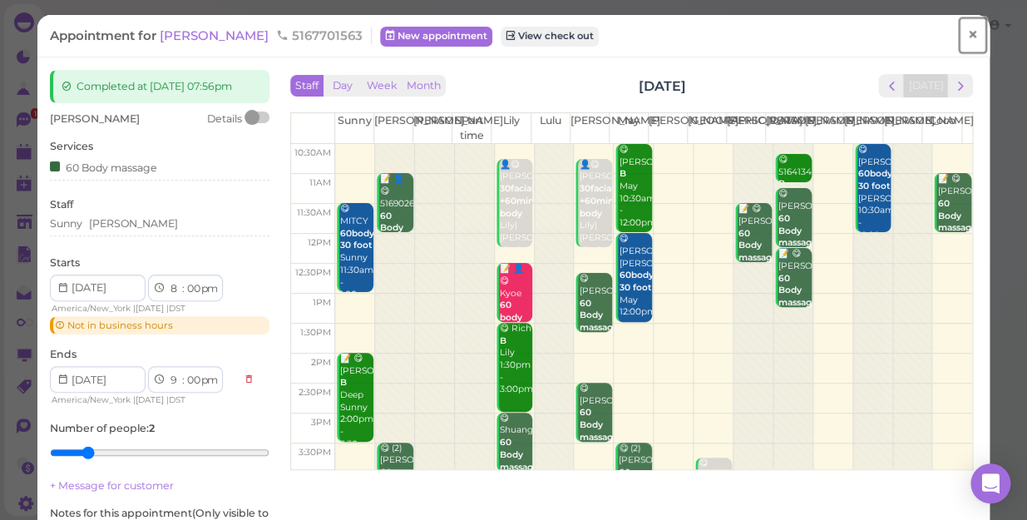
click at [968, 33] on span "×" at bounding box center [973, 34] width 11 height 23
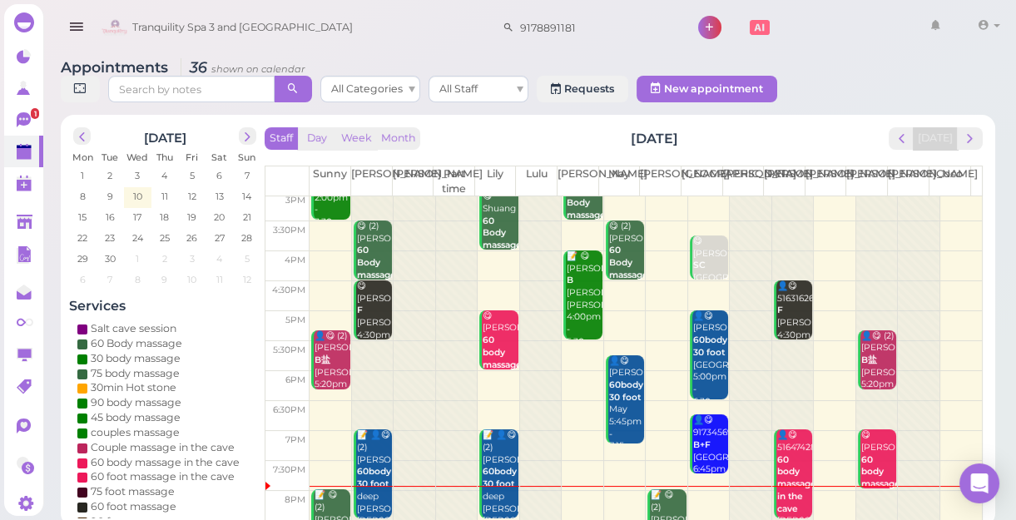
scroll to position [300, 0]
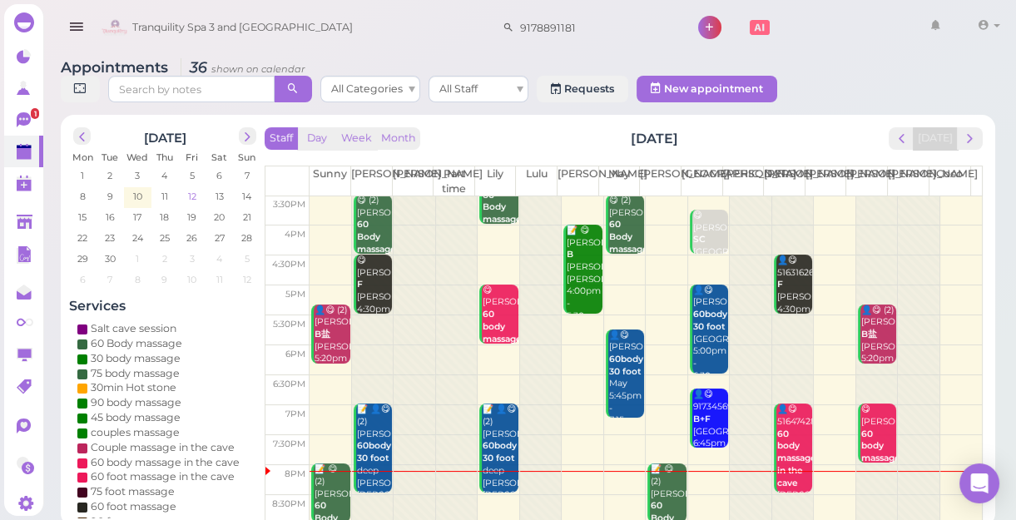
click at [192, 199] on span "12" at bounding box center [192, 196] width 12 height 15
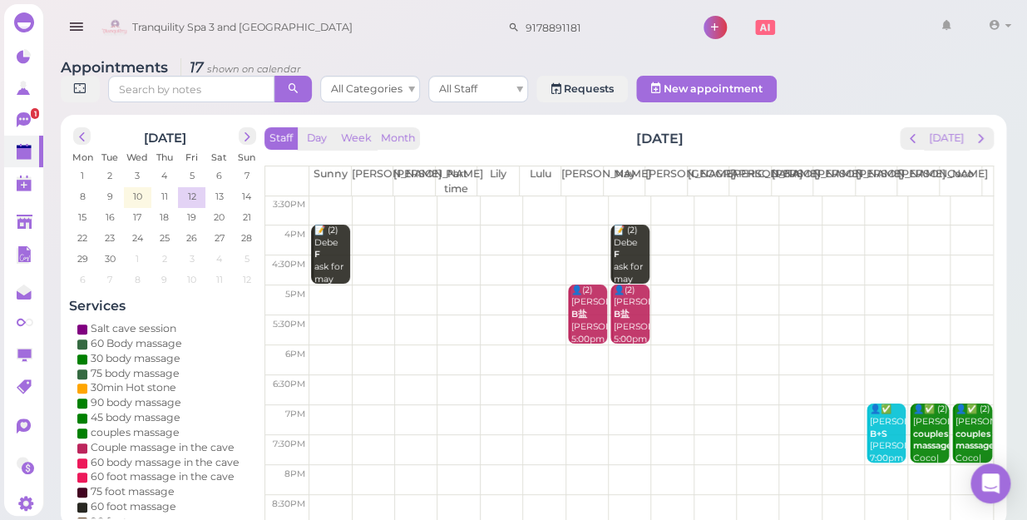
click at [315, 435] on td at bounding box center [651, 450] width 684 height 30
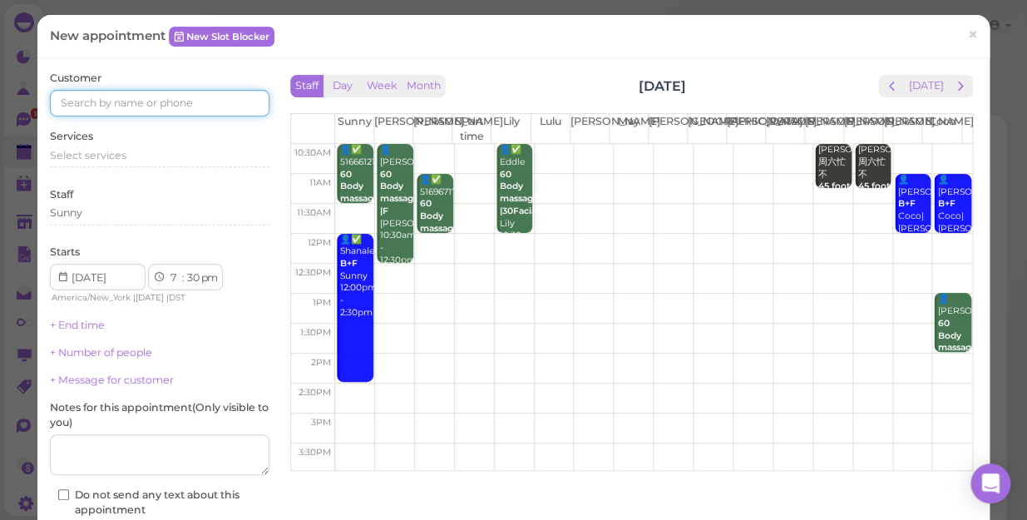
click at [100, 107] on input at bounding box center [160, 103] width 220 height 27
type input "5168842476"
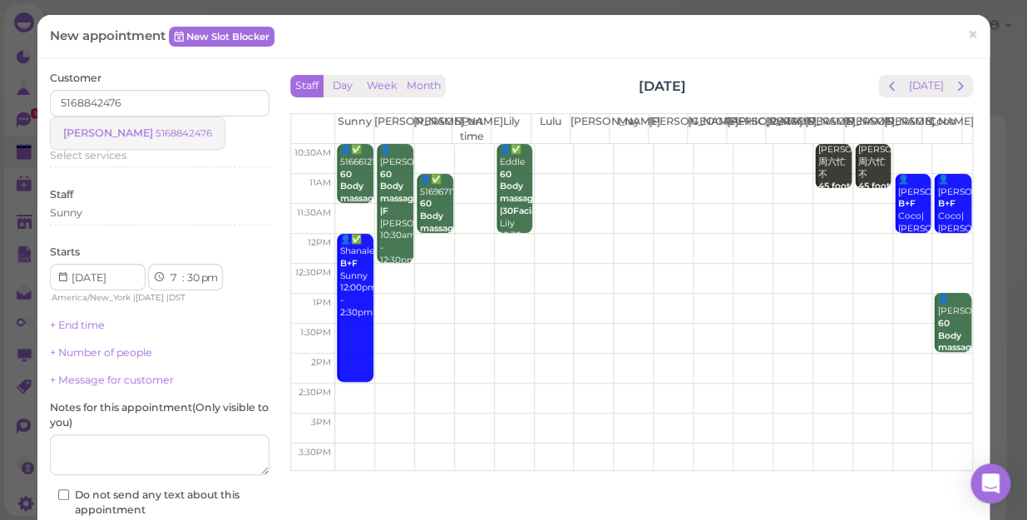
click at [156, 136] on small "5168842476" at bounding box center [184, 133] width 57 height 12
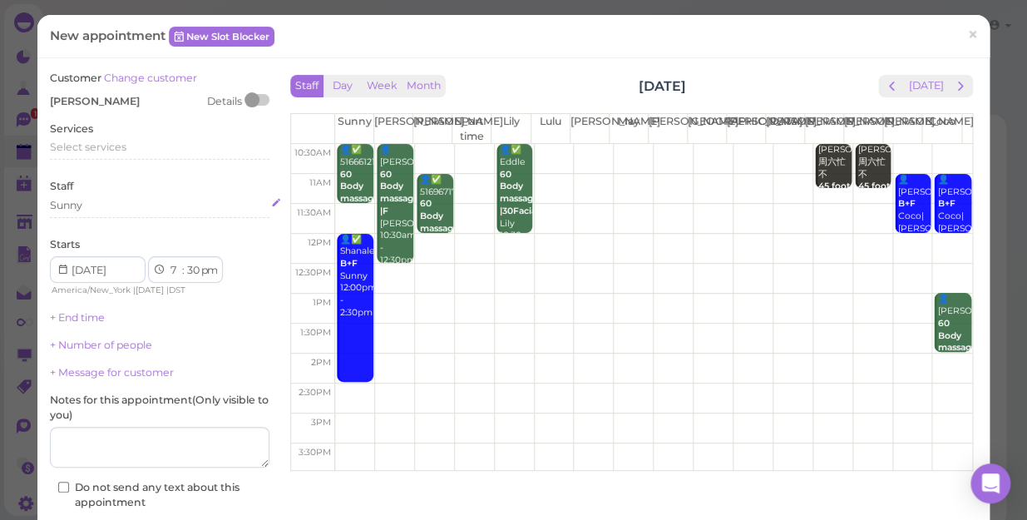
click at [111, 202] on div "Sunny" at bounding box center [160, 205] width 220 height 15
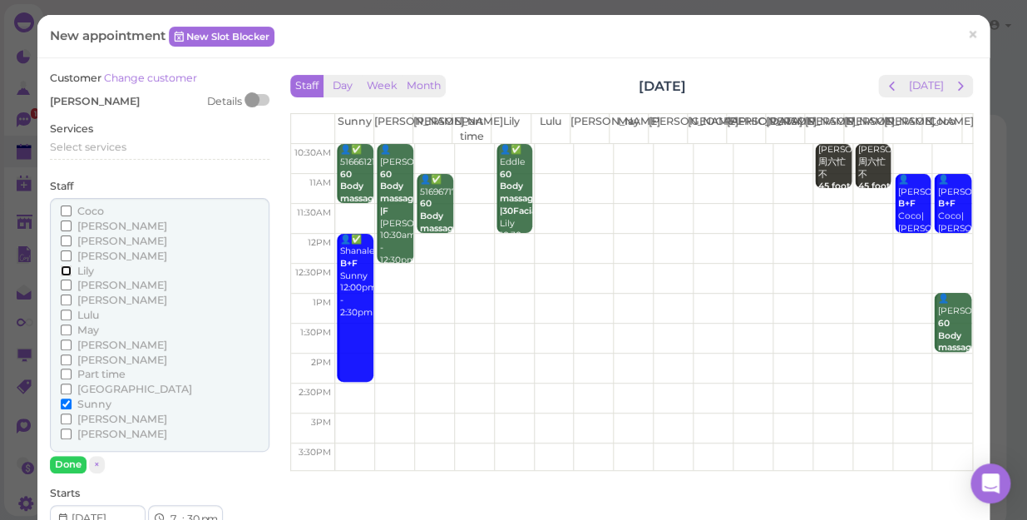
click at [64, 267] on input "Lily" at bounding box center [66, 270] width 11 height 11
click at [112, 144] on span "Select services" at bounding box center [88, 147] width 77 height 12
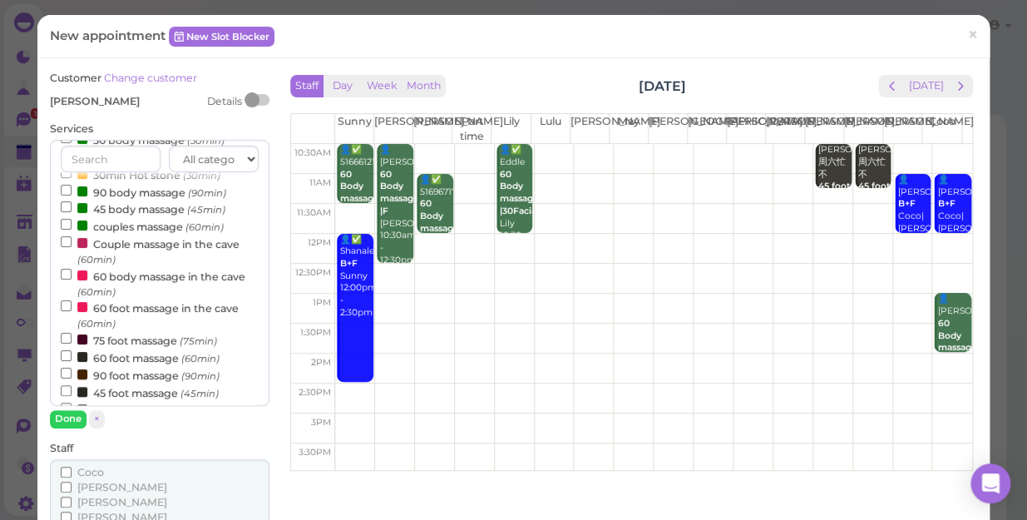
scroll to position [75, 0]
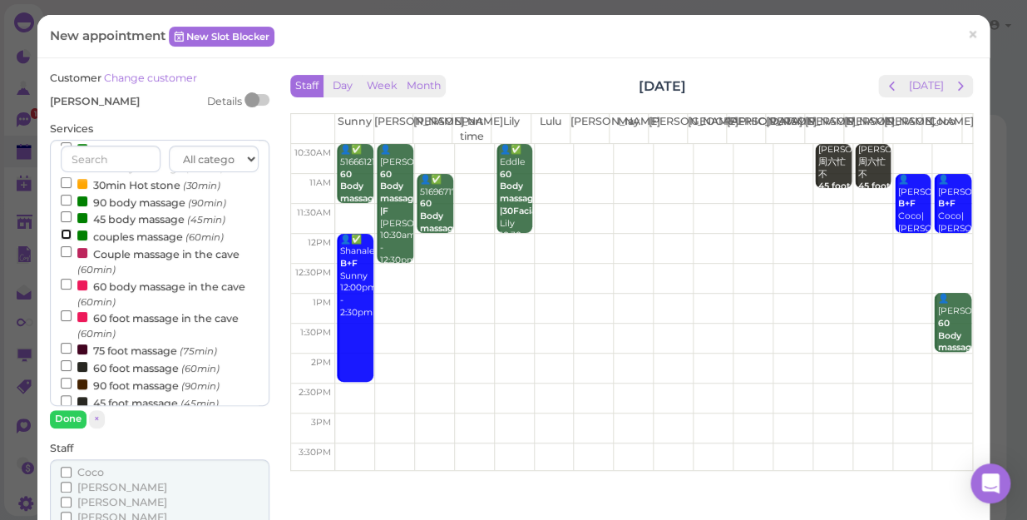
click at [63, 233] on input "couples massage (60min)" at bounding box center [66, 234] width 11 height 11
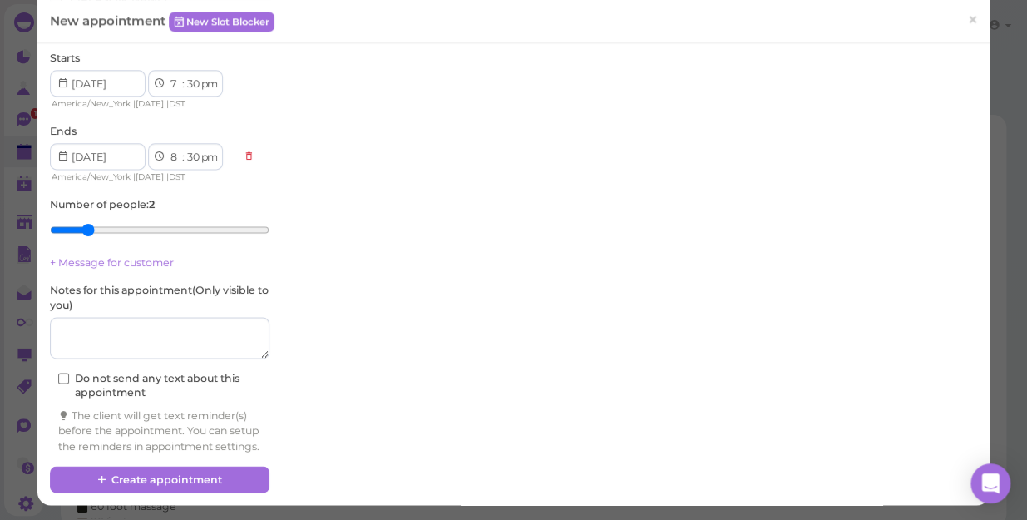
scroll to position [710, 0]
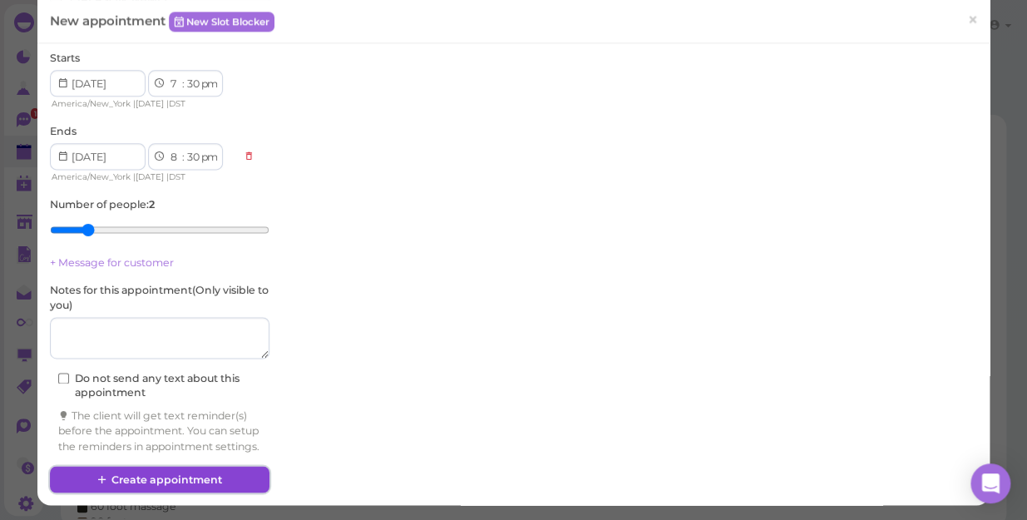
click at [150, 475] on button "Create appointment" at bounding box center [160, 479] width 220 height 27
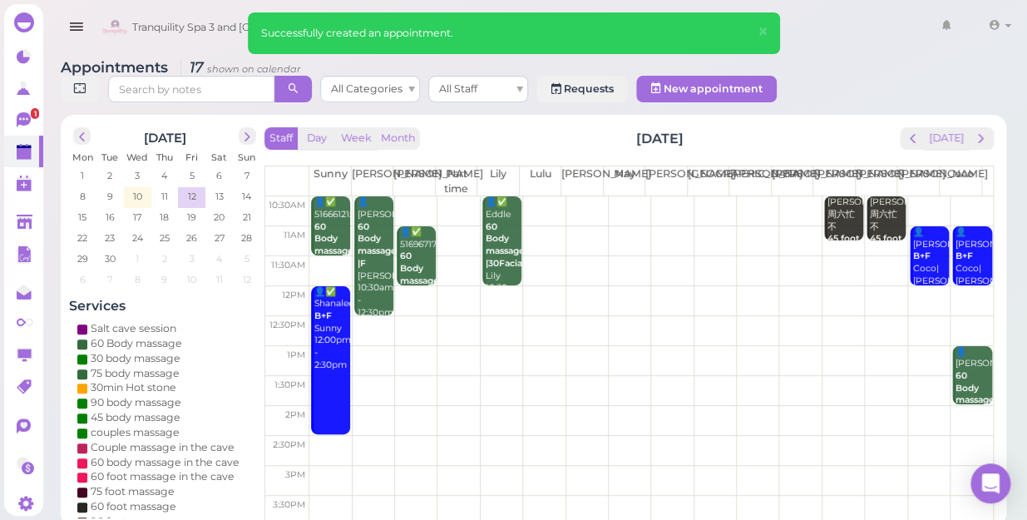
scroll to position [300, 0]
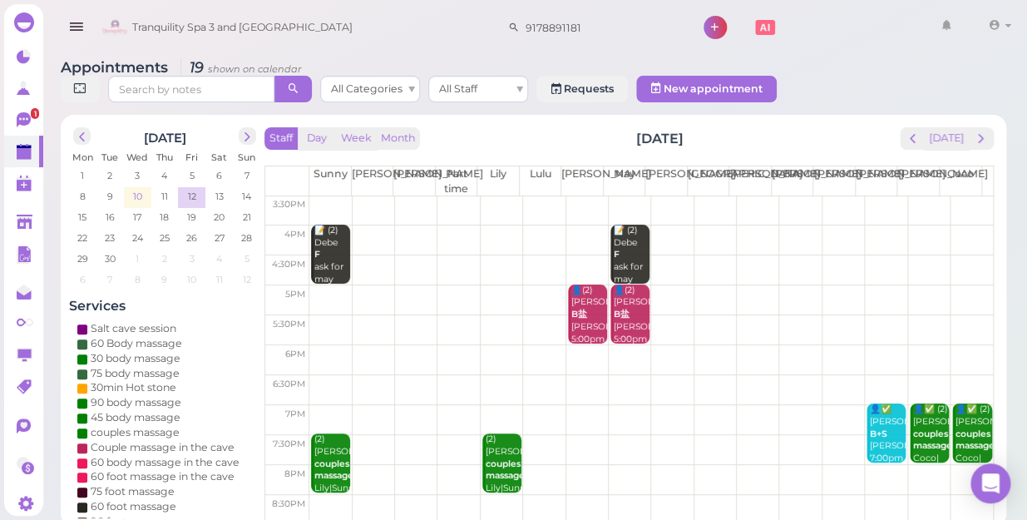
click at [138, 189] on span "10" at bounding box center [137, 196] width 12 height 15
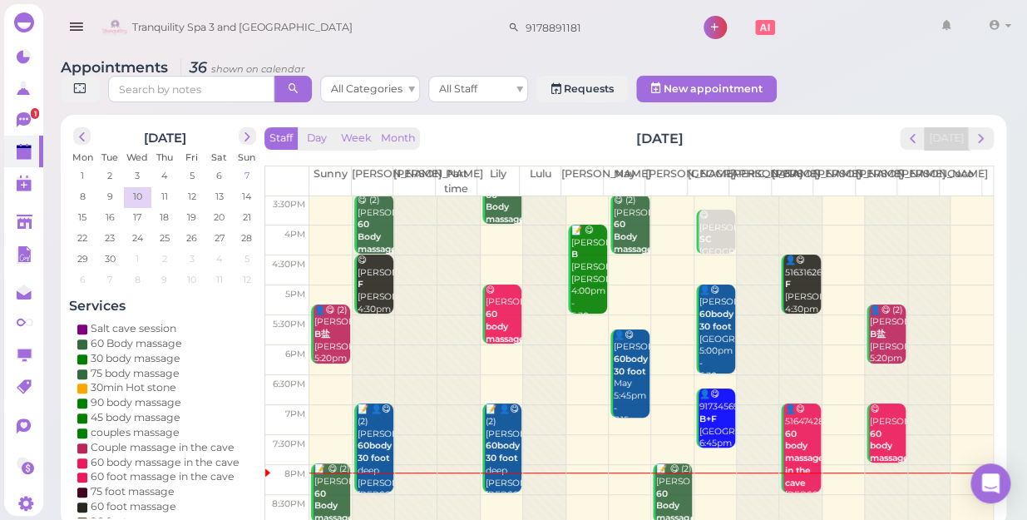
click at [245, 168] on span "7" at bounding box center [247, 175] width 8 height 15
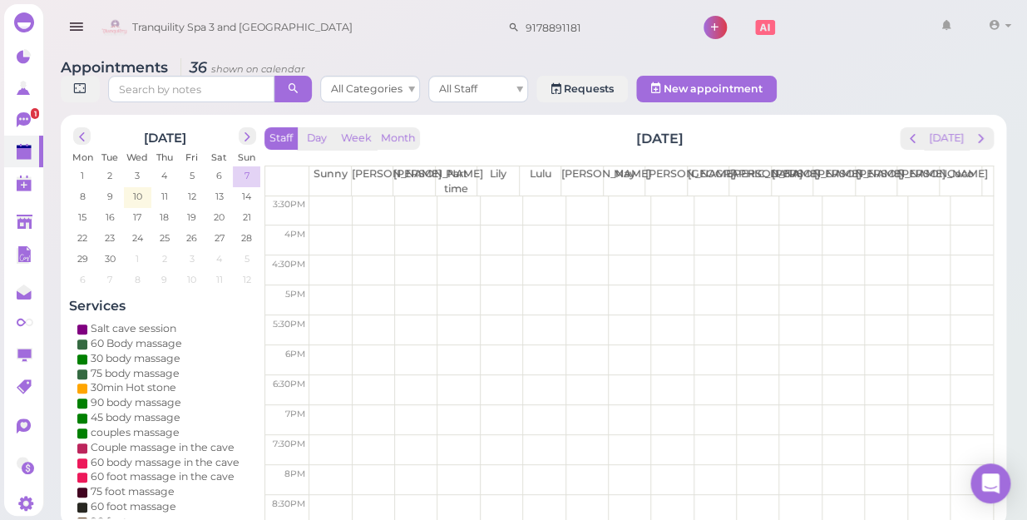
scroll to position [0, 0]
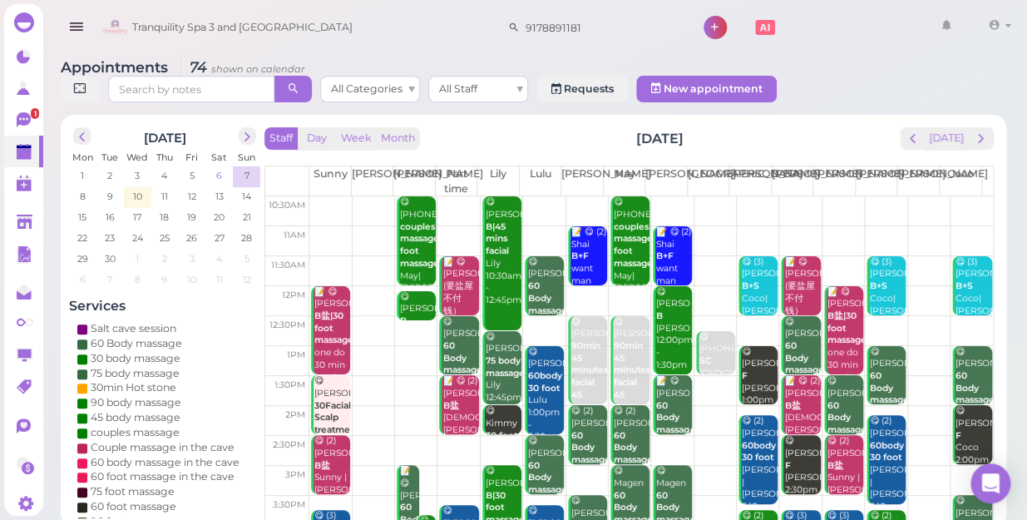
click at [219, 168] on span "6" at bounding box center [219, 175] width 9 height 15
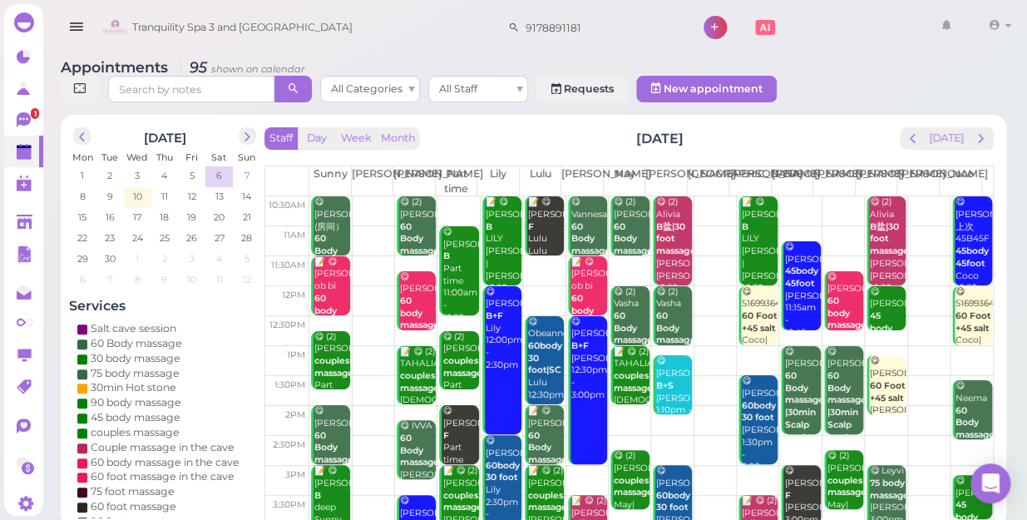
click at [249, 168] on span "7" at bounding box center [247, 175] width 8 height 15
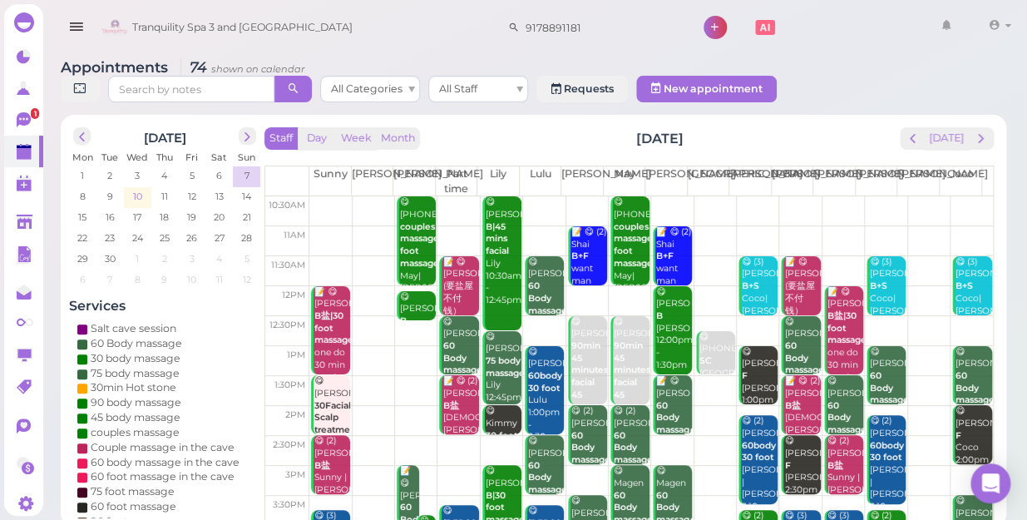
click at [141, 189] on span "10" at bounding box center [137, 196] width 12 height 15
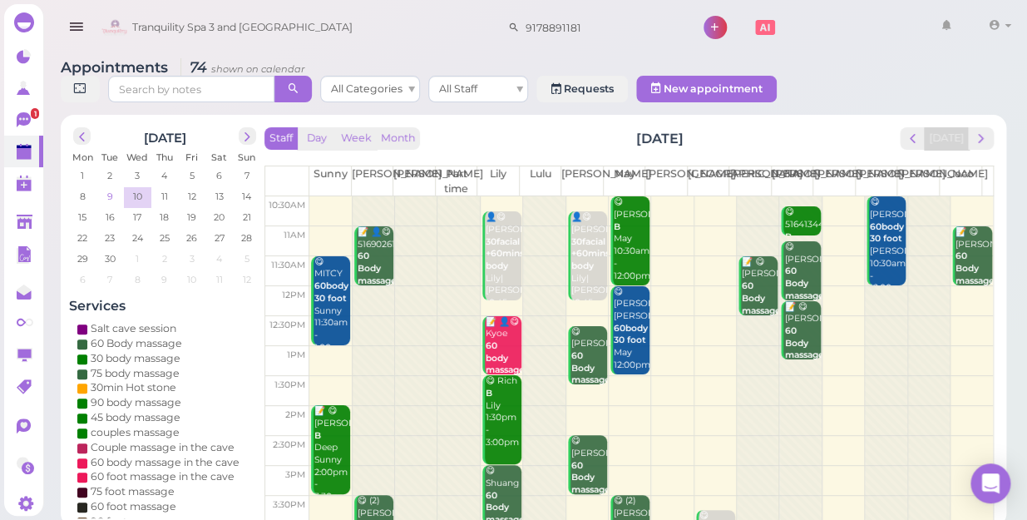
click at [108, 189] on span "9" at bounding box center [110, 196] width 9 height 15
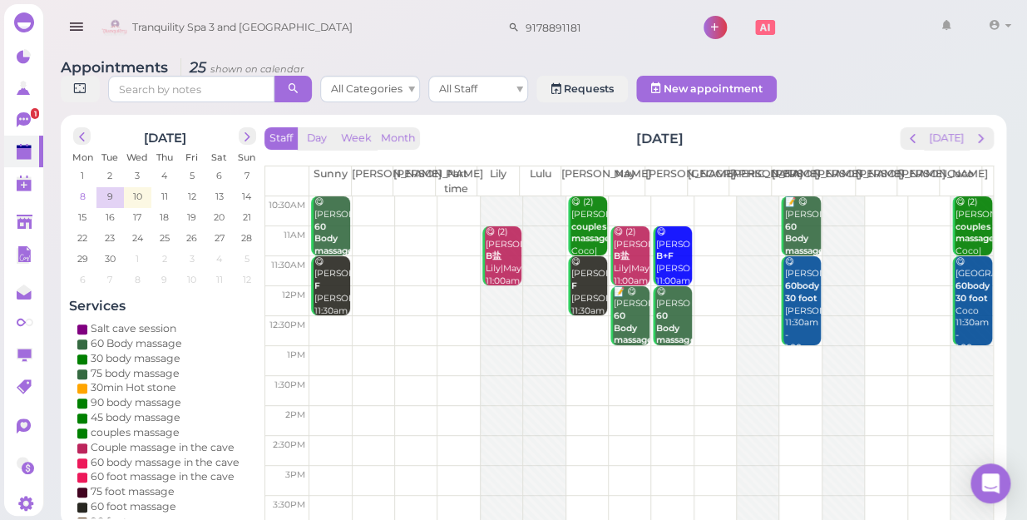
click at [82, 189] on span "8" at bounding box center [82, 196] width 9 height 15
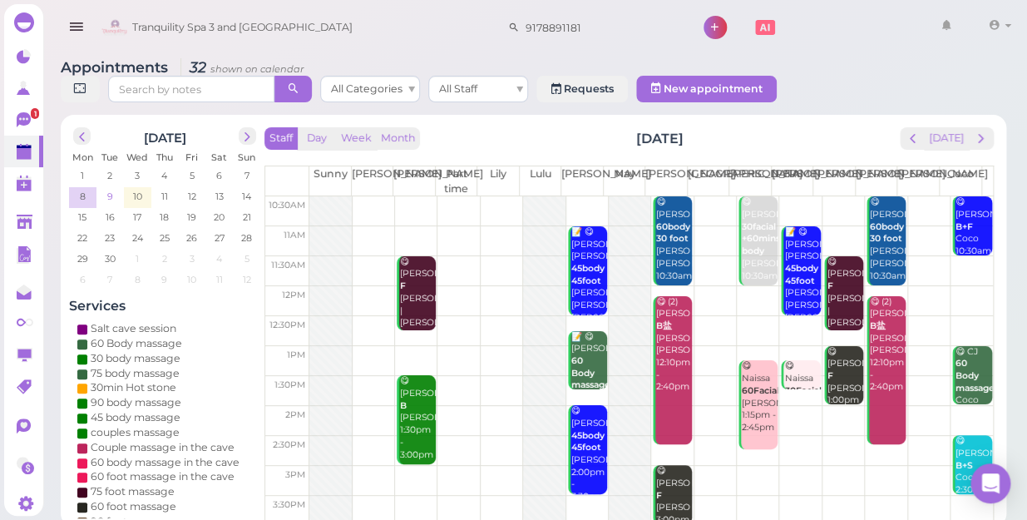
click at [108, 189] on span "9" at bounding box center [110, 196] width 9 height 15
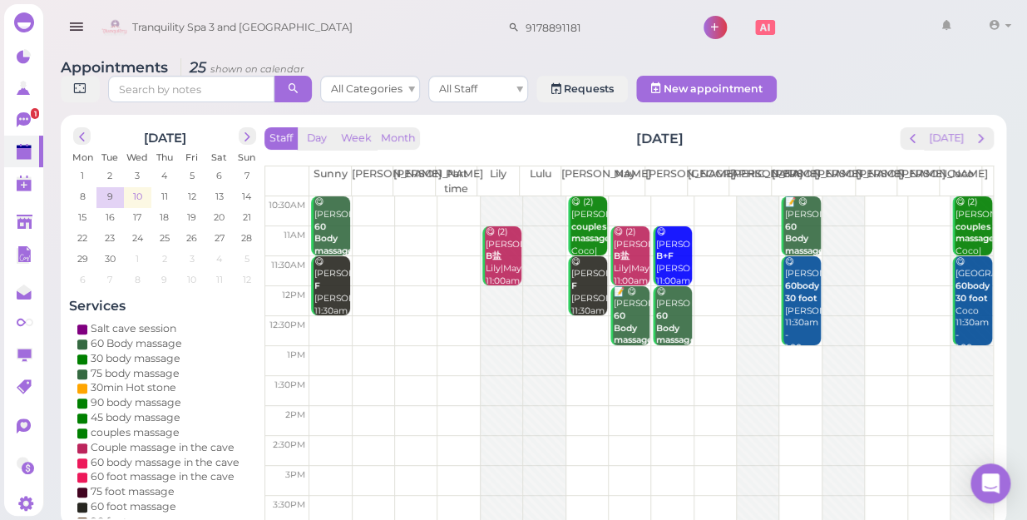
click at [137, 189] on span "10" at bounding box center [137, 196] width 12 height 15
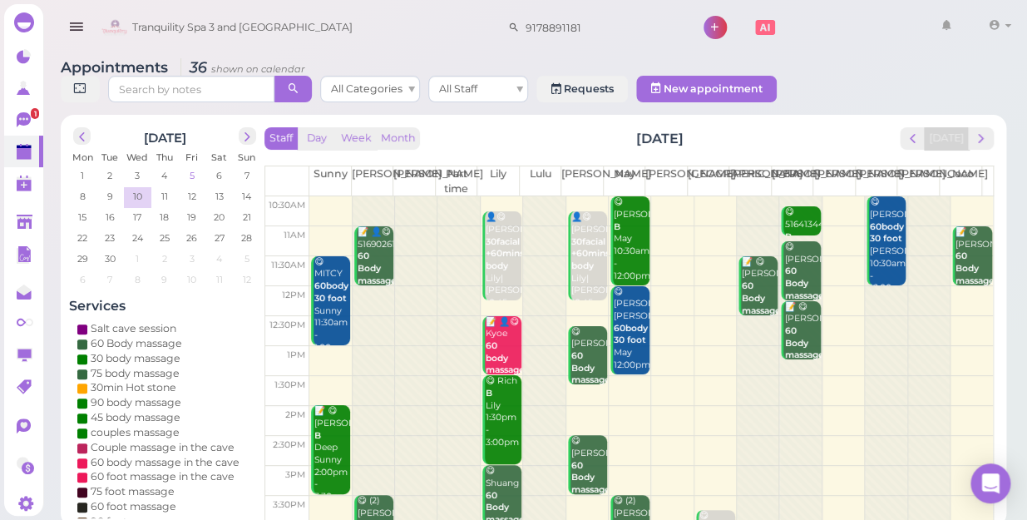
click at [191, 168] on span "5" at bounding box center [192, 175] width 8 height 15
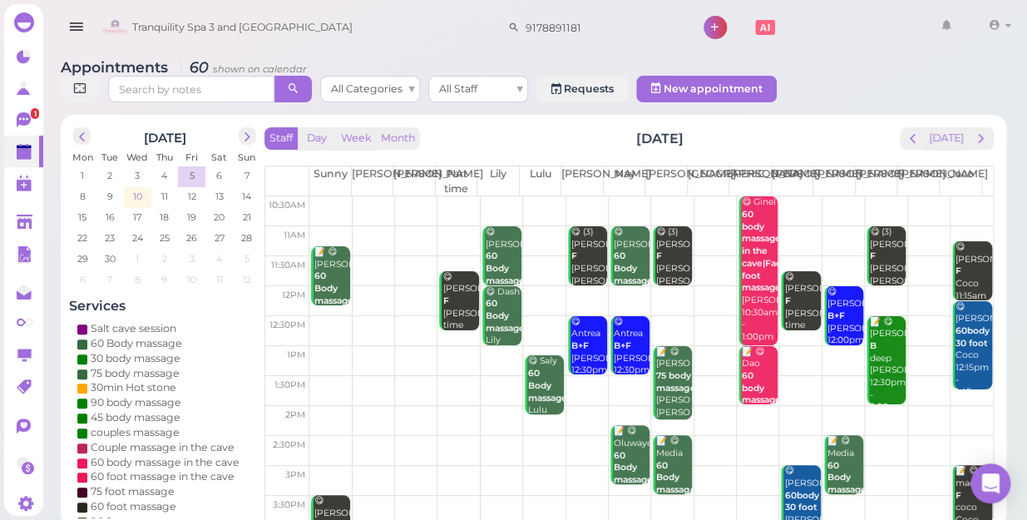
click at [139, 189] on span "10" at bounding box center [137, 196] width 12 height 15
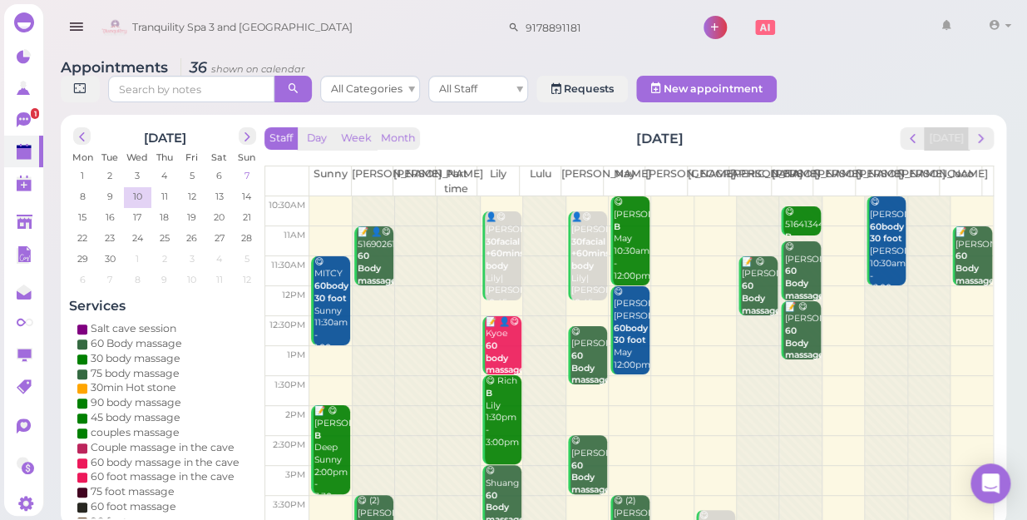
click at [250, 168] on span "7" at bounding box center [247, 175] width 8 height 15
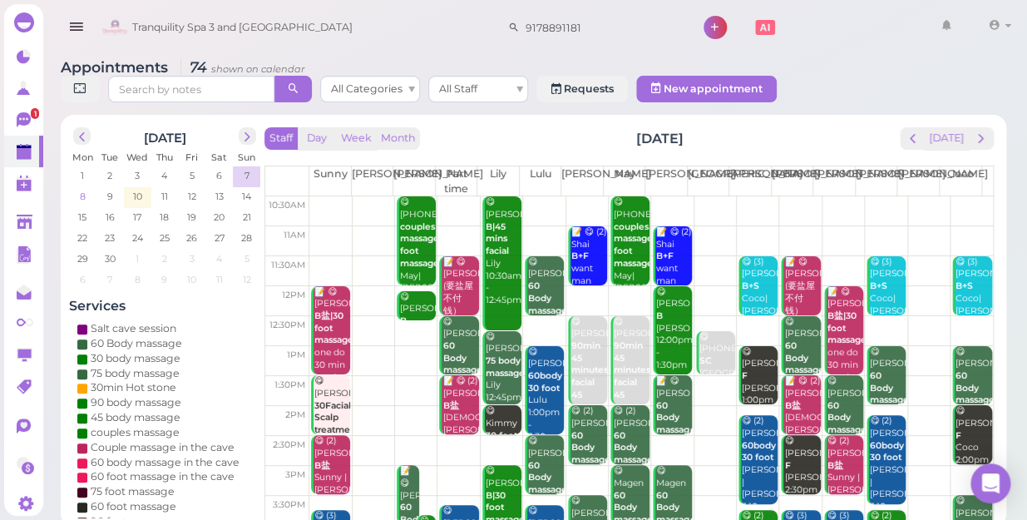
click at [83, 189] on span "8" at bounding box center [82, 196] width 9 height 15
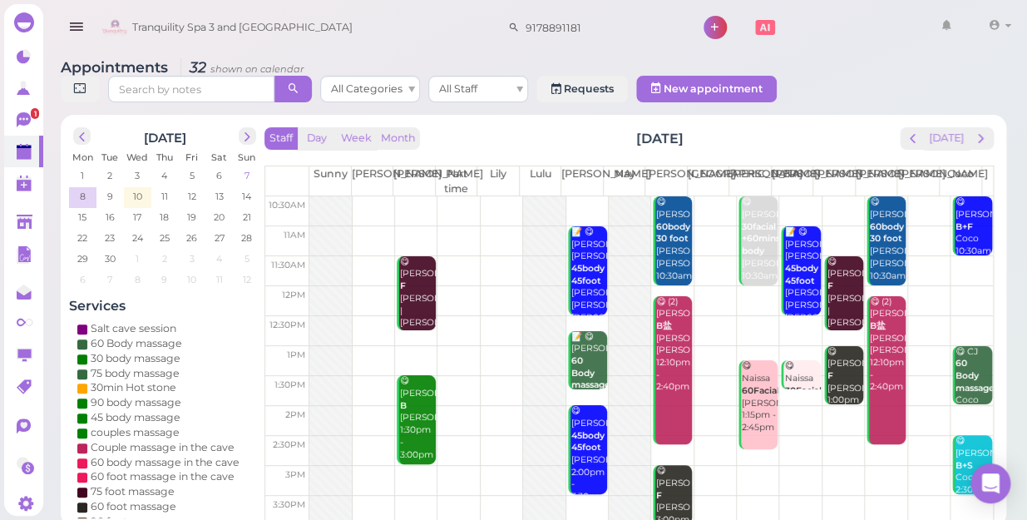
click at [250, 166] on td "7" at bounding box center [246, 174] width 27 height 17
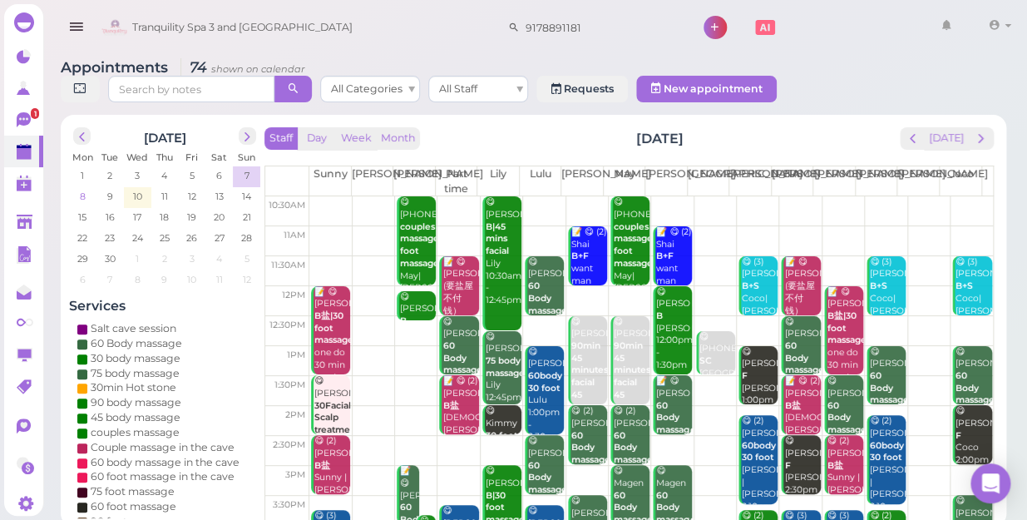
click at [88, 187] on td "8" at bounding box center [82, 195] width 27 height 17
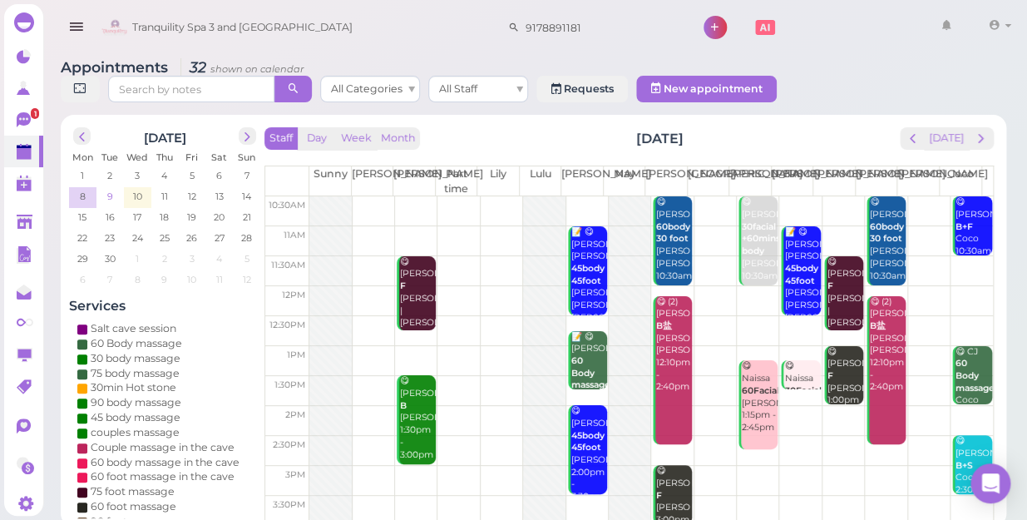
click at [107, 189] on span "9" at bounding box center [110, 196] width 9 height 15
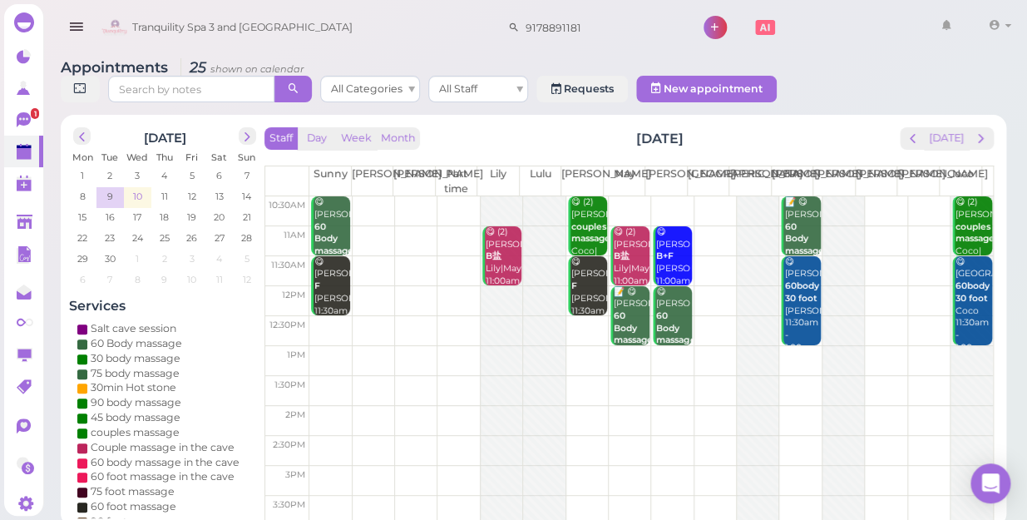
click at [142, 189] on span "10" at bounding box center [137, 196] width 12 height 15
